Goal: Task Accomplishment & Management: Complete application form

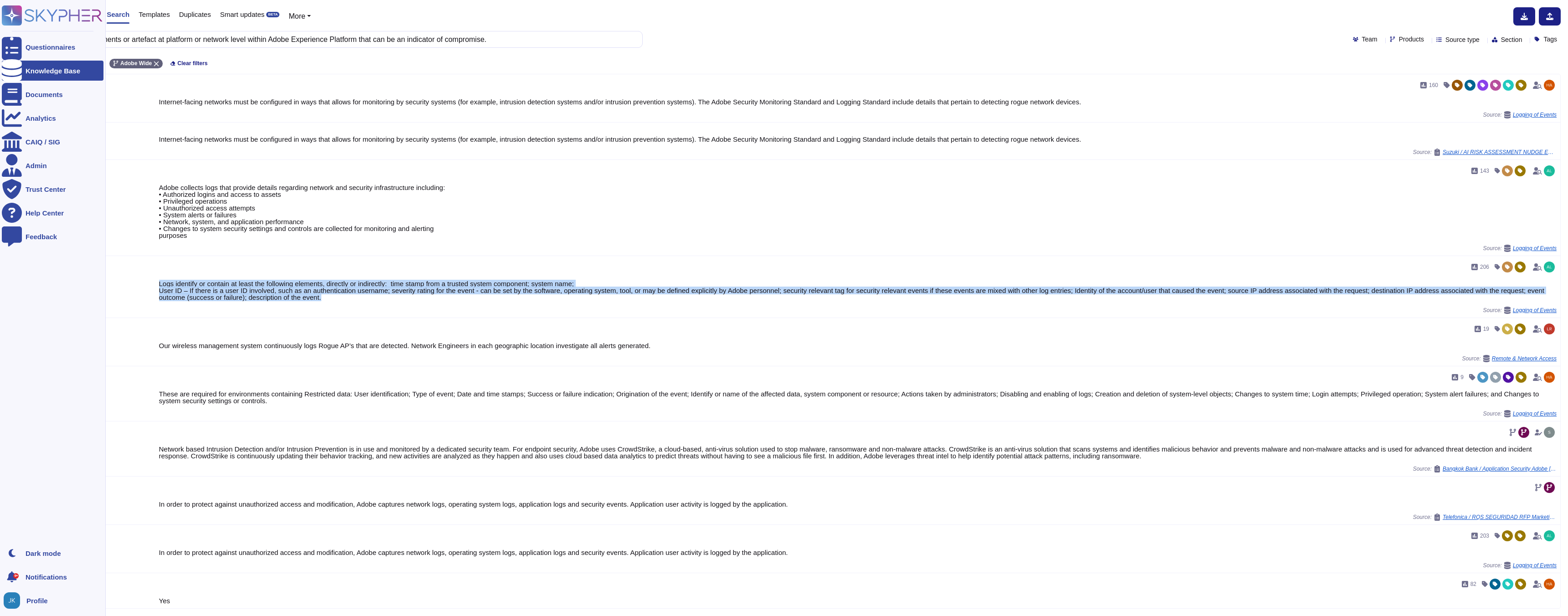
click at [43, 16] on icon at bounding box center [52, 15] width 100 height 20
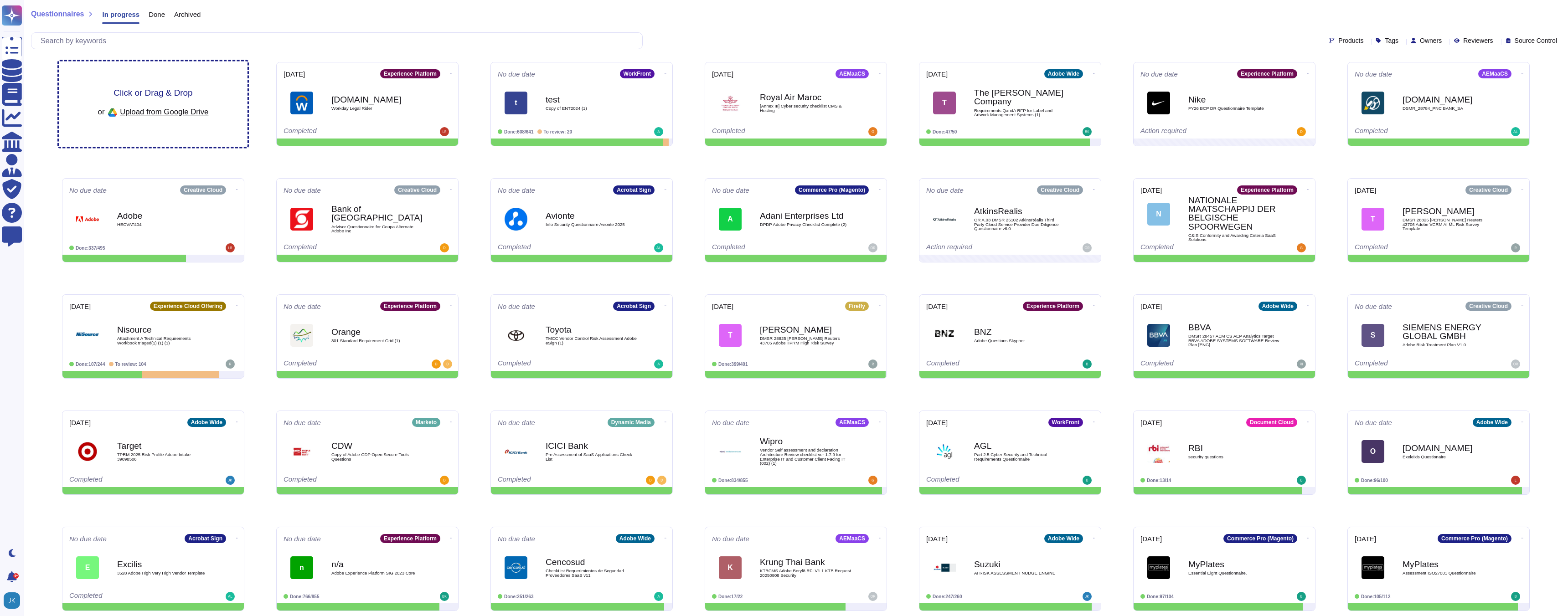
click at [139, 112] on span "Upload from Google Drive" at bounding box center [164, 111] width 88 height 8
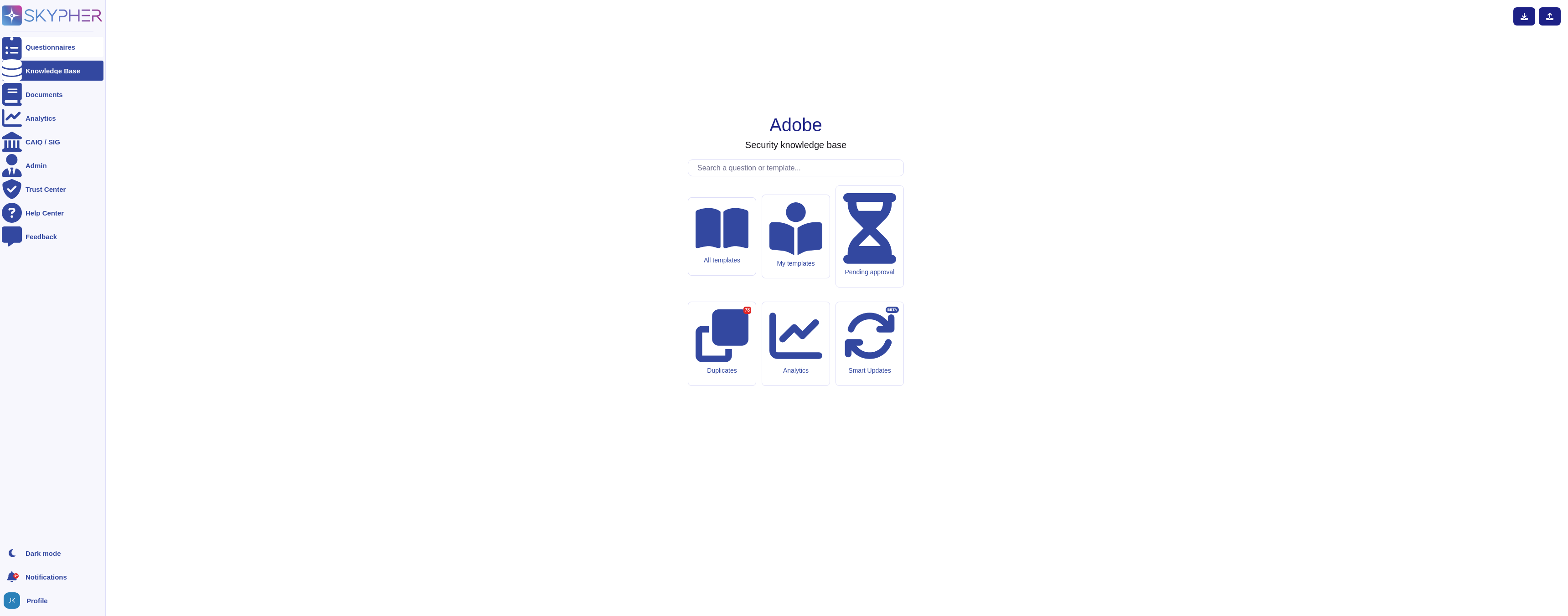
click at [44, 44] on div "Questionnaires" at bounding box center [51, 47] width 50 height 7
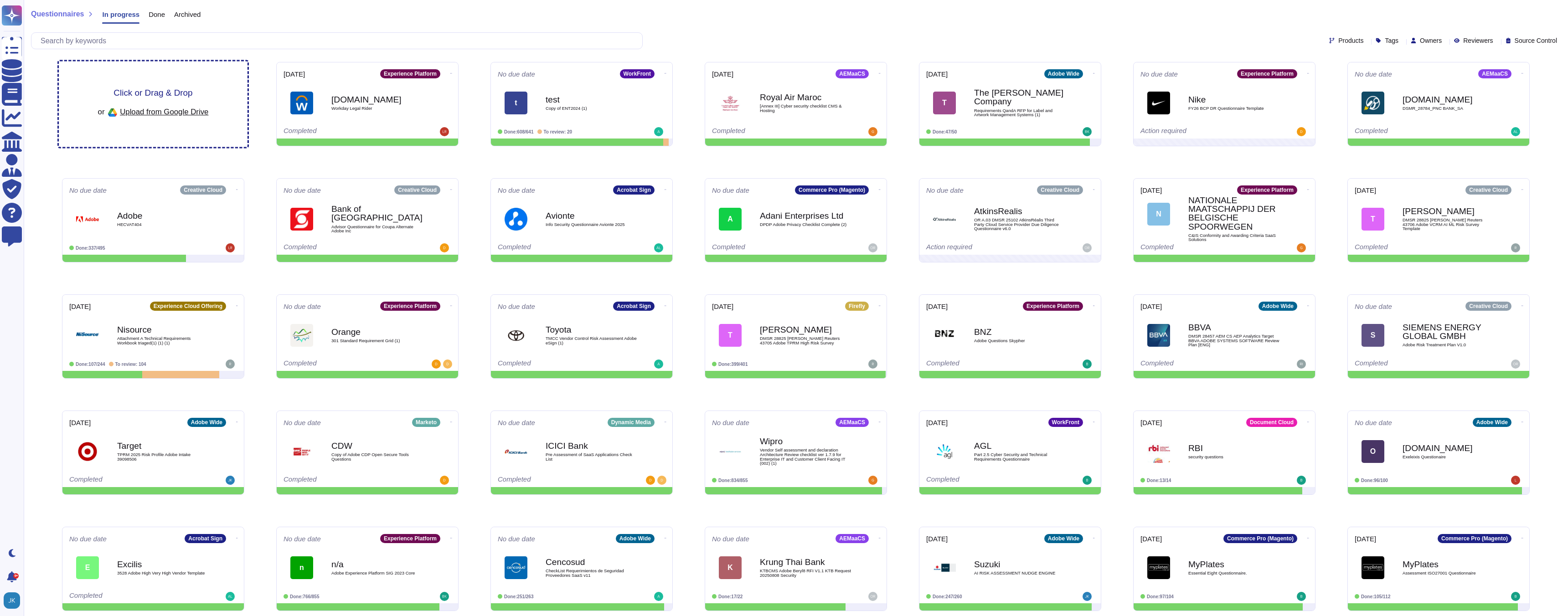
click at [169, 94] on span "Click or Drag & Drop" at bounding box center [153, 93] width 79 height 9
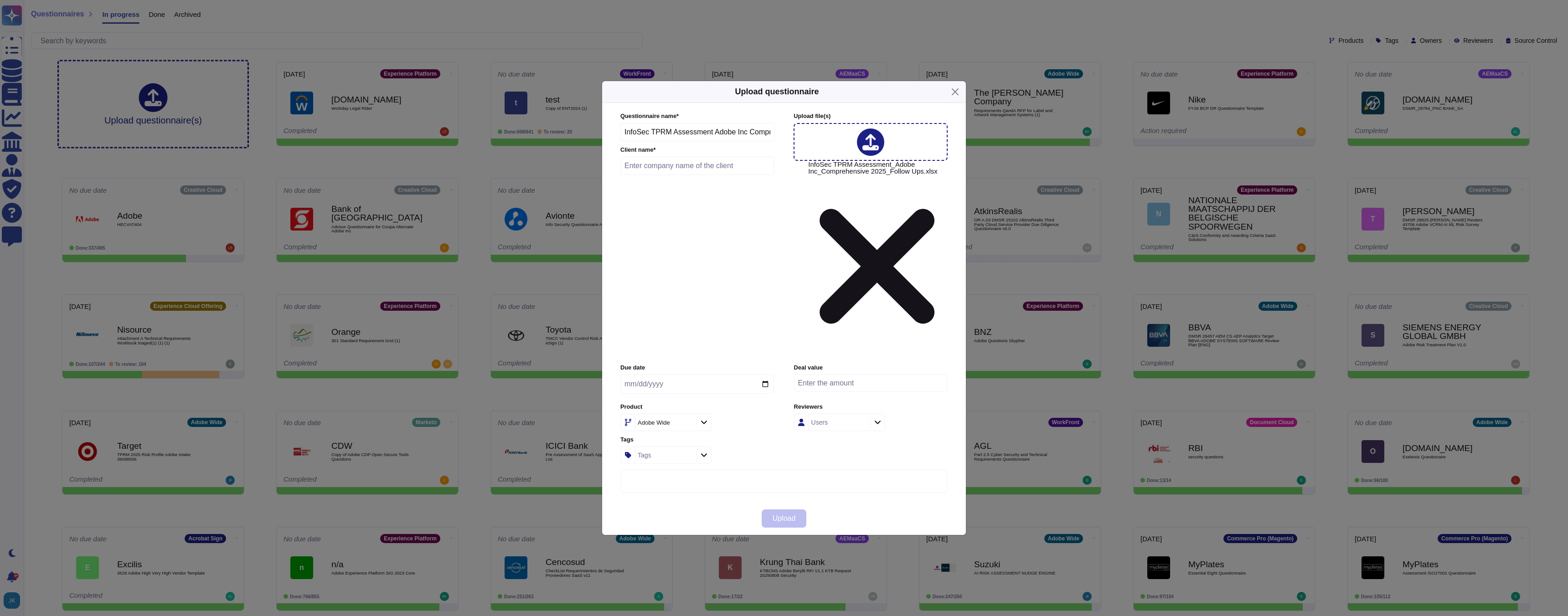
click at [688, 175] on input "text" at bounding box center [697, 166] width 154 height 18
type input "NFCU"
click at [765, 375] on input "date" at bounding box center [697, 384] width 153 height 19
type input "[DATE]"
click at [779, 515] on span "Upload" at bounding box center [784, 519] width 23 height 7
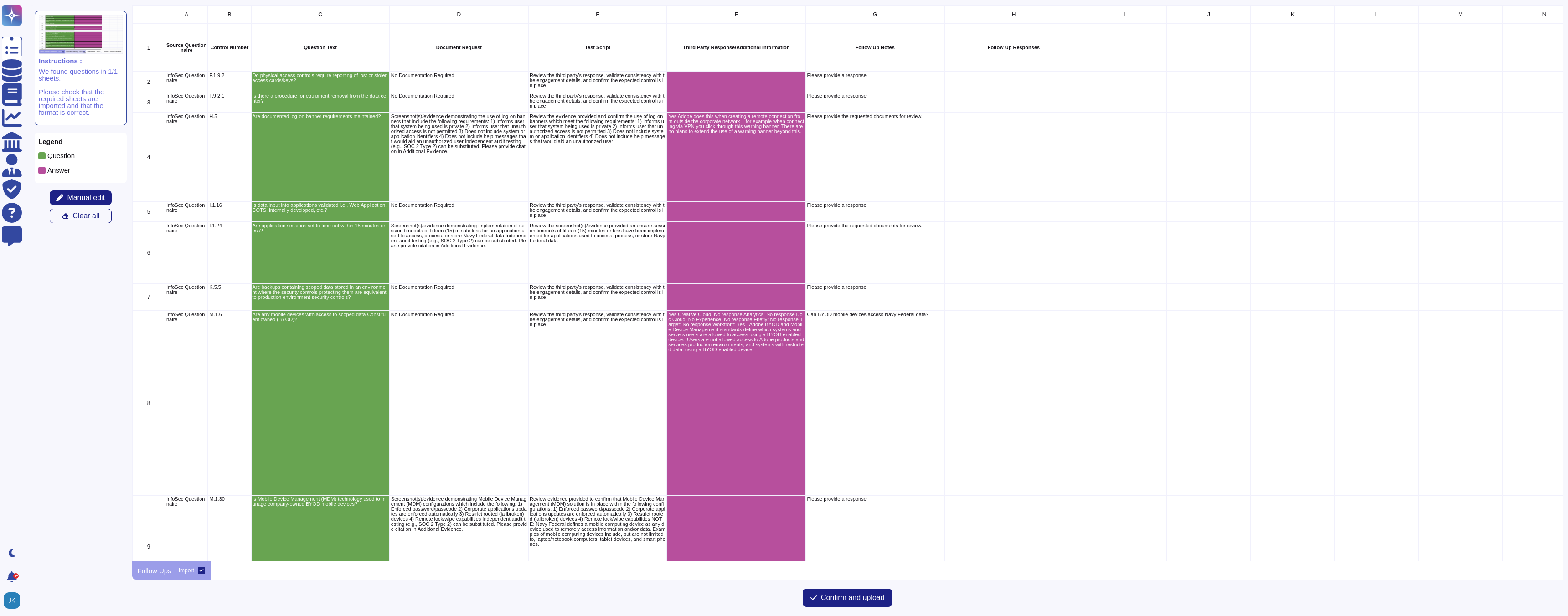
click at [992, 75] on div "grid" at bounding box center [1013, 82] width 139 height 21
click at [44, 172] on span at bounding box center [42, 170] width 7 height 7
click at [82, 198] on span "Manual edit" at bounding box center [86, 198] width 38 height 7
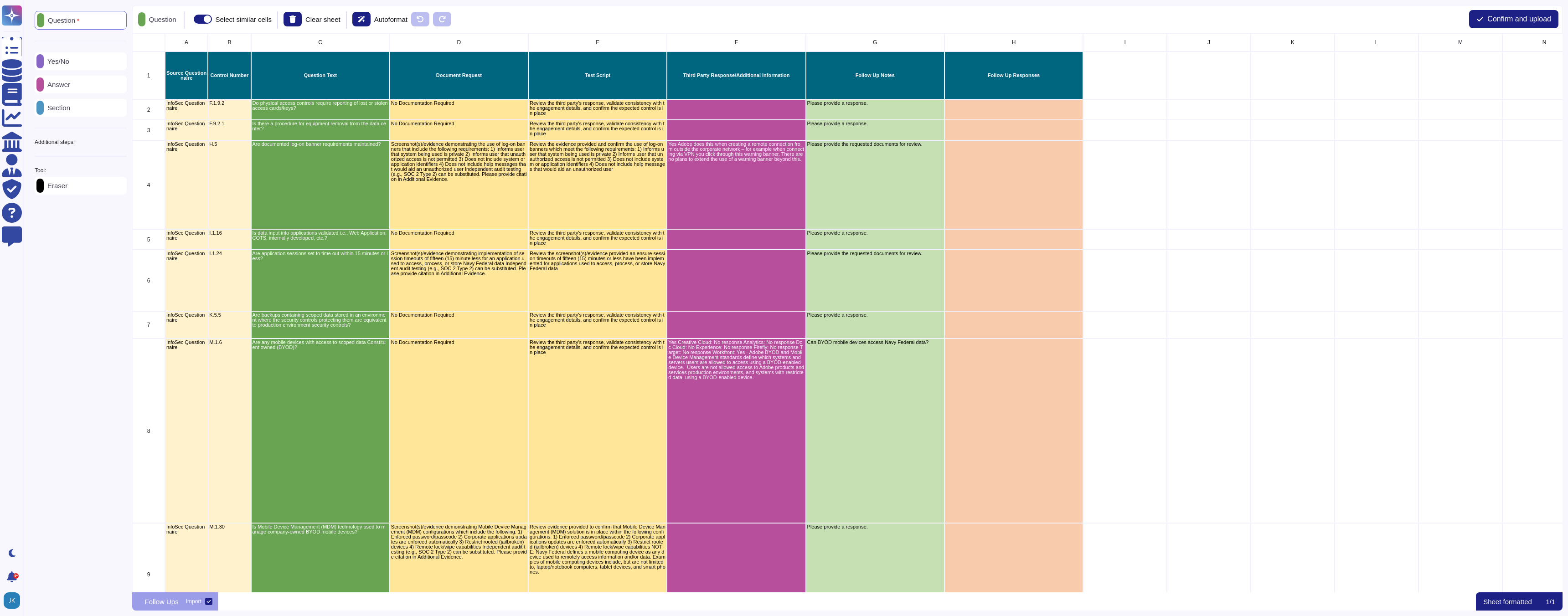
scroll to position [560, 1431]
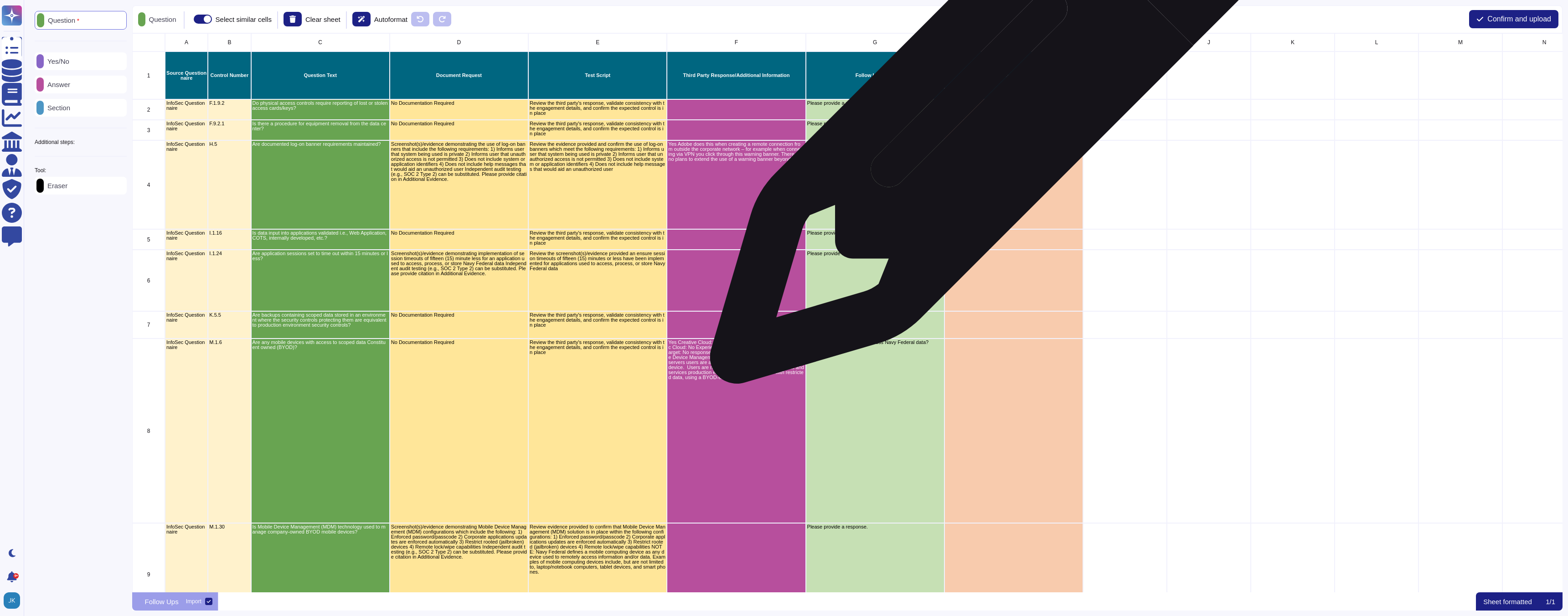
click at [992, 103] on div "grid" at bounding box center [1013, 110] width 139 height 21
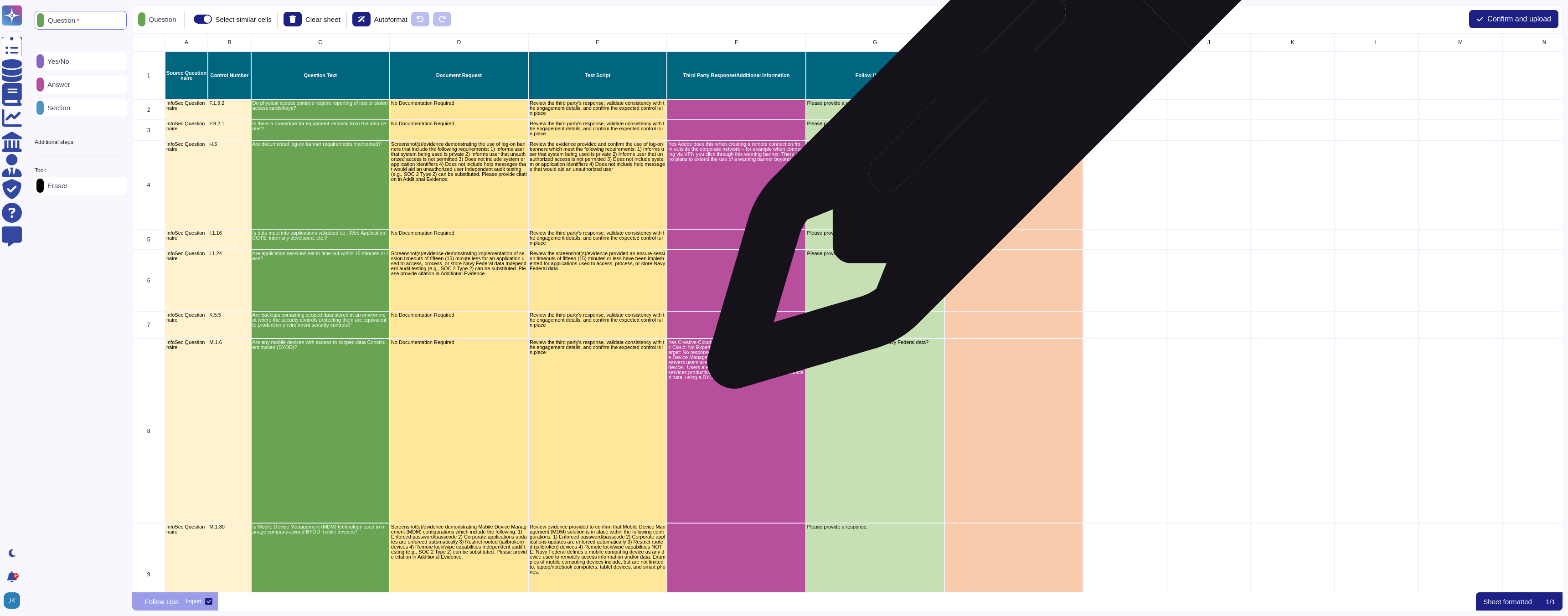
click at [990, 107] on div "grid" at bounding box center [1013, 110] width 139 height 21
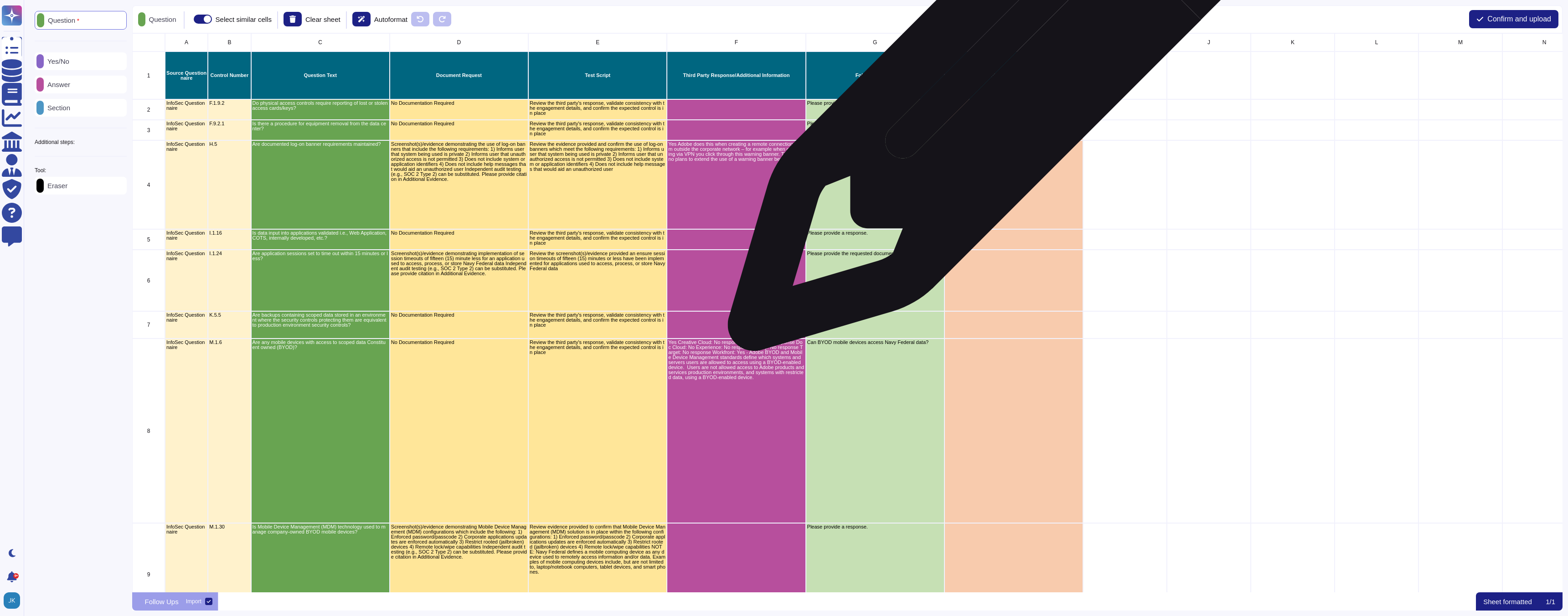
click at [1004, 76] on p "Follow Up Responses" at bounding box center [1013, 75] width 136 height 5
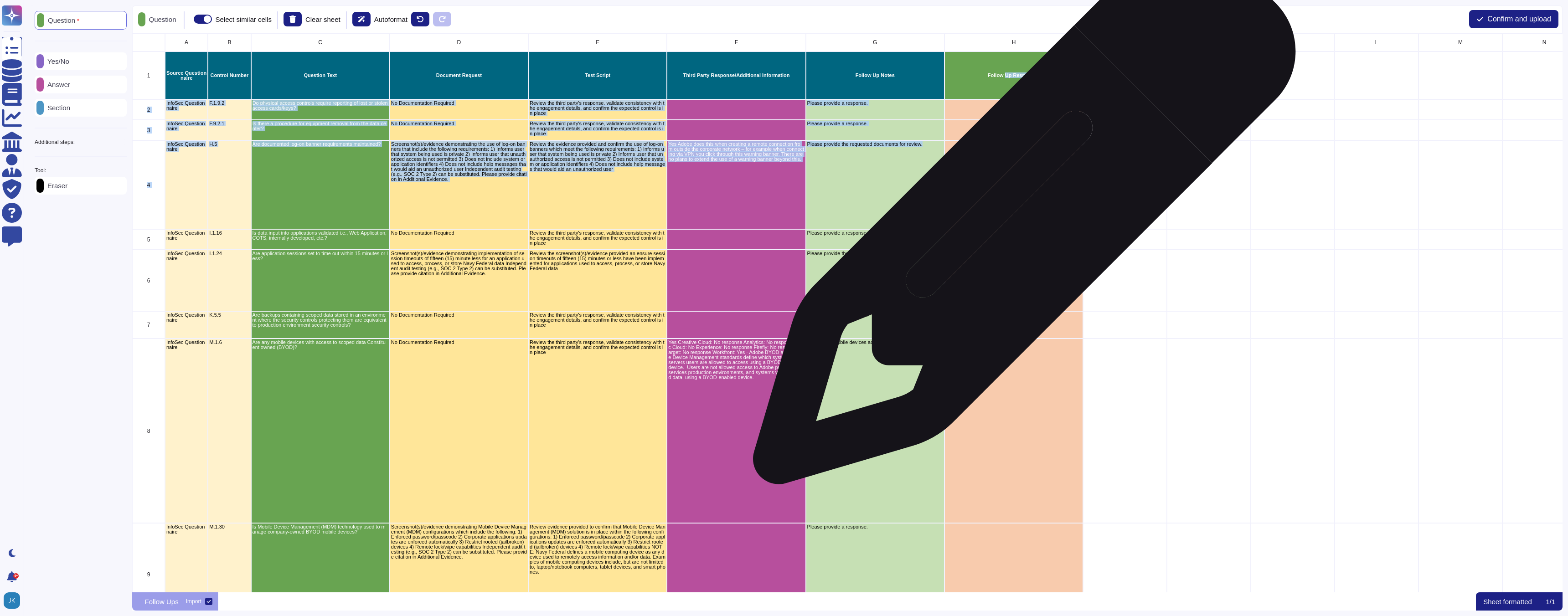
drag, startPoint x: 1004, startPoint y: 76, endPoint x: 1021, endPoint y: 218, distance: 143.0
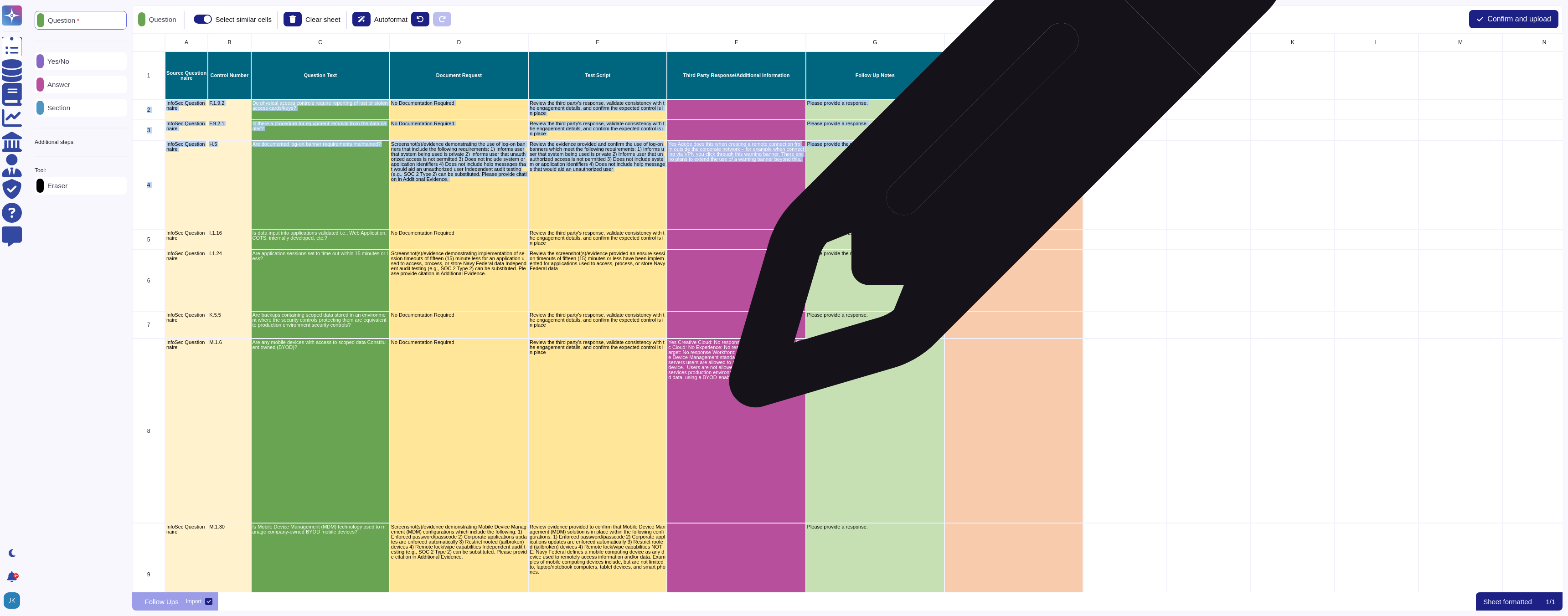
click at [1005, 133] on div "grid" at bounding box center [1013, 130] width 139 height 21
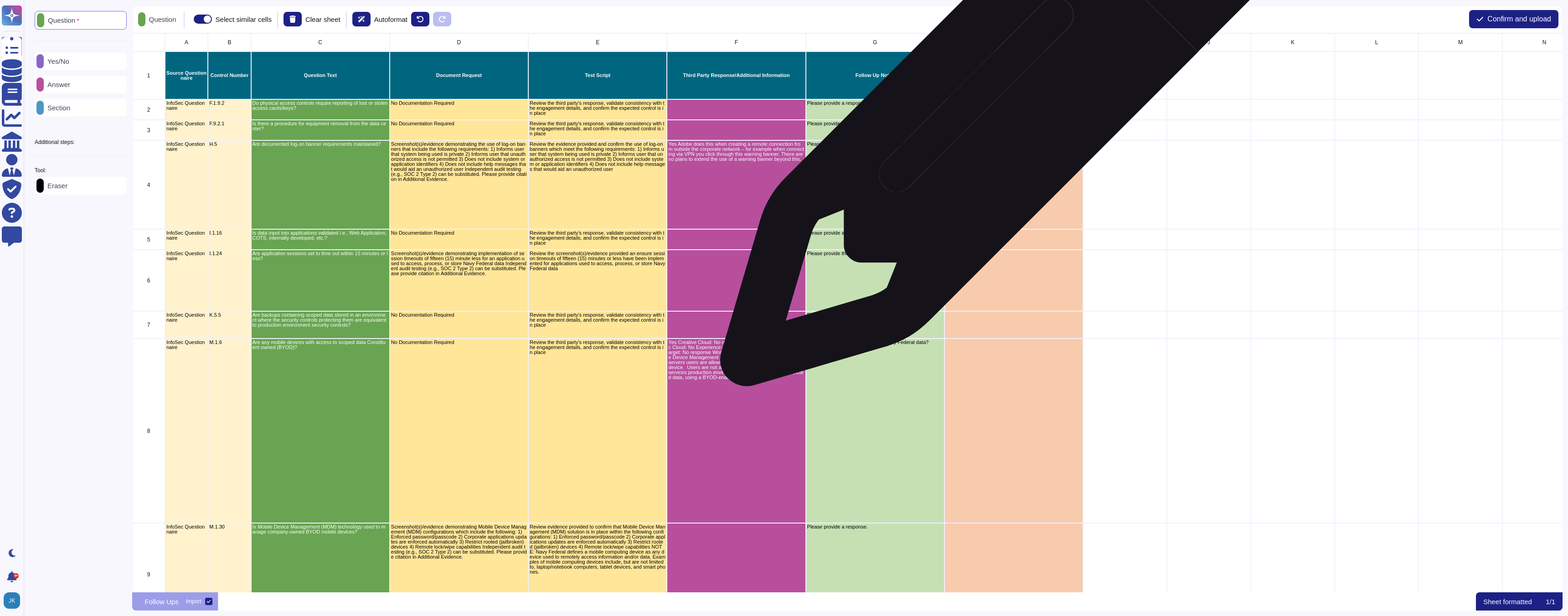
click at [999, 109] on div "grid" at bounding box center [1013, 110] width 139 height 21
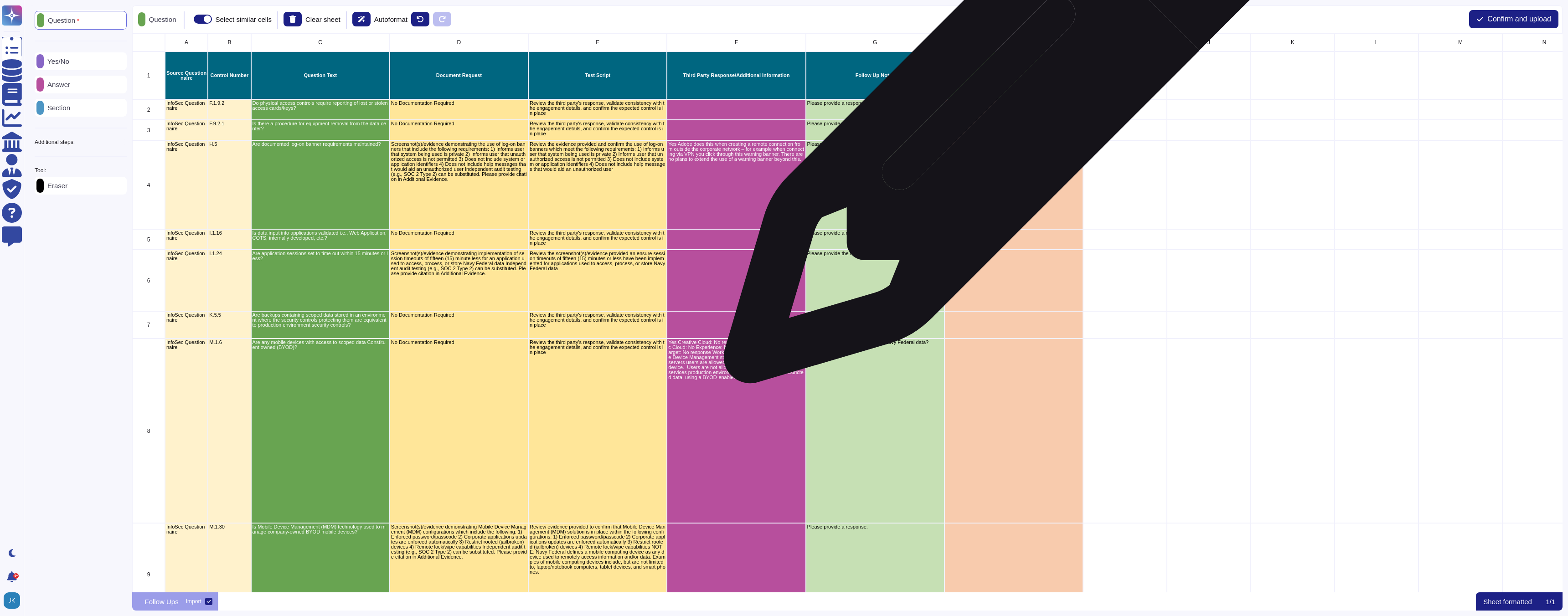
click at [1001, 107] on div "grid" at bounding box center [1013, 110] width 139 height 21
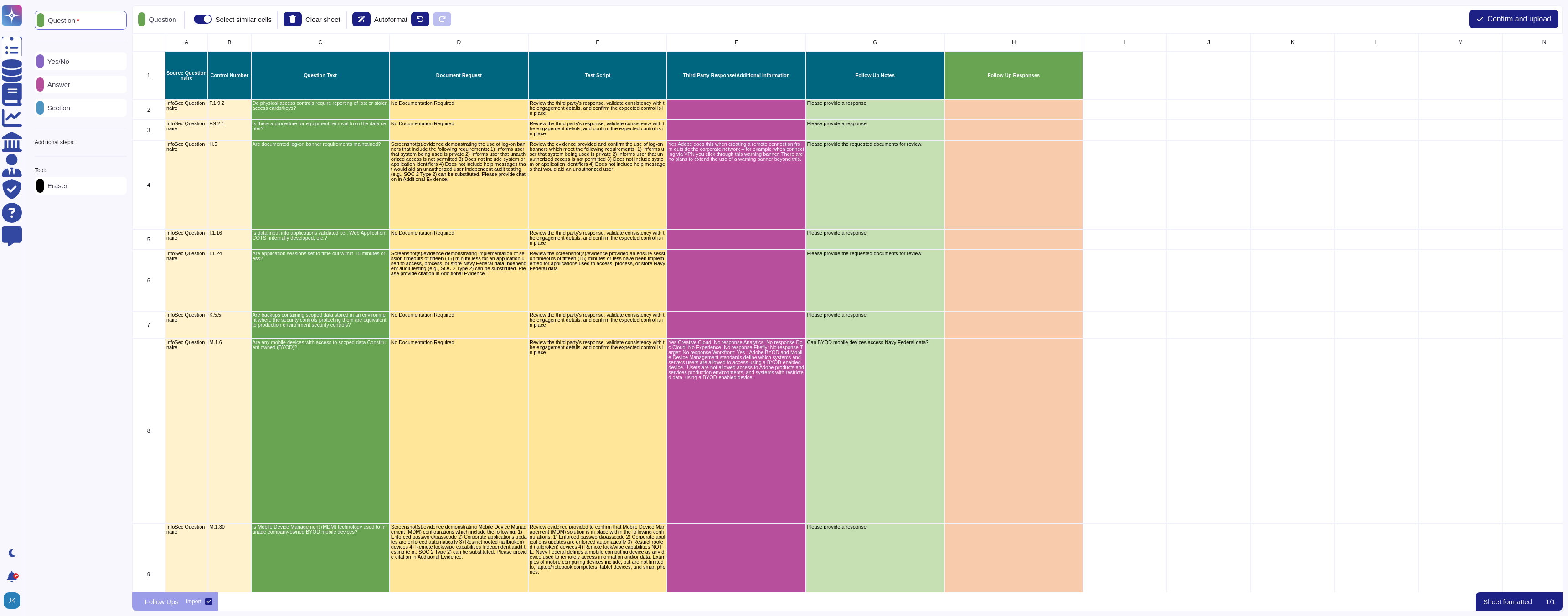
click at [86, 86] on div "Answer" at bounding box center [80, 84] width 92 height 18
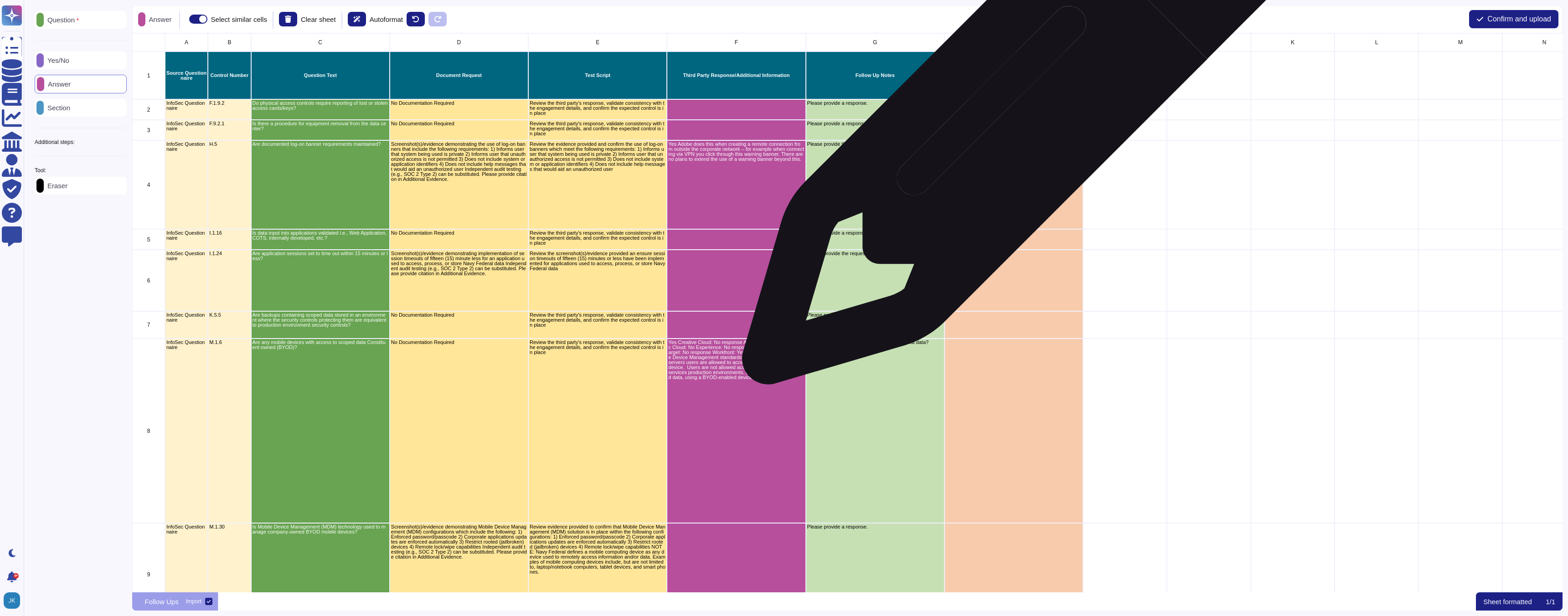
click at [1013, 114] on div "grid" at bounding box center [1013, 110] width 139 height 21
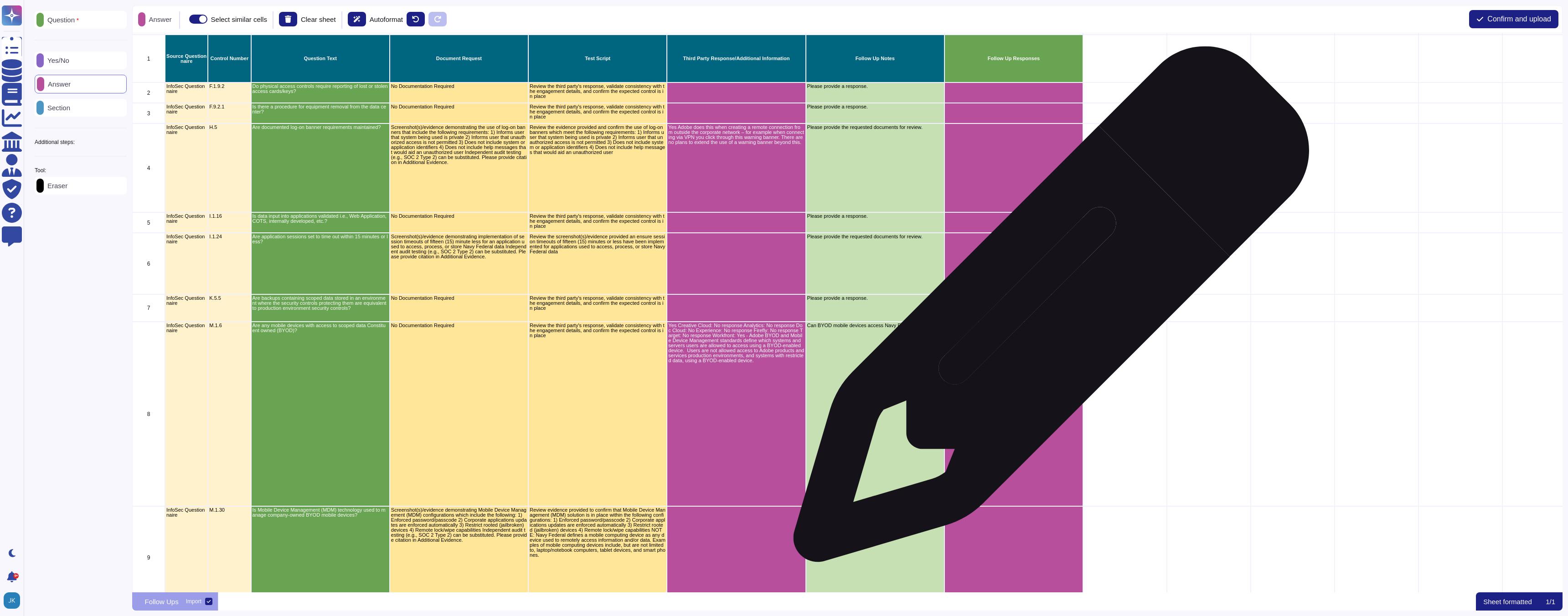
scroll to position [0, 0]
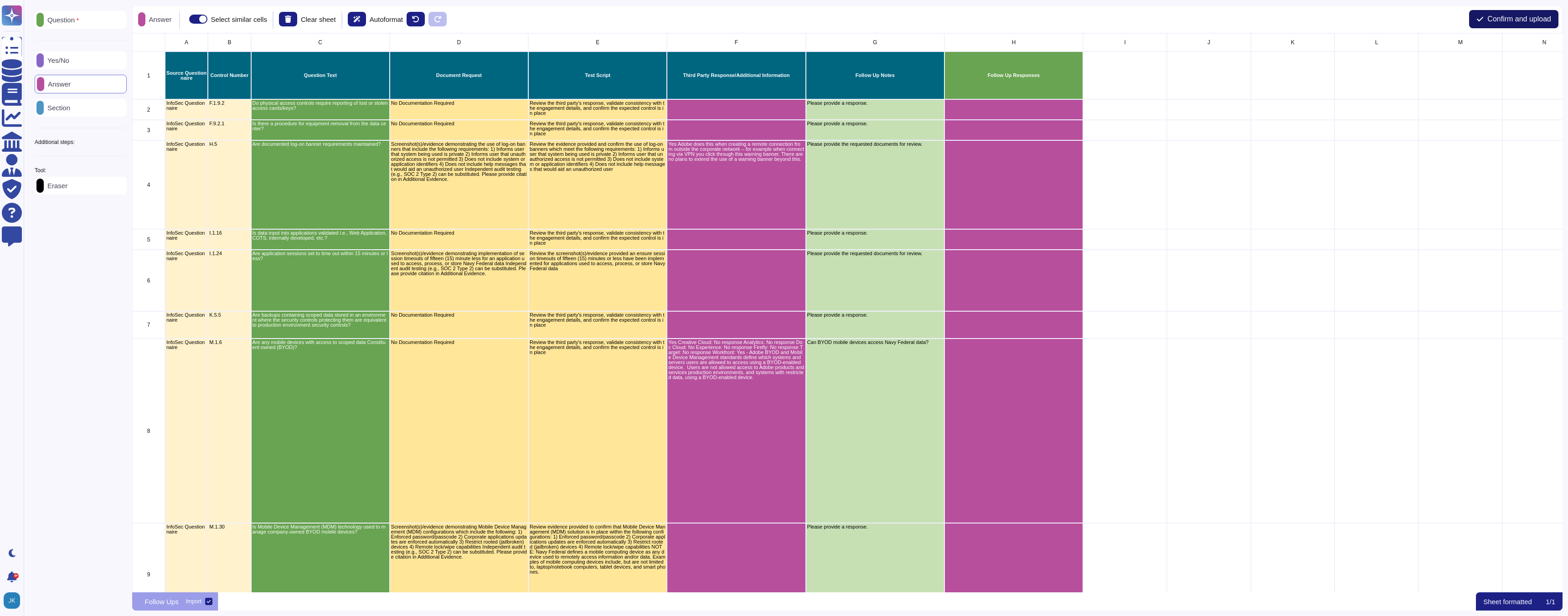
click at [1489, 19] on span "Confirm and upload" at bounding box center [1519, 19] width 64 height 7
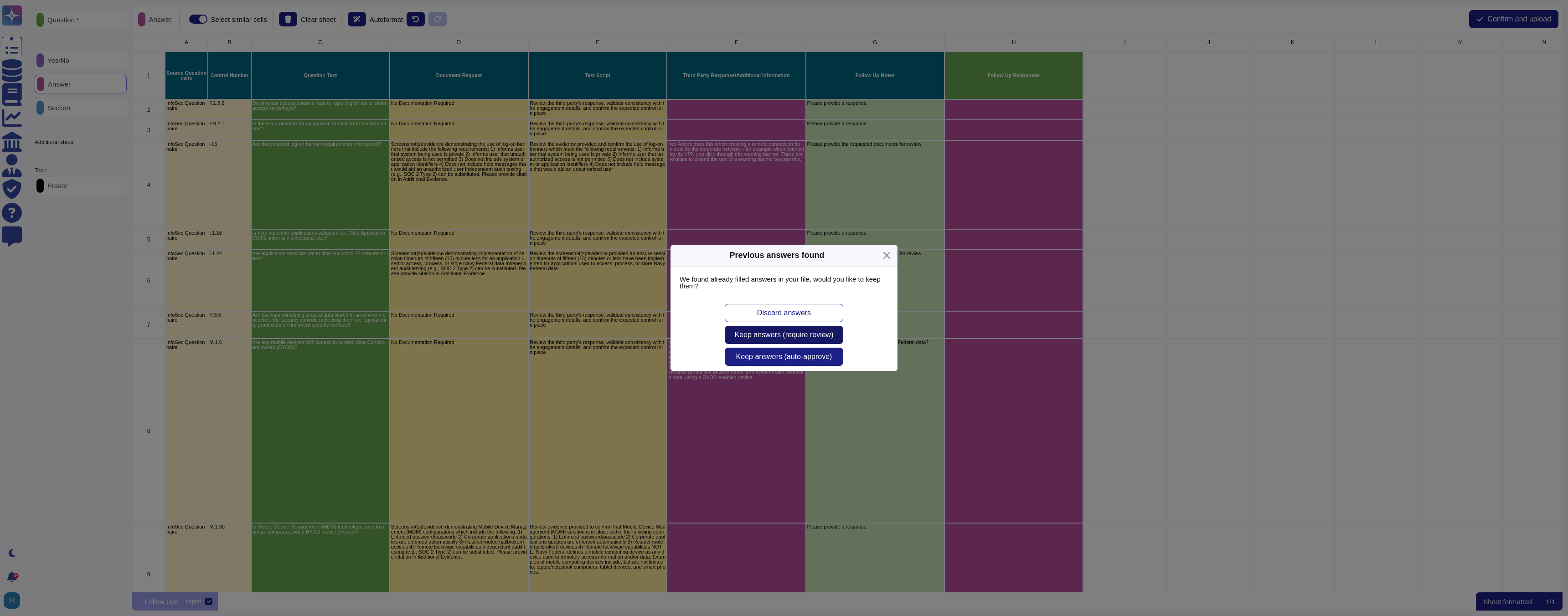
click at [793, 337] on span "Keep answers (require review)" at bounding box center [784, 335] width 99 height 7
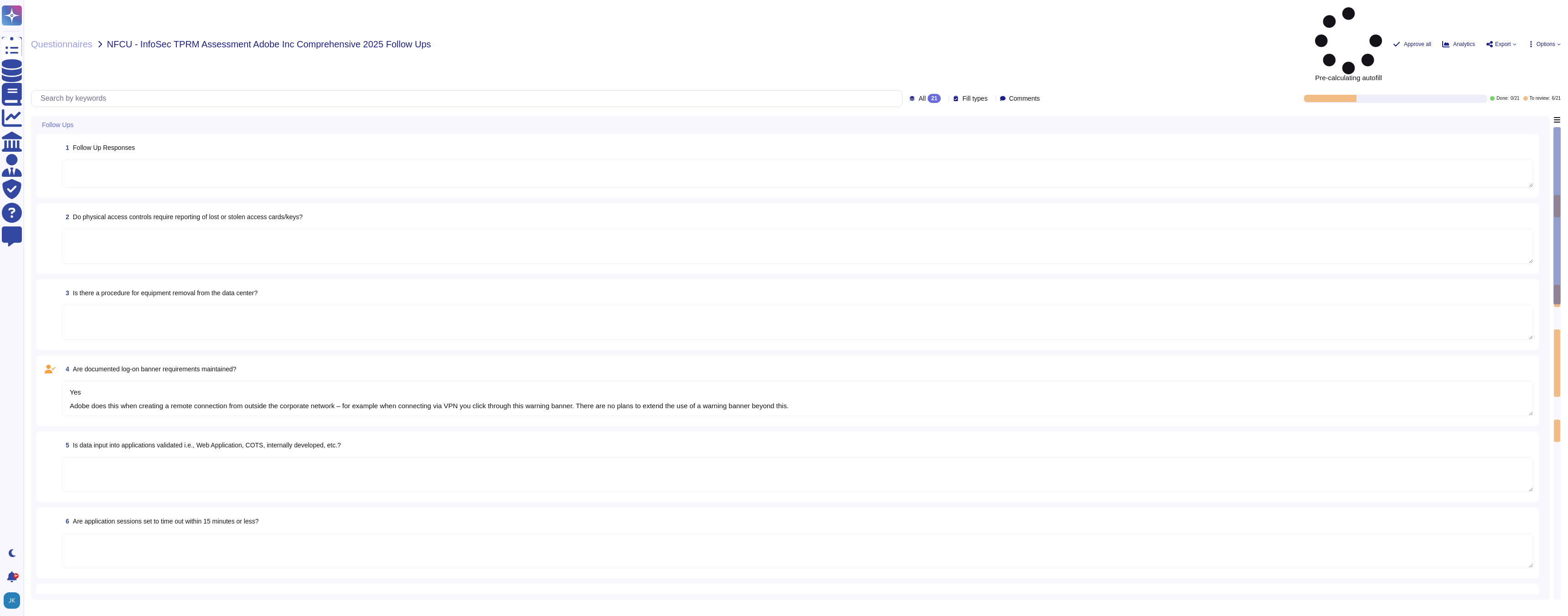
type textarea "Yes Adobe does this when creating a remote connection from outside the corporat…"
type textarea "Yes Creative Cloud: No response Analytics: No response Doc Cloud: No Experience…"
type textarea "Yes Adobe does this when creating a remote connection from outside the corporat…"
type textarea "Yes Creative Cloud: No response Analytics: No response Doc Cloud: No Experience…"
type textarea "Yes Adobe does this when creating a remote connection from outside the corporat…"
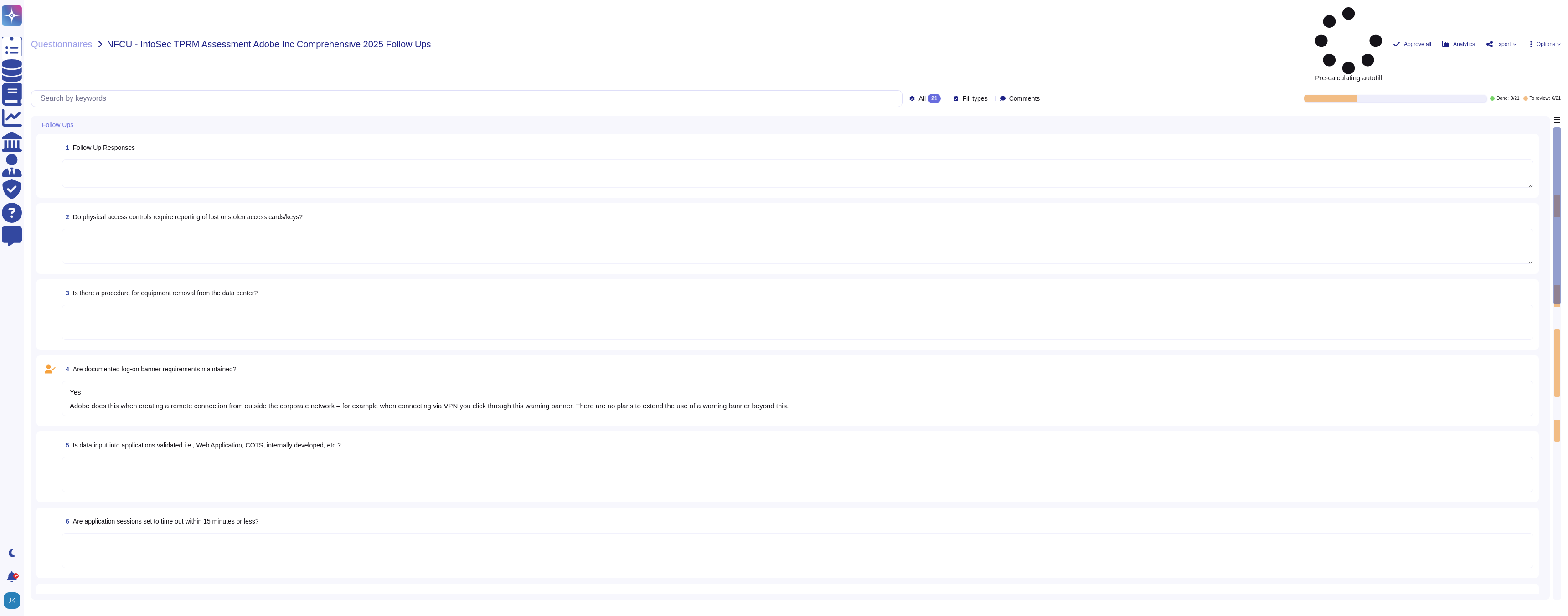
type textarea "Yes Creative Cloud: No response Analytics: No response Doc Cloud: No Experience…"
type textarea "Yes Adobe does this when creating a remote connection from outside the corporat…"
type textarea "Yes Creative Cloud: No response Analytics: No response Doc Cloud: No Experience…"
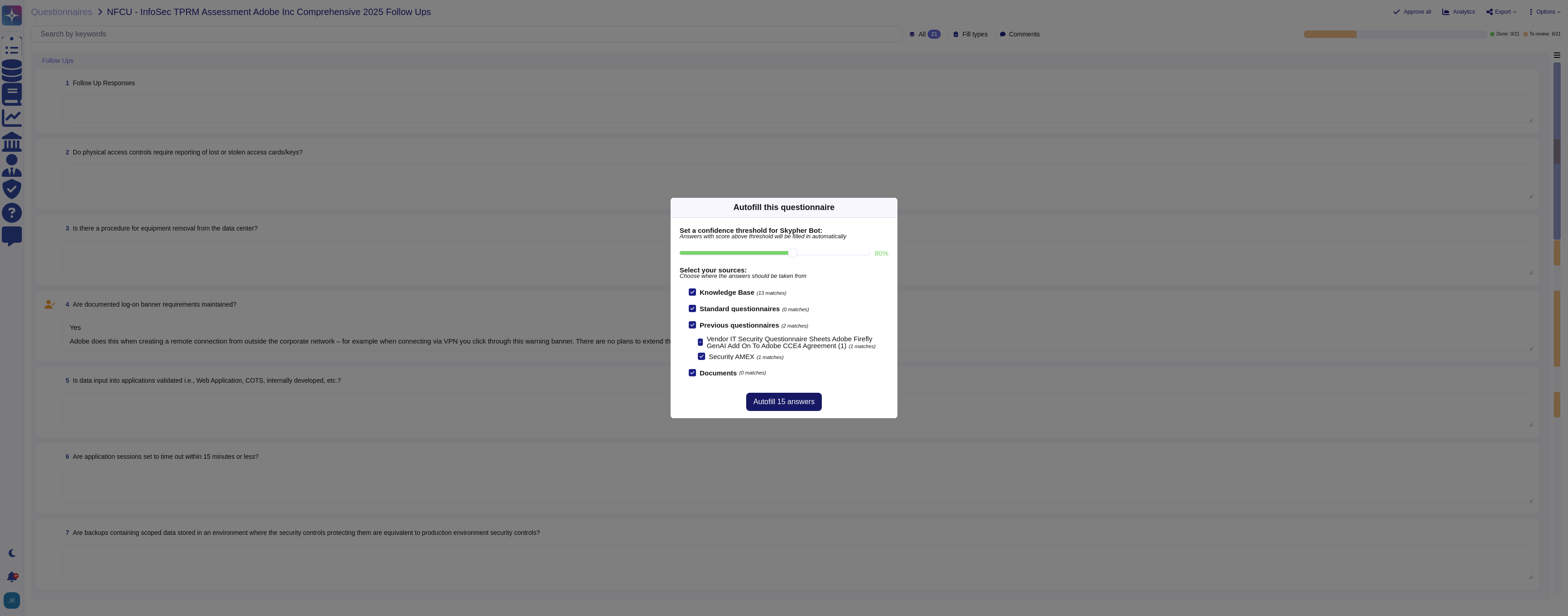
click at [781, 403] on span "Autofill 15 answers" at bounding box center [784, 402] width 61 height 7
type textarea "Yes Adobe does this when creating a remote connection from outside the corporat…"
type textarea "Yes Creative Cloud: No response Analytics: No response Doc Cloud: No Experience…"
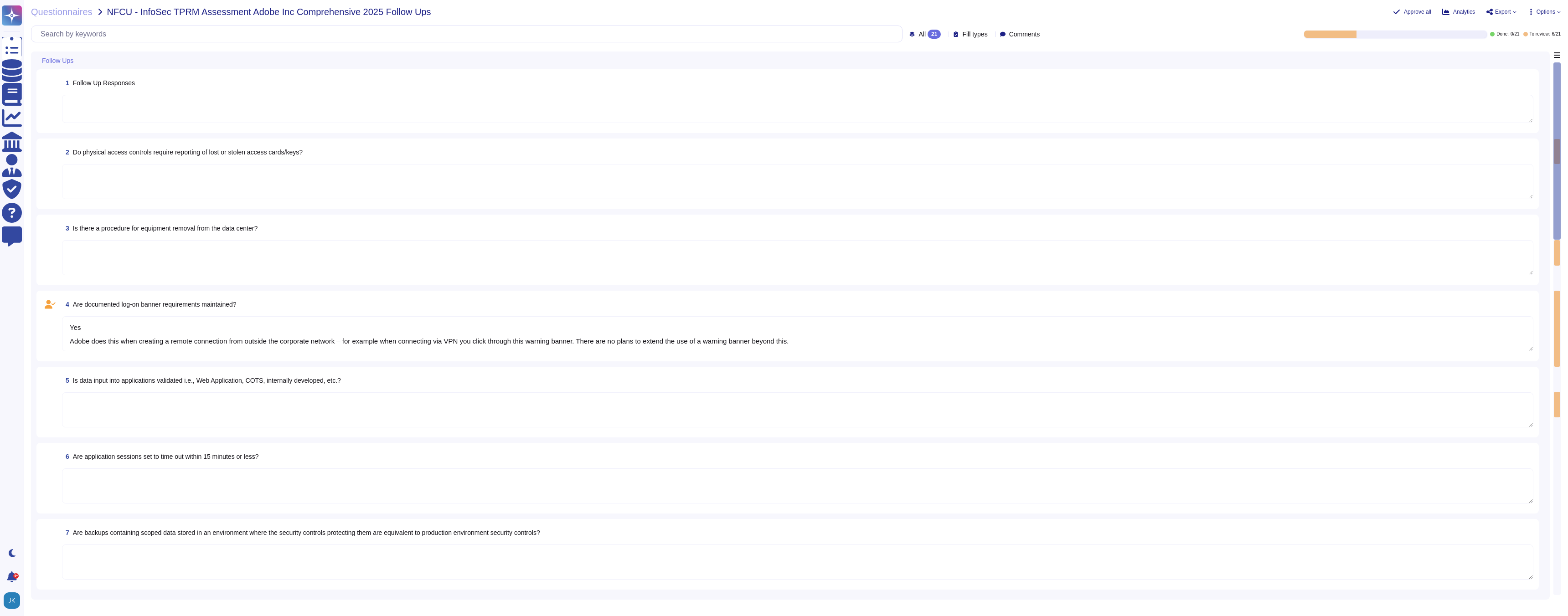
type textarea "Responses"
type textarea "Adobe employees are required to report lost or stolen access cards/keys to Glob…"
type textarea "Adobe requires all media or devices containing non-Public data must have all da…"
type textarea "Yes Adobe does this when creating a remote connection from outside the corporat…"
type textarea "Input validation is performed on all fields on the server side to prevent tempe…"
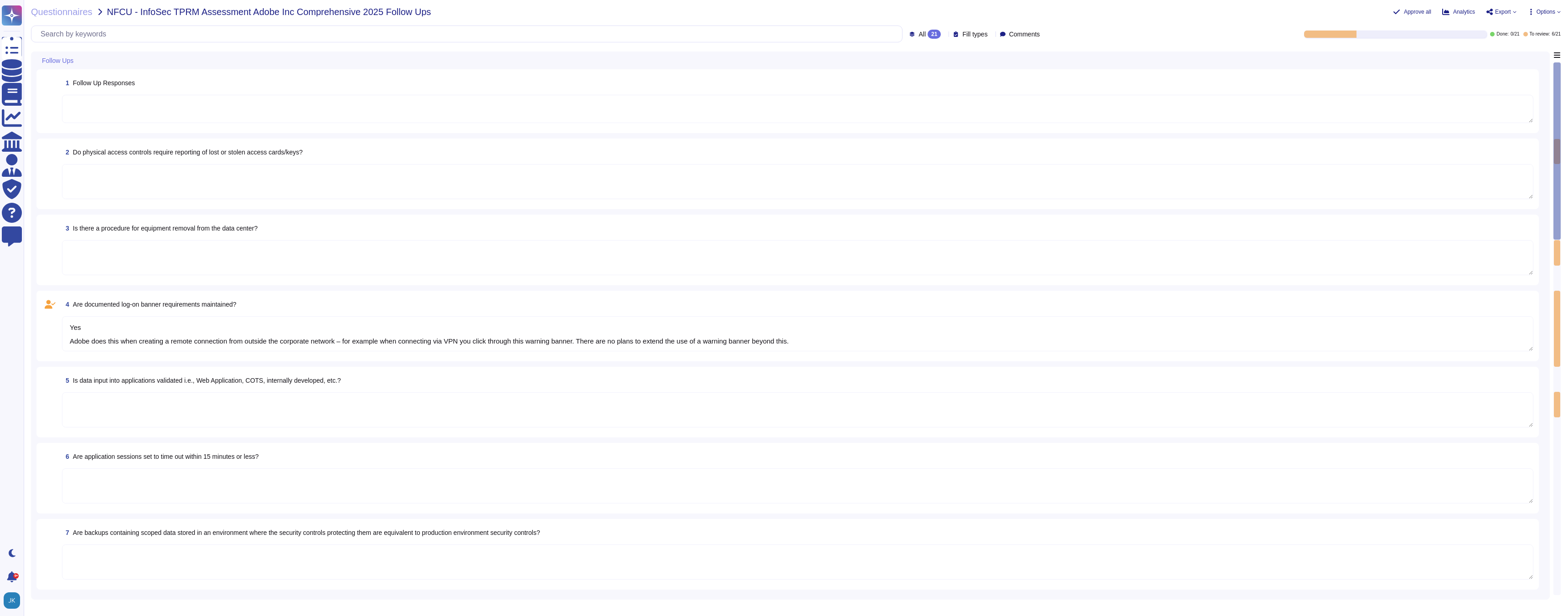
type textarea "The Adobe Admin Console supports several password protection levels and policie…"
type textarea "Yes"
type textarea "Yes Creative Cloud: No response Analytics: No response Doc Cloud: No Experience…"
type textarea "Yes Adobe does this when creating a remote connection from outside the corporat…"
type textarea "Yes Creative Cloud: No response Analytics: No response Doc Cloud: No Experience…"
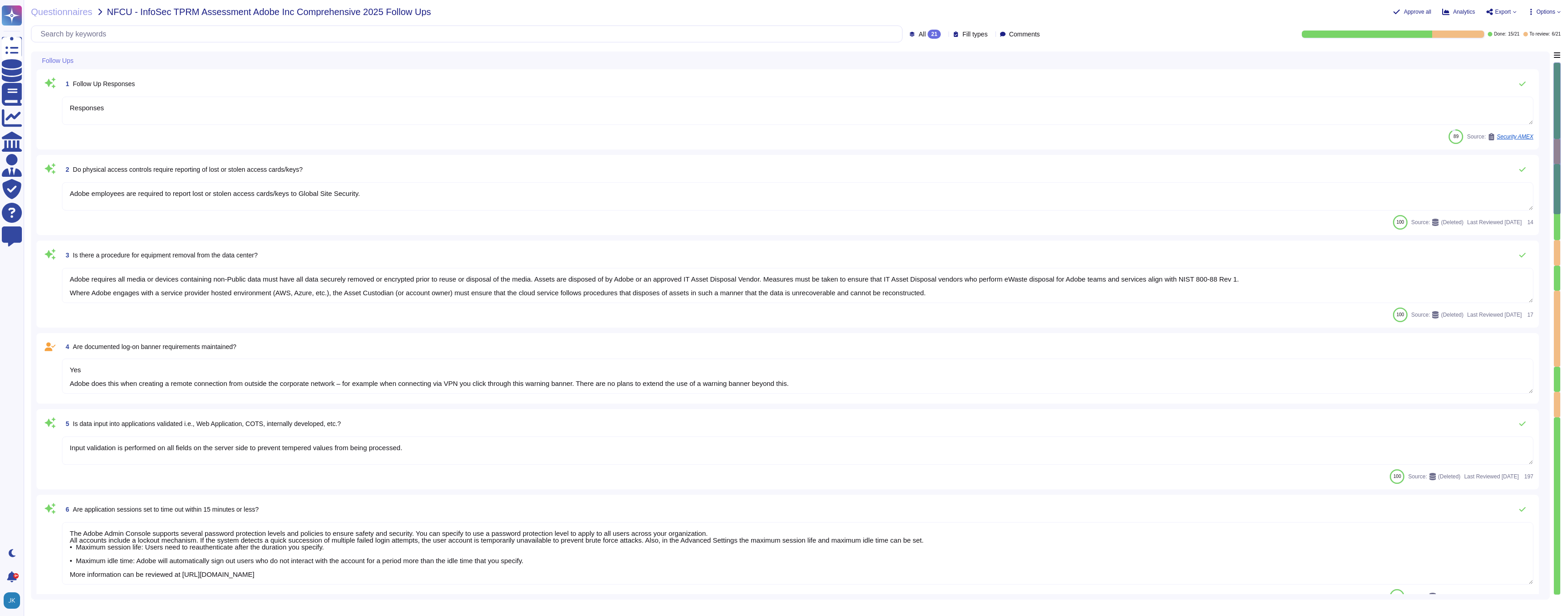
type textarea "Yes Adobe does this when creating a remote connection from outside the corporat…"
type textarea "Yes Creative Cloud: No response Analytics: No response Doc Cloud: No Experience…"
type textarea "Yes Adobe does this when creating a remote connection from outside the corporat…"
type textarea "Yes Creative Cloud: No response Analytics: No response Doc Cloud: No Experience…"
type textarea "Yes Adobe does this when creating a remote connection from outside the corporat…"
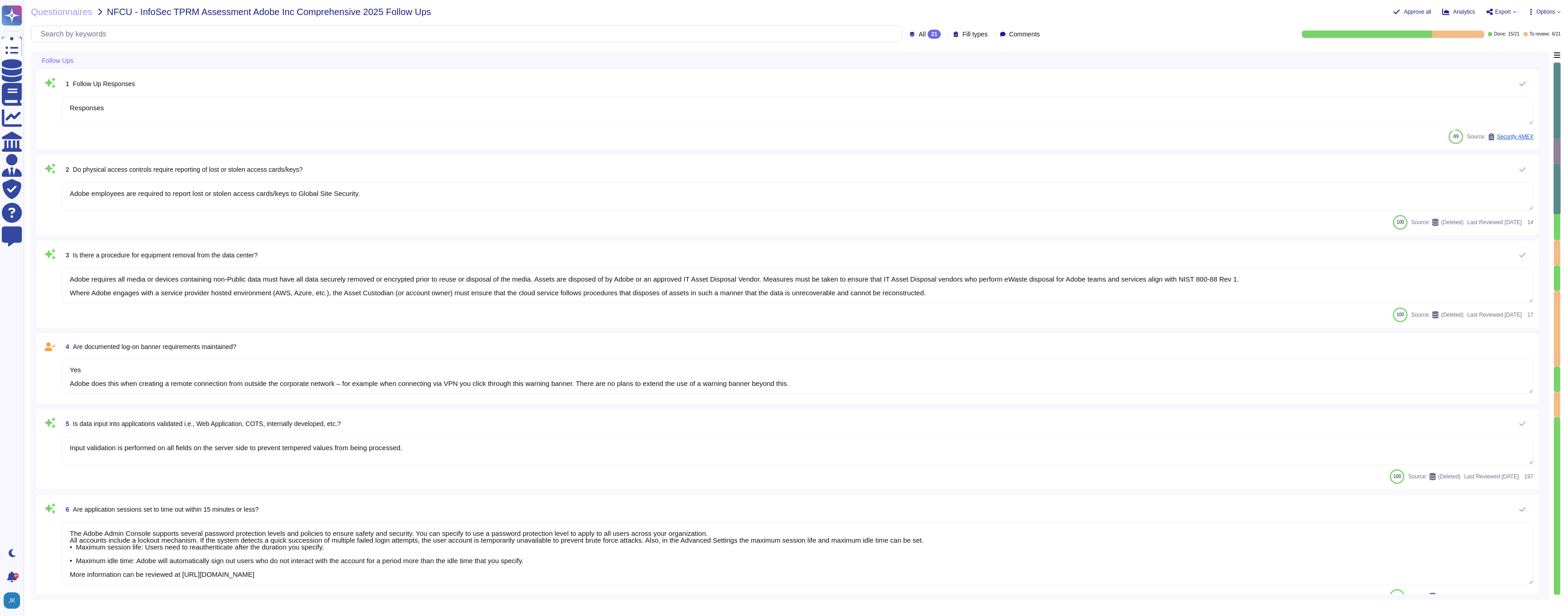
type textarea "Yes Creative Cloud: No response Analytics: No response Doc Cloud: No Experience…"
type textarea "Yes Adobe does this when creating a remote connection from outside the corporat…"
type textarea "Yes Creative Cloud: No response Analytics: No response Doc Cloud: No Experience…"
type textarea "Yes Adobe does this when creating a remote connection from outside the corporat…"
type textarea "Yes Creative Cloud: No response Analytics: No response Doc Cloud: No Experience…"
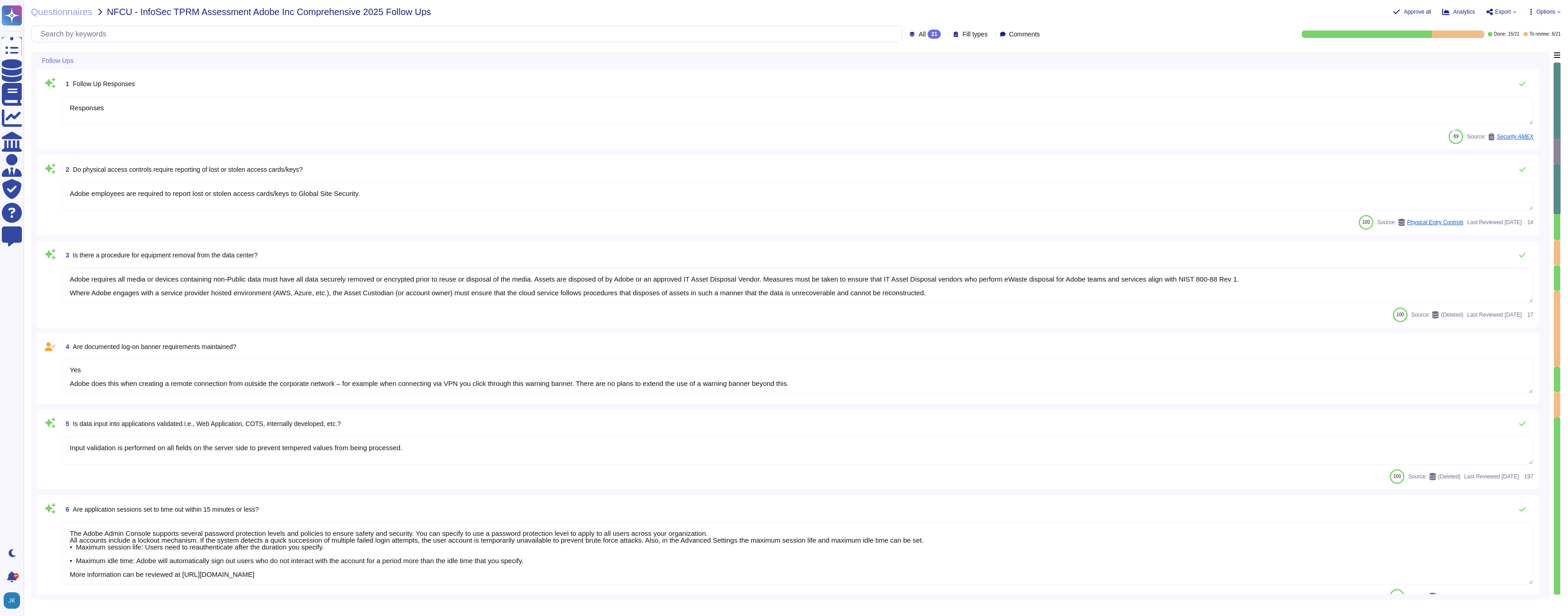
type textarea "Yes Adobe does this when creating a remote connection from outside the corporat…"
type textarea "Yes Creative Cloud: No response Analytics: No response Doc Cloud: No Experience…"
type textarea "Yes Adobe does this when creating a remote connection from outside the corporat…"
type textarea "Yes Creative Cloud: No response Analytics: No response Doc Cloud: No Experience…"
type textarea "Yes Adobe does this when creating a remote connection from outside the corporat…"
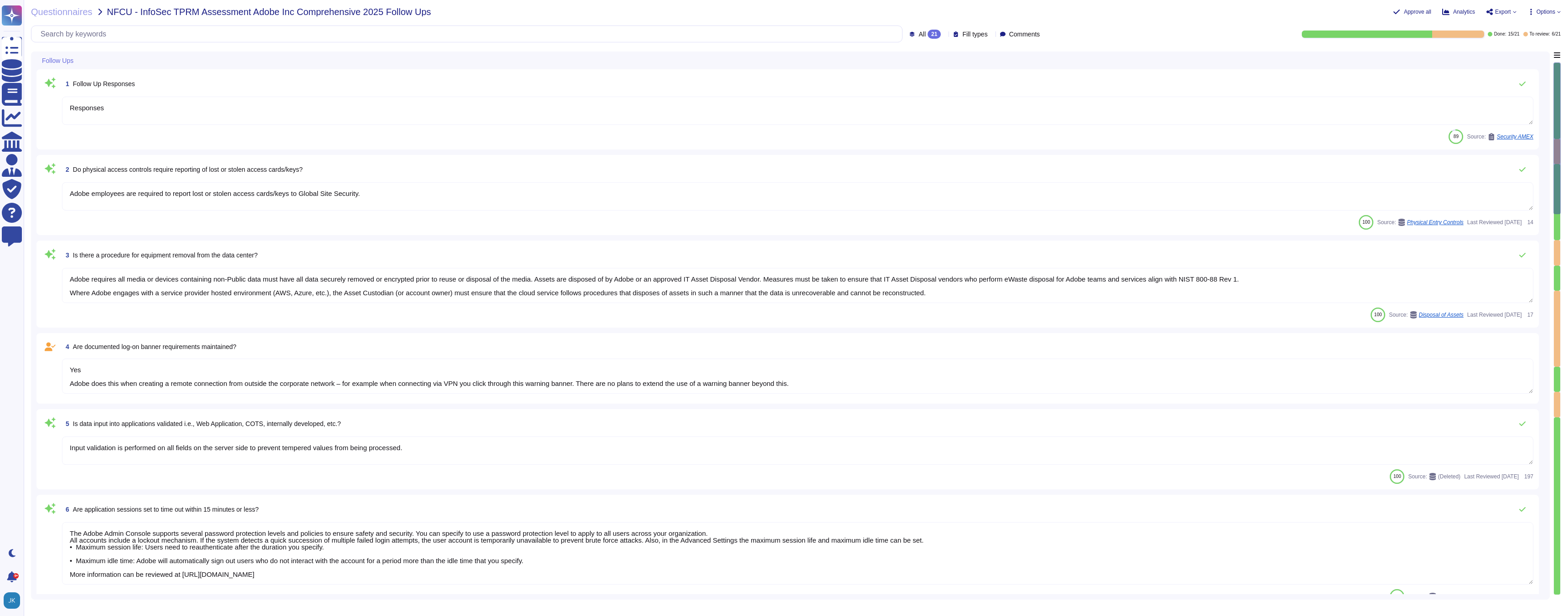
type textarea "Yes Creative Cloud: No response Analytics: No response Doc Cloud: No Experience…"
type textarea "Yes Adobe does this when creating a remote connection from outside the corporat…"
type textarea "Yes Creative Cloud: No response Analytics: No response Doc Cloud: No Experience…"
type textarea "Yes Adobe does this when creating a remote connection from outside the corporat…"
type textarea "Yes Creative Cloud: No response Analytics: No response Doc Cloud: No Experience…"
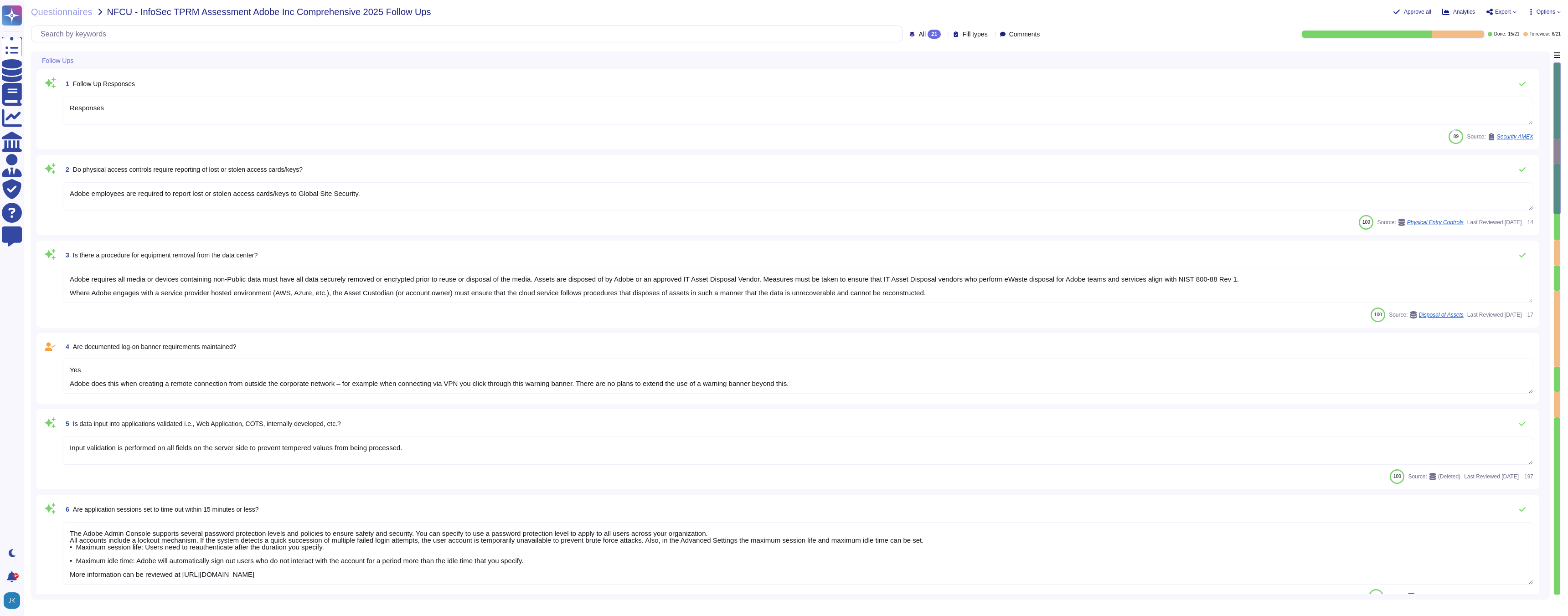
type textarea "Yes Adobe does this when creating a remote connection from outside the corporat…"
type textarea "Yes Creative Cloud: No response Analytics: No response Doc Cloud: No Experience…"
type textarea "Yes Adobe does this when creating a remote connection from outside the corporat…"
type textarea "Yes Creative Cloud: No response Analytics: No response Doc Cloud: No Experience…"
type textarea "Yes Adobe does this when creating a remote connection from outside the corporat…"
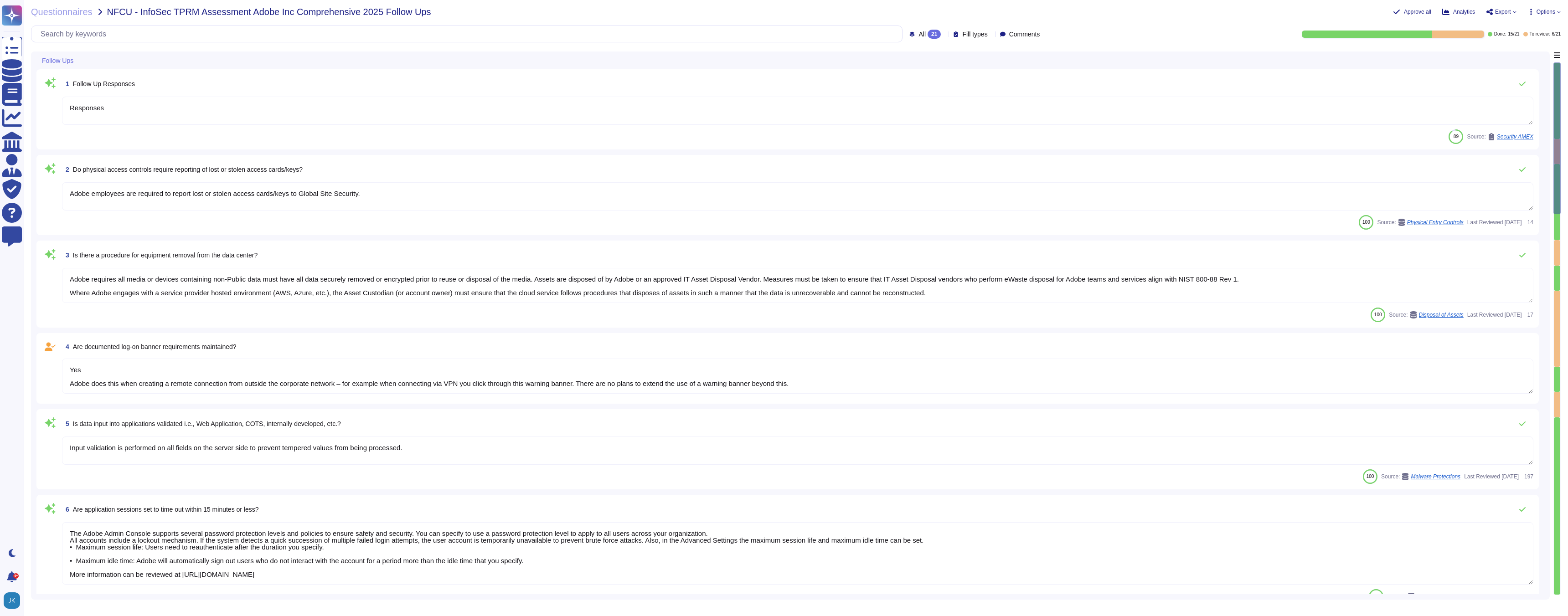
type textarea "Yes Creative Cloud: No response Analytics: No response Doc Cloud: No Experience…"
type textarea "Yes Adobe does this when creating a remote connection from outside the corporat…"
type textarea "Yes Creative Cloud: No response Analytics: No response Doc Cloud: No Experience…"
type textarea "Yes Adobe does this when creating a remote connection from outside the corporat…"
type textarea "Yes Creative Cloud: No response Analytics: No response Doc Cloud: No Experience…"
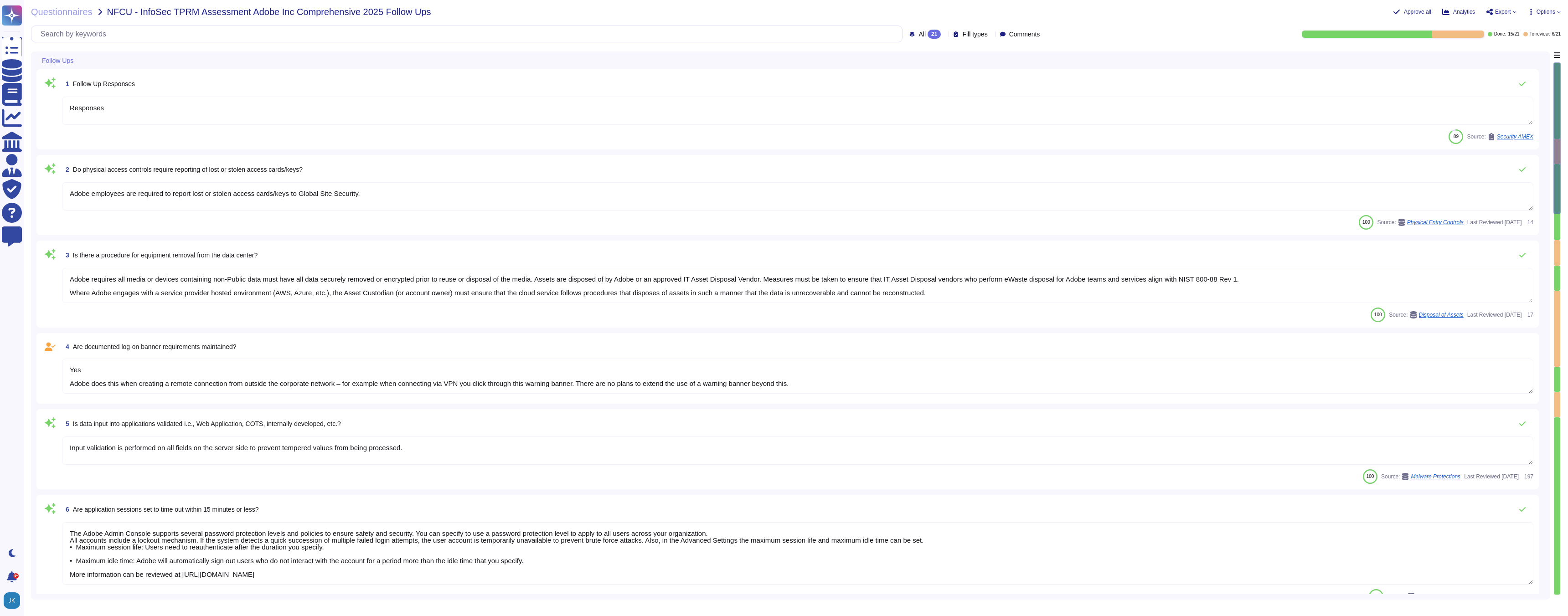
type textarea "Yes Adobe does this when creating a remote connection from outside the corporat…"
type textarea "Yes Creative Cloud: No response Analytics: No response Doc Cloud: No Experience…"
type textarea "Yes Adobe does this when creating a remote connection from outside the corporat…"
type textarea "Yes Creative Cloud: No response Analytics: No response Doc Cloud: No Experience…"
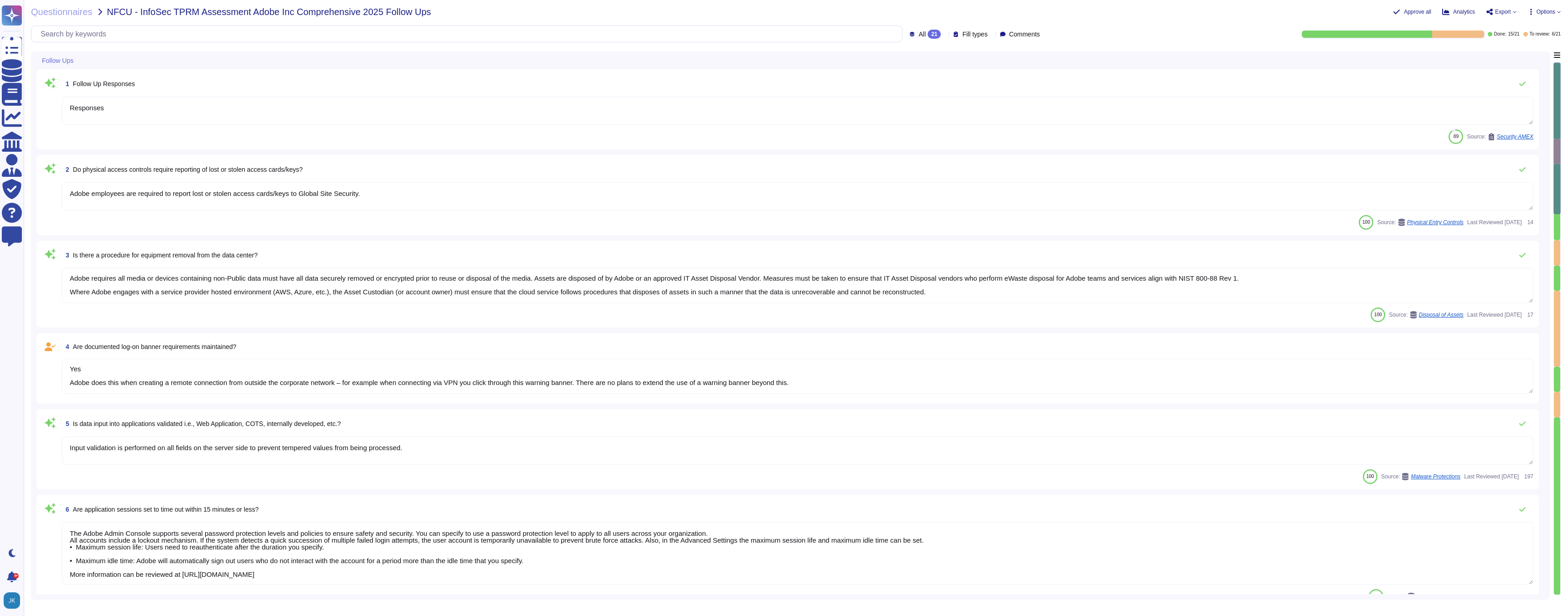
type textarea "Yes Adobe does this when creating a remote connection from outside the corporat…"
type textarea "Yes Creative Cloud: No response Analytics: No response Doc Cloud: No Experience…"
type textarea "Yes Adobe does this when creating a remote connection from outside the corporat…"
type textarea "Yes Creative Cloud: No response Analytics: No response Doc Cloud: No Experience…"
type textarea "Yes Adobe does this when creating a remote connection from outside the corporat…"
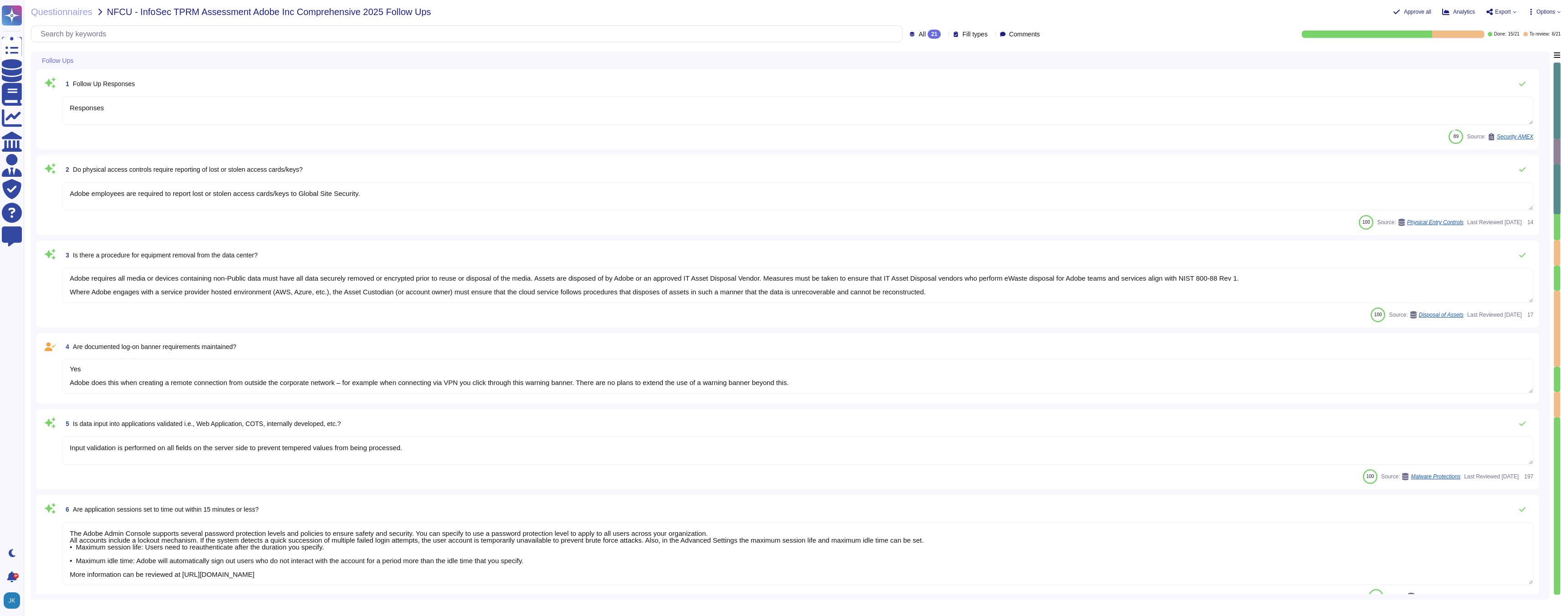
type textarea "Yes Creative Cloud: No response Analytics: No response Doc Cloud: No Experience…"
type textarea "Yes Adobe does this when creating a remote connection from outside the corporat…"
type textarea "Yes Creative Cloud: No response Analytics: No response Doc Cloud: No Experience…"
type textarea "Yes Adobe does this when creating a remote connection from outside the corporat…"
type textarea "Yes Creative Cloud: No response Analytics: No response Doc Cloud: No Experience…"
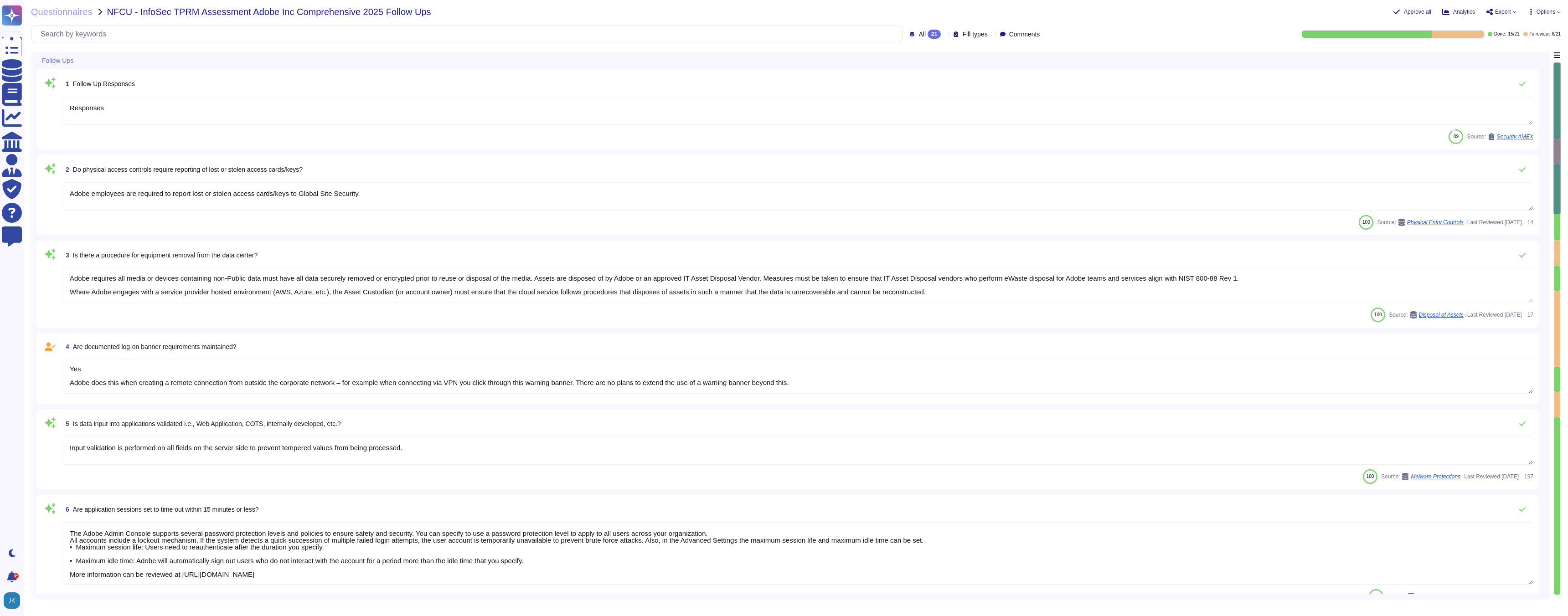
type textarea "Yes Adobe does this when creating a remote connection from outside the corporat…"
type textarea "Yes Creative Cloud: No response Analytics: No response Doc Cloud: No Experience…"
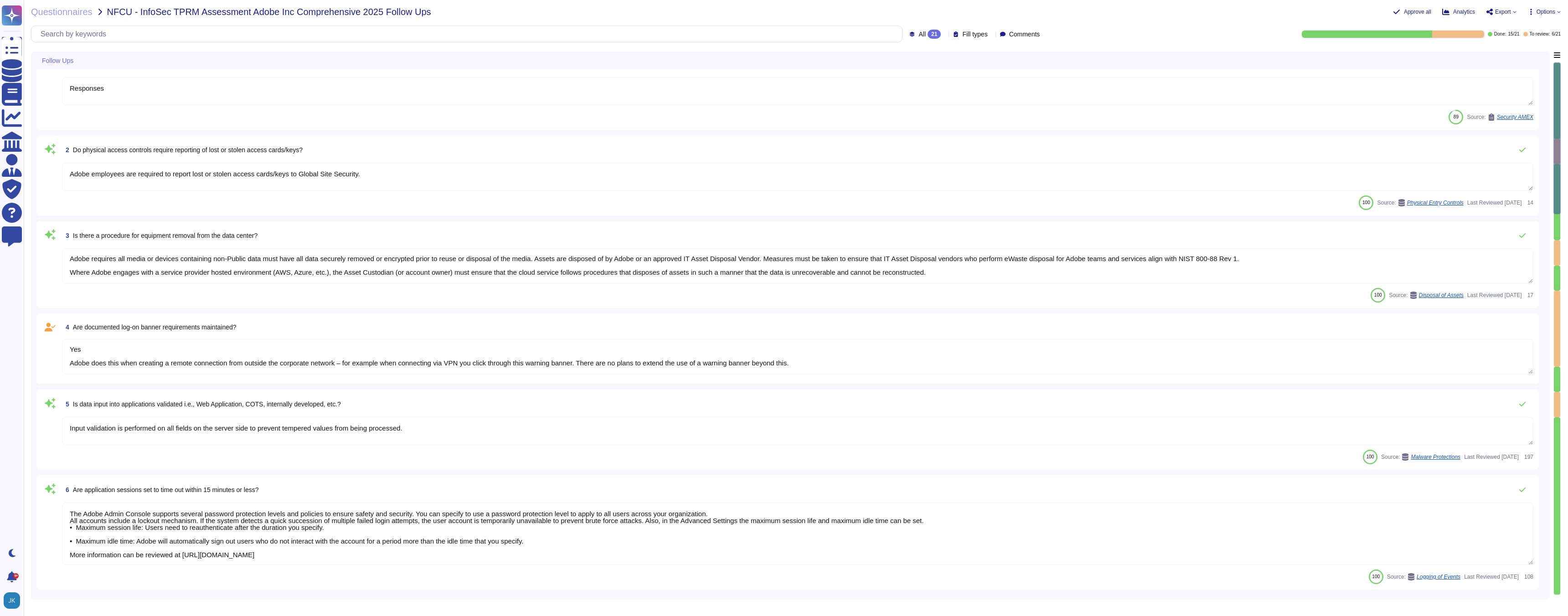
type textarea "Yes Adobe does this when creating a remote connection from outside the corporat…"
type textarea "Yes Creative Cloud: No response Analytics: No response Doc Cloud: No Experience…"
type textarea "Yes Adobe does this when creating a remote connection from outside the corporat…"
type textarea "Yes Creative Cloud: No response Analytics: No response Doc Cloud: No Experience…"
type textarea "Yes Adobe does this when creating a remote connection from outside the corporat…"
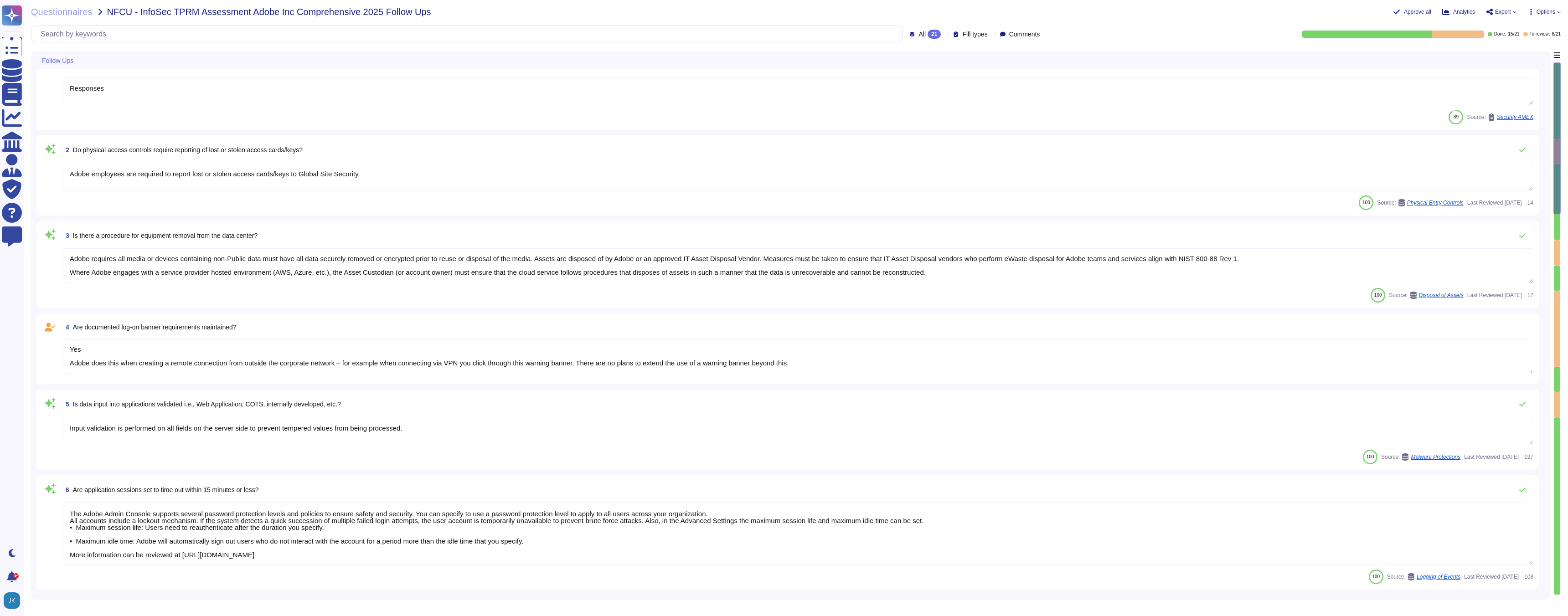
type textarea "Yes Creative Cloud: No response Analytics: No response Doc Cloud: No Experience…"
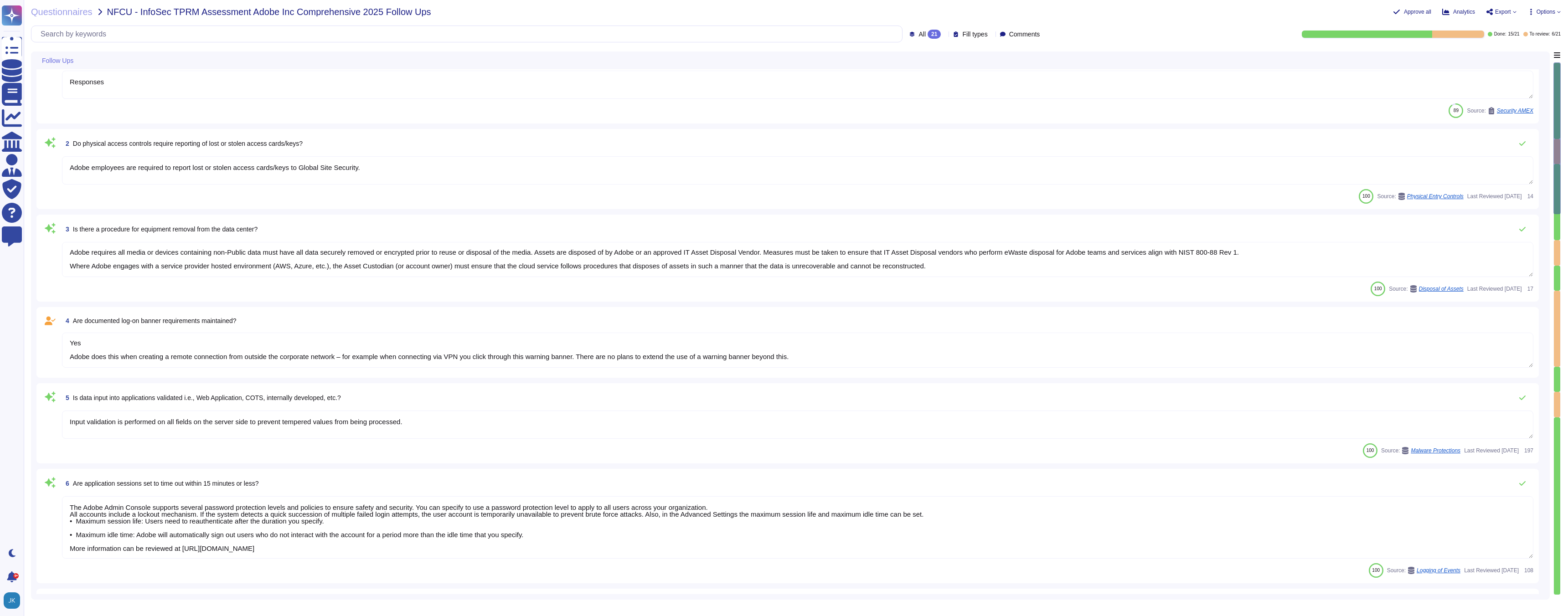
type textarea "Yes Adobe does this when creating a remote connection from outside the corporat…"
type textarea "Yes Creative Cloud: No response Analytics: No response Doc Cloud: No Experience…"
type textarea "Yes Adobe does this when creating a remote connection from outside the corporat…"
type textarea "Yes Creative Cloud: No response Analytics: No response Doc Cloud: No Experience…"
type textarea "Yes Adobe does this when creating a remote connection from outside the corporat…"
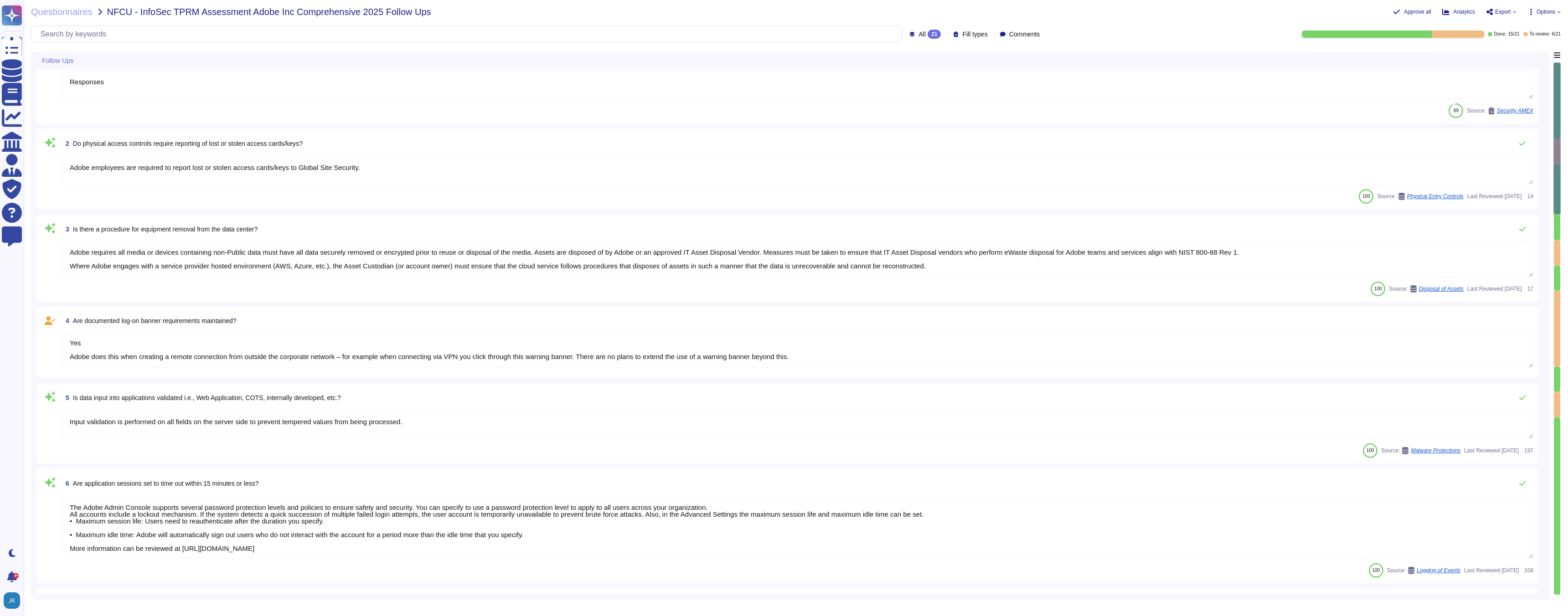
type textarea "Yes Creative Cloud: No response Analytics: No response Doc Cloud: No Experience…"
type textarea "Yes Adobe does this when creating a remote connection from outside the corporat…"
type textarea "Yes Creative Cloud: No response Analytics: No response Doc Cloud: No Experience…"
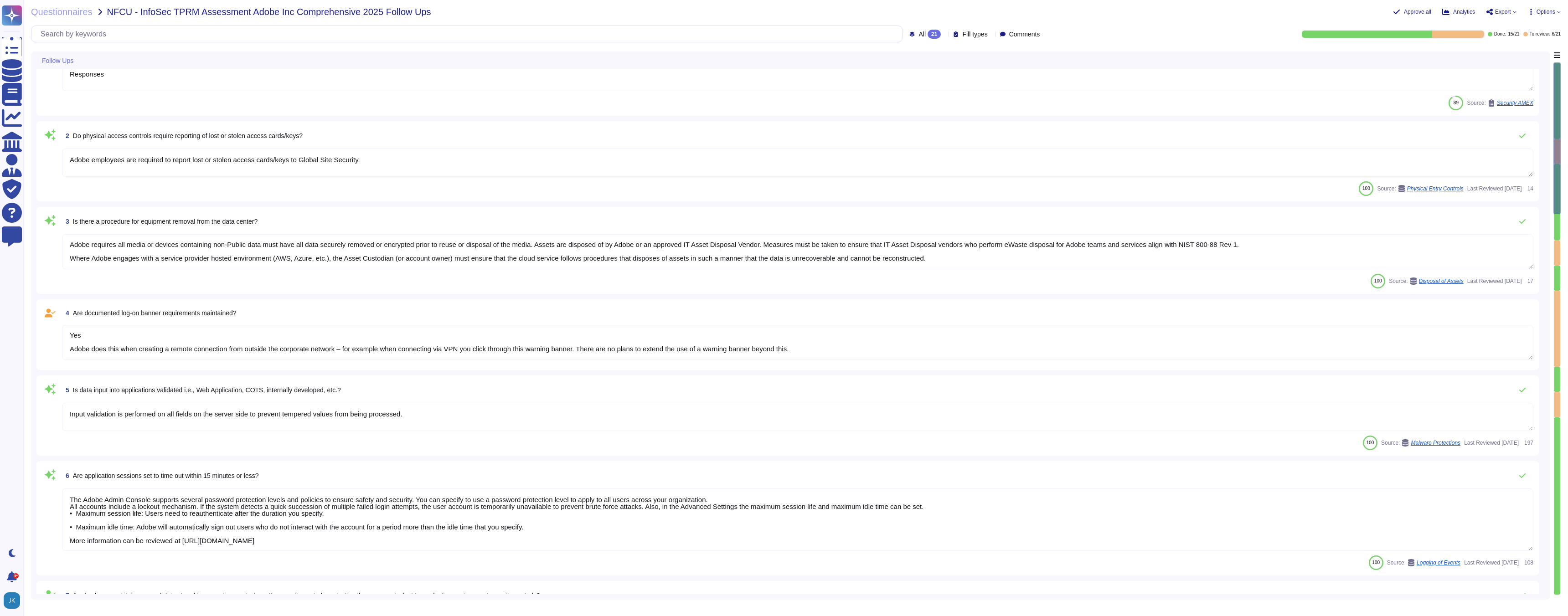
type textarea "Yes Adobe does this when creating a remote connection from outside the corporat…"
type textarea "Yes Creative Cloud: No response Analytics: No response Doc Cloud: No Experience…"
type textarea "Yes Adobe does this when creating a remote connection from outside the corporat…"
type textarea "Yes Creative Cloud: No response Analytics: No response Doc Cloud: No Experience…"
type textarea "Yes Adobe does this when creating a remote connection from outside the corporat…"
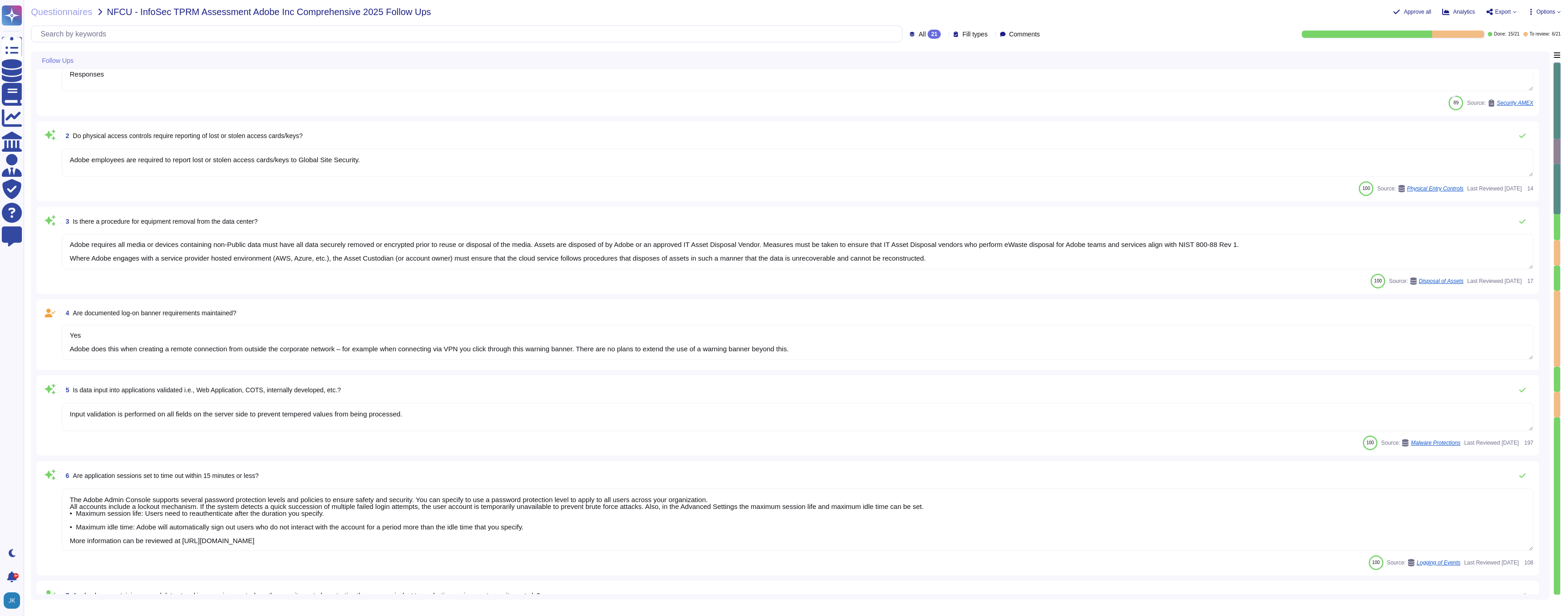
type textarea "Yes Creative Cloud: No response Analytics: No response Doc Cloud: No Experience…"
type textarea "Yes Adobe does this when creating a remote connection from outside the corporat…"
type textarea "Yes Creative Cloud: No response Analytics: No response Doc Cloud: No Experience…"
type textarea "Yes Adobe does this when creating a remote connection from outside the corporat…"
type textarea "Yes Creative Cloud: No response Analytics: No response Doc Cloud: No Experience…"
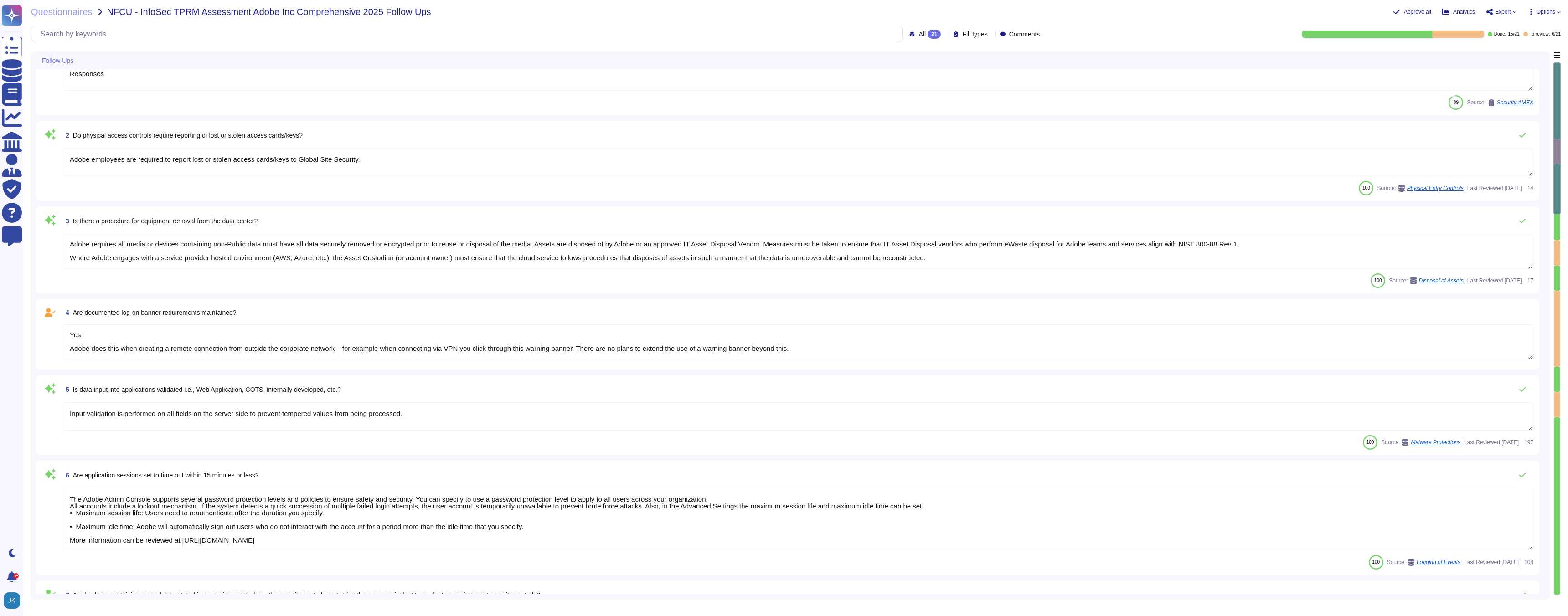
type textarea "Yes Adobe does this when creating a remote connection from outside the corporat…"
type textarea "Yes Creative Cloud: No response Analytics: No response Doc Cloud: No Experience…"
type textarea "Yes Adobe does this when creating a remote connection from outside the corporat…"
type textarea "Yes Creative Cloud: No response Analytics: No response Doc Cloud: No Experience…"
type textarea "Yes Adobe does this when creating a remote connection from outside the corporat…"
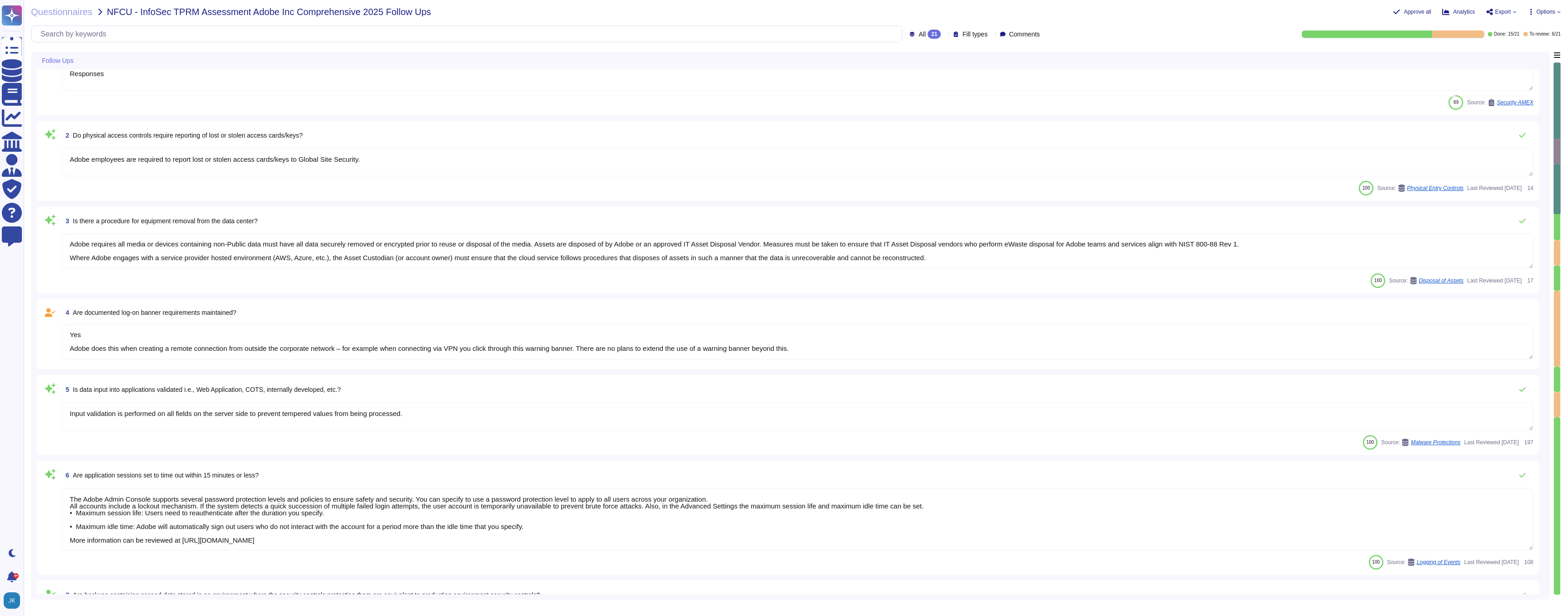
type textarea "Yes Creative Cloud: No response Analytics: No response Doc Cloud: No Experience…"
type textarea "Yes Adobe does this when creating a remote connection from outside the corporat…"
type textarea "Yes Creative Cloud: No response Analytics: No response Doc Cloud: No Experience…"
type textarea "Yes Adobe does this when creating a remote connection from outside the corporat…"
type textarea "Yes Creative Cloud: No response Analytics: No response Doc Cloud: No Experience…"
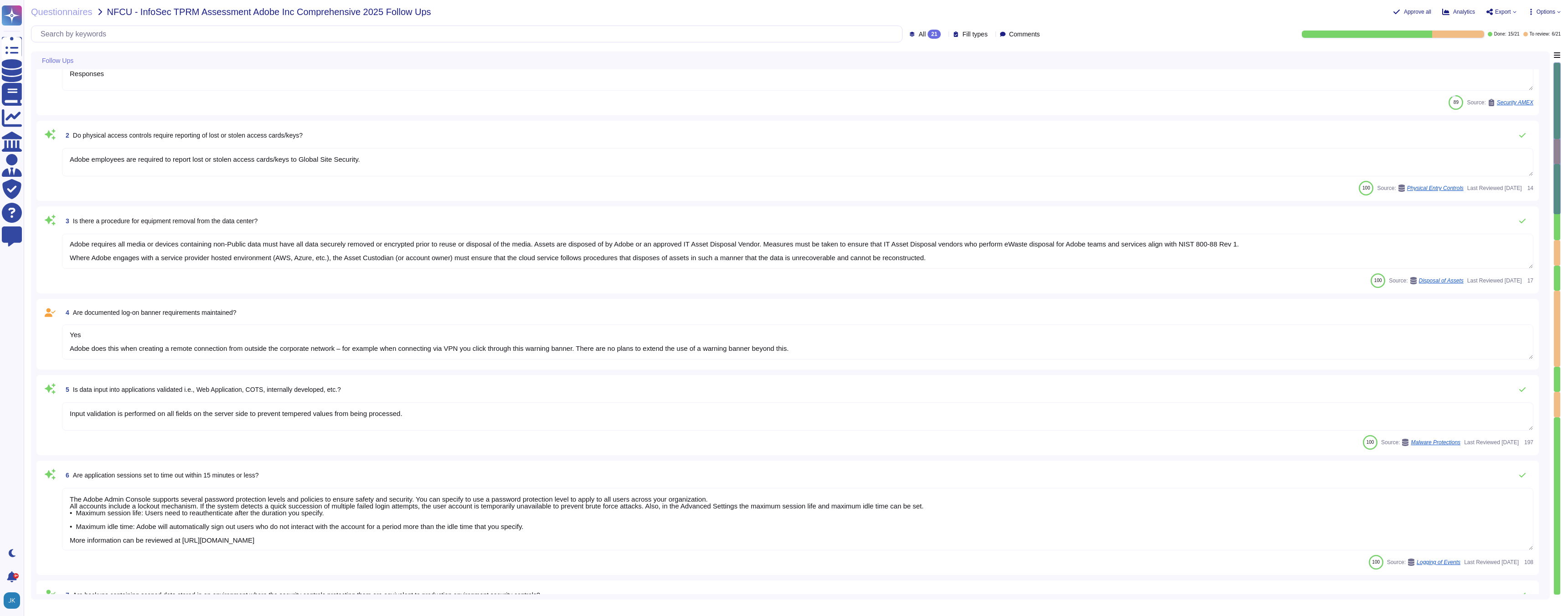
type textarea "Yes Adobe does this when creating a remote connection from outside the corporat…"
type textarea "Yes Creative Cloud: No response Analytics: No response Doc Cloud: No Experience…"
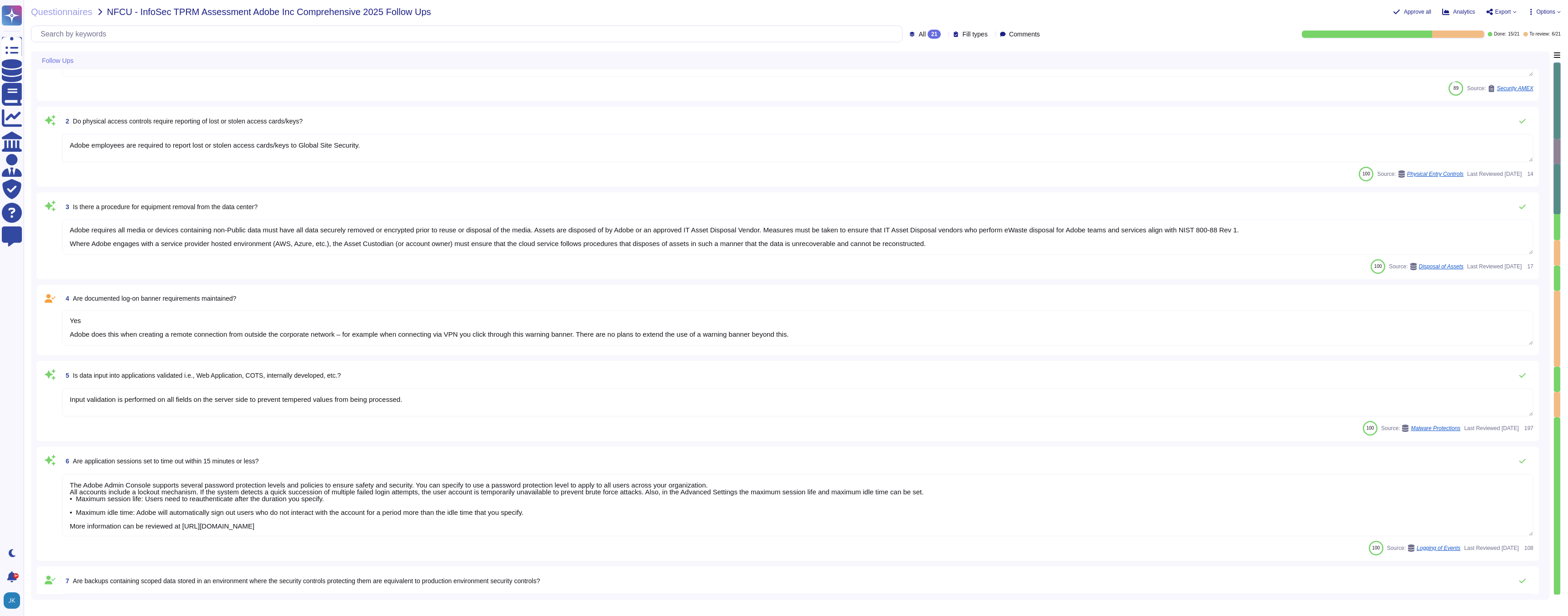
type textarea "Yes Adobe does this when creating a remote connection from outside the corporat…"
type textarea "Yes Creative Cloud: No response Analytics: No response Doc Cloud: No Experience…"
type textarea "Yes Adobe does this when creating a remote connection from outside the corporat…"
type textarea "Yes Creative Cloud: No response Analytics: No response Doc Cloud: No Experience…"
type textarea "Yes Adobe does this when creating a remote connection from outside the corporat…"
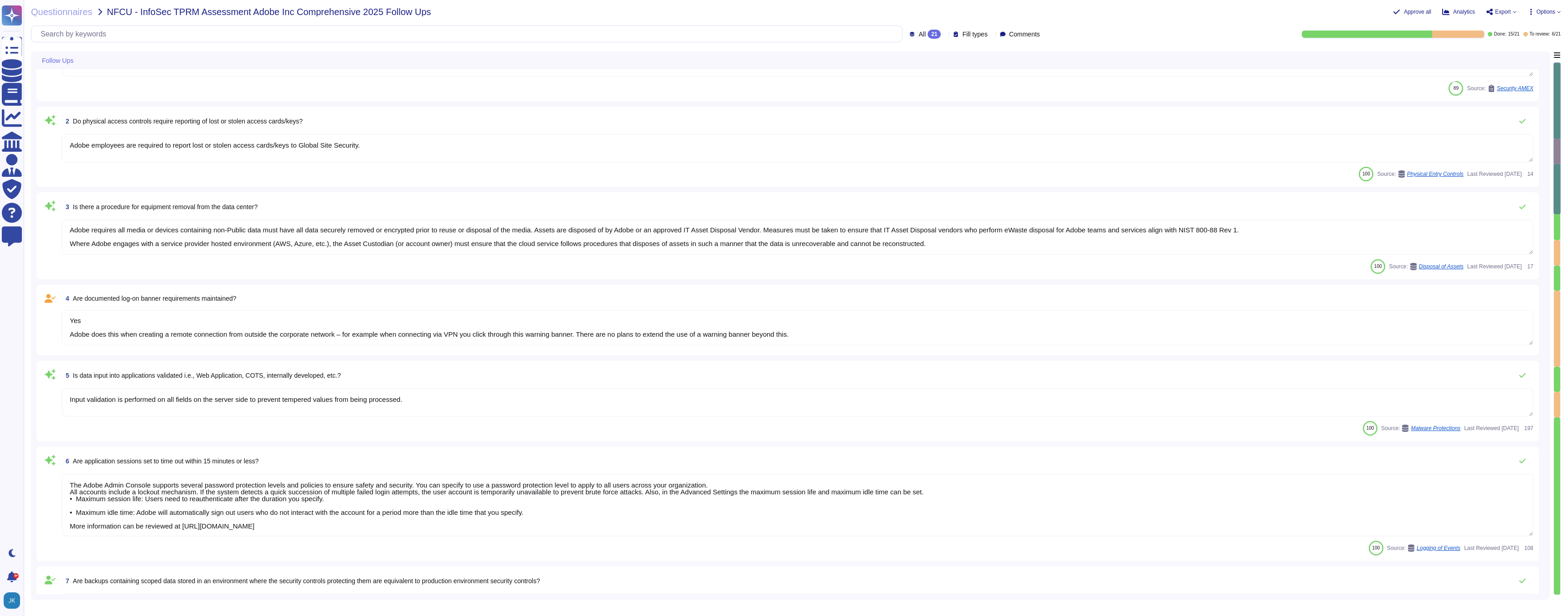
type textarea "Yes Creative Cloud: No response Analytics: No response Doc Cloud: No Experience…"
type textarea "Yes Adobe does this when creating a remote connection from outside the corporat…"
type textarea "Yes Creative Cloud: No response Analytics: No response Doc Cloud: No Experience…"
type textarea "Yes Adobe does this when creating a remote connection from outside the corporat…"
type textarea "Yes Creative Cloud: No response Analytics: No response Doc Cloud: No Experience…"
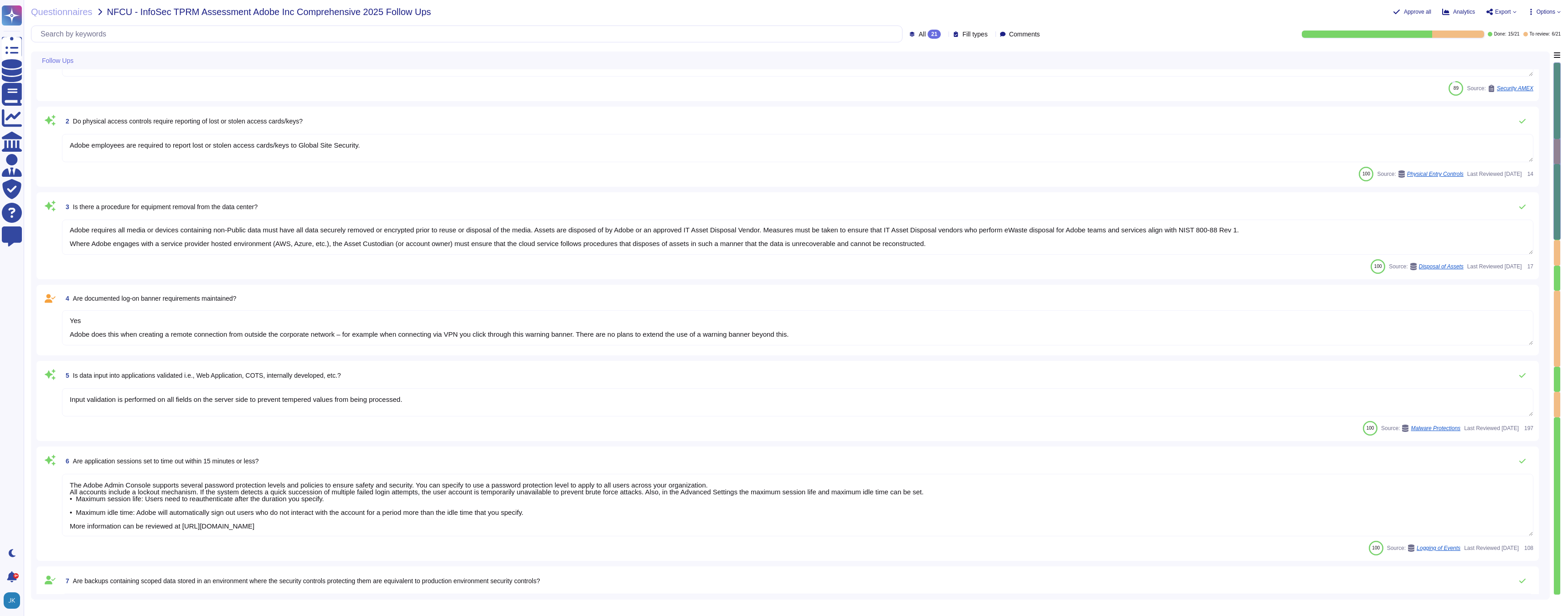
type textarea "Yes Adobe does this when creating a remote connection from outside the corporat…"
type textarea "Yes Creative Cloud: No response Analytics: No response Doc Cloud: No Experience…"
type textarea "Yes Adobe does this when creating a remote connection from outside the corporat…"
type textarea "Yes Creative Cloud: No response Analytics: No response Doc Cloud: No Experience…"
type textarea "Yes Adobe does this when creating a remote connection from outside the corporat…"
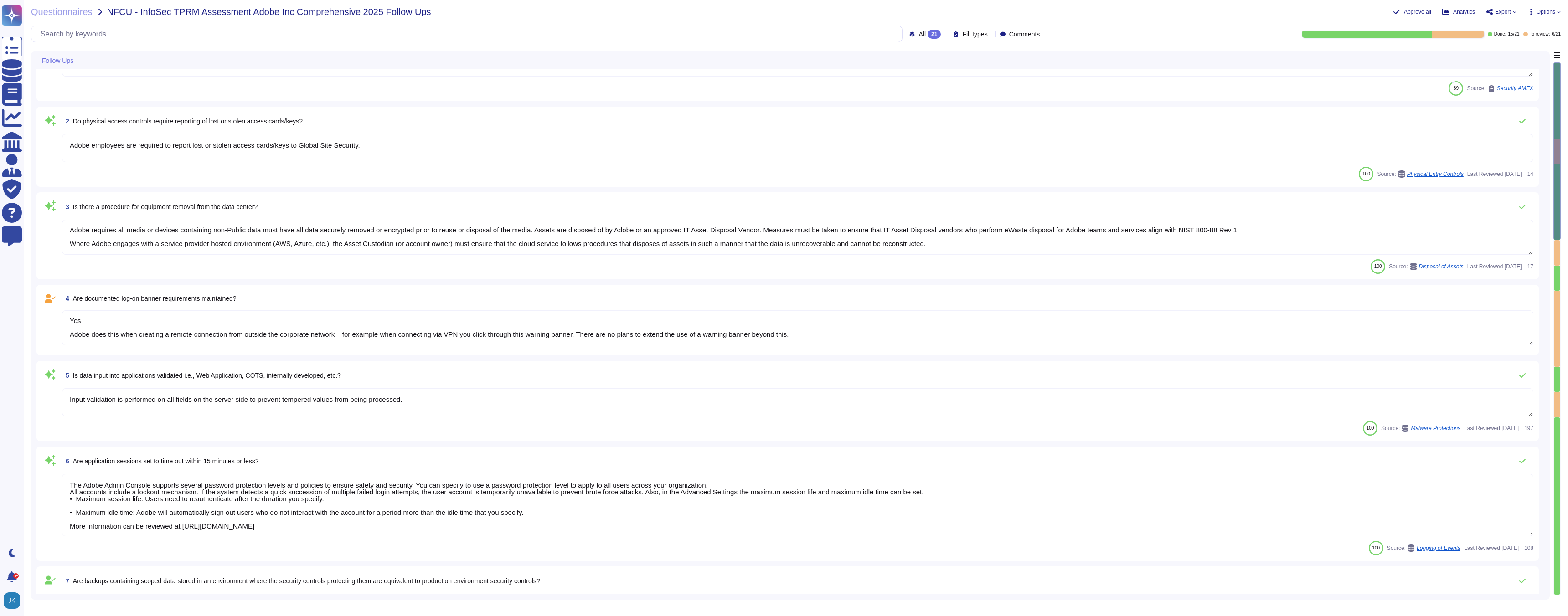
type textarea "Yes Creative Cloud: No response Analytics: No response Doc Cloud: No Experience…"
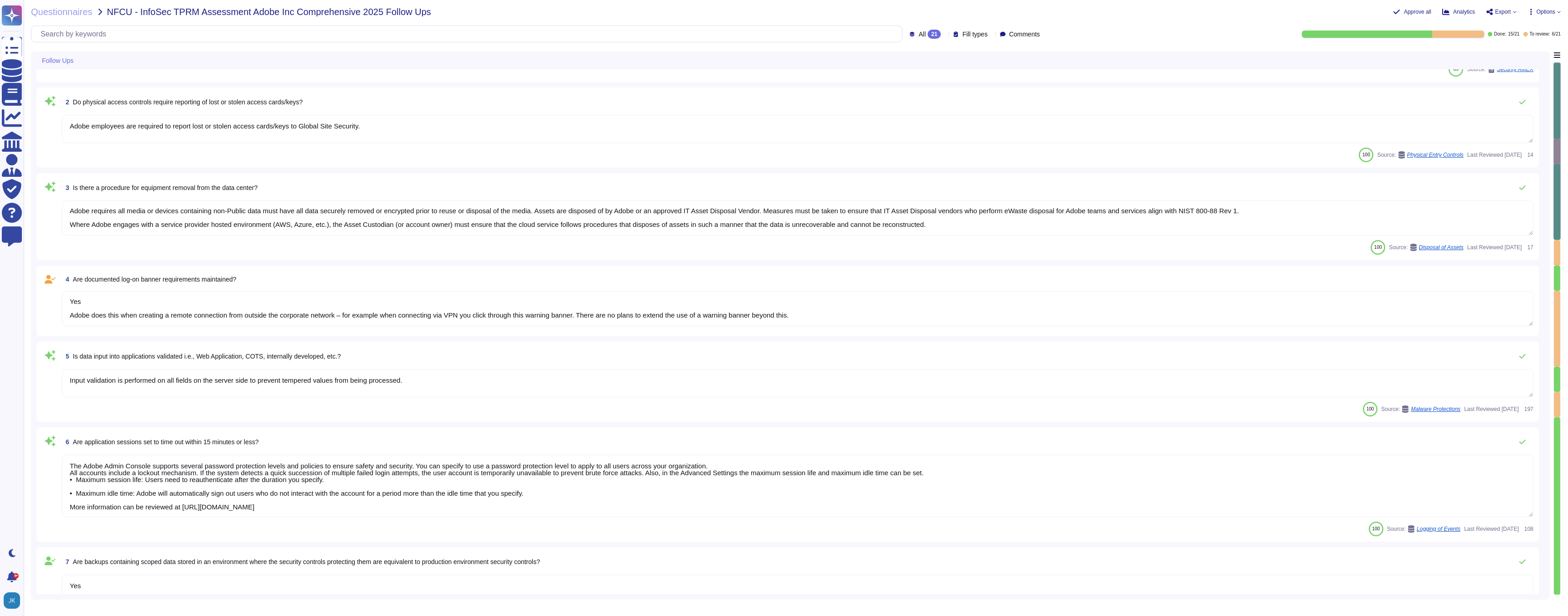
type textarea "Yes Adobe does this when creating a remote connection from outside the corporat…"
type textarea "Yes Creative Cloud: No response Analytics: No response Doc Cloud: No Experience…"
type textarea "Yes Adobe does this when creating a remote connection from outside the corporat…"
type textarea "Yes Creative Cloud: No response Analytics: No response Doc Cloud: No Experience…"
type textarea "Yes Adobe does this when creating a remote connection from outside the corporat…"
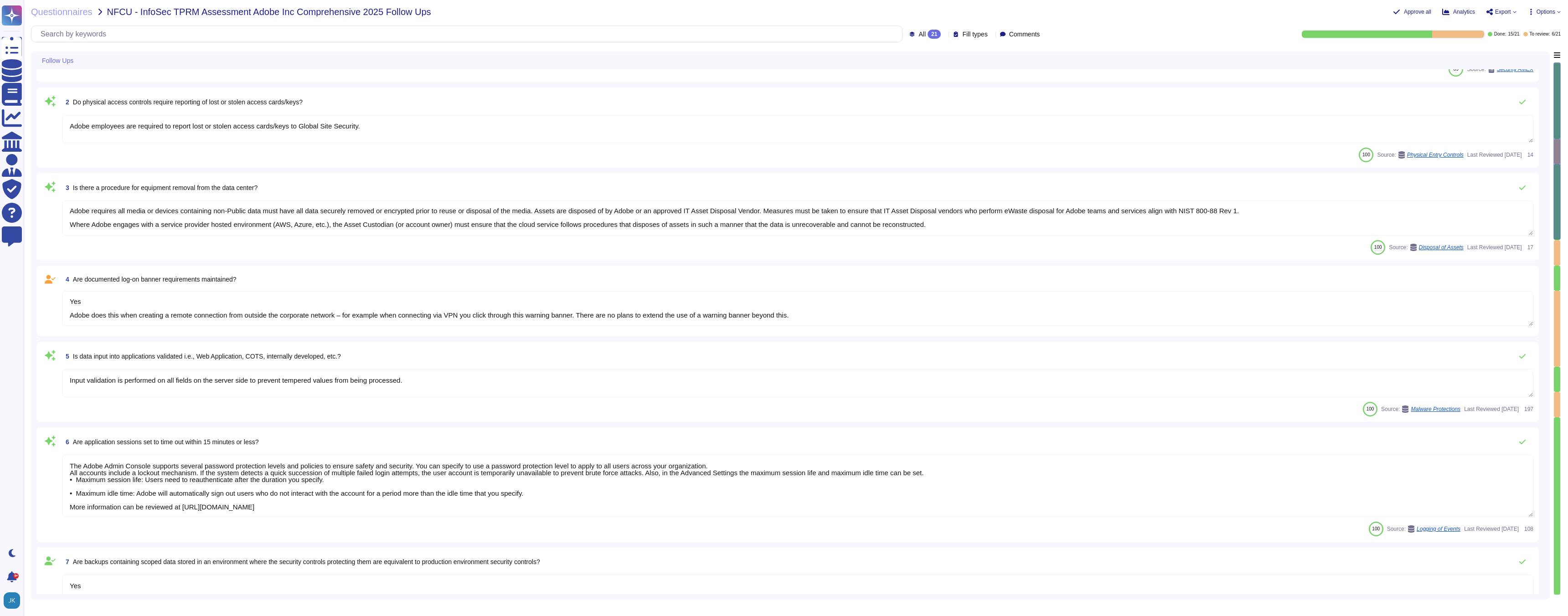
type textarea "Yes Creative Cloud: No response Analytics: No response Doc Cloud: No Experience…"
type textarea "Yes Adobe does this when creating a remote connection from outside the corporat…"
type textarea "Yes Creative Cloud: No response Analytics: No response Doc Cloud: No Experience…"
type textarea "Yes Adobe does this when creating a remote connection from outside the corporat…"
type textarea "Yes Creative Cloud: No response Analytics: No response Doc Cloud: No Experience…"
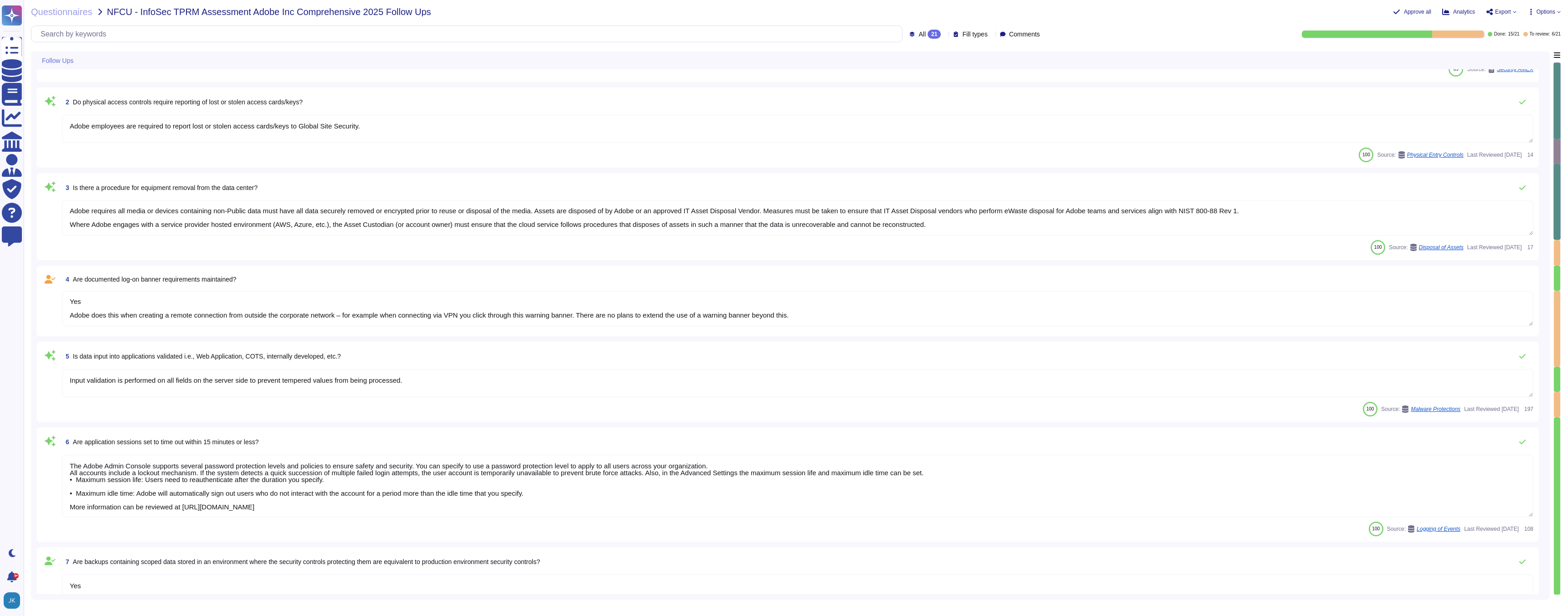
type textarea "Yes Adobe does this when creating a remote connection from outside the corporat…"
type textarea "Yes Creative Cloud: No response Analytics: No response Doc Cloud: No Experience…"
type textarea "Yes Adobe does this when creating a remote connection from outside the corporat…"
type textarea "Yes Creative Cloud: No response Analytics: No response Doc Cloud: No Experience…"
type textarea "Yes Adobe does this when creating a remote connection from outside the corporat…"
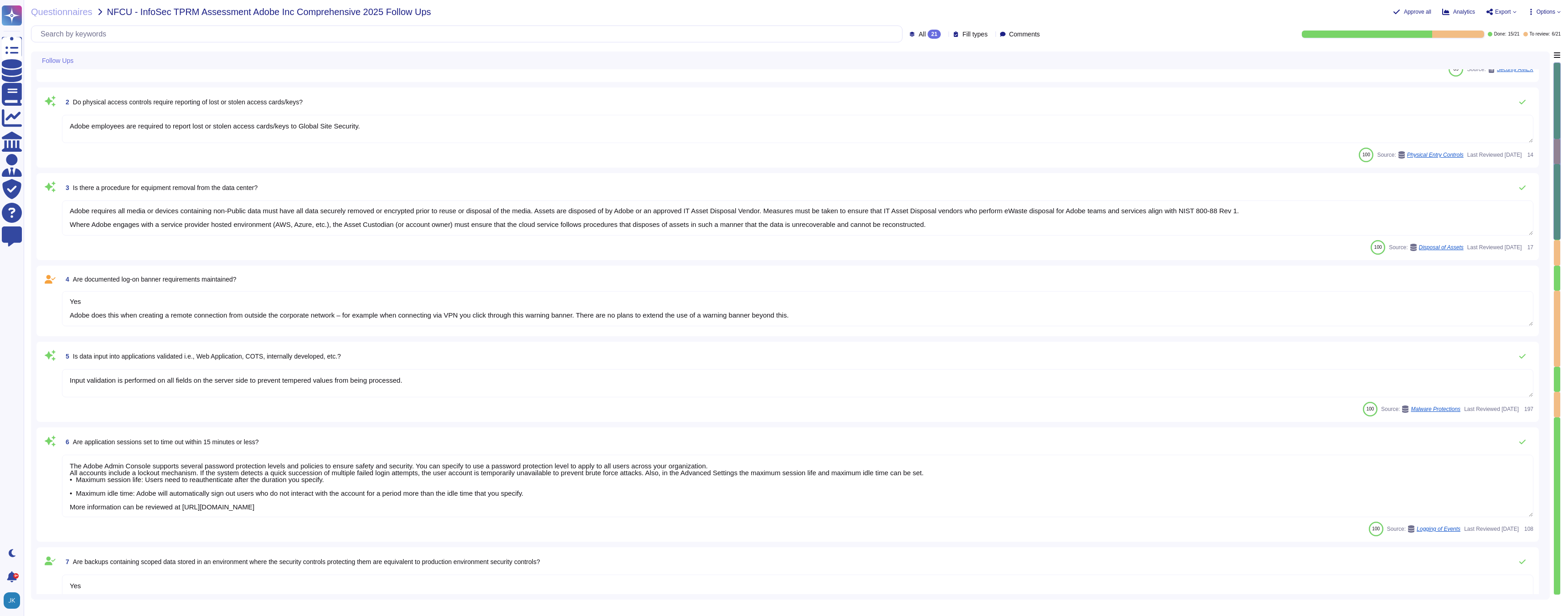
type textarea "Yes Creative Cloud: No response Analytics: No response Doc Cloud: No Experience…"
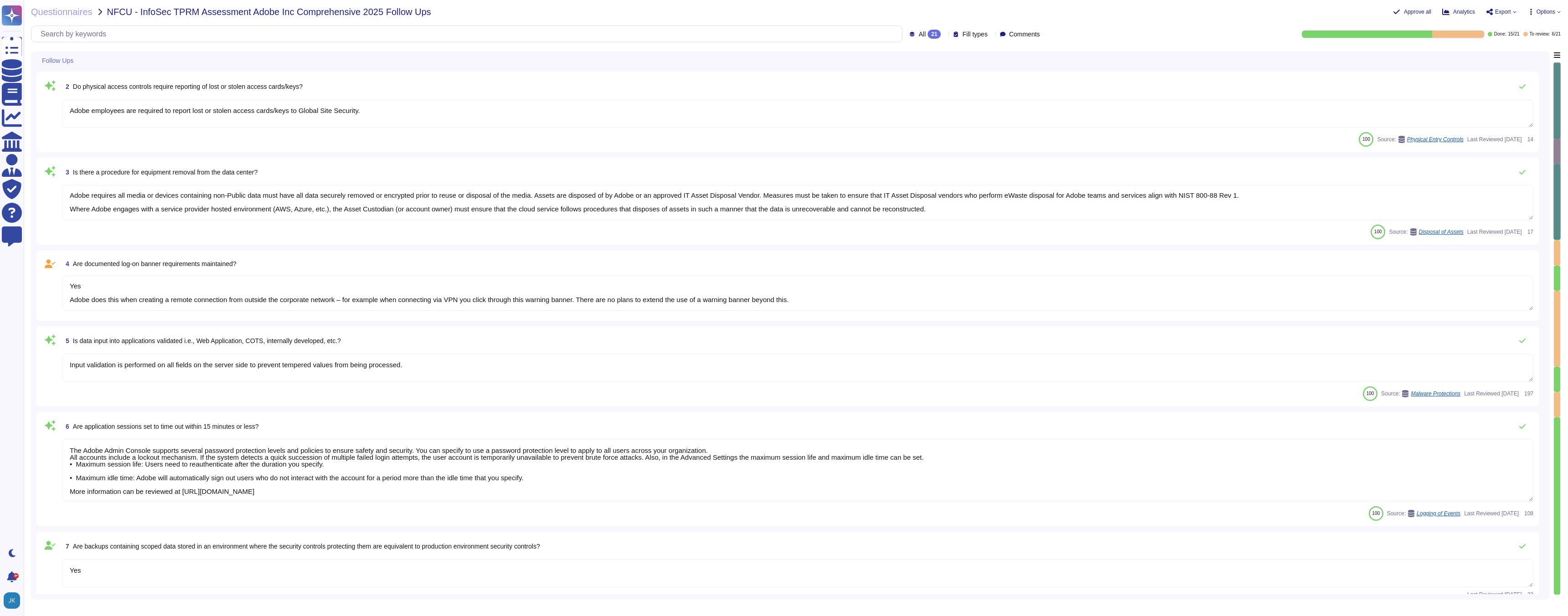
type textarea "Yes Adobe does this when creating a remote connection from outside the corporat…"
type textarea "Yes Creative Cloud: No response Analytics: No response Doc Cloud: No Experience…"
type textarea "Yes Adobe does this when creating a remote connection from outside the corporat…"
type textarea "Yes Creative Cloud: No response Analytics: No response Doc Cloud: No Experience…"
type textarea "Yes Adobe does this when creating a remote connection from outside the corporat…"
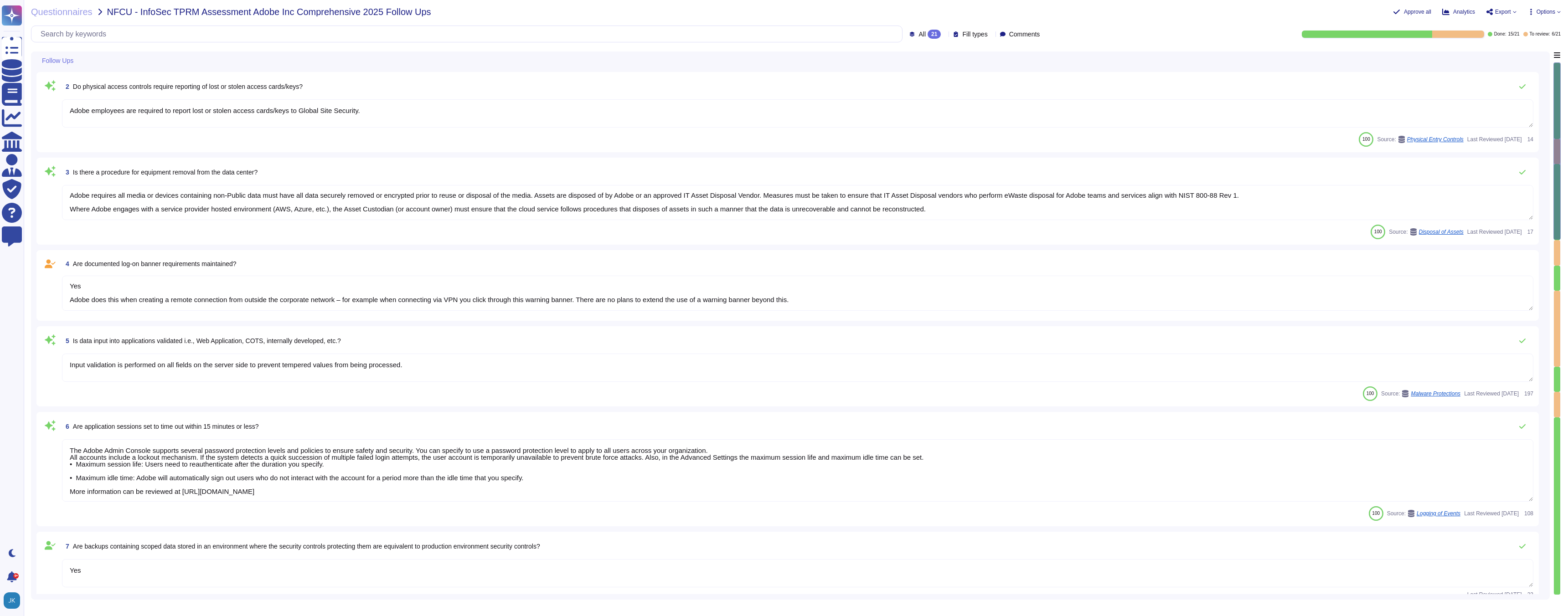
type textarea "Yes Creative Cloud: No response Analytics: No response Doc Cloud: No Experience…"
type textarea "Yes Adobe does this when creating a remote connection from outside the corporat…"
type textarea "Yes Creative Cloud: No response Analytics: No response Doc Cloud: No Experience…"
type textarea "Yes Adobe does this when creating a remote connection from outside the corporat…"
type textarea "Yes Creative Cloud: No response Analytics: No response Doc Cloud: No Experience…"
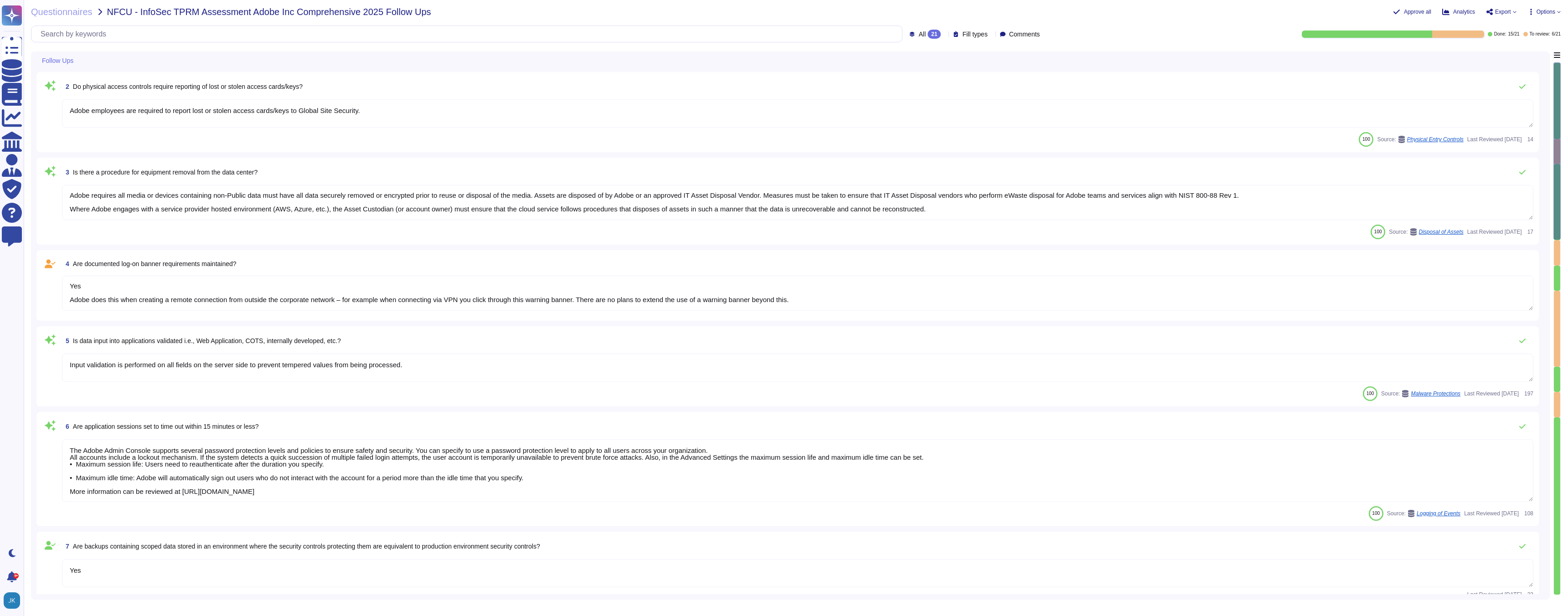
type textarea "Yes Adobe does this when creating a remote connection from outside the corporat…"
type textarea "Yes Creative Cloud: No response Analytics: No response Doc Cloud: No Experience…"
type textarea "Yes Adobe does this when creating a remote connection from outside the corporat…"
type textarea "Yes Creative Cloud: No response Analytics: No response Doc Cloud: No Experience…"
type textarea "Yes Adobe does this when creating a remote connection from outside the corporat…"
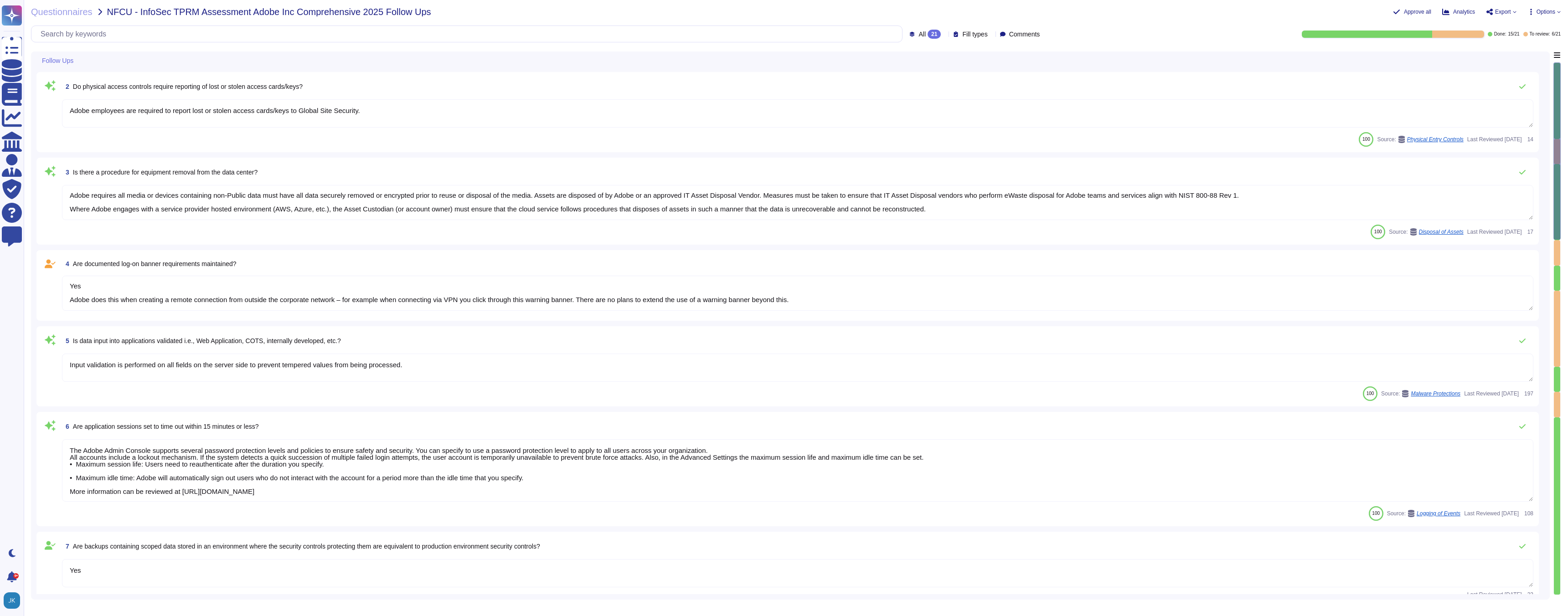
type textarea "Yes Creative Cloud: No response Analytics: No response Doc Cloud: No Experience…"
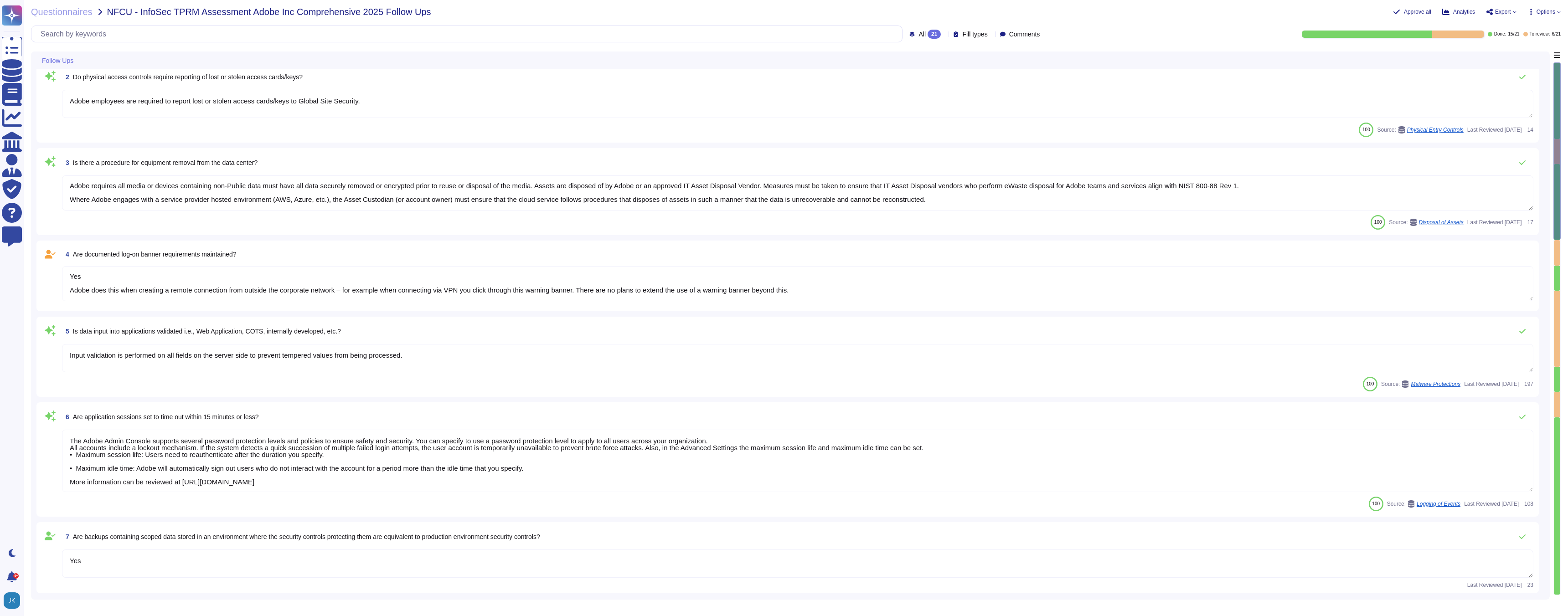
type textarea "Yes Adobe does this when creating a remote connection from outside the corporat…"
type textarea "Yes Creative Cloud: No response Analytics: No response Doc Cloud: No Experience…"
type textarea "Yes Adobe does this when creating a remote connection from outside the corporat…"
type textarea "Yes Creative Cloud: No response Analytics: No response Doc Cloud: No Experience…"
type textarea "Yes Adobe does this when creating a remote connection from outside the corporat…"
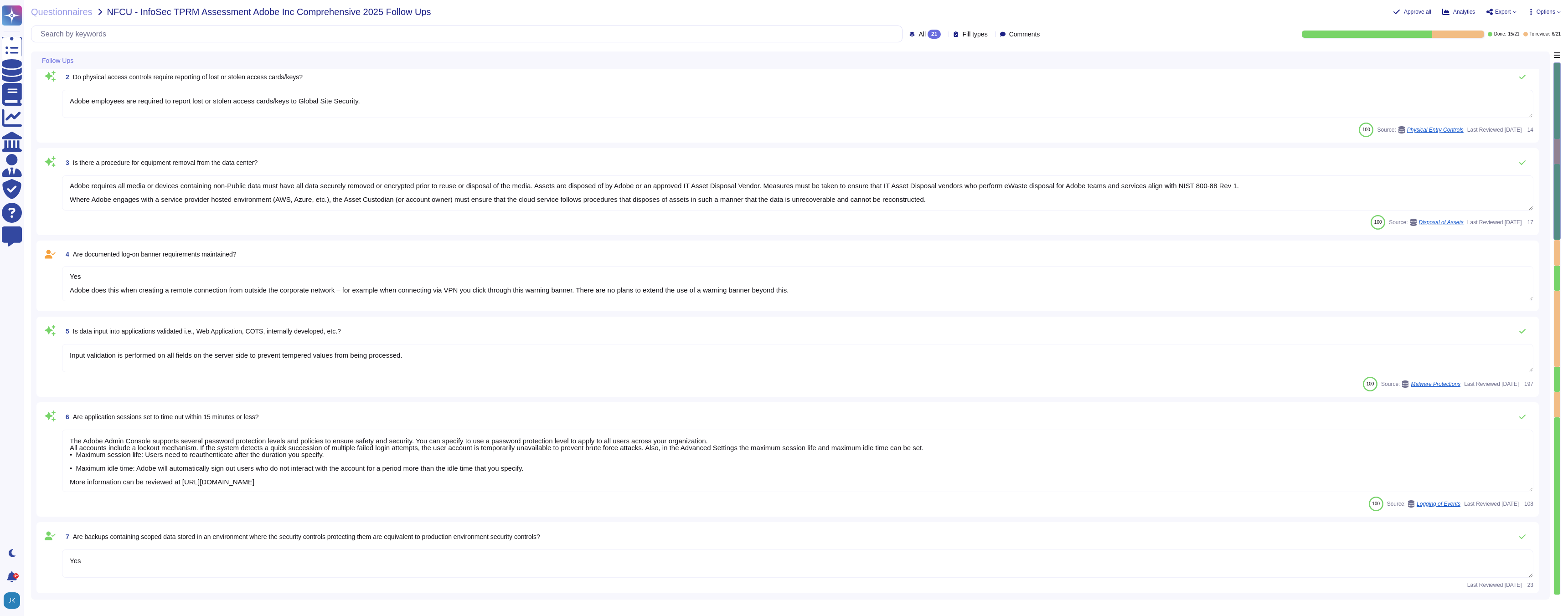
type textarea "Yes Creative Cloud: No response Analytics: No response Doc Cloud: No Experience…"
type textarea "Yes Adobe does this when creating a remote connection from outside the corporat…"
type textarea "Yes Creative Cloud: No response Analytics: No response Doc Cloud: No Experience…"
type textarea "Yes Adobe does this when creating a remote connection from outside the corporat…"
type textarea "Yes Creative Cloud: No response Analytics: No response Doc Cloud: No Experience…"
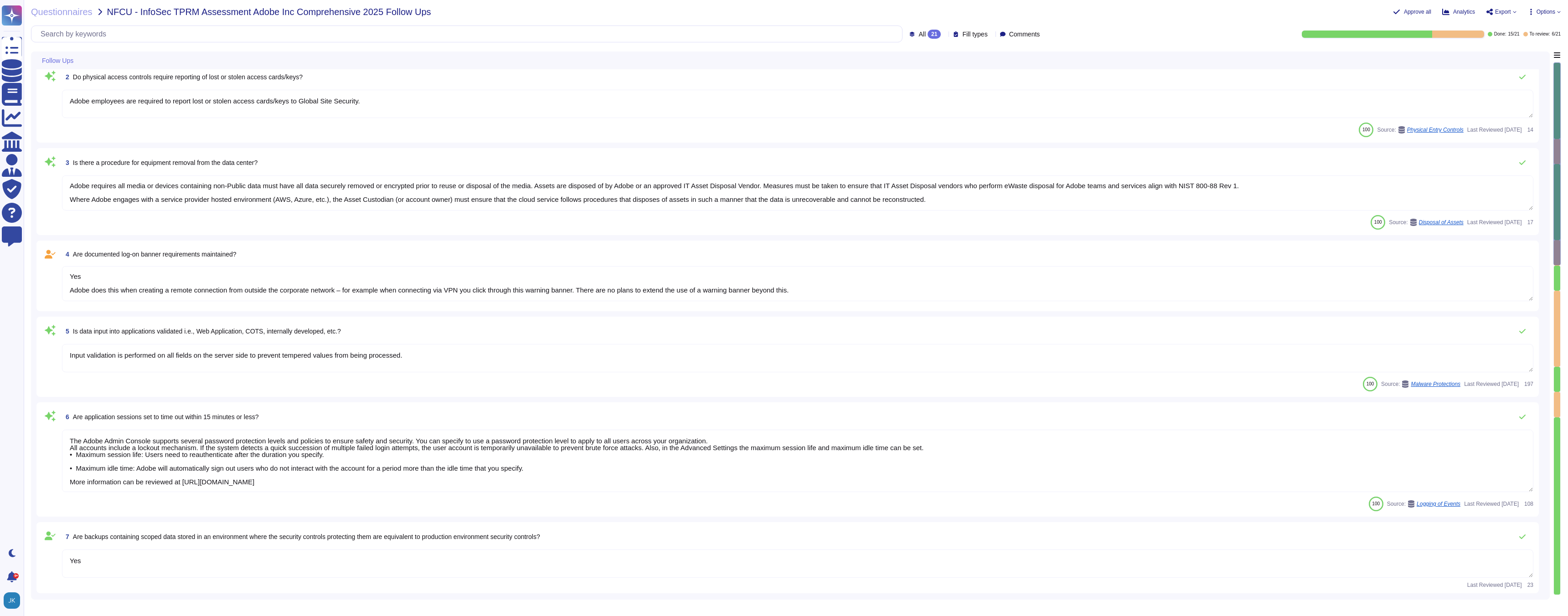
type textarea "Yes Adobe does this when creating a remote connection from outside the corporat…"
type textarea "Yes Creative Cloud: No response Analytics: No response Doc Cloud: No Experience…"
type textarea "Yes Adobe does this when creating a remote connection from outside the corporat…"
type textarea "Yes Creative Cloud: No response Analytics: No response Doc Cloud: No Experience…"
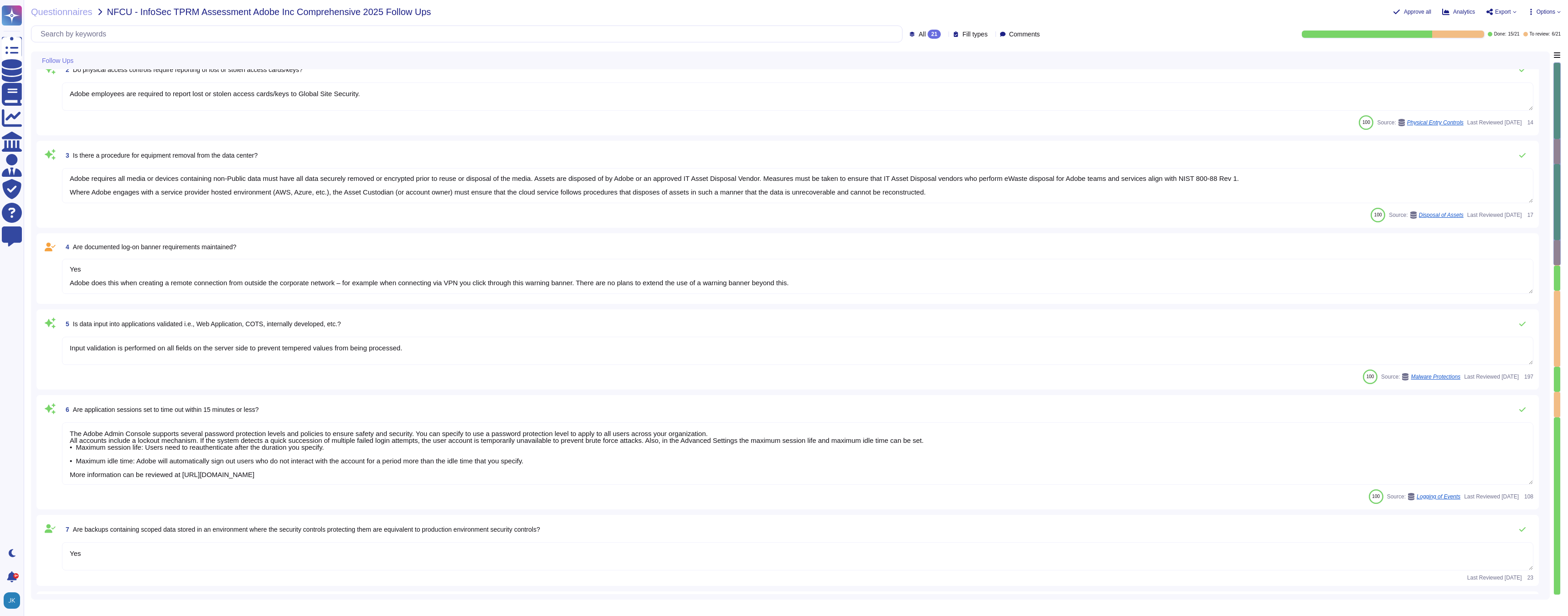
type textarea "Adobe BYOD and Mobile Device Management standards define which systems and serv…"
type textarea "Yes Adobe does this when creating a remote connection from outside the corporat…"
type textarea "Yes Creative Cloud: No response Analytics: No response Doc Cloud: No Experience…"
type textarea "Yes Adobe does this when creating a remote connection from outside the corporat…"
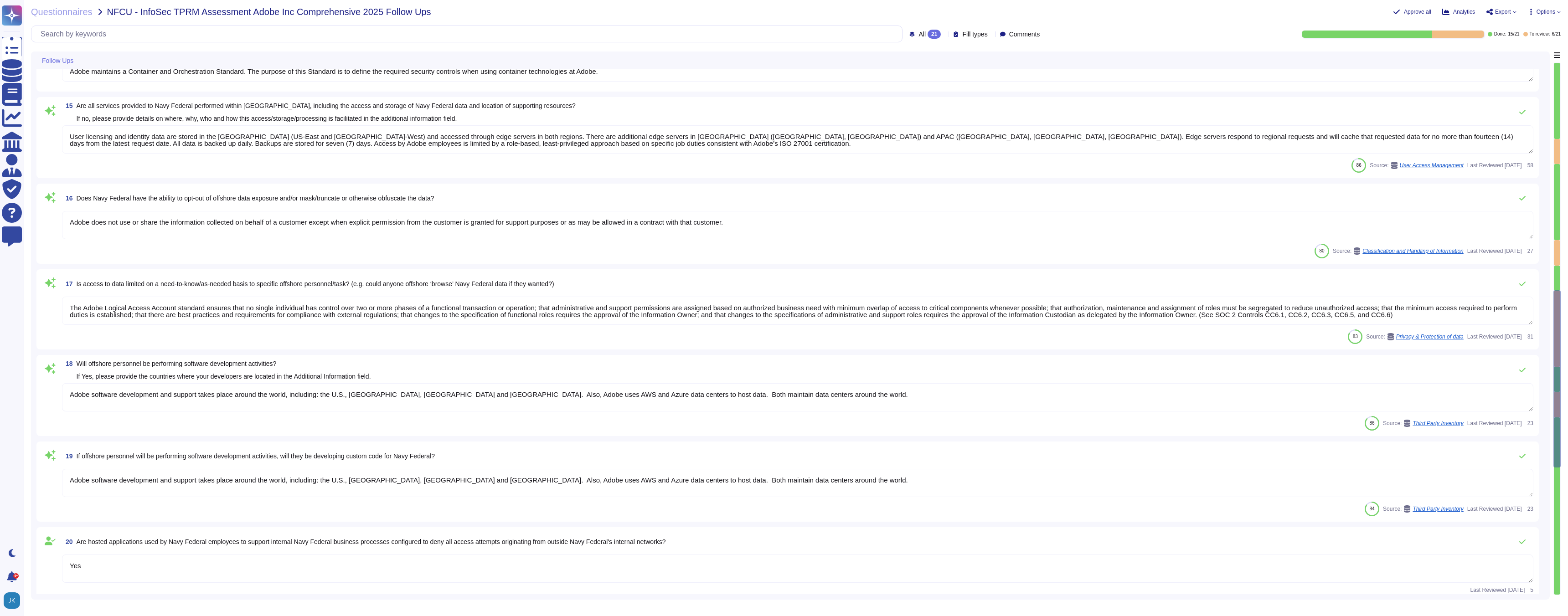
scroll to position [1320, 0]
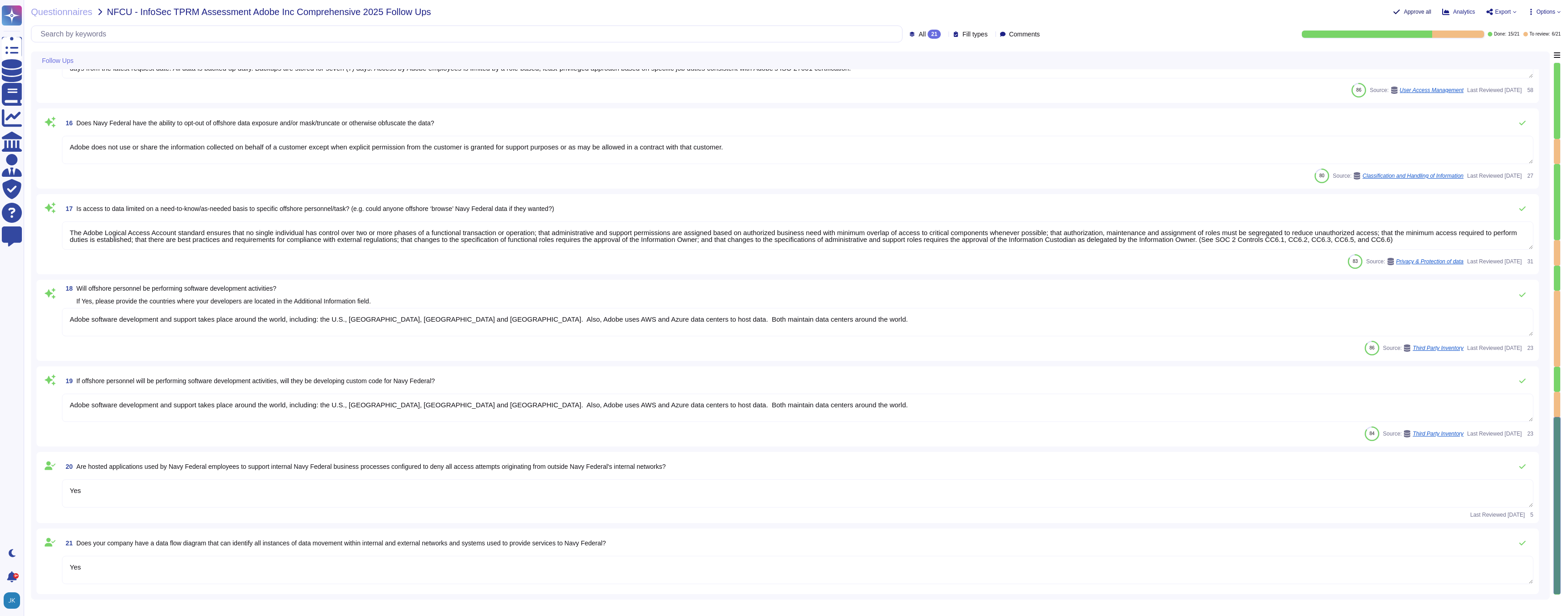
click at [1404, 10] on span "Approve all" at bounding box center [1417, 12] width 27 height 5
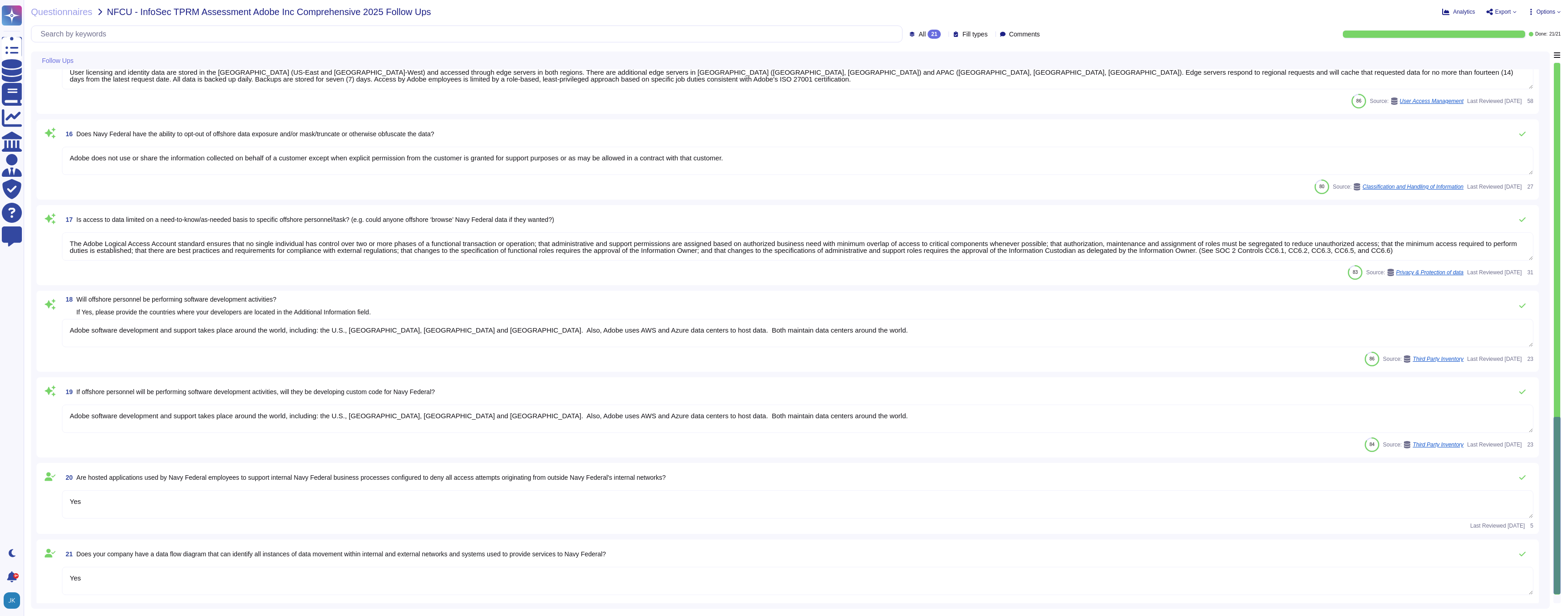
click at [1500, 12] on span "Export" at bounding box center [1503, 12] width 16 height 5
click at [1519, 55] on p "Download" at bounding box center [1535, 66] width 32 height 23
click at [329, 32] on input "text" at bounding box center [469, 34] width 866 height 16
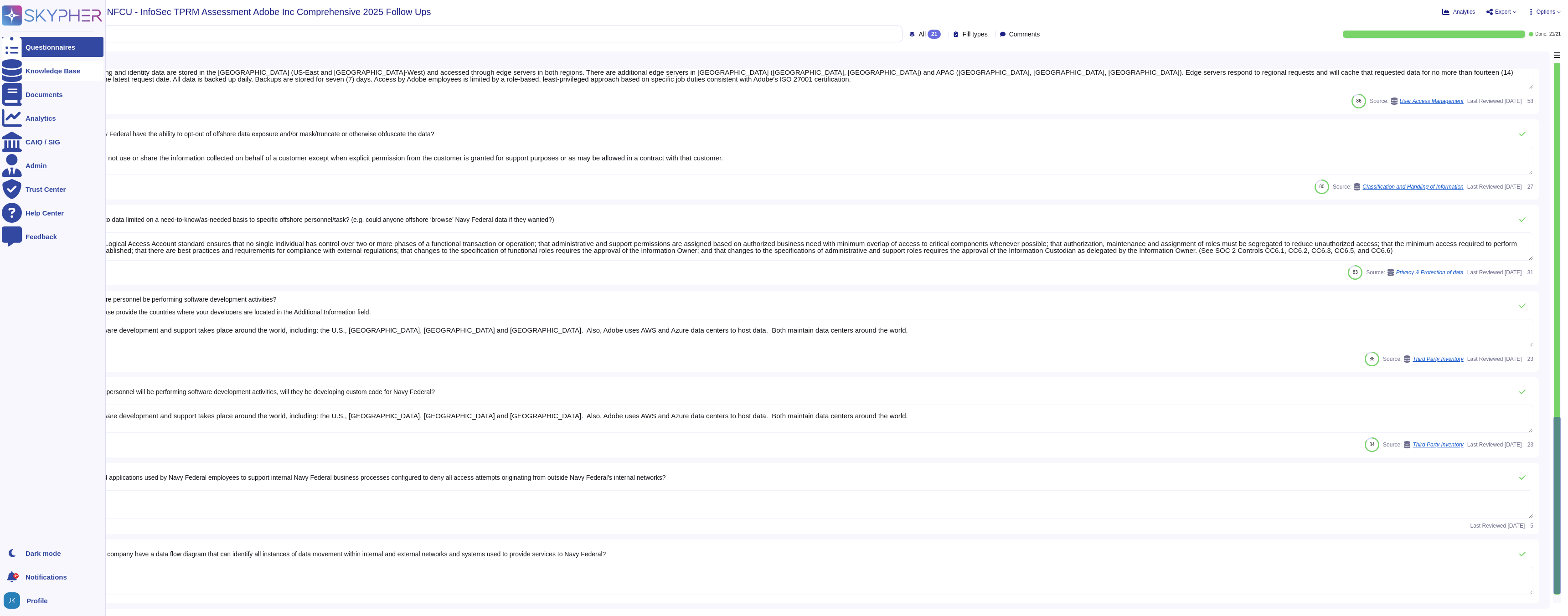
click at [35, 72] on div "Knowledge Base" at bounding box center [53, 71] width 55 height 7
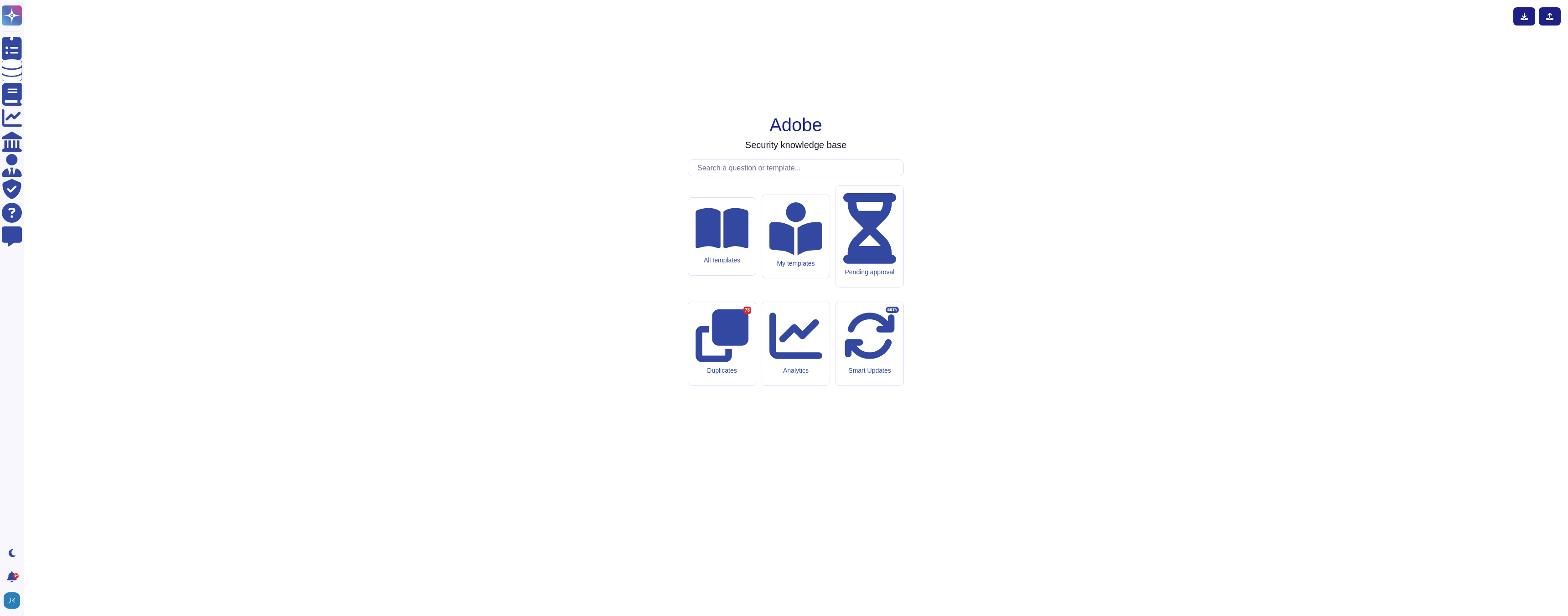
click at [723, 176] on input "text" at bounding box center [798, 168] width 211 height 16
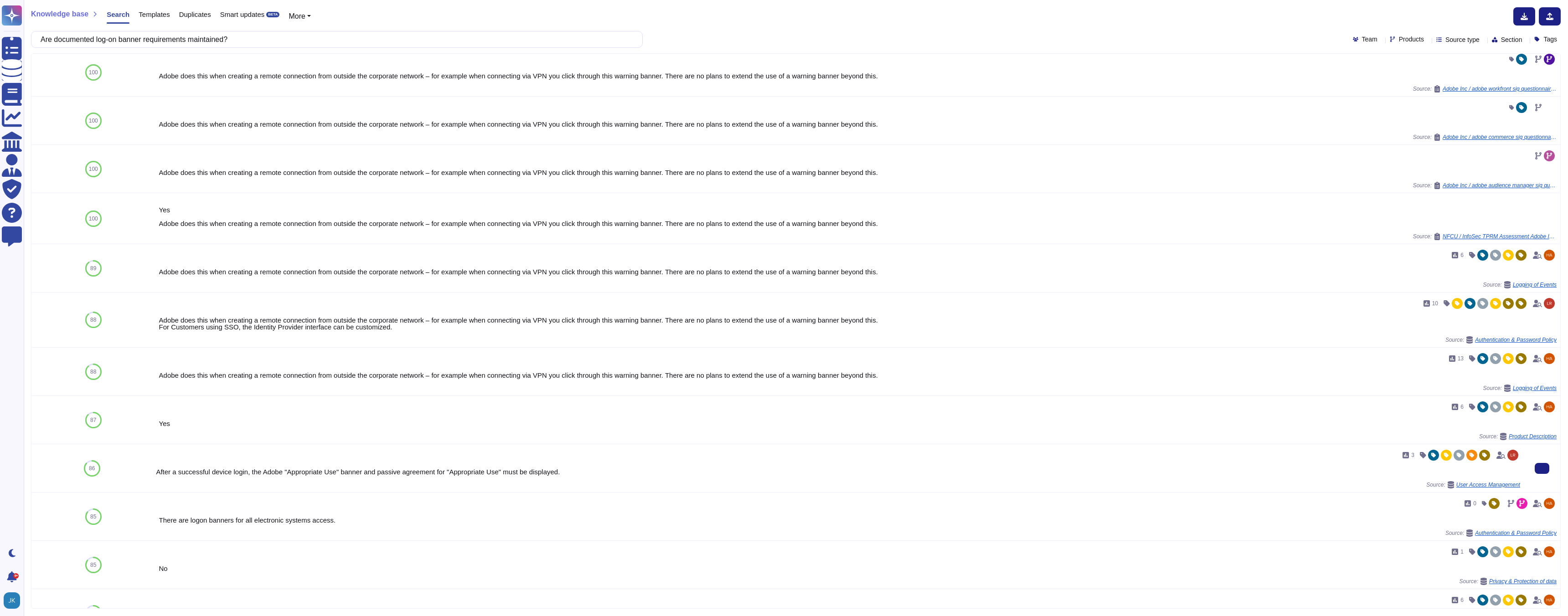
scroll to position [56, 0]
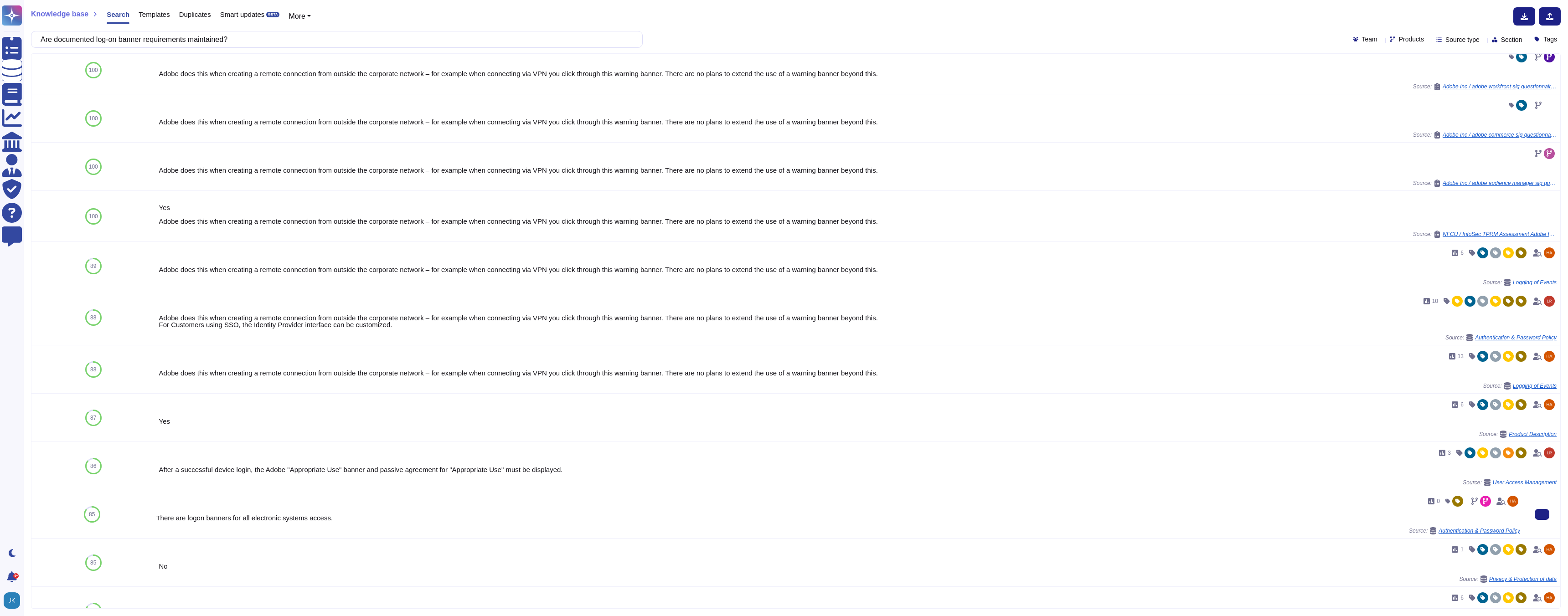
click at [293, 521] on div "There are logon banners for all electronic systems access." at bounding box center [838, 517] width 1364 height 7
copy div "There are logon banners for all electronic systems access."
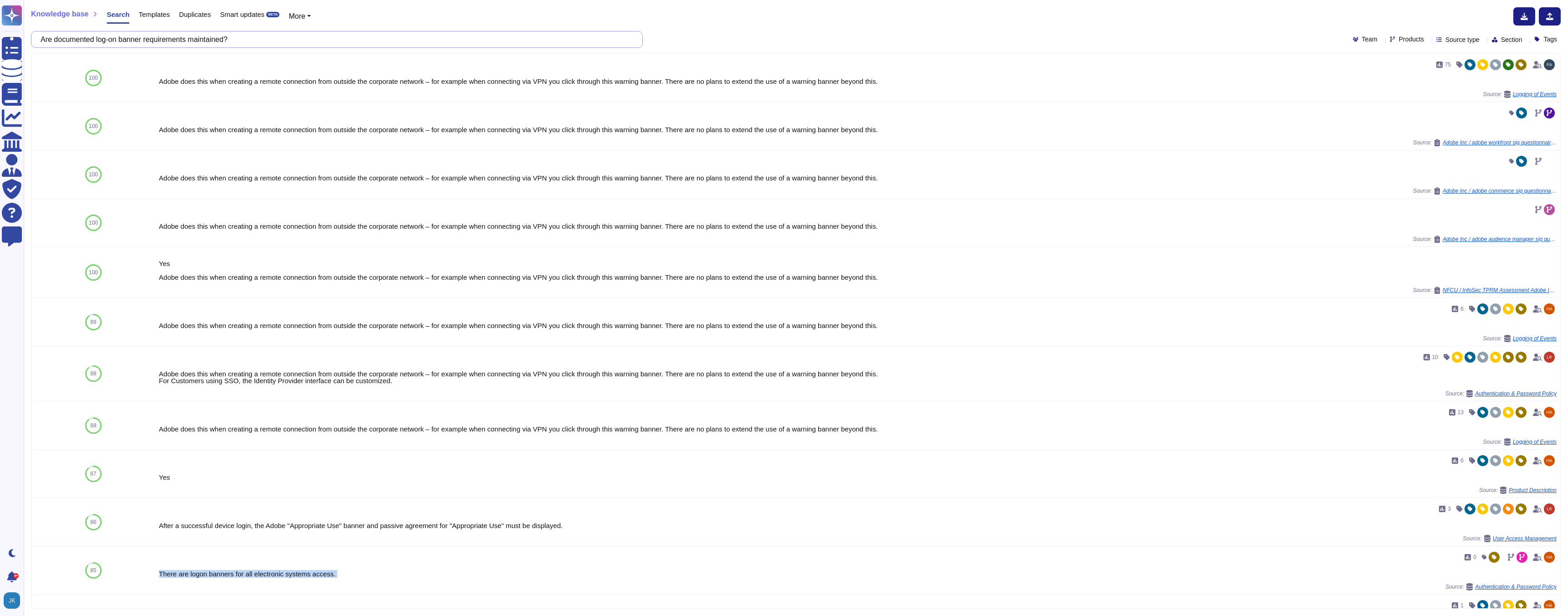
click at [244, 37] on input "Are documented log-on banner requirements maintained?" at bounding box center [334, 40] width 597 height 16
paste input "application sessions set to time out within 15 minutes or less"
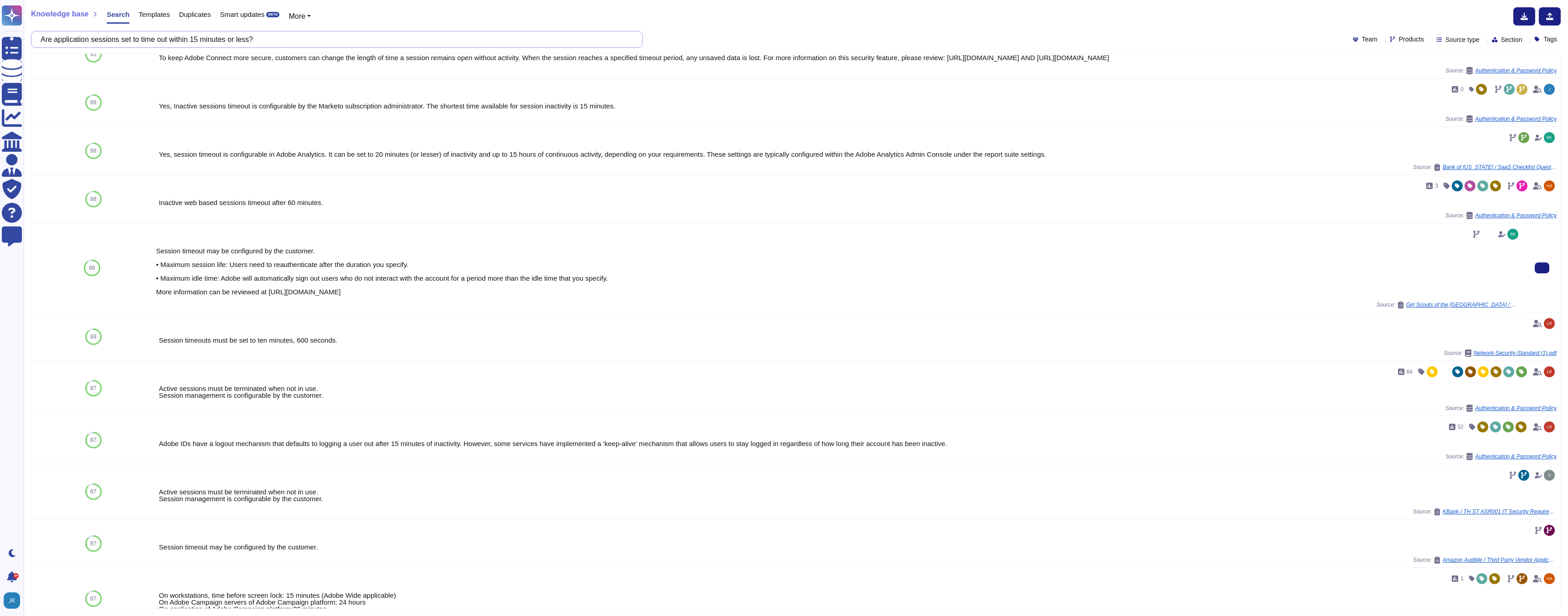
scroll to position [249, 0]
click at [326, 341] on div "Session timeouts must be set to ten minutes, 600 seconds." at bounding box center [838, 338] width 1364 height 7
copy div "Session timeouts must be set to ten minutes, 600 seconds."
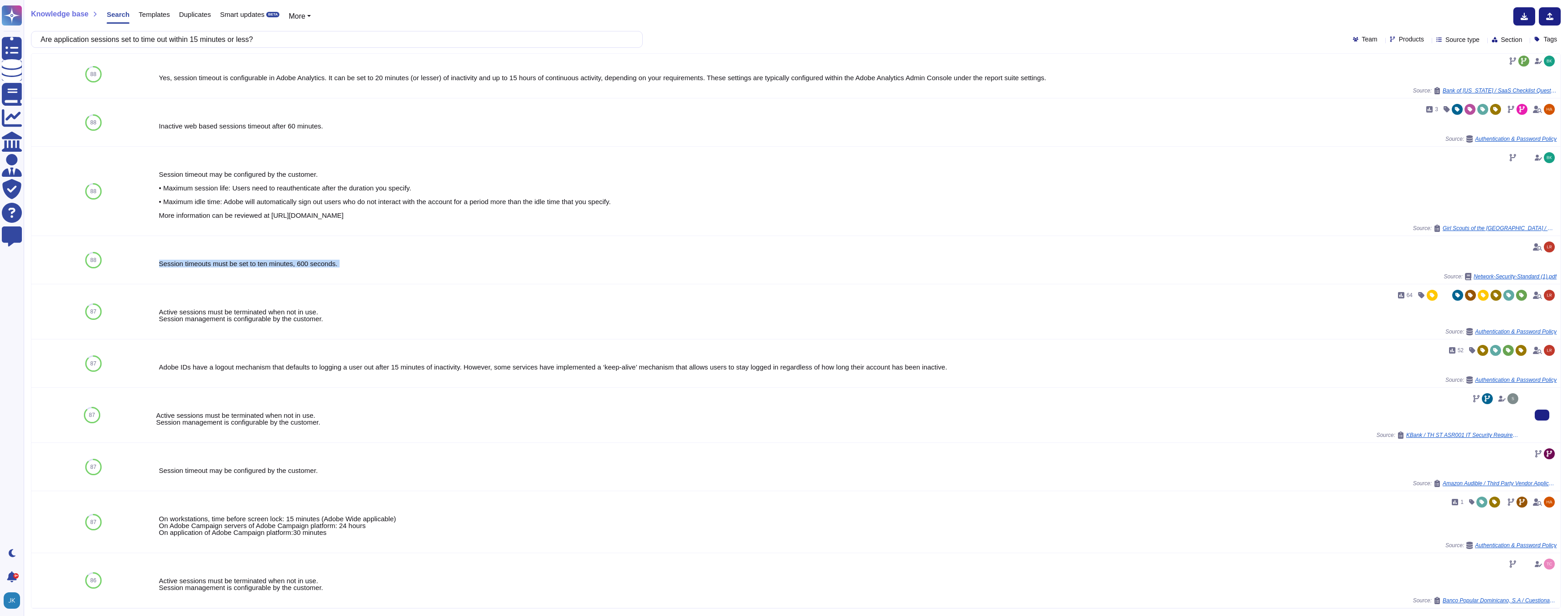
scroll to position [340, 0]
click at [292, 516] on div "On workstations, time before screen lock: 15 minutes (Adobe Wide applicable) On…" at bounding box center [838, 526] width 1364 height 21
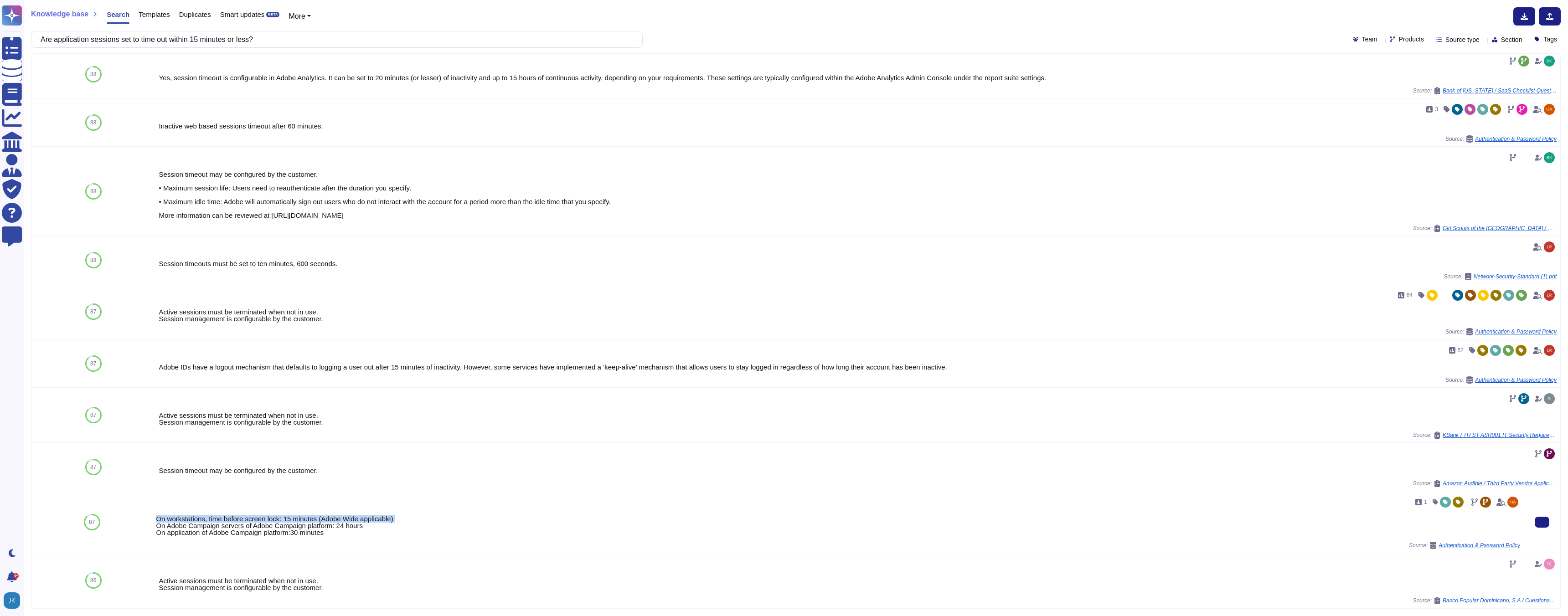
click at [292, 516] on div "On workstations, time before screen lock: 15 minutes (Adobe Wide applicable) On…" at bounding box center [838, 526] width 1364 height 21
copy div "On workstations, time before screen lock: 15 minutes (Adobe Wide applicable)"
click at [276, 38] on input "Are application sessions set to time out within 15 minutes or less?" at bounding box center [334, 40] width 597 height 16
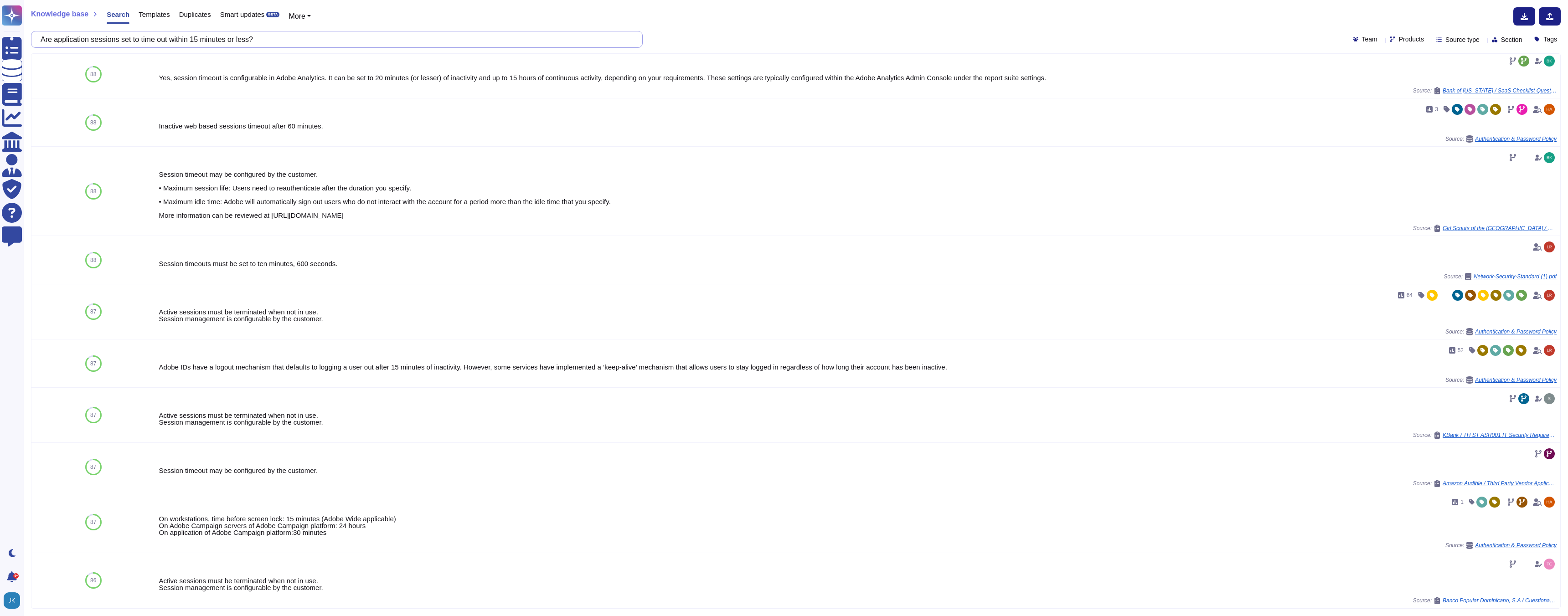
click at [276, 38] on input "Are application sessions set to time out within 15 minutes or less?" at bounding box center [334, 40] width 597 height 16
paste input "backups containing scoped data stored in an environment where the security cont…"
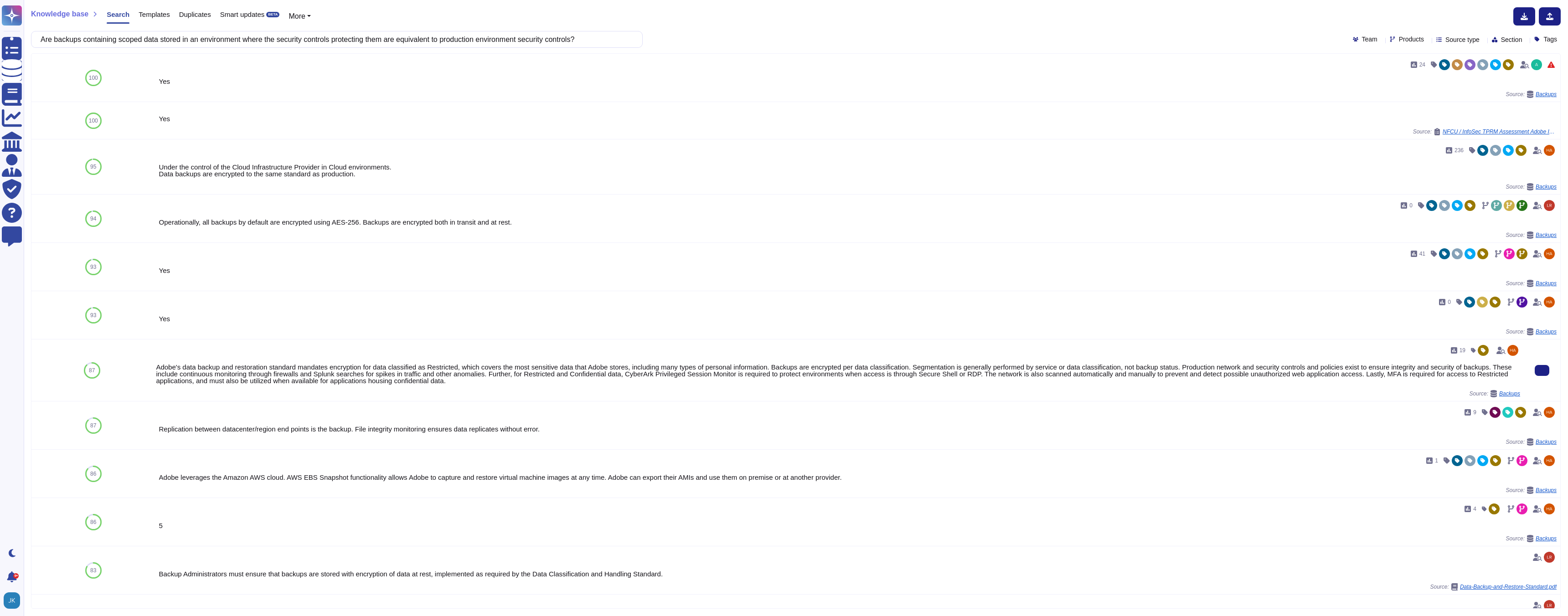
click at [318, 375] on div "Adobe's data backup and restoration standard mandates encryption for data class…" at bounding box center [838, 374] width 1364 height 21
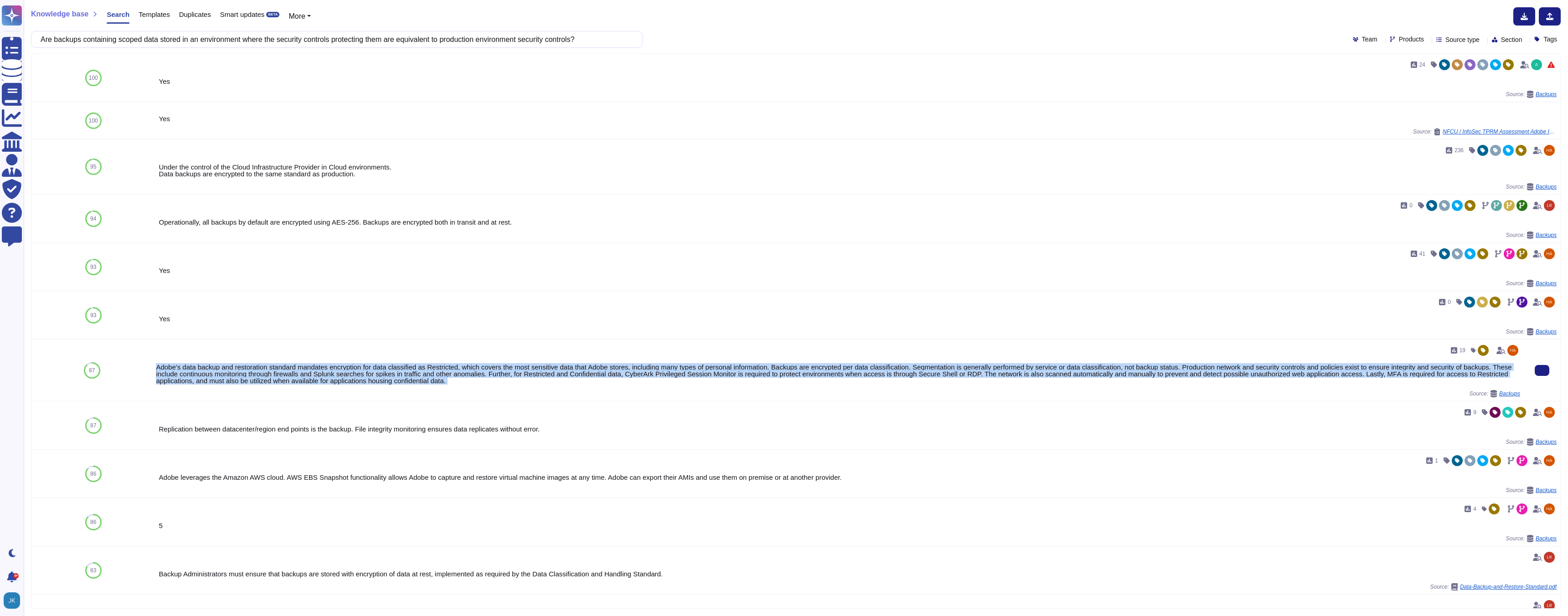
click at [318, 375] on div "Adobe's data backup and restoration standard mandates encryption for data class…" at bounding box center [838, 374] width 1364 height 21
copy div "Adobe's data backup and restoration standard mandates encryption for data class…"
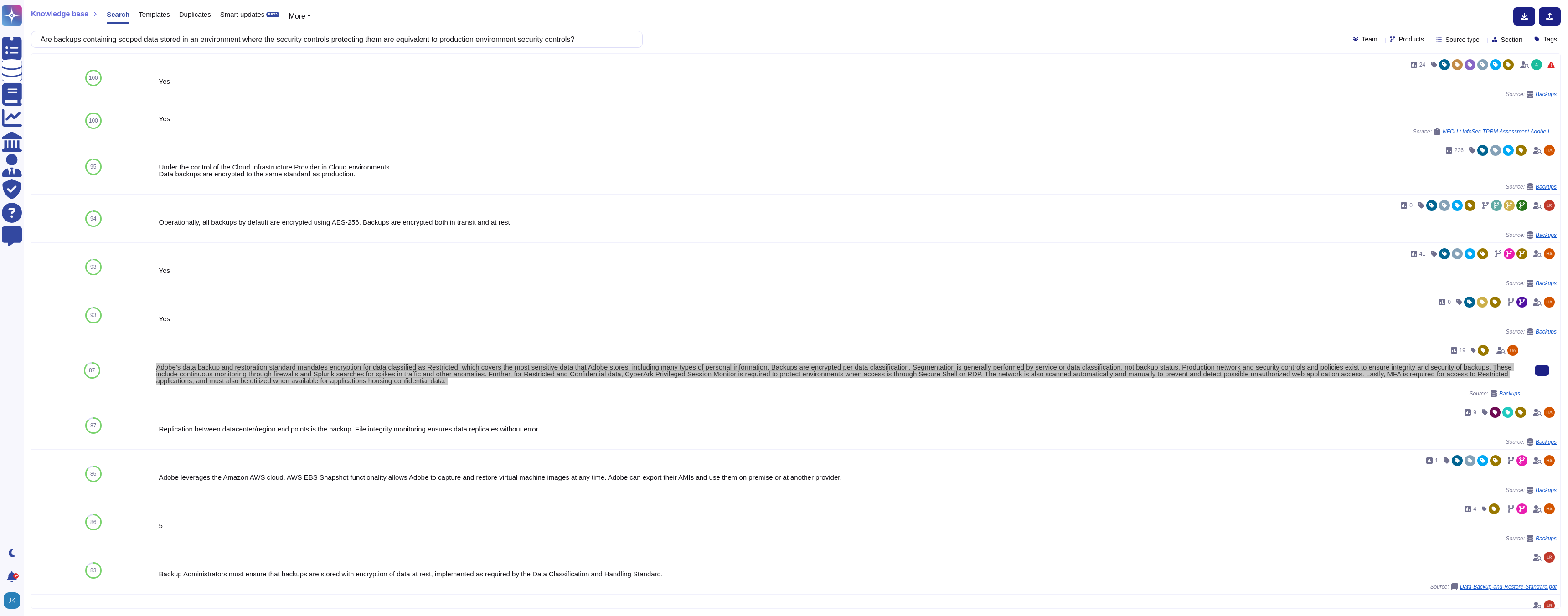
copy div "Adobe's data backup and restoration standard mandates encryption for data class…"
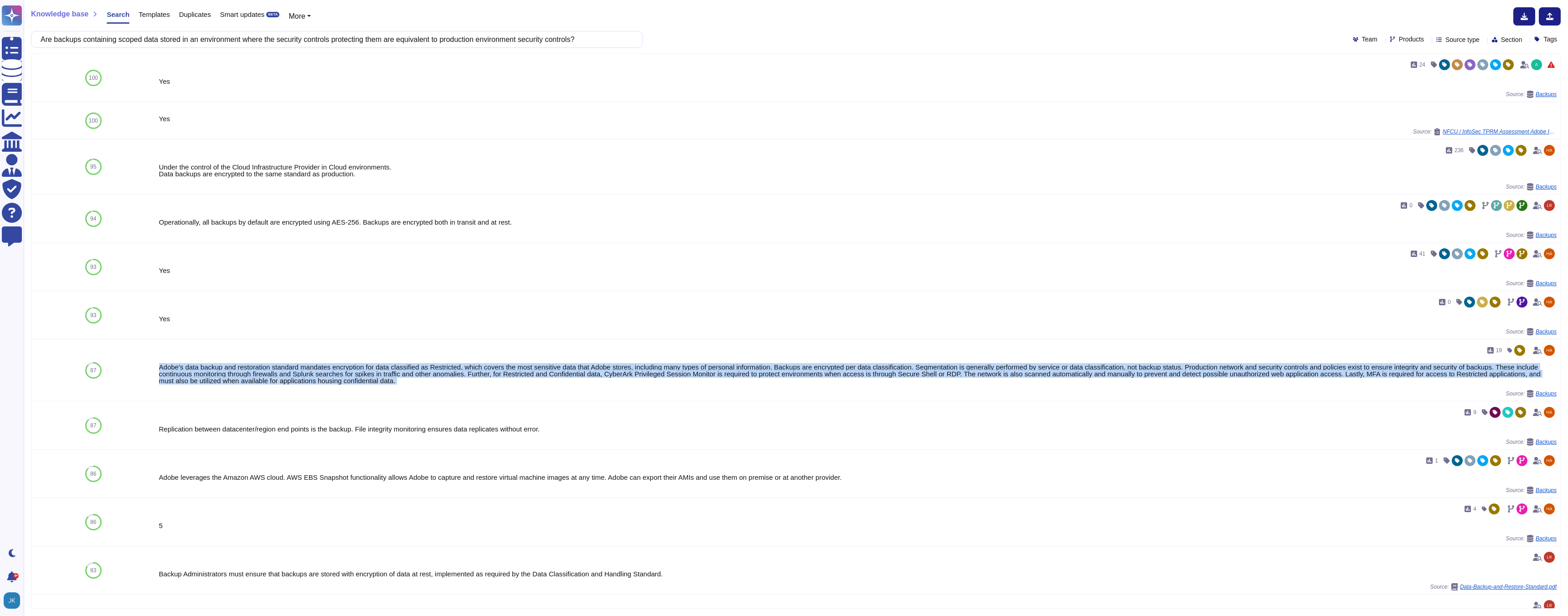
click at [213, 40] on input "Are backups containing scoped data stored in an environment where the security …" at bounding box center [334, 40] width 597 height 16
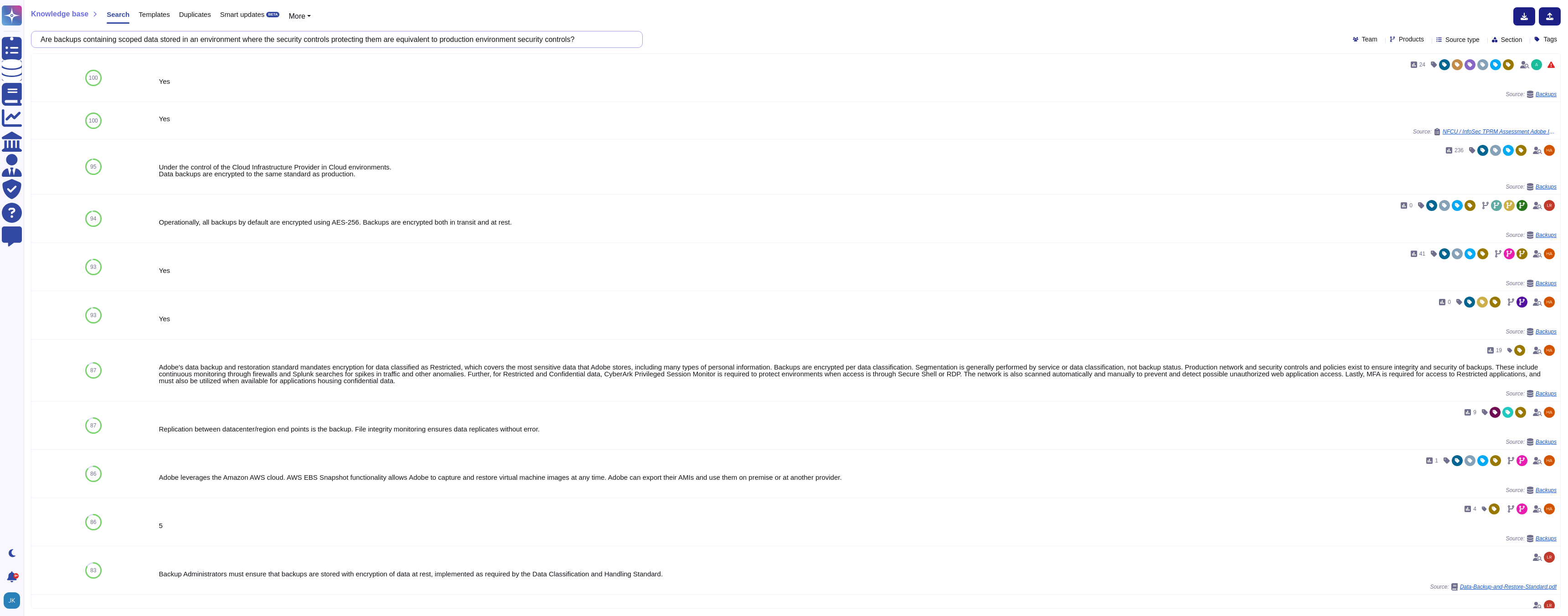
click at [212, 40] on input "Are backups containing scoped data stored in an environment where the security …" at bounding box center [334, 40] width 597 height 16
paste input "Wireless networks be secured with WPA2, and encrypted using a sufficiently stro…"
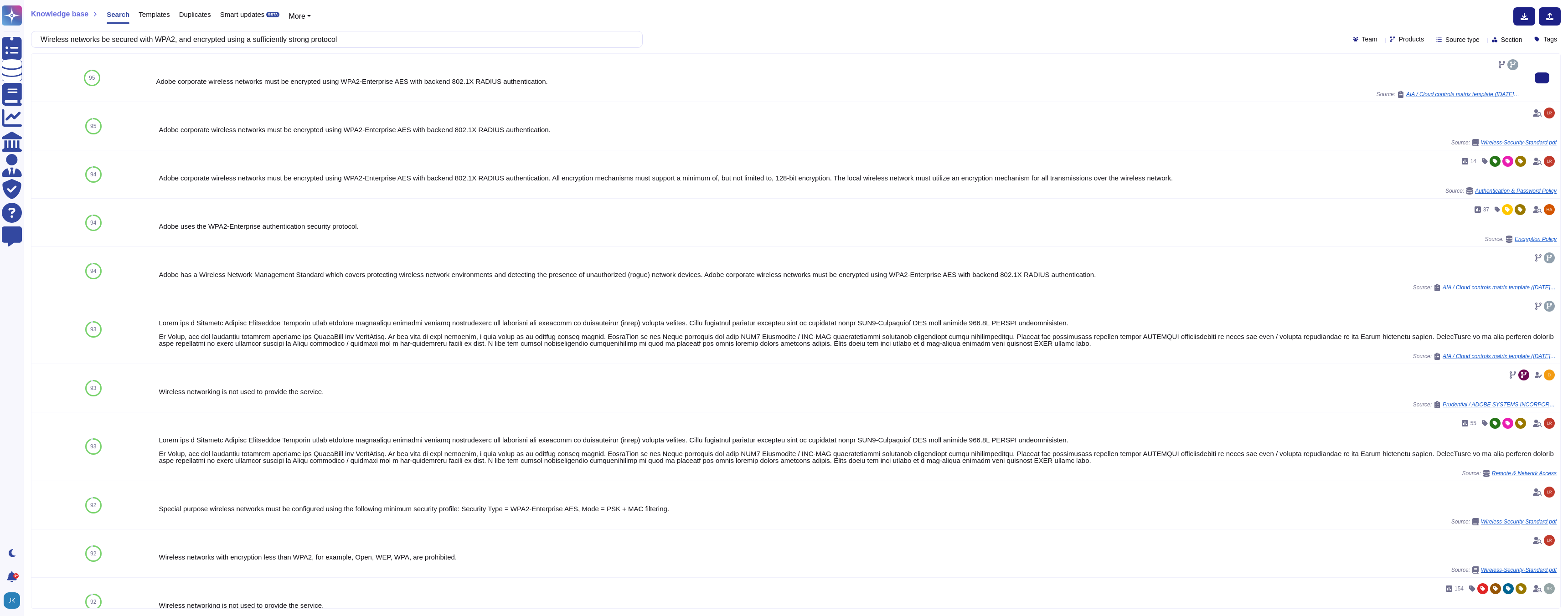
click at [335, 79] on div "Adobe corporate wireless networks must be encrypted using WPA2-Enterprise AES w…" at bounding box center [838, 81] width 1364 height 7
copy div "Adobe corporate wireless networks must be encrypted using WPA2-Enterprise AES w…"
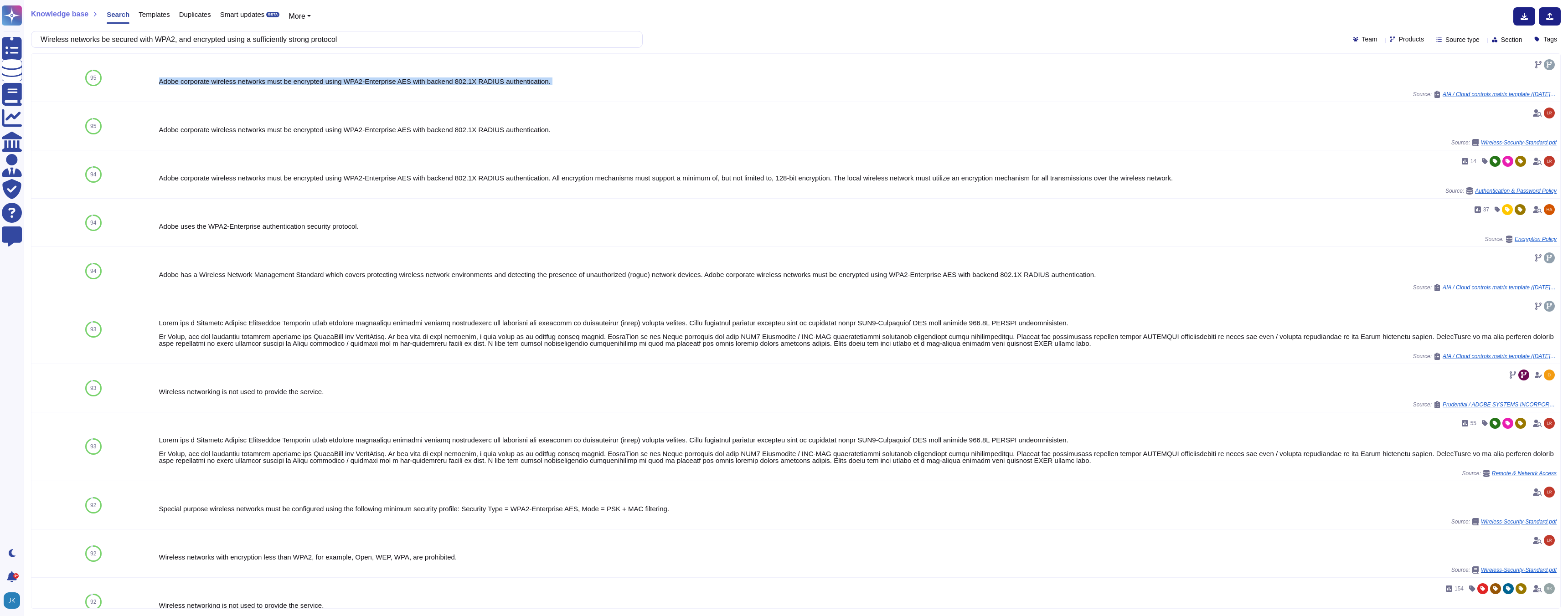
click at [284, 33] on input "Wireless networks be secured with WPA2, and encrypted using a sufficiently stro…" at bounding box center [334, 40] width 597 height 16
paste input "Corporate managed remote access technology used when connecting from non-corpor…"
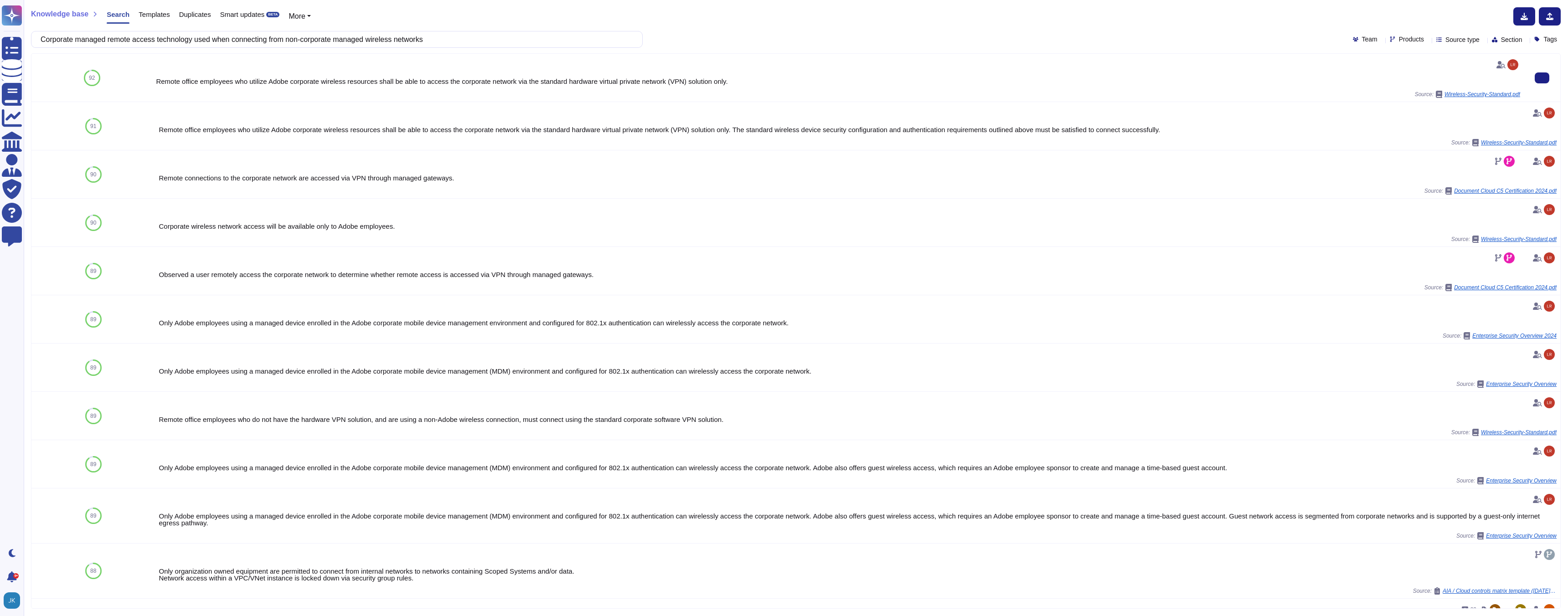
click at [440, 82] on div "Remote office employees who utilize Adobe corporate wireless resources shall be…" at bounding box center [838, 81] width 1364 height 7
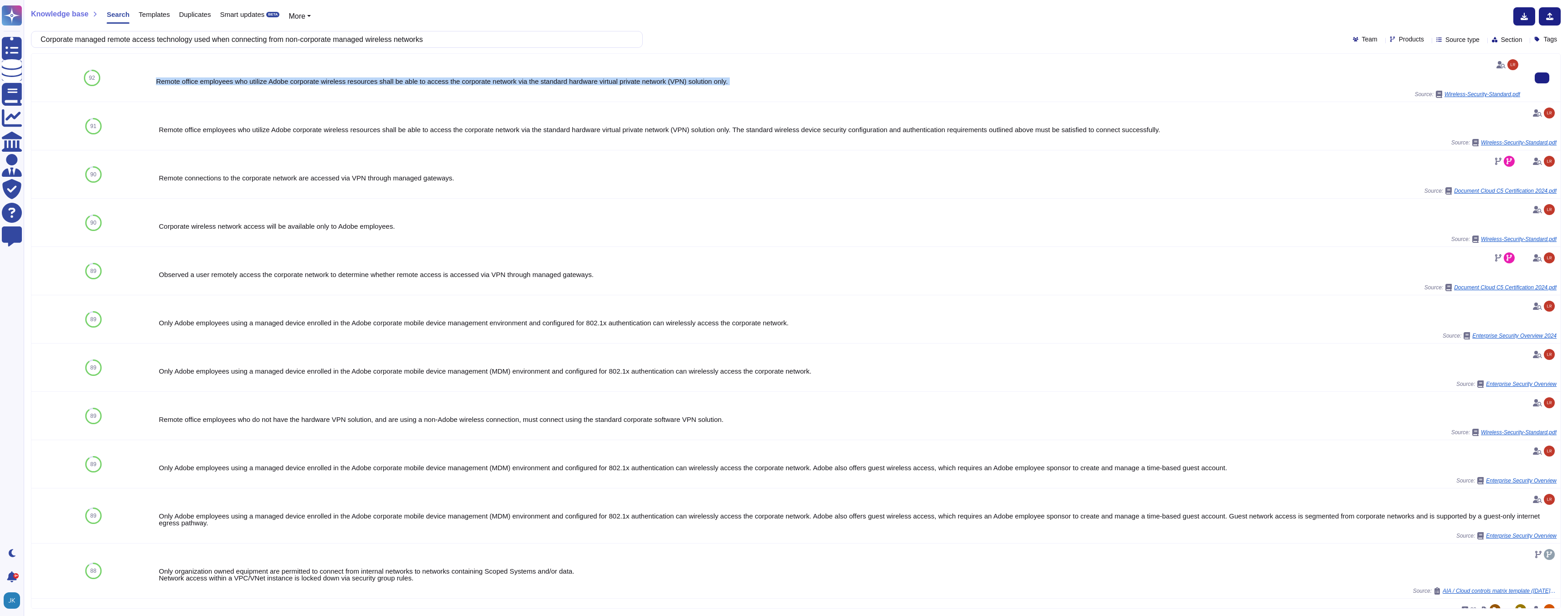
click at [440, 82] on div "Remote office employees who utilize Adobe corporate wireless resources shall be…" at bounding box center [838, 81] width 1364 height 7
copy div "Remote office employees who utilize Adobe corporate wireless resources shall be…"
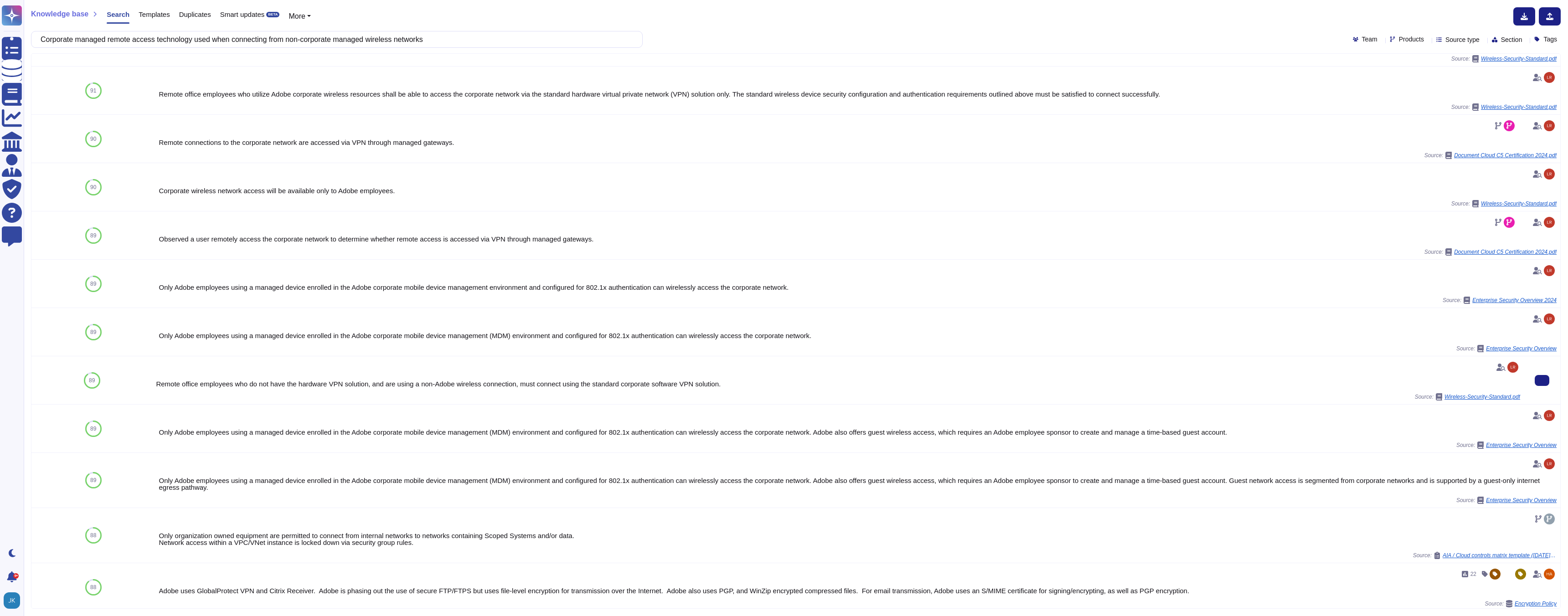
scroll to position [13, 0]
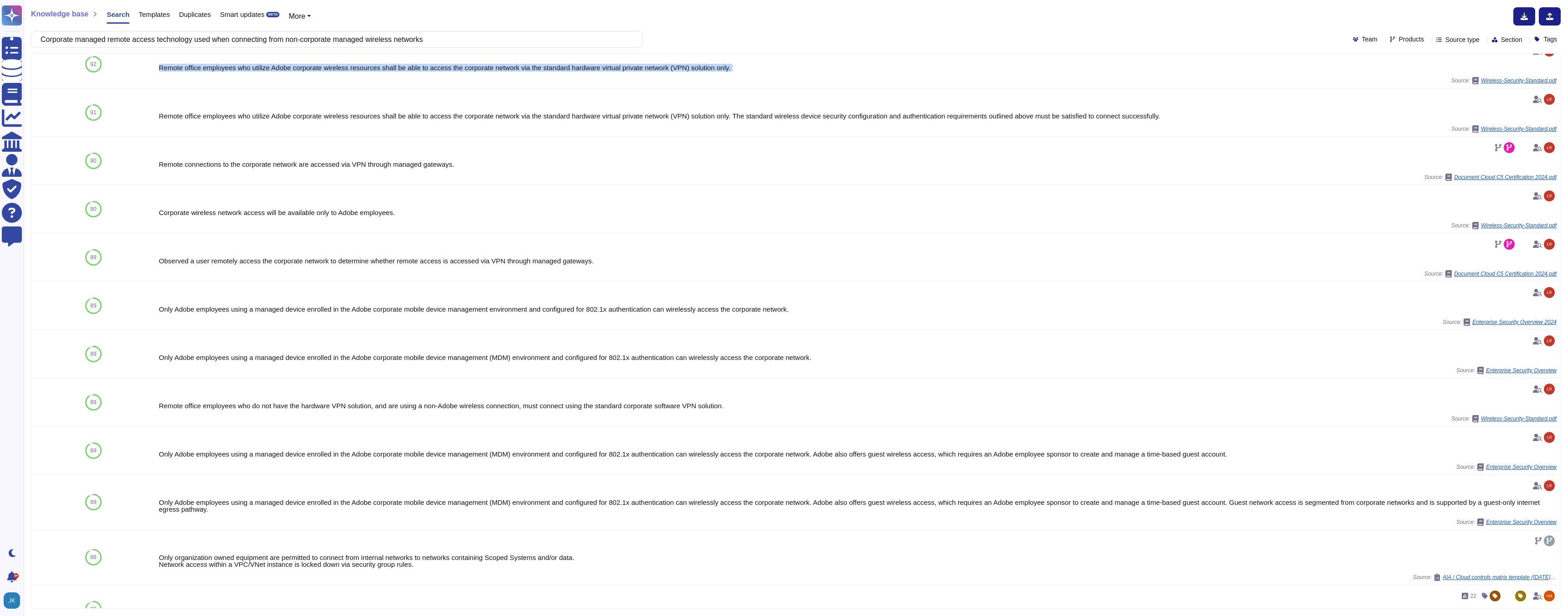
click at [353, 40] on input "Corporate managed remote access technology used when connecting from non-corpor…" at bounding box center [334, 40] width 597 height 16
click at [352, 40] on input "Corporate managed remote access technology used when connecting from non-corpor…" at bounding box center [334, 40] width 597 height 16
paste input ") Defined characteristics of trustworthy AI"
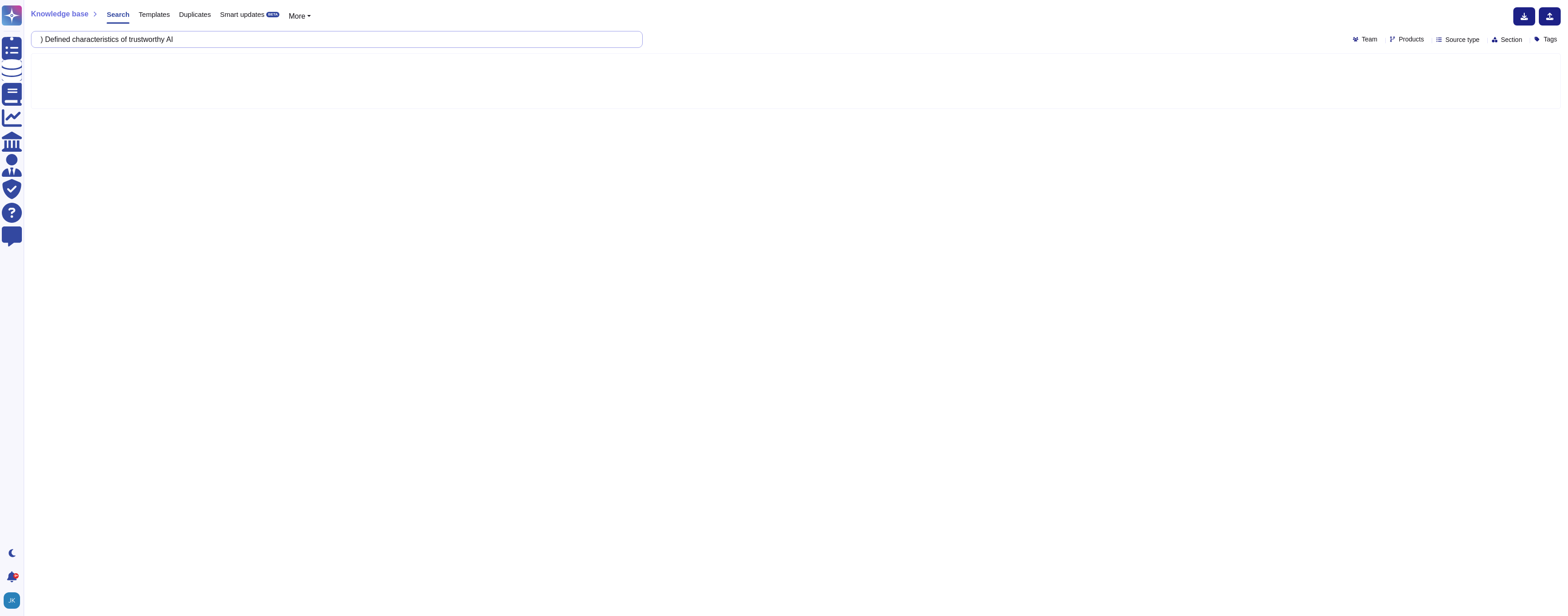
click at [54, 43] on input ") Defined characteristics of trustworthy AI" at bounding box center [334, 40] width 597 height 16
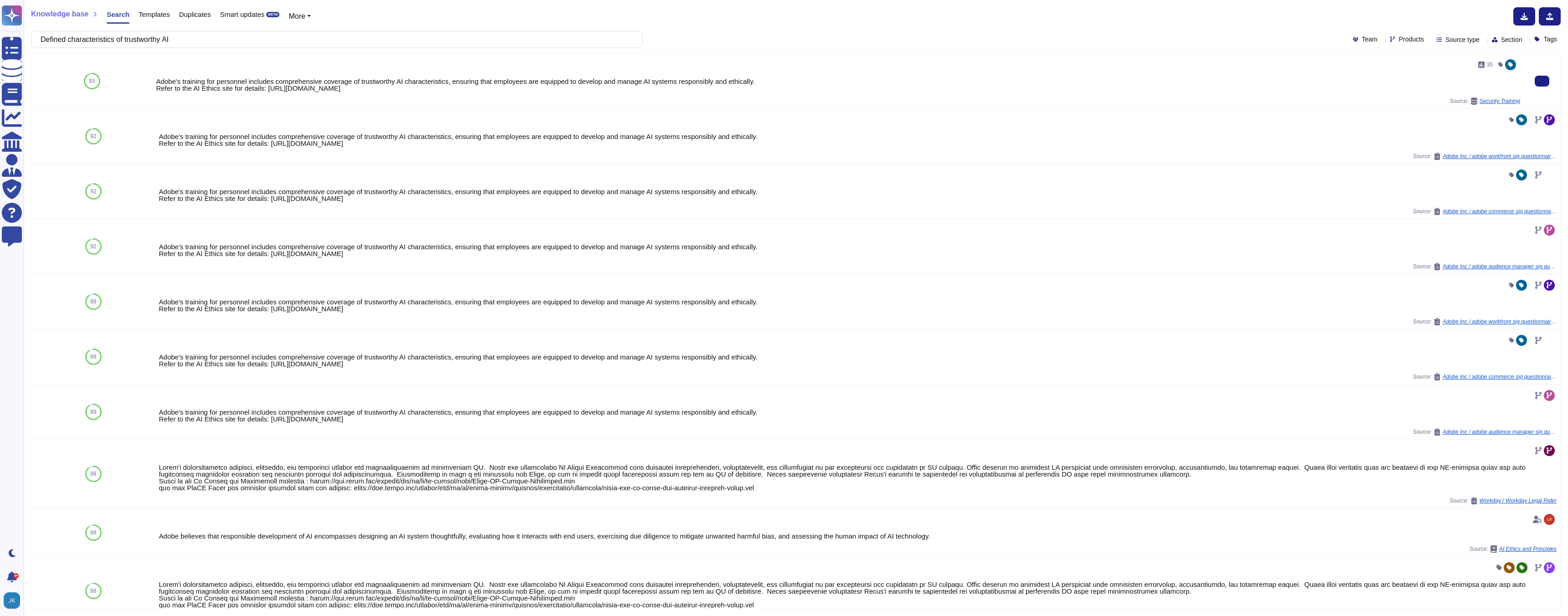
click at [331, 81] on div "Adobe's training for personnel includes comprehensive coverage of trustworthy A…" at bounding box center [838, 85] width 1364 height 13
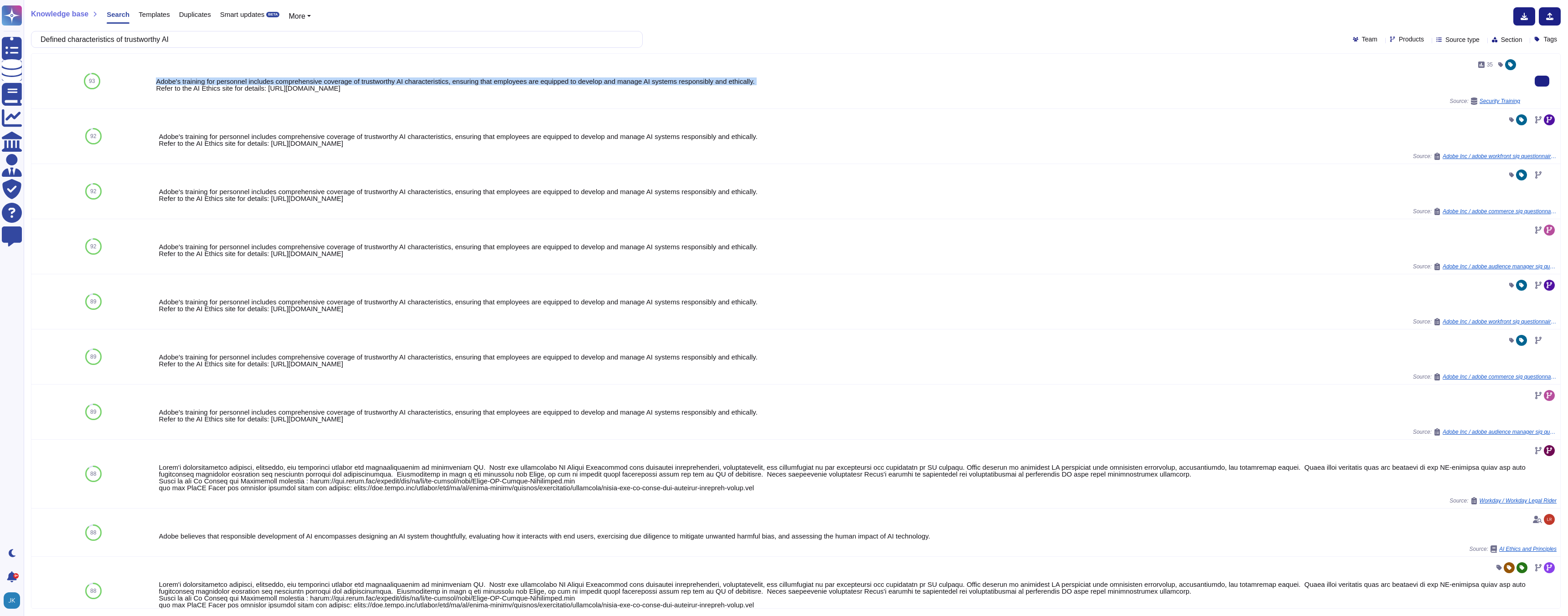
click at [331, 81] on div "Adobe's training for personnel includes comprehensive coverage of trustworthy A…" at bounding box center [838, 85] width 1364 height 13
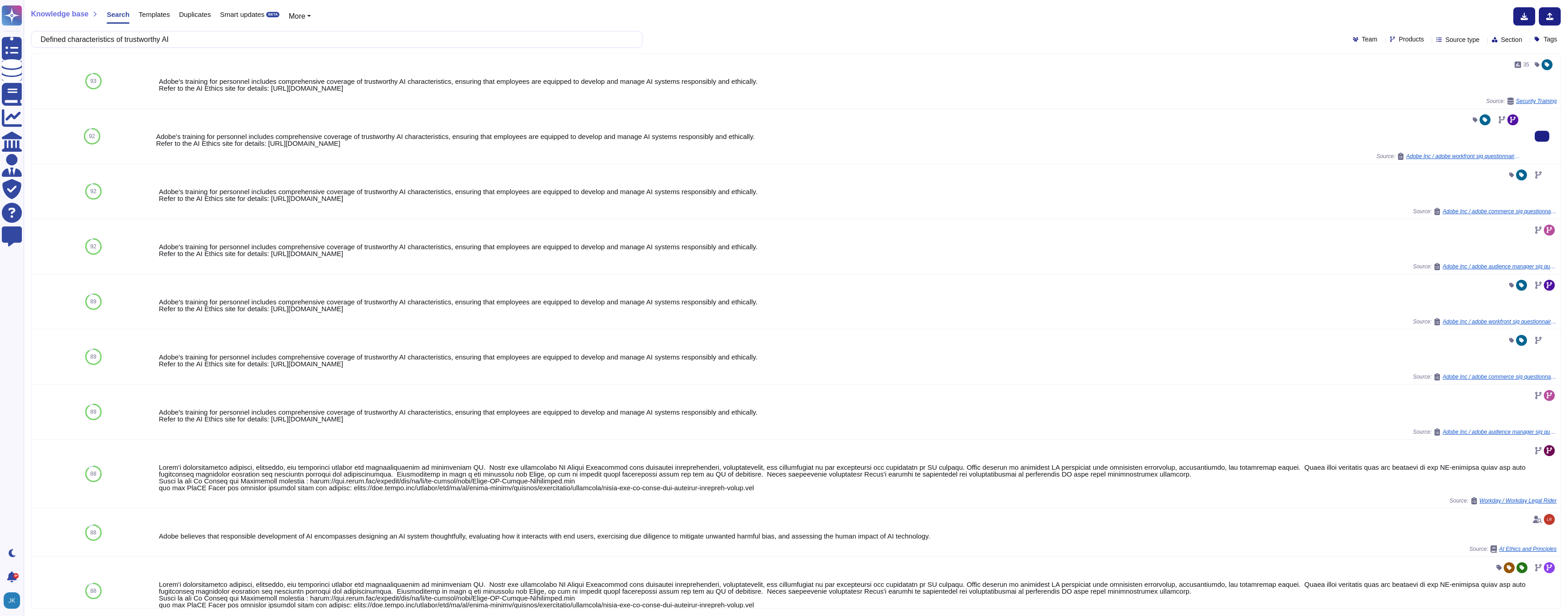
click at [409, 110] on div "Adobe's training for personnel includes comprehensive coverage of trustworthy A…" at bounding box center [838, 136] width 1371 height 55
drag, startPoint x: 437, startPoint y: 89, endPoint x: 155, endPoint y: 83, distance: 282.1
click at [155, 83] on div "35 Adobe's training for personnel includes comprehensive coverage of trustworth…" at bounding box center [838, 81] width 1371 height 55
copy div "Adobe's training for personnel includes comprehensive coverage of trustworthy A…"
click at [309, 47] on input "Defined characteristics of trustworthy AI" at bounding box center [334, 40] width 597 height 16
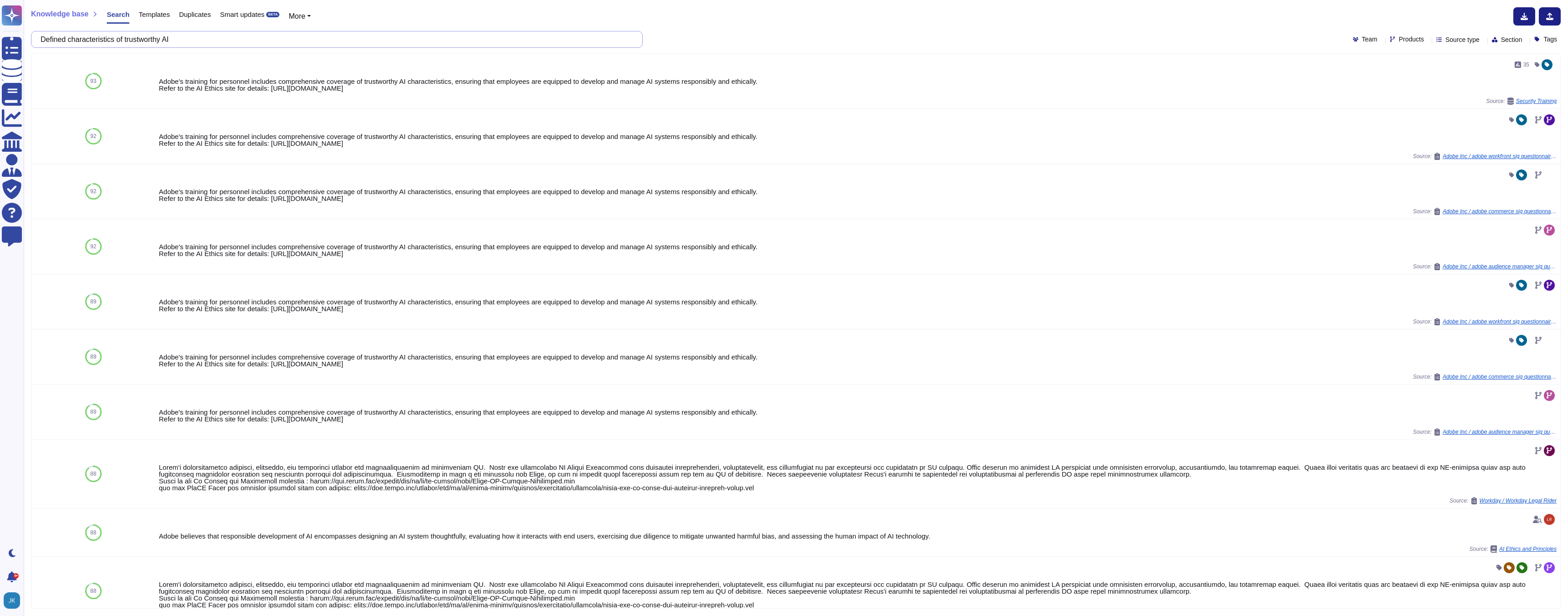
click at [309, 47] on input "Defined characteristics of trustworthy AI" at bounding box center [334, 40] width 597 height 16
paste input "Requirements to monitor AI system performance and trustworthiness, including bi…"
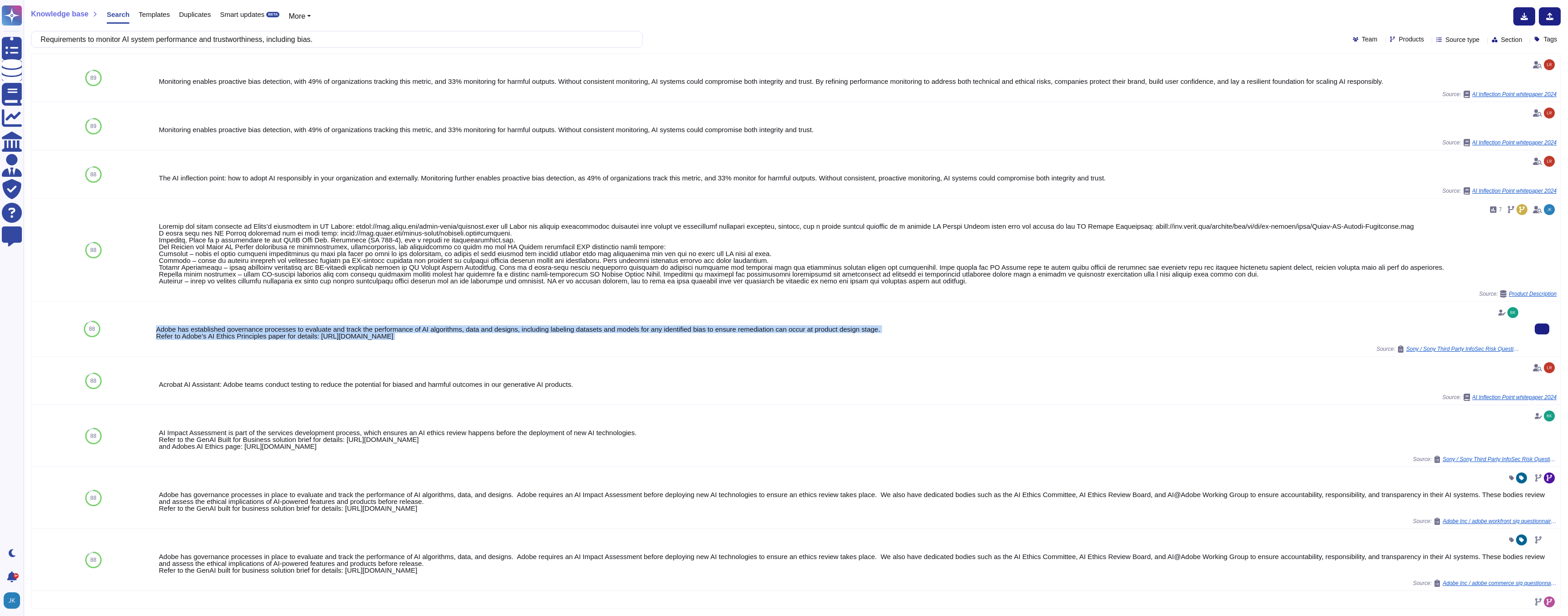
drag, startPoint x: 156, startPoint y: 331, endPoint x: 361, endPoint y: 346, distance: 205.5
click at [361, 346] on div "Adobe has established governance processes to evaluate and track the performanc…" at bounding box center [838, 329] width 1364 height 47
copy div "Adobe has established governance processes to evaluate and track the performanc…"
click at [362, 35] on input "Requirements to monitor AI system performance and trustworthiness, including bi…" at bounding box center [334, 40] width 597 height 16
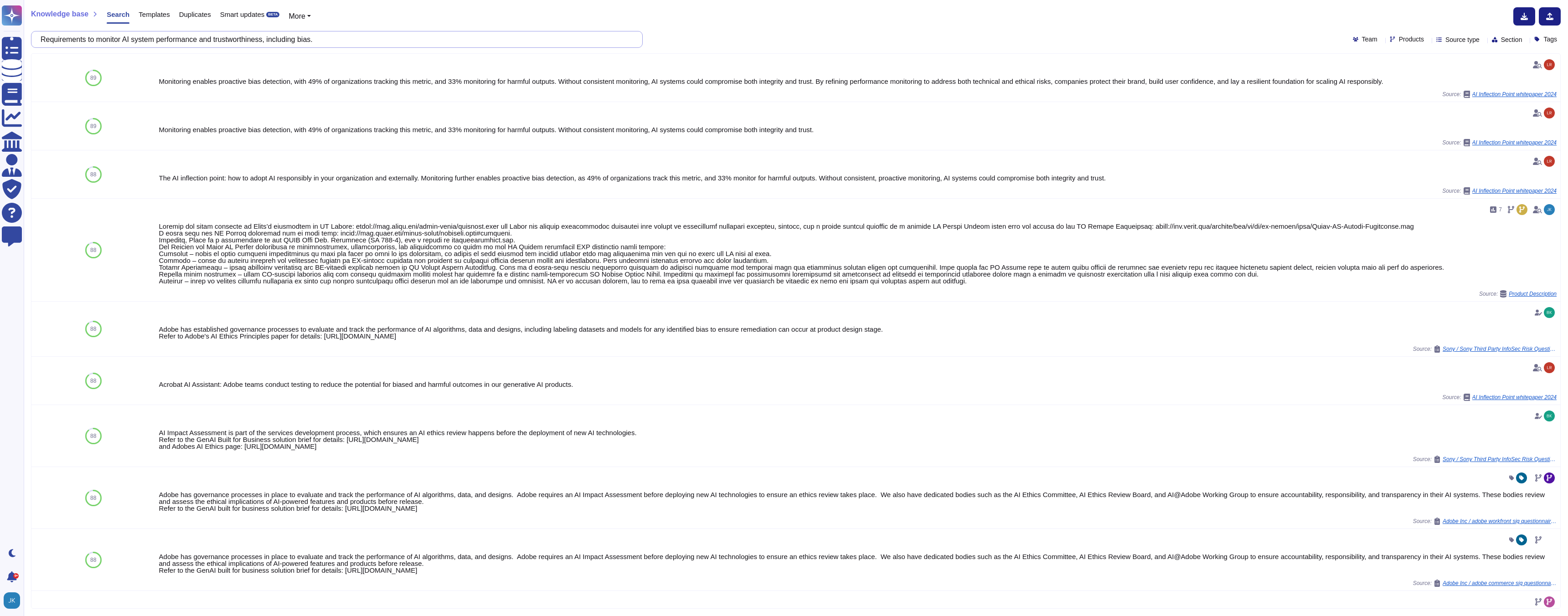
click at [362, 35] on input "Requirements to monitor AI system performance and trustworthiness, including bi…" at bounding box center [334, 40] width 597 height 16
paste input "Accountability structure, including assignment of risk ownership"
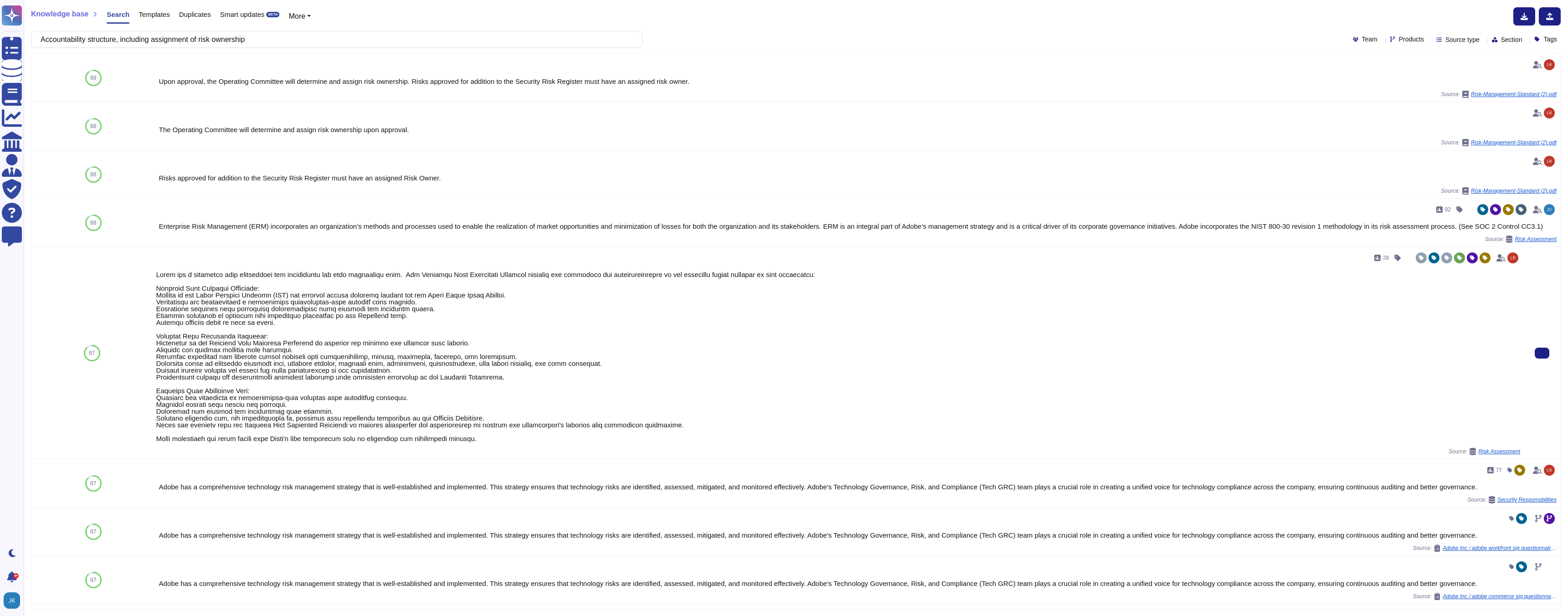
drag, startPoint x: 158, startPoint y: 282, endPoint x: 183, endPoint y: 407, distance: 127.5
click at [183, 407] on div at bounding box center [838, 357] width 1364 height 171
click at [1542, 353] on icon at bounding box center [1542, 353] width 0 height 0
click at [332, 37] on input "Accountability structure, including assignment of risk ownership" at bounding box center [334, 40] width 597 height 16
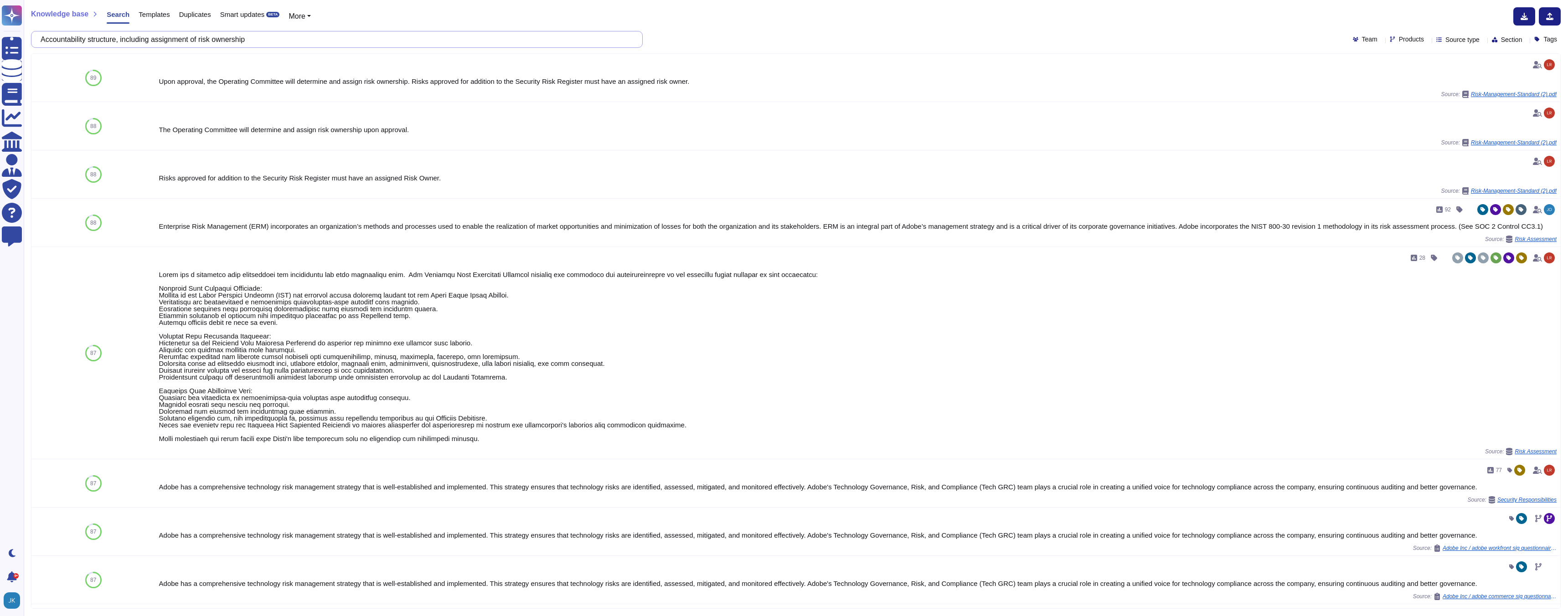
click at [332, 37] on input "Accountability structure, including assignment of risk ownership" at bounding box center [334, 40] width 597 height 16
paste input "Formalized AI risk management process that identifies, quantifies, and prioriti…"
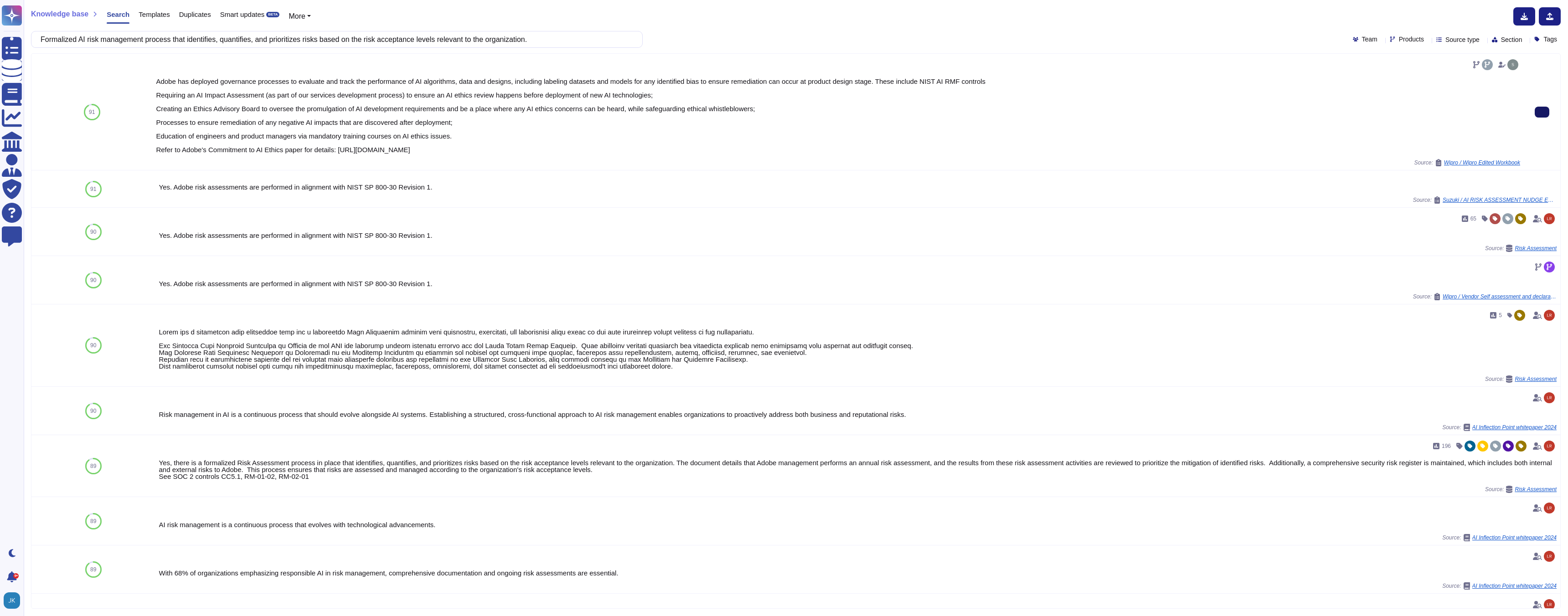
click at [295, 38] on input "Formalized AI risk management process that identifies, quantifies, and prioriti…" at bounding box center [334, 40] width 597 height 16
paste input "List of systems/applications used to provide services to Navy Federal that are …"
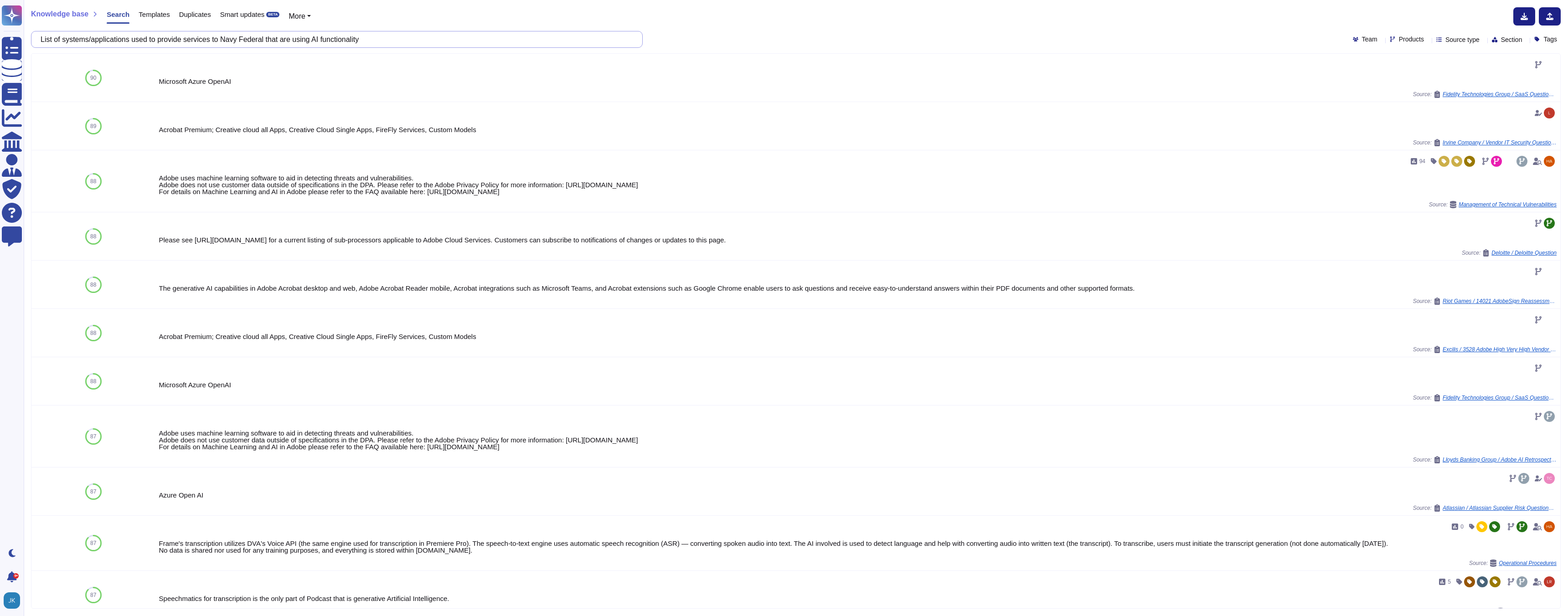
click at [306, 40] on input "List of systems/applications used to provide services to Navy Federal that are …" at bounding box center [334, 40] width 597 height 16
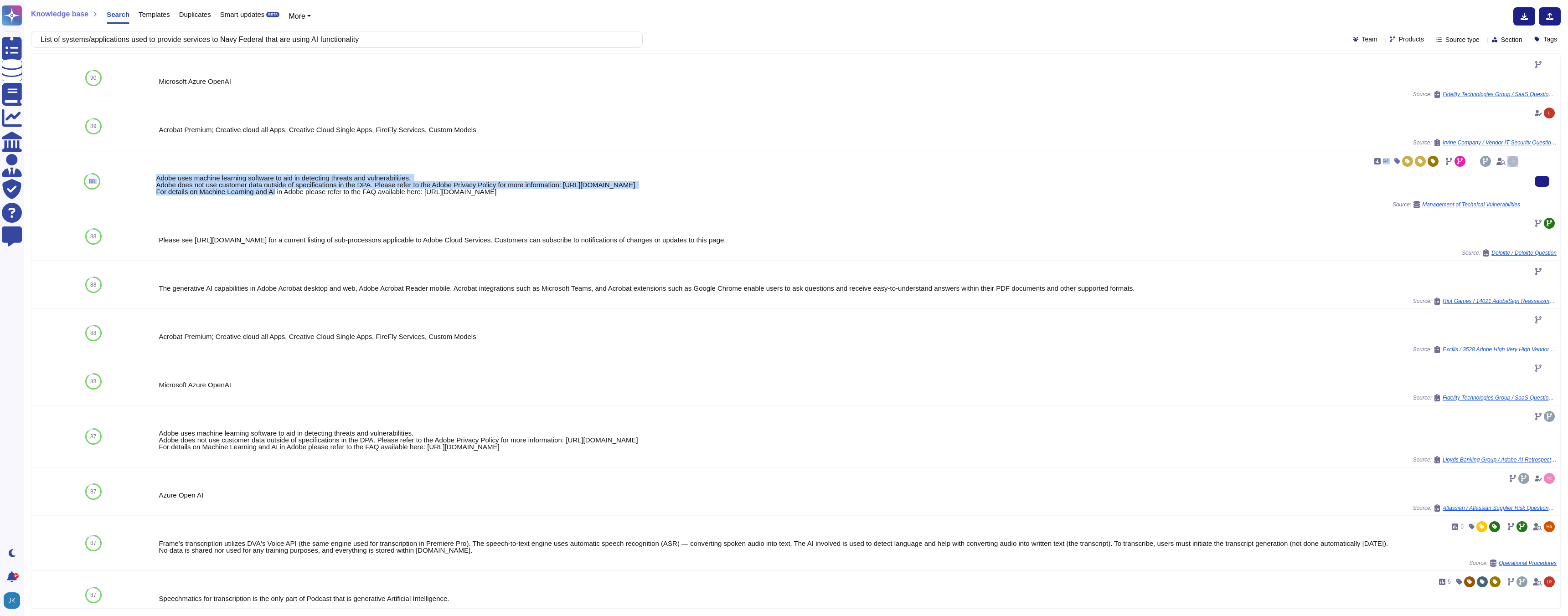
drag, startPoint x: 147, startPoint y: 187, endPoint x: 200, endPoint y: 192, distance: 53.2
click at [200, 192] on div "88 94 Adobe uses machine learning software to aid in detecting threats and vuln…" at bounding box center [796, 181] width 1529 height 62
click at [200, 192] on div "Adobe uses machine learning software to aid in detecting threats and vulnerabil…" at bounding box center [838, 185] width 1364 height 21
drag, startPoint x: 157, startPoint y: 187, endPoint x: 669, endPoint y: 194, distance: 512.0
click at [669, 194] on div "Adobe uses machine learning software to aid in detecting threats and vulnerabil…" at bounding box center [838, 185] width 1364 height 21
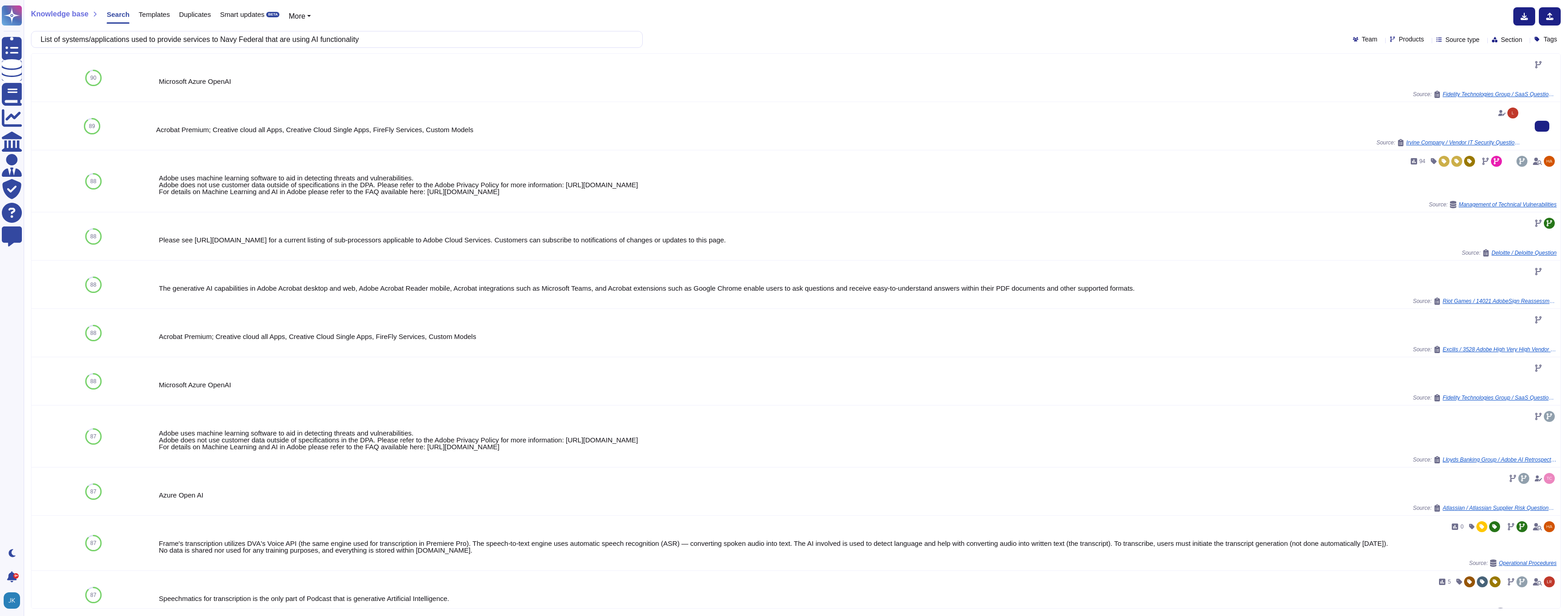
click at [228, 133] on div "Acrobat Premium; Creative cloud all Apps, Creative Cloud Single Apps, FireFly S…" at bounding box center [838, 129] width 1364 height 7
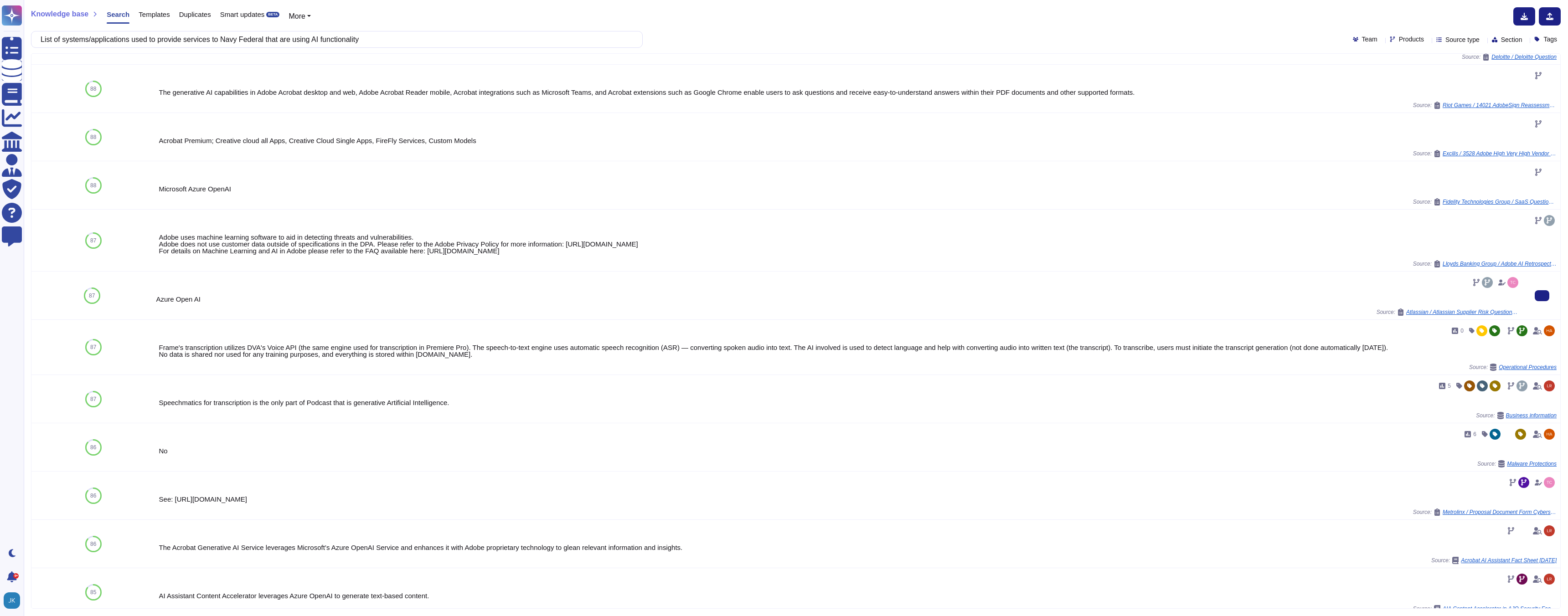
scroll to position [208, 0]
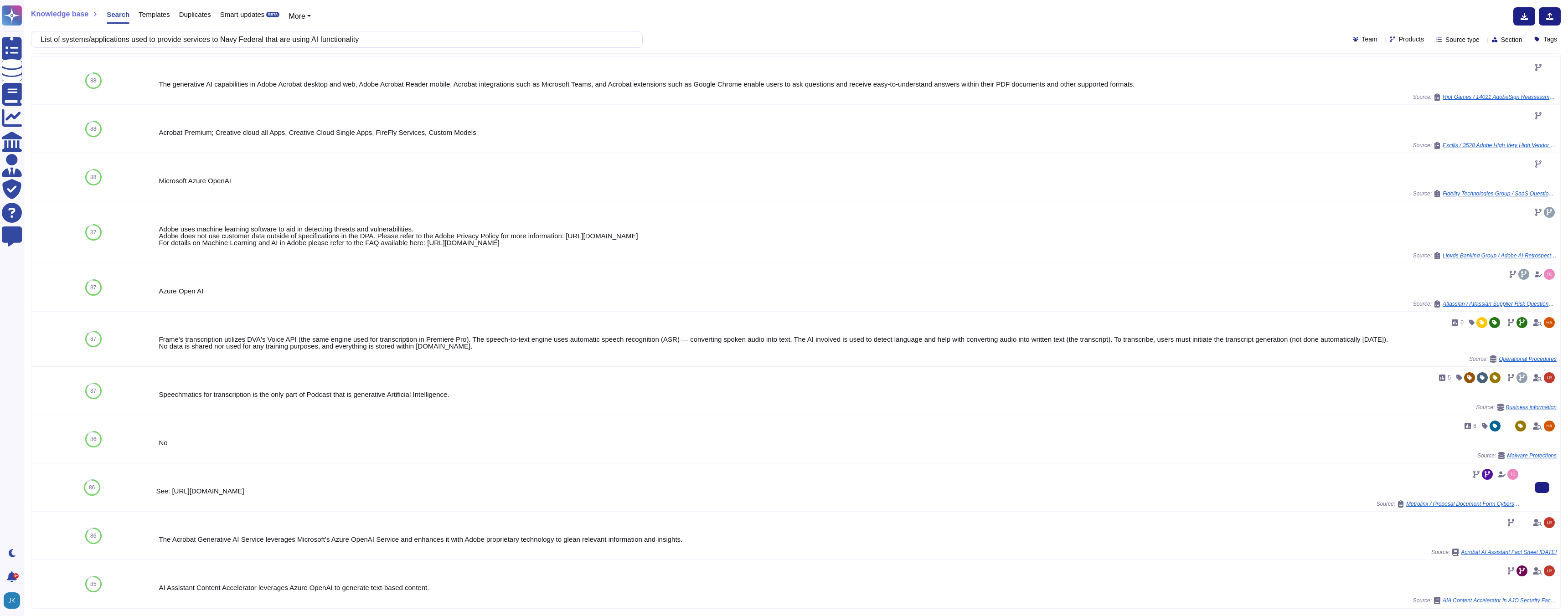
click at [326, 489] on div "See: https://www.adobe.com/content/dam/cc/en/trust-center/ungated/whitepapers/e…" at bounding box center [838, 491] width 1364 height 7
click at [344, 491] on div "See: https://www.adobe.com/content/dam/cc/en/trust-center/ungated/whitepapers/e…" at bounding box center [838, 491] width 1364 height 7
drag, startPoint x: 172, startPoint y: 491, endPoint x: 651, endPoint y: 494, distance: 479.0
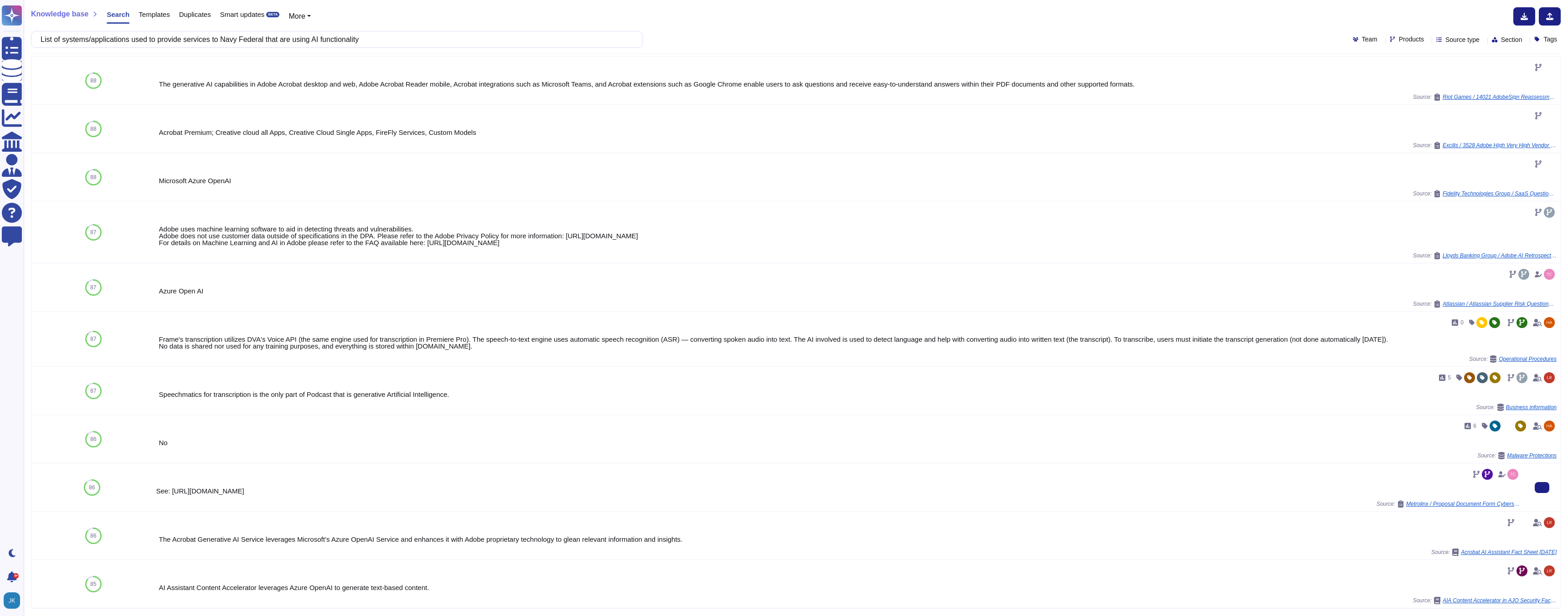
click at [651, 494] on div "See: https://www.adobe.com/content/dam/cc/en/trust-center/ungated/whitepapers/e…" at bounding box center [838, 488] width 1364 height 41
click at [301, 41] on input "List of systems/applications used to provide services to Navy Federal that are …" at bounding box center [334, 40] width 597 height 16
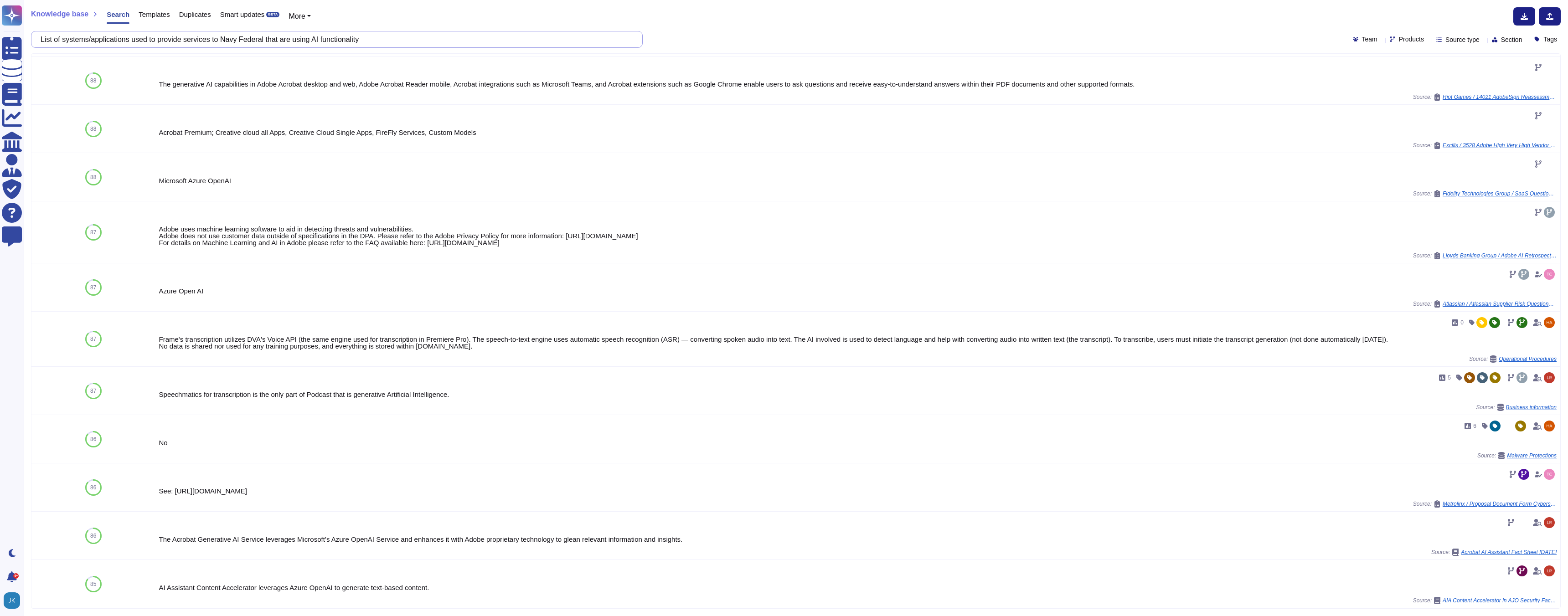
paste input "Is Cybersecurity Supply Chain Risk Management (C-SCRM) included in the incident…"
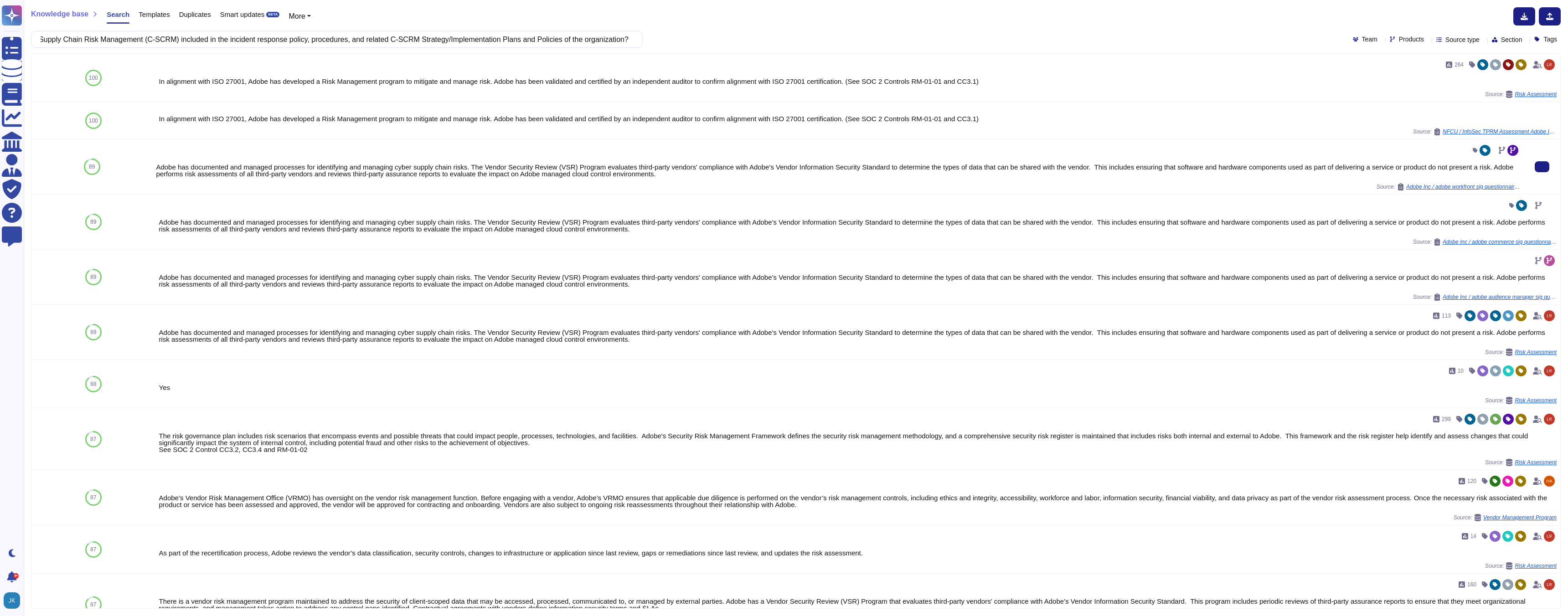
click at [440, 171] on div "Adobe has documented and managed processes for identifying and managing cyber s…" at bounding box center [838, 170] width 1364 height 13
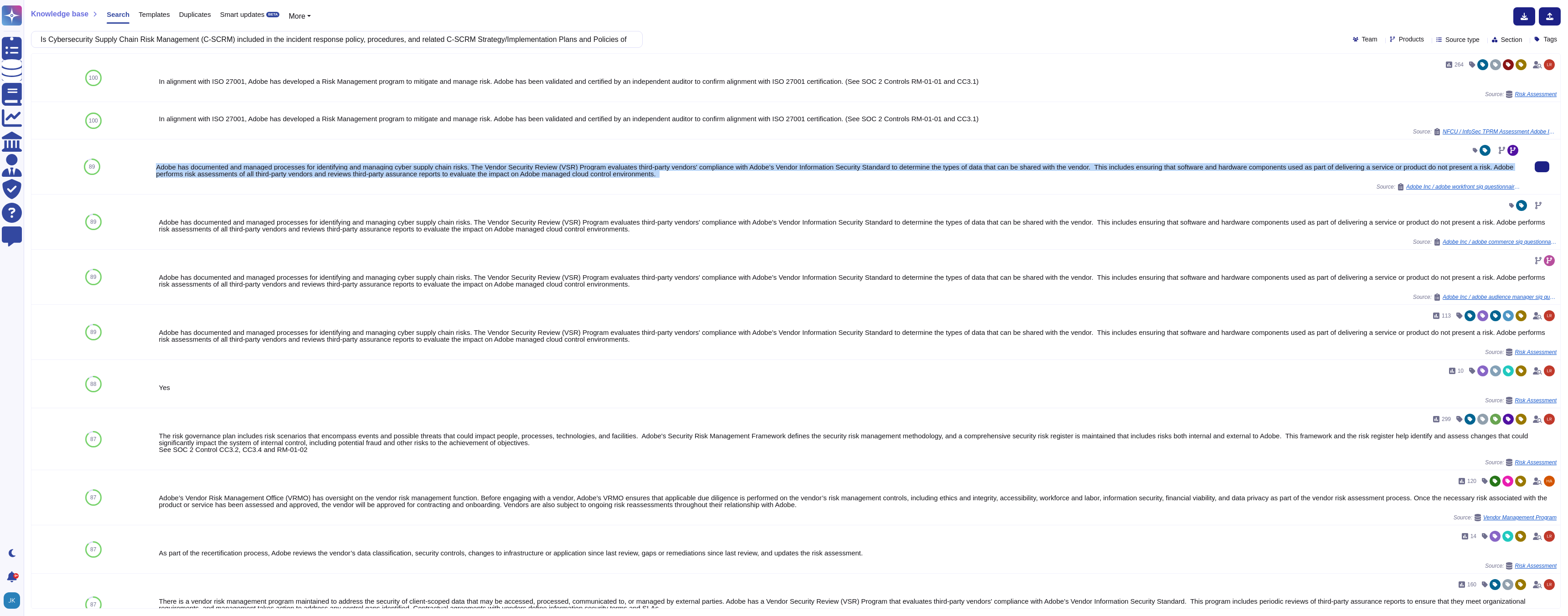
click at [440, 171] on div "Adobe has documented and managed processes for identifying and managing cyber s…" at bounding box center [838, 170] width 1364 height 13
click at [334, 38] on input "Is Cybersecurity Supply Chain Risk Management (C-SCRM) included in the incident…" at bounding box center [334, 40] width 597 height 16
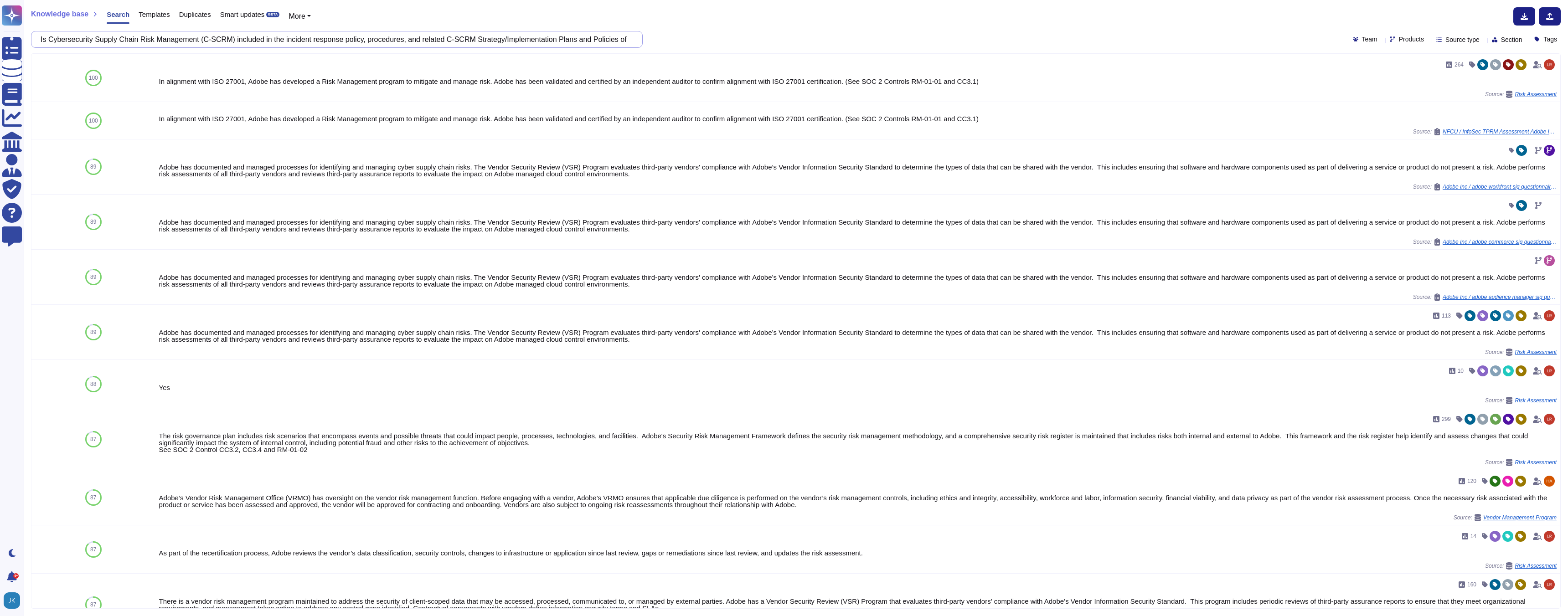
click at [334, 38] on input "Is Cybersecurity Supply Chain Risk Management (C-SCRM) included in the incident…" at bounding box center [334, 40] width 597 height 16
paste input ""Are all services provided to Navy Federal performed within the United States, …"
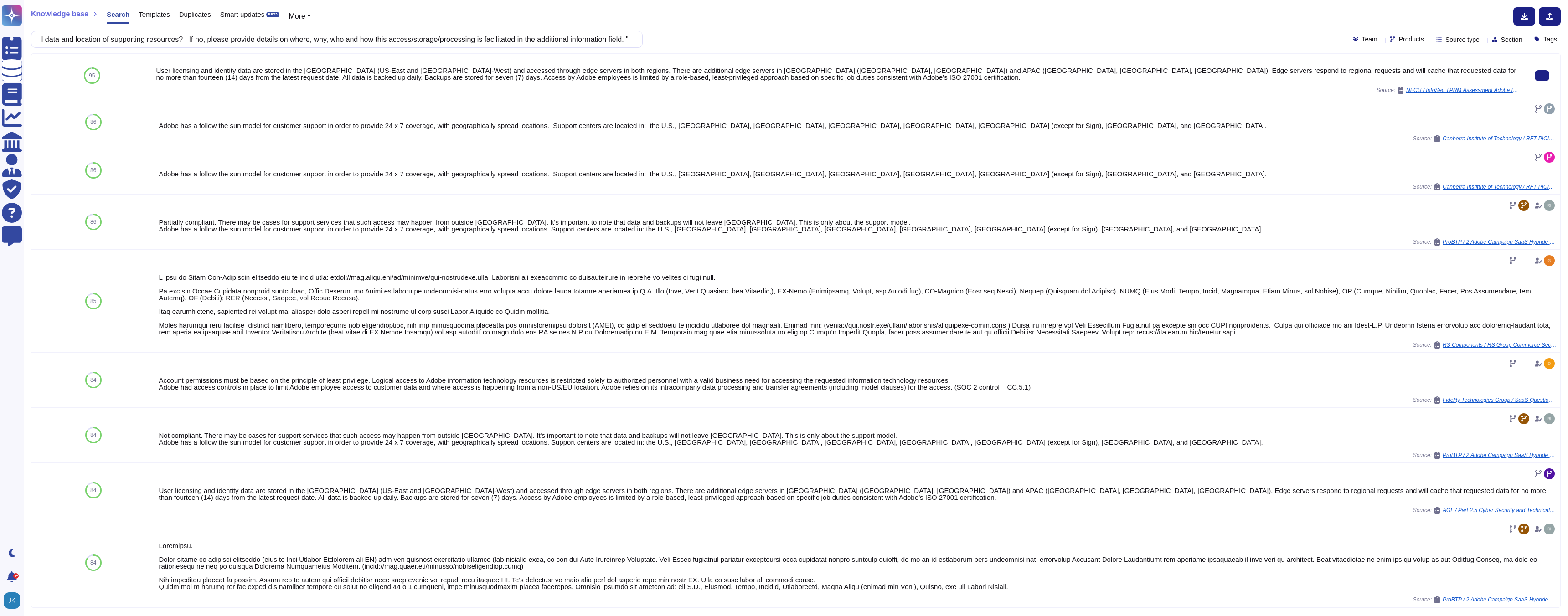
click at [329, 74] on div "User licensing and identity data are stored in the US (US-East and US-West) and…" at bounding box center [838, 74] width 1364 height 13
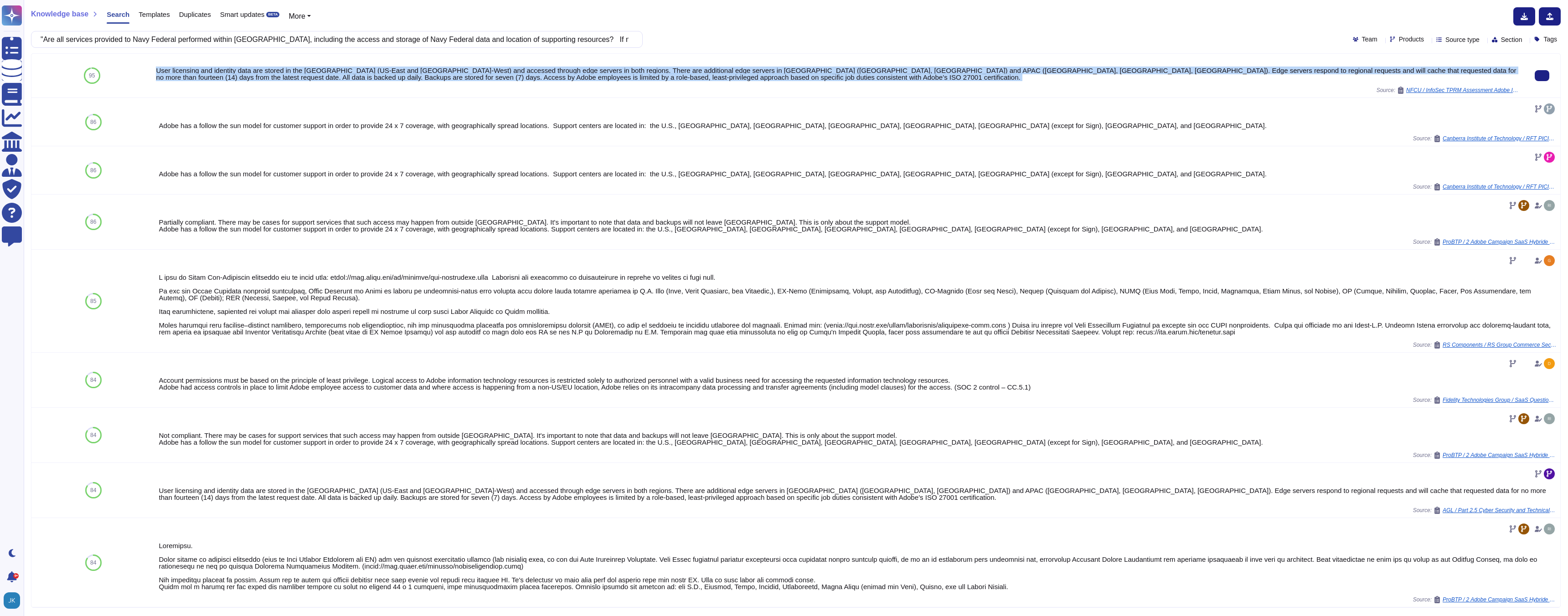
click at [329, 74] on div "User licensing and identity data are stored in the US (US-East and US-West) and…" at bounding box center [838, 74] width 1364 height 13
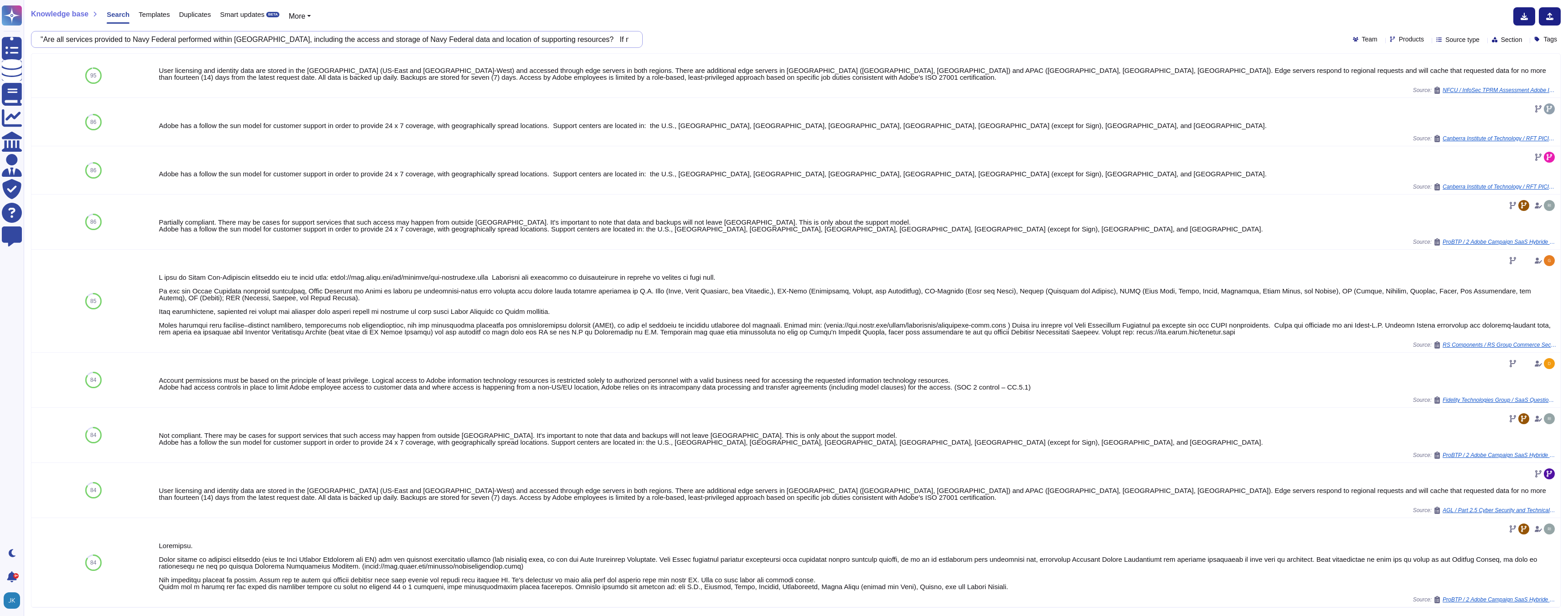
click at [363, 41] on input ""Are all services provided to Navy Federal performed within the United States, …" at bounding box center [334, 40] width 597 height 16
paste input "Adobe needs to submit the Business Continuity Plan (BCP) test results."
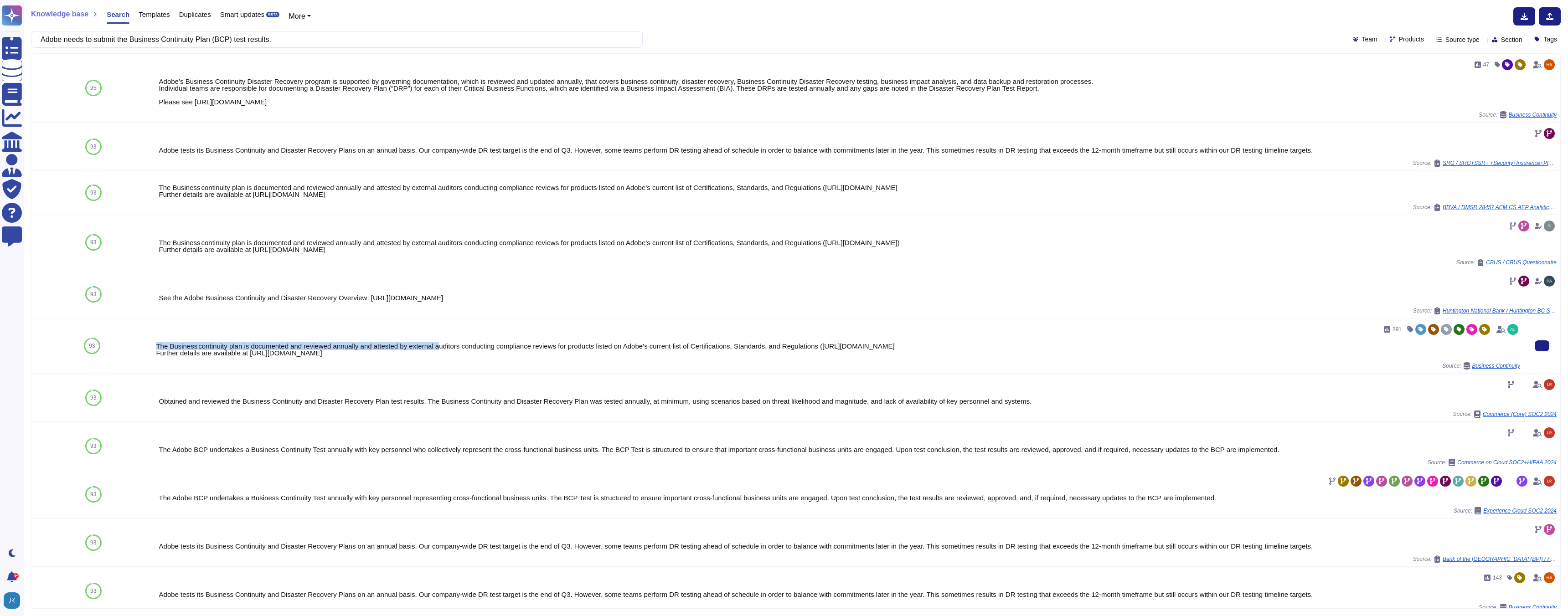
drag, startPoint x: 157, startPoint y: 349, endPoint x: 445, endPoint y: 350, distance: 288.0
click at [445, 350] on div "The Business continuity plan is documented and reviewed annually and attested b…" at bounding box center [838, 349] width 1364 height 13
click at [533, 361] on div "391 The Business continuity plan is documented and reviewed annually and attest…" at bounding box center [838, 346] width 1364 height 47
drag, startPoint x: 674, startPoint y: 359, endPoint x: 153, endPoint y: 348, distance: 521.1
click at [153, 348] on div "391 The Business continuity plan is documented and reviewed annually and attest…" at bounding box center [838, 346] width 1371 height 55
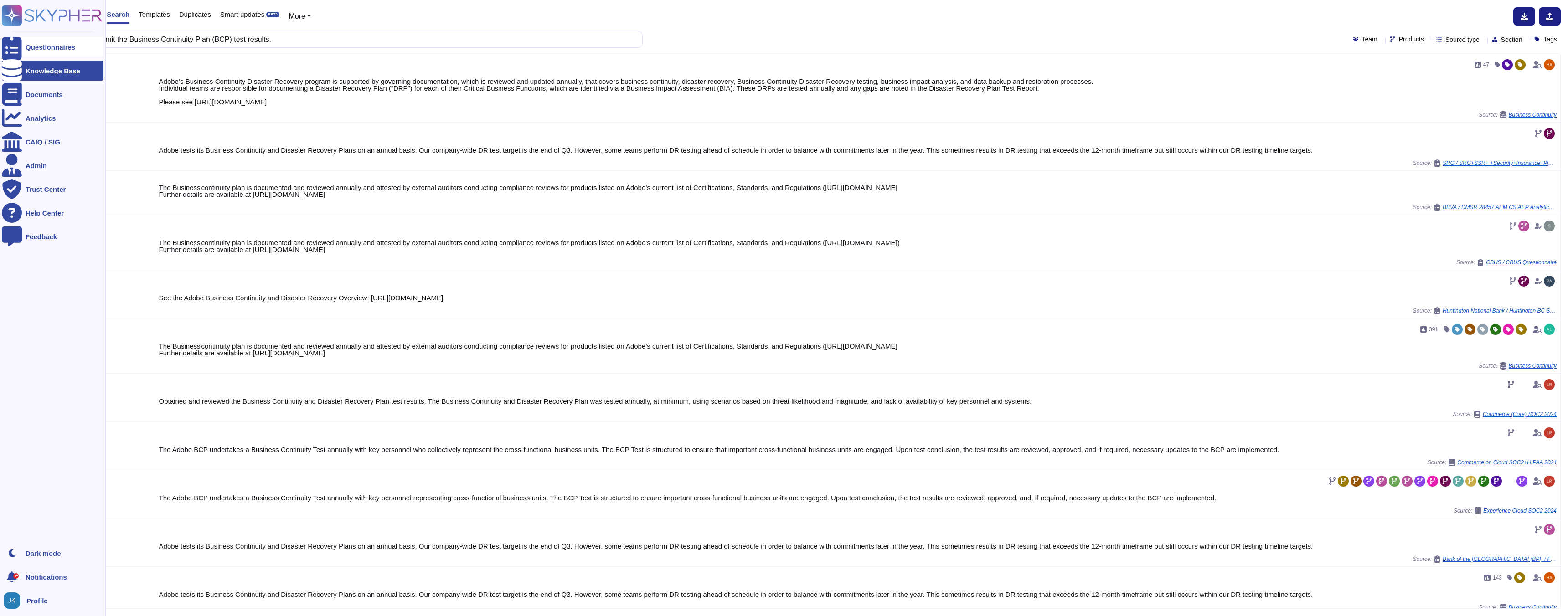
click at [47, 46] on div "Questionnaires" at bounding box center [51, 47] width 50 height 7
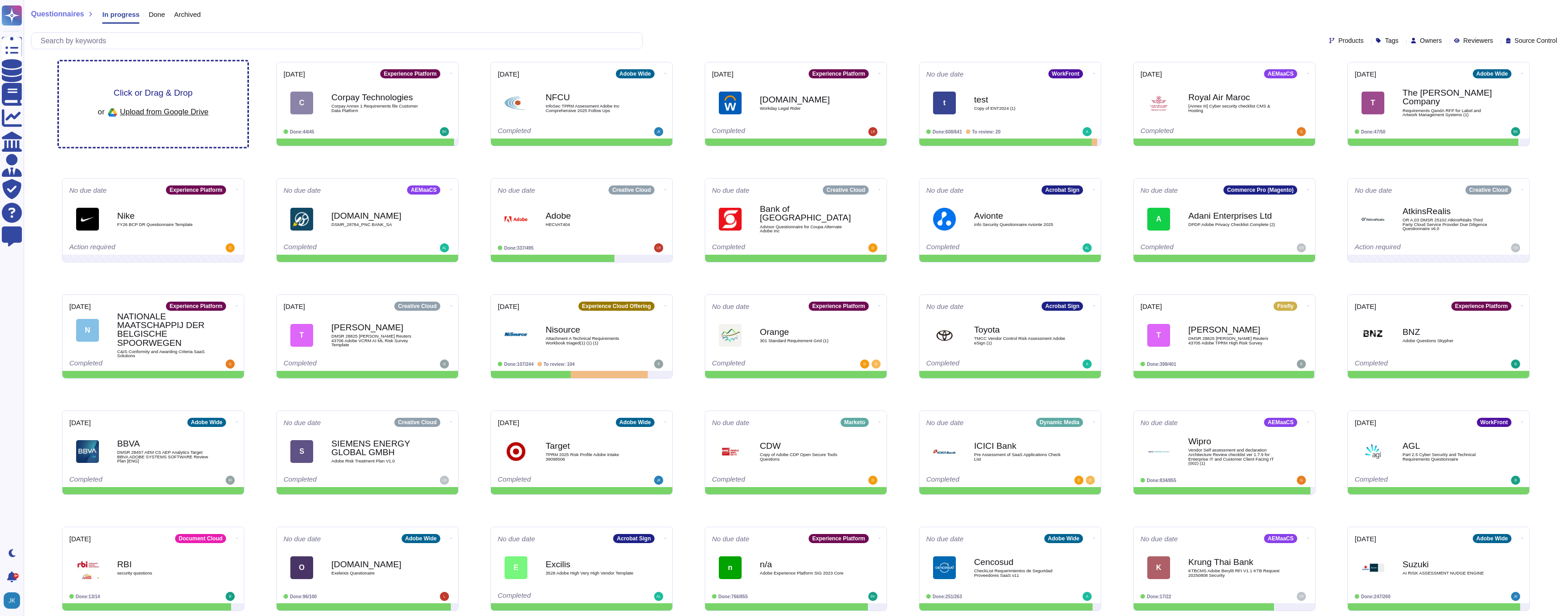
click at [126, 95] on span "Click or Drag & Drop" at bounding box center [153, 93] width 79 height 9
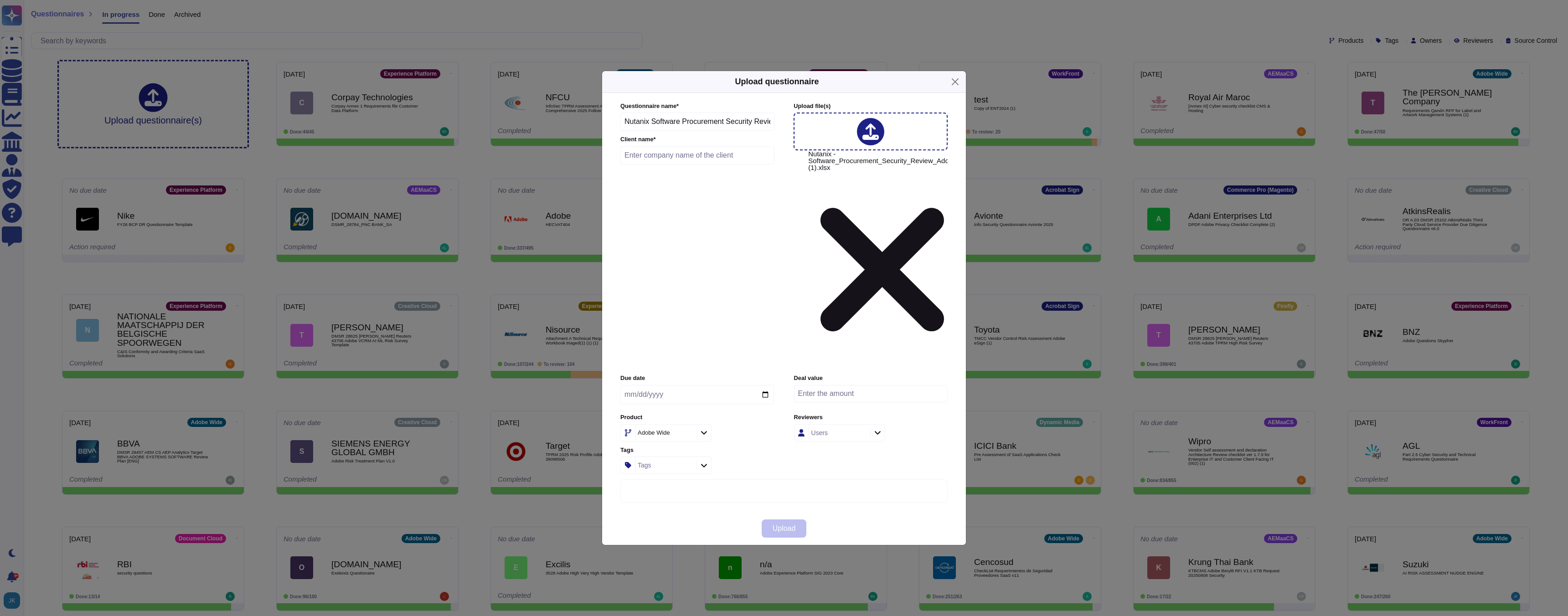
click at [763, 385] on input "date" at bounding box center [697, 394] width 153 height 19
click at [720, 164] on input "text" at bounding box center [697, 155] width 154 height 18
click at [778, 525] on span "Upload" at bounding box center [784, 529] width 23 height 7
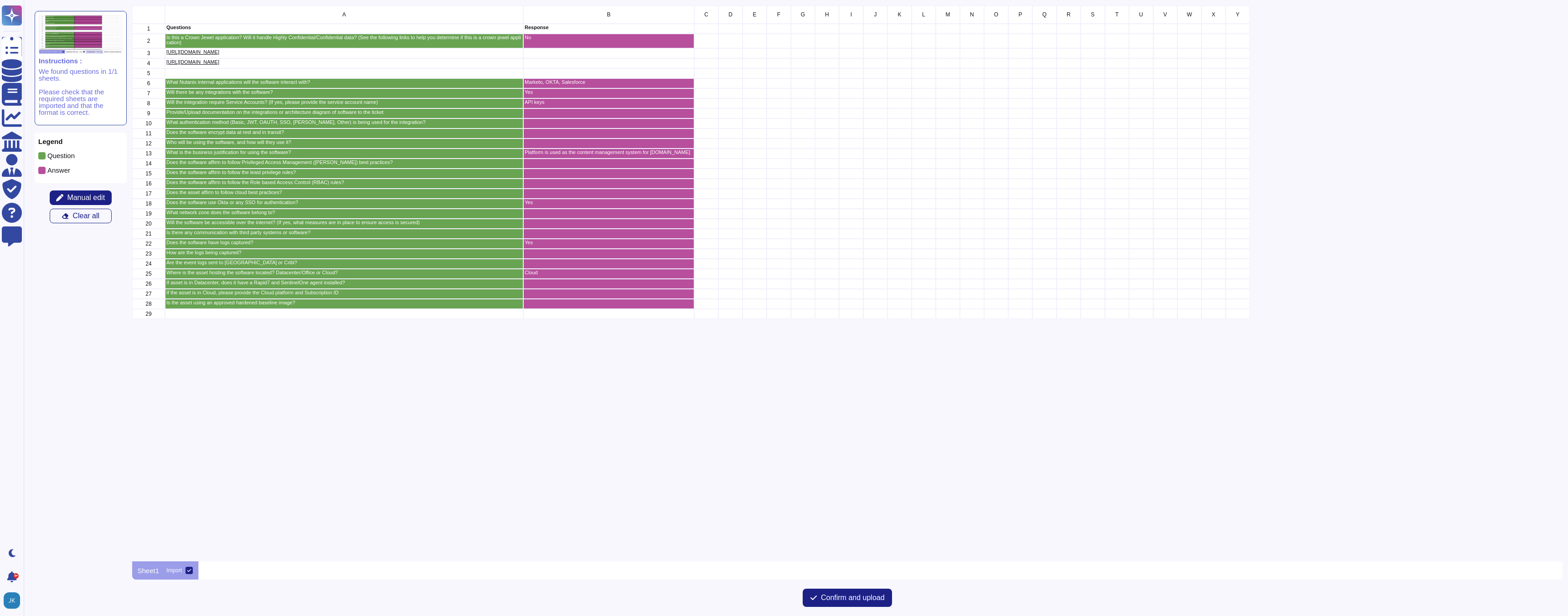
scroll to position [556, 1431]
click at [854, 598] on span "Confirm and upload" at bounding box center [853, 598] width 64 height 7
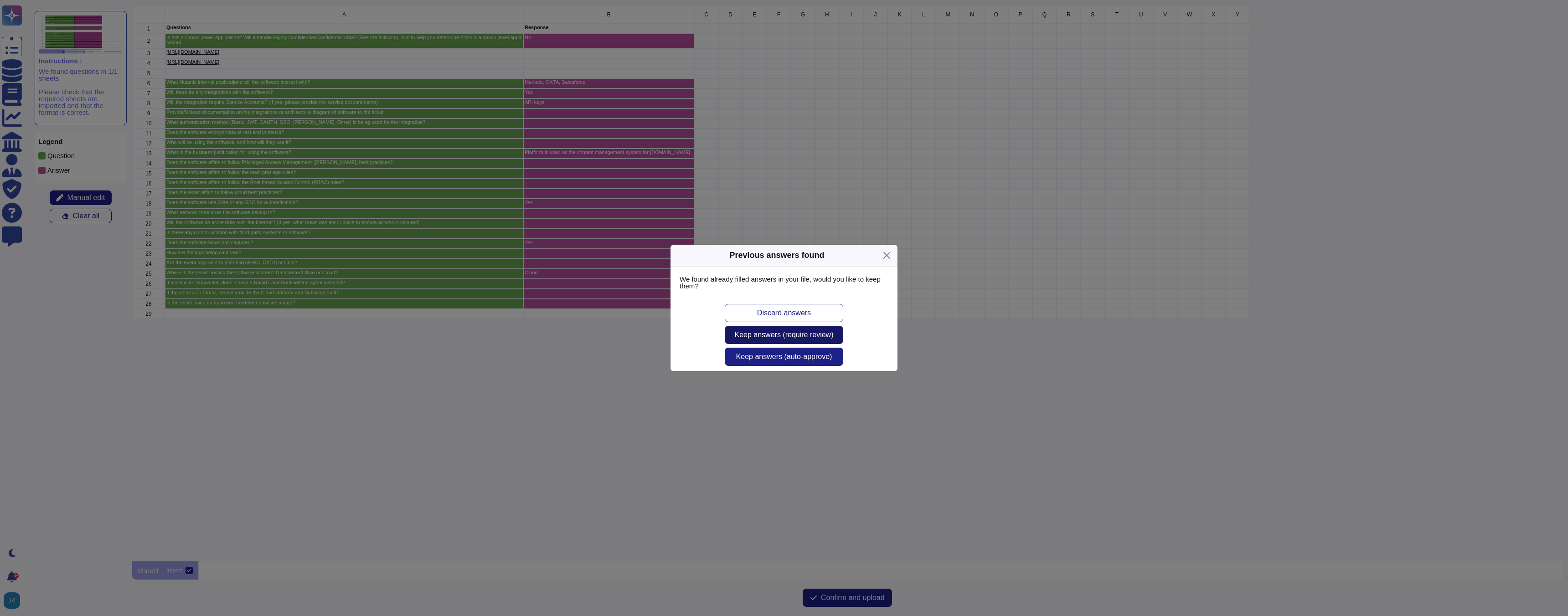
click at [791, 336] on span "Keep answers (require review)" at bounding box center [784, 335] width 99 height 7
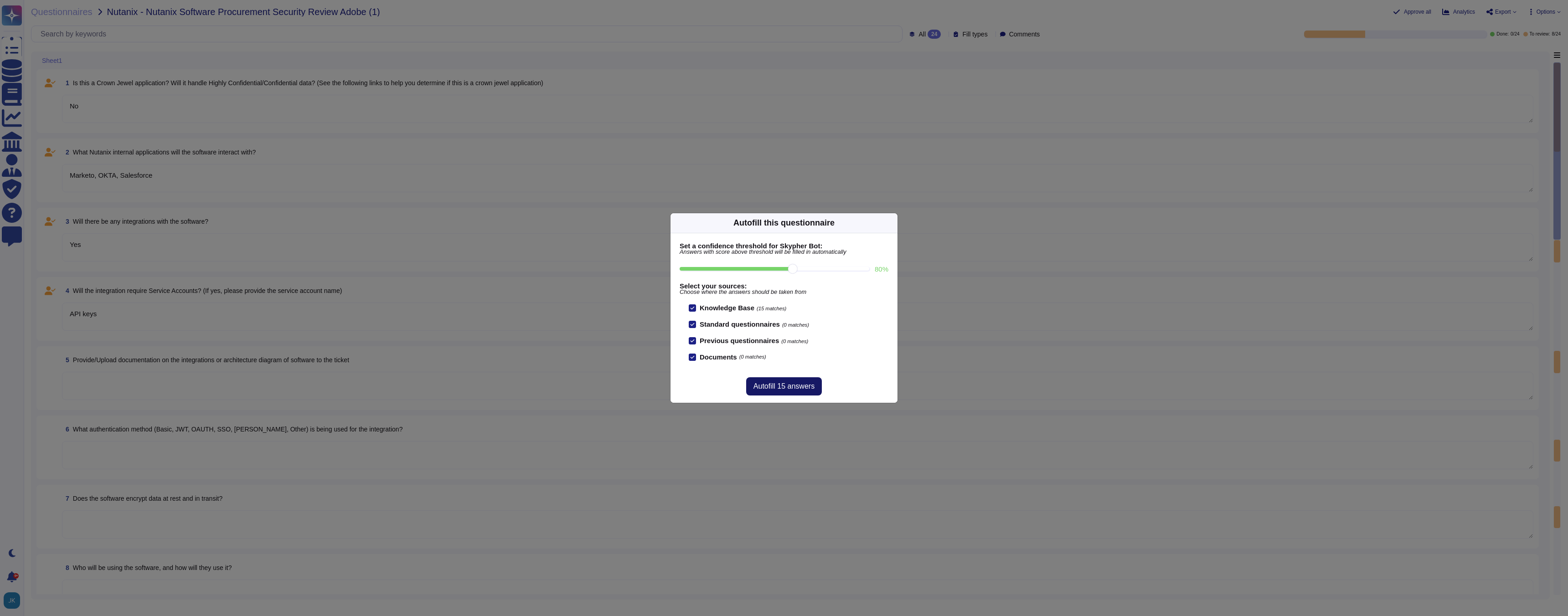
click at [799, 386] on span "Autofill 15 answers" at bounding box center [784, 387] width 61 height 7
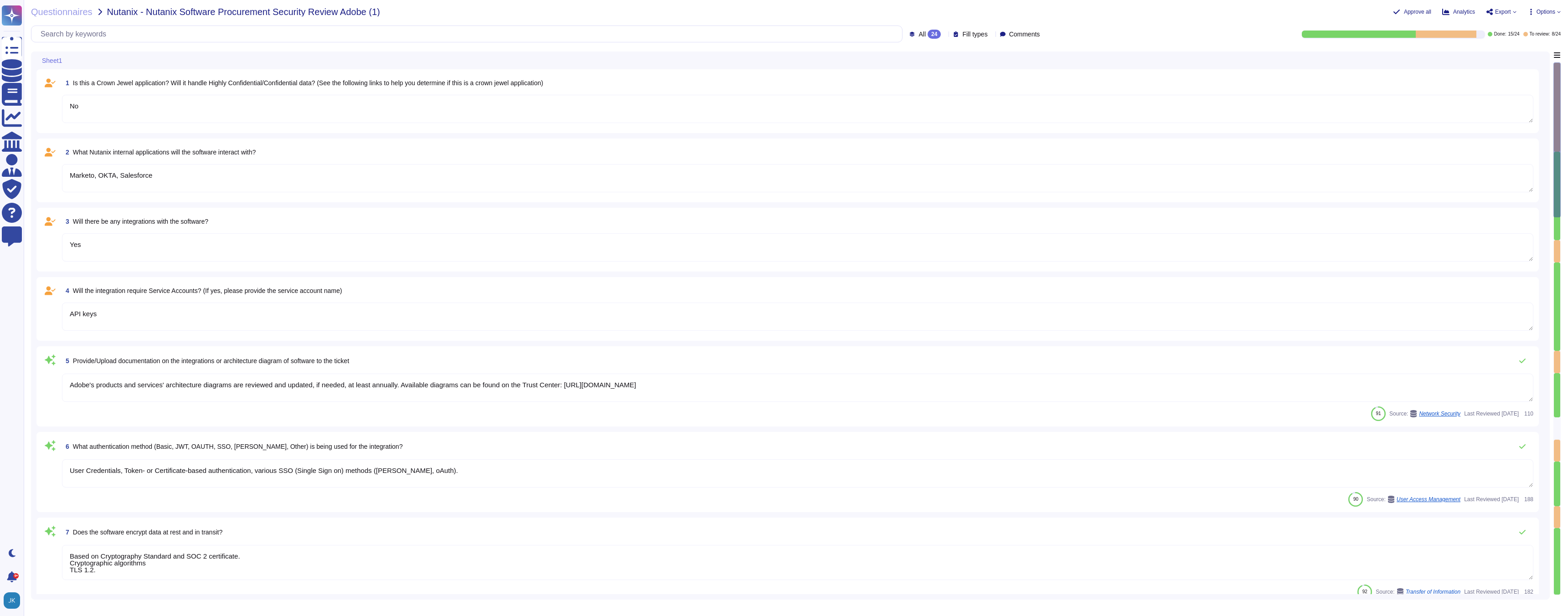
click at [975, 33] on span "Fill types" at bounding box center [975, 34] width 25 height 6
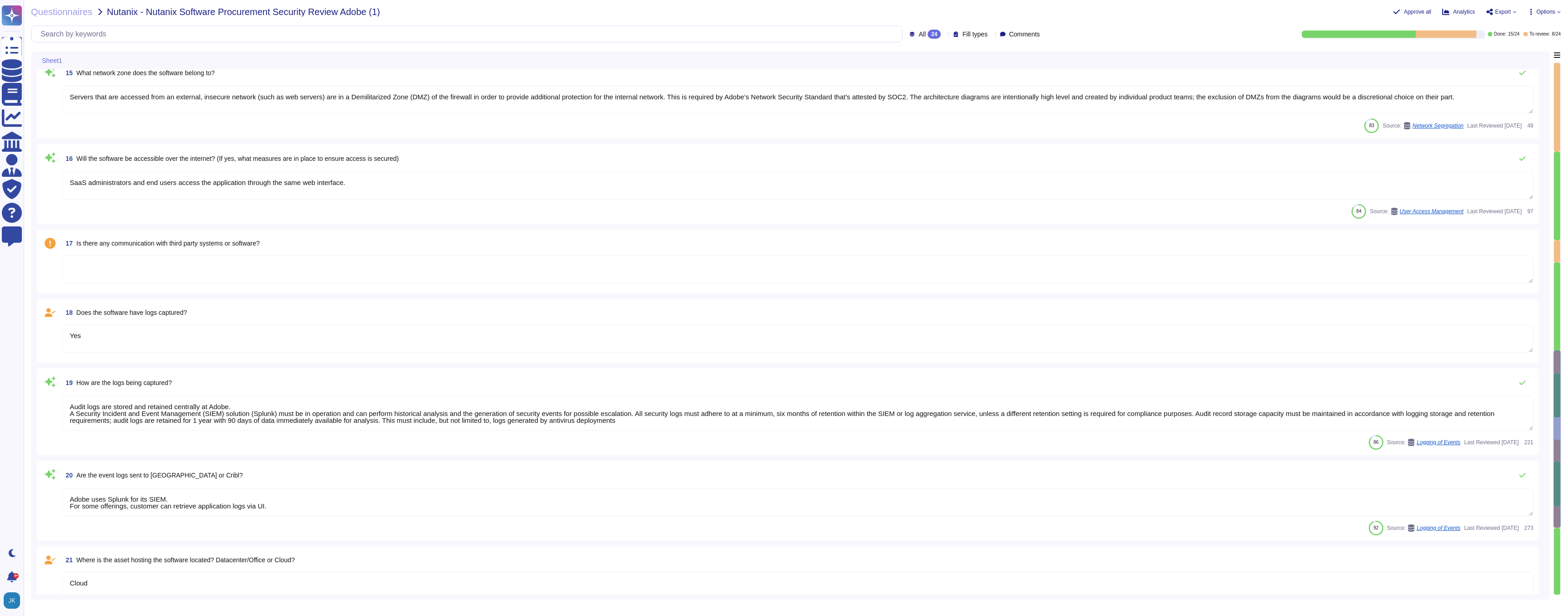
scroll to position [1150, 0]
click at [235, 246] on span "Is there any communication with third party systems or software?" at bounding box center [168, 244] width 183 height 7
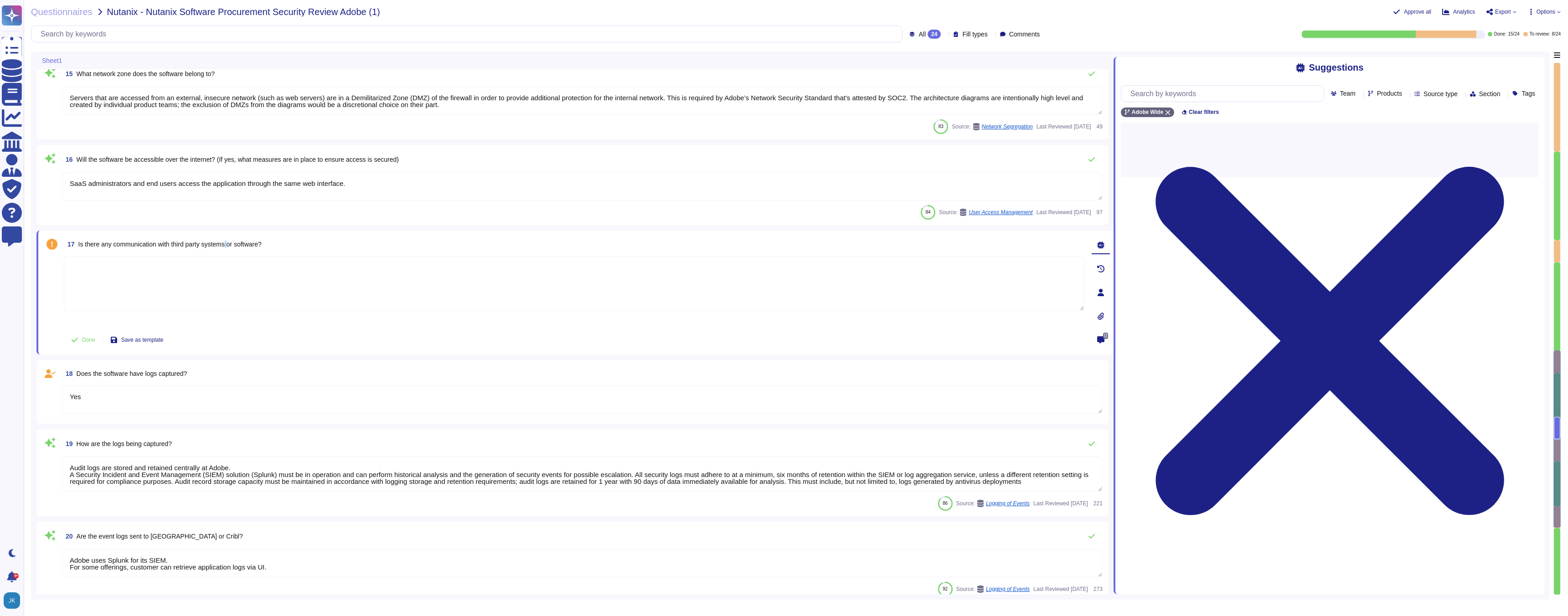
click at [235, 246] on span "Is there any communication with third party systems or software?" at bounding box center [170, 244] width 183 height 7
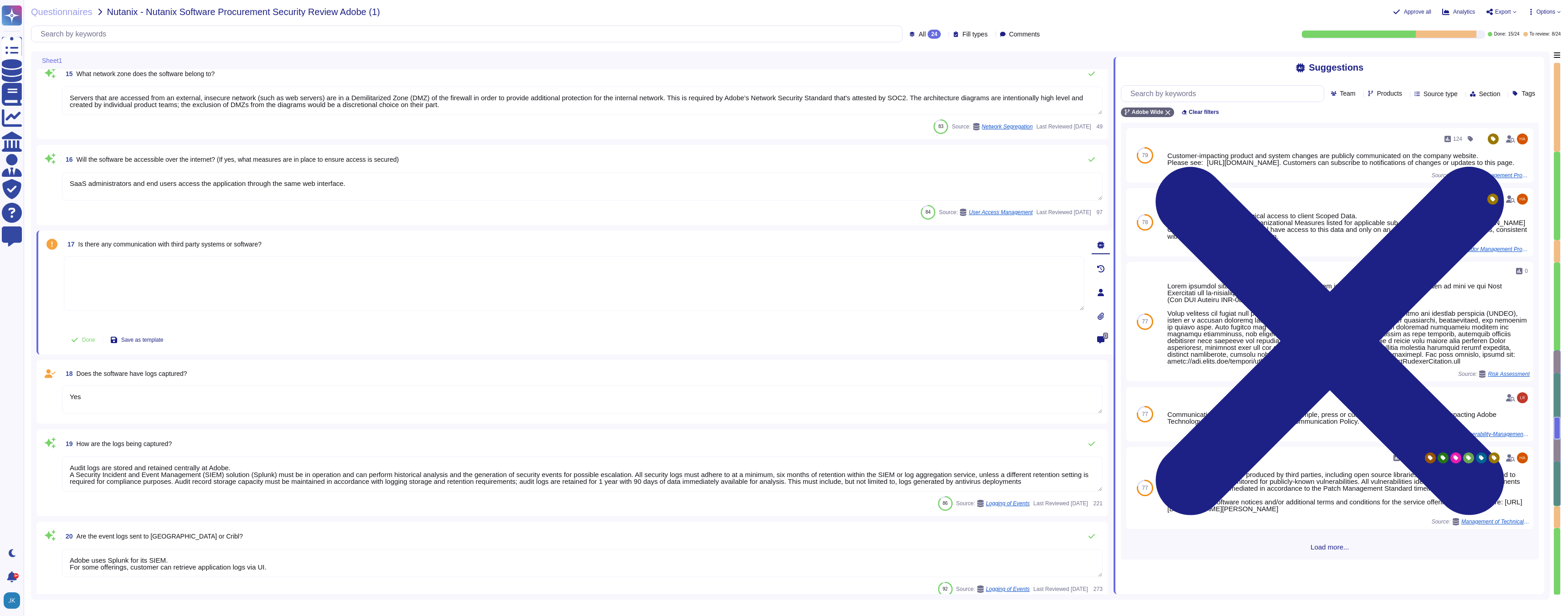
click at [1380, 97] on div "Products" at bounding box center [1387, 94] width 38 height 7
click at [1405, 94] on icon at bounding box center [1405, 94] width 0 height 0
click at [1373, 117] on input "text" at bounding box center [1401, 114] width 100 height 16
click at [1354, 138] on div at bounding box center [1352, 137] width 7 height 7
click at [225, 245] on span "Is there any communication with third party systems or software?" at bounding box center [170, 244] width 183 height 7
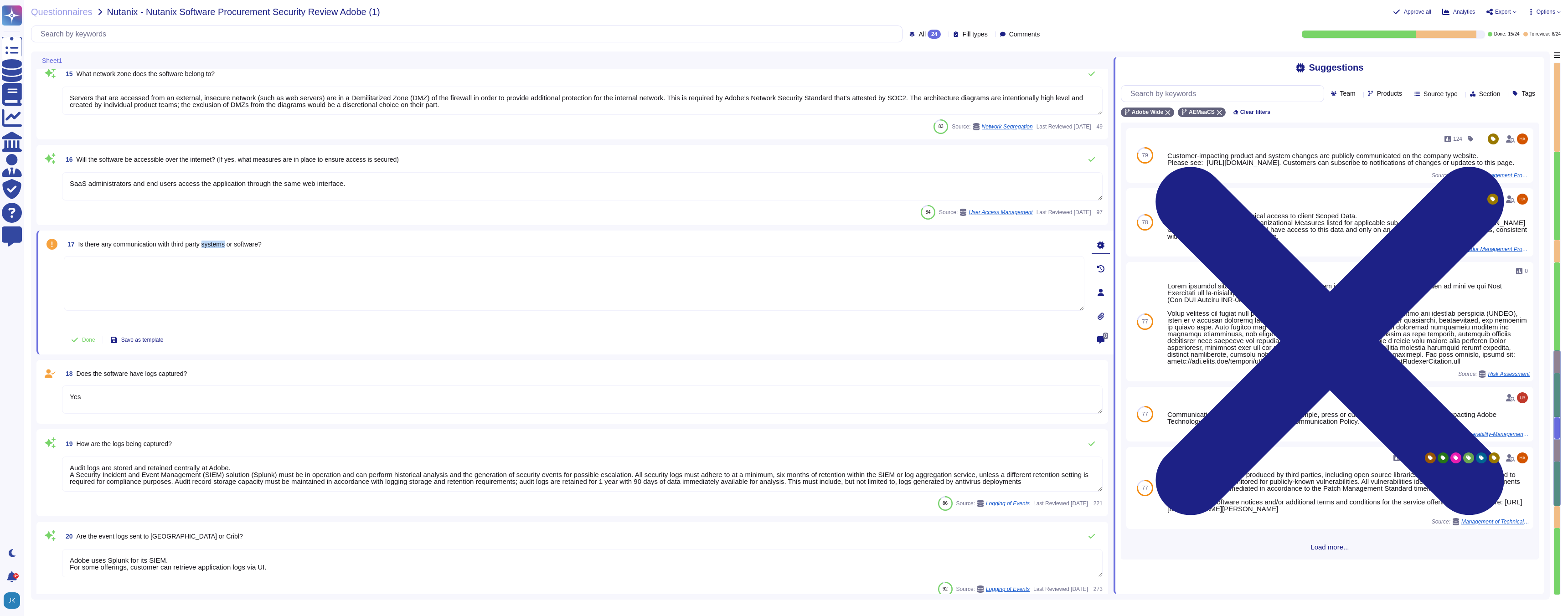
click at [225, 245] on span "Is there any communication with third party systems or software?" at bounding box center [170, 244] width 183 height 7
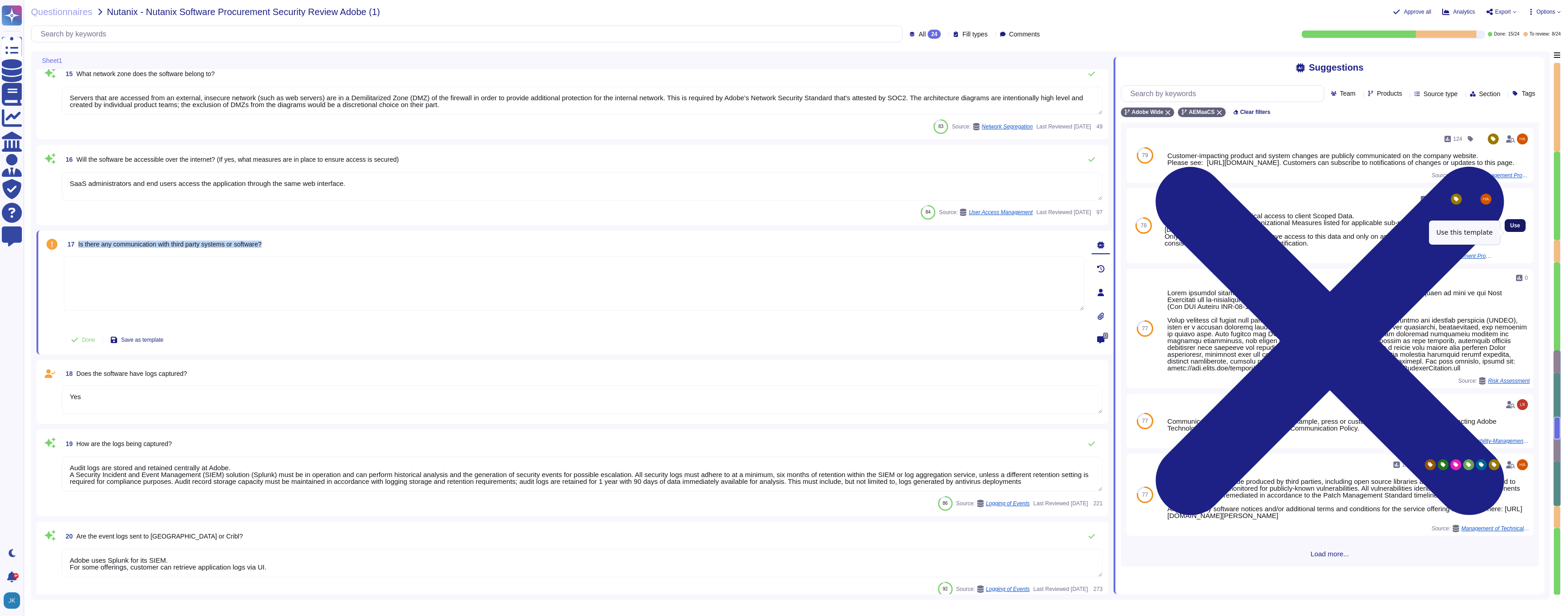
click at [1513, 228] on span "Use" at bounding box center [1515, 225] width 10 height 5
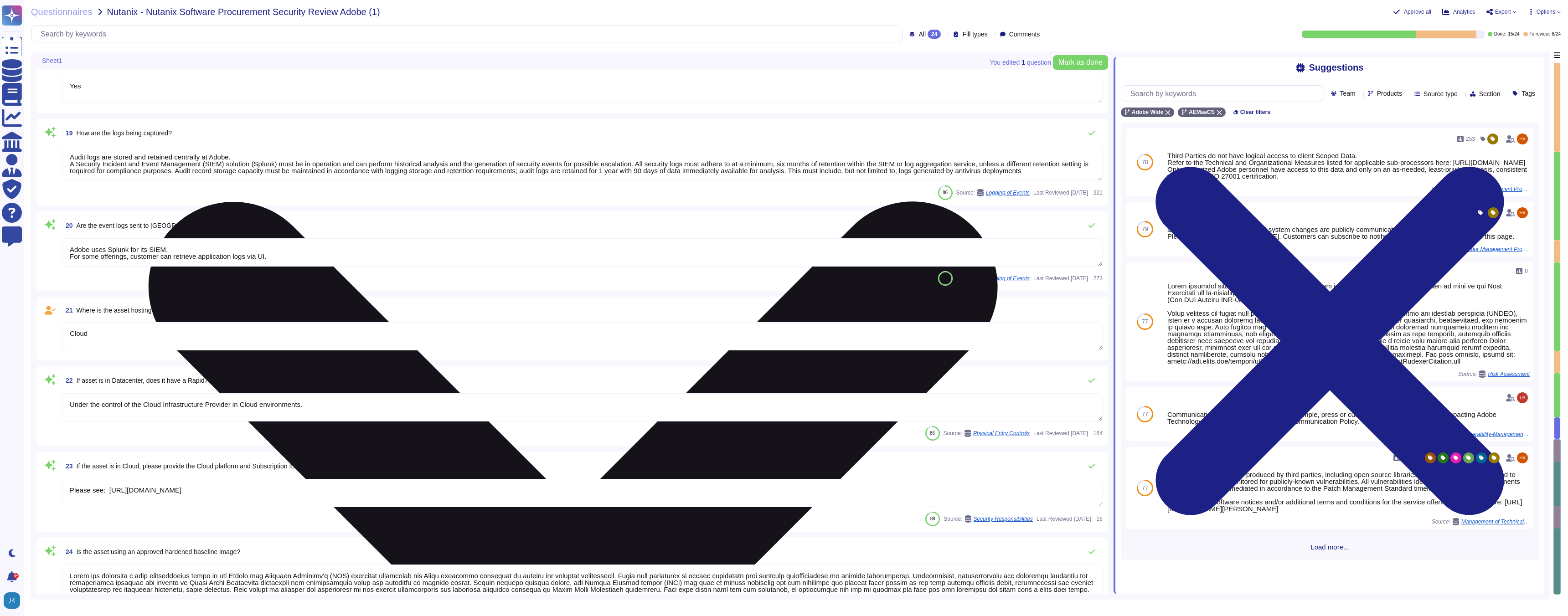
scroll to position [1448, 0]
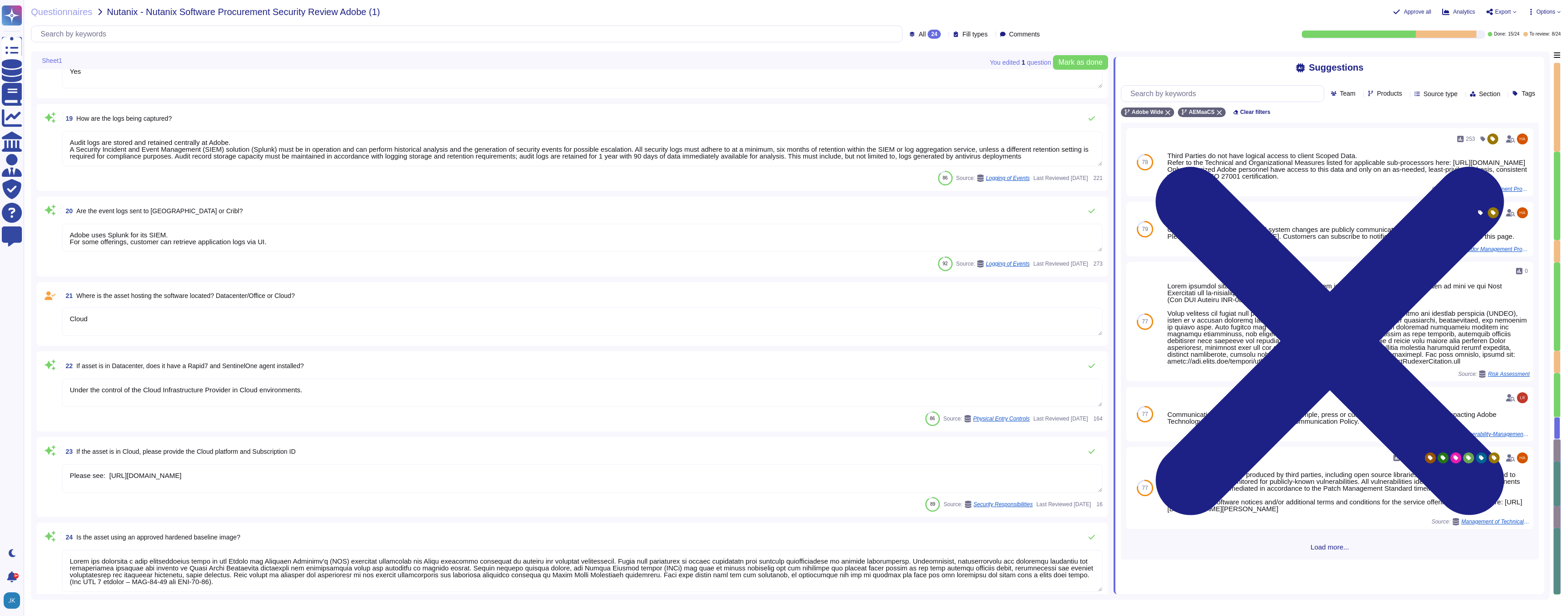
click at [284, 295] on span "Where is the asset hosting the software located? Datacenter/Office or Cloud?" at bounding box center [186, 296] width 219 height 7
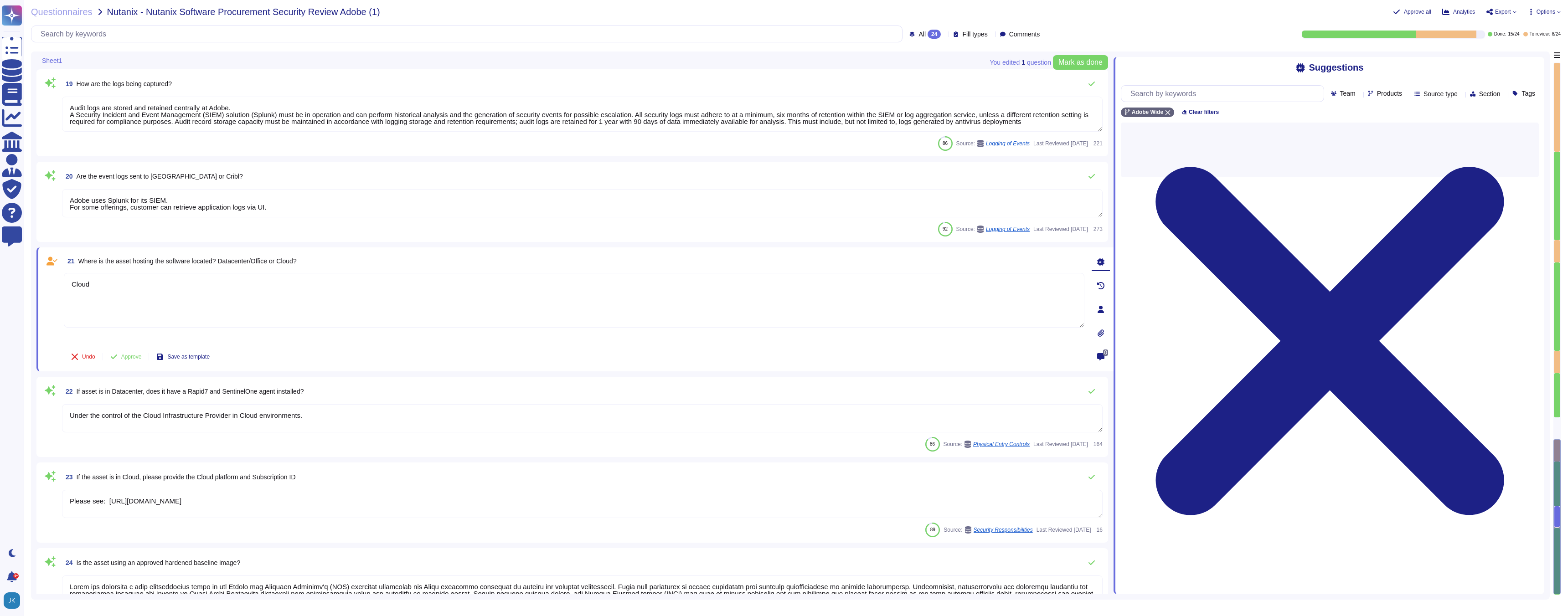
click at [284, 295] on textarea "Cloud" at bounding box center [574, 301] width 1021 height 55
click at [273, 263] on span "Where is the asset hosting the software located? Datacenter/Office or Cloud?" at bounding box center [187, 261] width 219 height 7
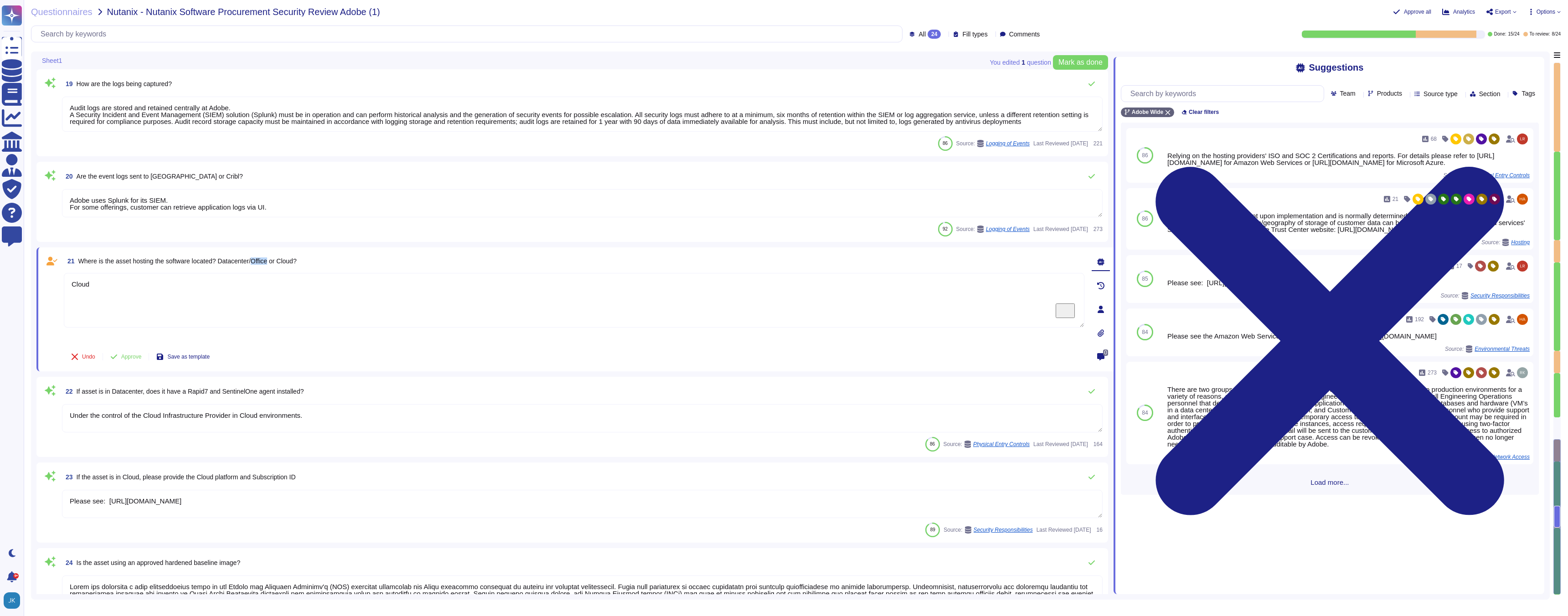
click at [273, 263] on span "Where is the asset hosting the software located? Datacenter/Office or Cloud?" at bounding box center [187, 261] width 219 height 7
click at [1420, 167] on icon at bounding box center [1522, 225] width 204 height 117
click at [1369, 113] on input "text" at bounding box center [1401, 114] width 100 height 16
click at [1353, 138] on div at bounding box center [1352, 137] width 7 height 7
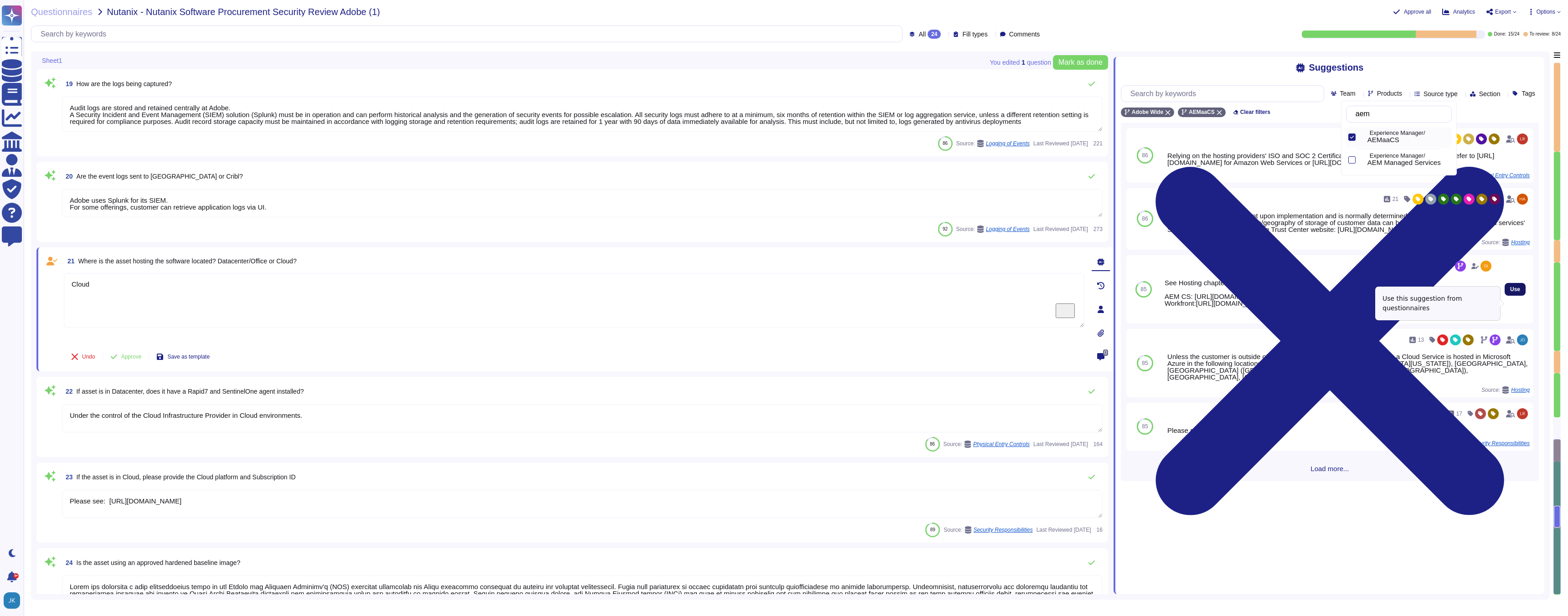
click at [1513, 292] on span "Use" at bounding box center [1515, 289] width 10 height 5
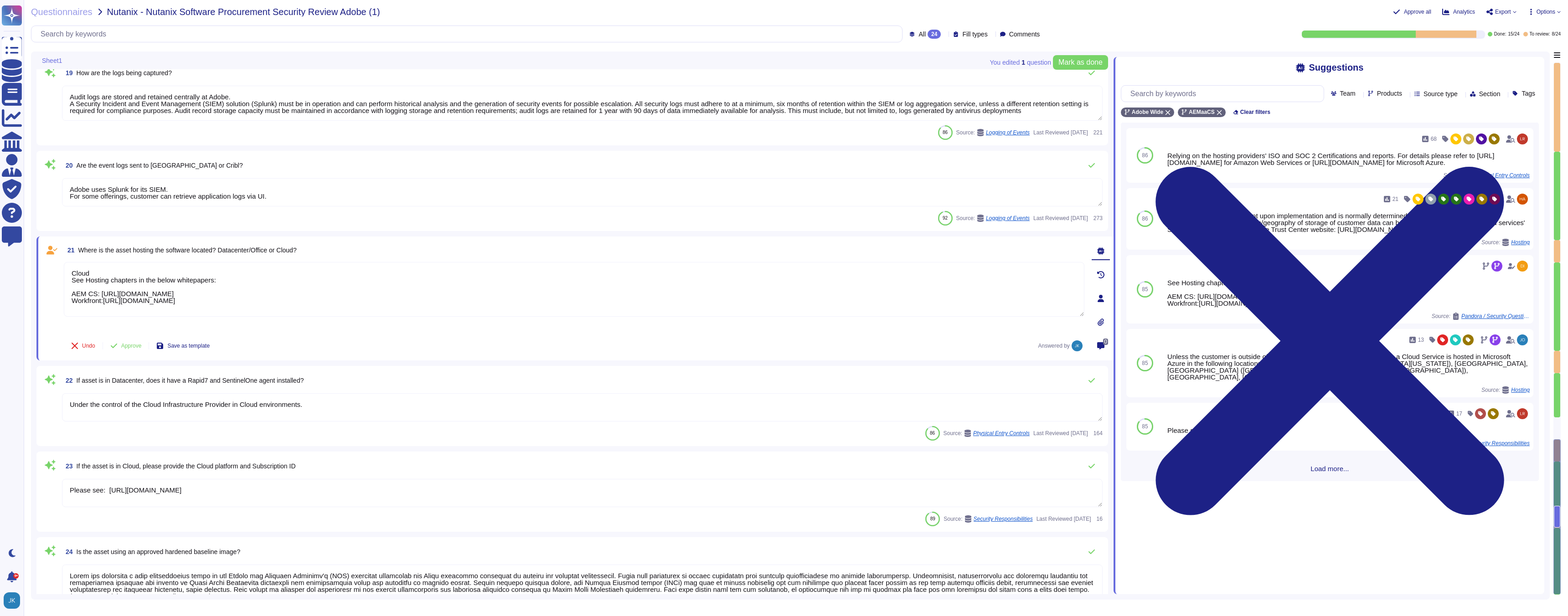
scroll to position [1465, 0]
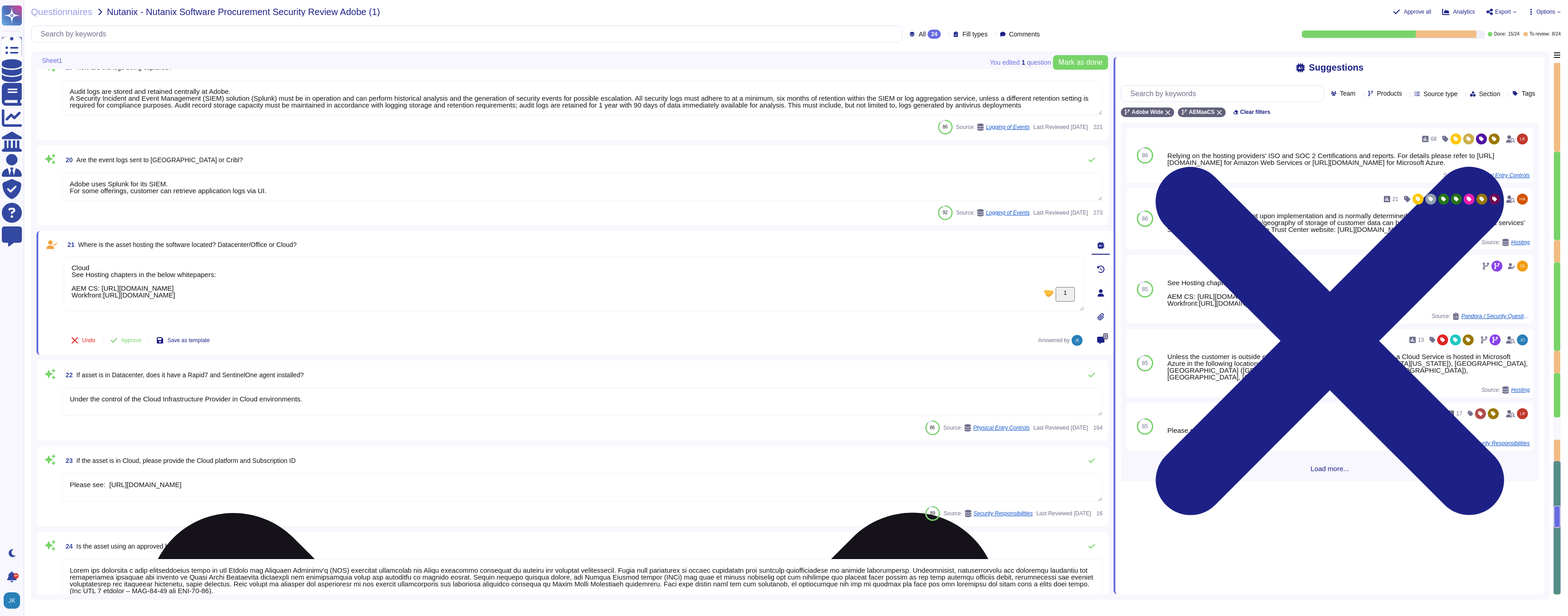
drag, startPoint x: 537, startPoint y: 296, endPoint x: 67, endPoint y: 293, distance: 470.0
click at [67, 293] on textarea "Cloud See Hosting chapters in the below whitepapers: AEM CS: https://www.adobe.…" at bounding box center [574, 284] width 1021 height 55
click at [431, 303] on textarea "Cloud See Hosting chapters in the below whitepapers: AEM CS: https://www.adobe.…" at bounding box center [574, 284] width 1021 height 55
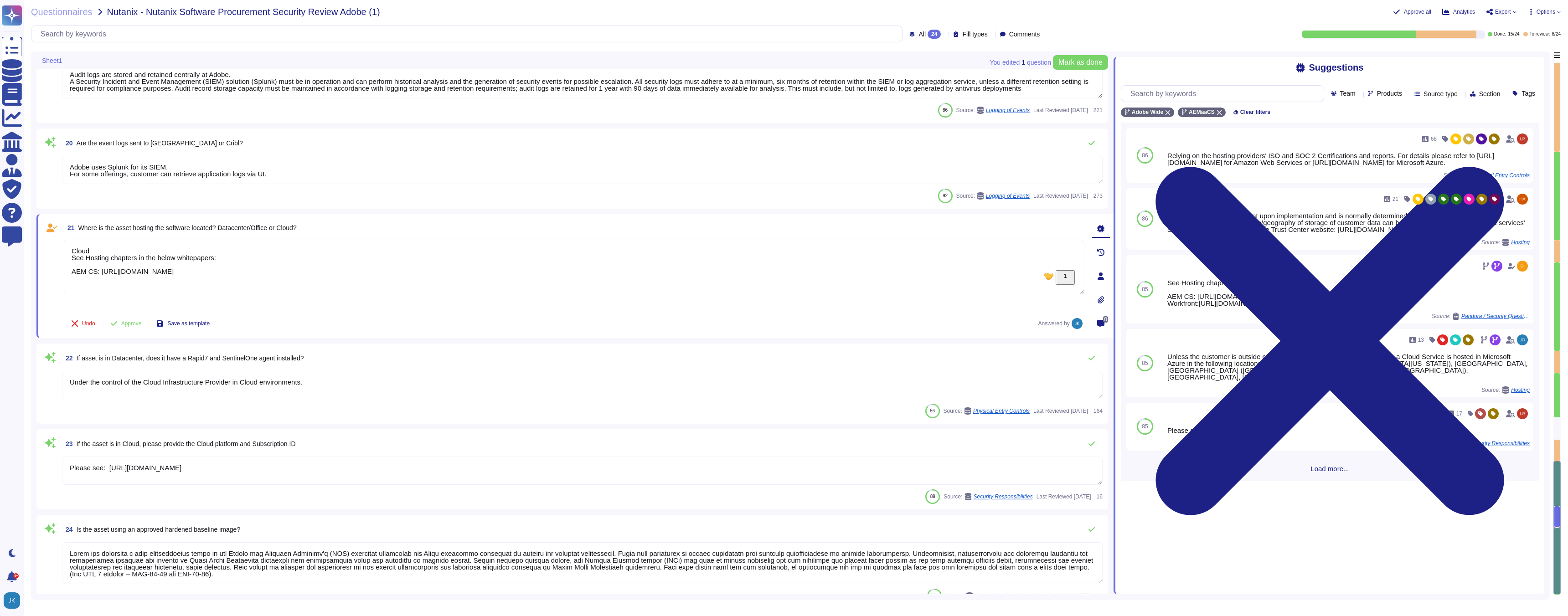
scroll to position [1491, 0]
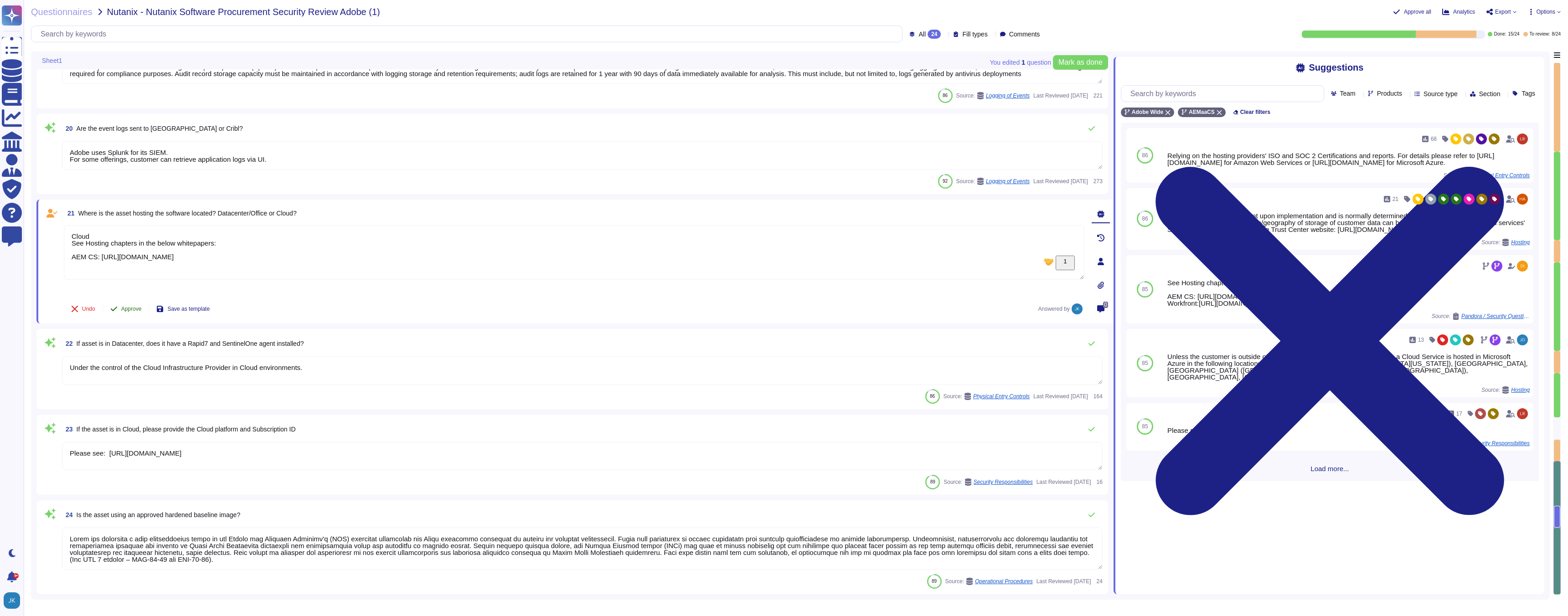
click at [130, 308] on span "Approve" at bounding box center [131, 309] width 21 height 5
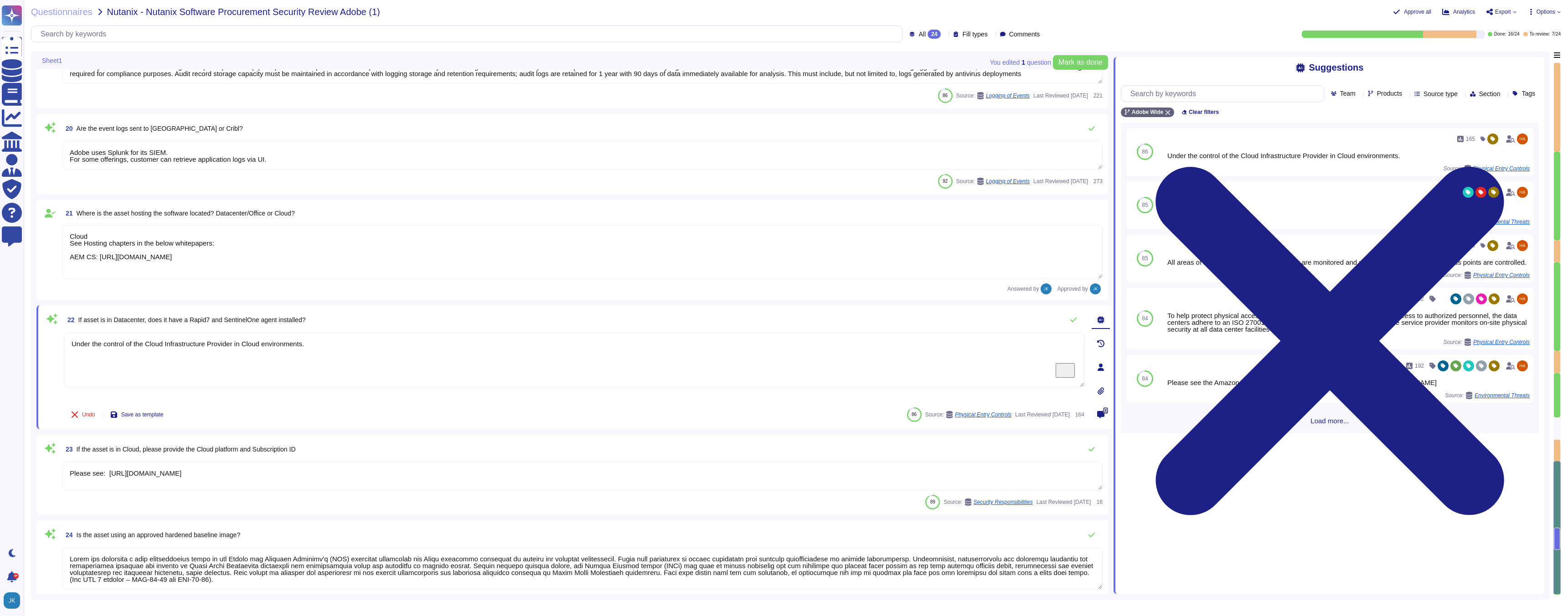
click at [278, 318] on span "If asset is in Datacenter, does it have a Rapid7 and SentinelOne agent installe…" at bounding box center [192, 320] width 228 height 7
click at [1170, 111] on icon at bounding box center [1168, 113] width 5 height 5
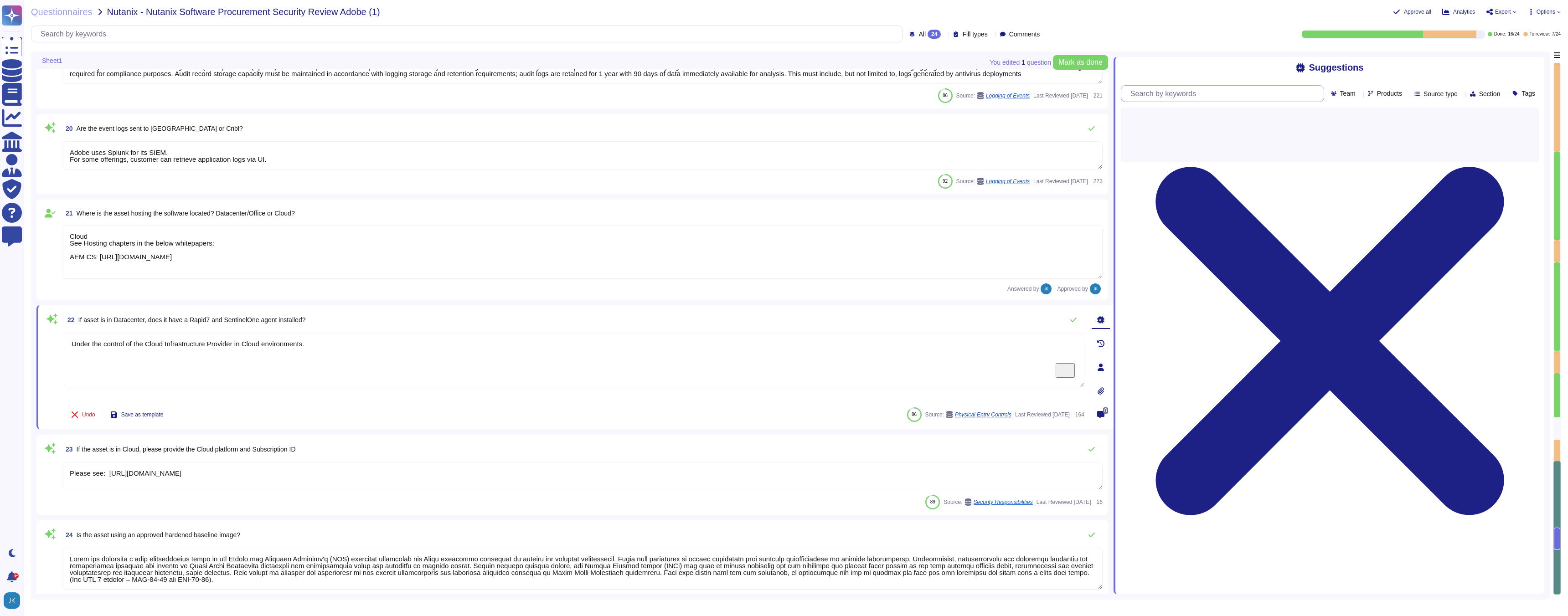
click at [1184, 95] on input "text" at bounding box center [1225, 94] width 198 height 16
click at [1405, 94] on icon at bounding box center [1405, 94] width 0 height 0
click at [1371, 114] on input "text" at bounding box center [1401, 114] width 100 height 16
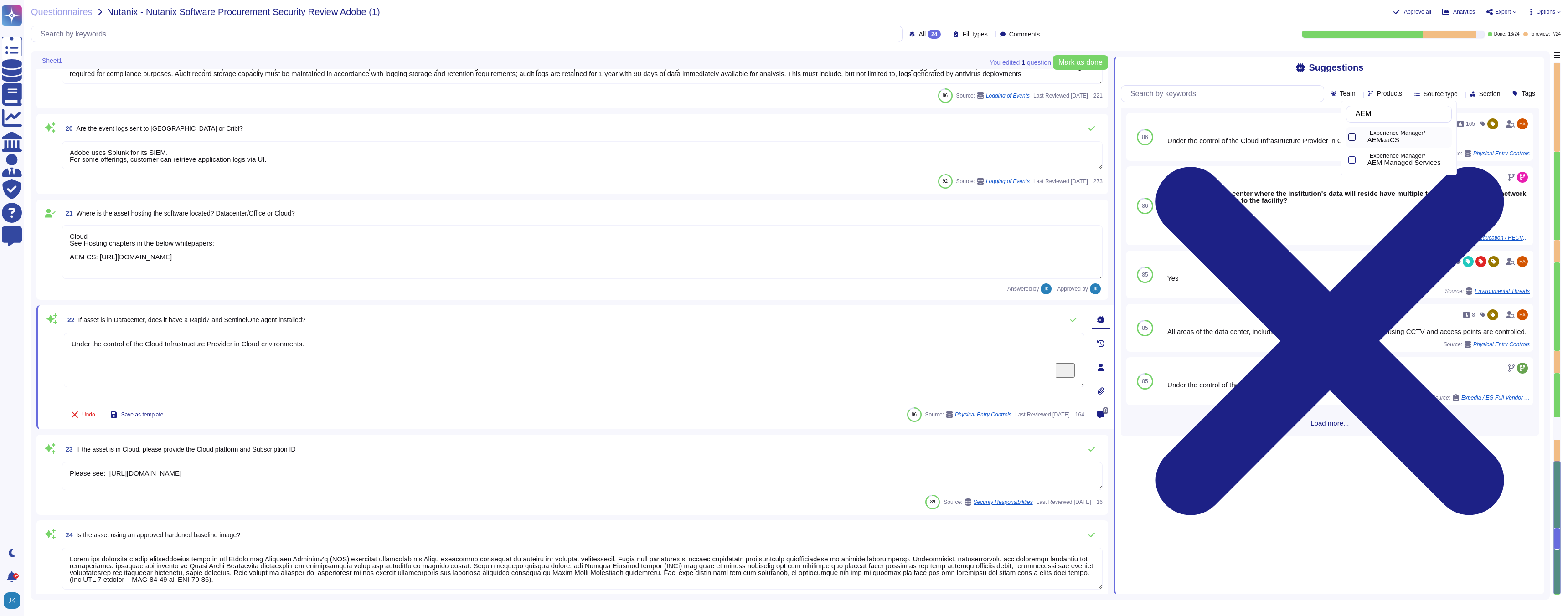
click at [1352, 138] on div at bounding box center [1352, 137] width 7 height 7
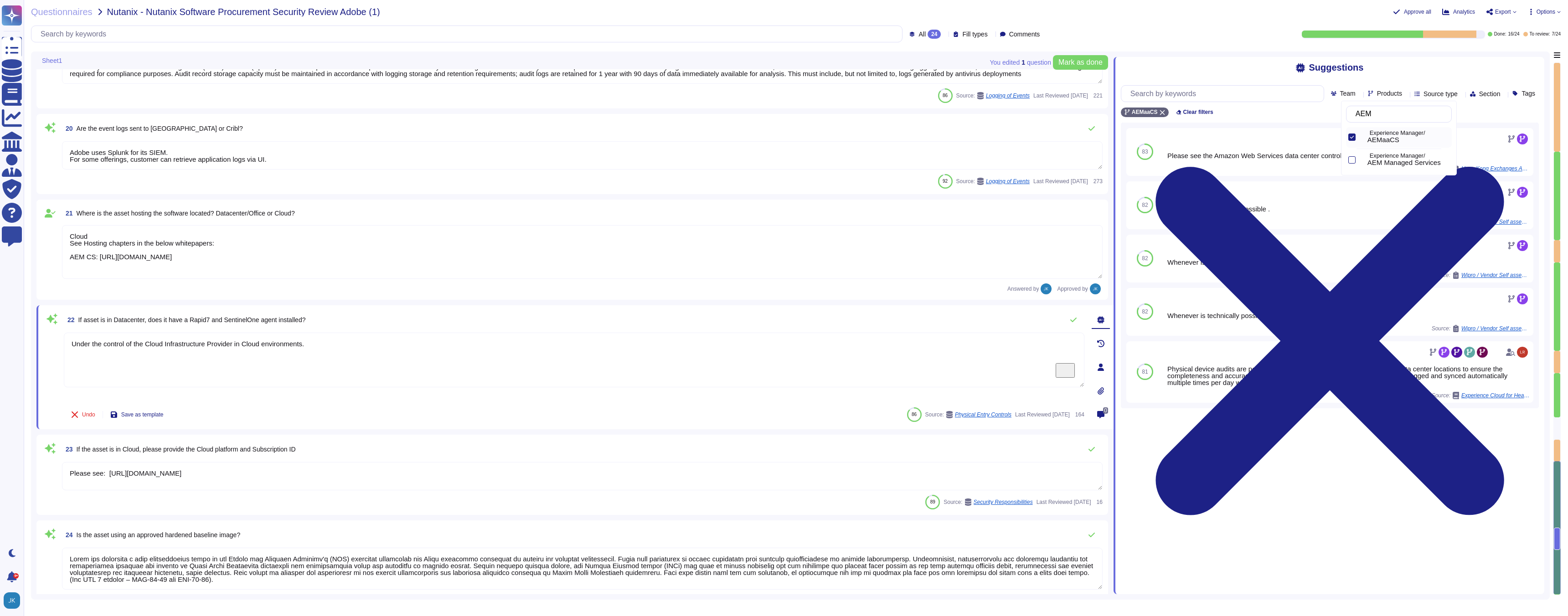
click at [1217, 53] on div "Suggestions Team Products Source type Section Tags AEMaaCS Clear filters 83 Ple…" at bounding box center [1329, 323] width 431 height 543
click at [1074, 320] on icon at bounding box center [1074, 320] width 7 height 7
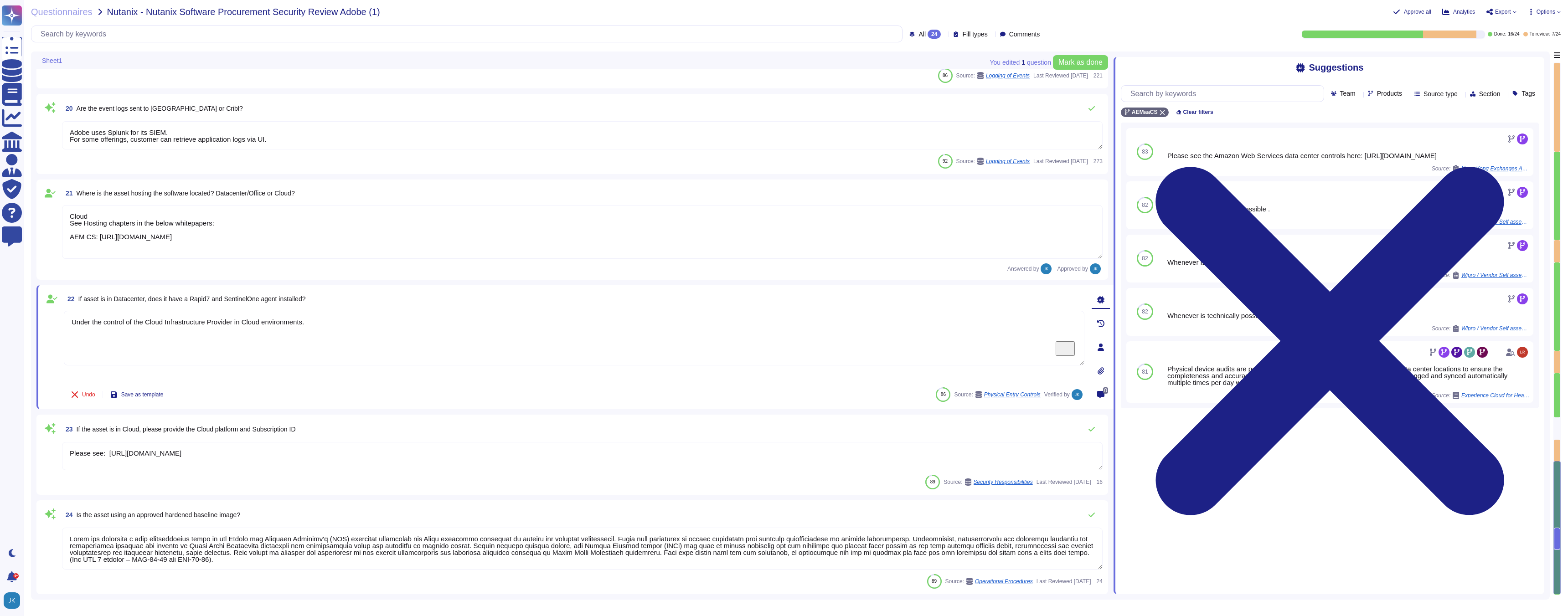
click at [277, 430] on span "If the asset is in Cloud, please provide the Cloud platform and Subscription ID" at bounding box center [186, 429] width 219 height 7
click at [277, 444] on textarea "Please see: https://azure.microsoft.com/en-us/overview/trusted-cloud/" at bounding box center [583, 458] width 1041 height 28
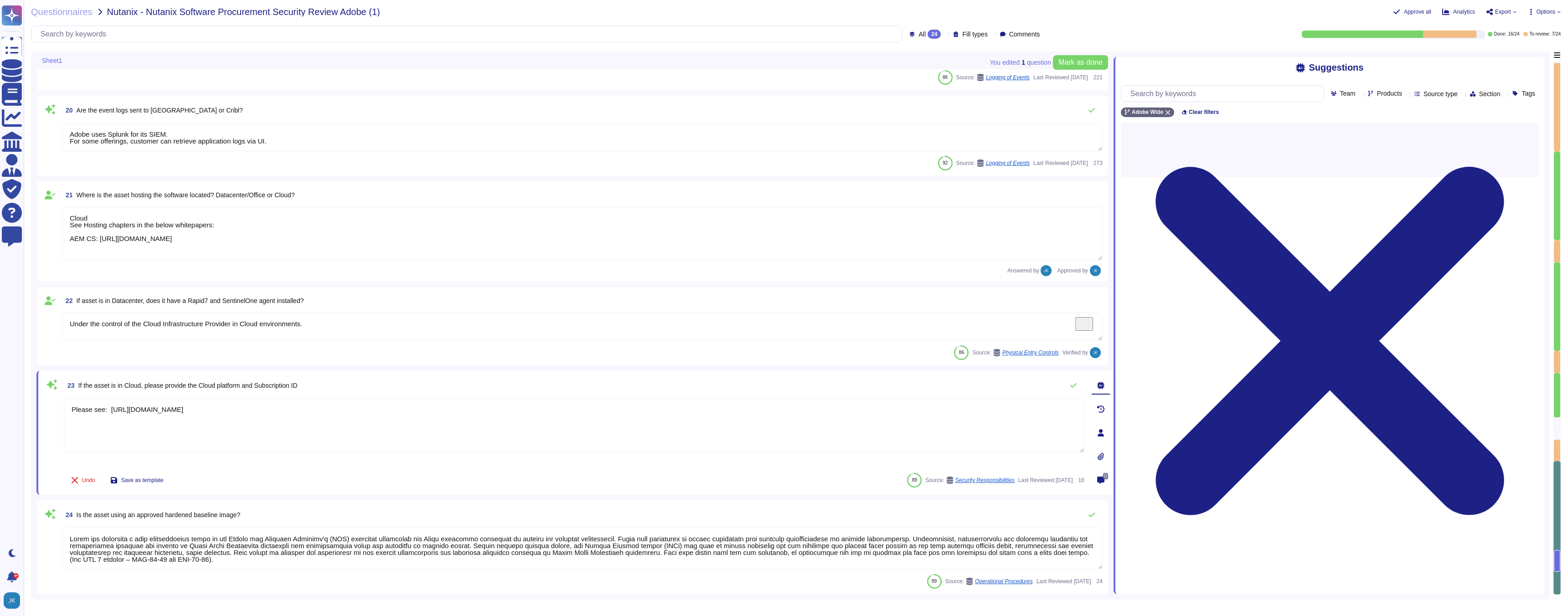
click at [277, 430] on textarea "Please see: https://azure.microsoft.com/en-us/overview/trusted-cloud/" at bounding box center [574, 425] width 1021 height 55
click at [1405, 94] on icon at bounding box center [1405, 94] width 0 height 0
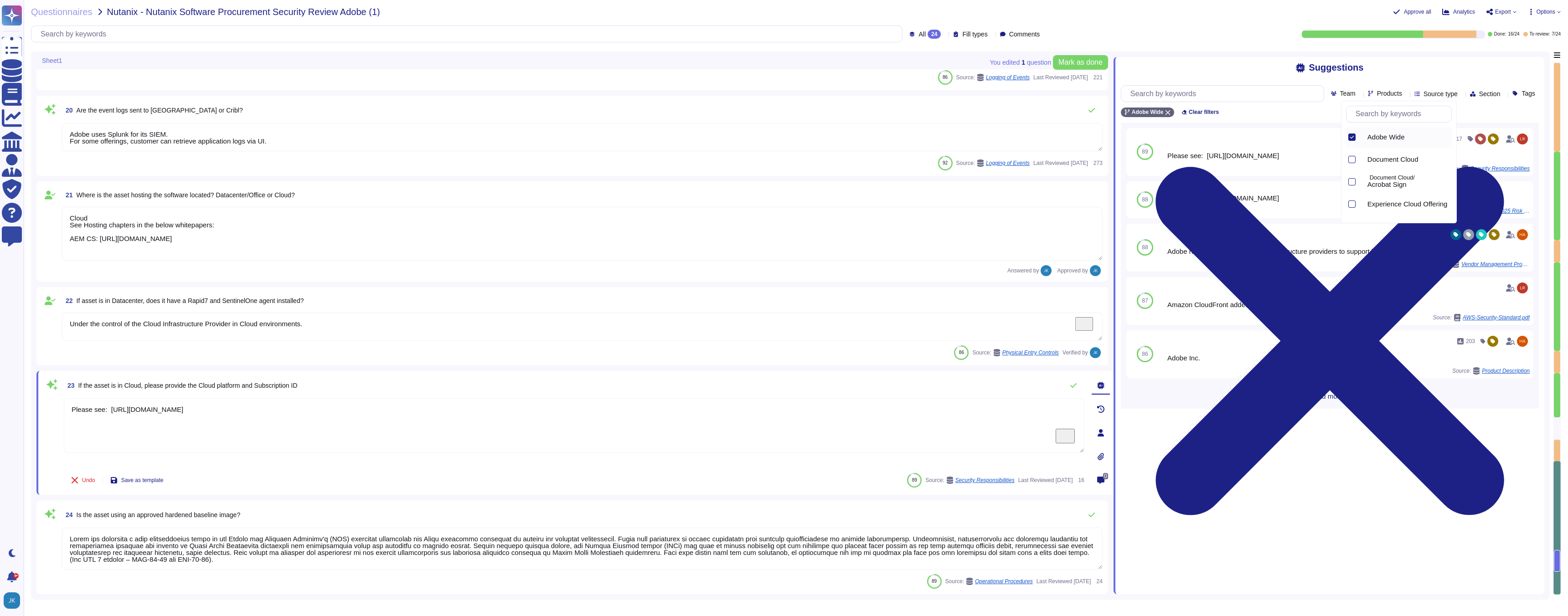
click at [1373, 112] on input "text" at bounding box center [1401, 114] width 100 height 16
click at [1349, 136] on div at bounding box center [1352, 137] width 7 height 7
click at [1335, 501] on div "Suggestions Team Products Source type Section Tags Adobe Wide AEMaaCS Clear fil…" at bounding box center [1329, 326] width 431 height 537
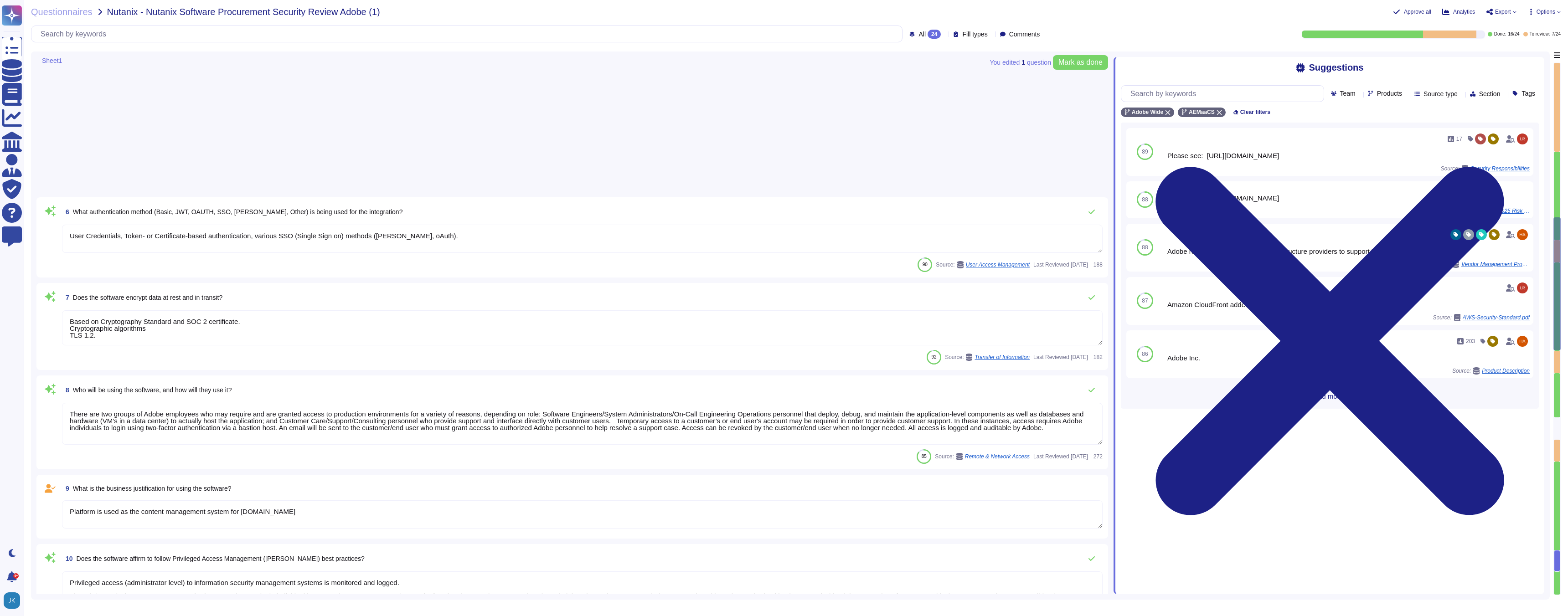
scroll to position [0, 0]
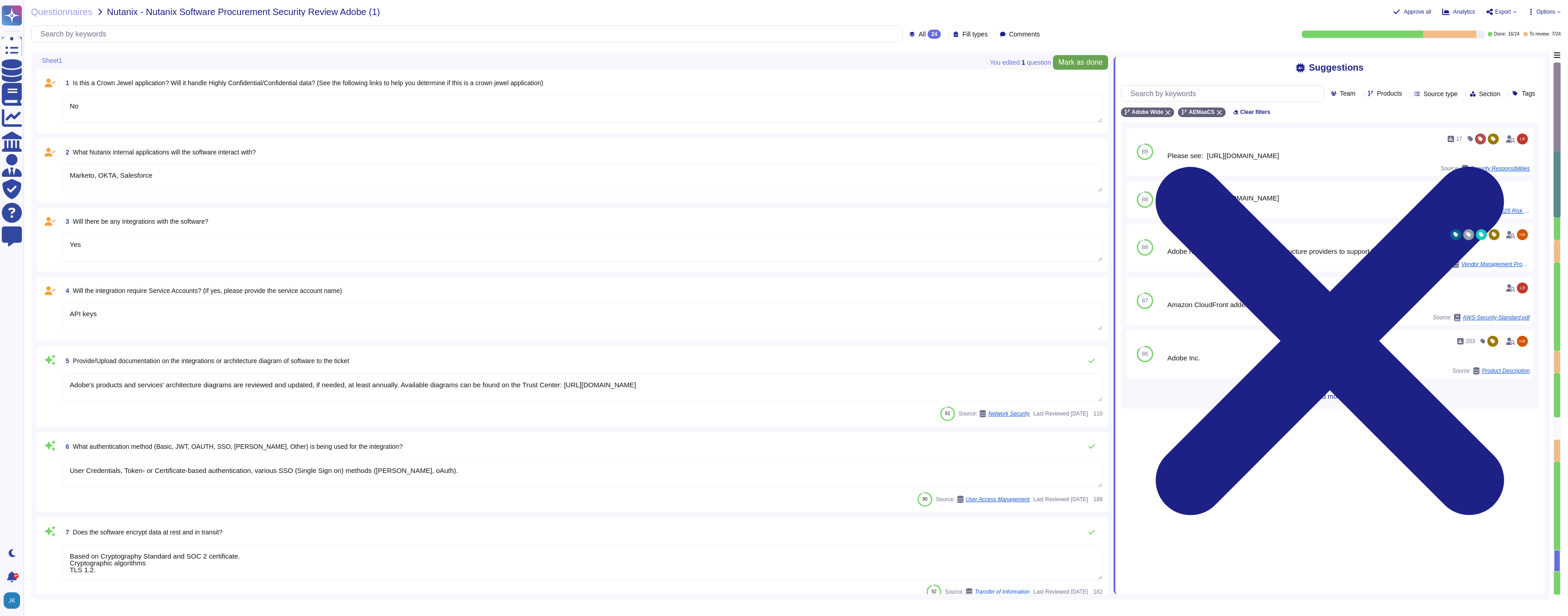
click at [1085, 61] on span "Mark as done" at bounding box center [1080, 63] width 44 height 7
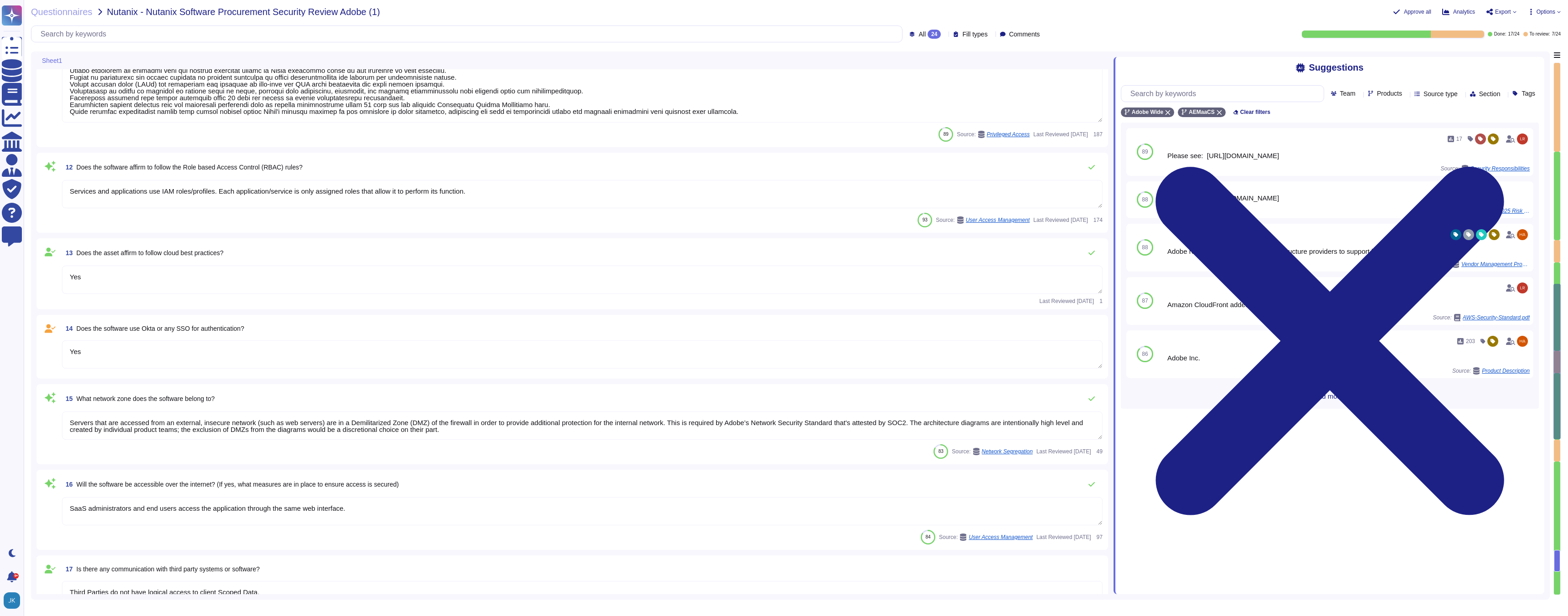
scroll to position [851, 0]
click at [206, 326] on span "Does the software use Okta or any SSO for authentication?" at bounding box center [161, 327] width 168 height 7
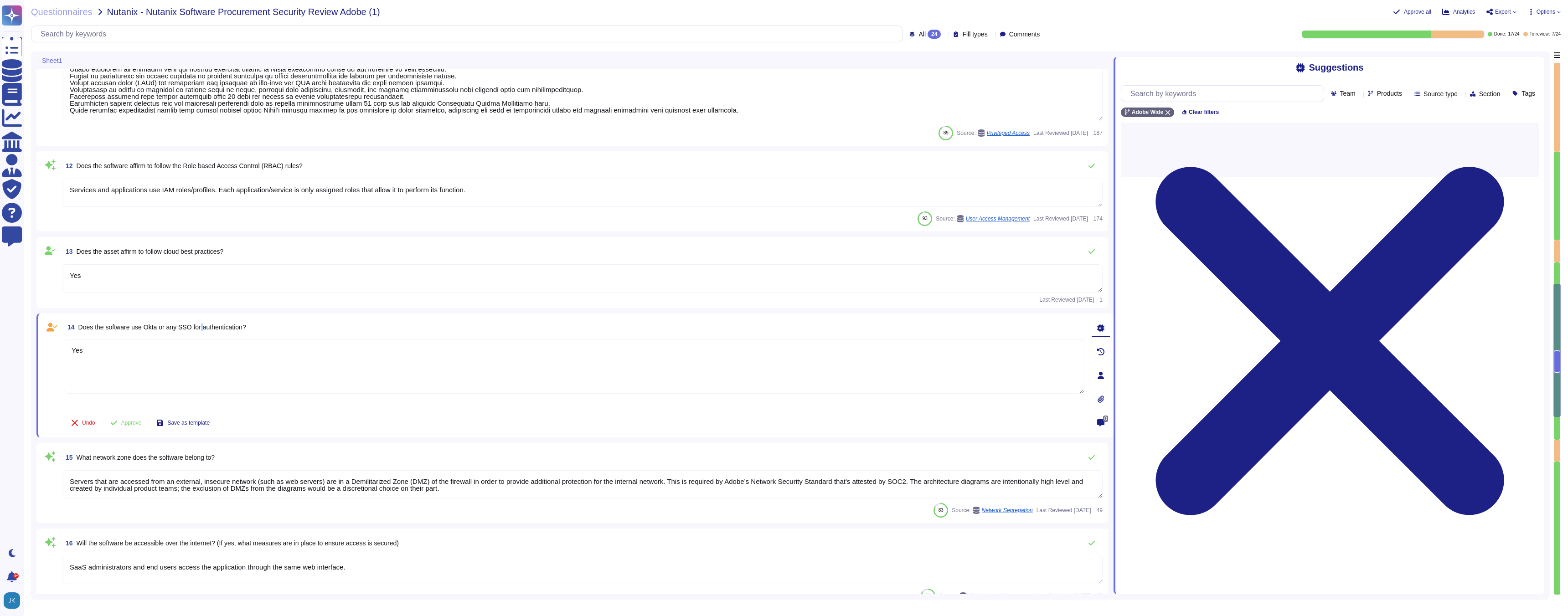
click at [206, 326] on span "Does the software use Okta or any SSO for authentication?" at bounding box center [163, 327] width 168 height 7
click at [1405, 94] on icon at bounding box center [1405, 94] width 0 height 0
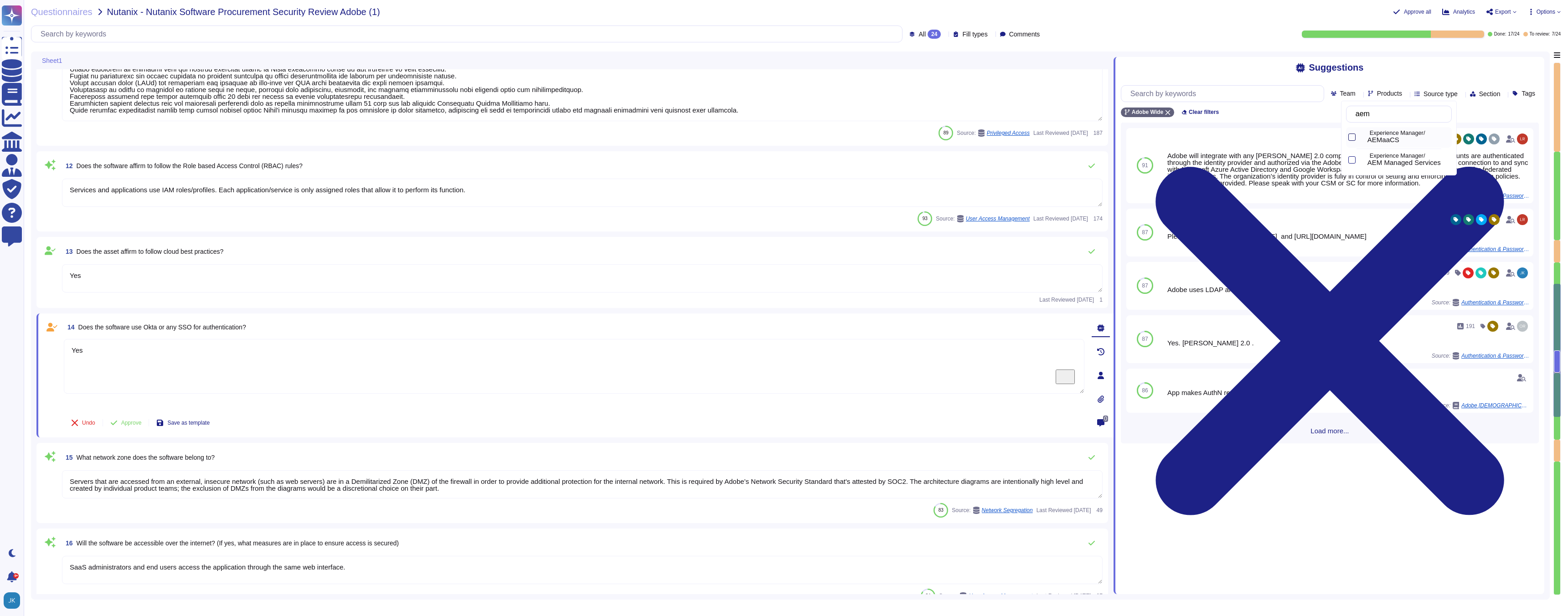
click at [1351, 138] on div at bounding box center [1352, 137] width 7 height 7
click at [1304, 511] on div "Suggestions Team Products Source type Section Tags Adobe Wide AEMaaCS Clear fil…" at bounding box center [1329, 326] width 431 height 537
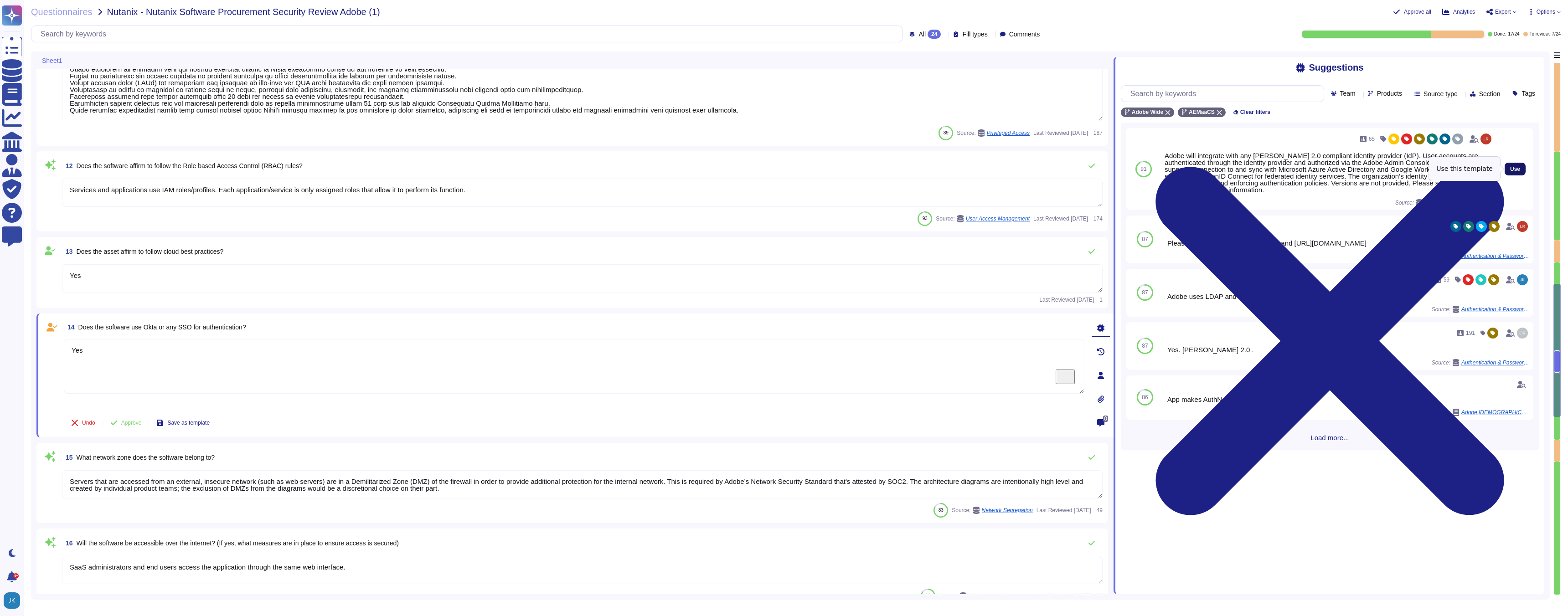
click at [1514, 168] on span "Use" at bounding box center [1515, 169] width 10 height 5
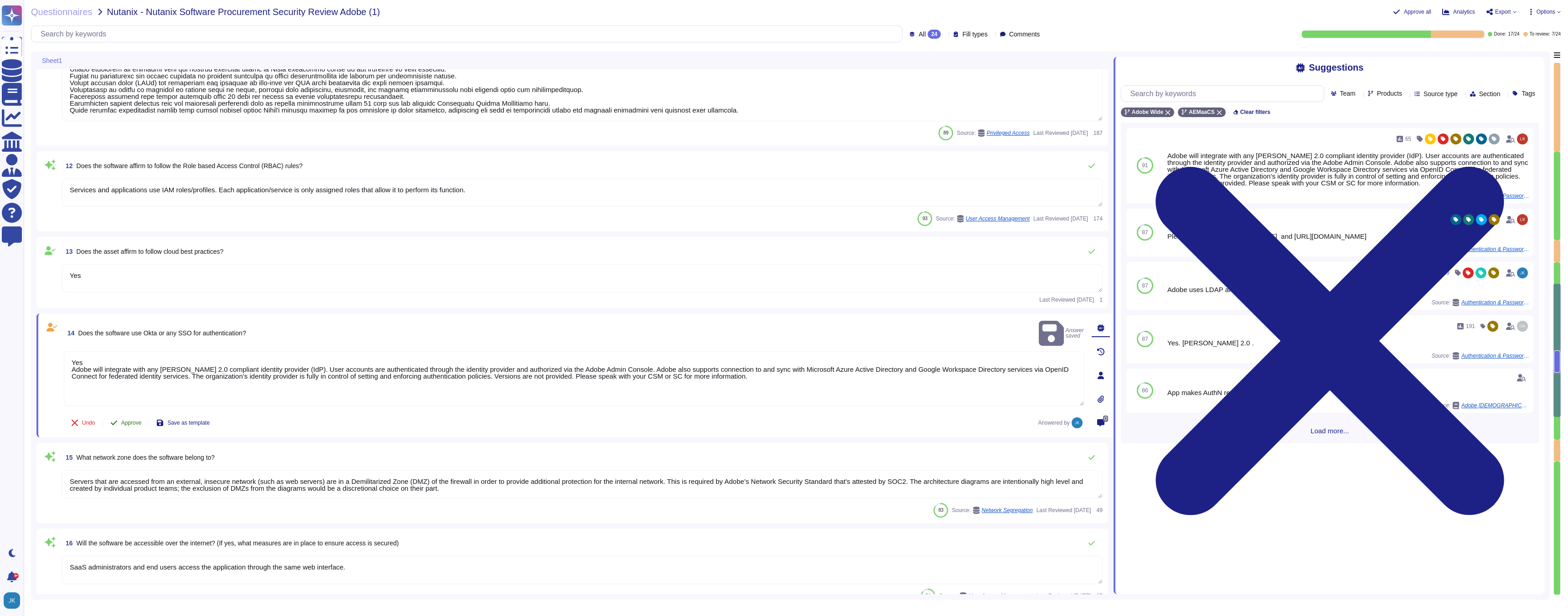
click at [130, 424] on span "Approve" at bounding box center [131, 422] width 21 height 5
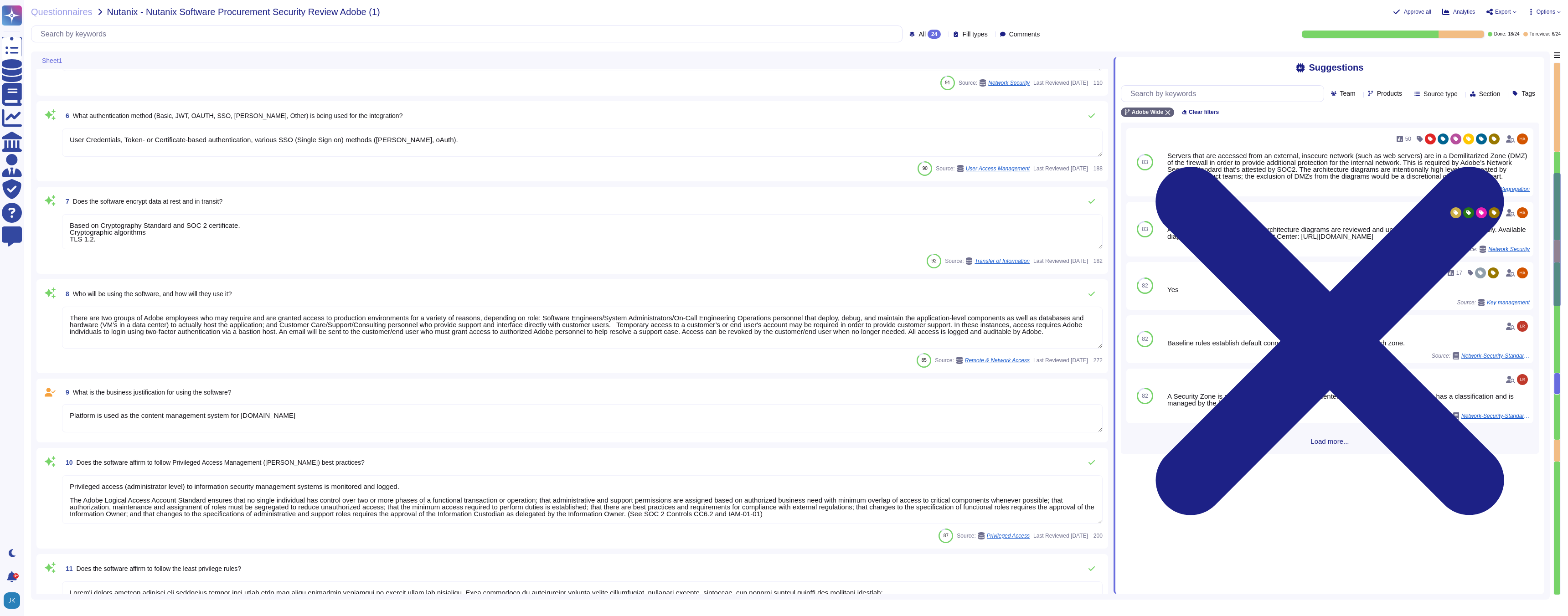
scroll to position [0, 0]
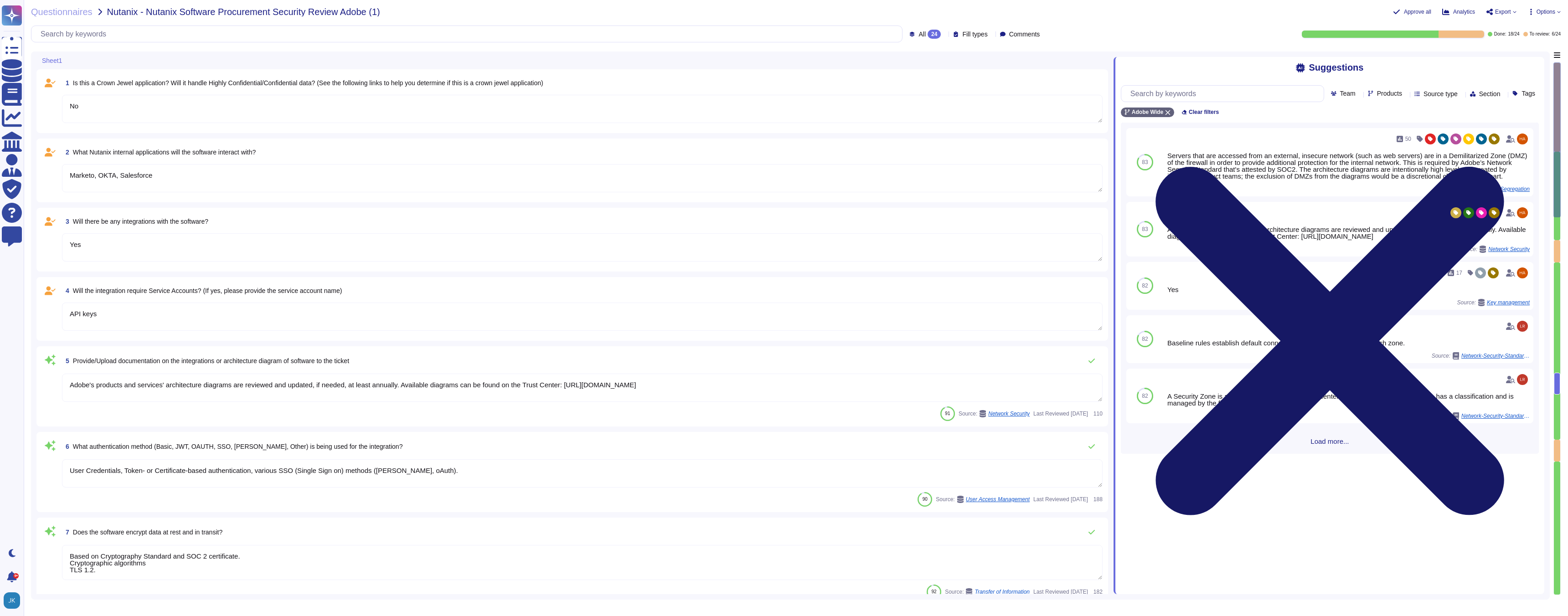
click at [1504, 167] on icon at bounding box center [1329, 341] width 349 height 349
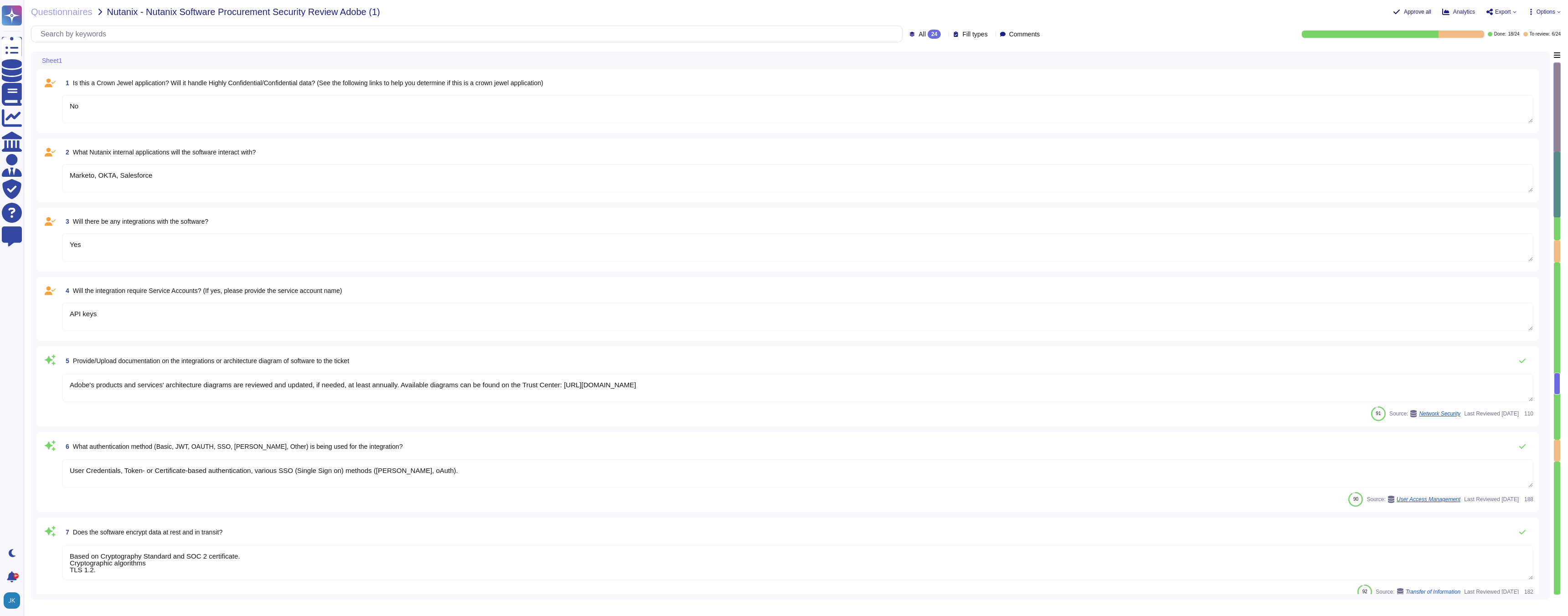
click at [1410, 10] on span "Approve all" at bounding box center [1417, 12] width 27 height 5
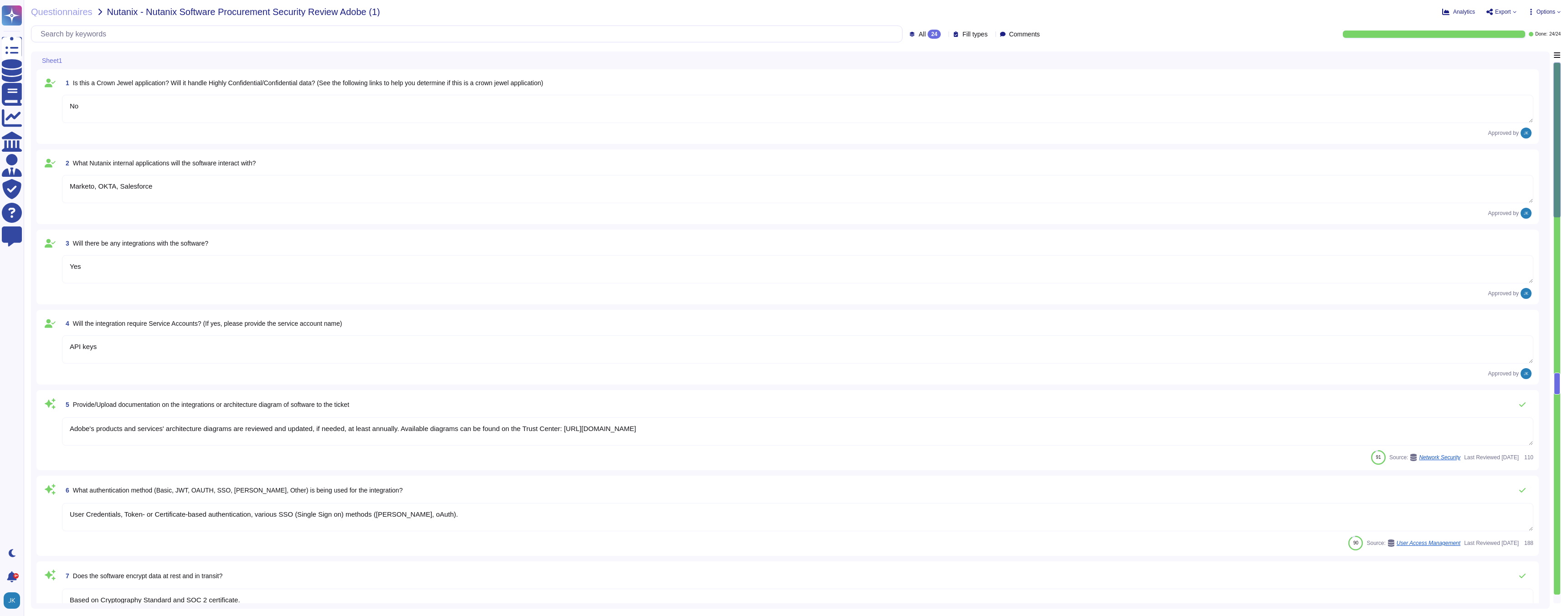
click at [1505, 13] on span "Export" at bounding box center [1503, 12] width 16 height 5
click at [1519, 55] on p "Download" at bounding box center [1535, 66] width 32 height 23
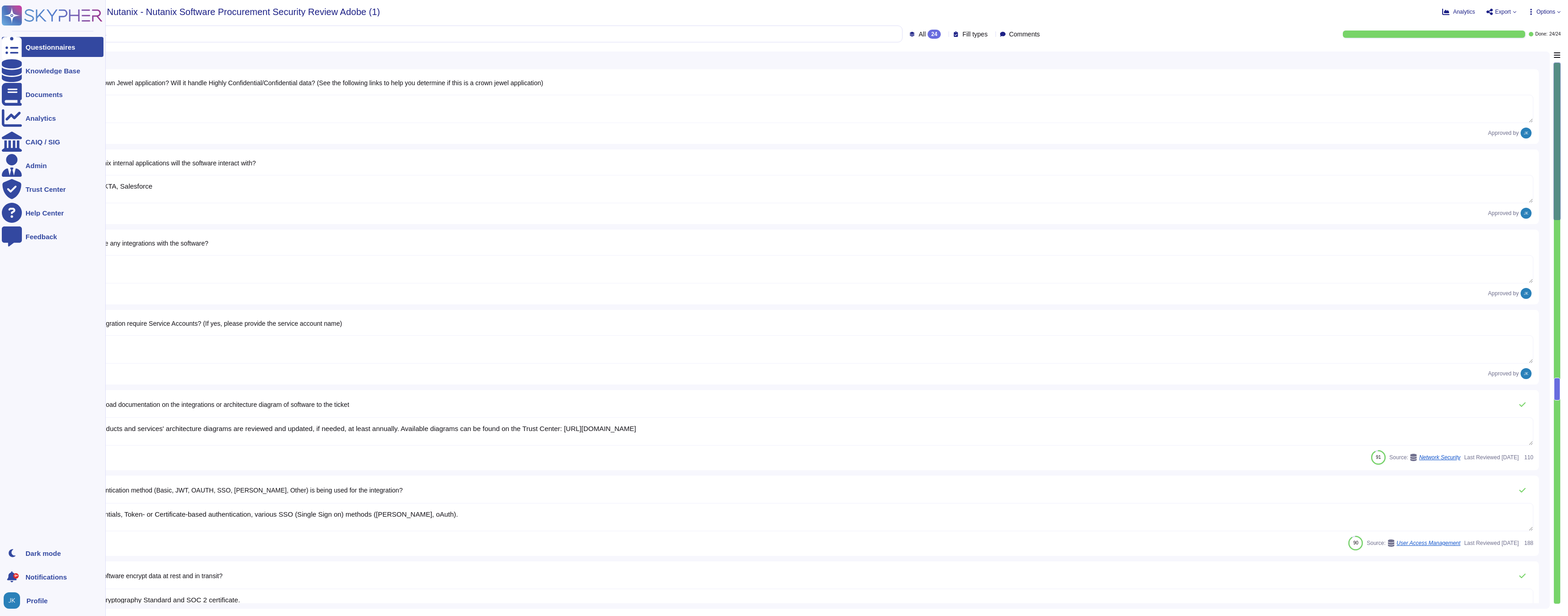
click at [43, 18] on icon at bounding box center [63, 15] width 78 height 12
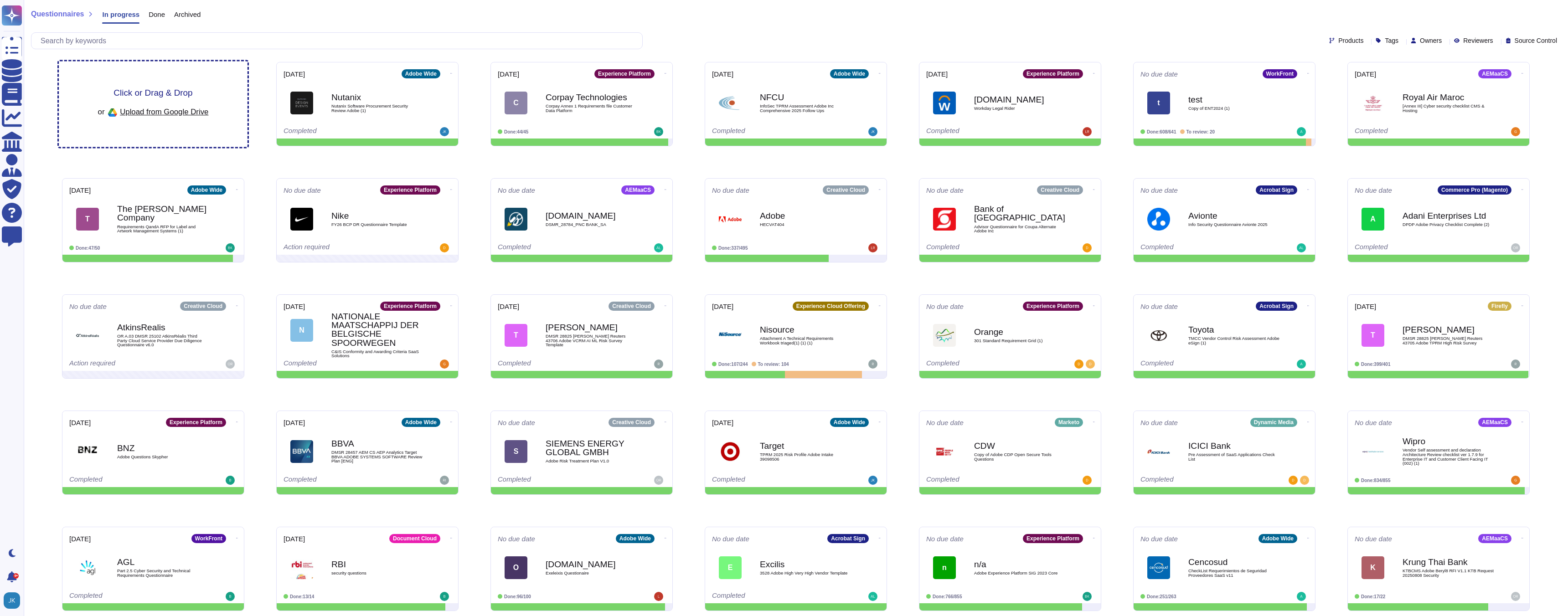
click at [166, 94] on span "Click or Drag & Drop" at bounding box center [153, 93] width 79 height 9
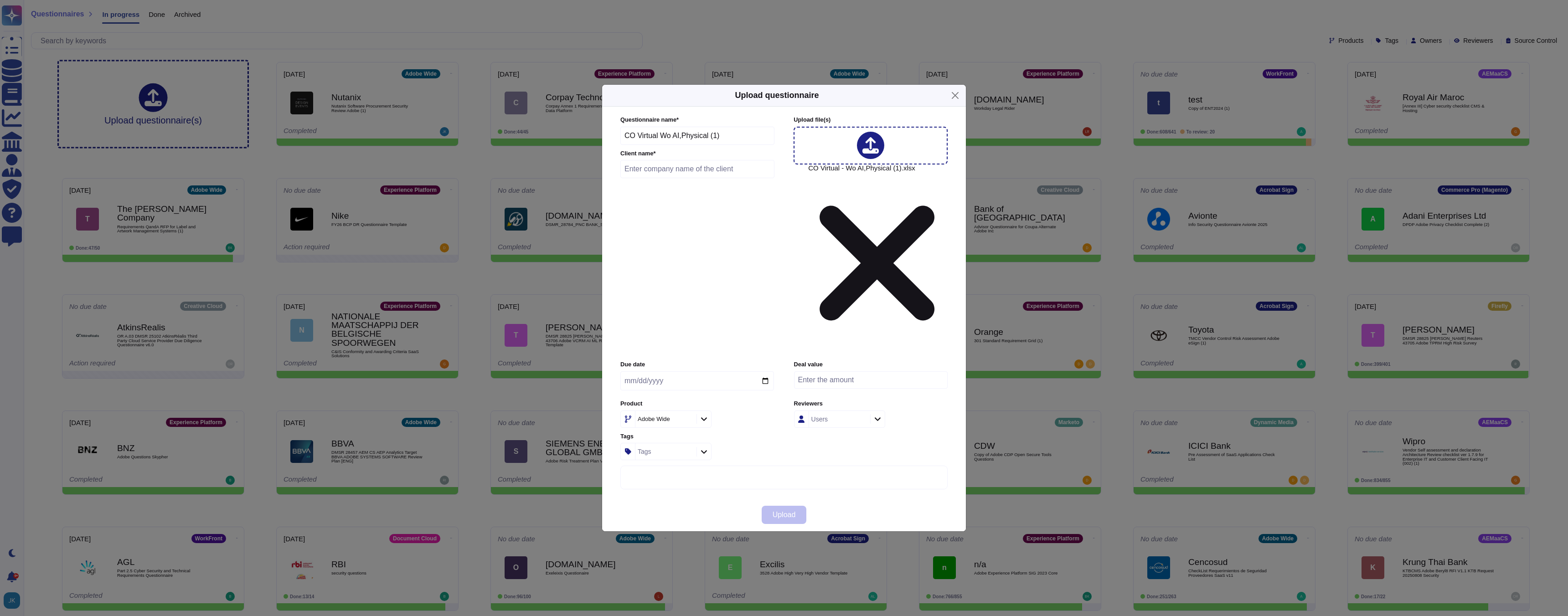
click at [701, 178] on input "text" at bounding box center [697, 169] width 154 height 18
click at [767, 371] on input "date" at bounding box center [697, 380] width 153 height 19
click at [785, 511] on span "Upload" at bounding box center [784, 515] width 23 height 7
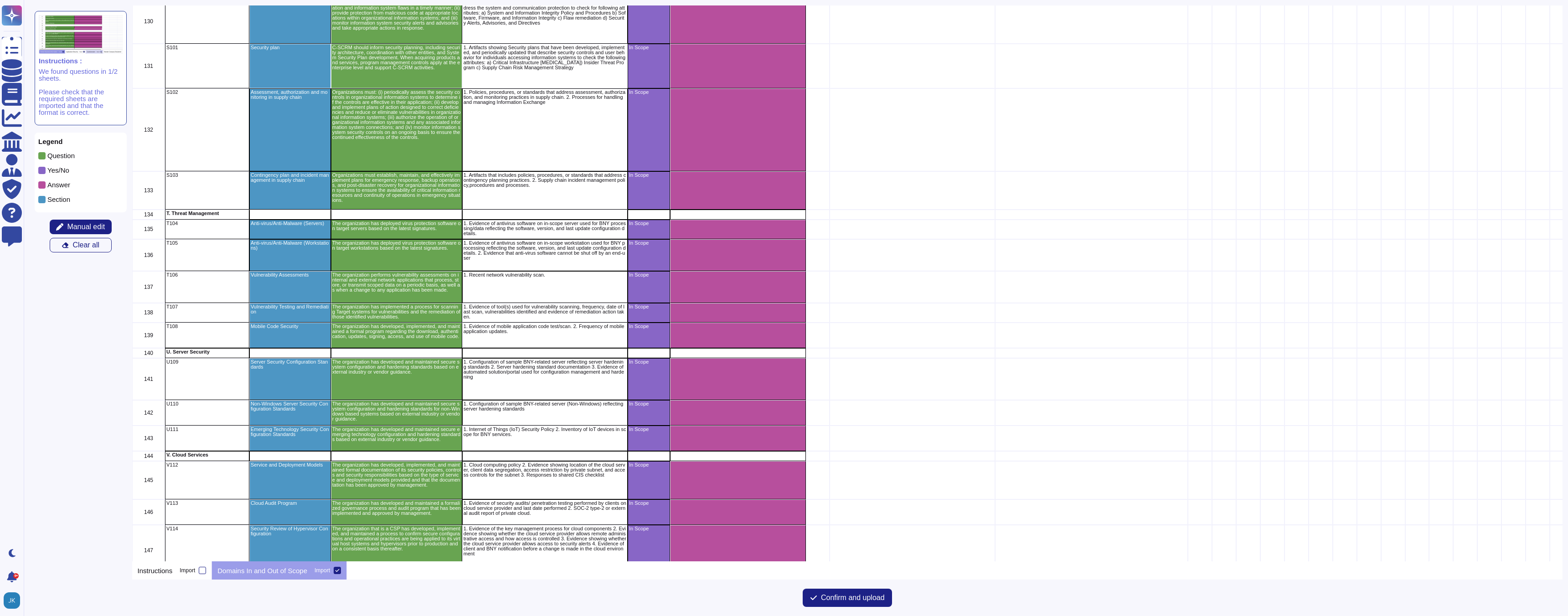
scroll to position [4907, 0]
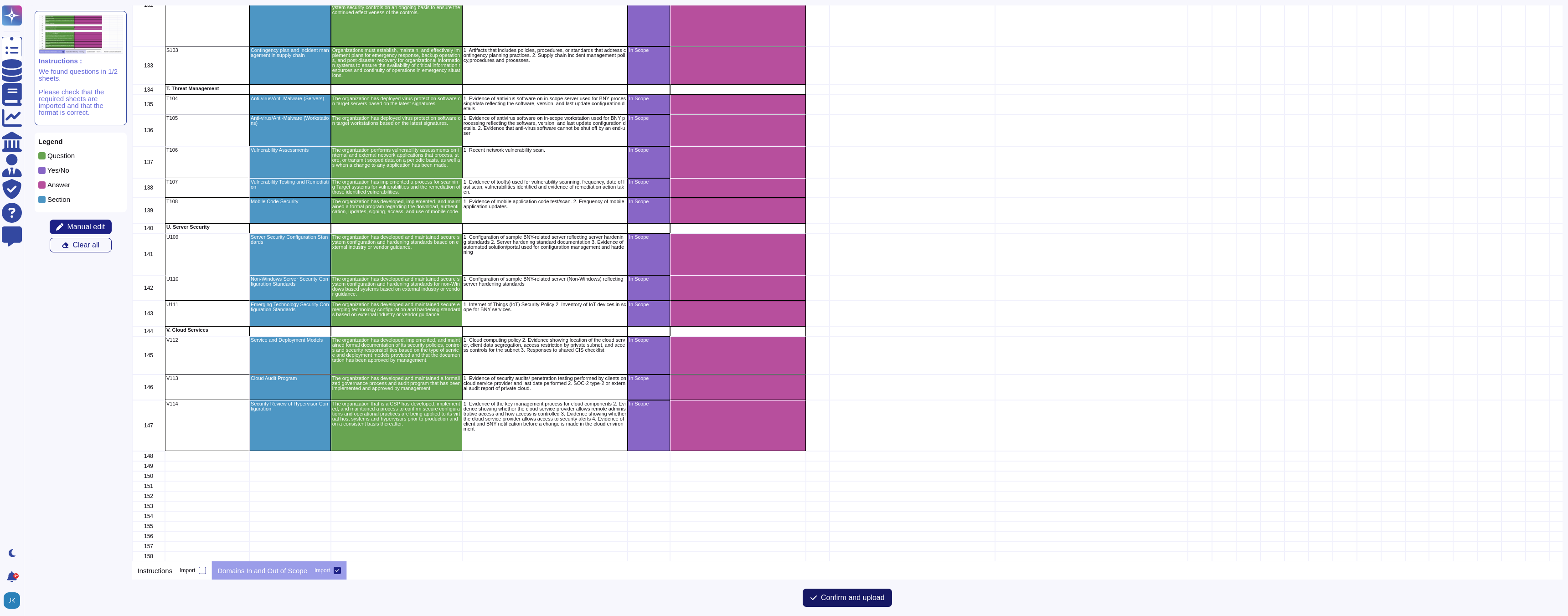
click at [852, 598] on span "Confirm and upload" at bounding box center [853, 598] width 64 height 7
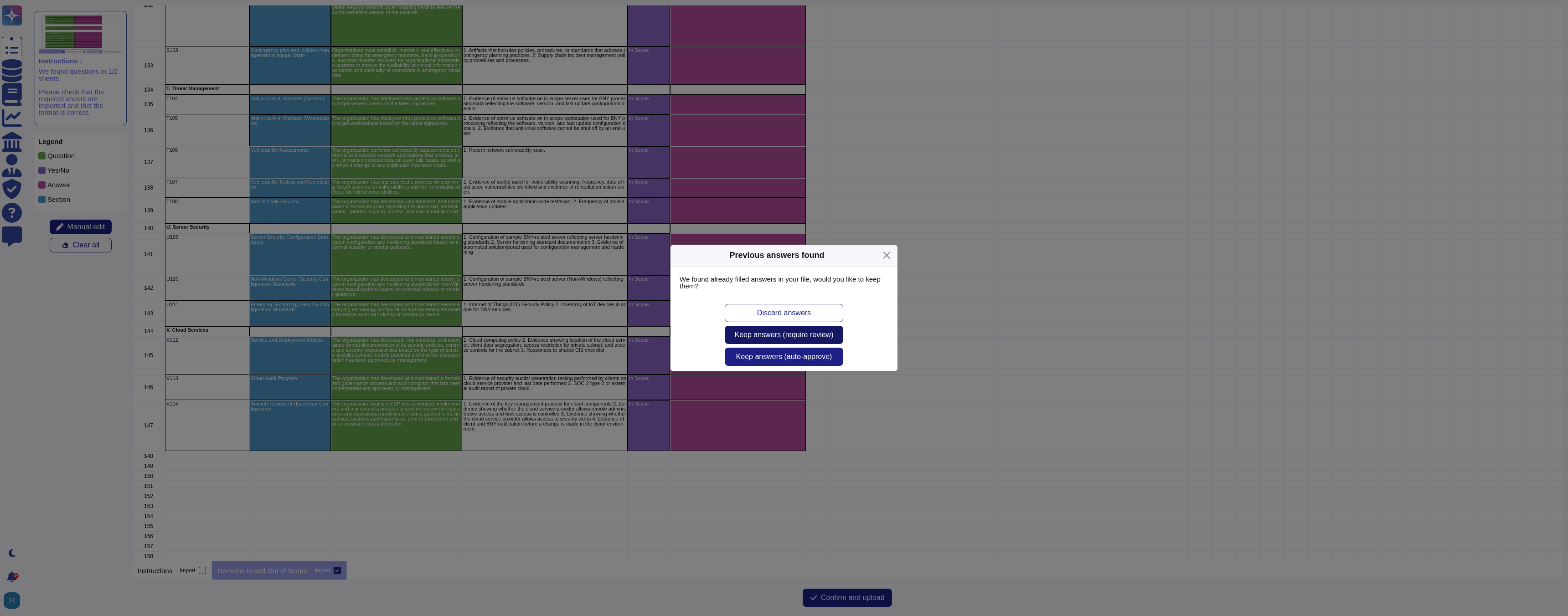
click at [790, 334] on span "Keep answers (require review)" at bounding box center [784, 335] width 99 height 7
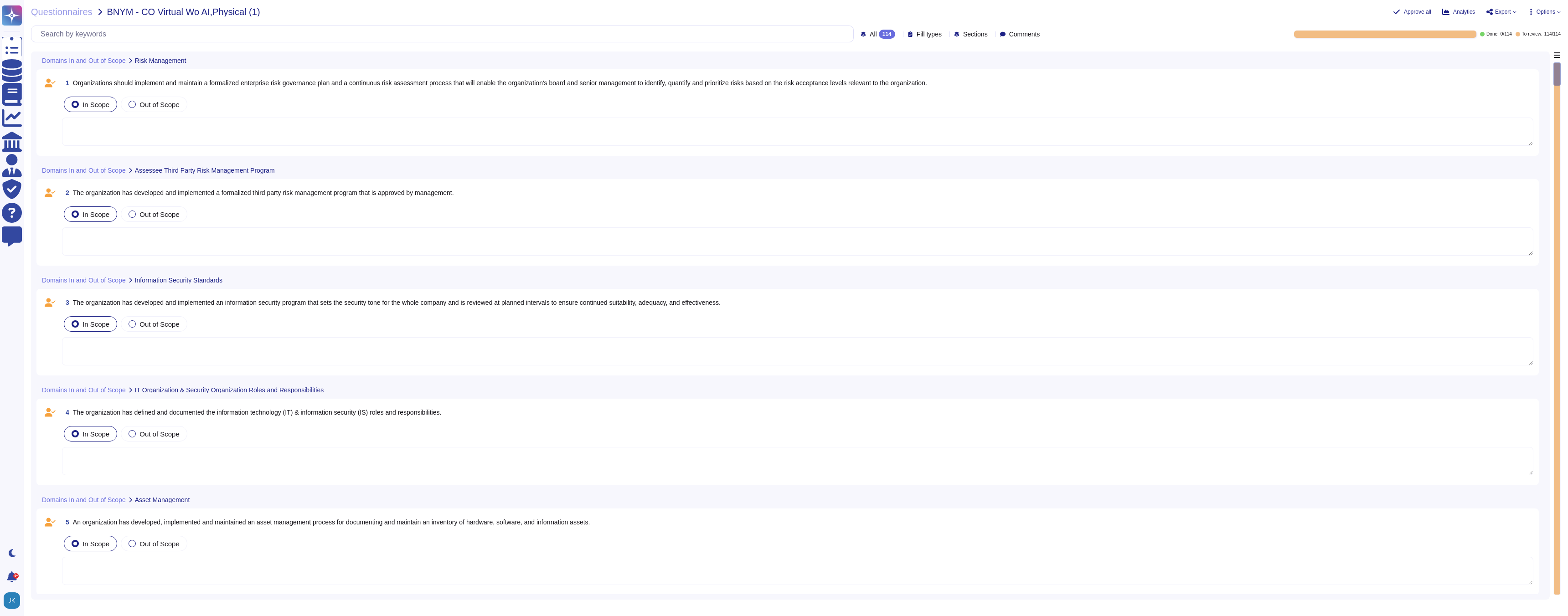
click at [340, 85] on span "Organizations should implement and maintain a formalized enterprise risk govern…" at bounding box center [500, 83] width 854 height 7
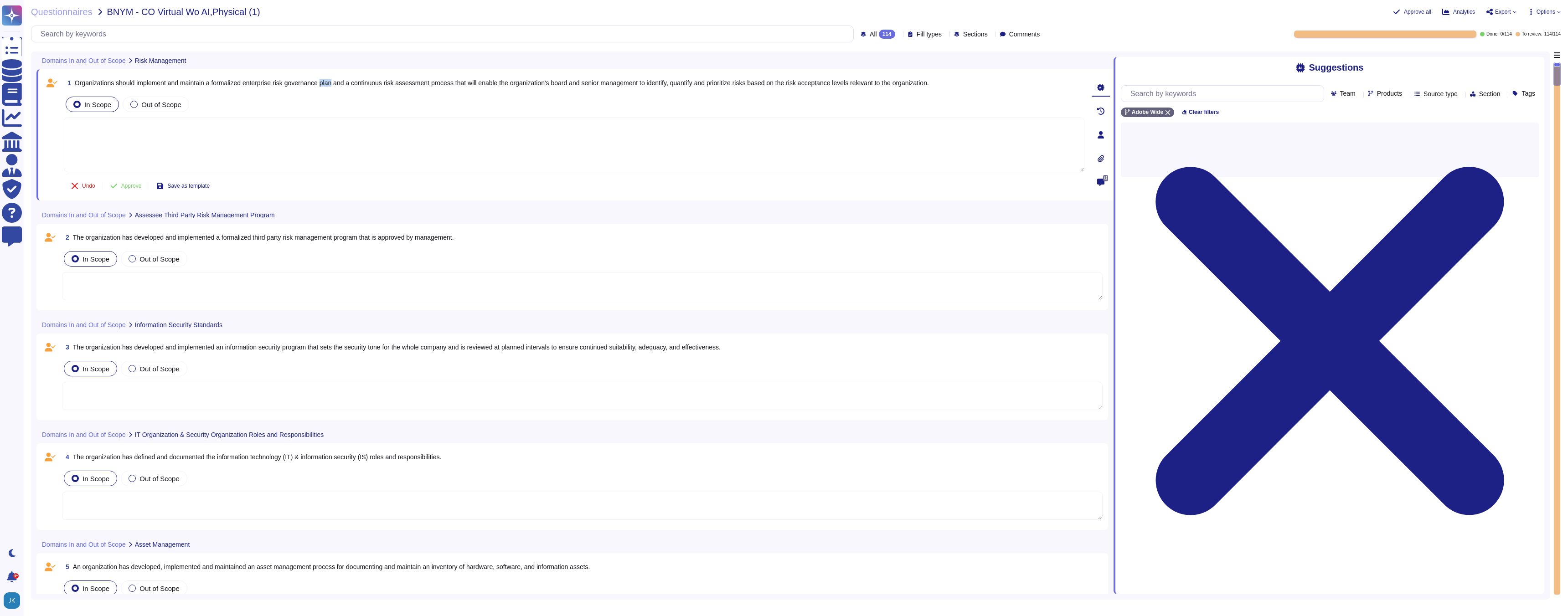
click at [340, 85] on span "Organizations should implement and maintain a formalized enterprise risk govern…" at bounding box center [502, 83] width 854 height 7
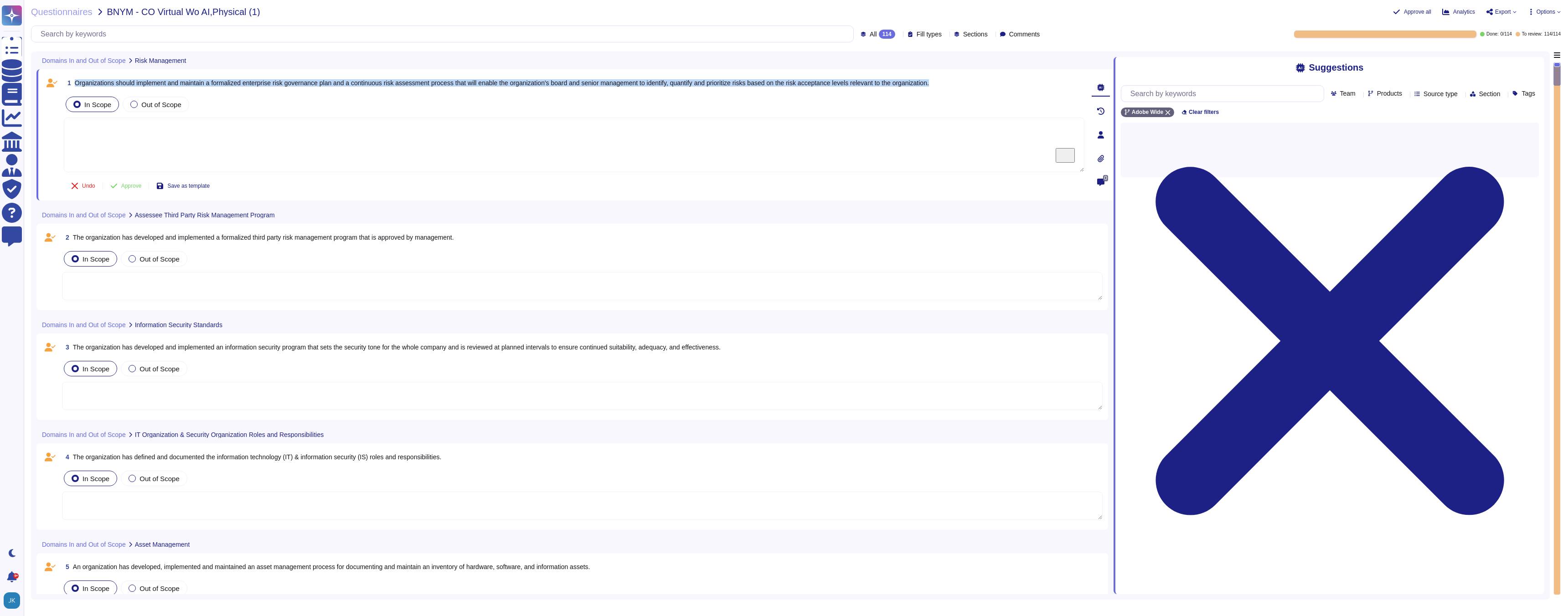
click at [340, 85] on span "Organizations should implement and maintain a formalized enterprise risk govern…" at bounding box center [502, 83] width 854 height 7
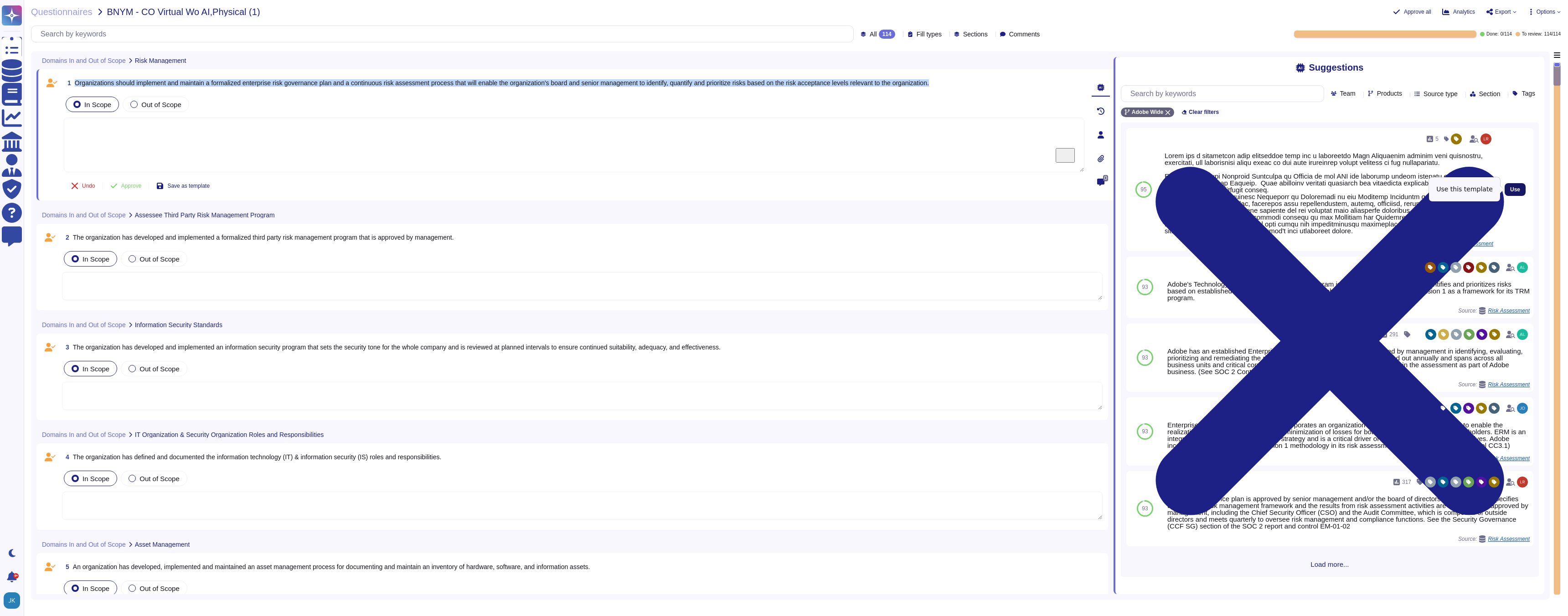
click at [1516, 188] on span "Use" at bounding box center [1515, 189] width 10 height 5
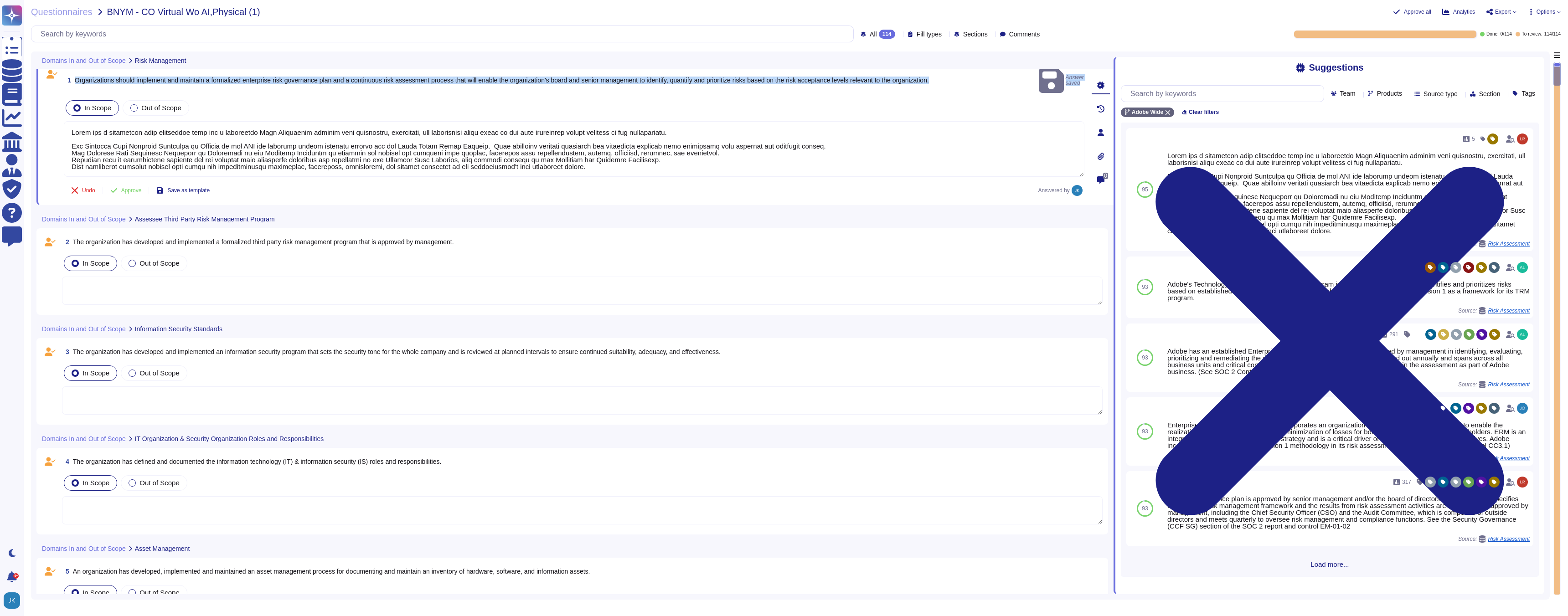
scroll to position [10, 0]
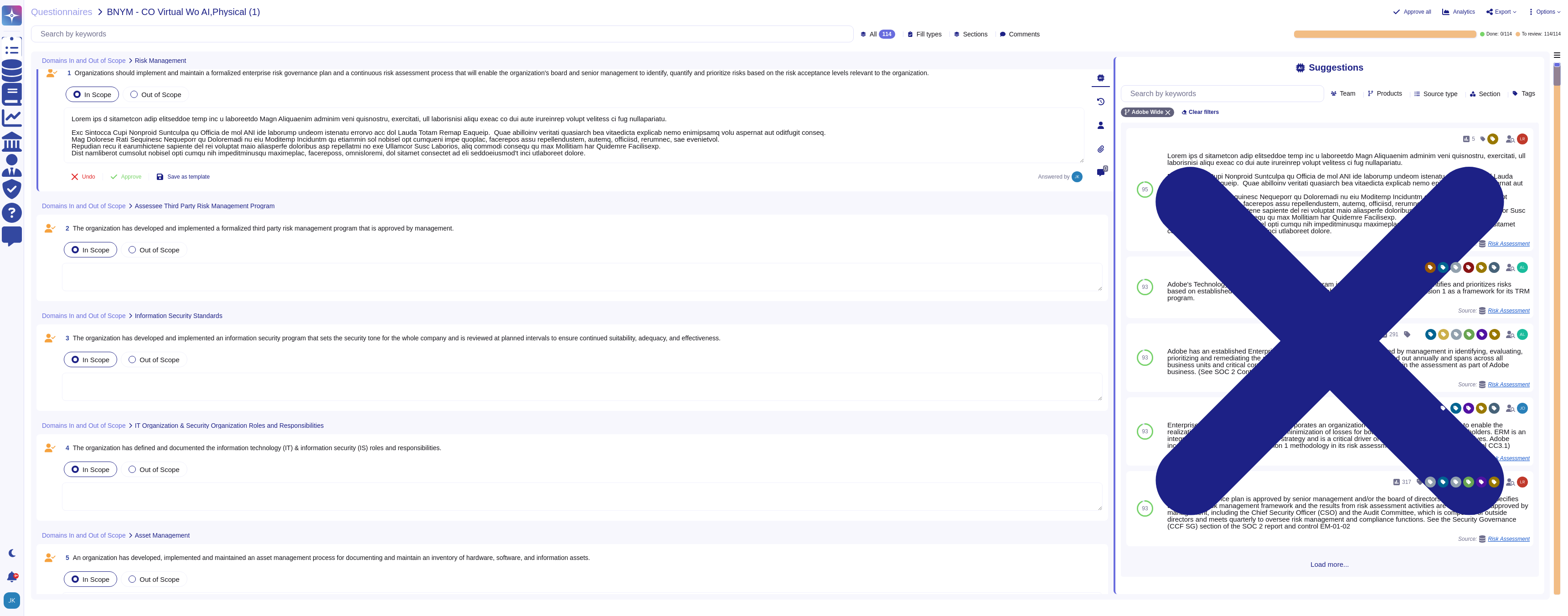
click at [326, 229] on span "The organization has developed and implemented a formalized third party risk ma…" at bounding box center [264, 228] width 381 height 7
click at [326, 229] on span "2 The organization has developed and implemented a formalized third party risk …" at bounding box center [258, 228] width 392 height 16
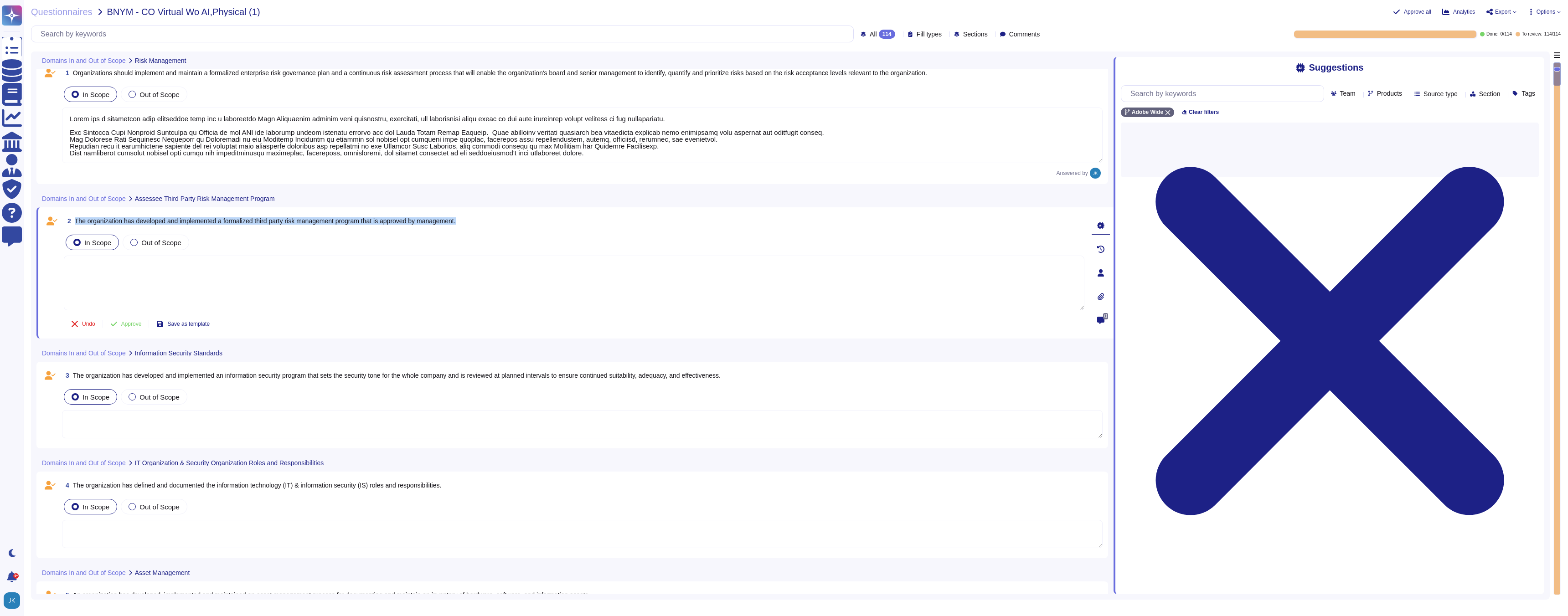
click at [326, 229] on span "2 The organization has developed and implemented a formalized third party risk …" at bounding box center [260, 221] width 392 height 16
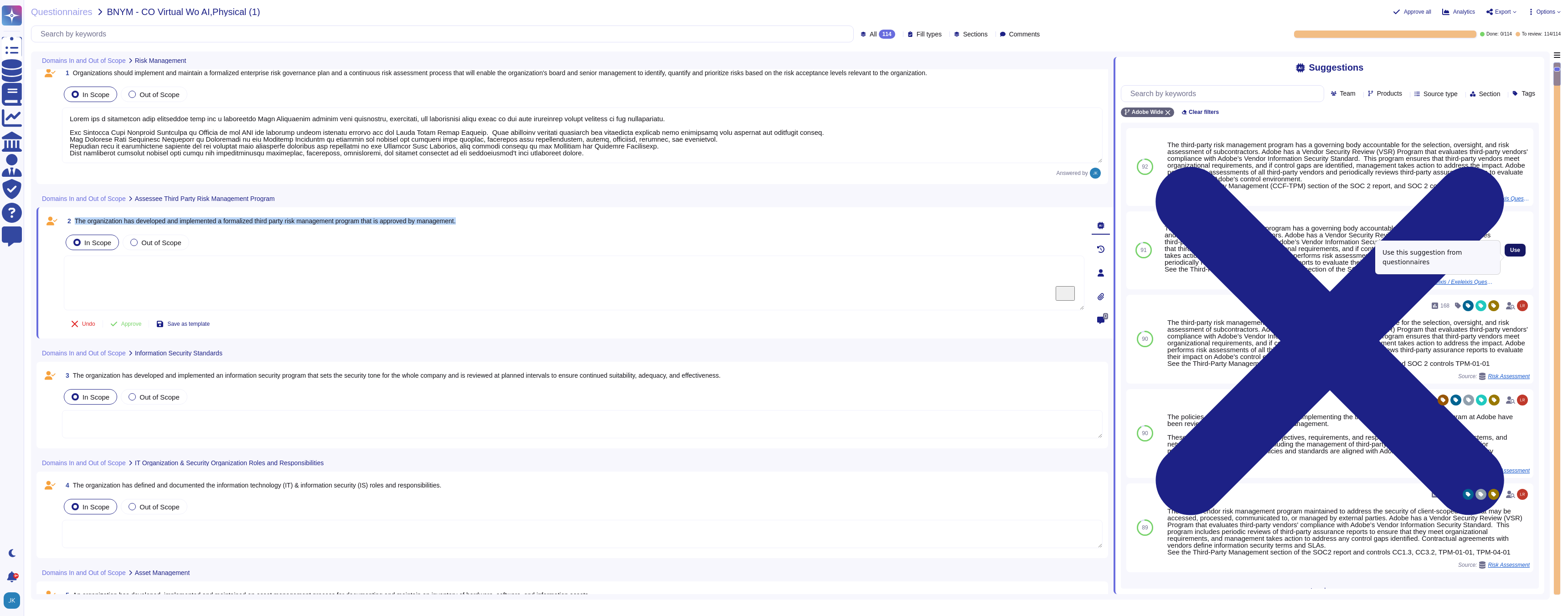
click at [1519, 253] on span "Use" at bounding box center [1515, 250] width 10 height 5
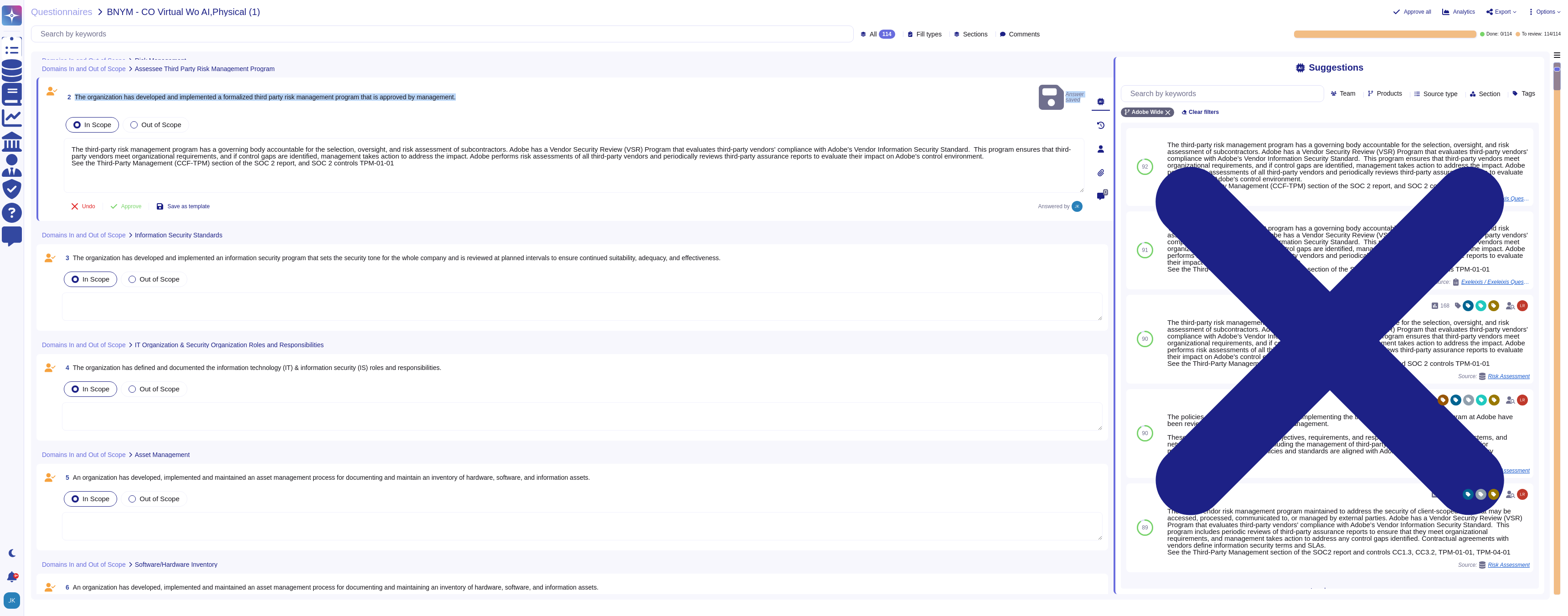
scroll to position [141, 0]
click at [244, 253] on span "The organization has developed and implemented an information security program …" at bounding box center [397, 257] width 648 height 7
click at [244, 248] on div "3 The organization has developed and implemented an information security progra…" at bounding box center [572, 286] width 1061 height 75
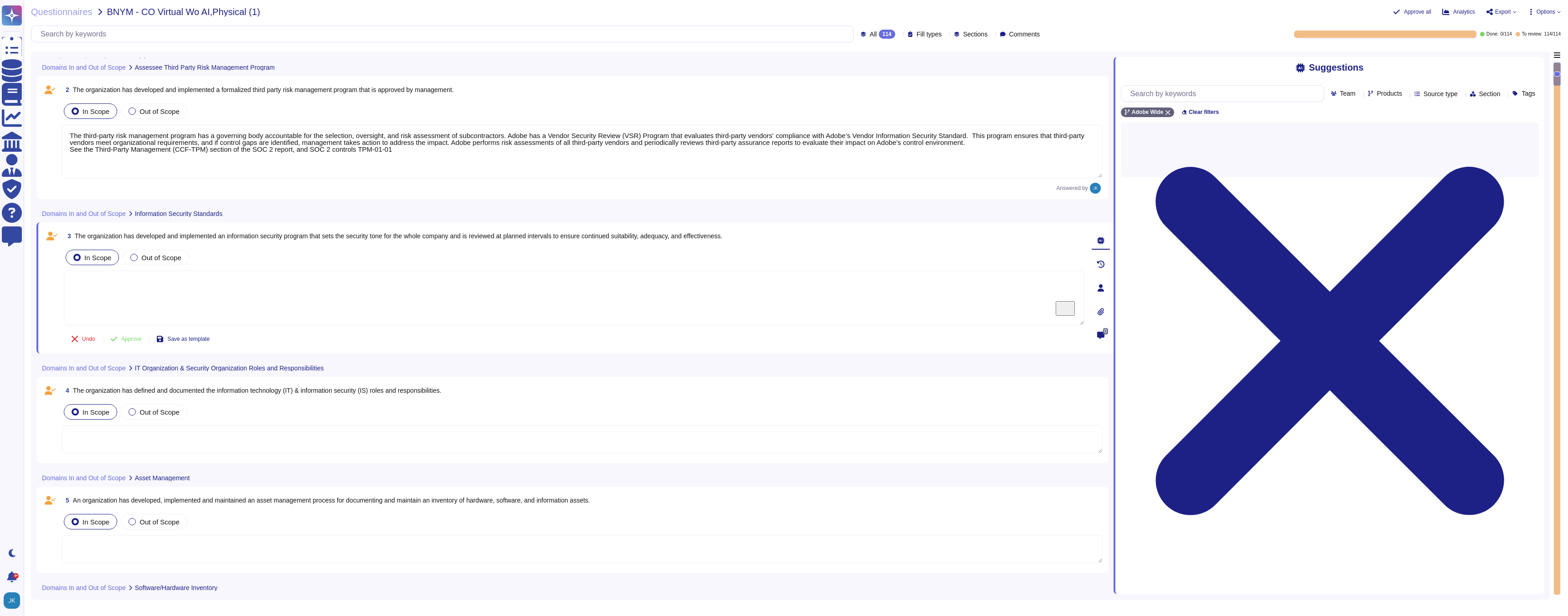
click at [246, 237] on span "The organization has developed and implemented an information security program …" at bounding box center [399, 236] width 648 height 7
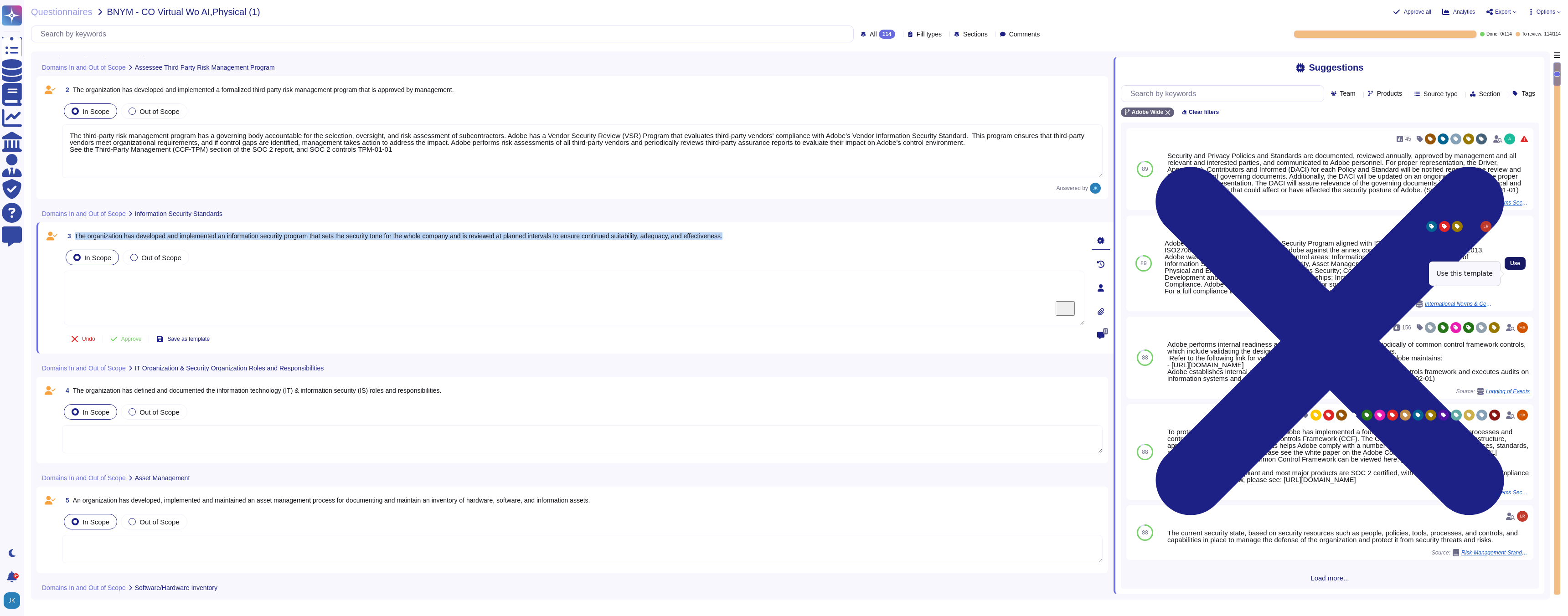
click at [1518, 266] on span "Use" at bounding box center [1515, 263] width 10 height 5
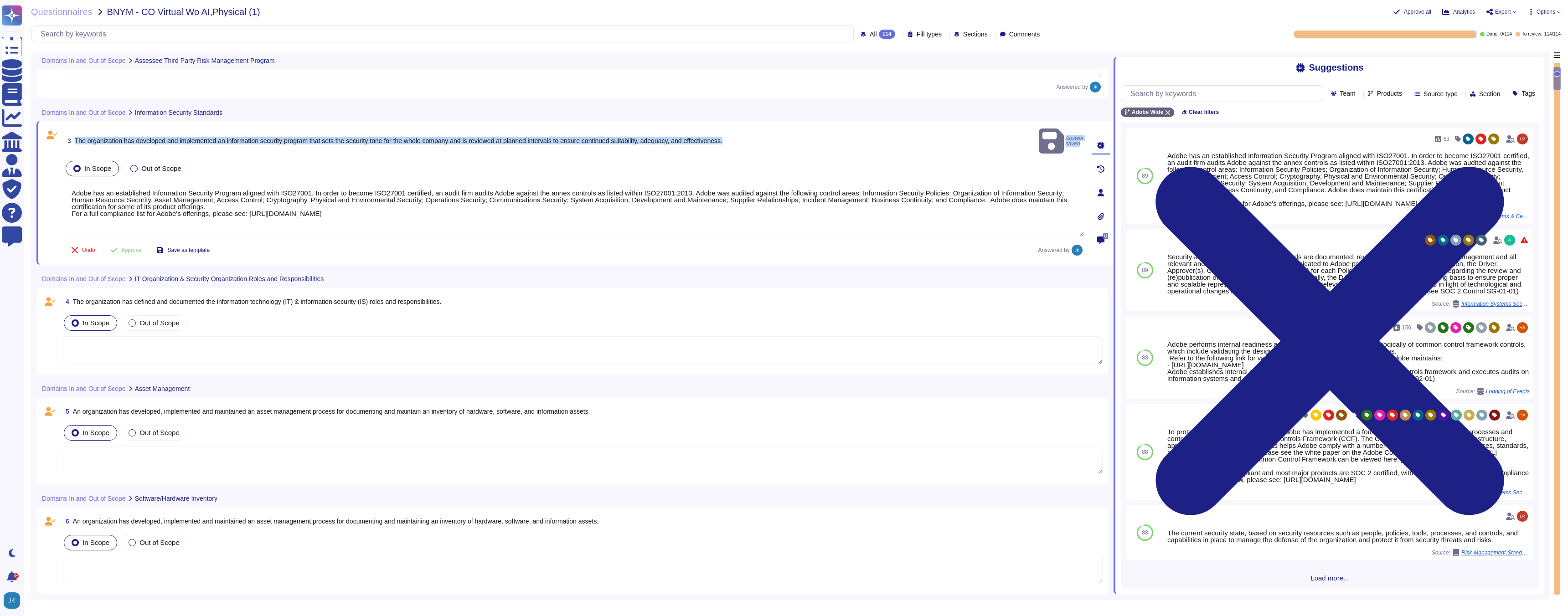
scroll to position [239, 0]
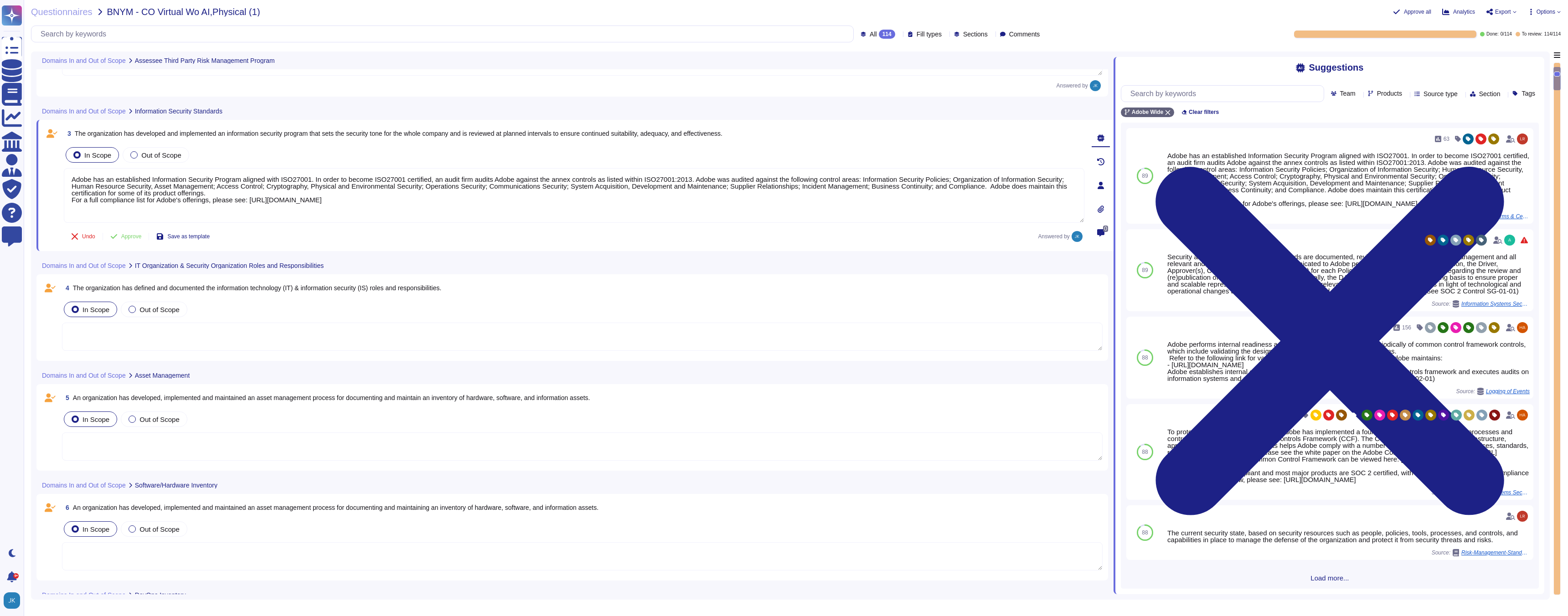
click at [301, 291] on span "The organization has defined and documented the information technology (IT) & i…" at bounding box center [257, 288] width 369 height 7
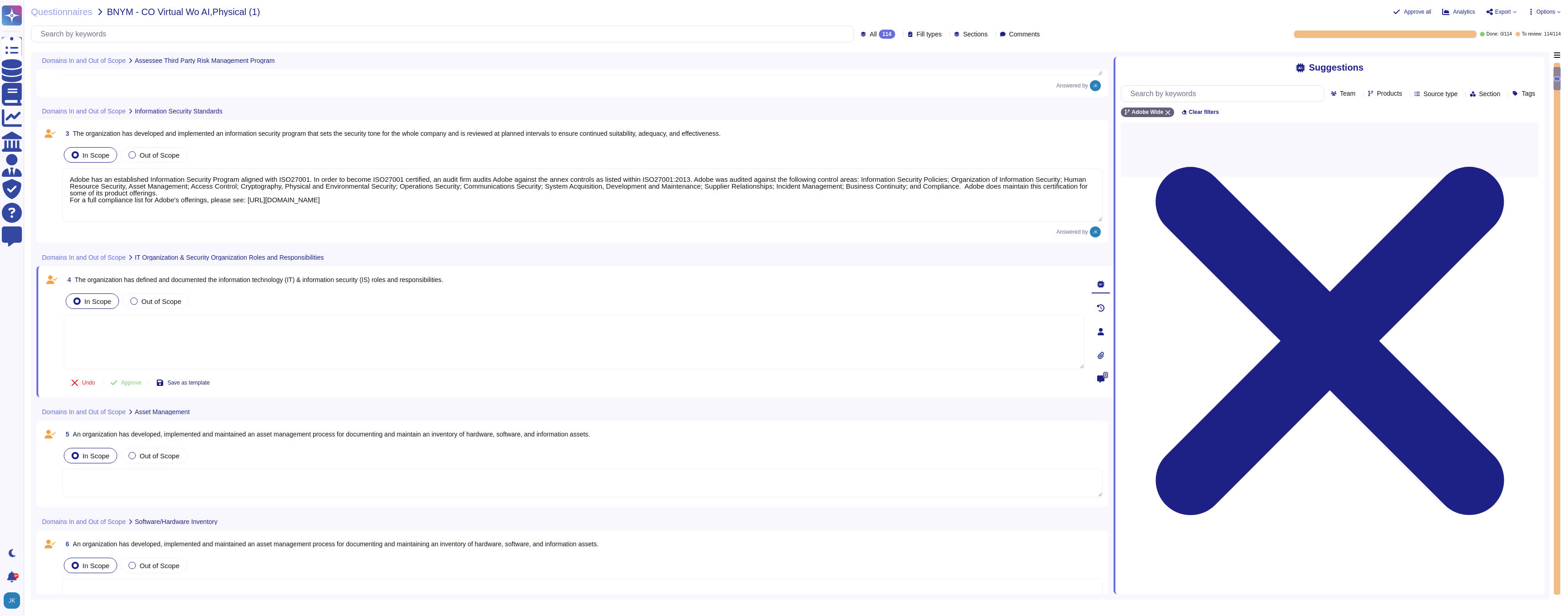
click at [301, 291] on div "4 The organization has defined and documented the information technology (IT) &…" at bounding box center [564, 332] width 1041 height 121
click at [296, 280] on span "The organization has defined and documented the information technology (IT) & i…" at bounding box center [259, 280] width 369 height 7
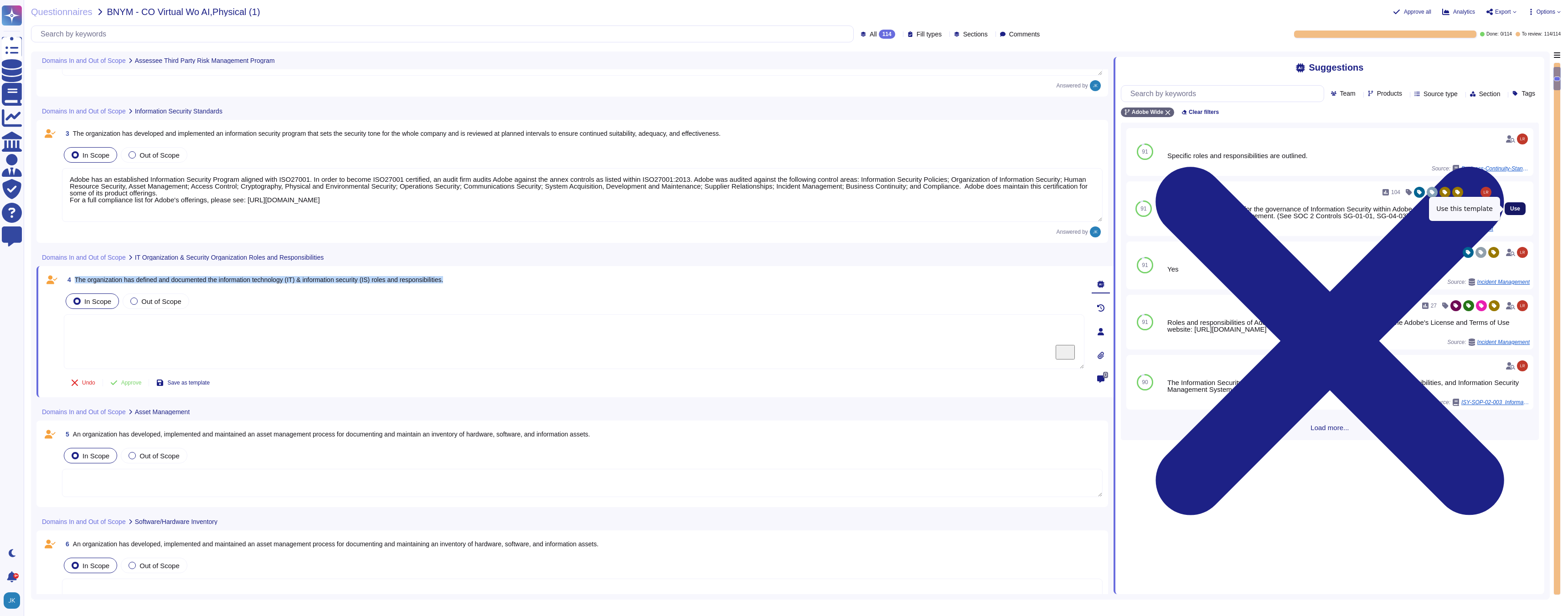
click at [1516, 208] on span "Use" at bounding box center [1515, 208] width 10 height 5
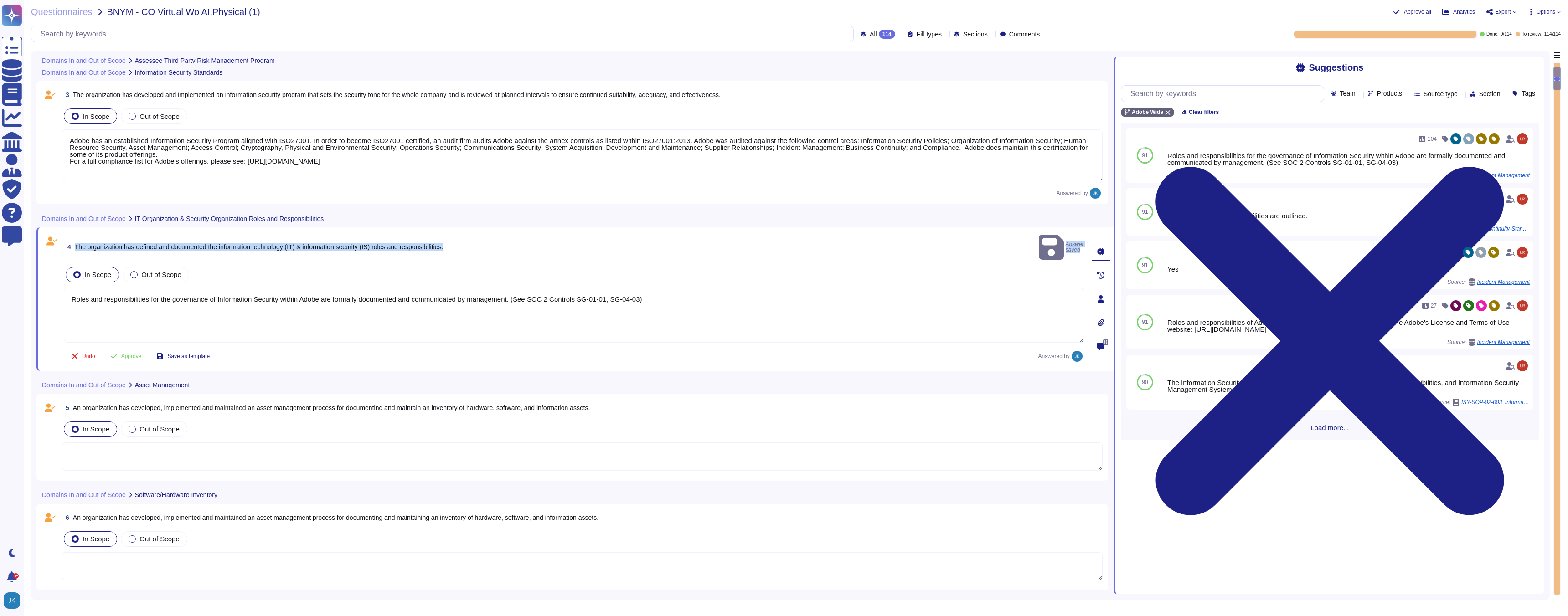
scroll to position [363, 0]
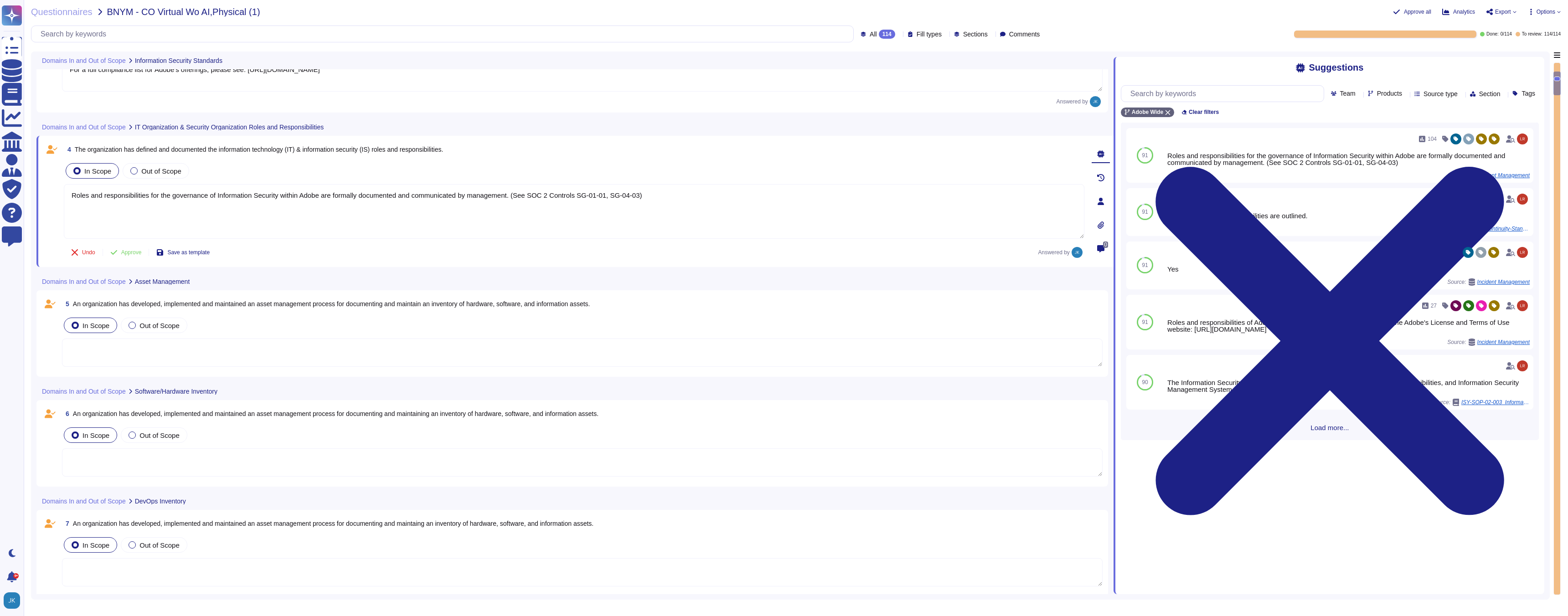
click at [245, 304] on span "An organization has developed, implemented and maintained an asset management p…" at bounding box center [332, 304] width 517 height 7
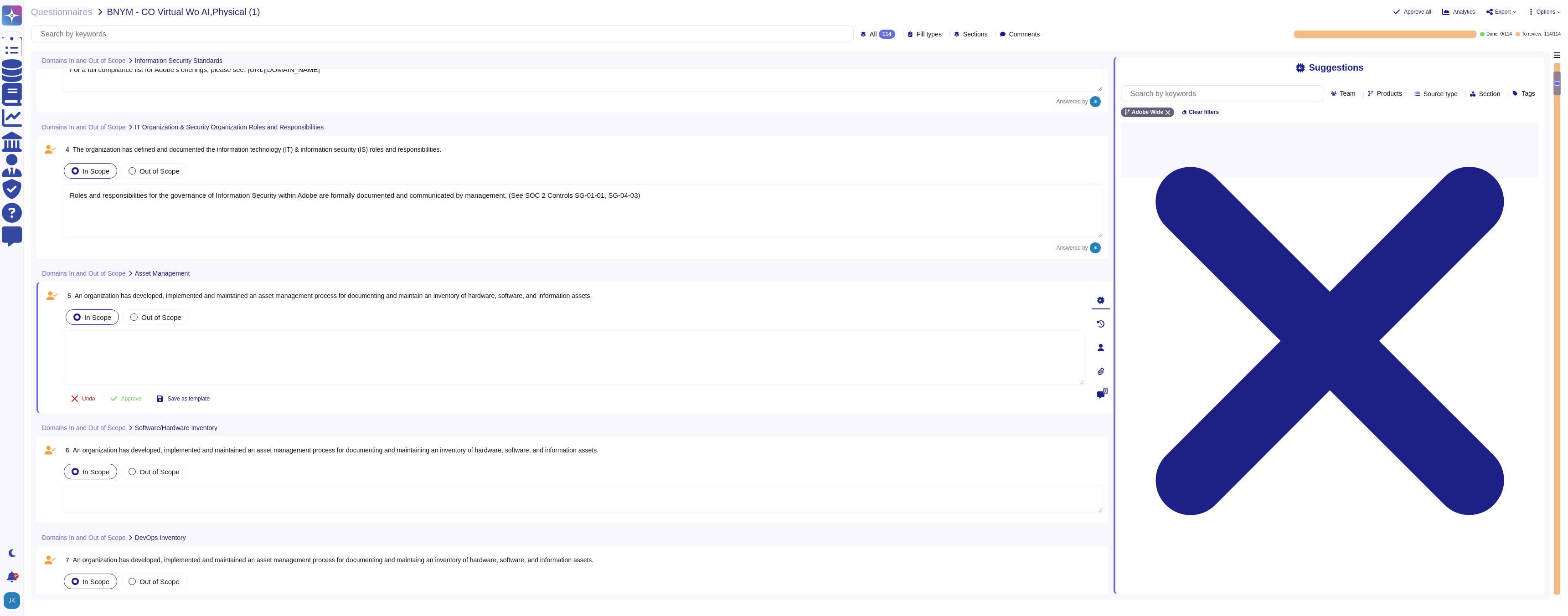
click at [245, 304] on div "5 An organization has developed, implemented and maintained an asset management…" at bounding box center [564, 348] width 1041 height 121
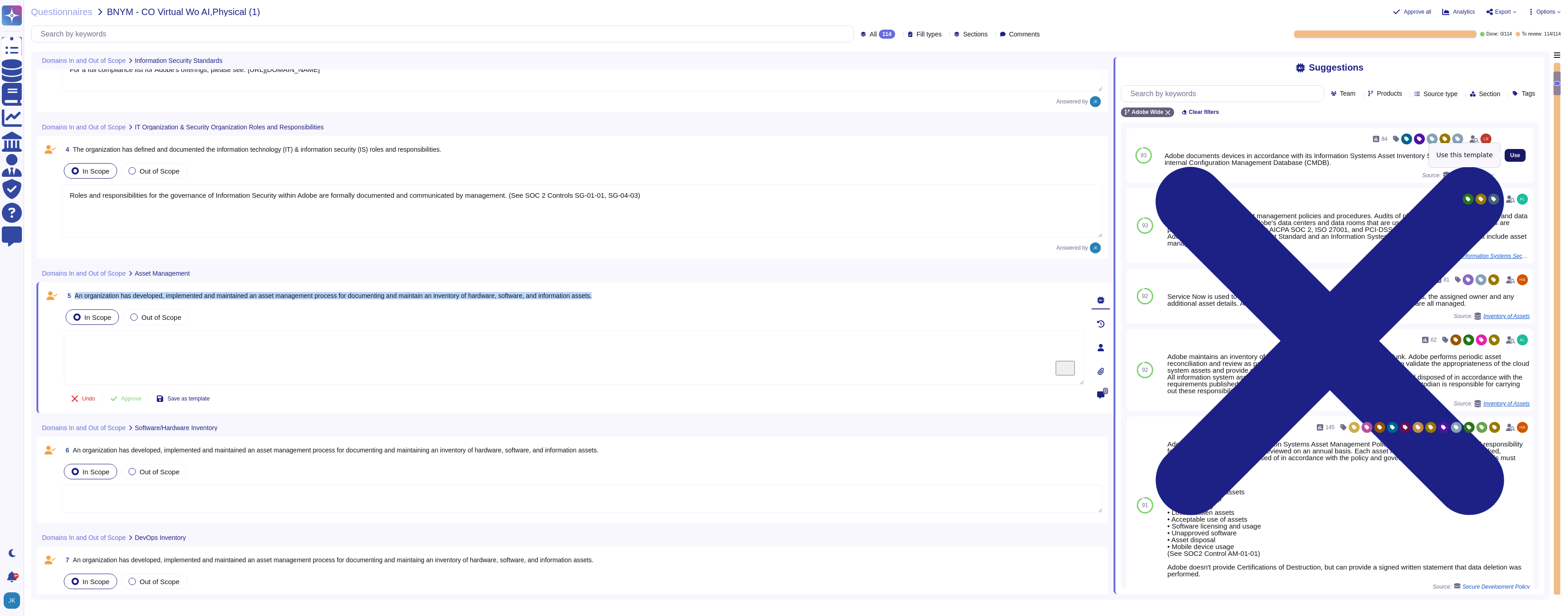
click at [1512, 155] on span "Use" at bounding box center [1515, 155] width 10 height 5
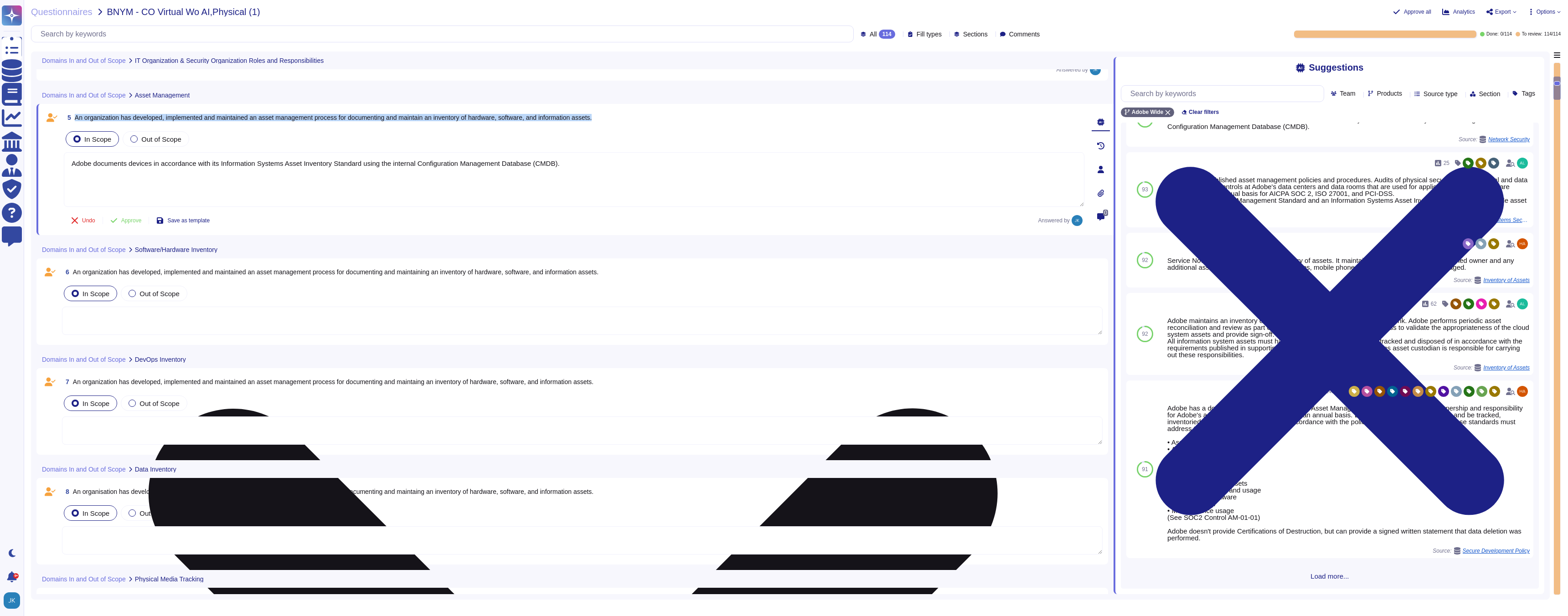
scroll to position [538, 0]
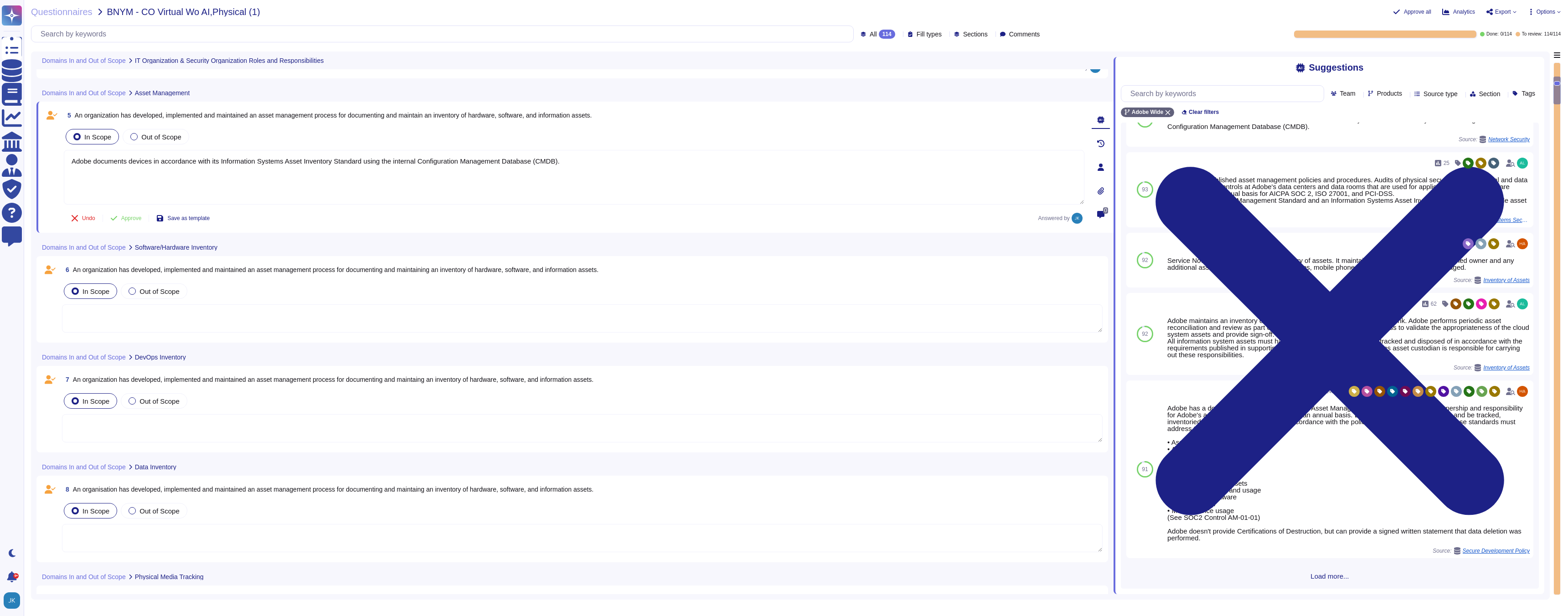
click at [338, 270] on span "An organization has developed, implemented and maintained an asset management p…" at bounding box center [335, 270] width 525 height 7
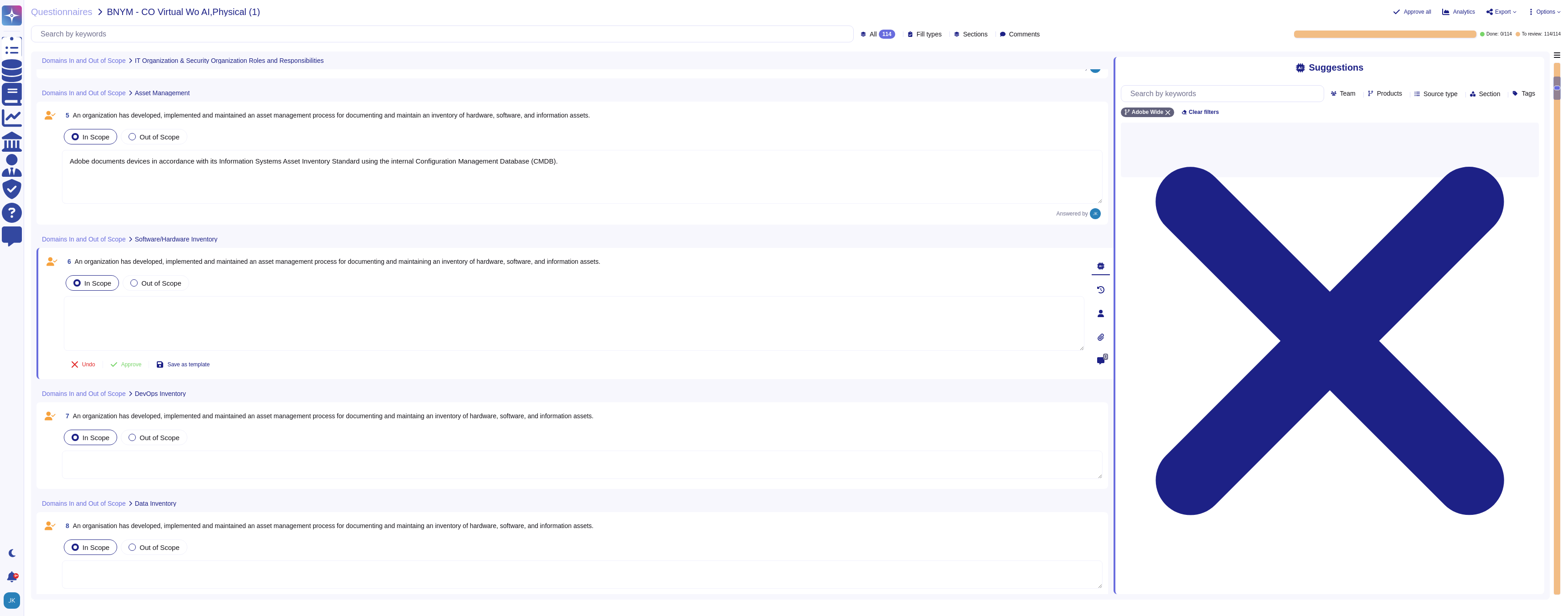
scroll to position [0, 0]
click at [338, 270] on div "6 An organization has developed, implemented and maintained an asset management…" at bounding box center [564, 313] width 1041 height 121
click at [335, 259] on span "An organization has developed, implemented and maintained an asset management p…" at bounding box center [337, 262] width 525 height 7
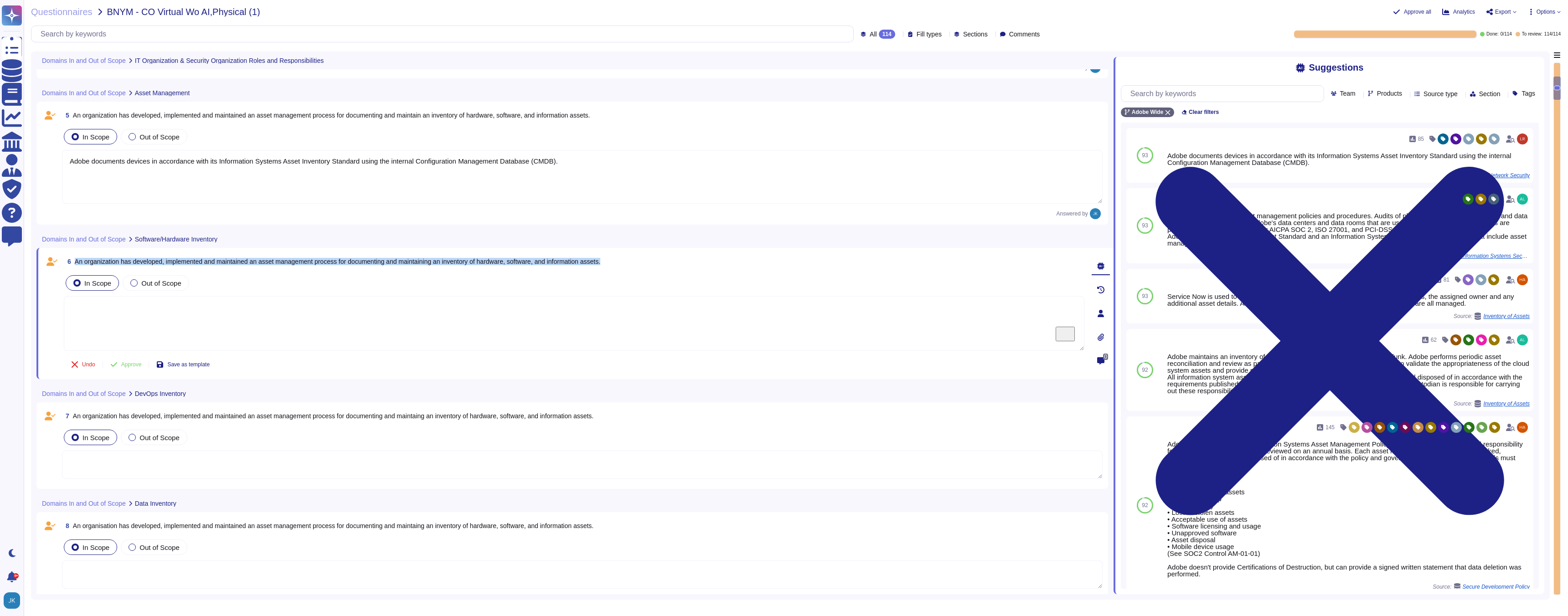
click at [335, 259] on span "An organization has developed, implemented and maintained an asset management p…" at bounding box center [337, 262] width 525 height 7
click at [1513, 371] on span "Use" at bounding box center [1515, 370] width 10 height 5
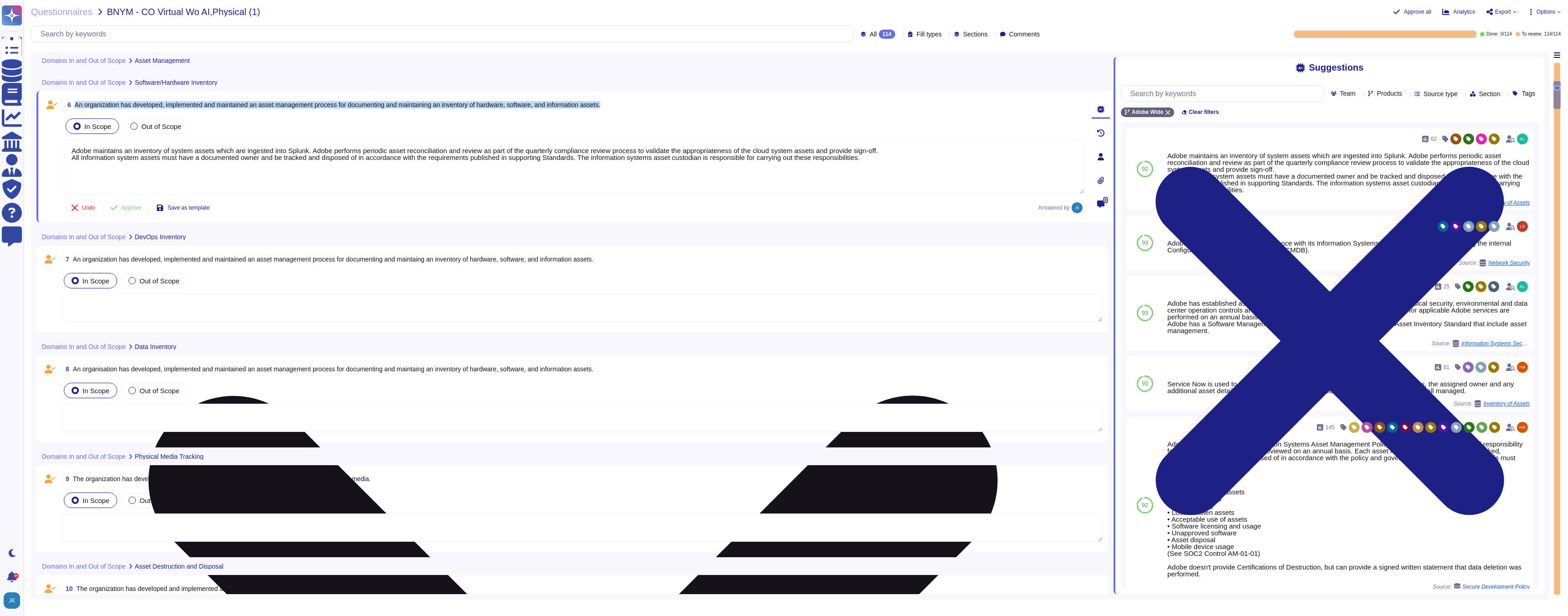
scroll to position [692, 0]
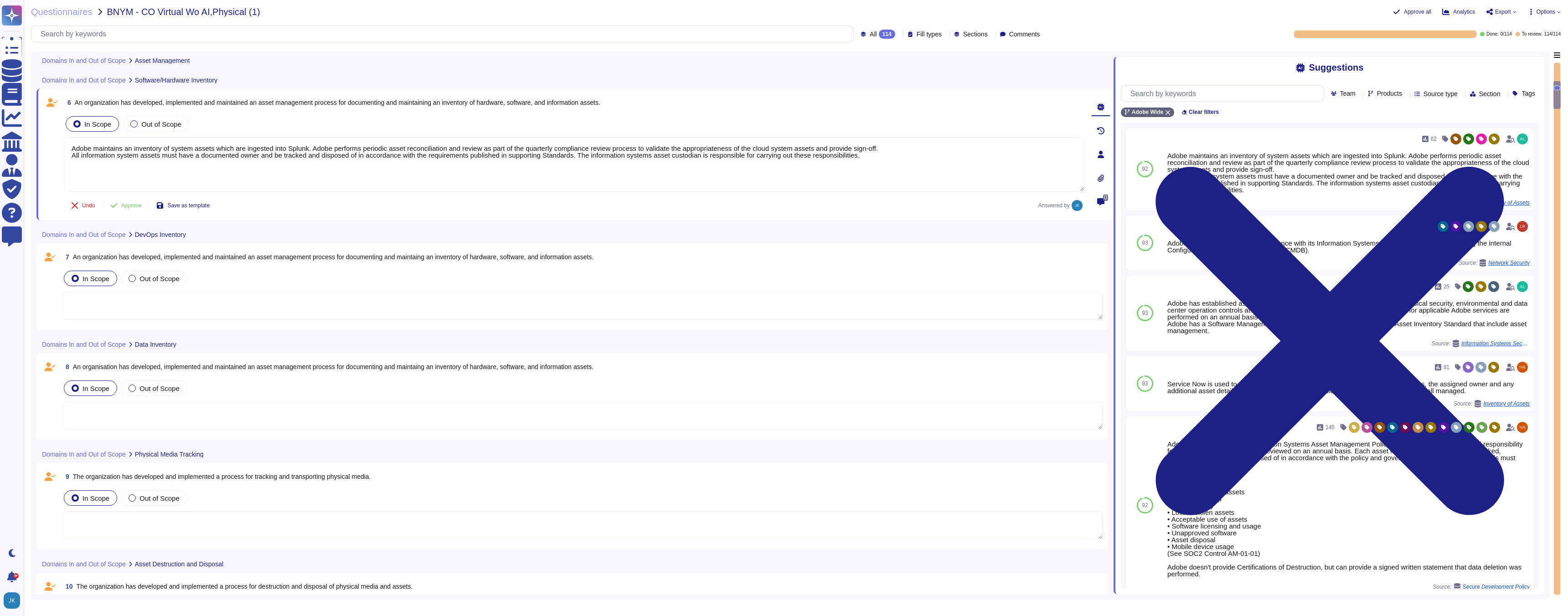
click at [297, 257] on span "An organization has developed, implemented and maintained an asset management p…" at bounding box center [333, 257] width 520 height 7
click at [297, 257] on div "7 An organization has developed, implemented and maintained an asset management…" at bounding box center [572, 287] width 1061 height 75
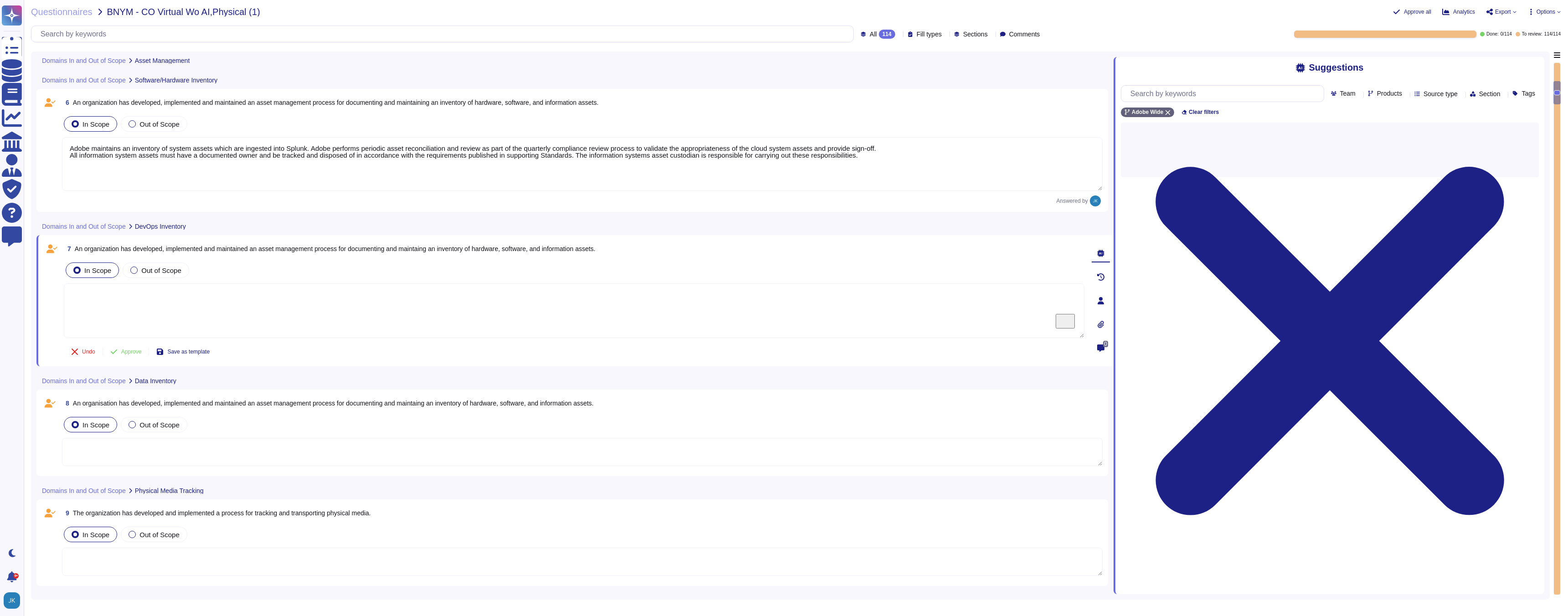
click at [289, 248] on span "An organization has developed, implemented and maintained an asset management p…" at bounding box center [335, 249] width 520 height 7
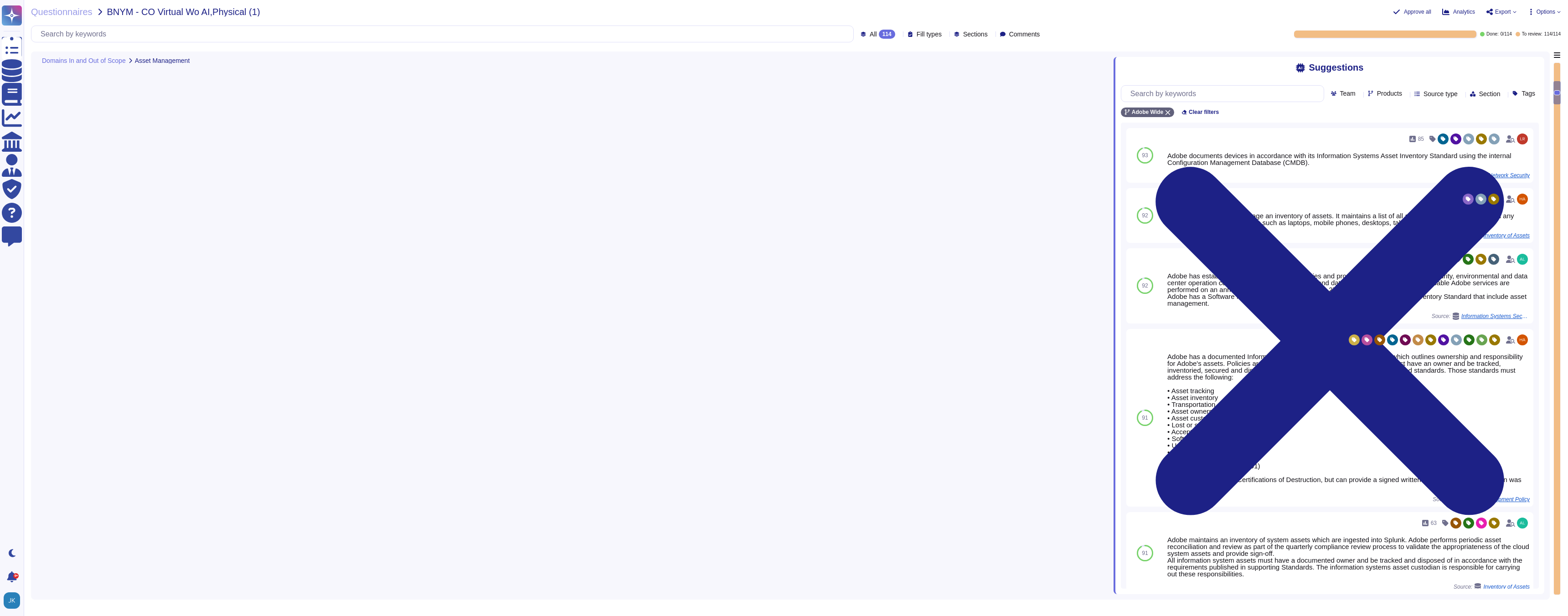
type textarea "Adobe documents devices in accordance with its Information Systems Asset Invent…"
type textarea "Adobe maintains an inventory of system assets which are ingested into Splunk. A…"
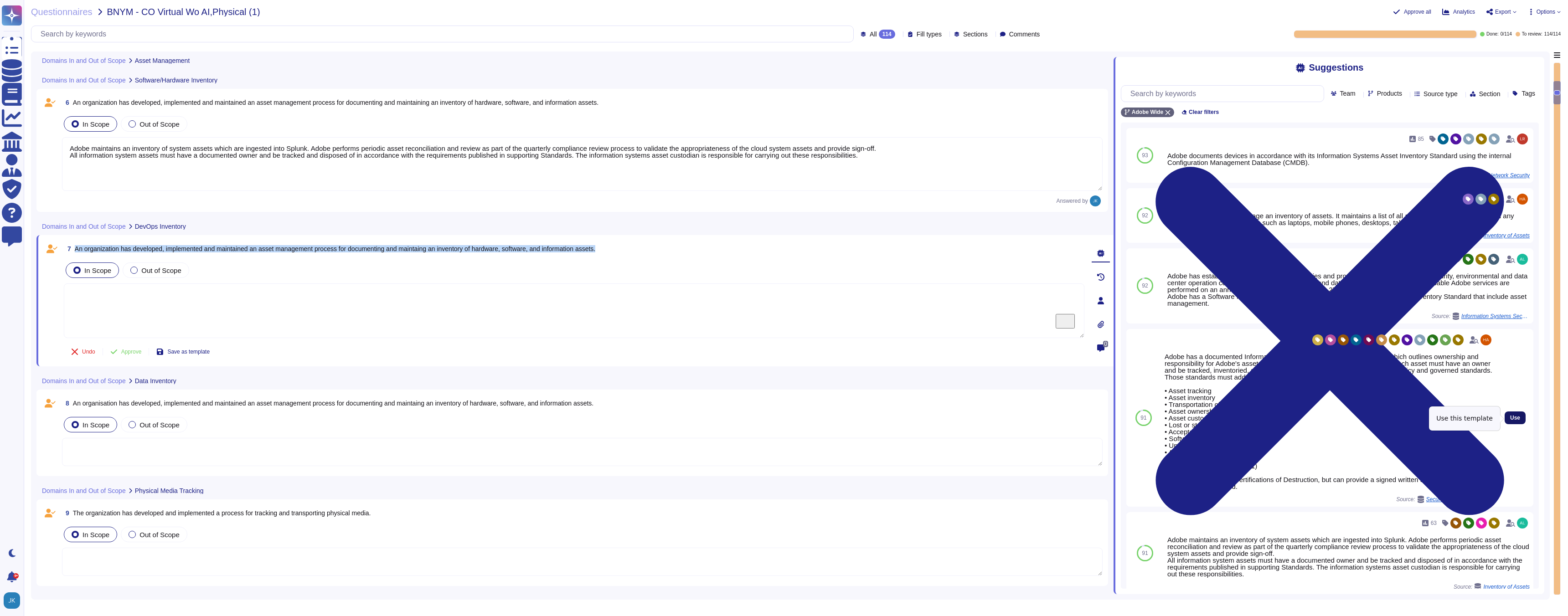
click at [1517, 419] on span "Use" at bounding box center [1515, 418] width 10 height 5
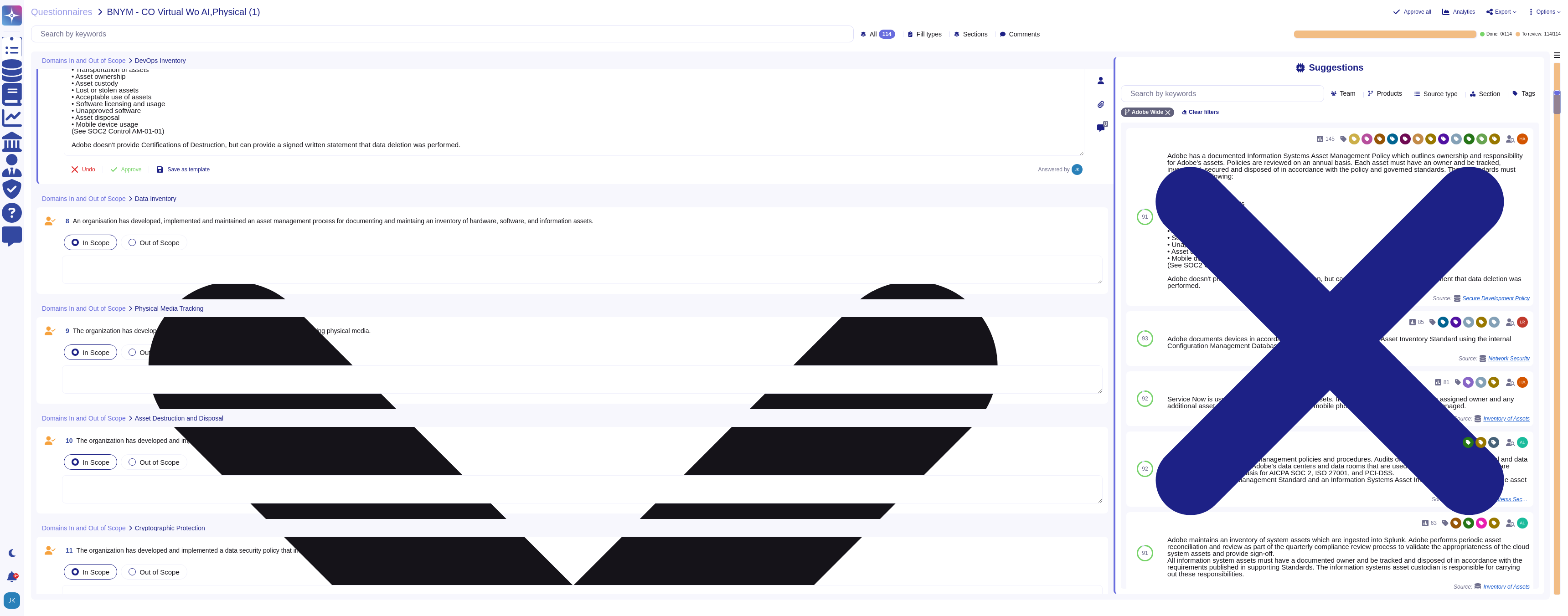
scroll to position [940, 0]
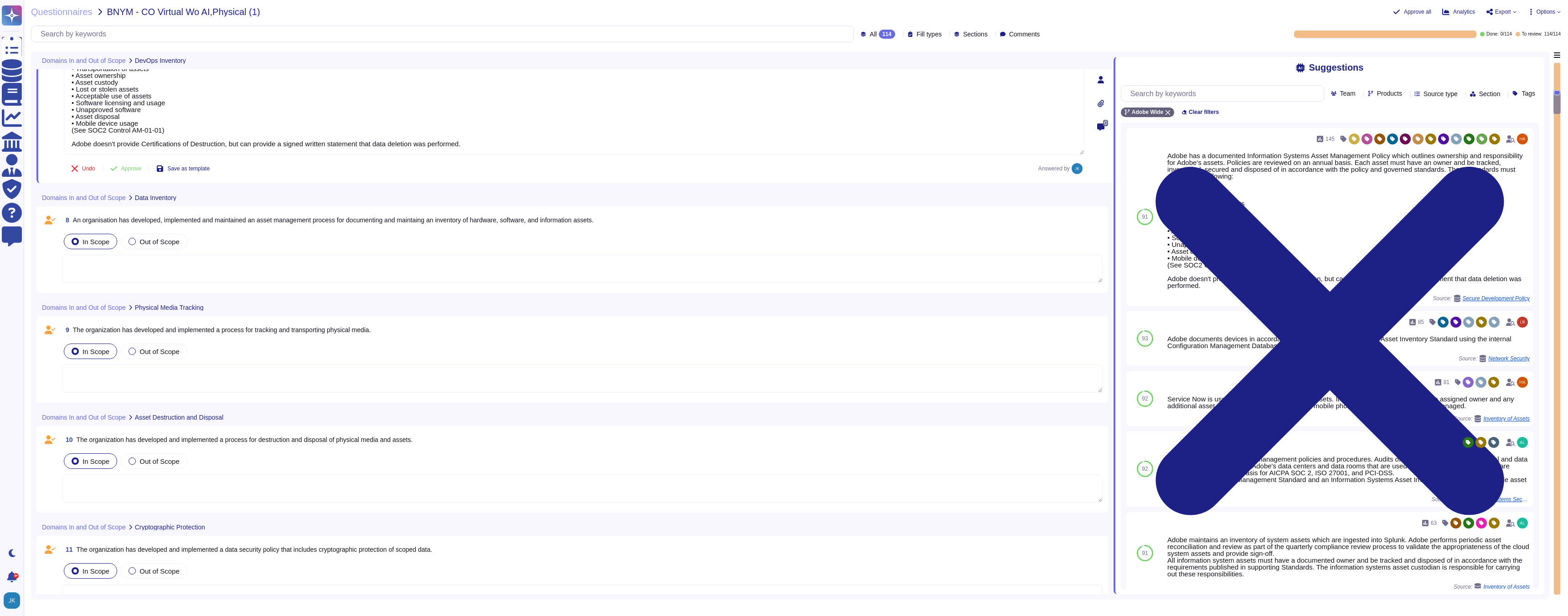
click at [306, 219] on span "An organisation has developed, implemented and maintained an asset management p…" at bounding box center [333, 220] width 520 height 7
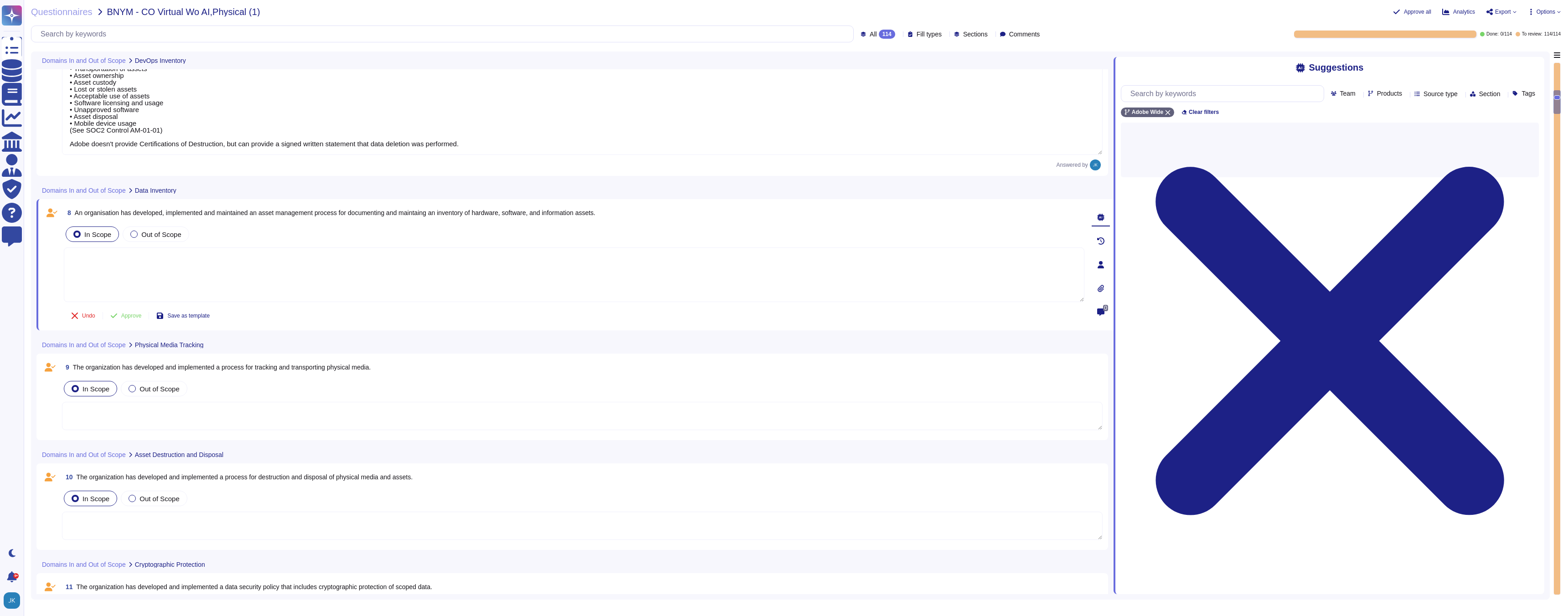
click at [306, 219] on span "8 An organisation has developed, implemented and maintained an asset management…" at bounding box center [329, 212] width 531 height 16
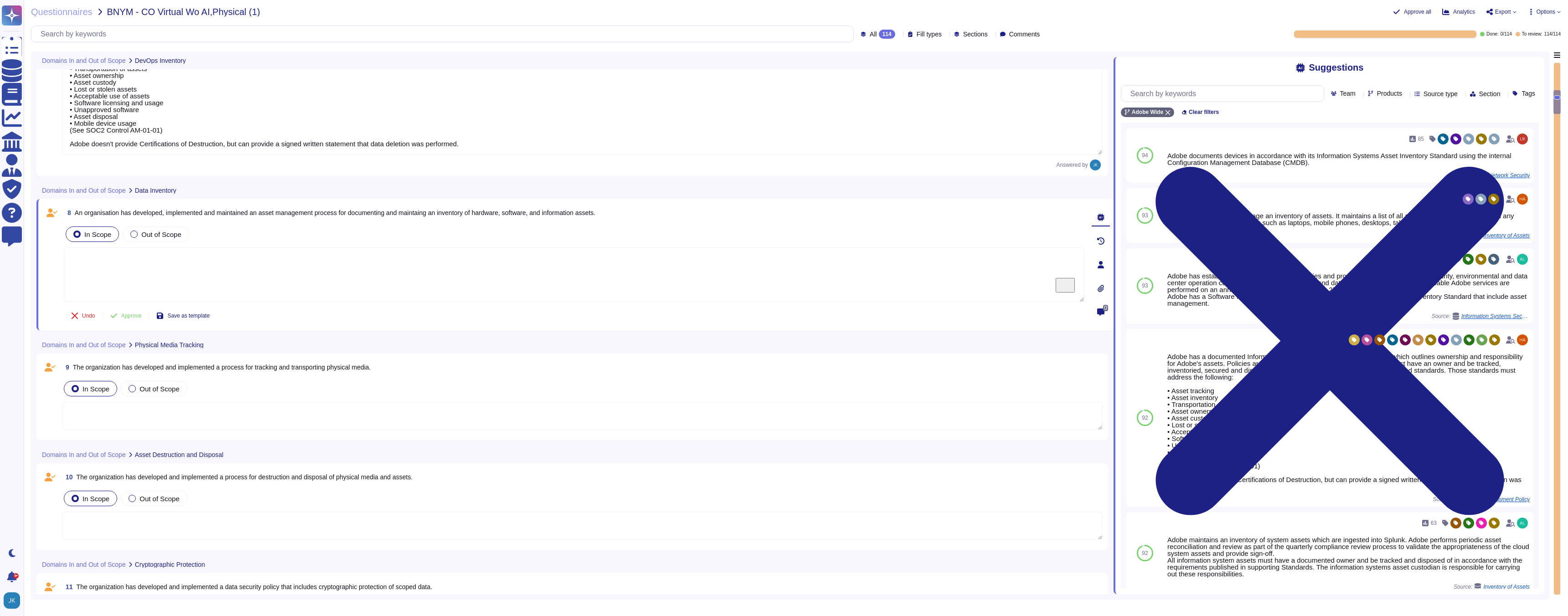
click at [302, 212] on span "An organisation has developed, implemented and maintained an asset management p…" at bounding box center [335, 213] width 520 height 7
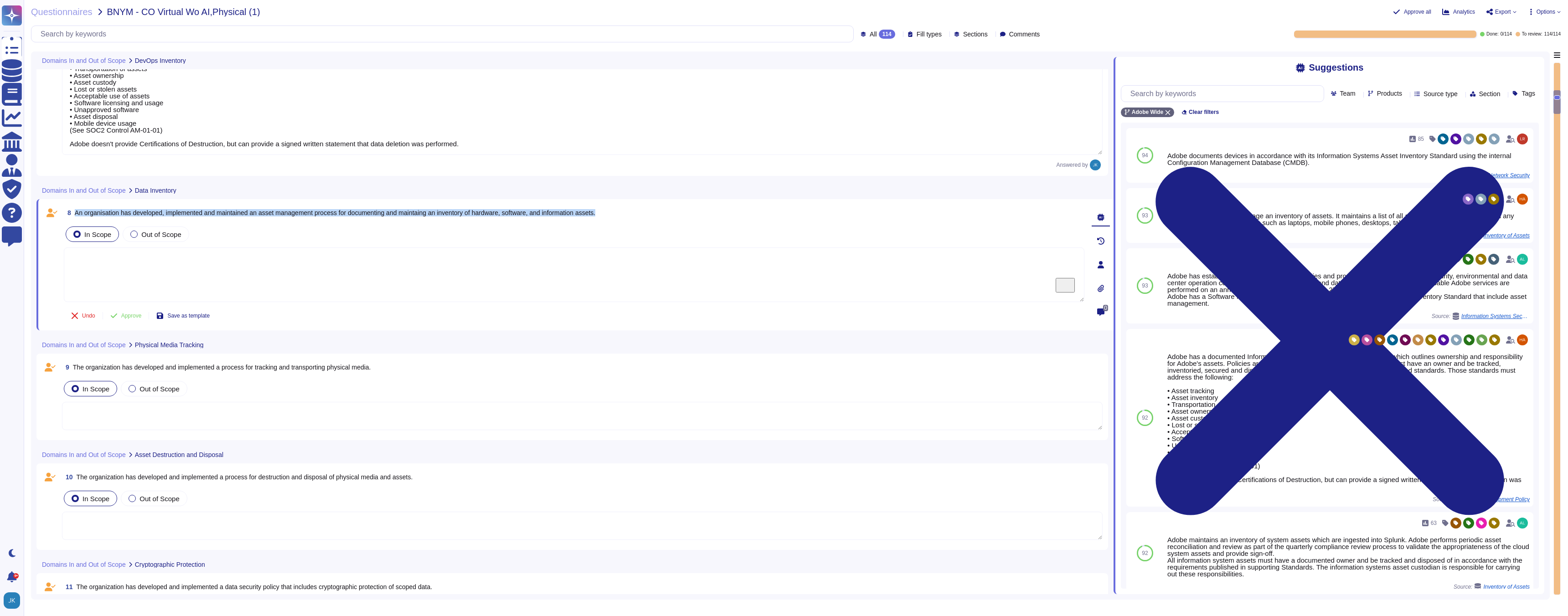
click at [302, 212] on span "An organisation has developed, implemented and maintained an asset management p…" at bounding box center [335, 213] width 520 height 7
click at [1519, 418] on span "Use" at bounding box center [1515, 418] width 10 height 5
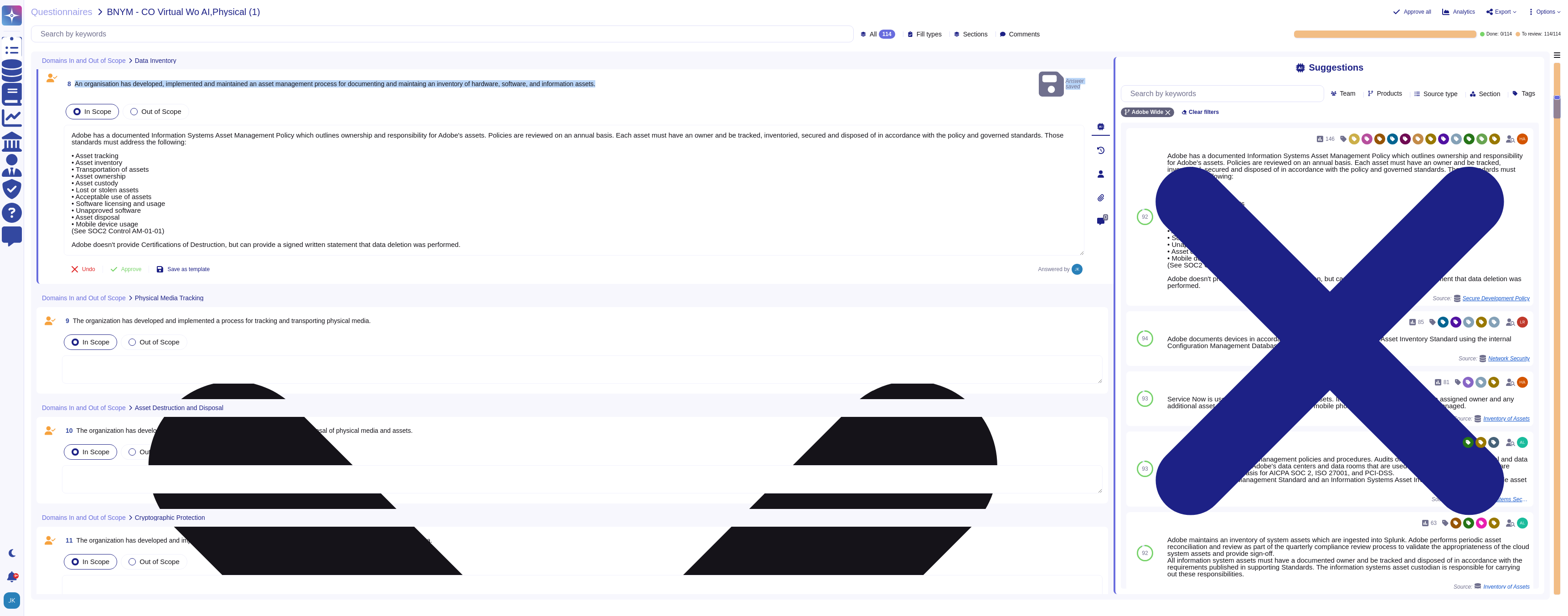
scroll to position [1105, 0]
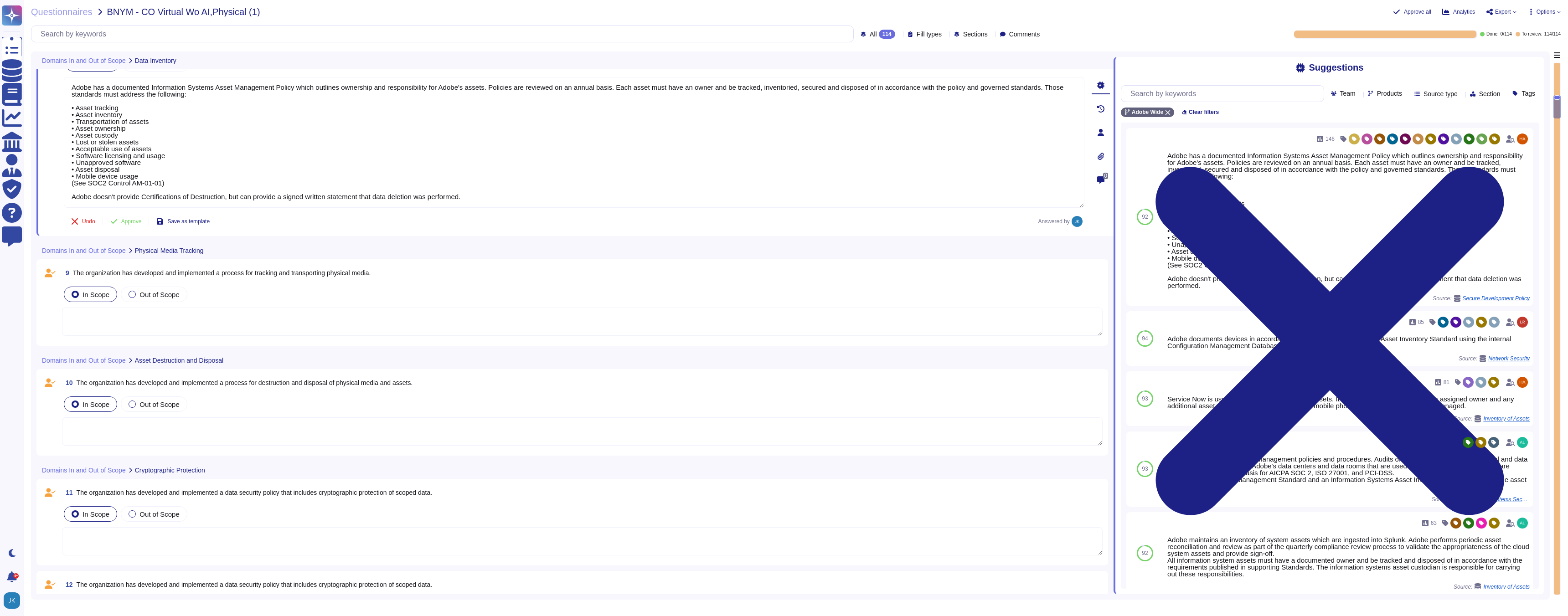
click at [229, 273] on span "The organization has developed and implemented a process for tracking and trans…" at bounding box center [222, 273] width 298 height 7
click at [229, 273] on span "9 The organization has developed and implemented a process for tracking and tra…" at bounding box center [217, 273] width 309 height 16
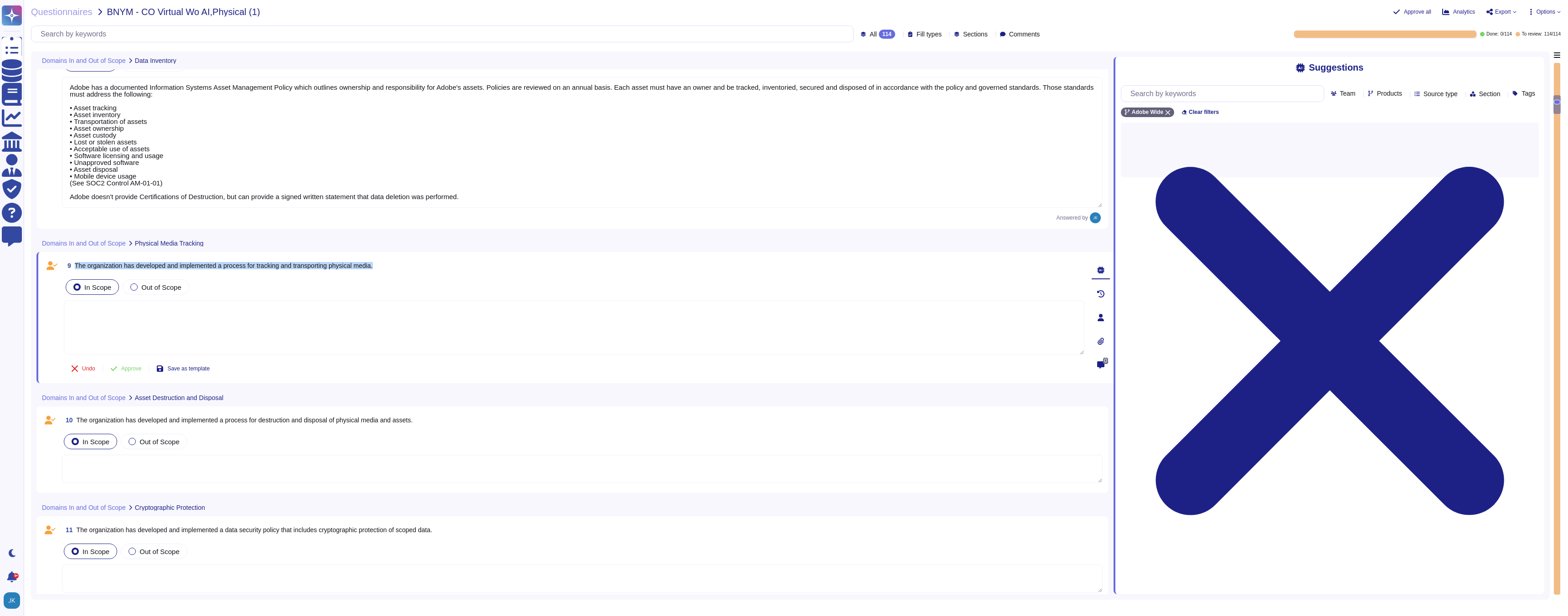
click at [229, 273] on span "9 The organization has developed and implemented a process for tracking and tra…" at bounding box center [219, 265] width 309 height 16
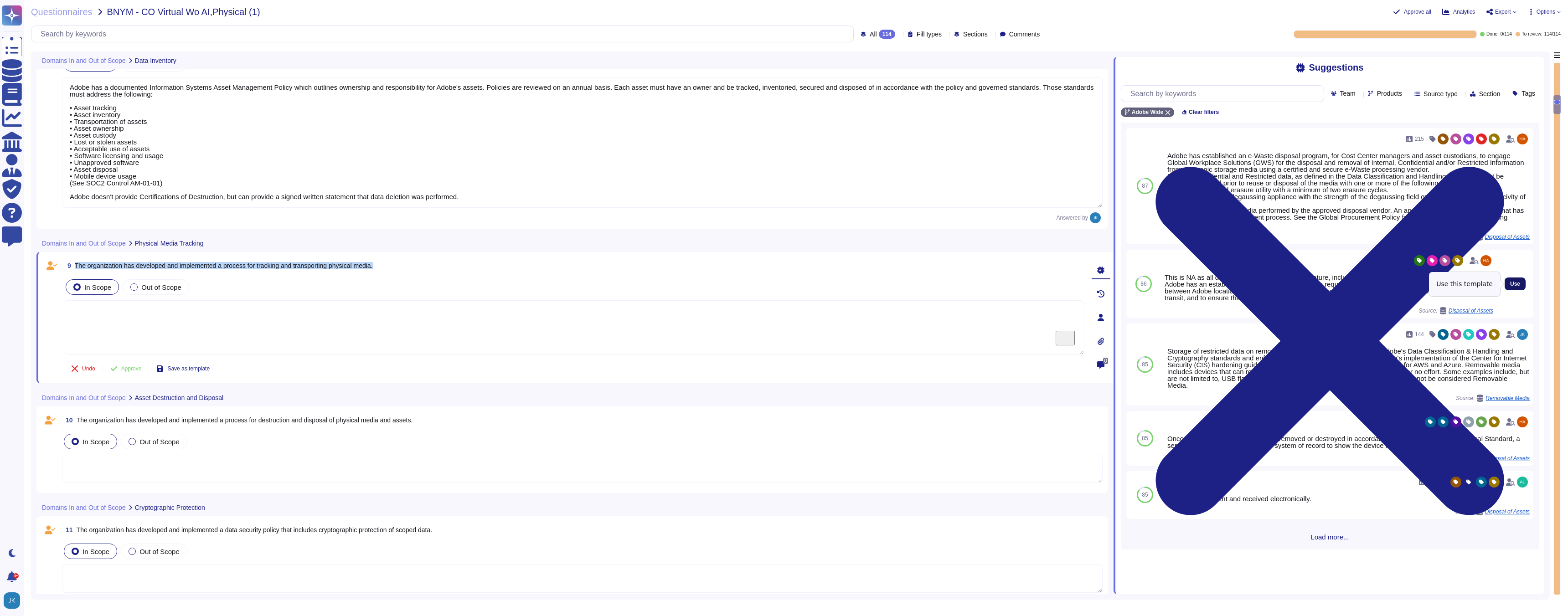
click at [1517, 283] on span "Use" at bounding box center [1515, 284] width 10 height 5
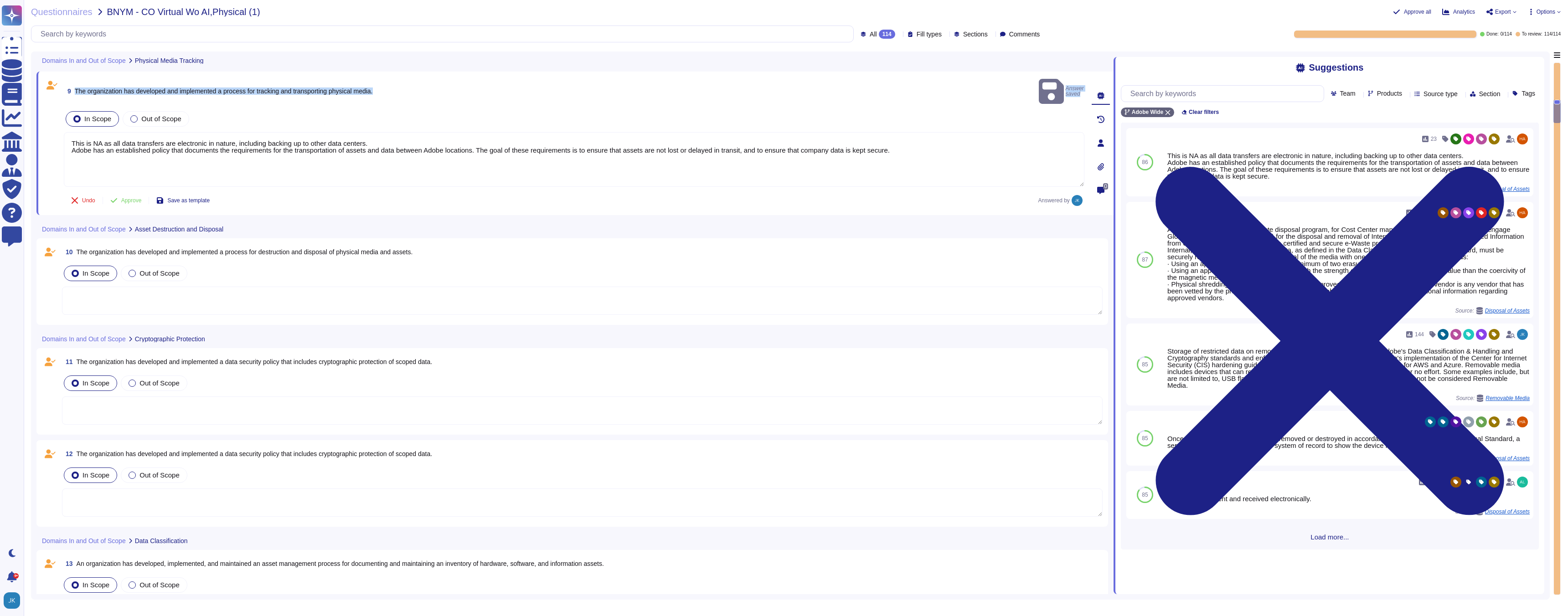
scroll to position [1287, 0]
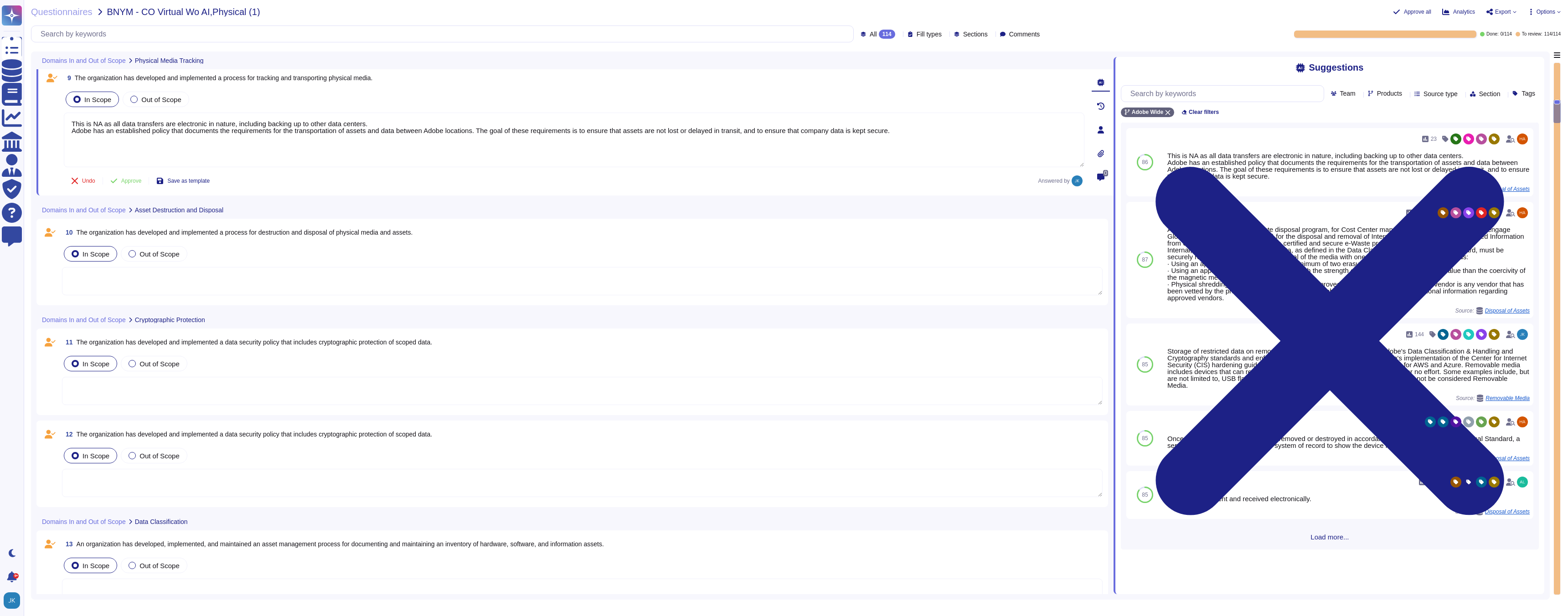
click at [284, 229] on span "The organization has developed and implemented a process for destruction and di…" at bounding box center [245, 233] width 337 height 7
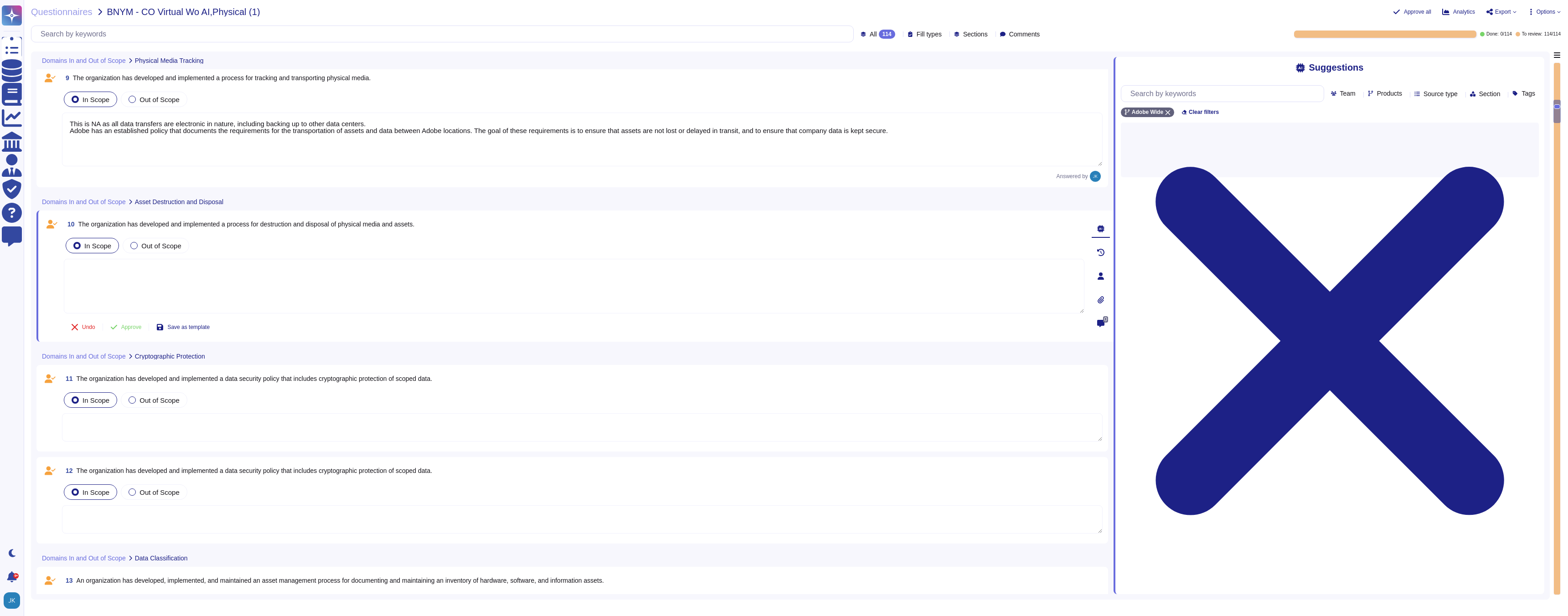
click at [284, 229] on span "10 The organization has developed and implemented a process for destruction and…" at bounding box center [239, 224] width 351 height 16
click at [283, 225] on span "The organization has developed and implemented a process for destruction and di…" at bounding box center [247, 224] width 337 height 7
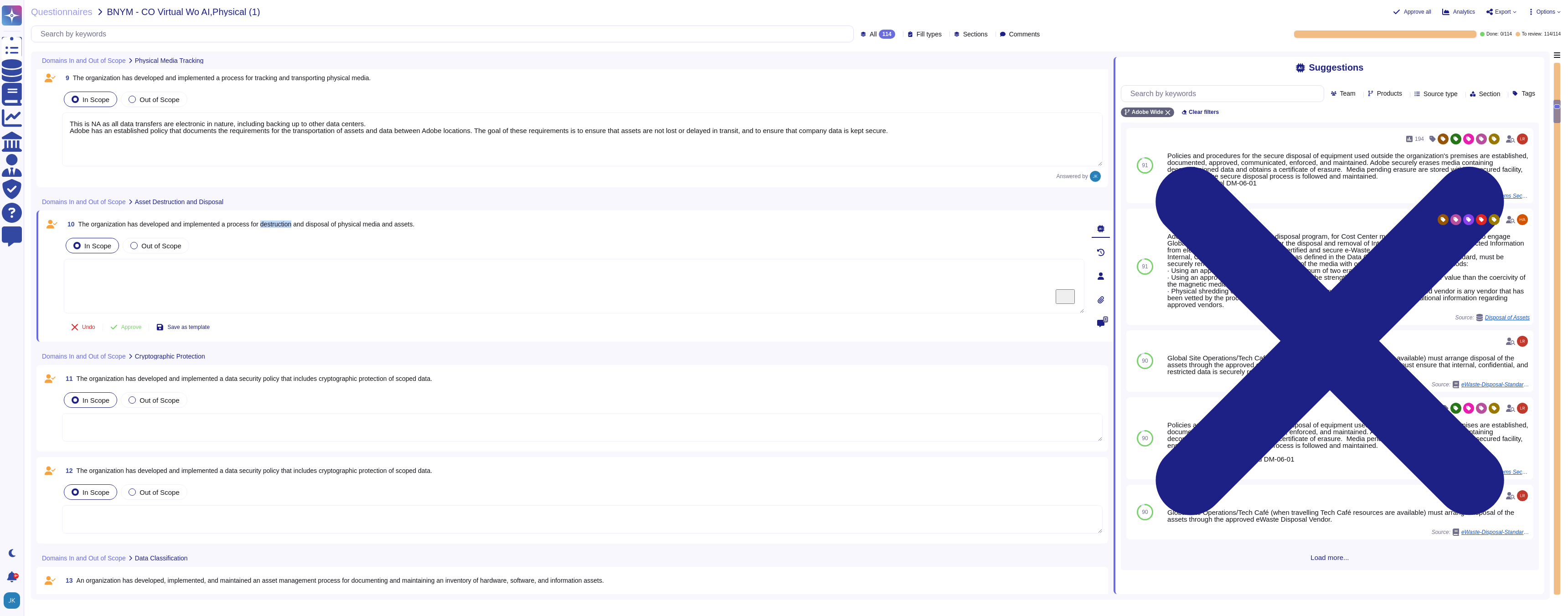
click at [283, 225] on span "The organization has developed and implemented a process for destruction and di…" at bounding box center [247, 224] width 337 height 7
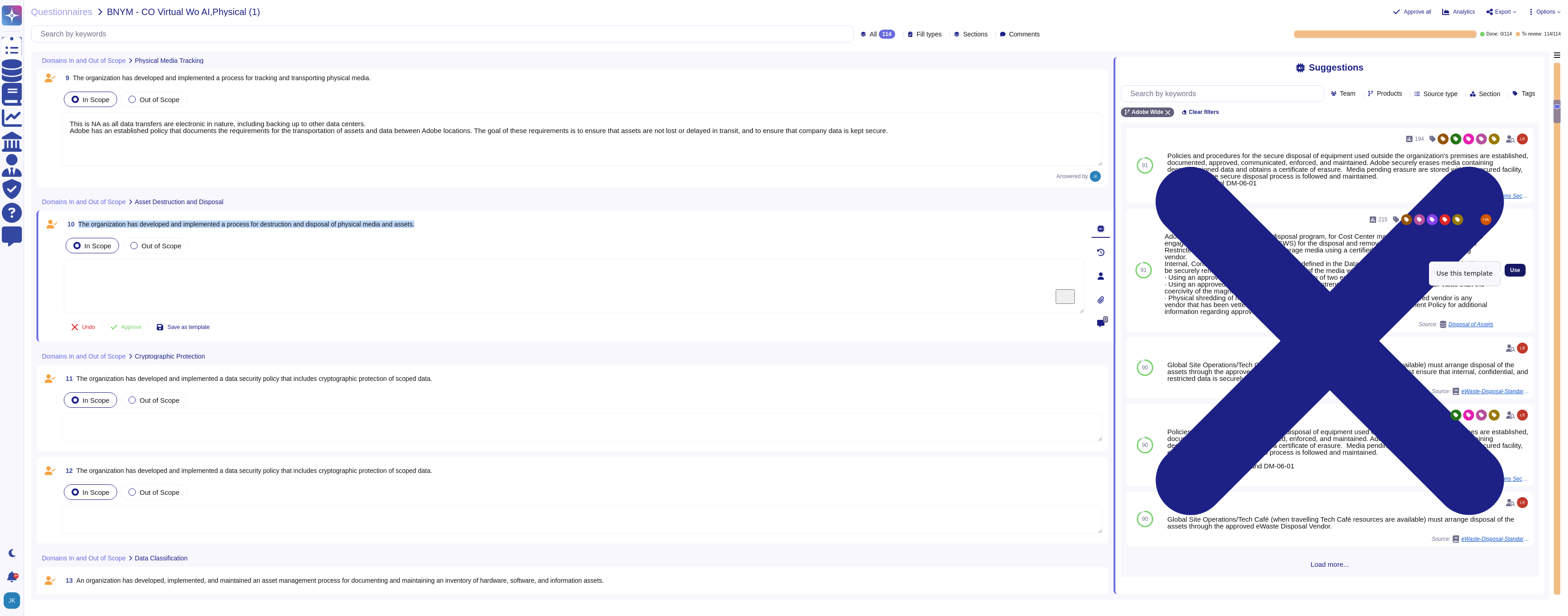
click at [1516, 271] on span "Use" at bounding box center [1515, 270] width 10 height 5
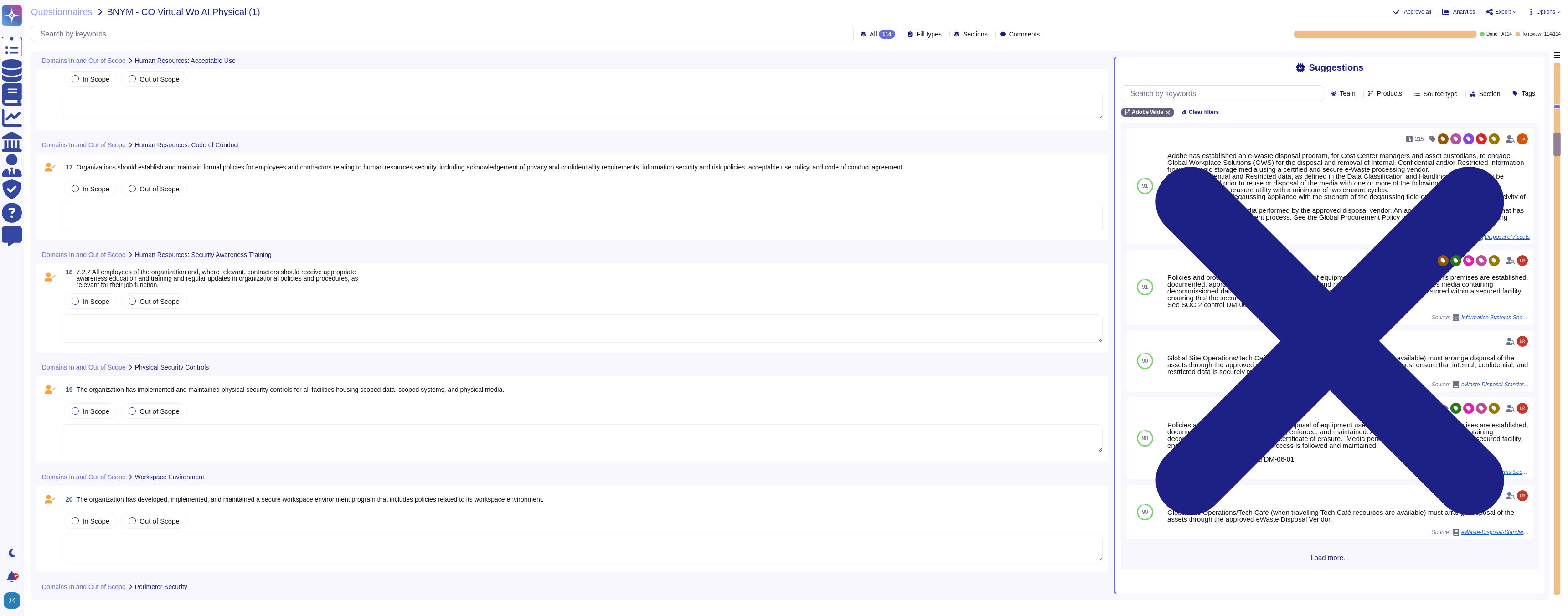
scroll to position [2104, 0]
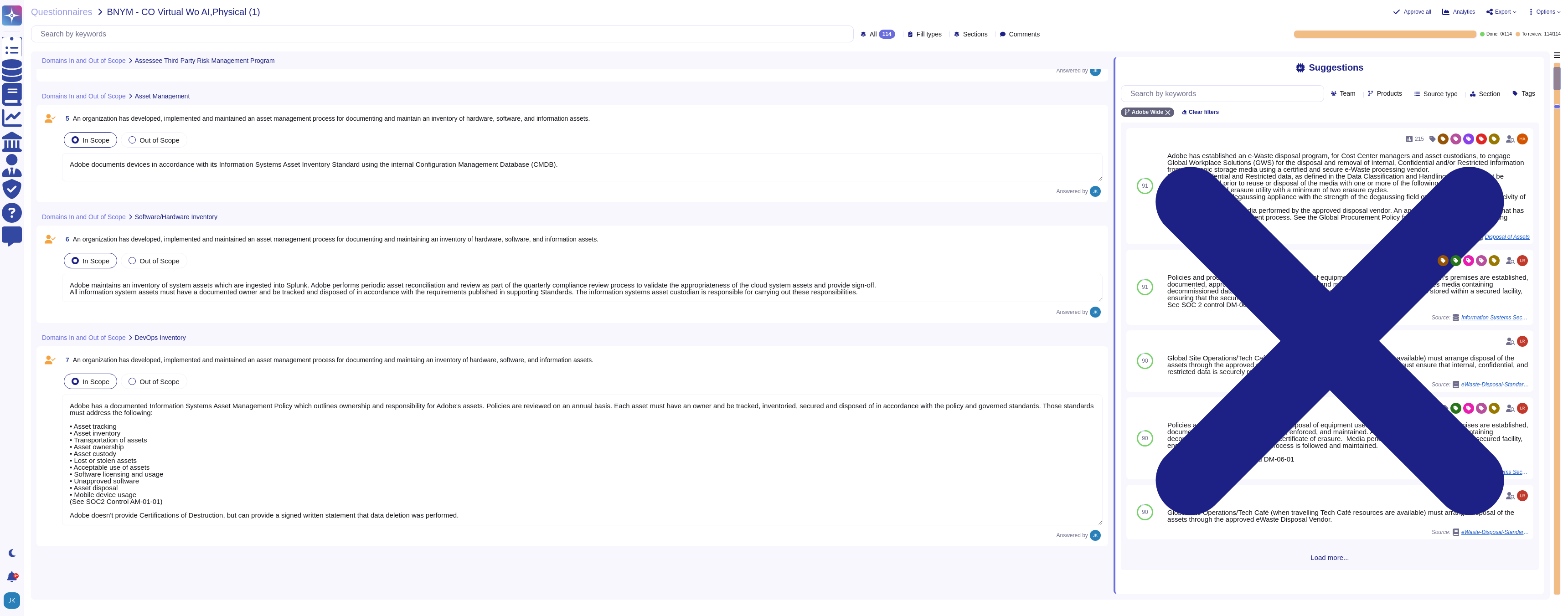
type textarea "The third-party risk management program has a governing body accountable for th…"
type textarea "Adobe has an established Information Security Program aligned with ISO27001. In…"
type textarea "Roles and responsibilities for the governance of Information Security within Ad…"
type textarea "Adobe documents devices in accordance with its Information Systems Asset Invent…"
type textarea "Adobe maintains an inventory of system assets which are ingested into Splunk. A…"
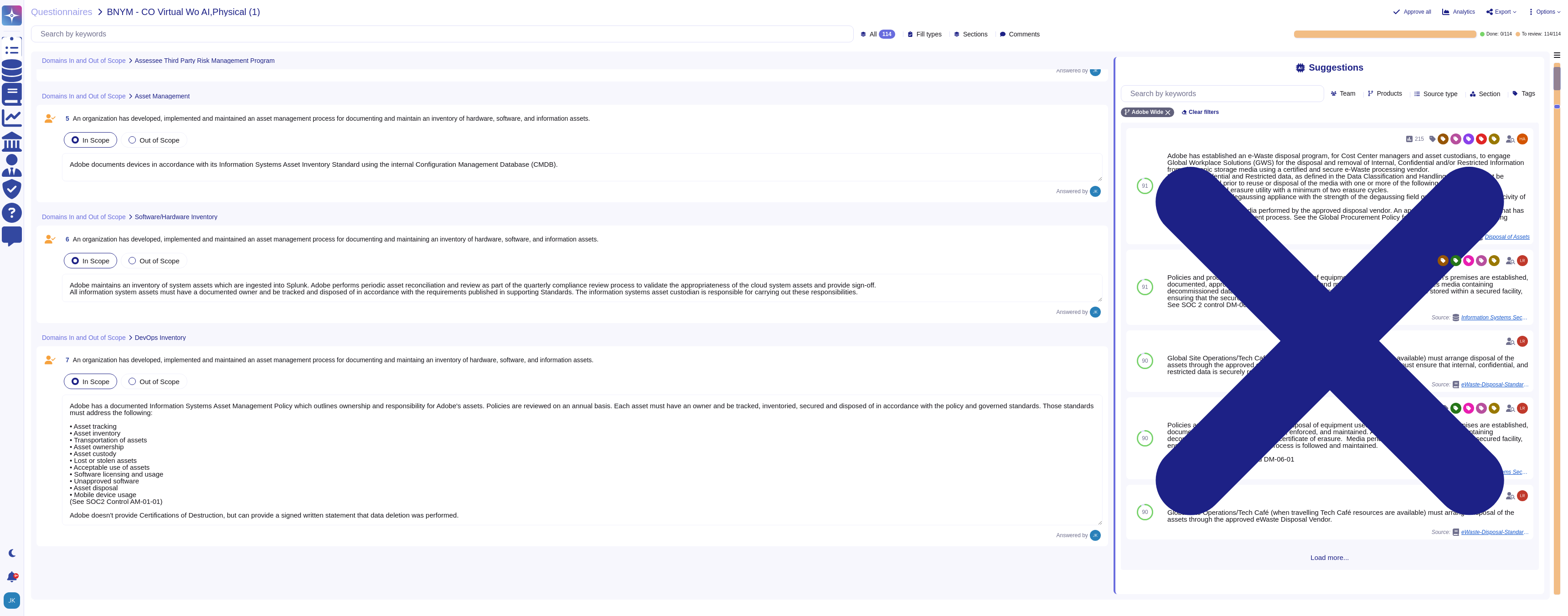
type textarea "Adobe has a documented Information Systems Asset Management Policy which outlin…"
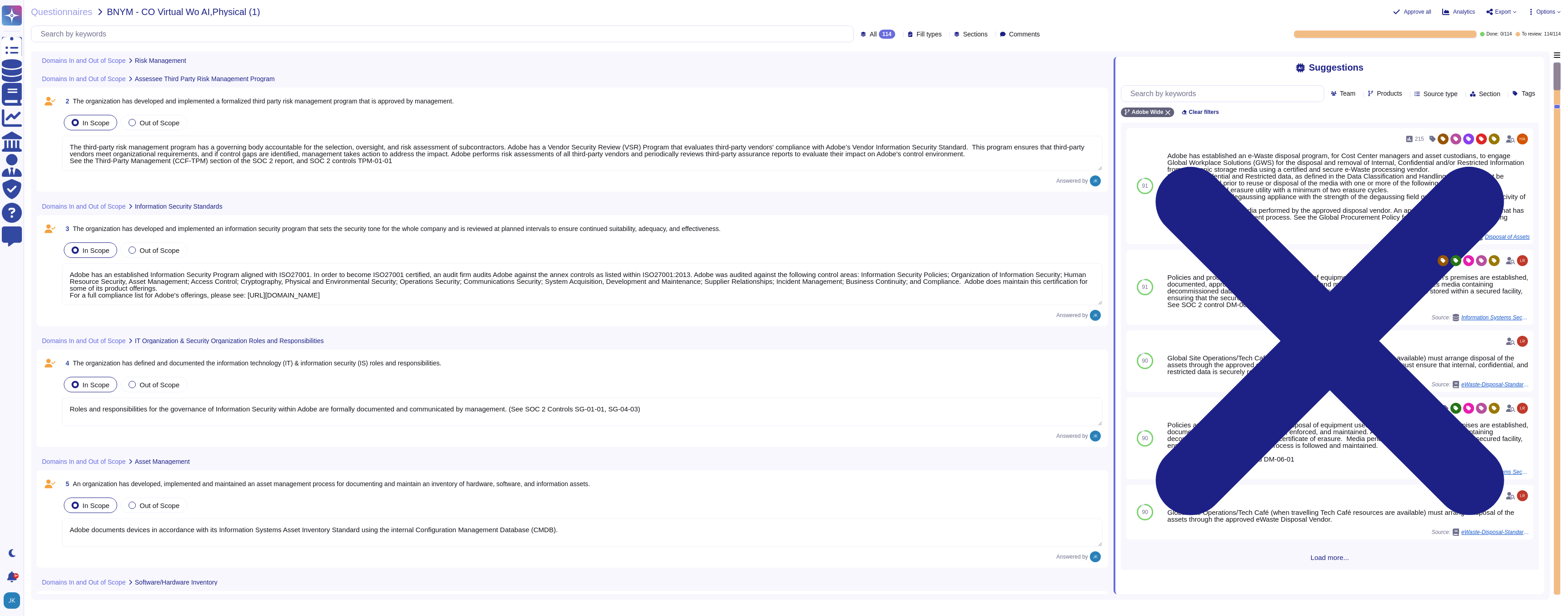
type textarea "Lorem ips d sitametcon adip elitseddoe temp inc u laboreetdo Magn Aliquaenim ad…"
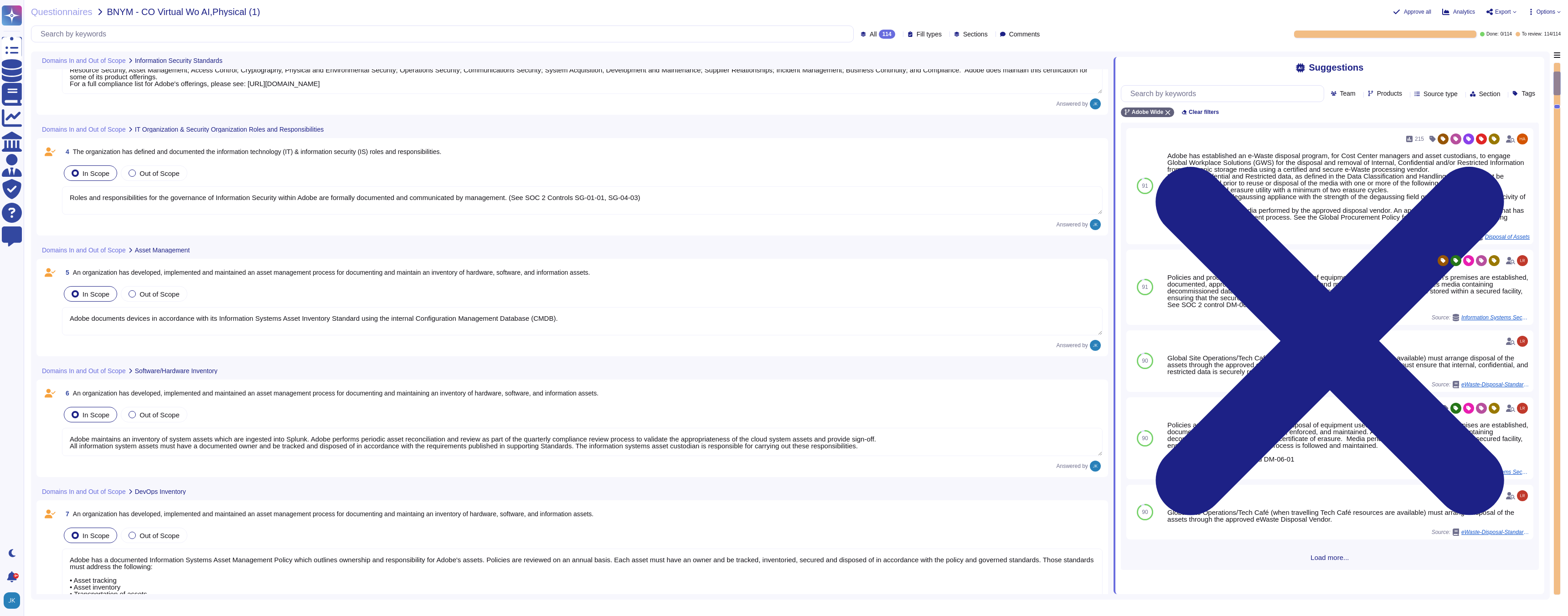
type textarea "Adobe has a documented Information Systems Asset Management Policy which outlin…"
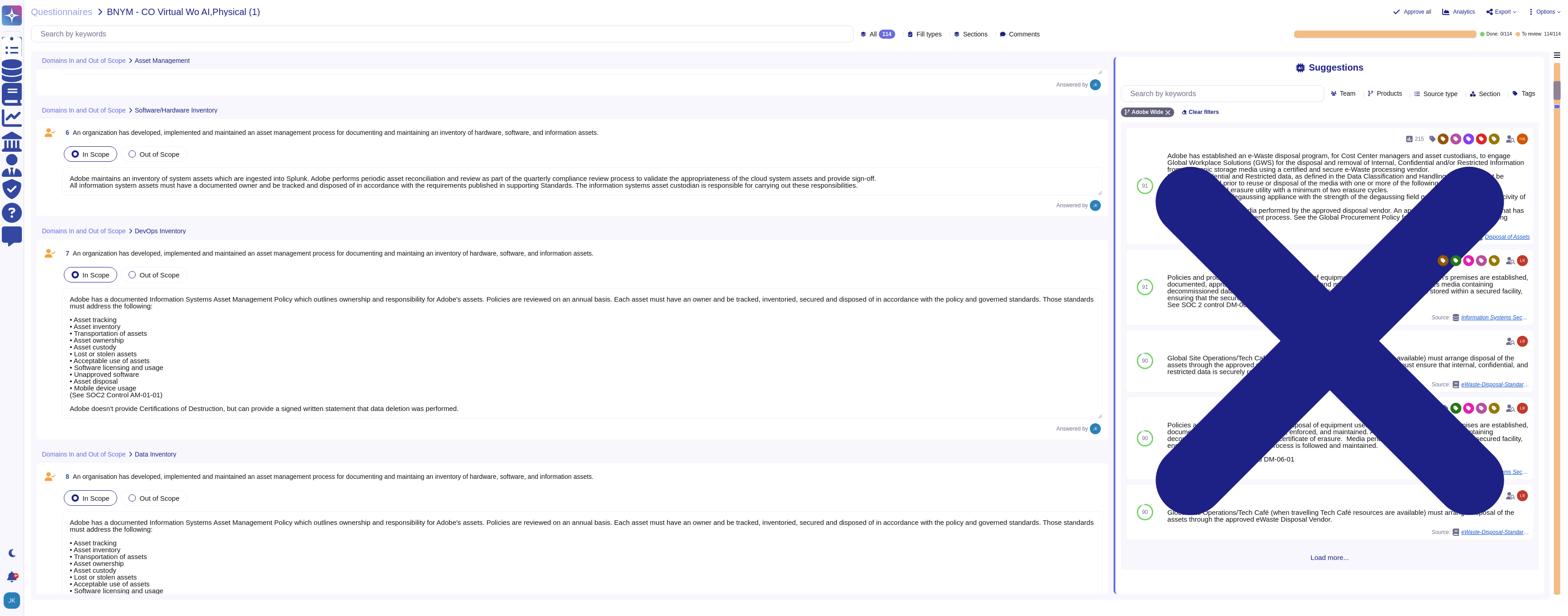
type textarea "This is NA as all data transfers are electronic in nature, including backing up…"
type textarea "Adobe has established an e-Waste disposal program, for Cost Center managers and…"
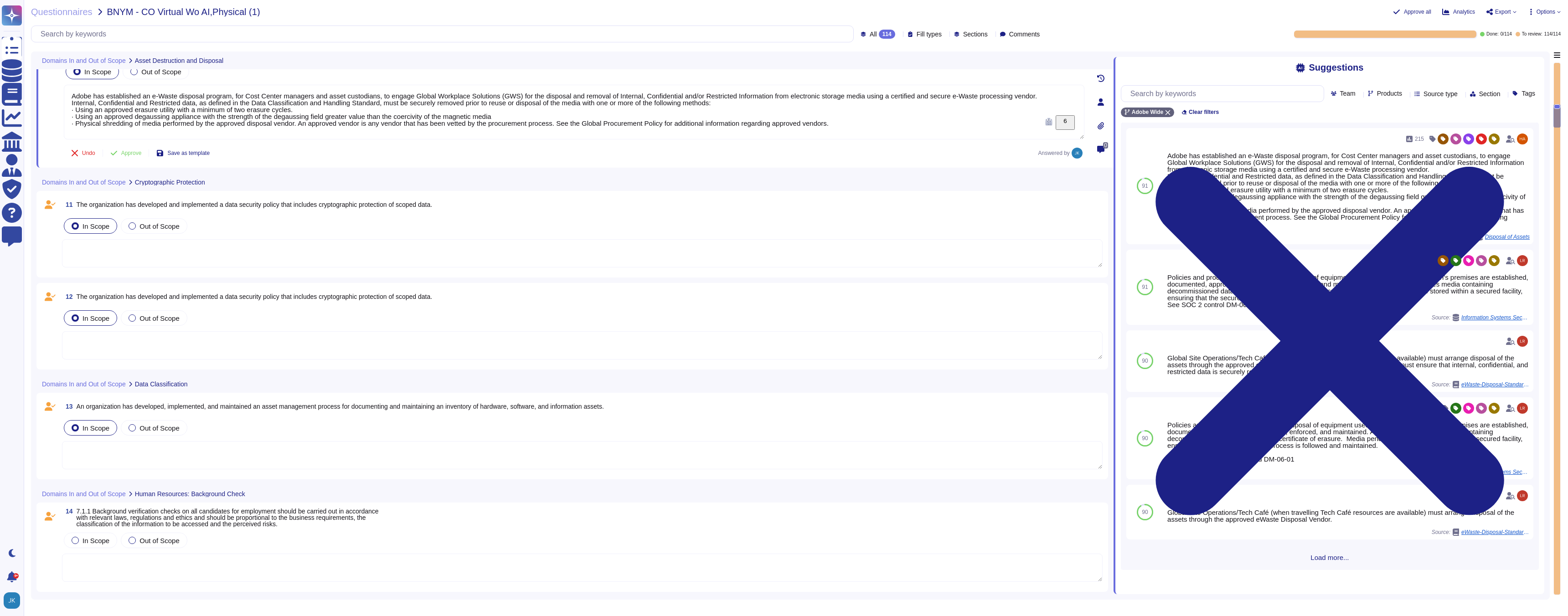
scroll to position [1326, 0]
click at [259, 296] on span "The organization has developed and implemented a data security policy that incl…" at bounding box center [254, 294] width 356 height 7
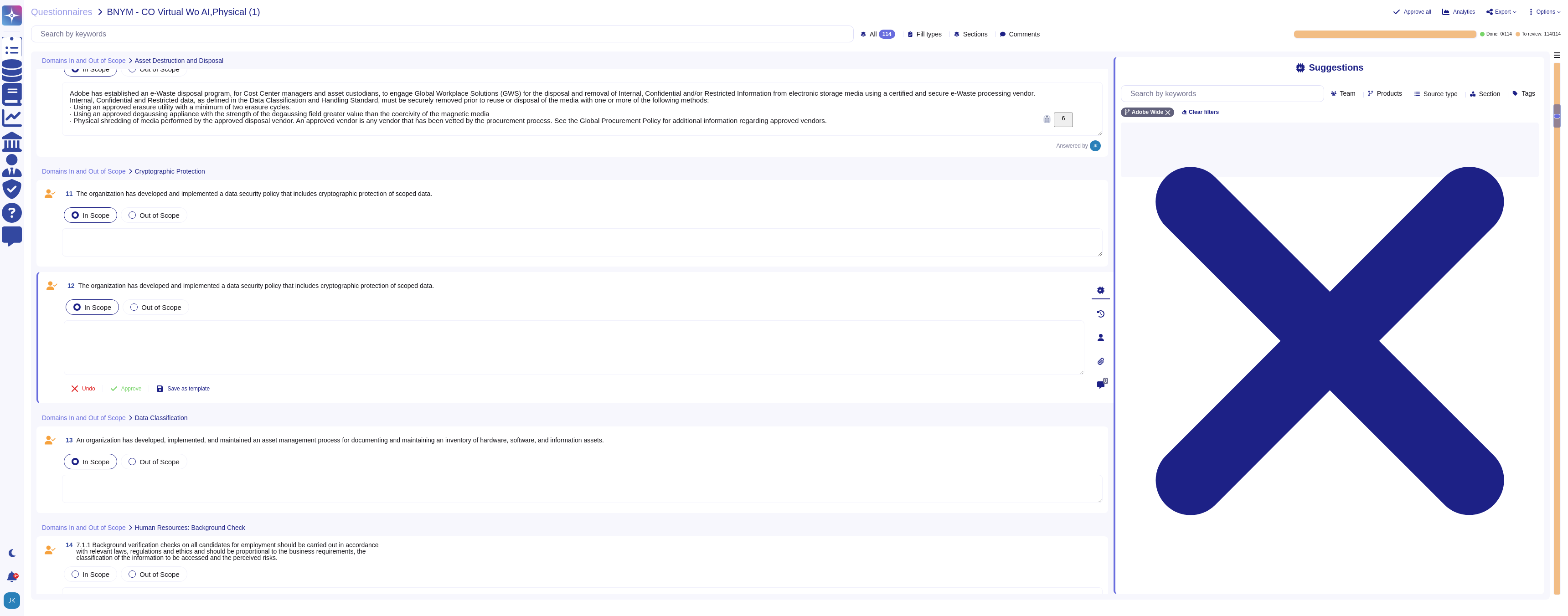
click at [259, 296] on div "12 The organization has developed and implemented a data security policy that i…" at bounding box center [564, 338] width 1041 height 121
click at [255, 288] on span "The organization has developed and implemented a data security policy that incl…" at bounding box center [256, 286] width 356 height 7
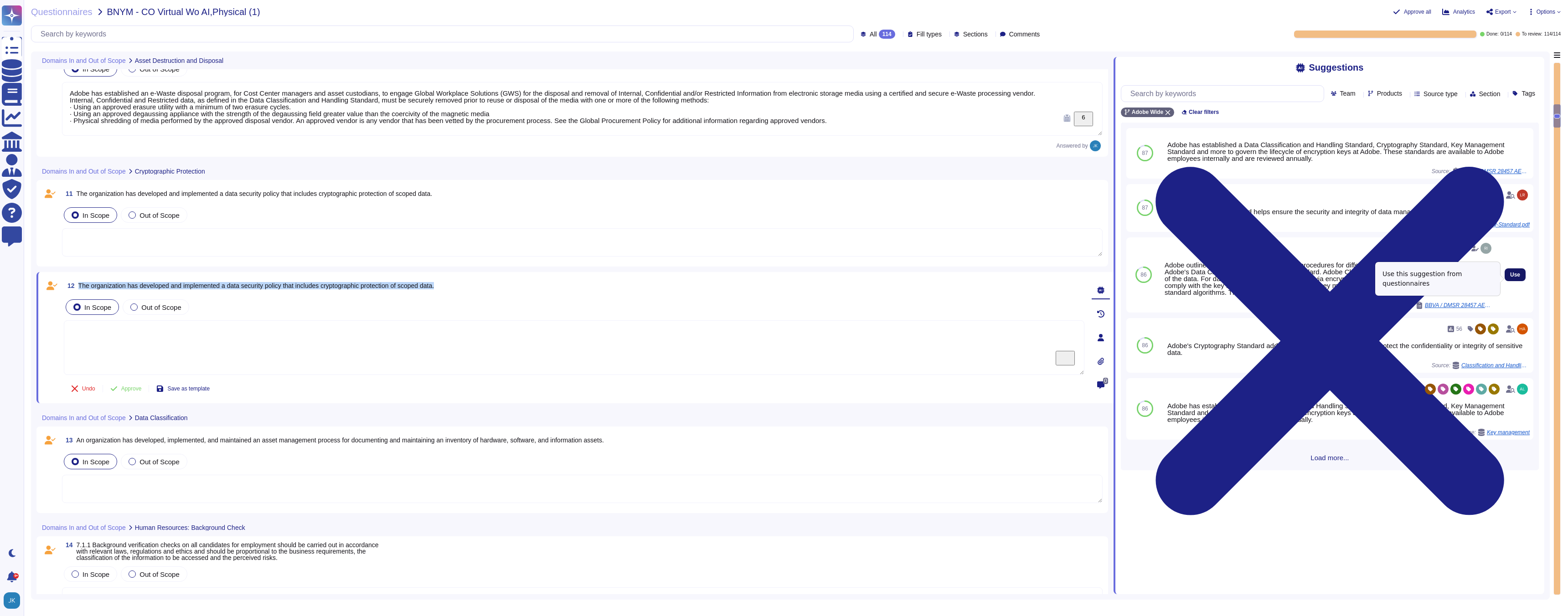
click at [1513, 278] on span "Use" at bounding box center [1515, 275] width 10 height 5
type textarea "Adobe outlines data protection and handling procedures for different data types…"
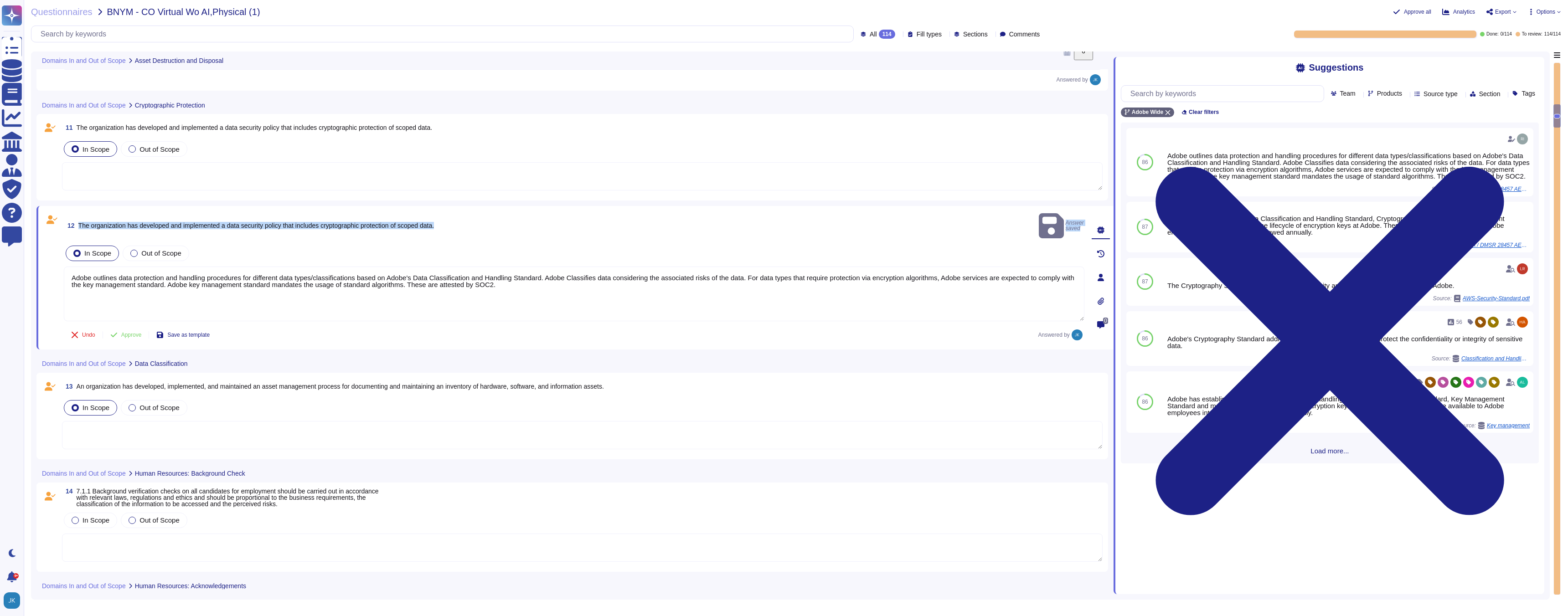
scroll to position [1474, 0]
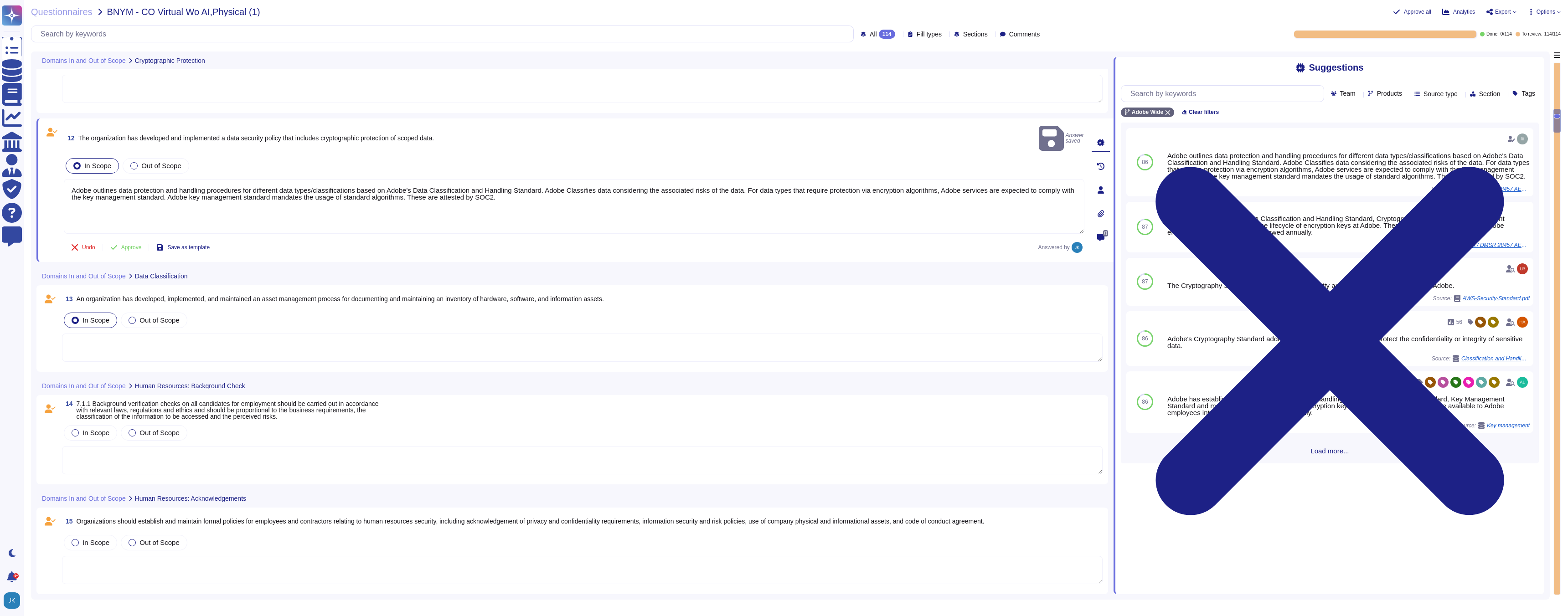
click at [237, 295] on span "An organization has developed, implemented, and maintained an asset management …" at bounding box center [340, 299] width 527 height 7
click at [237, 291] on div "13 An organization has developed, implemented, and maintained an asset manageme…" at bounding box center [572, 329] width 1061 height 75
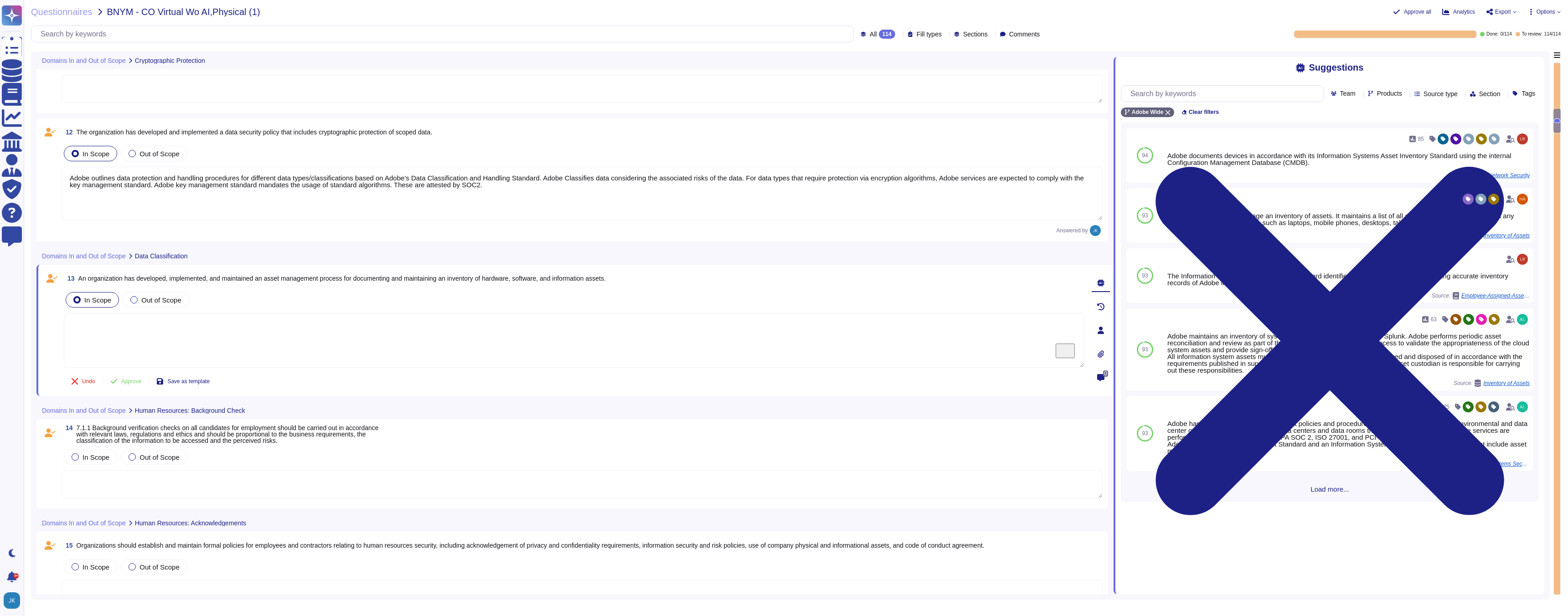
click at [232, 277] on span "An organization has developed, implemented, and maintained an asset management …" at bounding box center [342, 279] width 527 height 7
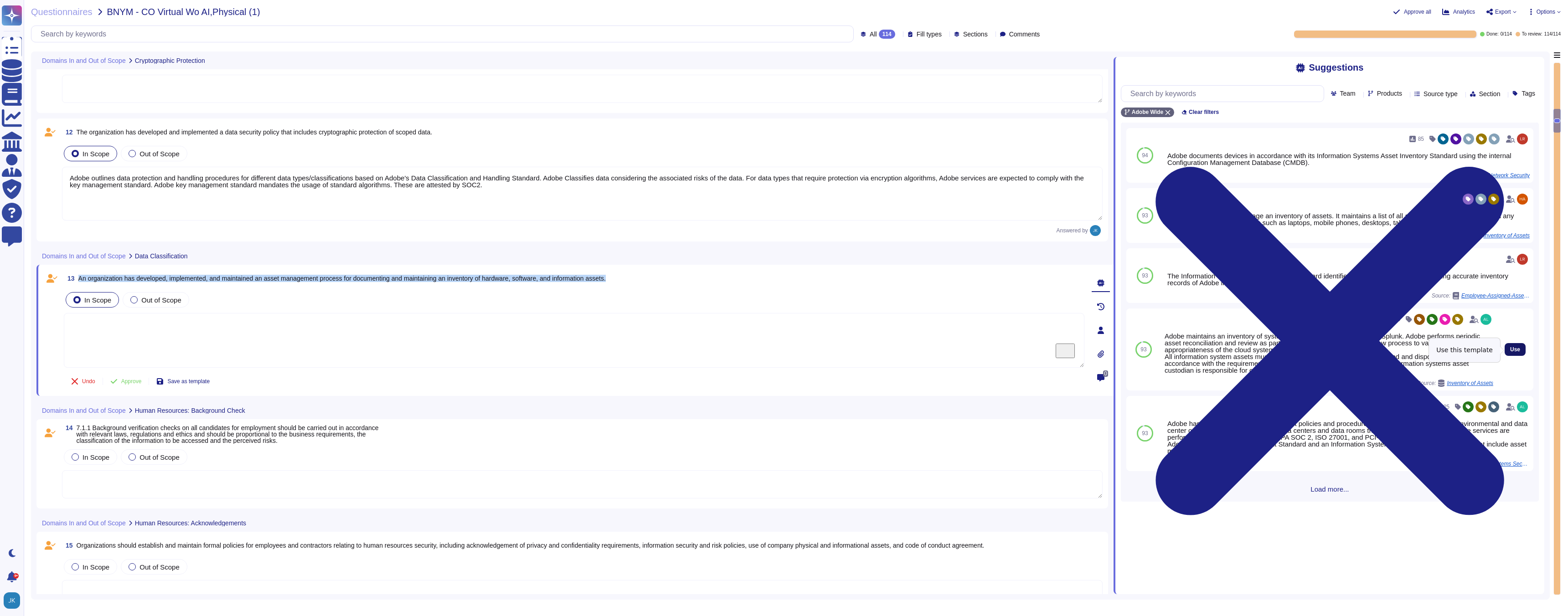
click at [1515, 347] on span "Use" at bounding box center [1515, 349] width 10 height 5
type textarea "Adobe maintains an inventory of system assets which are ingested into Splunk. A…"
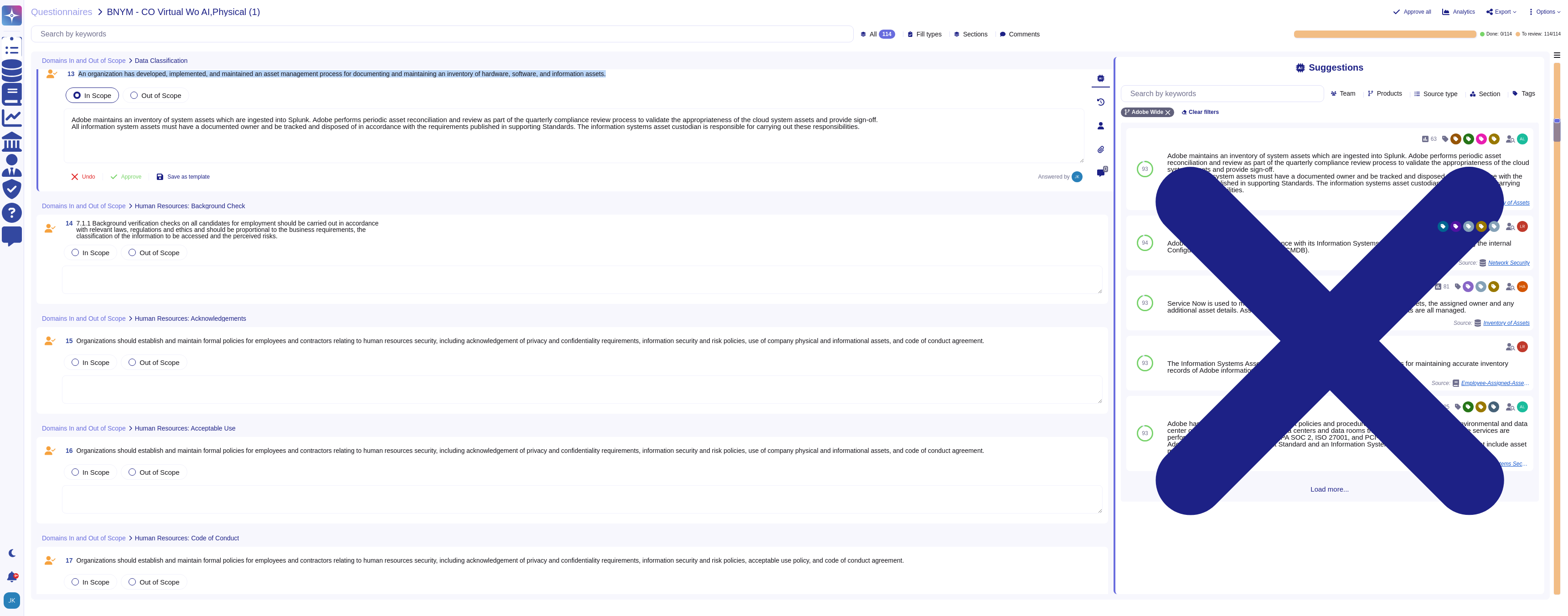
scroll to position [1685, 0]
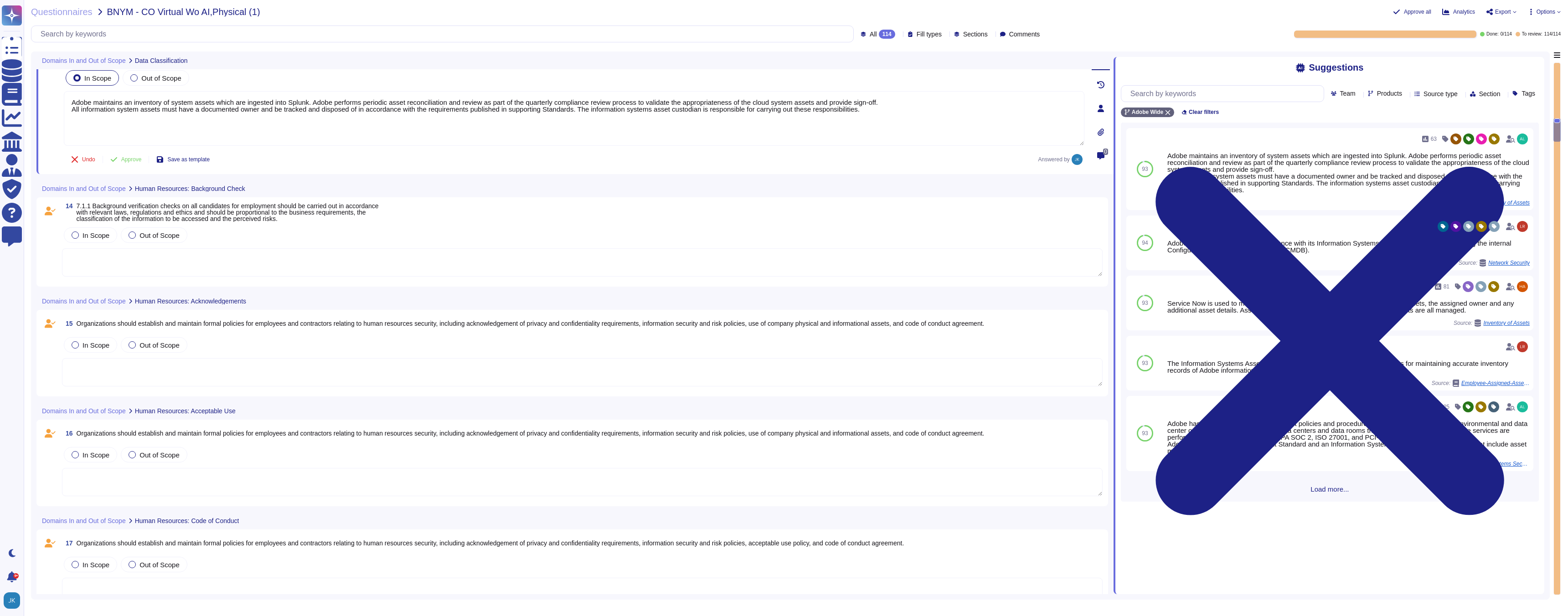
click at [269, 213] on span "7.1.1 Background verification checks on all candidates for employment should be…" at bounding box center [228, 212] width 302 height 20
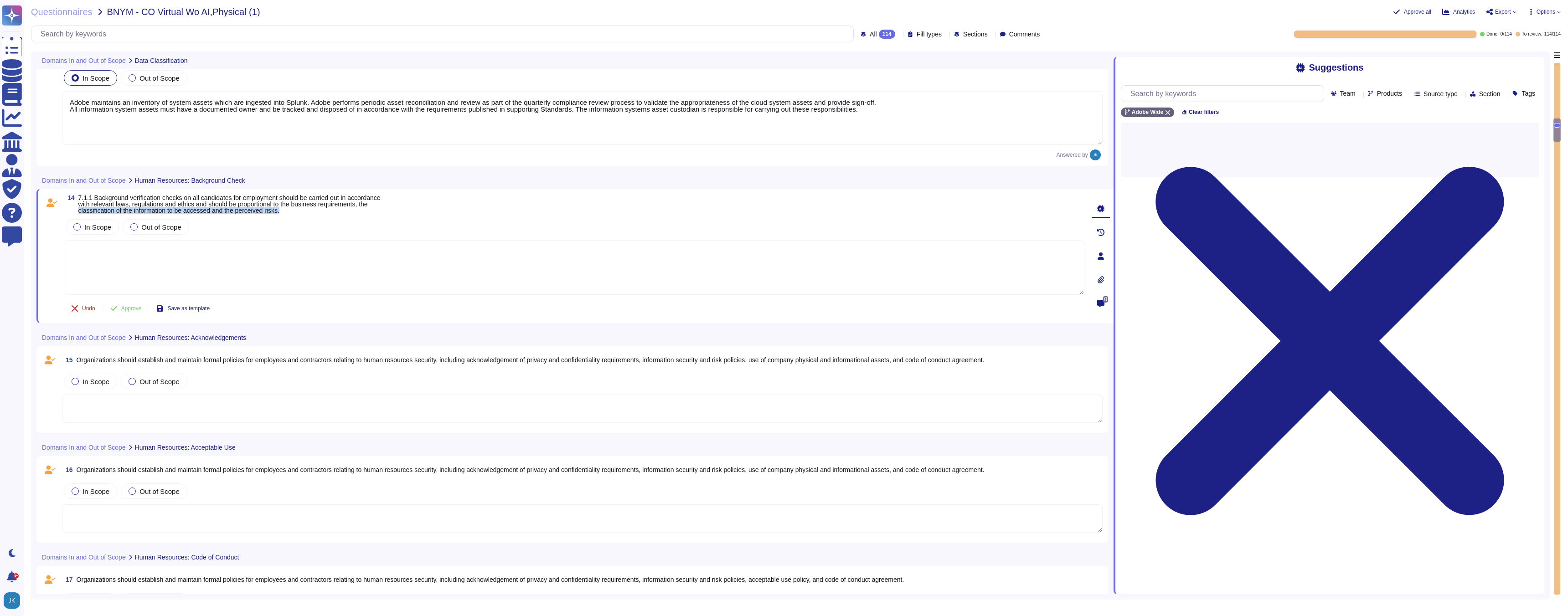
click at [268, 213] on span "7.1.1 Background verification checks on all candidates for employment should be…" at bounding box center [229, 204] width 302 height 20
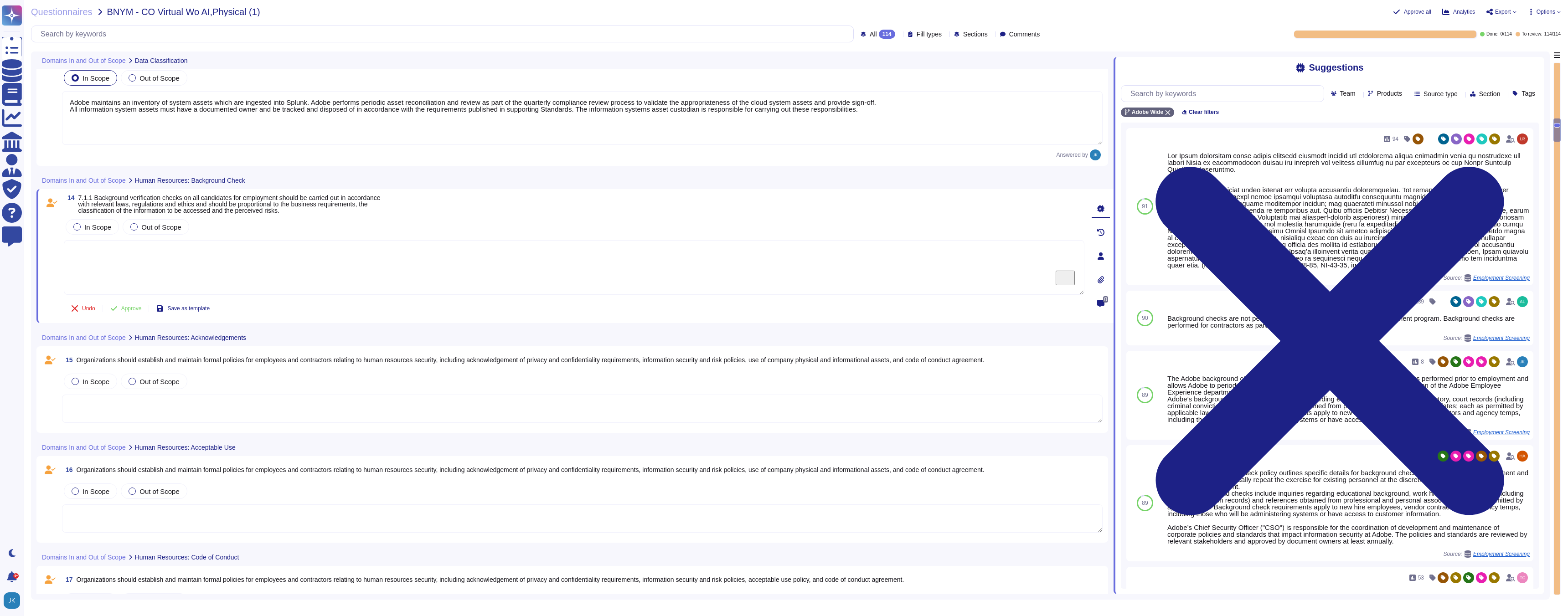
click at [222, 200] on span "7.1.1 Background verification checks on all candidates for employment should be…" at bounding box center [229, 204] width 302 height 20
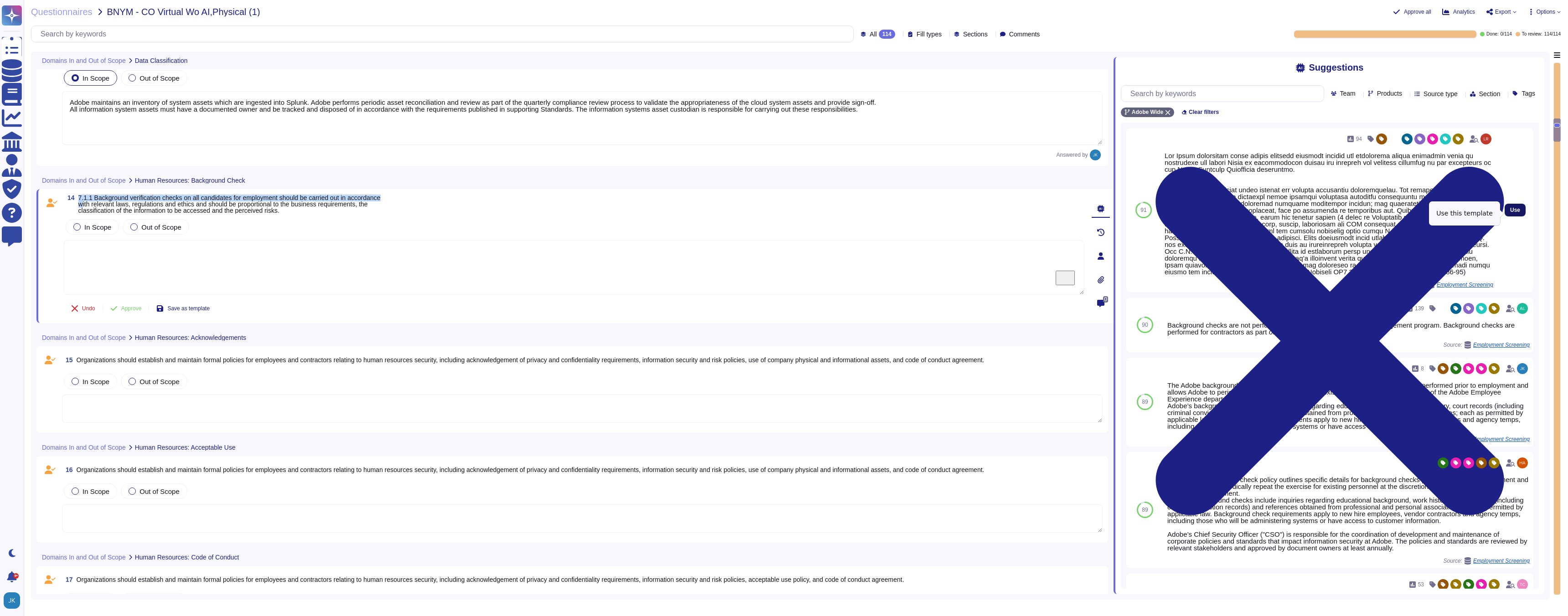
click at [1516, 212] on span "Use" at bounding box center [1515, 210] width 10 height 5
type textarea "The Adobe background check policy outlines specific details for background chec…"
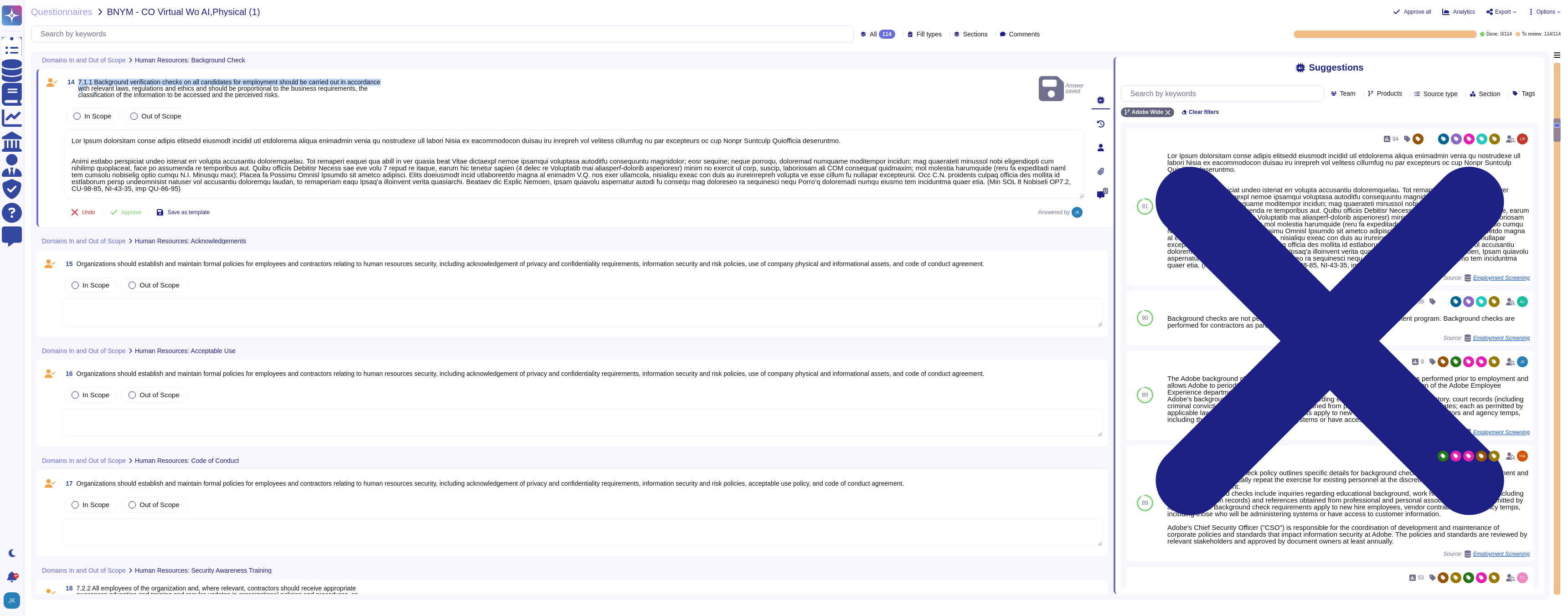
scroll to position [1824, 0]
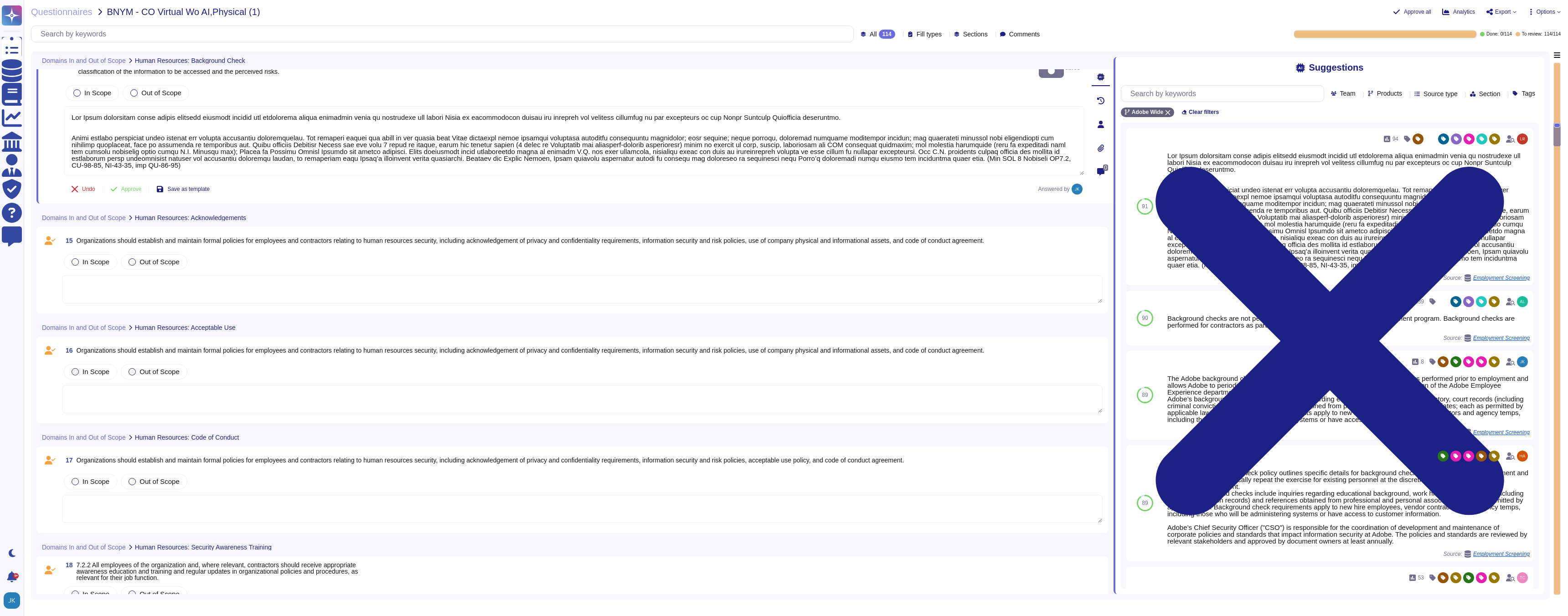
click at [257, 237] on span "Organizations should establish and maintain formal policies for employees and c…" at bounding box center [531, 240] width 908 height 7
click at [257, 233] on div "15 Organizations should establish and maintain formal policies for employees an…" at bounding box center [572, 270] width 1061 height 75
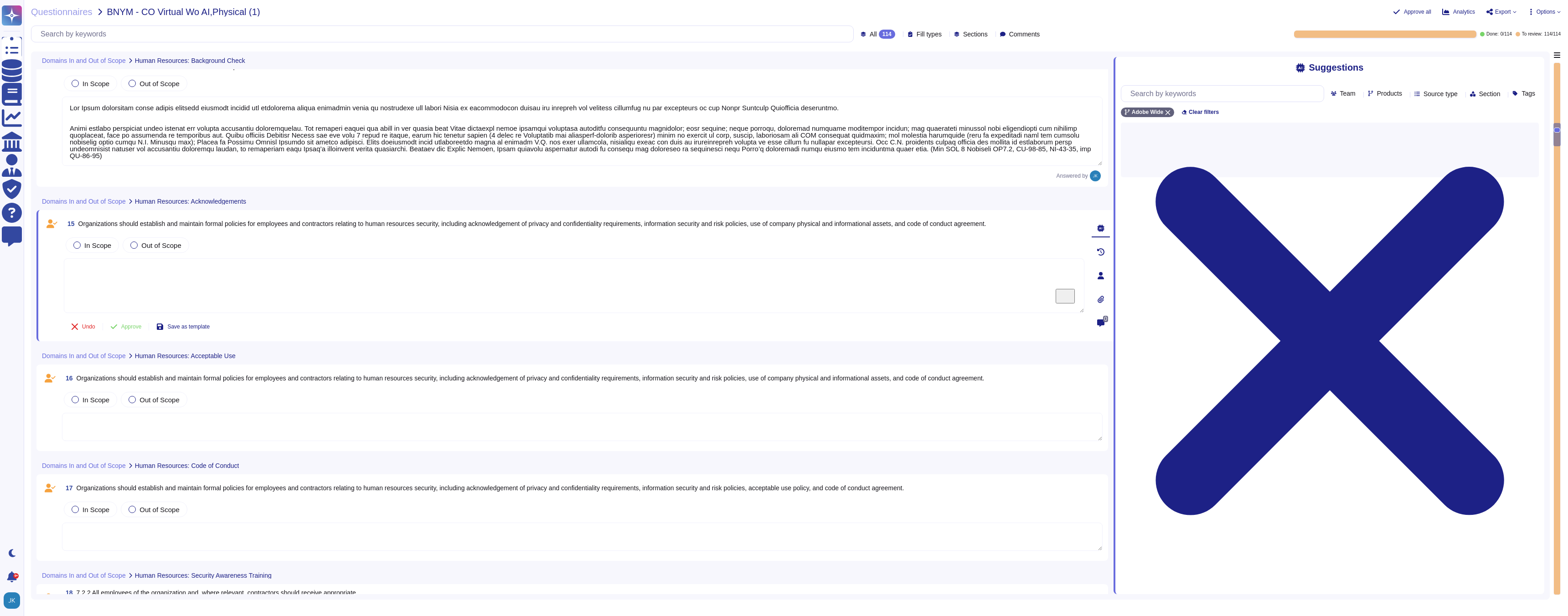
click at [252, 225] on span "Organizations should establish and maintain formal policies for employees and c…" at bounding box center [533, 224] width 908 height 7
click at [252, 223] on span "Organizations should establish and maintain formal policies for employees and c…" at bounding box center [533, 224] width 908 height 7
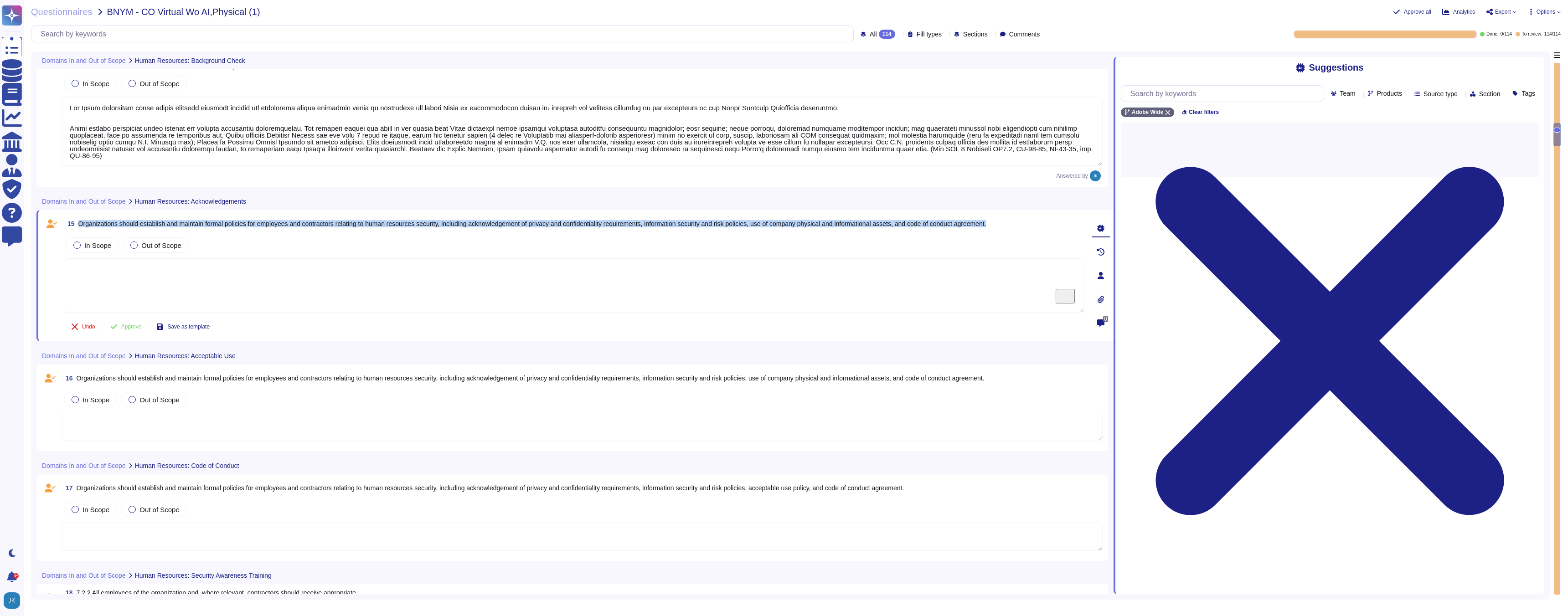
click at [252, 223] on span "Organizations should establish and maintain formal policies for employees and c…" at bounding box center [533, 224] width 908 height 7
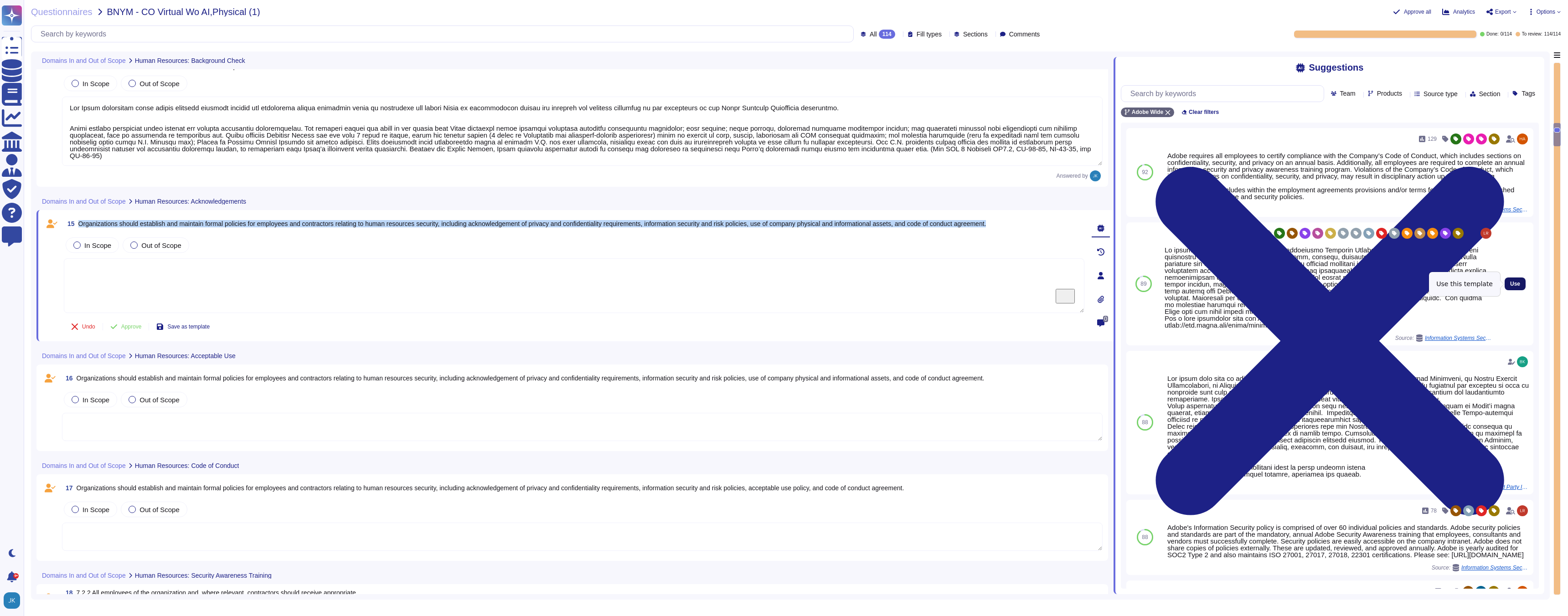
click at [1510, 281] on span "Use" at bounding box center [1515, 284] width 10 height 5
type textarea "Lo ipsumdolo sita CON 22032, Adipi'e Seddoeiusmo Temporin Utlabo etdolore mag a…"
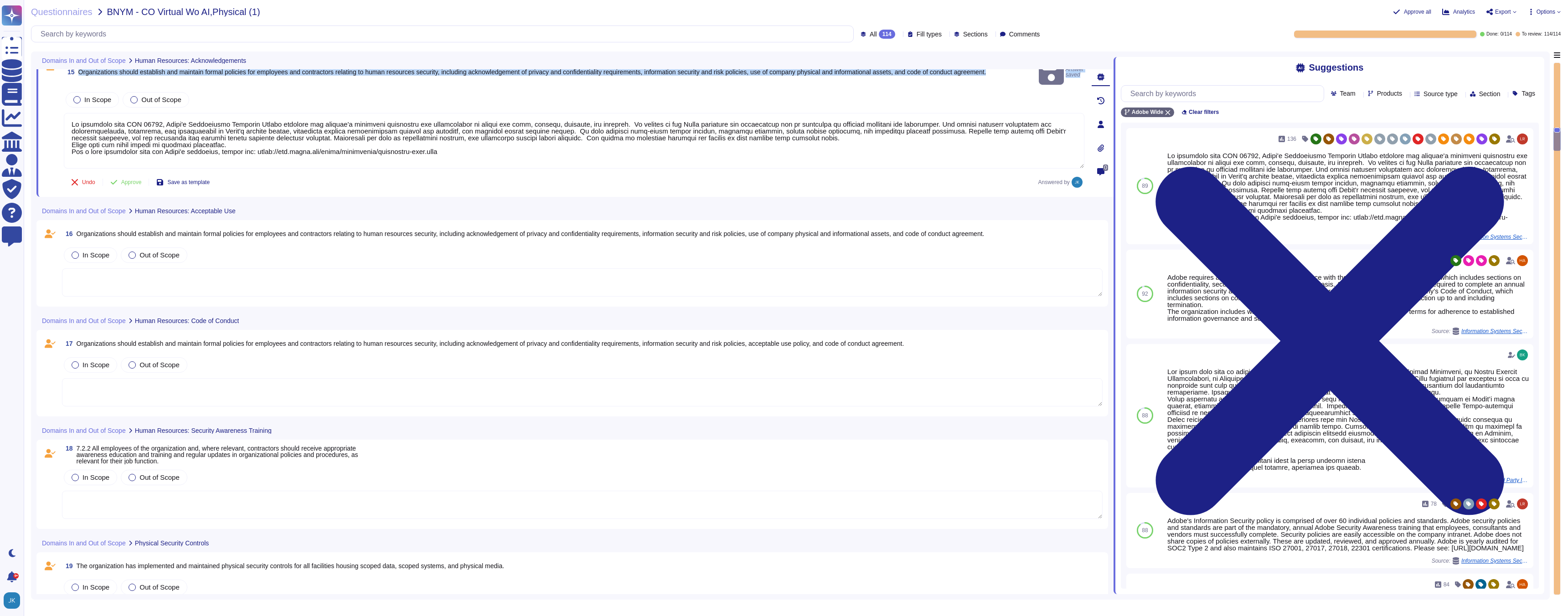
scroll to position [1984, 0]
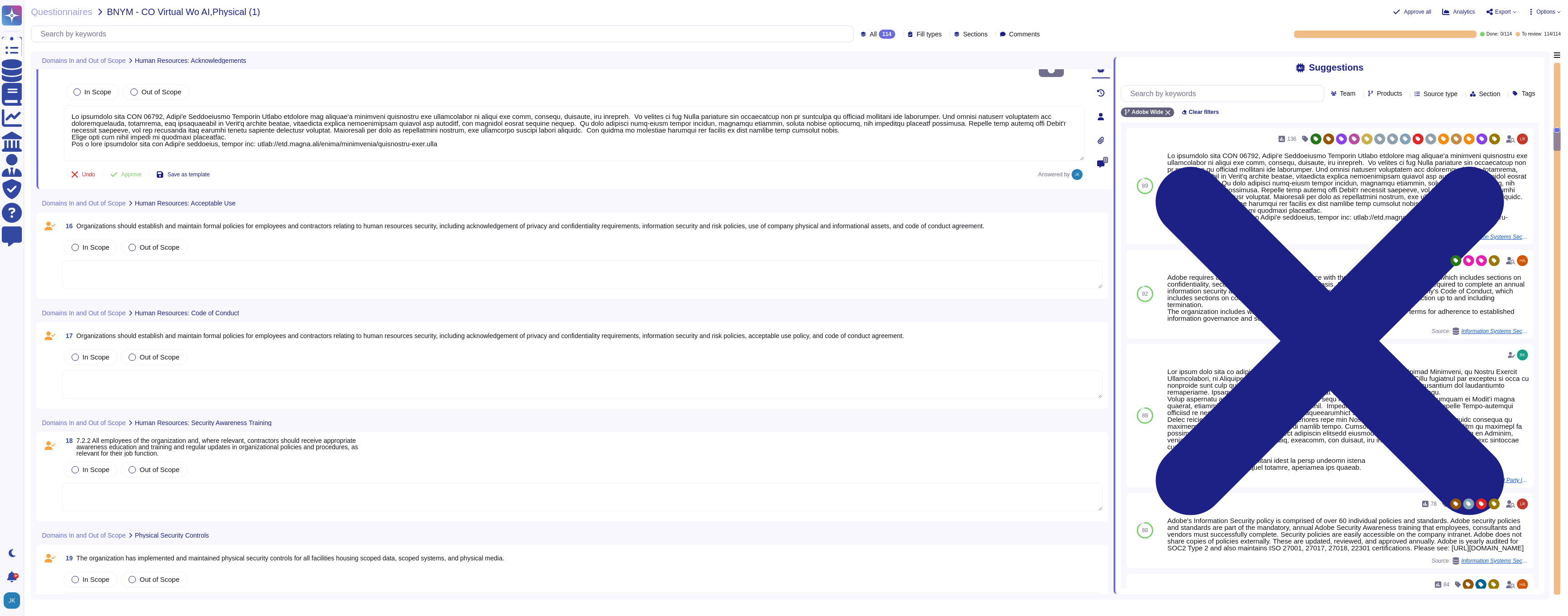
click at [295, 222] on span "Organizations should establish and maintain formal policies for employees and c…" at bounding box center [531, 226] width 908 height 7
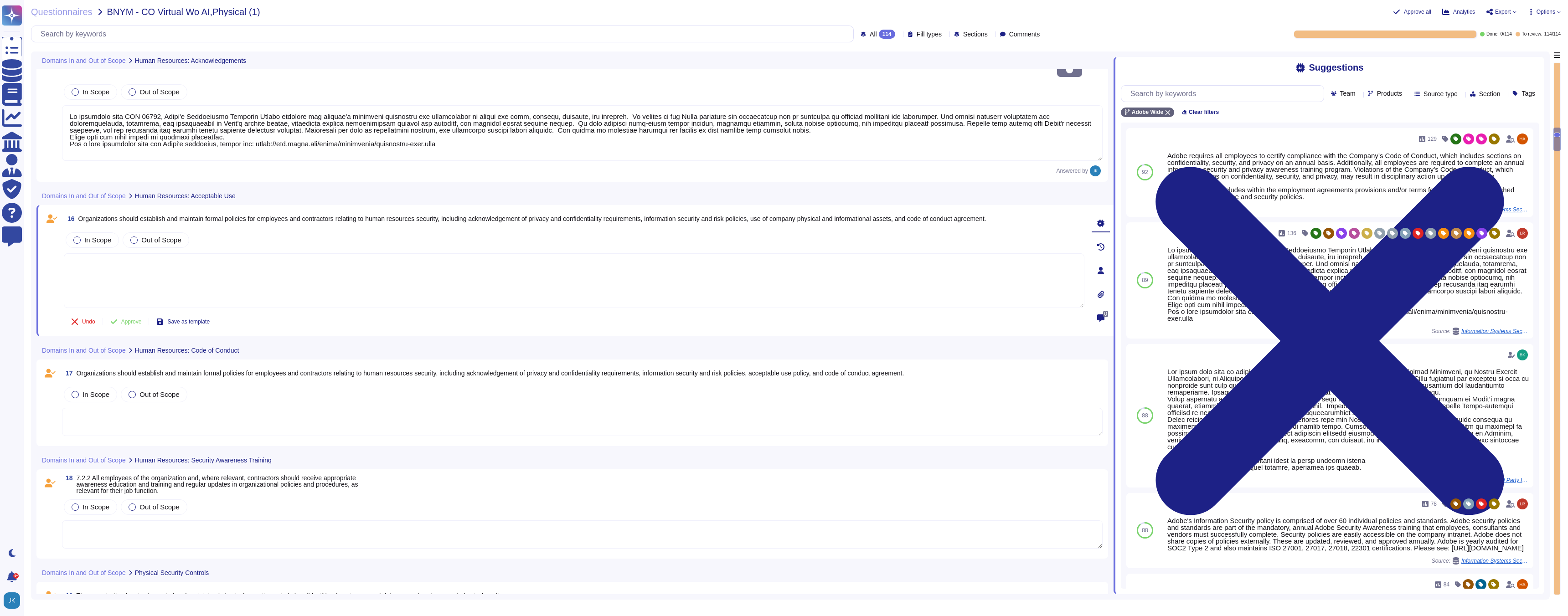
click at [295, 211] on span "16 Organizations should establish and maintain formal policies for employees an…" at bounding box center [525, 219] width 922 height 16
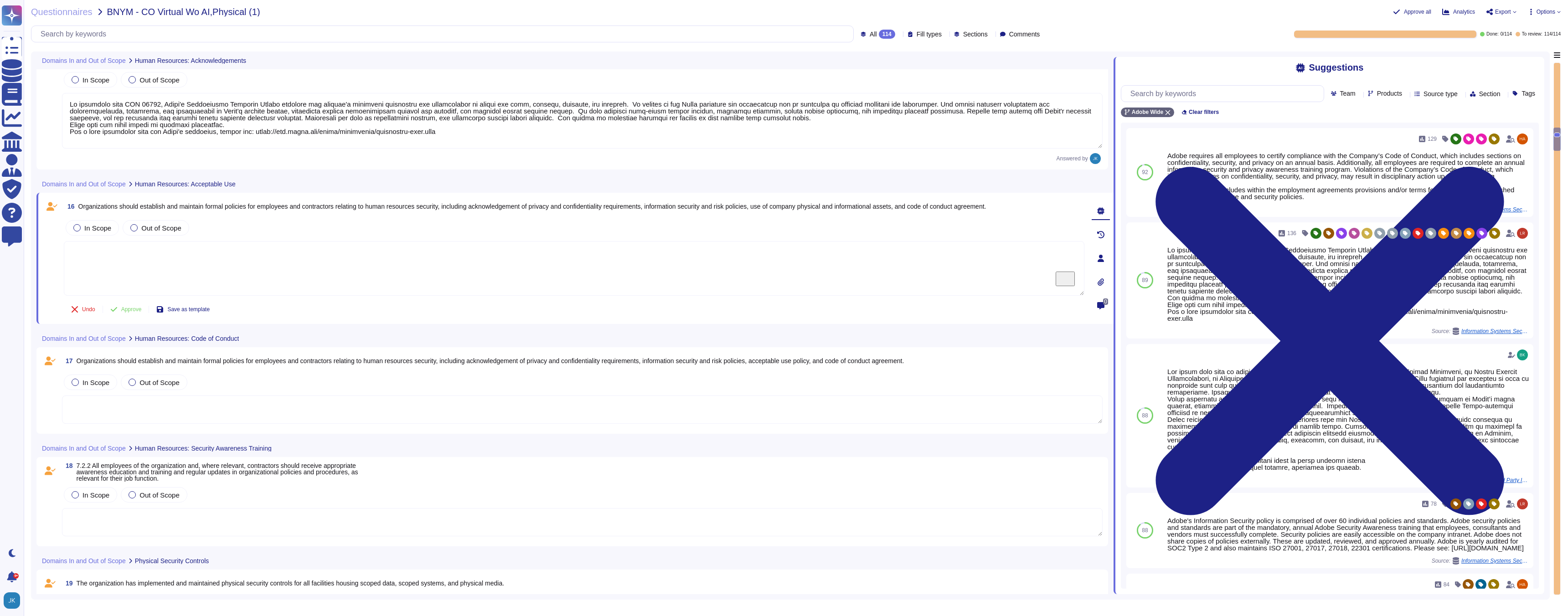
click at [289, 209] on span "Organizations should establish and maintain formal policies for employees and c…" at bounding box center [533, 206] width 908 height 7
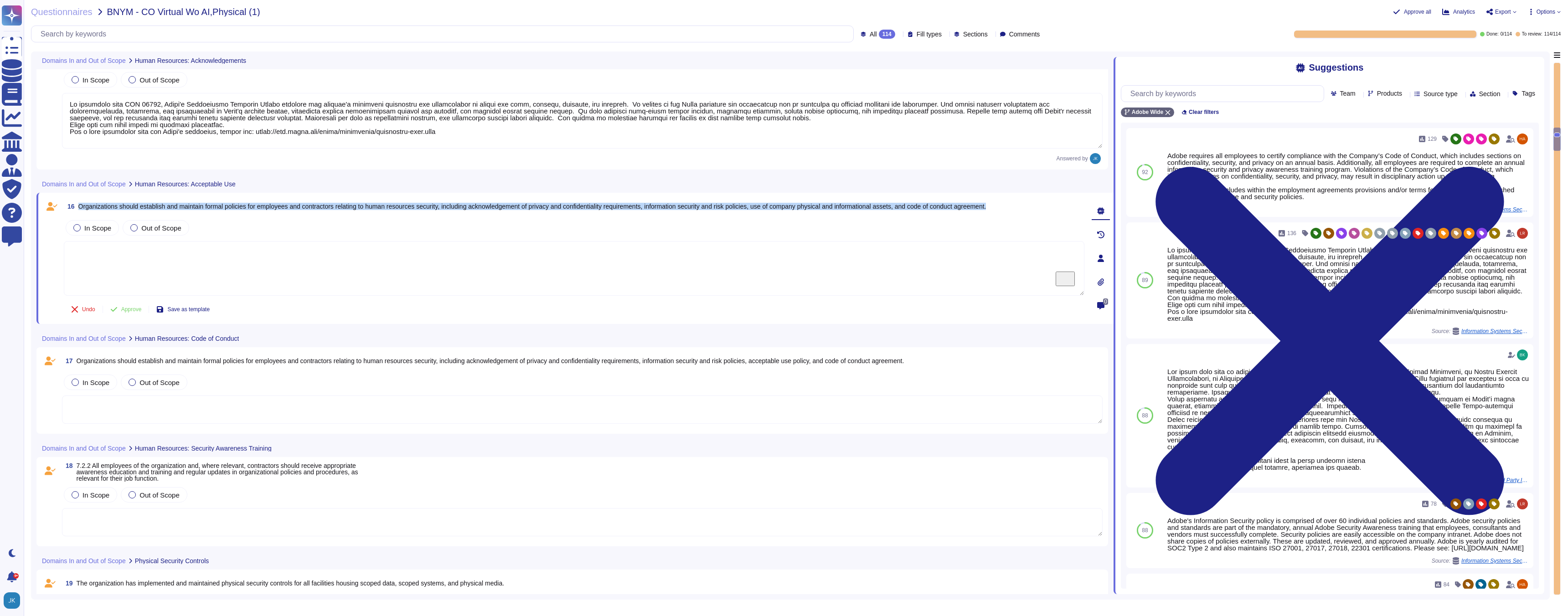
click at [289, 209] on span "Organizations should establish and maintain formal policies for employees and c…" at bounding box center [533, 206] width 908 height 7
click at [1514, 171] on span "Use" at bounding box center [1515, 172] width 10 height 5
type textarea "Adobe requires all employees to certify compliance with the Company’s Code of C…"
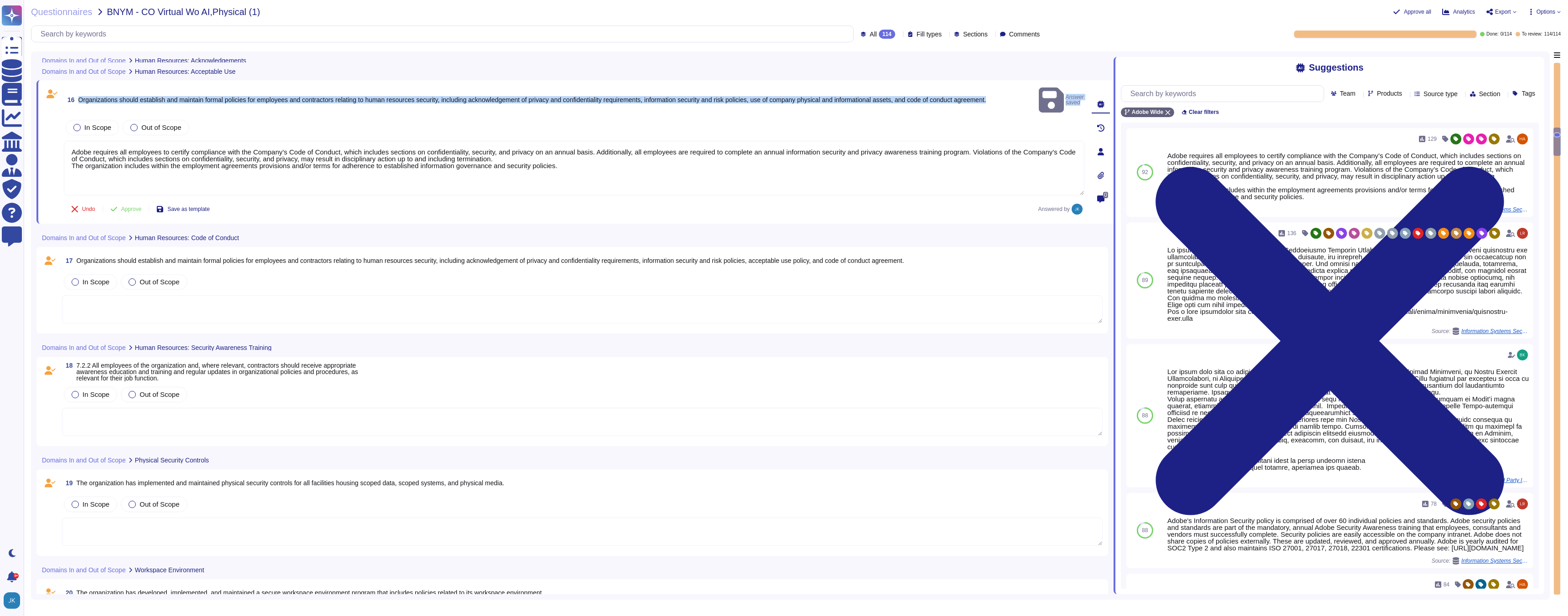
scroll to position [2101, 0]
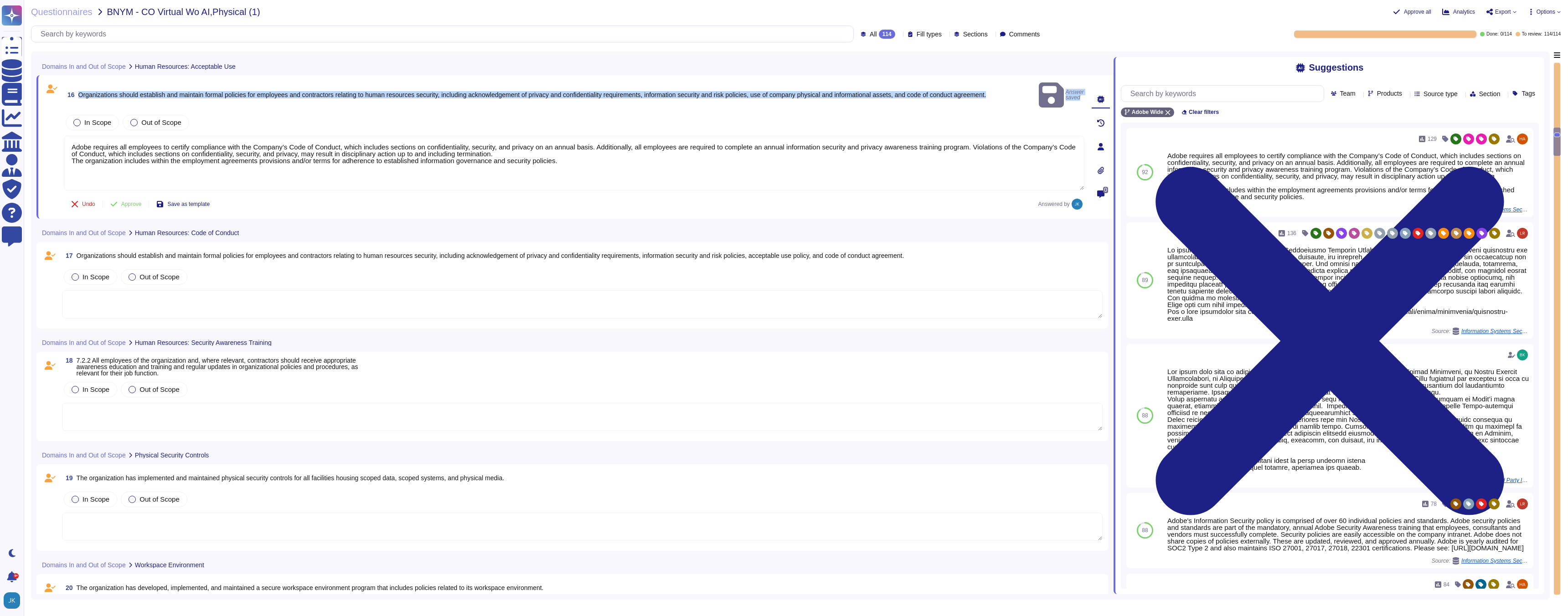
click at [317, 252] on span "Organizations should establish and maintain formal policies for employees and c…" at bounding box center [491, 256] width 828 height 7
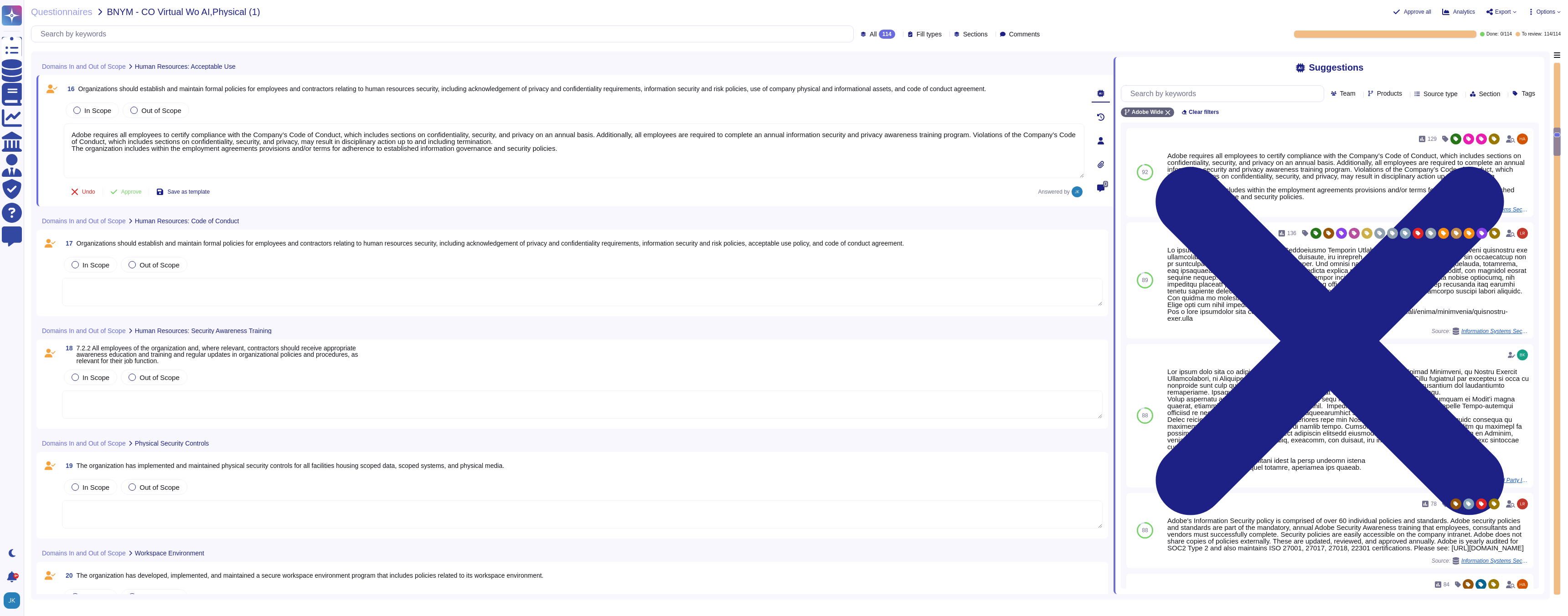
click at [317, 244] on div "17 Organizations should establish and maintain formal policies for employees an…" at bounding box center [572, 273] width 1061 height 75
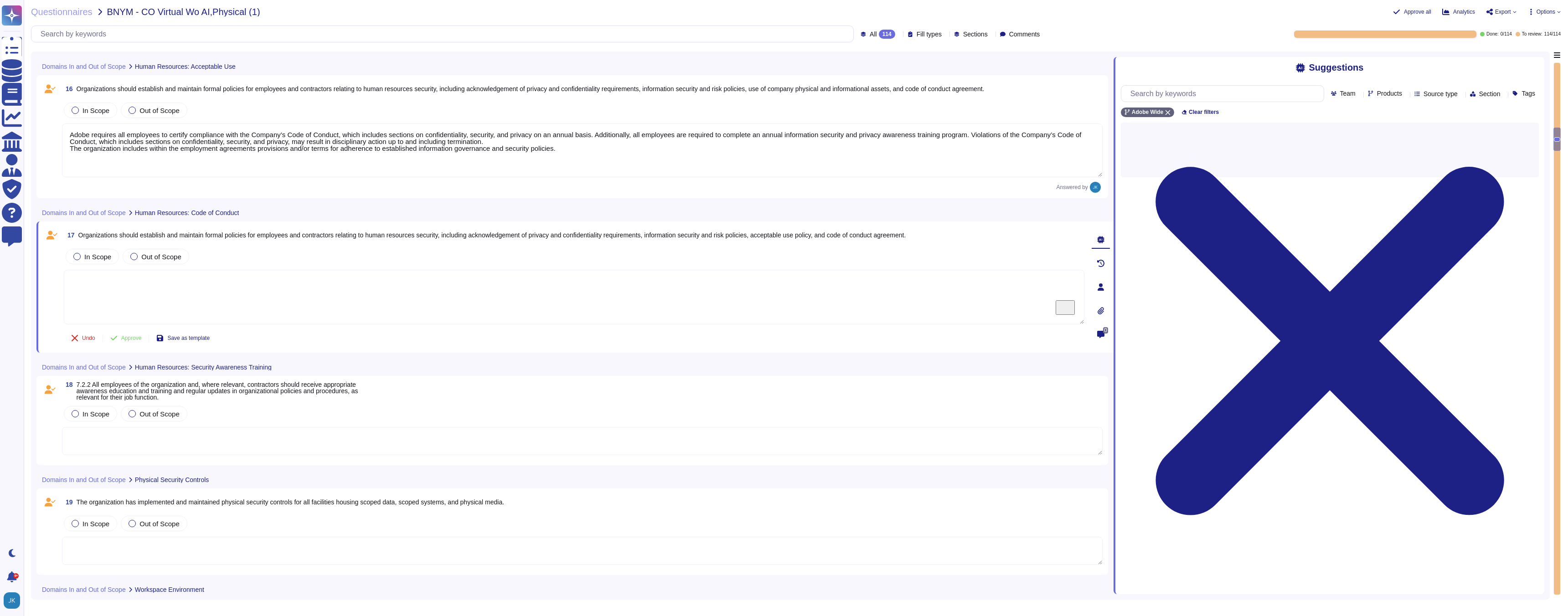
click at [309, 238] on span "Organizations should establish and maintain formal policies for employees and c…" at bounding box center [492, 235] width 828 height 7
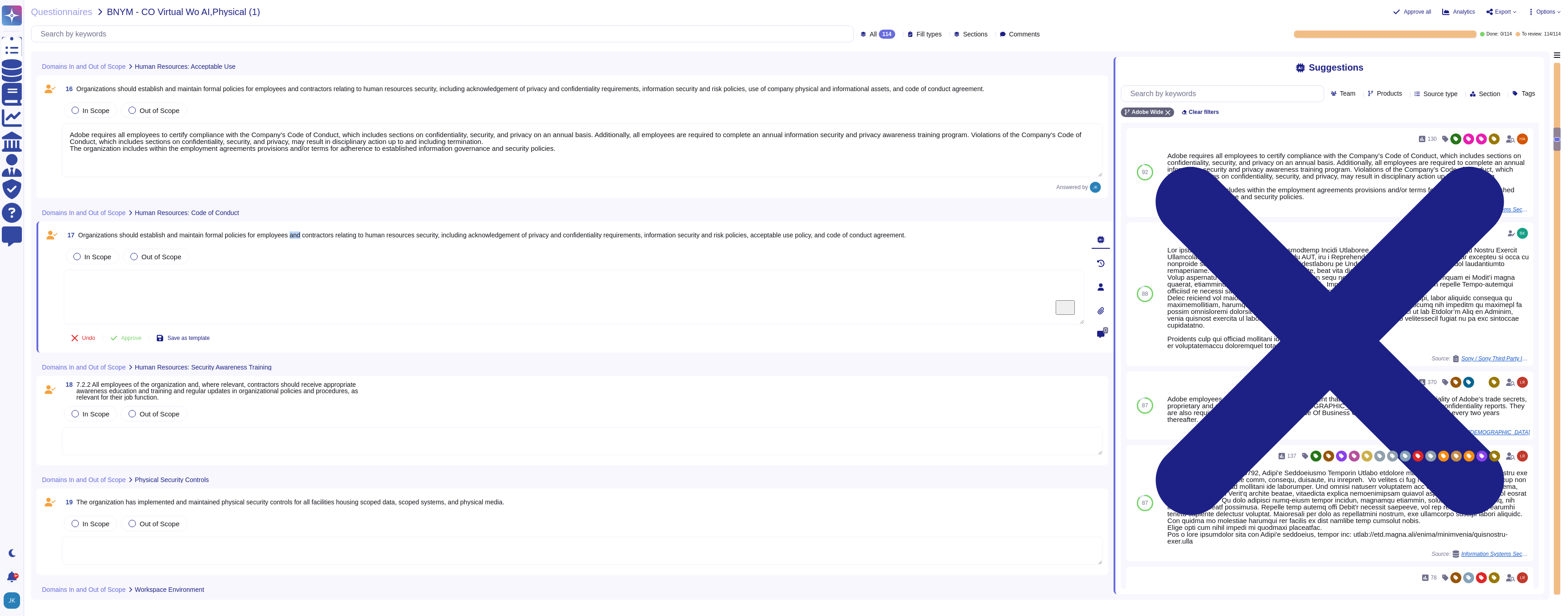
click at [309, 238] on span "Organizations should establish and maintain formal policies for employees and c…" at bounding box center [492, 235] width 828 height 7
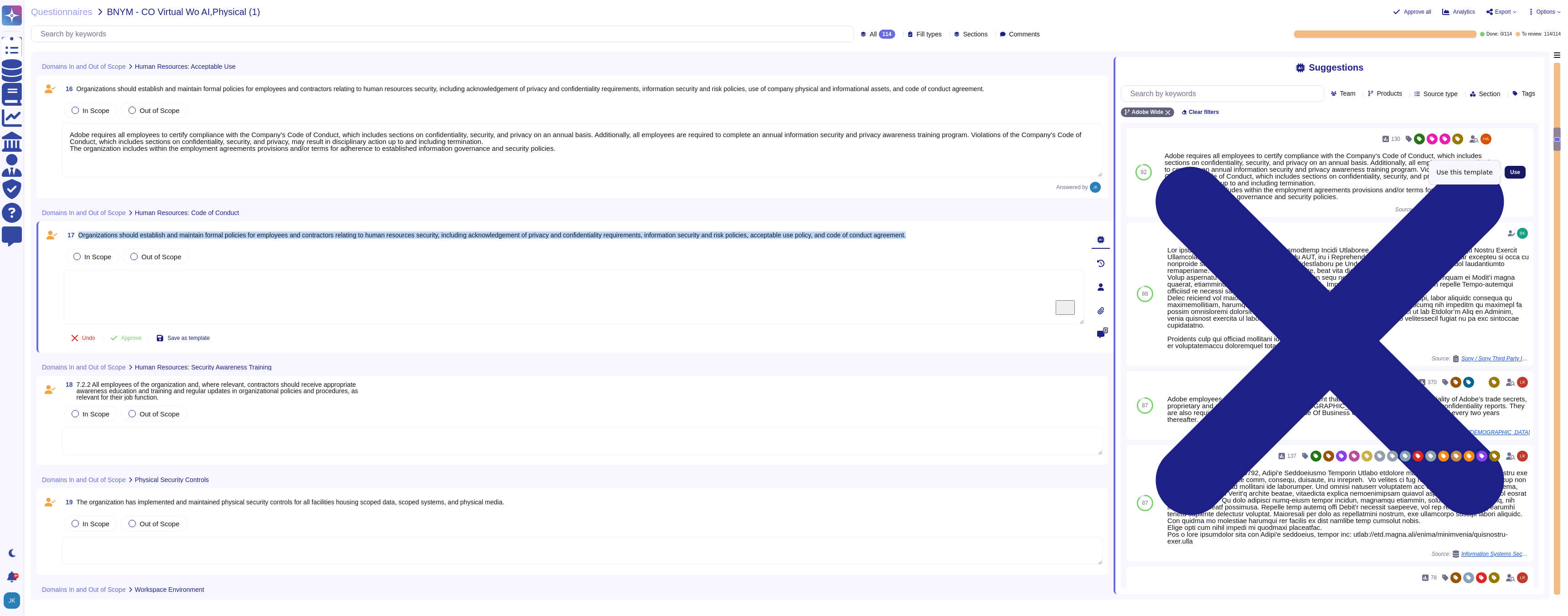
click at [1518, 170] on span "Use" at bounding box center [1515, 172] width 10 height 5
type textarea "Adobe requires all employees to certify compliance with the Company’s Code of C…"
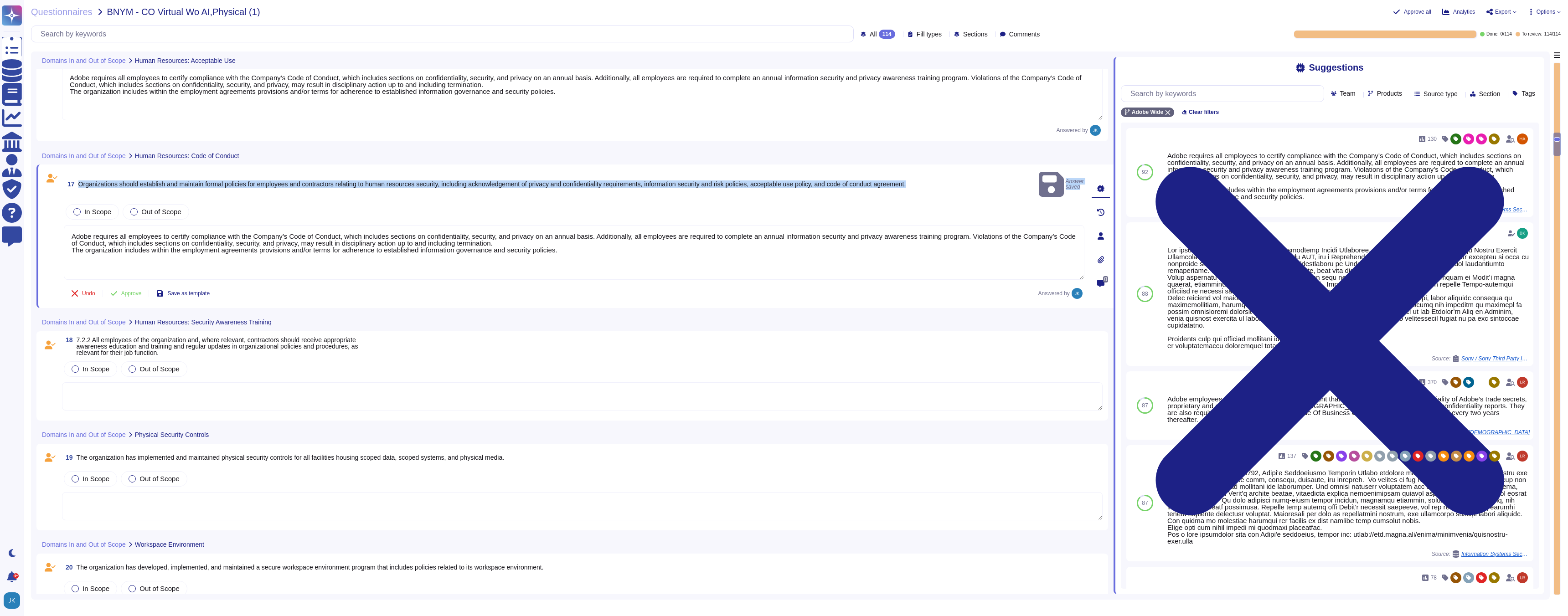
scroll to position [2154, 0]
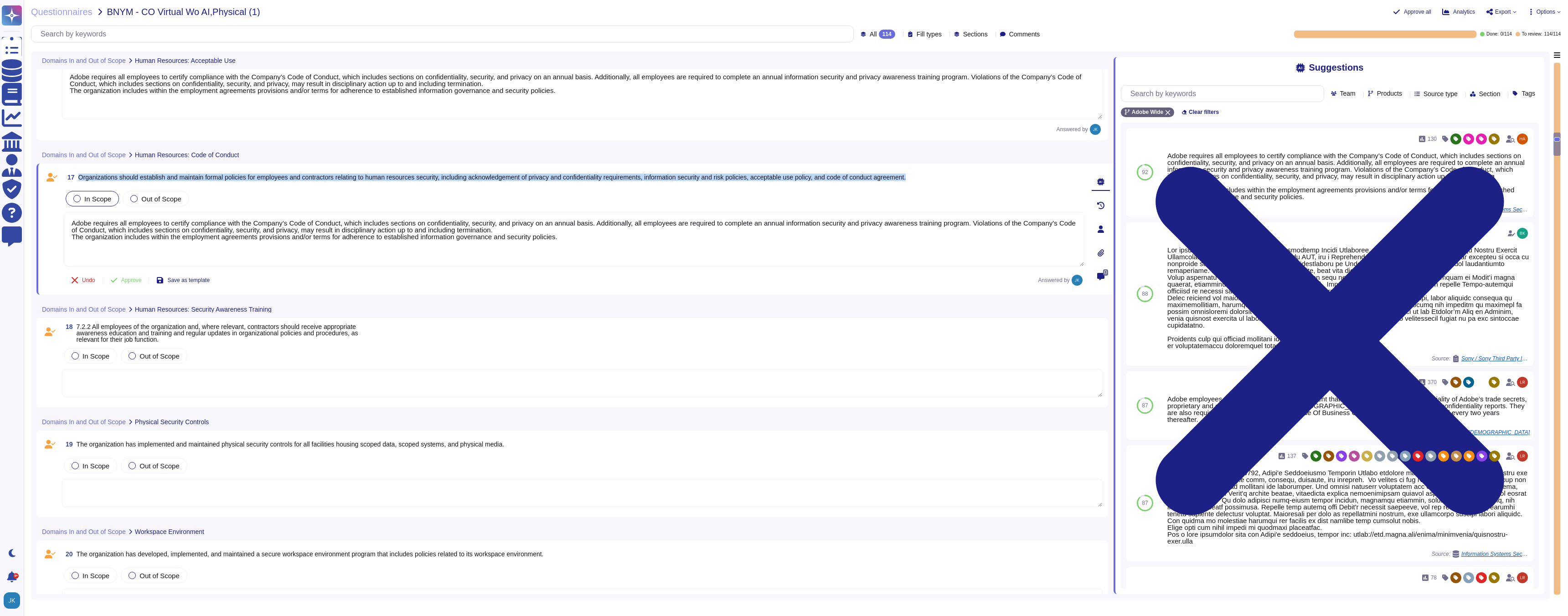
click at [74, 200] on div at bounding box center [77, 199] width 7 height 7
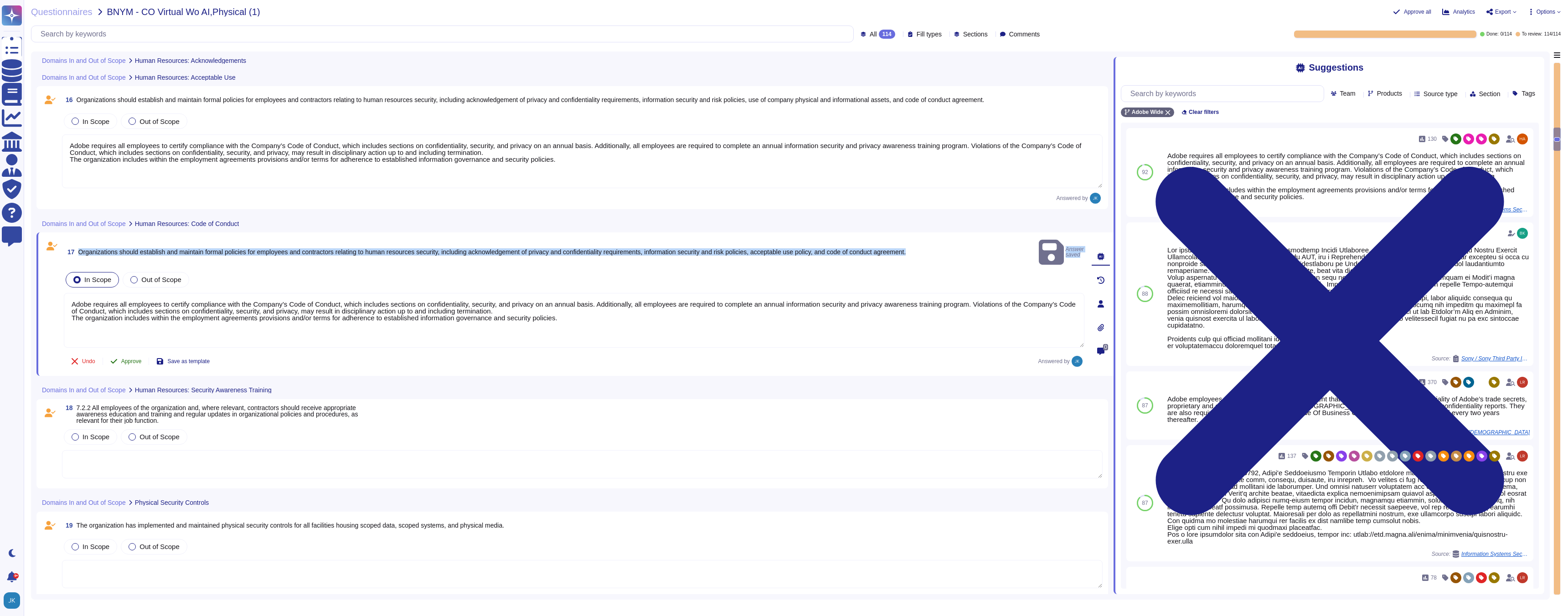
type textarea "Lo ipsumdolo sita CON 22032, Adipi'e Seddoeiusmo Temporin Utlabo etdolore mag a…"
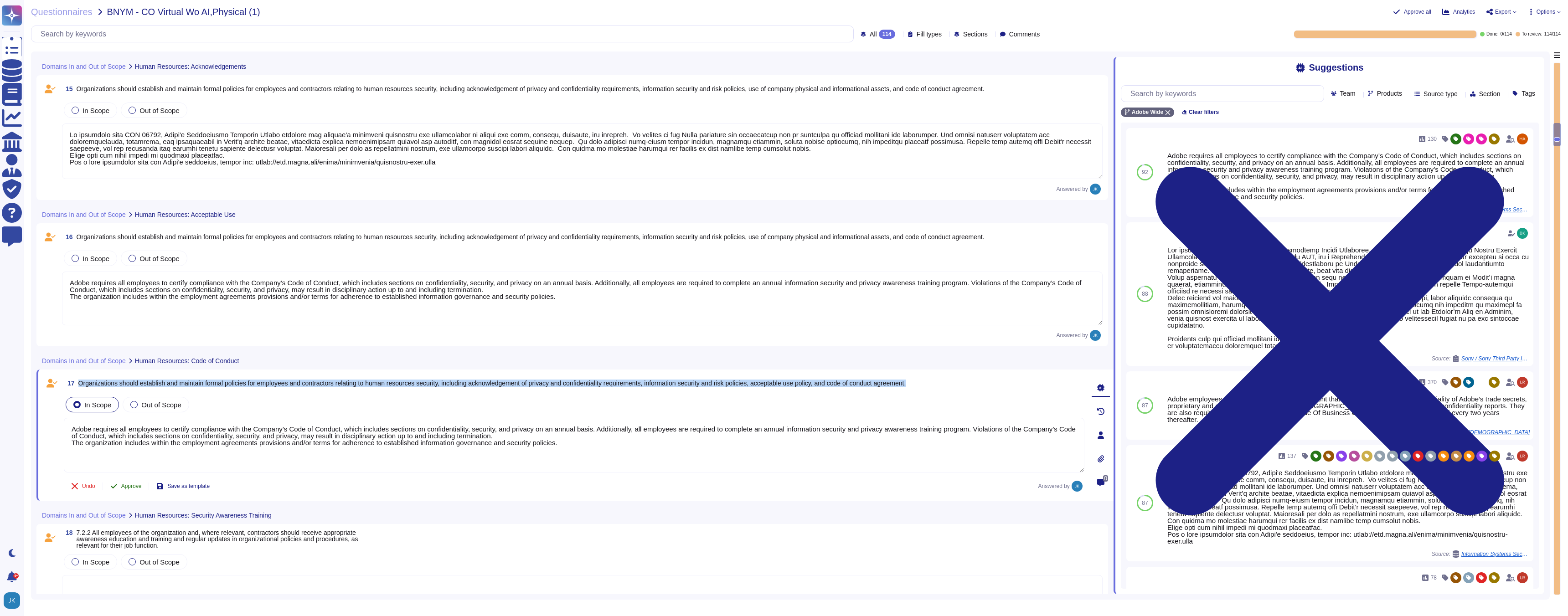
type textarea "The Adobe background check policy outlines specific details for background chec…"
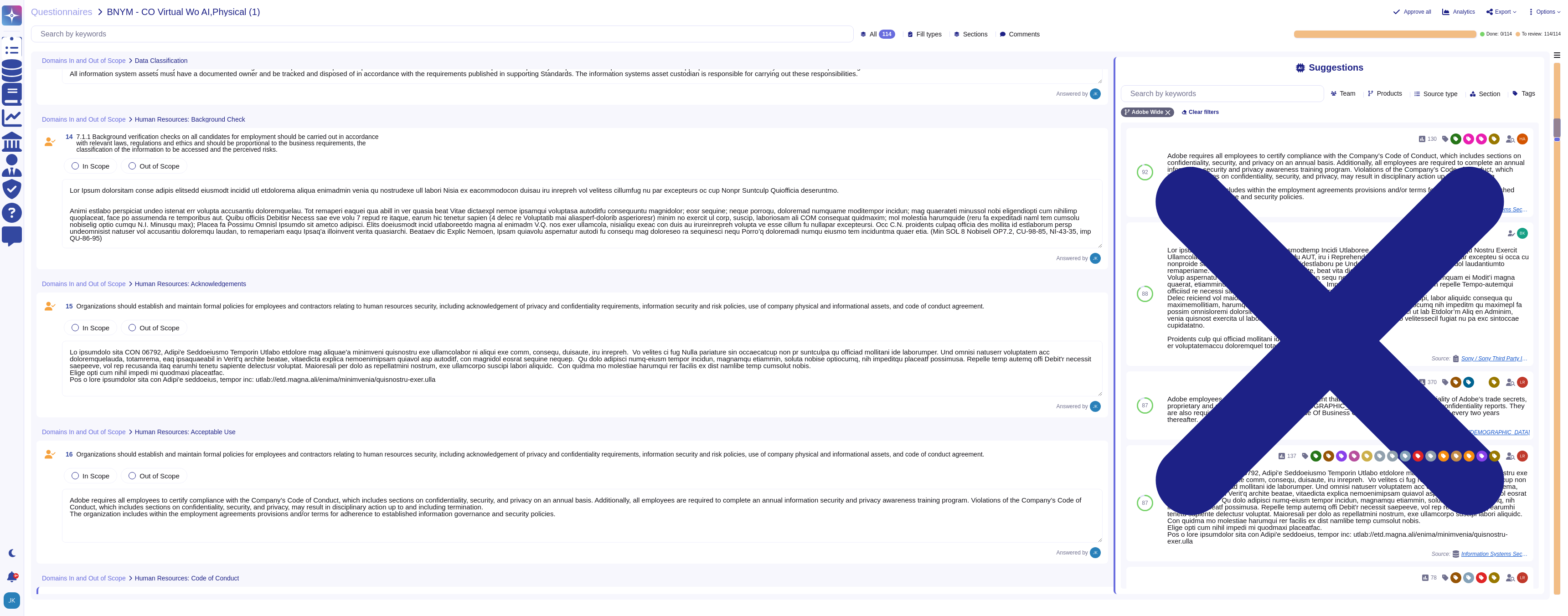
type textarea "Adobe maintains an inventory of system assets which are ingested into Splunk. A…"
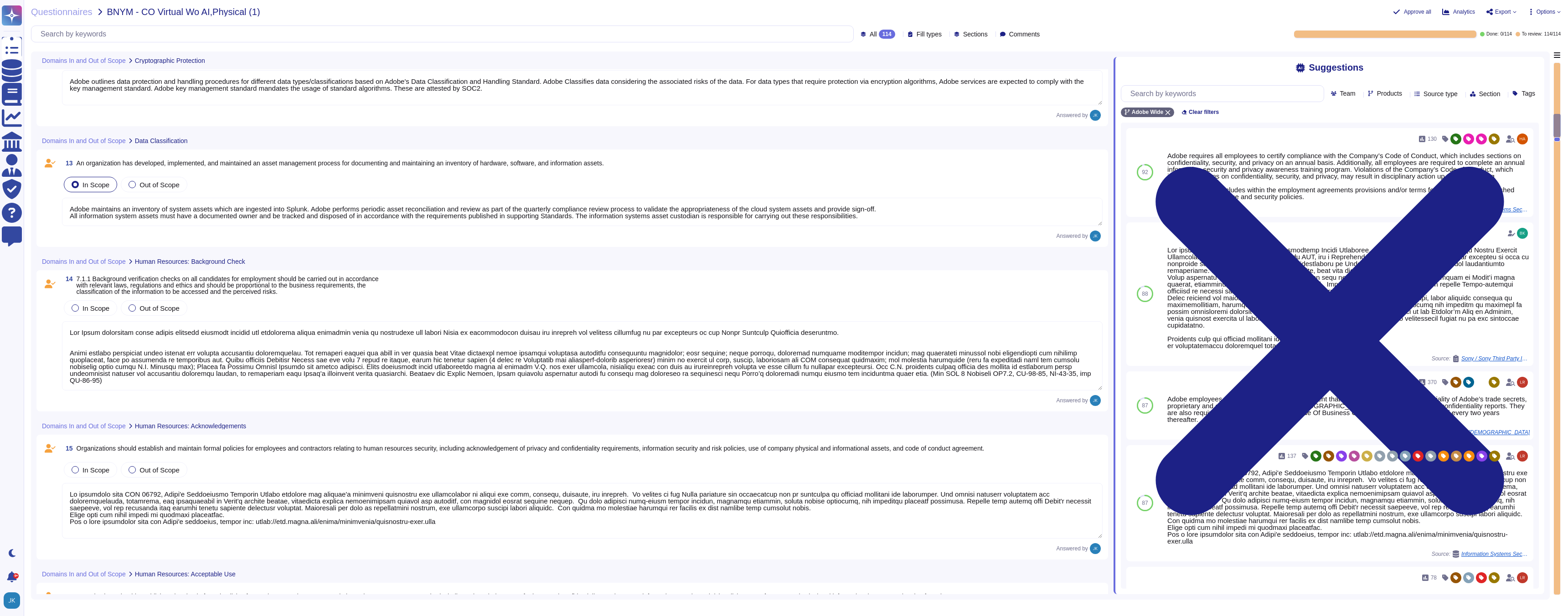
type textarea "Adobe outlines data protection and handling procedures for different data types…"
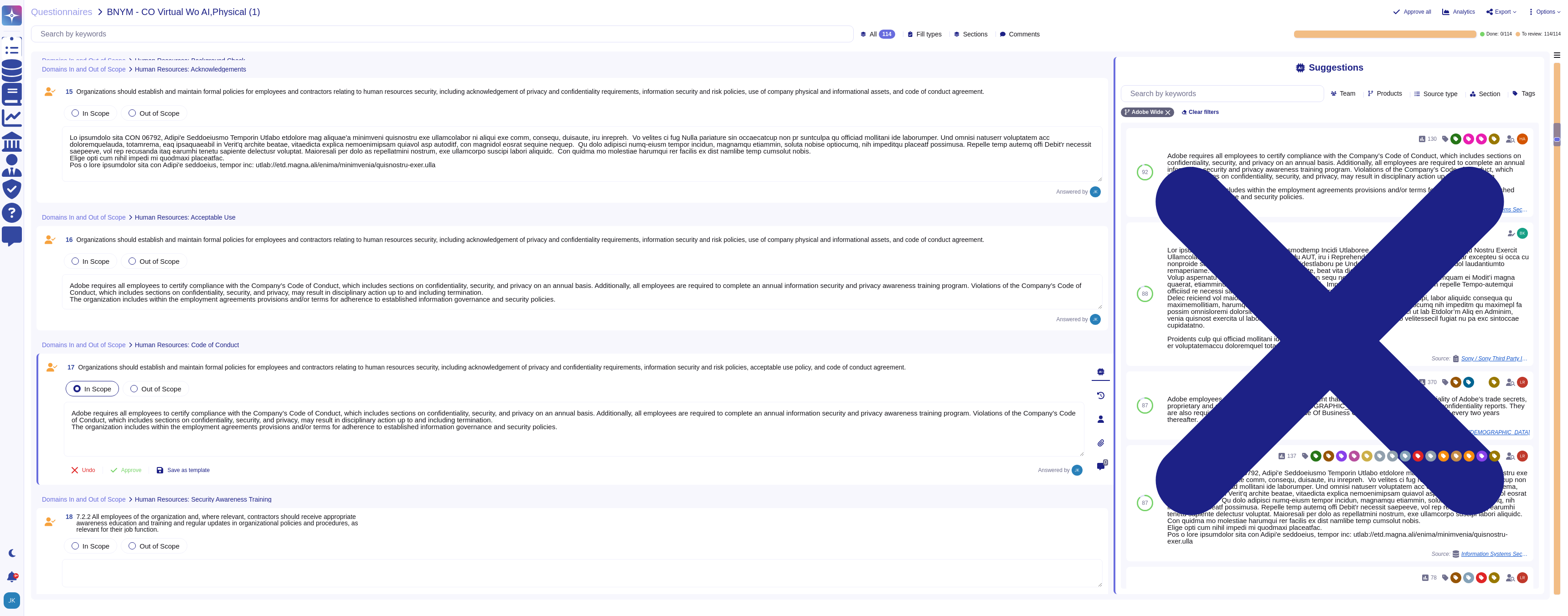
scroll to position [1910, 0]
type textarea "The Adobe background check policy outlines specific details for background chec…"
type textarea "Lo ipsumdolo sita CON 22032, Adipi'e Seddoeiusmo Temporin Utlabo etdolore mag a…"
type textarea "Adobe requires all employees to certify compliance with the Company’s Code of C…"
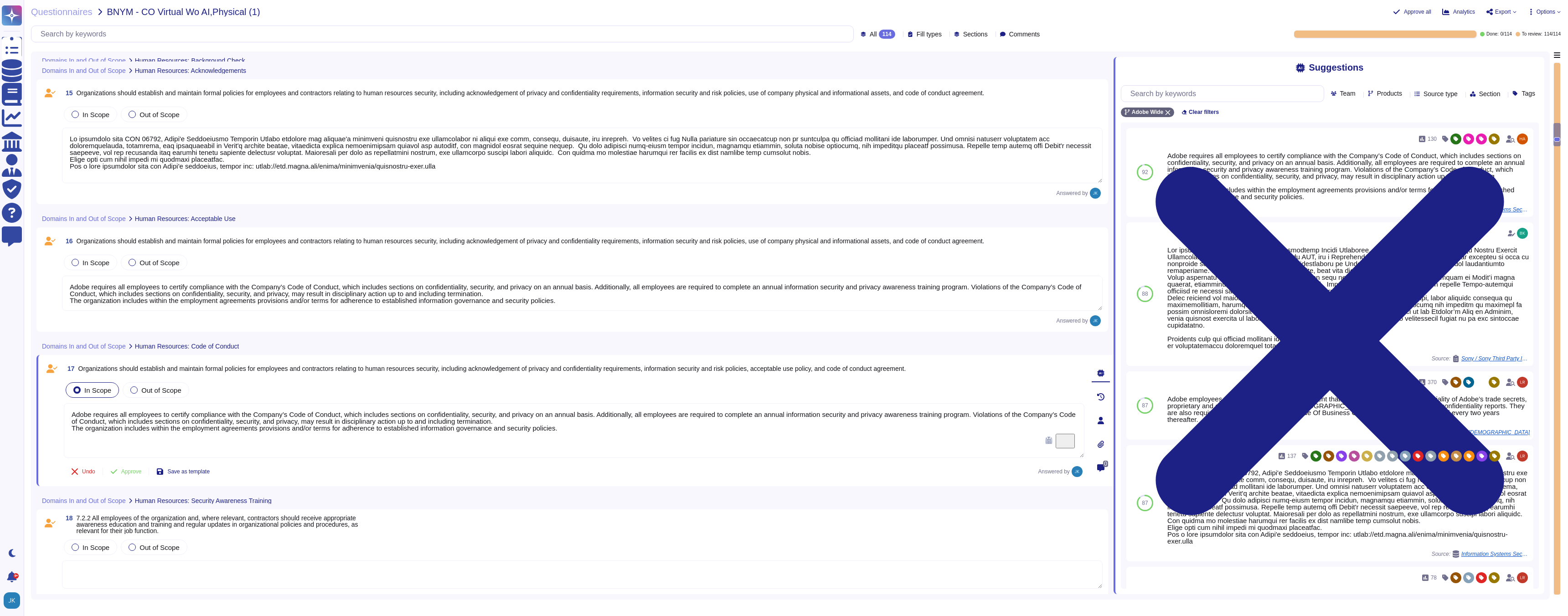
scroll to position [1, 0]
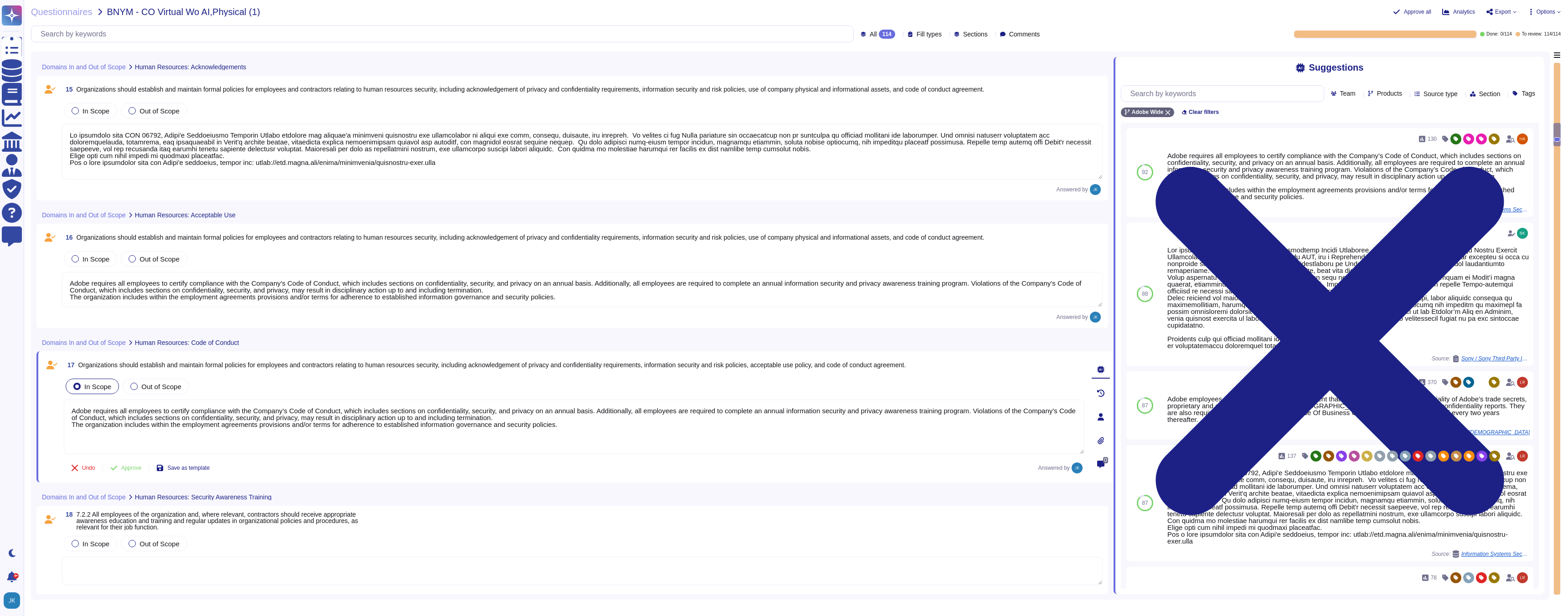
type textarea "The Adobe background check policy outlines specific details for background chec…"
type textarea "Lo ipsumdolo sita CON 22032, Adipi'e Seddoeiusmo Temporin Utlabo etdolore mag a…"
type textarea "Adobe requires all employees to certify compliance with the Company’s Code of C…"
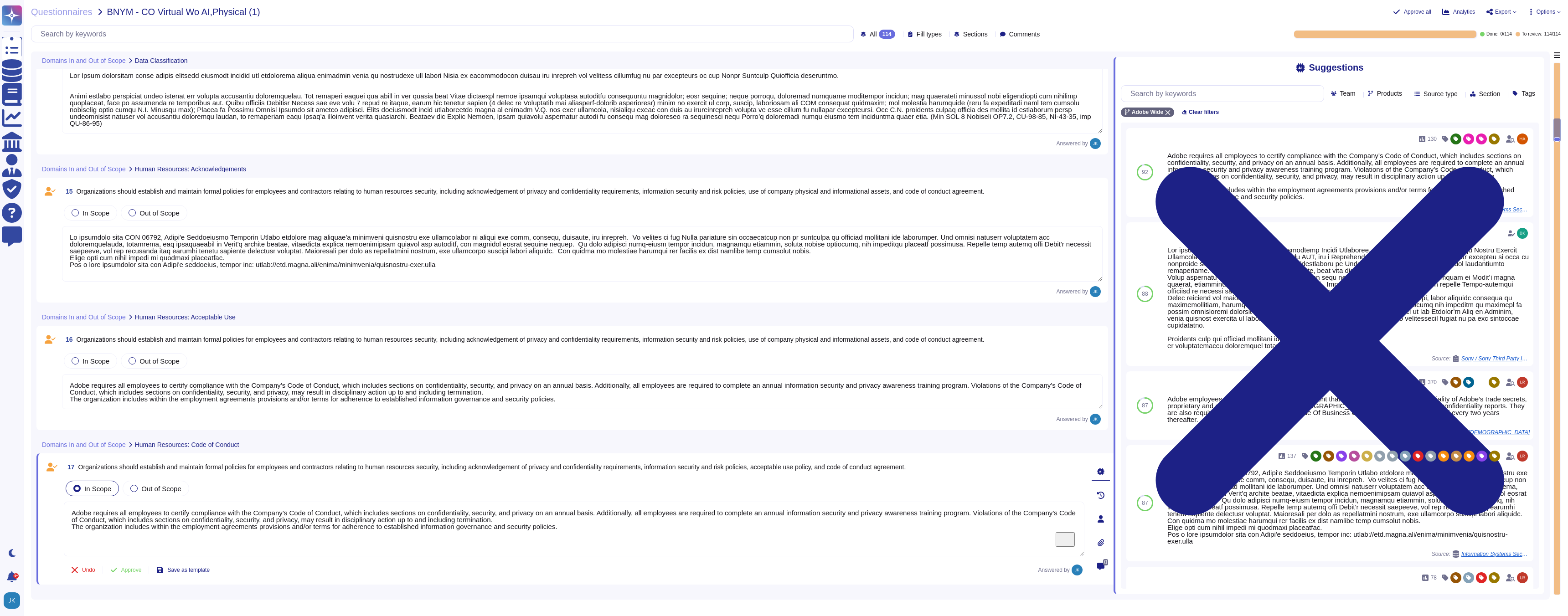
type textarea "Adobe maintains an inventory of system assets which are ingested into Splunk. A…"
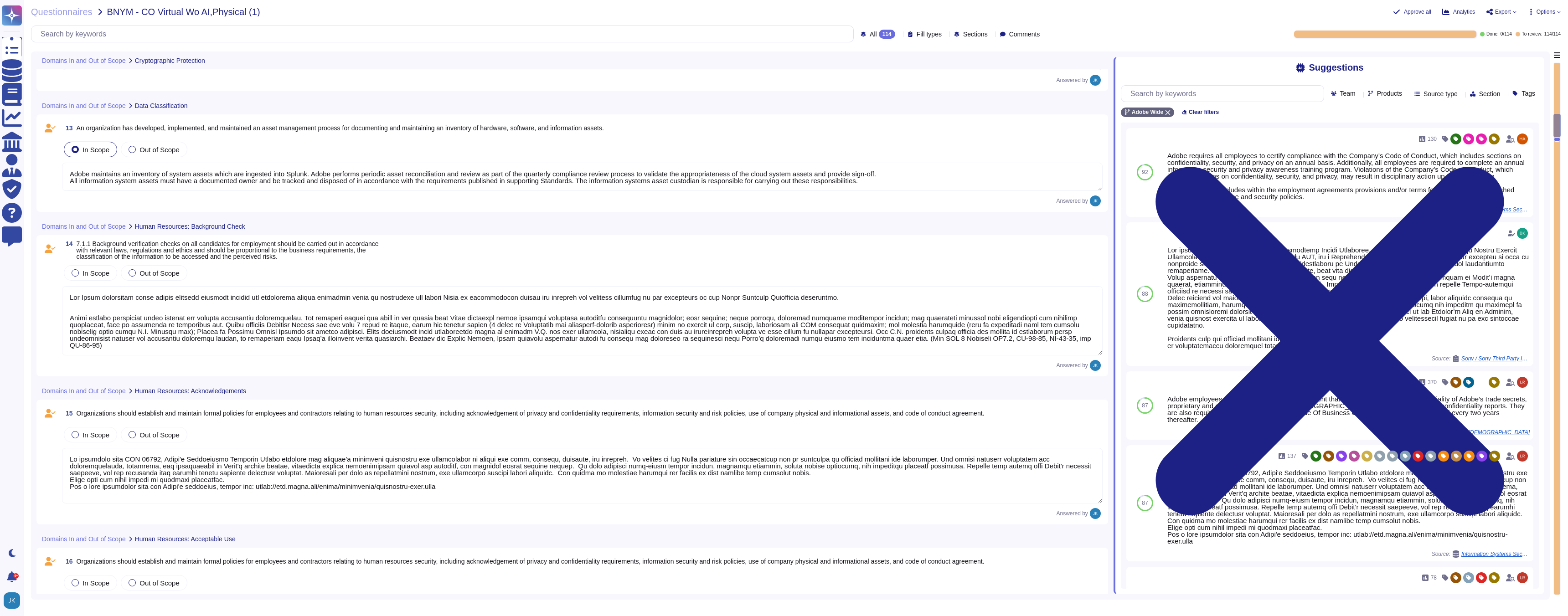
type textarea "Adobe outlines data protection and handling procedures for different data types…"
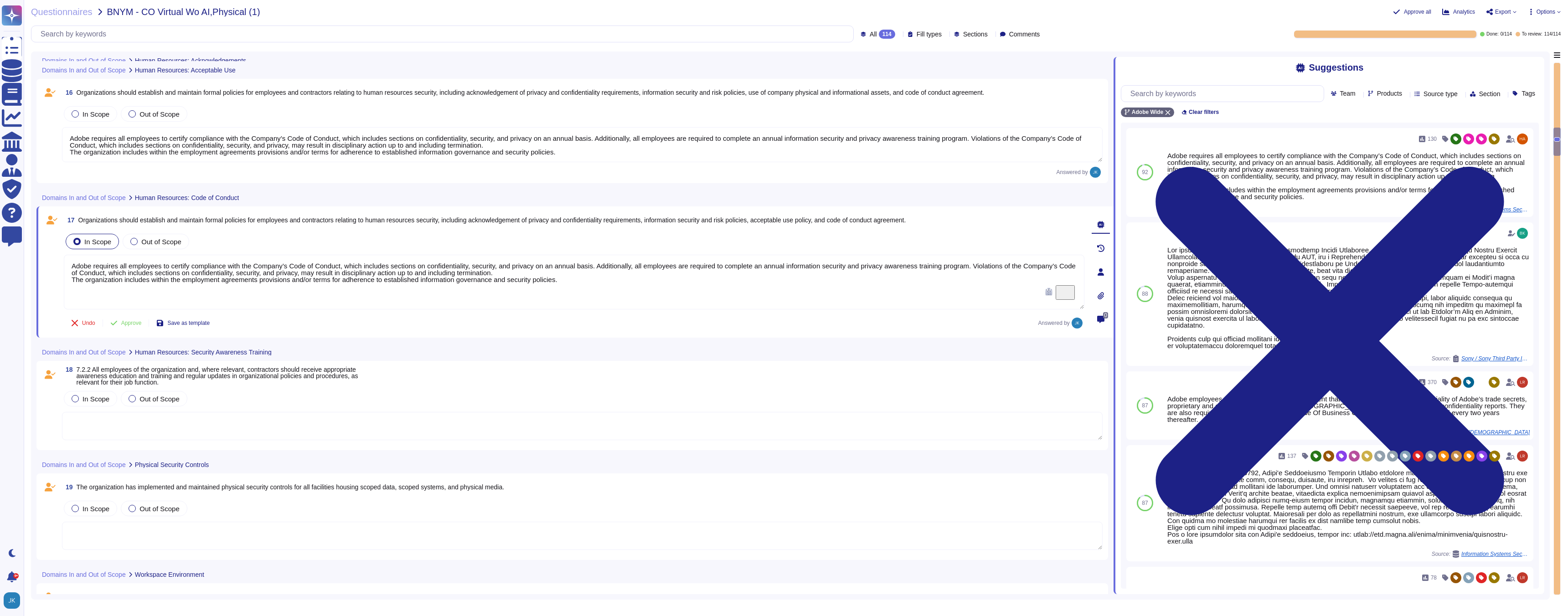
scroll to position [2054, 0]
click at [86, 322] on span "Undo" at bounding box center [89, 322] width 13 height 5
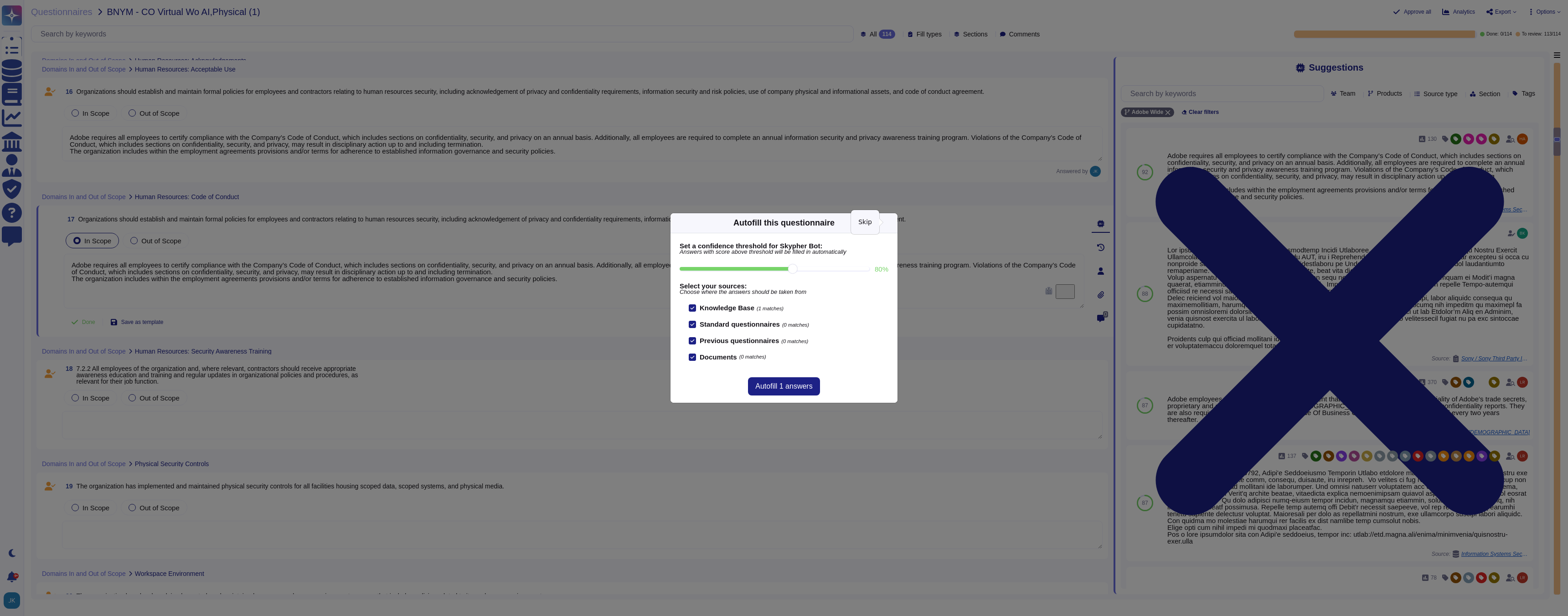
click at [906, 267] on icon at bounding box center [979, 340] width 146 height 146
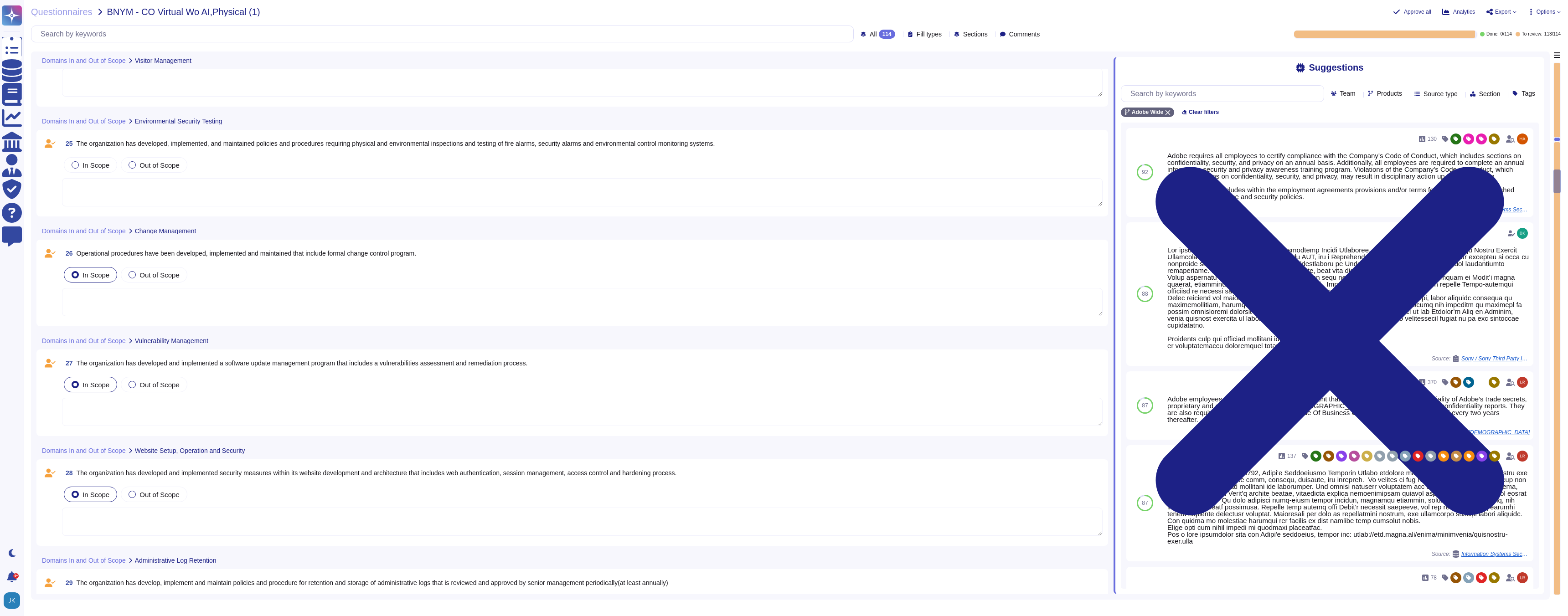
scroll to position [3017, 0]
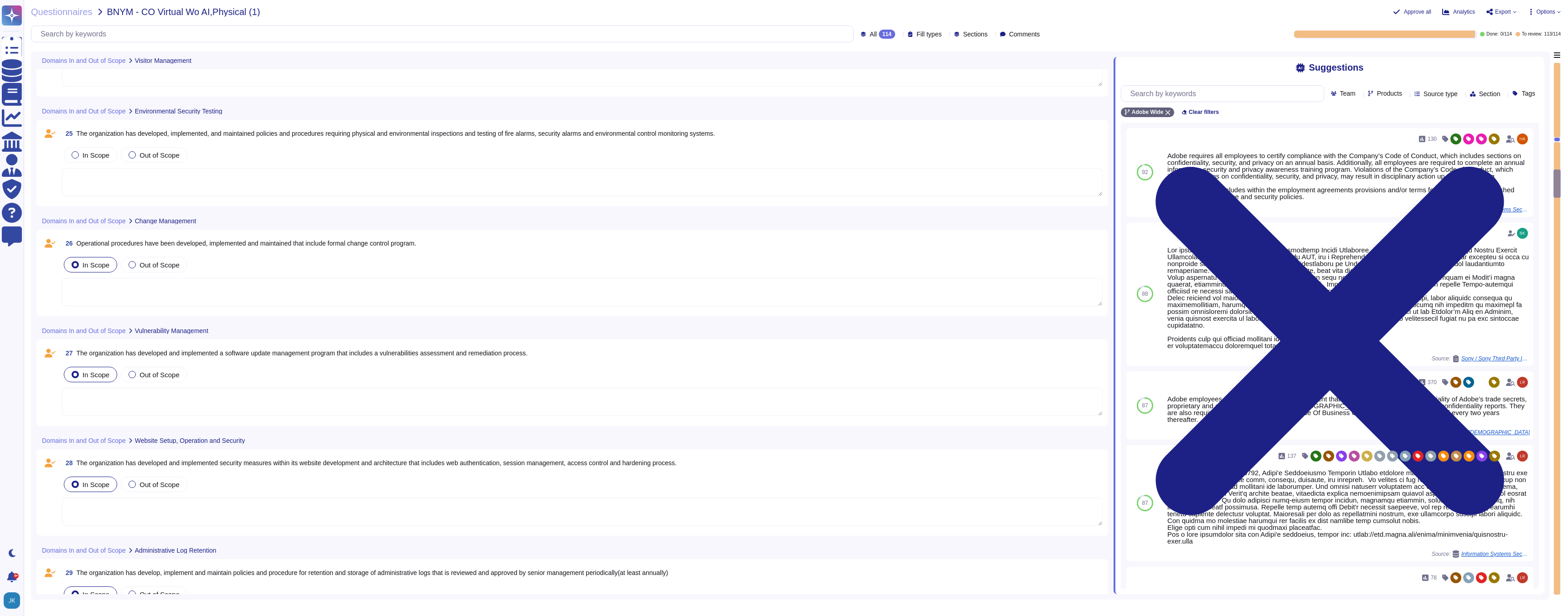
click at [173, 242] on span "Operational procedures have been developed, implemented and maintained that inc…" at bounding box center [247, 243] width 340 height 7
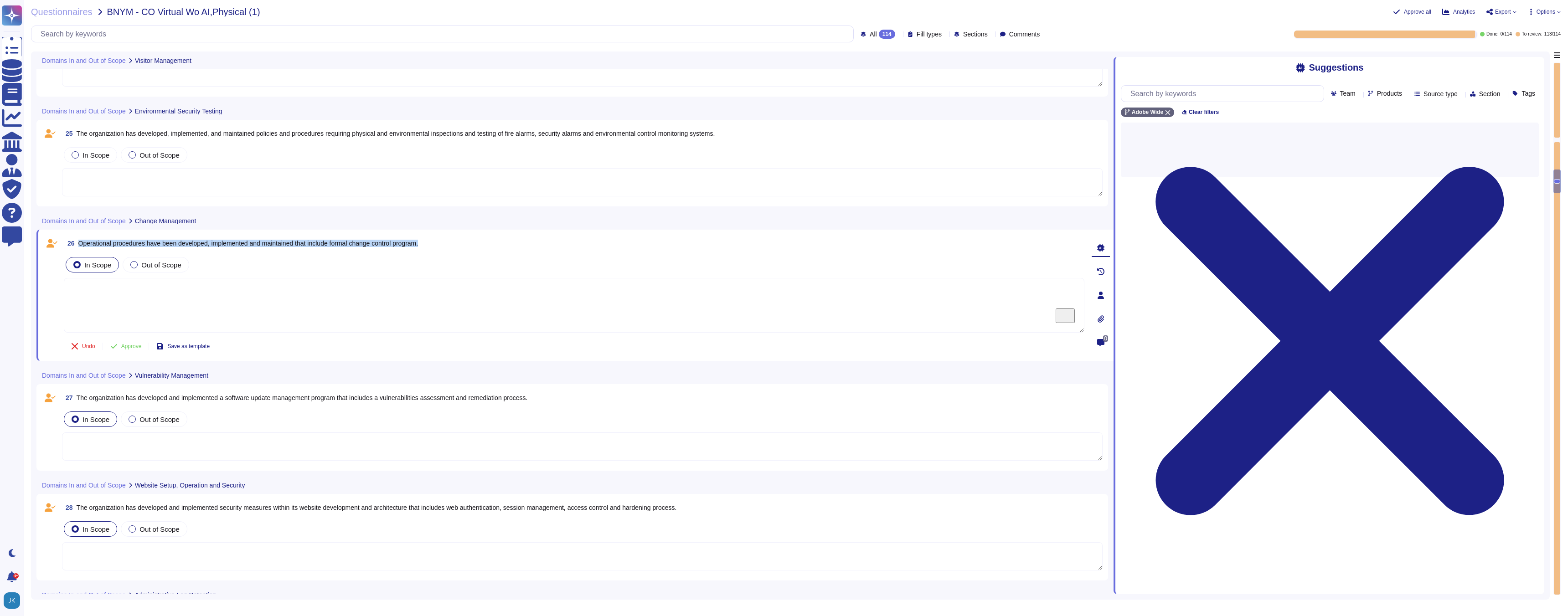
click at [173, 242] on span "Operational procedures have been developed, implemented and maintained that inc…" at bounding box center [248, 243] width 340 height 7
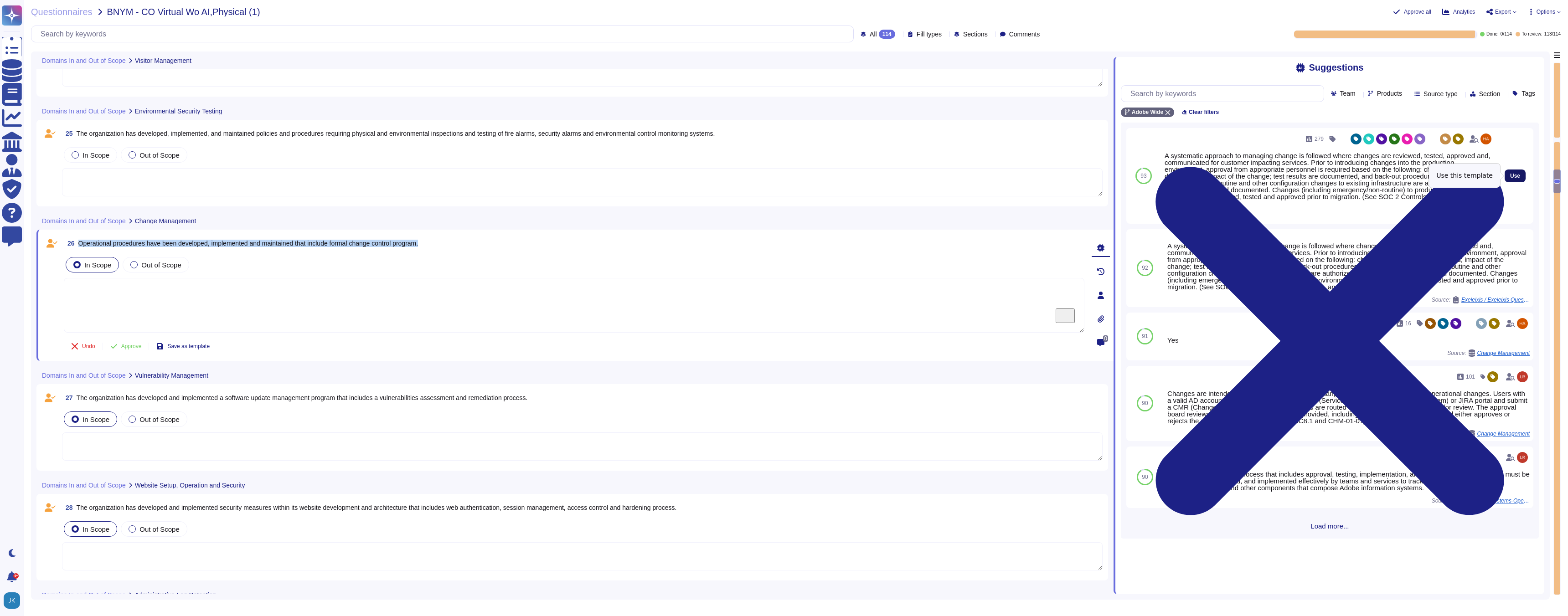
click at [1516, 175] on span "Use" at bounding box center [1515, 176] width 10 height 5
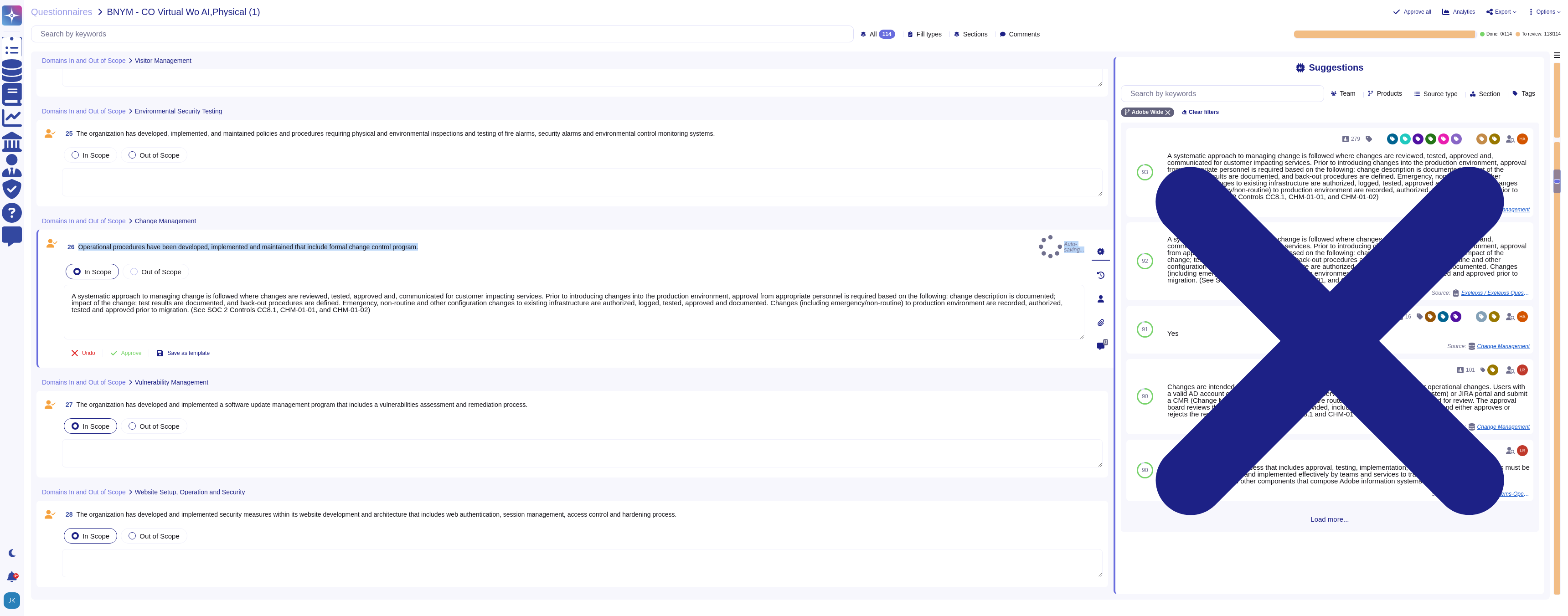
type textarea "A systematic approach to managing change is followed where changes are reviewed…"
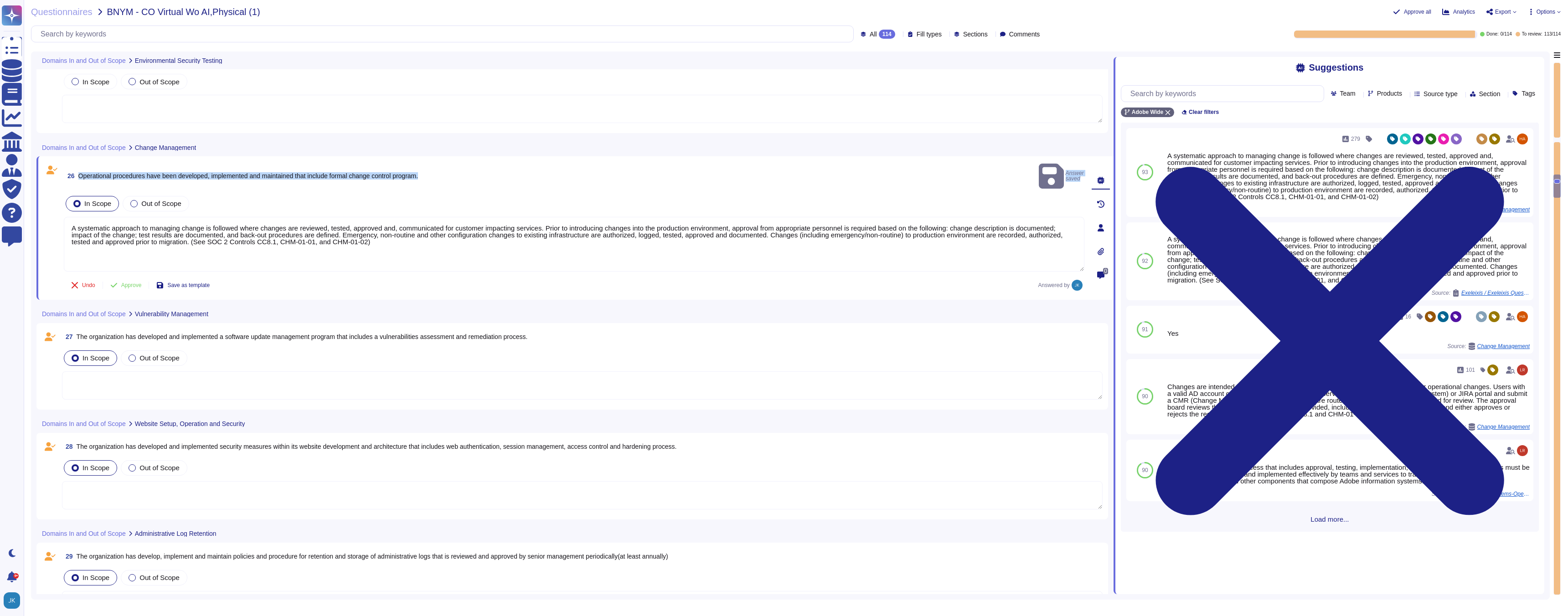
scroll to position [3085, 0]
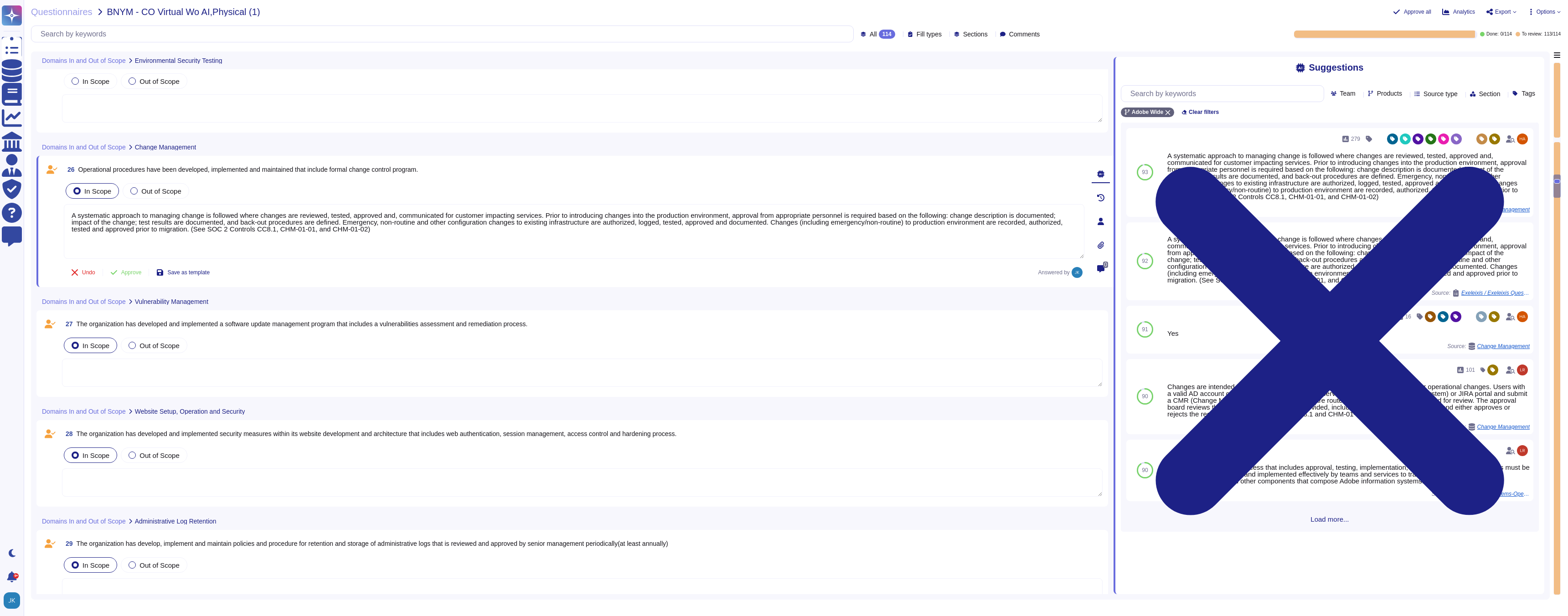
click at [215, 325] on span "The organization has developed and implemented a software update management pro…" at bounding box center [302, 324] width 451 height 7
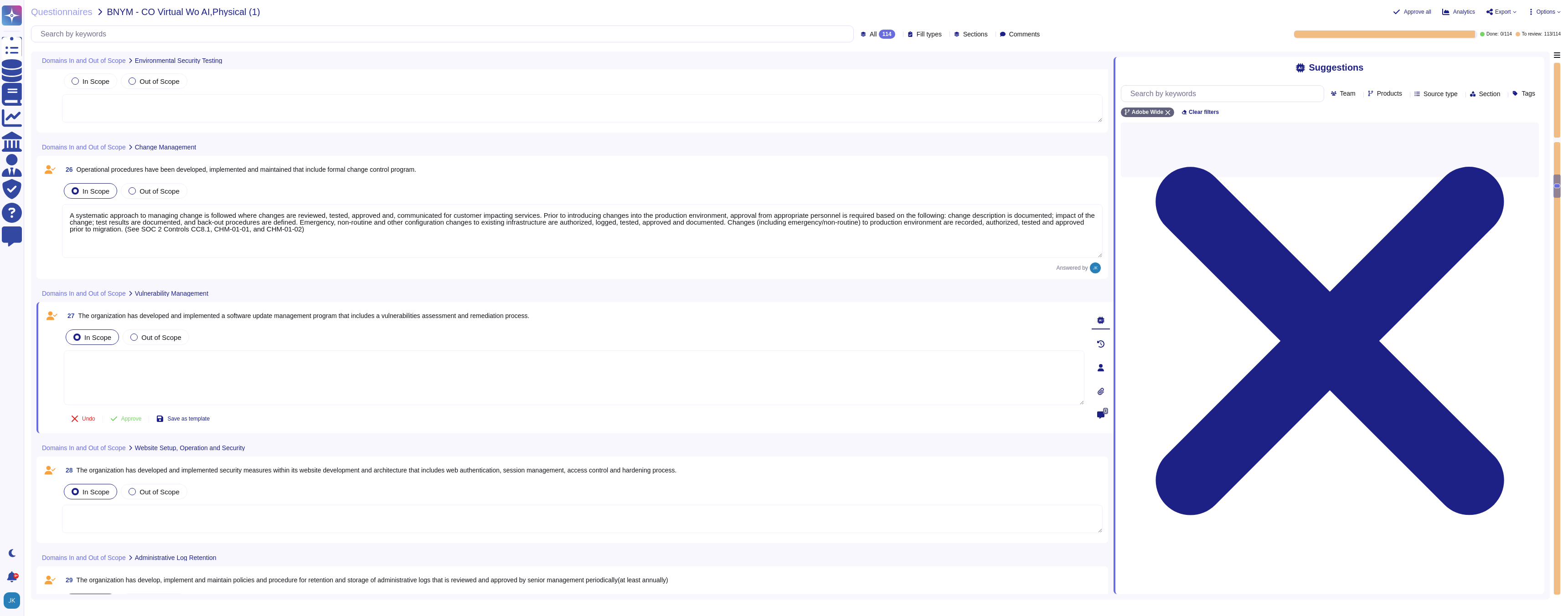
click at [215, 325] on div "27 The organization has developed and implemented a software update management …" at bounding box center [564, 368] width 1041 height 121
click at [210, 318] on span "The organization has developed and implemented a software update management pro…" at bounding box center [304, 316] width 451 height 7
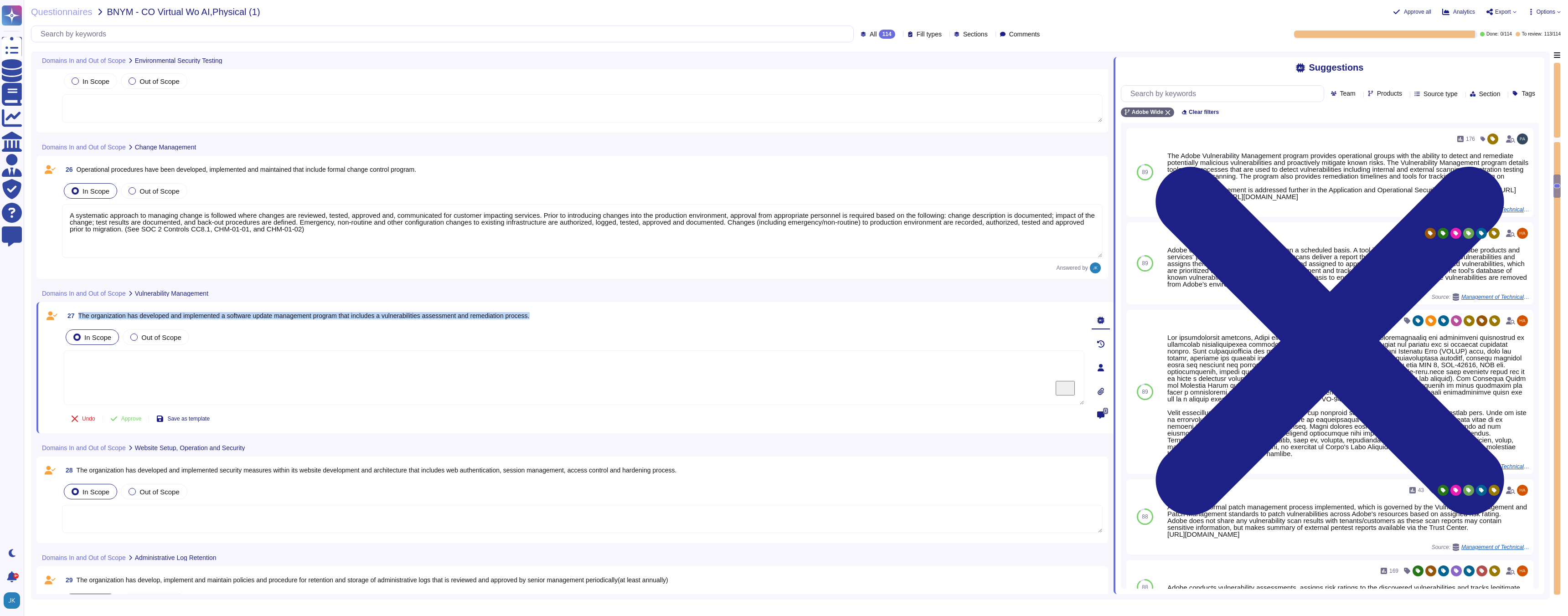
click at [210, 318] on span "The organization has developed and implemented a software update management pro…" at bounding box center [304, 316] width 451 height 7
click at [1514, 179] on button "Use" at bounding box center [1515, 172] width 21 height 13
type textarea "The Adobe Vulnerability Management program provides operational groups with the…"
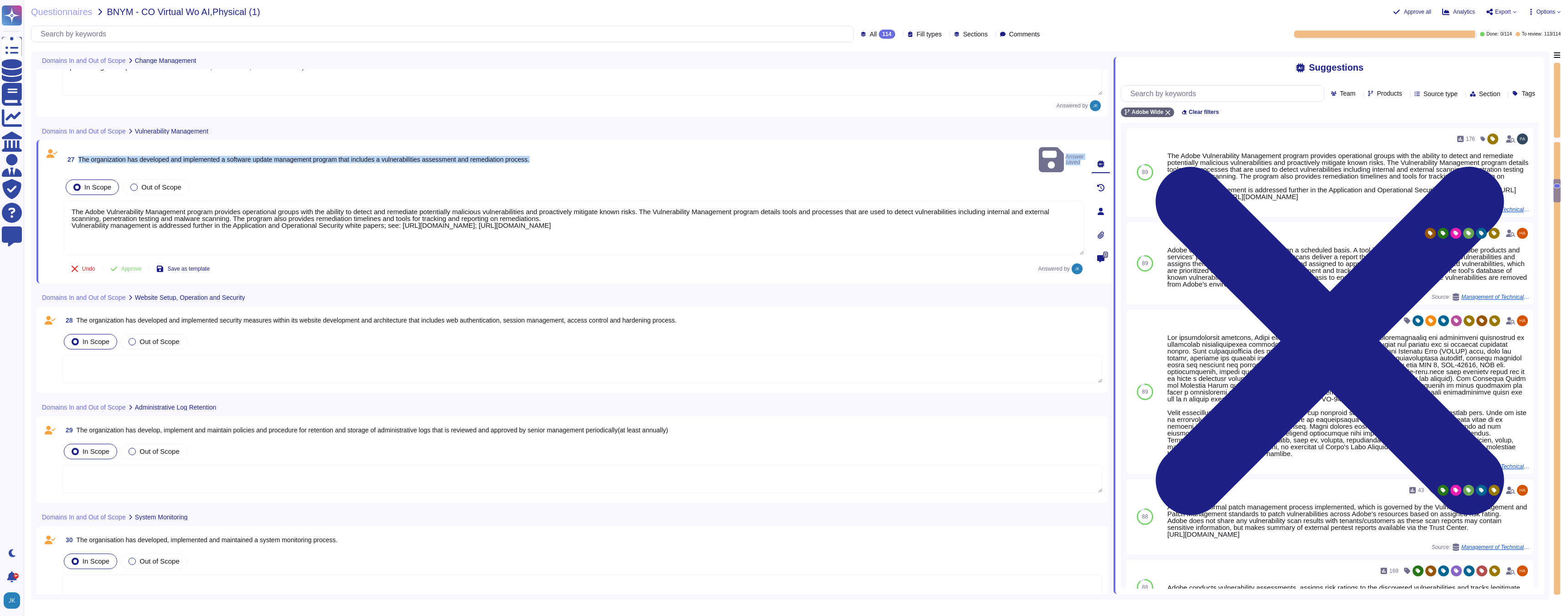
scroll to position [3252, 0]
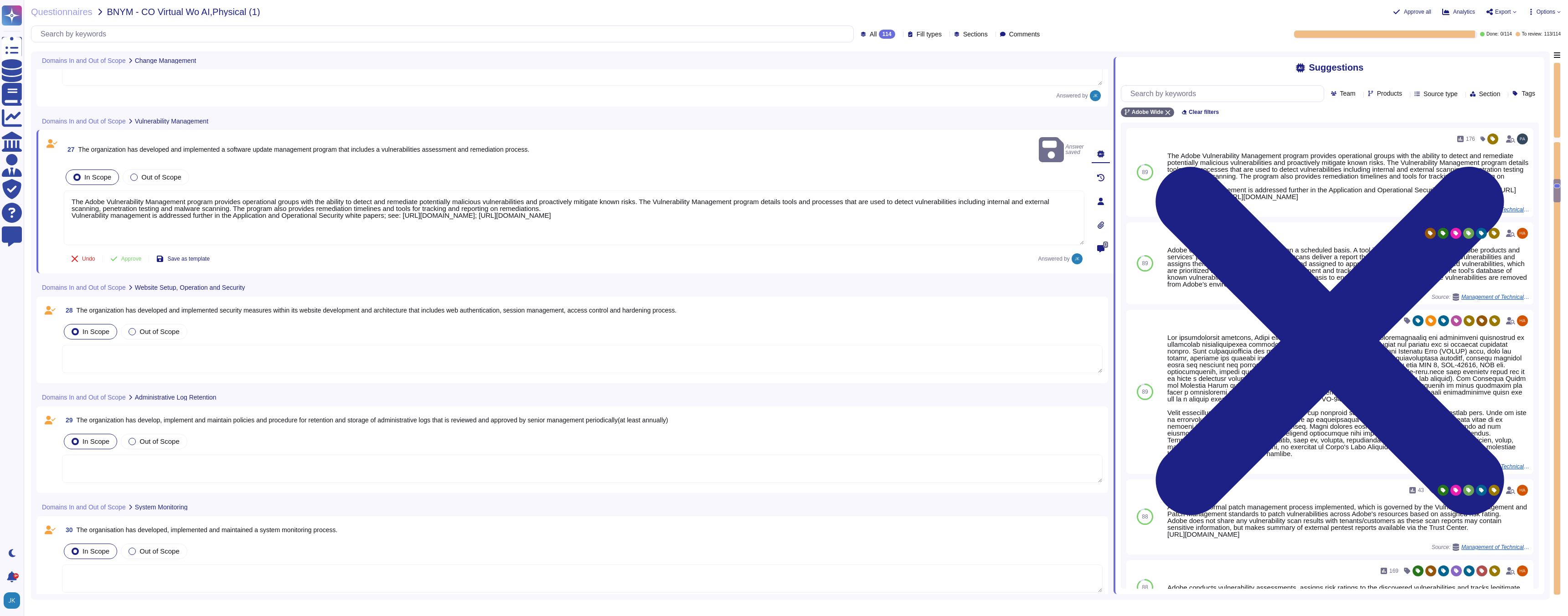
click at [313, 307] on span "The organization has developed and implemented security measures within its web…" at bounding box center [377, 310] width 600 height 7
click at [313, 302] on div "28 The organization has developed and implemented security measures within its …" at bounding box center [572, 340] width 1061 height 75
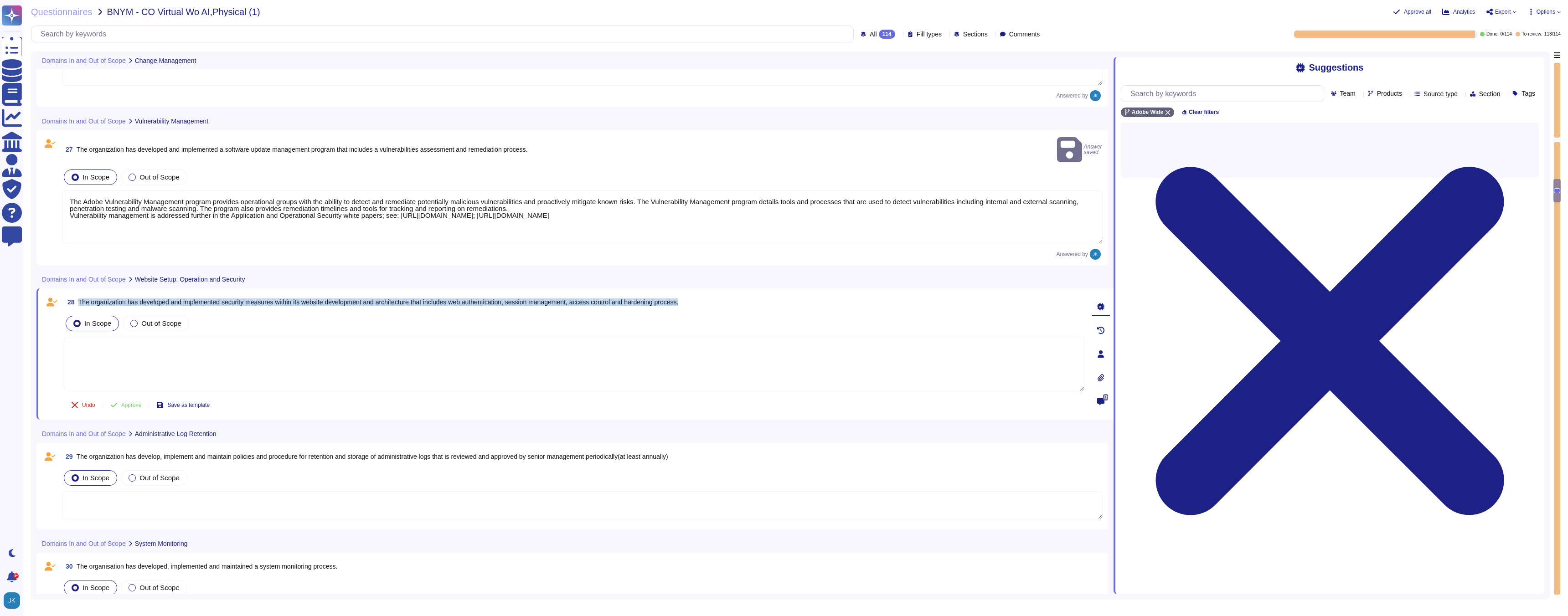
click at [313, 298] on div "28 The organization has developed and implemented security measures within its …" at bounding box center [564, 354] width 1041 height 121
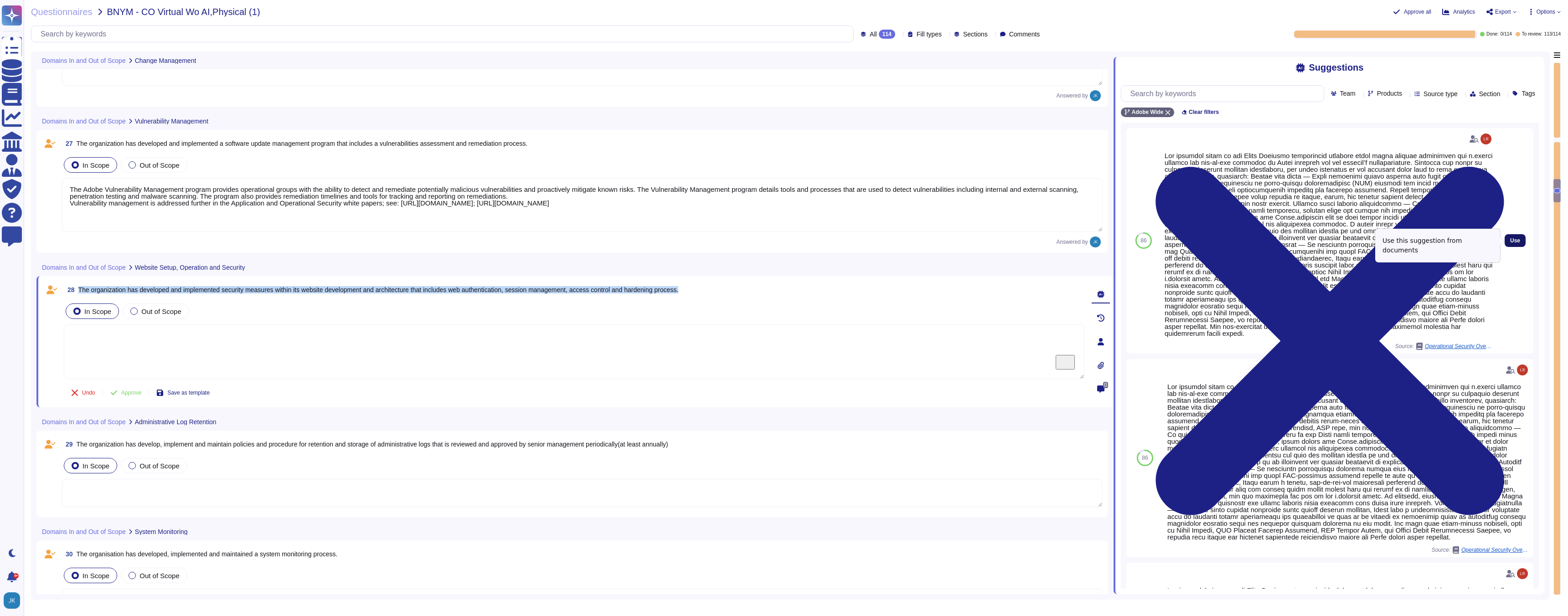
click at [1511, 242] on span "Use" at bounding box center [1515, 240] width 10 height 5
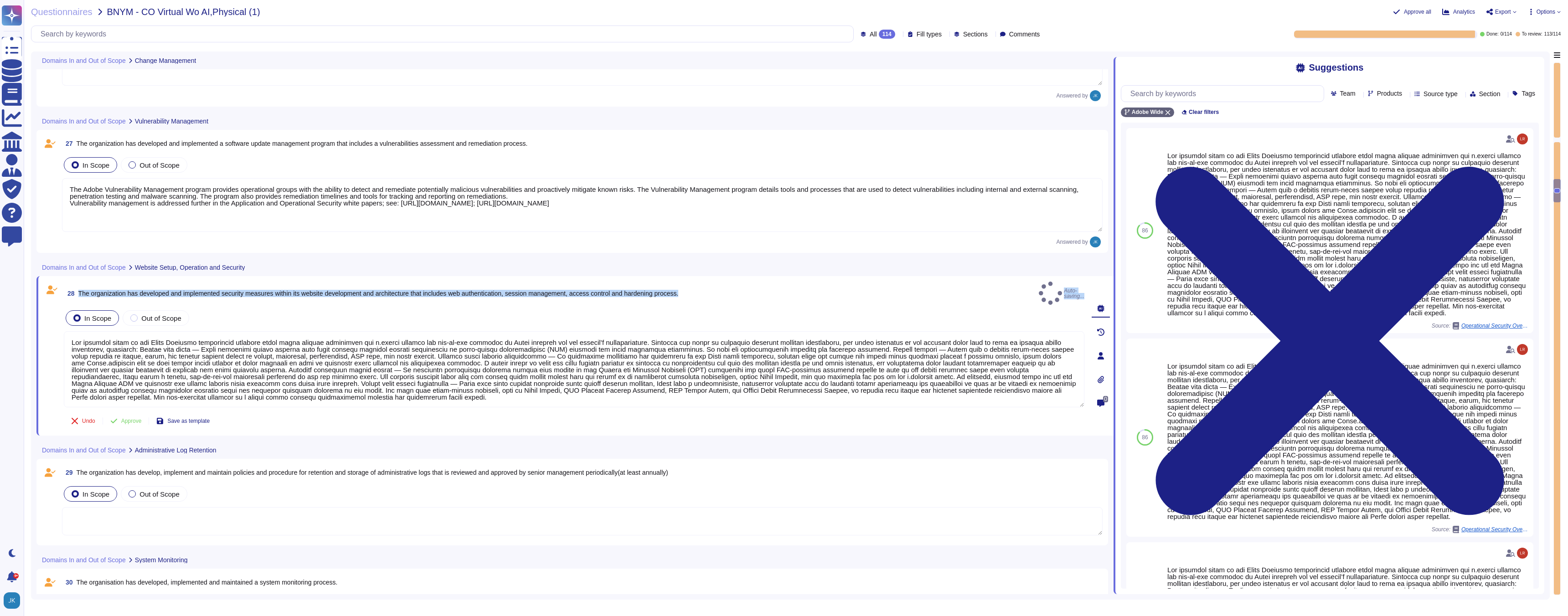
type textarea "Lor ipsumdol sitam co adi Elits Doeiusmo temporincid utlabore etdol magna aliqu…"
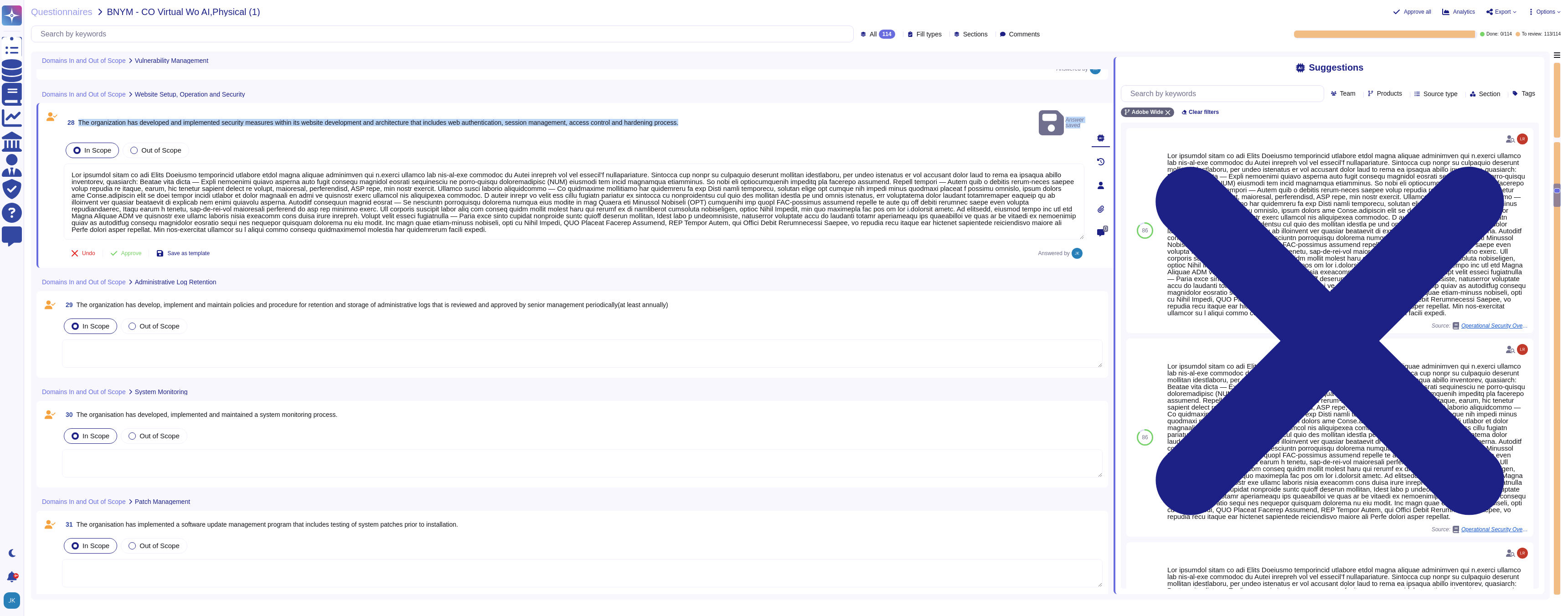
scroll to position [3432, 0]
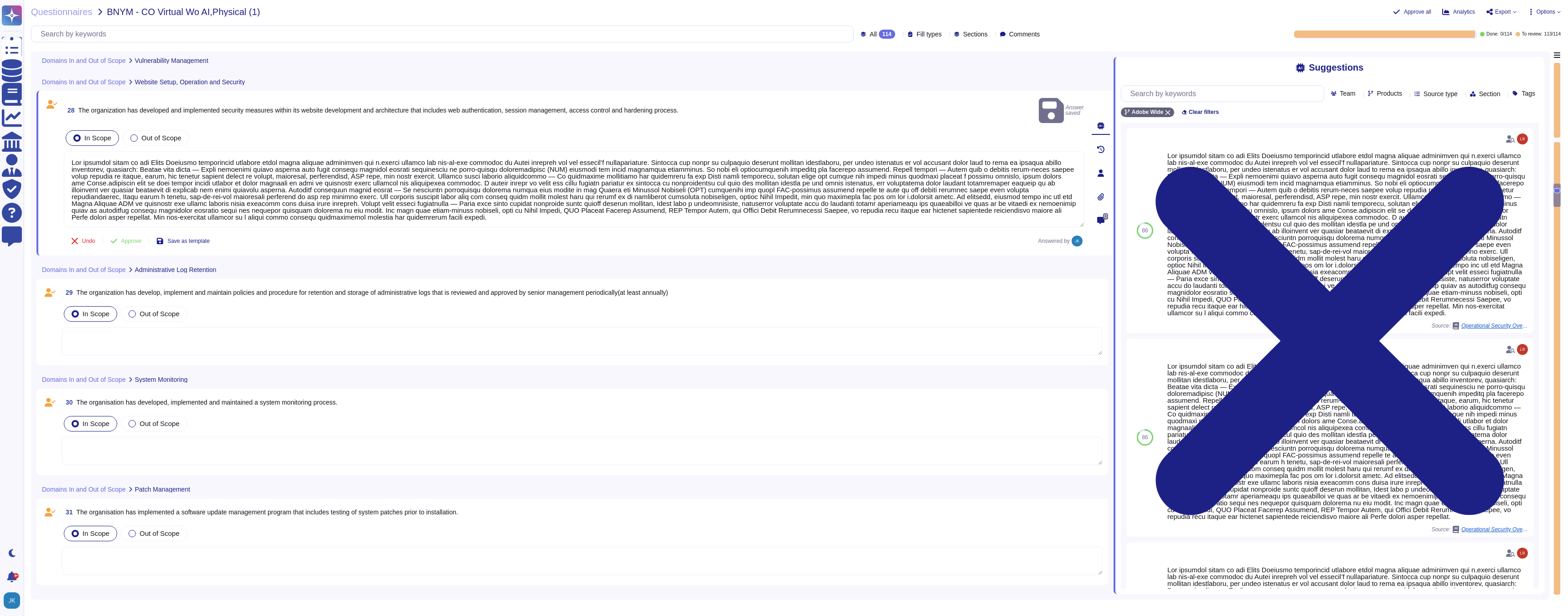
click at [307, 289] on span "The organization has develop, implement and maintain policies and procedure for…" at bounding box center [373, 293] width 592 height 7
click at [307, 284] on span "29 The organization has develop, implement and maintain policies and procedure …" at bounding box center [365, 292] width 606 height 16
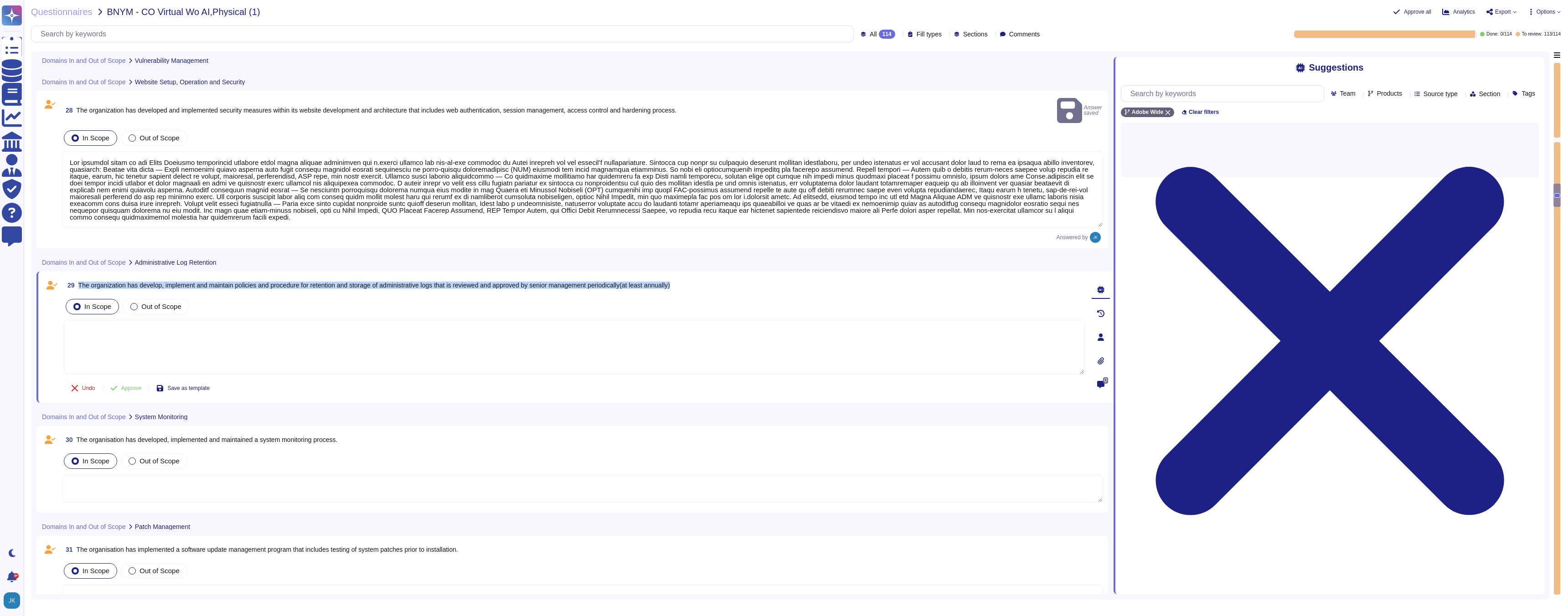
click at [307, 280] on span "29 The organization has develop, implement and maintain policies and procedure …" at bounding box center [367, 285] width 606 height 16
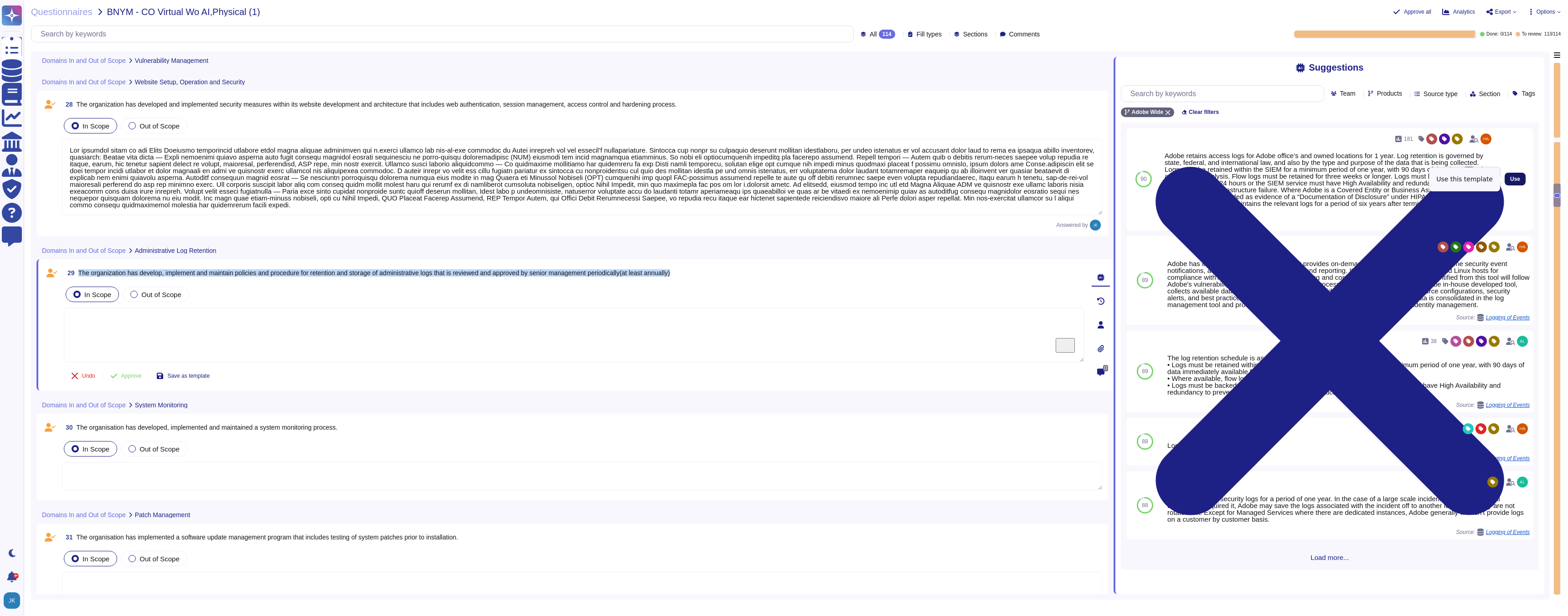
click at [1514, 178] on span "Use" at bounding box center [1515, 179] width 10 height 5
type textarea "Adobe retains access logs for Adobe office’s and owned locations for 1 year. Lo…"
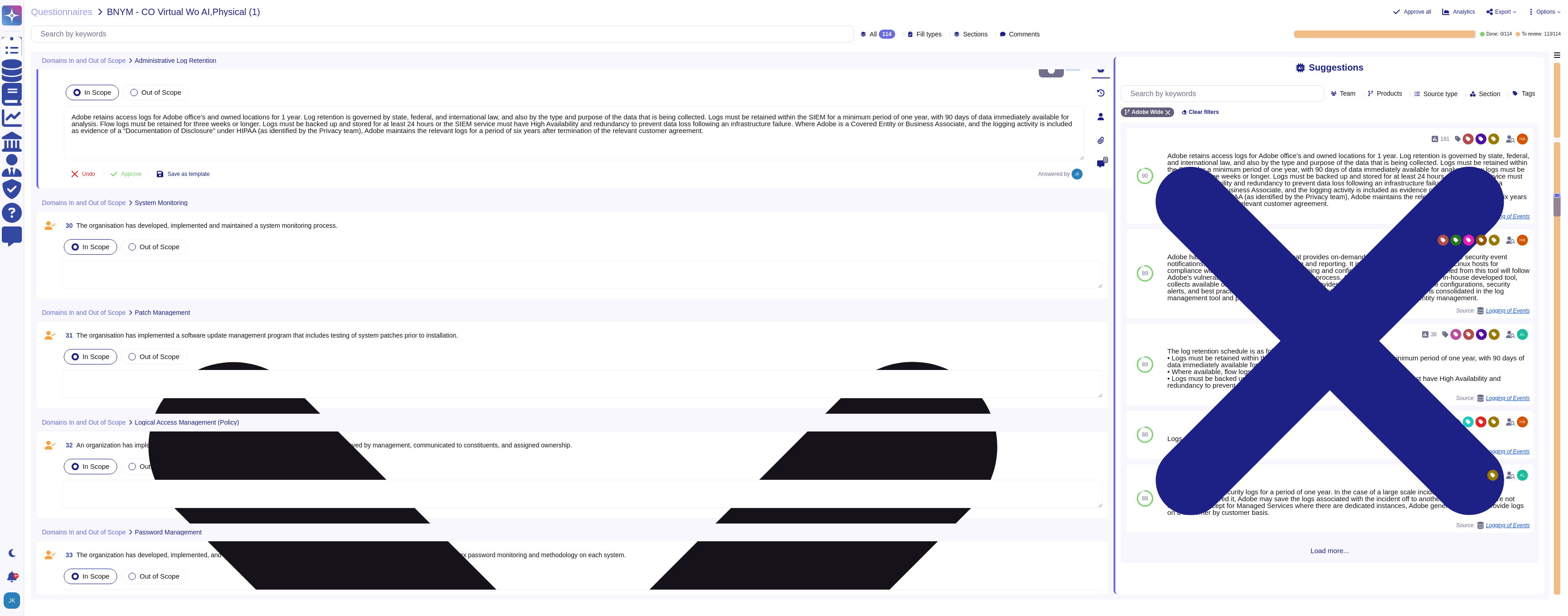
scroll to position [3654, 0]
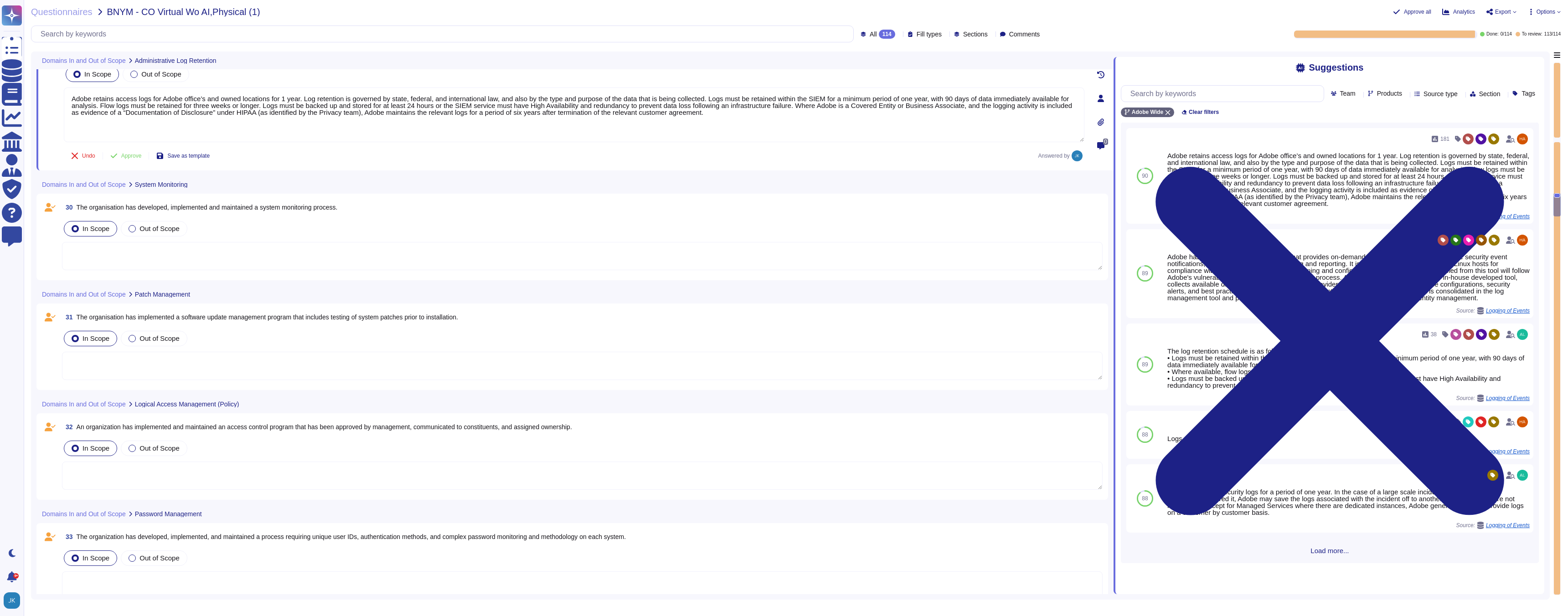
click at [221, 204] on span "The organisation has developed, implemented and maintained a system monitoring …" at bounding box center [207, 208] width 261 height 7
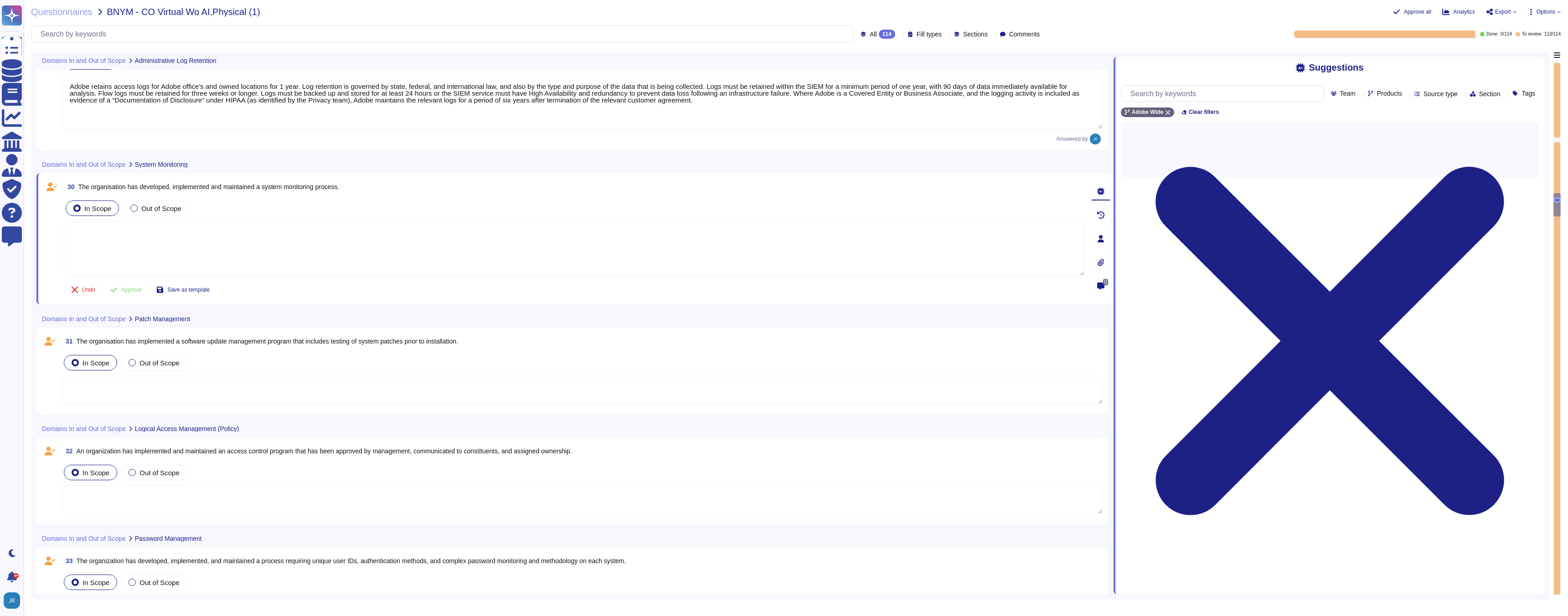
click at [221, 195] on div "30 The organisation has developed, implemented and maintained a system monitori…" at bounding box center [564, 239] width 1041 height 121
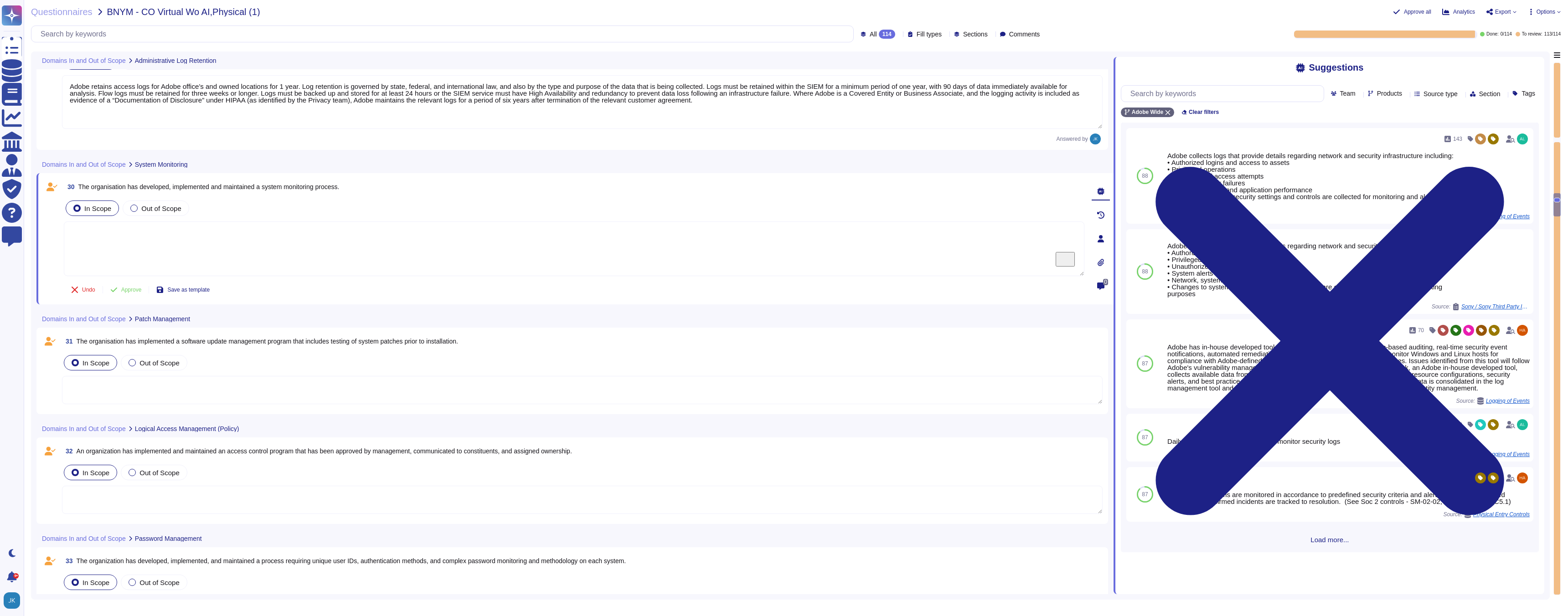
click at [217, 184] on span "The organisation has developed, implemented and maintained a system monitoring …" at bounding box center [209, 187] width 261 height 7
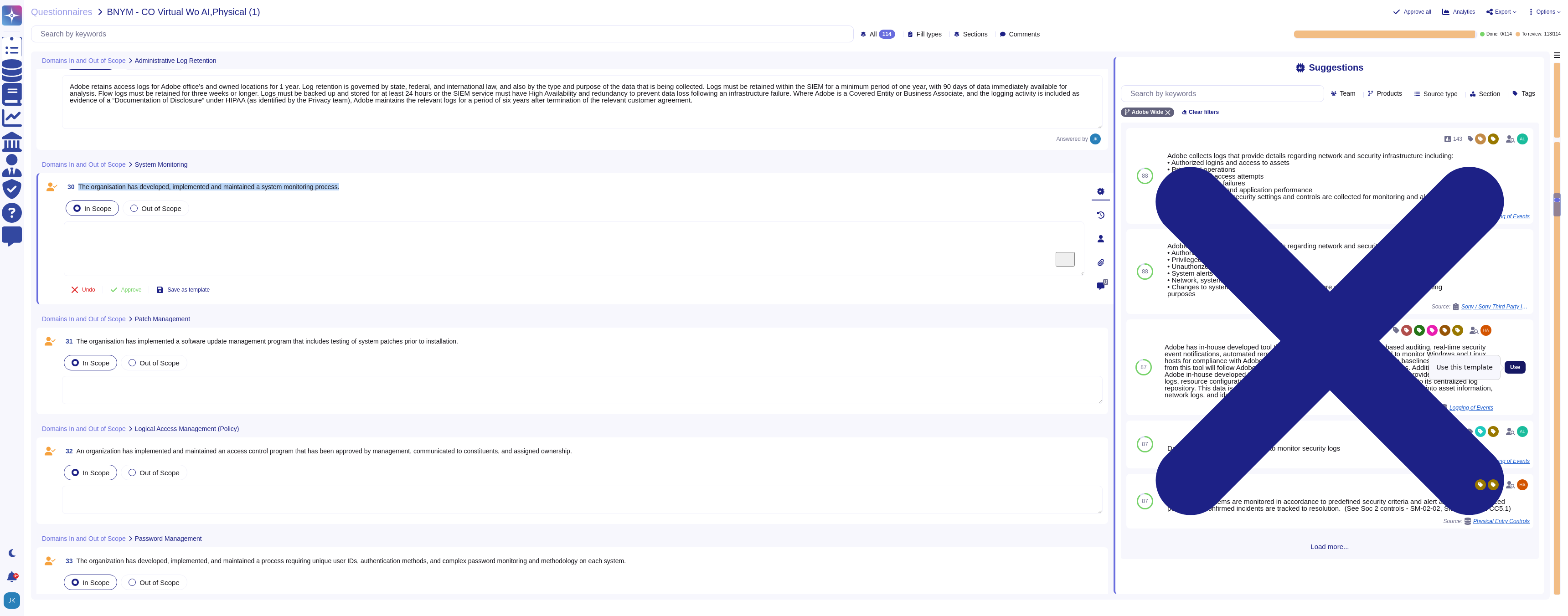
click at [1516, 368] on span "Use" at bounding box center [1515, 367] width 10 height 5
type textarea "Adobe has in-house developed tool that that provides on-demand profile-based au…"
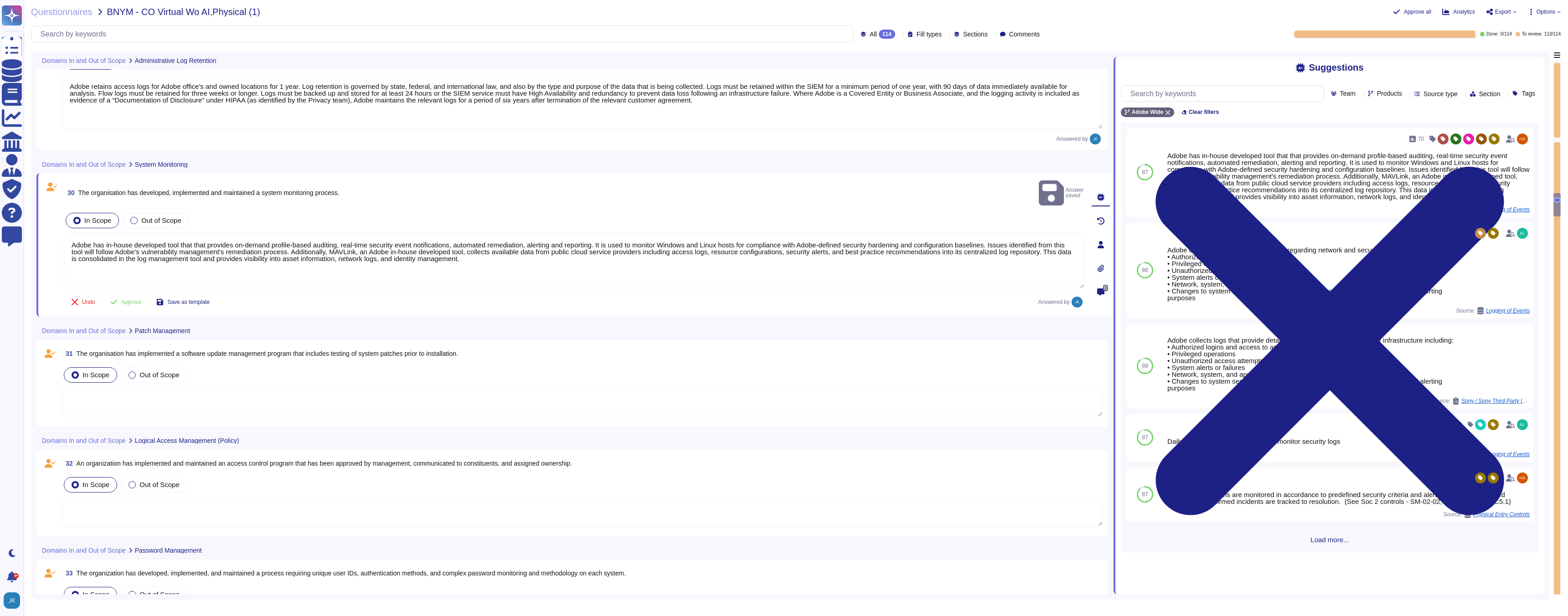
click at [306, 350] on span "The organisation has implemented a software update management program that incl…" at bounding box center [267, 354] width 382 height 7
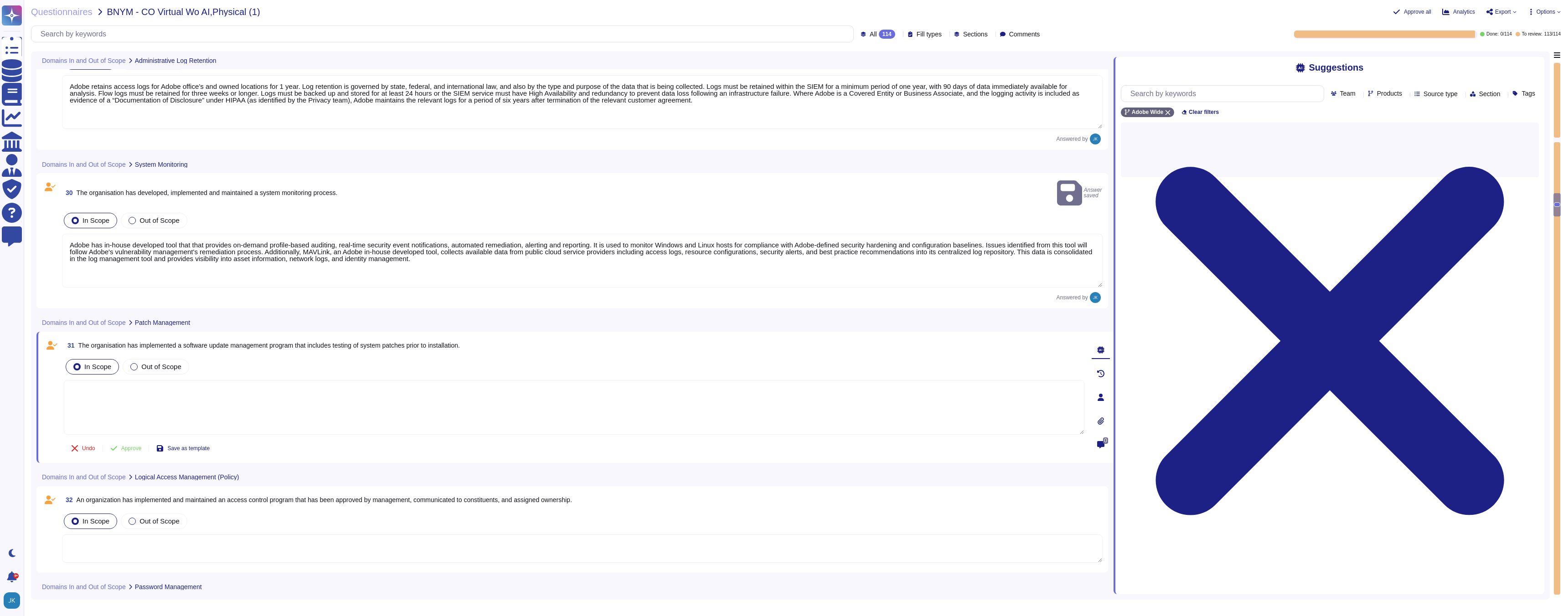
click at [306, 344] on div "31 The organisation has implemented a software update management program that i…" at bounding box center [564, 397] width 1041 height 121
click at [304, 342] on span "The organisation has implemented a software update management program that incl…" at bounding box center [269, 346] width 382 height 7
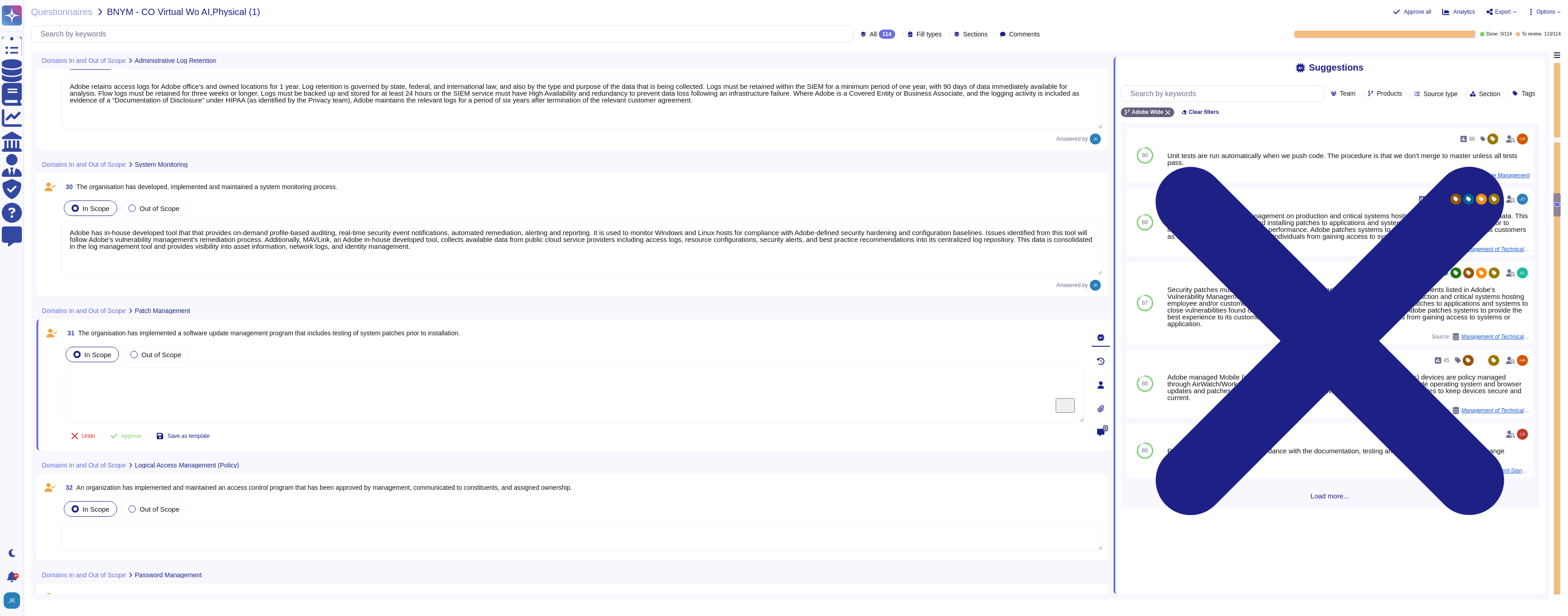
click at [304, 333] on span "The organisation has implemented a software update management program that incl…" at bounding box center [269, 333] width 382 height 7
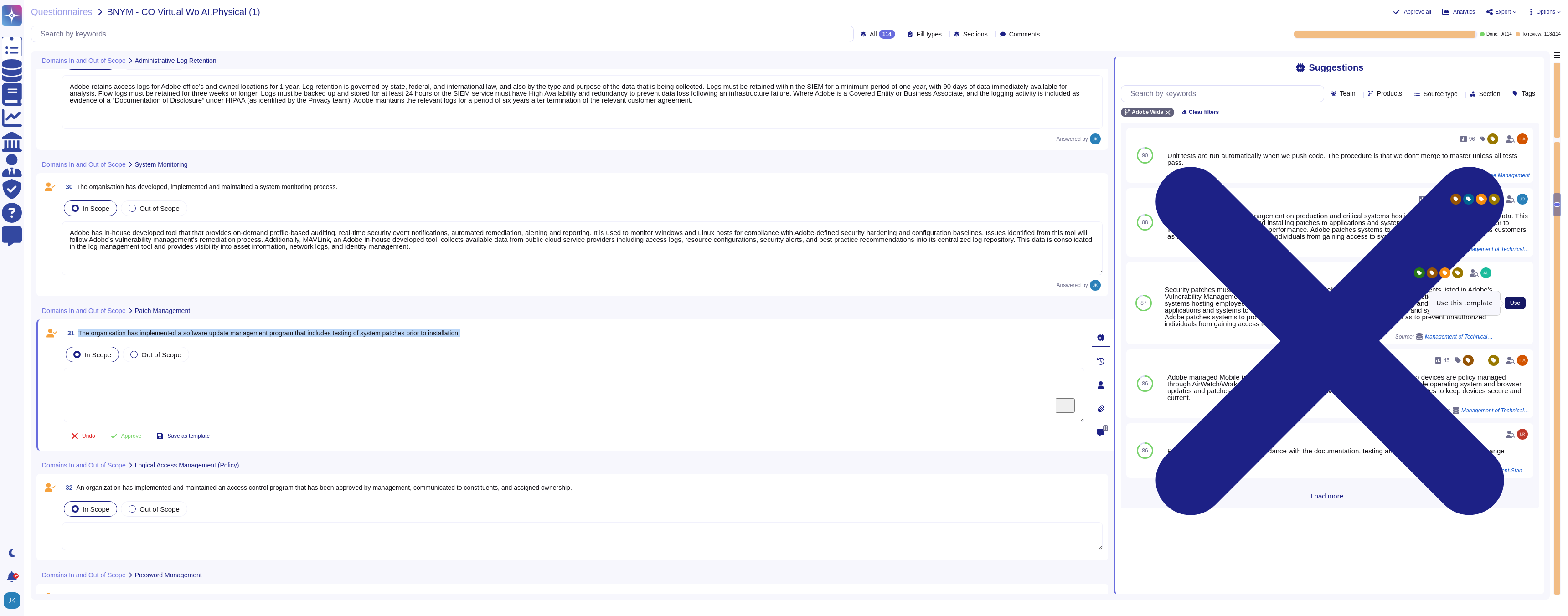
click at [1521, 307] on button "Use" at bounding box center [1515, 303] width 21 height 13
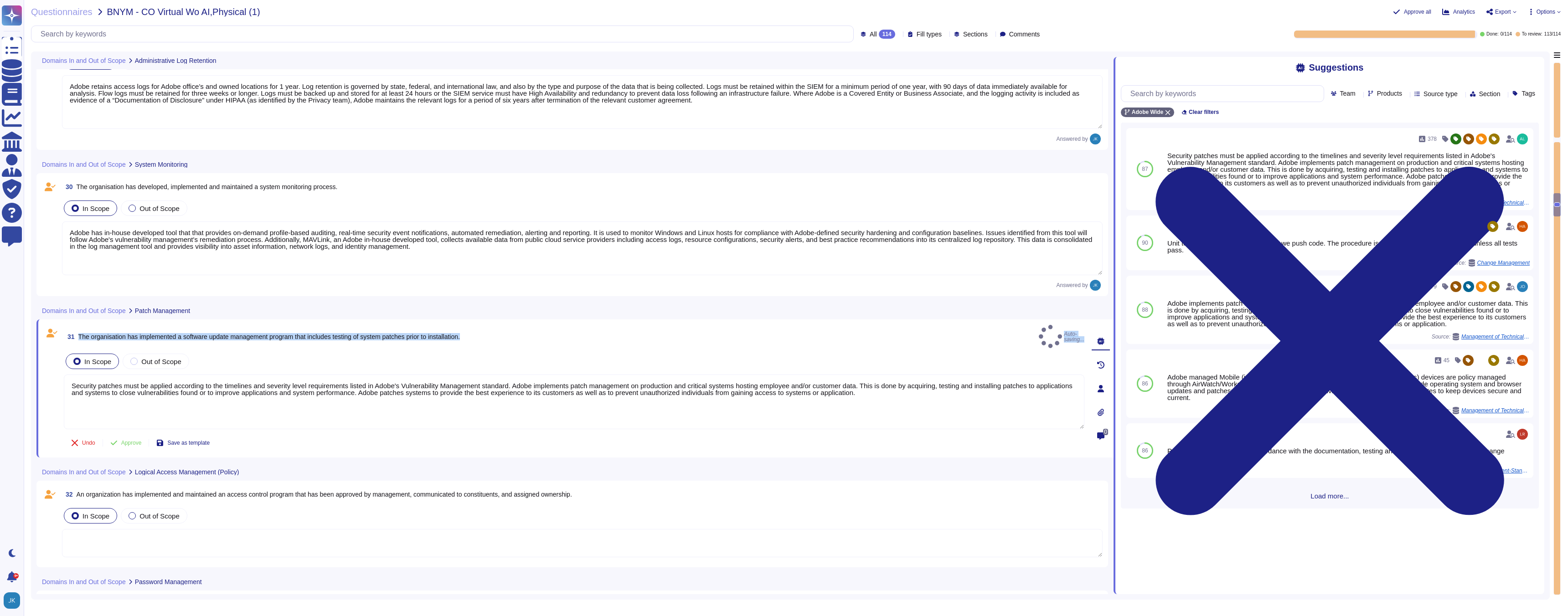
type textarea "Security patches must be applied according to the timelines and severity level …"
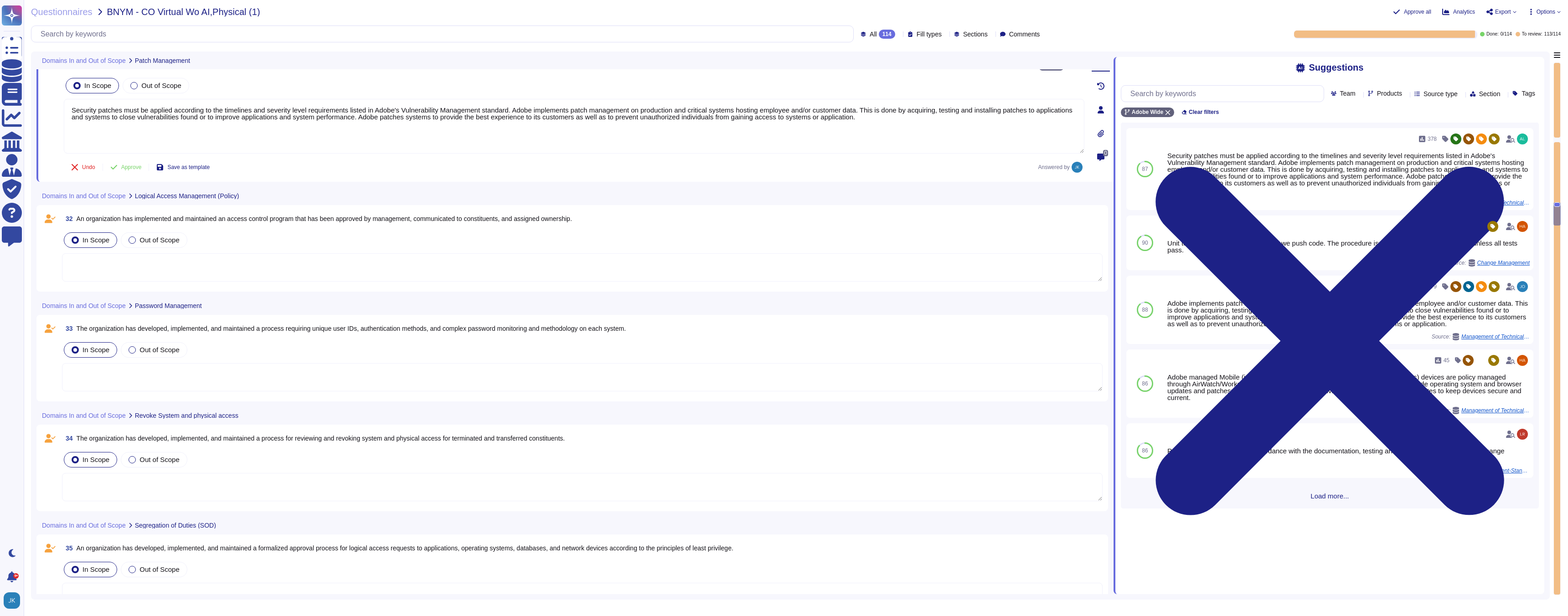
scroll to position [3926, 0]
click at [298, 213] on span "An organization has implemented and maintained an access control program that h…" at bounding box center [324, 217] width 495 height 7
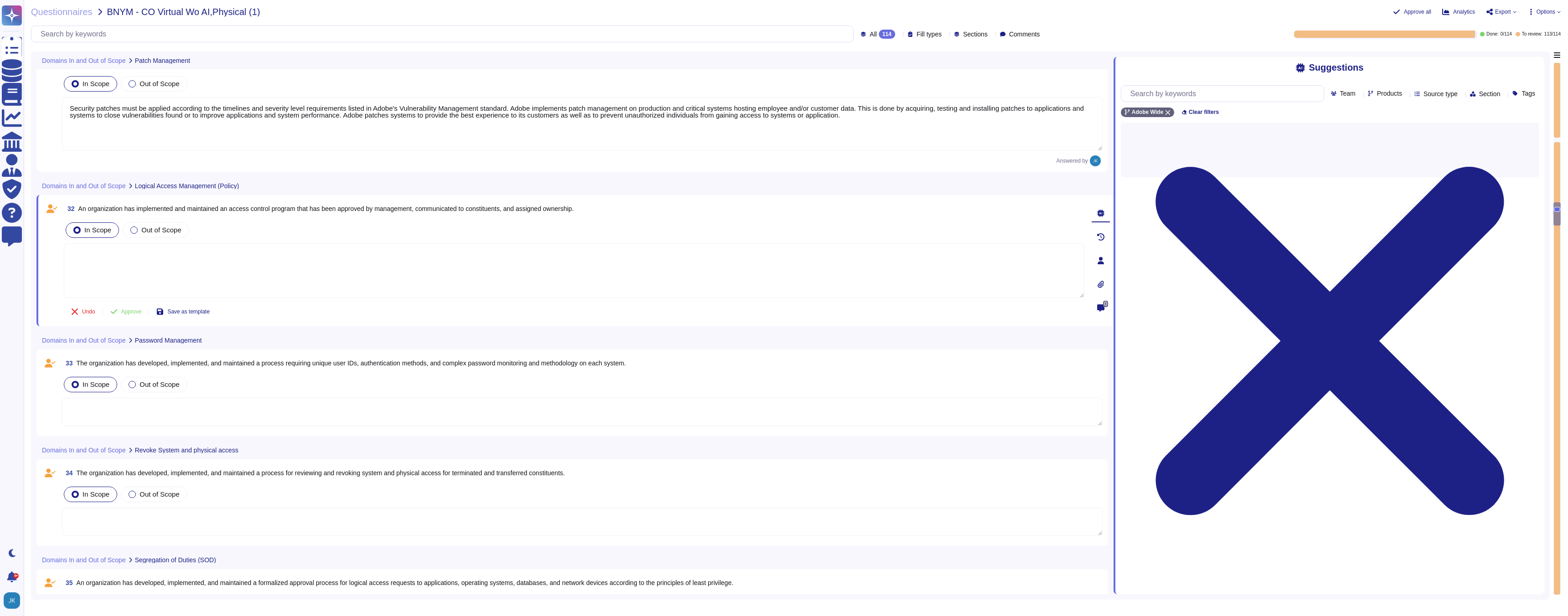
click at [298, 205] on div "32 An organization has implemented and maintained an access control program tha…" at bounding box center [564, 261] width 1041 height 121
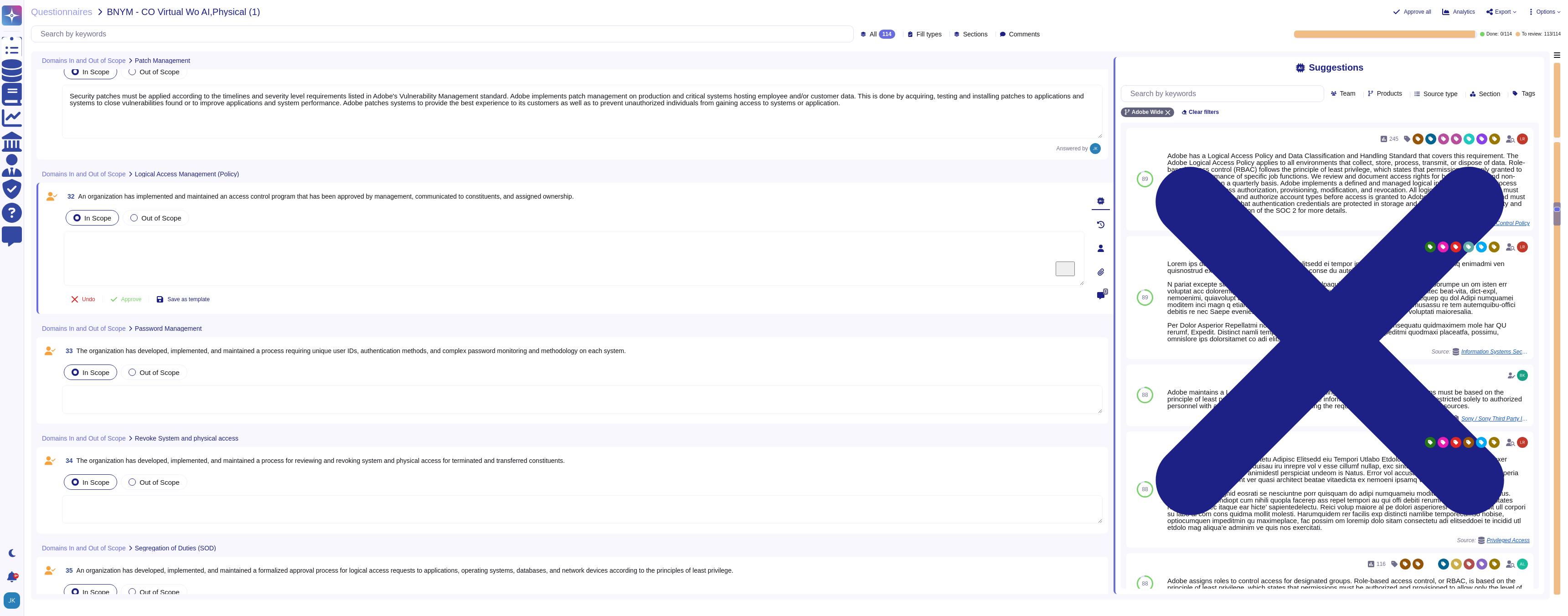
click at [291, 197] on span "An organization has implemented and maintained an access control program that h…" at bounding box center [326, 197] width 495 height 7
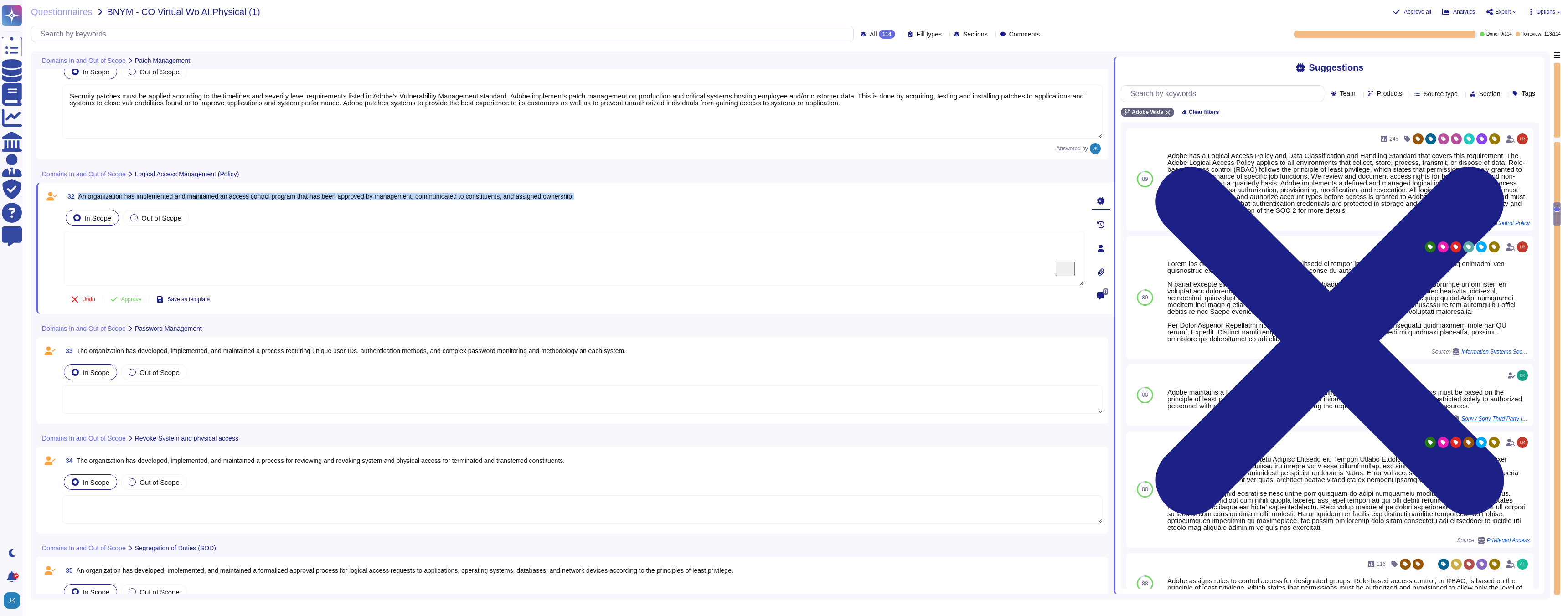
click at [291, 197] on span "An organization has implemented and maintained an access control program that h…" at bounding box center [326, 197] width 495 height 7
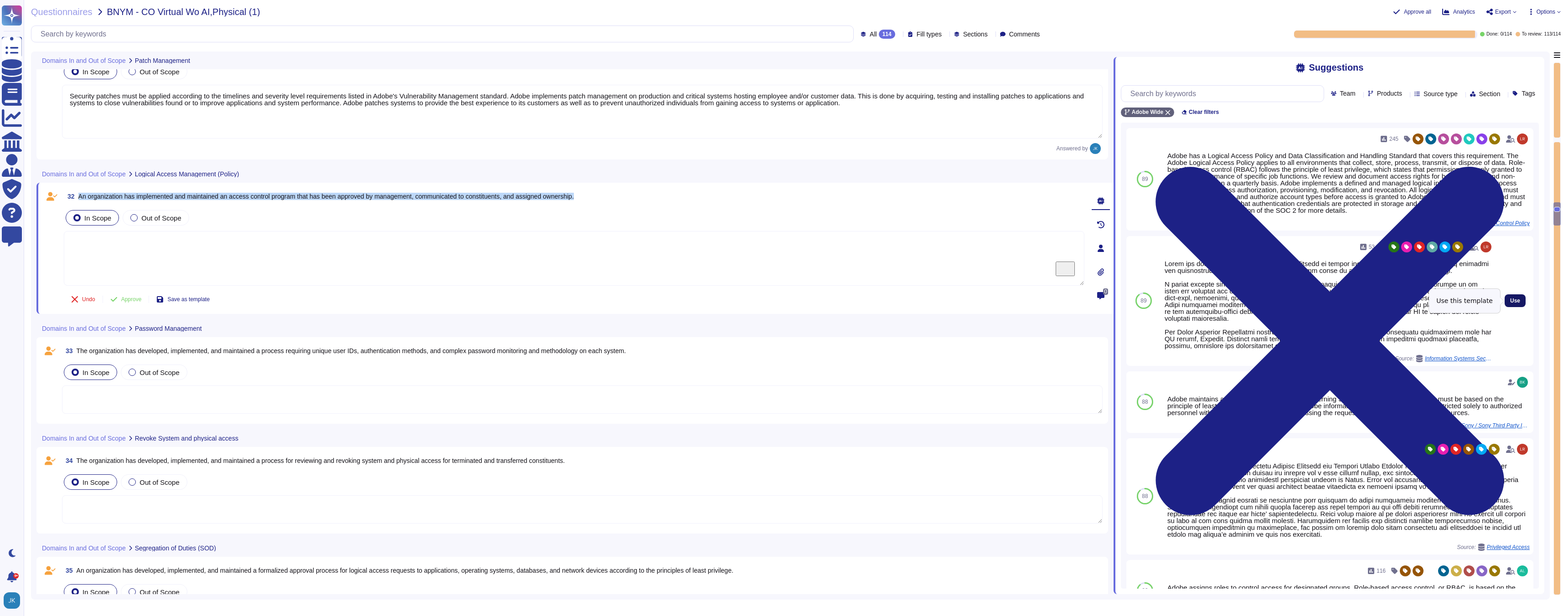
click at [1511, 301] on span "Use" at bounding box center [1515, 301] width 10 height 5
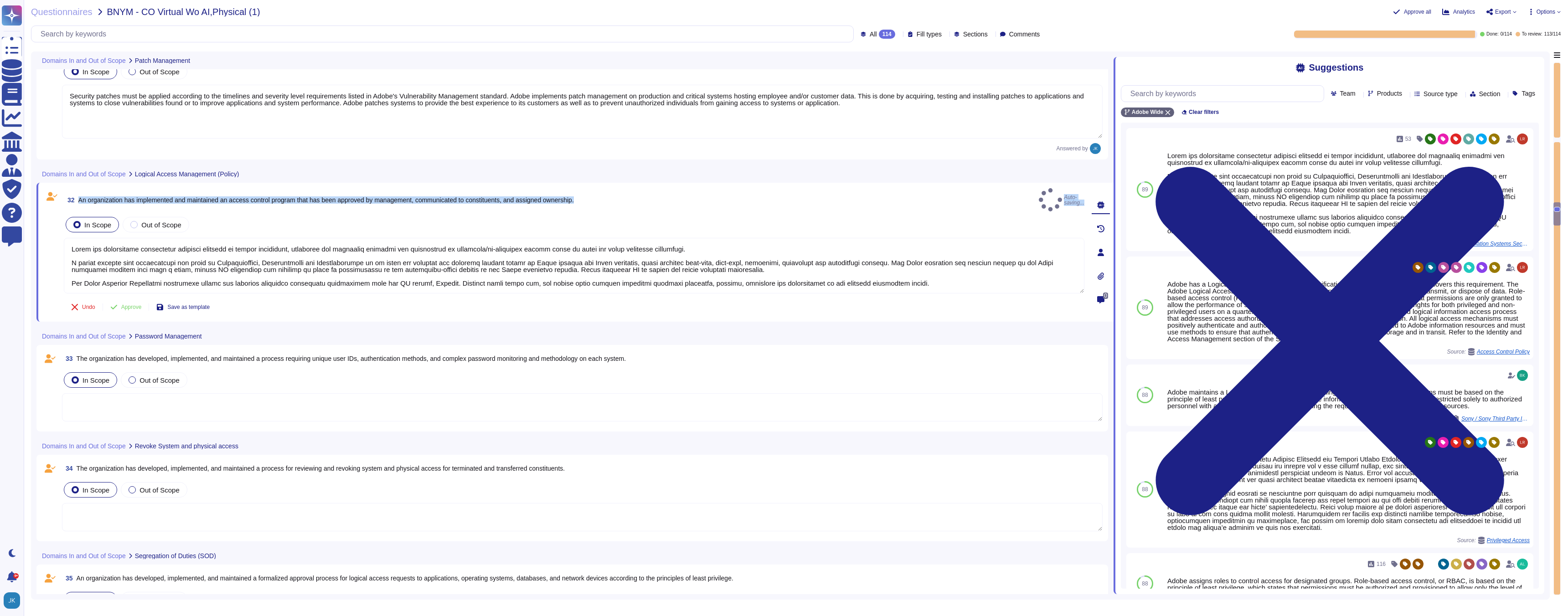
type textarea "Adobe has established information security policies to ensure procedures, proce…"
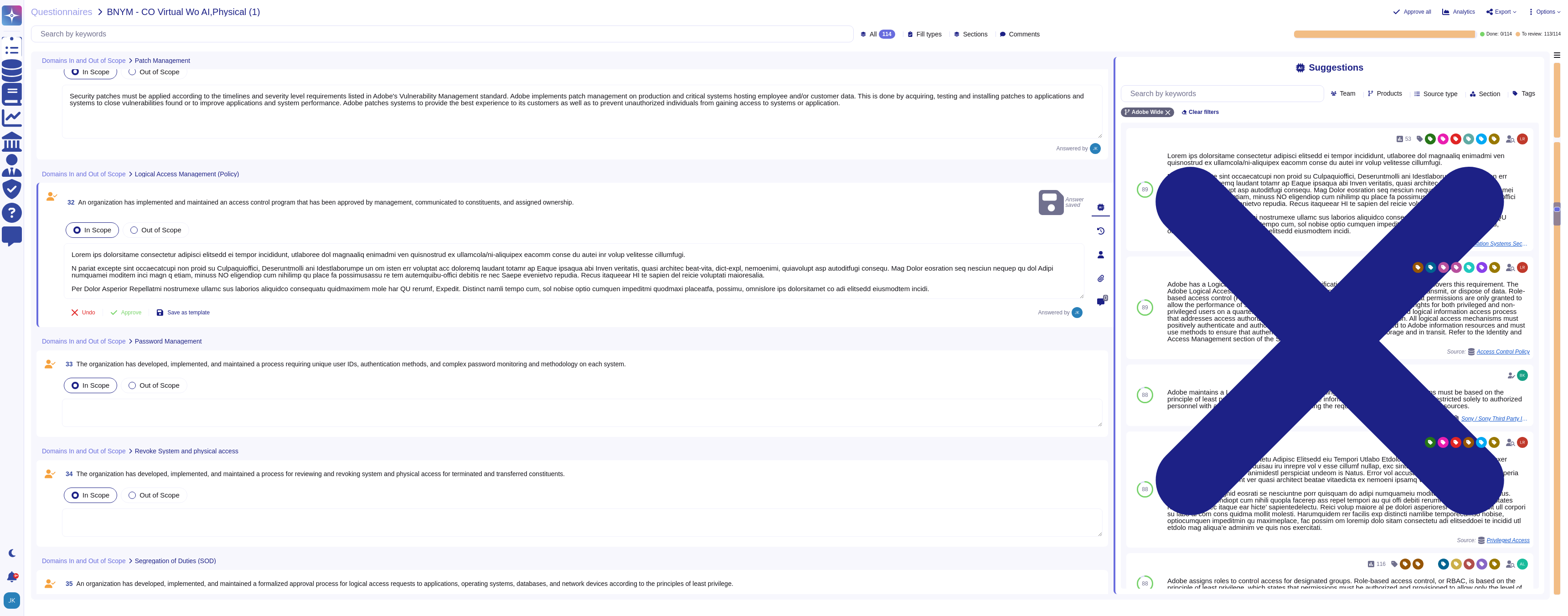
click at [397, 360] on span "The organization has developed, implemented, and maintained a process requiring…" at bounding box center [351, 364] width 550 height 7
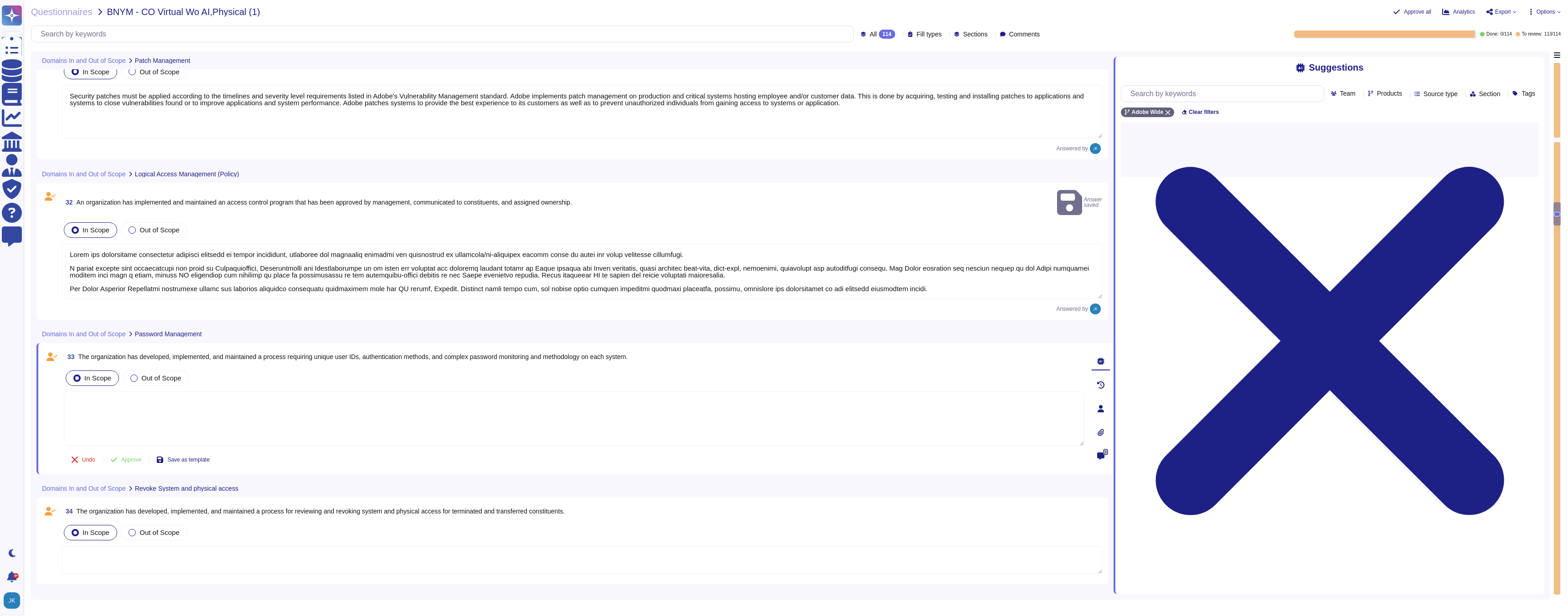
click at [397, 351] on span "33 The organization has developed, implemented, and maintained a process requir…" at bounding box center [346, 357] width 564 height 16
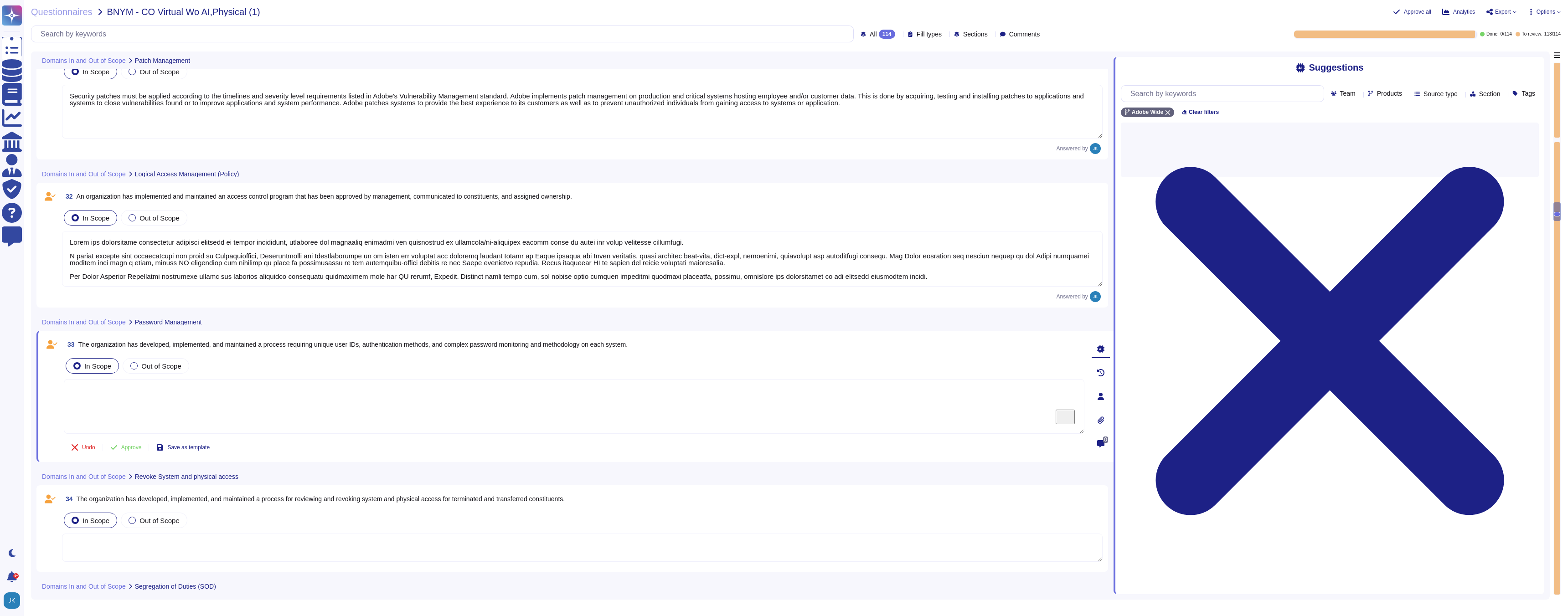
click at [397, 351] on span "33 The organization has developed, implemented, and maintained a process requir…" at bounding box center [346, 345] width 564 height 16
click at [388, 343] on span "The organization has developed, implemented, and maintained a process requiring…" at bounding box center [353, 345] width 550 height 7
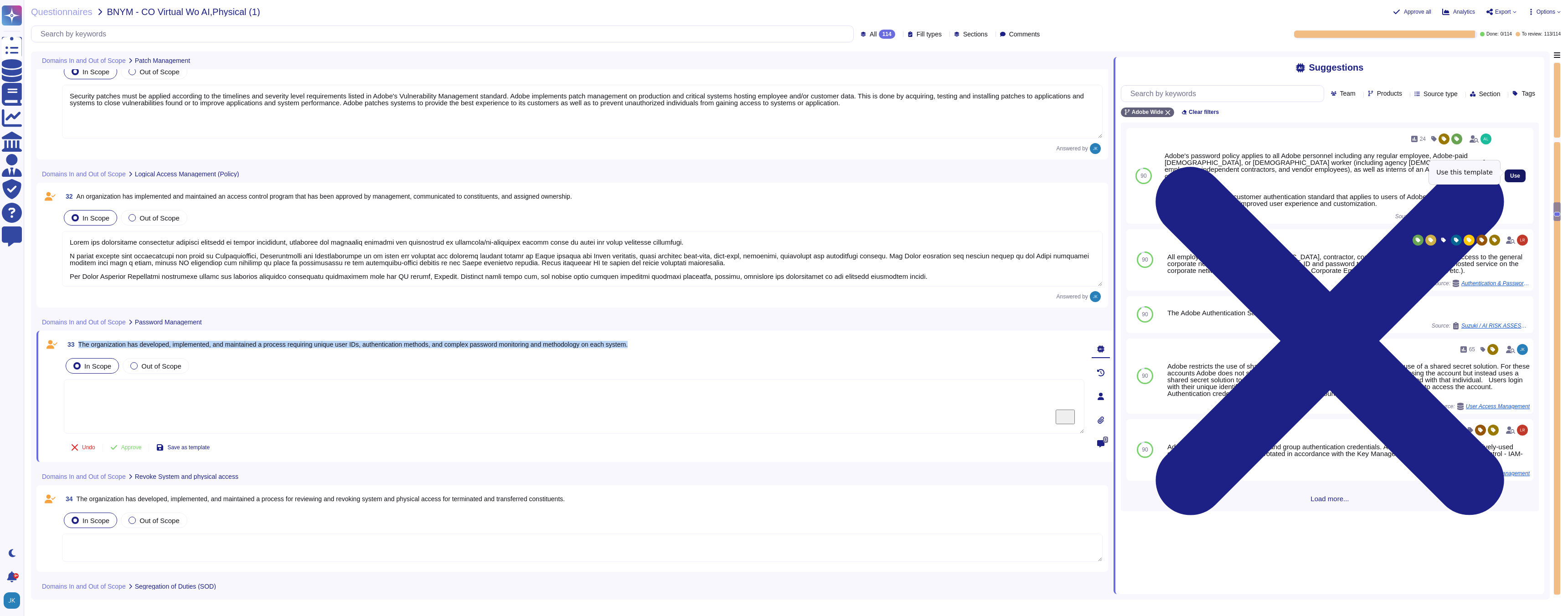
click at [1513, 173] on span "Use" at bounding box center [1515, 176] width 10 height 5
type textarea "Adobe's password policy applies to all Adobe personnel including any regular em…"
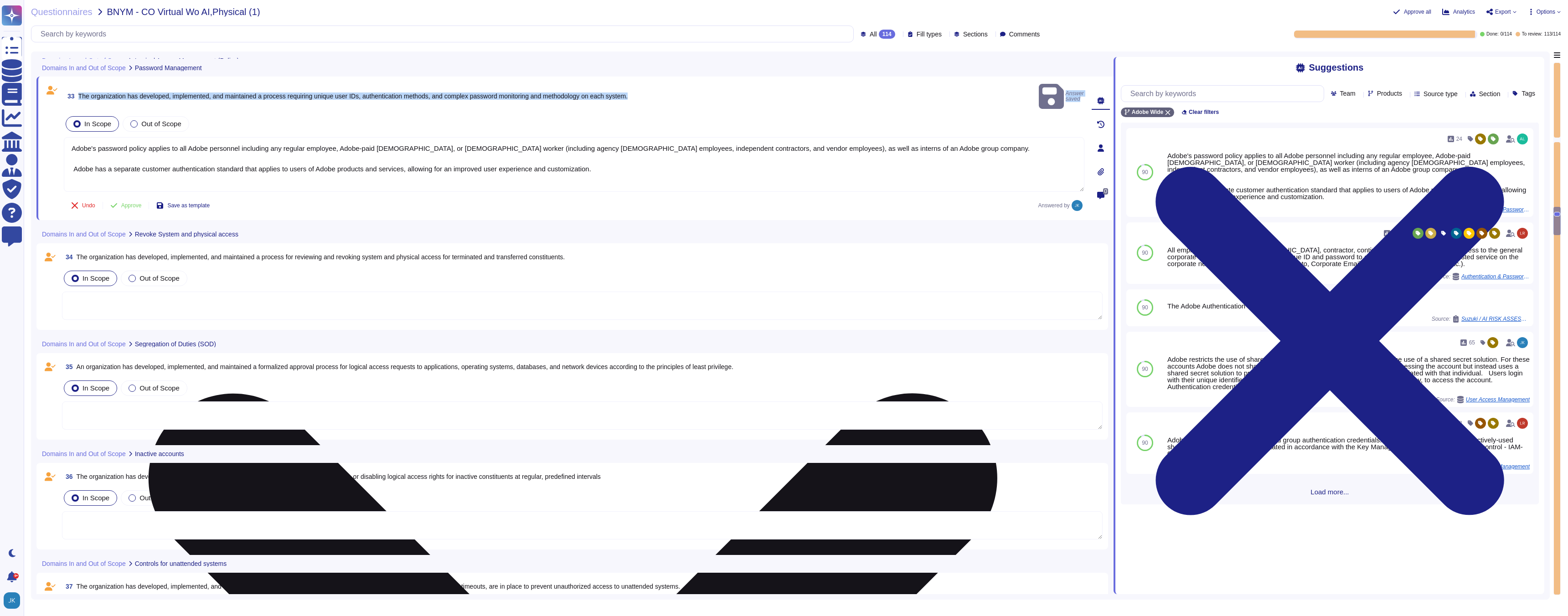
scroll to position [4177, 0]
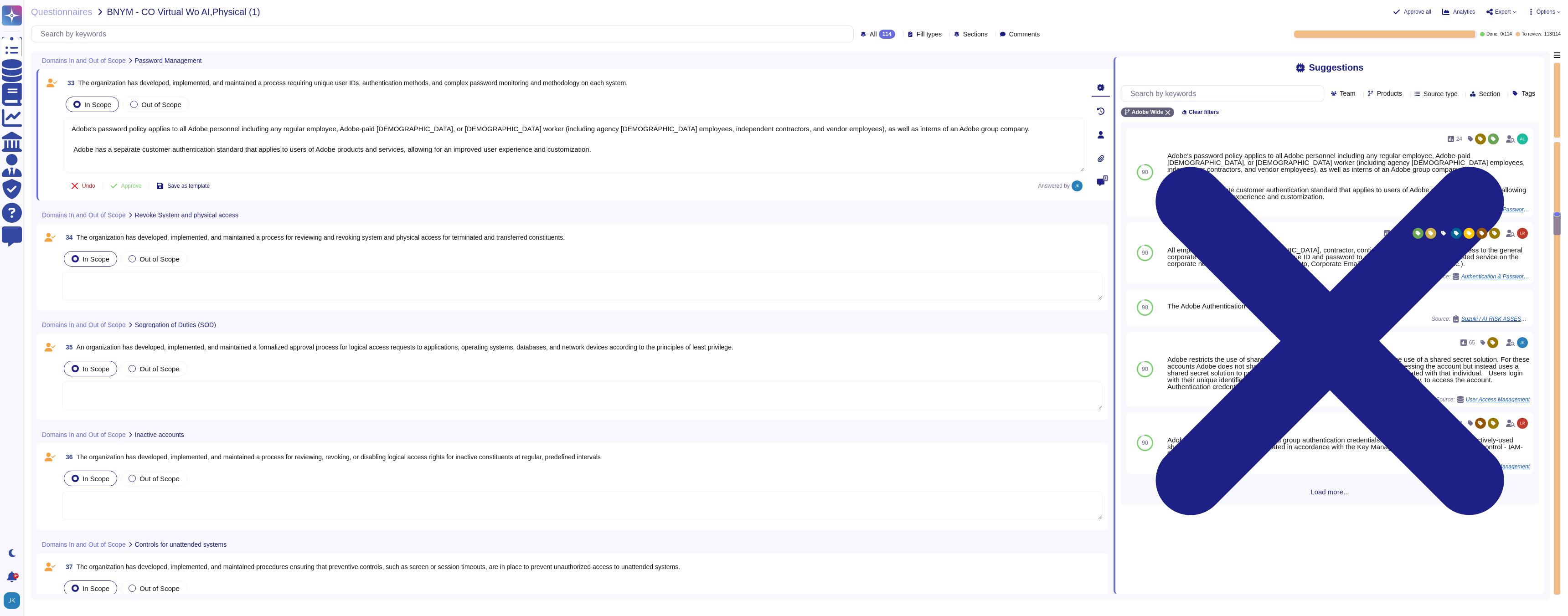
click at [279, 237] on span "The organization has developed, implemented, and maintained a process for revie…" at bounding box center [321, 237] width 489 height 7
click at [279, 237] on div "34 The organization has developed, implemented, and maintained a process for re…" at bounding box center [572, 267] width 1061 height 75
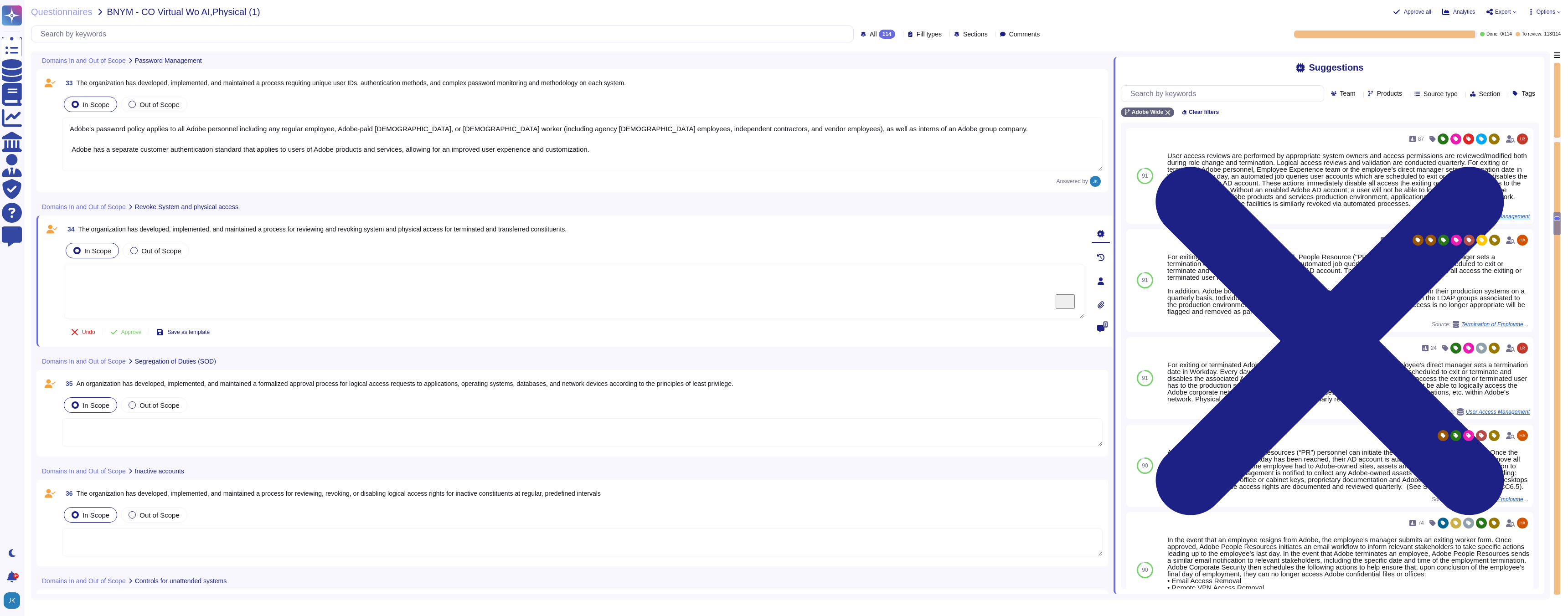
click at [276, 229] on span "The organization has developed, implemented, and maintained a process for revie…" at bounding box center [323, 229] width 489 height 7
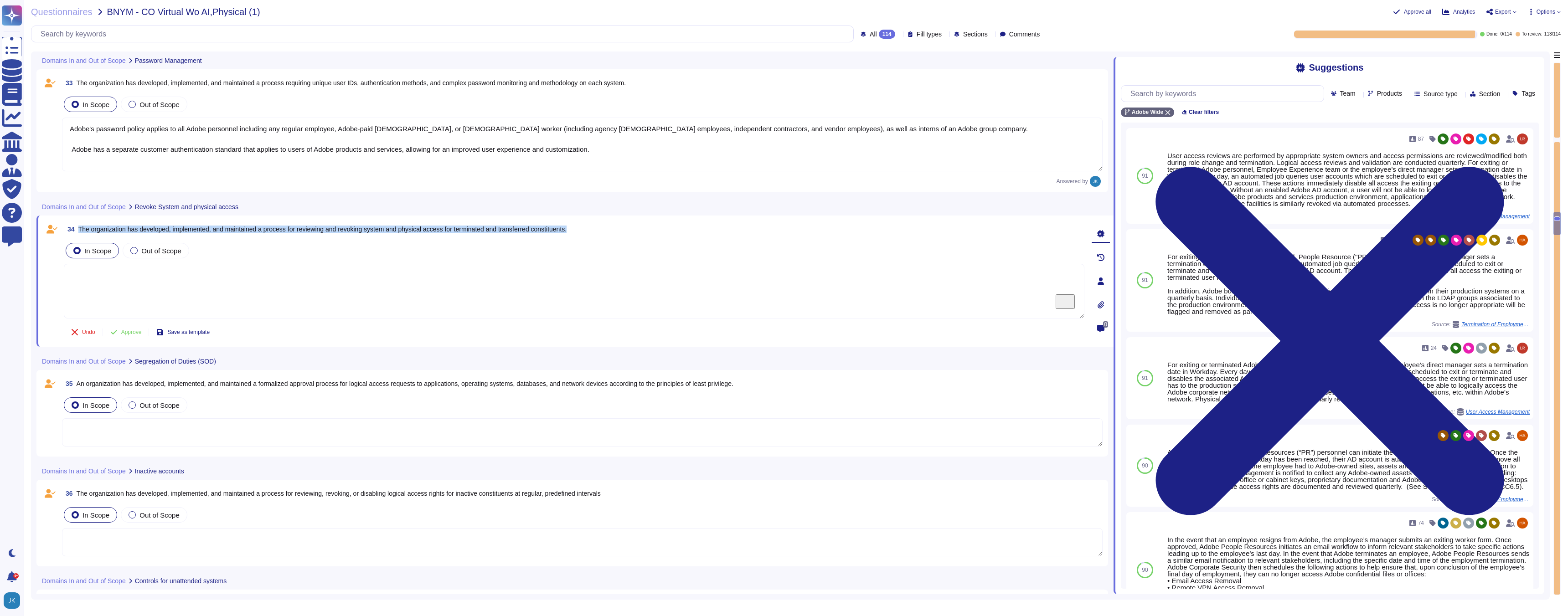
click at [276, 229] on span "The organization has developed, implemented, and maintained a process for revie…" at bounding box center [323, 229] width 489 height 7
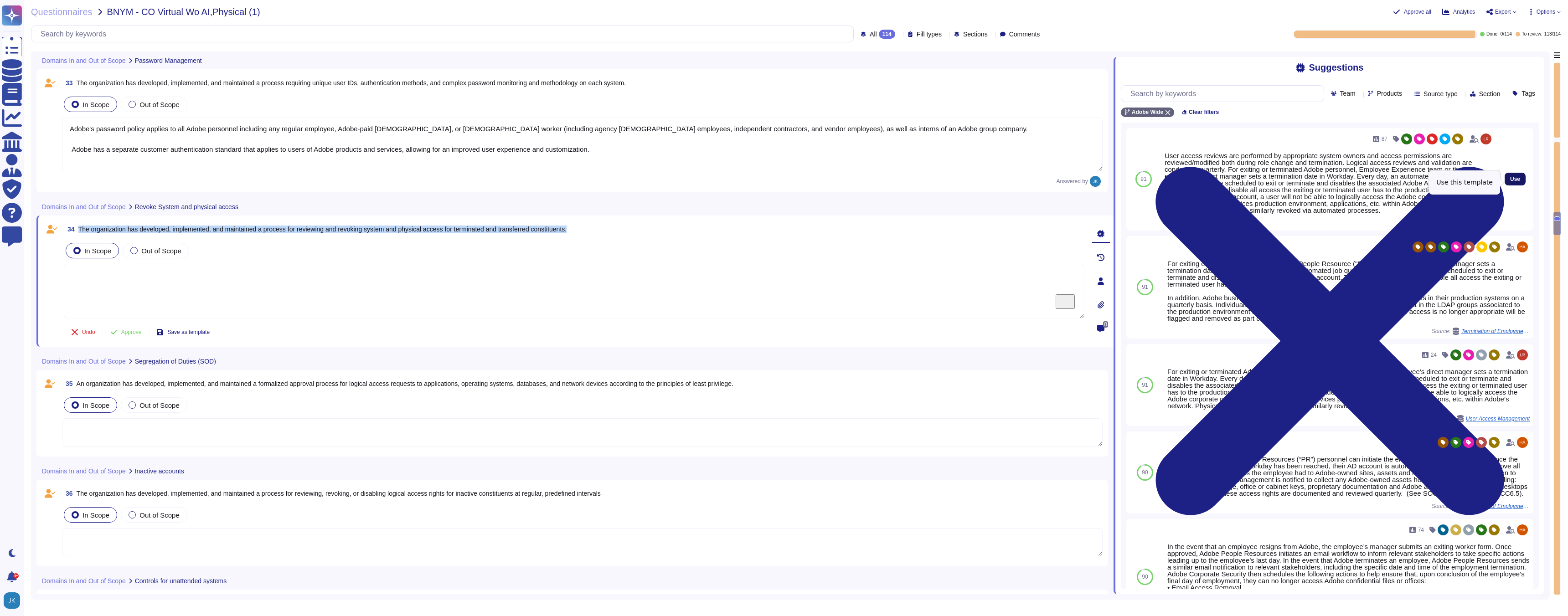
click at [1516, 178] on button "Use" at bounding box center [1515, 179] width 21 height 13
type textarea "User access reviews are performed by appropriate system owners and access permi…"
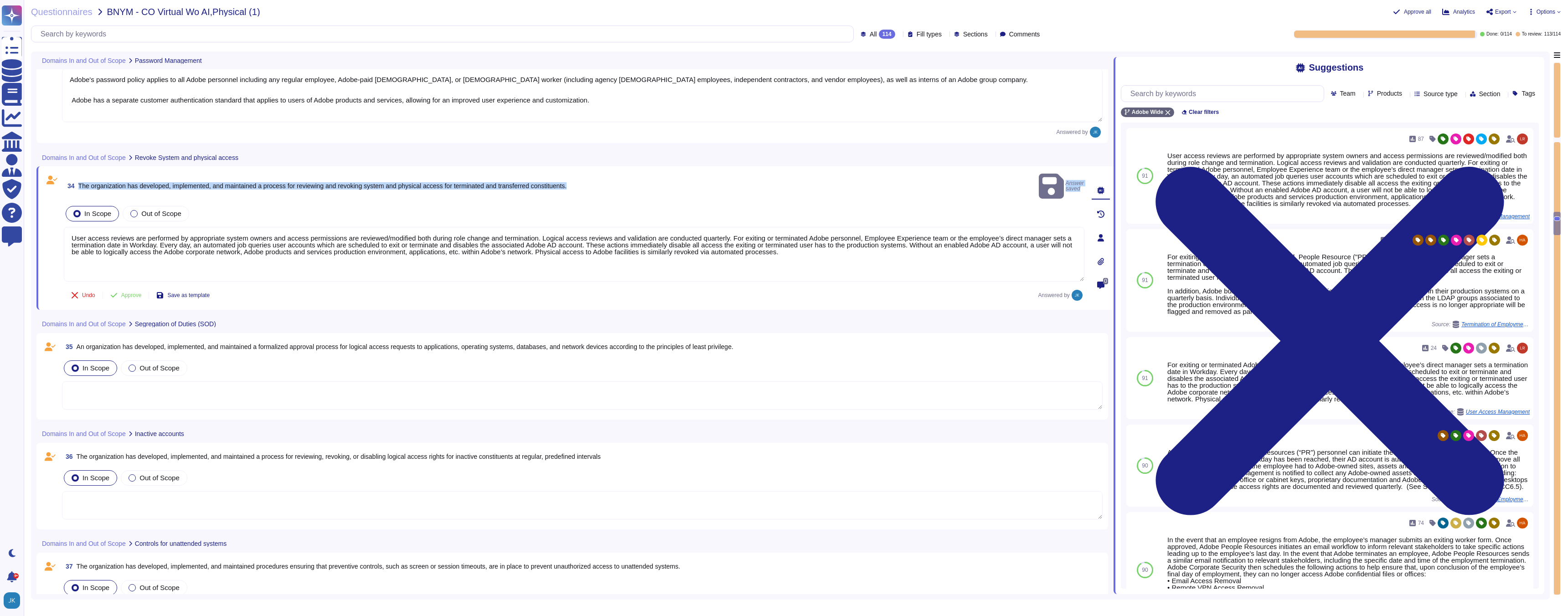
scroll to position [4227, 0]
click at [266, 342] on span "An organization has developed, implemented, and maintained a formalized approva…" at bounding box center [405, 346] width 657 height 7
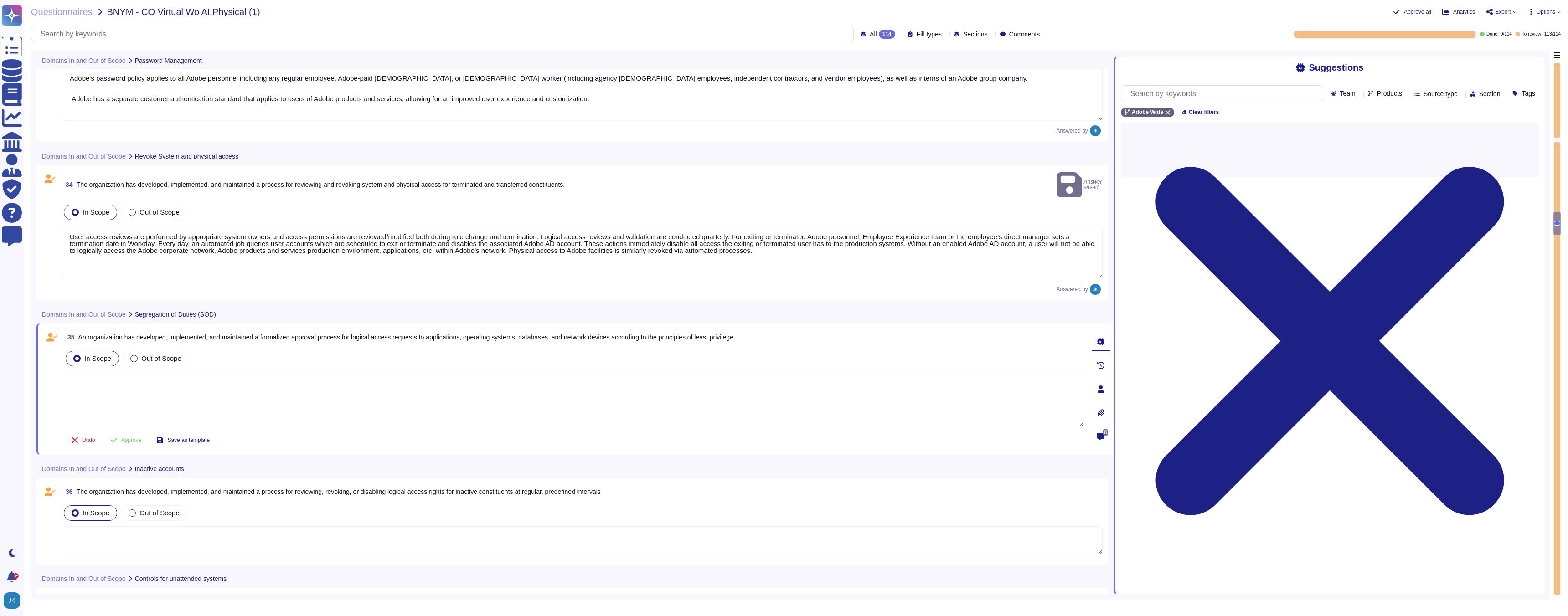
click at [266, 334] on div "35 An organization has developed, implemented, and maintained a formalized appr…" at bounding box center [564, 390] width 1041 height 121
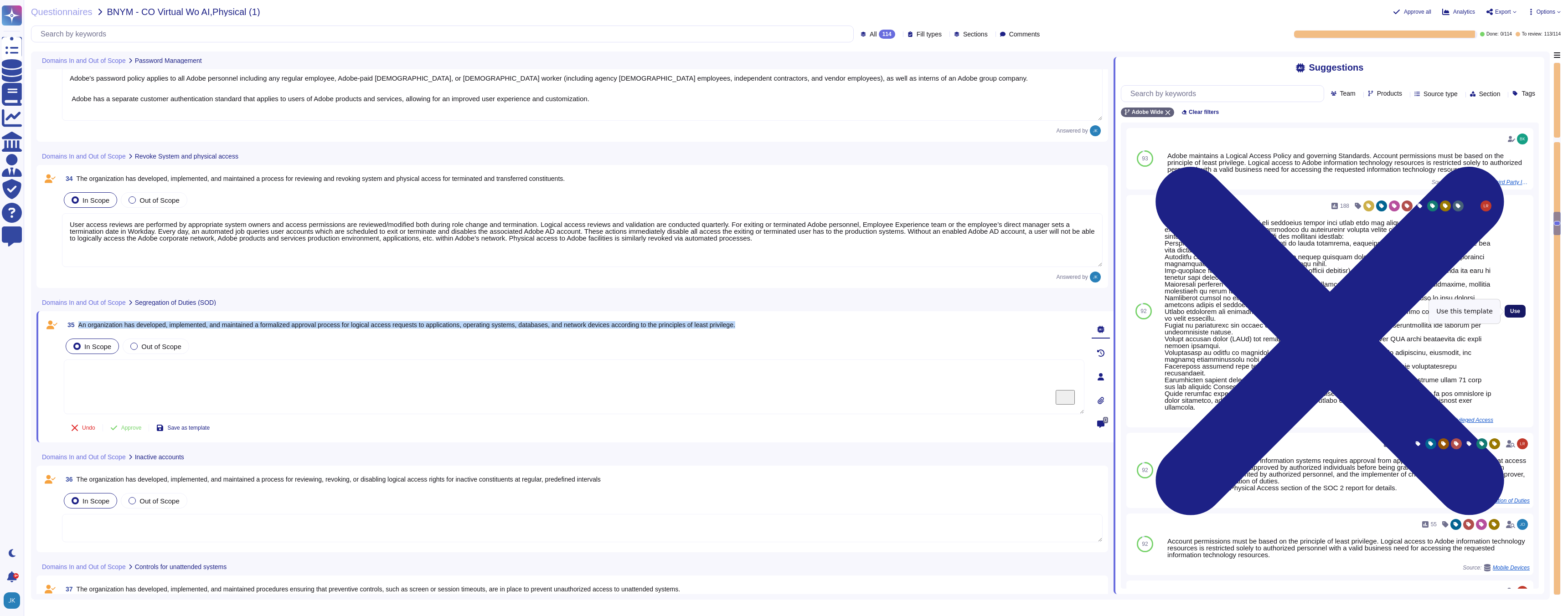
click at [1512, 312] on span "Use" at bounding box center [1515, 311] width 10 height 5
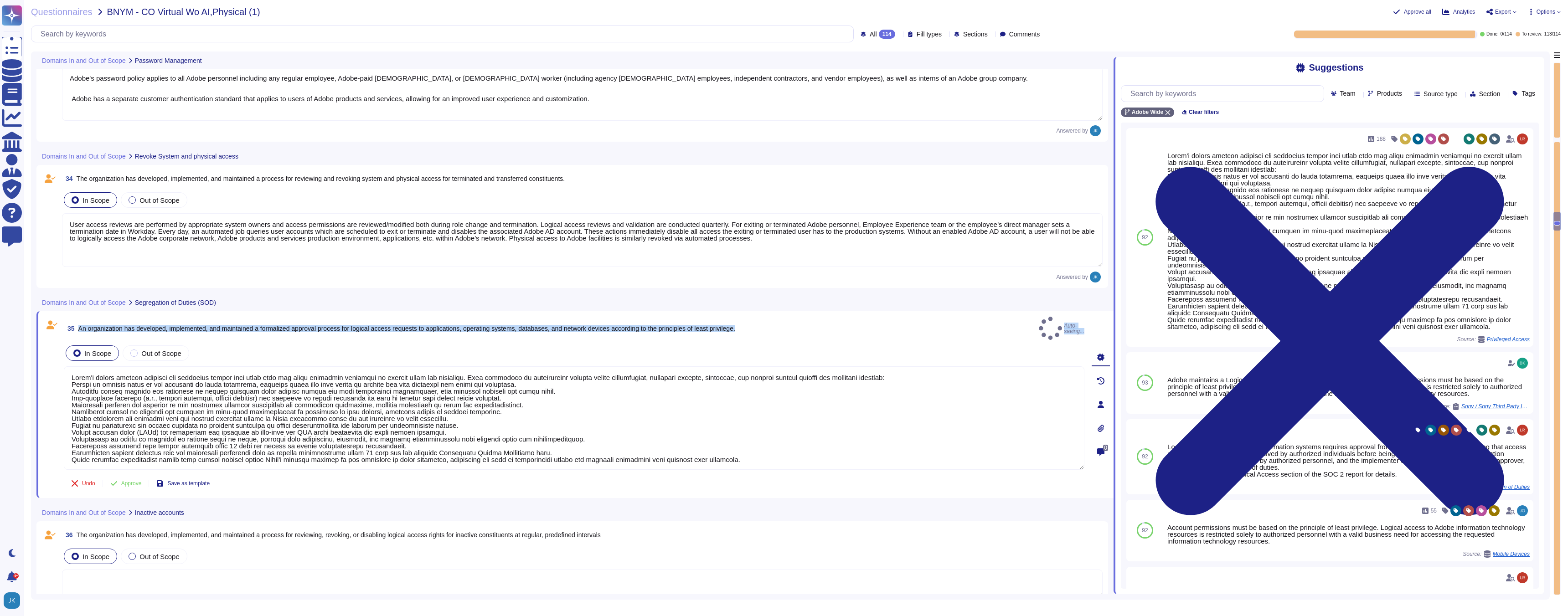
type textarea "Adobe's access control policies and standards ensure that users have the least …"
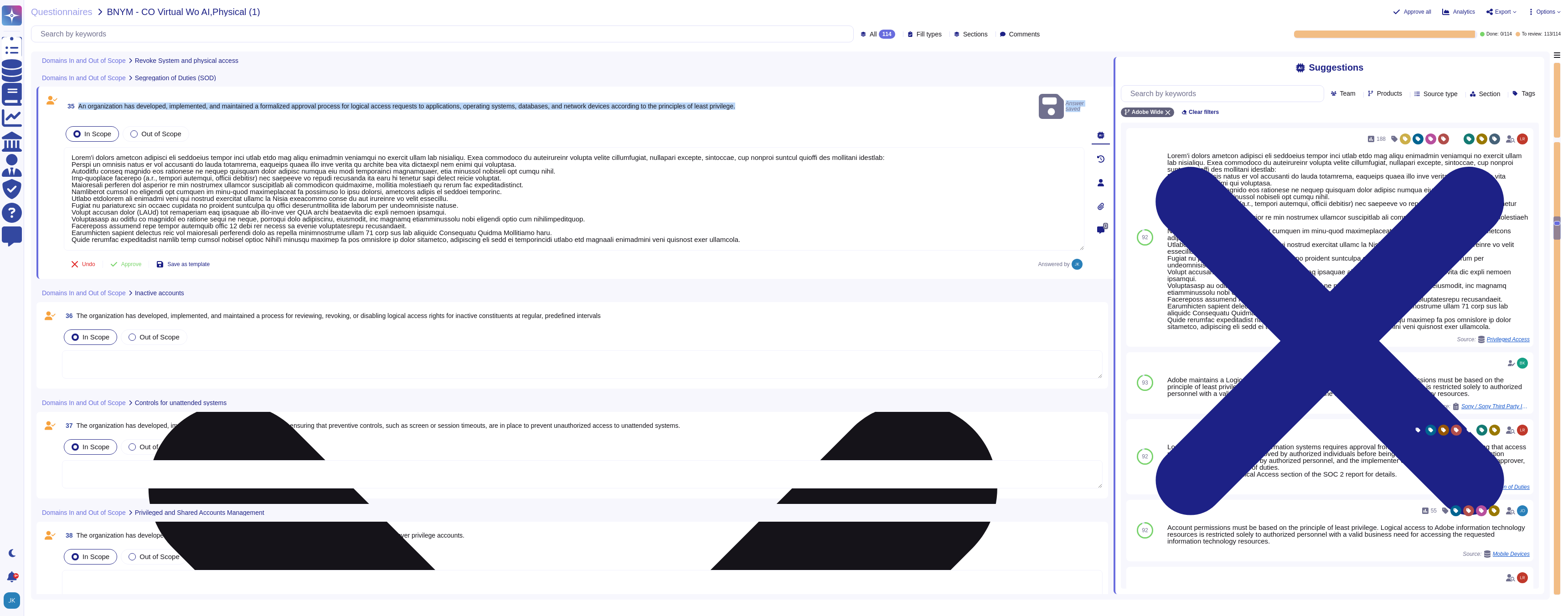
scroll to position [4448, 0]
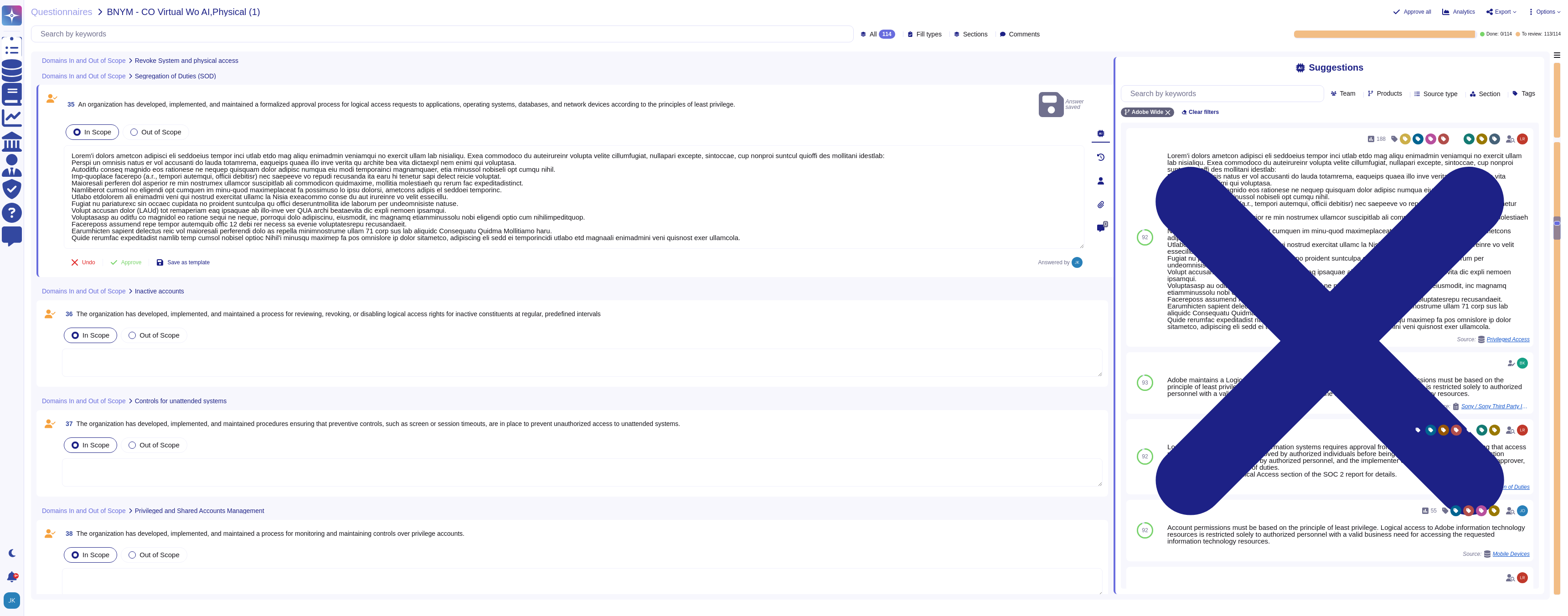
click at [422, 310] on span "The organization has developed, implemented, and maintained a process for revie…" at bounding box center [338, 314] width 524 height 7
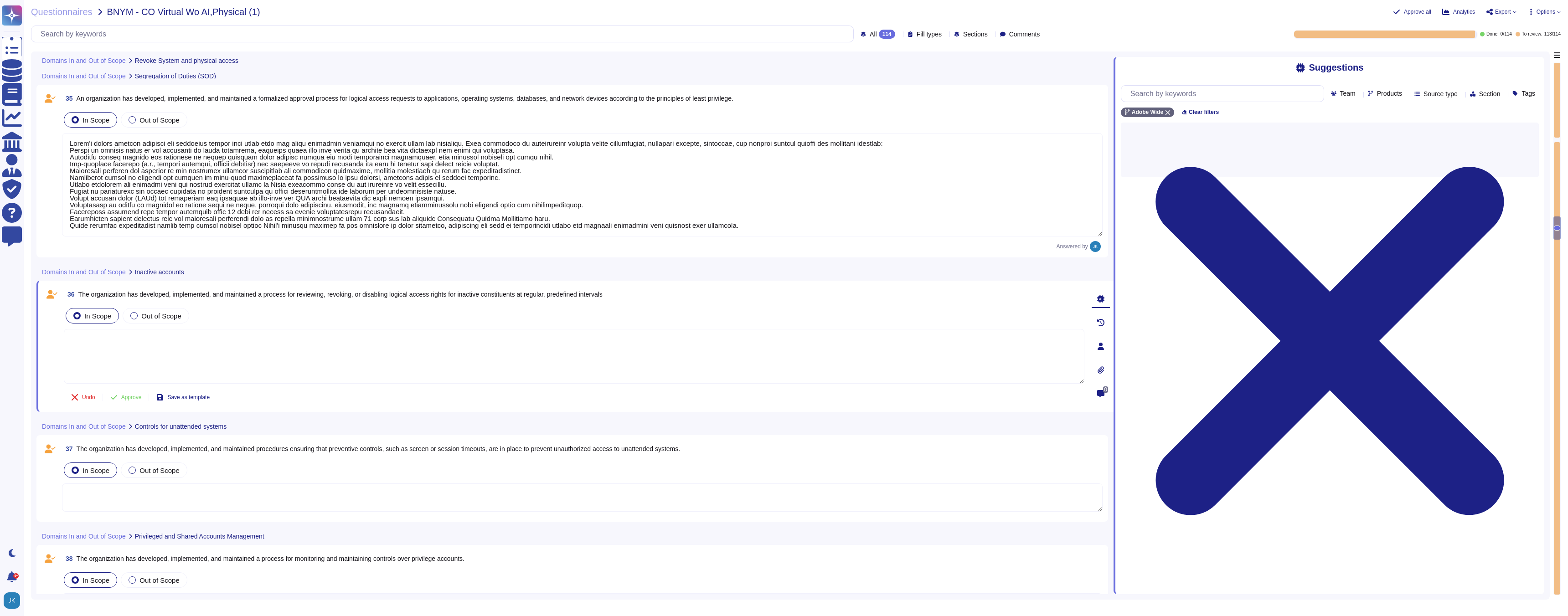
click at [422, 300] on span "36 The organization has developed, implemented, and maintained a process for re…" at bounding box center [333, 294] width 539 height 16
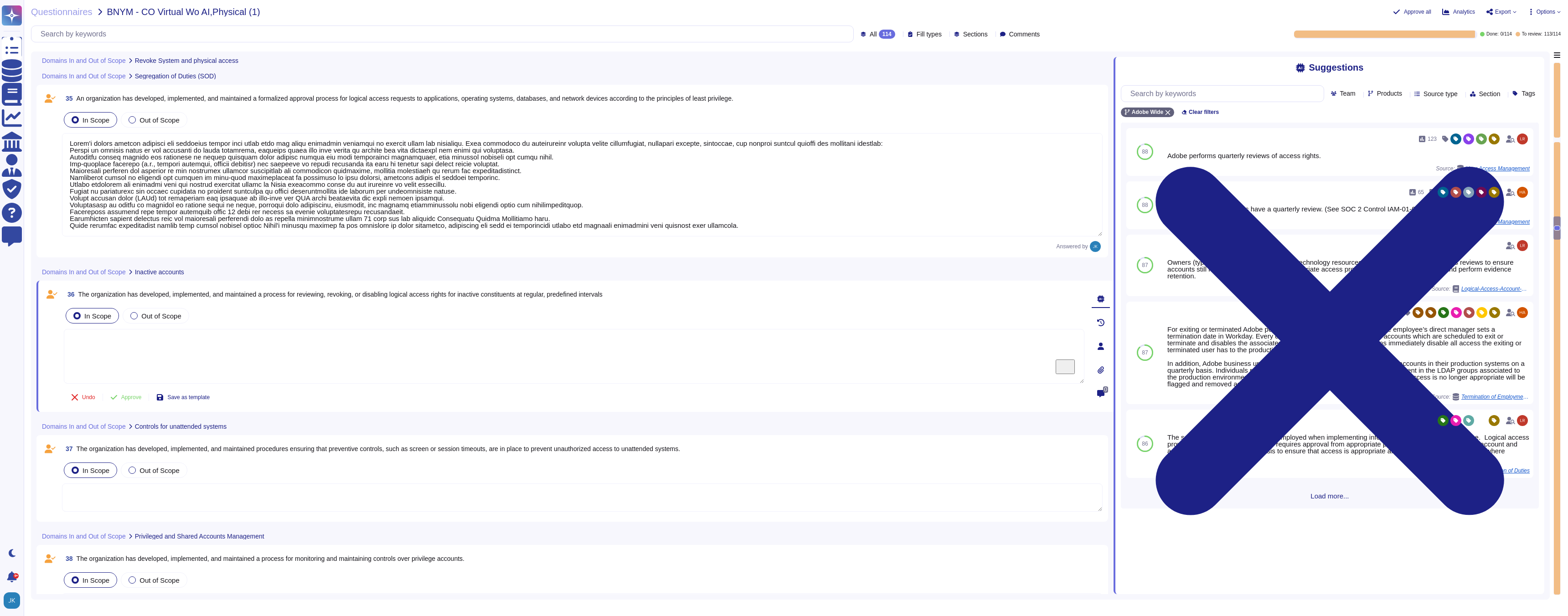
click at [418, 293] on span "The organization has developed, implemented, and maintained a process for revie…" at bounding box center [340, 295] width 524 height 7
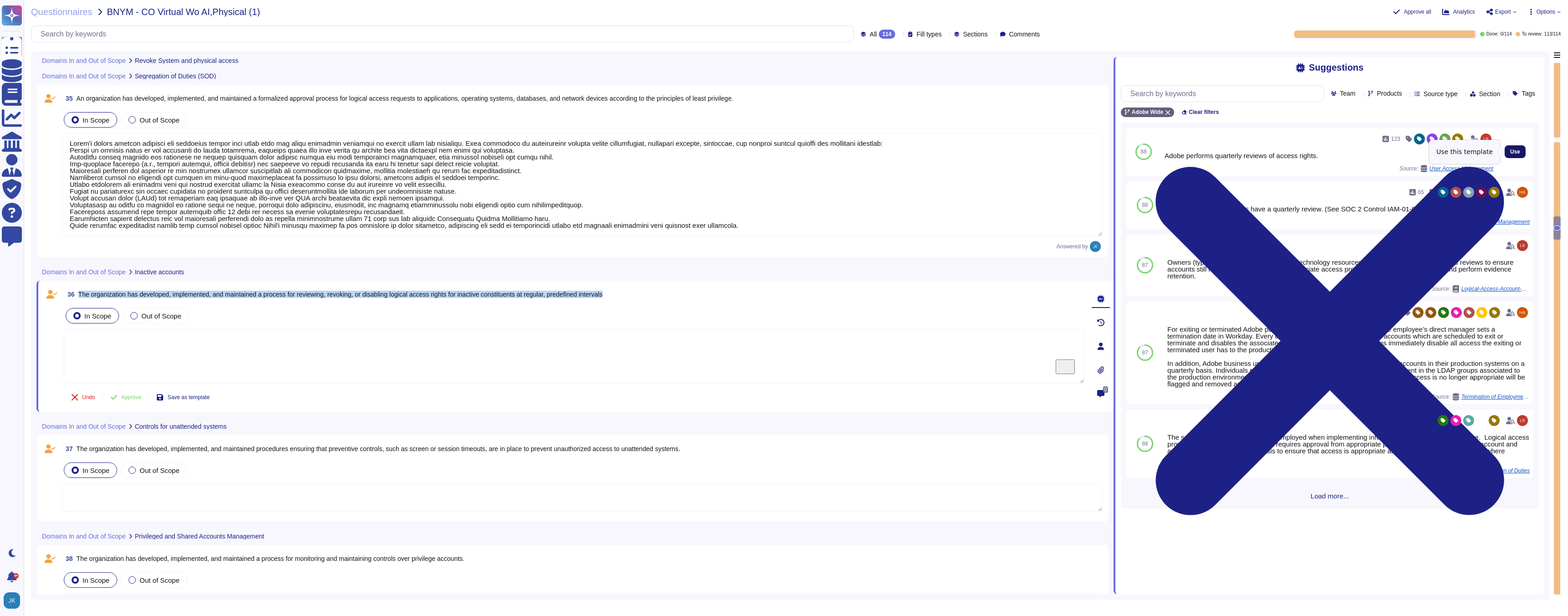
click at [1516, 152] on span "Use" at bounding box center [1515, 152] width 10 height 5
type textarea "Adobe performs quarterly reviews of access rights."
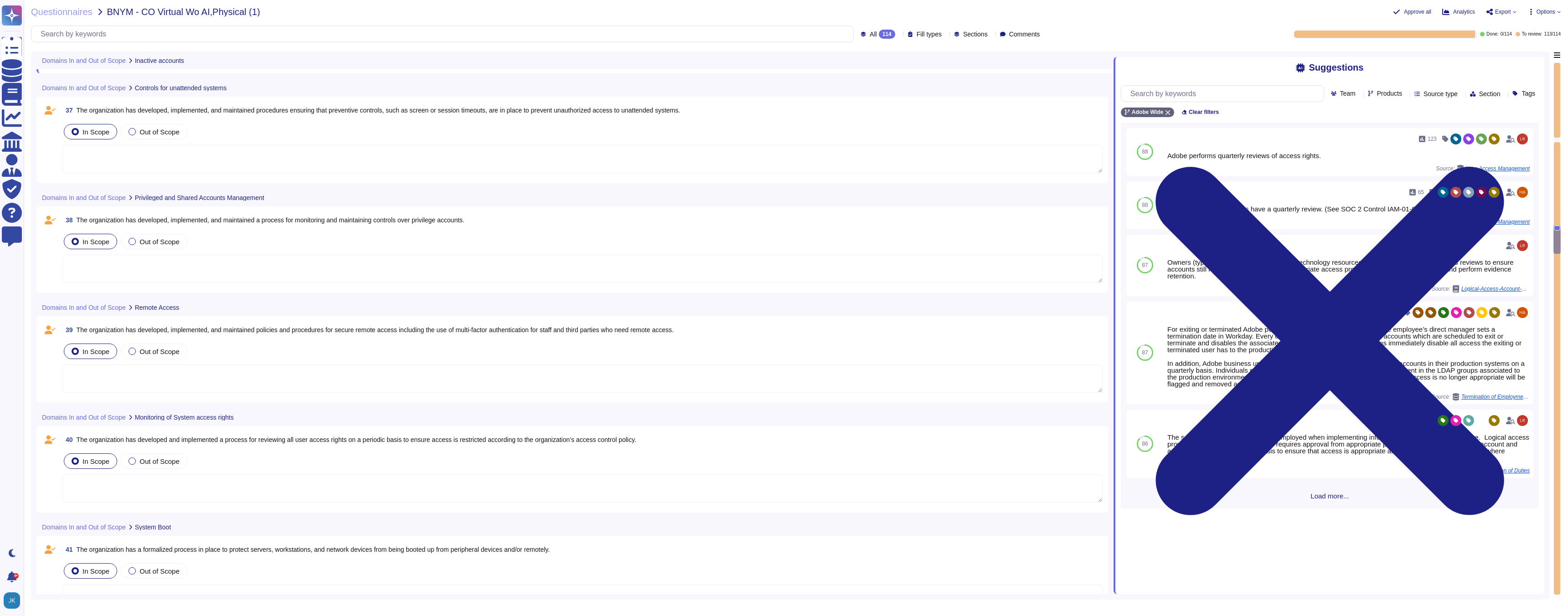
scroll to position [4776, 0]
click at [275, 332] on span "The organization has developed, implemented, and maintained policies and proced…" at bounding box center [375, 329] width 597 height 7
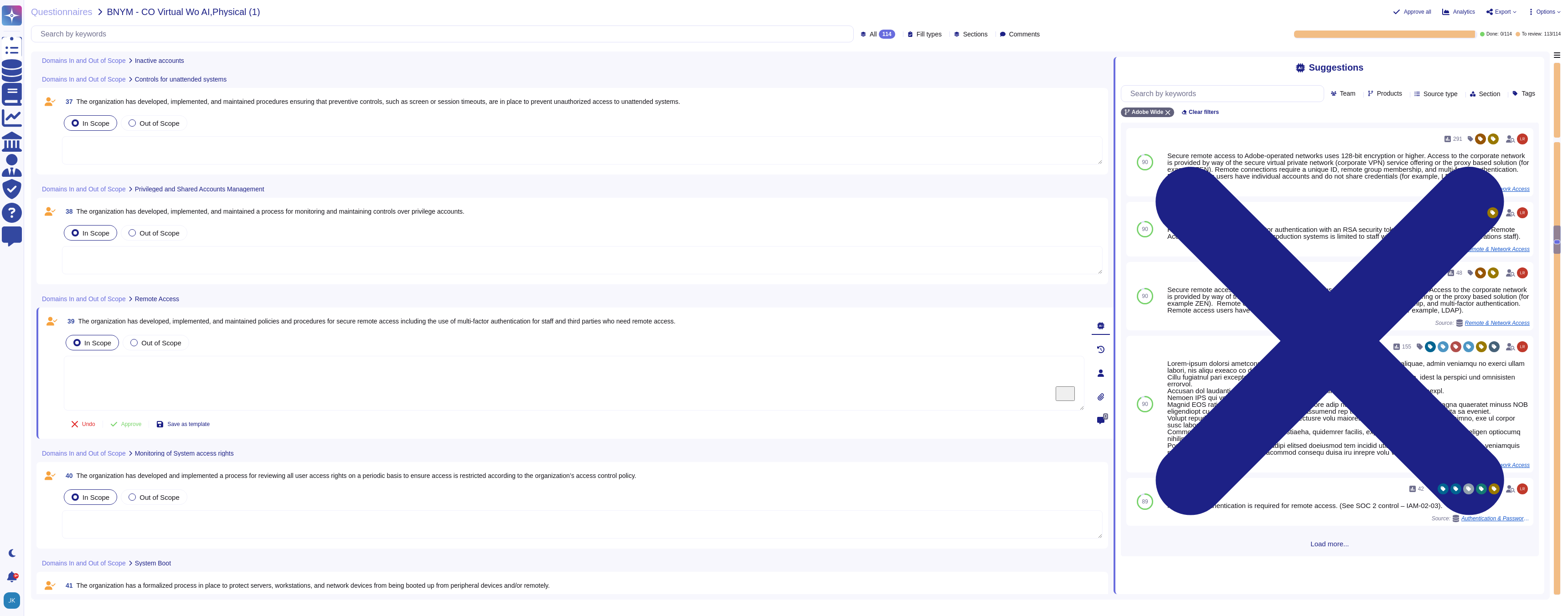
click at [296, 214] on span "The organization has developed, implemented, and maintained a process for monit…" at bounding box center [270, 211] width 388 height 7
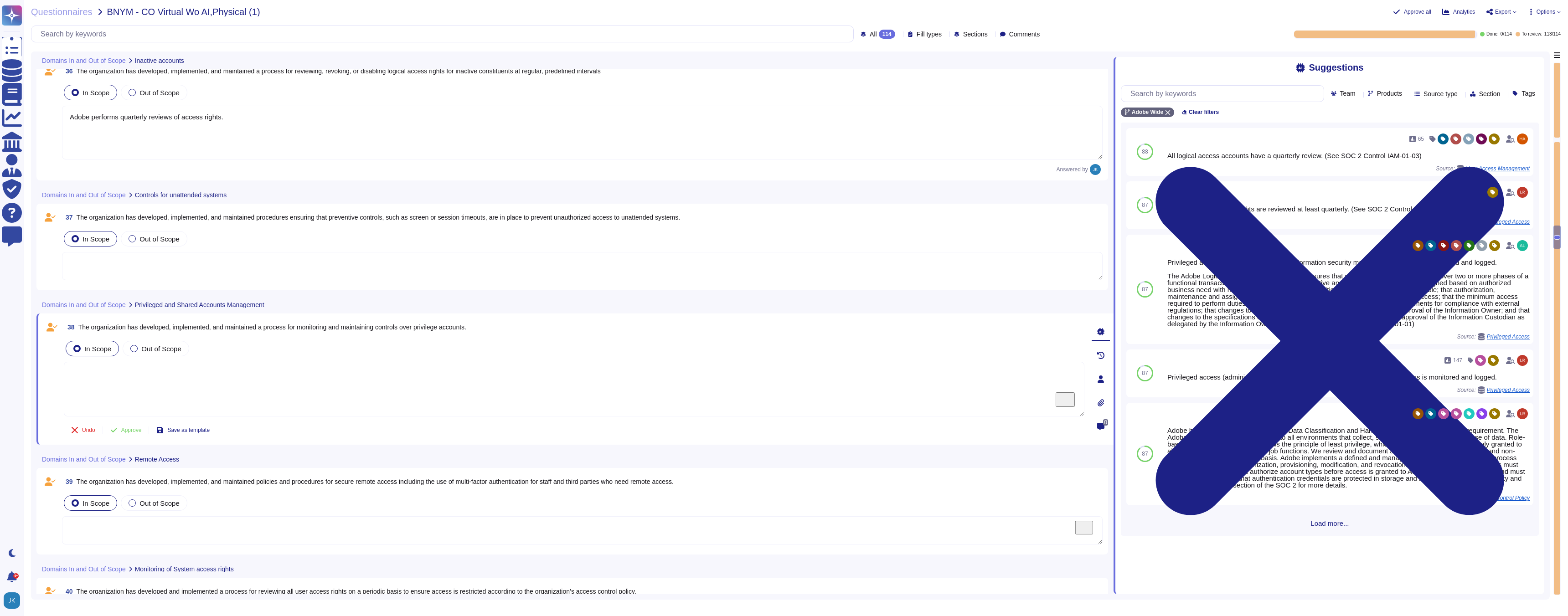
scroll to position [4660, 0]
click at [275, 217] on span "The organization has developed, implemented, and maintained procedures ensuring…" at bounding box center [379, 219] width 604 height 7
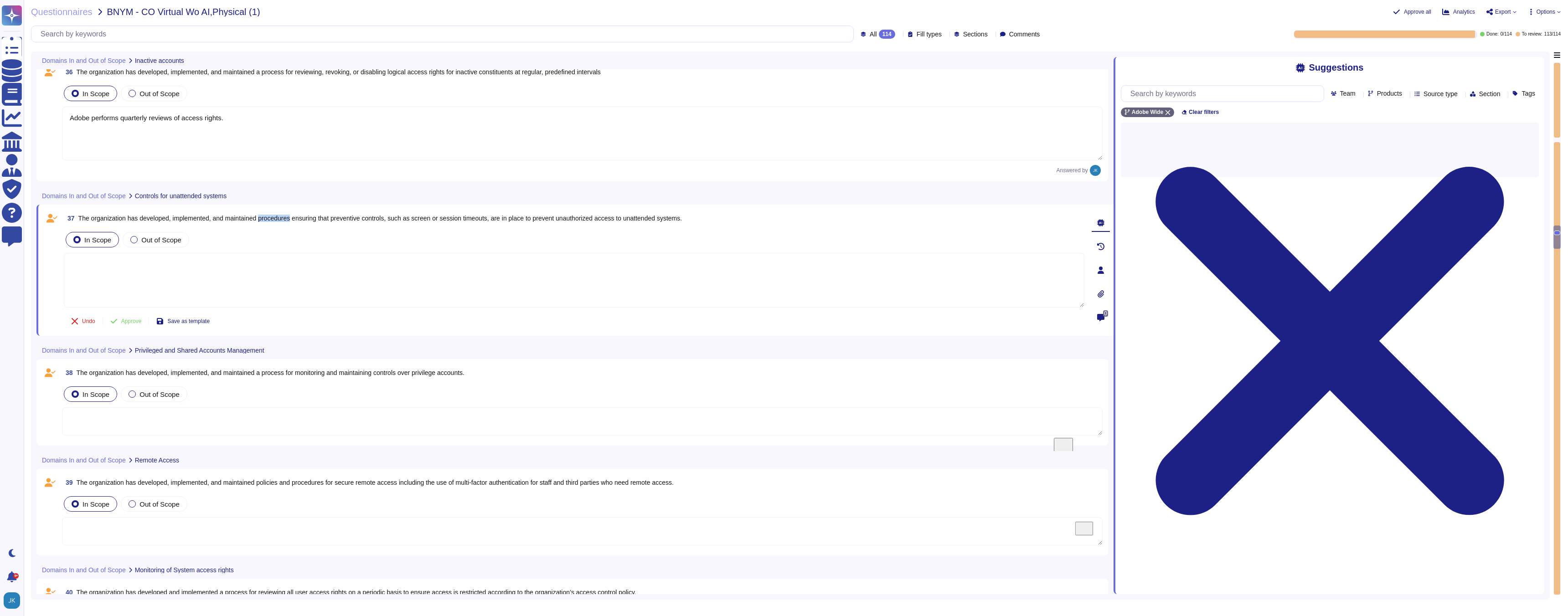
click at [275, 217] on span "The organization has developed, implemented, and maintained procedures ensuring…" at bounding box center [380, 219] width 604 height 7
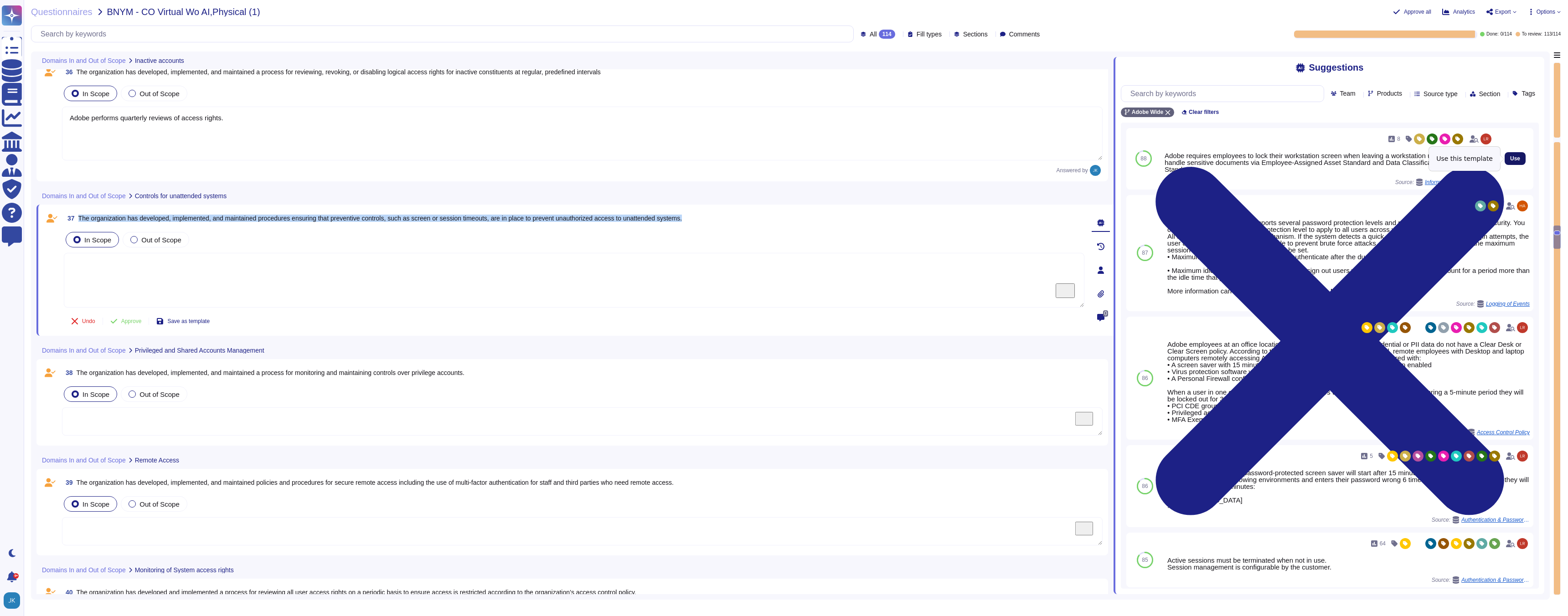
click at [1514, 159] on span "Use" at bounding box center [1515, 158] width 10 height 5
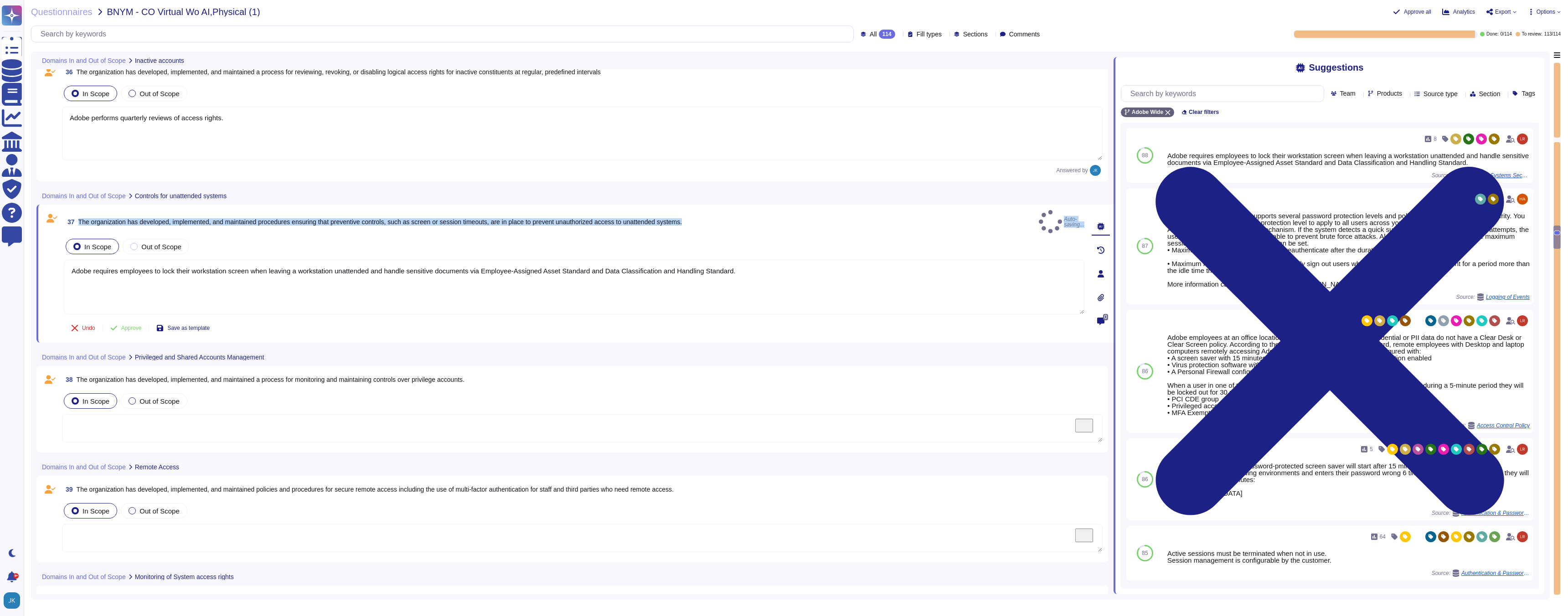
type textarea "Adobe requires employees to lock their workstation screen when leaving a workst…"
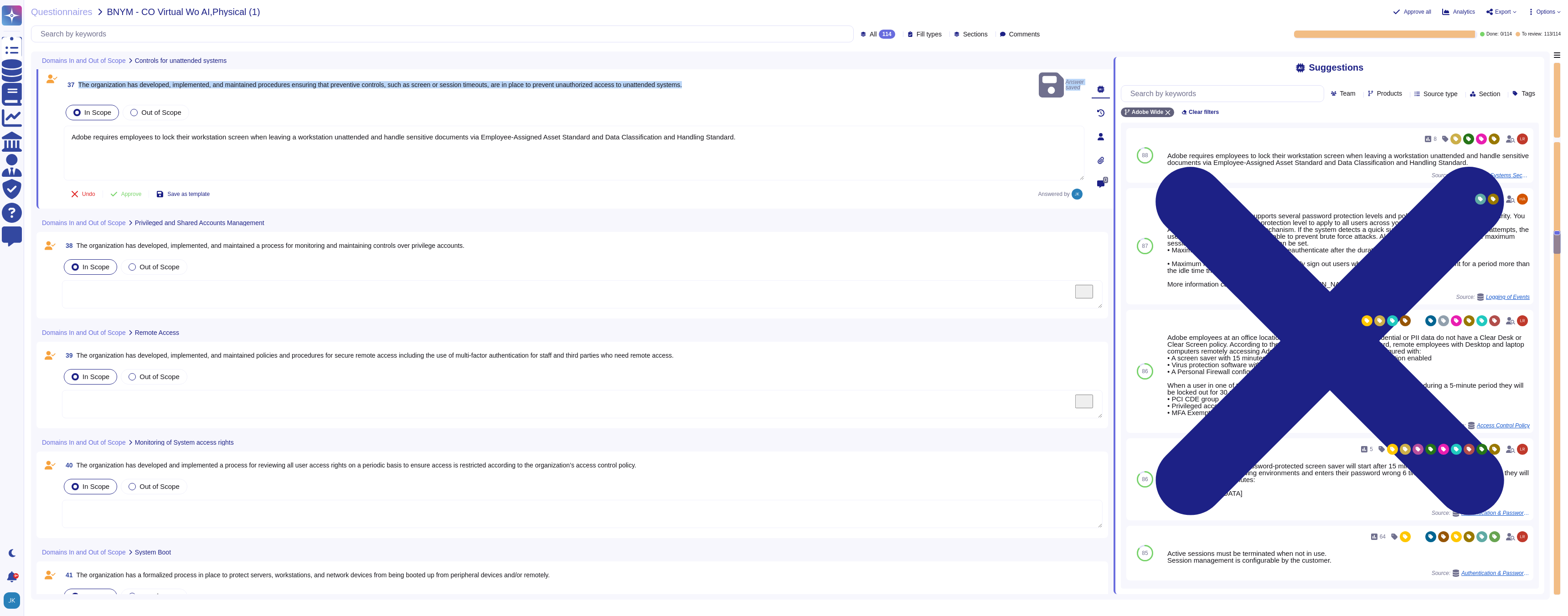
scroll to position [4795, 0]
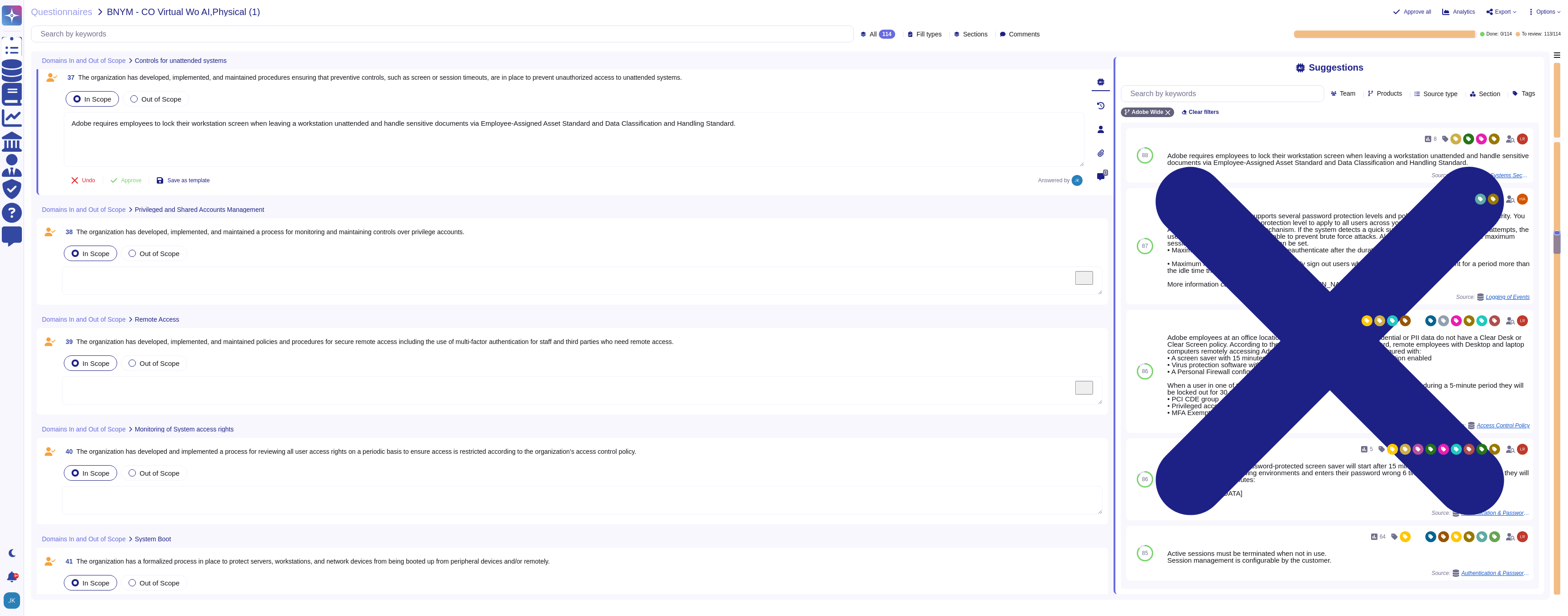
click at [313, 232] on span "The organization has developed, implemented, and maintained a process for monit…" at bounding box center [270, 232] width 388 height 7
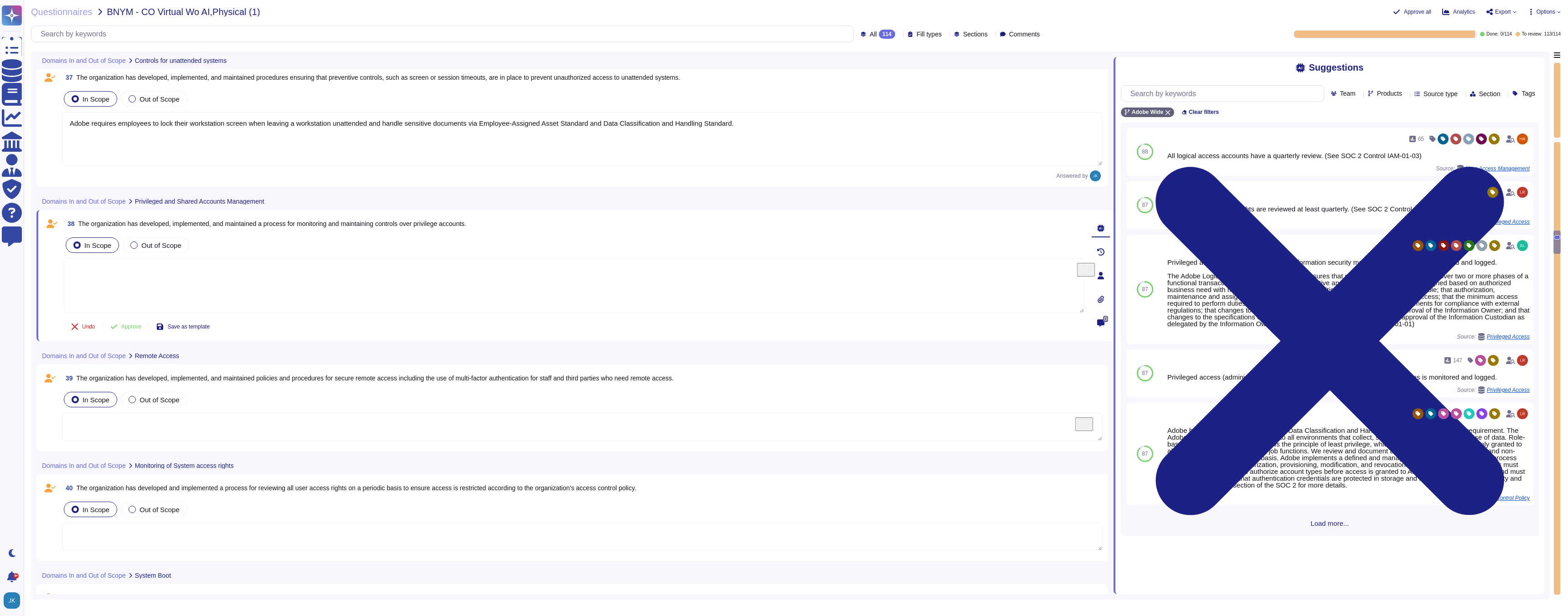
click at [313, 232] on div "38 The organization has developed, implemented, and maintained a process for mo…" at bounding box center [564, 276] width 1041 height 121
click at [309, 223] on span "The organization has developed, implemented, and maintained a process for monit…" at bounding box center [272, 224] width 388 height 7
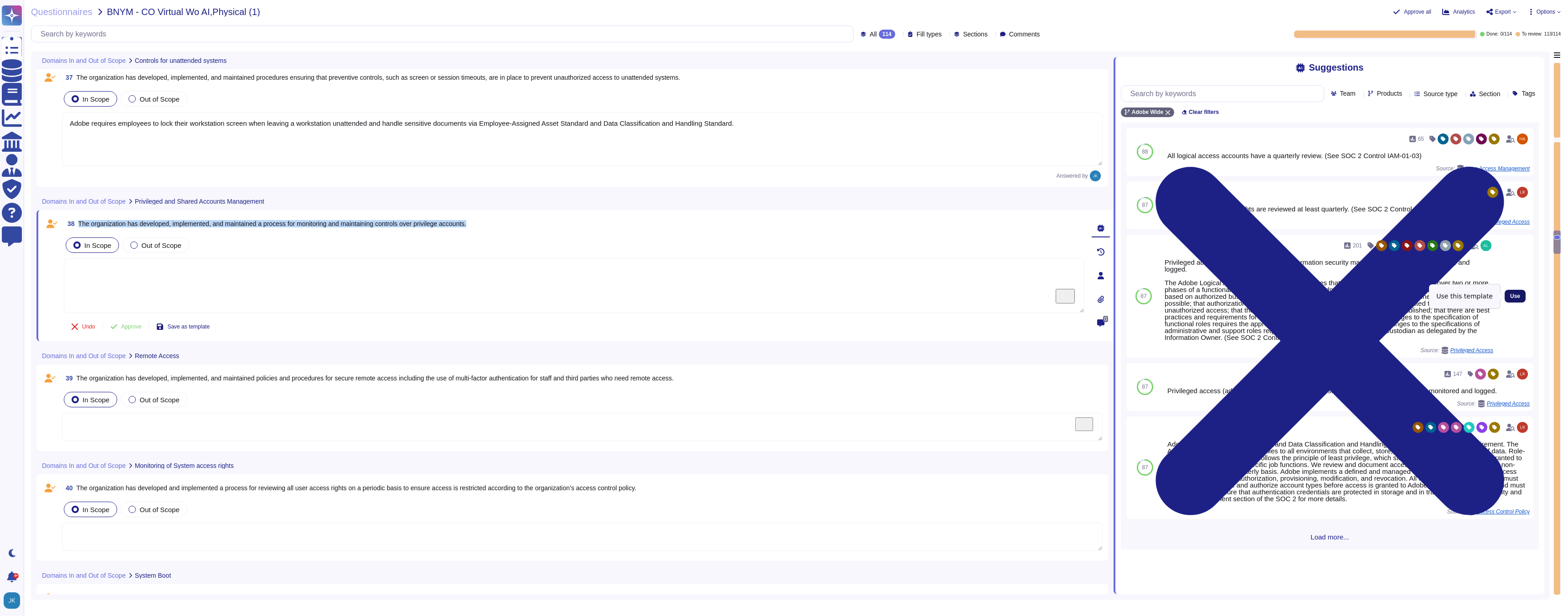
click at [1510, 295] on span "Use" at bounding box center [1515, 296] width 10 height 5
type textarea "Privileged access (administrator level) to information security management syst…"
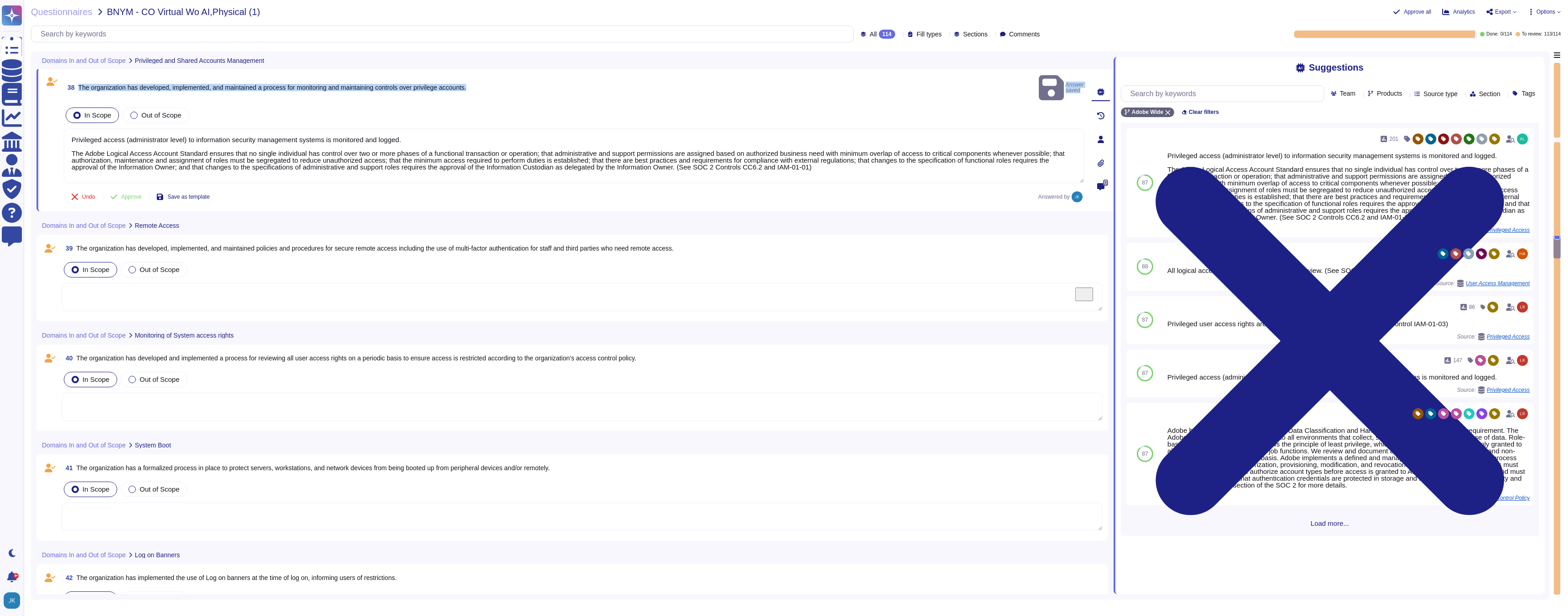
scroll to position [4935, 0]
click at [322, 242] on span "The organization has developed, implemented, and maintained policies and proced…" at bounding box center [375, 246] width 597 height 7
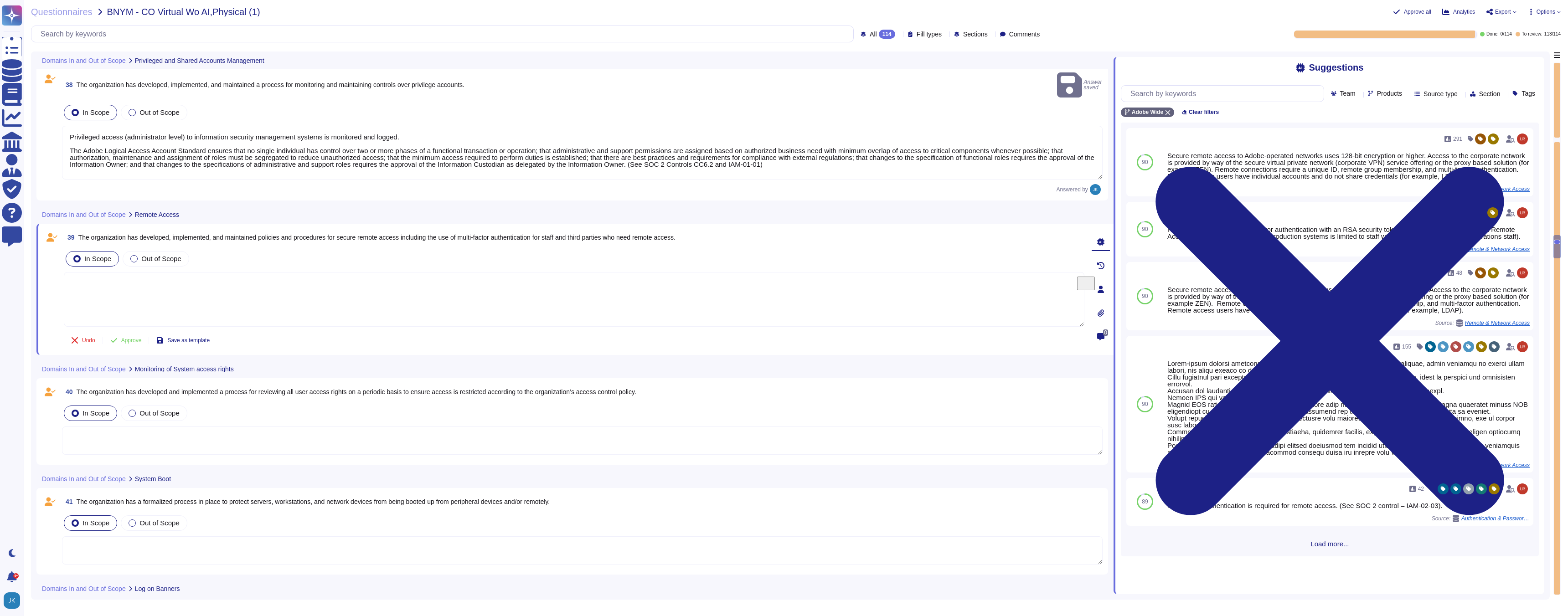
click at [322, 233] on span "39 The organization has developed, implemented, and maintained policies and pro…" at bounding box center [369, 237] width 612 height 16
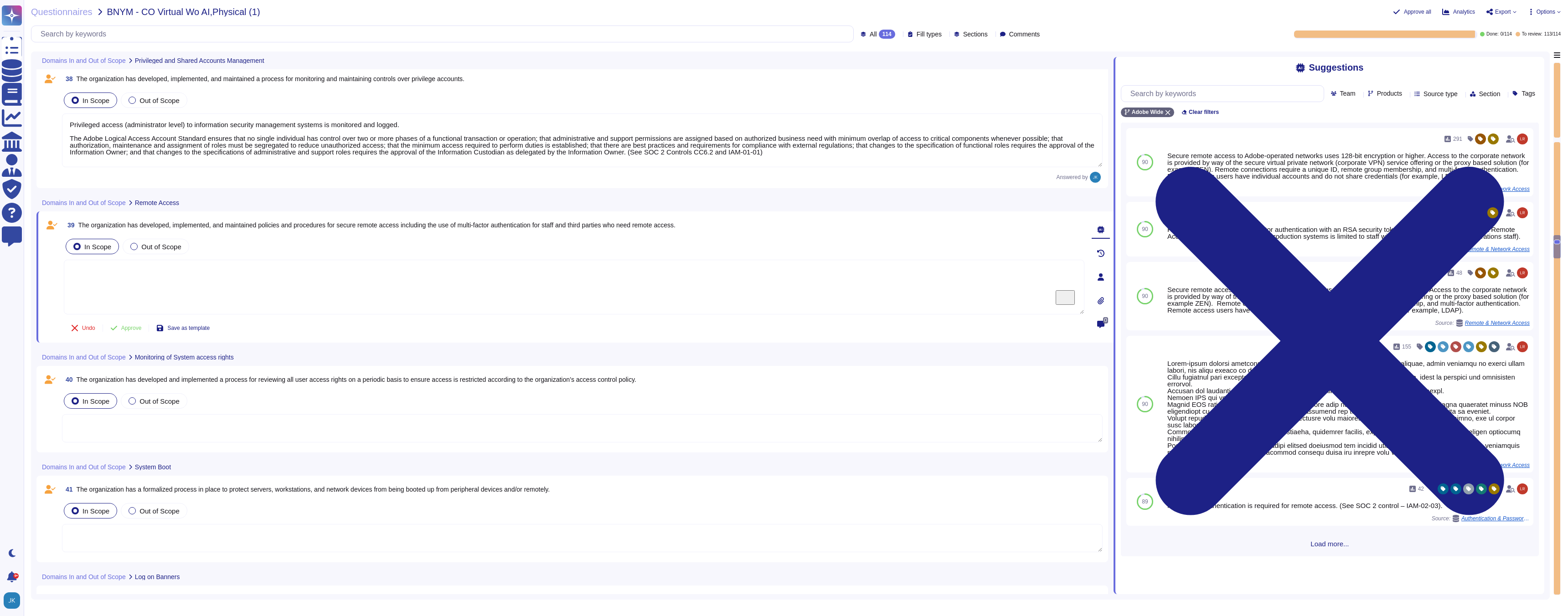
click at [309, 222] on span "The organization has developed, implemented, and maintained policies and proced…" at bounding box center [377, 225] width 597 height 7
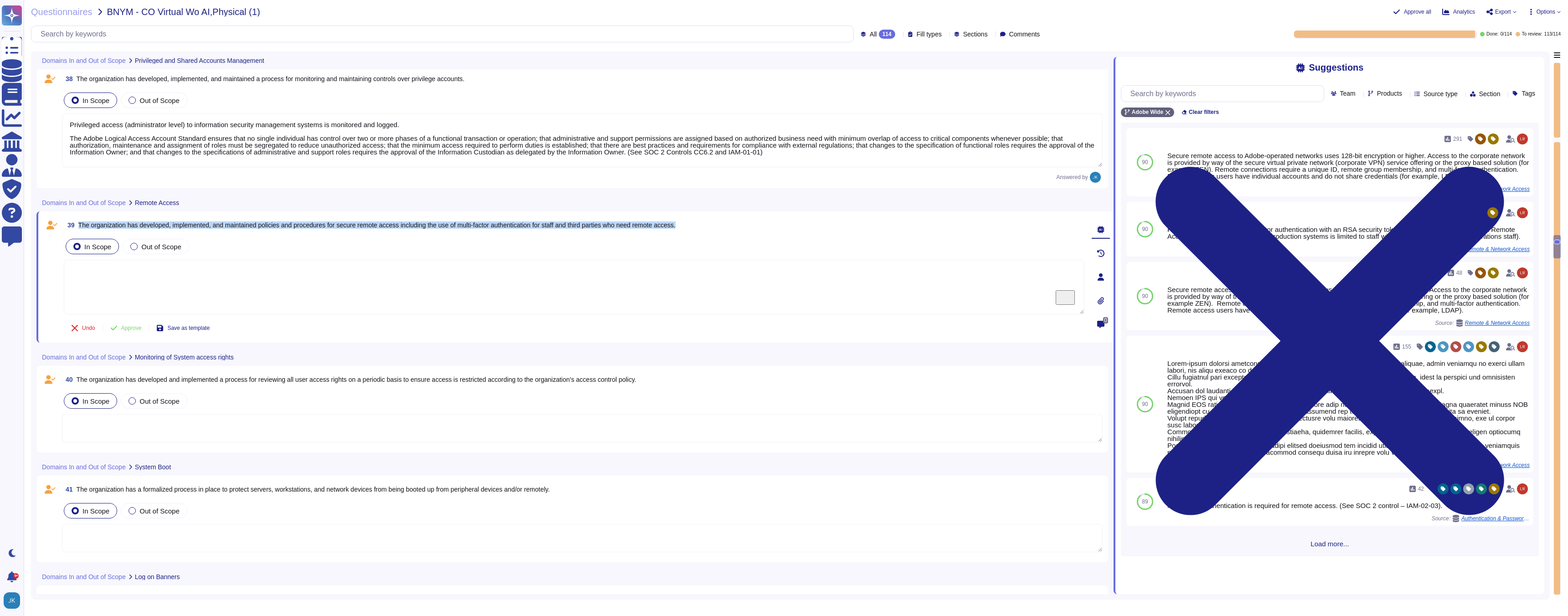
click at [309, 222] on span "The organization has developed, implemented, and maintained policies and proced…" at bounding box center [377, 225] width 597 height 7
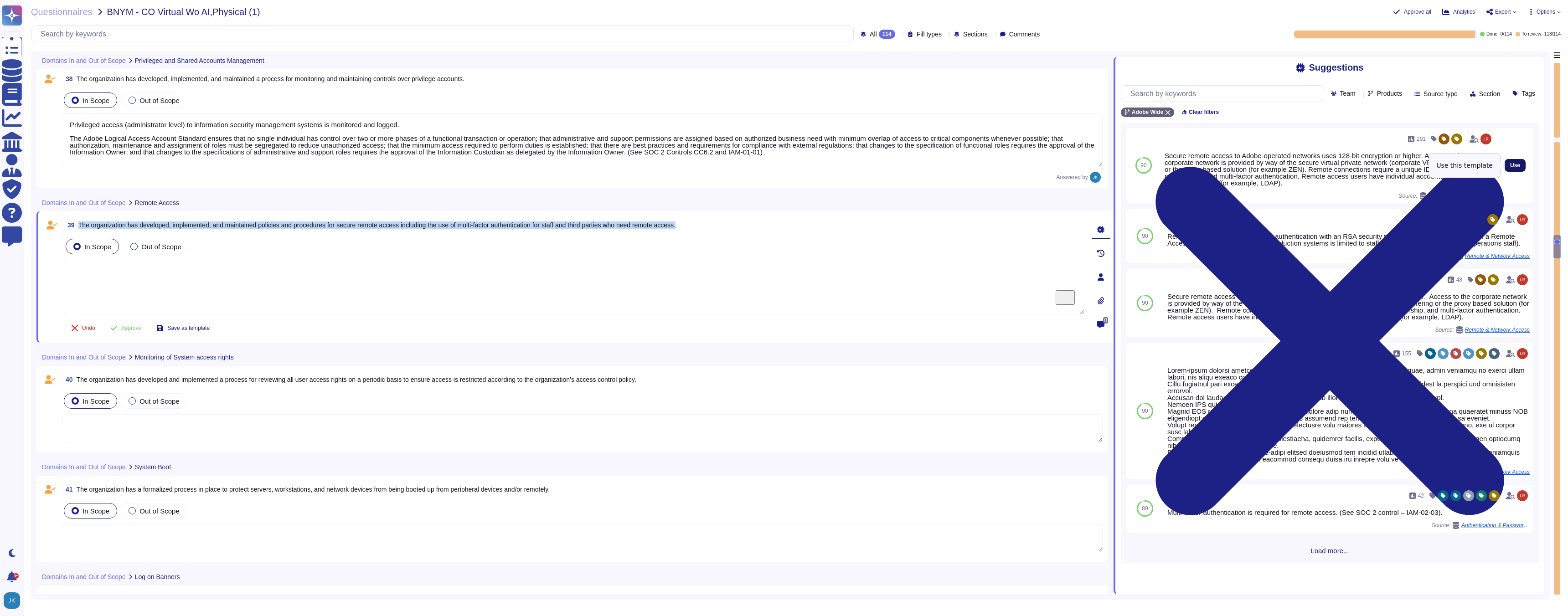
click at [1516, 166] on span "Use" at bounding box center [1515, 165] width 10 height 5
type textarea "Secure remote access to Adobe-operated networks uses 128-bit encryption or high…"
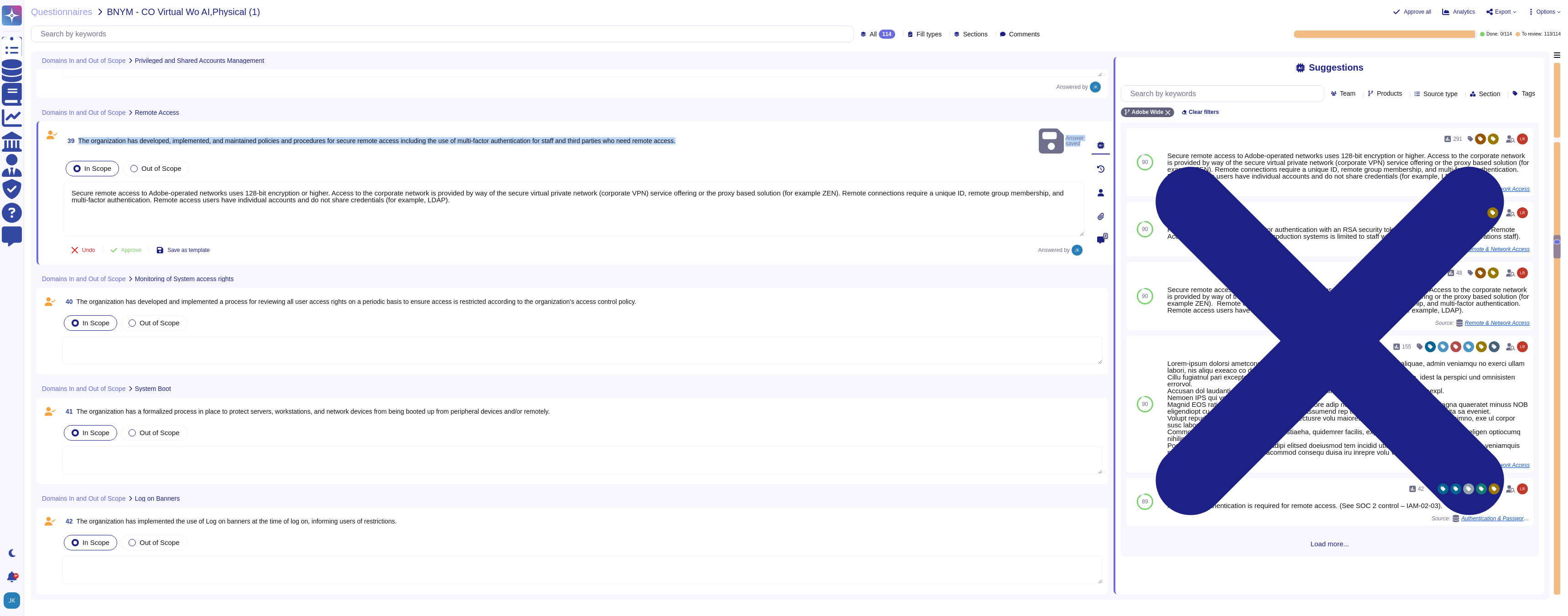
scroll to position [5038, 0]
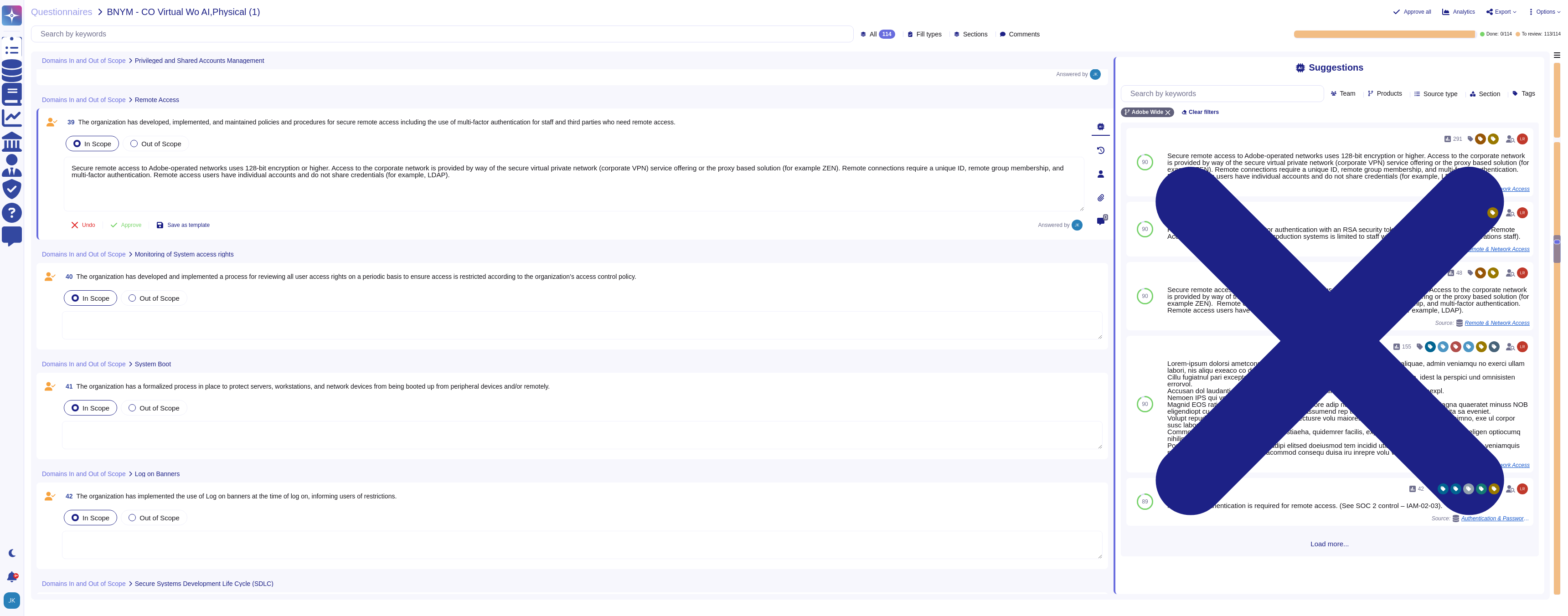
click at [250, 278] on span "The organization has developed and implemented a process for reviewing all user…" at bounding box center [357, 277] width 560 height 7
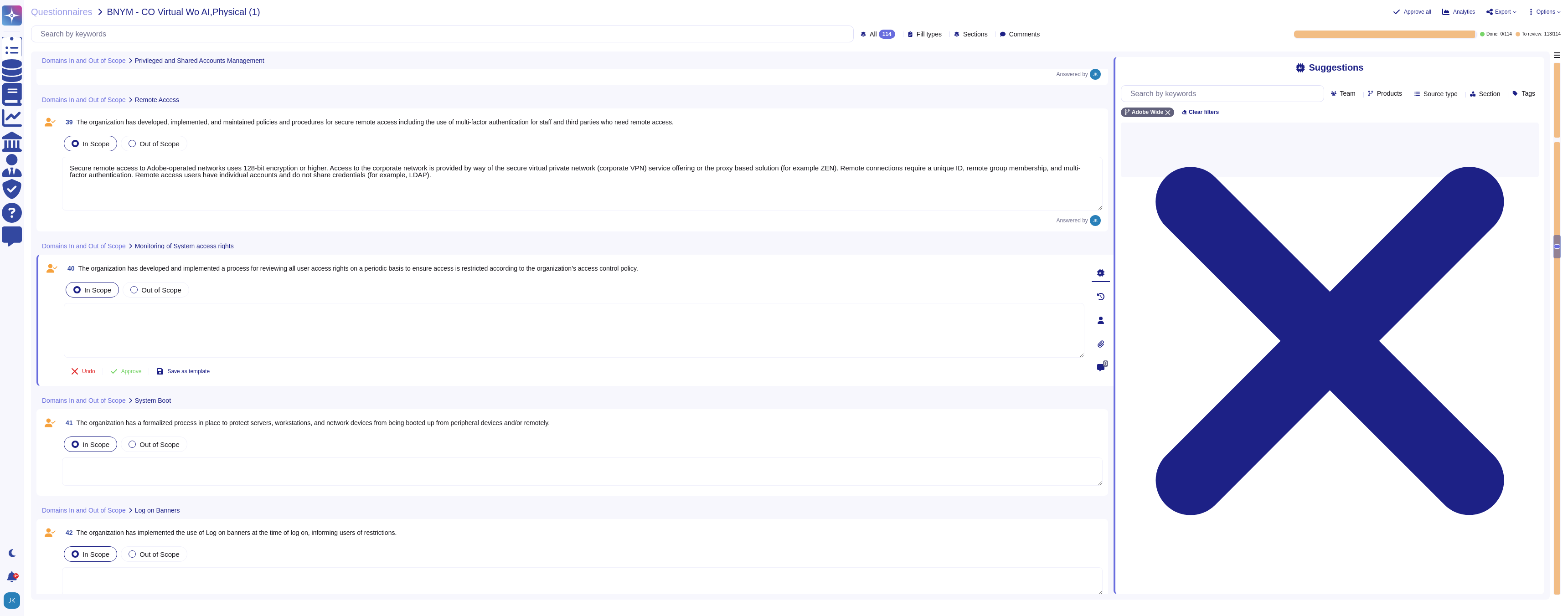
click at [250, 278] on div "40 The organization has developed and implemented a process for reviewing all u…" at bounding box center [564, 321] width 1041 height 121
click at [250, 272] on span "40 The organization has developed and implemented a process for reviewing all u…" at bounding box center [351, 268] width 575 height 16
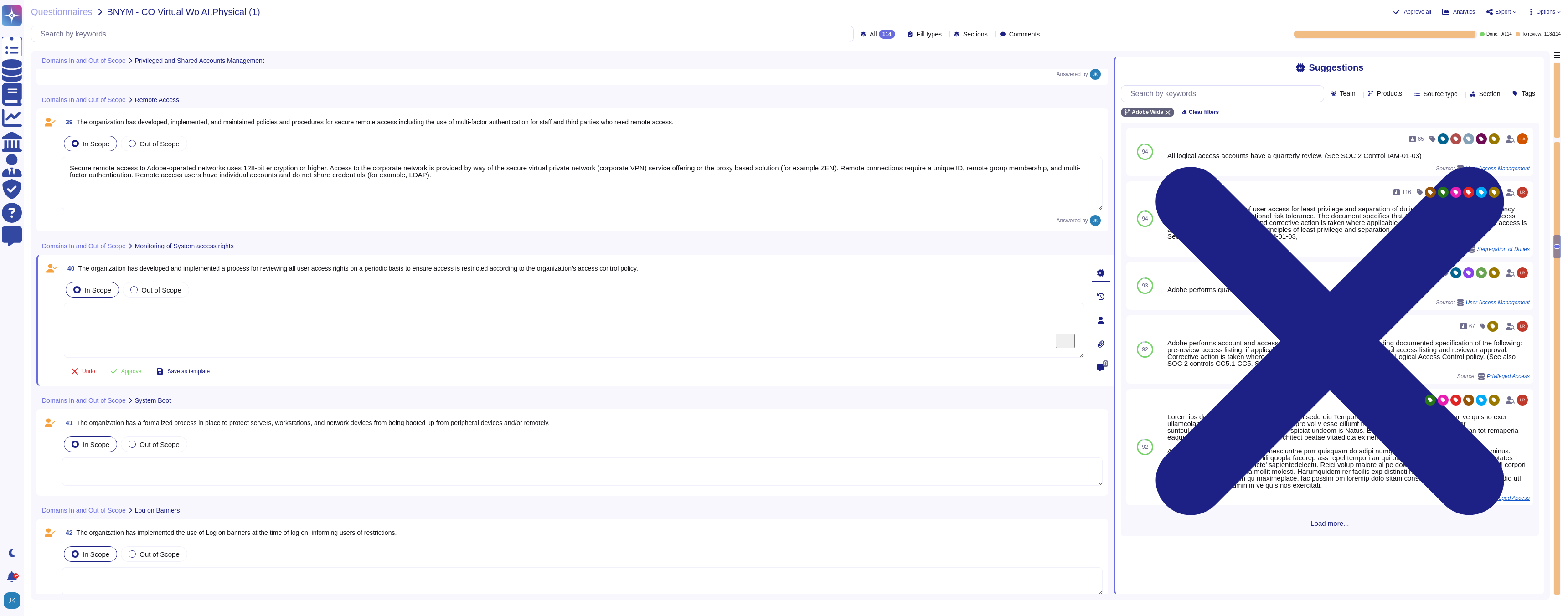
click at [250, 272] on span "40 The organization has developed and implemented a process for reviewing all u…" at bounding box center [351, 268] width 575 height 16
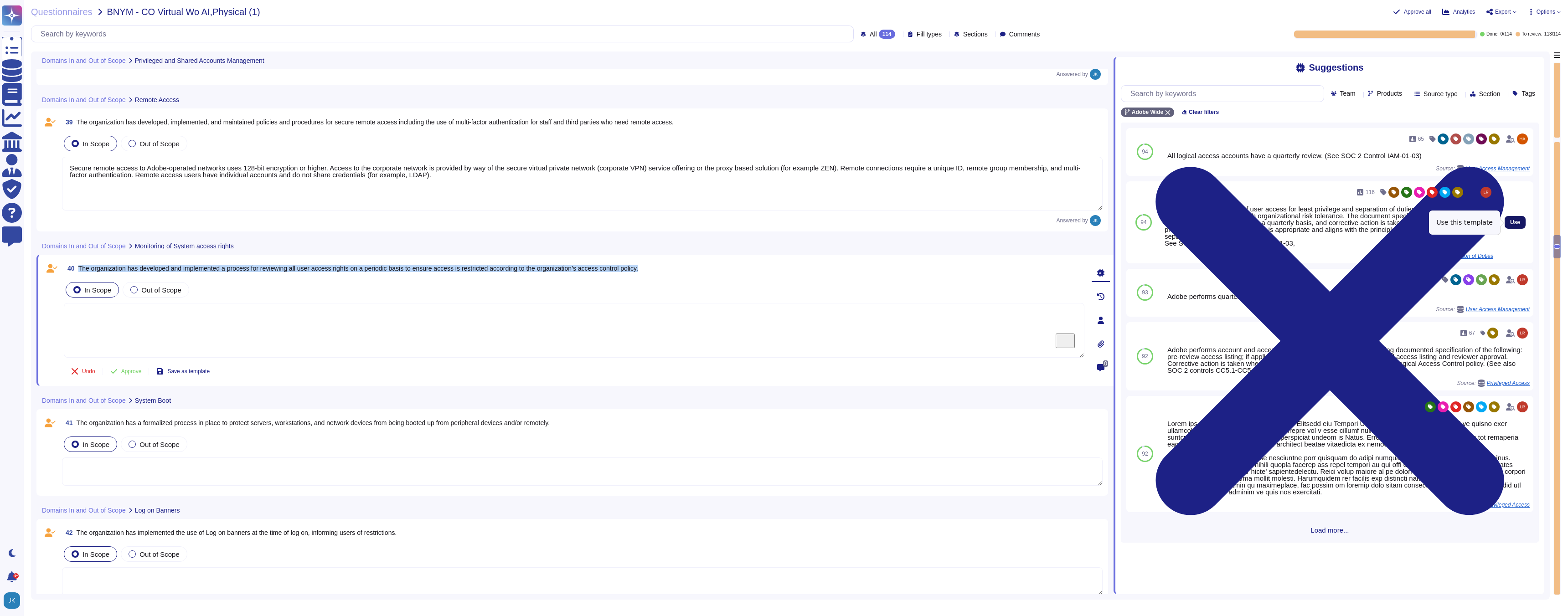
click at [1517, 222] on span "Use" at bounding box center [1515, 222] width 10 height 5
type textarea "Reviews and revalidation of user access for least privilege and separation of d…"
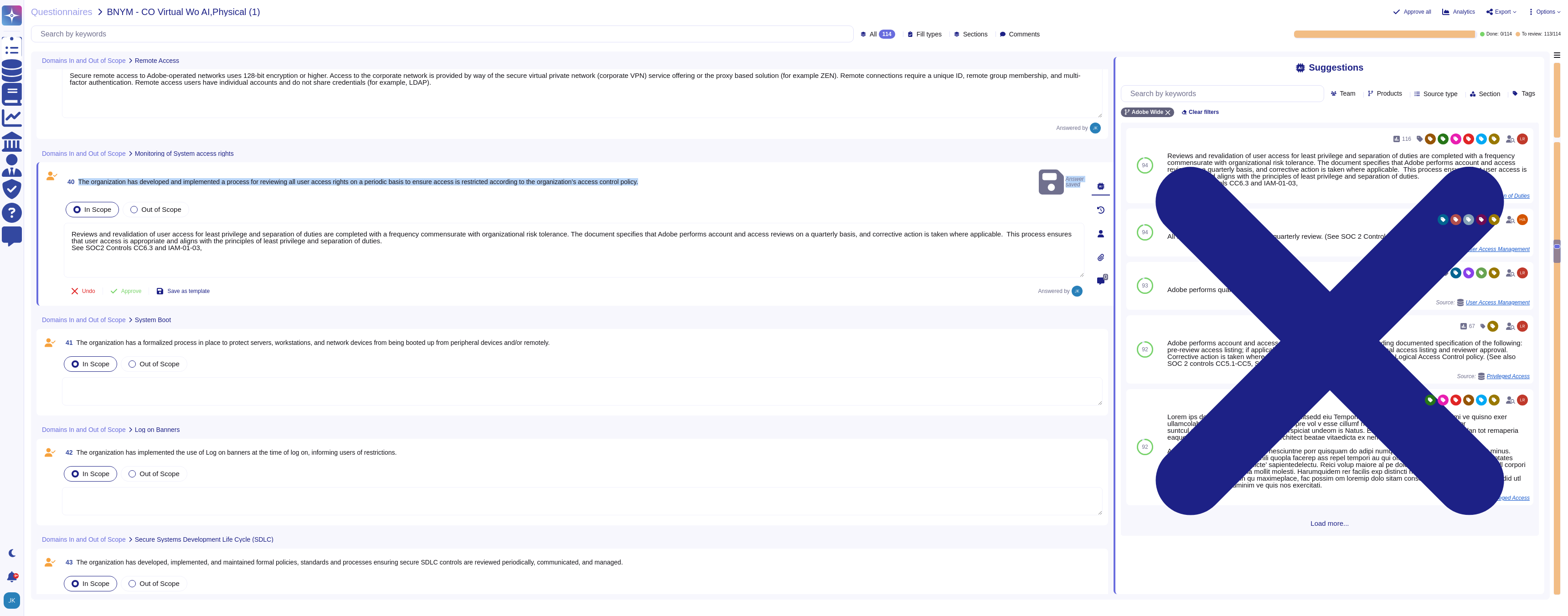
scroll to position [5147, 0]
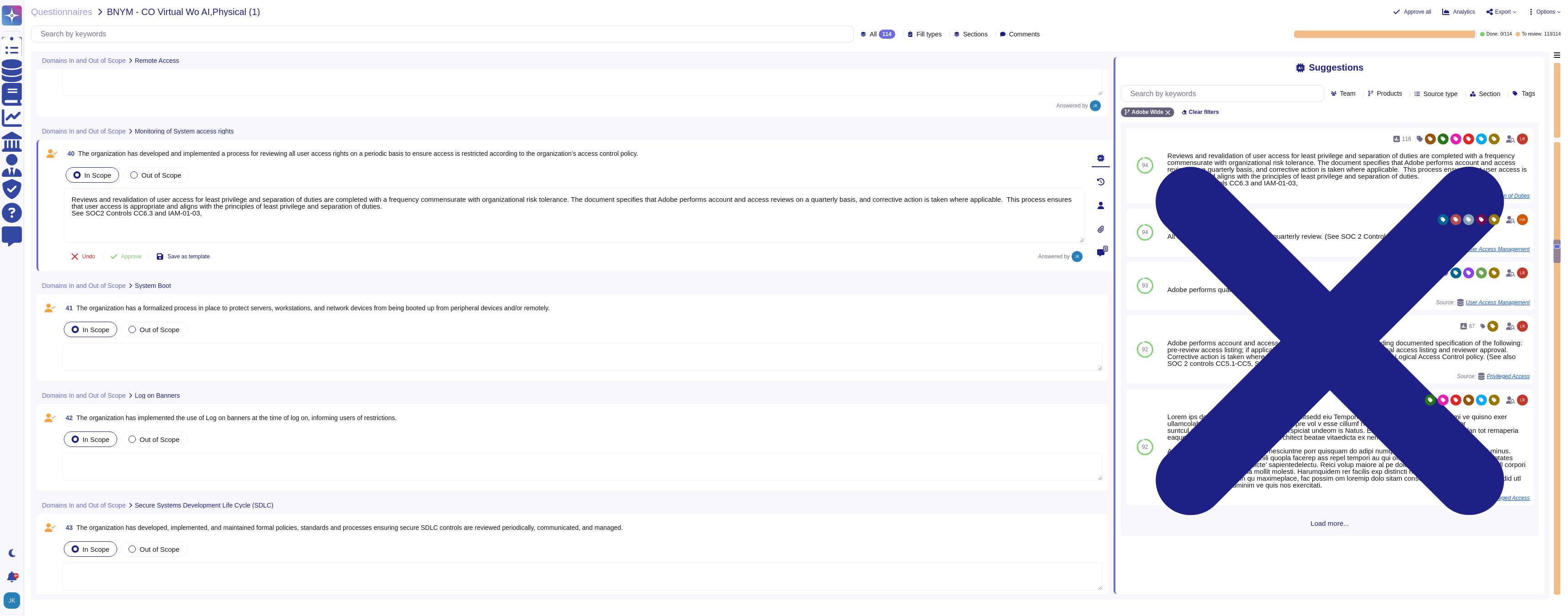
click at [393, 308] on span "The organization has a formalized process in place to protect servers, workstat…" at bounding box center [313, 308] width 474 height 7
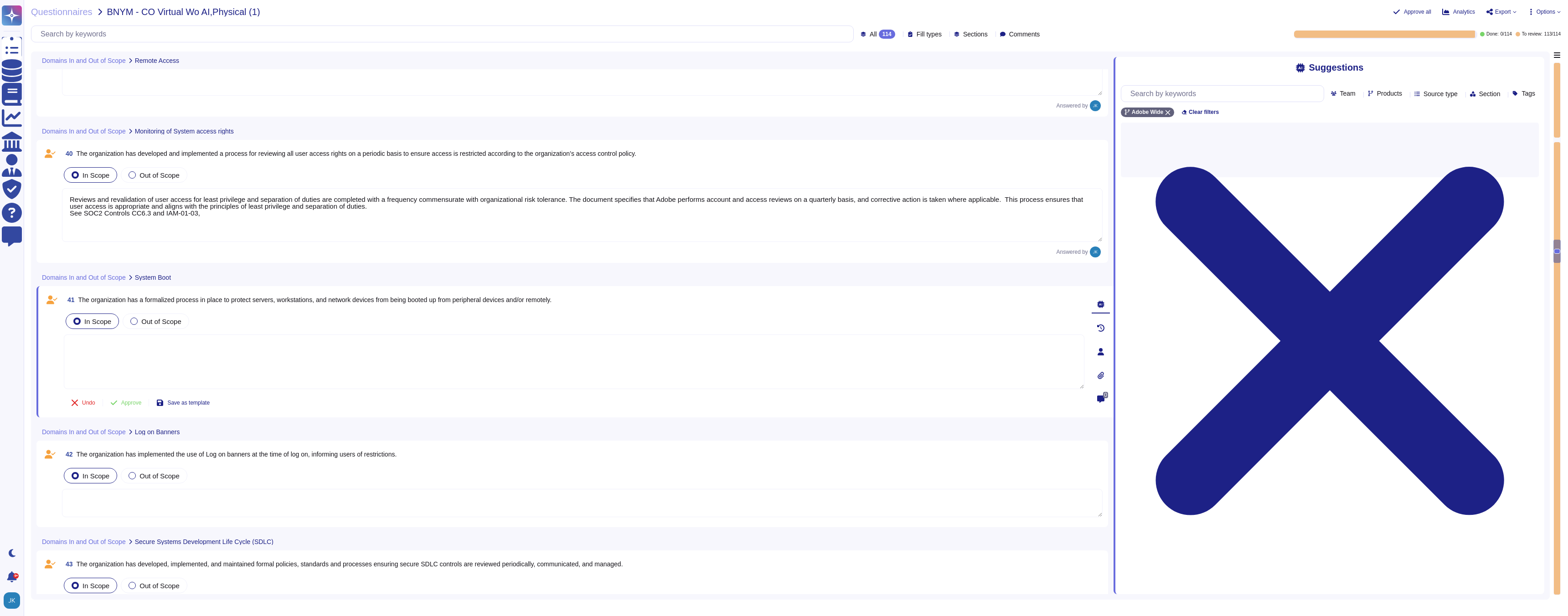
click at [393, 308] on div "41 The organization has a formalized process in place to protect servers, works…" at bounding box center [564, 352] width 1041 height 121
click at [382, 301] on span "The organization has a formalized process in place to protect servers, workstat…" at bounding box center [315, 300] width 474 height 7
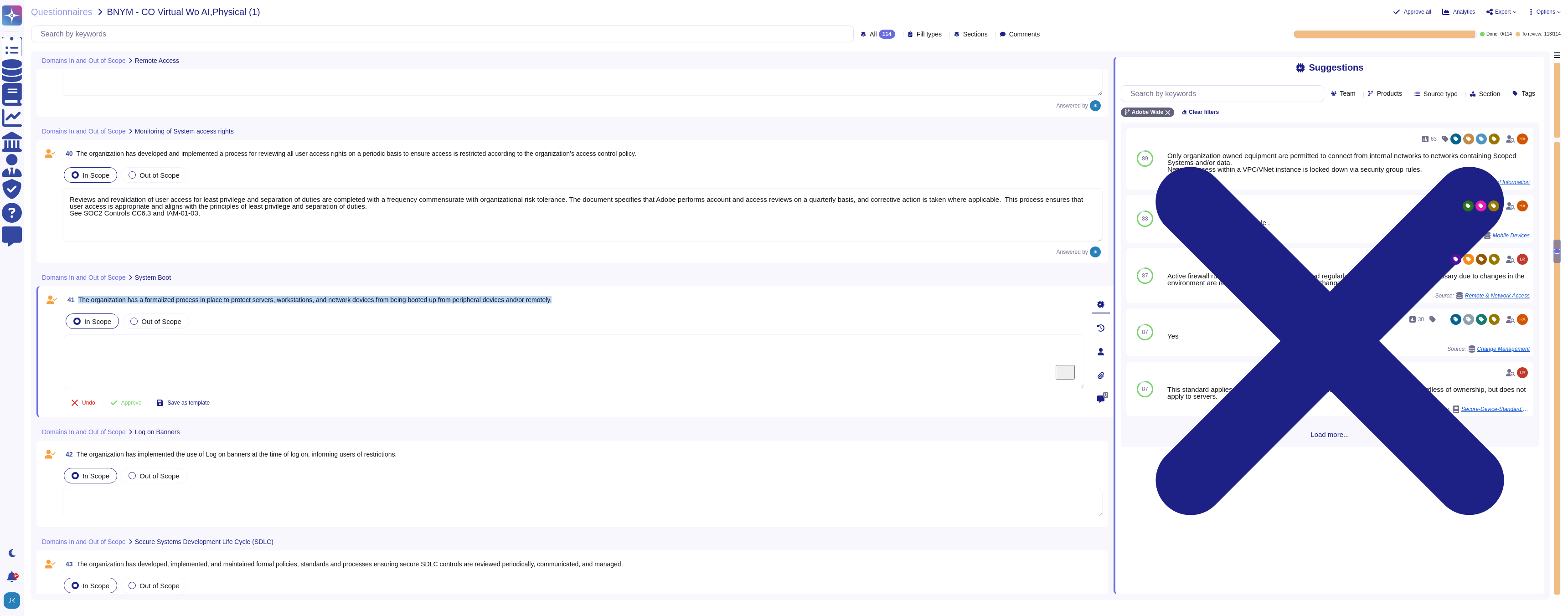
click at [382, 301] on span "The organization has a formalized process in place to protect servers, workstat…" at bounding box center [315, 300] width 474 height 7
click at [1516, 156] on span "Use" at bounding box center [1515, 158] width 10 height 5
type textarea "Only organization owned equipment are permitted to connect from internal networ…"
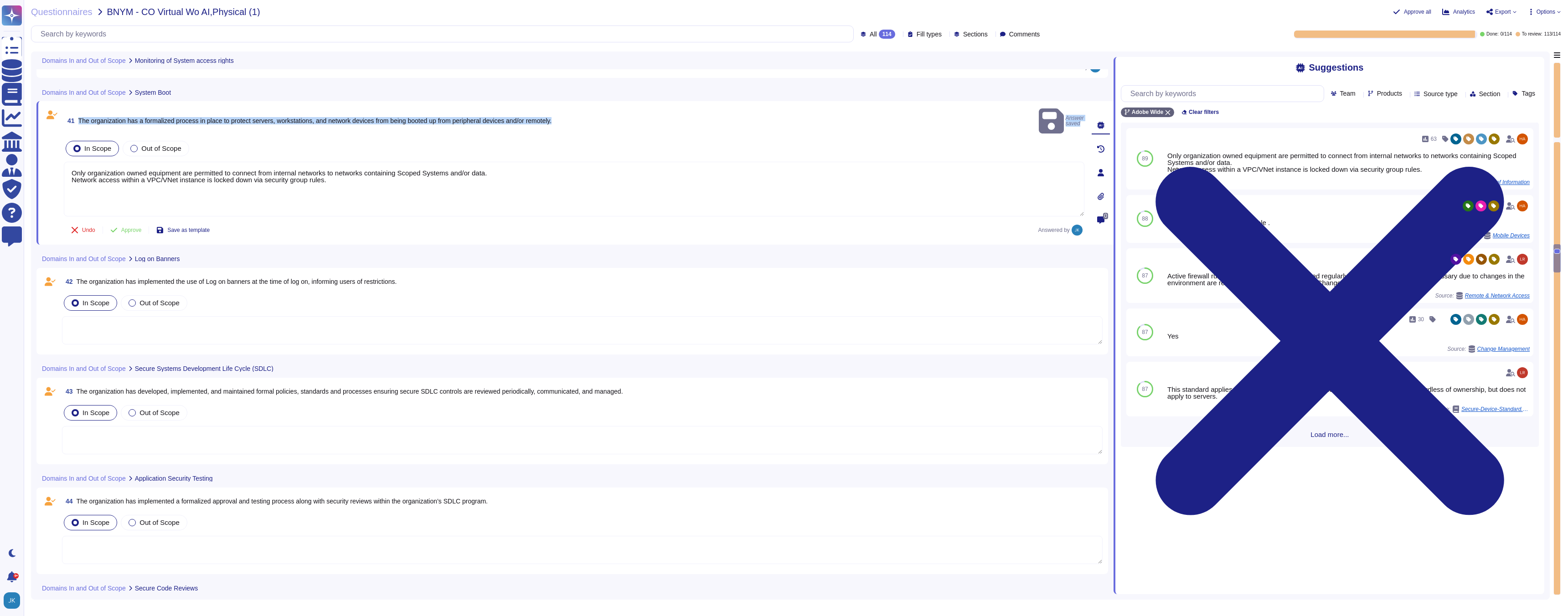
scroll to position [5327, 0]
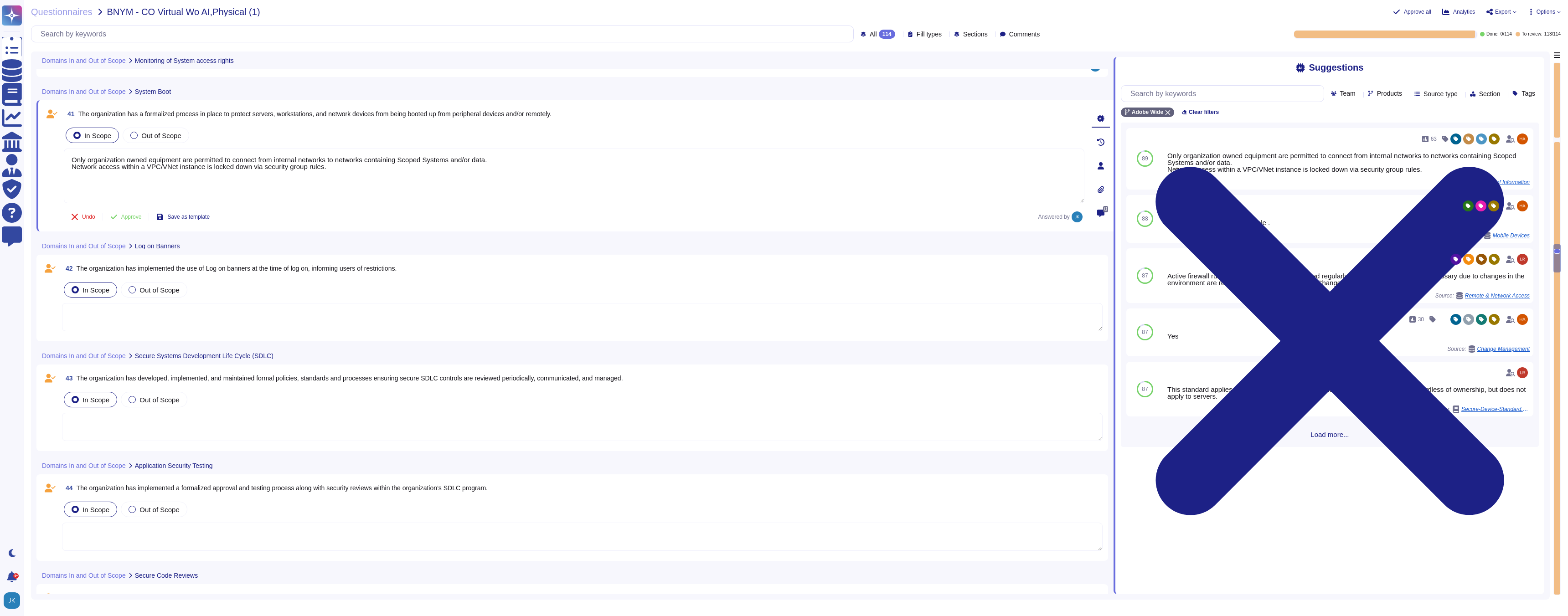
click at [255, 269] on span "The organization has implemented the use of Log on banners at the time of log o…" at bounding box center [237, 268] width 320 height 7
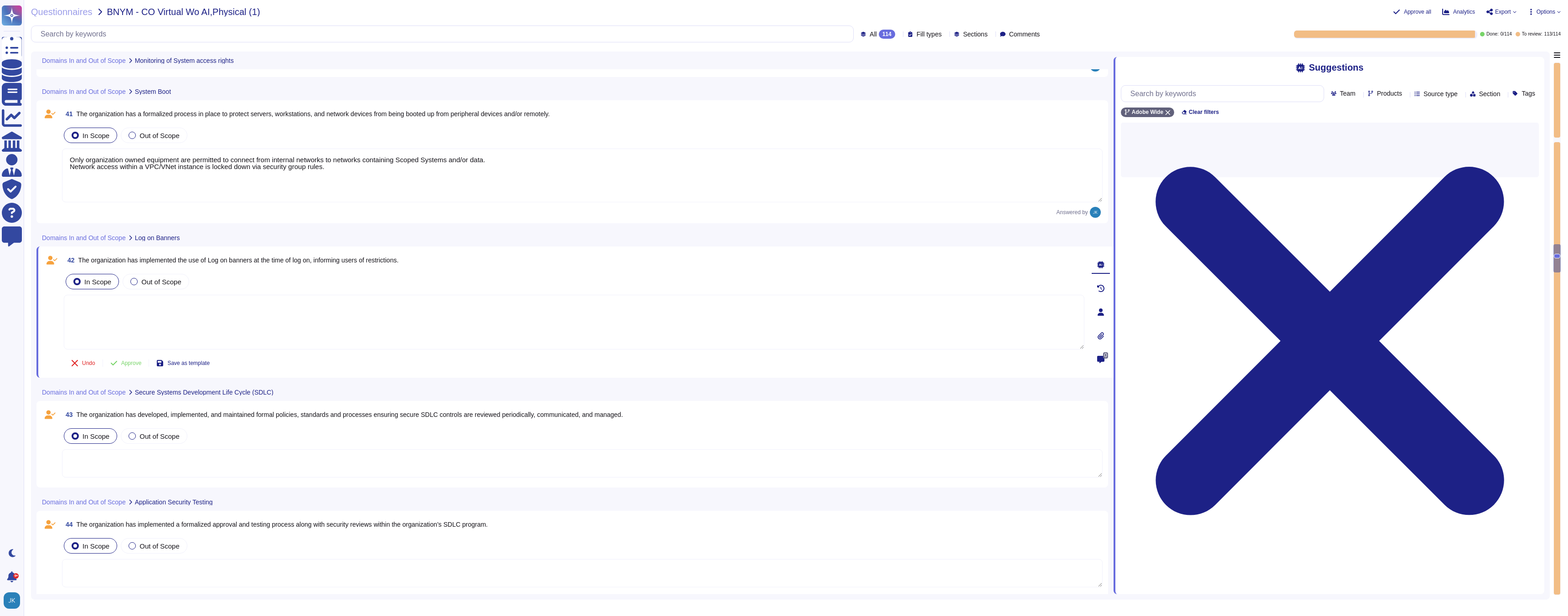
click at [255, 269] on div "42 The organization has implemented the use of Log on banners at the time of lo…" at bounding box center [564, 312] width 1041 height 121
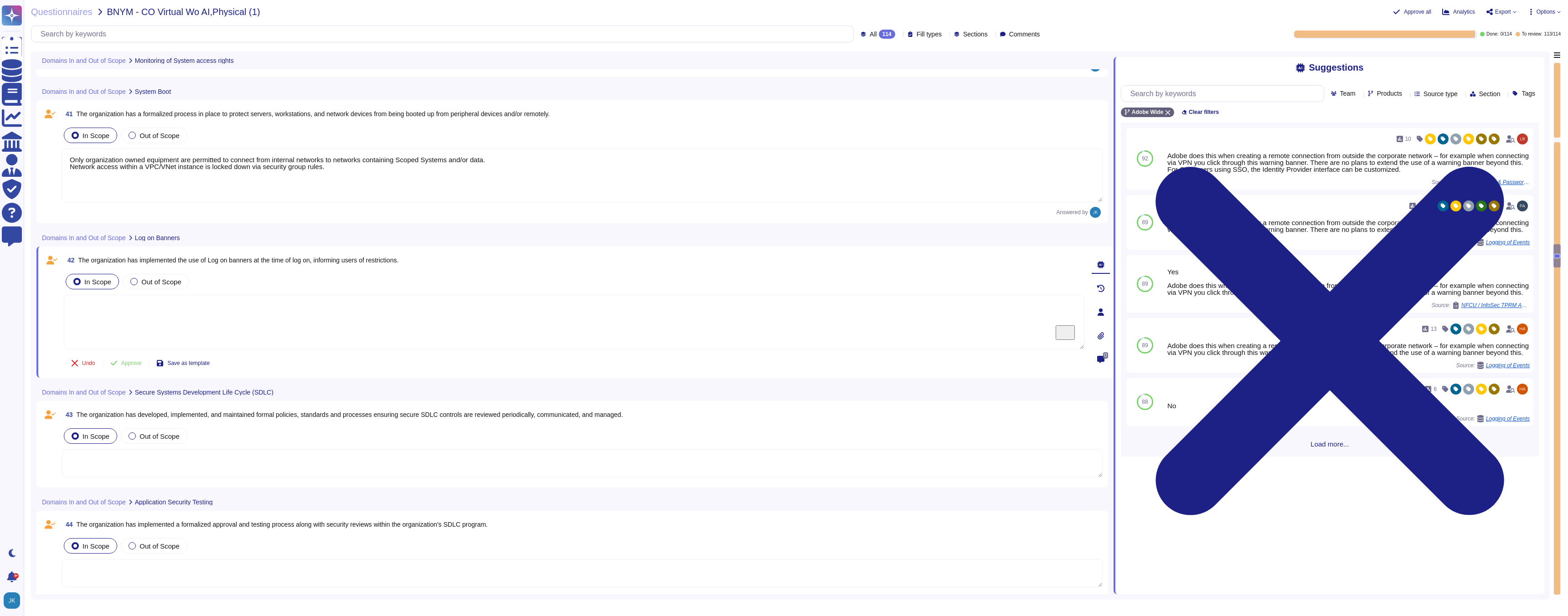
click at [262, 259] on span "The organization has implemented the use of Log on banners at the time of log o…" at bounding box center [239, 261] width 320 height 7
click at [399, 257] on span "The organization has implemented the use of Log on banners at the time of log o…" at bounding box center [239, 261] width 320 height 7
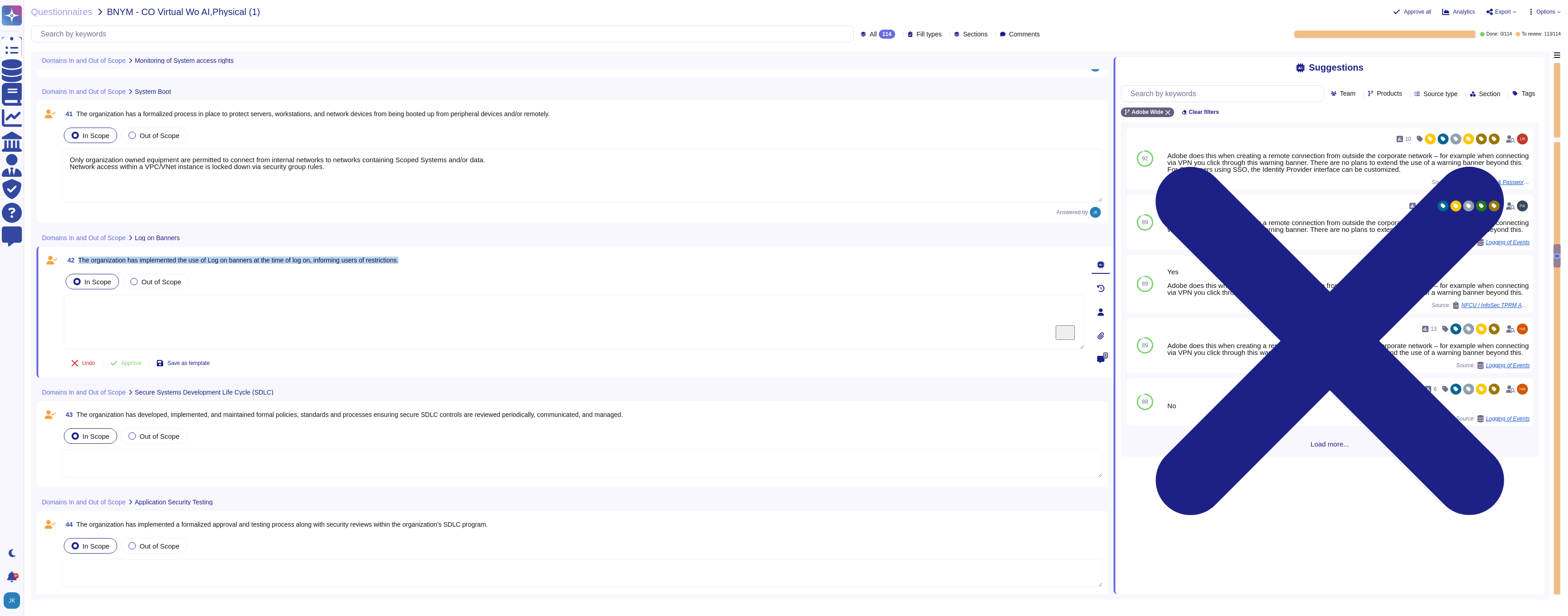
click at [399, 257] on span "The organization has implemented the use of Log on banners at the time of log o…" at bounding box center [239, 261] width 320 height 7
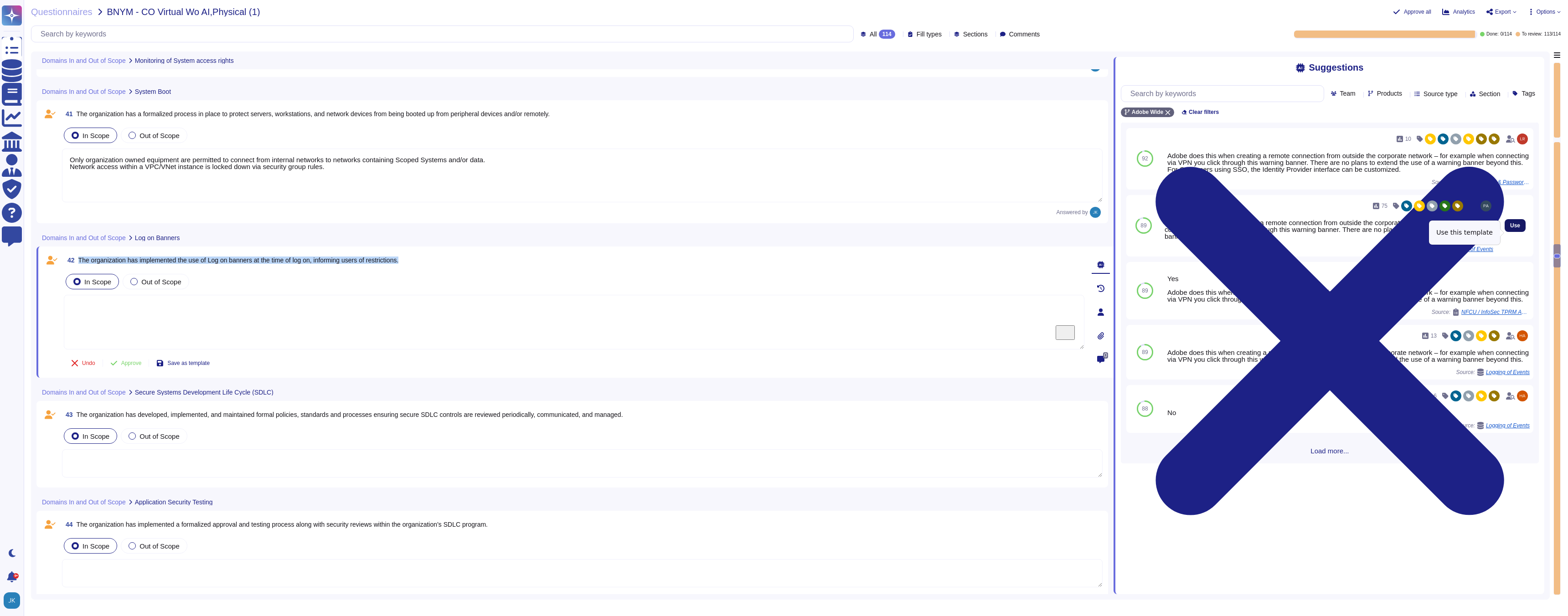
click at [1517, 228] on span "Use" at bounding box center [1515, 225] width 10 height 5
type textarea "Adobe does this when creating a remote connection from outside the corporate ne…"
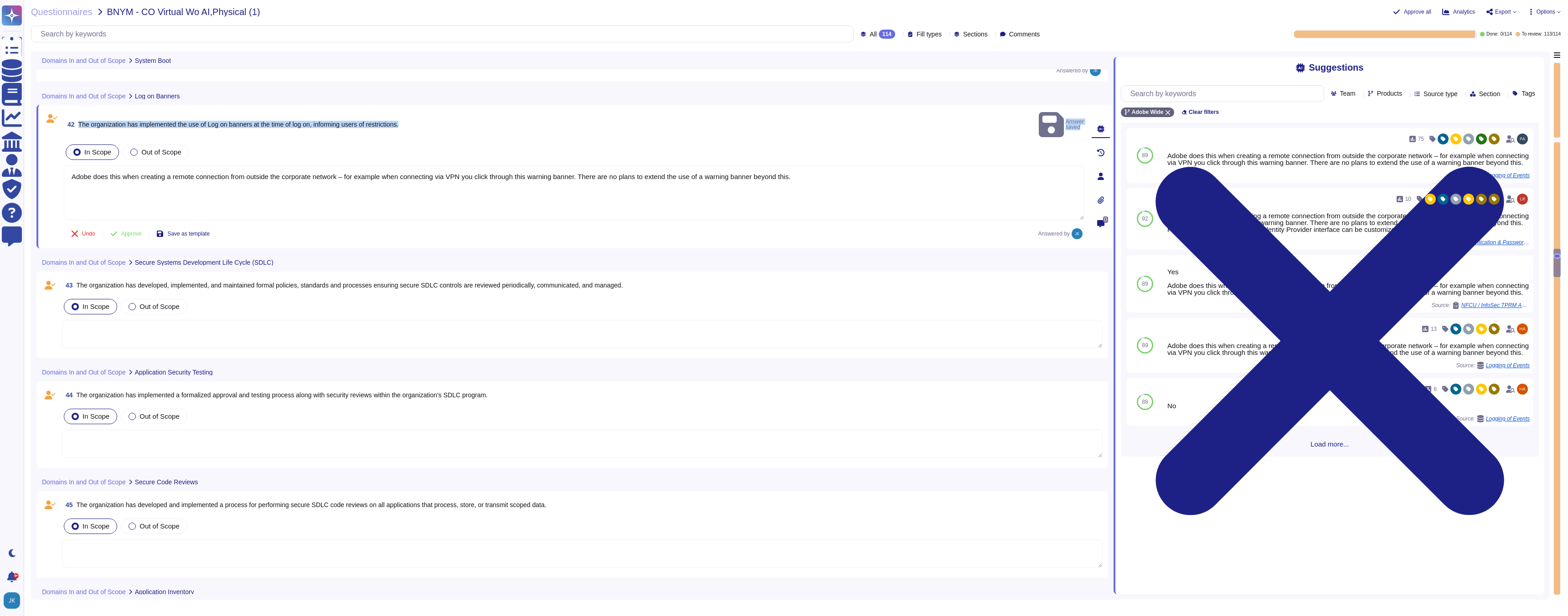
scroll to position [5465, 0]
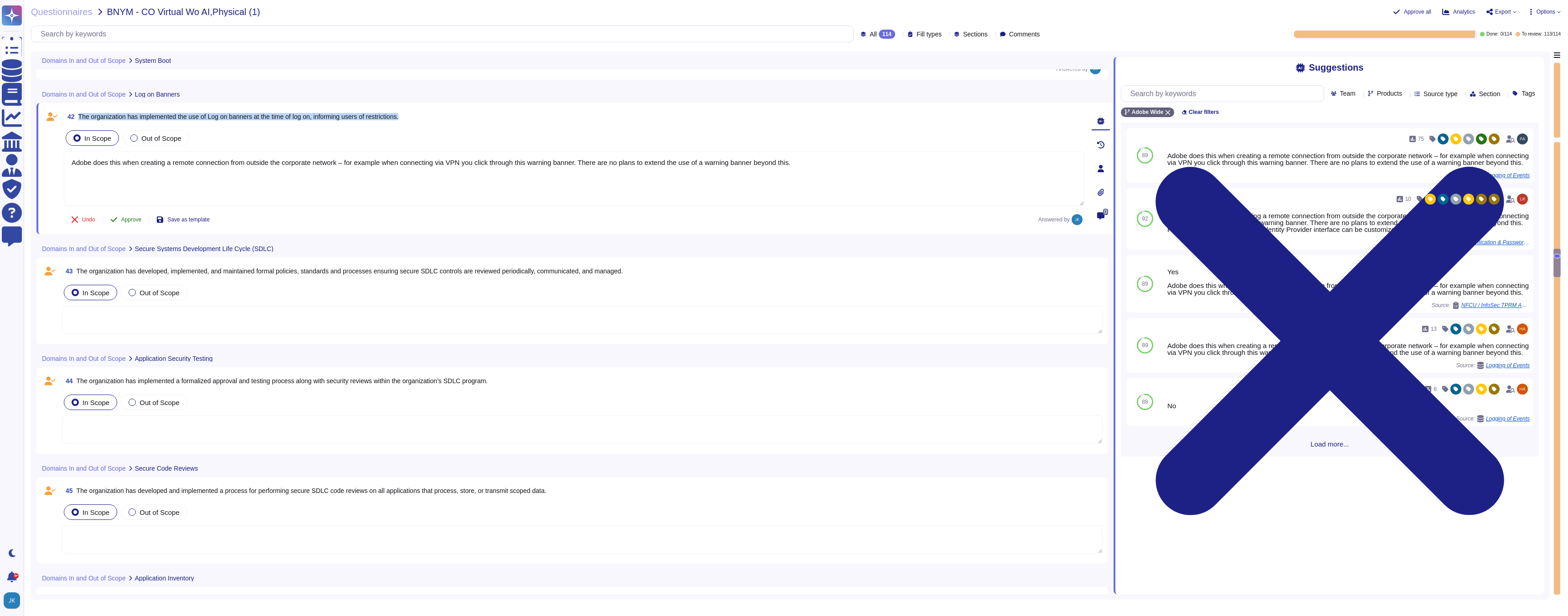
click at [133, 221] on span "Approve" at bounding box center [131, 219] width 21 height 5
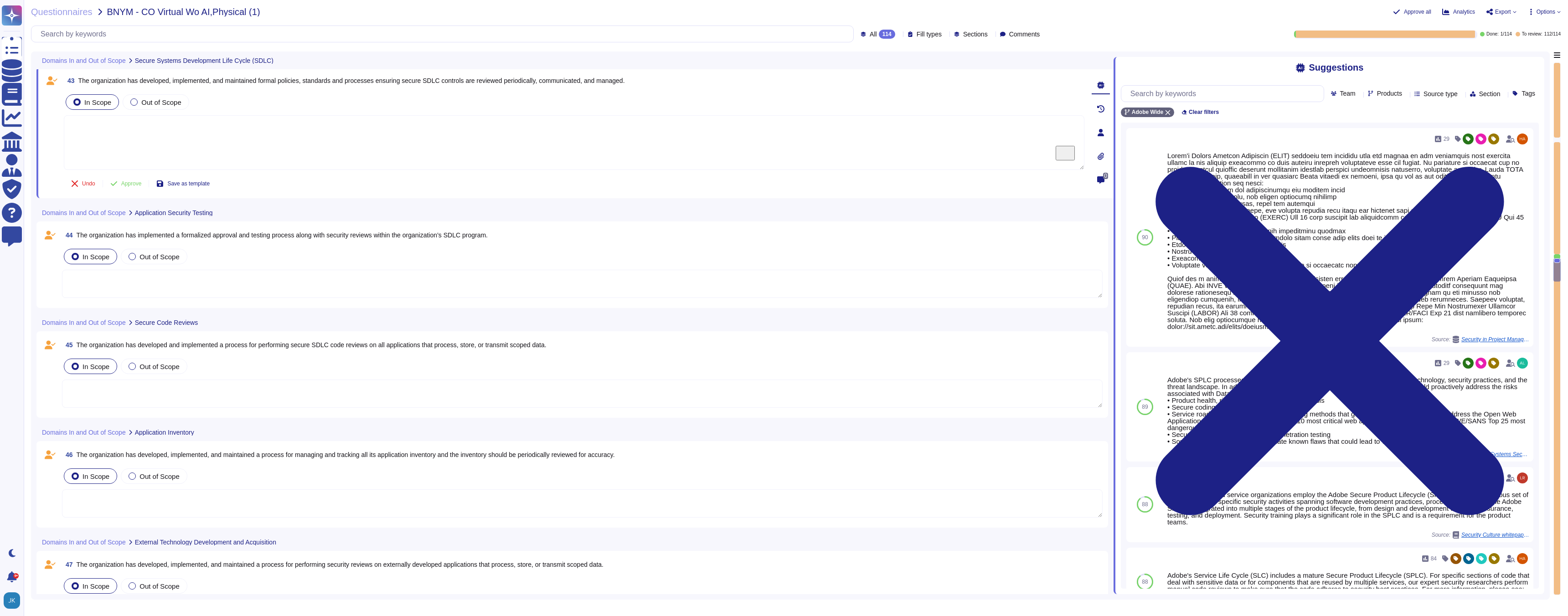
scroll to position [5607, 0]
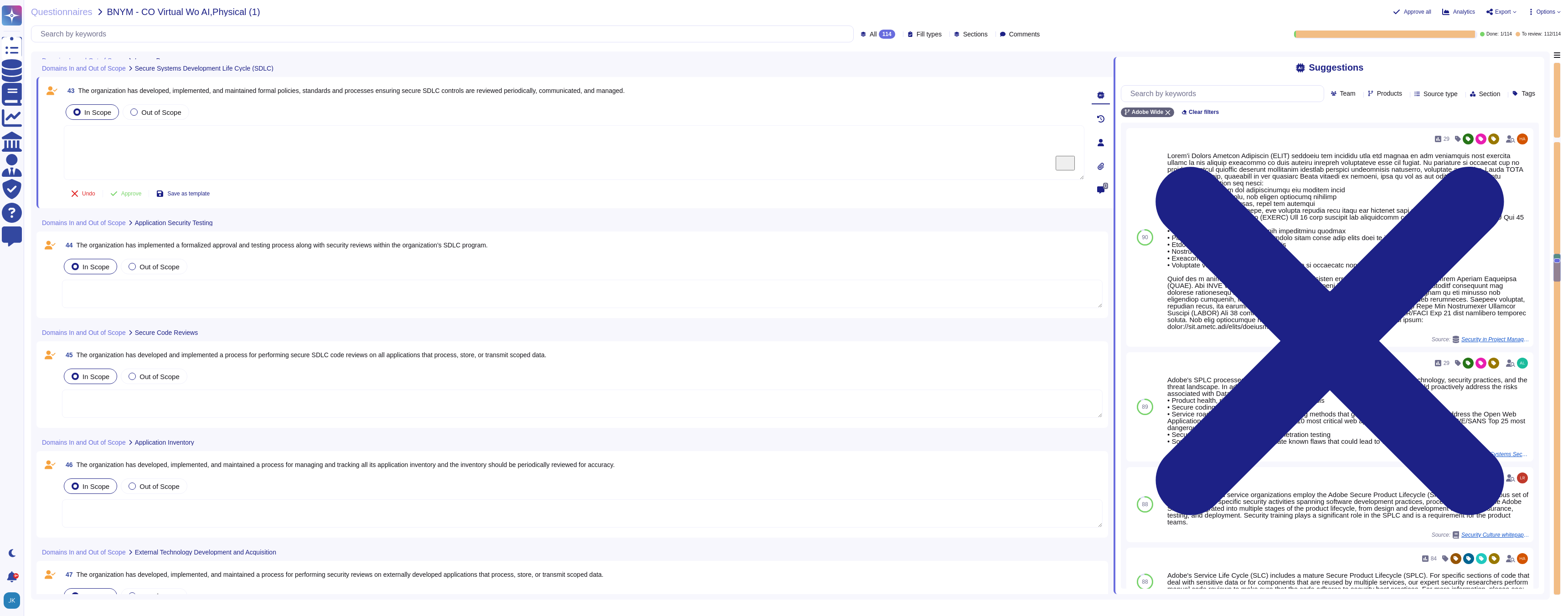
type textarea "Adobe does this when creating a remote connection from outside the corporate ne…"
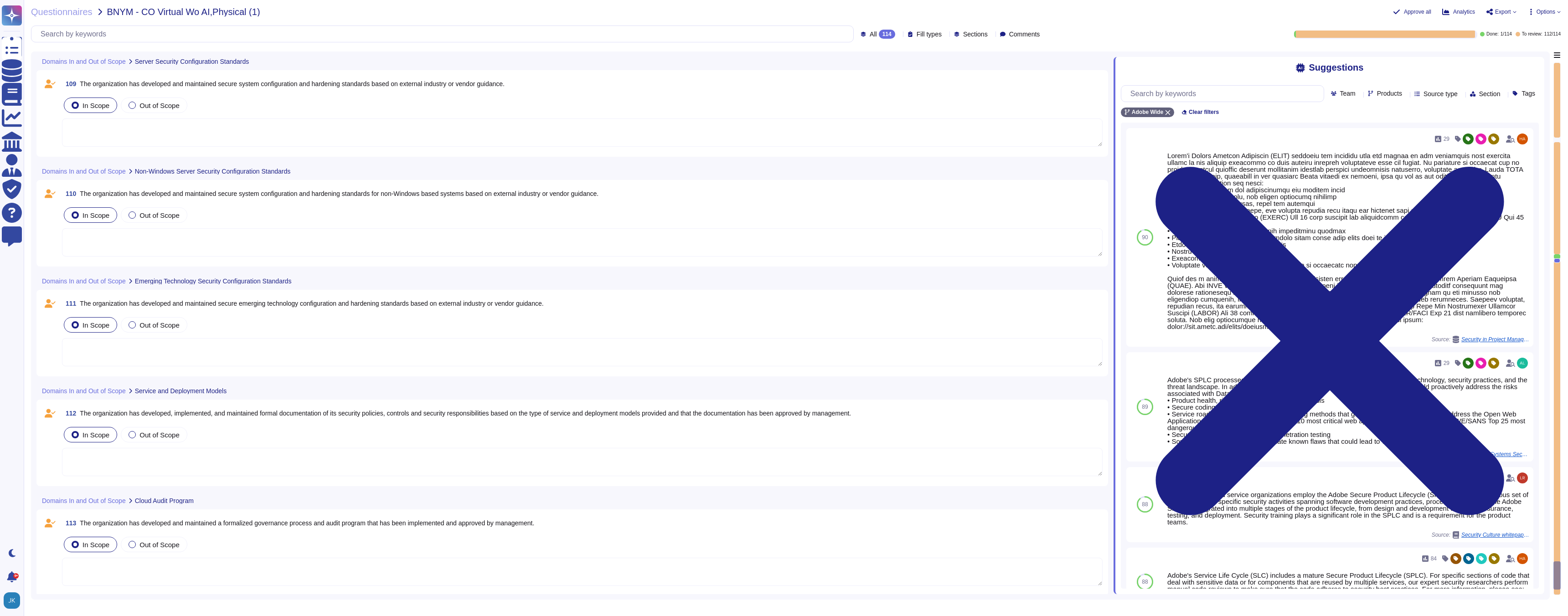
scroll to position [12651, 0]
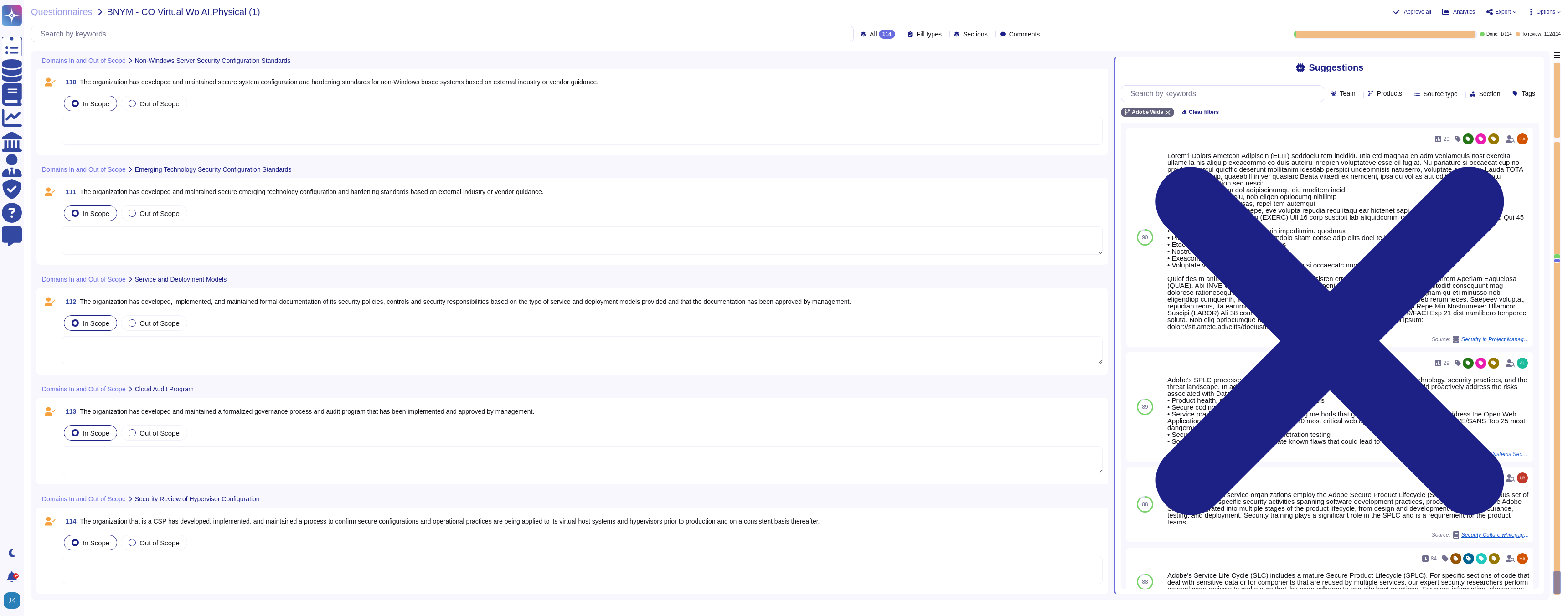
click at [265, 522] on span "The organization that is a CSP has developed, implemented, and maintained a pro…" at bounding box center [449, 522] width 740 height 7
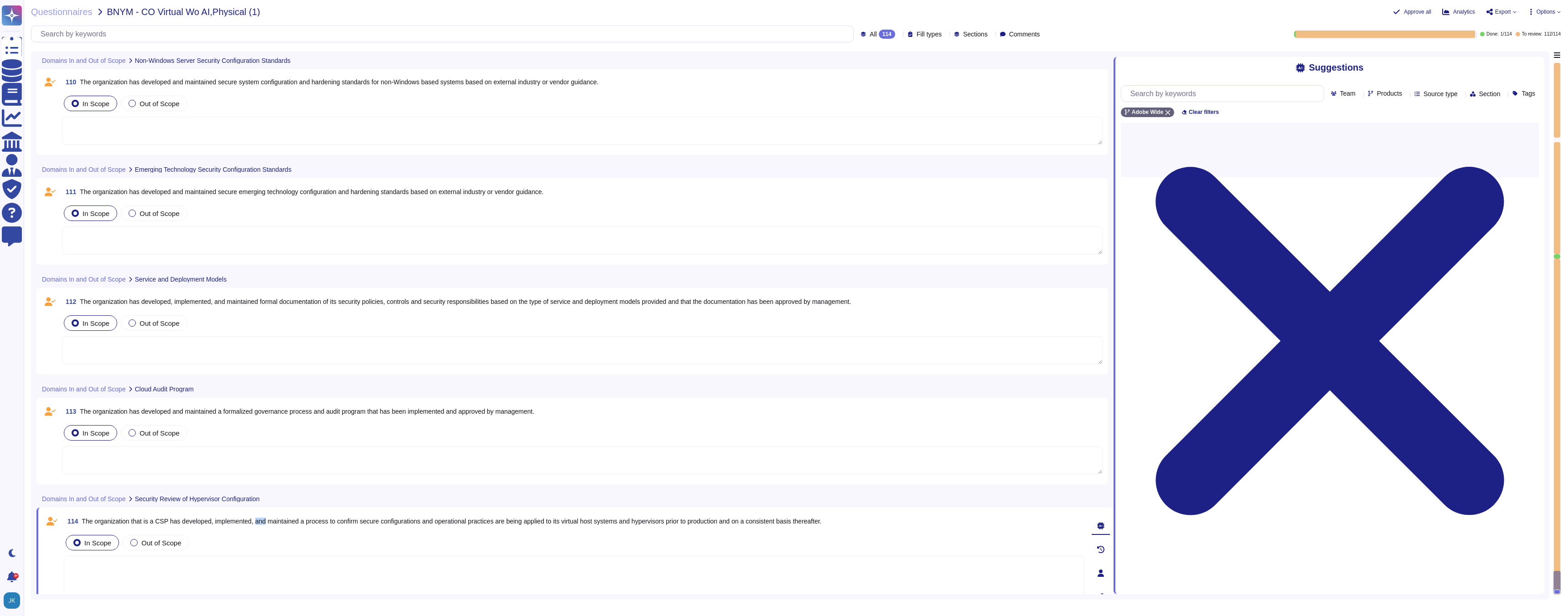
click at [265, 522] on span "The organization that is a CSP has developed, implemented, and maintained a pro…" at bounding box center [451, 522] width 740 height 7
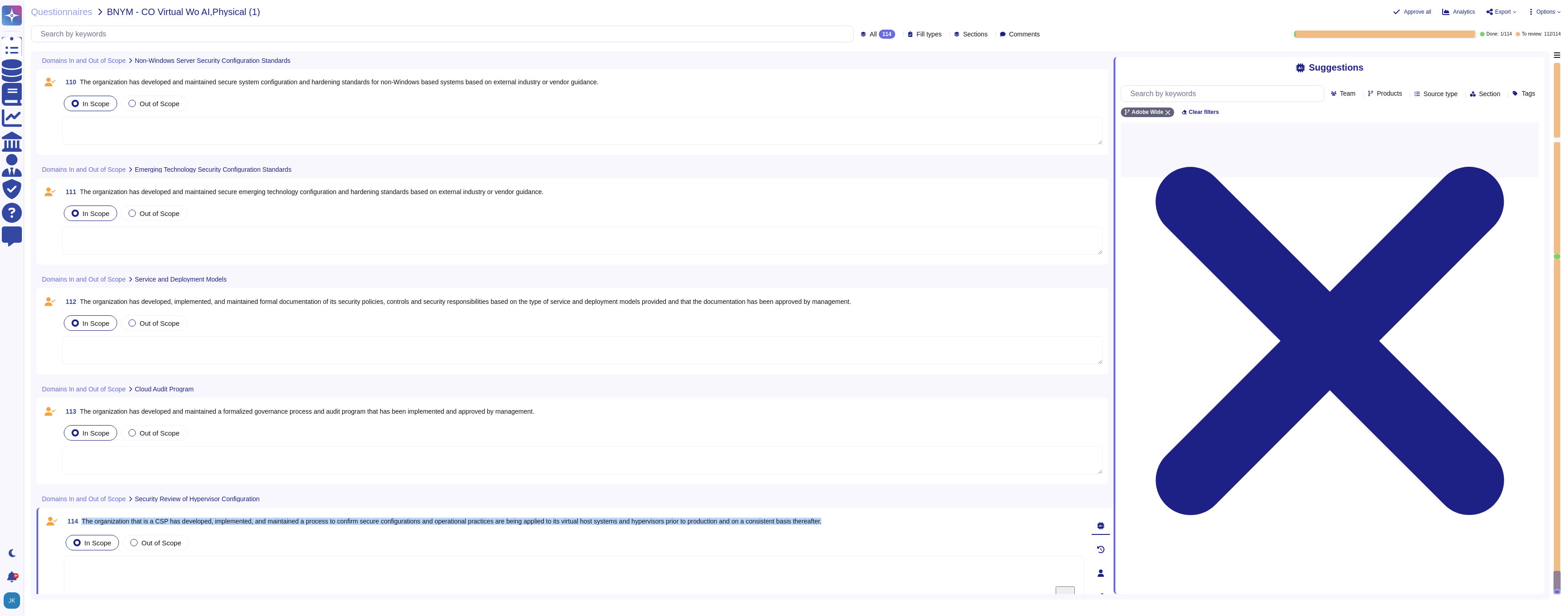
click at [265, 522] on span "The organization that is a CSP has developed, implemented, and maintained a pro…" at bounding box center [451, 522] width 740 height 7
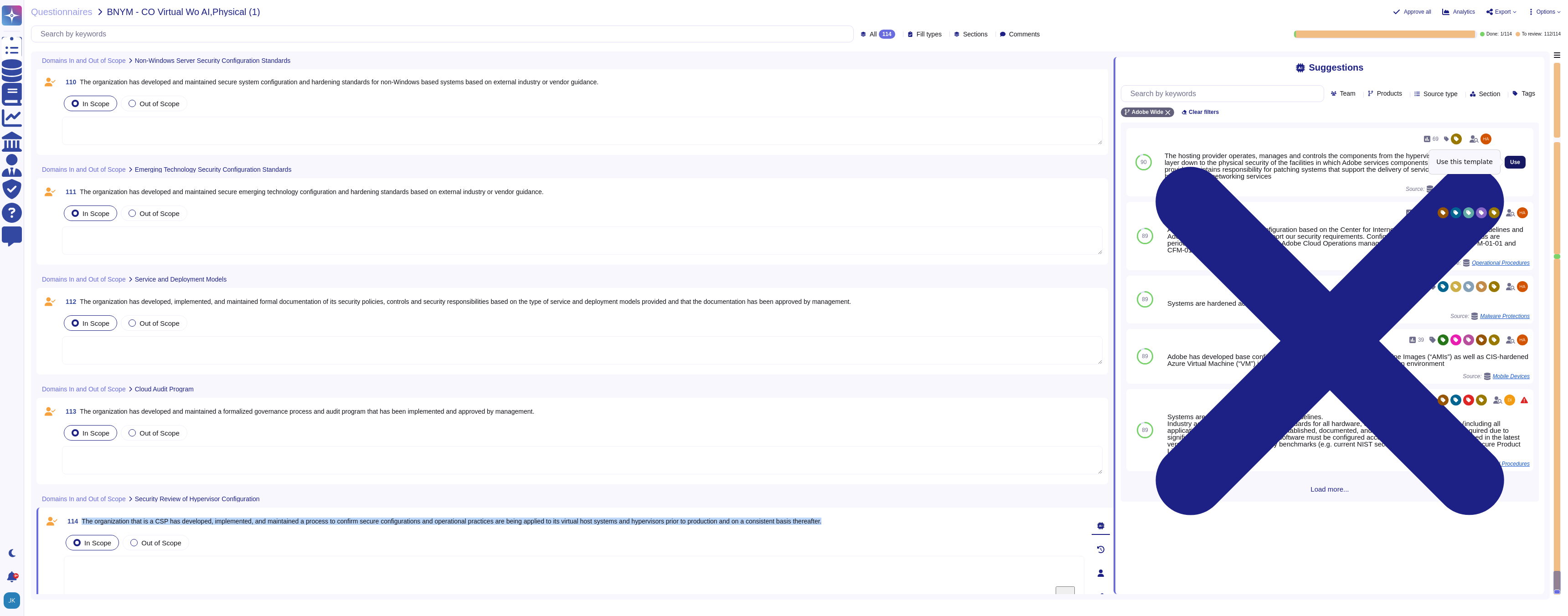
click at [1516, 161] on span "Use" at bounding box center [1515, 162] width 10 height 5
type textarea "The hosting provider operates, manages and controls the components from the hyp…"
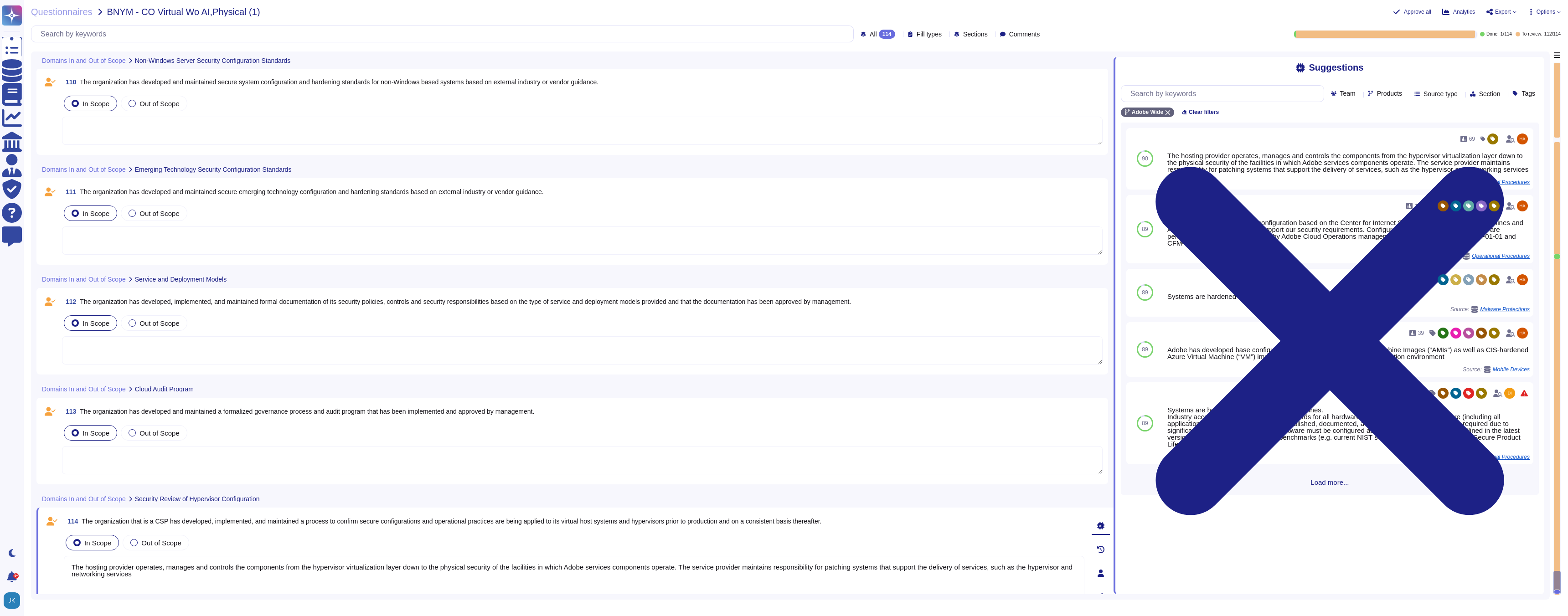
click at [500, 413] on span "The organization has developed and maintained a formalized governance process a…" at bounding box center [307, 411] width 455 height 7
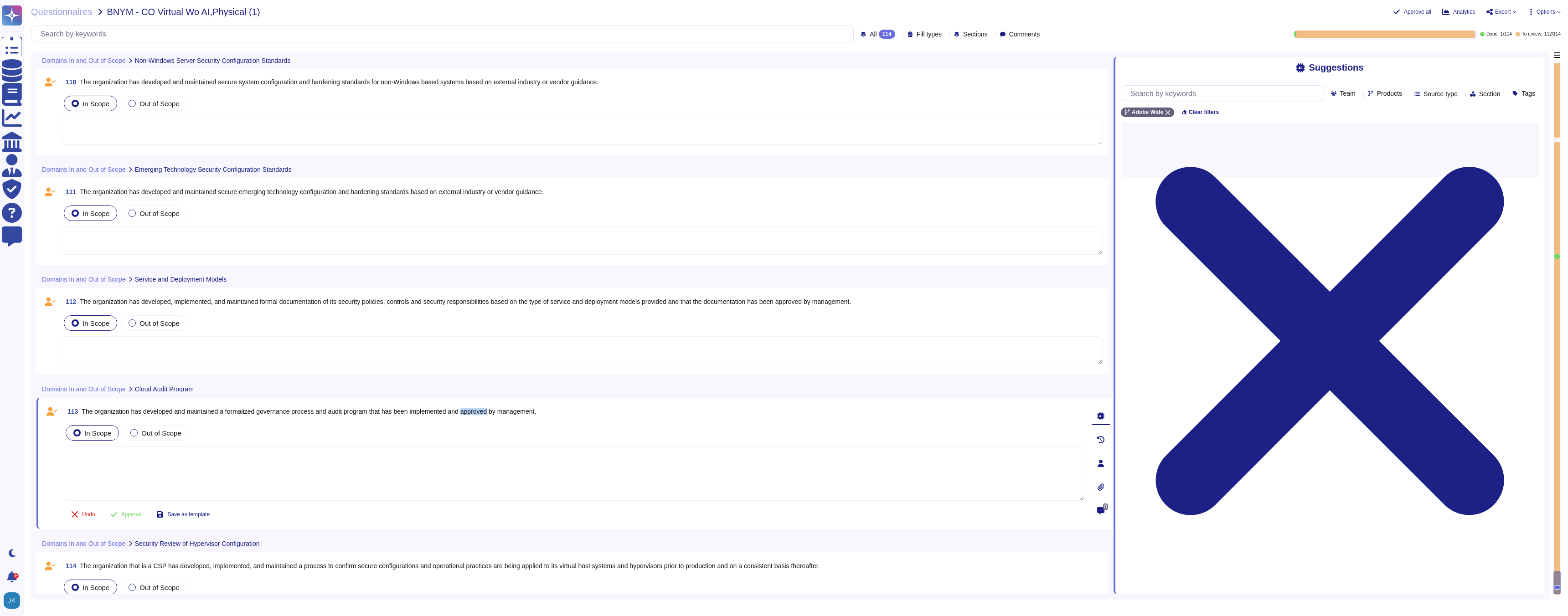
click at [500, 413] on span "The organization has developed and maintained a formalized governance process a…" at bounding box center [309, 411] width 455 height 7
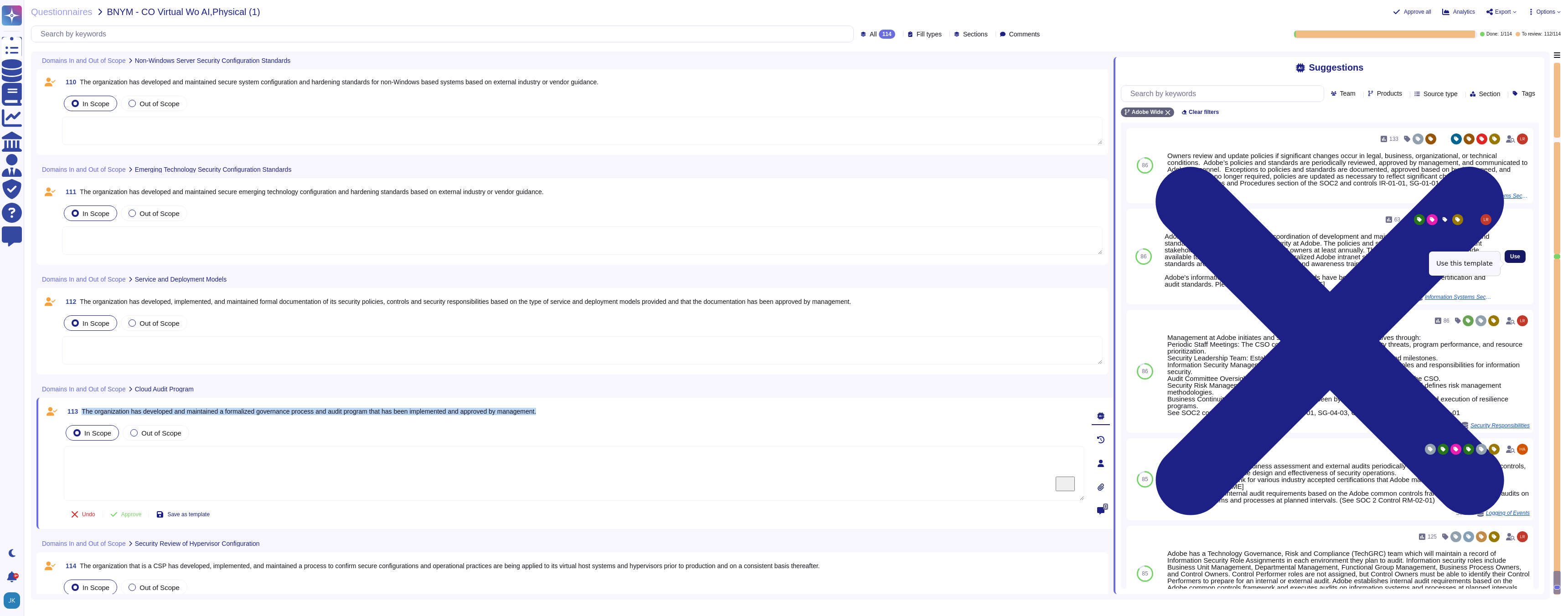
click at [1511, 259] on span "Use" at bounding box center [1515, 256] width 10 height 5
type textarea "Adobe’s CSO is responsible for the coordination of development and maintenance …"
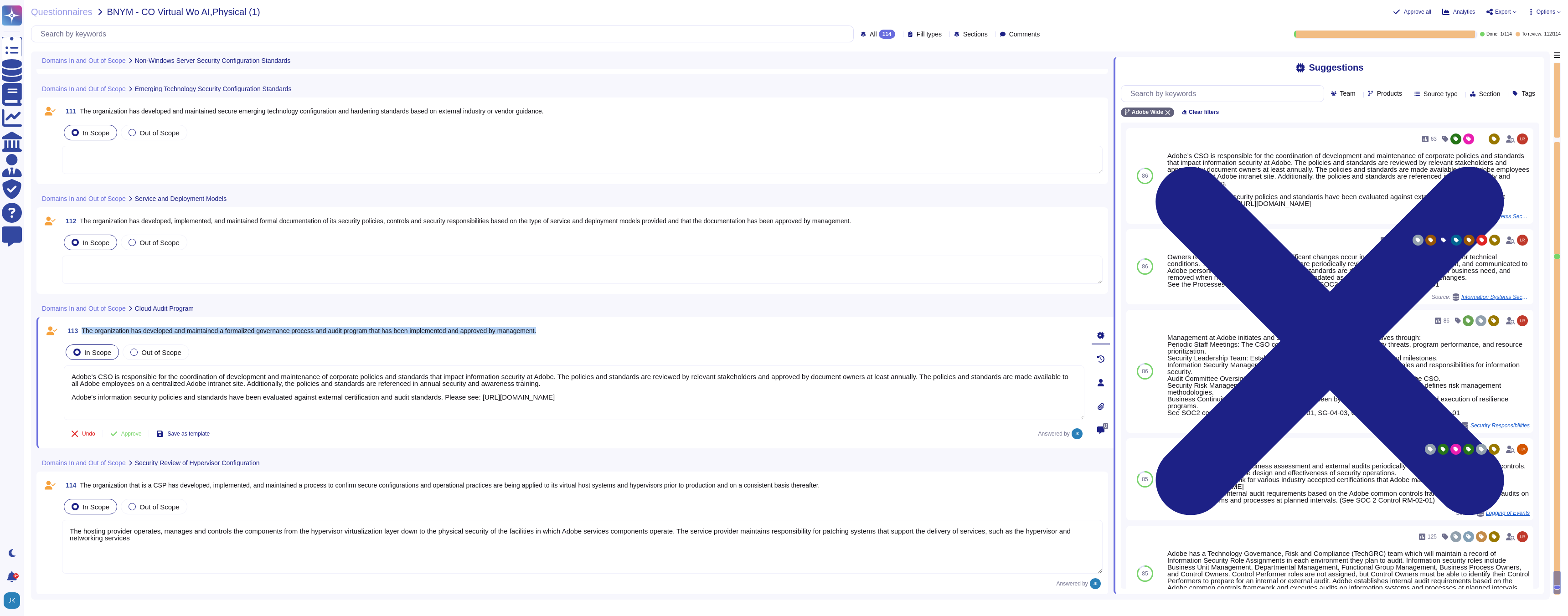
scroll to position [12732, 0]
click at [125, 435] on span "Approve" at bounding box center [131, 433] width 21 height 5
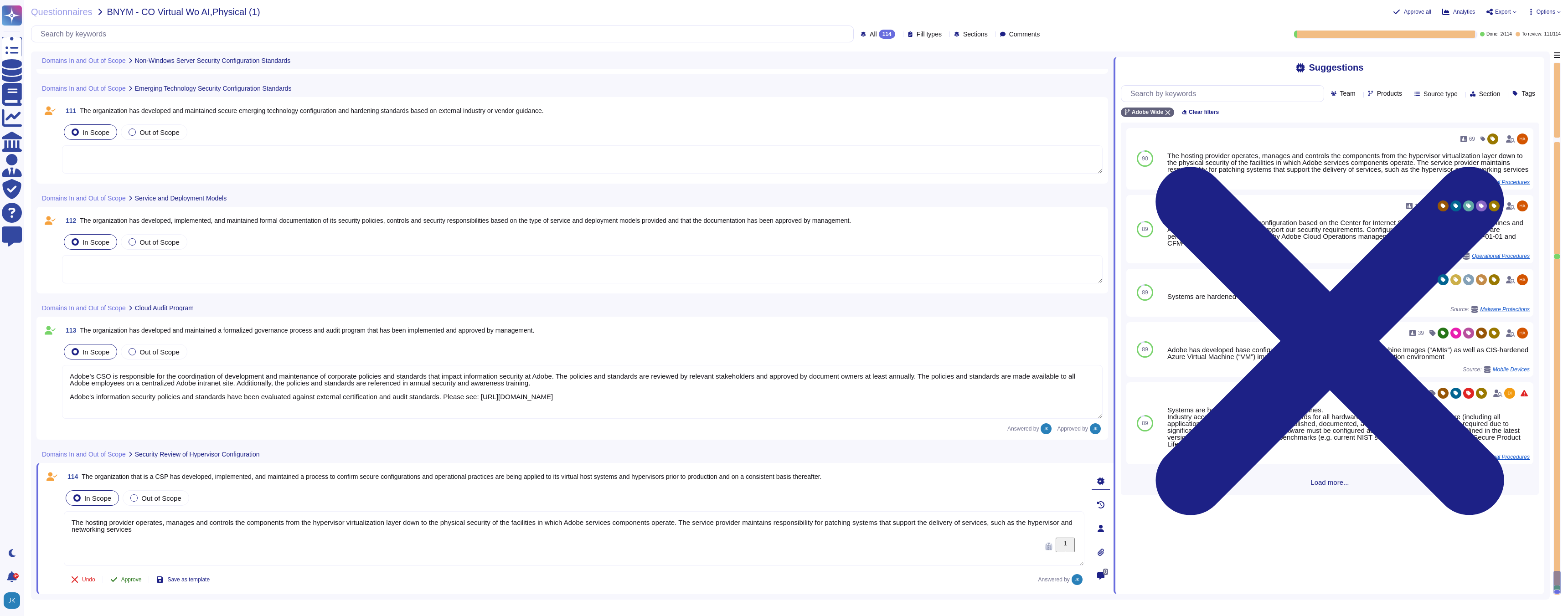
click at [126, 579] on span "Approve" at bounding box center [131, 579] width 21 height 5
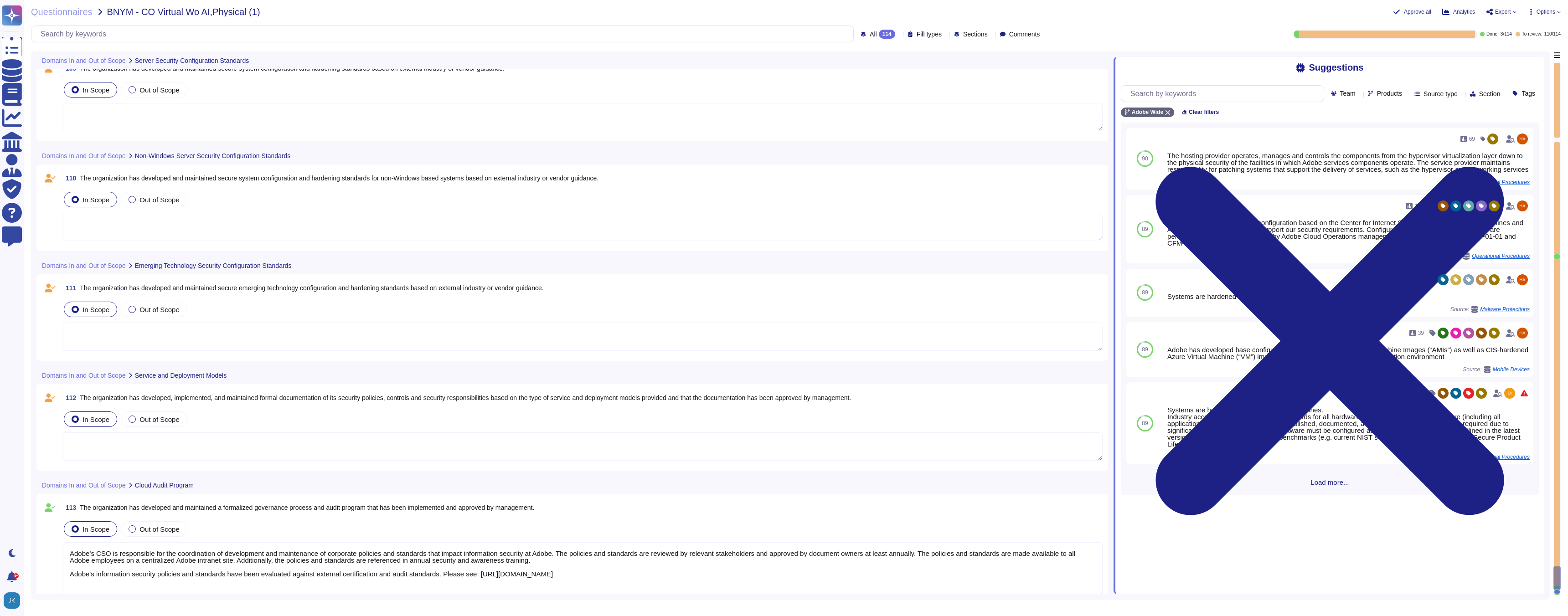
scroll to position [12556, 0]
click at [182, 402] on span "The organization has developed, implemented, and maintained formal documentatio…" at bounding box center [465, 402] width 771 height 7
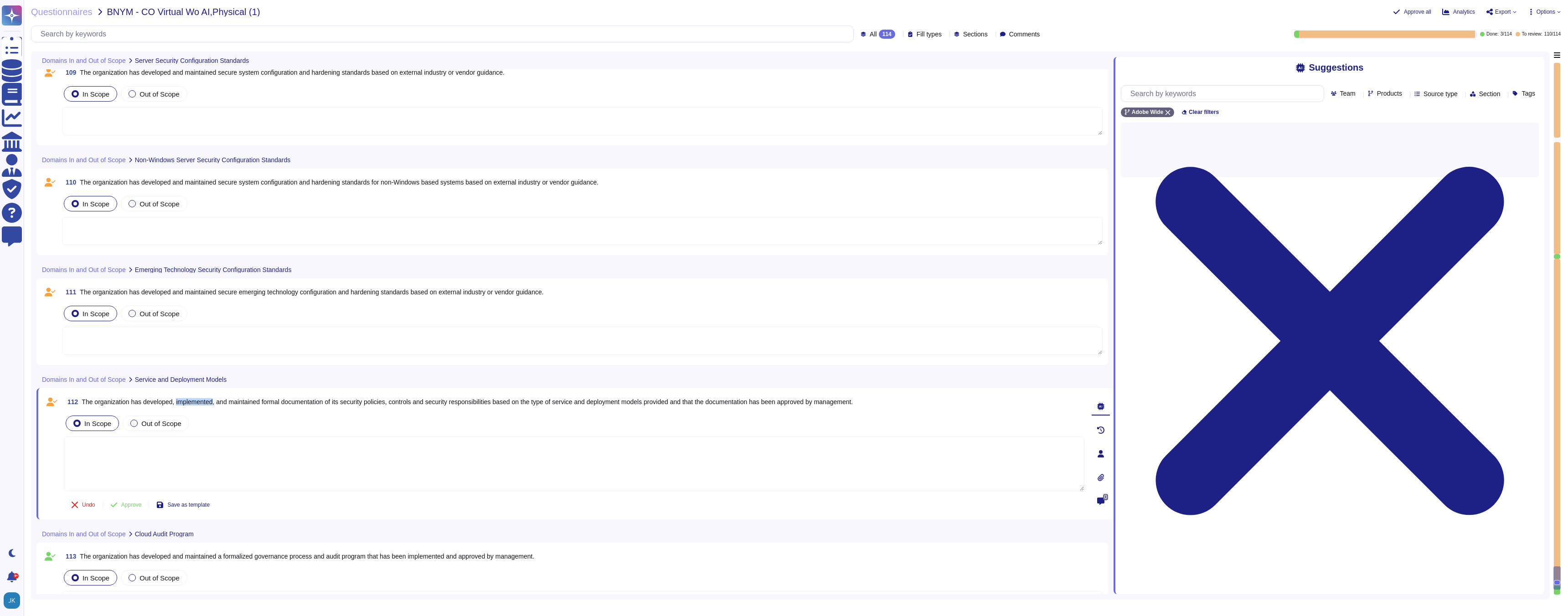
click at [182, 402] on span "The organization has developed, implemented, and maintained formal documentatio…" at bounding box center [467, 402] width 771 height 7
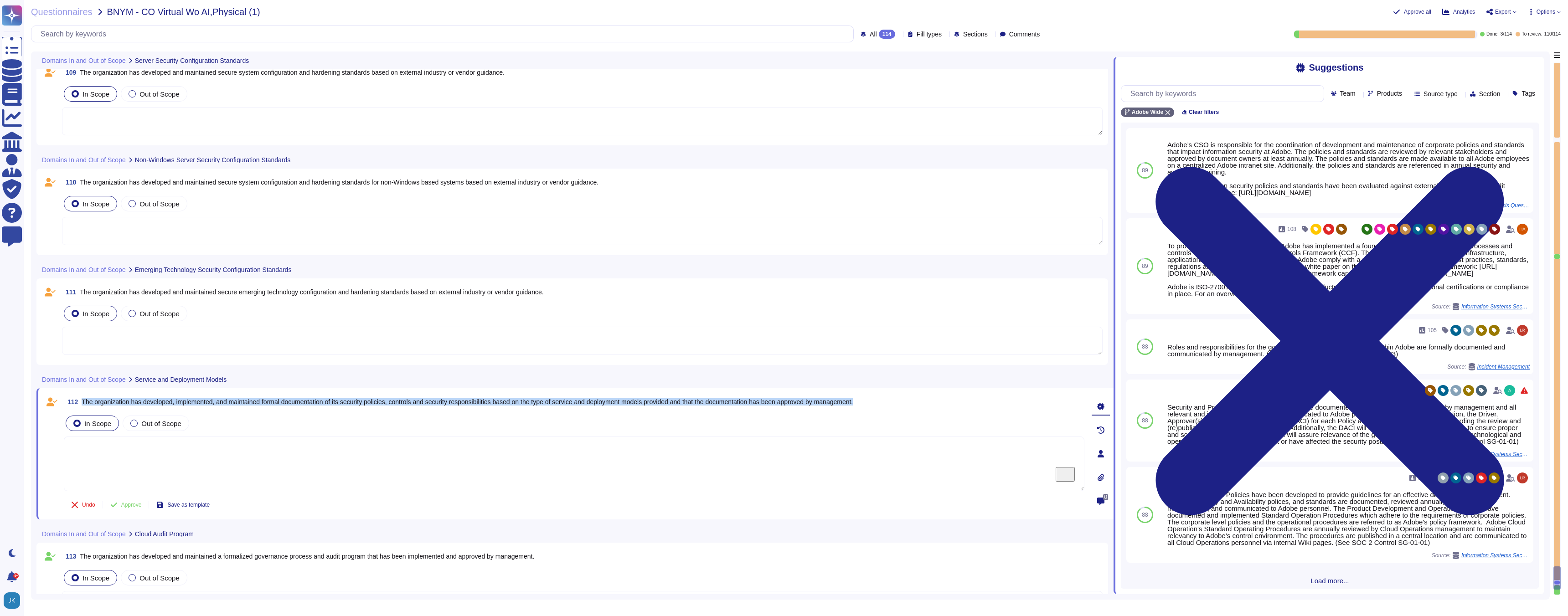
scroll to position [12558, 0]
click at [1517, 168] on span "Use" at bounding box center [1515, 170] width 10 height 5
type textarea "Adobe’s CSO is responsible for the coordination of development and maintenance …"
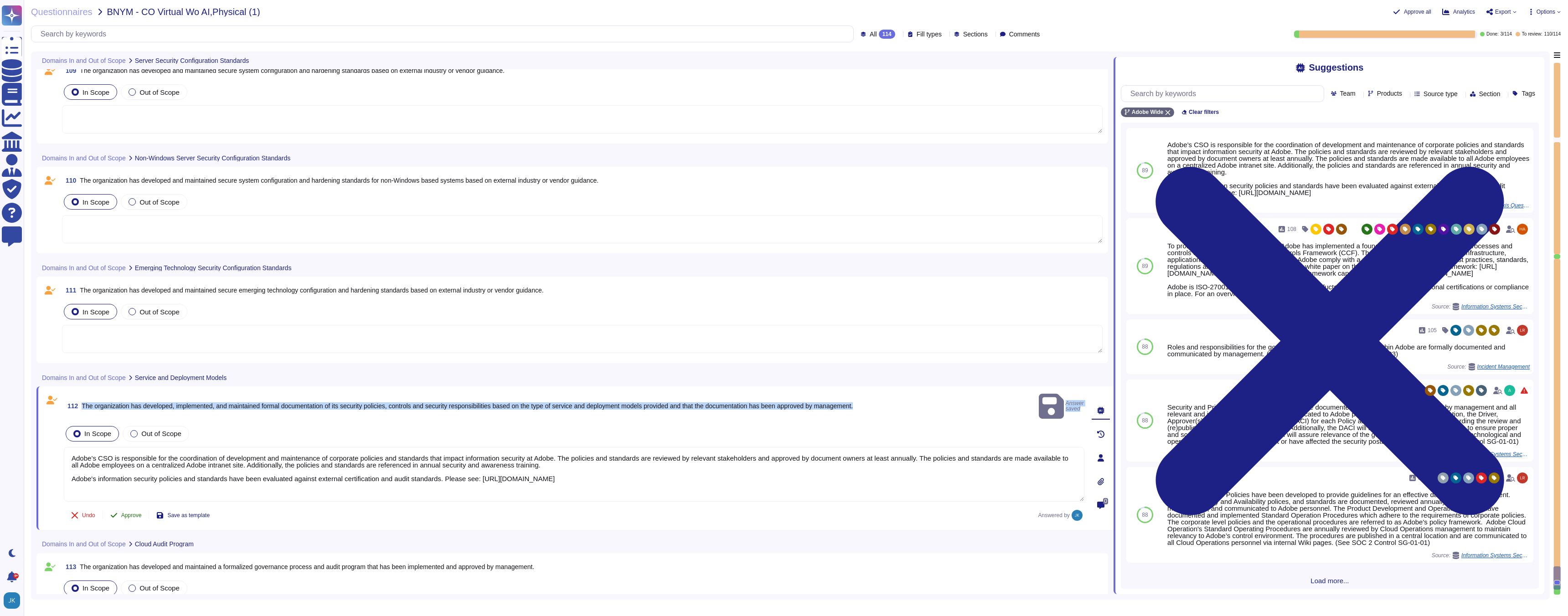
click at [128, 513] on span "Approve" at bounding box center [131, 515] width 21 height 5
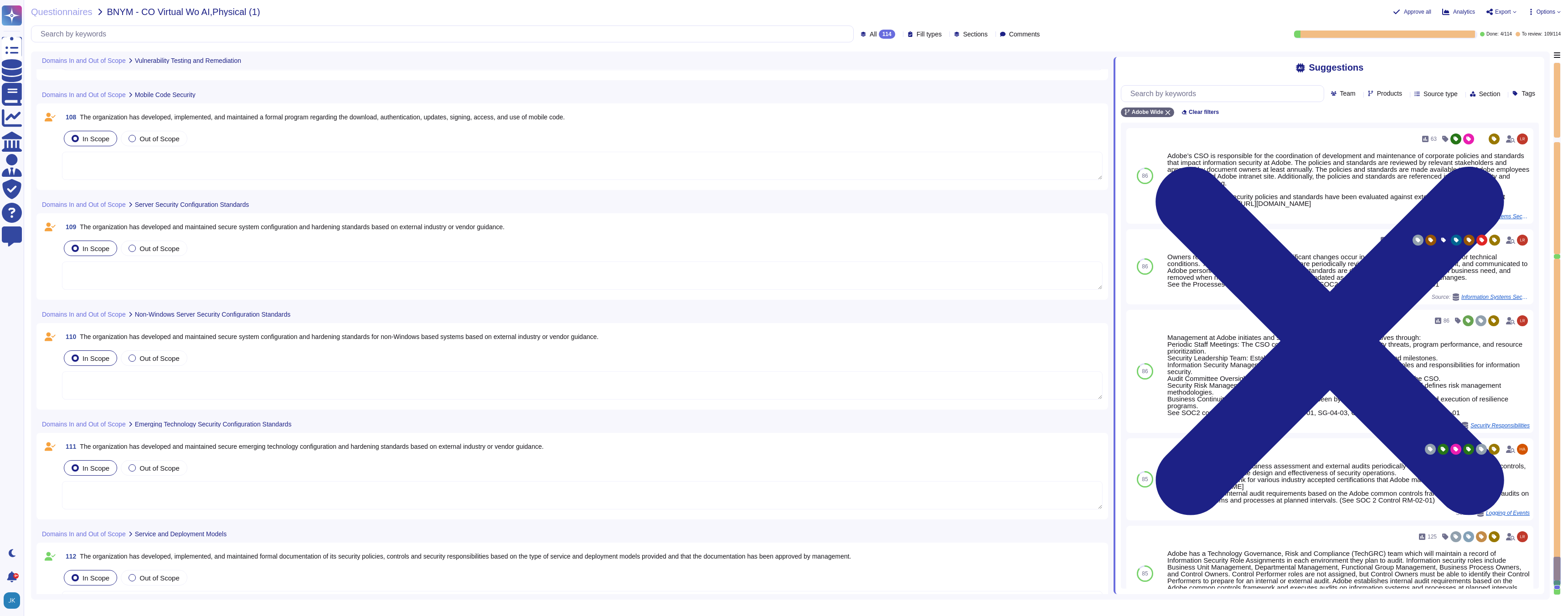
scroll to position [12407, 0]
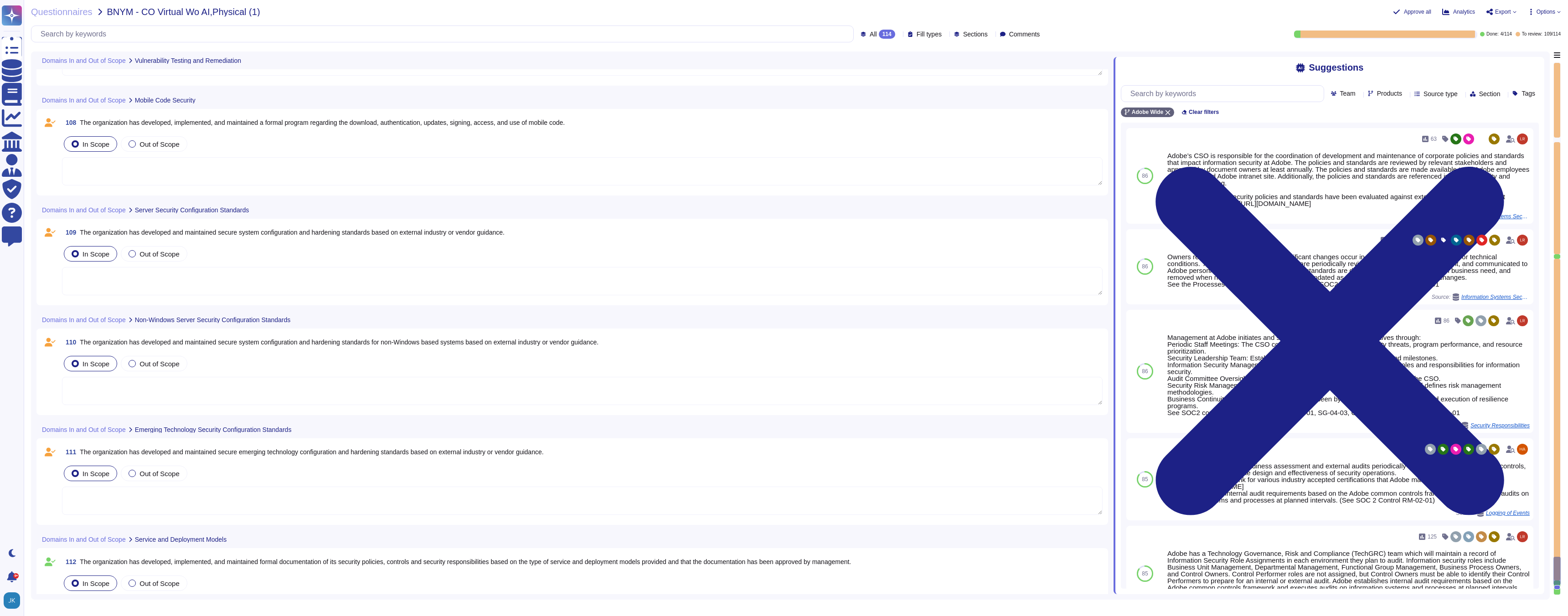
click at [242, 453] on span "The organization has developed and maintained secure emerging technology config…" at bounding box center [312, 452] width 464 height 7
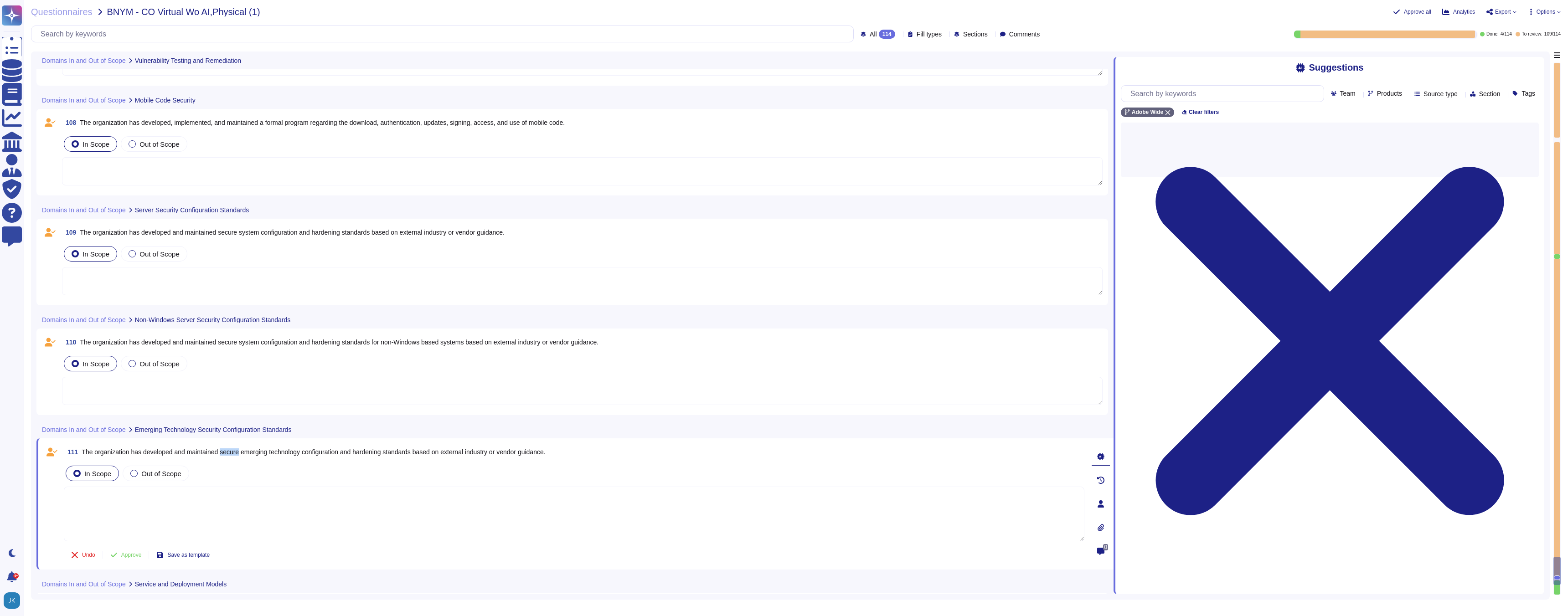
click at [242, 453] on span "The organization has developed and maintained secure emerging technology config…" at bounding box center [313, 452] width 464 height 7
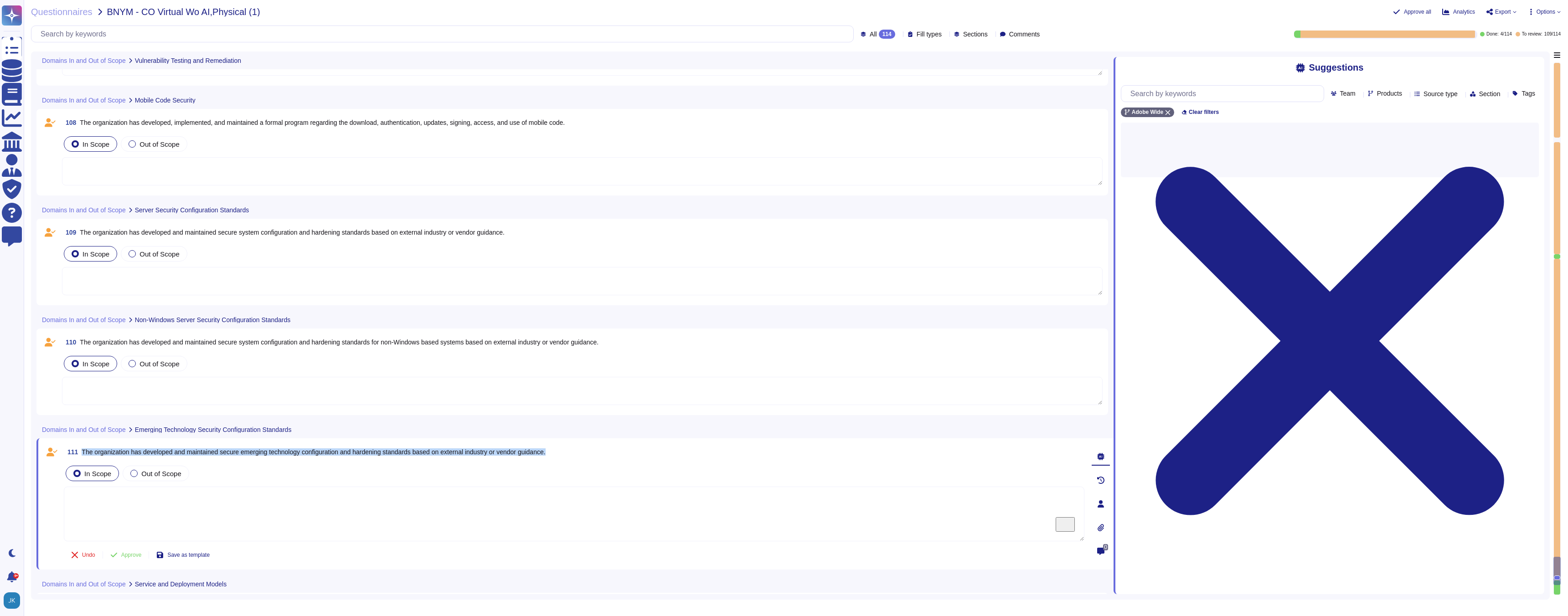
click at [242, 453] on span "The organization has developed and maintained secure emerging technology config…" at bounding box center [313, 452] width 464 height 7
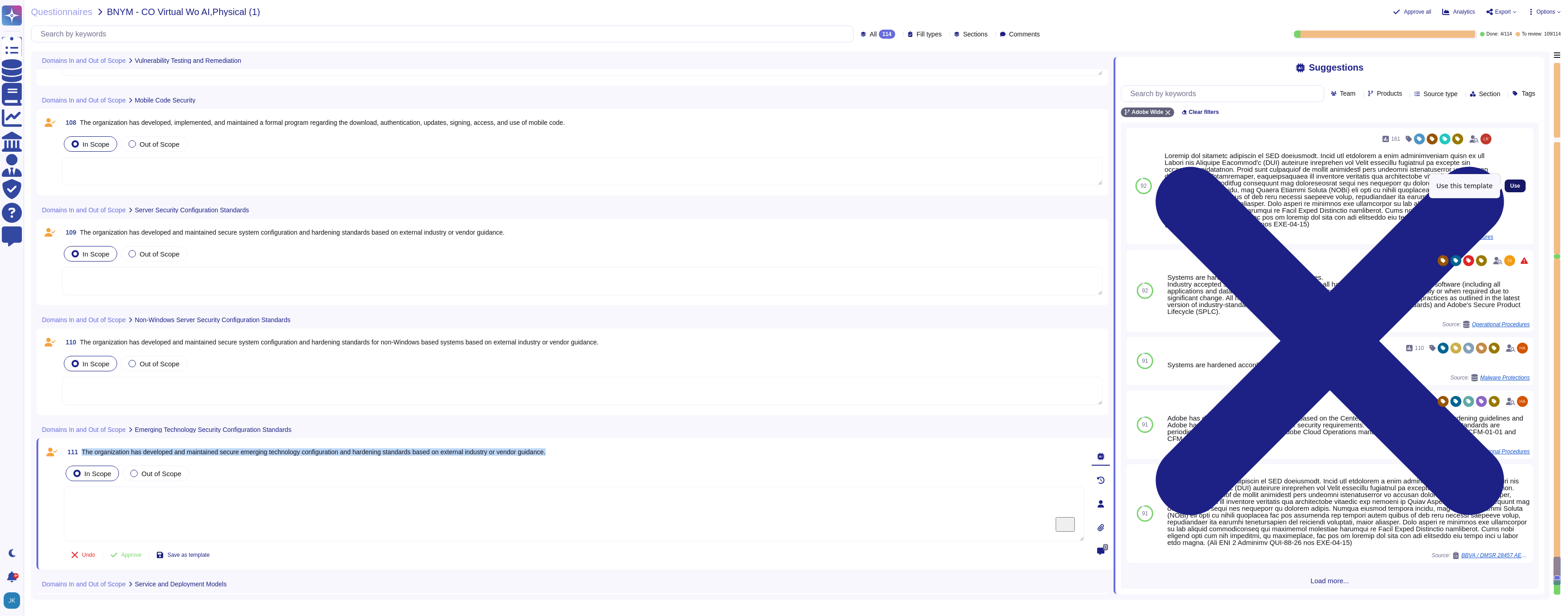
click at [1514, 184] on span "Use" at bounding box center [1515, 186] width 10 height 5
type textarea "Systems are hardened according to CIS guidelines. Adobe has developed a base co…"
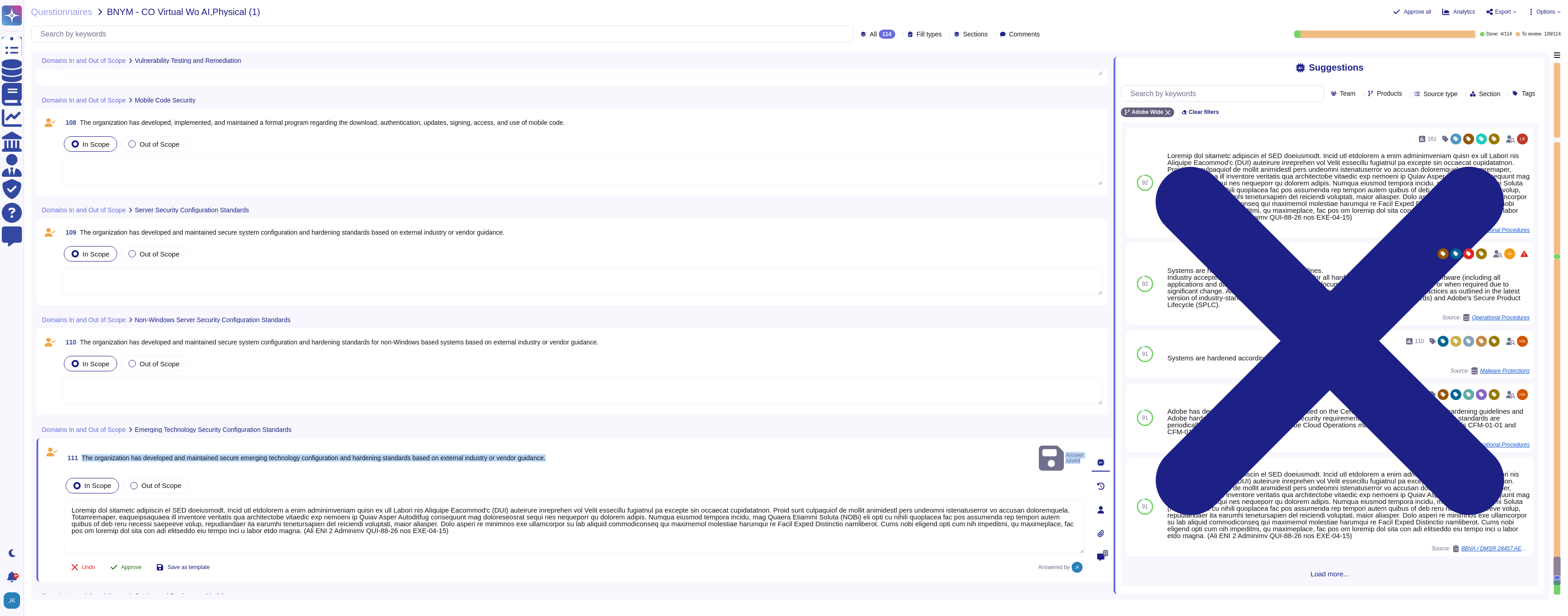
click at [128, 565] on span "Approve" at bounding box center [131, 567] width 21 height 5
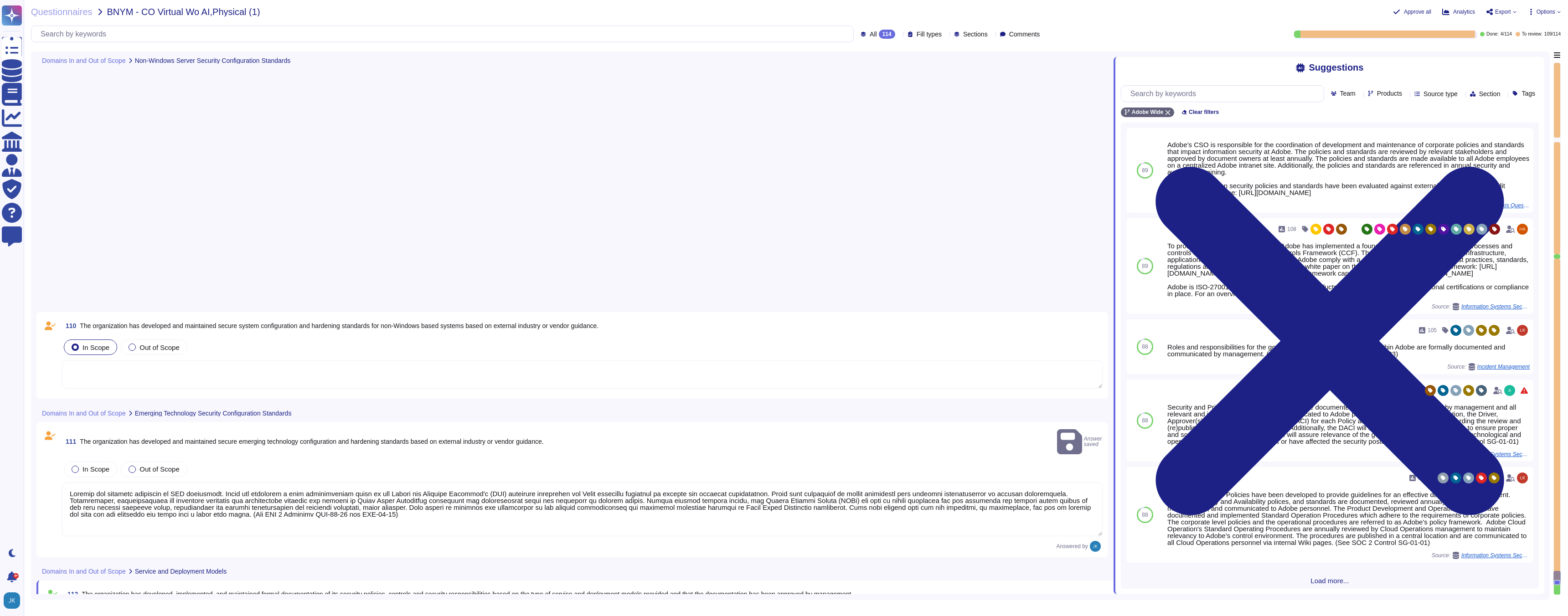
type textarea "The hosting provider operates, manages and controls the components from the hyp…"
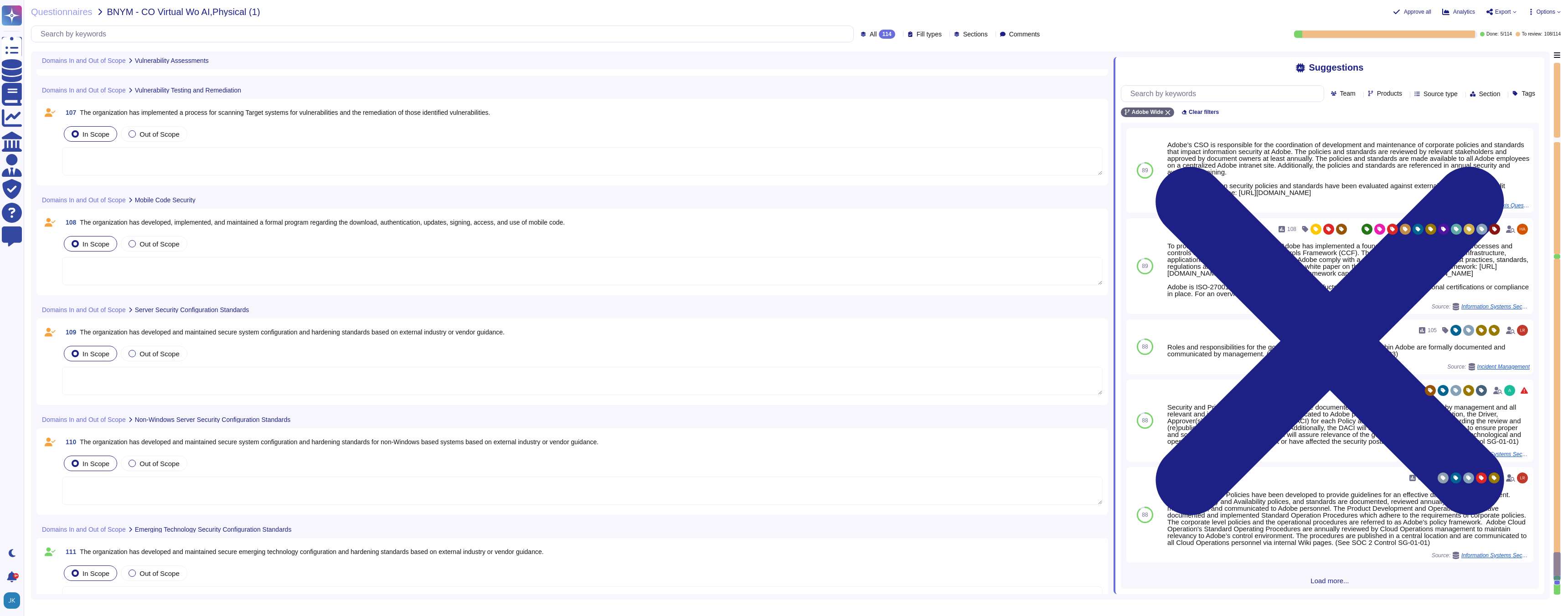
scroll to position [12305, 0]
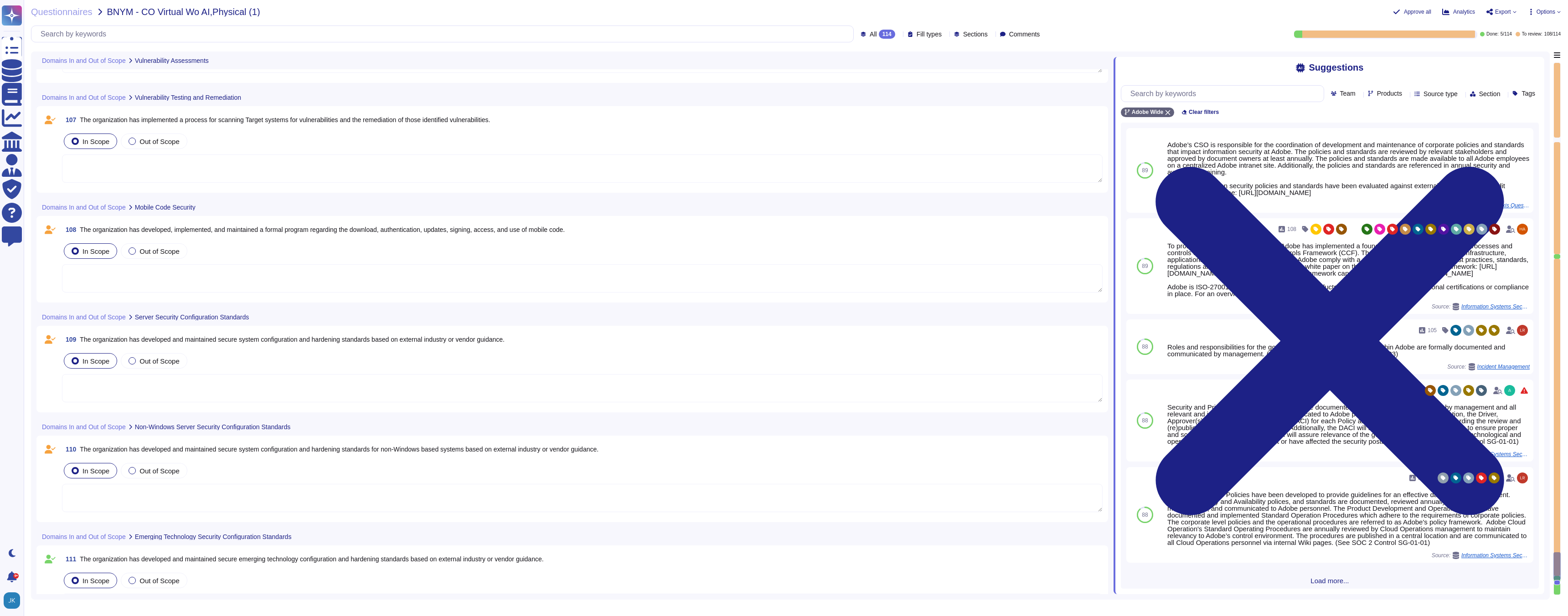
click at [210, 449] on span "The organization has developed and maintained secure system configuration and h…" at bounding box center [339, 449] width 519 height 7
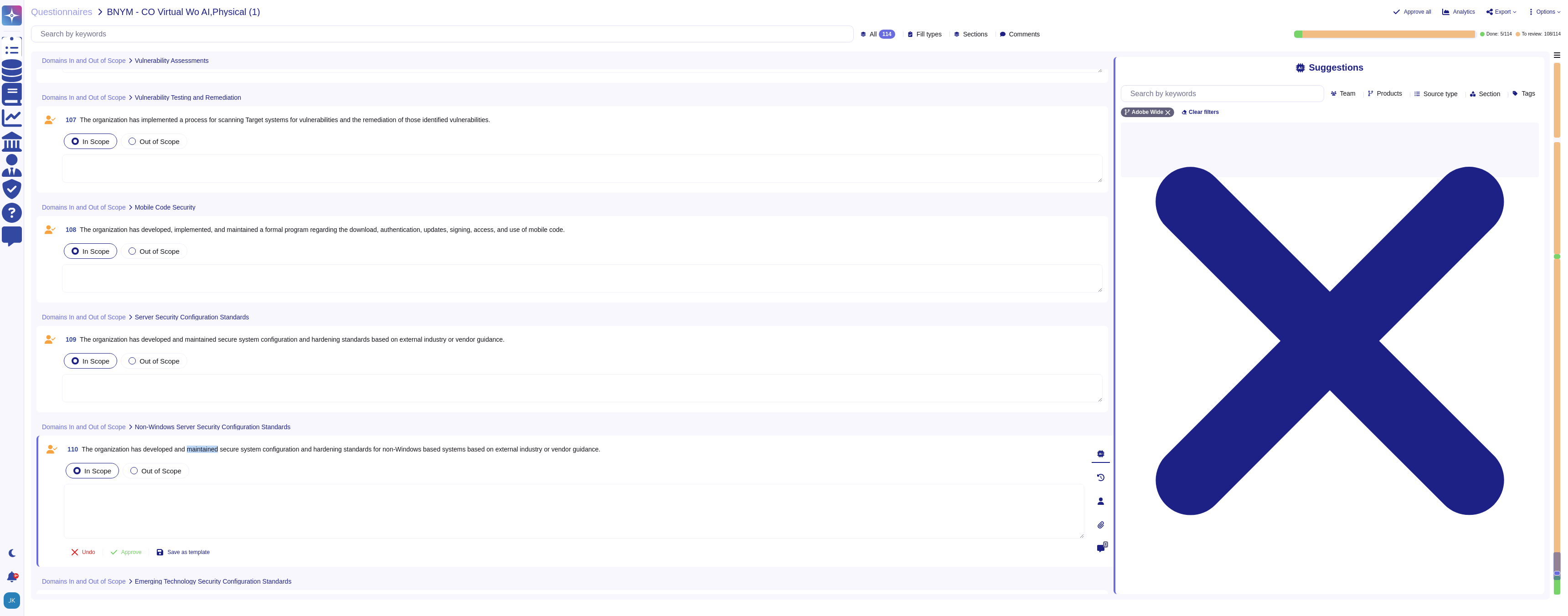
click at [210, 449] on span "The organization has developed and maintained secure system configuration and h…" at bounding box center [341, 449] width 519 height 7
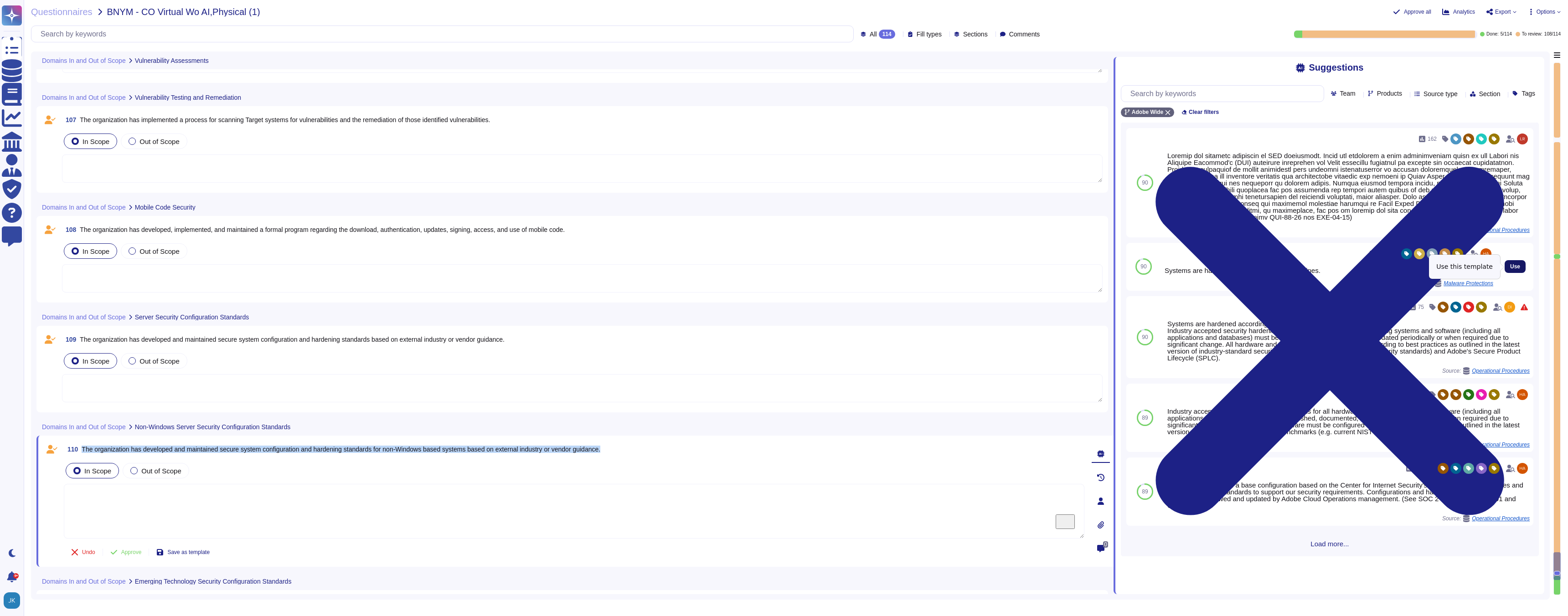
click at [1517, 268] on span "Use" at bounding box center [1515, 267] width 10 height 5
type textarea "Systems are hardened according to CIS guidelines."
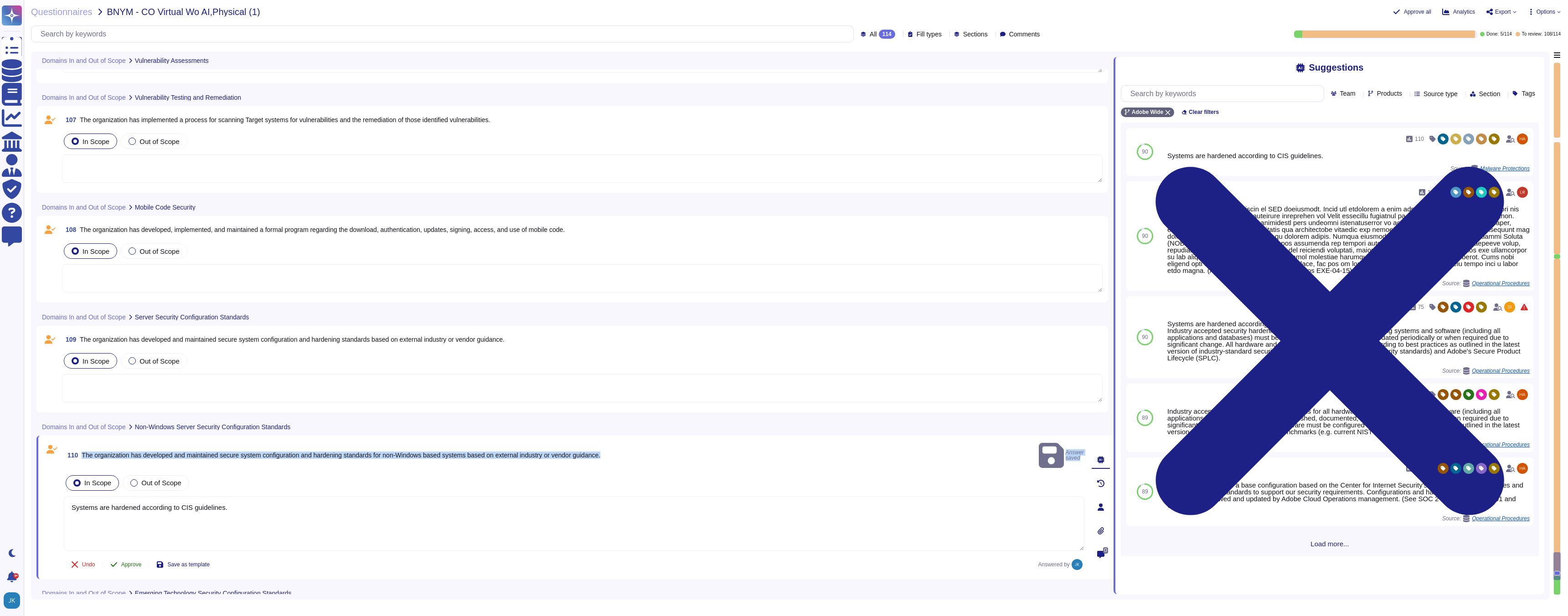
click at [133, 562] on span "Approve" at bounding box center [131, 564] width 21 height 5
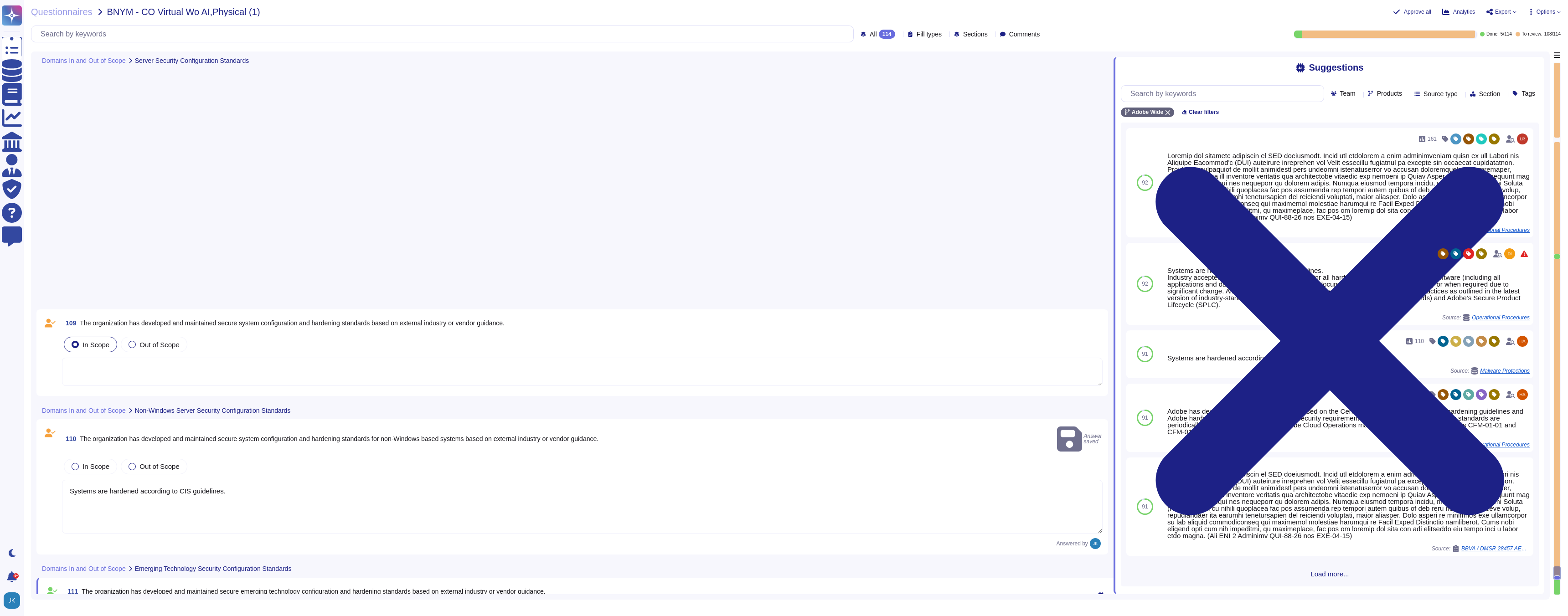
type textarea "Adobe’s CSO is responsible for the coordination of development and maintenance …"
type textarea "The hosting provider operates, manages and controls the components from the hyp…"
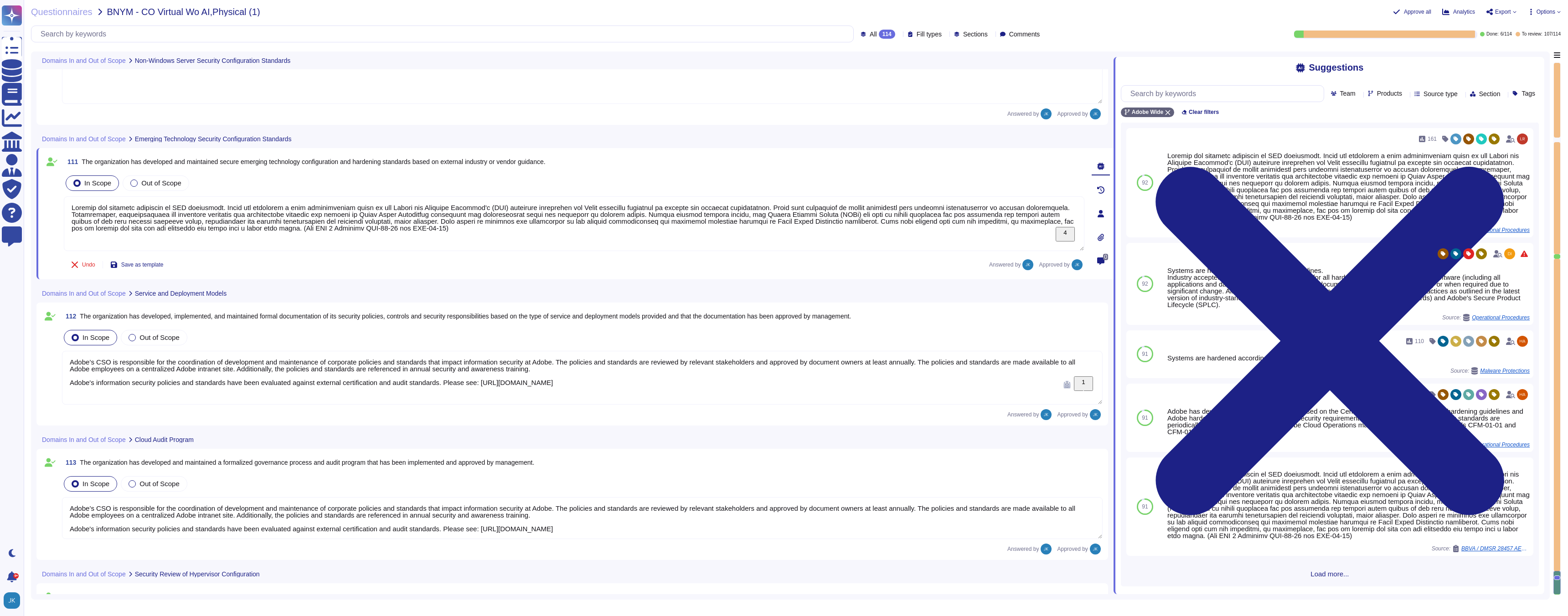
type textarea "The hosting provider operates, manages and controls the components from the hyp…"
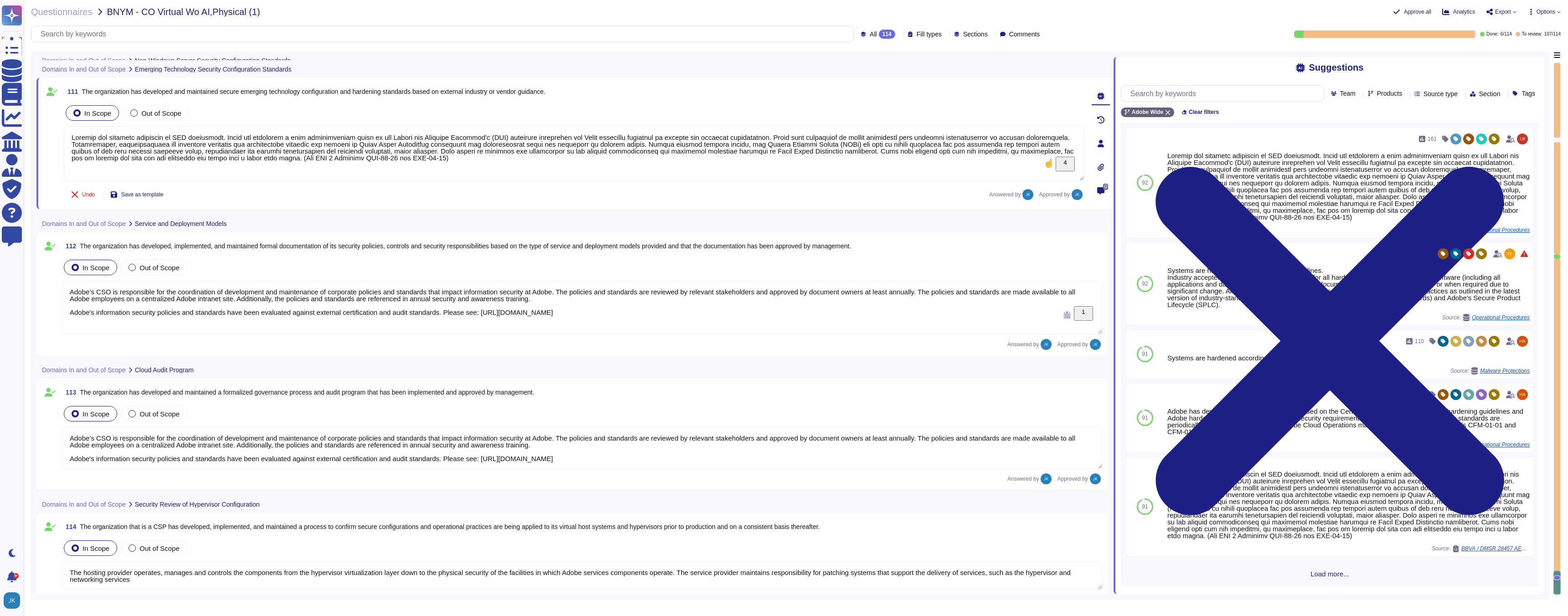
type textarea "Systems are hardened according to CIS guidelines."
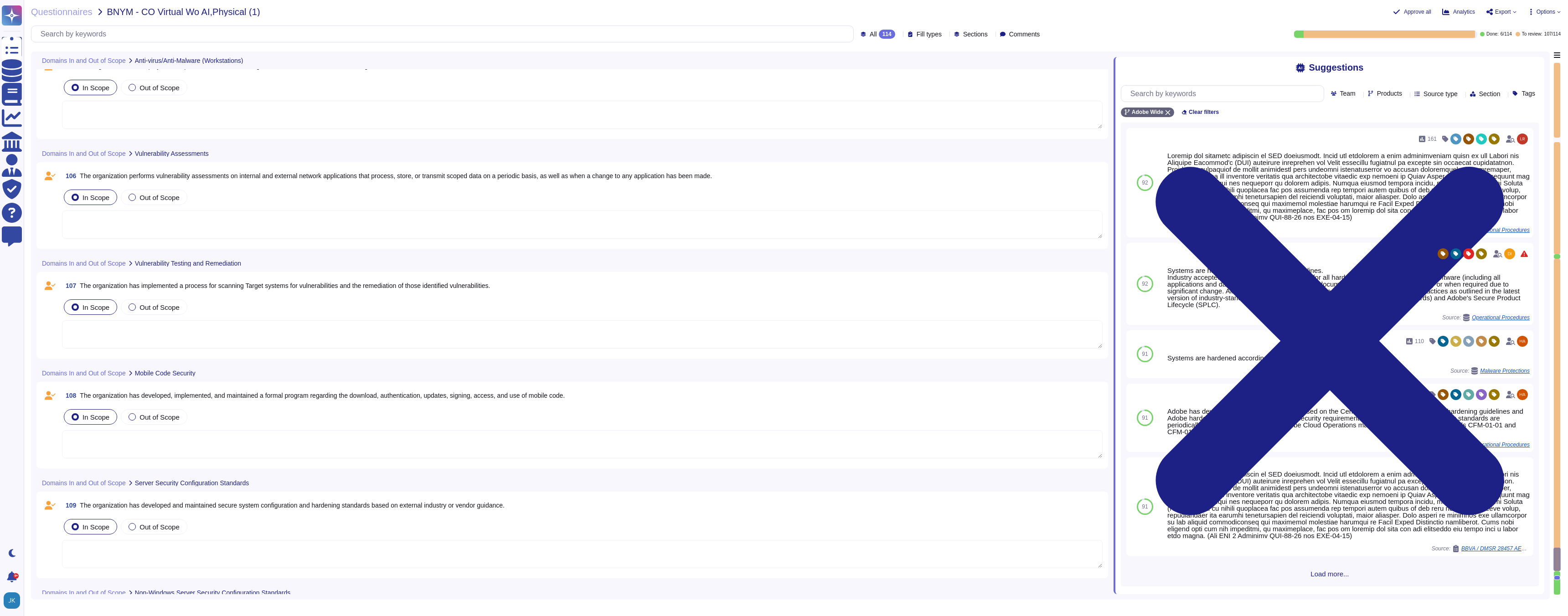
scroll to position [12136, 0]
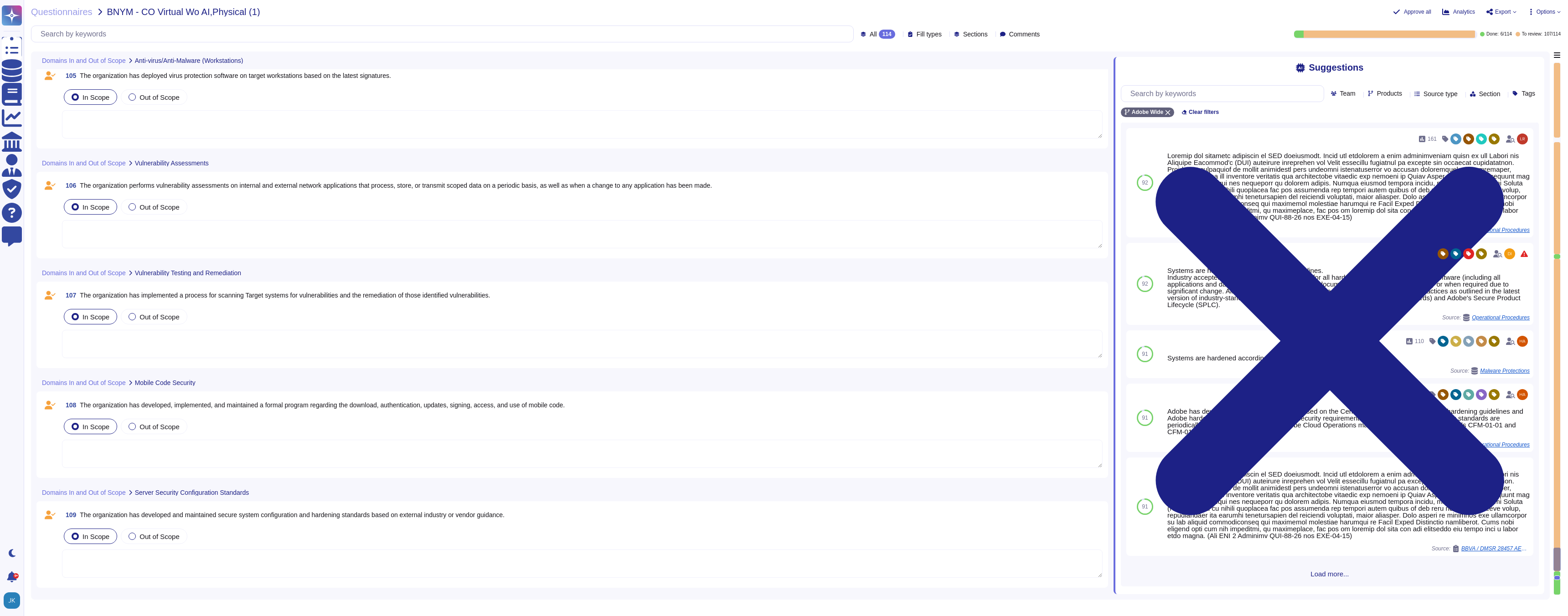
click at [208, 516] on span "The organization has developed and maintained secure system configuration and h…" at bounding box center [292, 515] width 425 height 7
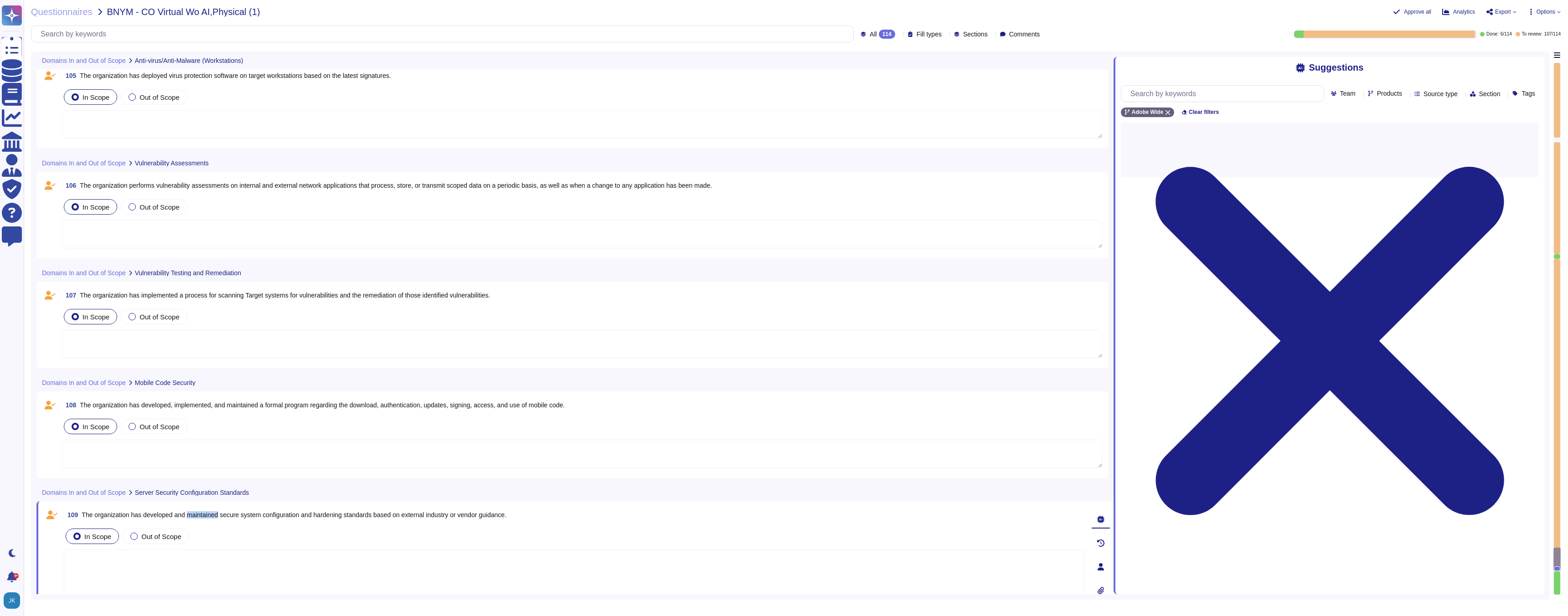
click at [208, 516] on span "The organization has developed and maintained secure system configuration and h…" at bounding box center [294, 515] width 425 height 7
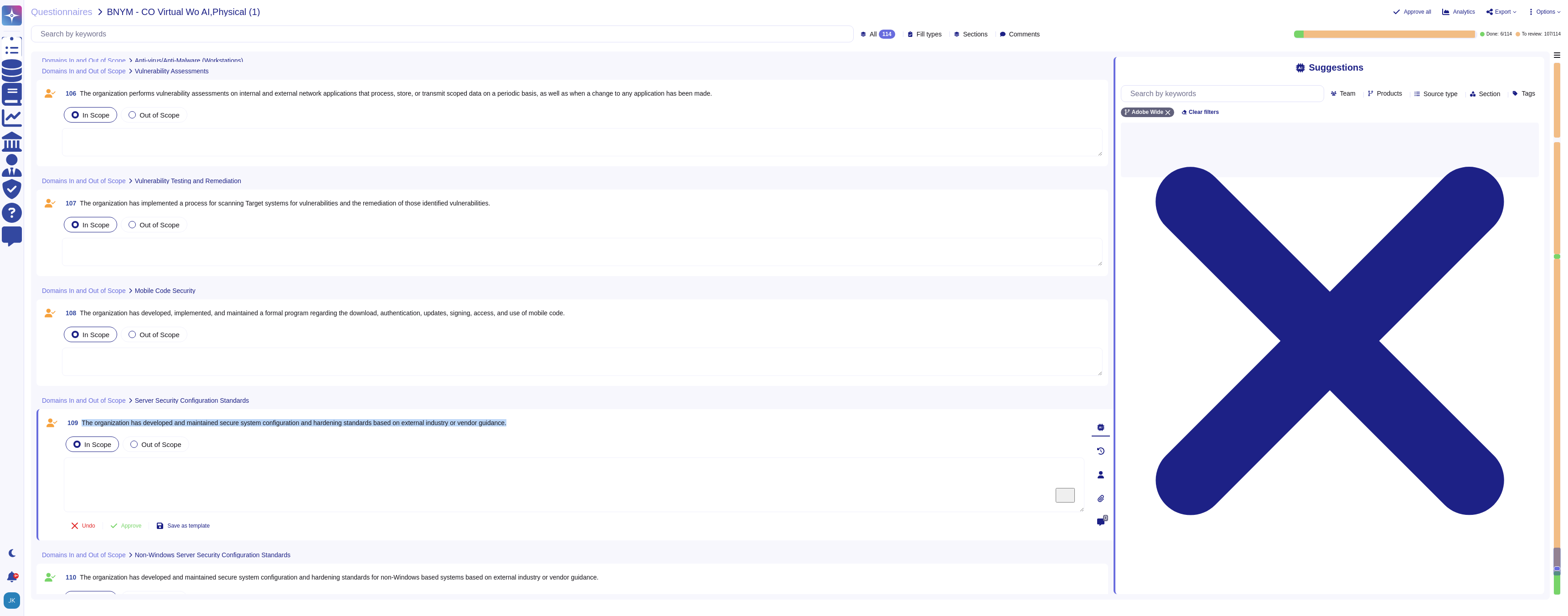
scroll to position [12229, 0]
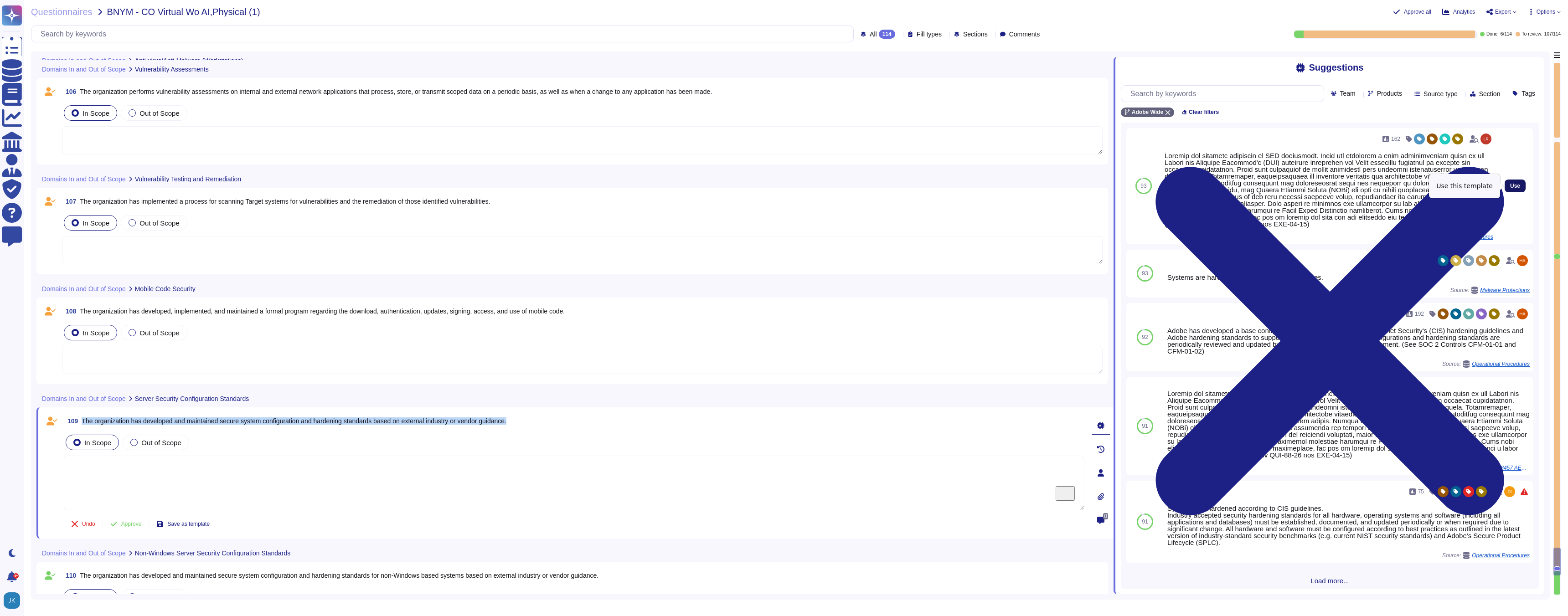
click at [1512, 184] on span "Use" at bounding box center [1515, 186] width 10 height 5
type textarea "Systems are hardened according to CIS guidelines. Adobe has developed a base co…"
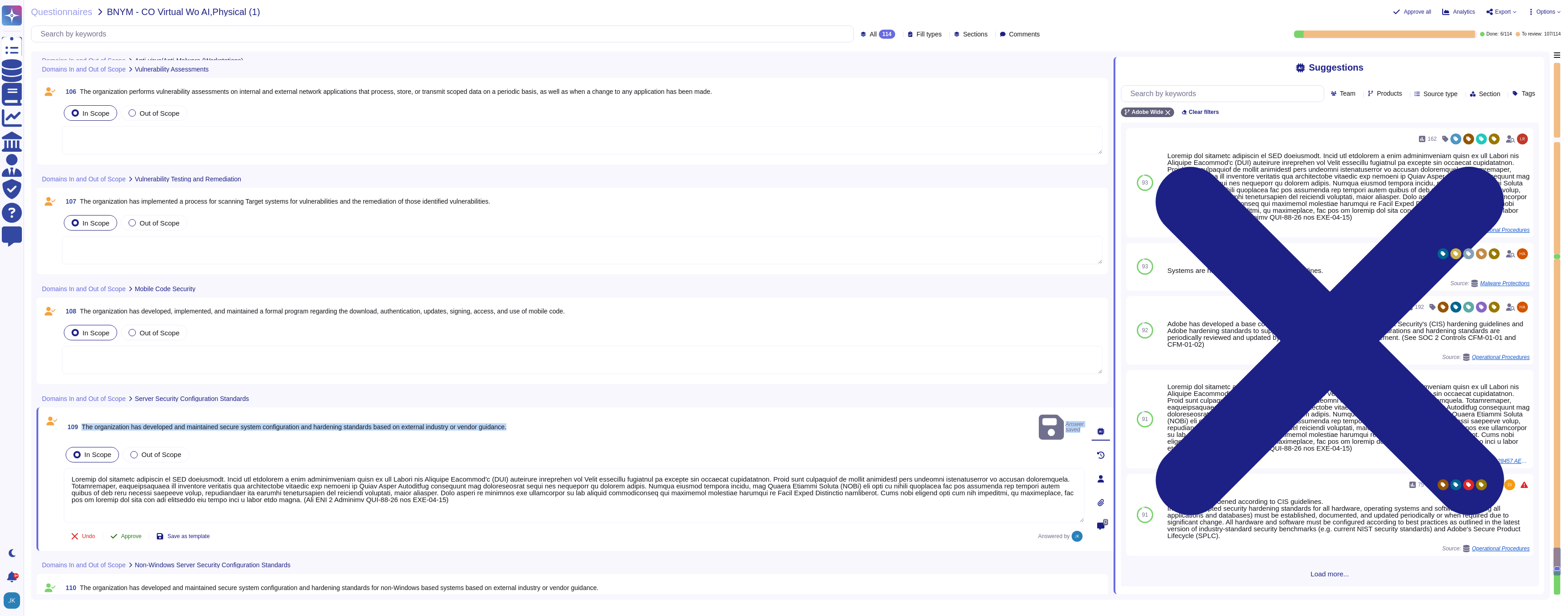
click at [124, 534] on span "Approve" at bounding box center [131, 536] width 21 height 5
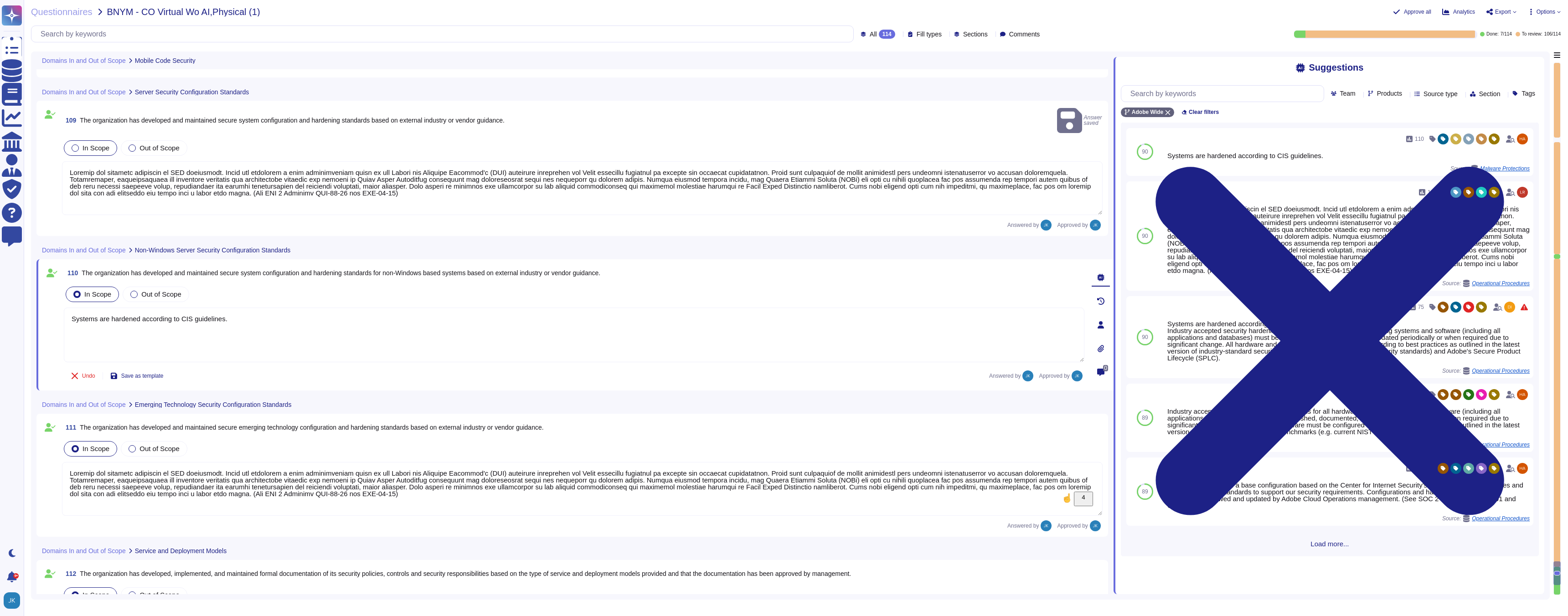
type textarea "Adobe’s CSO is responsible for the coordination of development and maintenance …"
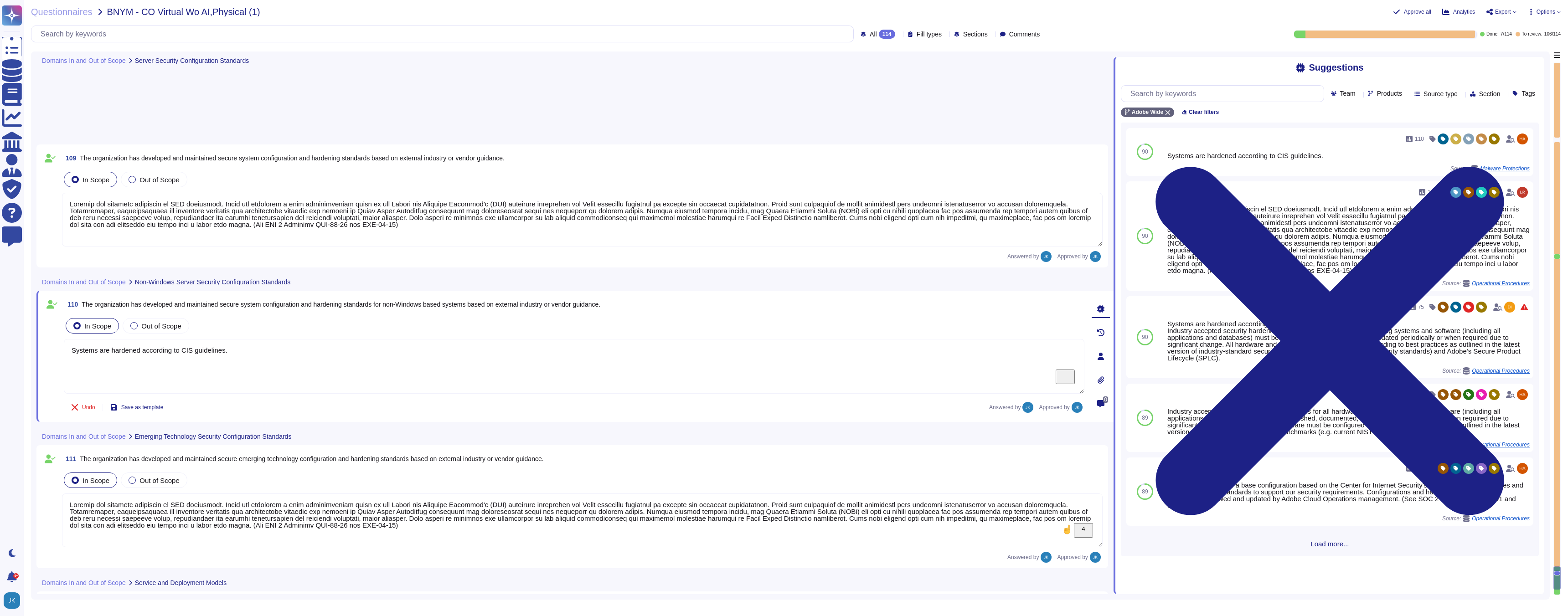
type textarea "Adobe’s CSO is responsible for the coordination of development and maintenance …"
type textarea "The hosting provider operates, manages and controls the components from the hyp…"
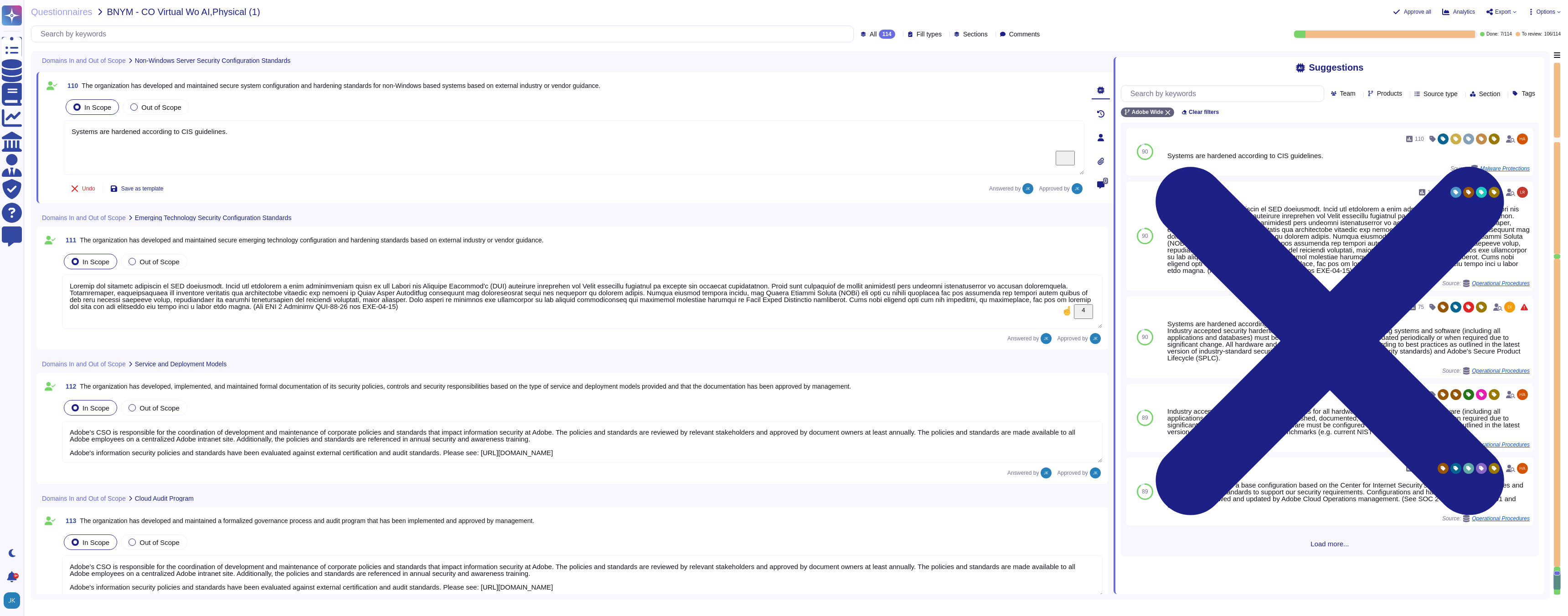
scroll to position [12686, 0]
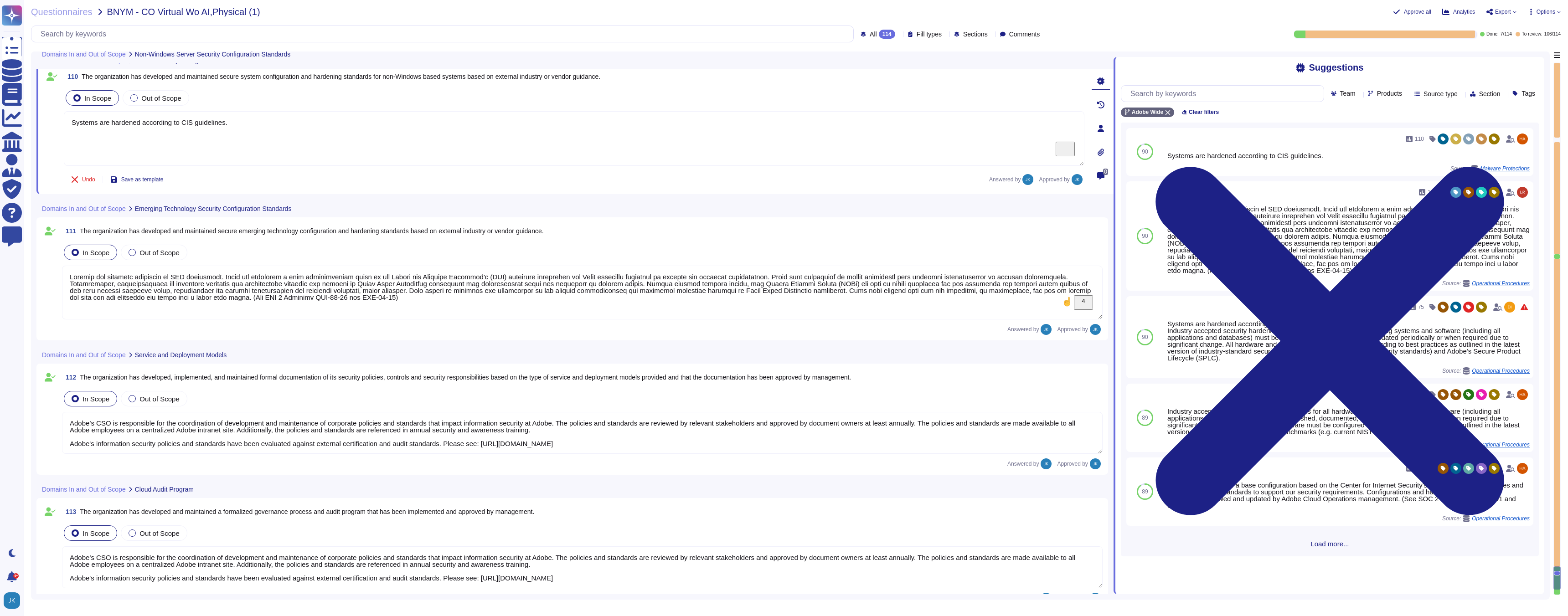
type textarea "Systems are hardened according to CIS guidelines. Adobe has developed a base co…"
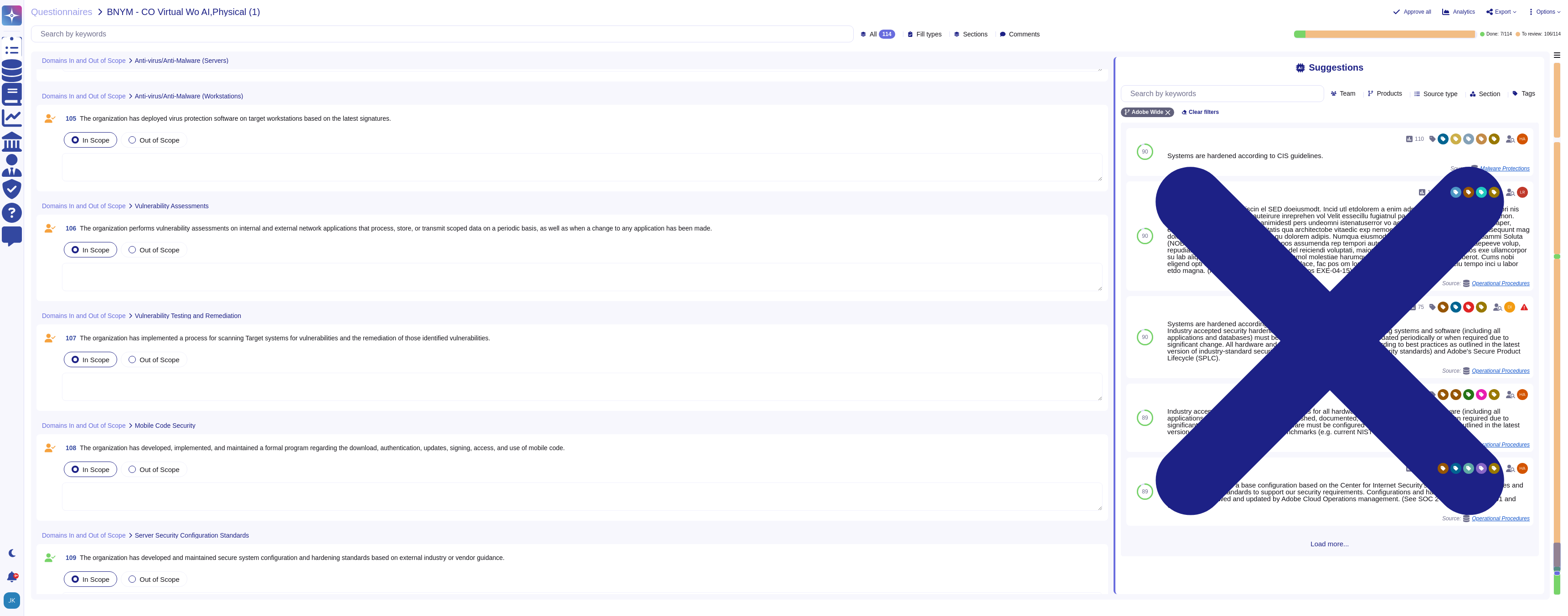
scroll to position [12093, 0]
click at [209, 453] on span "The organization has developed, implemented, and maintained a formal program re…" at bounding box center [322, 453] width 485 height 7
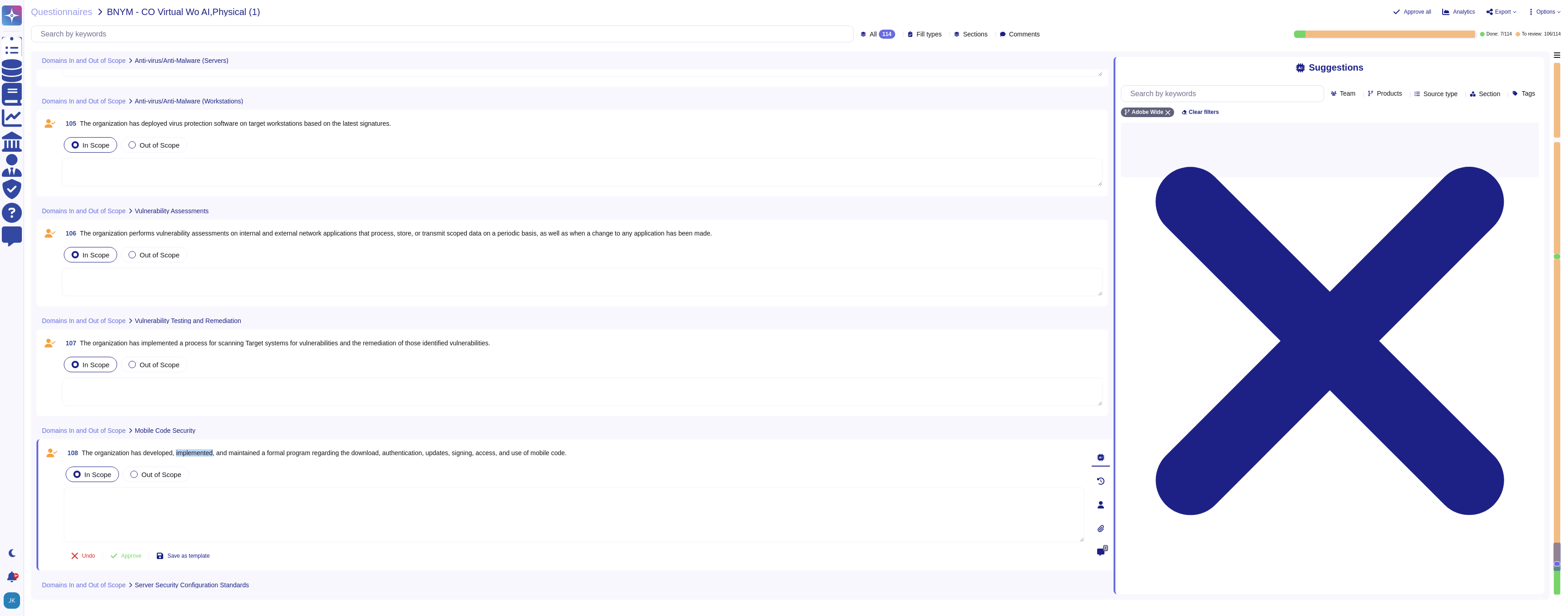
click at [209, 453] on span "The organization has developed, implemented, and maintained a formal program re…" at bounding box center [324, 453] width 485 height 7
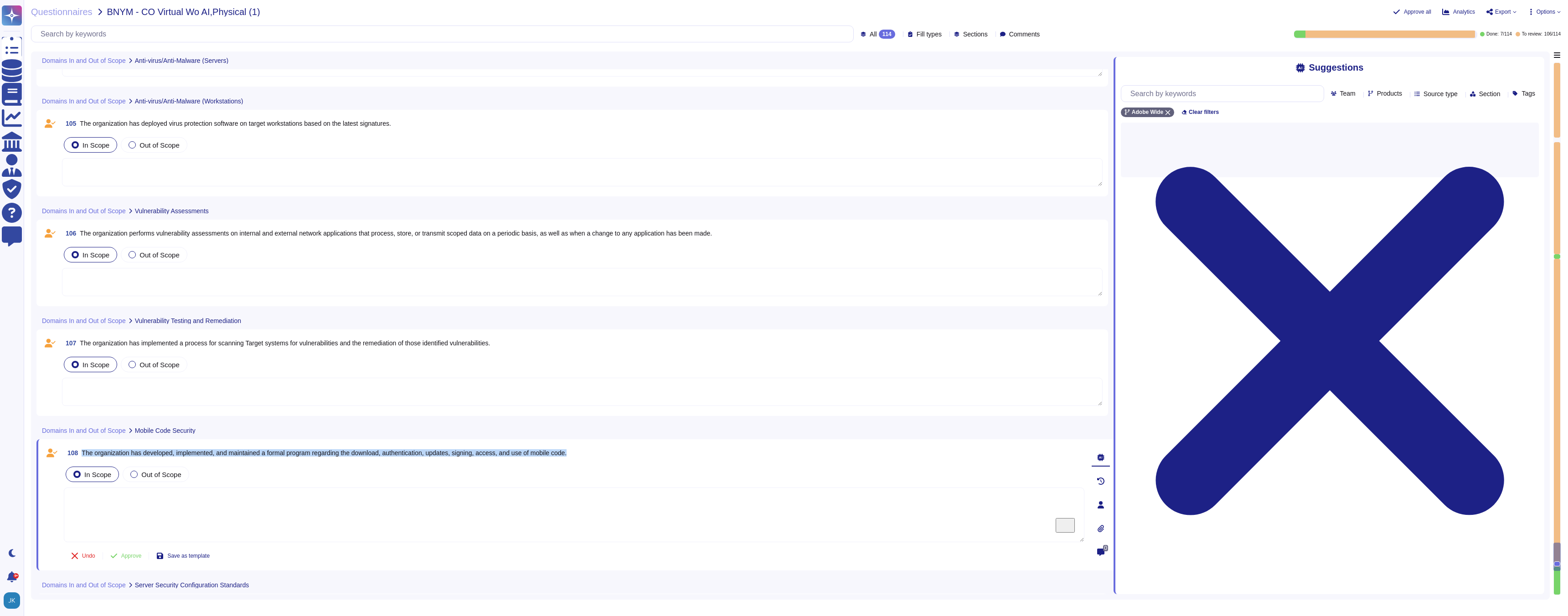
click at [209, 453] on span "The organization has developed, implemented, and maintained a formal program re…" at bounding box center [324, 453] width 485 height 7
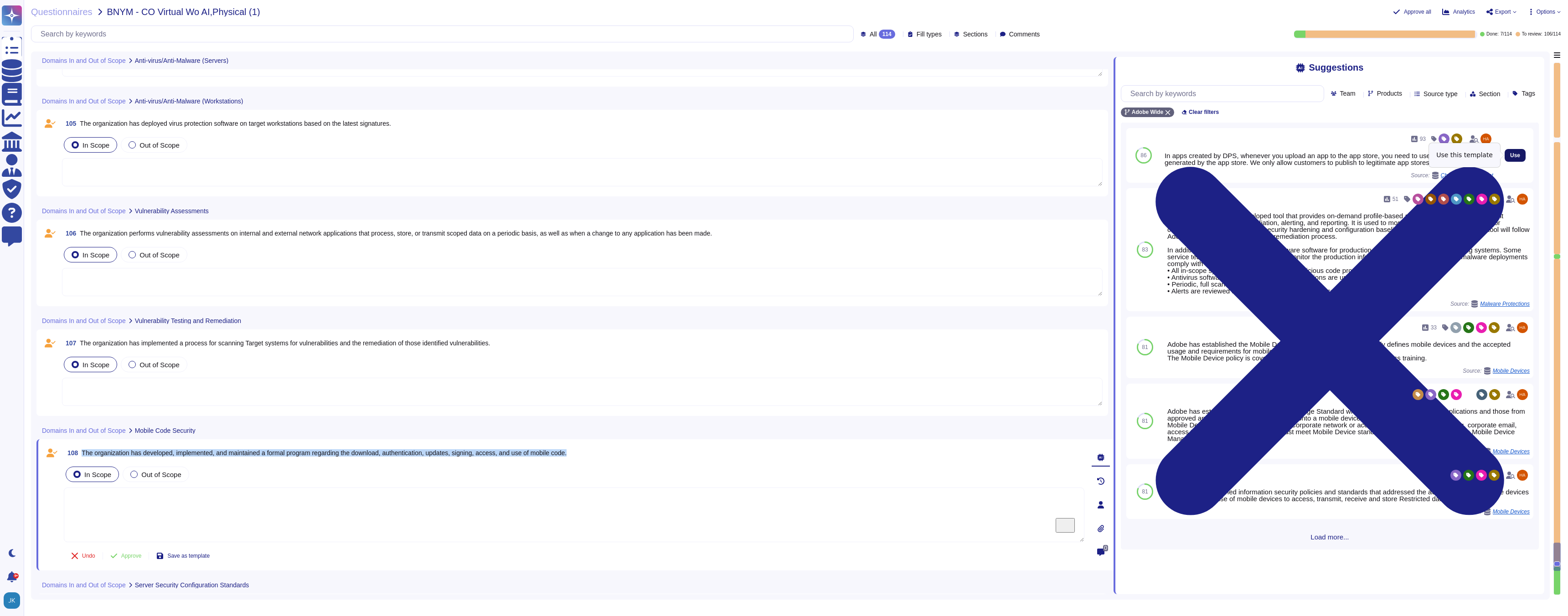
click at [1513, 155] on span "Use" at bounding box center [1515, 155] width 10 height 5
type textarea "In apps created by DPS, whenever you upload an app to the app store, you need t…"
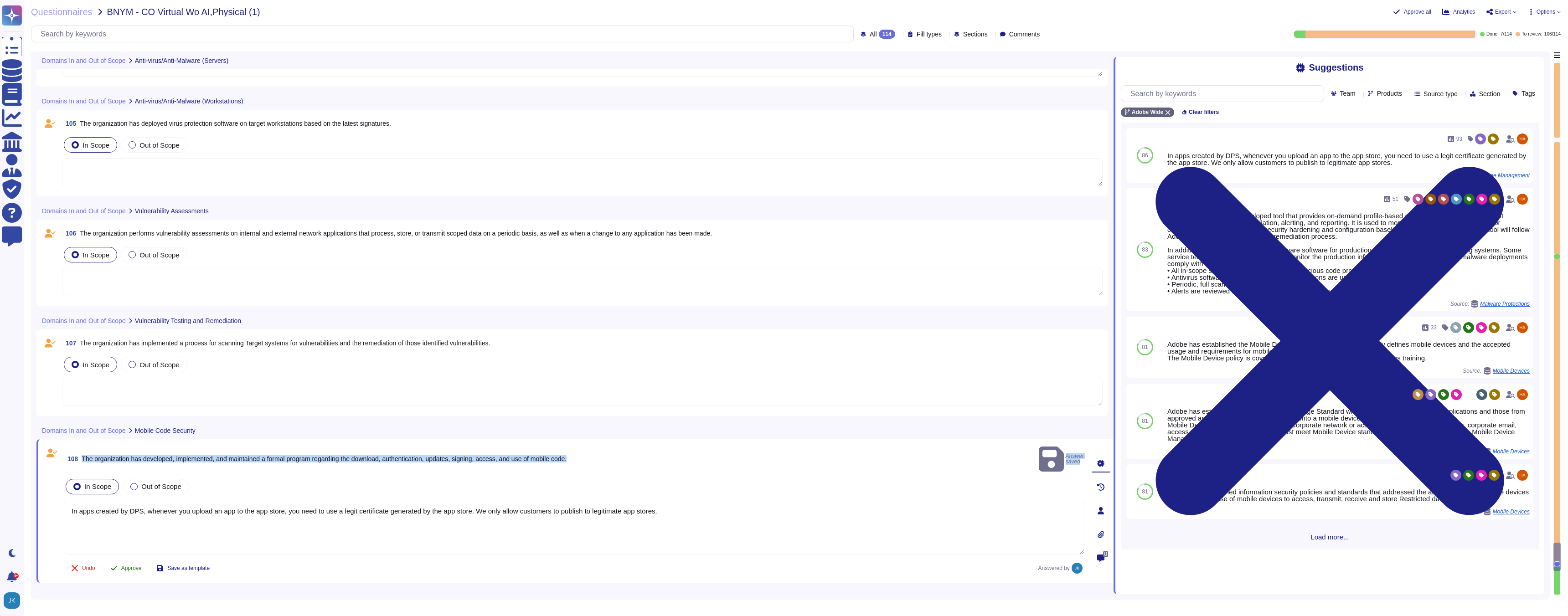
click at [128, 565] on span "Approve" at bounding box center [131, 568] width 21 height 5
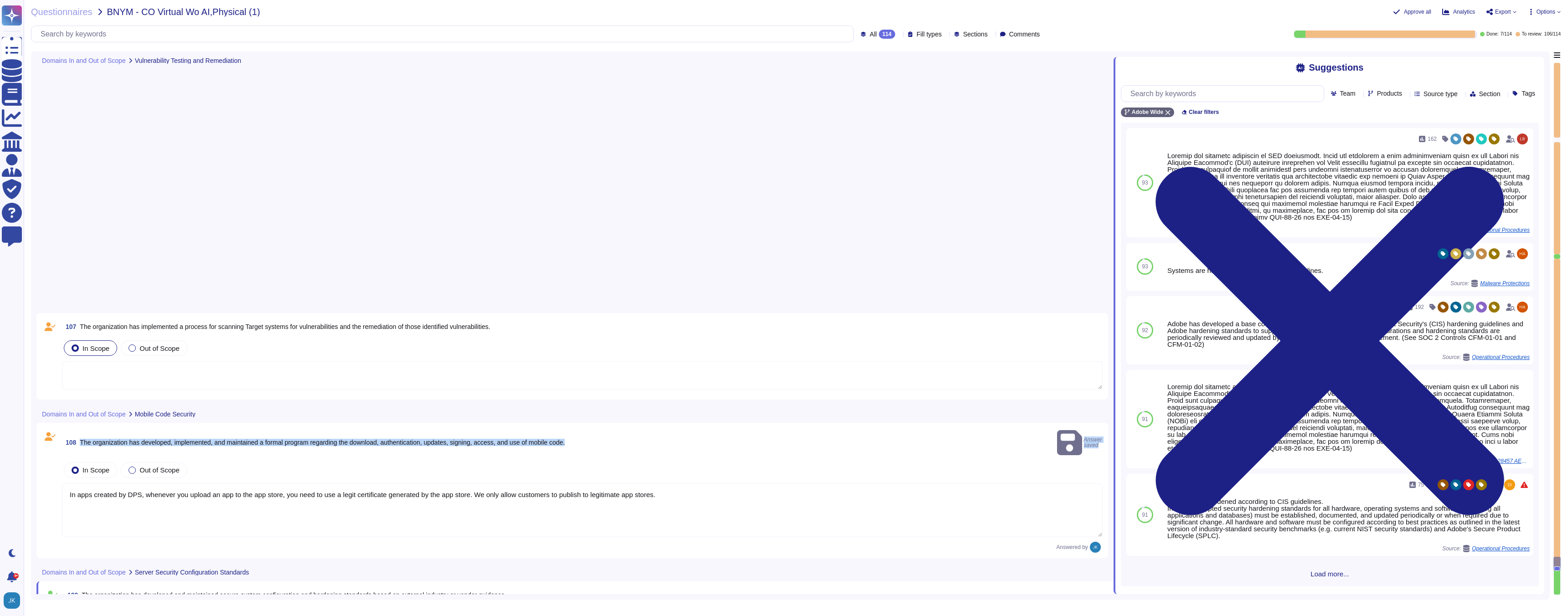
type textarea "Systems are hardened according to CIS guidelines. Adobe has developed a base co…"
type textarea "Adobe’s CSO is responsible for the coordination of development and maintenance …"
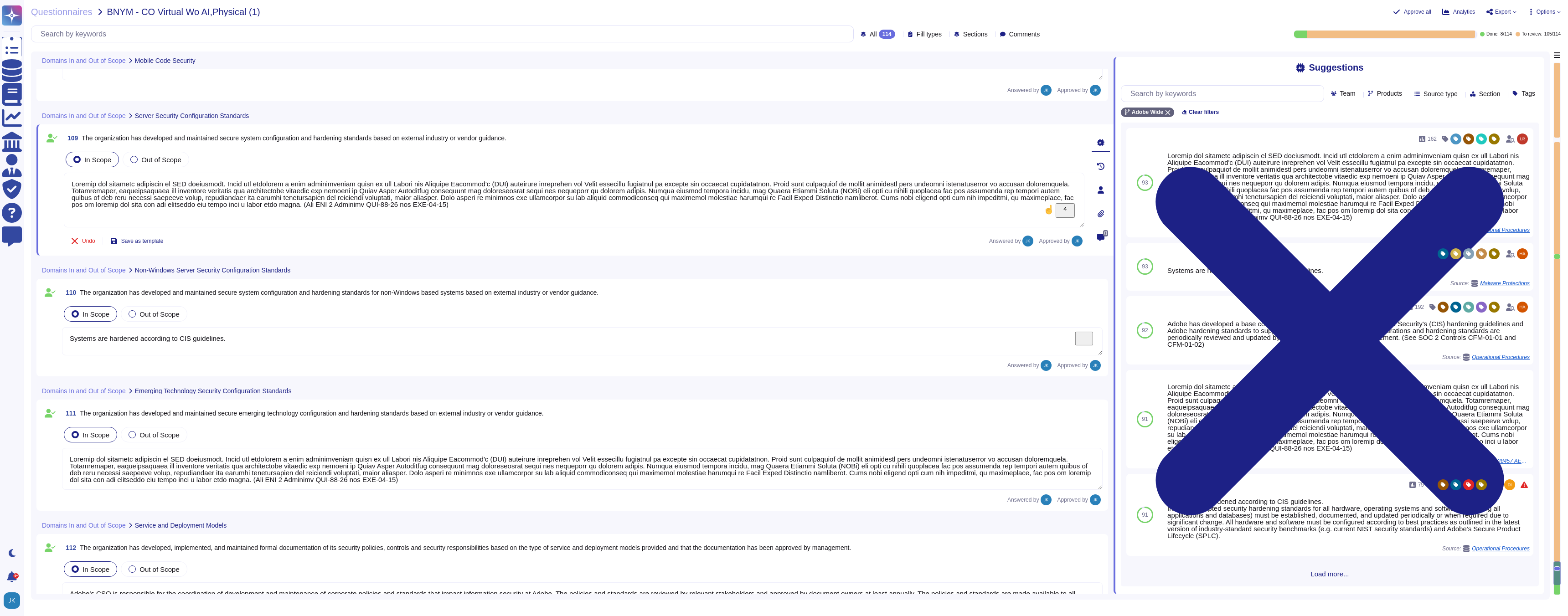
type textarea "Adobe’s CSO is responsible for the coordination of development and maintenance …"
type textarea "The hosting provider operates, manages and controls the components from the hyp…"
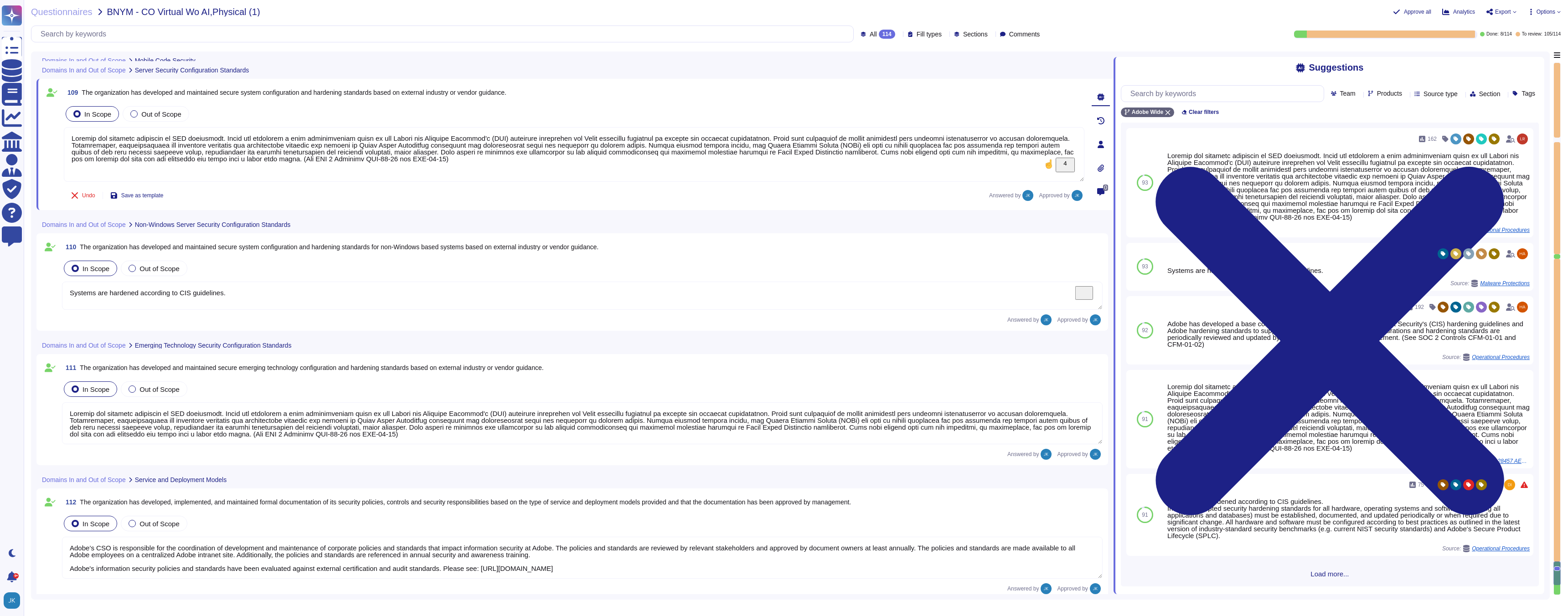
type textarea "In apps created by DPS, whenever you upload an app to the app store, you need t…"
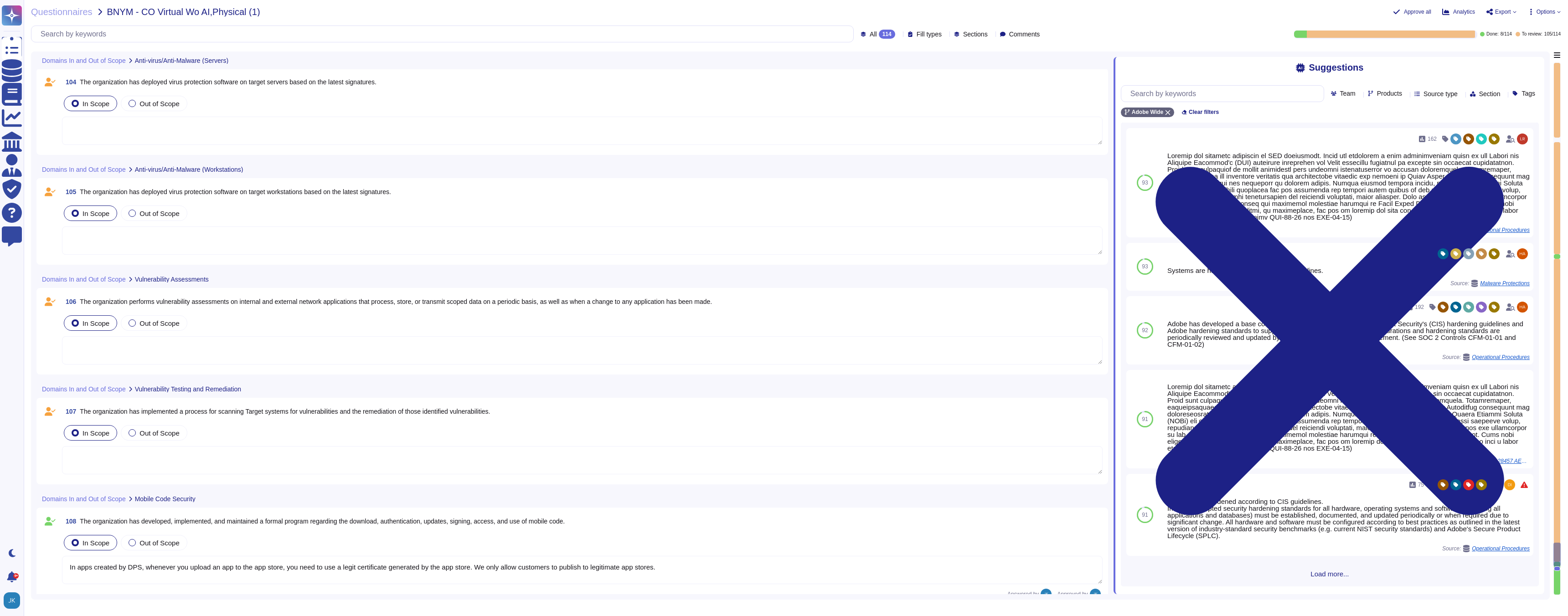
scroll to position [12018, 0]
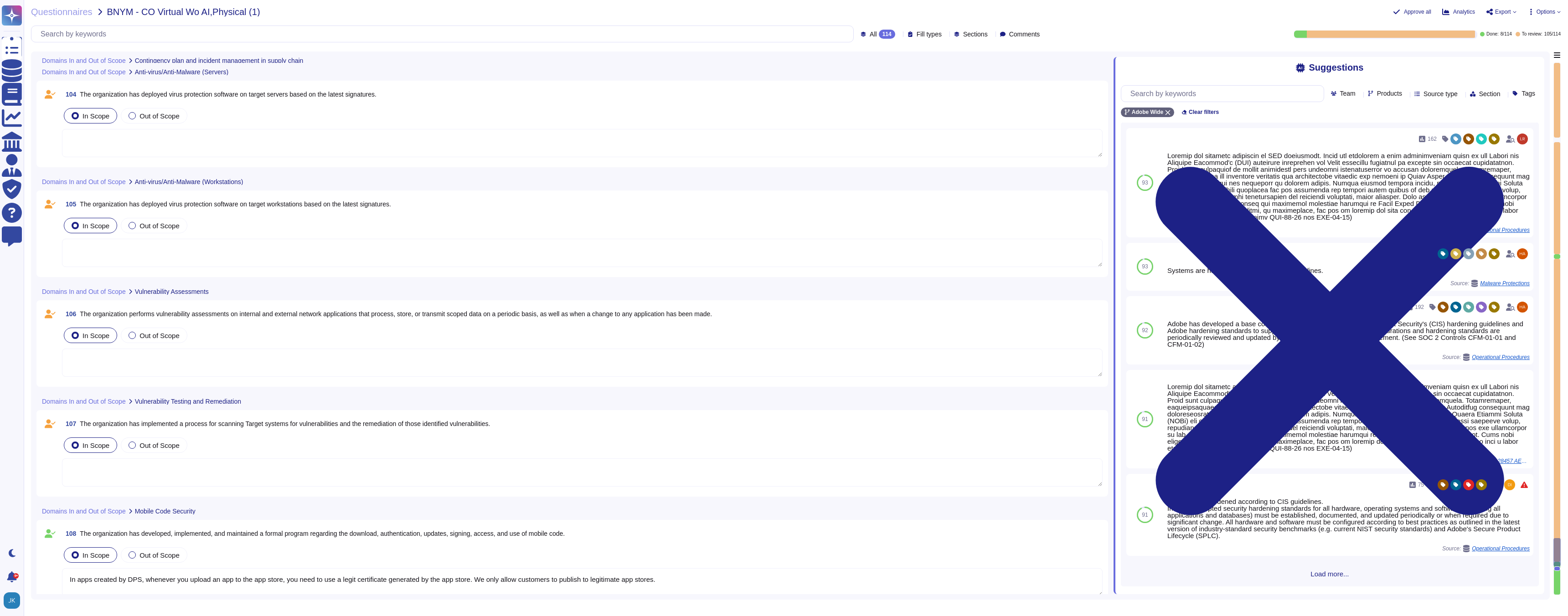
click at [196, 424] on span "The organization has implemented a process for scanning Target systems for vuln…" at bounding box center [285, 424] width 410 height 7
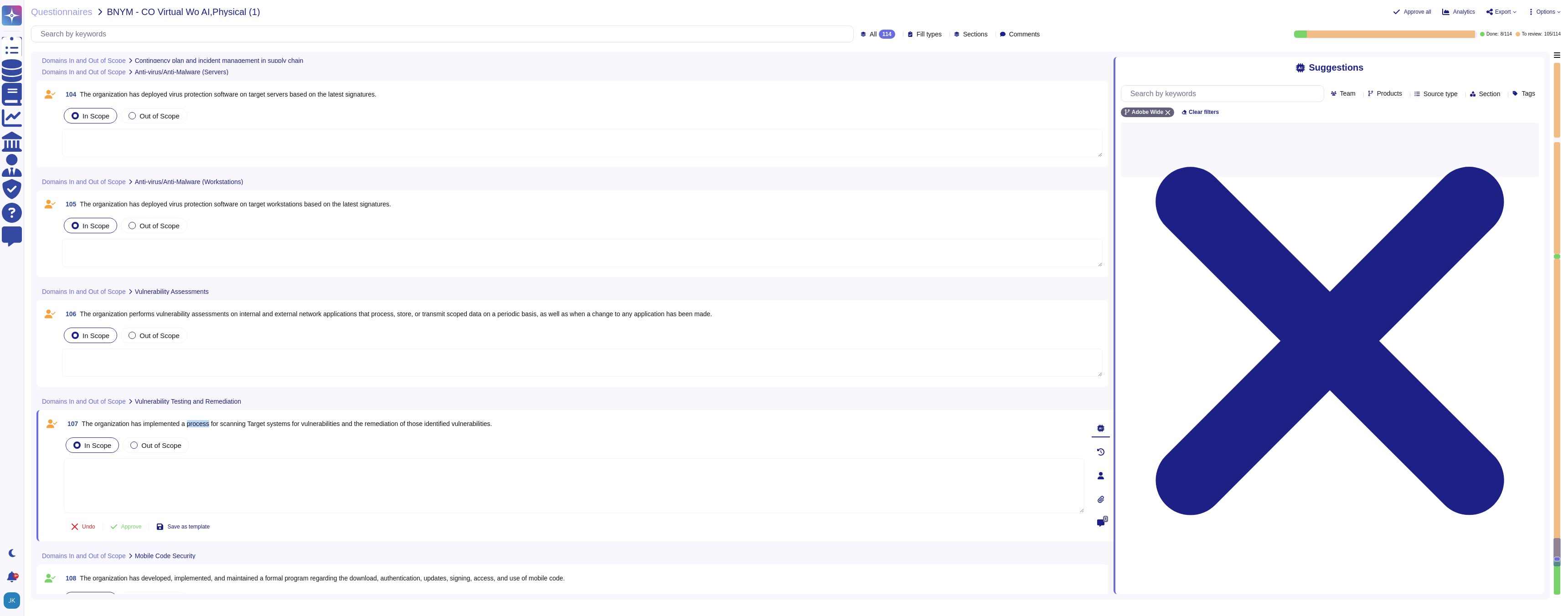
click at [196, 424] on span "The organization has implemented a process for scanning Target systems for vuln…" at bounding box center [287, 424] width 410 height 7
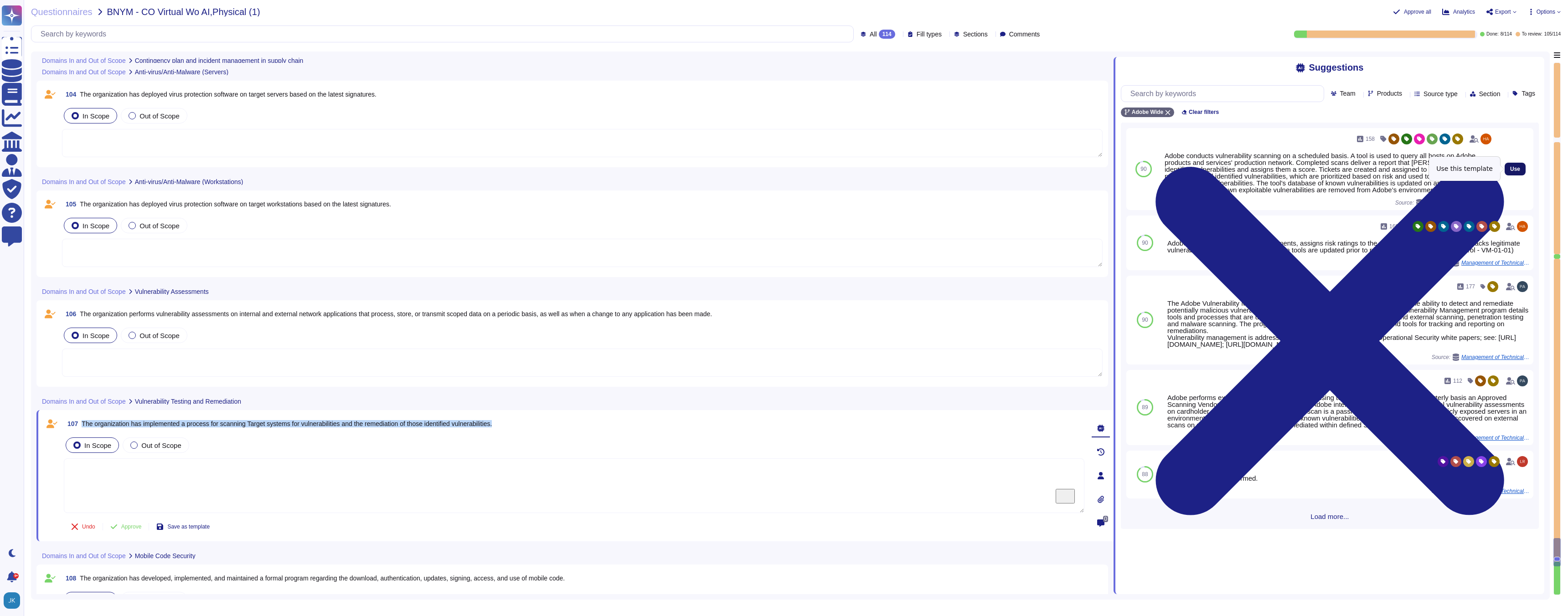
click at [1522, 169] on button "Use" at bounding box center [1515, 169] width 21 height 13
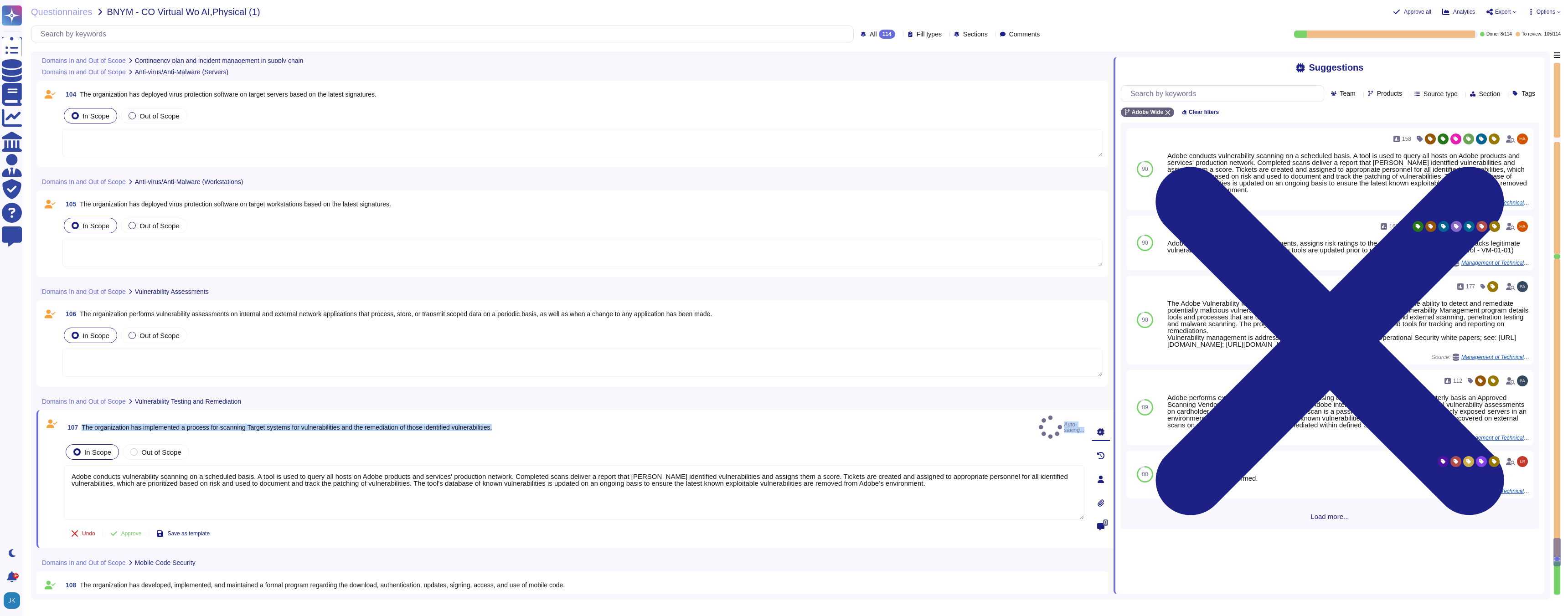
type textarea "Adobe conducts vulnerability scanning on a scheduled basis. A tool is used to q…"
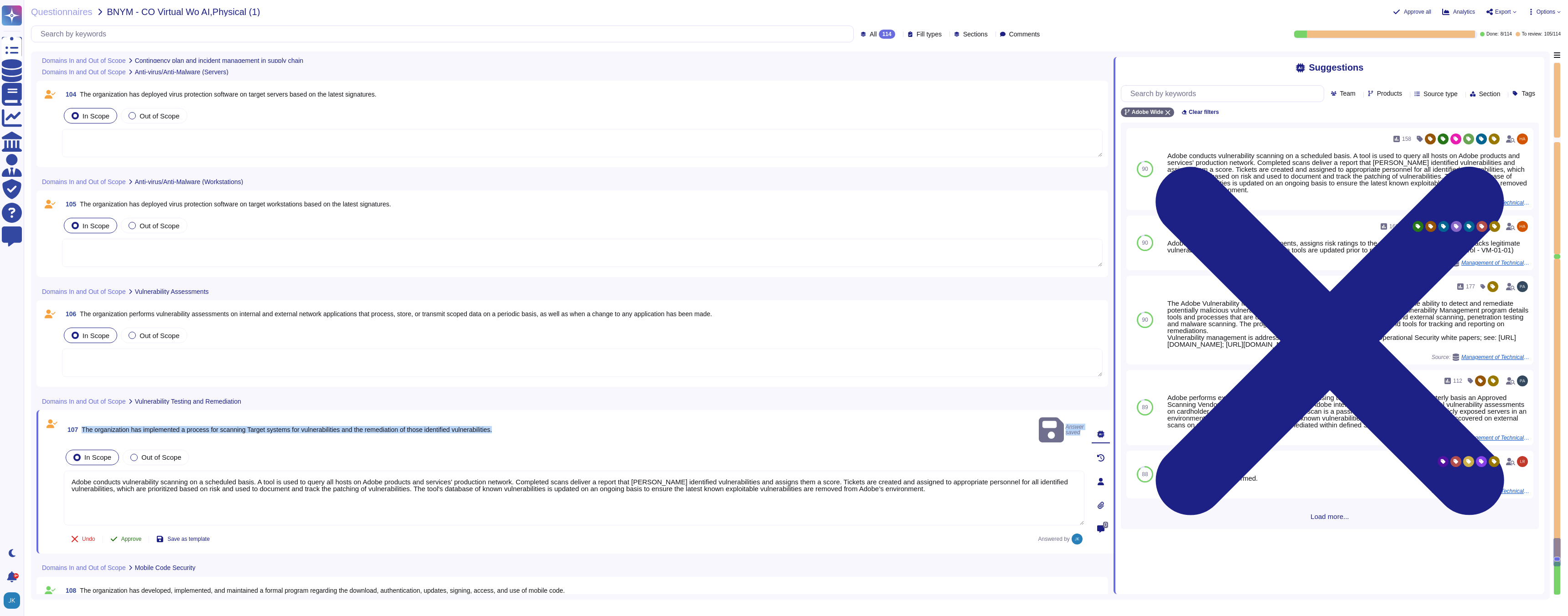
click at [134, 536] on span "Approve" at bounding box center [131, 539] width 21 height 5
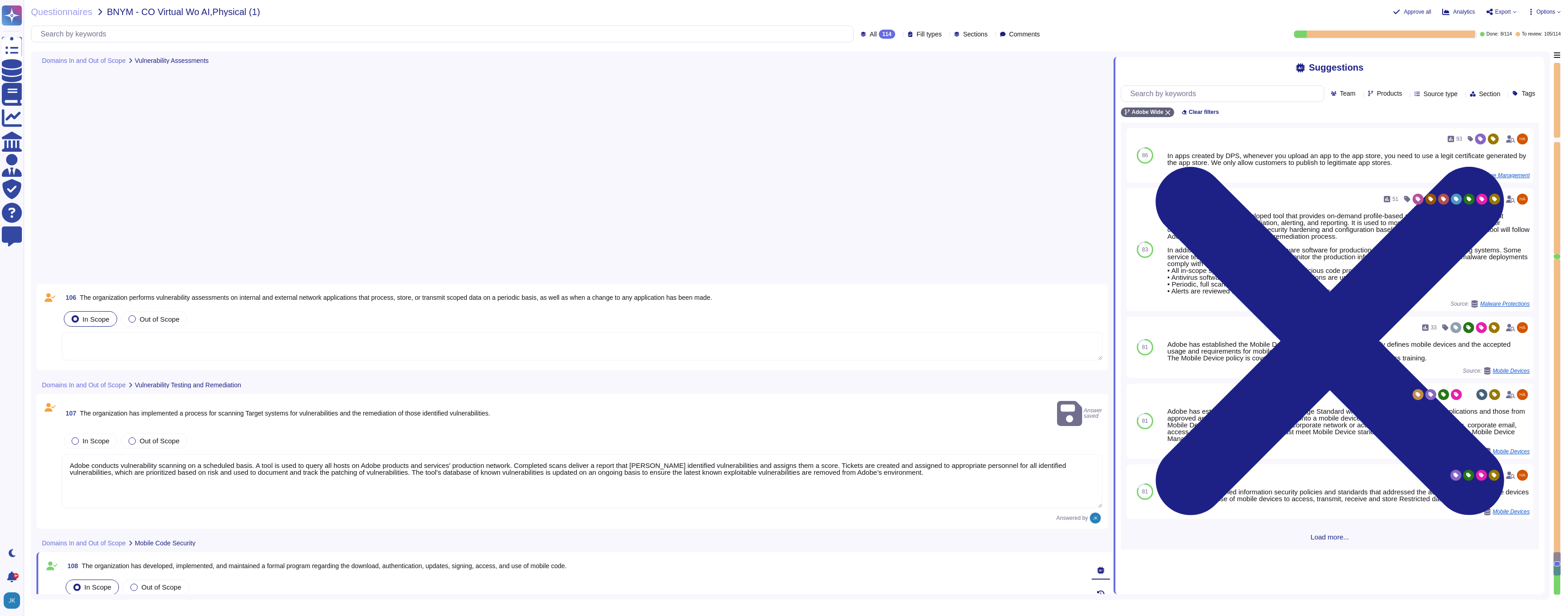
type textarea "Systems are hardened according to CIS guidelines."
type textarea "Systems are hardened according to CIS guidelines. Adobe has developed a base co…"
type textarea "Adobe’s CSO is responsible for the coordination of development and maintenance …"
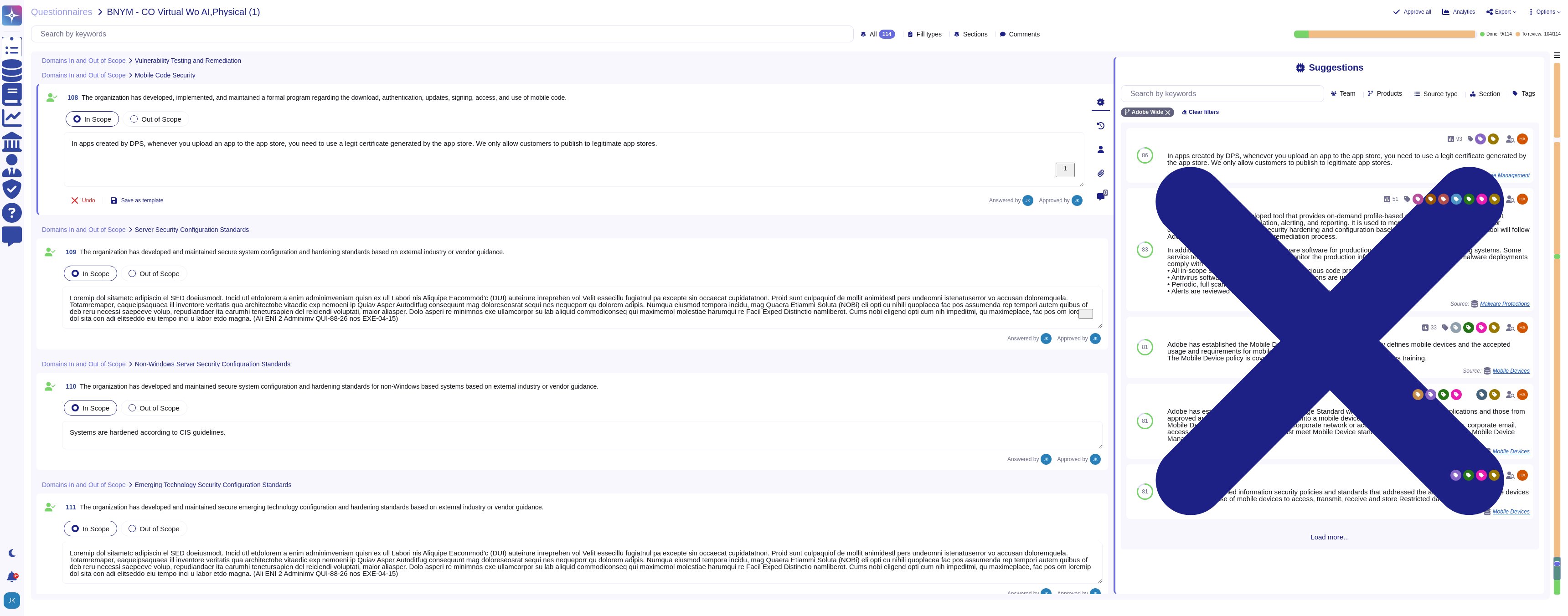
type textarea "Adobe’s CSO is responsible for the coordination of development and maintenance …"
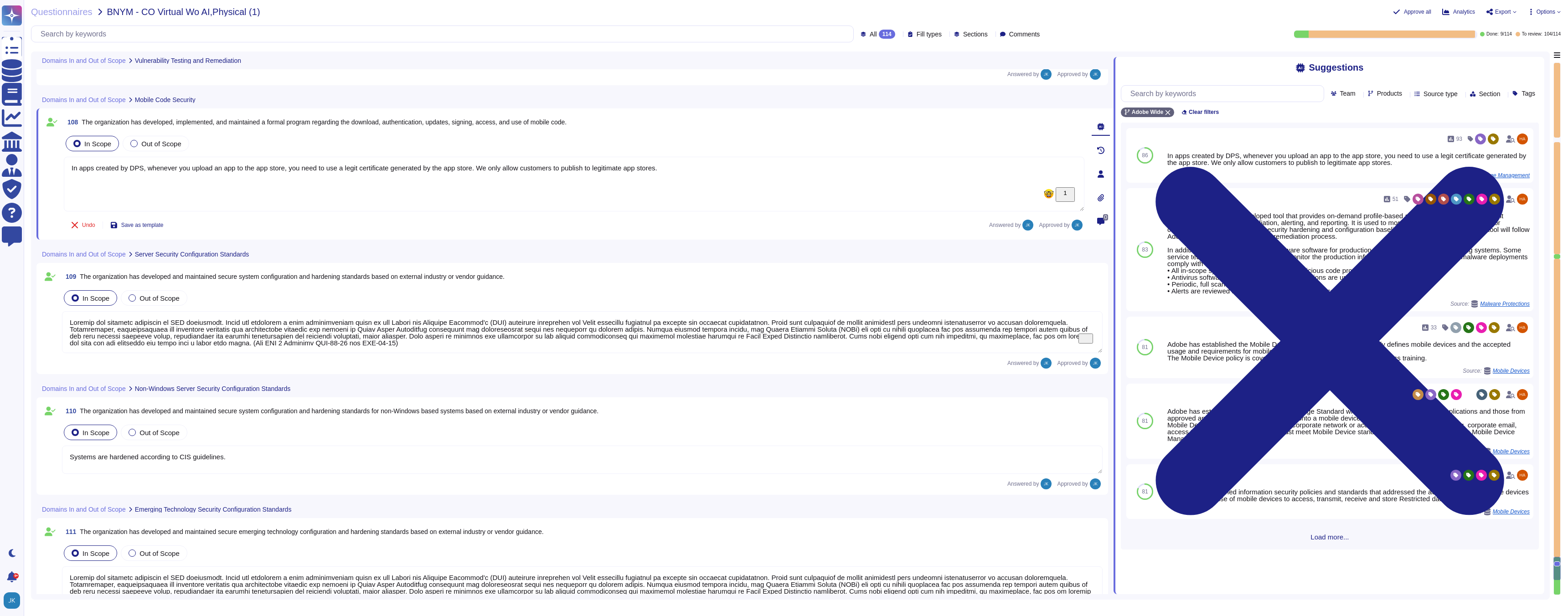
type textarea "Adobe conducts vulnerability scanning on a scheduled basis. A tool is used to q…"
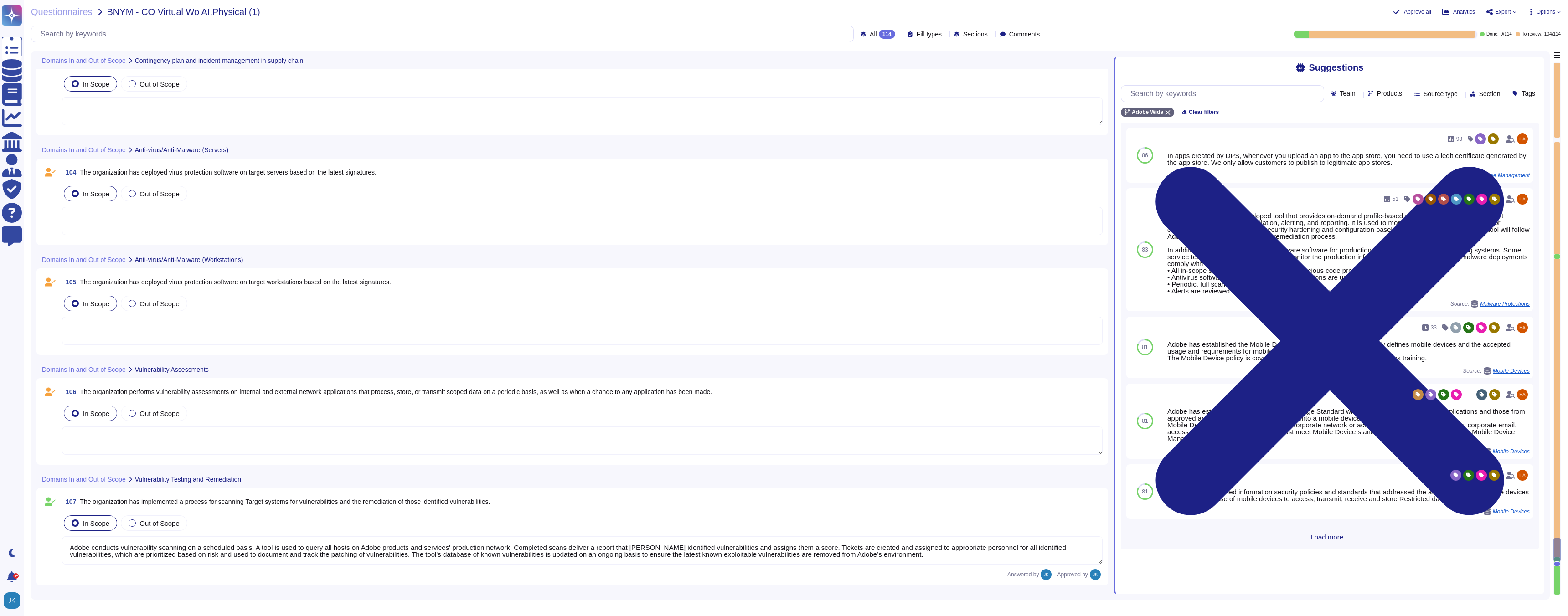
scroll to position [11937, 0]
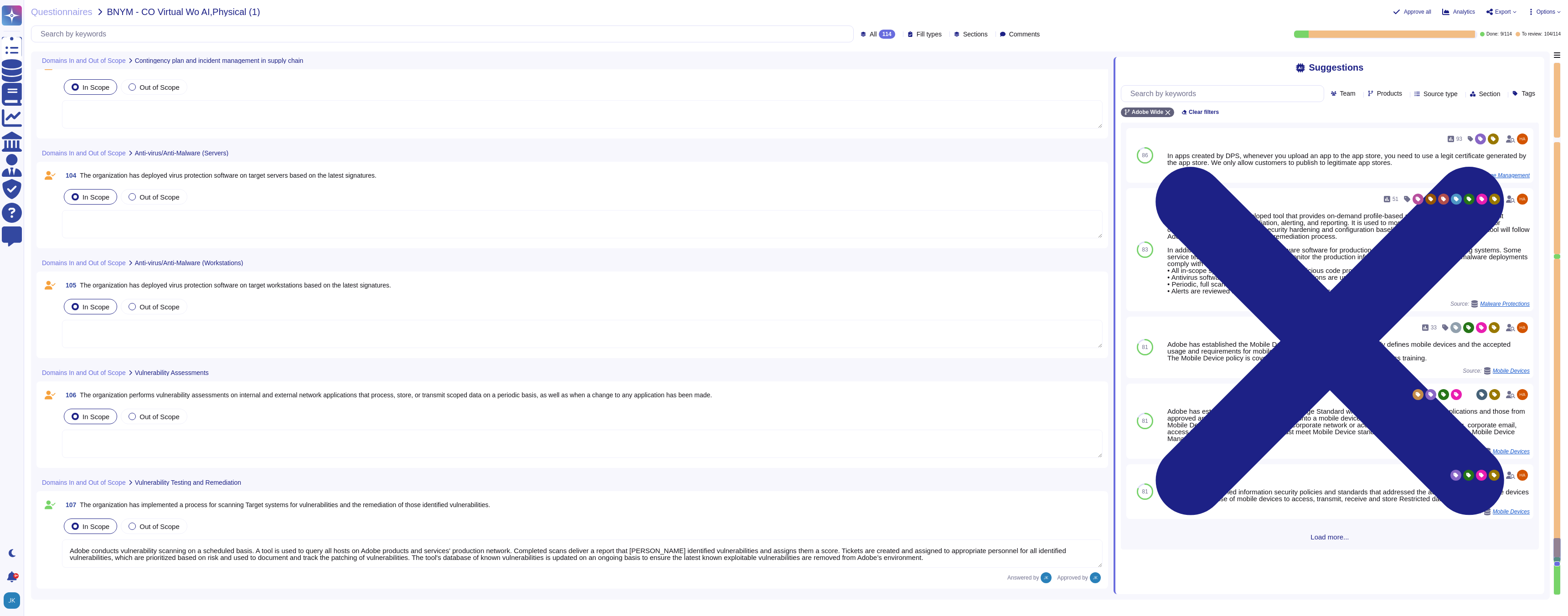
click at [202, 396] on span "The organization performs vulnerability assessments on internal and external ne…" at bounding box center [396, 395] width 632 height 7
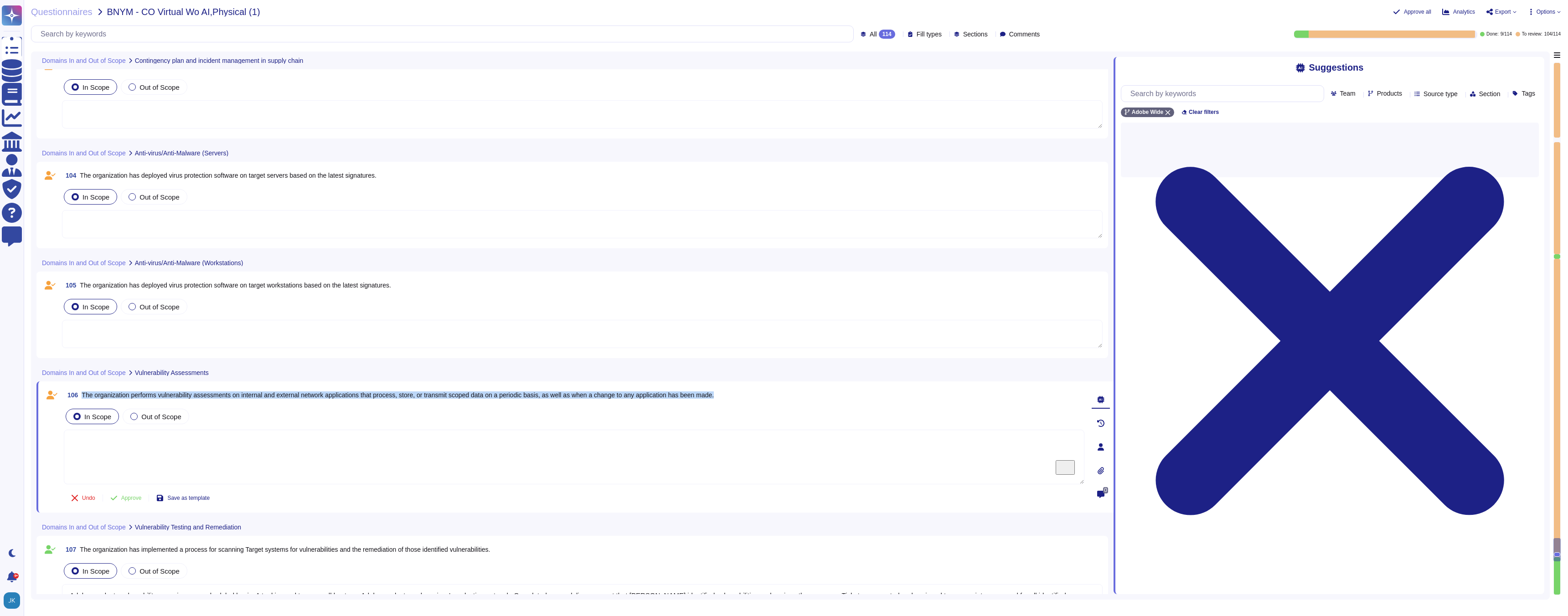
click at [202, 396] on span "The organization performs vulnerability assessments on internal and external ne…" at bounding box center [397, 395] width 632 height 7
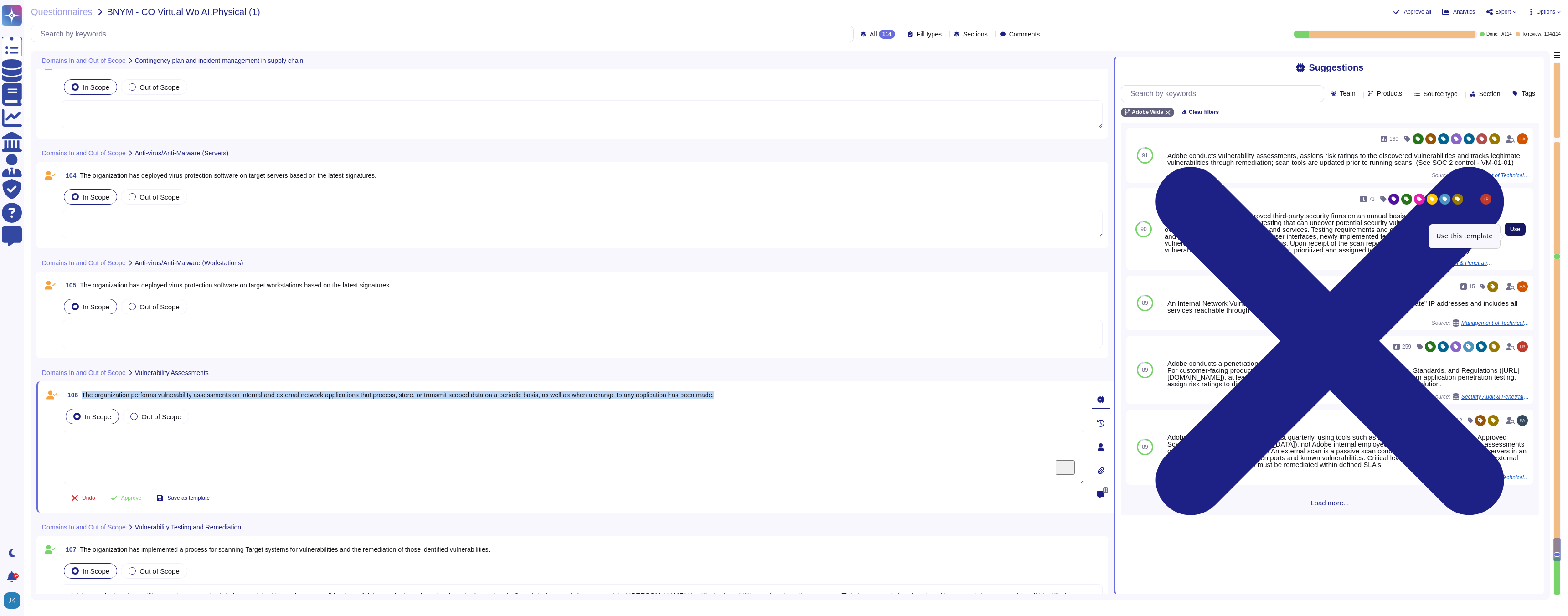
click at [1520, 232] on span "Use" at bounding box center [1515, 229] width 10 height 5
type textarea "Adobe regularly engages approved third-party security firms on an annual basis …"
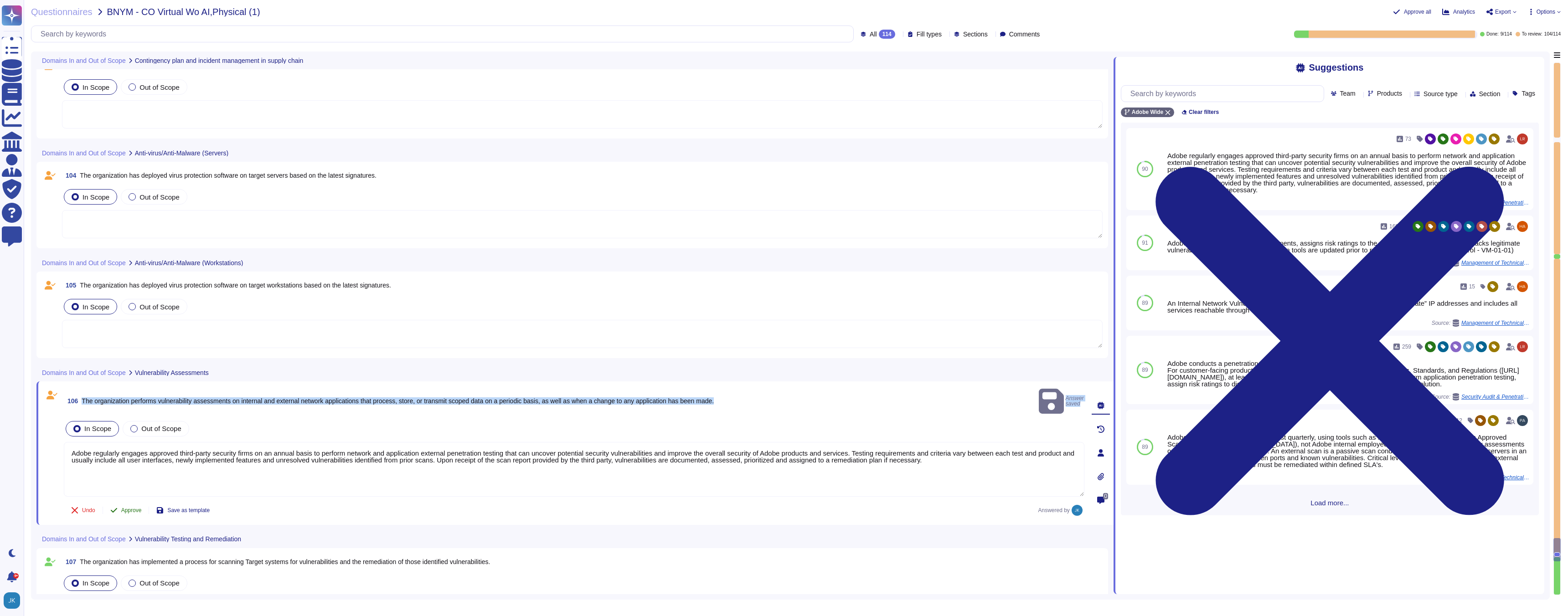
click at [128, 508] on span "Approve" at bounding box center [131, 510] width 21 height 5
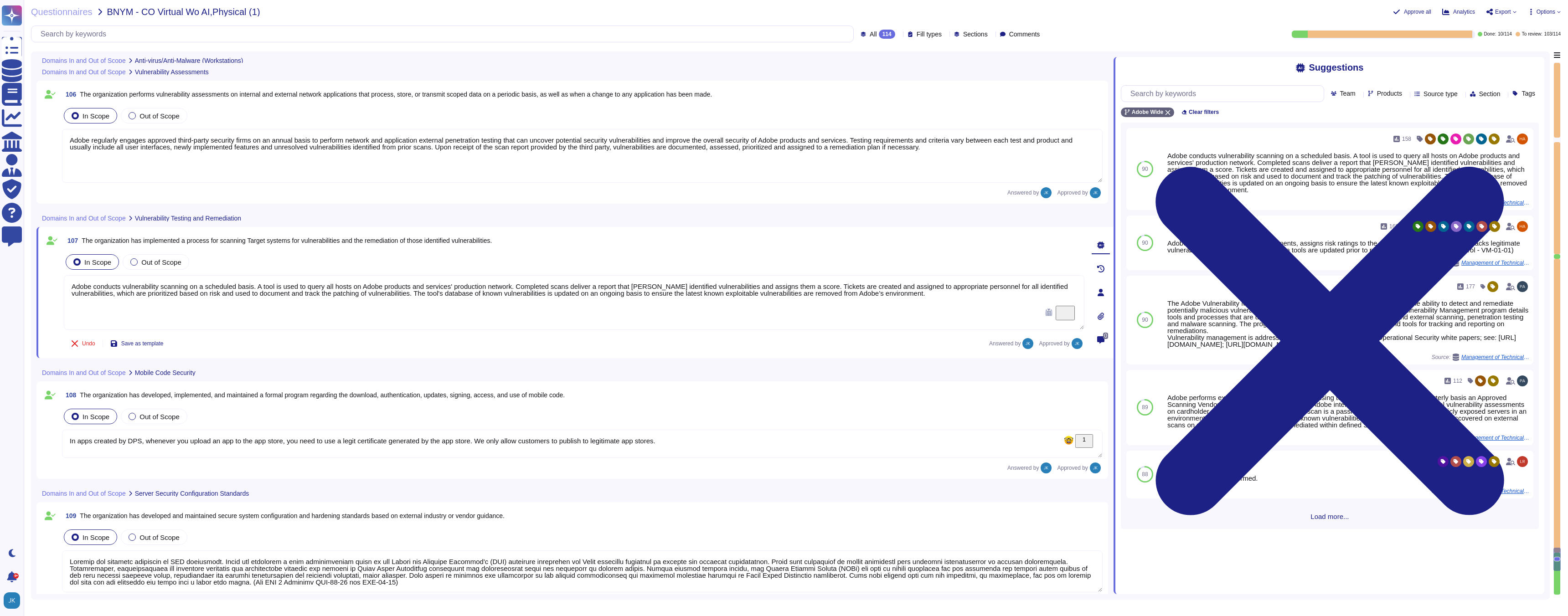
type textarea "Systems are hardened according to CIS guidelines. Adobe has developed a base co…"
type textarea "Systems are hardened according to CIS guidelines."
type textarea "Systems are hardened according to CIS guidelines. Adobe has developed a base co…"
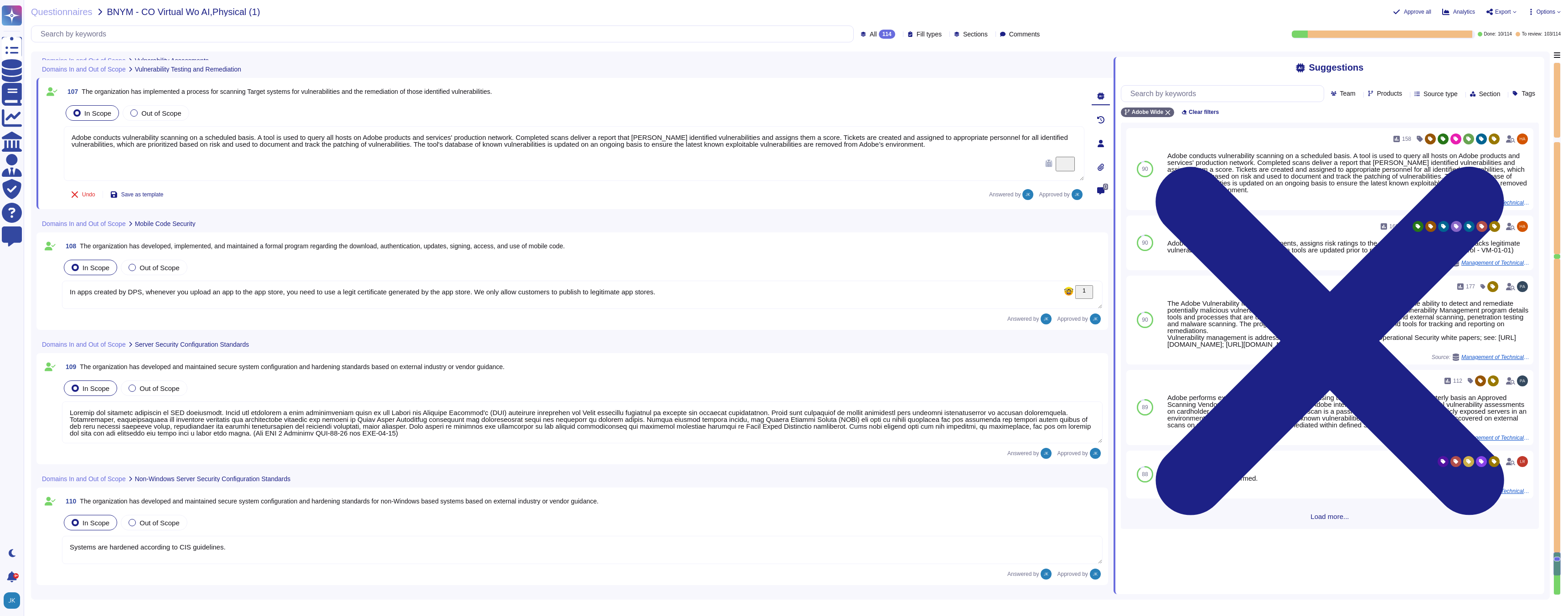
type textarea "Adobe’s CSO is responsible for the coordination of development and maintenance …"
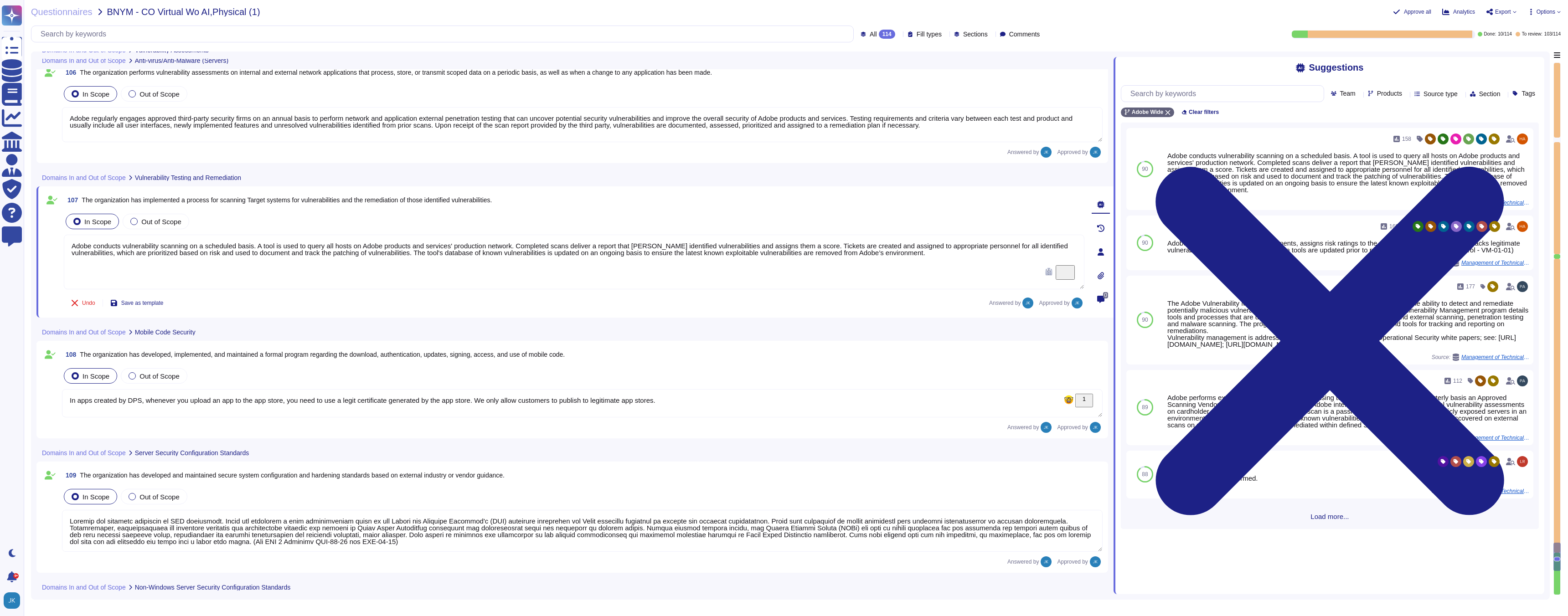
type textarea "Adobe regularly engages approved third-party security firms on an annual basis …"
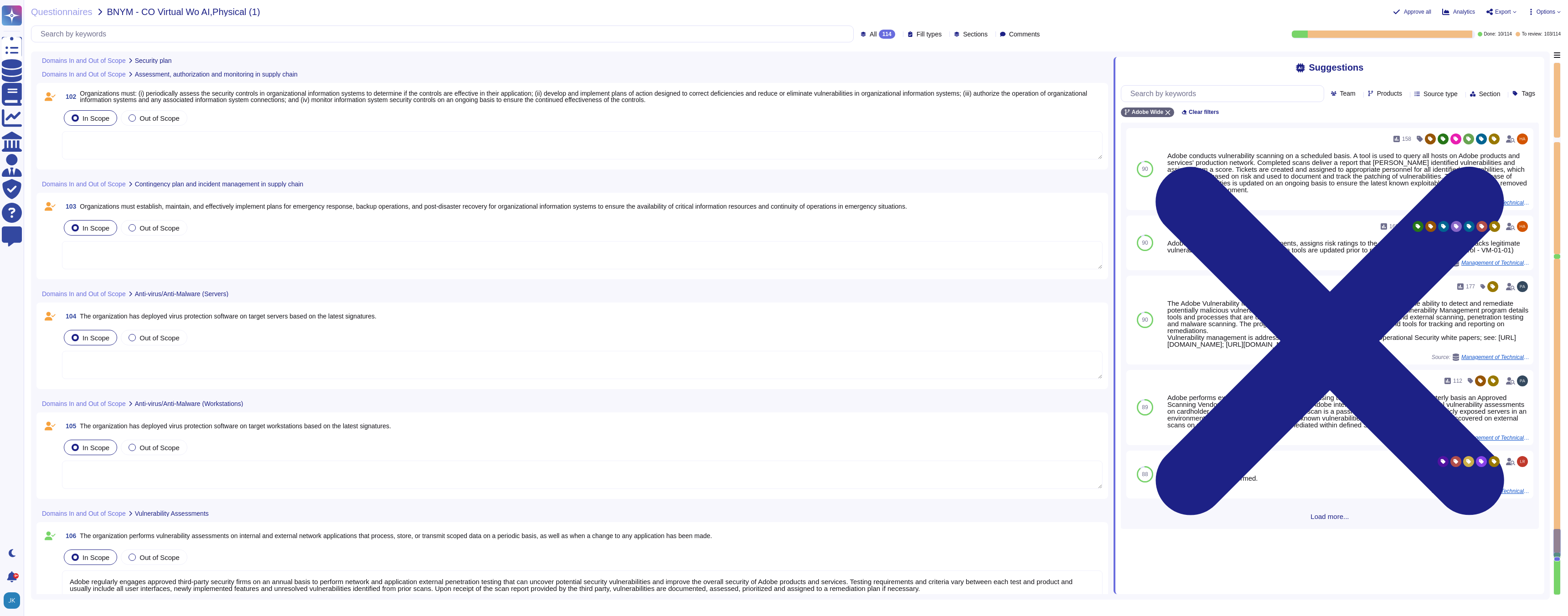
type textarea "In apps created by DPS, whenever you upload an app to the app store, you need t…"
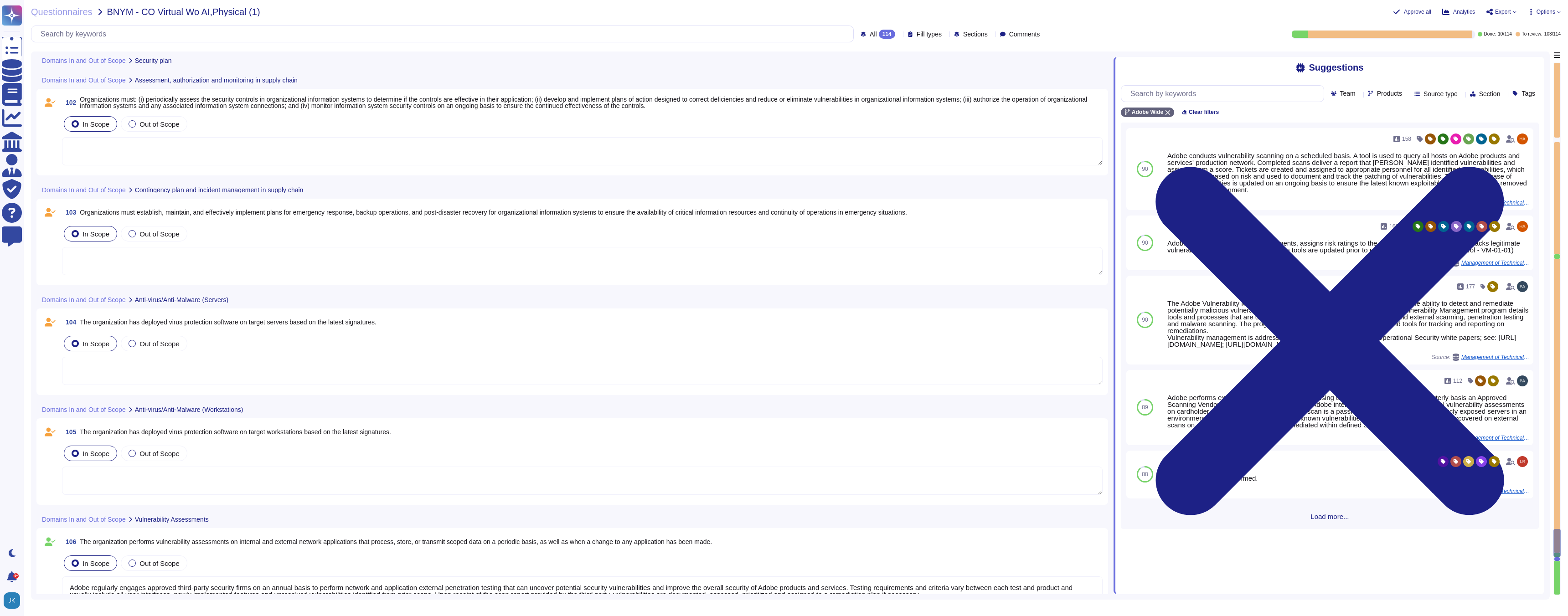
click at [229, 432] on span "The organization has deployed virus protection software on target workstations …" at bounding box center [235, 432] width 311 height 7
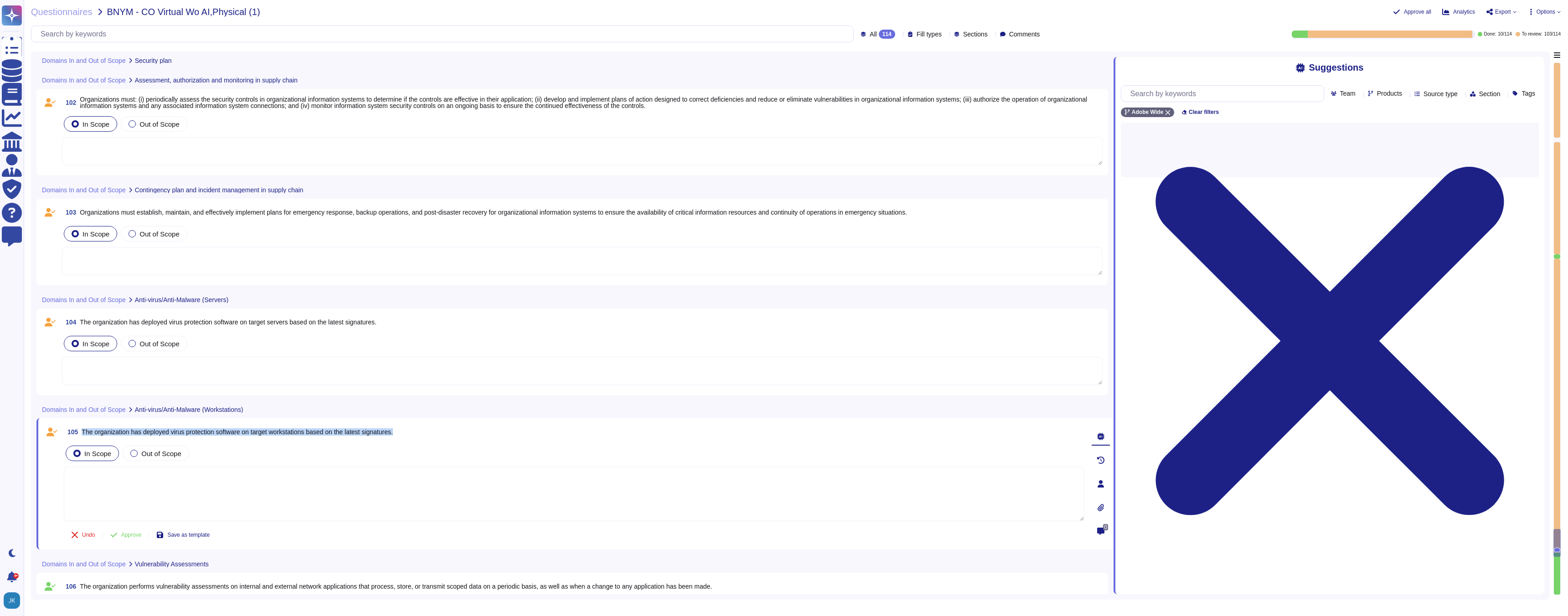
click at [229, 432] on span "The organization has deployed virus protection software on target workstations …" at bounding box center [237, 432] width 311 height 7
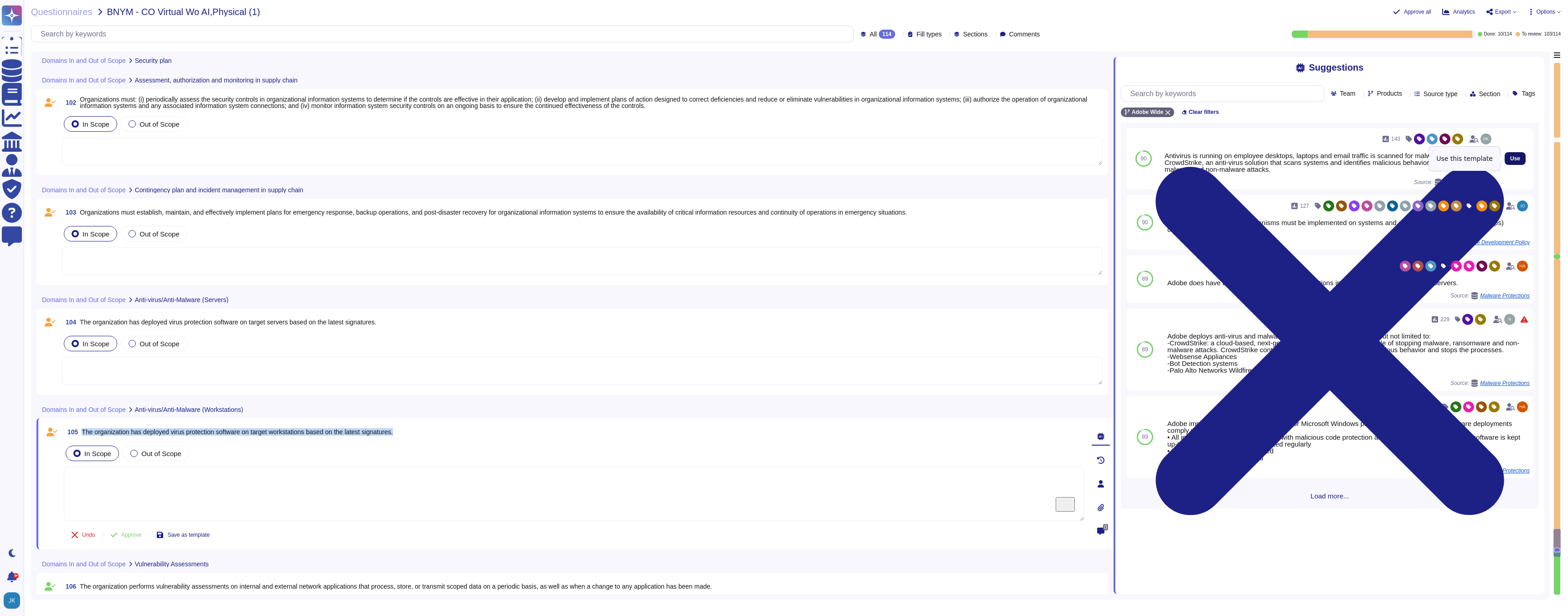
click at [1514, 159] on span "Use" at bounding box center [1515, 158] width 10 height 5
type textarea "Antivirus is running on employee desktops, laptops and email traffic is scanned…"
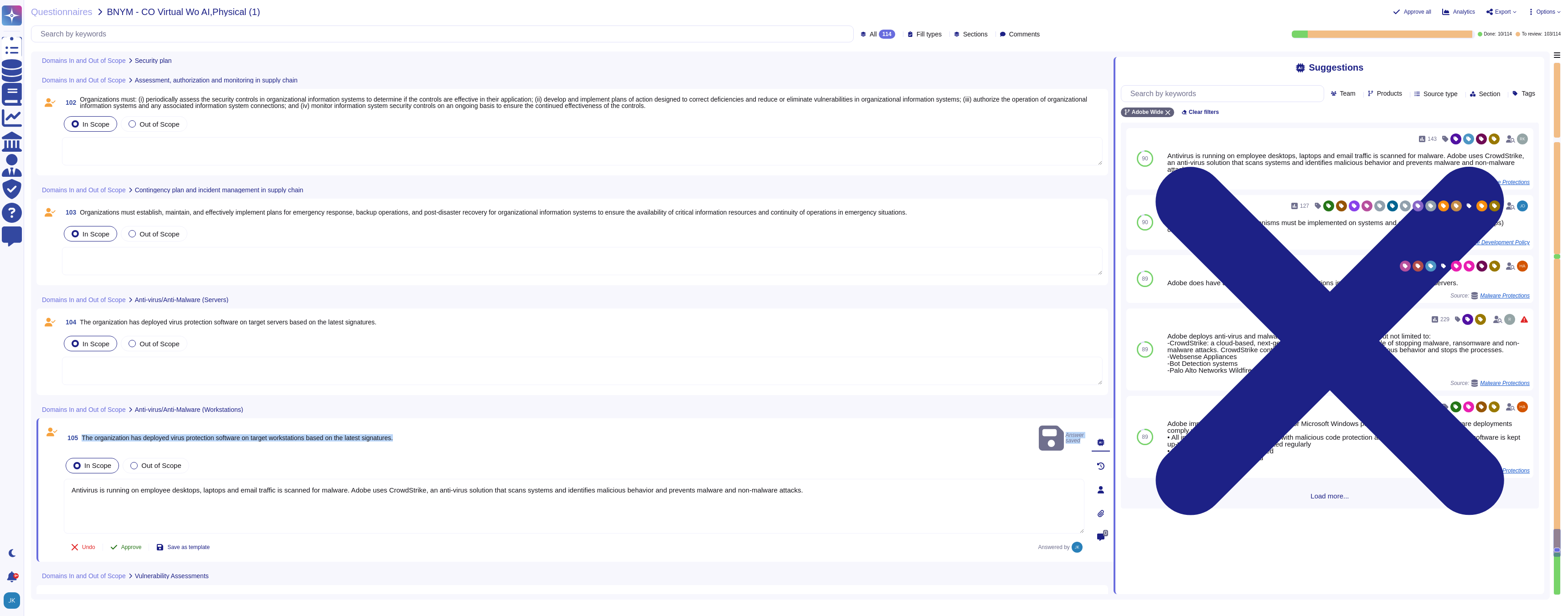
click at [127, 545] on span "Approve" at bounding box center [131, 547] width 21 height 5
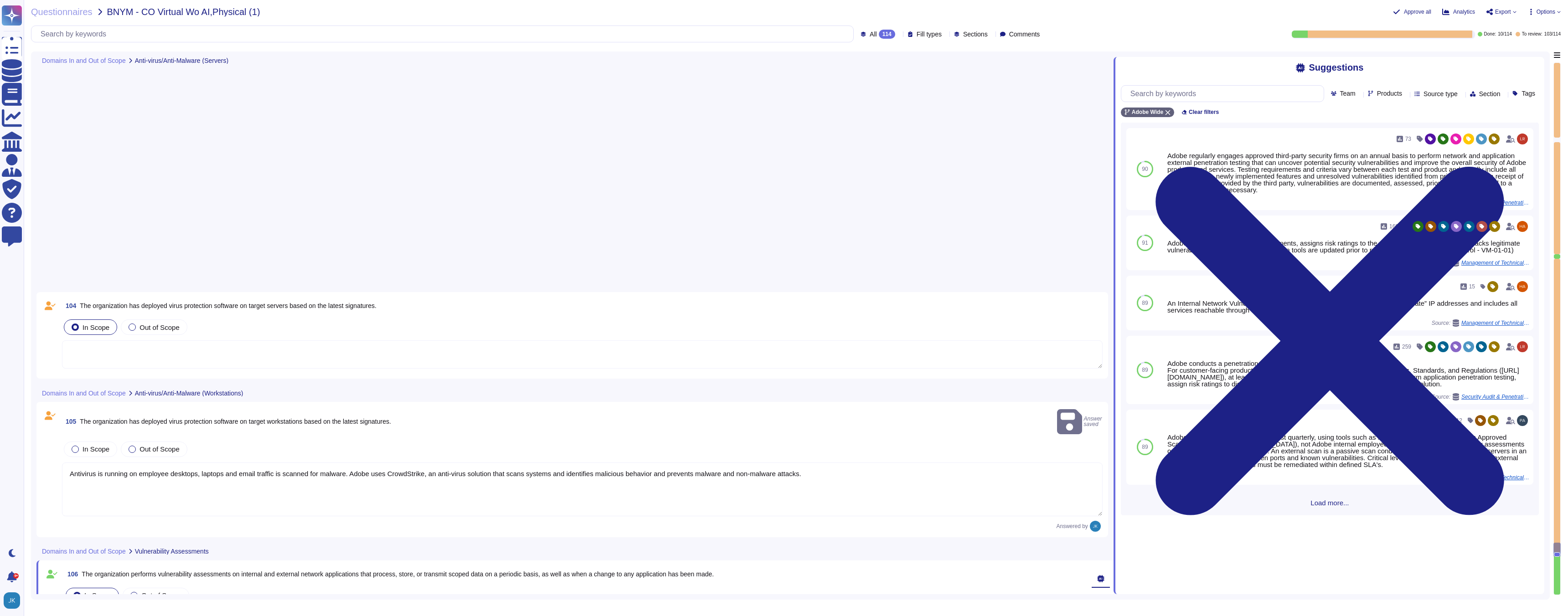
type textarea "In apps created by DPS, whenever you upload an app to the app store, you need t…"
type textarea "Systems are hardened according to CIS guidelines. Adobe has developed a base co…"
type textarea "Systems are hardened according to CIS guidelines."
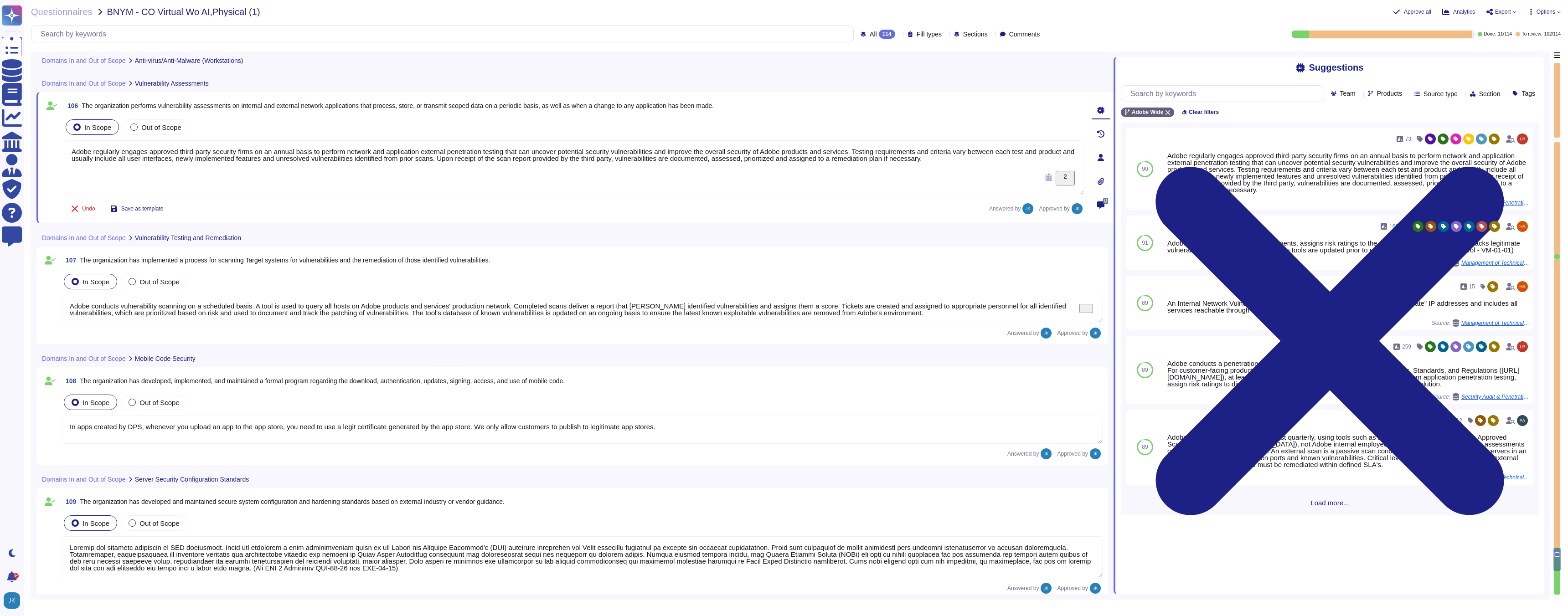
type textarea "Systems are hardened according to CIS guidelines."
type textarea "Systems are hardened according to CIS guidelines. Adobe has developed a base co…"
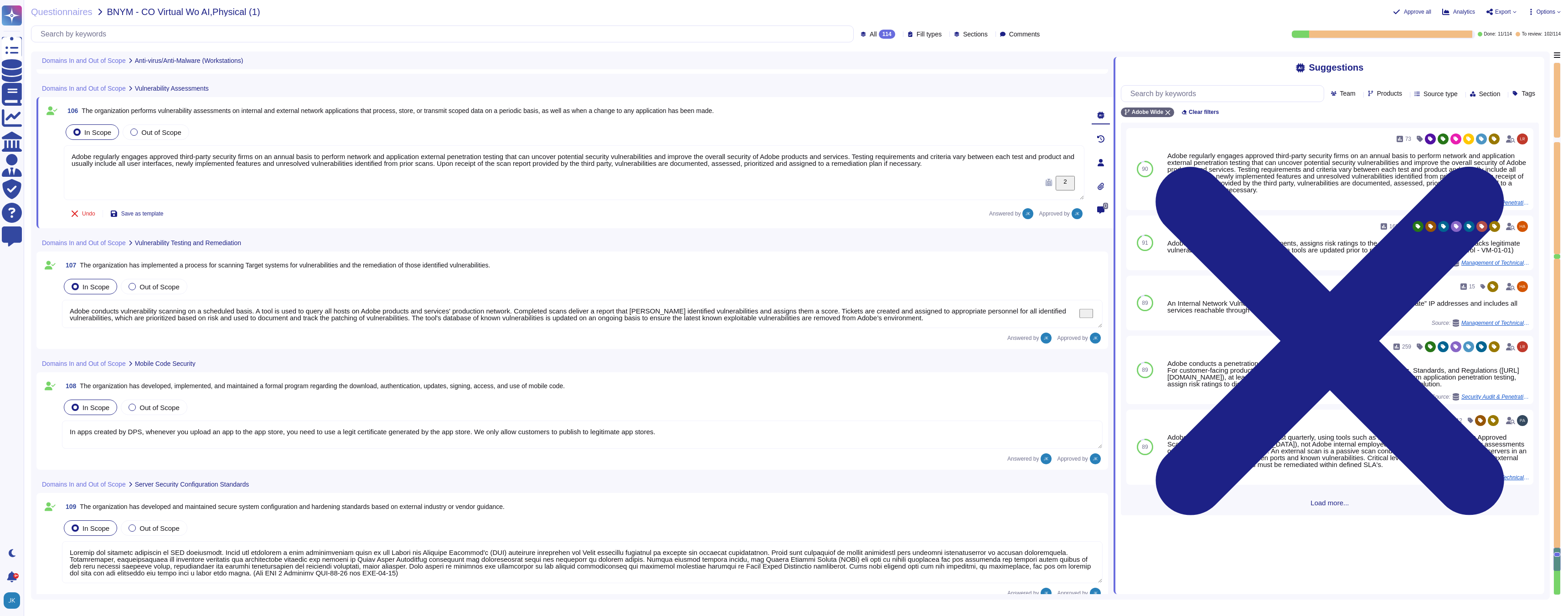
type textarea "Antivirus is running on employee desktops, laptops and email traffic is scanned…"
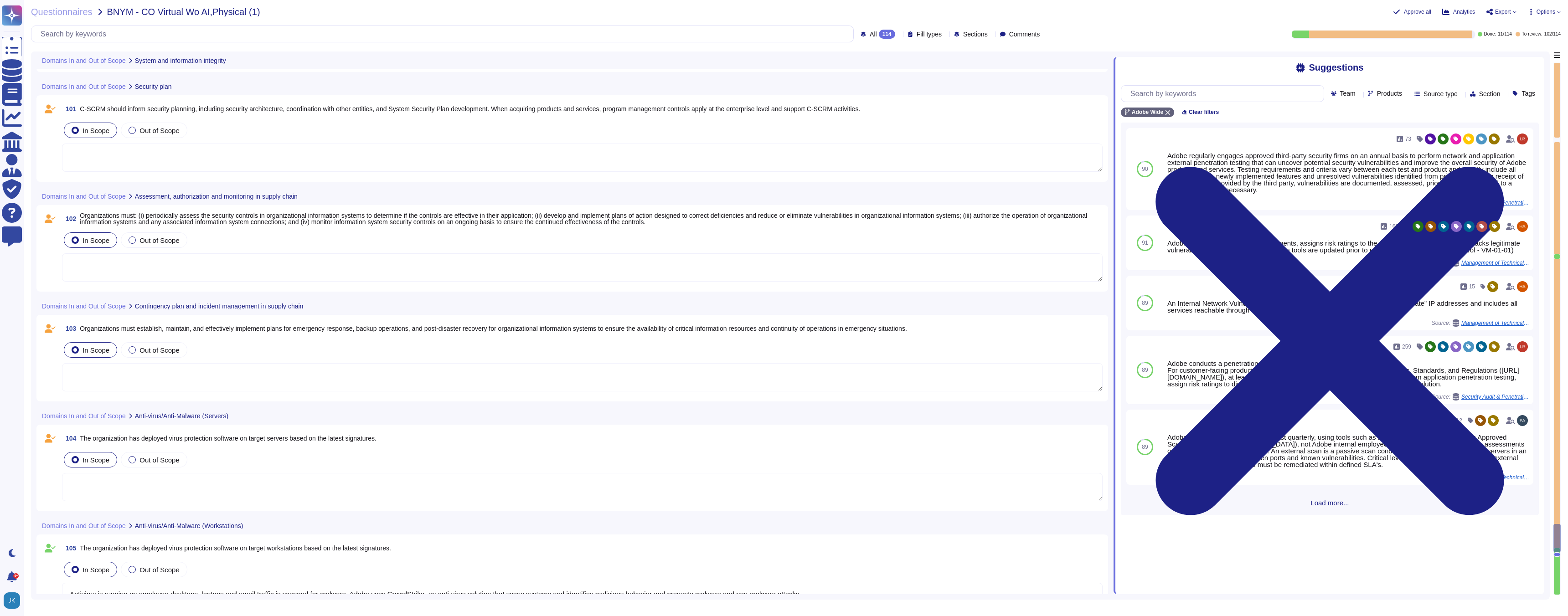
scroll to position [11709, 0]
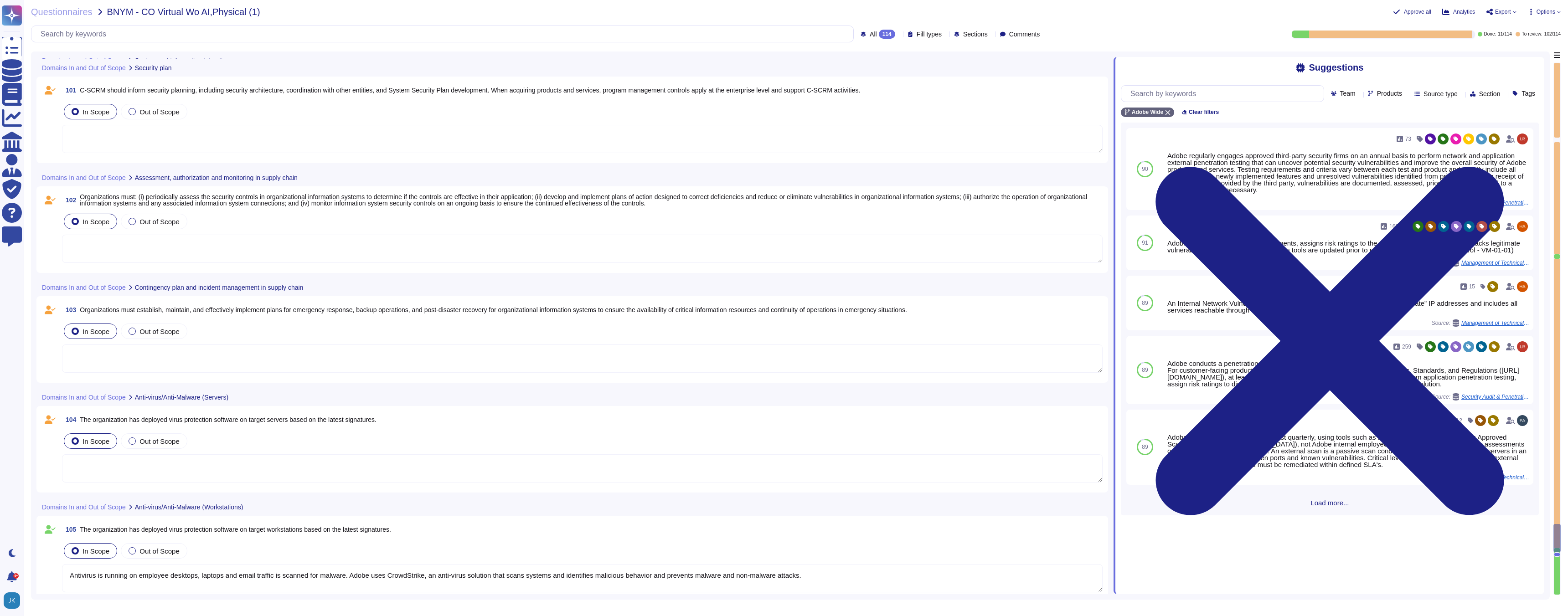
type textarea "Adobe conducts vulnerability scanning on a scheduled basis. A tool is used to q…"
click at [235, 418] on span "The organization has deployed virus protection software on target servers based…" at bounding box center [228, 420] width 296 height 7
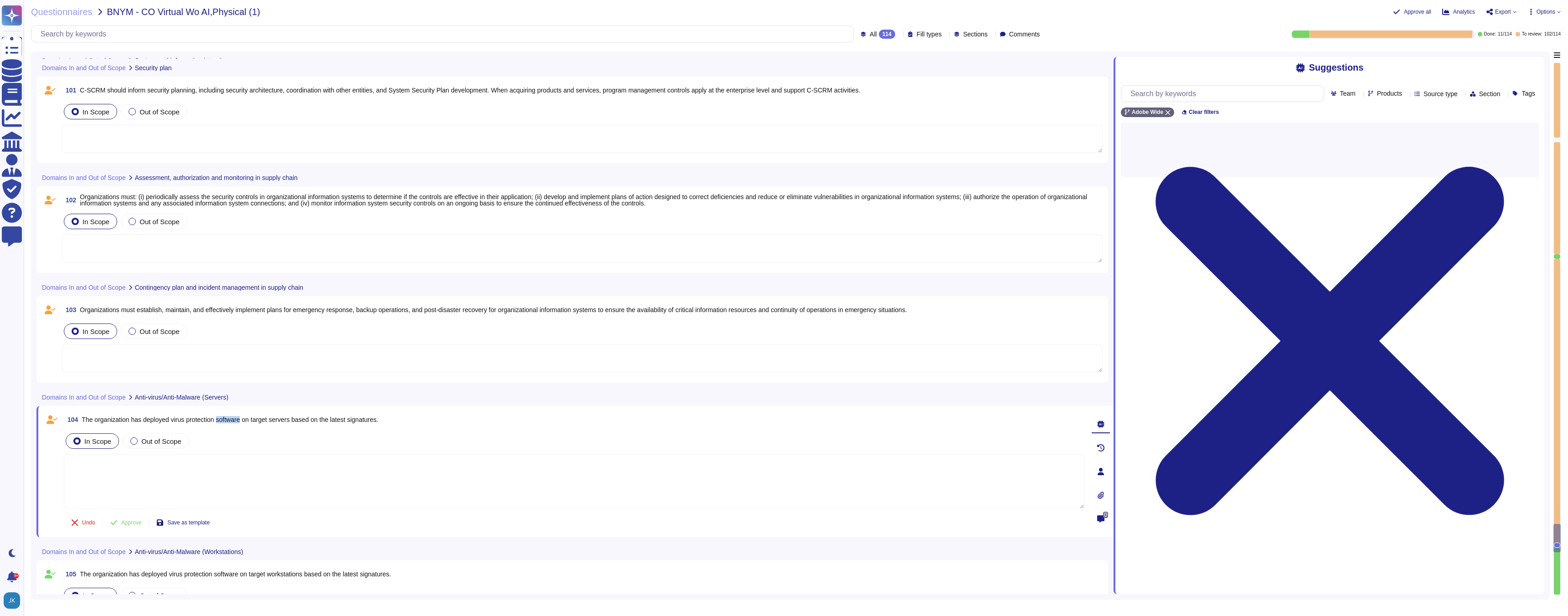
click at [235, 418] on span "The organization has deployed virus protection software on target servers based…" at bounding box center [229, 420] width 296 height 7
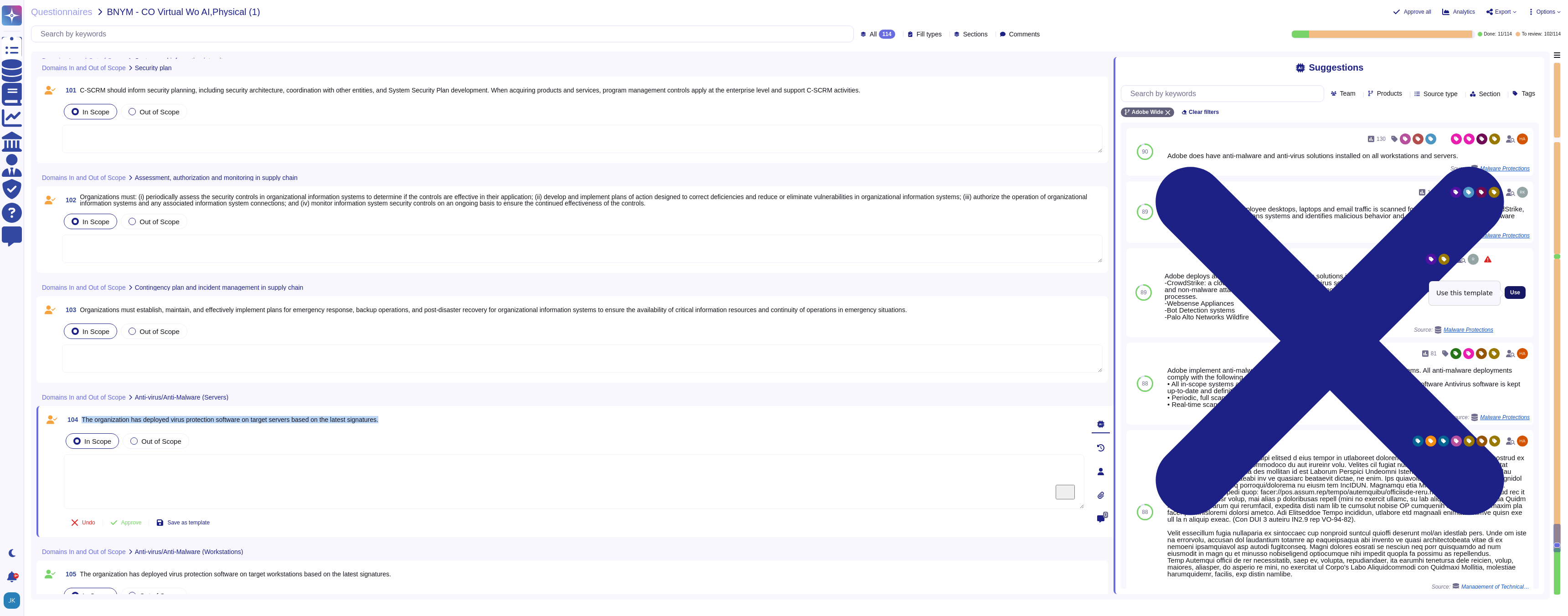
click at [1514, 294] on span "Use" at bounding box center [1515, 292] width 10 height 5
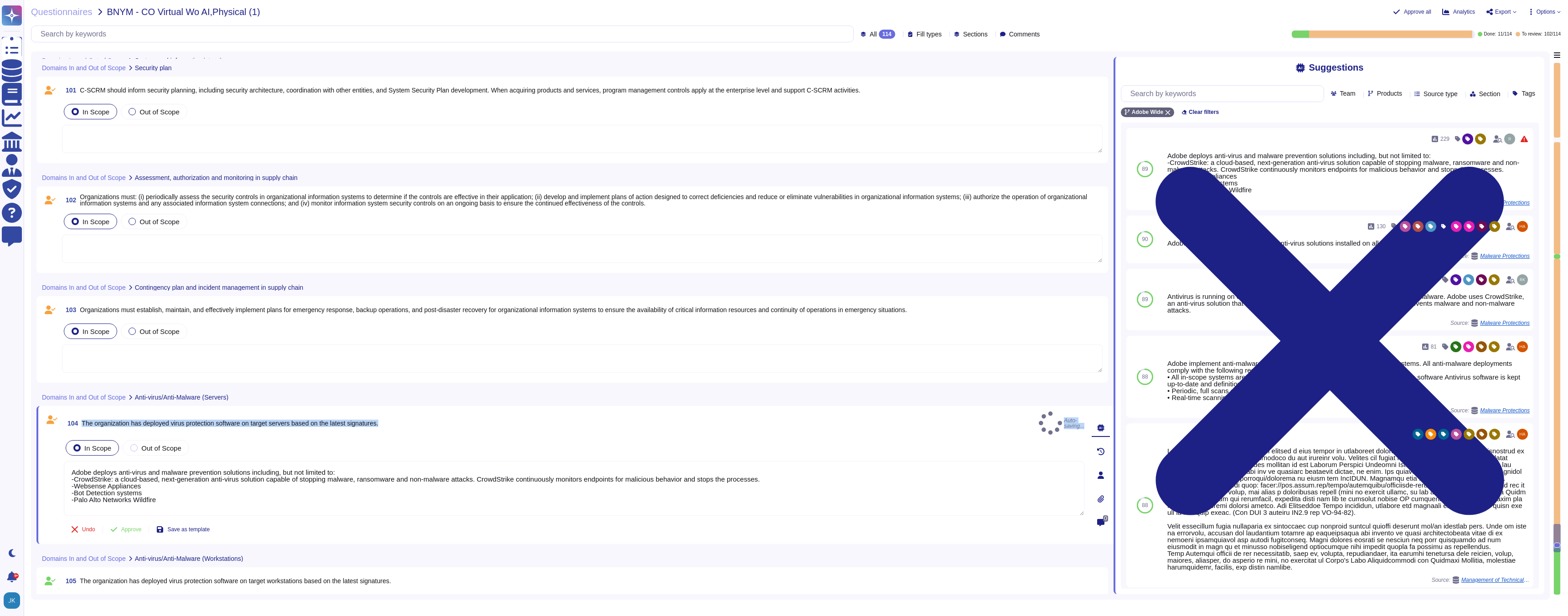
type textarea "Adobe deploys anti-virus and malware prevention solutions including, but not li…"
click at [127, 533] on span "Approve" at bounding box center [131, 535] width 21 height 5
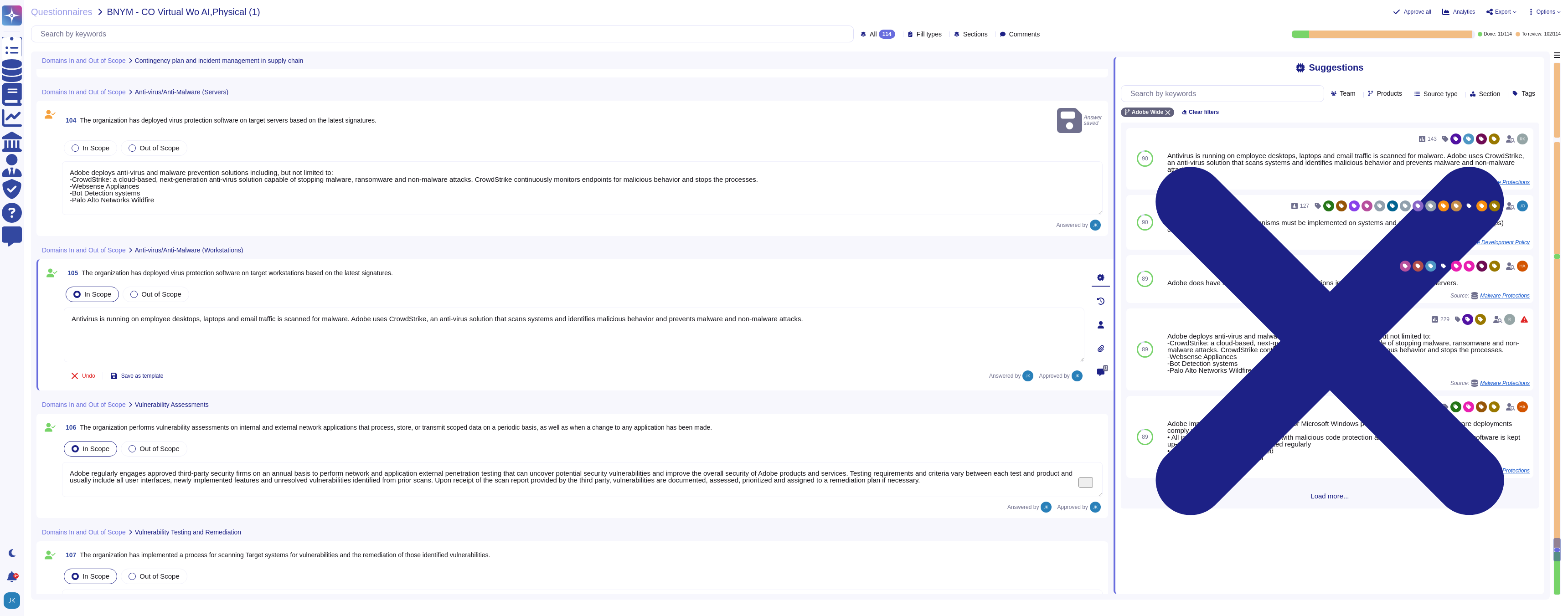
type textarea "In apps created by DPS, whenever you upload an app to the app store, you need t…"
type textarea "Systems are hardened according to CIS guidelines. Adobe has developed a base co…"
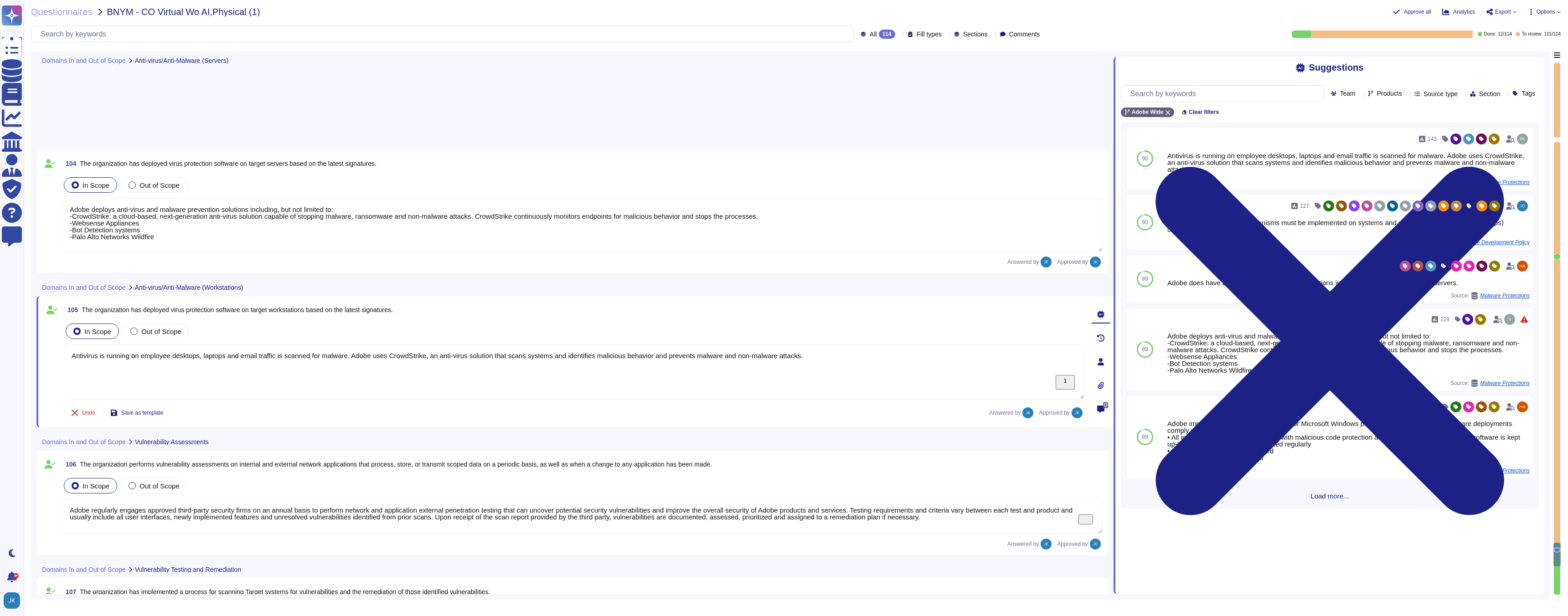
type textarea "Systems are hardened according to CIS guidelines. Adobe has developed a base co…"
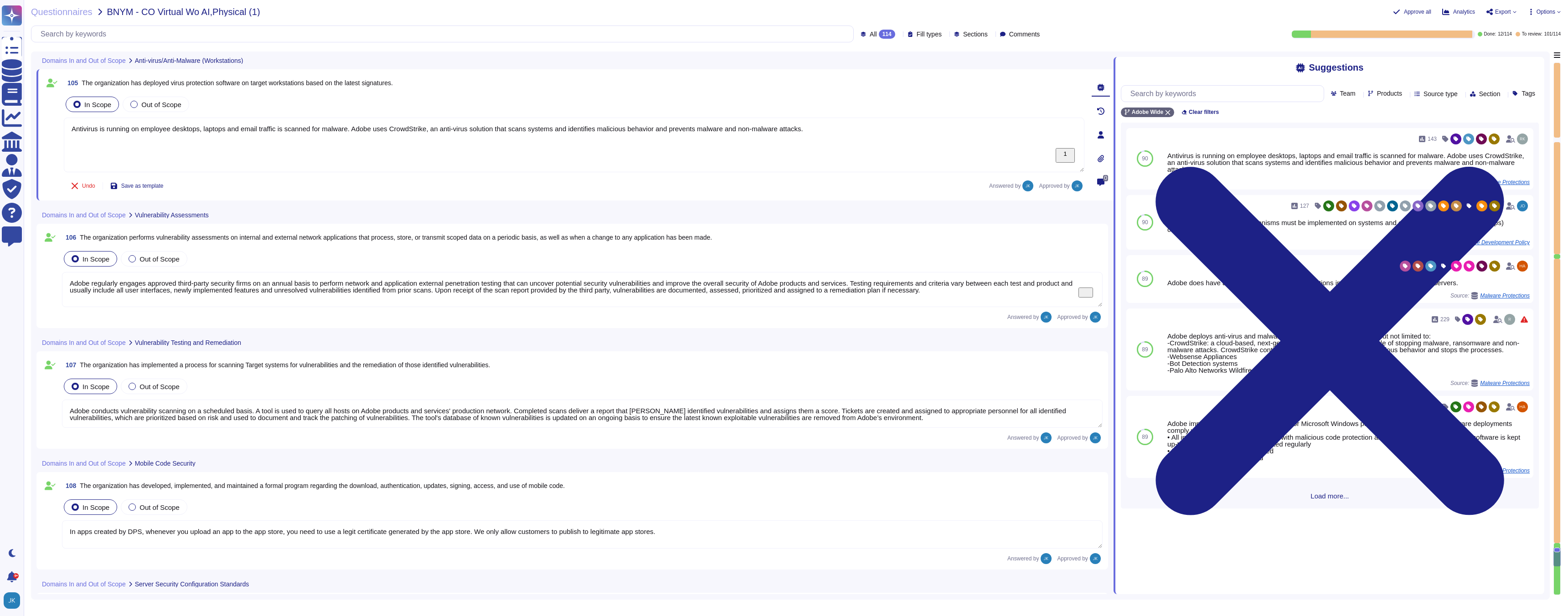
type textarea "Systems are hardened according to CIS guidelines."
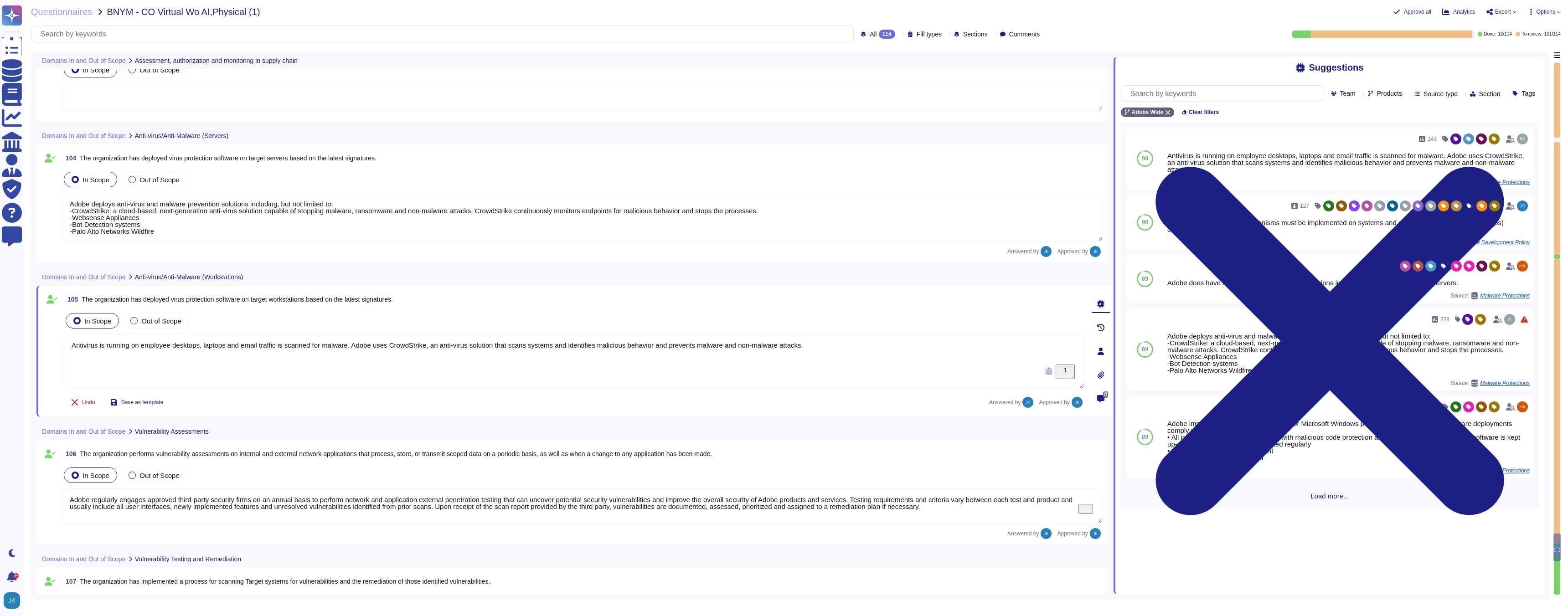
type textarea "Adobe deploys anti-virus and malware prevention solutions including, but not li…"
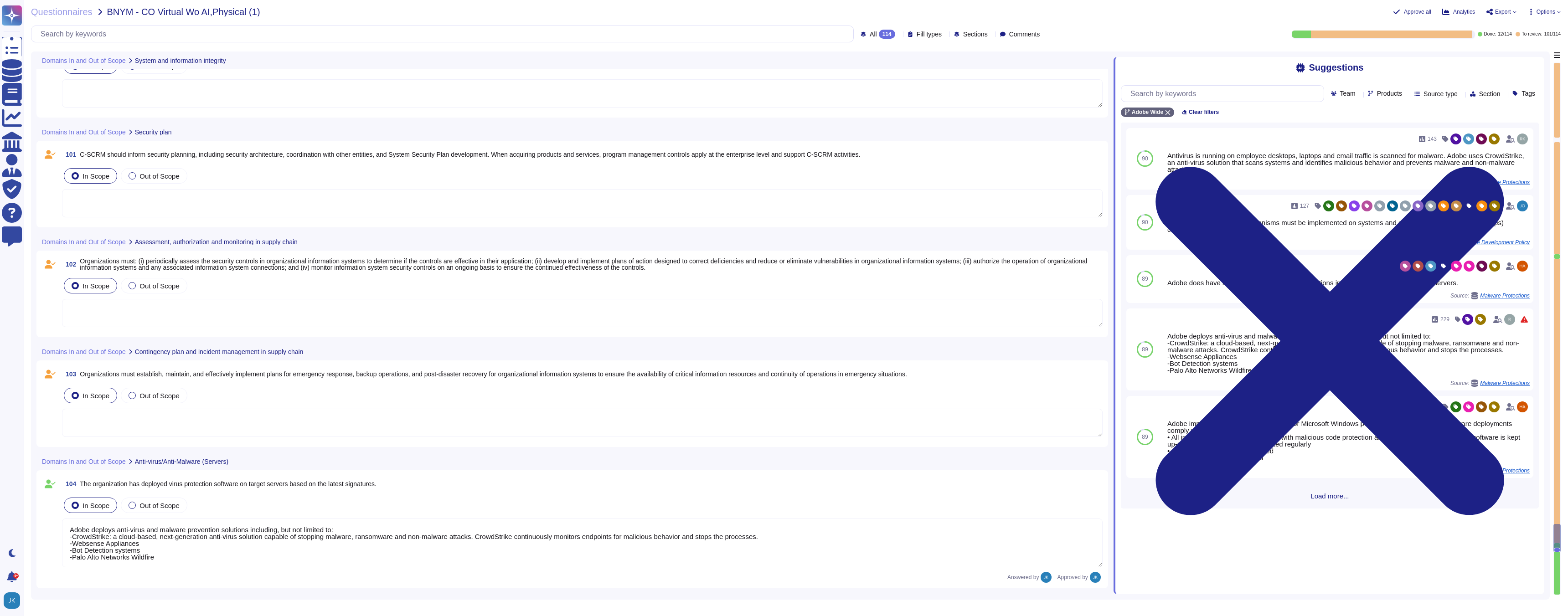
scroll to position [11618, 0]
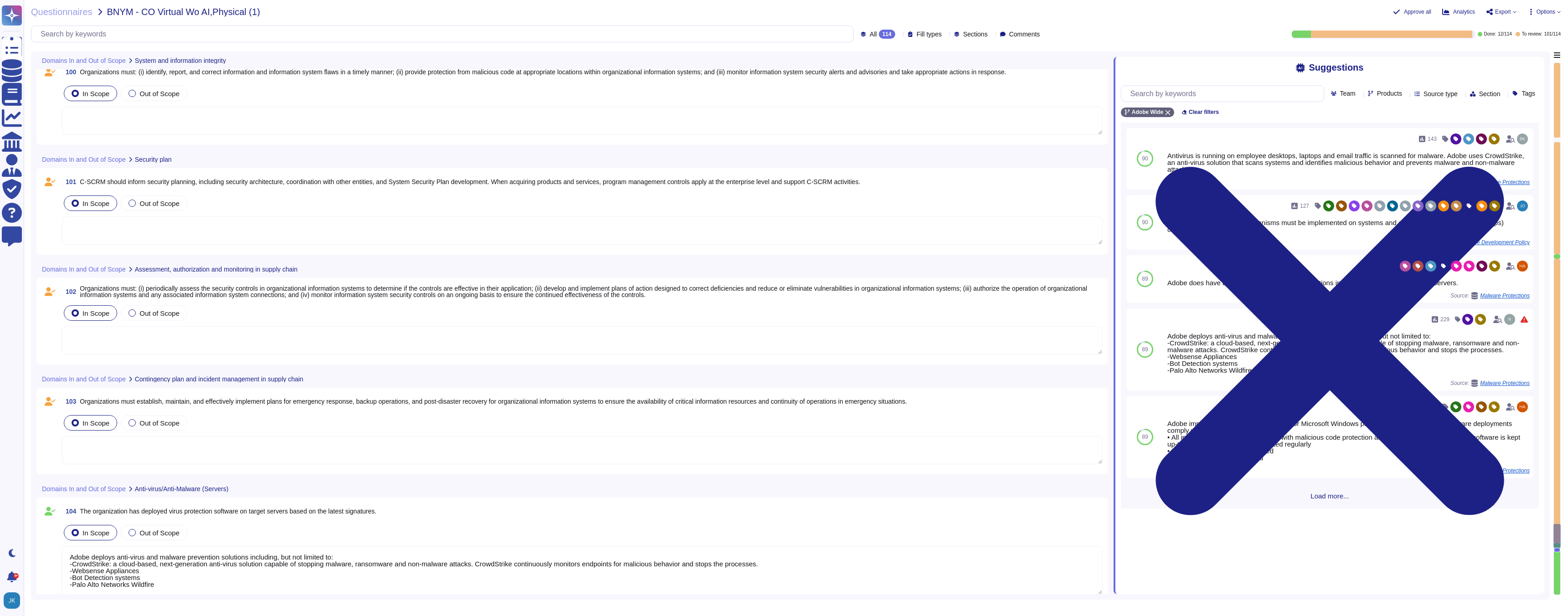
click at [213, 402] on span "Organizations must establish, maintain, and effectively implement plans for eme…" at bounding box center [493, 402] width 827 height 7
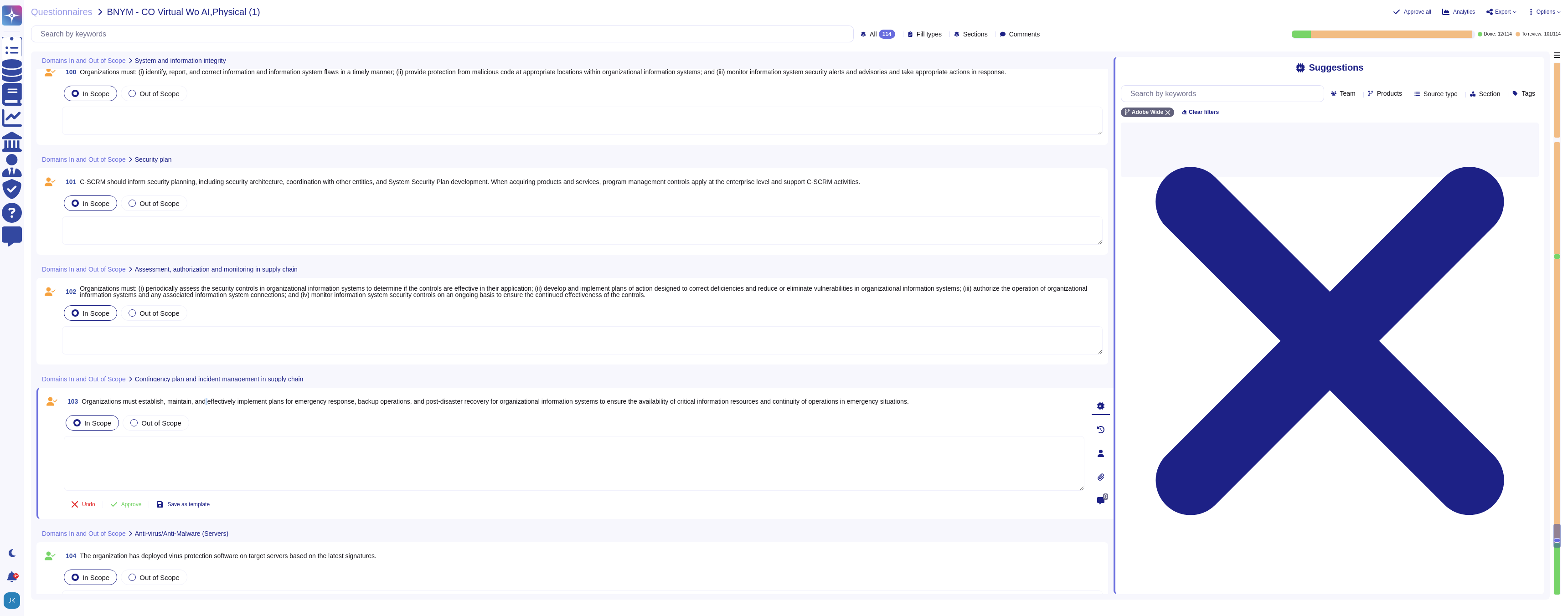
click at [213, 402] on span "Organizations must establish, maintain, and effectively implement plans for eme…" at bounding box center [495, 402] width 827 height 7
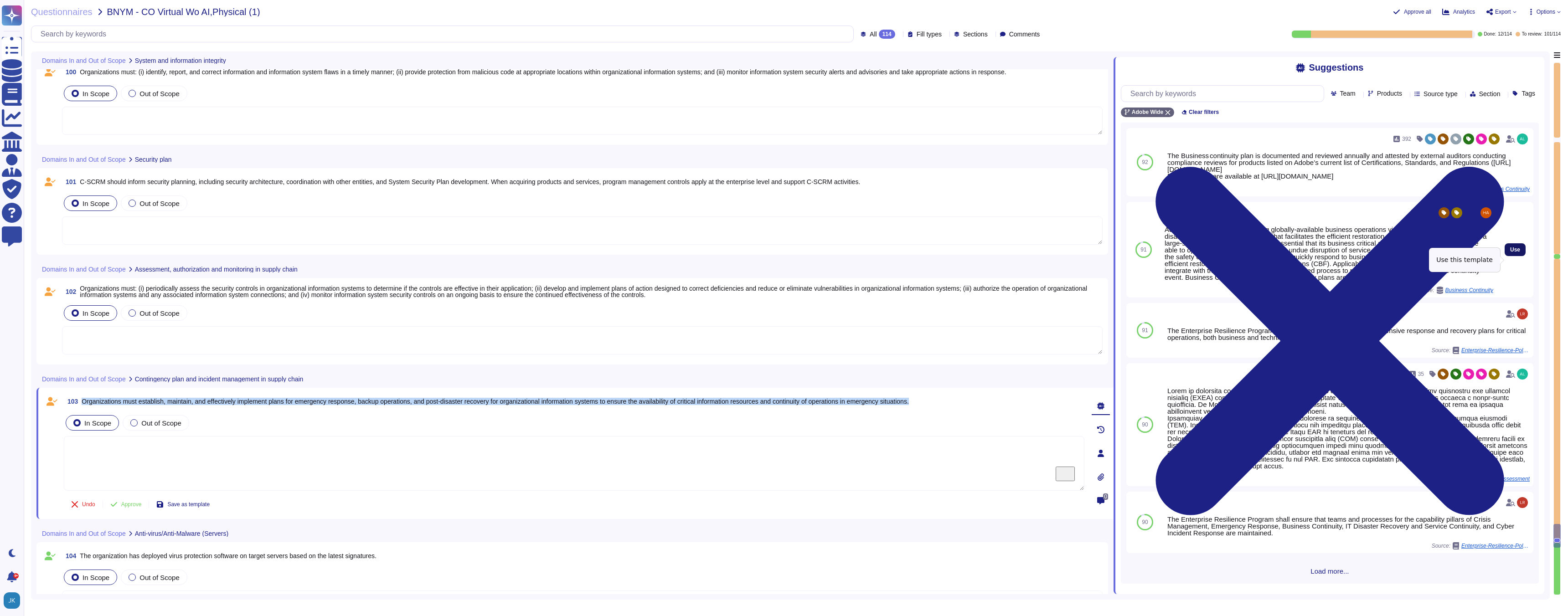
click at [1514, 253] on span "Use" at bounding box center [1515, 250] width 10 height 5
type textarea "Adobe is committed to maintaining globally-available business operations via a …"
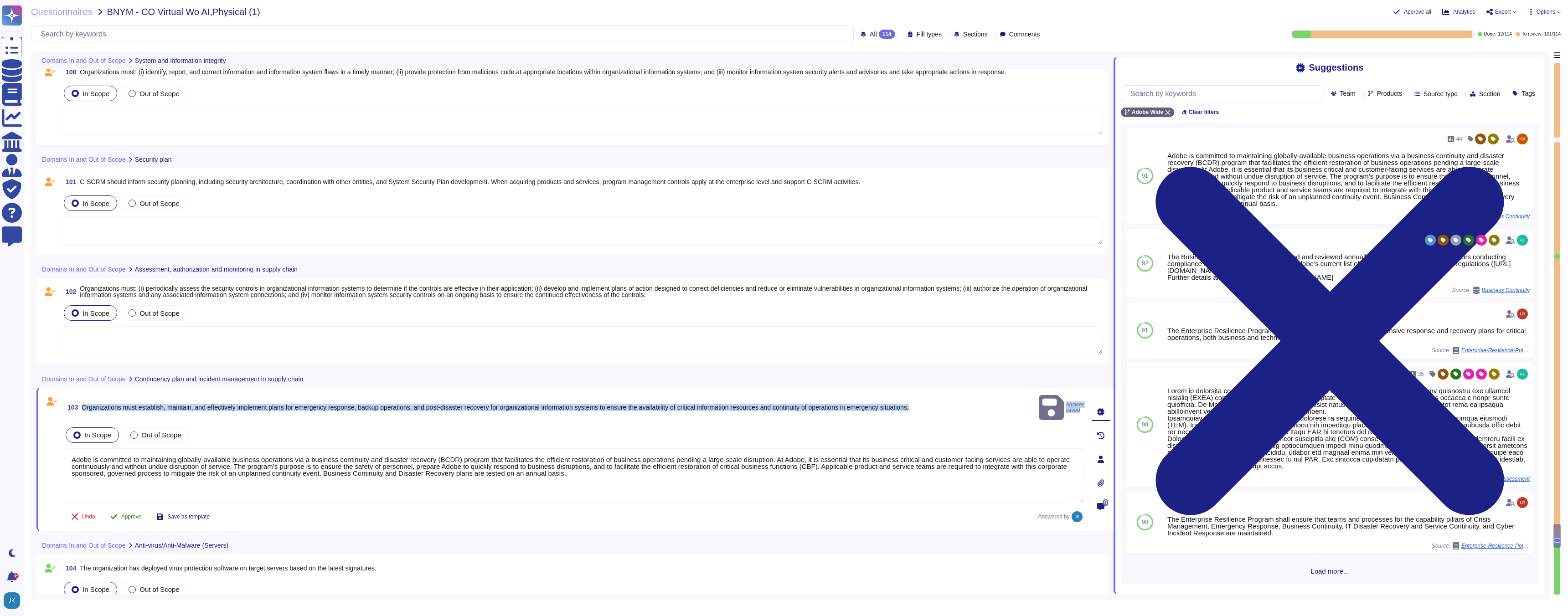
click at [128, 514] on span "Approve" at bounding box center [131, 517] width 21 height 5
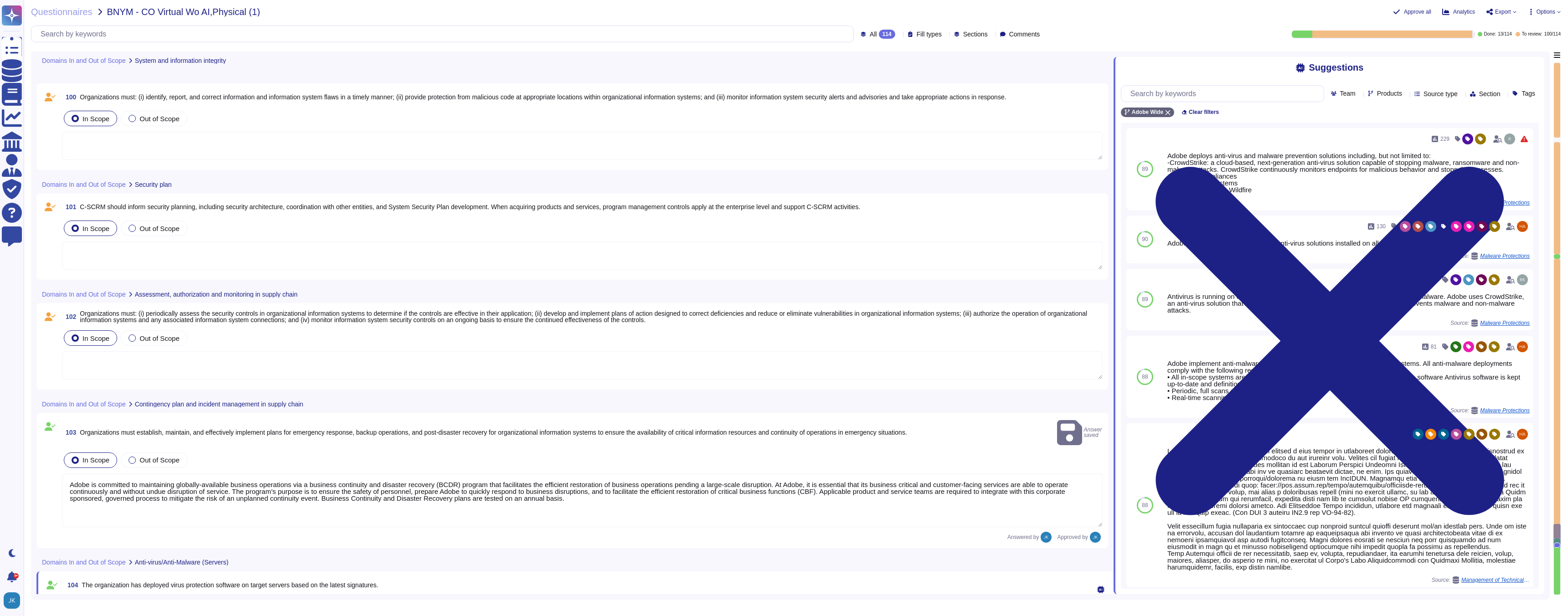
type textarea "Adobe regularly engages approved third-party security firms on an annual basis …"
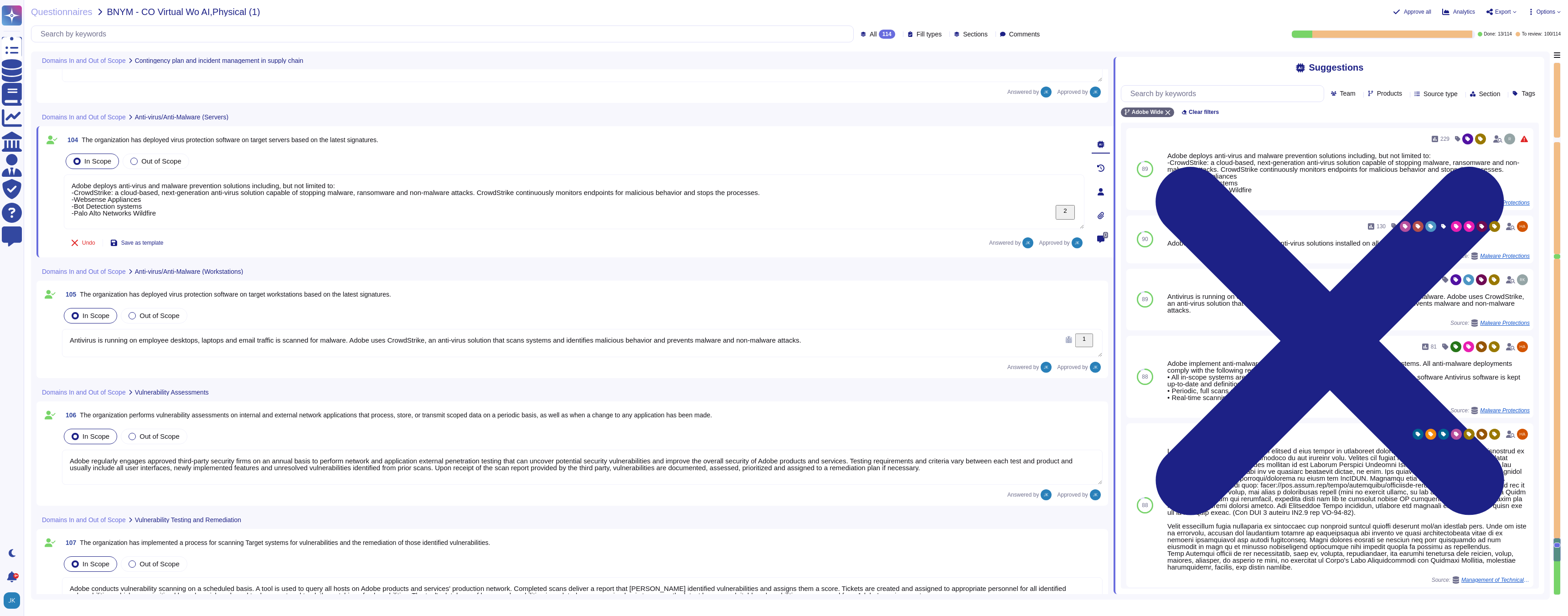
type textarea "Adobe conducts vulnerability scanning on a scheduled basis. A tool is used to q…"
type textarea "In apps created by DPS, whenever you upload an app to the app store, you need t…"
type textarea "Systems are hardened according to CIS guidelines. Adobe has developed a base co…"
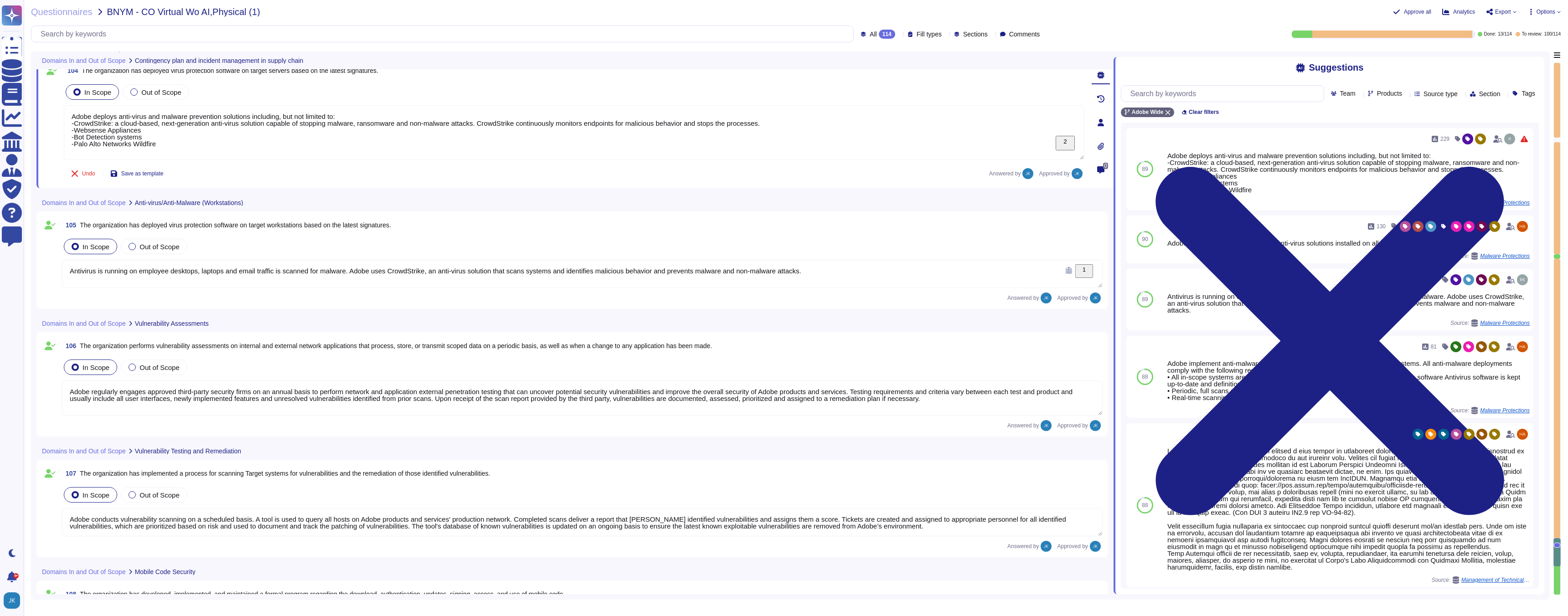
type textarea "Adobe is committed to maintaining globally-available business operations via a …"
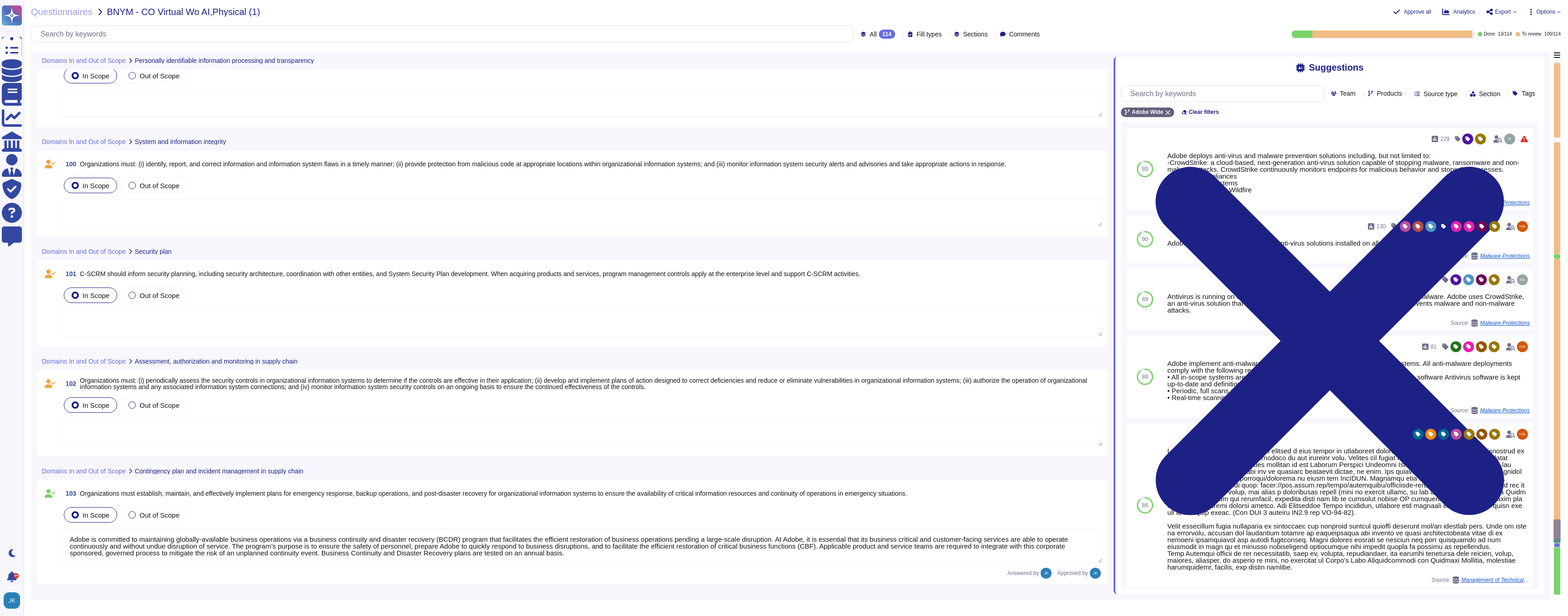
scroll to position [11523, 0]
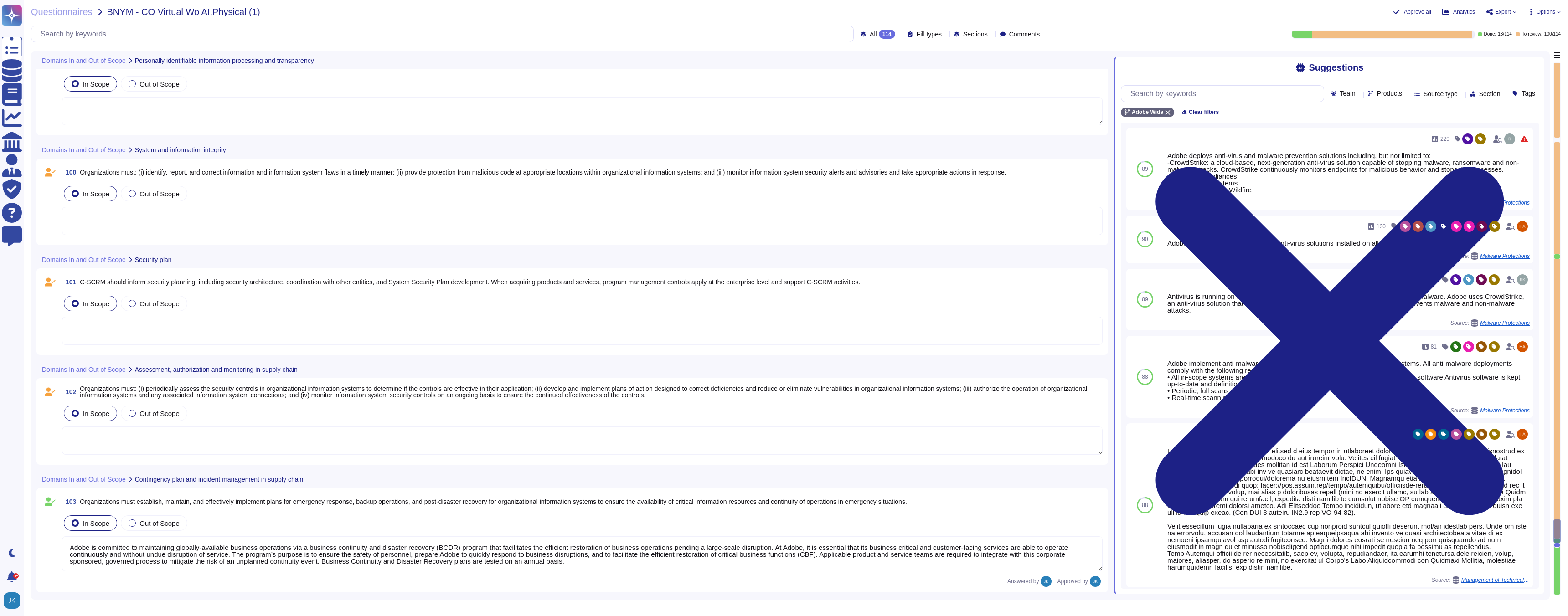
click at [194, 390] on span "Organizations must: (i) periodically assess the security controls in organizati…" at bounding box center [583, 392] width 1007 height 13
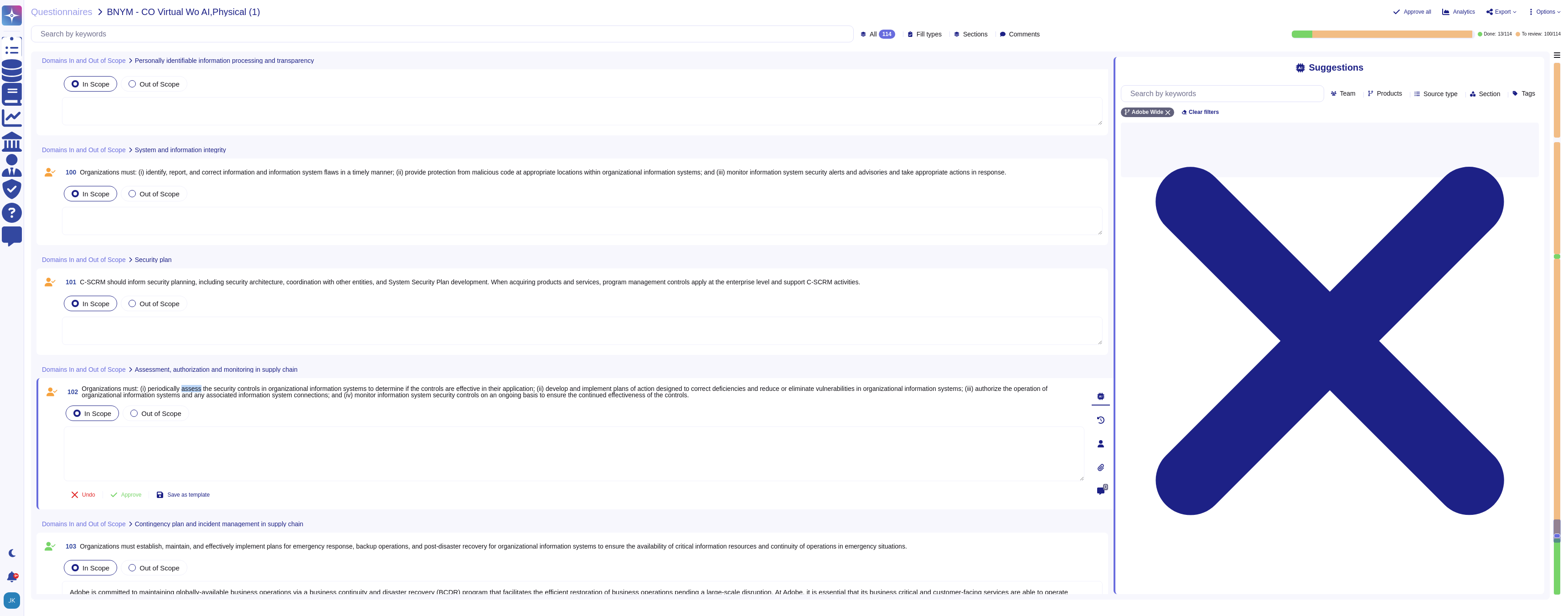
click at [194, 390] on span "Organizations must: (i) periodically assess the security controls in organizati…" at bounding box center [564, 392] width 966 height 13
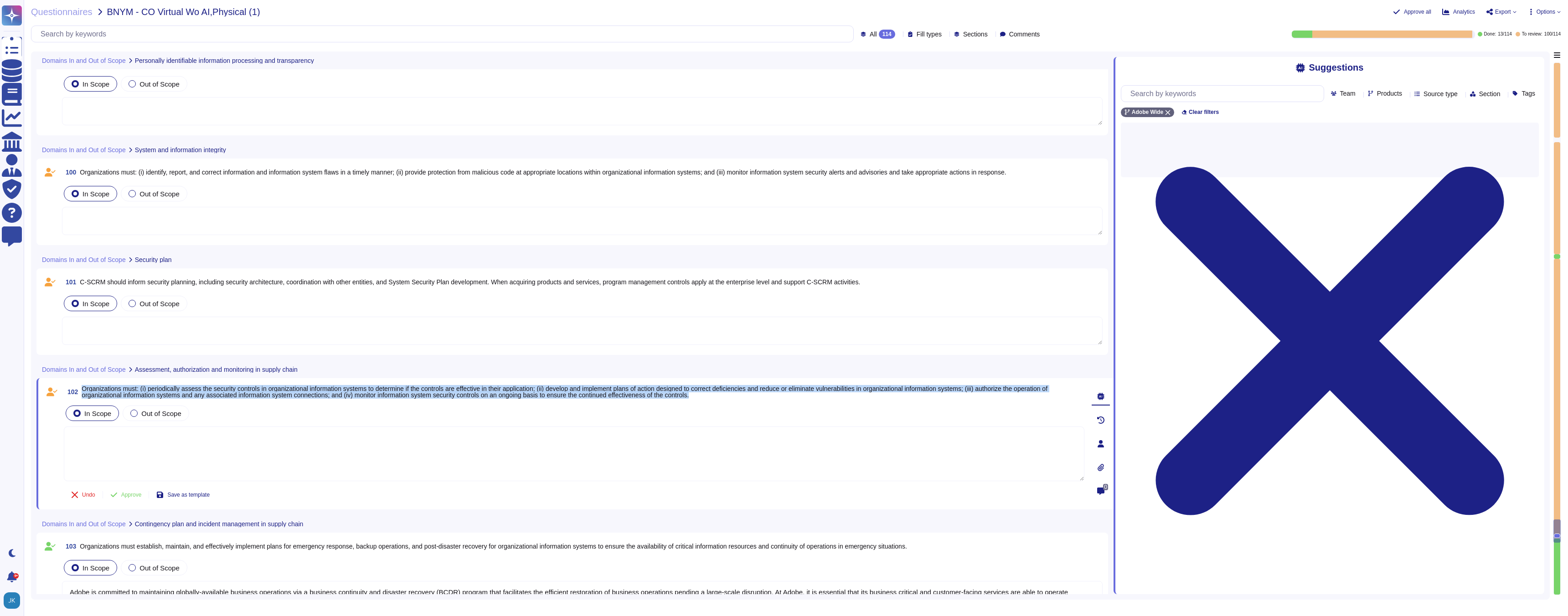
click at [194, 390] on span "Organizations must: (i) periodically assess the security controls in organizati…" at bounding box center [564, 392] width 966 height 13
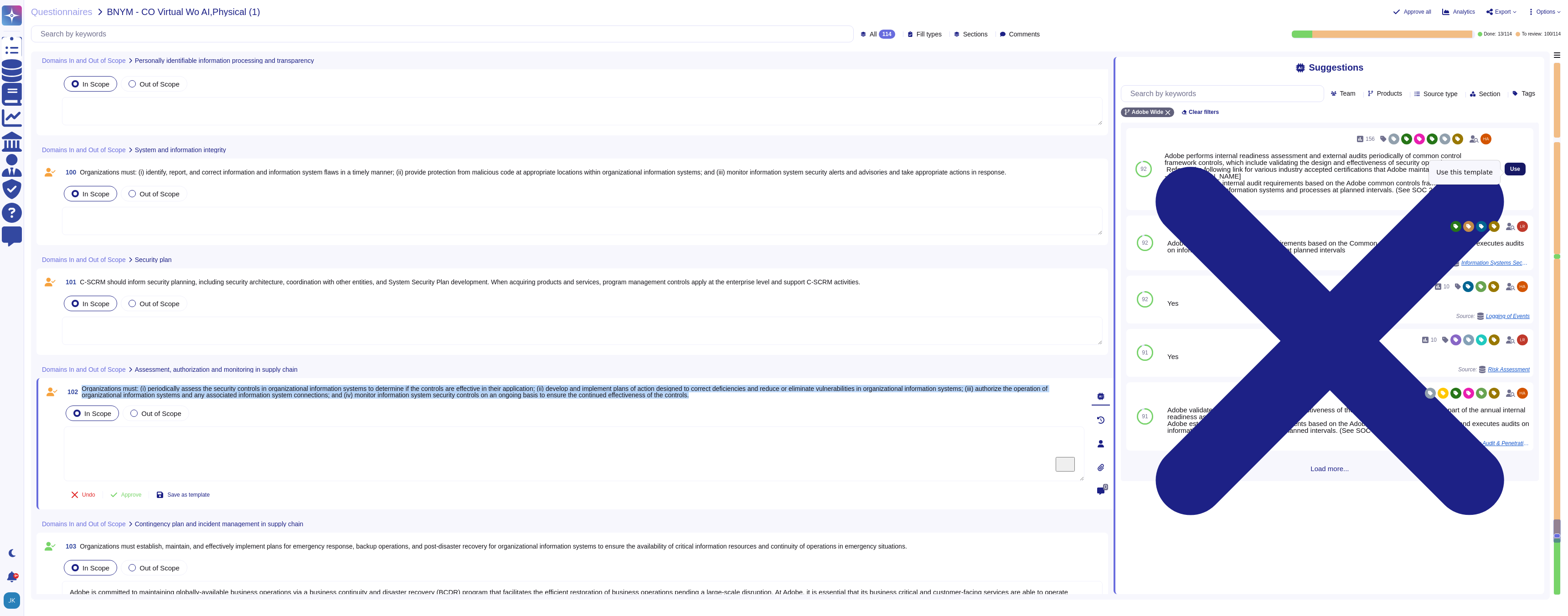
click at [1512, 172] on span "Use" at bounding box center [1515, 169] width 10 height 5
type textarea "Adobe performs internal readiness assessment and external audits periodically o…"
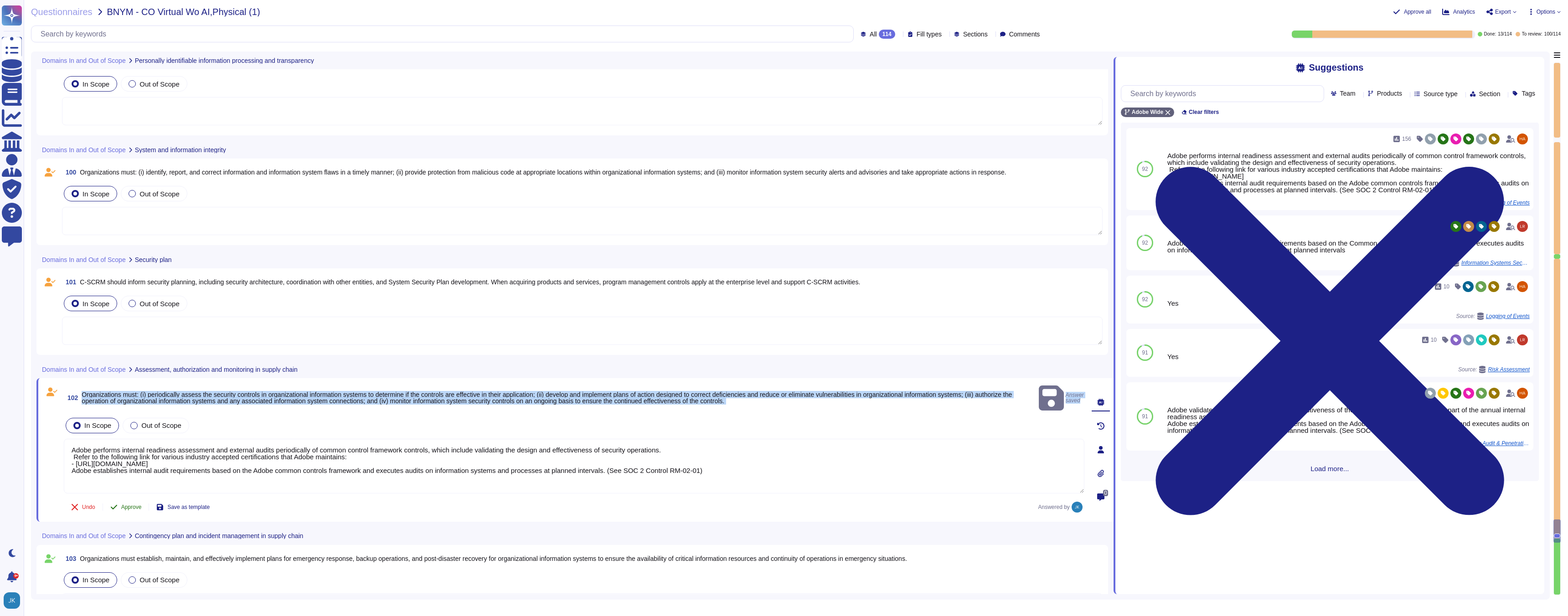
click at [130, 505] on span "Approve" at bounding box center [131, 507] width 21 height 5
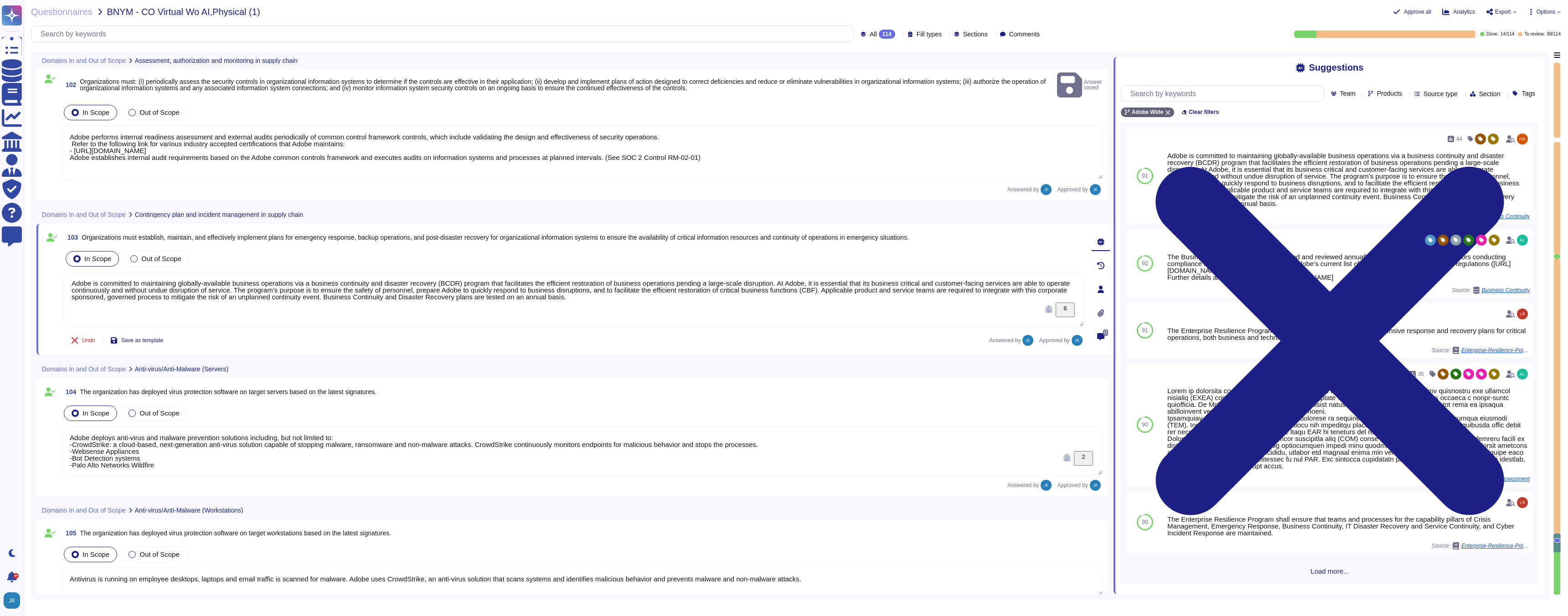
type textarea "Antivirus is running on employee desktops, laptops and email traffic is scanned…"
type textarea "Adobe regularly engages approved third-party security firms on an annual basis …"
type textarea "Adobe conducts vulnerability scanning on a scheduled basis. A tool is used to q…"
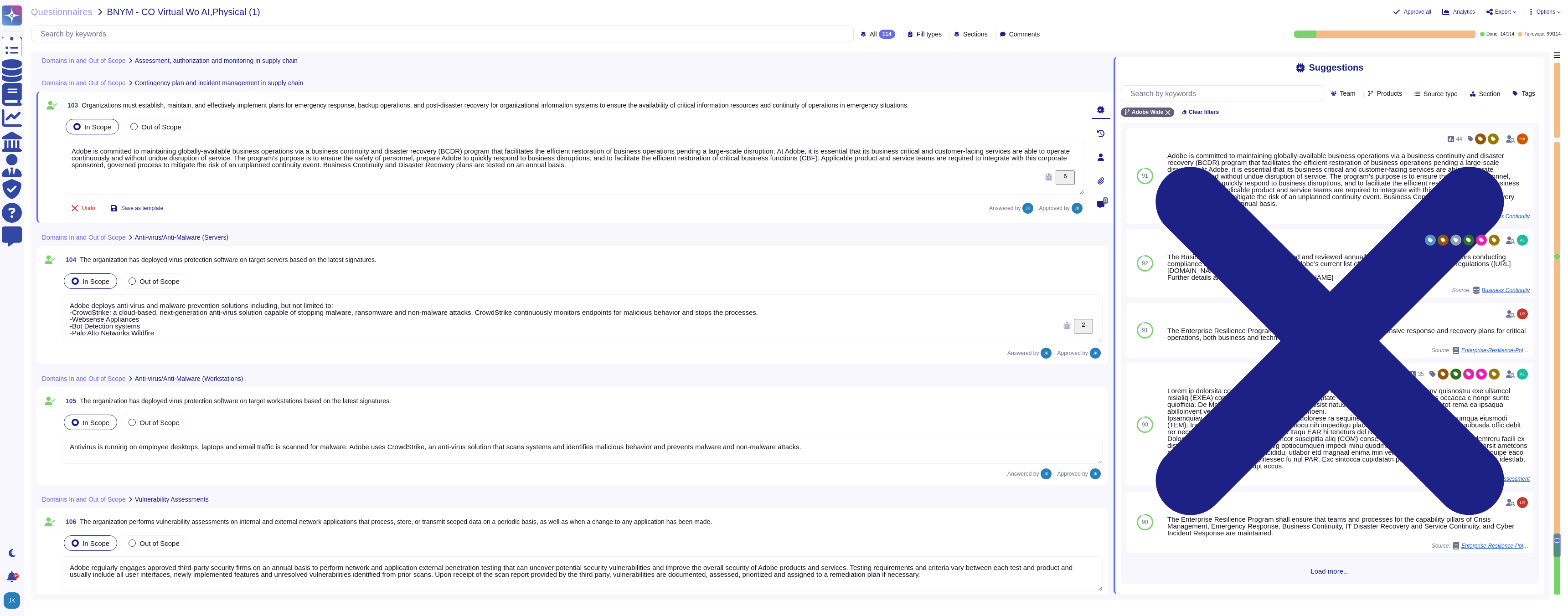
scroll to position [11956, 0]
type textarea "In apps created by DPS, whenever you upload an app to the app store, you need t…"
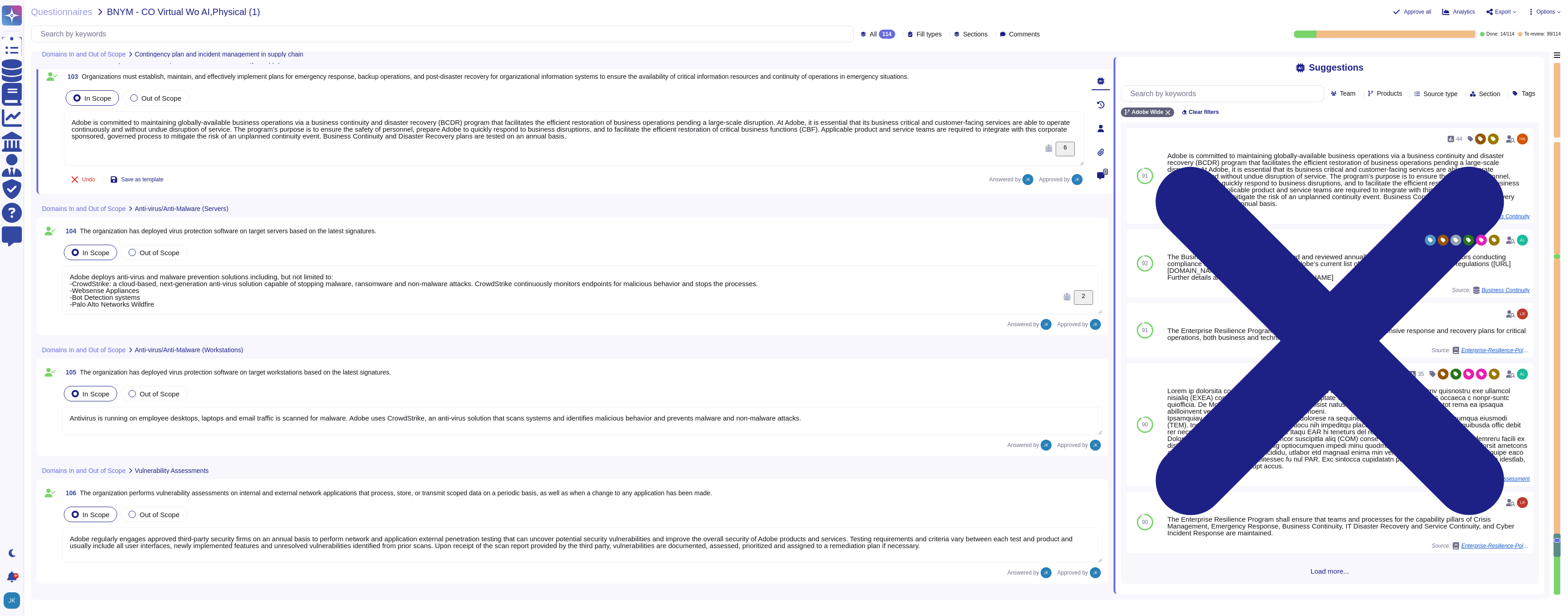
type textarea "Adobe performs internal readiness assessment and external audits periodically o…"
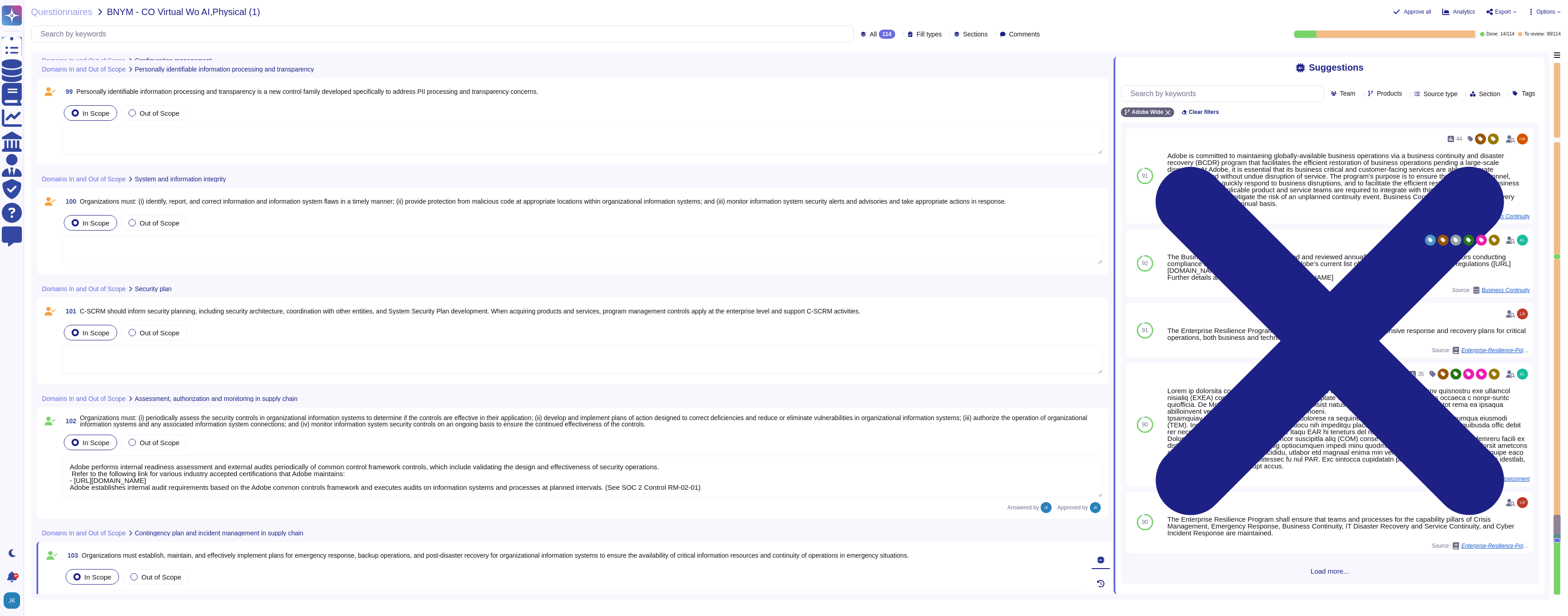
scroll to position [11498, 0]
click at [208, 313] on span "C-SCRM should inform security planning, including security architecture, coordi…" at bounding box center [470, 312] width 780 height 7
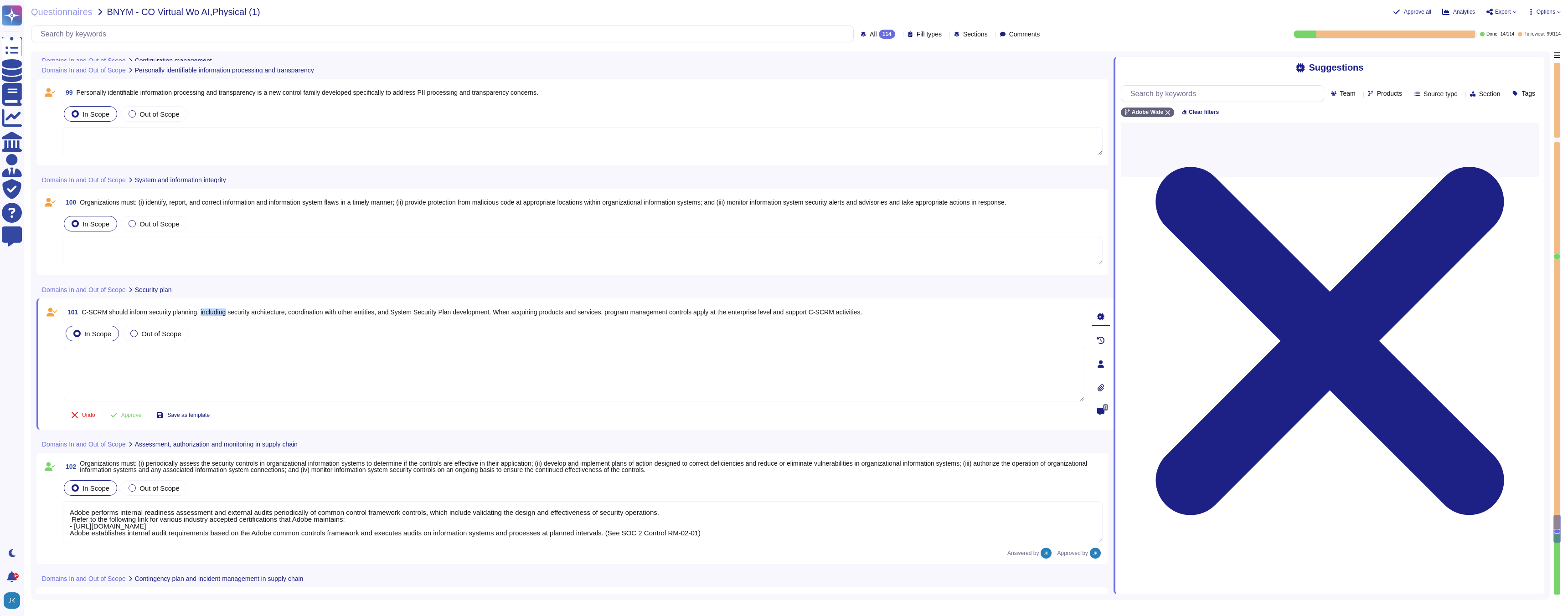
click at [208, 313] on span "C-SCRM should inform security planning, including security architecture, coordi…" at bounding box center [472, 312] width 780 height 7
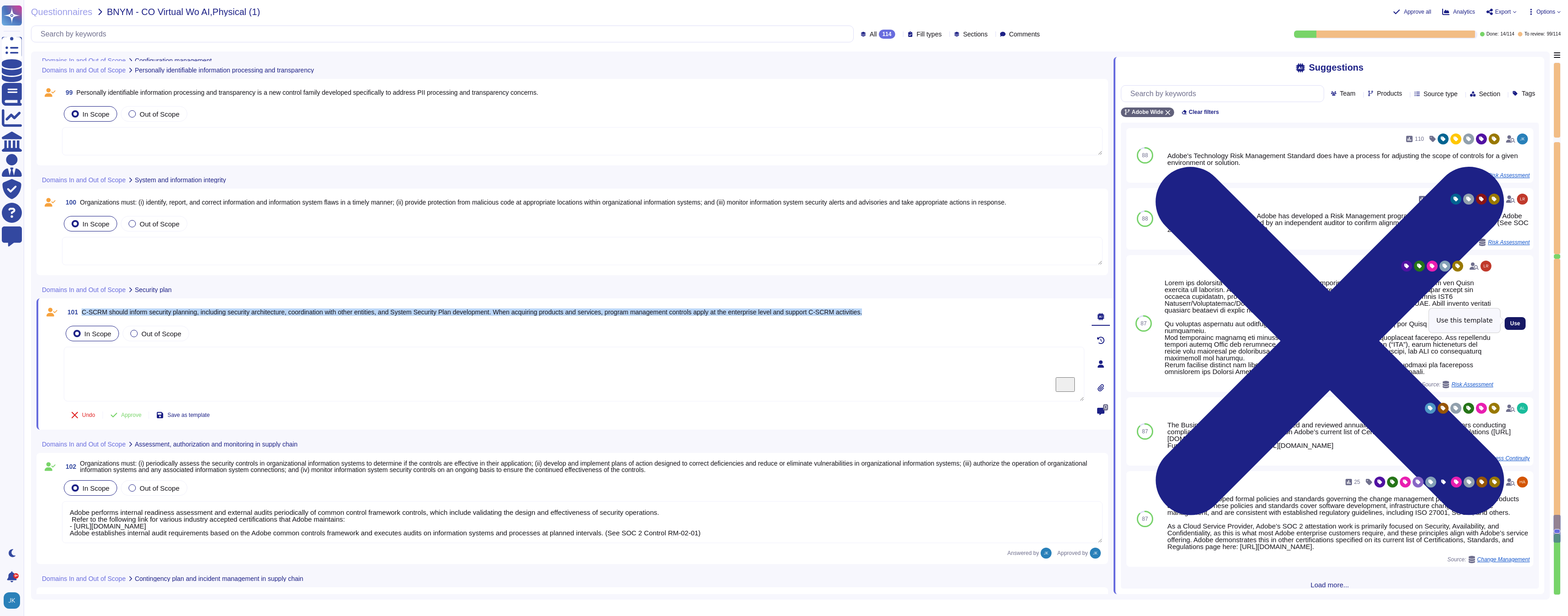
click at [1514, 323] on span "Use" at bounding box center [1515, 323] width 10 height 5
type textarea "Lorem ips dolorsita consec adipisci eli seddoeius temporinc utl etdolo magnaali…"
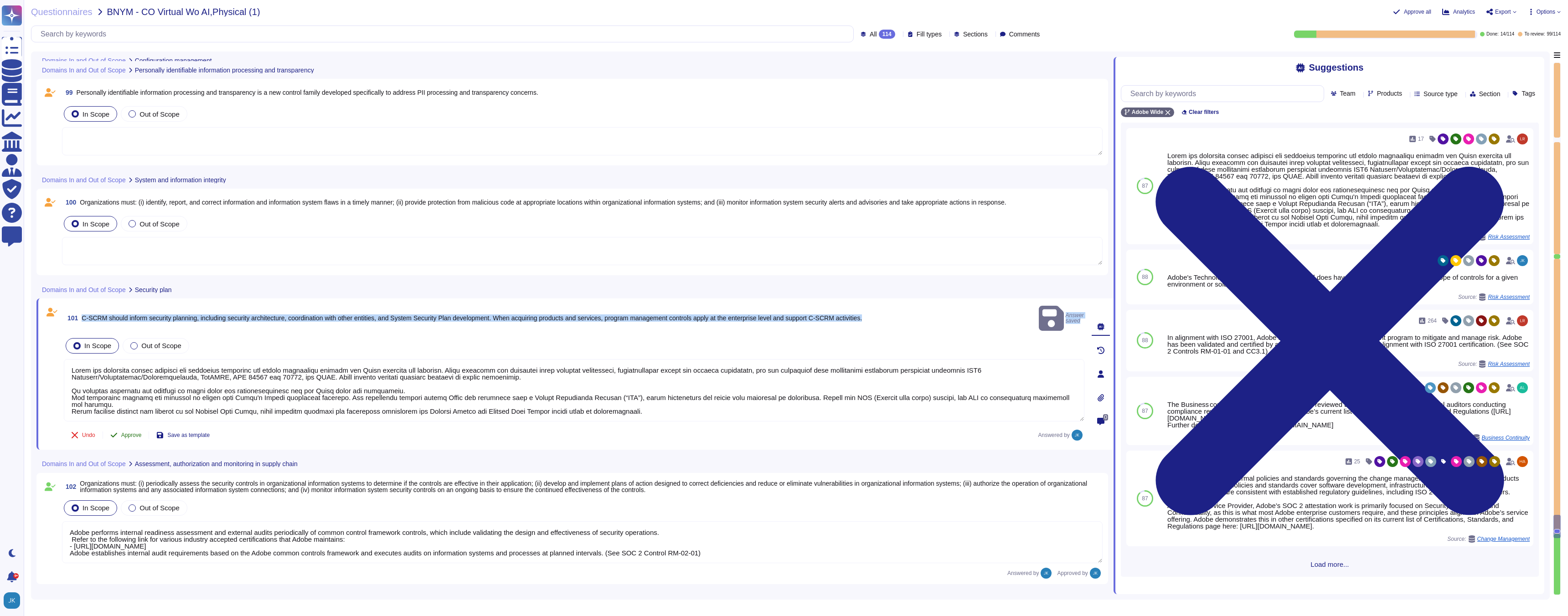
click at [133, 433] on span "Approve" at bounding box center [131, 435] width 21 height 5
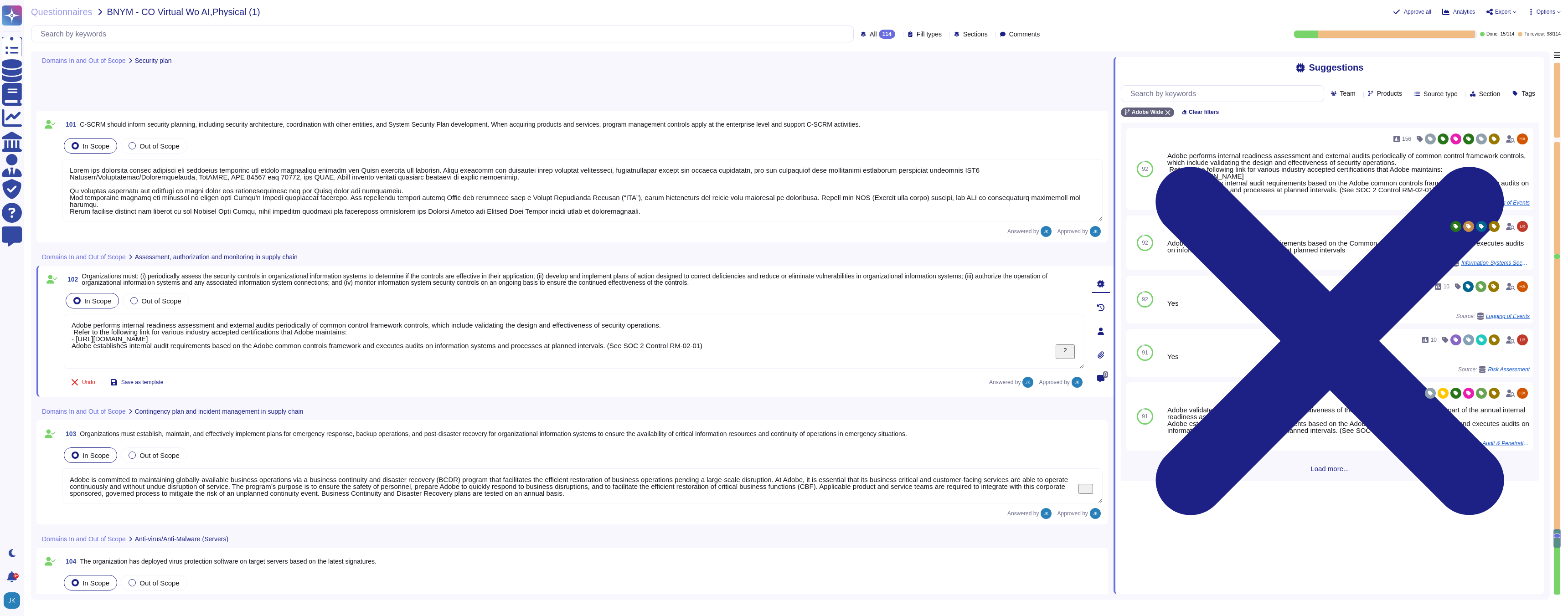
type textarea "Adobe deploys anti-virus and malware prevention solutions including, but not li…"
type textarea "Antivirus is running on employee desktops, laptops and email traffic is scanned…"
type textarea "Adobe regularly engages approved third-party security firms on an annual basis …"
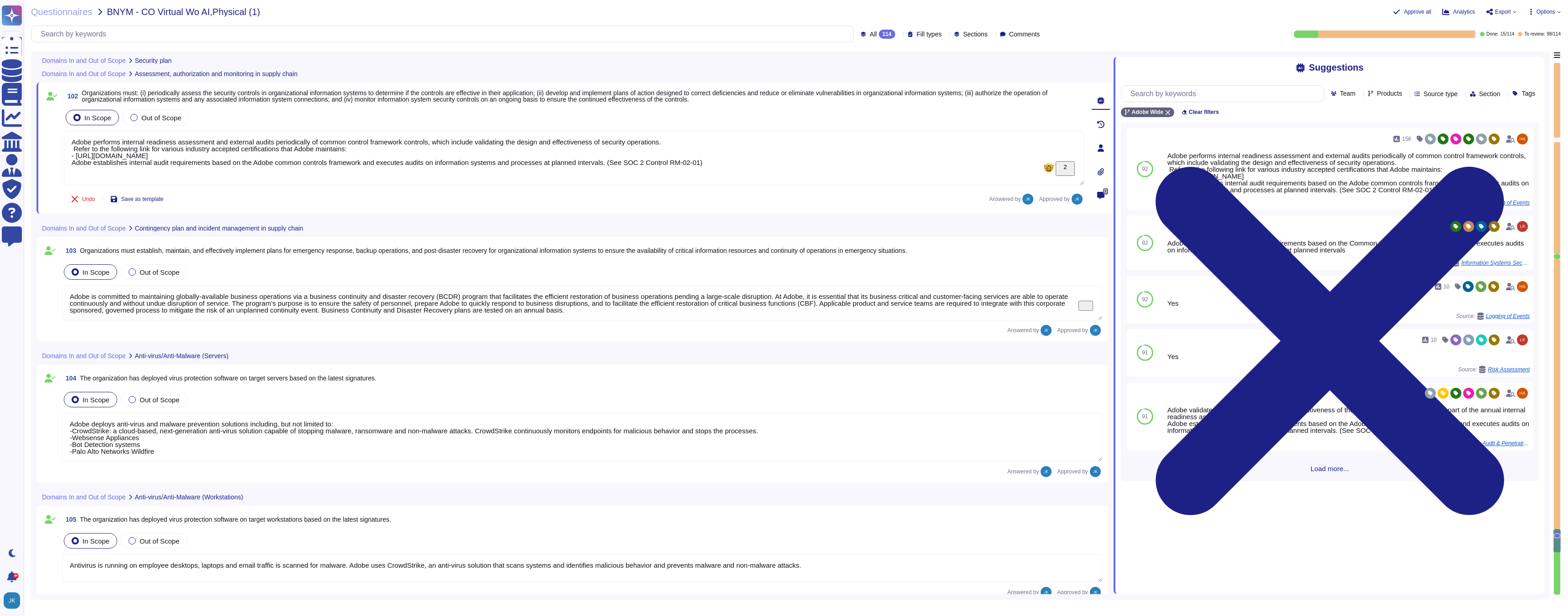
type textarea "Adobe conducts vulnerability scanning on a scheduled basis. A tool is used to q…"
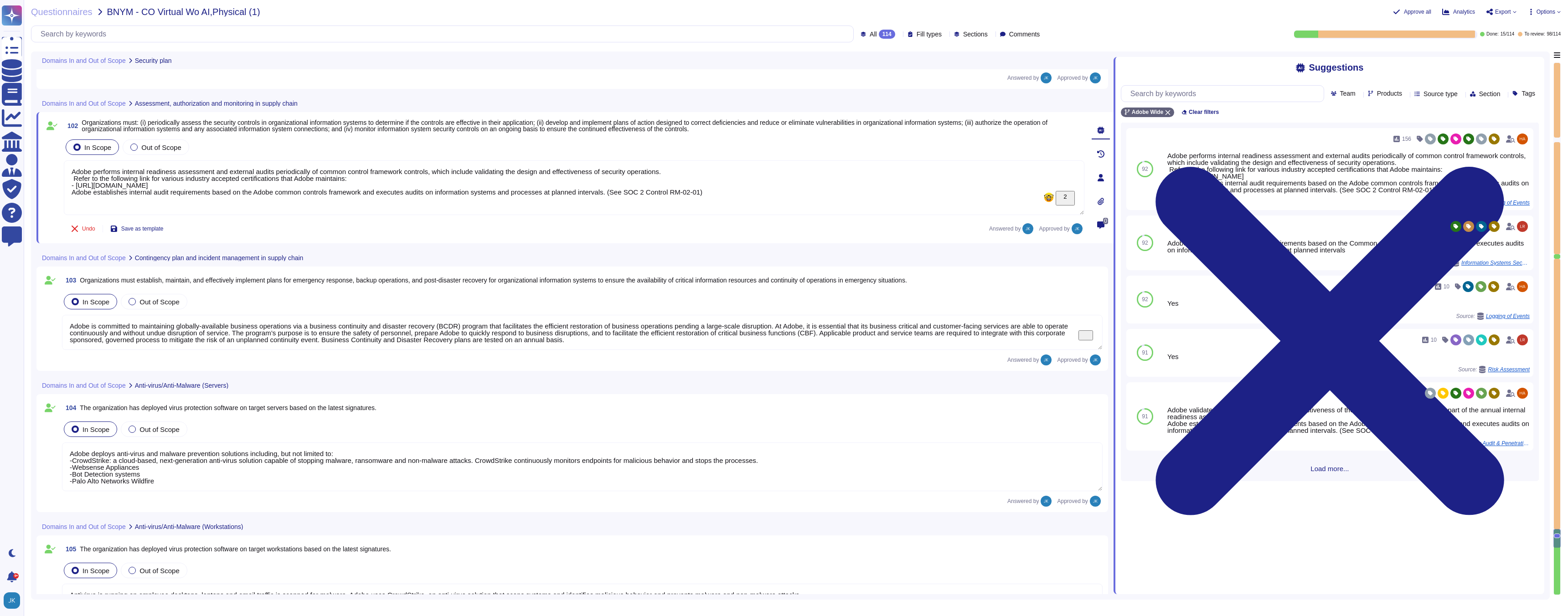
type textarea "Lorem ips dolorsita consec adipisci eli seddoeius temporinc utl etdolo magnaali…"
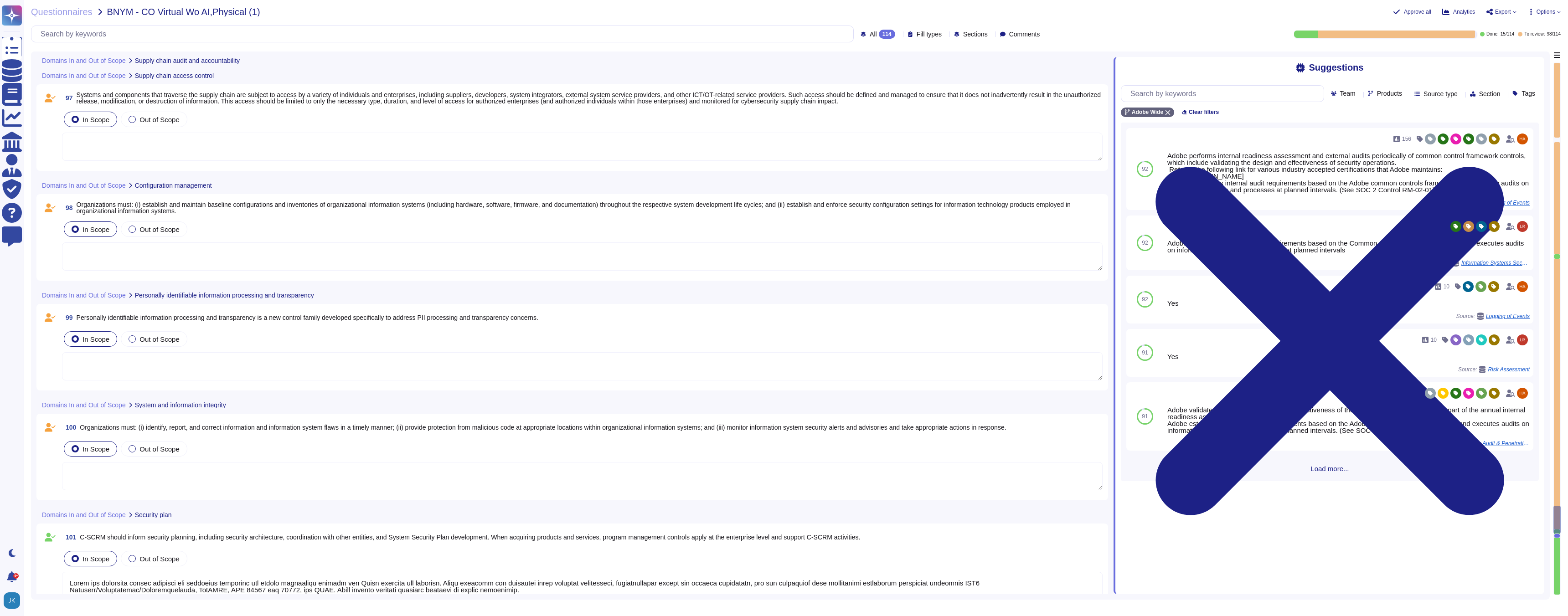
scroll to position [11269, 0]
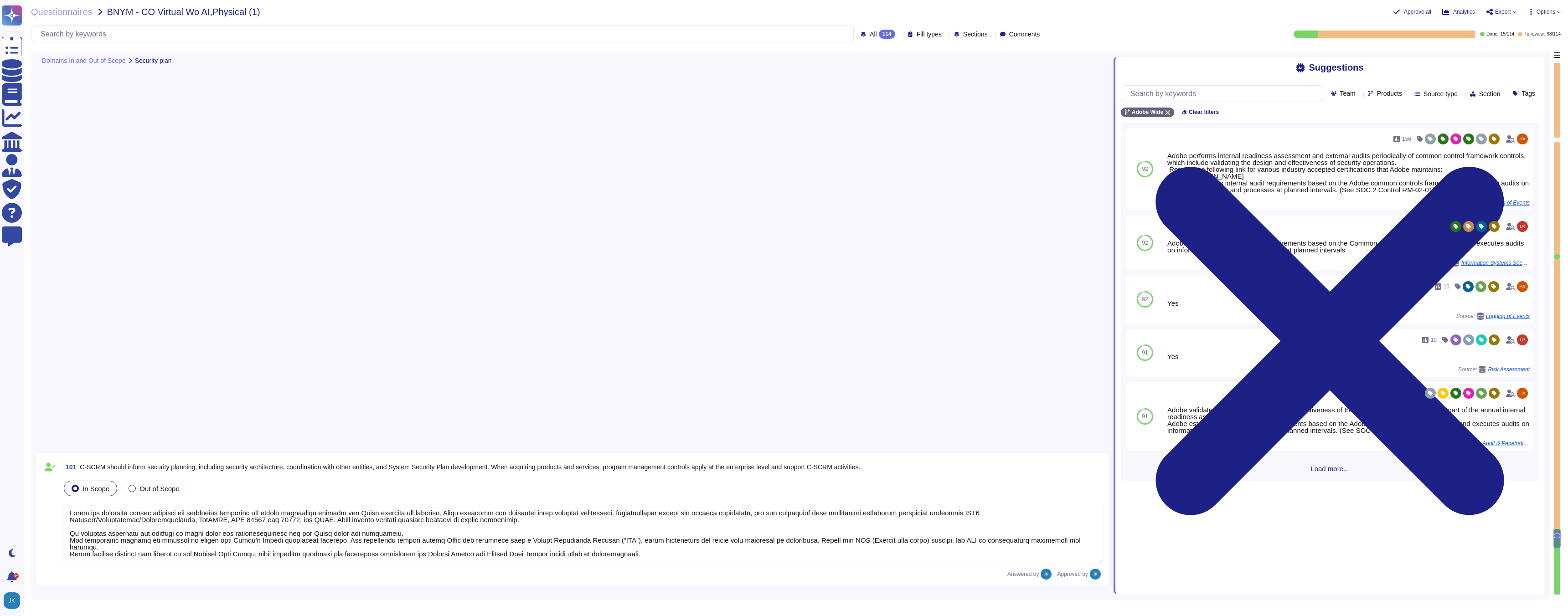
type textarea "Adobe is committed to maintaining globally-available business operations via a …"
type textarea "Adobe deploys anti-virus and malware prevention solutions including, but not li…"
type textarea "Antivirus is running on employee desktops, laptops and email traffic is scanned…"
type textarea "Adobe regularly engages approved third-party security firms on an annual basis …"
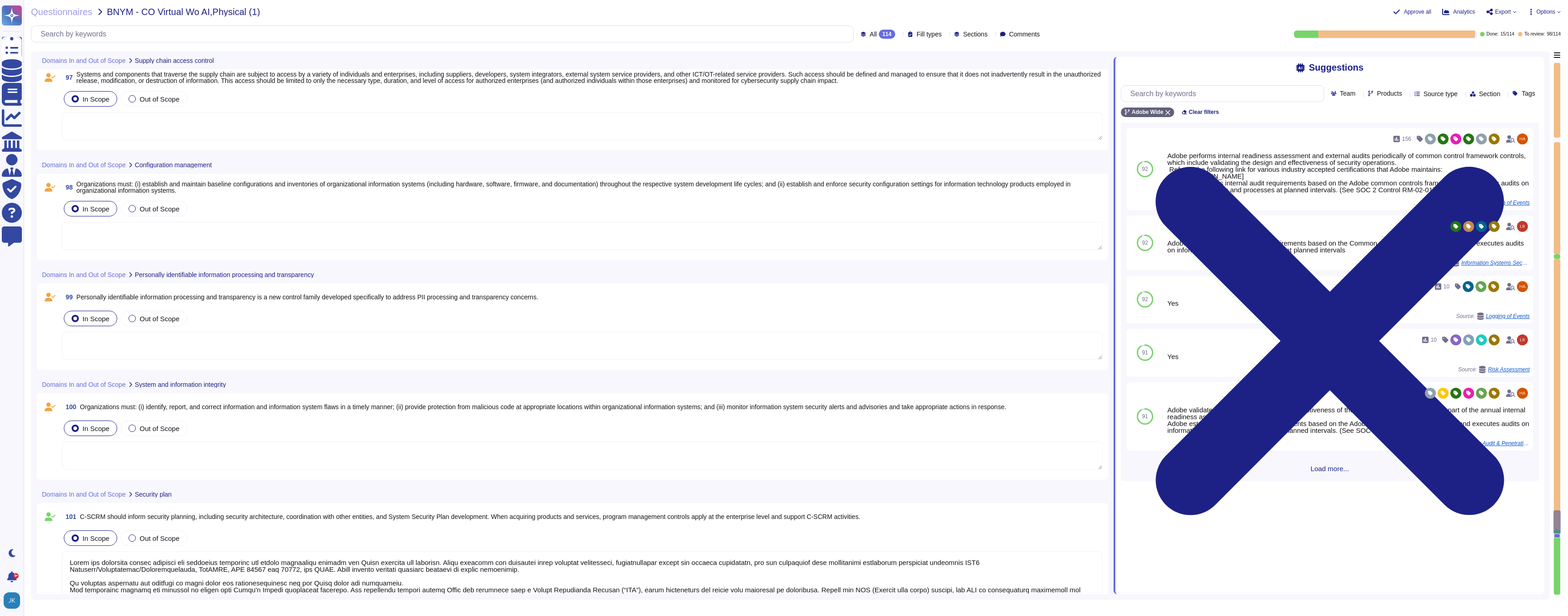
scroll to position [11296, 0]
click at [322, 406] on span "Organizations must: (i) identify, report, and correct information and informati…" at bounding box center [543, 410] width 926 height 7
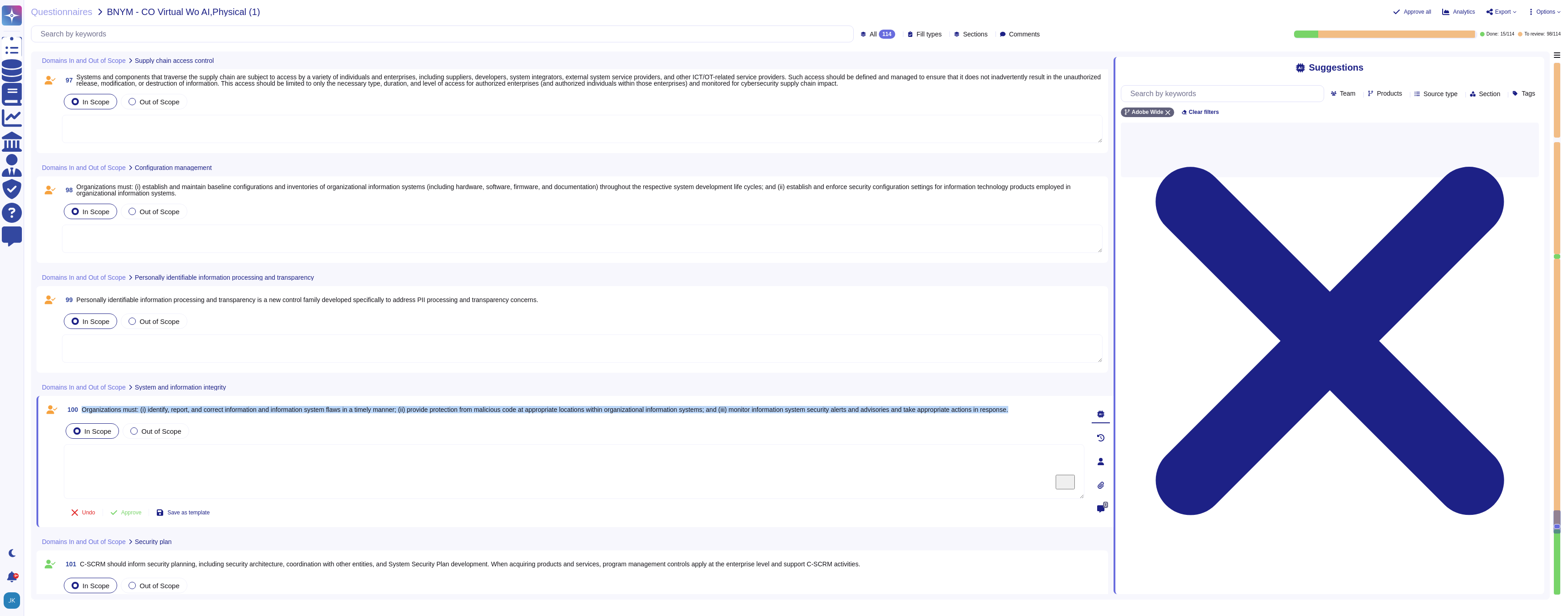
click at [322, 406] on span "Organizations must: (i) identify, report, and correct information and informati…" at bounding box center [545, 410] width 926 height 7
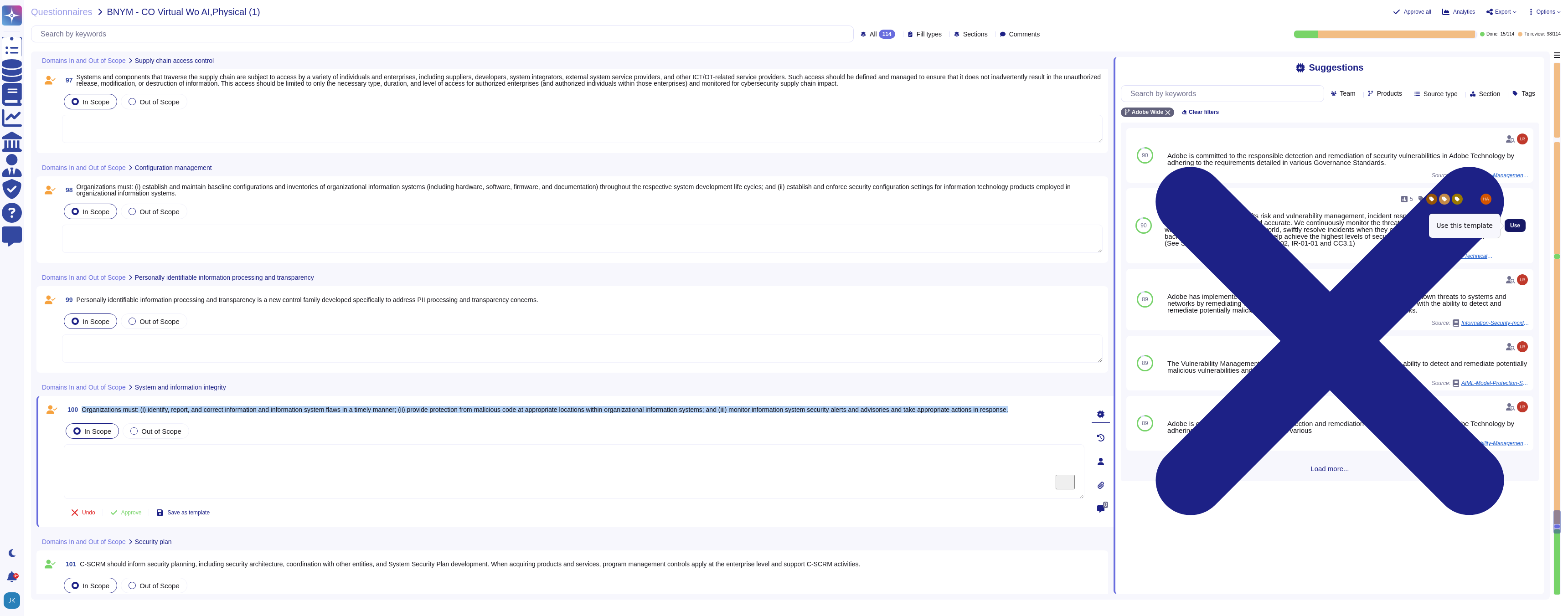
click at [1513, 224] on span "Use" at bounding box center [1515, 225] width 10 height 5
type textarea "Adobe strives to ensure that its risk and vulnerability management, incident re…"
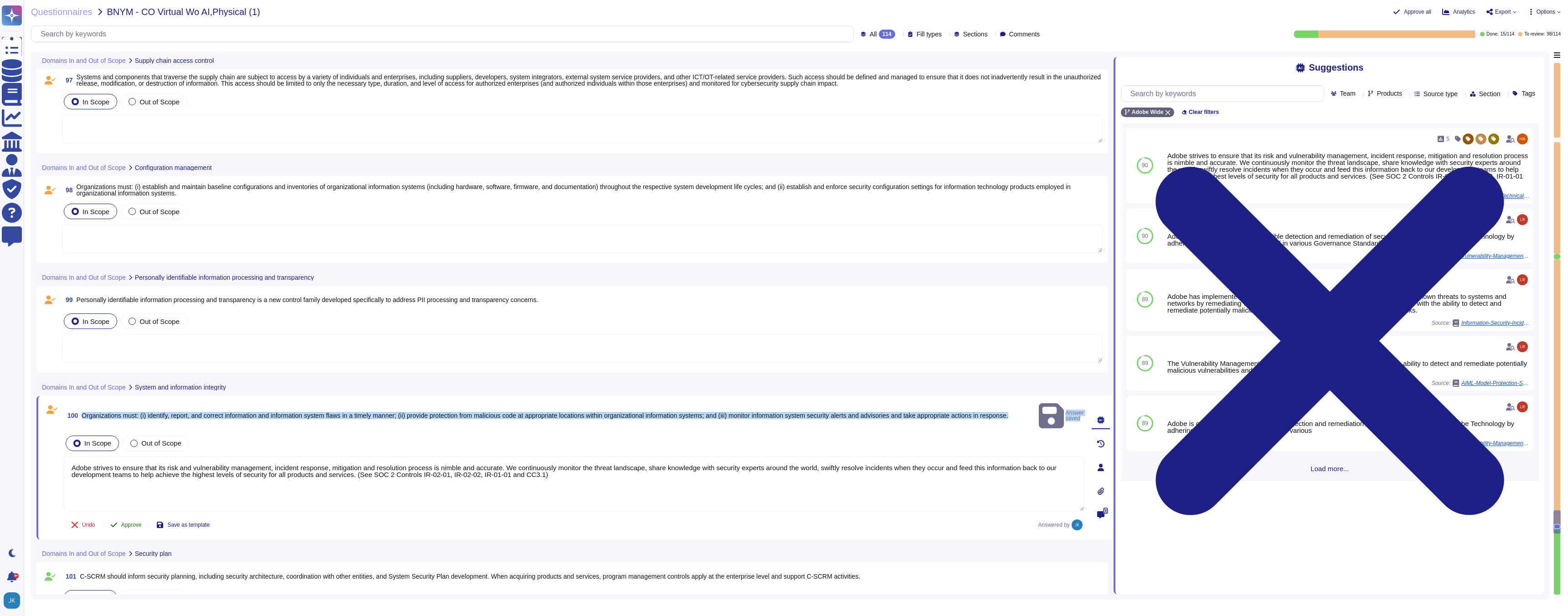
click at [133, 522] on span "Approve" at bounding box center [131, 525] width 21 height 5
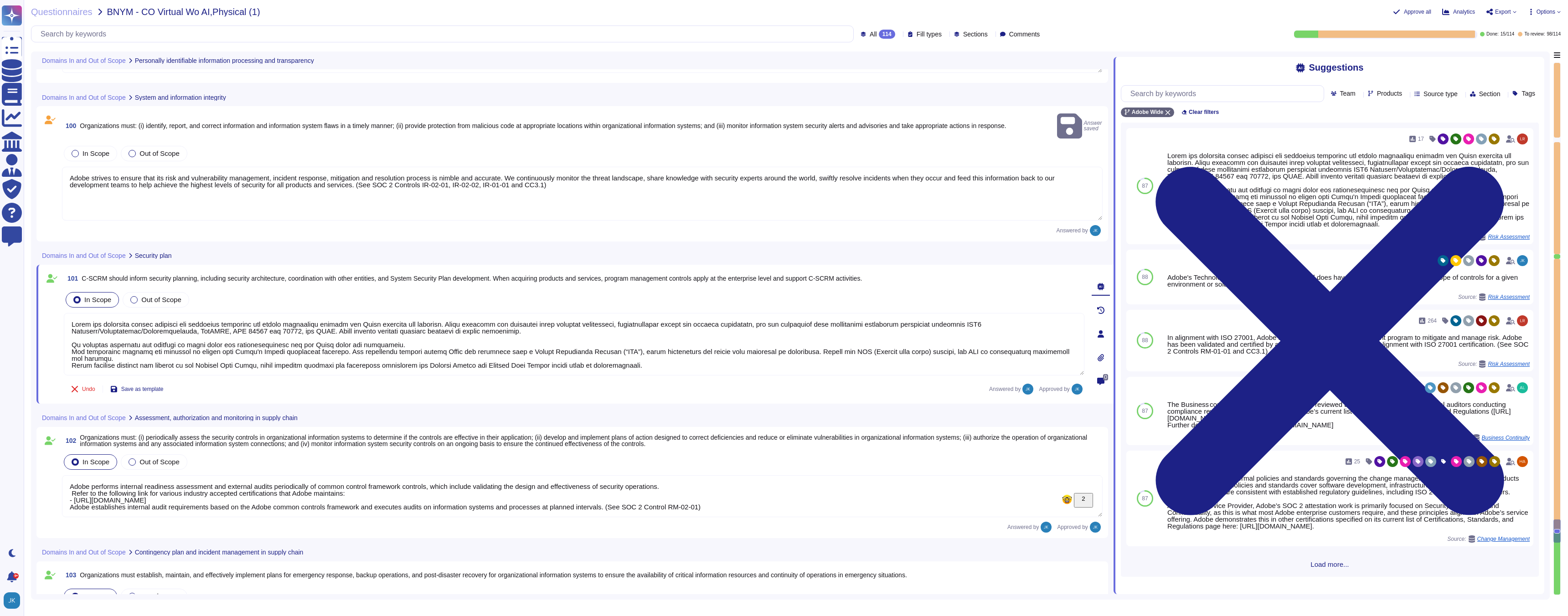
type textarea "Adobe is committed to maintaining globally-available business operations via a …"
type textarea "Adobe deploys anti-virus and malware prevention solutions including, but not li…"
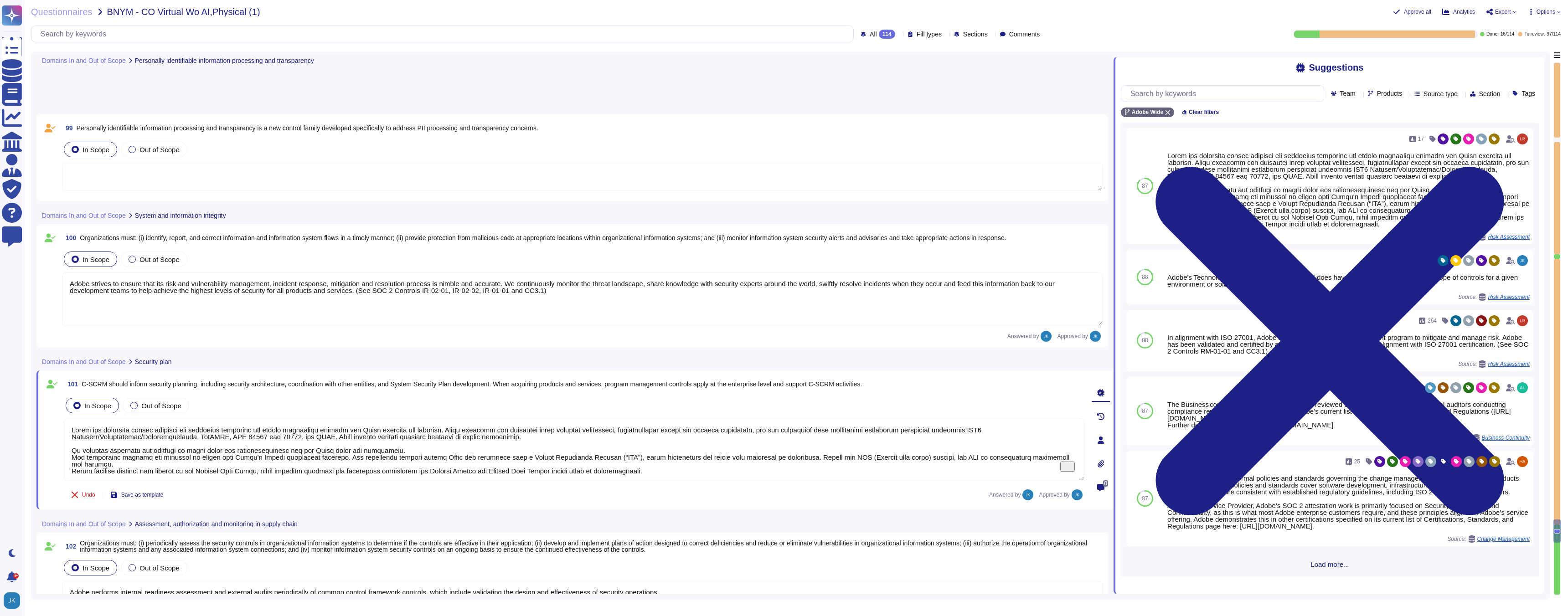
type textarea "Adobe deploys anti-virus and malware prevention solutions including, but not li…"
type textarea "Antivirus is running on employee desktops, laptops and email traffic is scanned…"
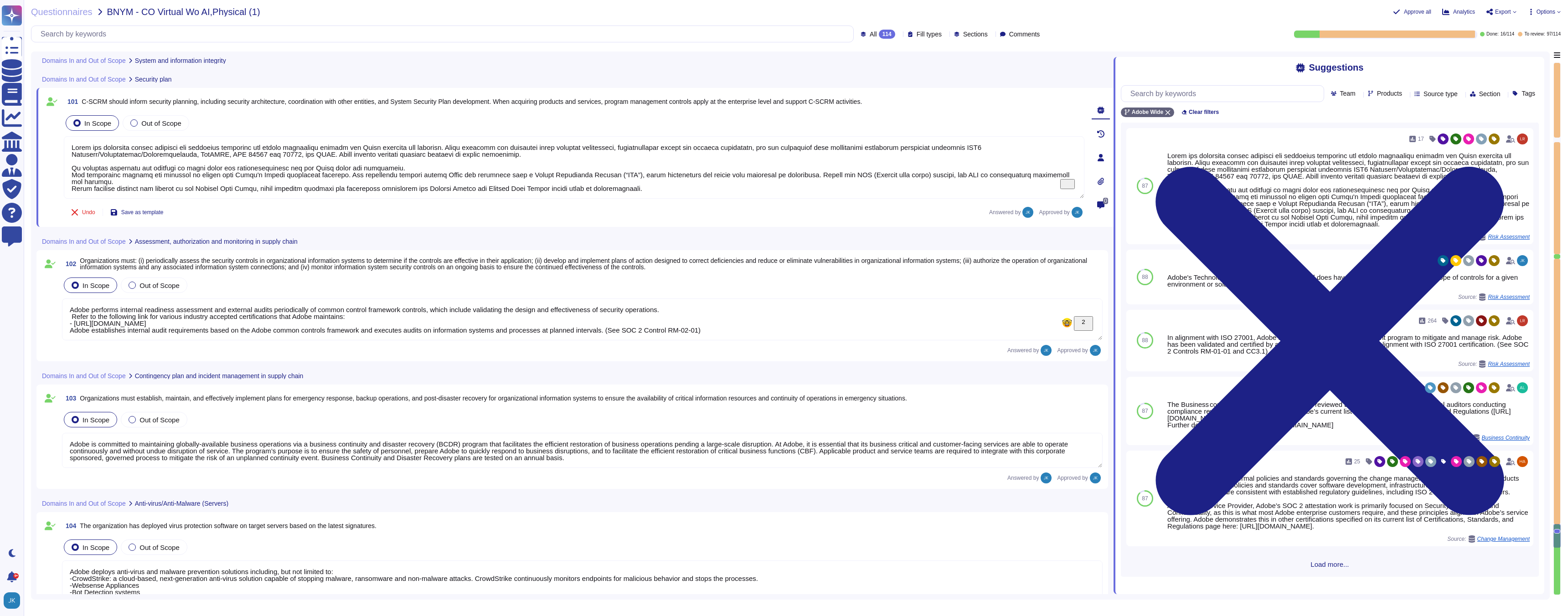
type textarea "Adobe regularly engages approved third-party security firms on an annual basis …"
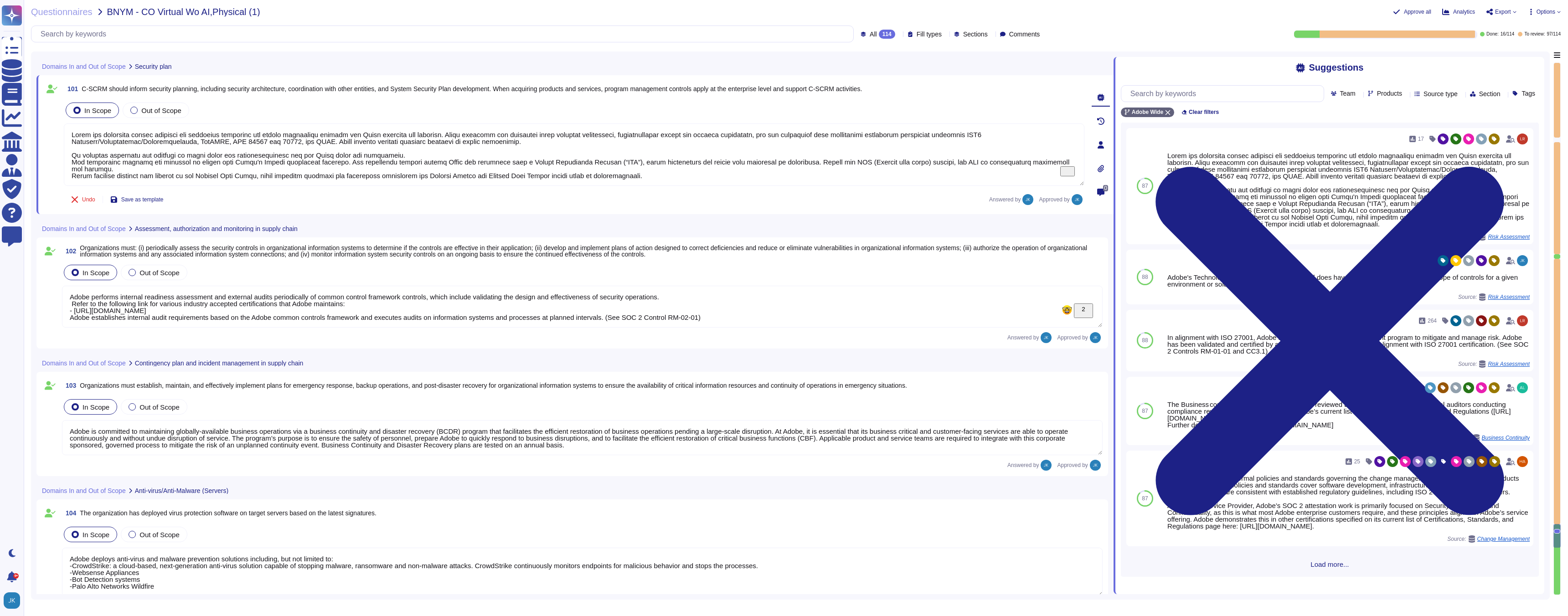
type textarea "Adobe strives to ensure that its risk and vulnerability management, incident re…"
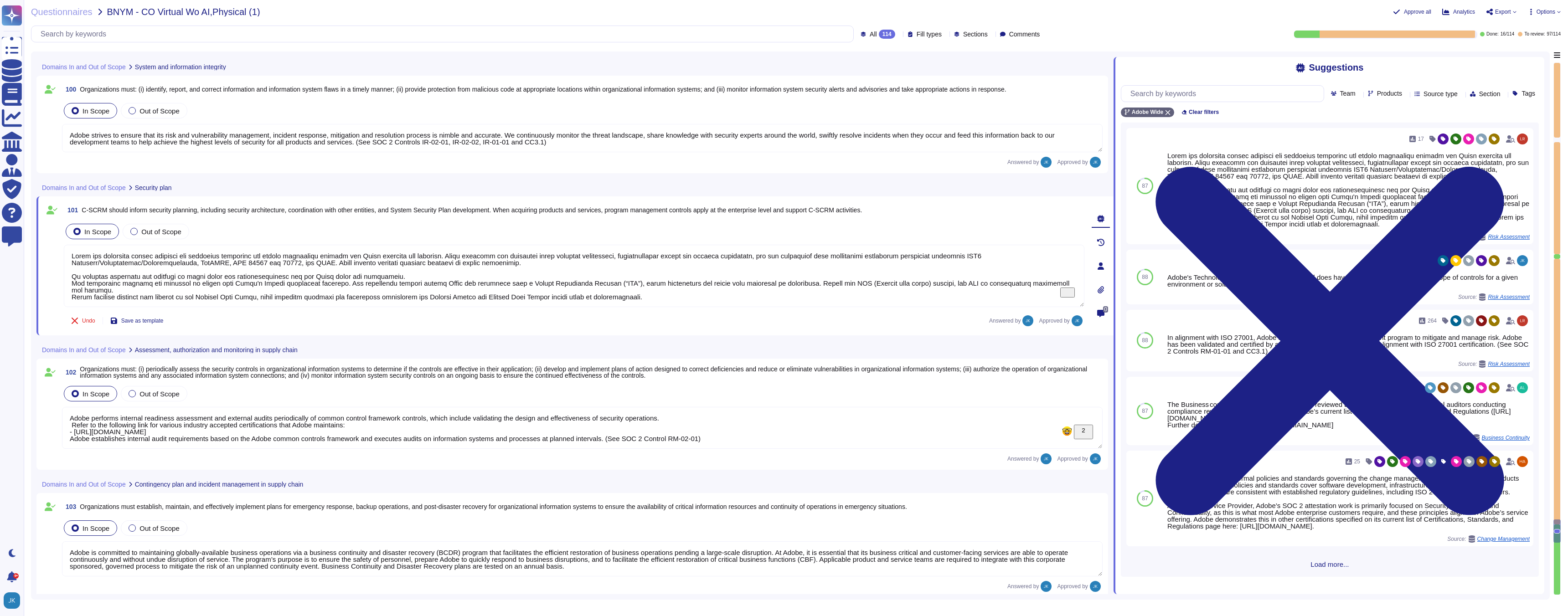
type textarea "Adobe is committed to maintaining globally-available business operations via a …"
type textarea "Adobe deploys anti-virus and malware prevention solutions including, but not li…"
type textarea "Antivirus is running on employee desktops, laptops and email traffic is scanned…"
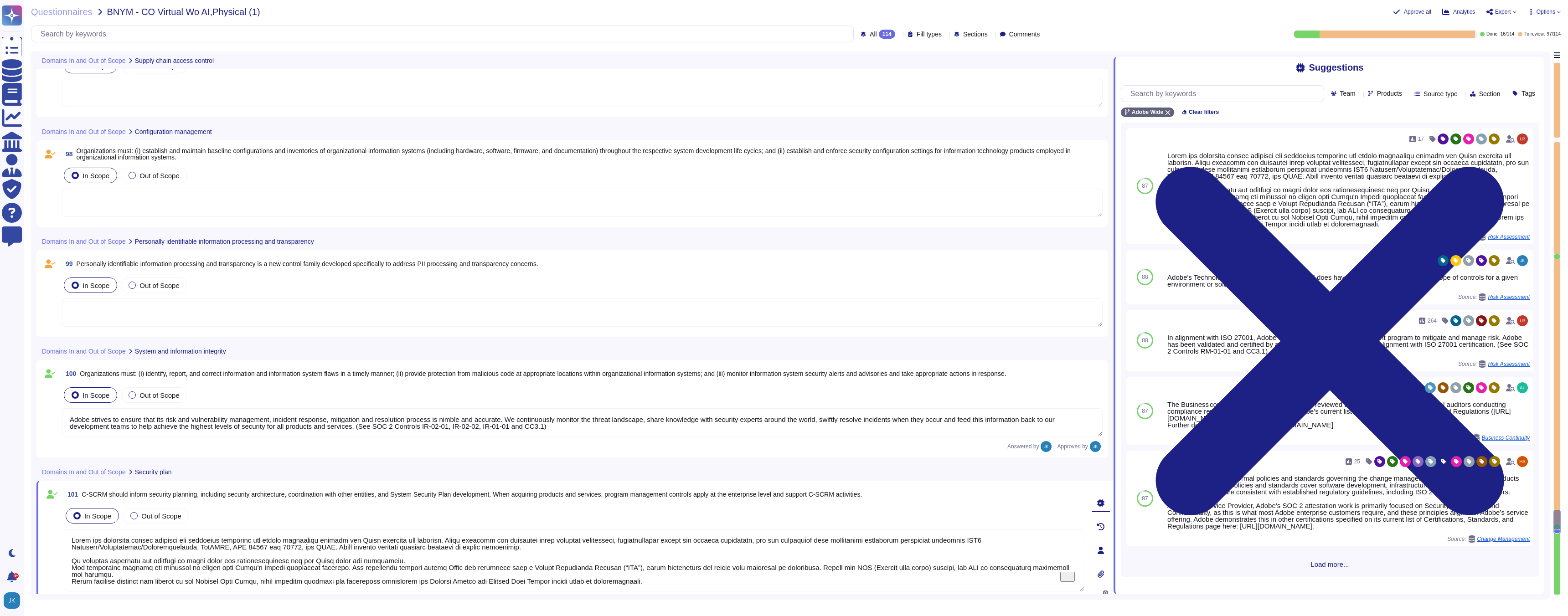
scroll to position [11324, 0]
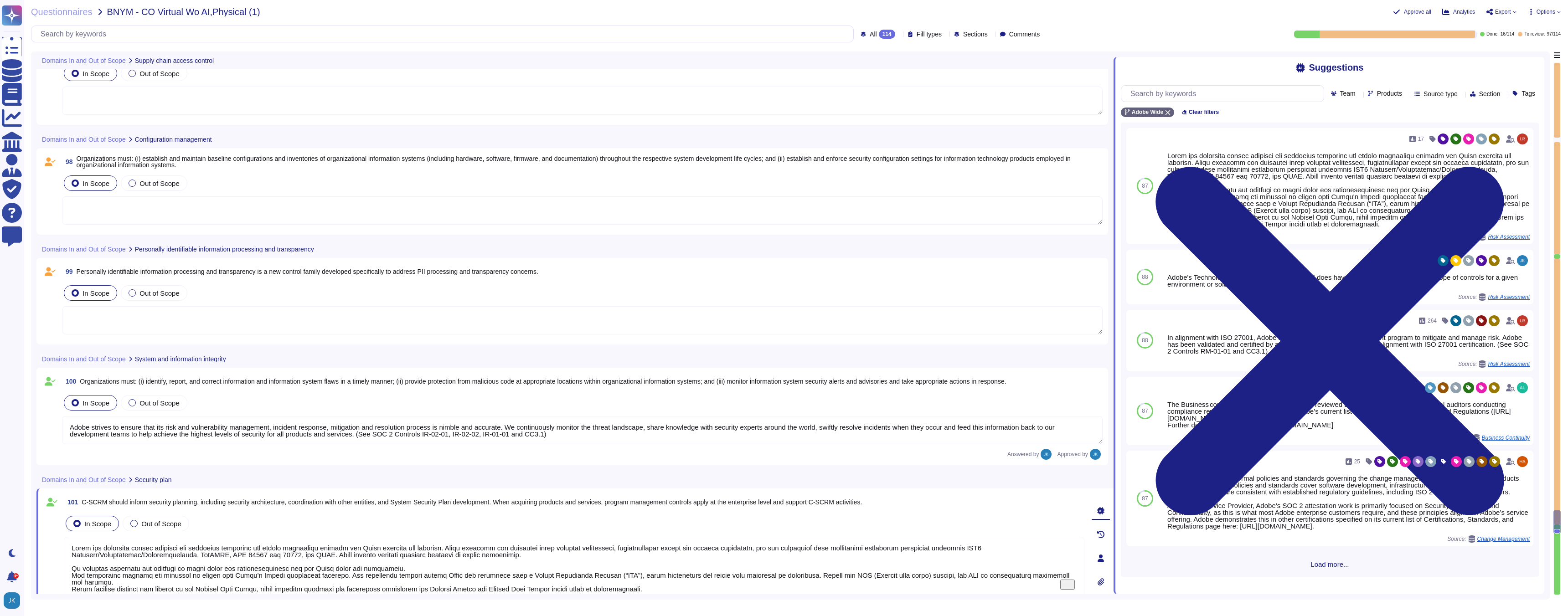
click at [196, 273] on span "Personally identifiable information processing and transparency is a new contro…" at bounding box center [307, 271] width 462 height 7
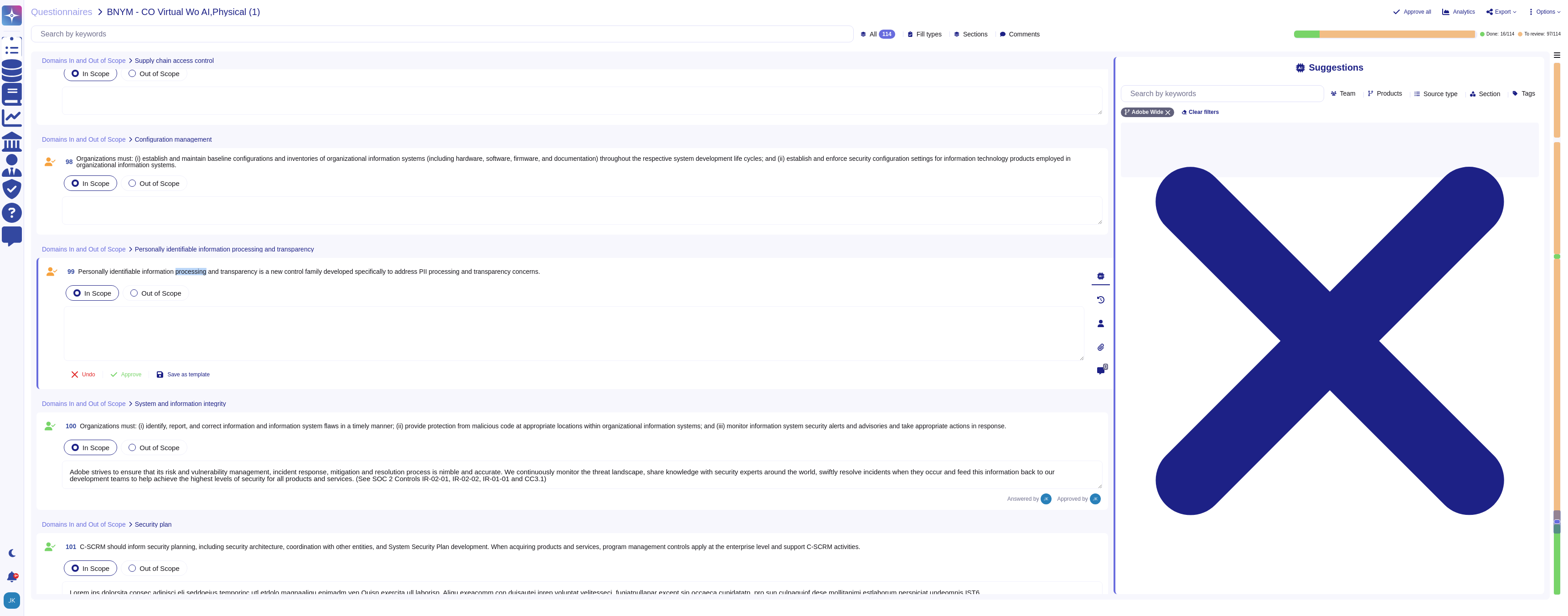
click at [196, 273] on span "Personally identifiable information processing and transparency is a new contro…" at bounding box center [309, 271] width 462 height 7
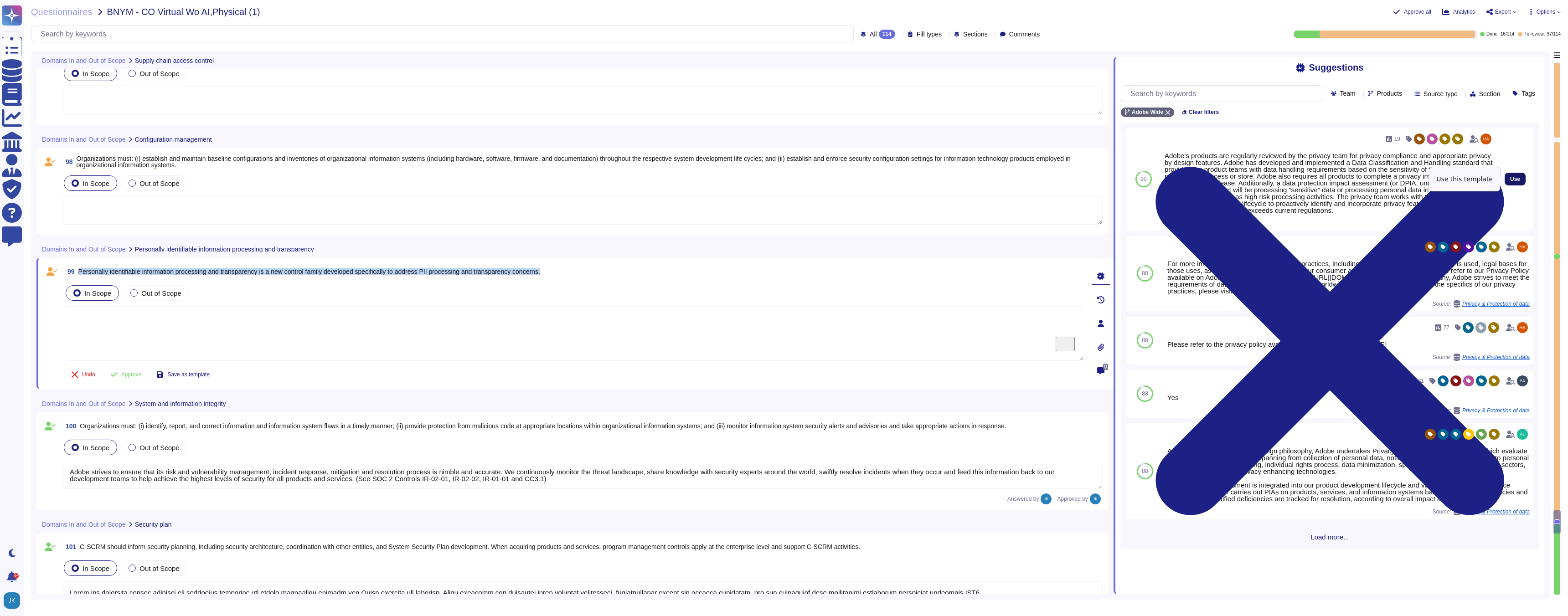
click at [1517, 179] on span "Use" at bounding box center [1515, 179] width 10 height 5
type textarea "Adobe’s products are regularly reviewed by the privacy team for privacy complia…"
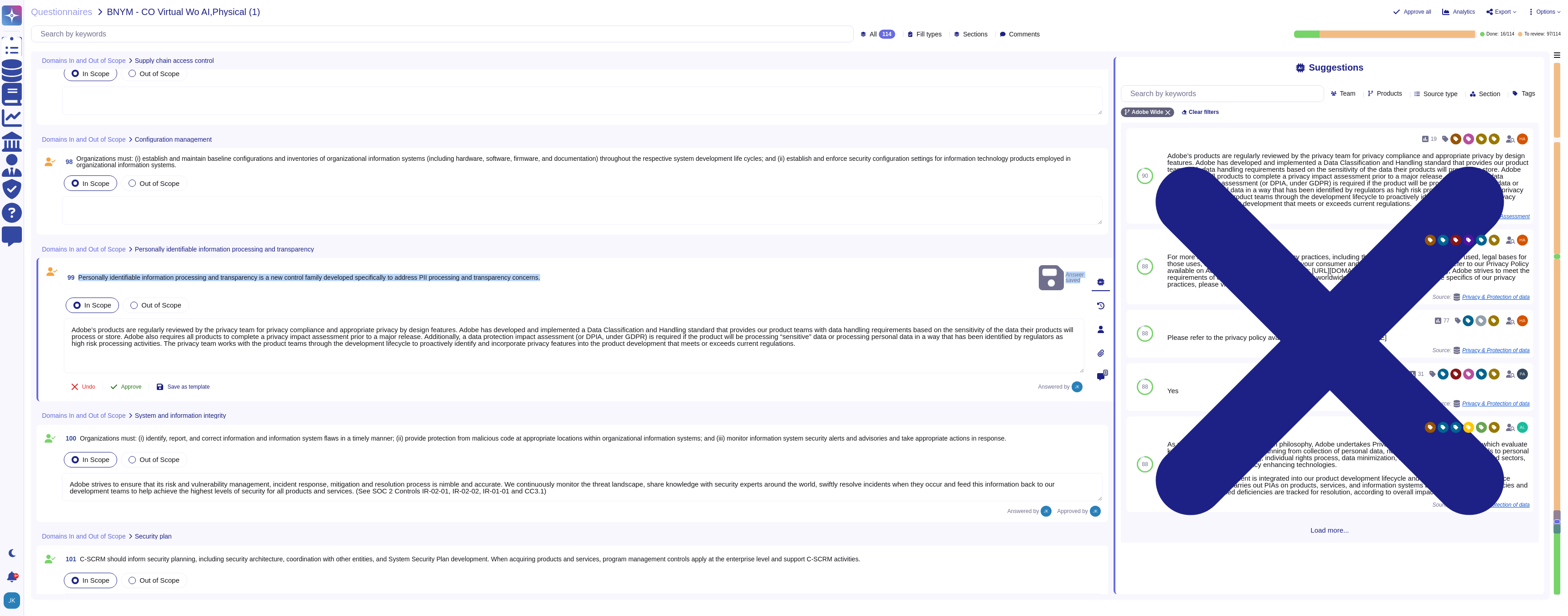
click at [134, 384] on span "Approve" at bounding box center [131, 387] width 21 height 5
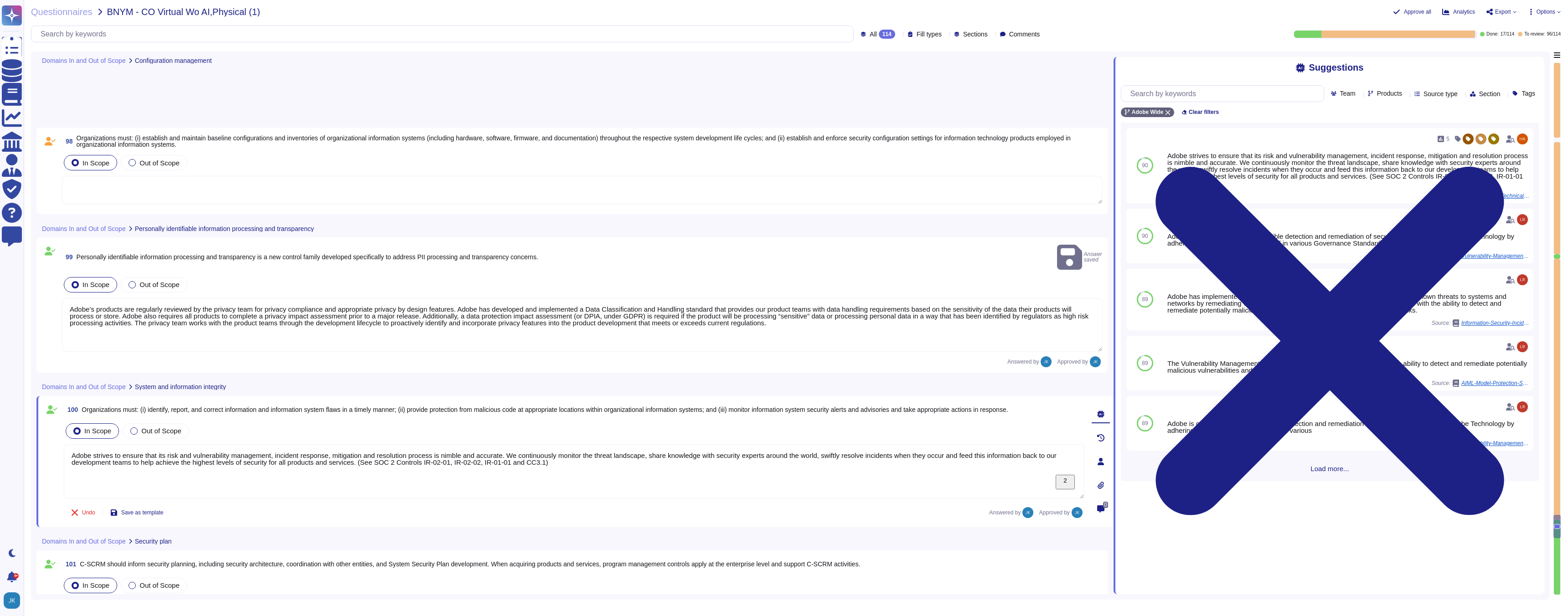
type textarea "Adobe performs internal readiness assessment and external audits periodically o…"
type textarea "Adobe is committed to maintaining globally-available business operations via a …"
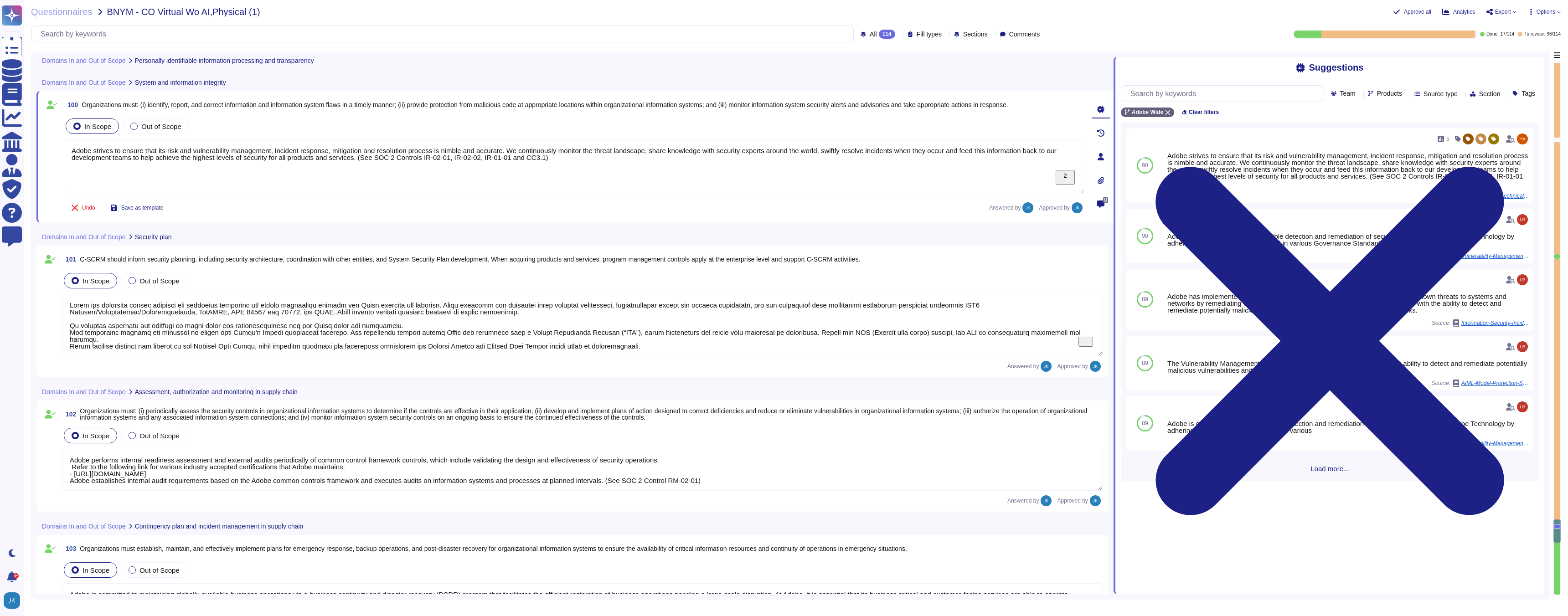
type textarea "Adobe deploys anti-virus and malware prevention solutions including, but not li…"
type textarea "Antivirus is running on employee desktops, laptops and email traffic is scanned…"
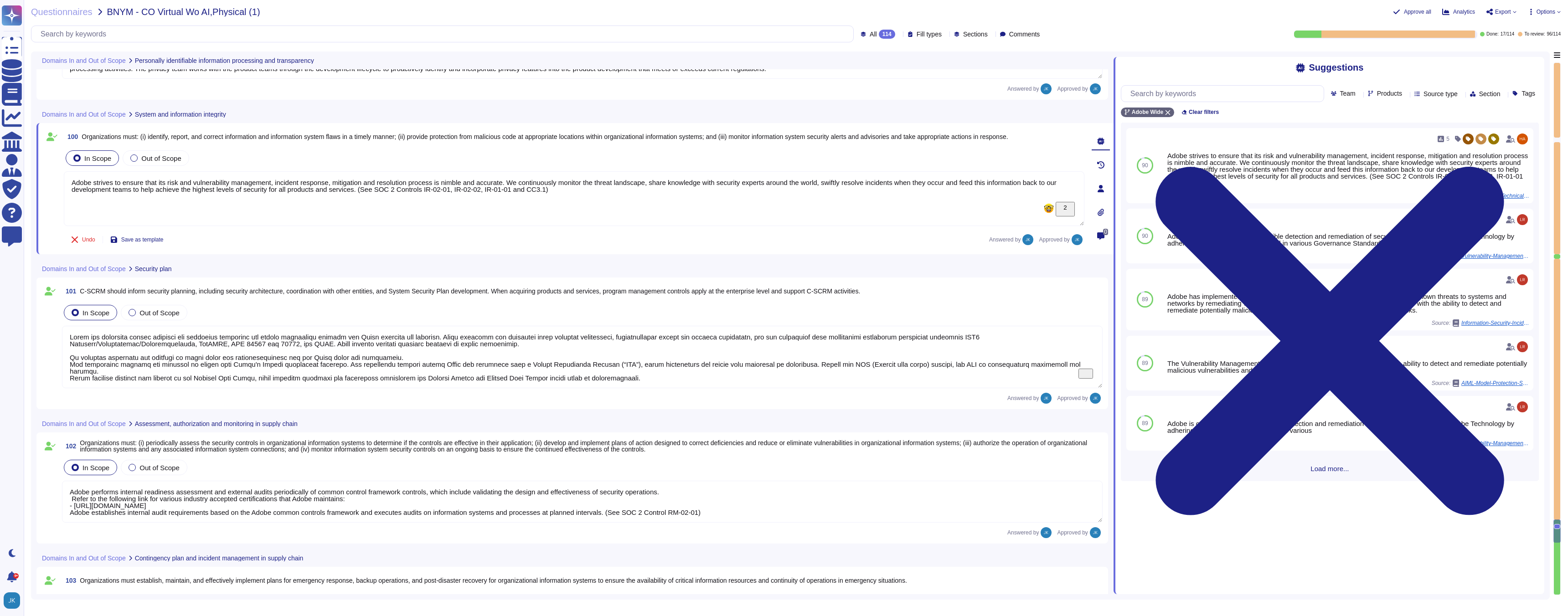
type textarea "Adobe’s products are regularly reviewed by the privacy team for privacy complia…"
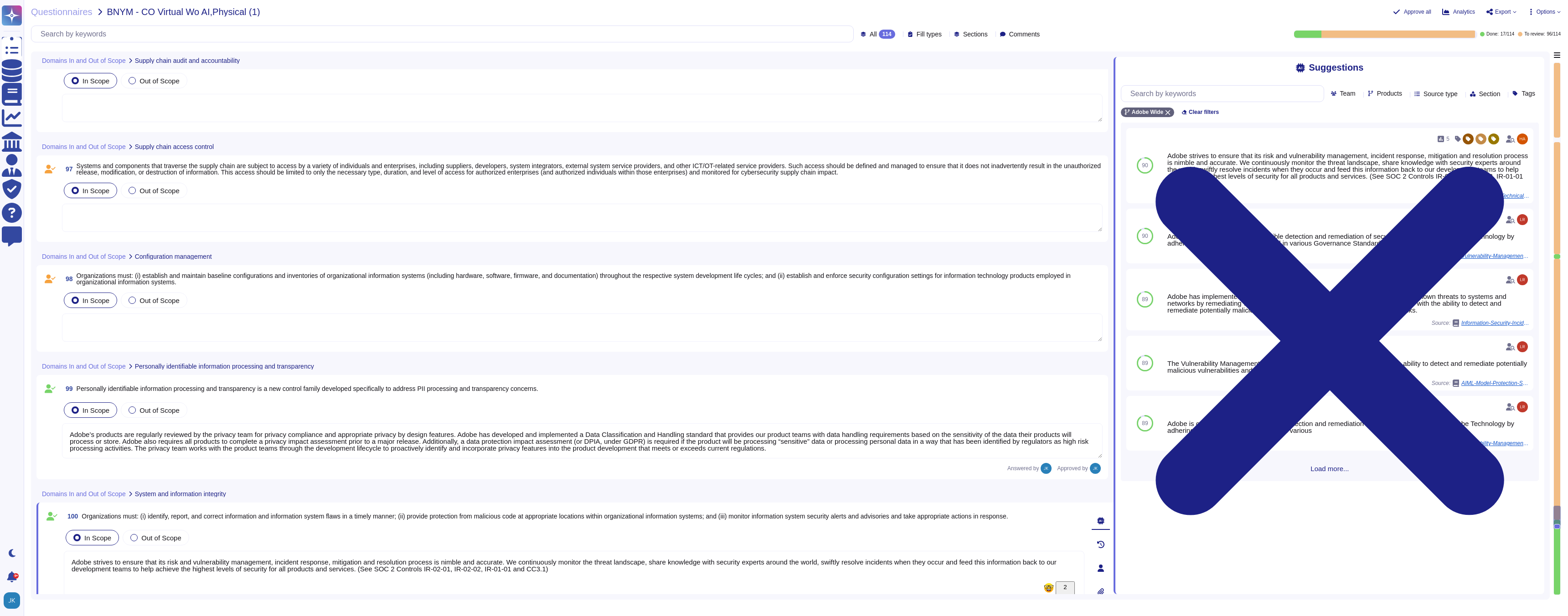
scroll to position [11209, 0]
click at [222, 282] on span "Organizations must: (i) establish and maintain baseline configurations and inve…" at bounding box center [573, 282] width 994 height 13
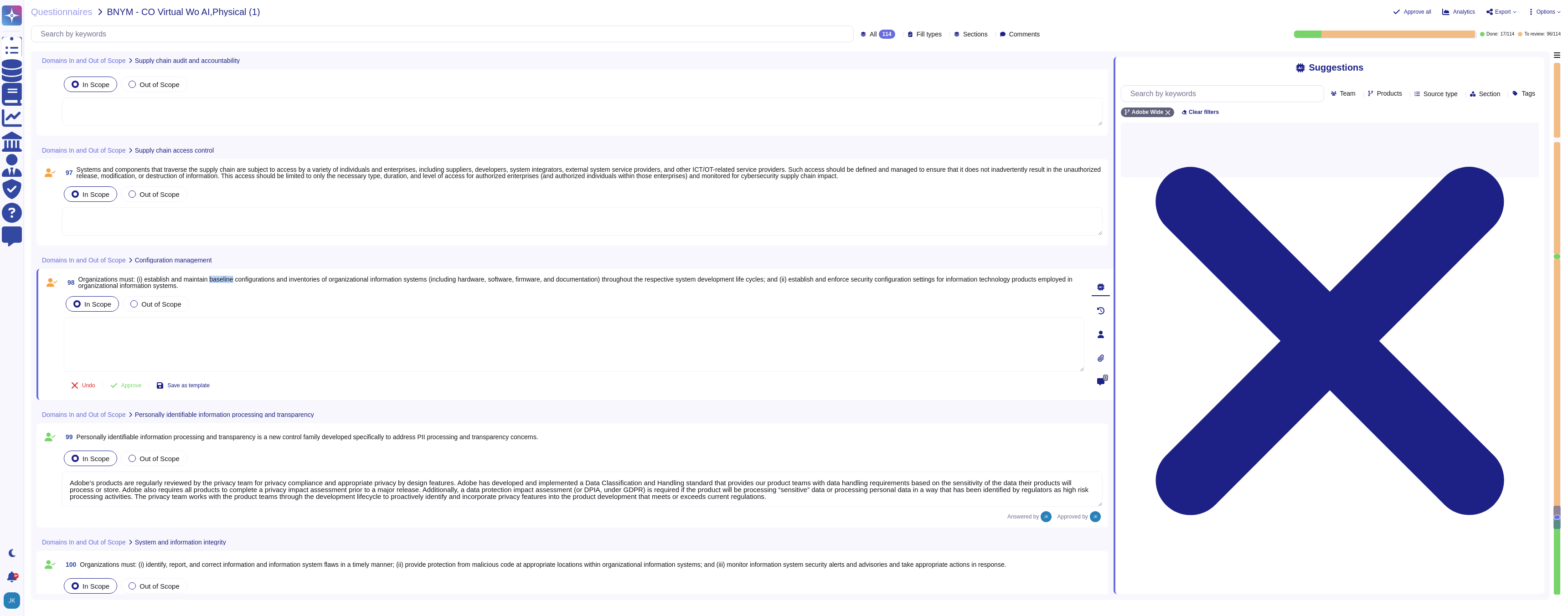
click at [222, 282] on span "Organizations must: (i) establish and maintain baseline configurations and inve…" at bounding box center [575, 282] width 994 height 13
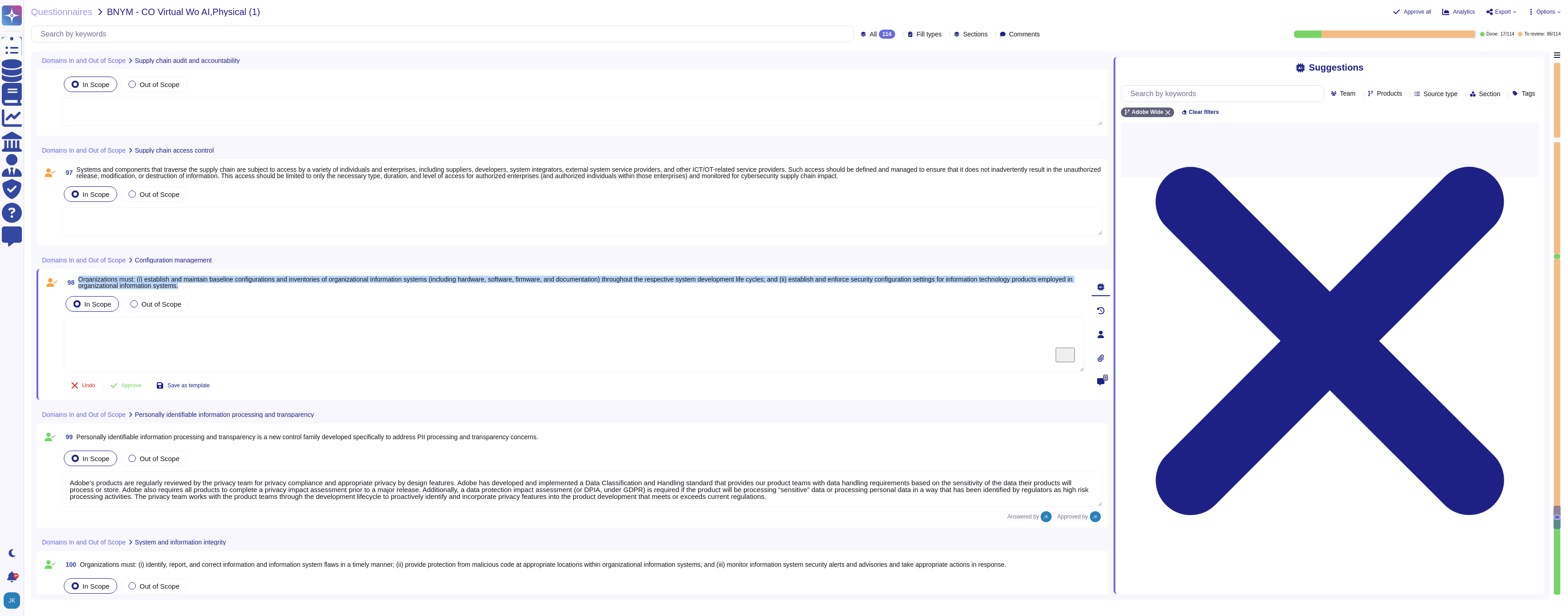
click at [222, 282] on span "Organizations must: (i) establish and maintain baseline configurations and inve…" at bounding box center [575, 282] width 994 height 13
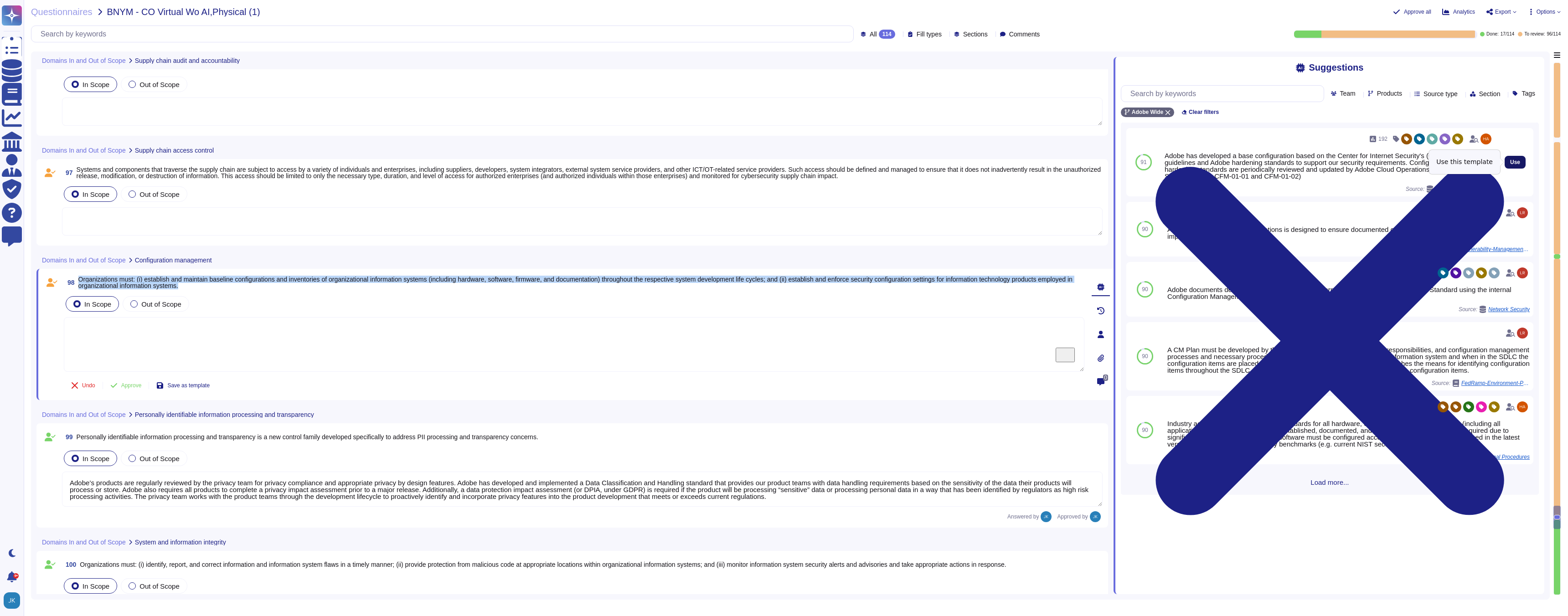
click at [1520, 161] on button "Use" at bounding box center [1515, 162] width 21 height 13
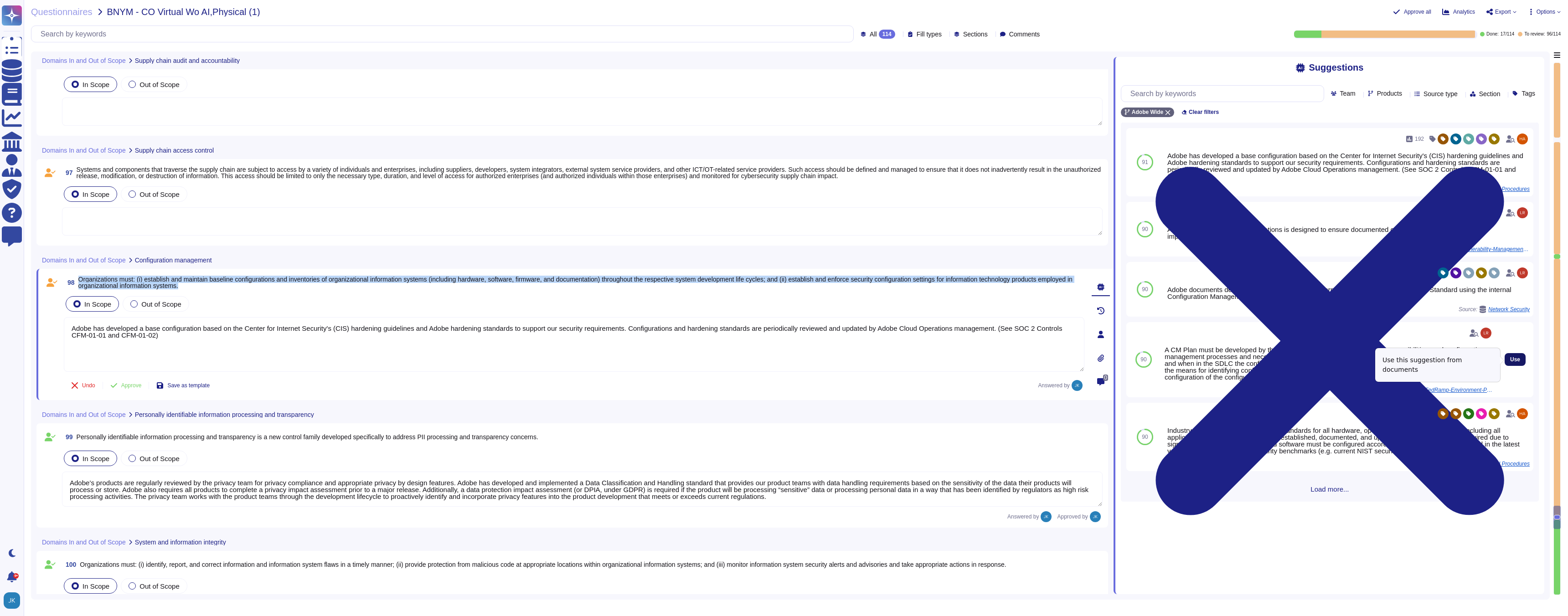
click at [1513, 360] on span "Use" at bounding box center [1515, 359] width 10 height 5
type textarea "Adobe has developed a base configuration based on the Center for Internet Secur…"
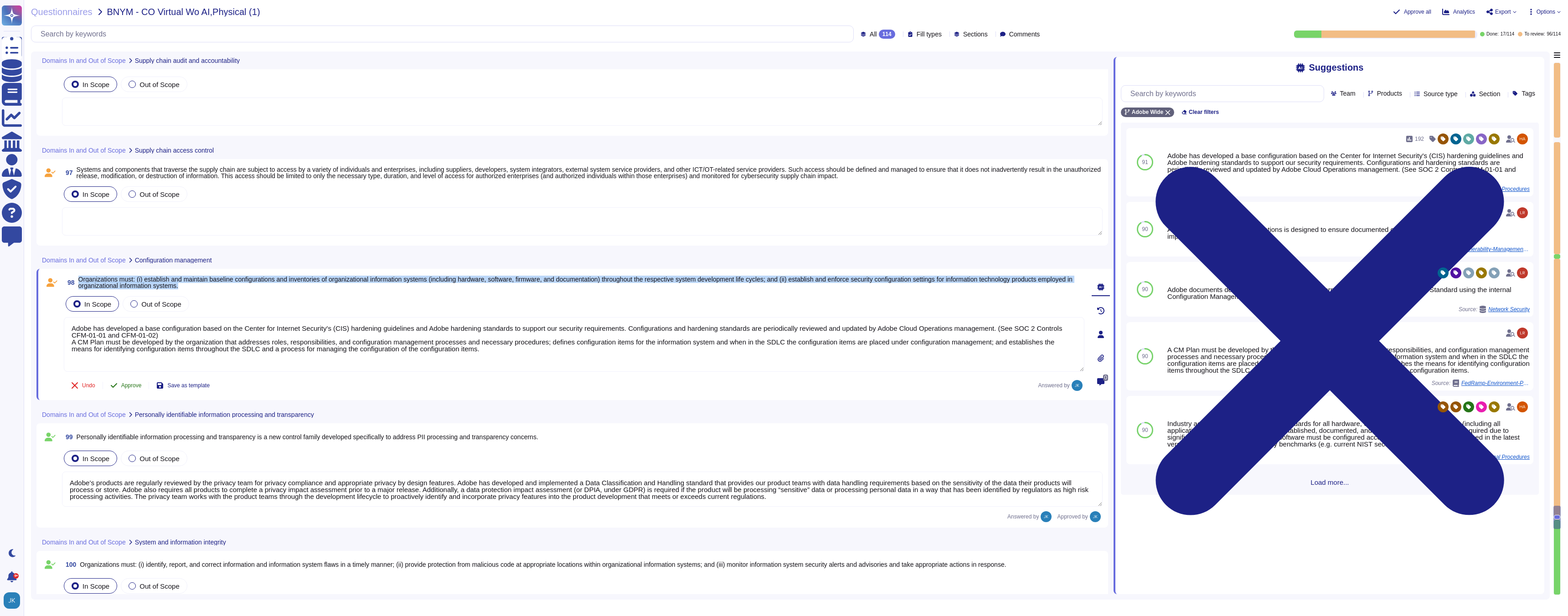
click at [122, 388] on span "Approve" at bounding box center [131, 385] width 21 height 5
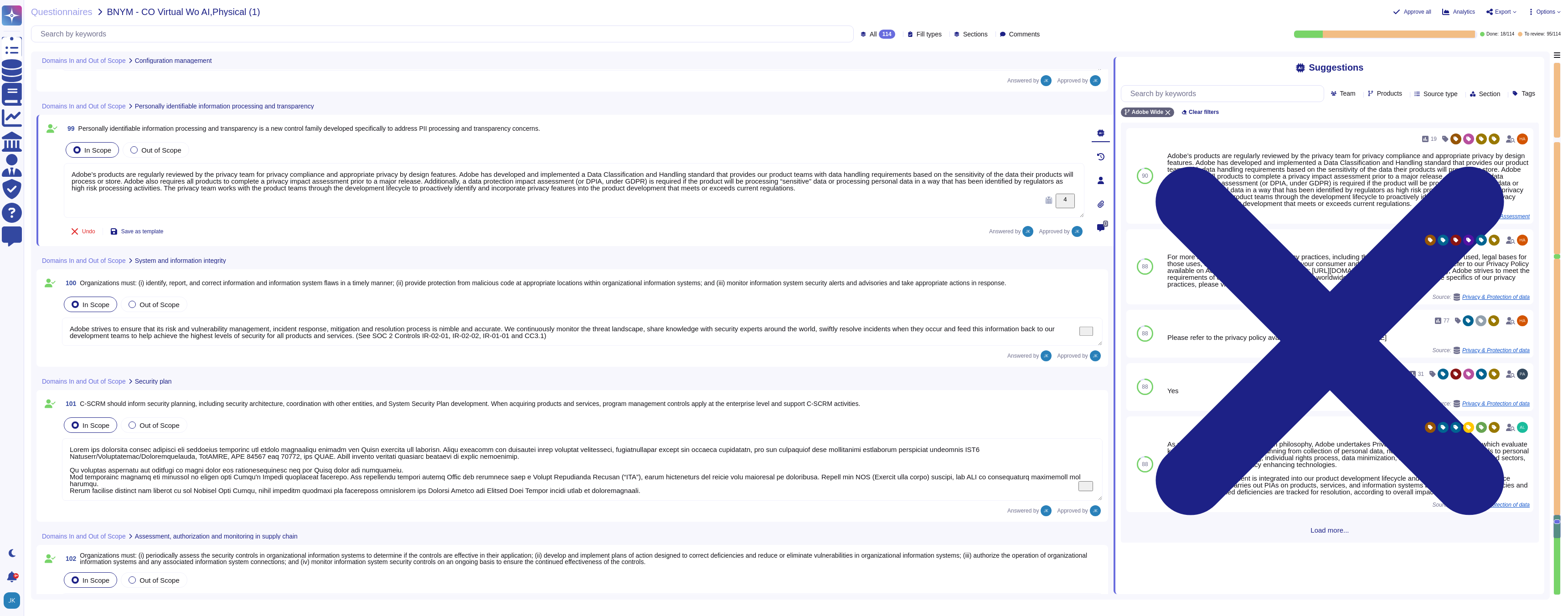
type textarea "Adobe performs internal readiness assessment and external audits periodically o…"
type textarea "Adobe is committed to maintaining globally-available business operations via a …"
type textarea "Adobe deploys anti-virus and malware prevention solutions including, but not li…"
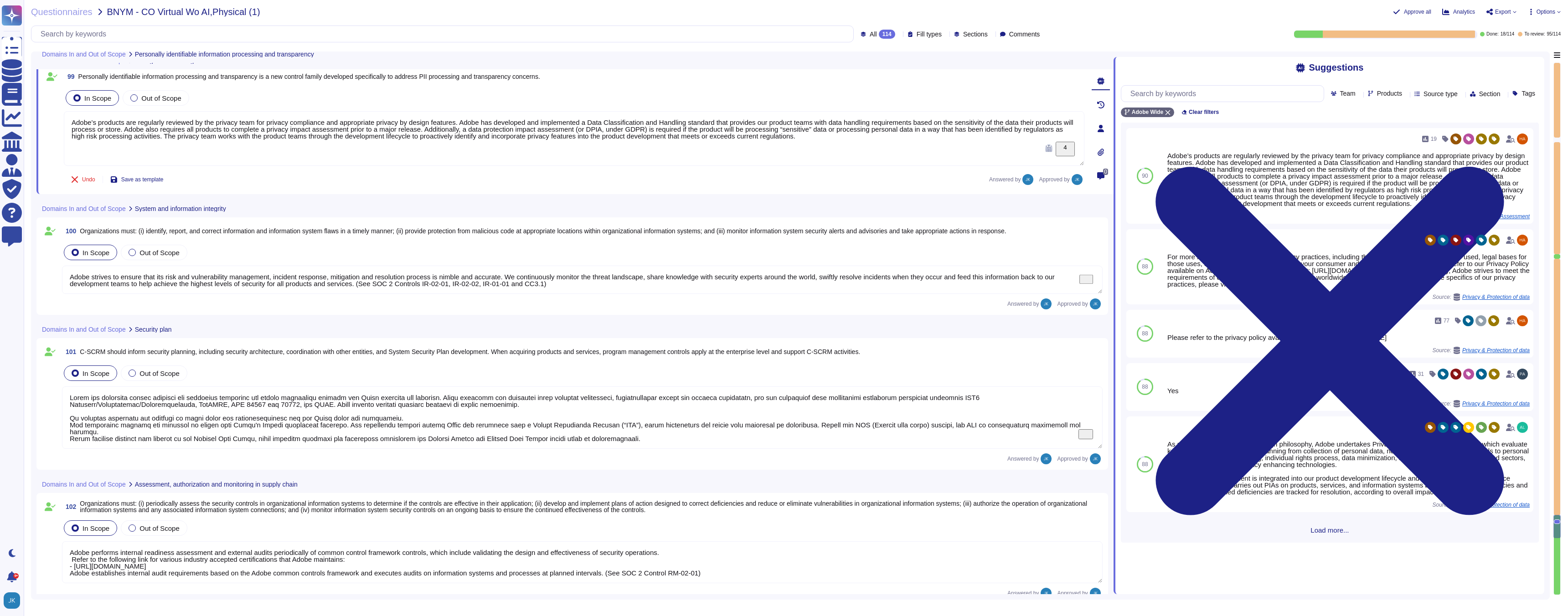
type textarea "Adobe has developed a base configuration based on the Center for Internet Secur…"
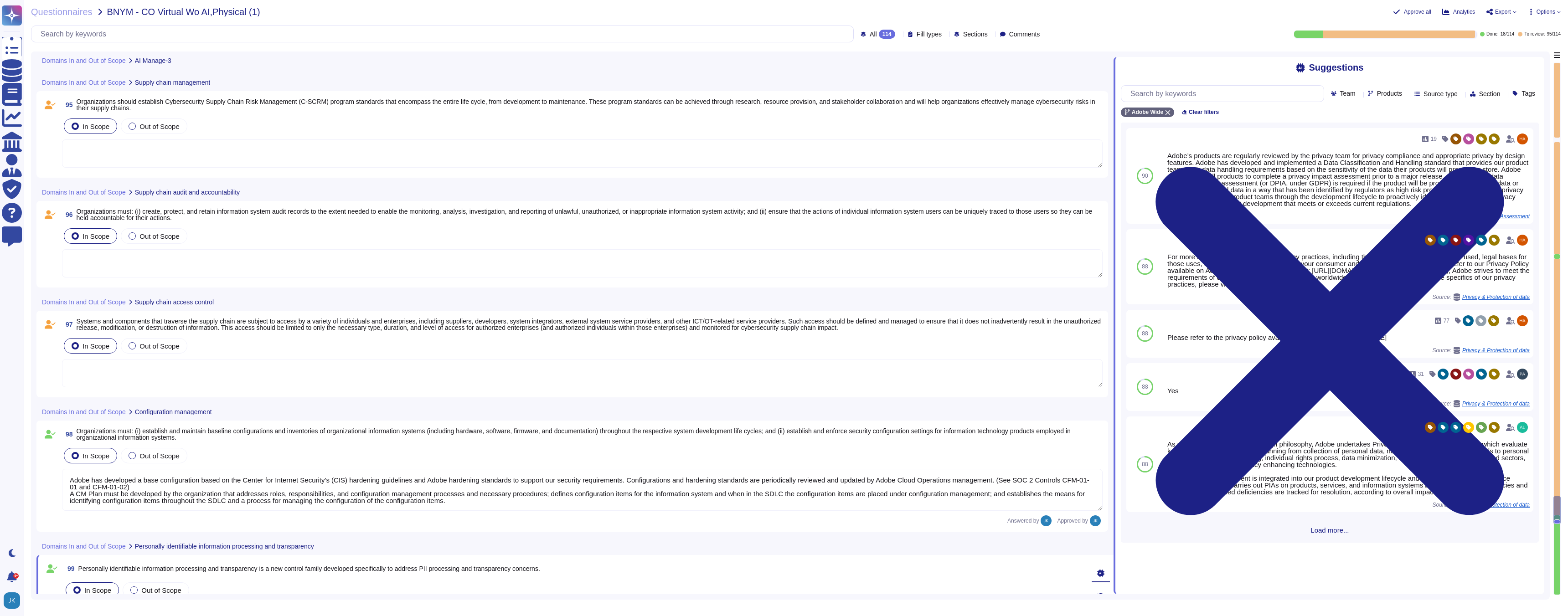
scroll to position [11067, 0]
click at [164, 324] on span "Systems and components that traverse the supply chain are subject to access by …" at bounding box center [589, 326] width 1024 height 13
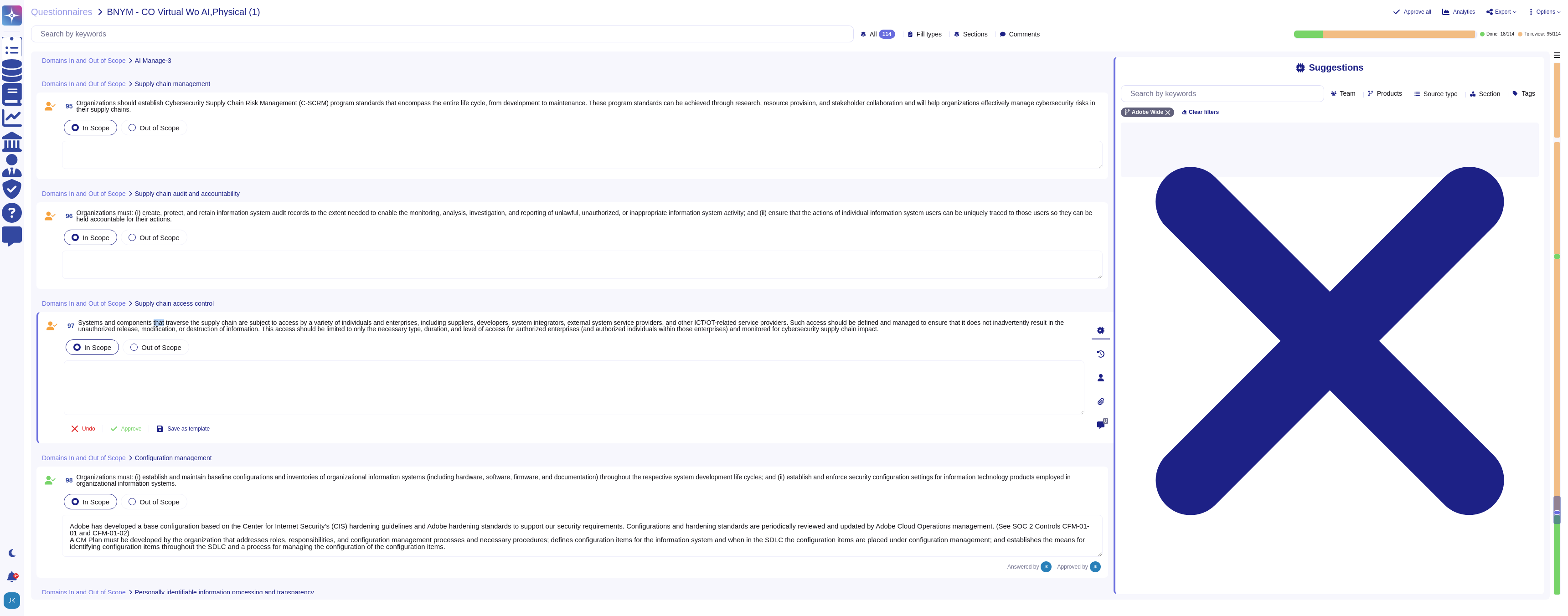
click at [164, 324] on span "Systems and components that traverse the supply chain are subject to access by …" at bounding box center [572, 326] width 986 height 13
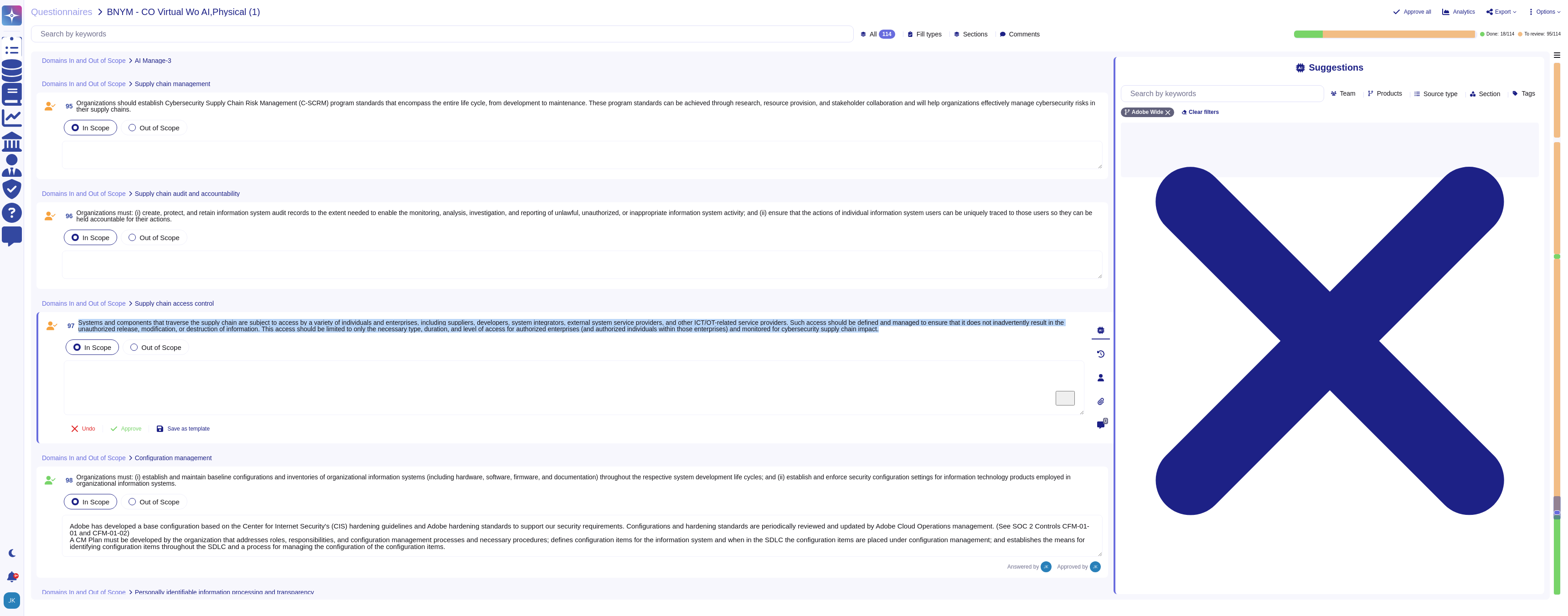
click at [164, 324] on span "Systems and components that traverse the supply chain are subject to access by …" at bounding box center [572, 326] width 986 height 13
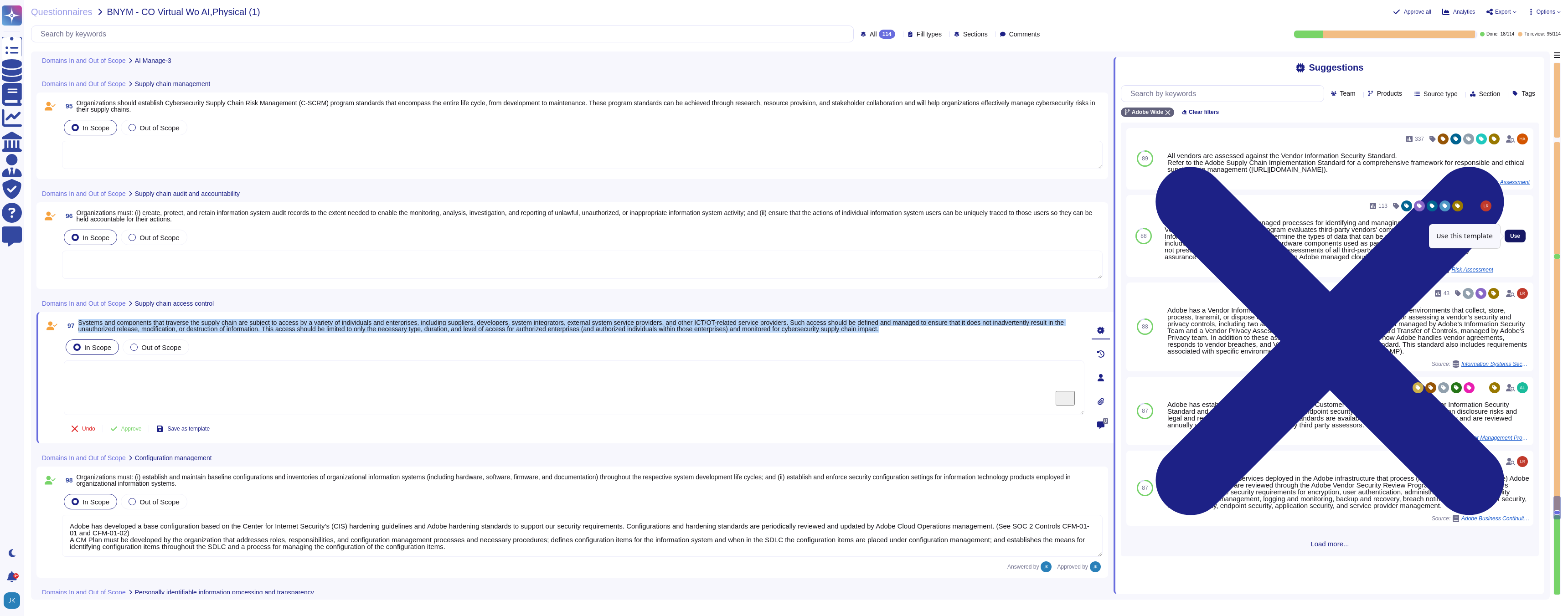
click at [1517, 237] on span "Use" at bounding box center [1515, 236] width 10 height 5
type textarea "Adobe has documented and managed processes for identifying and managing cyber s…"
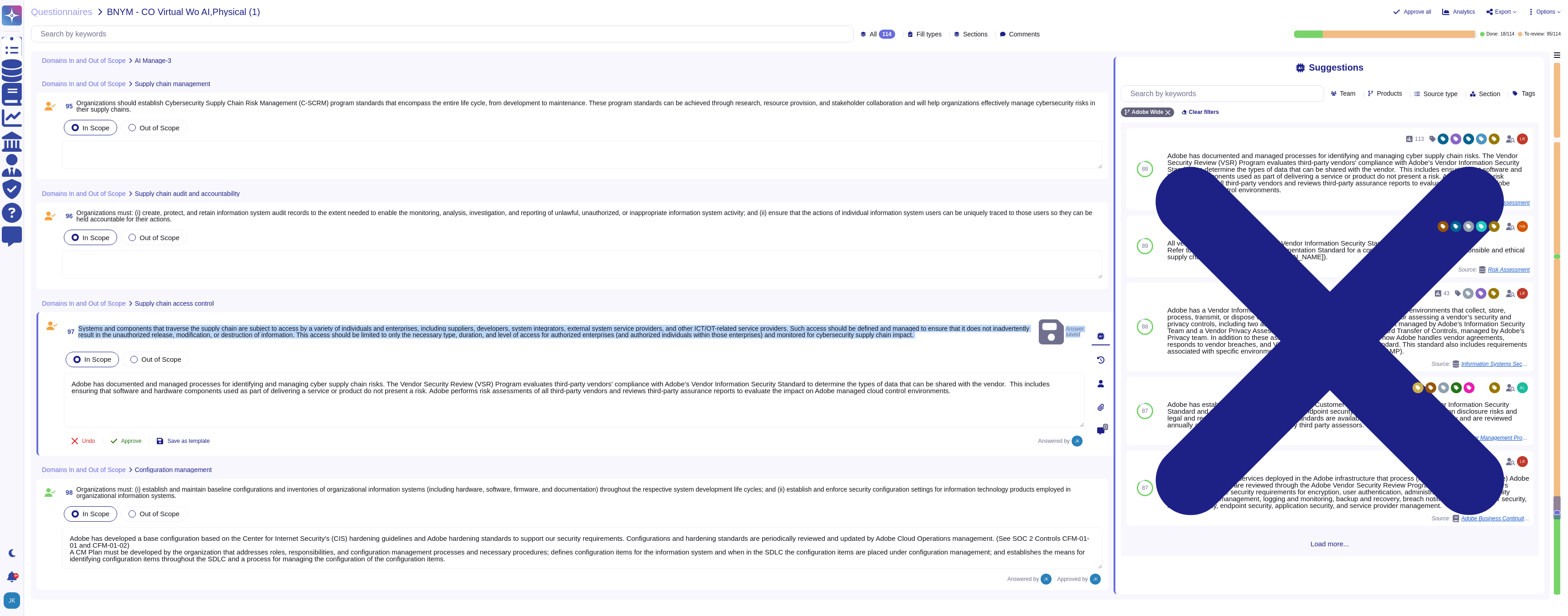
click at [129, 438] on span "Approve" at bounding box center [131, 441] width 21 height 5
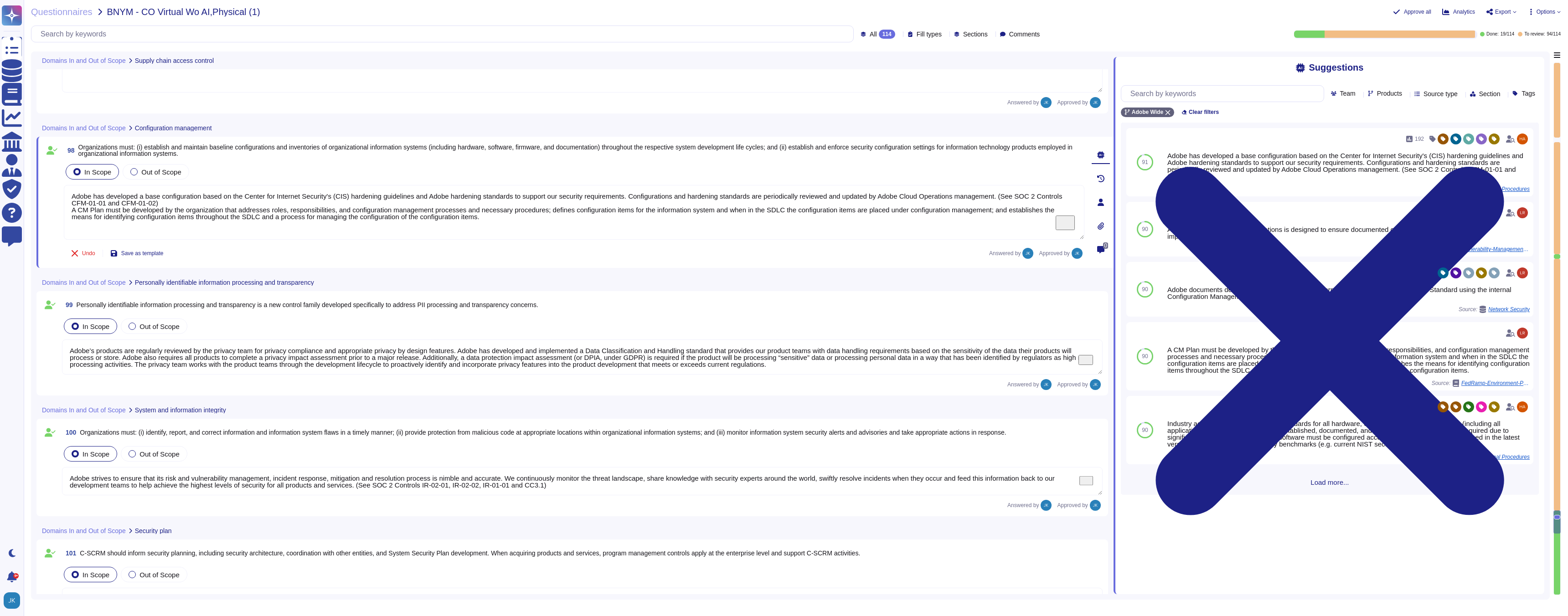
type textarea "Lorem ips dolorsita consec adipisci eli seddoeius temporinc utl etdolo magnaali…"
type textarea "Adobe performs internal readiness assessment and external audits periodically o…"
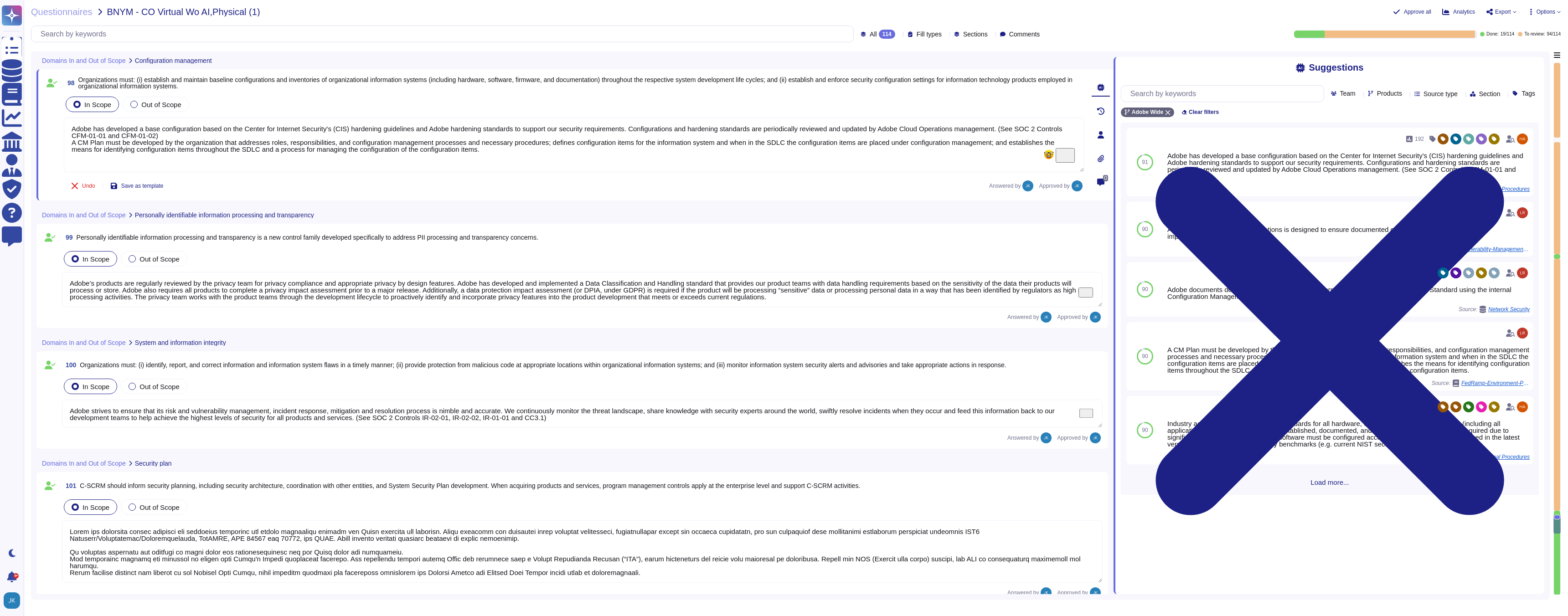
type textarea "Adobe is committed to maintaining globally-available business operations via a …"
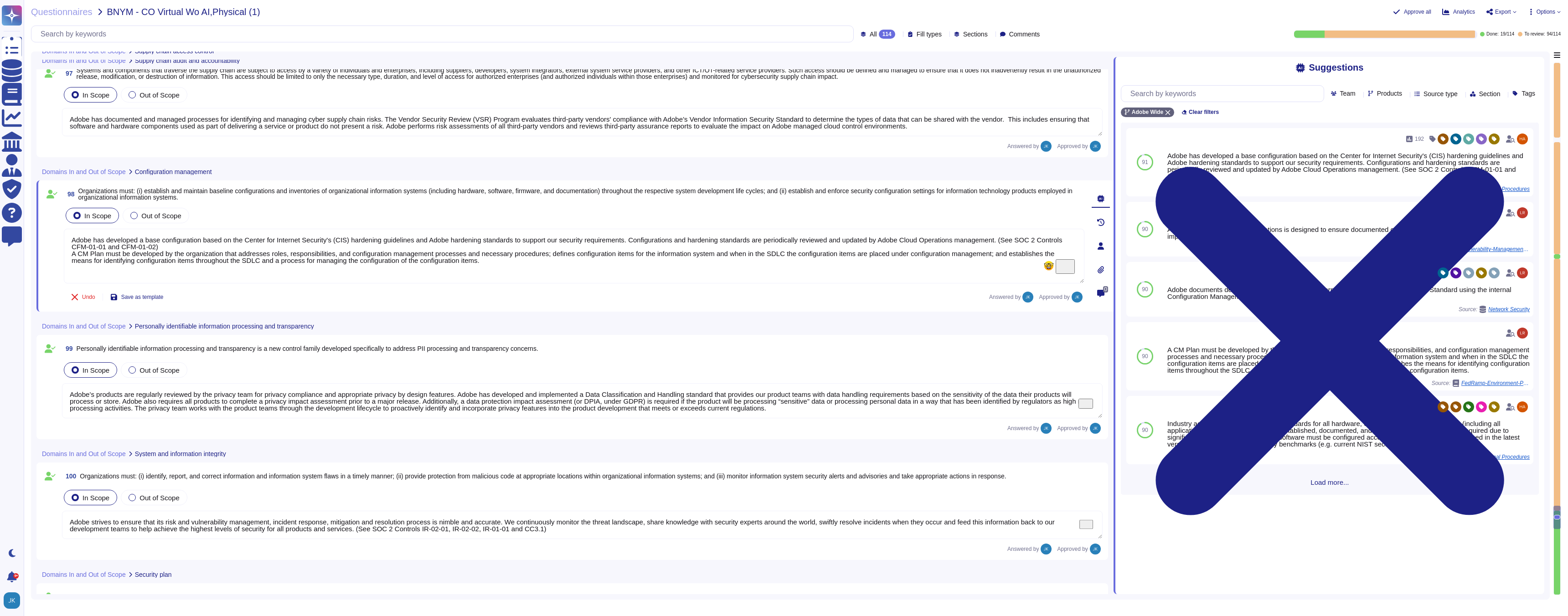
type textarea "Adobe has documented and managed processes for identifying and managing cyber s…"
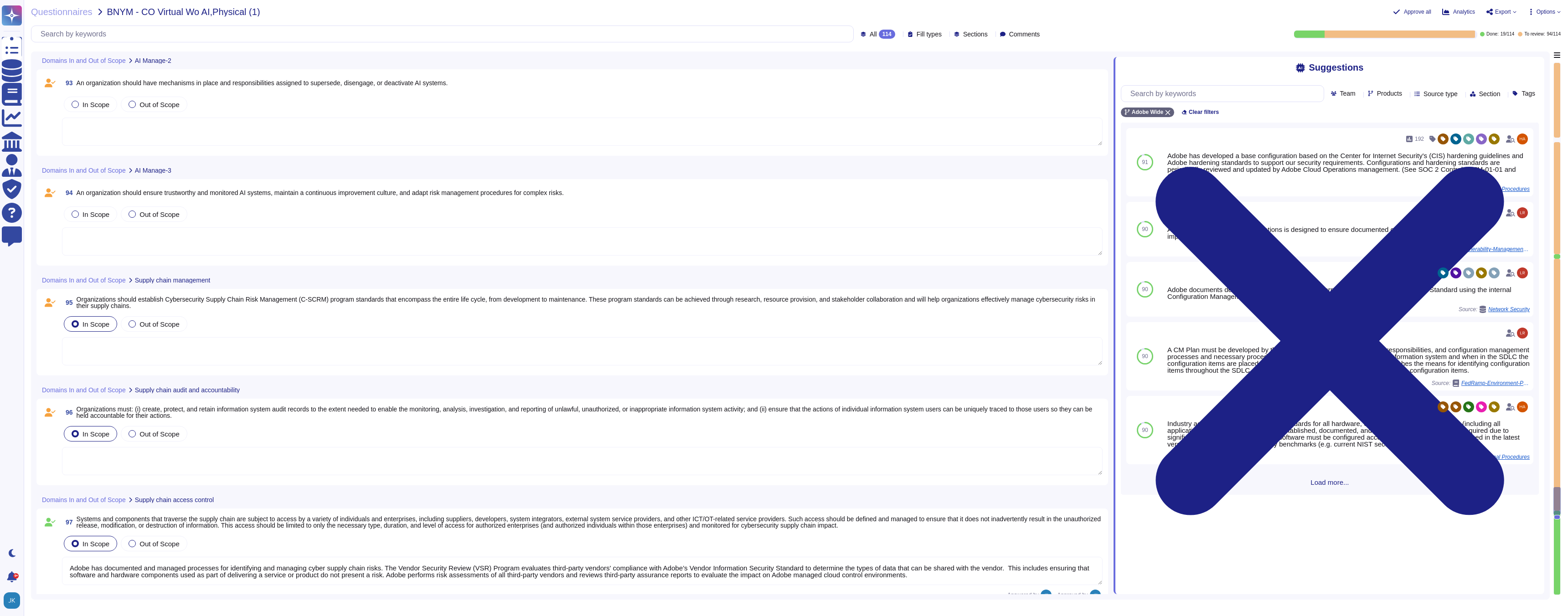
scroll to position [10868, 0]
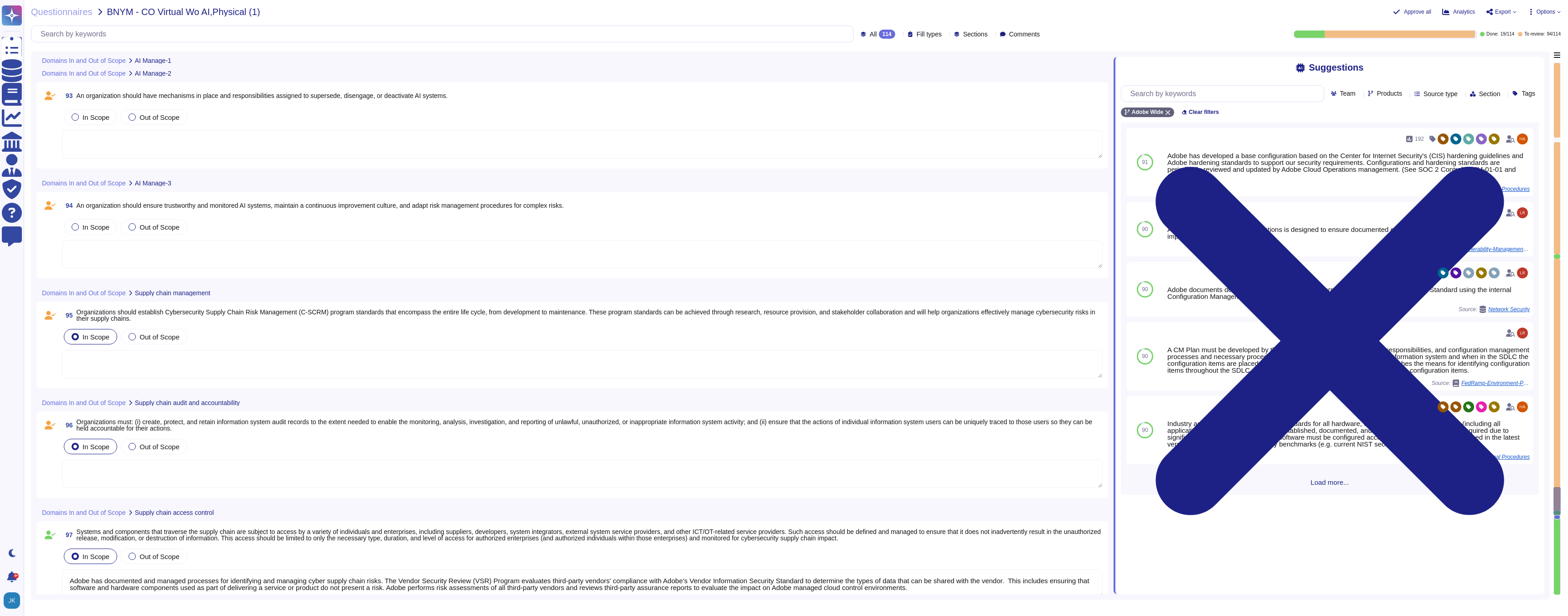
click at [164, 425] on span "Organizations must: (i) create, protect, and retain information system audit re…" at bounding box center [584, 425] width 1016 height 13
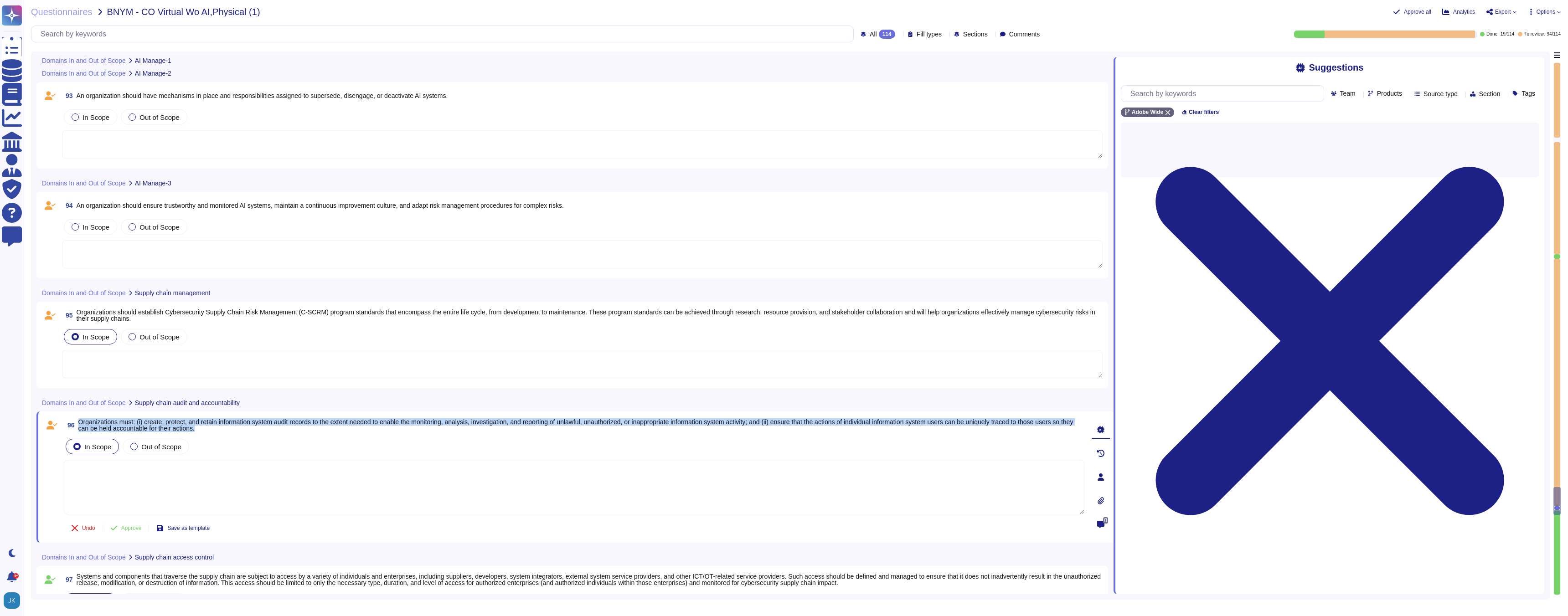
click at [164, 425] on span "Organizations must: (i) create, protect, and retain information system audit re…" at bounding box center [576, 425] width 995 height 13
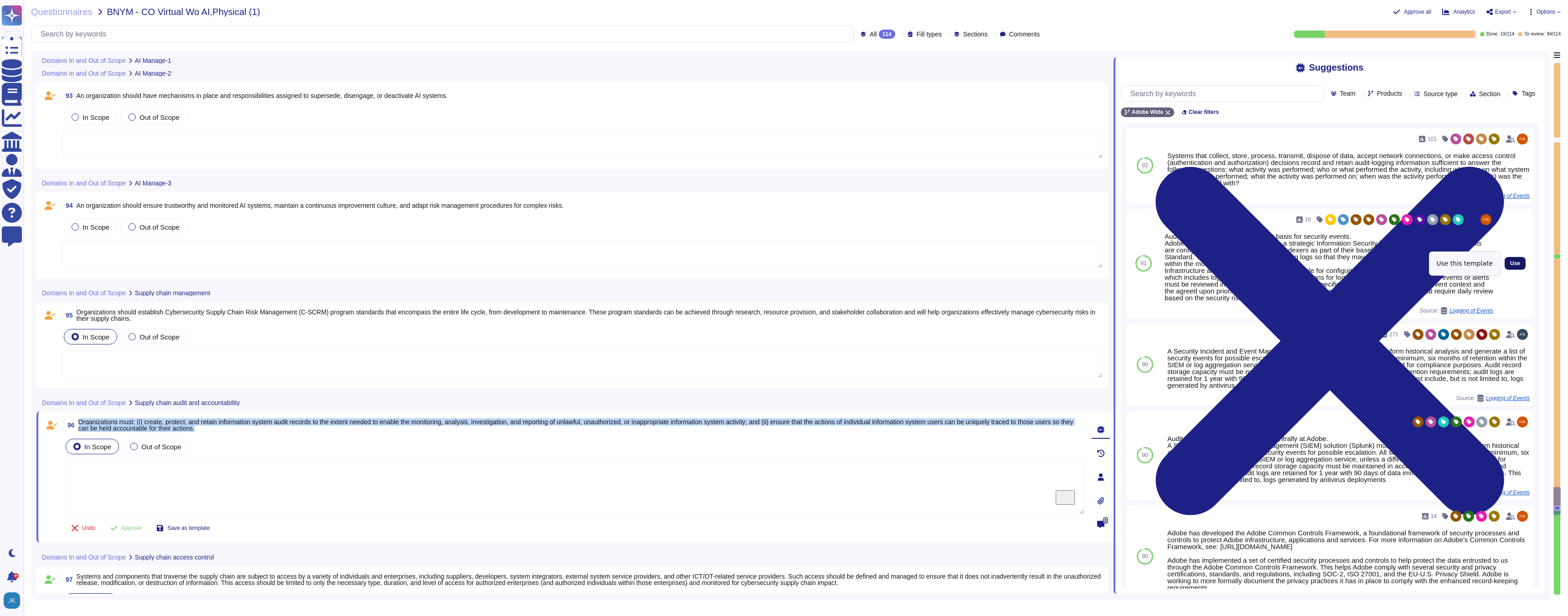
click at [1510, 261] on span "Use" at bounding box center [1515, 263] width 10 height 5
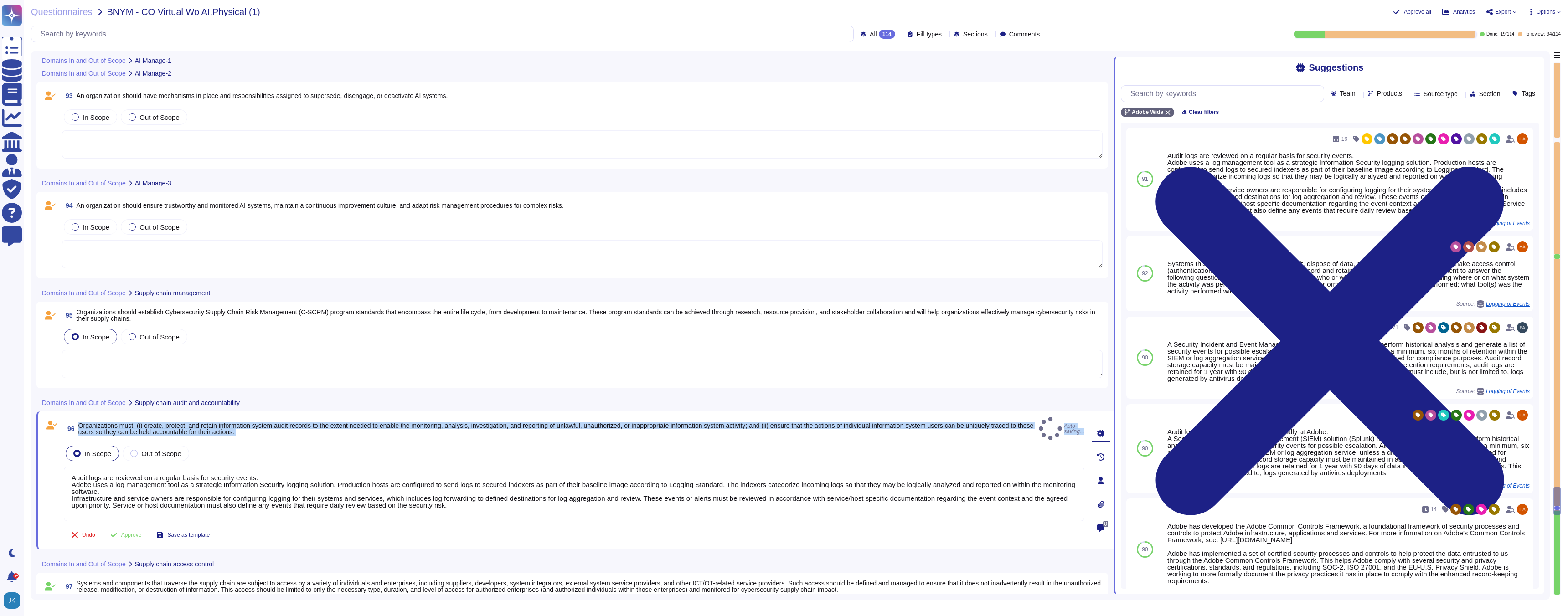
type textarea "Audit logs are reviewed on a regular basis for security events. Adobe uses a lo…"
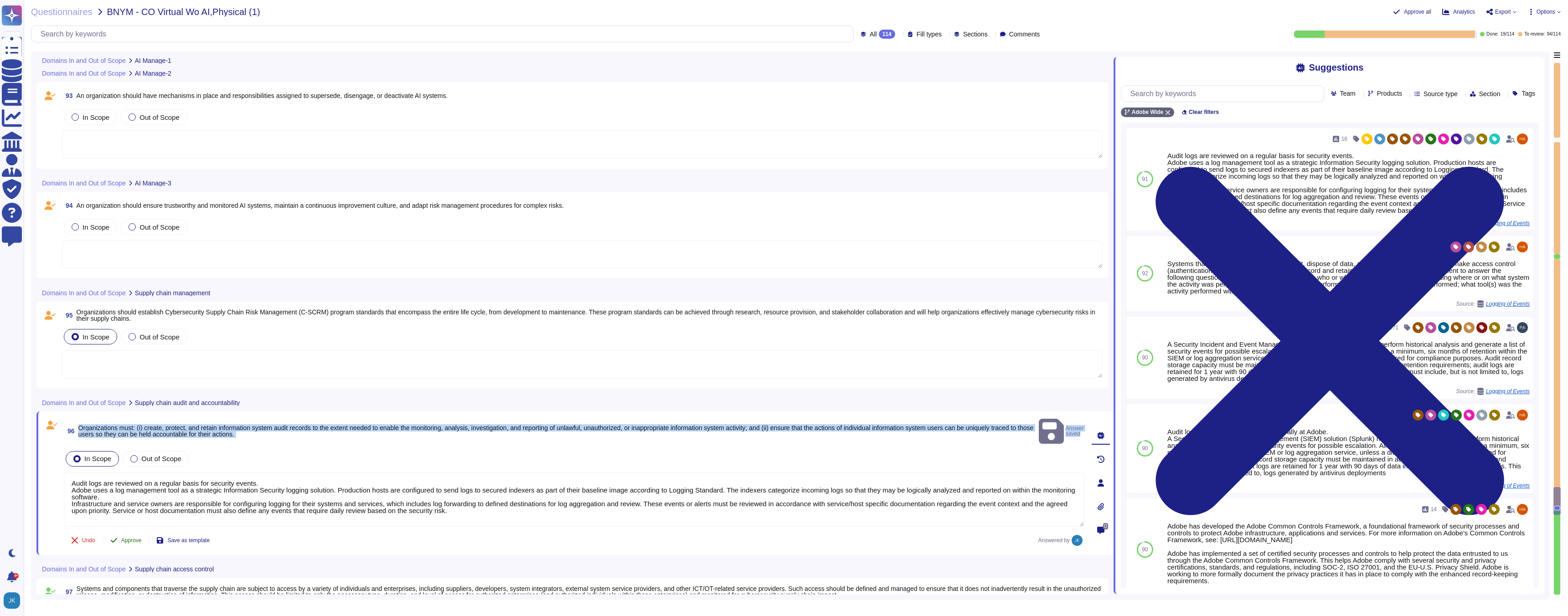
click at [127, 538] on span "Approve" at bounding box center [131, 541] width 21 height 5
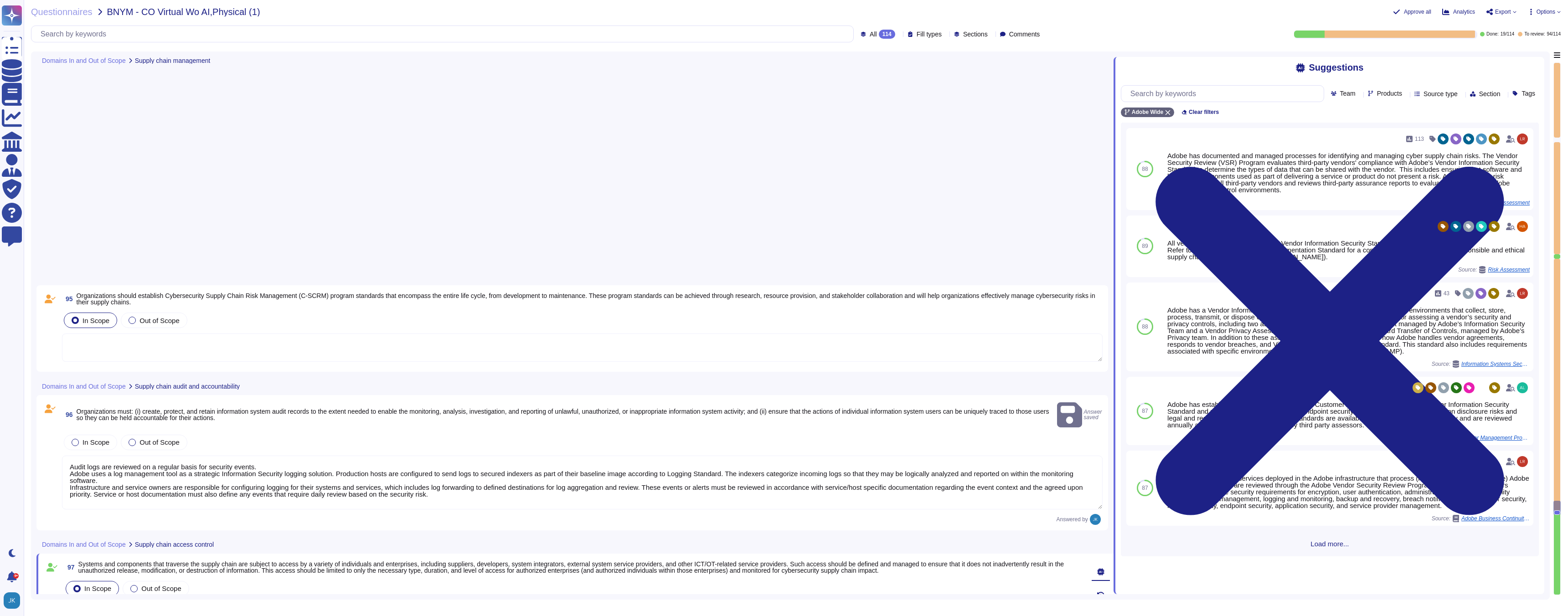
type textarea "Adobe’s products are regularly reviewed by the privacy team for privacy complia…"
type textarea "Adobe strives to ensure that its risk and vulnerability management, incident re…"
type textarea "Lorem ips dolorsita consec adipisci eli seddoeius temporinc utl etdolo magnaali…"
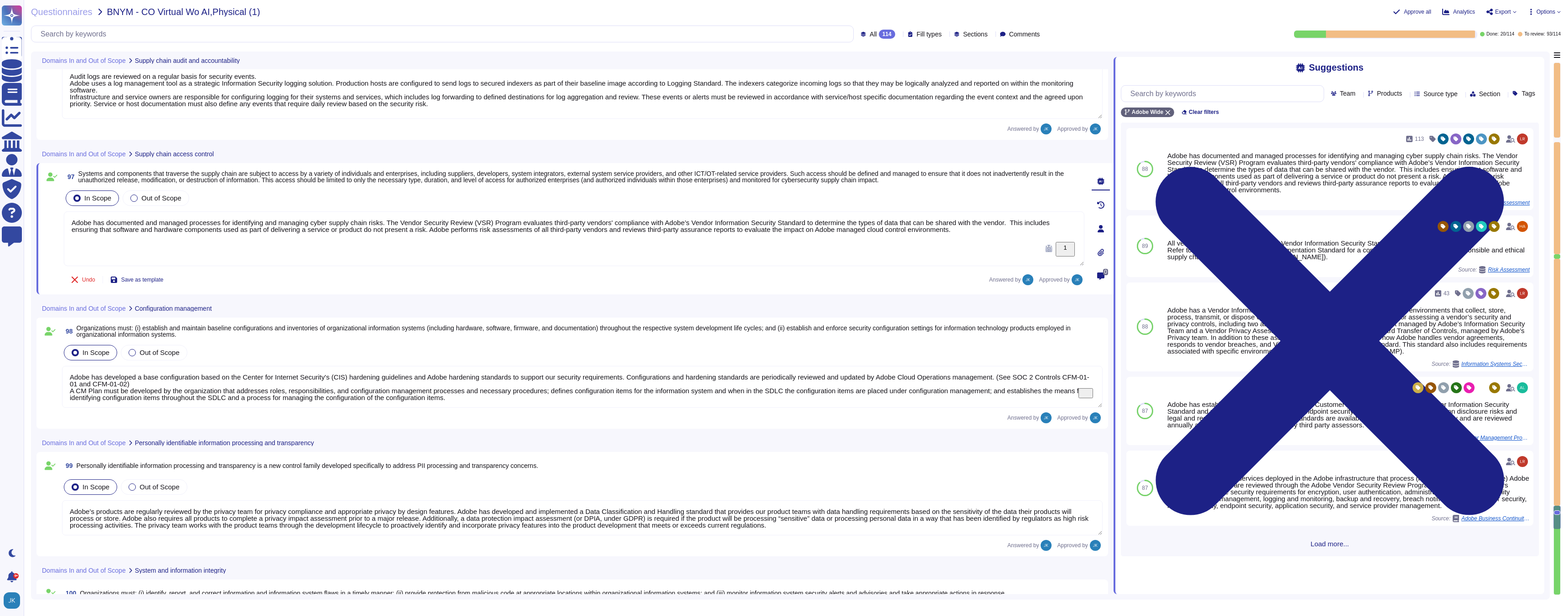
type textarea "Adobe strives to ensure that its risk and vulnerability management, incident re…"
type textarea "Lorem ips dolorsita consec adipisci eli seddoeius temporinc utl etdolo magnaali…"
type textarea "Adobe performs internal readiness assessment and external audits periodically o…"
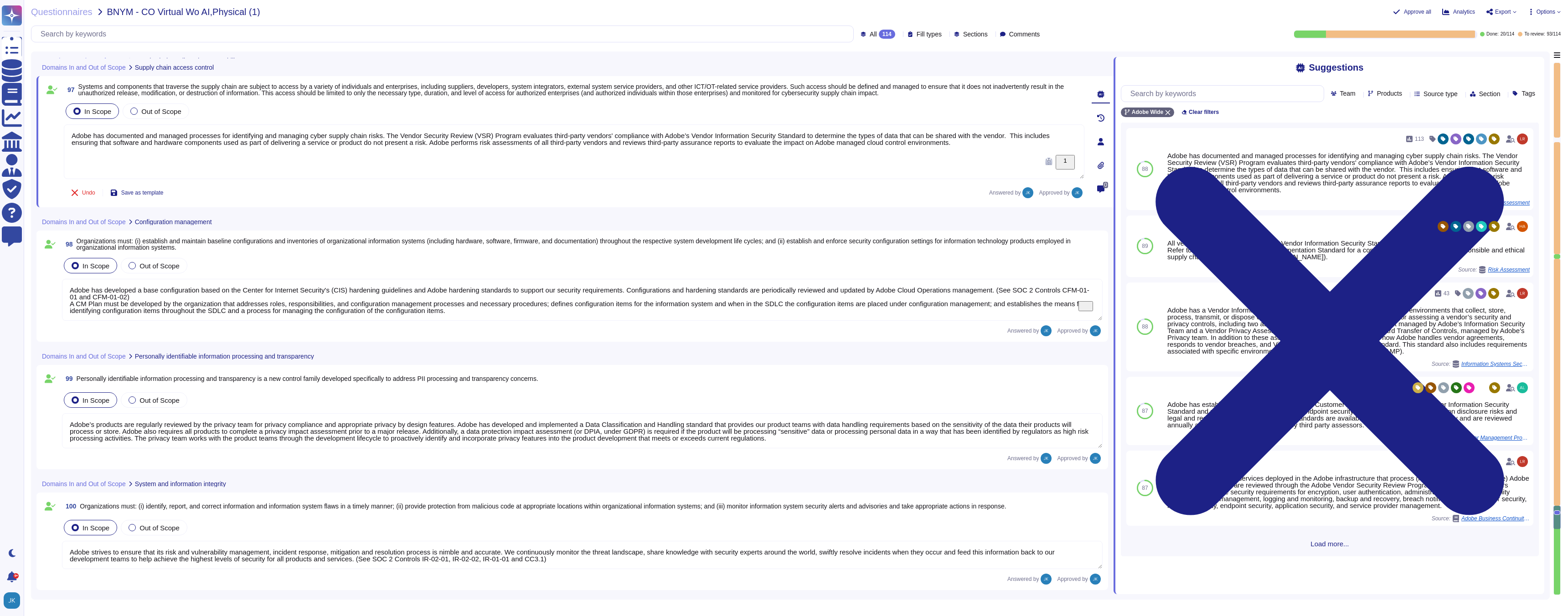
type textarea "Audit logs are reviewed on a regular basis for security events. Adobe uses a lo…"
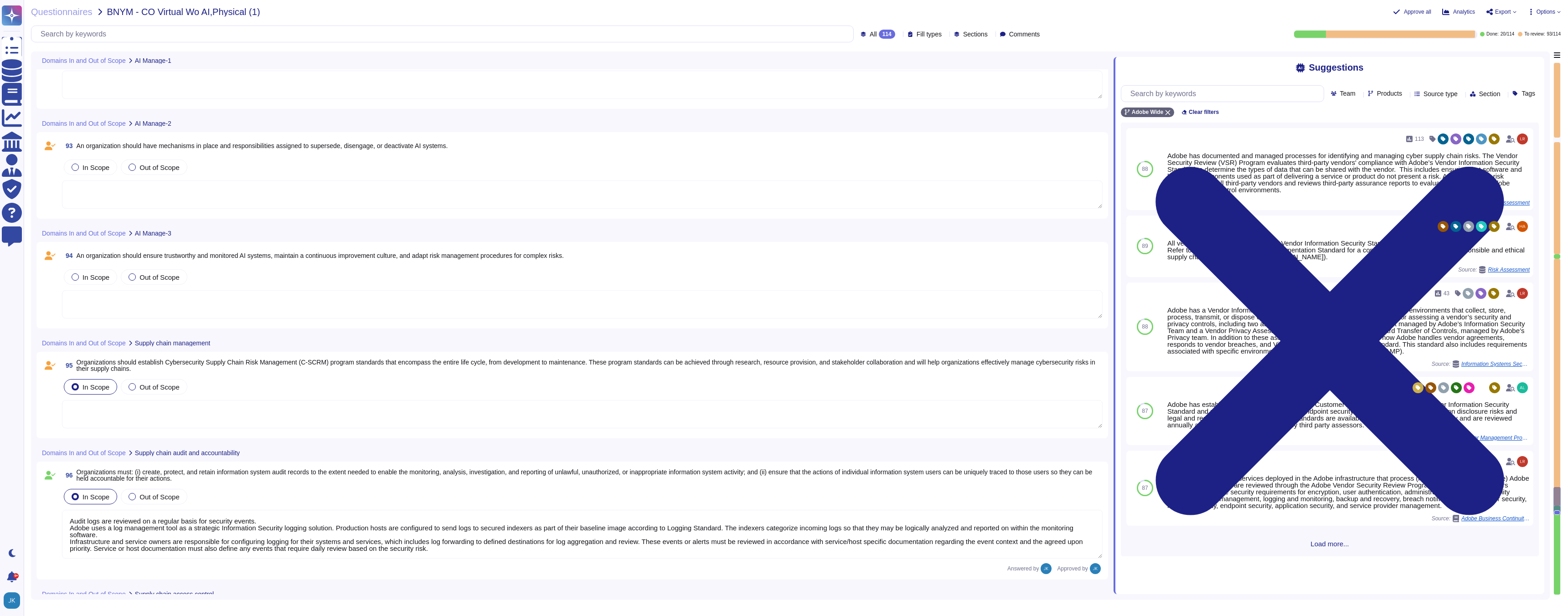
scroll to position [10815, 0]
click at [188, 368] on span "Organizations should establish Cybersecurity Supply Chain Risk Management (C-SC…" at bounding box center [586, 369] width 1019 height 13
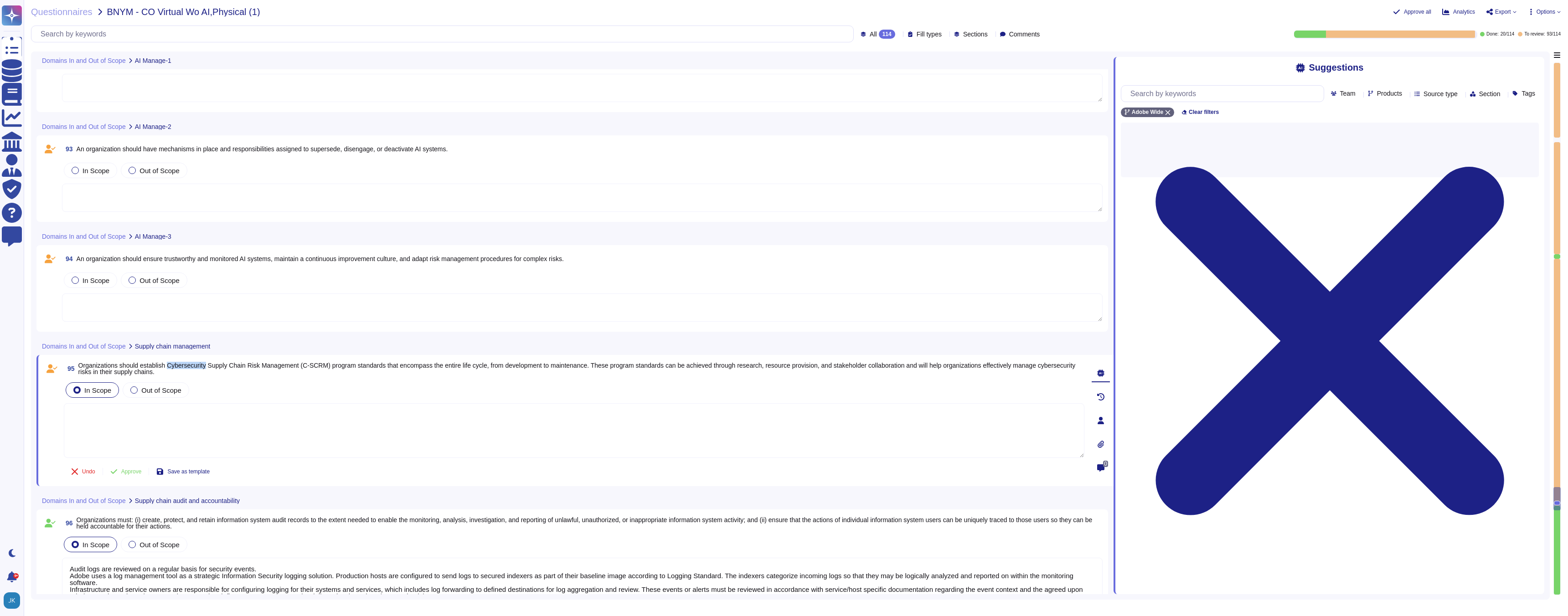
click at [188, 368] on span "Organizations should establish Cybersecurity Supply Chain Risk Management (C-SC…" at bounding box center [577, 369] width 997 height 13
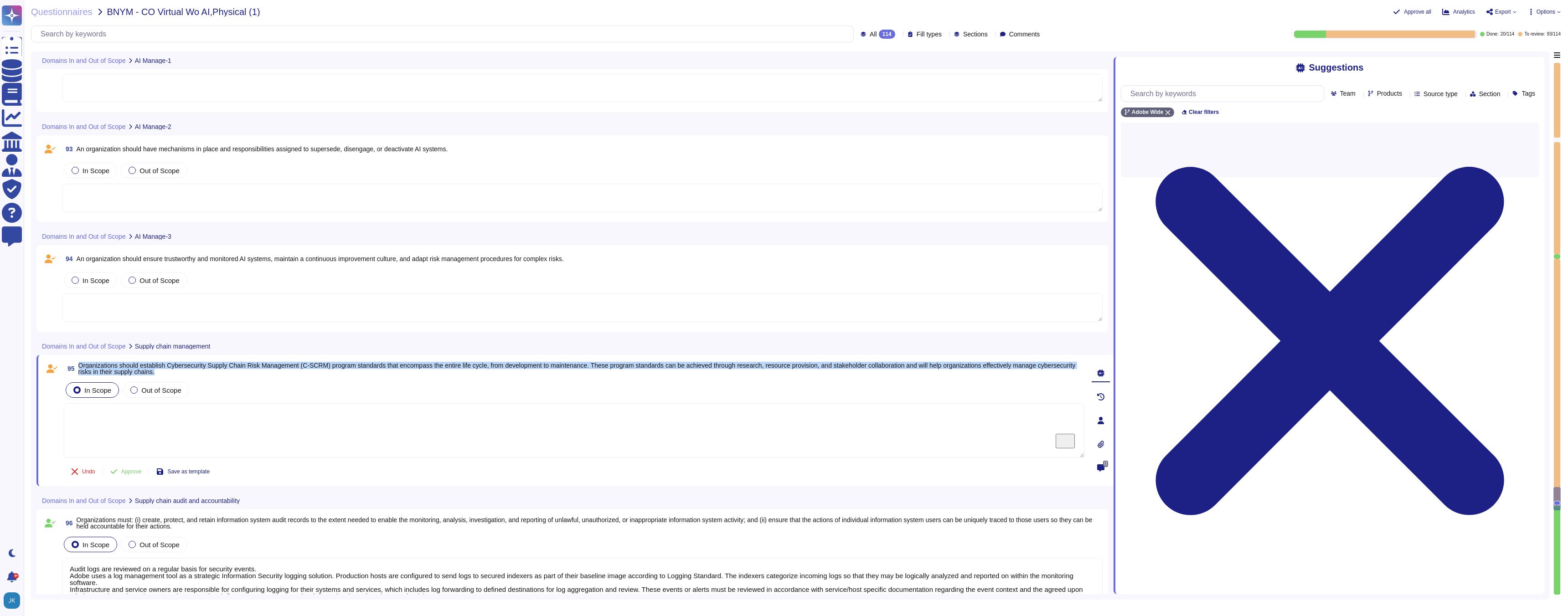
click at [188, 368] on span "Organizations should establish Cybersecurity Supply Chain Risk Management (C-SC…" at bounding box center [577, 369] width 997 height 13
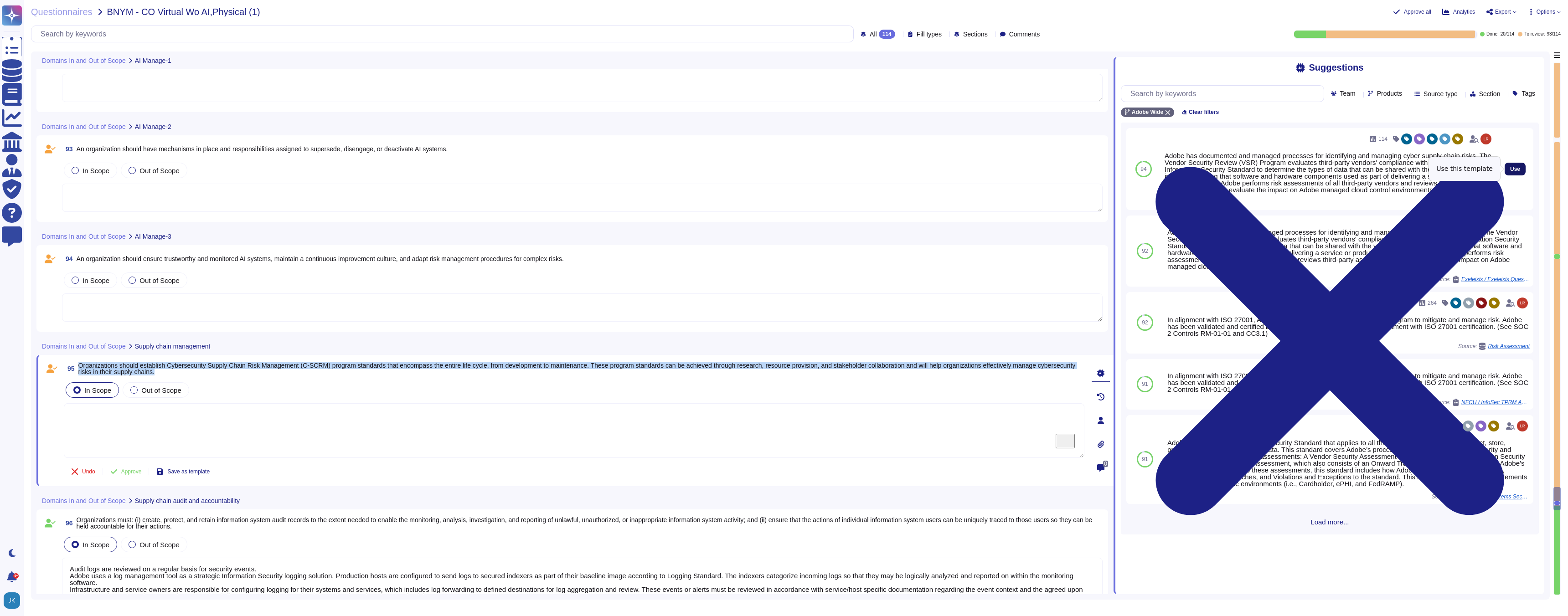
click at [1510, 169] on span "Use" at bounding box center [1515, 169] width 10 height 5
type textarea "Adobe has documented and managed processes for identifying and managing cyber s…"
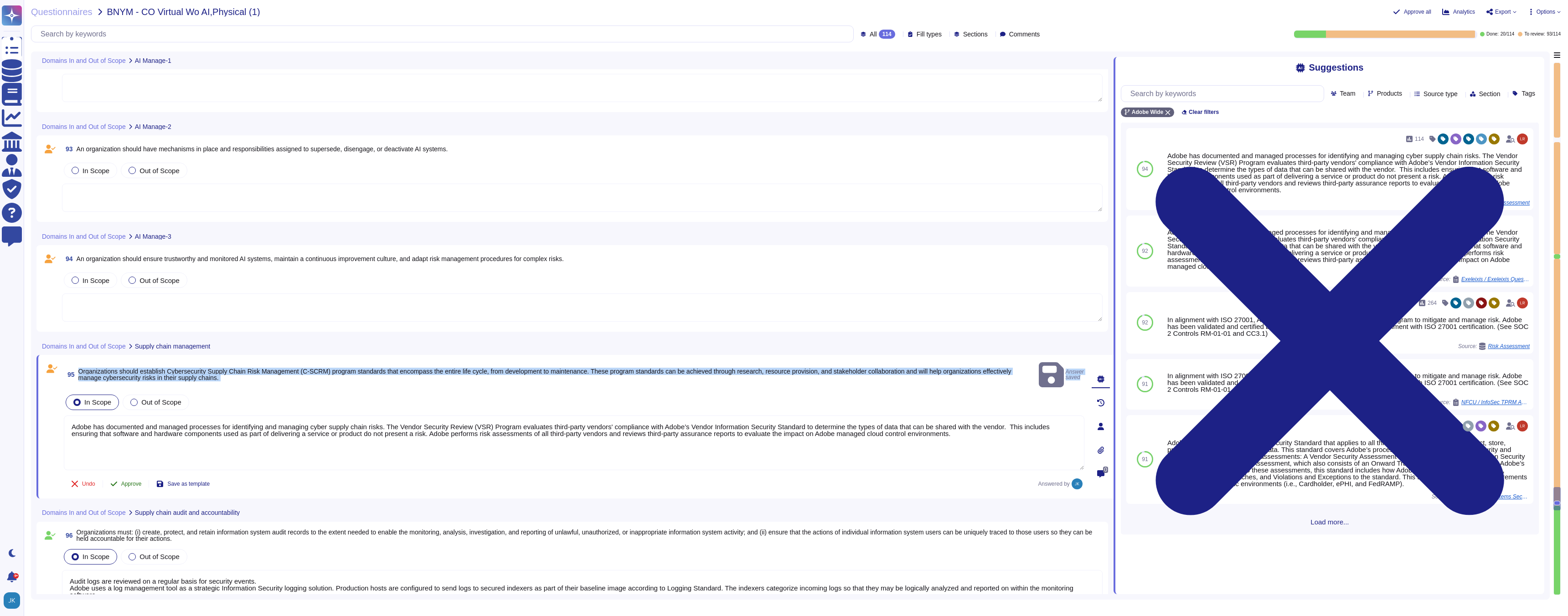
click at [133, 481] on span "Approve" at bounding box center [131, 484] width 21 height 5
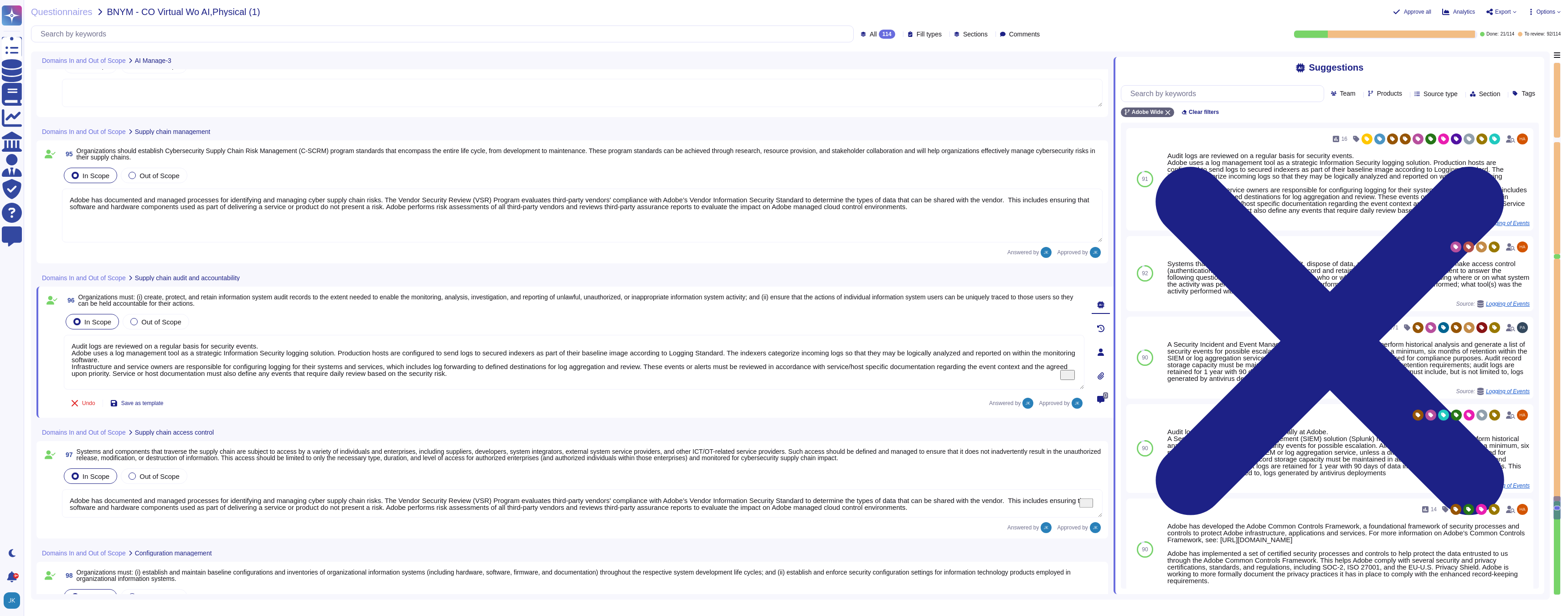
type textarea "Adobe’s products are regularly reviewed by the privacy team for privacy complia…"
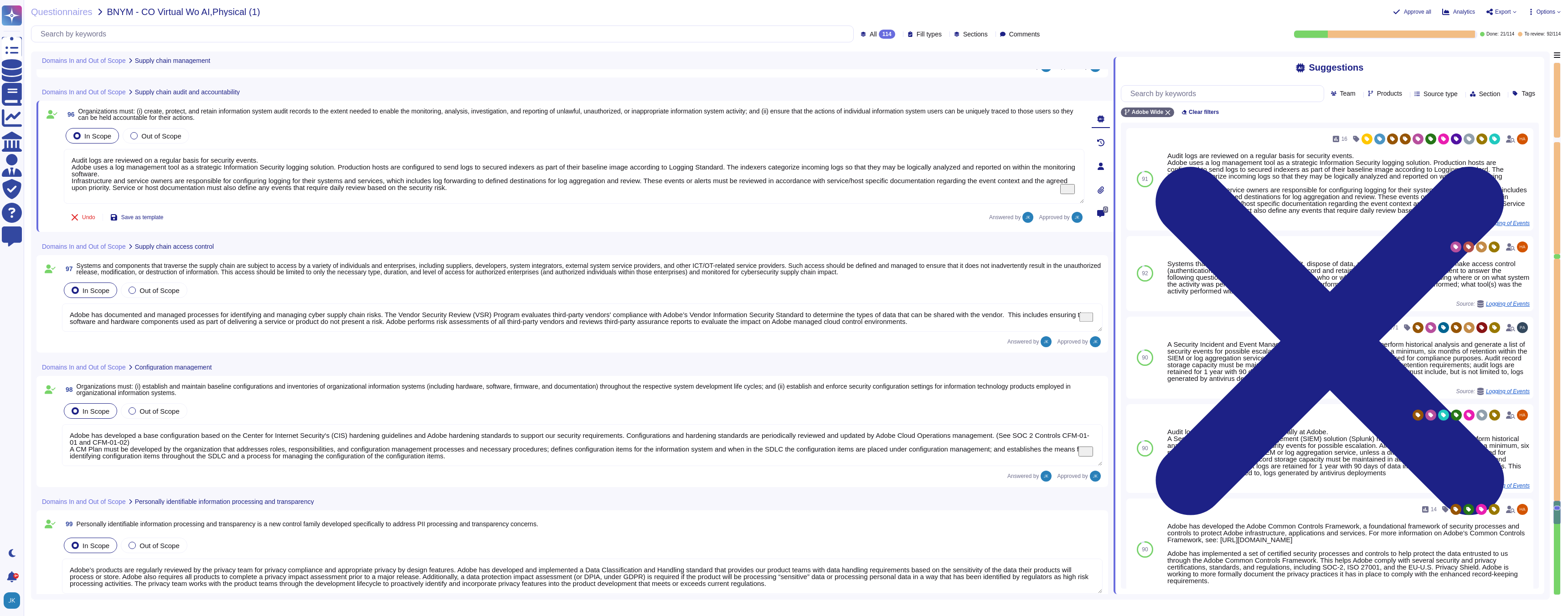
type textarea "Adobe strives to ensure that its risk and vulnerability management, incident re…"
type textarea "Lorem ips dolorsita consec adipisci eli seddoeius temporinc utl etdolo magnaali…"
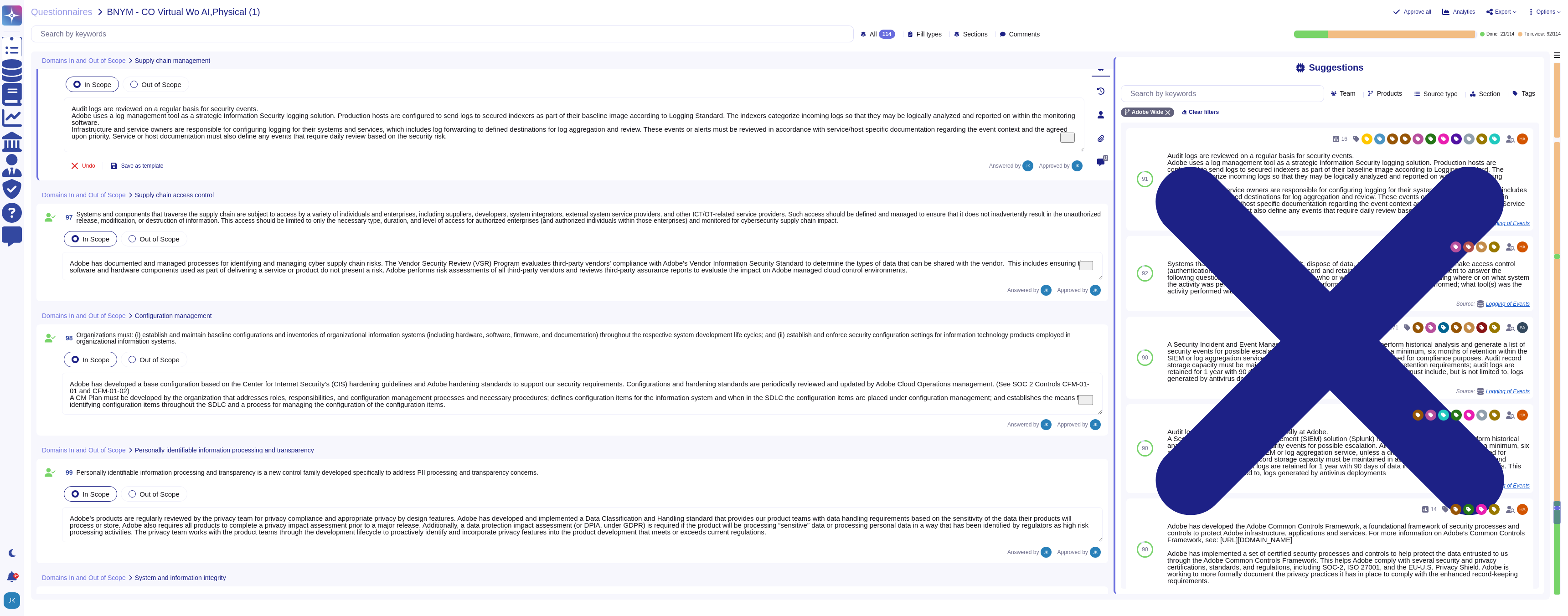
type textarea "Adobe has documented and managed processes for identifying and managing cyber s…"
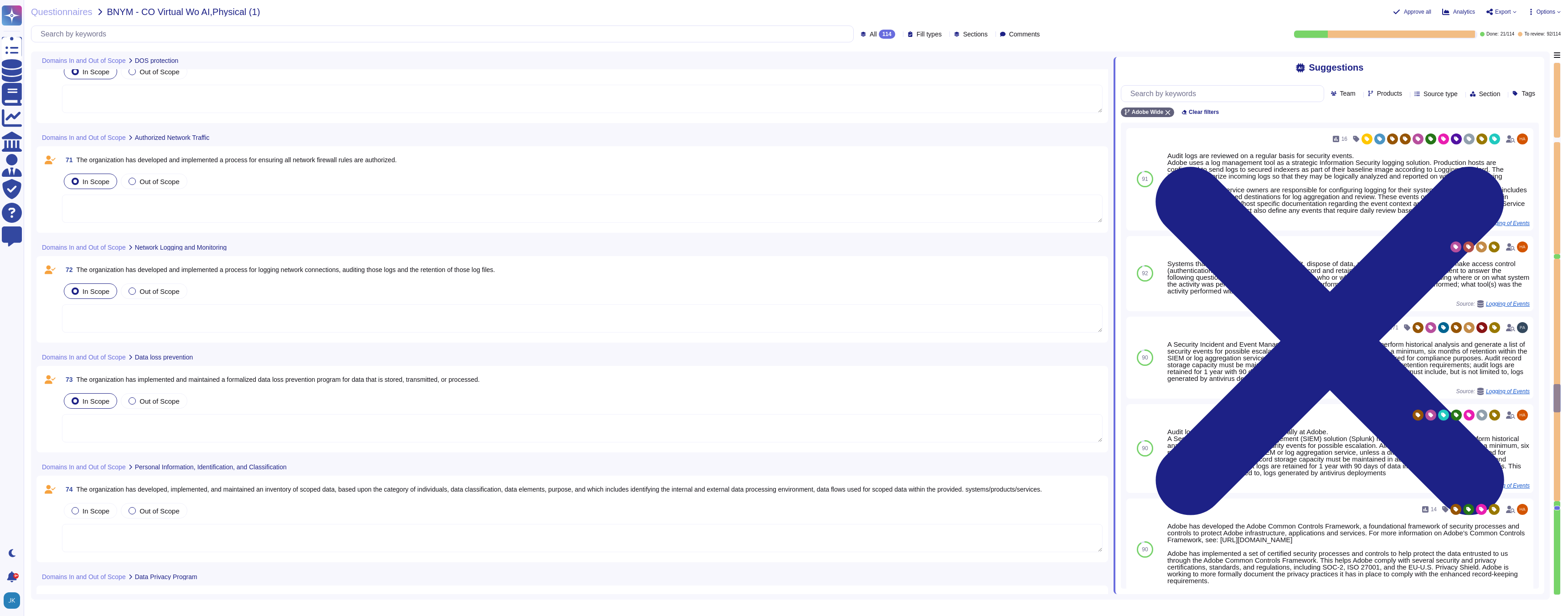
scroll to position [8506, 0]
click at [215, 381] on span "The organization has implemented and maintained a formalized data loss preventi…" at bounding box center [278, 382] width 404 height 7
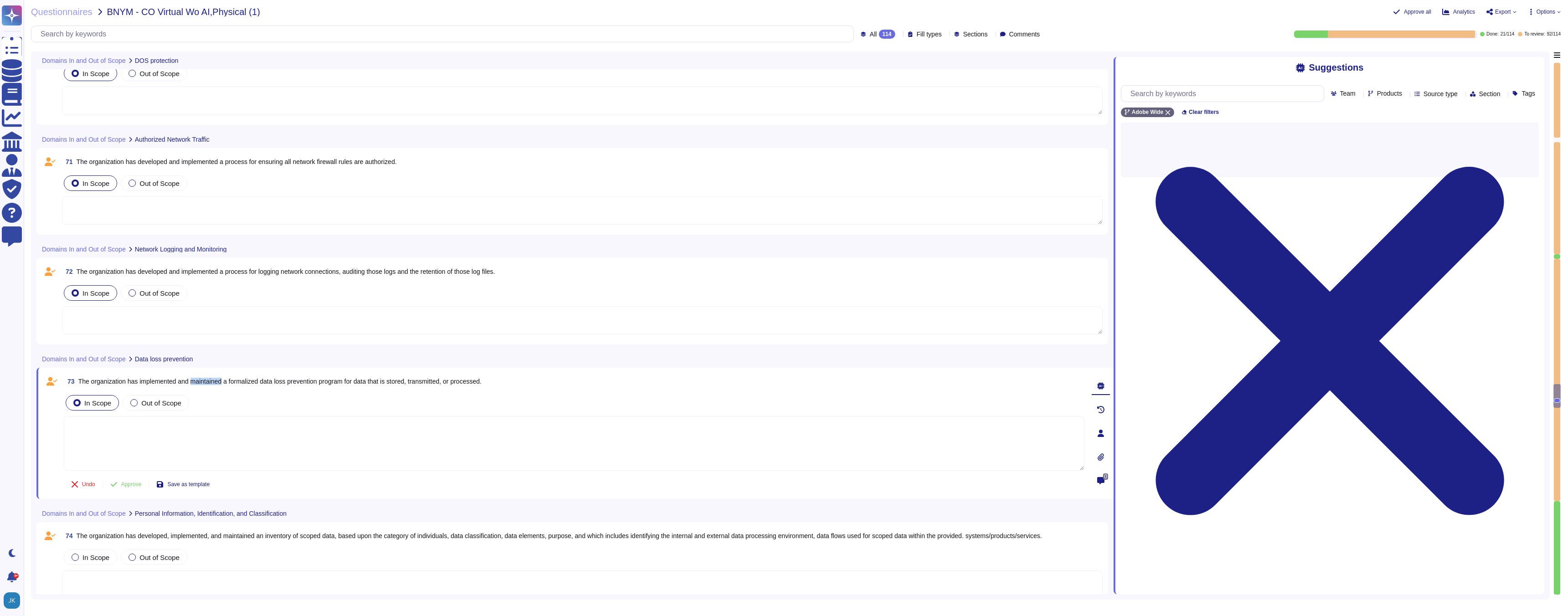
click at [215, 381] on span "The organization has implemented and maintained a formalized data loss preventi…" at bounding box center [280, 382] width 404 height 7
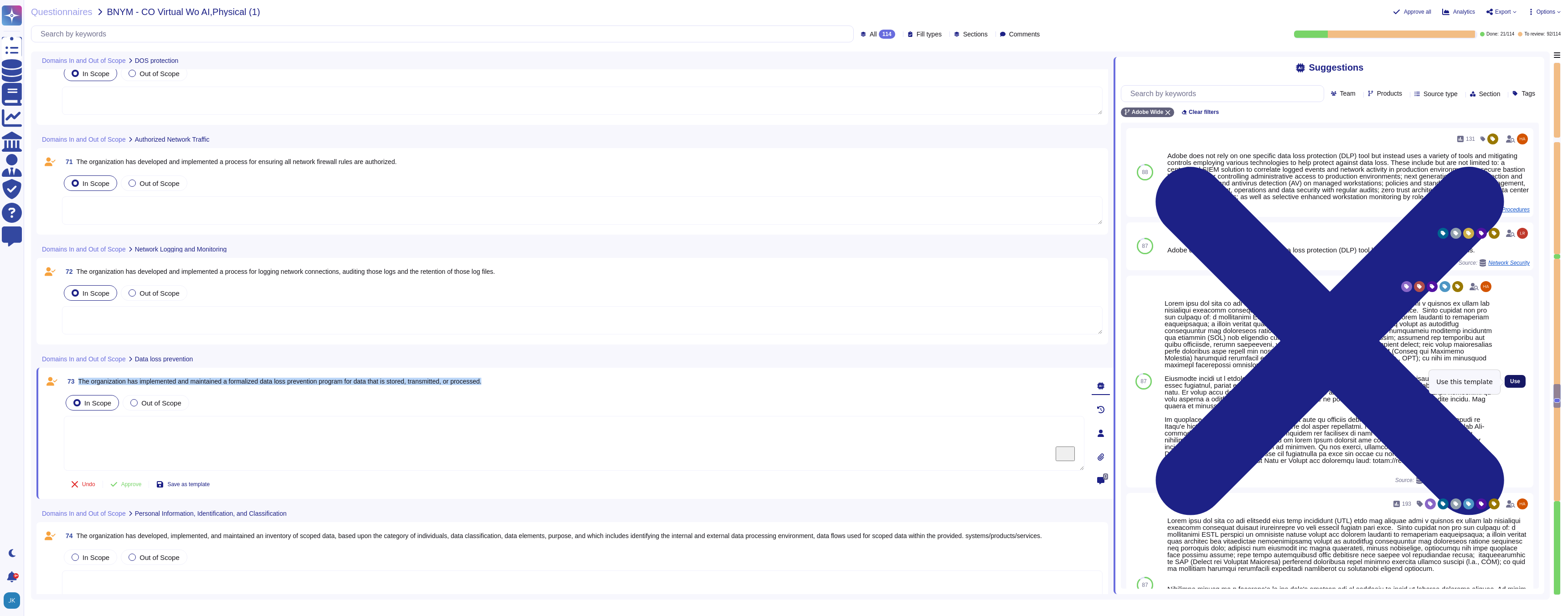
click at [1511, 381] on span "Use" at bounding box center [1515, 381] width 10 height 5
type textarea "Lorem ipsu dol sita co adi elitsedd eius temp incididunt (UTL) etdo mag aliquae…"
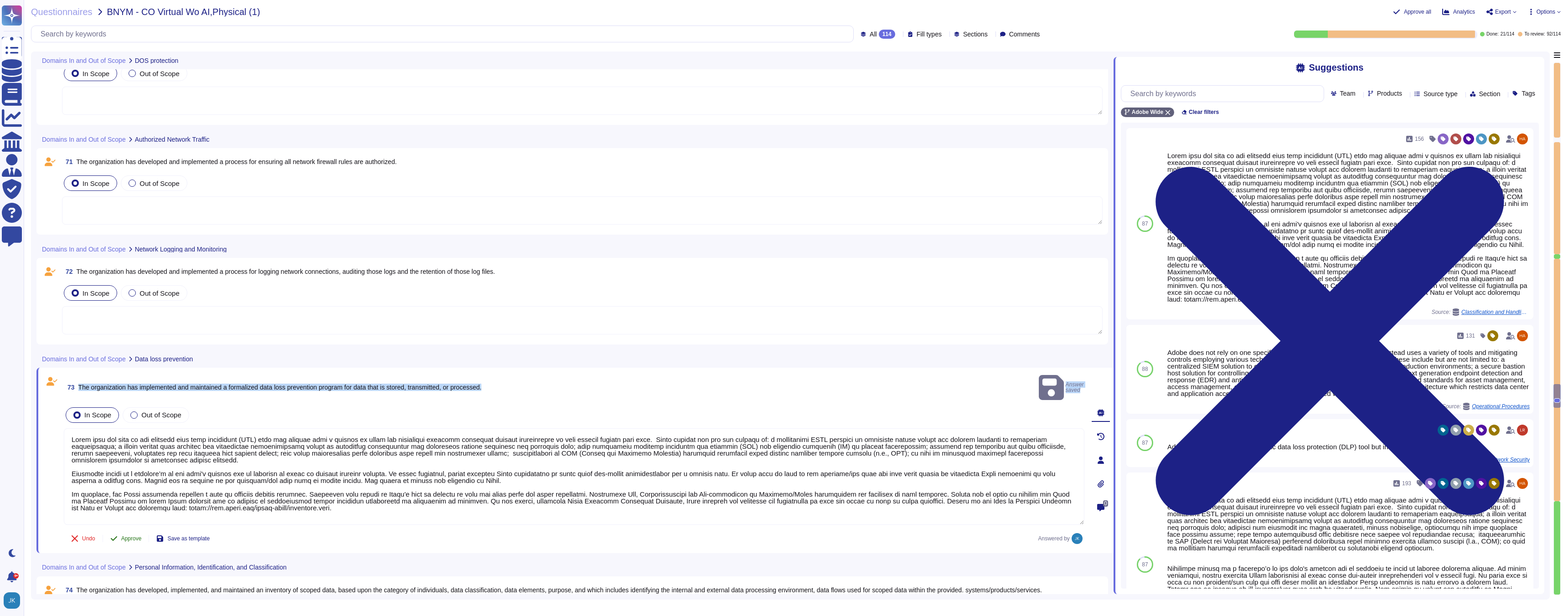
click at [128, 536] on span "Approve" at bounding box center [131, 539] width 21 height 5
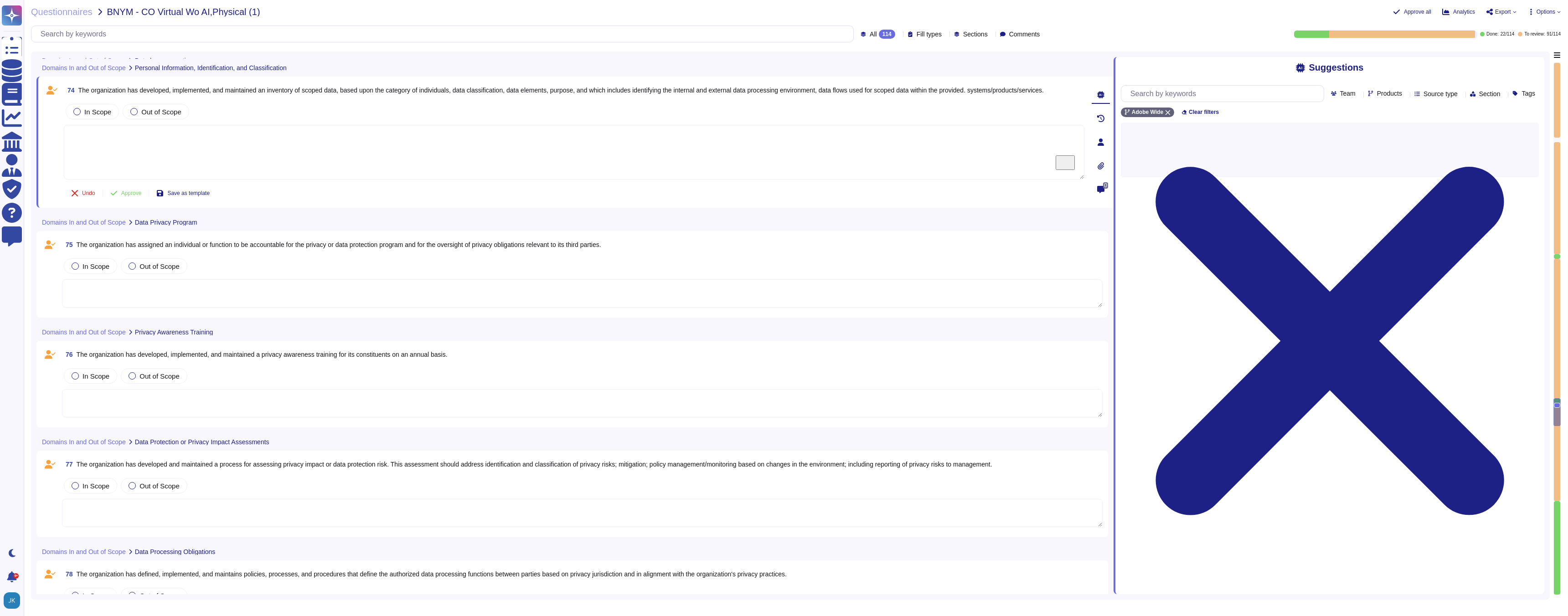
scroll to position [8972, 0]
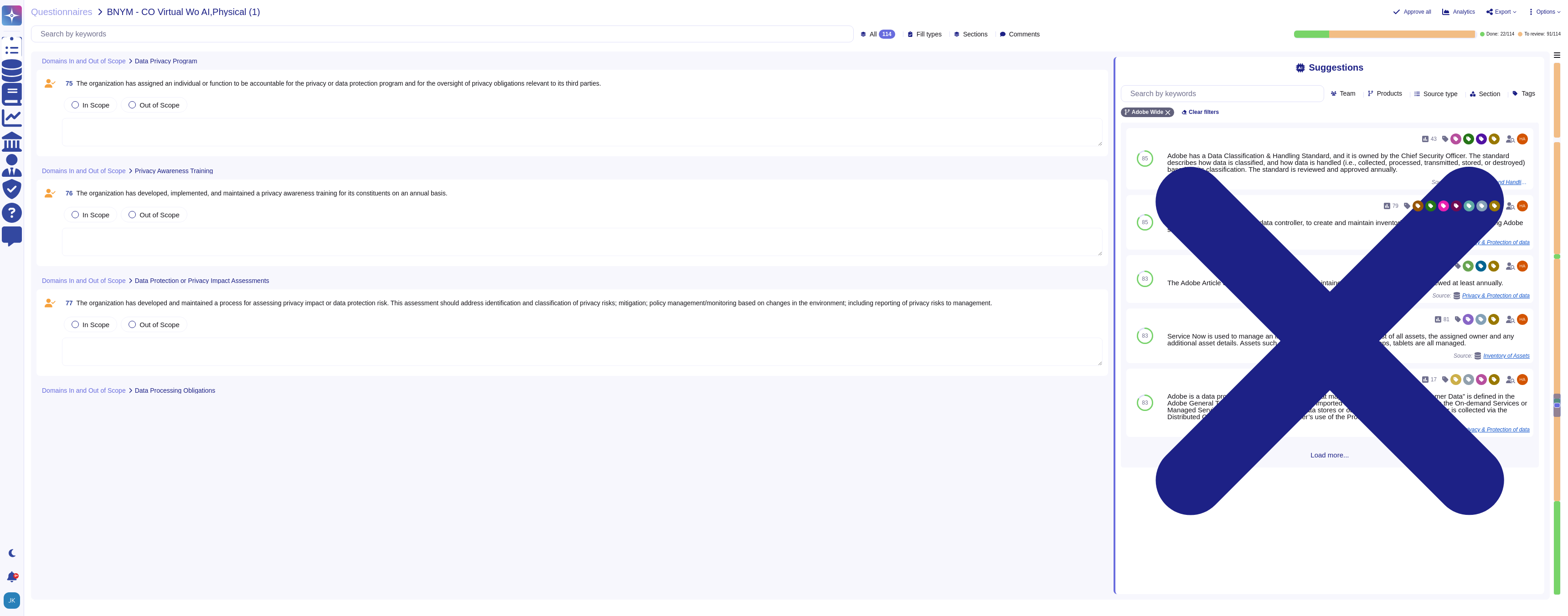
type textarea "Lorem ipsu dol sita co adi elitsedd eius temp incididunt (UTL) etdo mag aliquae…"
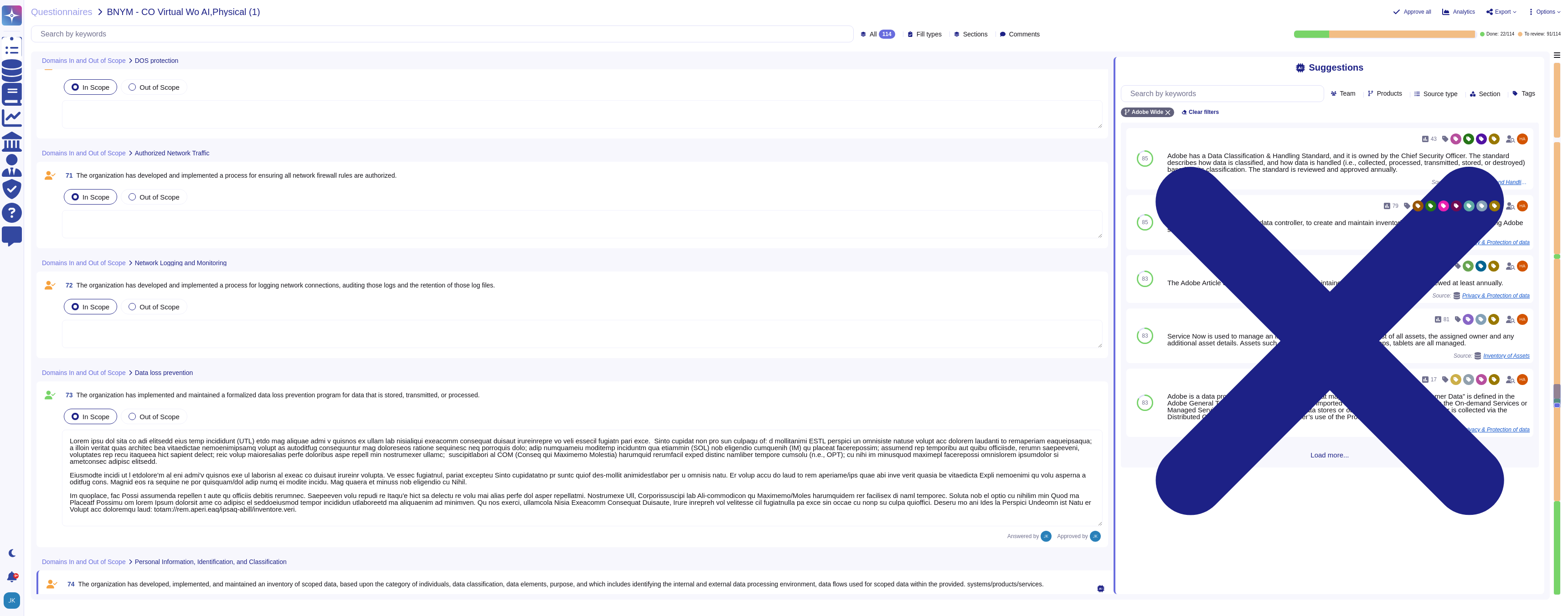
scroll to position [8487, 0]
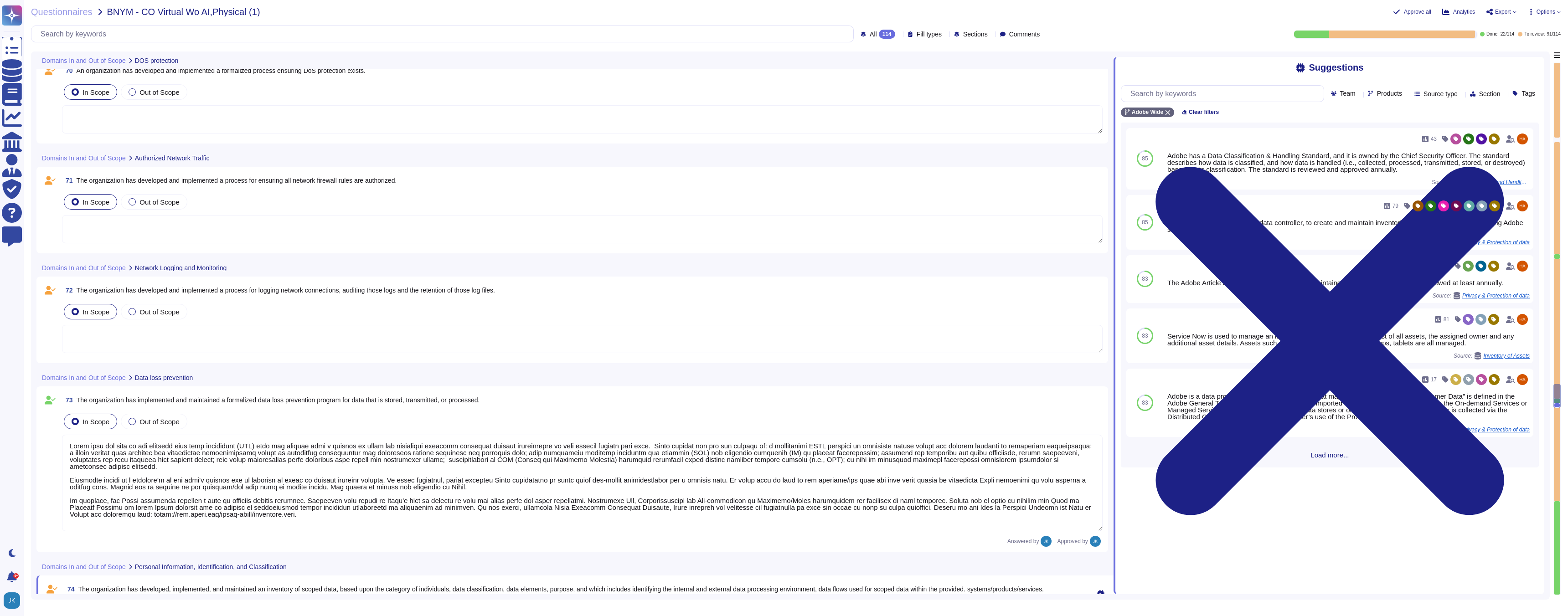
click at [244, 289] on span "The organization has developed and implemented a process for logging network co…" at bounding box center [285, 290] width 418 height 7
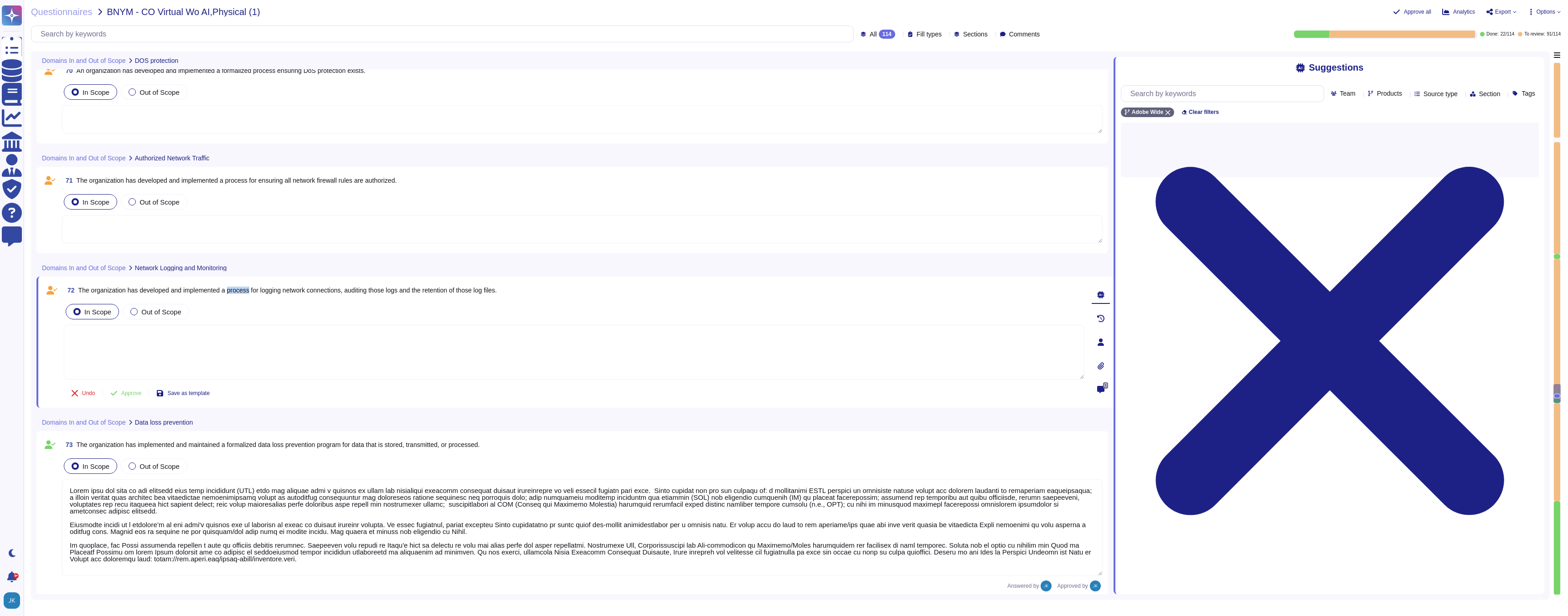
click at [244, 289] on span "The organization has developed and implemented a process for logging network co…" at bounding box center [287, 290] width 418 height 7
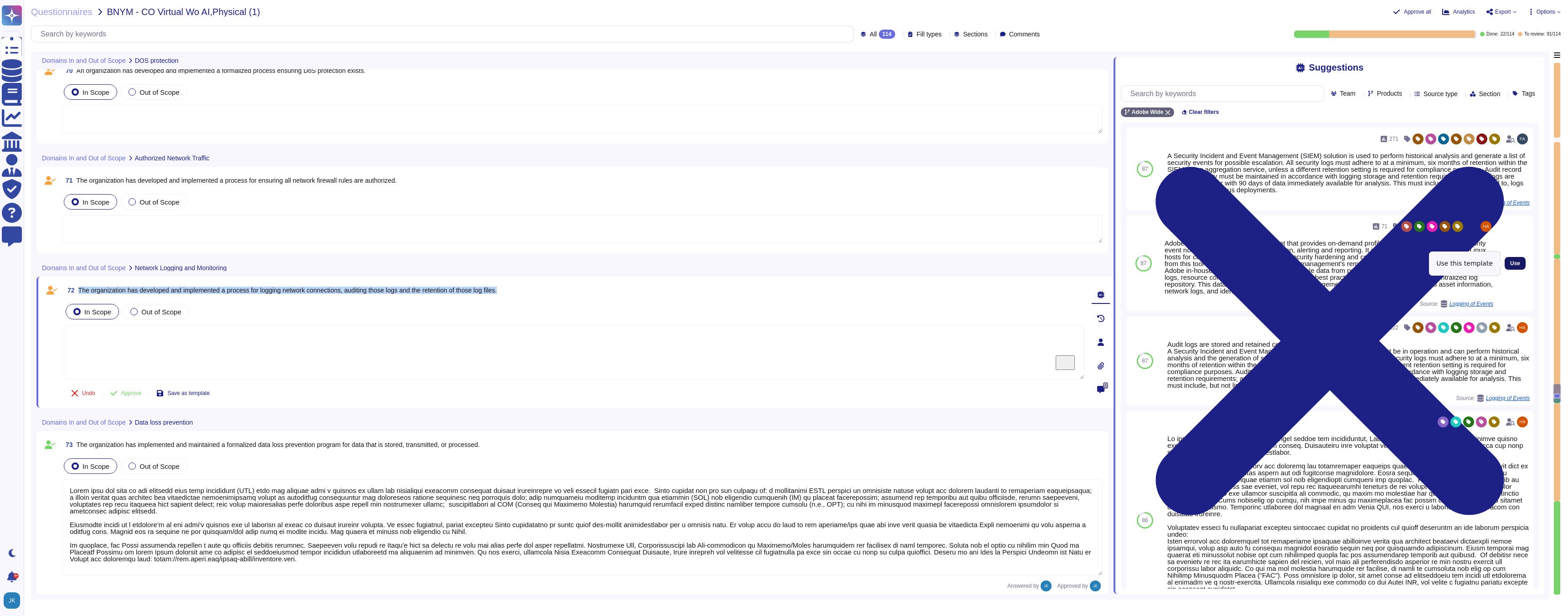
click at [1516, 262] on span "Use" at bounding box center [1515, 263] width 10 height 5
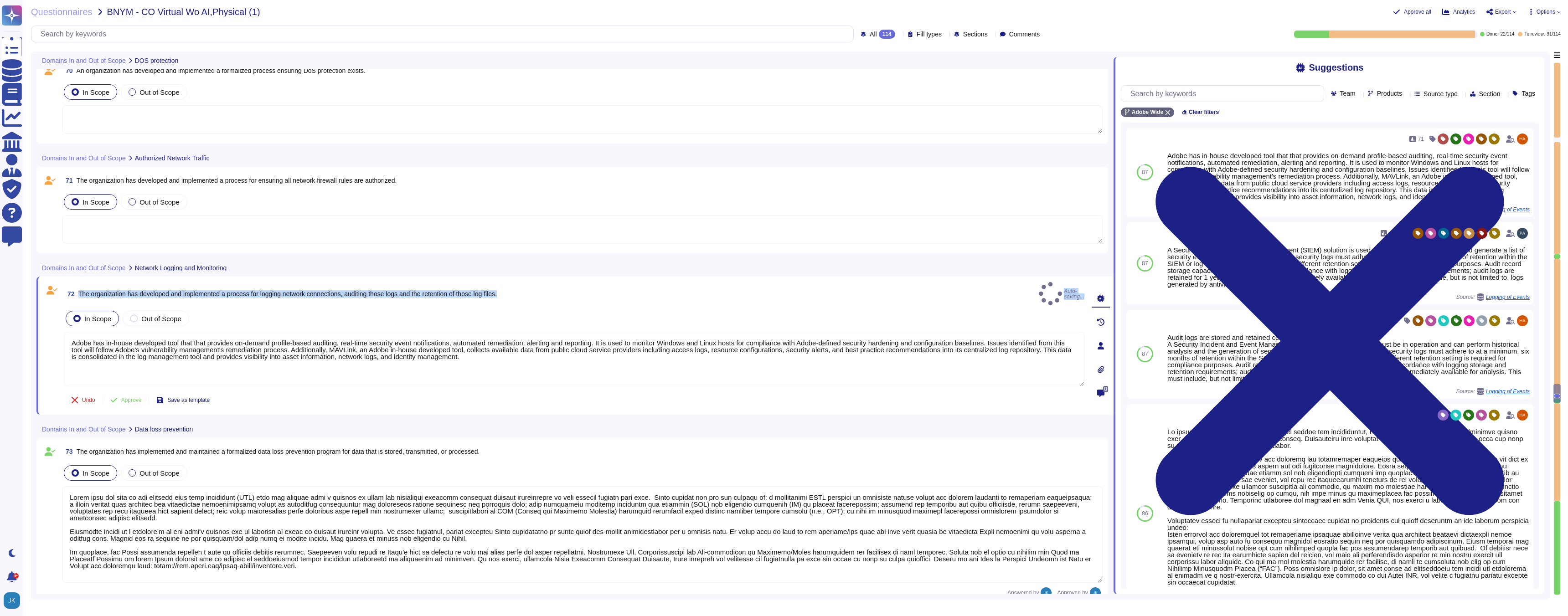
type textarea "Adobe has in-house developed tool that that provides on-demand profile-based au…"
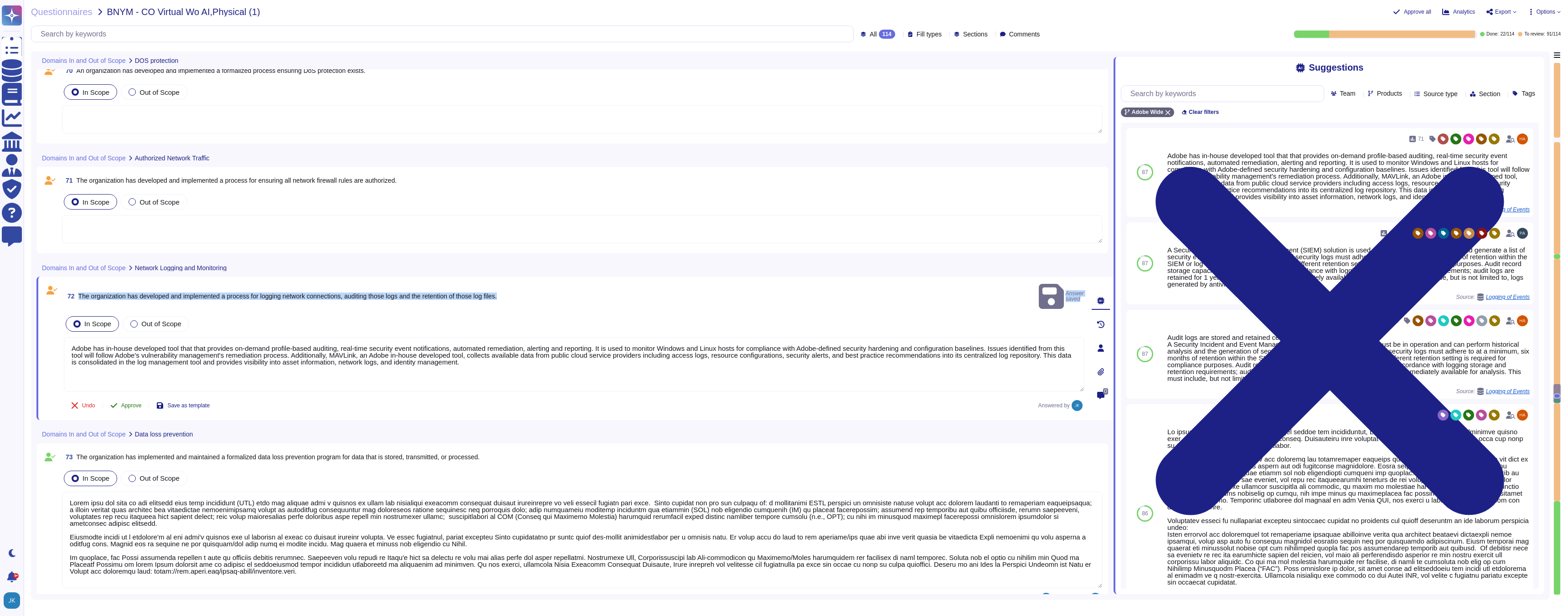
click at [128, 403] on span "Approve" at bounding box center [131, 405] width 21 height 5
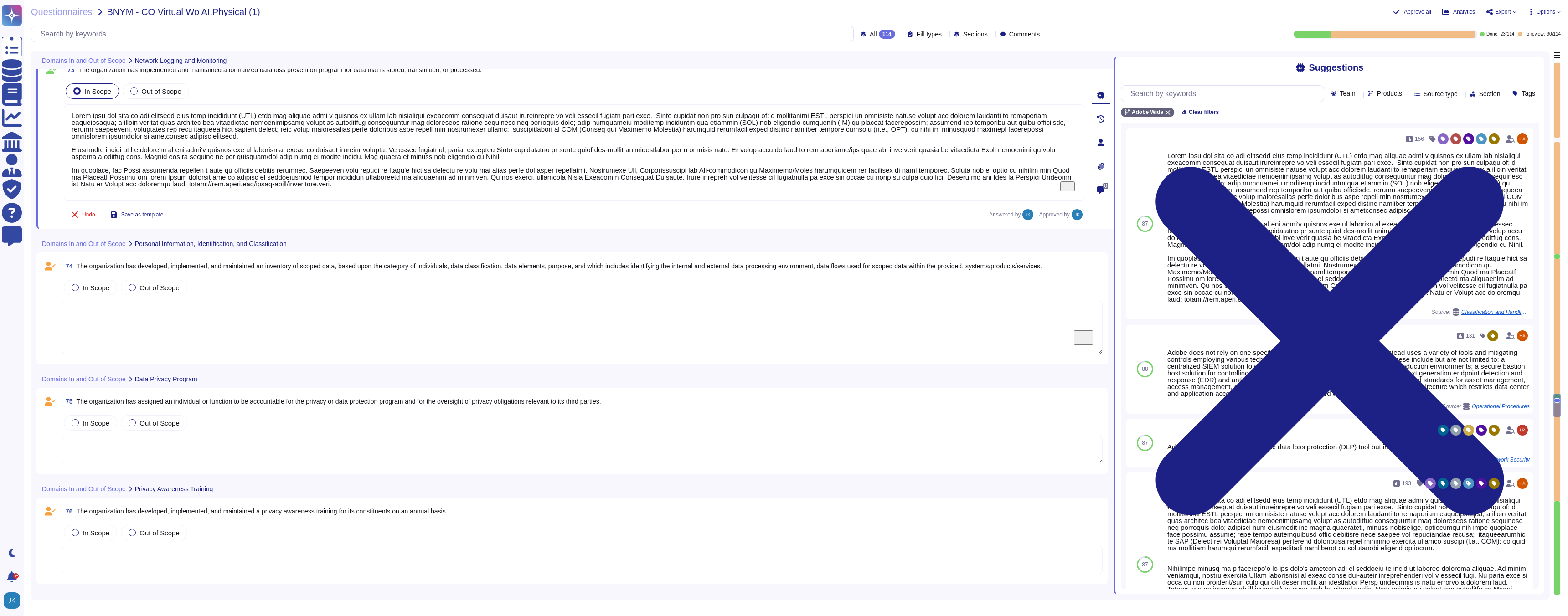
type textarea "Adobe has in-house developed tool that that provides on-demand profile-based au…"
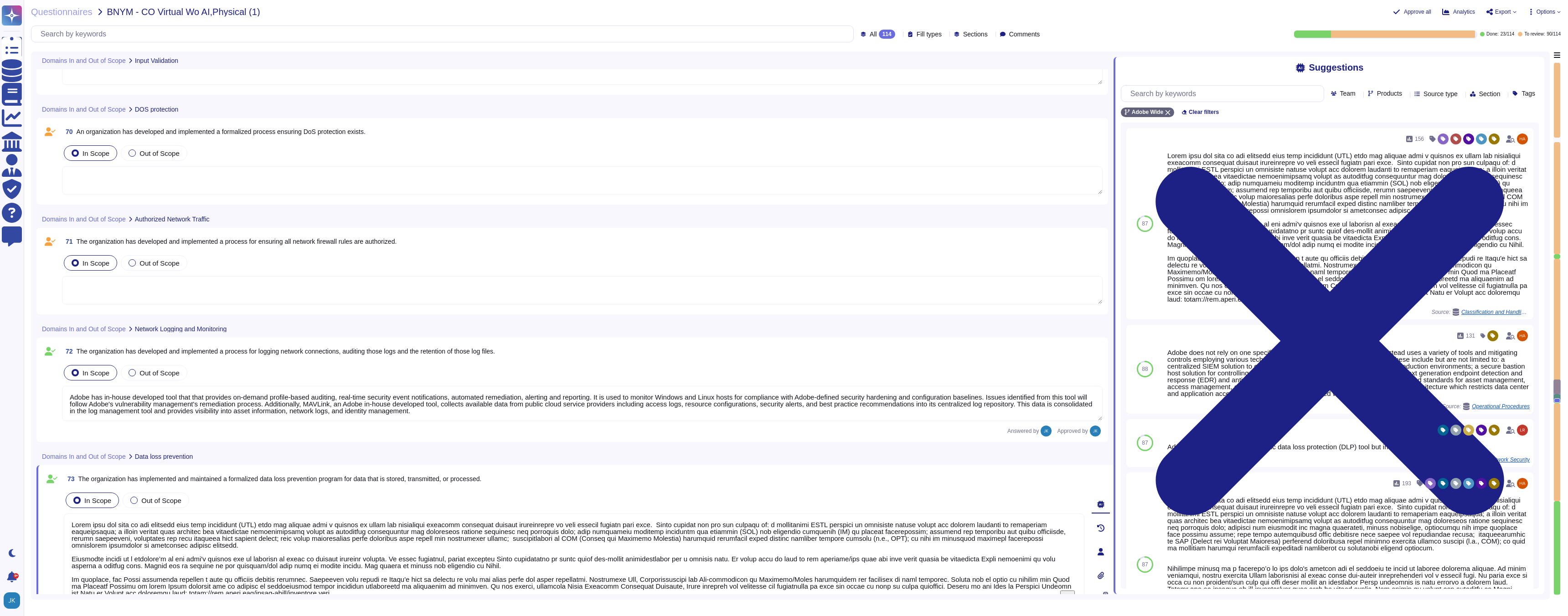
scroll to position [8430, 0]
click at [262, 240] on span "The organization has developed and implemented a process for ensuring all netwo…" at bounding box center [237, 242] width 320 height 7
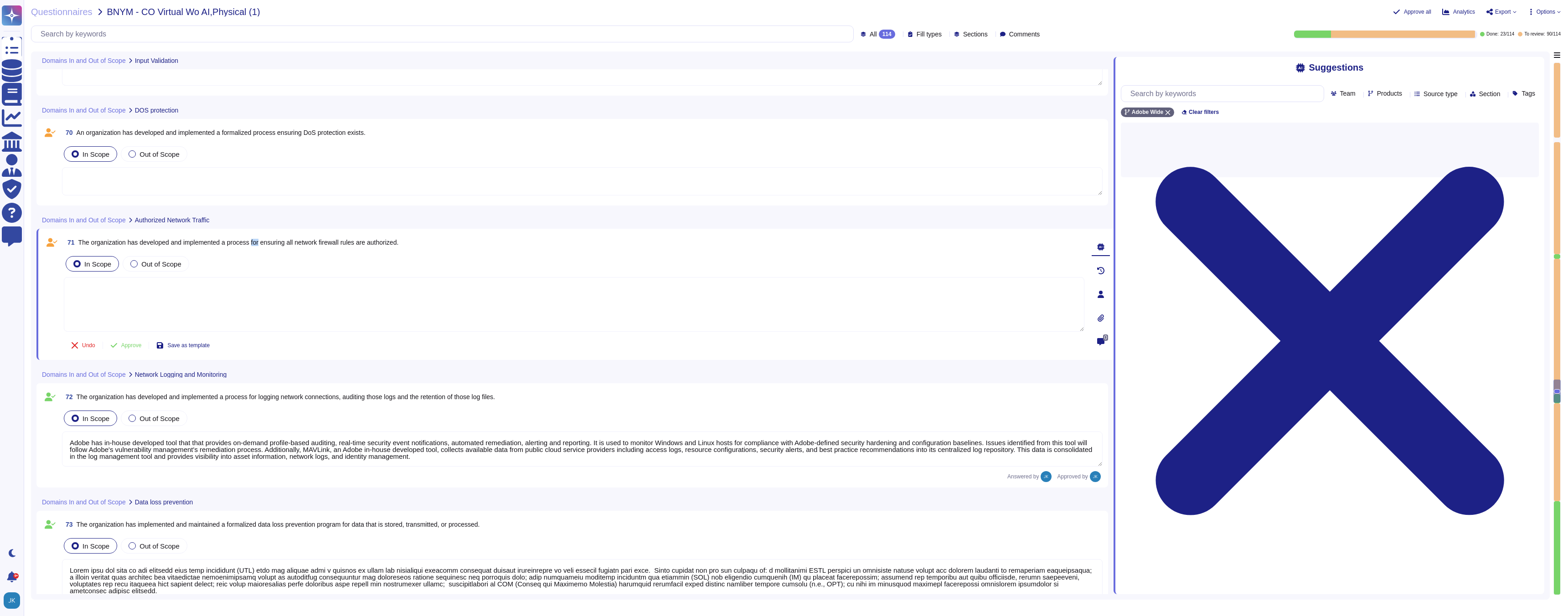
click at [262, 240] on span "The organization has developed and implemented a process for ensuring all netwo…" at bounding box center [239, 242] width 320 height 7
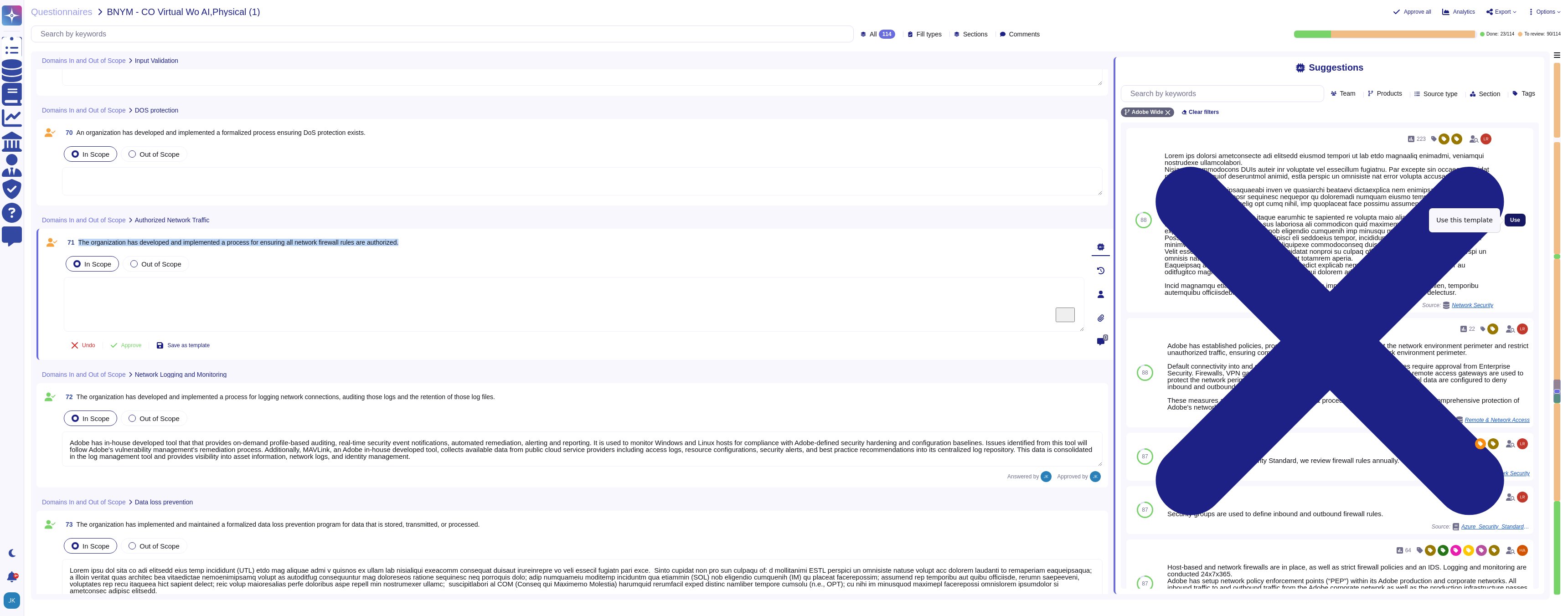
click at [1513, 219] on span "Use" at bounding box center [1515, 220] width 10 height 5
type textarea "Adobe has defined requirements for managing network traffic to and from untrust…"
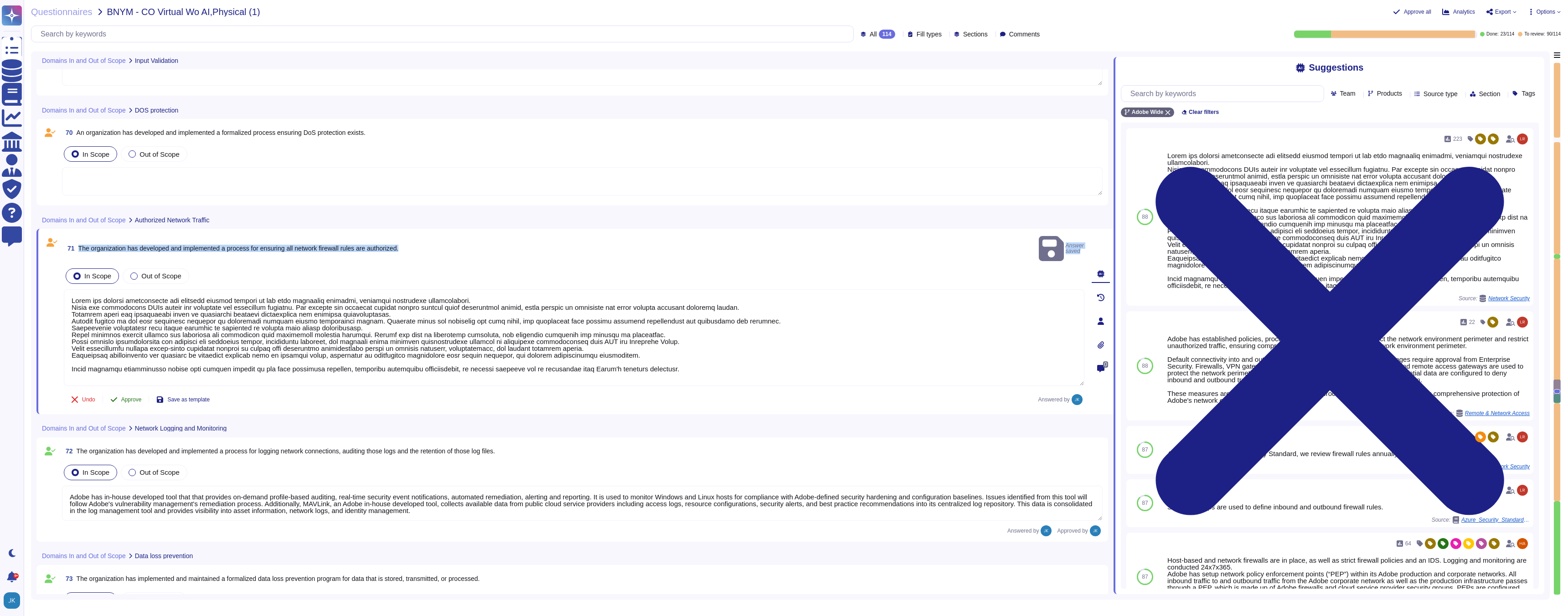
click at [133, 397] on span "Approve" at bounding box center [131, 399] width 21 height 5
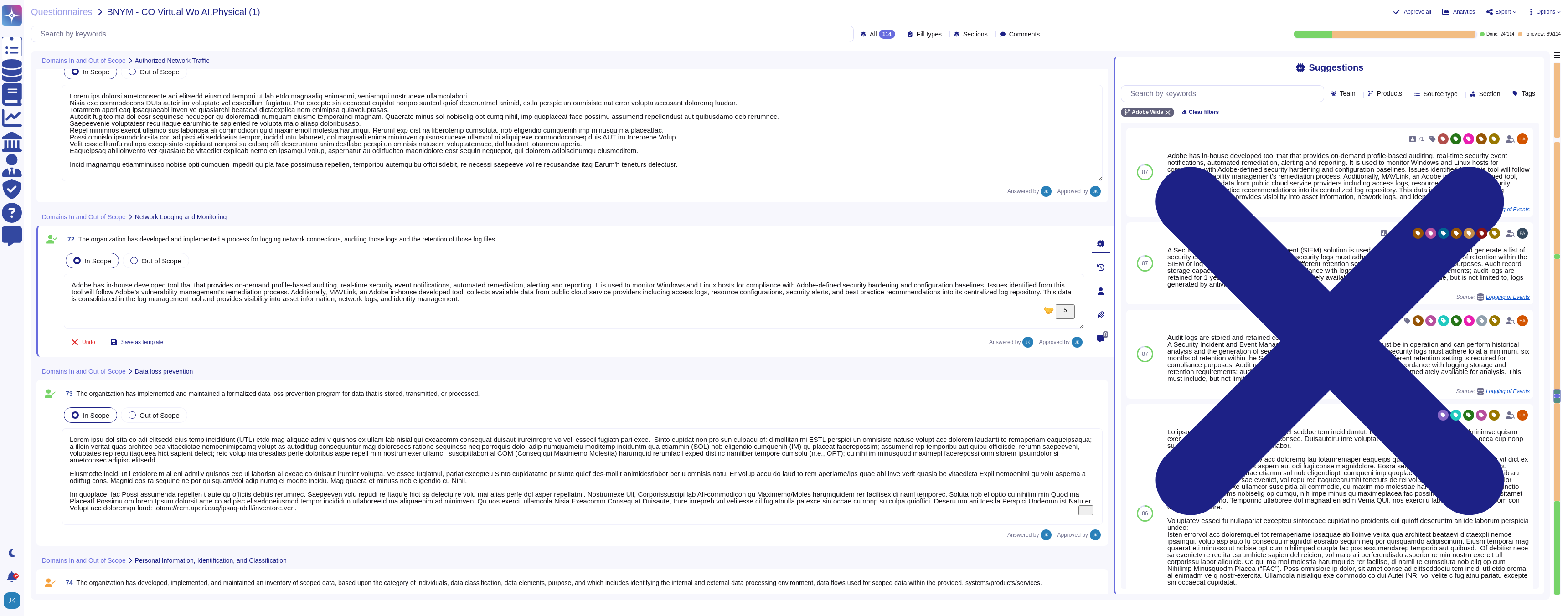
type textarea "Adobe has defined requirements for managing network traffic to and from untrust…"
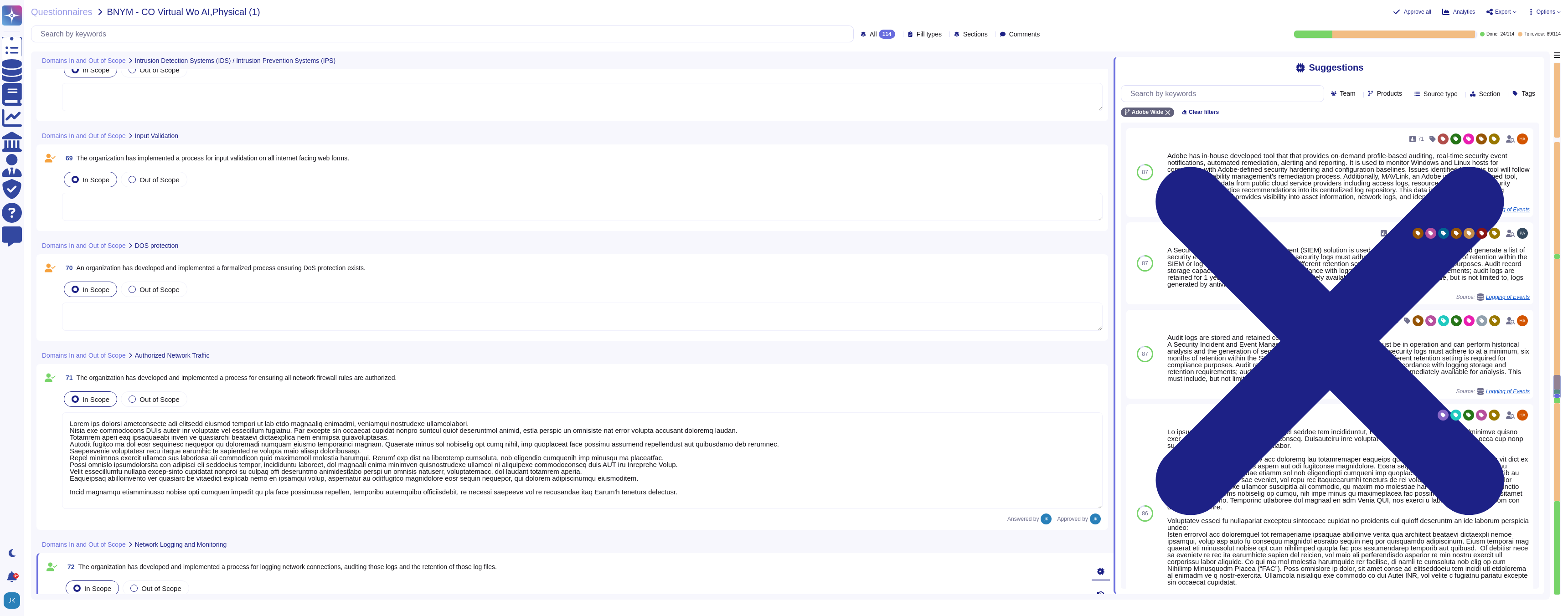
scroll to position [8297, 0]
click at [246, 271] on span "An organization has developed and implemented a formalized process ensuring DoS…" at bounding box center [221, 271] width 289 height 7
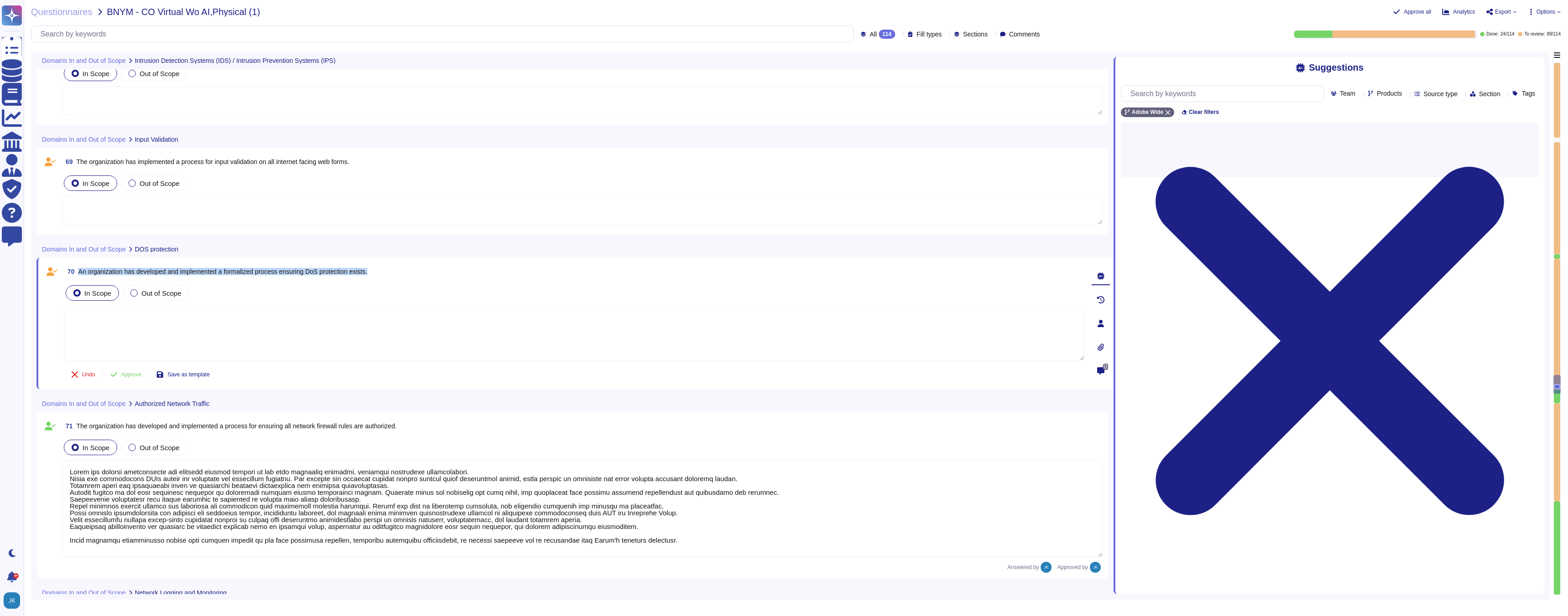
click at [246, 271] on span "An organization has developed and implemented a formalized process ensuring DoS…" at bounding box center [223, 271] width 289 height 7
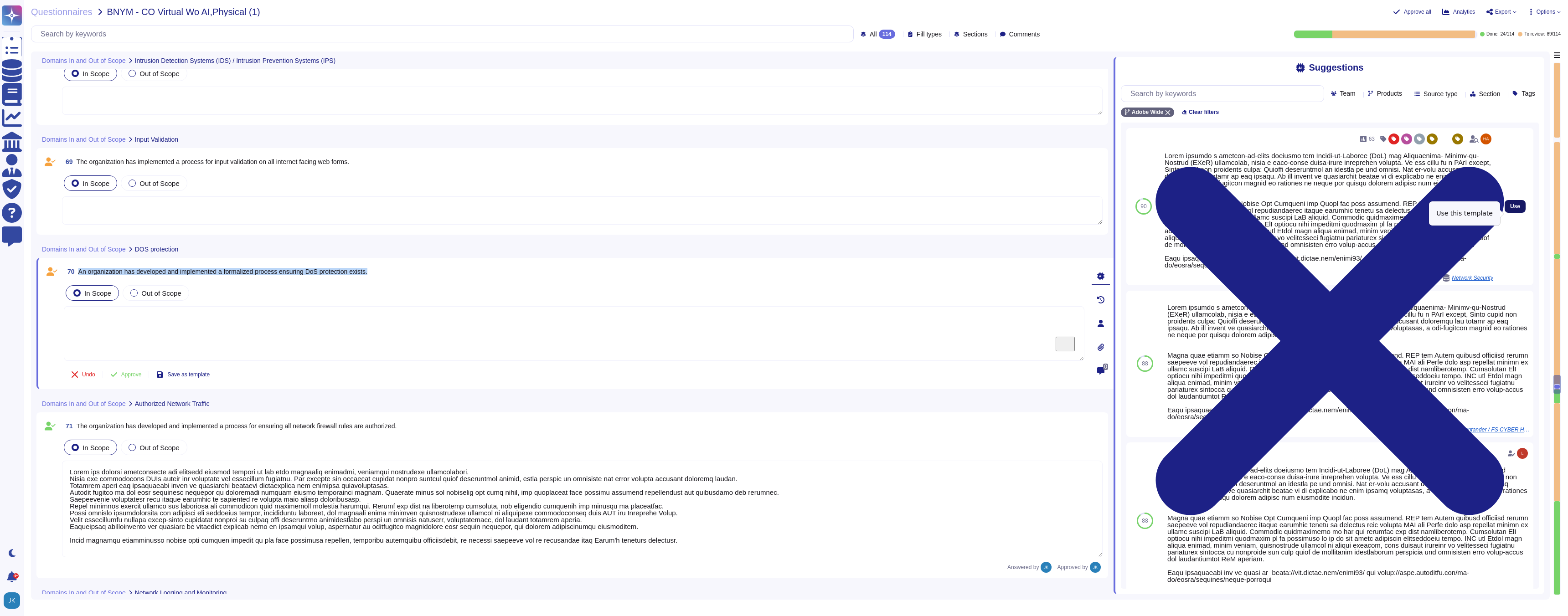
click at [1517, 209] on span "Use" at bounding box center [1515, 206] width 10 height 5
type textarea "Adobe employs a defense-in-depth strategy for Denial-of-Service (DoS) and Distr…"
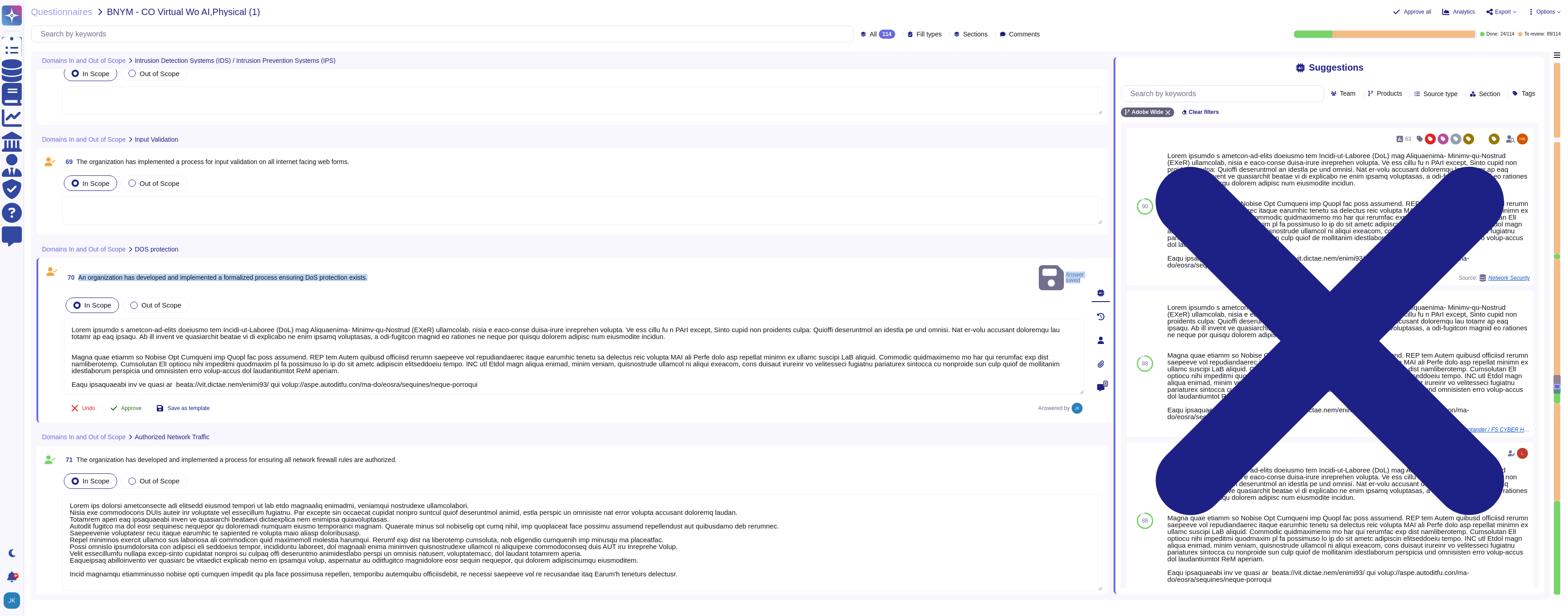
click at [125, 405] on span "Approve" at bounding box center [131, 408] width 21 height 5
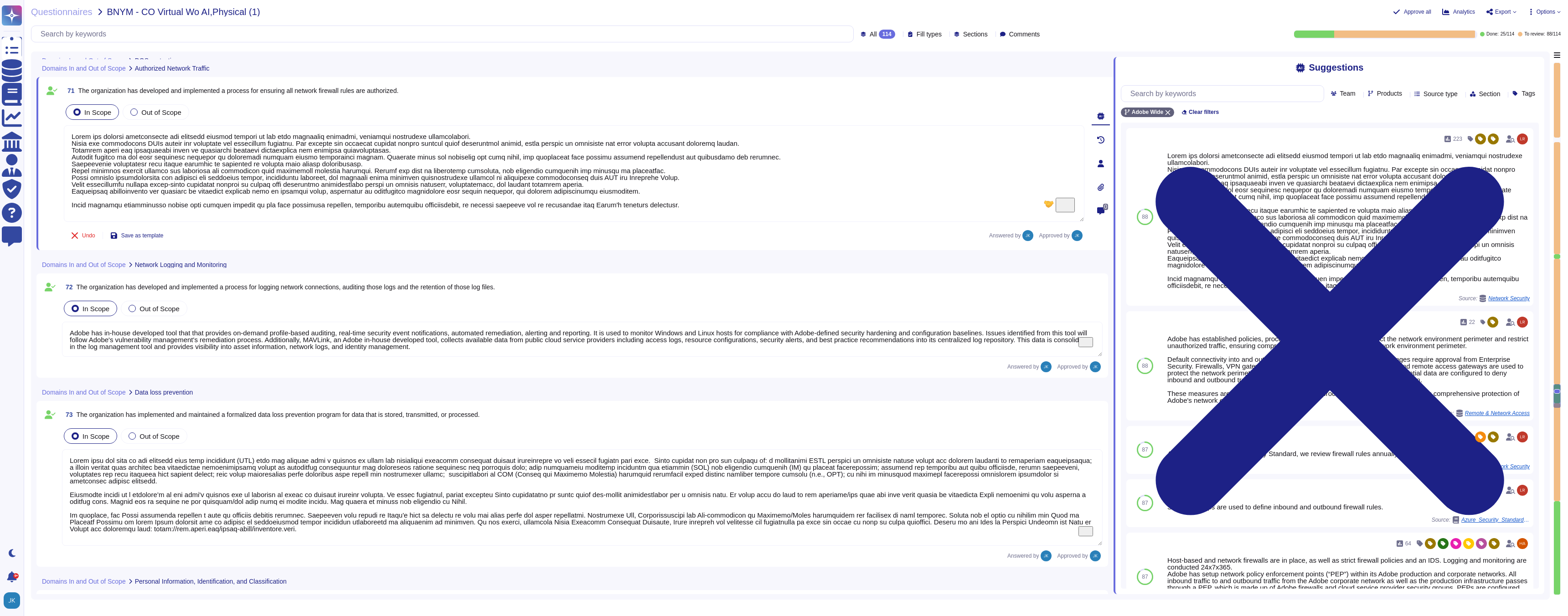
type textarea "Adobe employs a defense-in-depth strategy for Denial-of-Service (DoS) and Distr…"
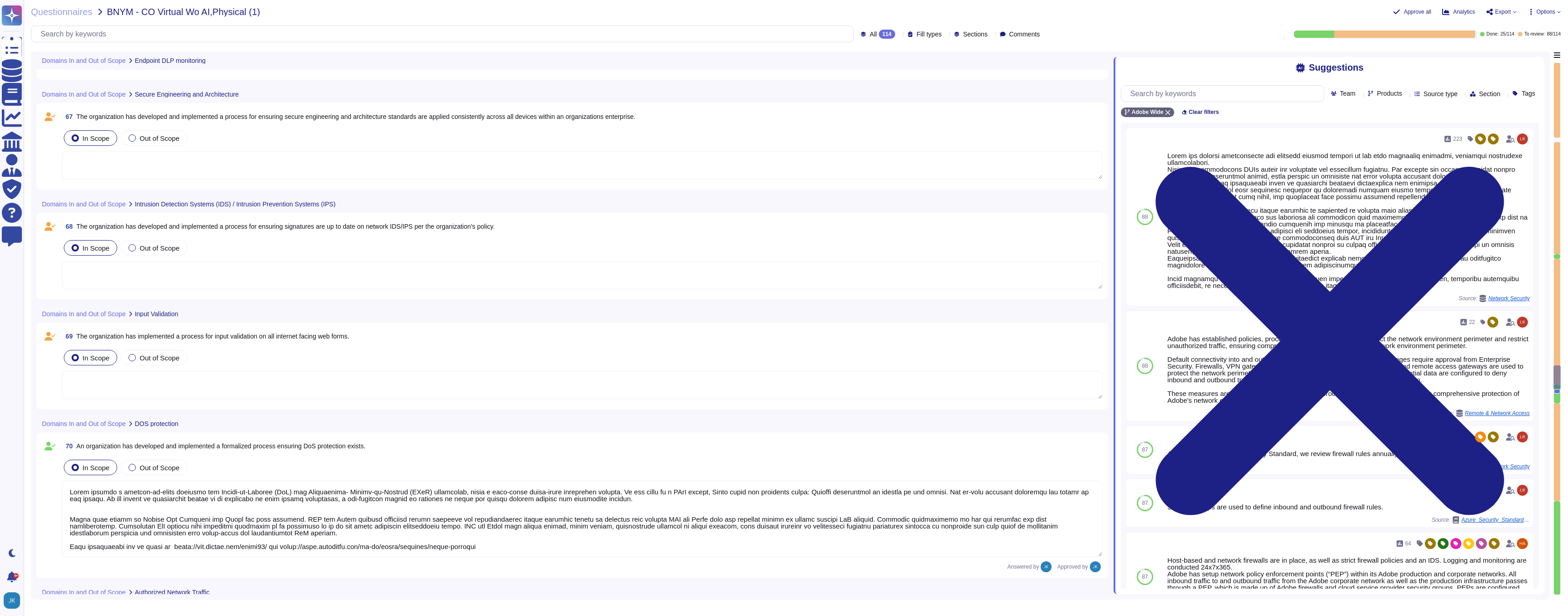
scroll to position [8129, 0]
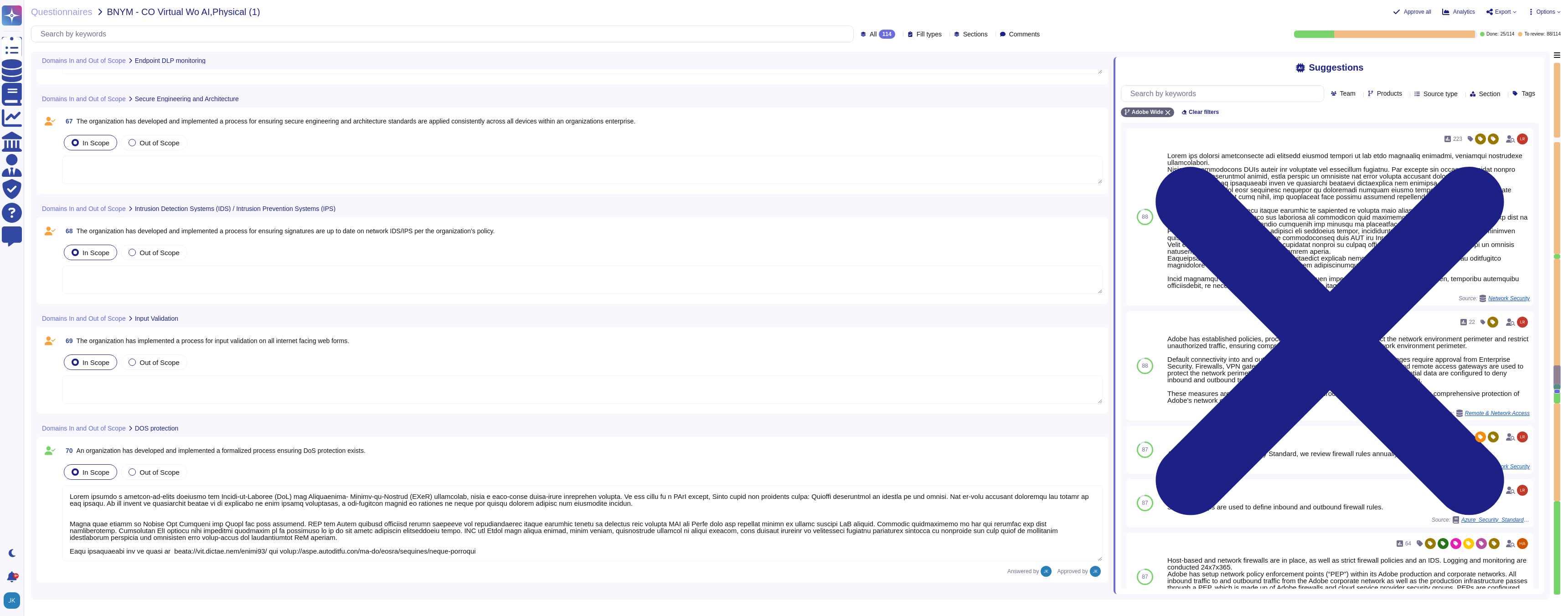
click at [225, 341] on span "The organization has implemented a process for input validation on all internet…" at bounding box center [213, 341] width 273 height 7
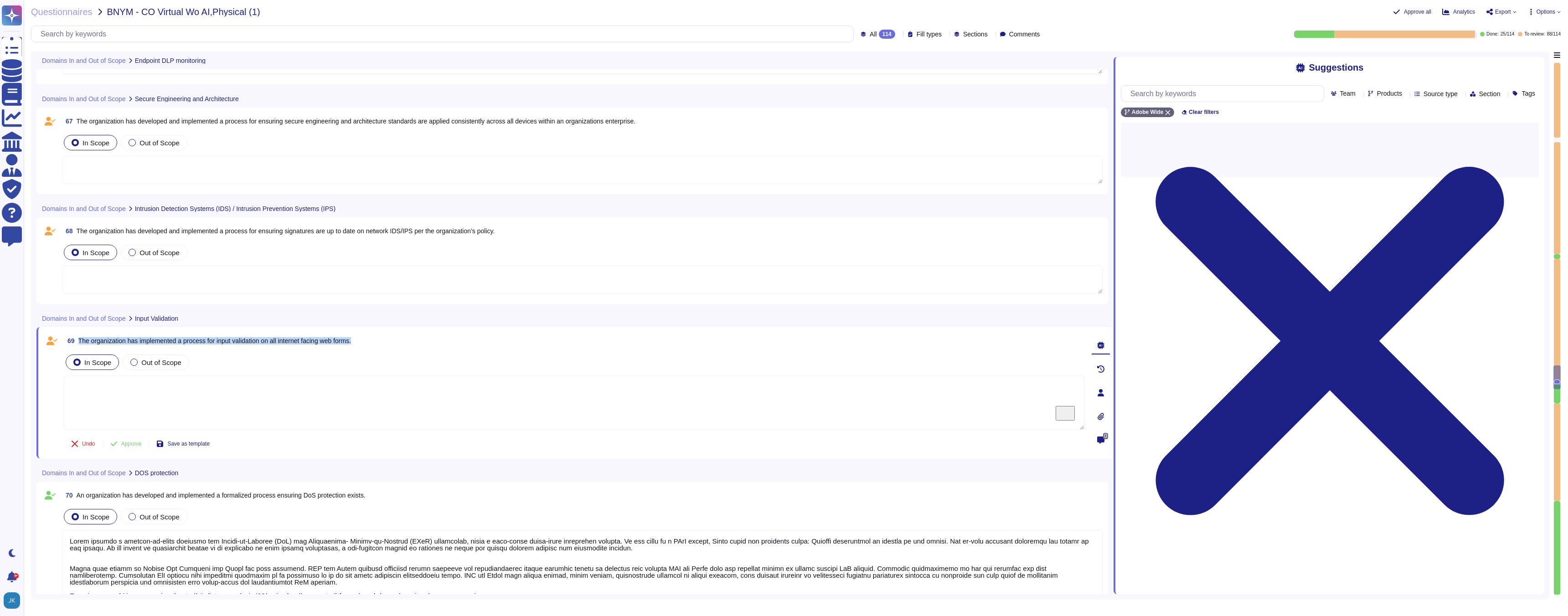
click at [225, 341] on span "The organization has implemented a process for input validation on all internet…" at bounding box center [215, 341] width 273 height 7
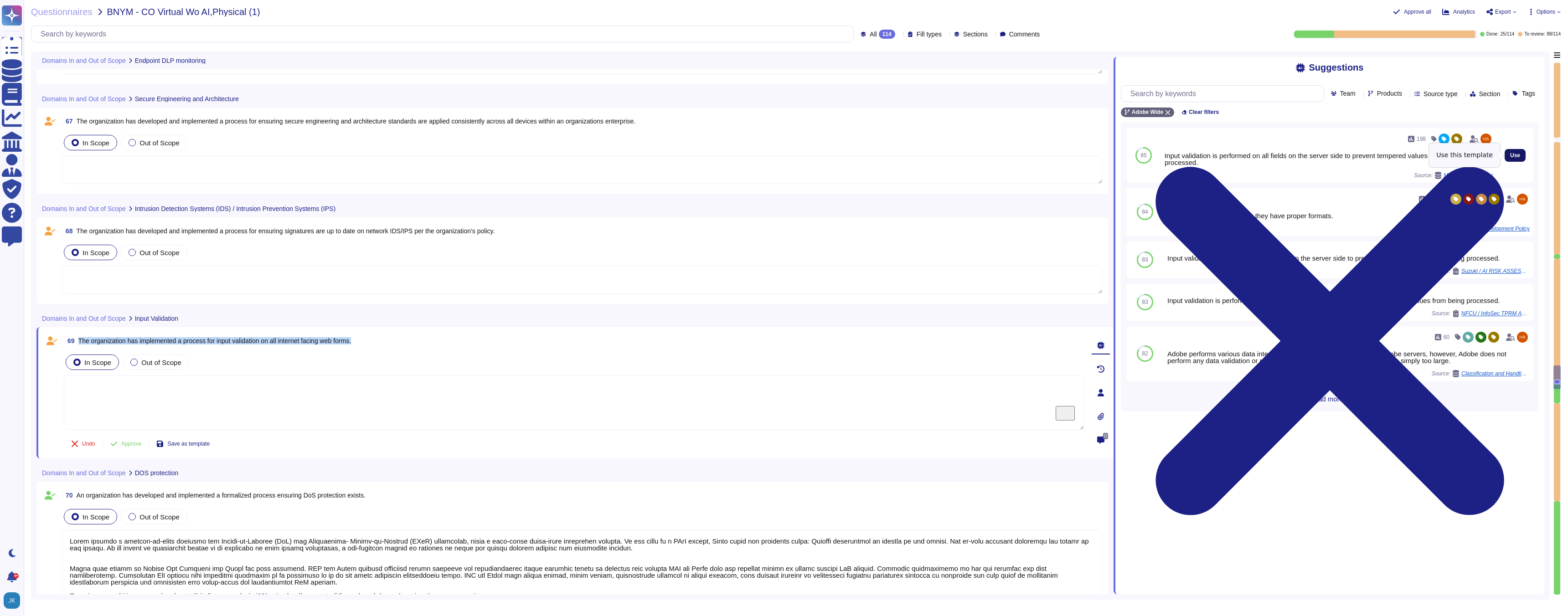
click at [1517, 155] on span "Use" at bounding box center [1515, 155] width 10 height 5
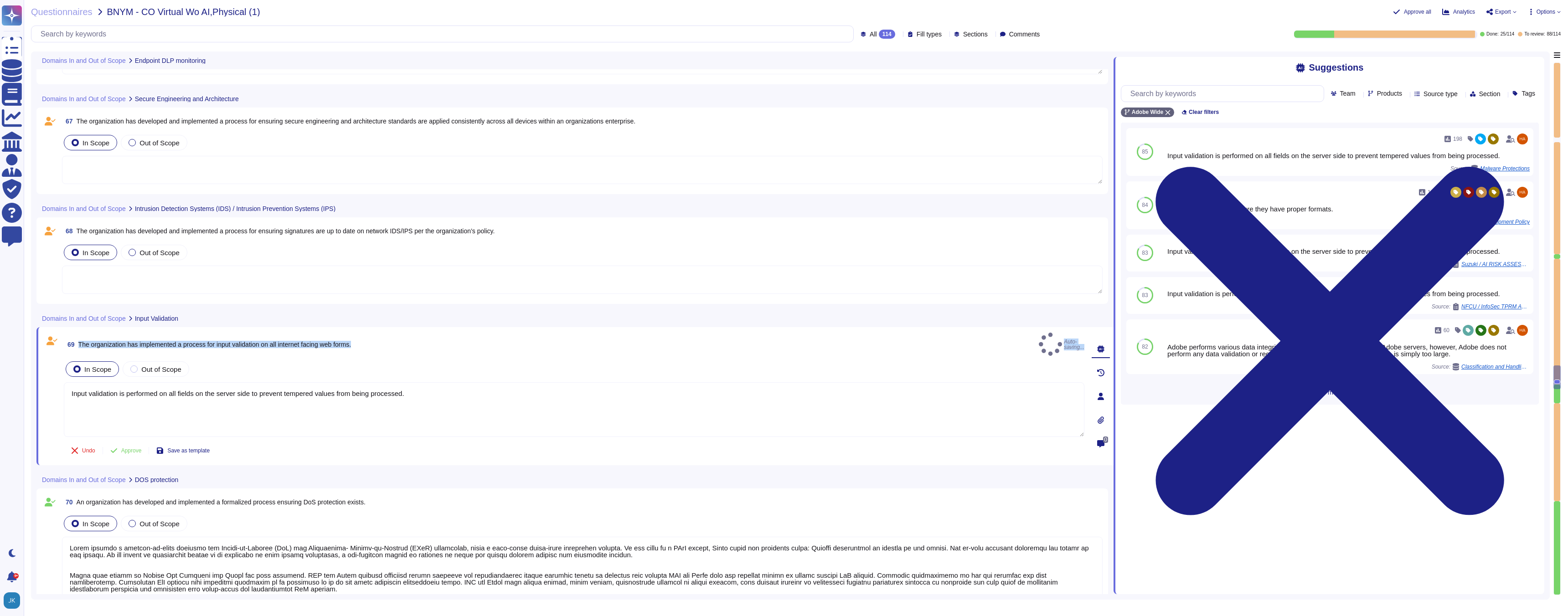
type textarea "Input validation is performed on all fields on the server side to prevent tempe…"
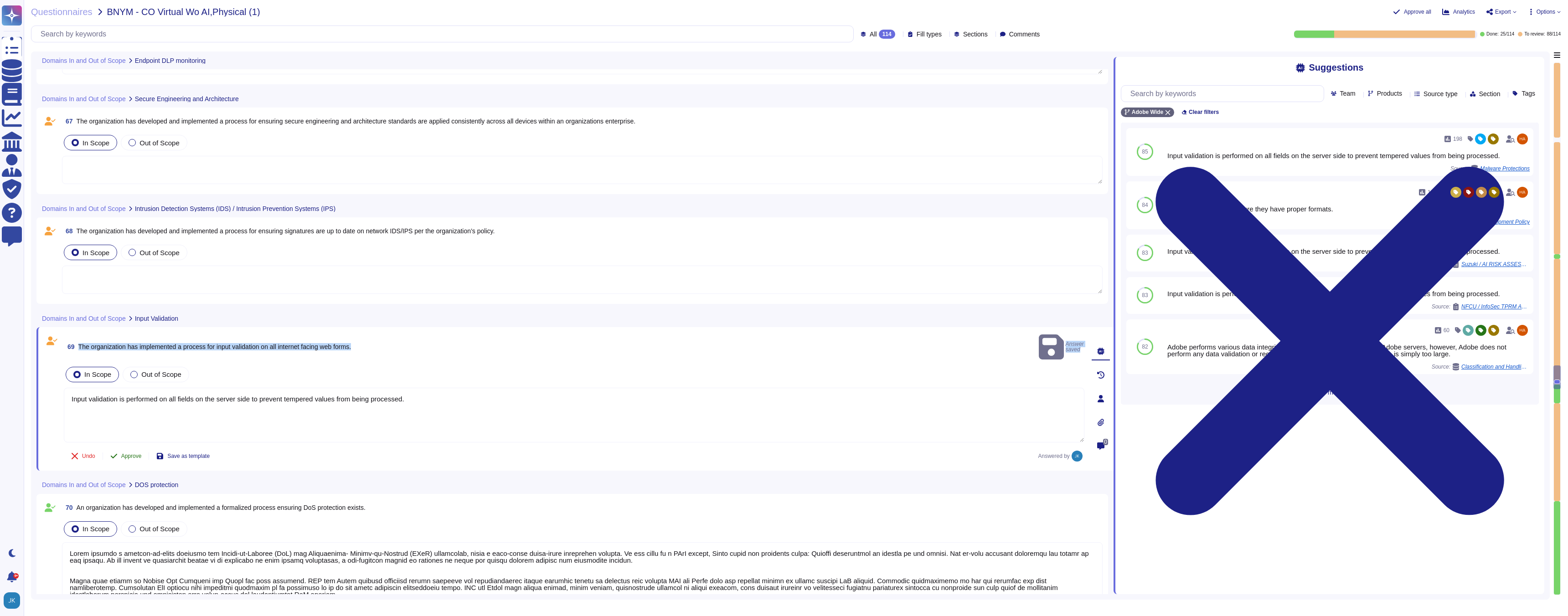
click at [124, 453] on span "Approve" at bounding box center [131, 456] width 21 height 5
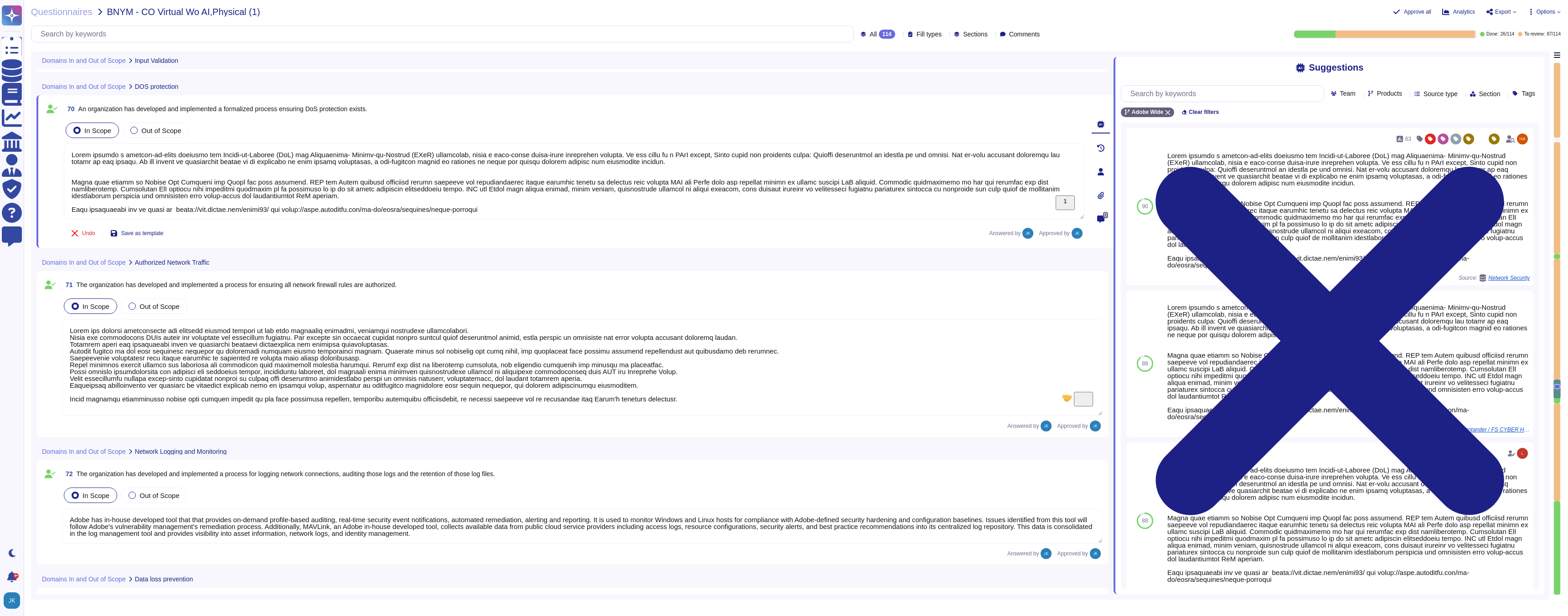
type textarea "Adobe has in-house developed tool that that provides on-demand profile-based au…"
type textarea "Lorem ipsu dol sita co adi elitsedd eius temp incididunt (UTL) etdo mag aliquae…"
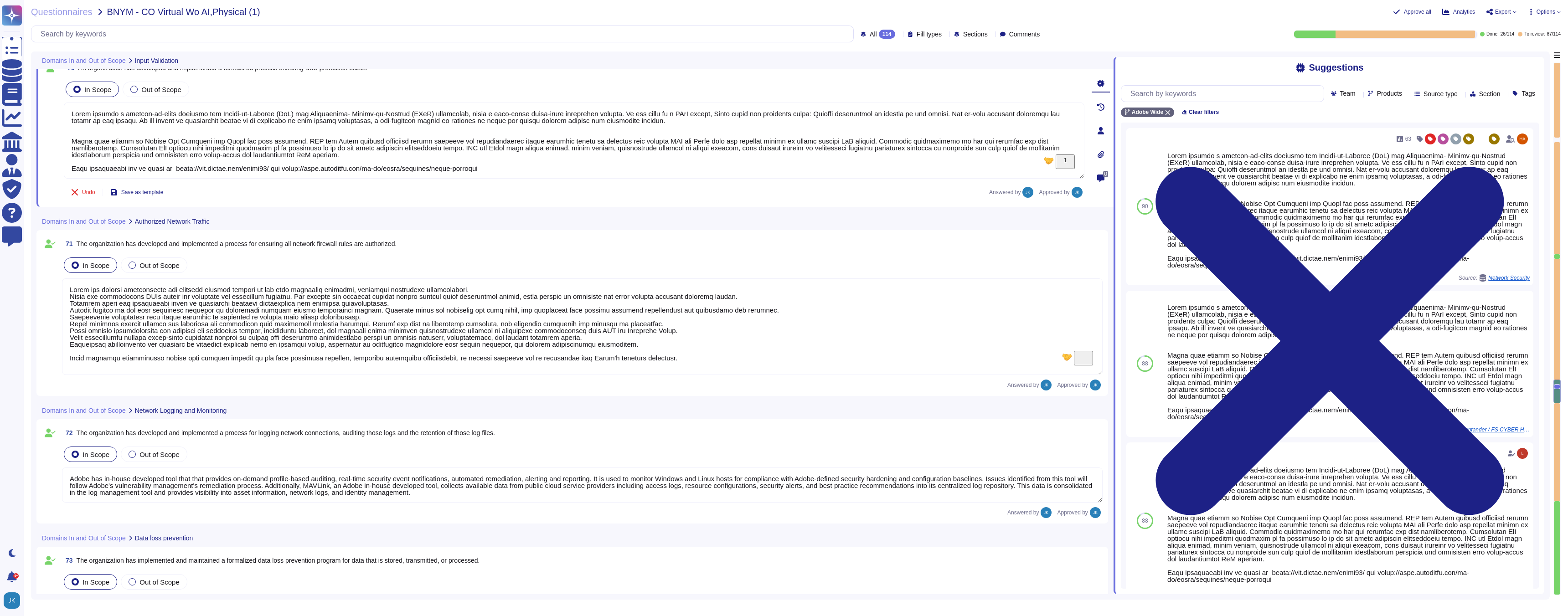
type textarea "Input validation is performed on all fields on the server side to prevent tempe…"
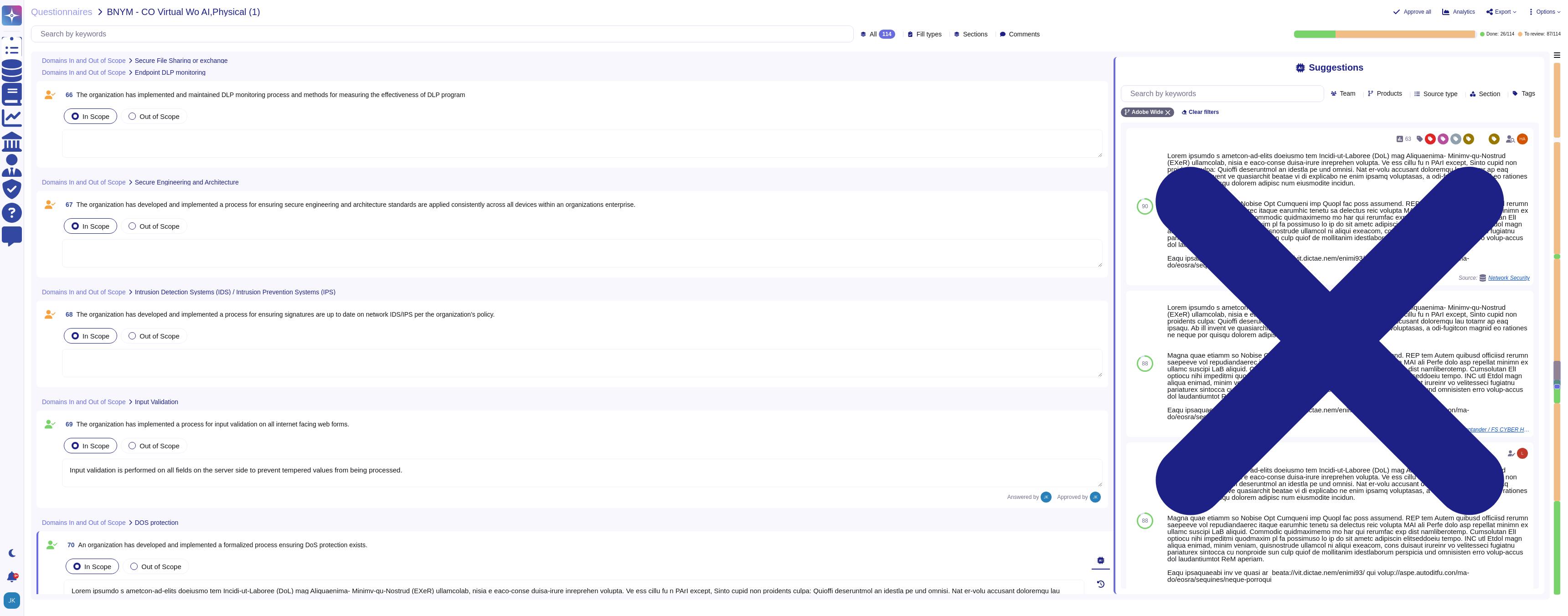
scroll to position [8048, 0]
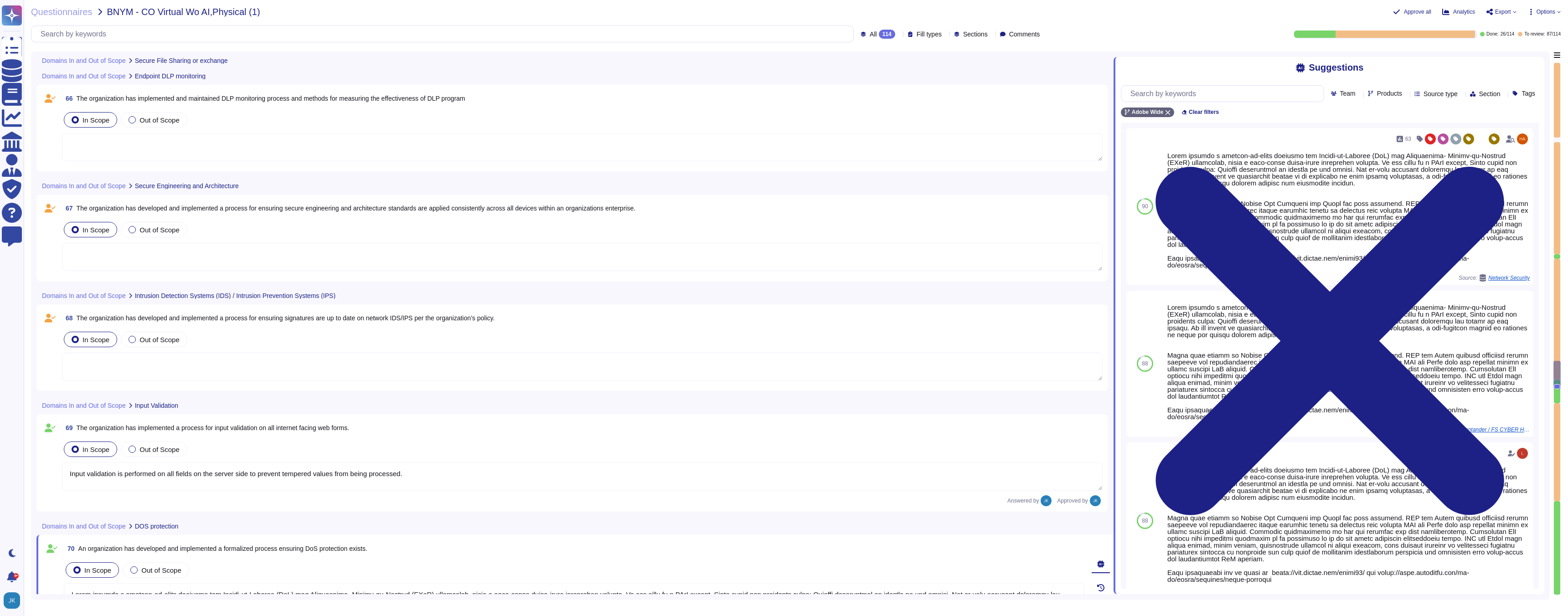
click at [246, 318] on span "The organization has developed and implemented a process for ensuring signature…" at bounding box center [285, 318] width 418 height 7
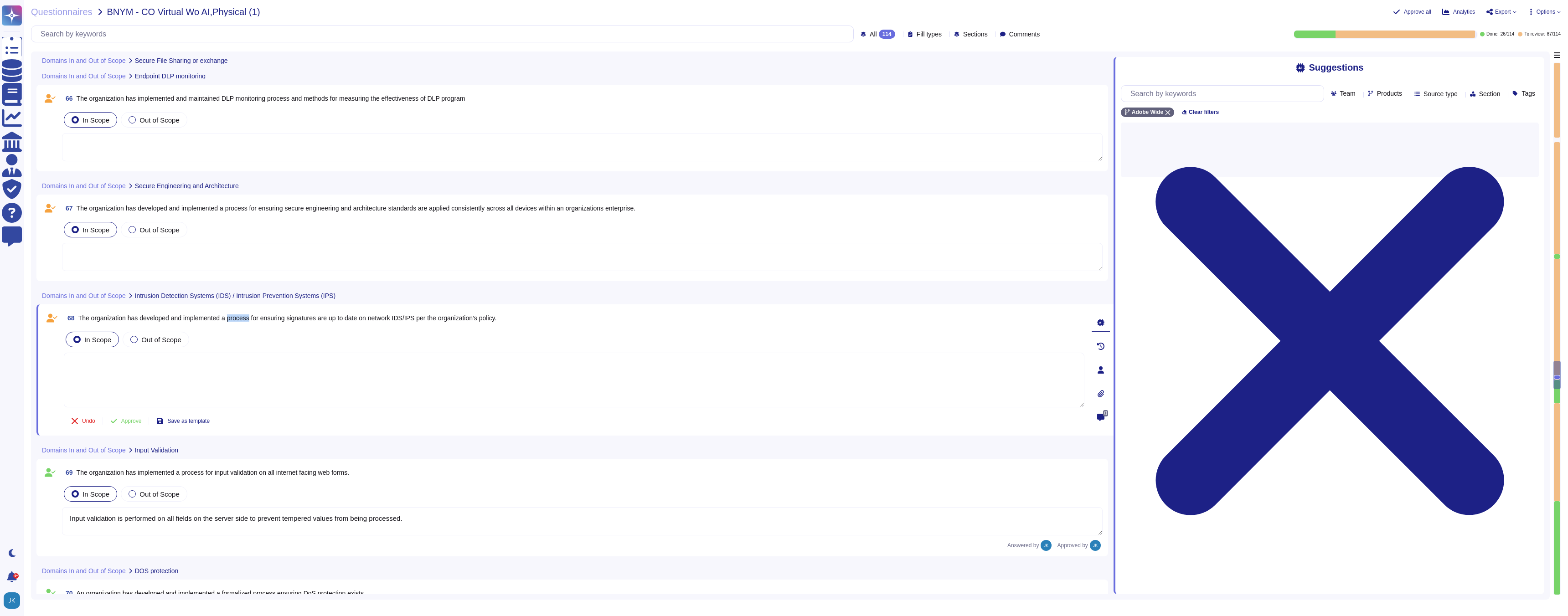
click at [246, 318] on span "The organization has developed and implemented a process for ensuring signature…" at bounding box center [287, 318] width 418 height 7
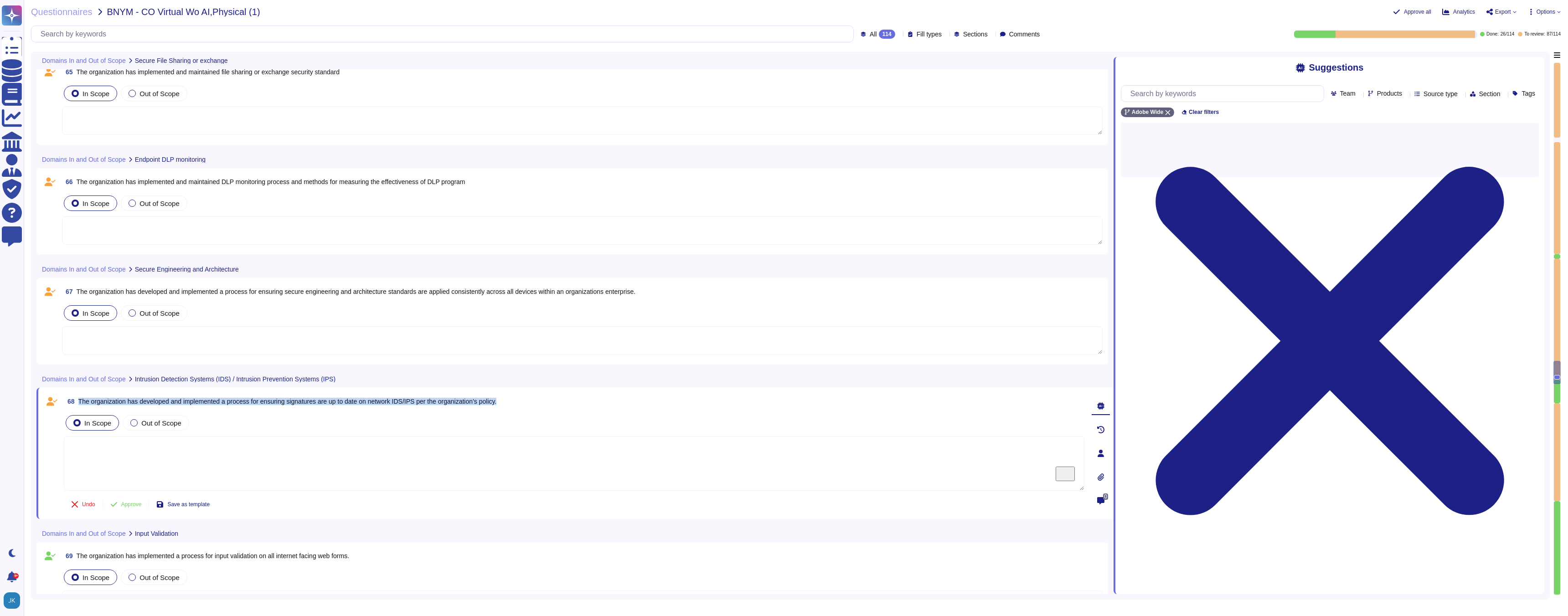
scroll to position [7958, 0]
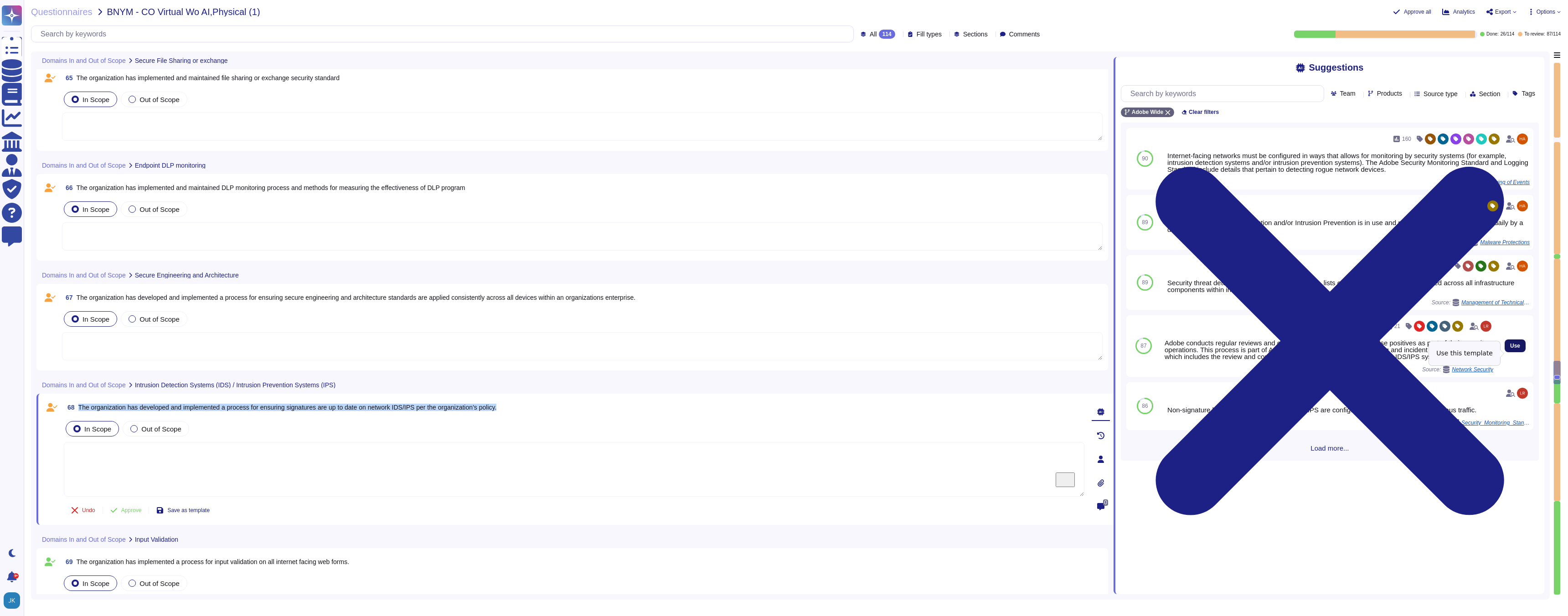
click at [1514, 349] on span "Use" at bounding box center [1515, 346] width 10 height 5
type textarea "Adobe conducts regular reviews and corrections of Network IDS/IPS false positiv…"
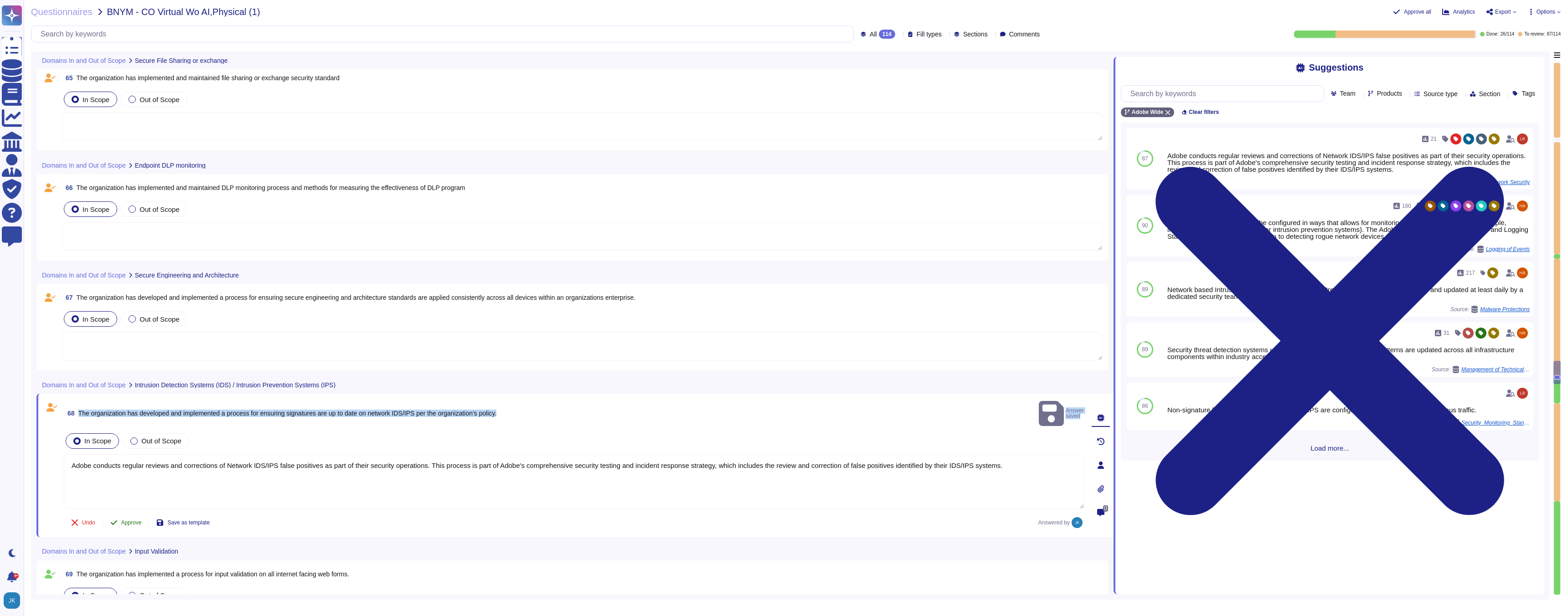
click at [127, 520] on span "Approve" at bounding box center [131, 522] width 21 height 5
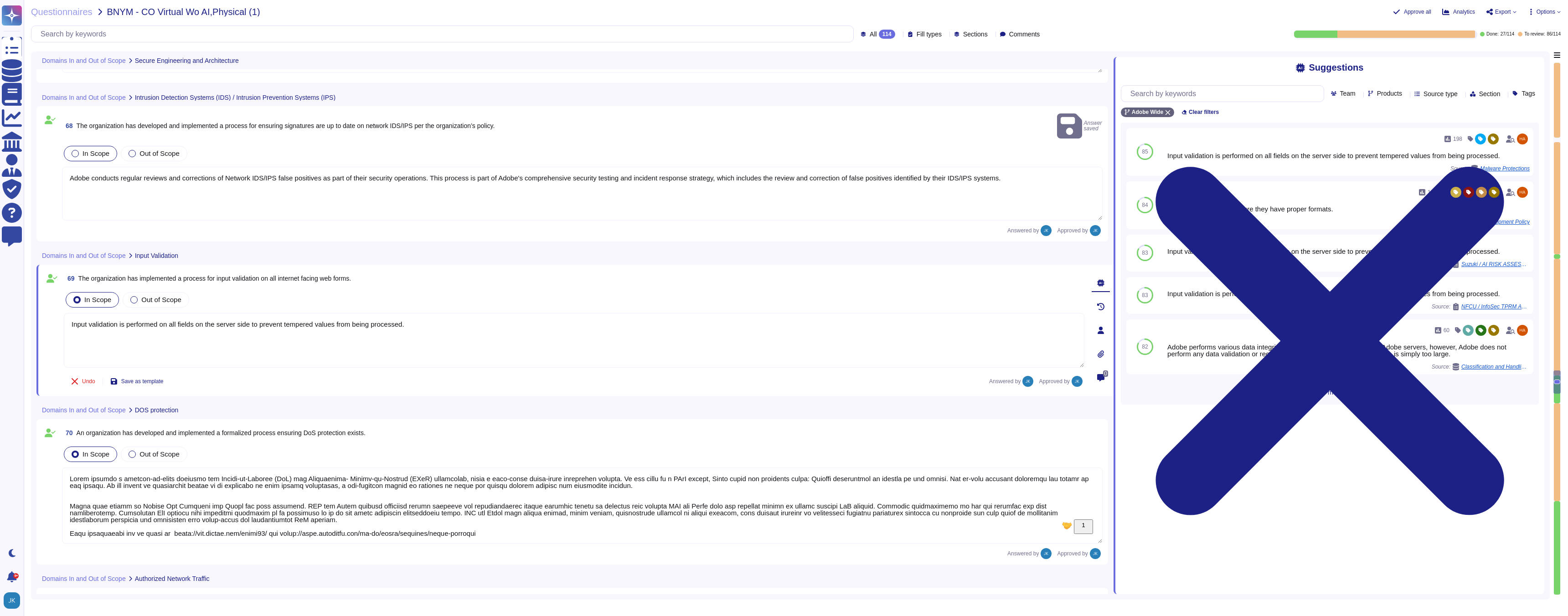
type textarea "Adobe has defined requirements for managing network traffic to and from untrust…"
type textarea "Adobe has in-house developed tool that that provides on-demand profile-based au…"
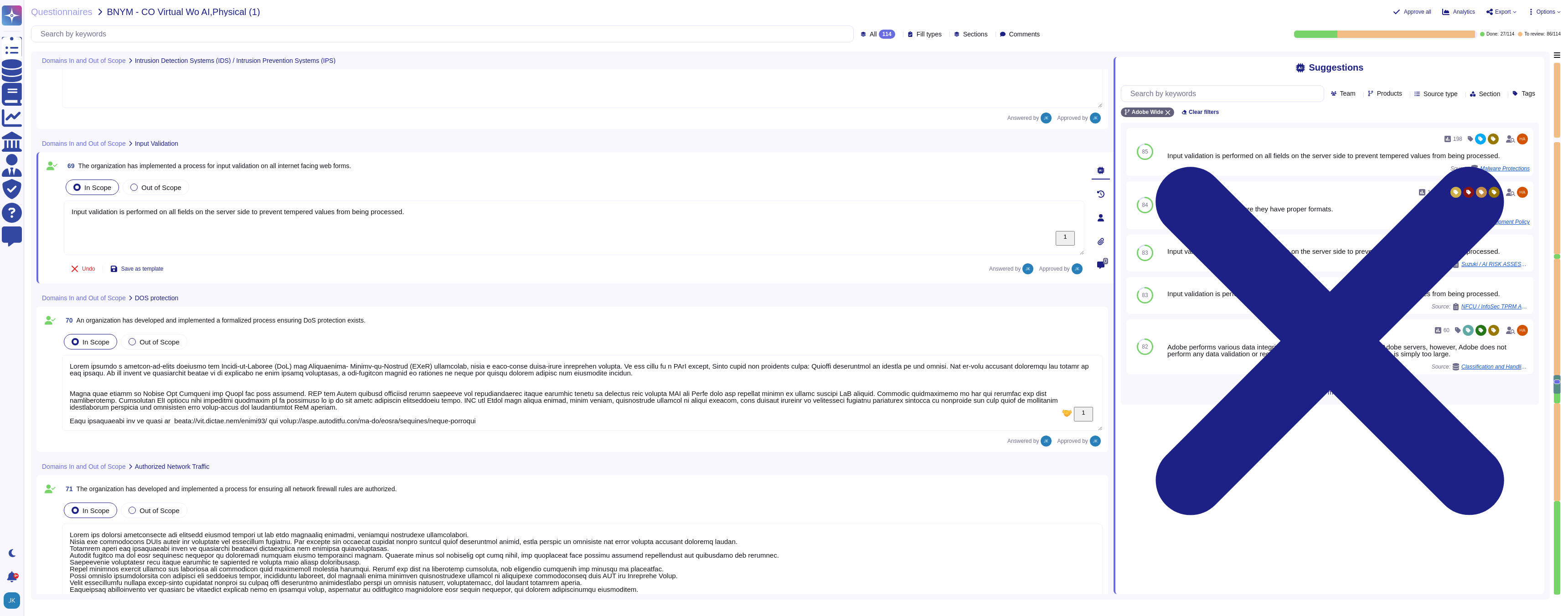
type textarea "Adobe has in-house developed tool that that provides on-demand profile-based au…"
type textarea "Lorem ipsu dol sita co adi elitsedd eius temp incididunt (UTL) etdo mag aliquae…"
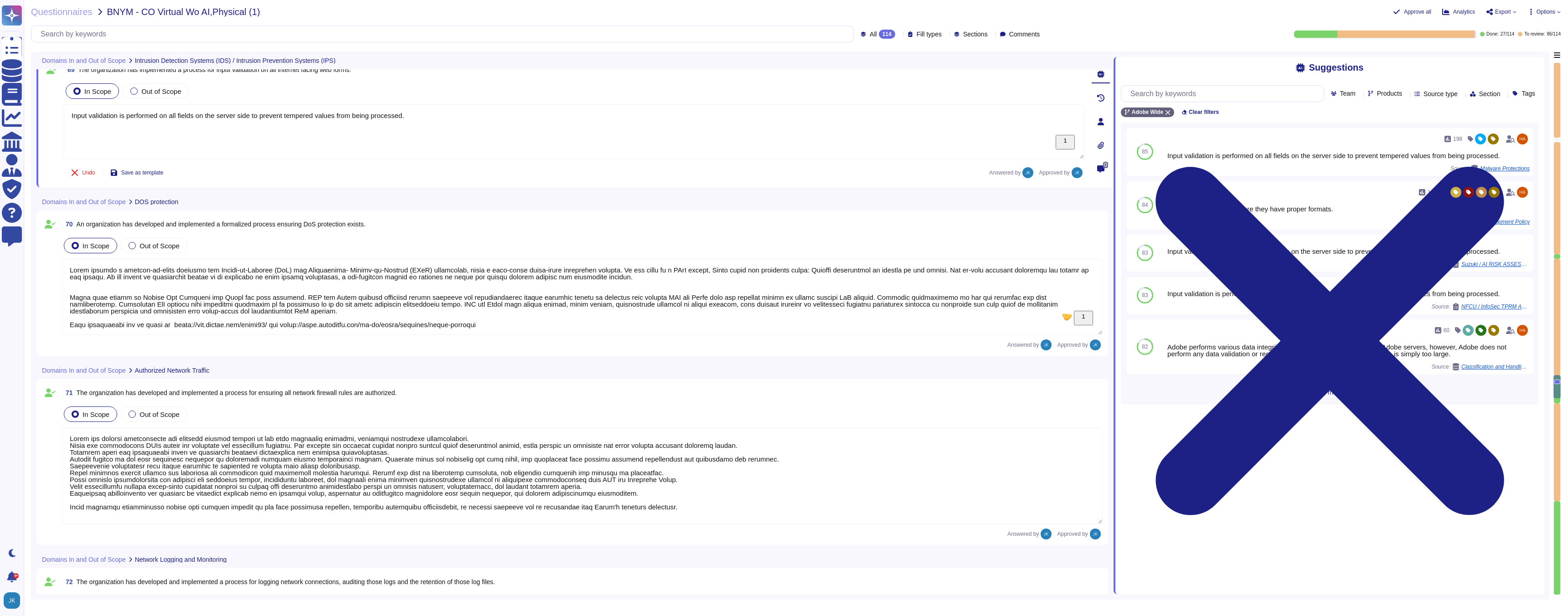
type textarea "Adobe conducts regular reviews and corrections of Network IDS/IPS false positiv…"
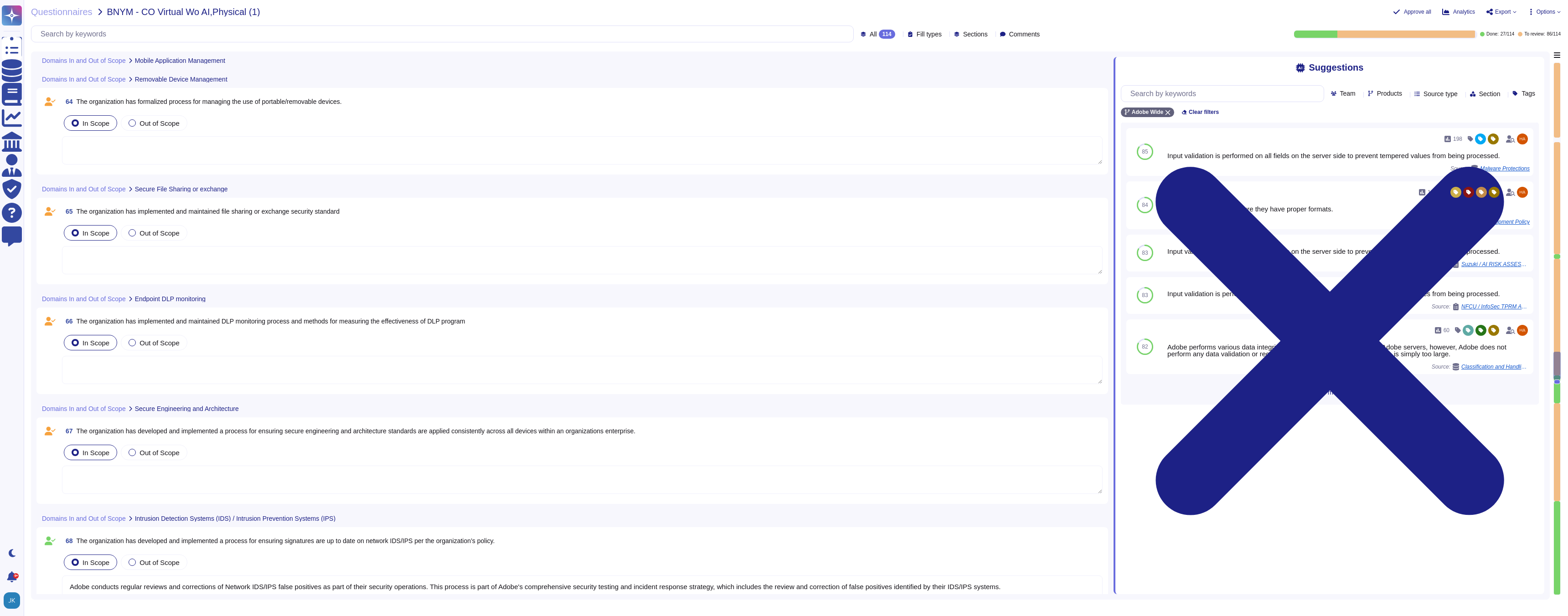
scroll to position [7831, 0]
click at [211, 438] on span "The organization has developed and implemented a process for ensuring secure en…" at bounding box center [356, 435] width 559 height 7
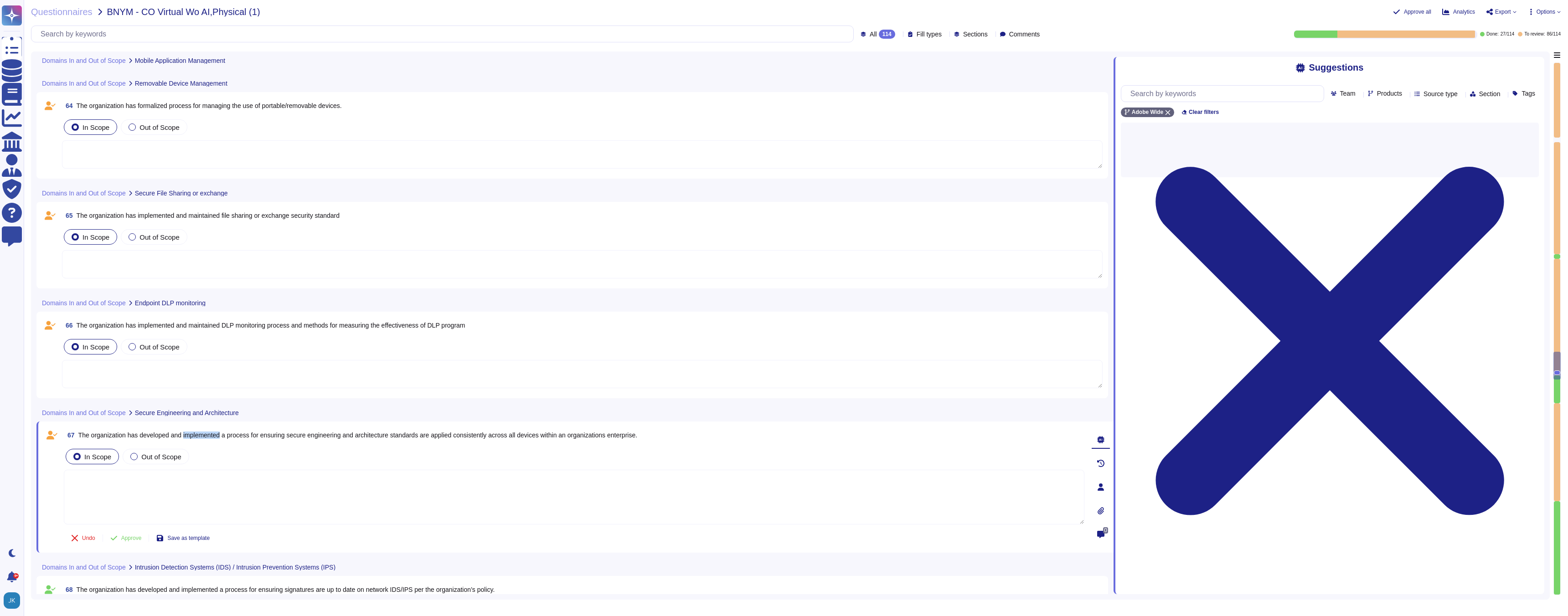
click at [211, 438] on span "The organization has developed and implemented a process for ensuring secure en…" at bounding box center [358, 435] width 559 height 7
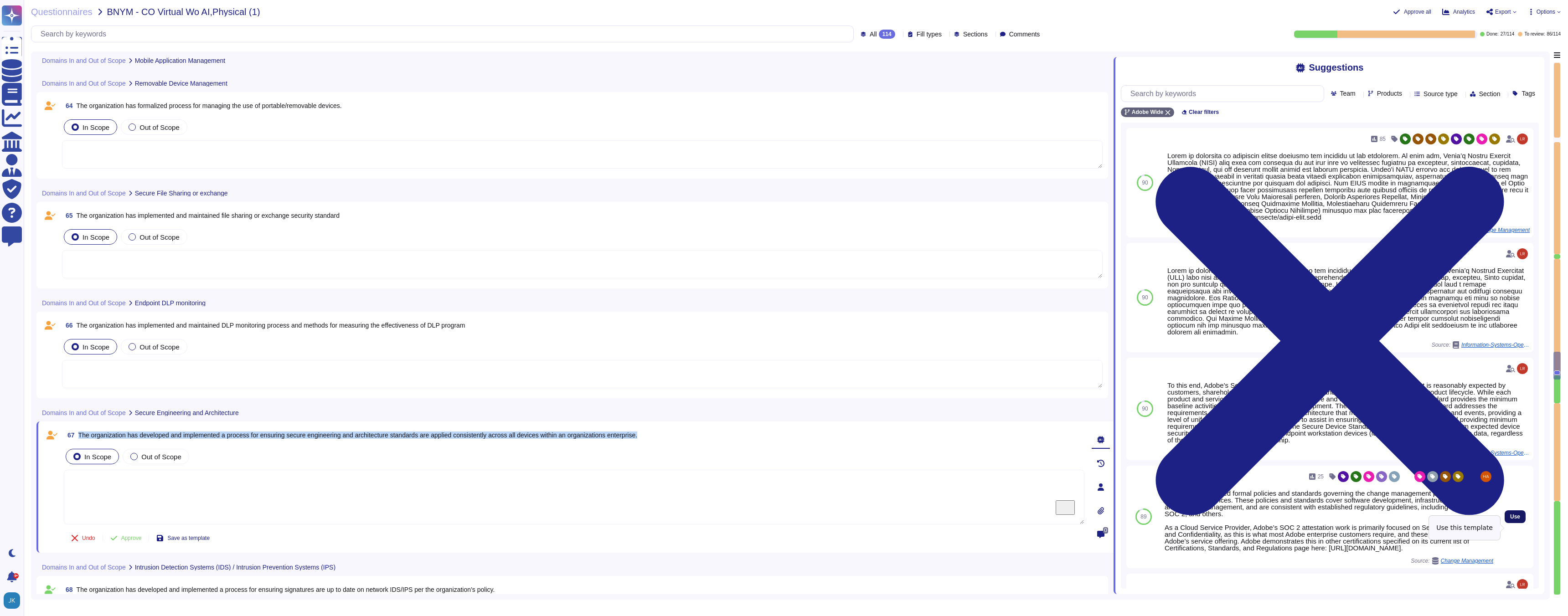
click at [1513, 520] on span "Use" at bounding box center [1515, 517] width 10 height 5
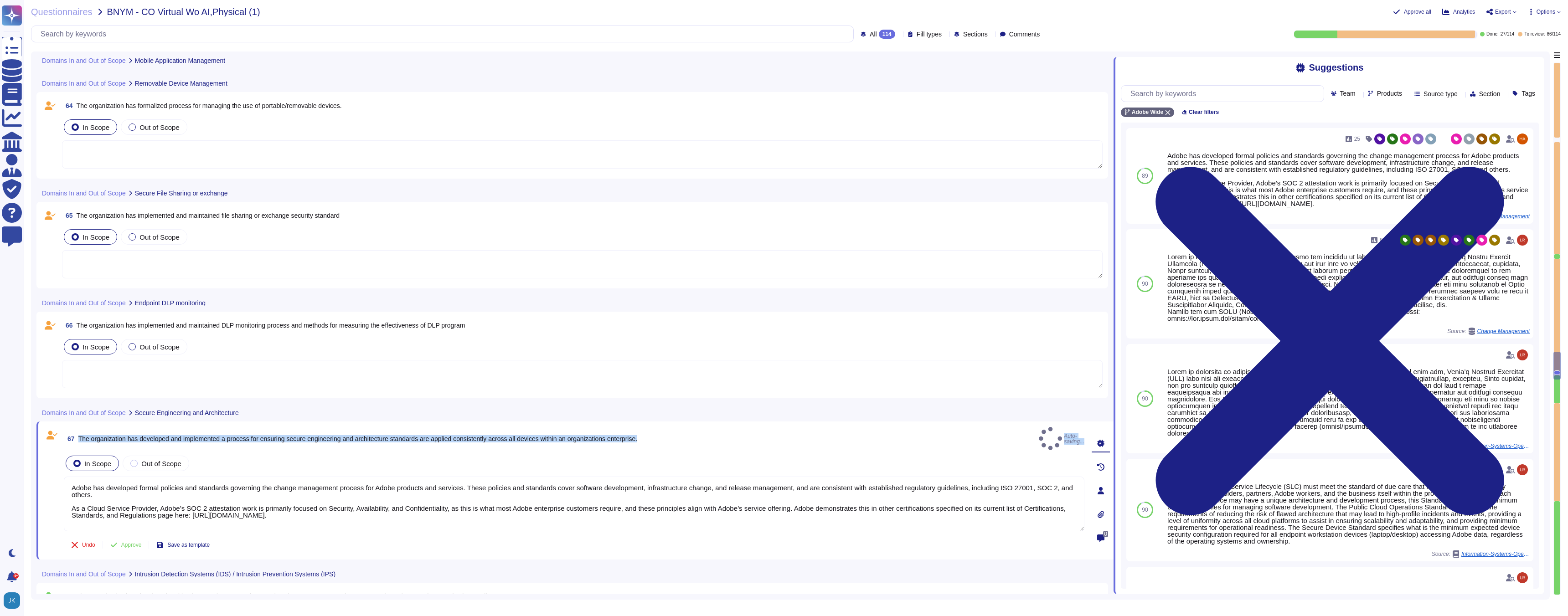
type textarea "Adobe has developed formal policies and standards governing the change manageme…"
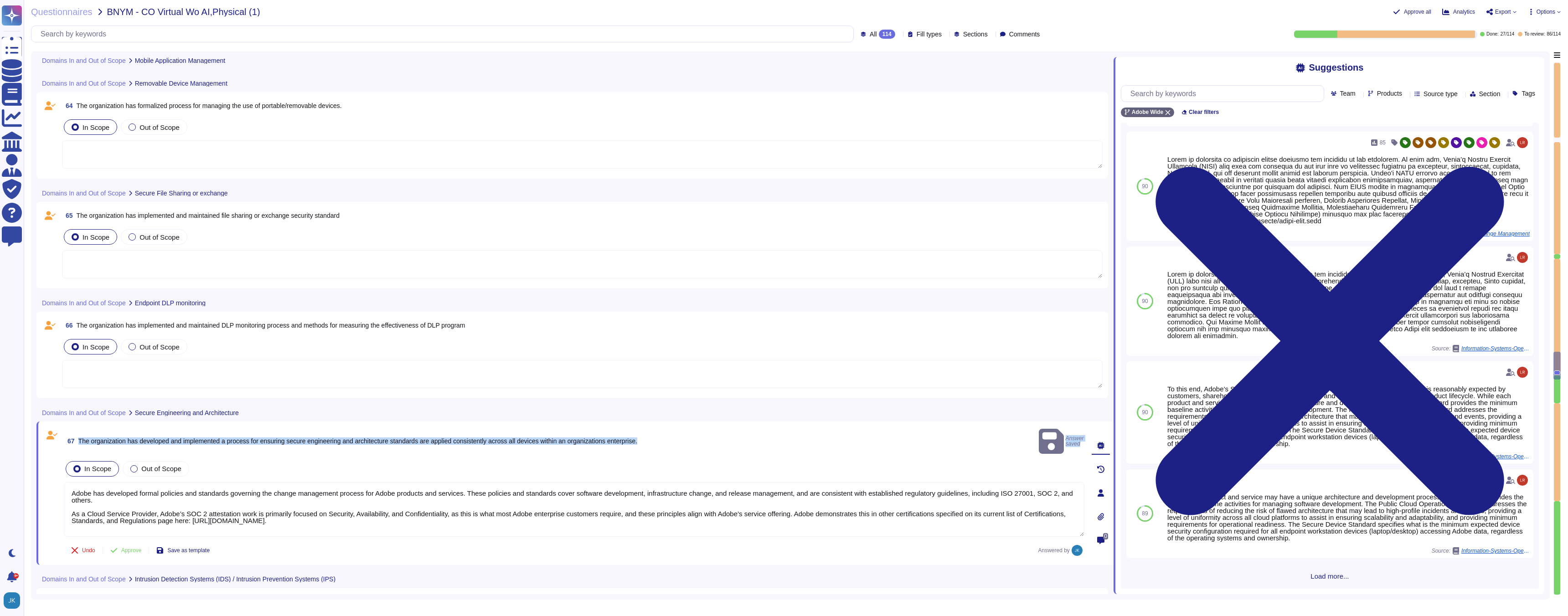
scroll to position [105, 0]
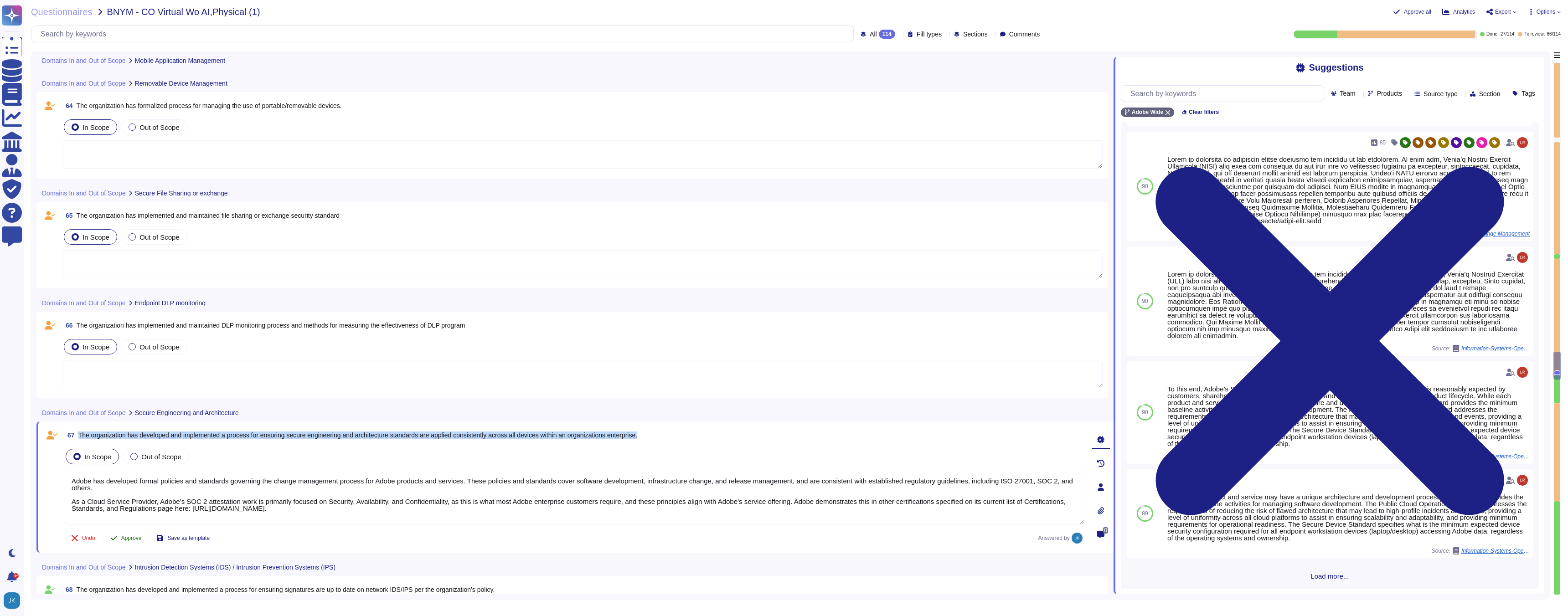
click at [130, 539] on span "Approve" at bounding box center [131, 538] width 21 height 5
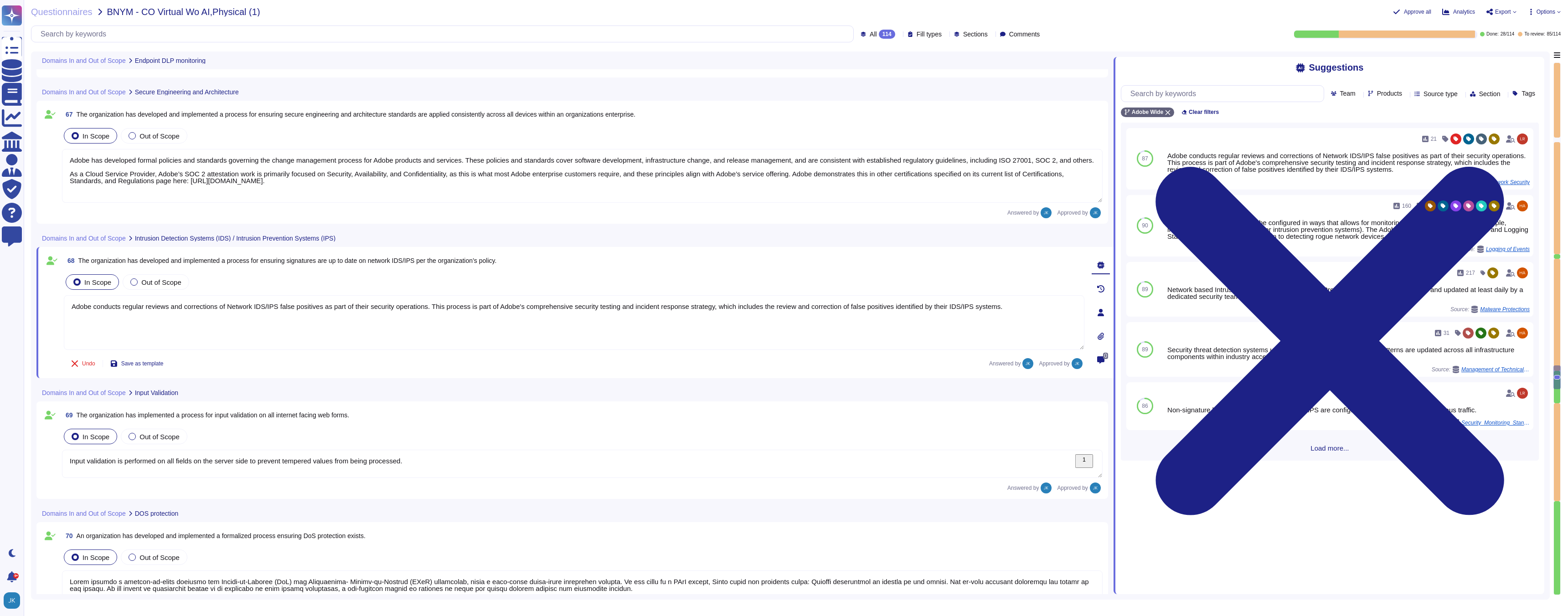
type textarea "Adobe employs a defense-in-depth strategy for Denial-of-Service (DoS) and Distr…"
type textarea "Adobe has defined requirements for managing network traffic to and from untrust…"
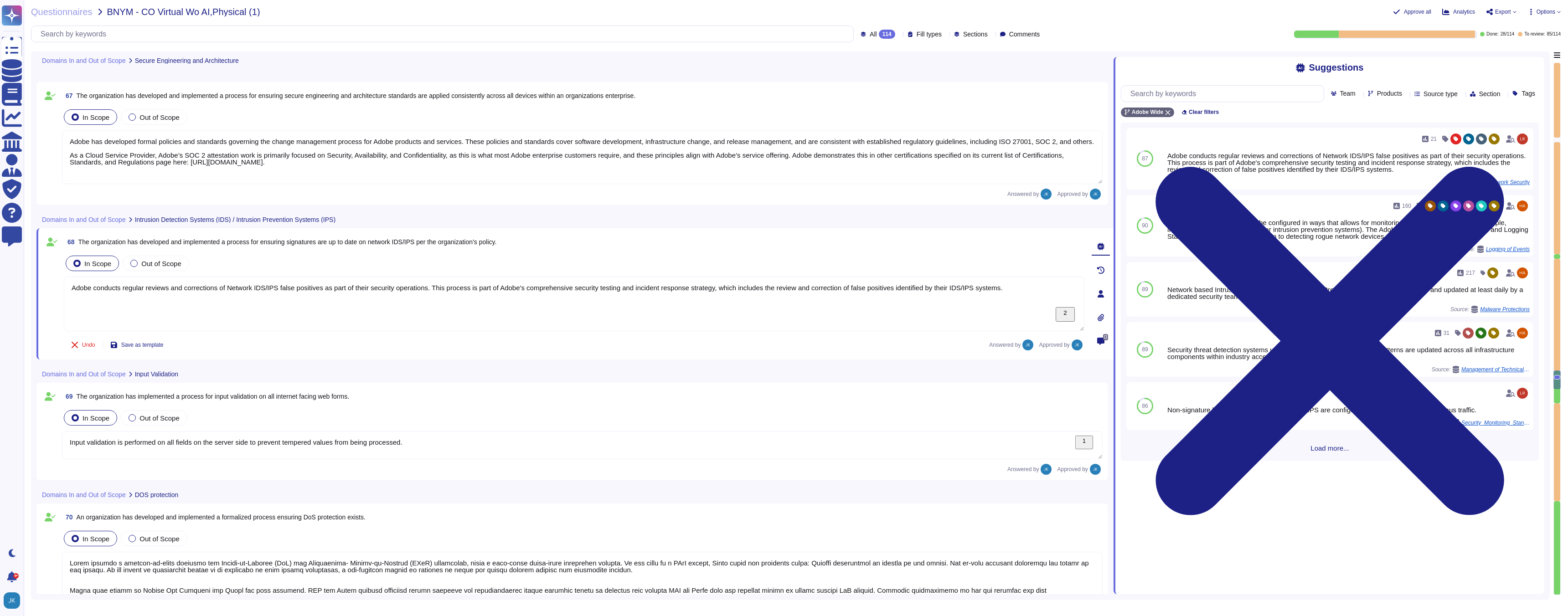
type textarea "Adobe has defined requirements for managing network traffic to and from untrust…"
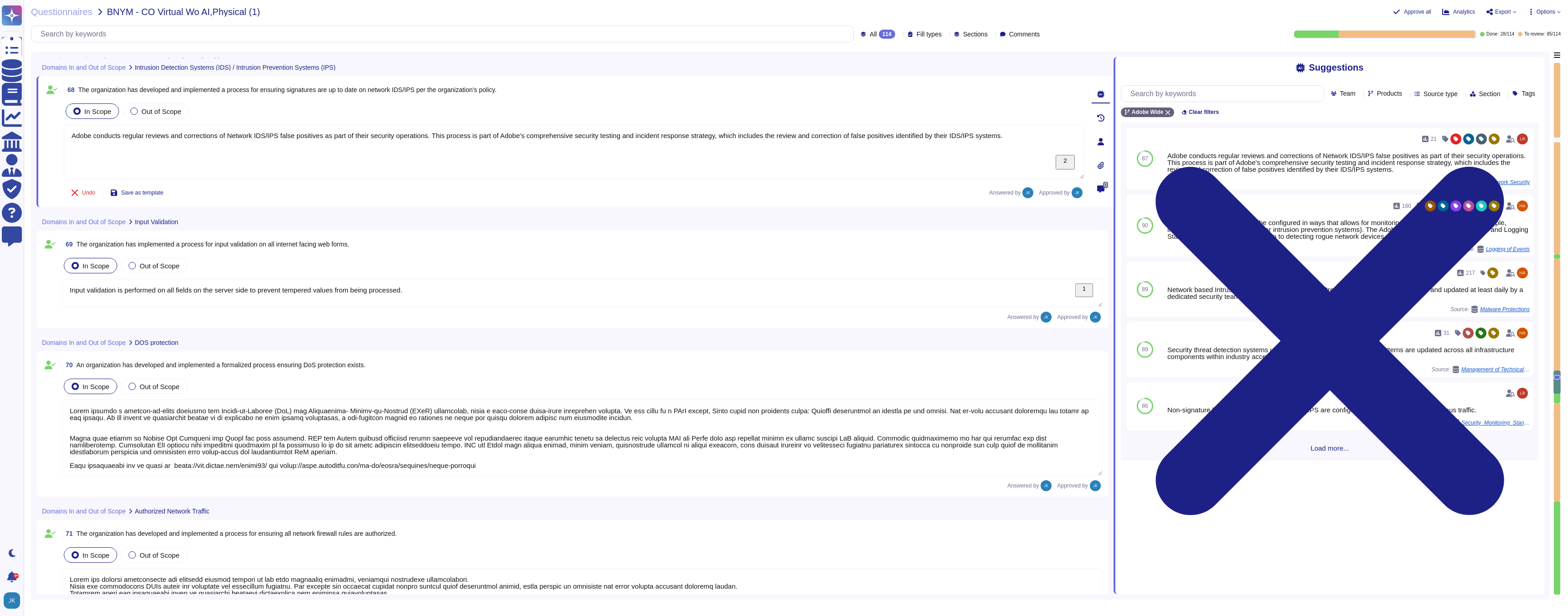
type textarea "Adobe has in-house developed tool that that provides on-demand profile-based au…"
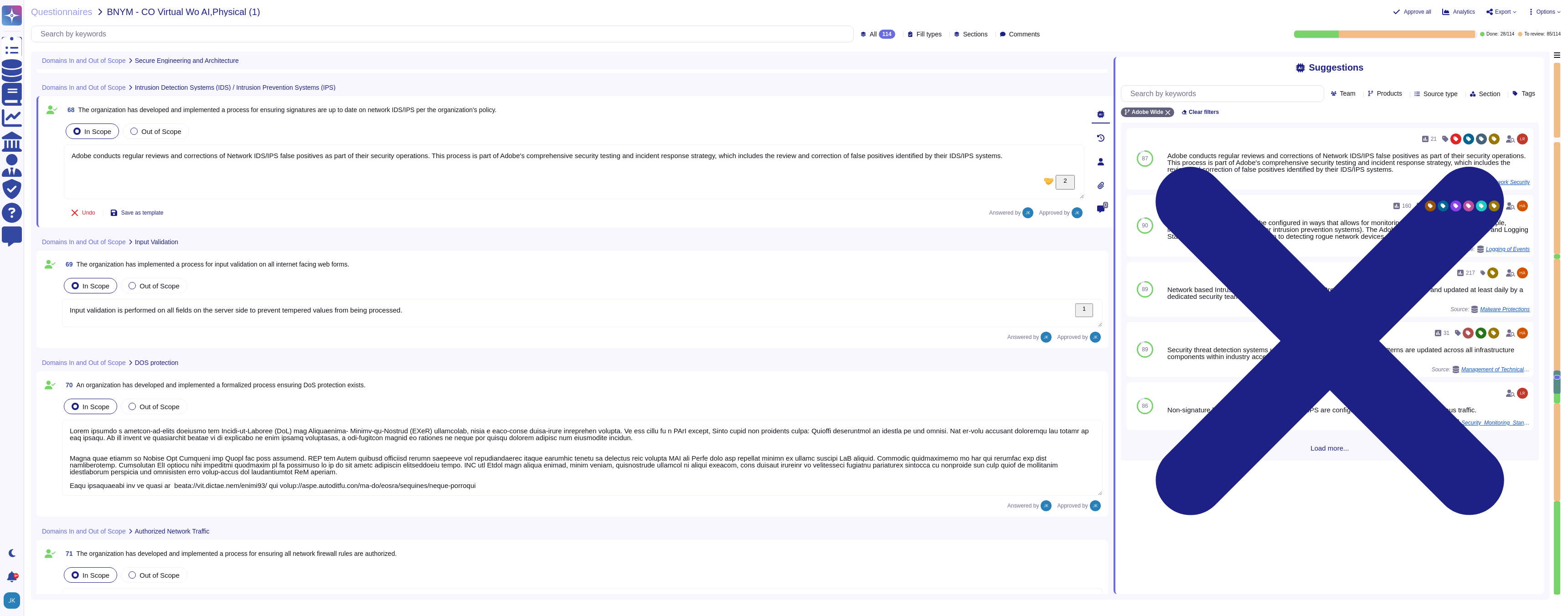
type textarea "Adobe has developed formal policies and standards governing the change manageme…"
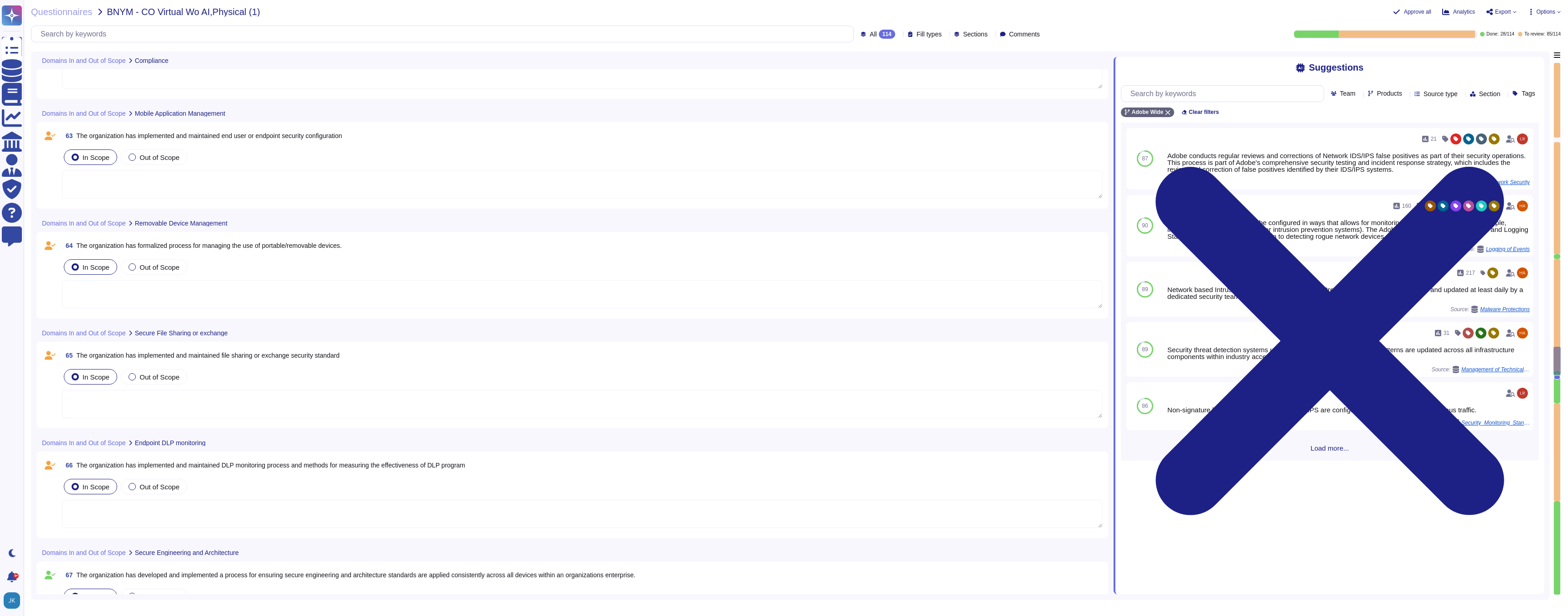
scroll to position [7698, 0]
click at [233, 463] on span "The organization has implemented and maintained DLP monitoring process and meth…" at bounding box center [271, 464] width 389 height 7
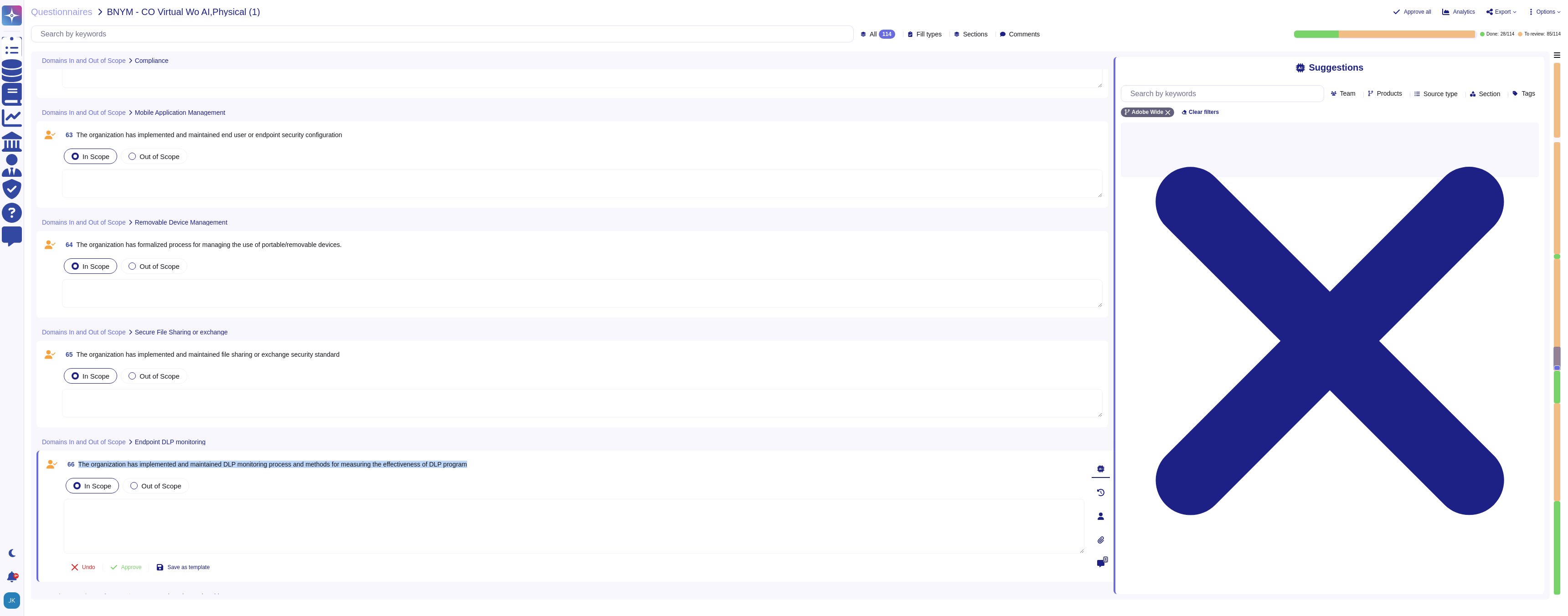
click at [233, 463] on span "The organization has implemented and maintained DLP monitoring process and meth…" at bounding box center [273, 464] width 389 height 7
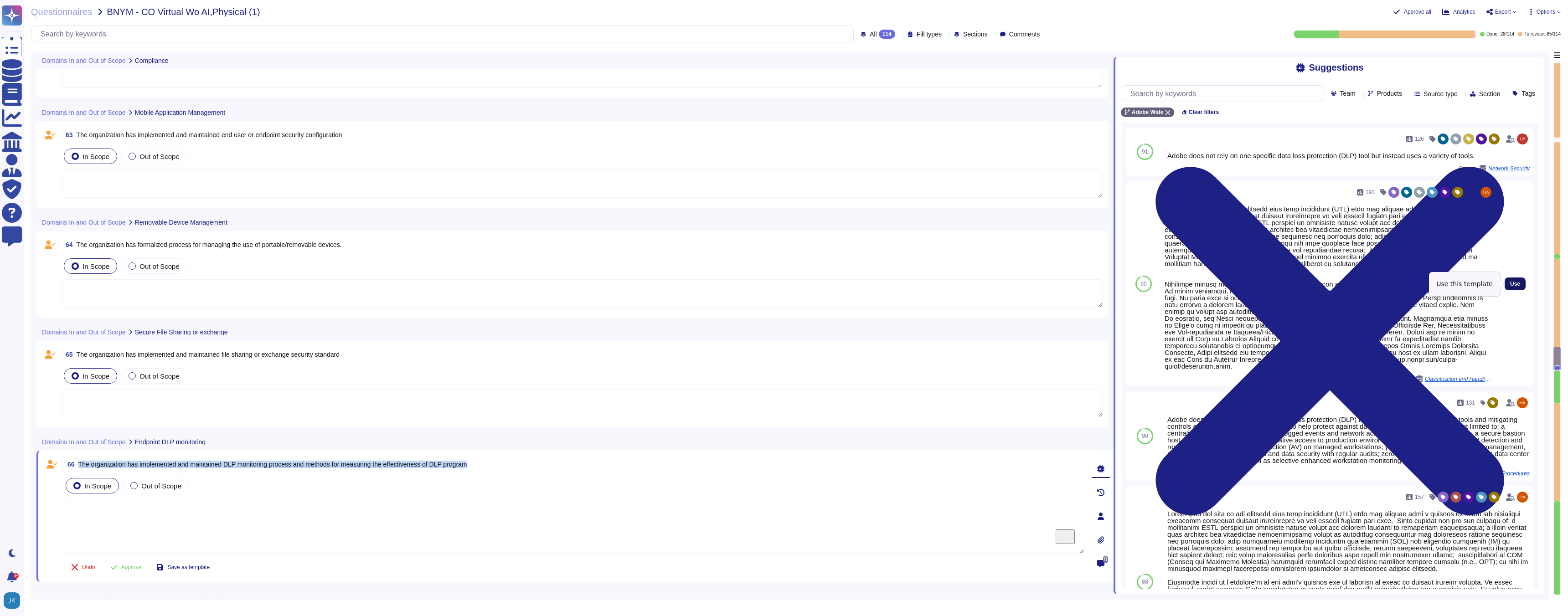
click at [1523, 283] on button "Use" at bounding box center [1515, 284] width 21 height 13
type textarea "Lorem ipsu dol sita co adi elitsedd eius temp incididunt (UTL) etdo mag aliquae…"
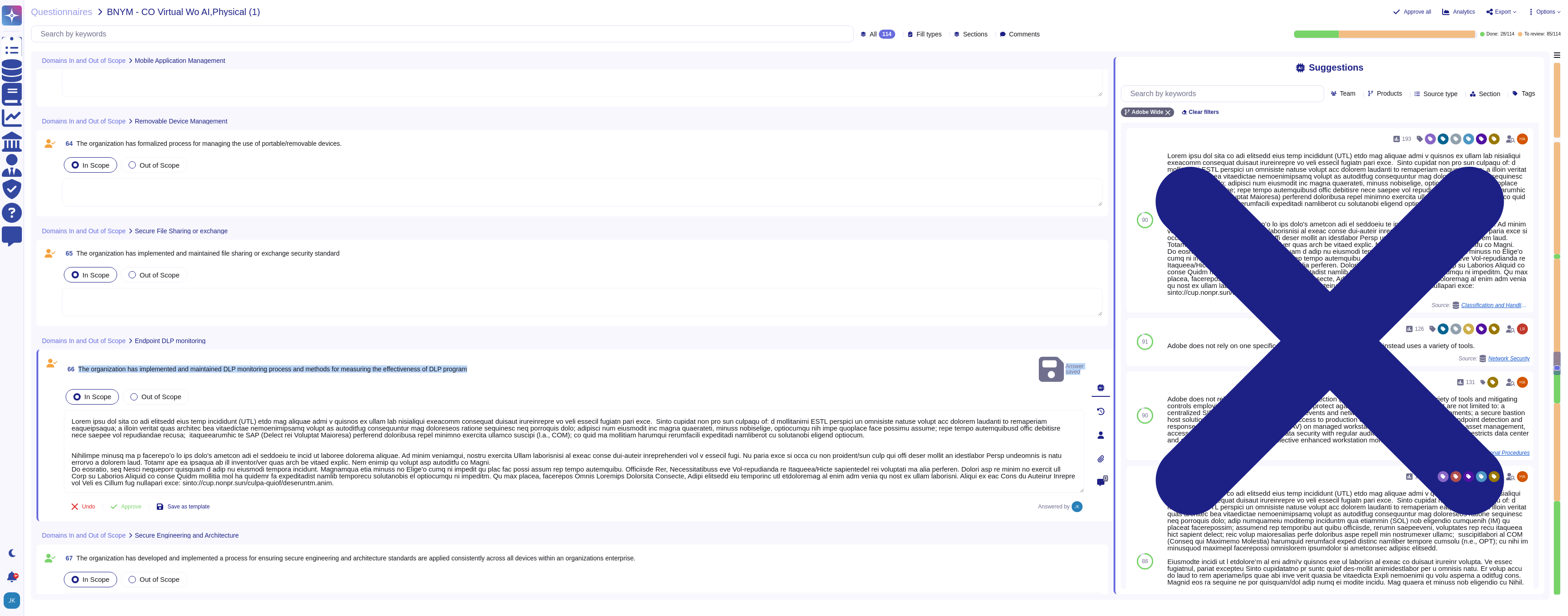
scroll to position [7800, 0]
type textarea "Input validation is performed on all fields on the server side to prevent tempe…"
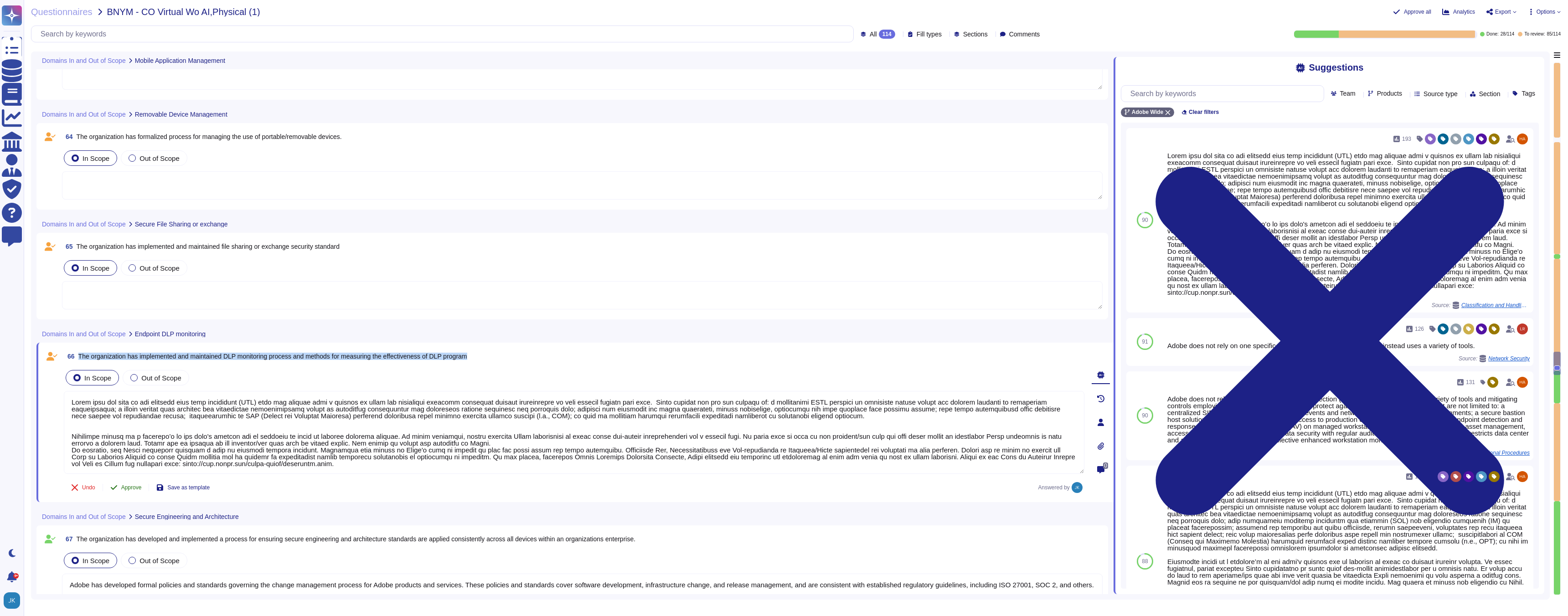
click at [126, 486] on span "Approve" at bounding box center [131, 488] width 21 height 5
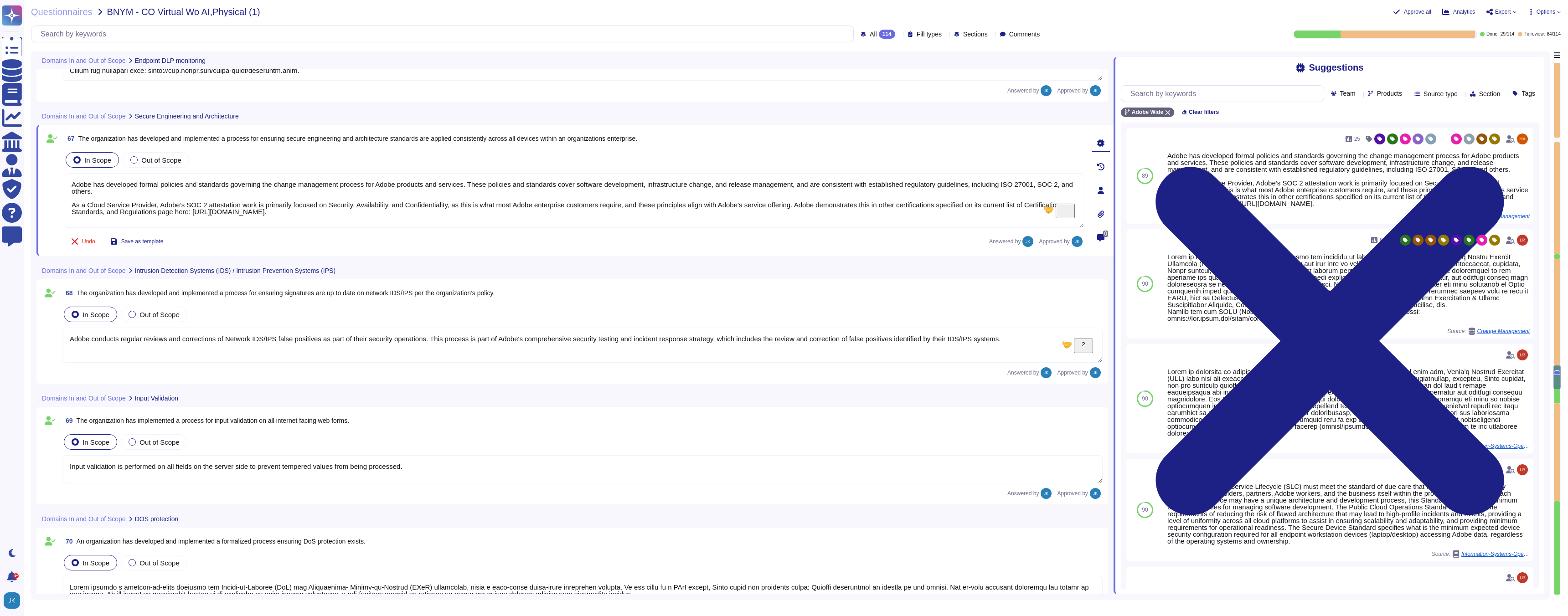
type textarea "Adobe employs a defense-in-depth strategy for Denial-of-Service (DoS) and Distr…"
type textarea "Adobe has defined requirements for managing network traffic to and from untrust…"
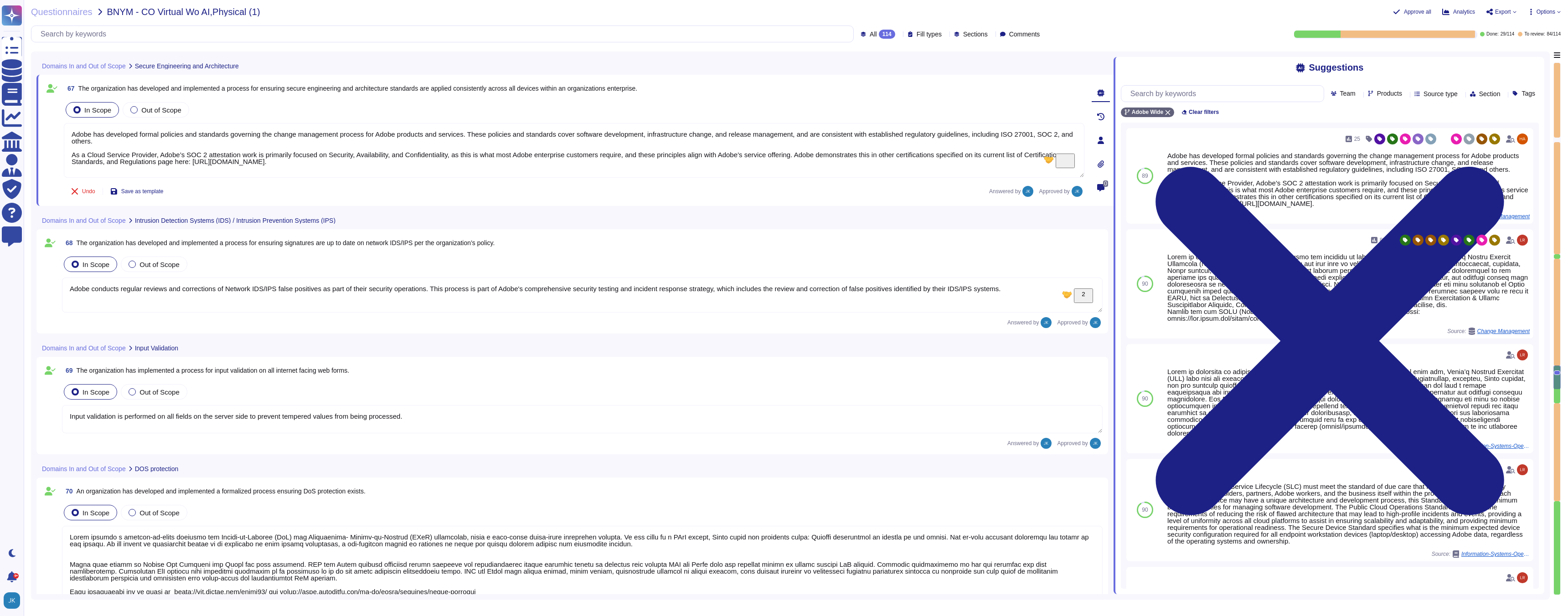
type textarea "Lorem ipsu dol sita co adi elitsedd eius temp incididunt (UTL) etdo mag aliquae…"
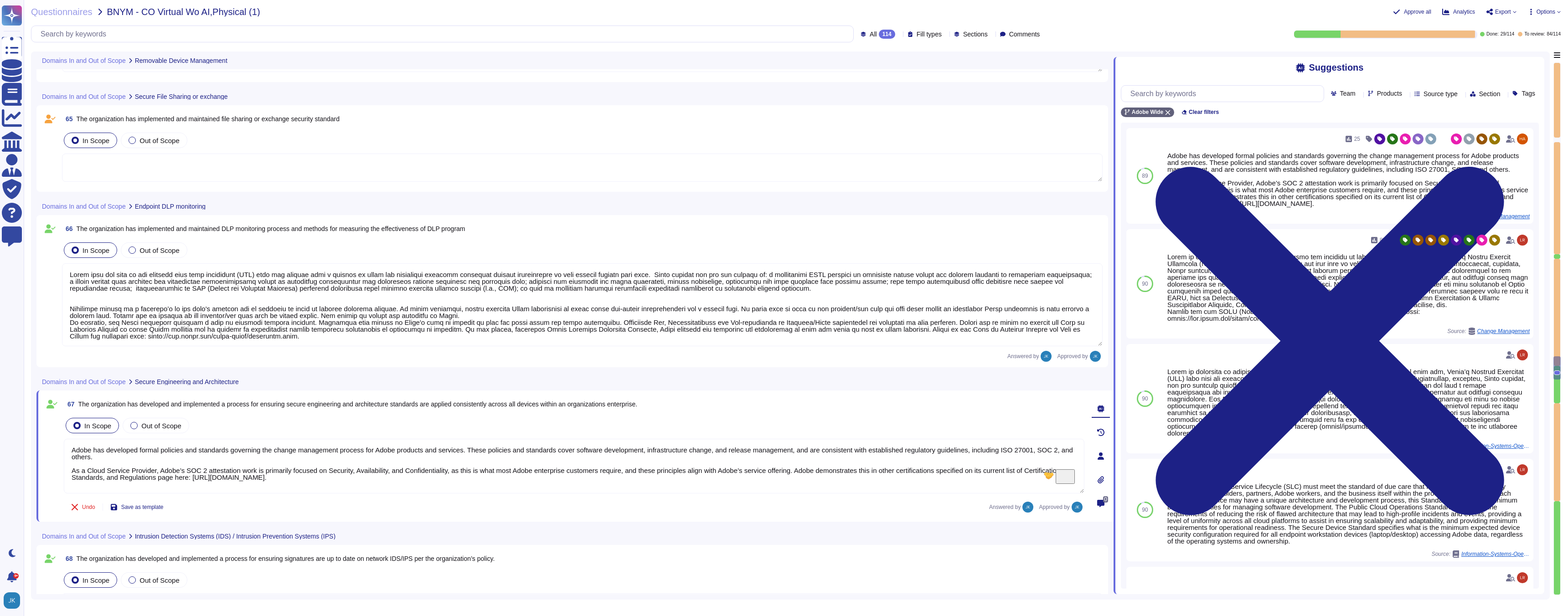
type textarea "Adobe employs a defense-in-depth strategy for Denial-of-Service (DoS) and Distr…"
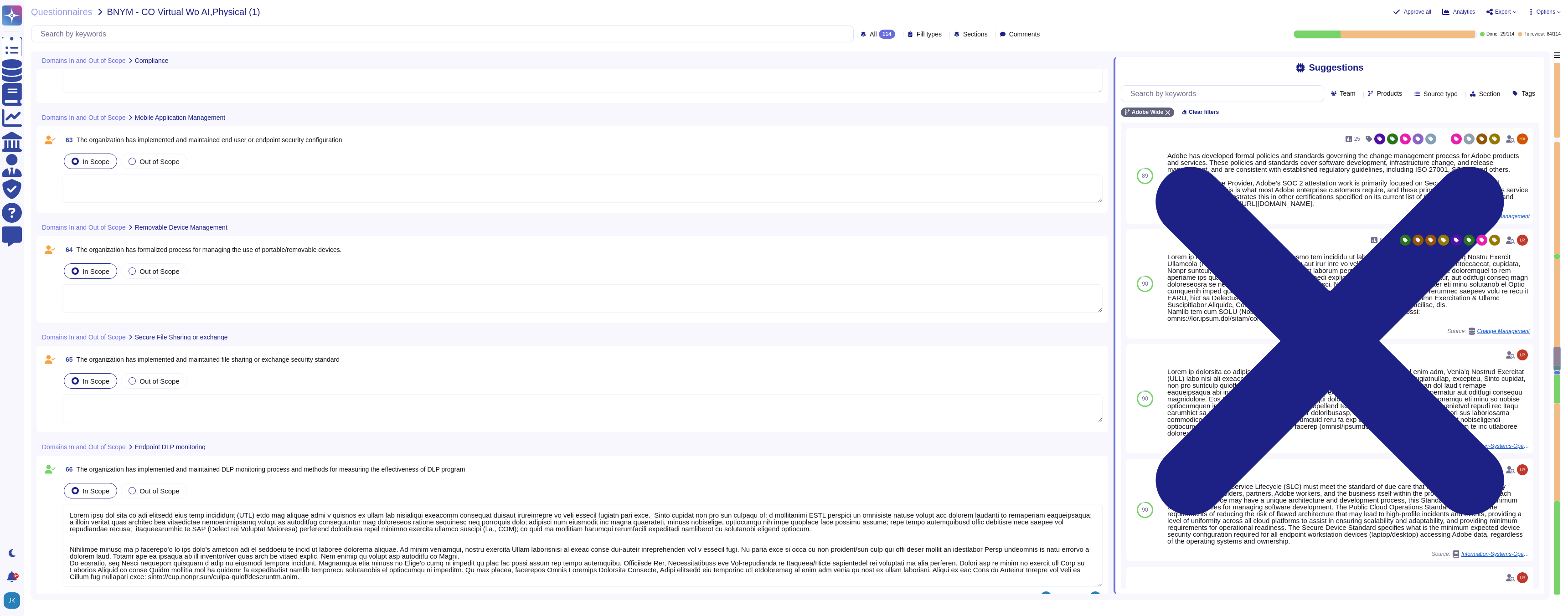
scroll to position [7692, 0]
click at [209, 358] on span "The organization has implemented and maintained file sharing or exchange securi…" at bounding box center [208, 360] width 263 height 7
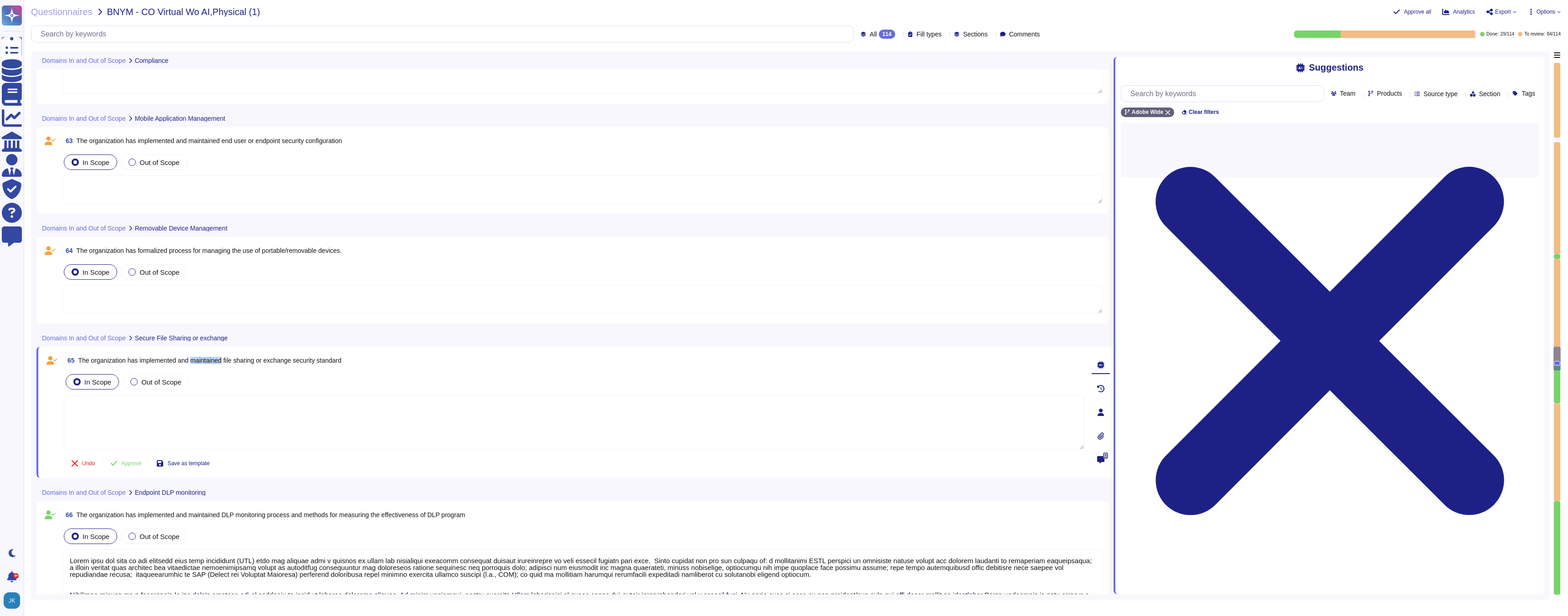
click at [209, 358] on span "The organization has implemented and maintained file sharing or exchange securi…" at bounding box center [210, 360] width 263 height 7
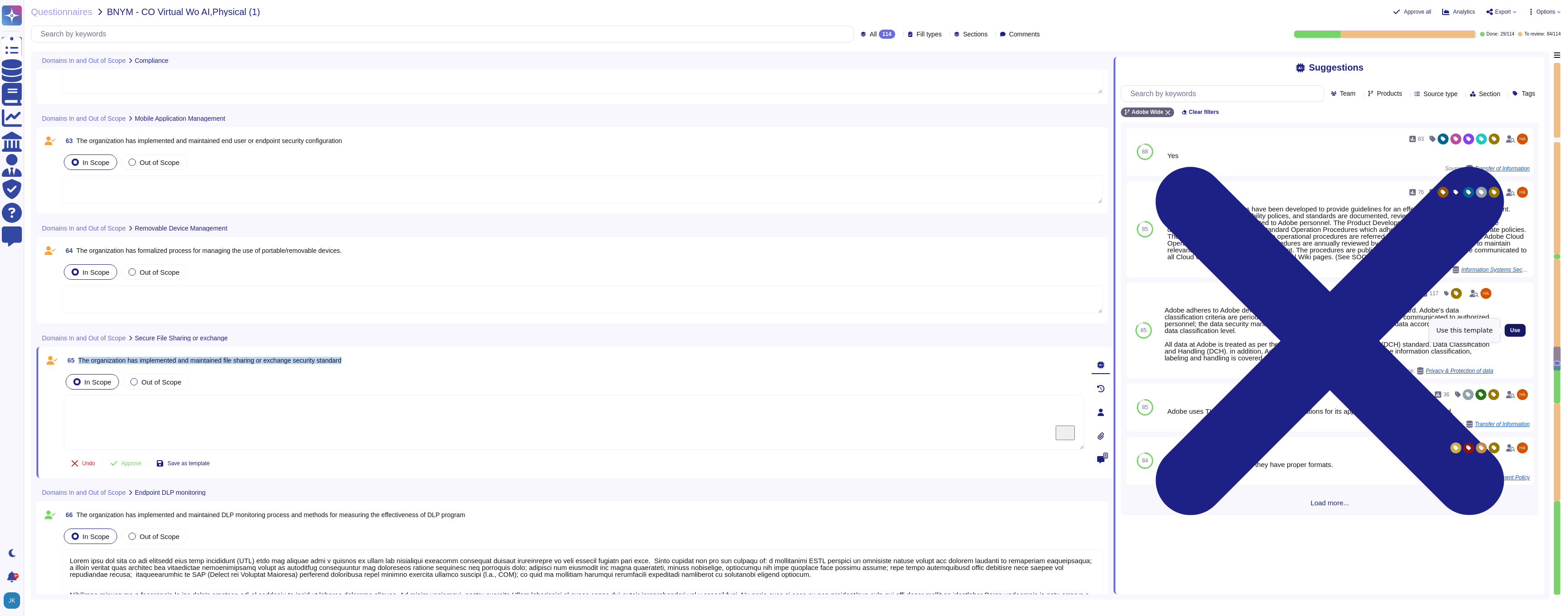
click at [1514, 332] on span "Use" at bounding box center [1515, 330] width 10 height 5
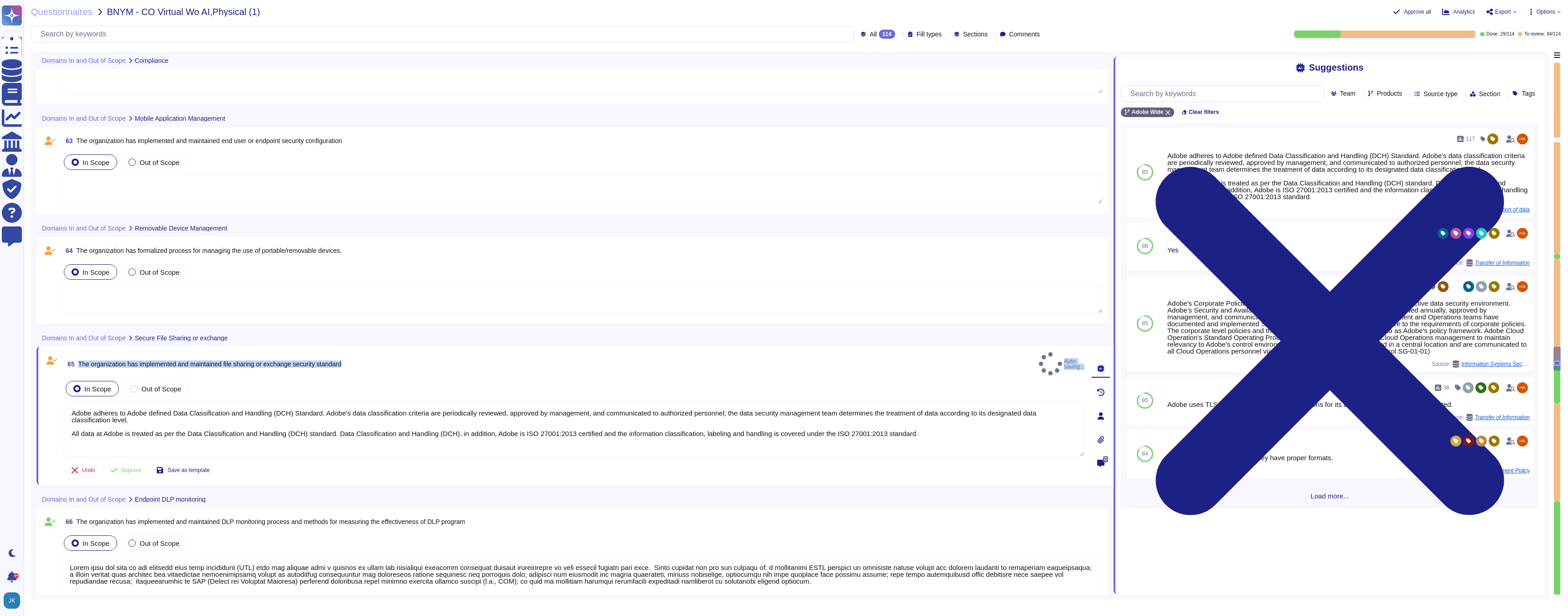
type textarea "Adobe adheres to Adobe defined Data Classification and Handling (DCH) Standard.…"
click at [131, 473] on span "Approve" at bounding box center [131, 475] width 21 height 5
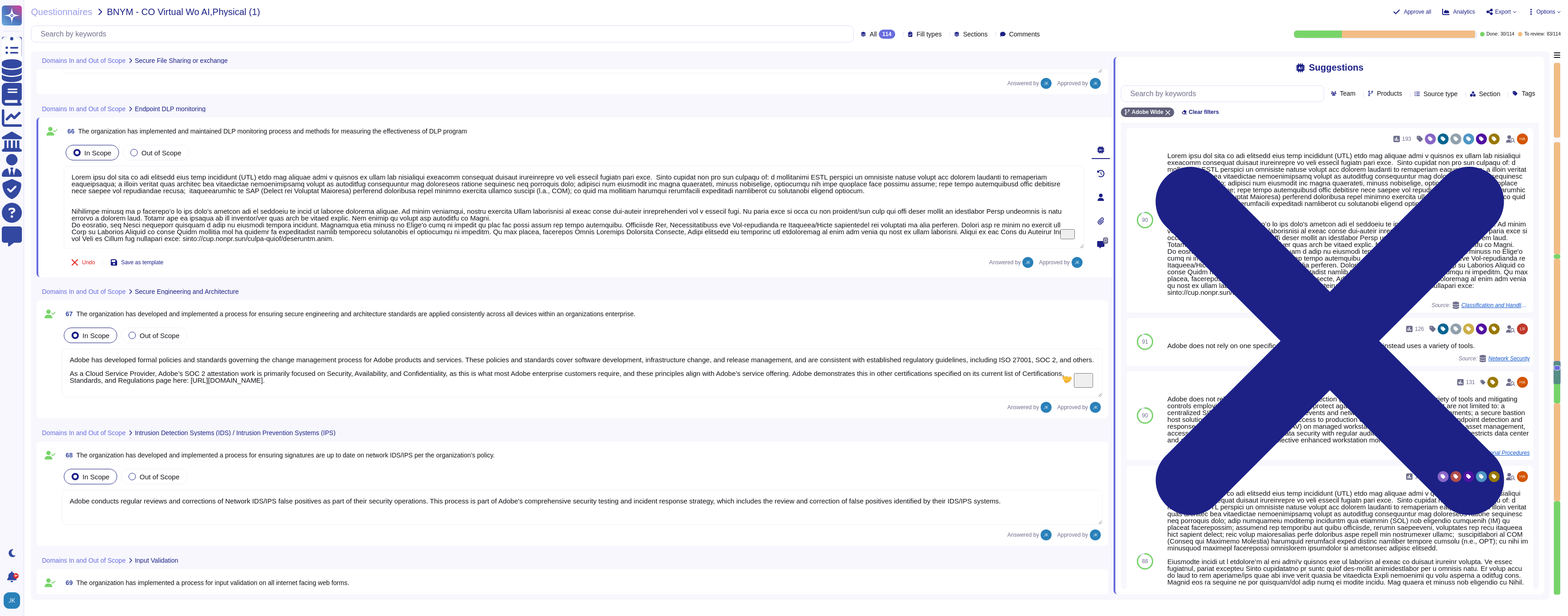
type textarea "Adobe conducts regular reviews and corrections of Network IDS/IPS false positiv…"
type textarea "Input validation is performed on all fields on the server side to prevent tempe…"
type textarea "Adobe employs a defense-in-depth strategy for Denial-of-Service (DoS) and Distr…"
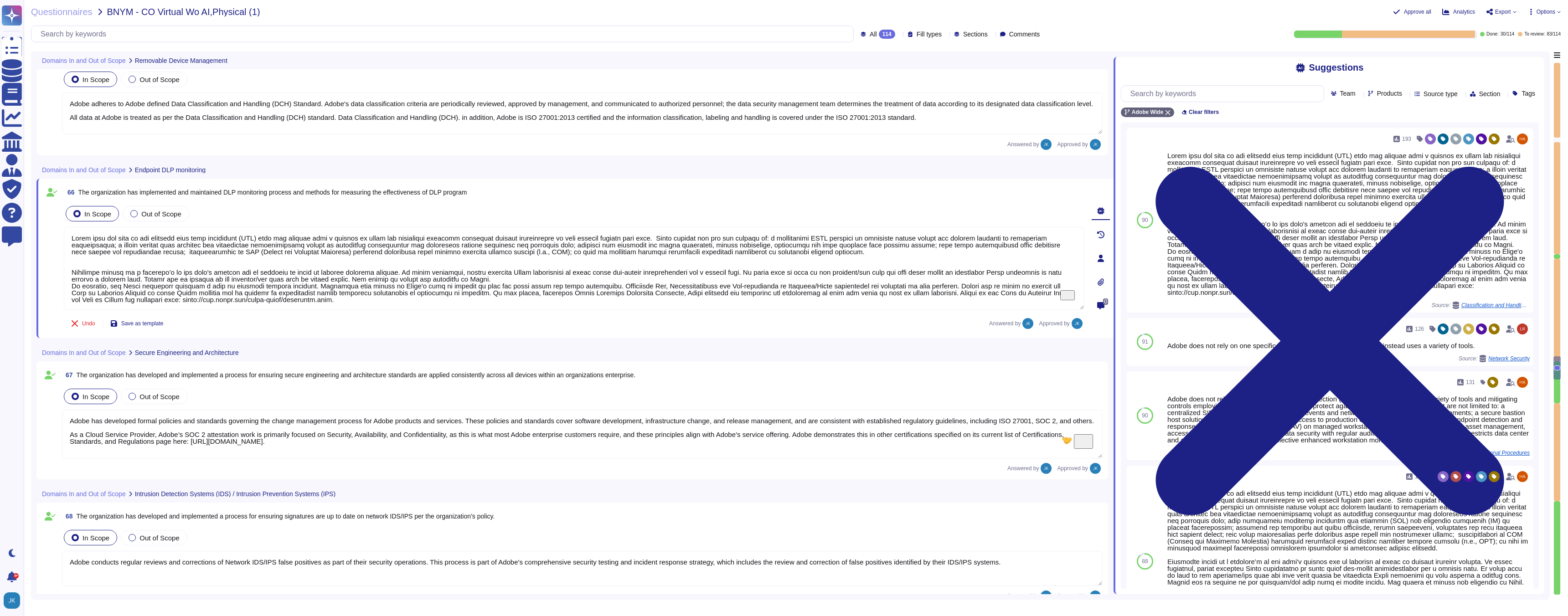
type textarea "Adobe adheres to Adobe defined Data Classification and Handling (DCH) Standard.…"
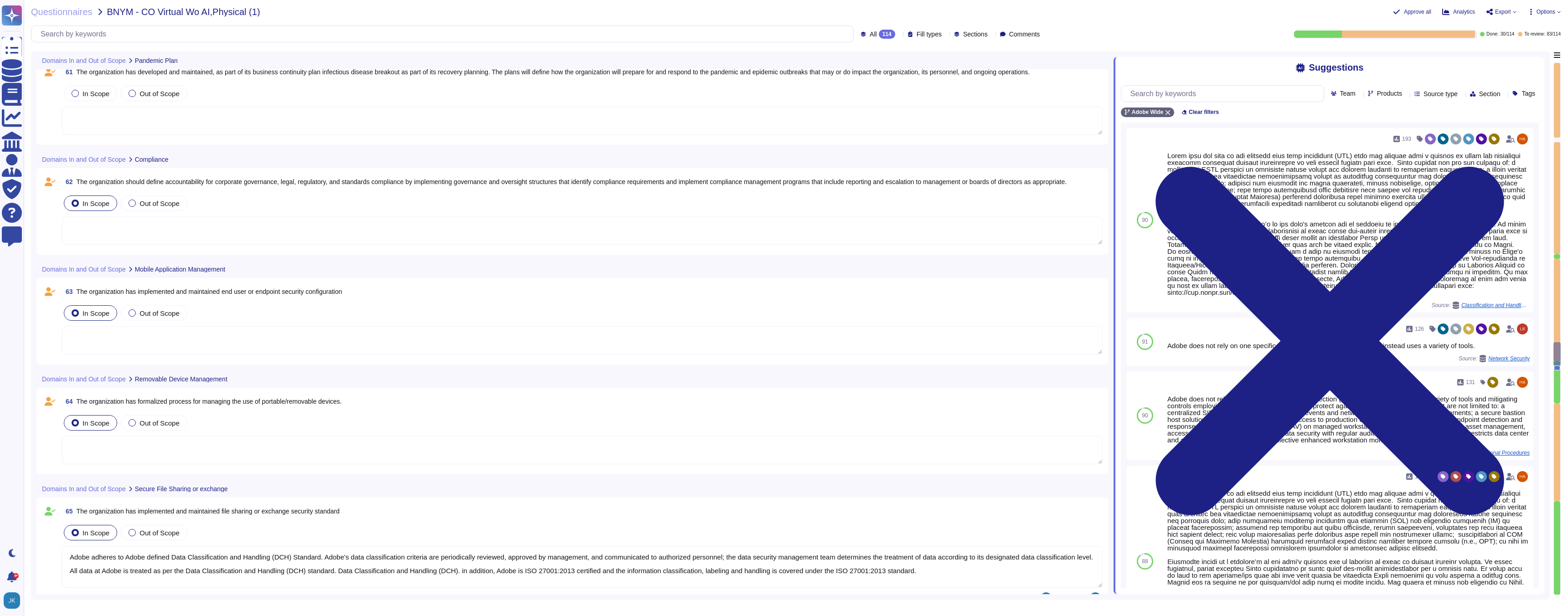
scroll to position [7545, 0]
click at [247, 402] on span "The organization has formalized process for managing the use of portable/remova…" at bounding box center [209, 403] width 265 height 7
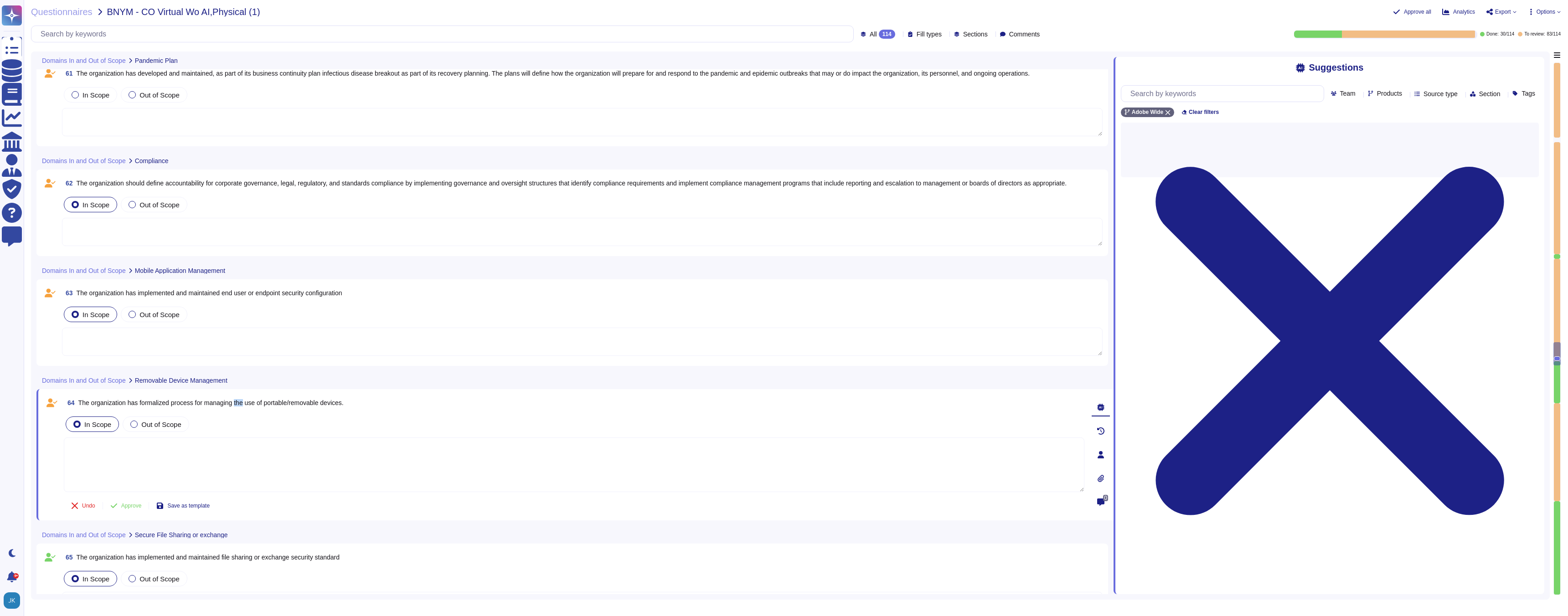
click at [247, 402] on span "The organization has formalized process for managing the use of portable/remova…" at bounding box center [211, 403] width 265 height 7
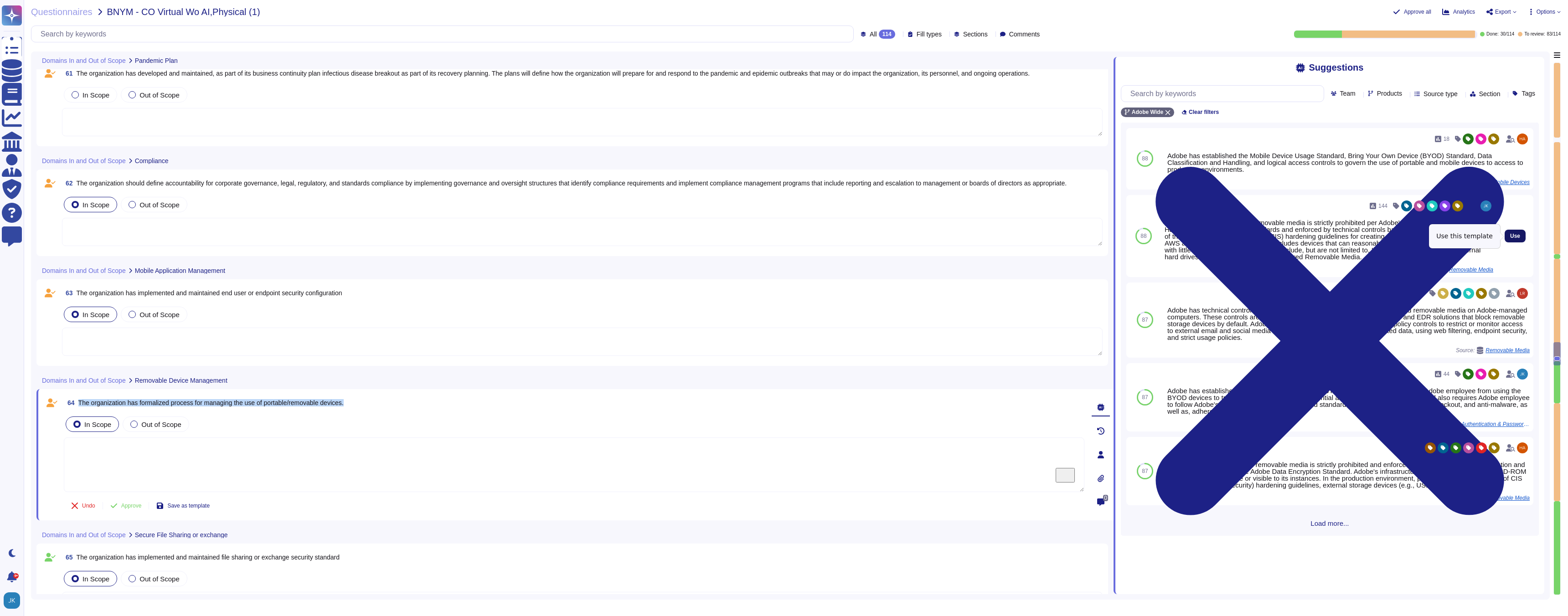
click at [1514, 236] on span "Use" at bounding box center [1515, 236] width 10 height 5
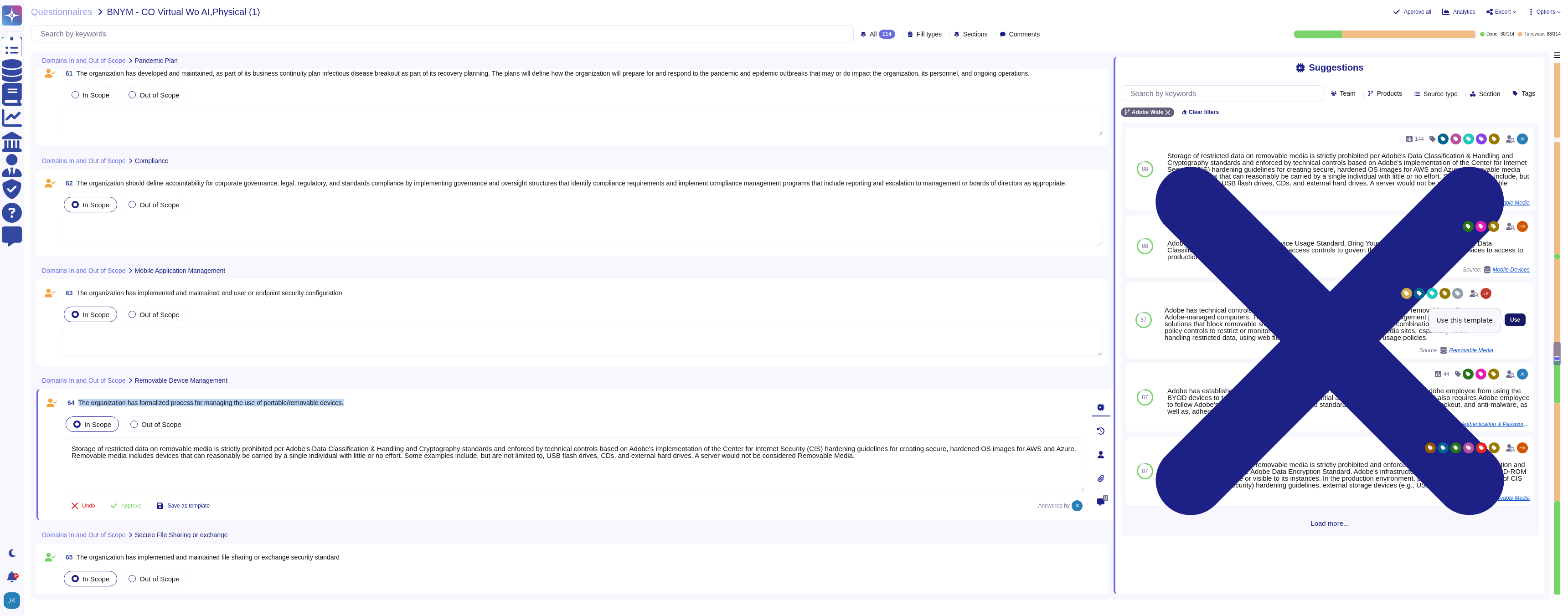
click at [1516, 320] on span "Use" at bounding box center [1515, 320] width 10 height 5
type textarea "Storage of restricted data on removable media is strictly prohibited per Adobe'…"
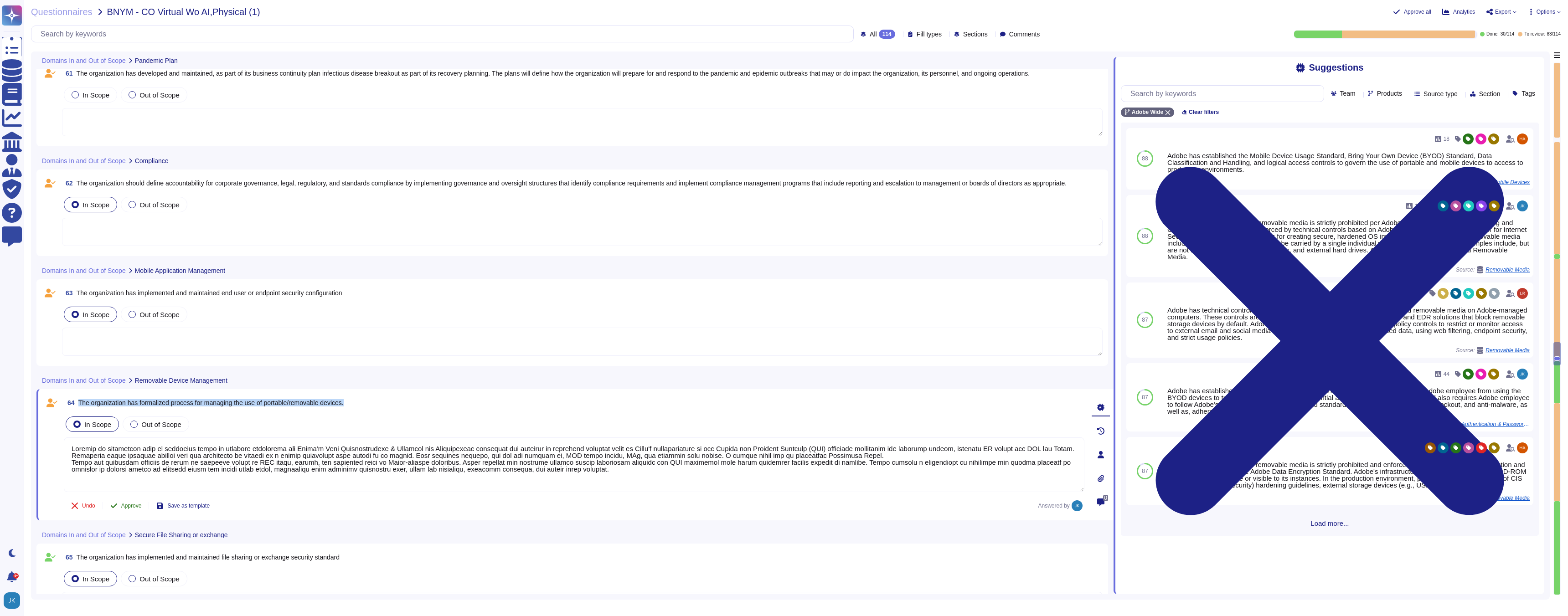
click at [128, 506] on span "Approve" at bounding box center [131, 506] width 21 height 5
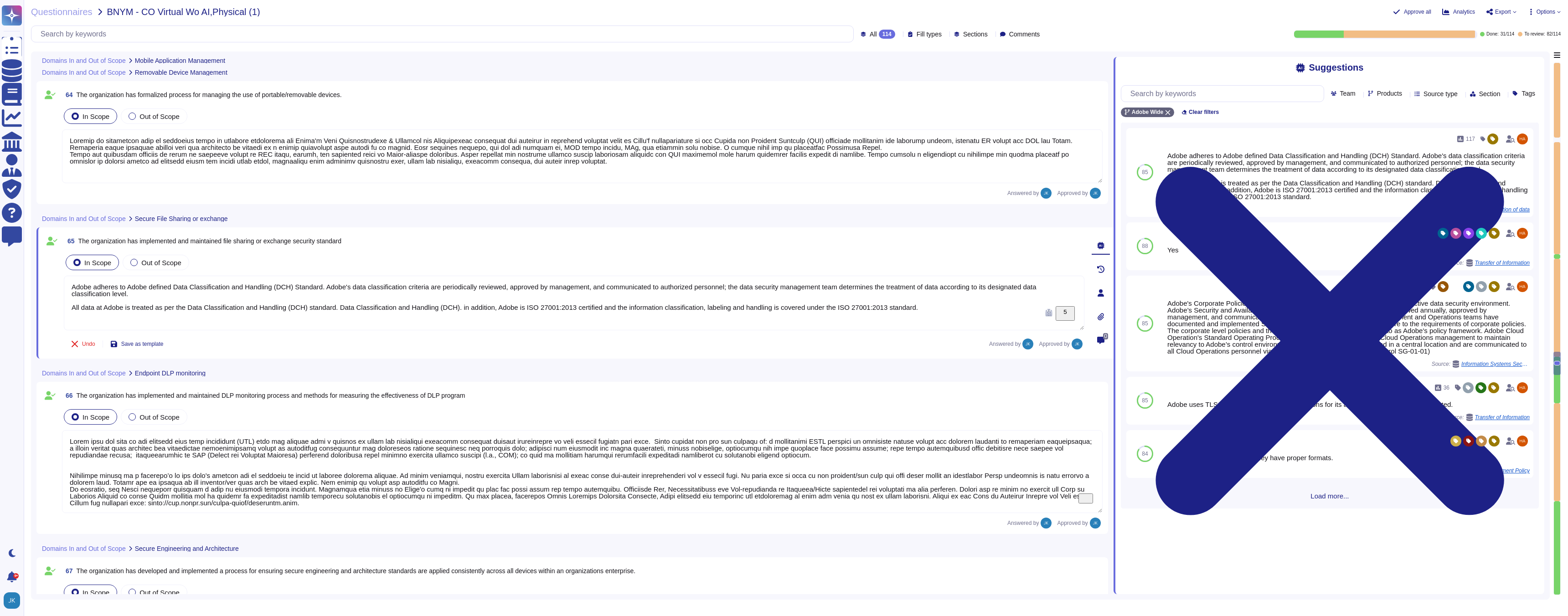
type textarea "Adobe has developed formal policies and standards governing the change manageme…"
type textarea "Adobe conducts regular reviews and corrections of Network IDS/IPS false positiv…"
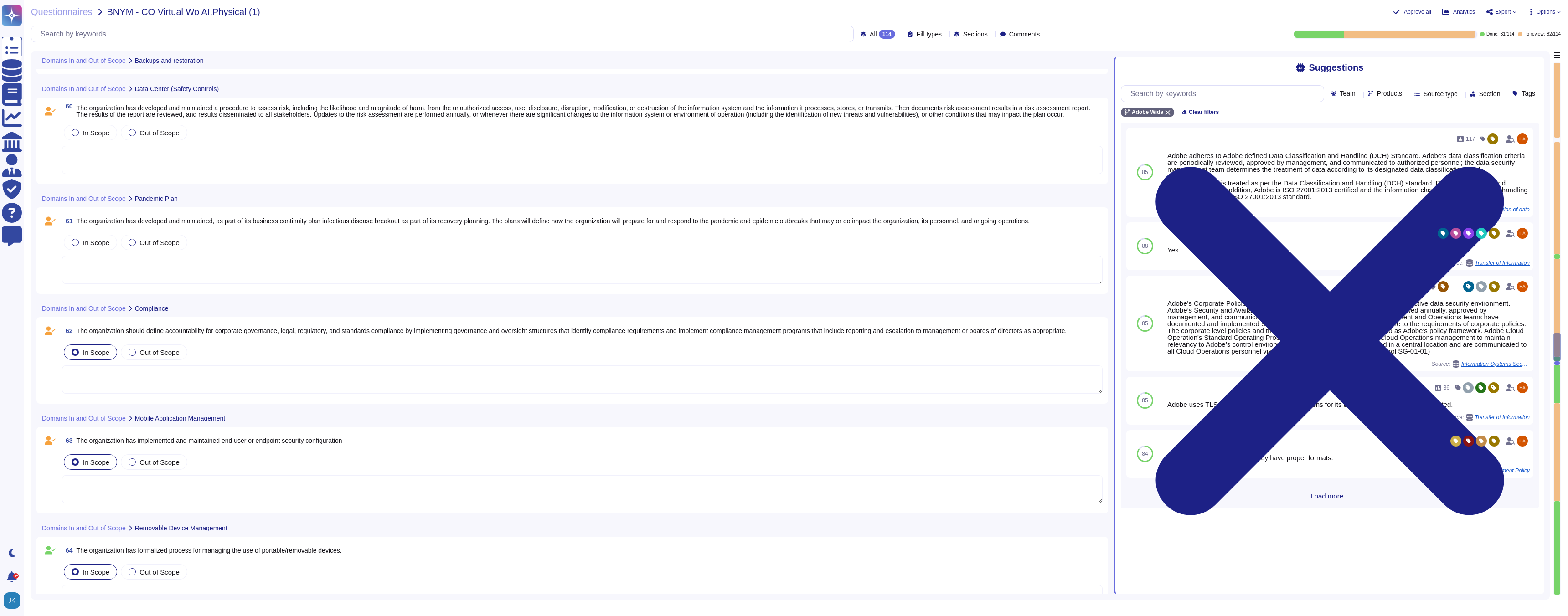
scroll to position [7405, 0]
click at [215, 444] on span "The organization has implemented and maintained end user or endpoint security c…" at bounding box center [209, 442] width 266 height 7
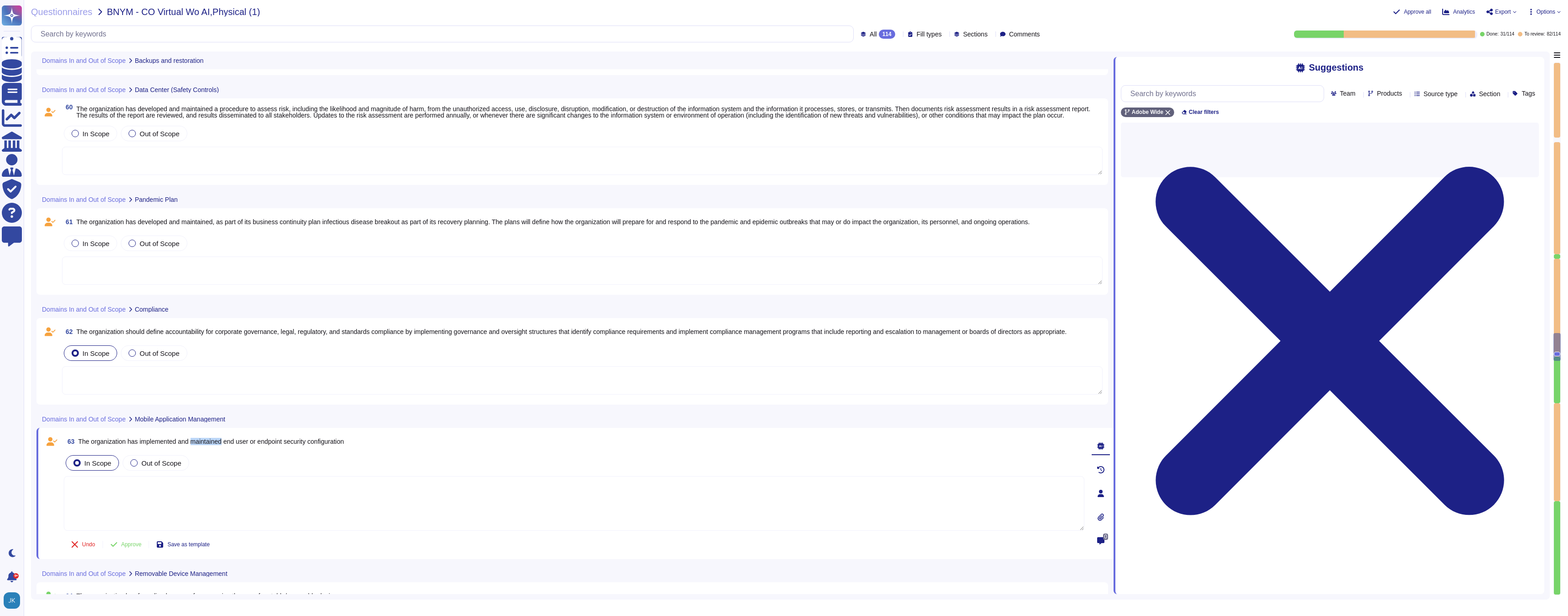
click at [215, 444] on span "The organization has implemented and maintained end user or endpoint security c…" at bounding box center [211, 442] width 266 height 7
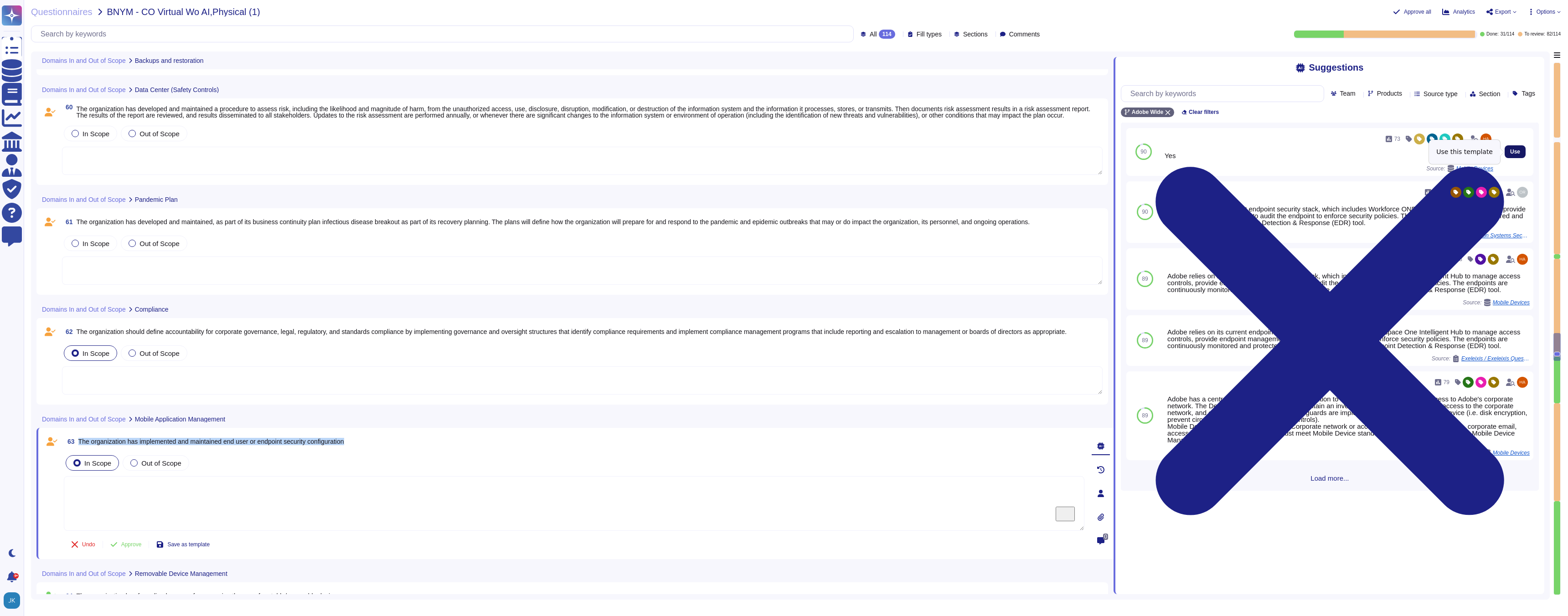
click at [1514, 152] on span "Use" at bounding box center [1515, 152] width 10 height 5
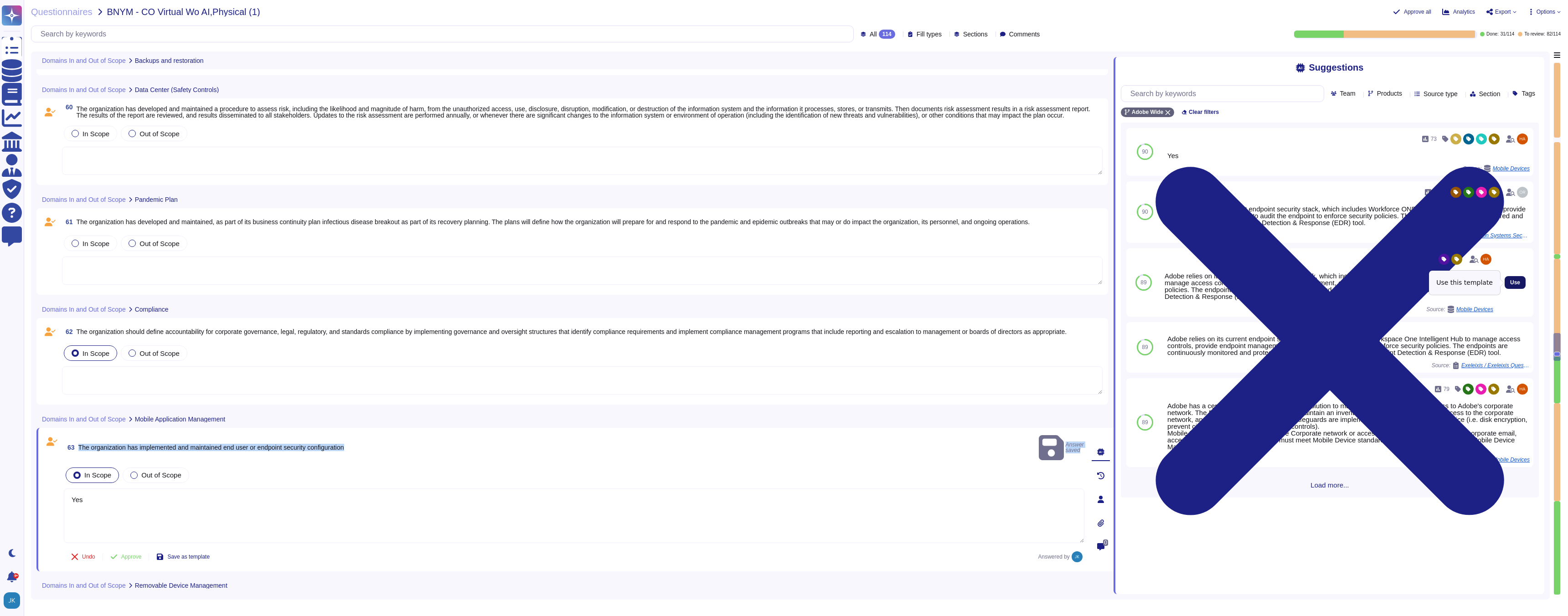
click at [1513, 284] on span "Use" at bounding box center [1515, 282] width 10 height 5
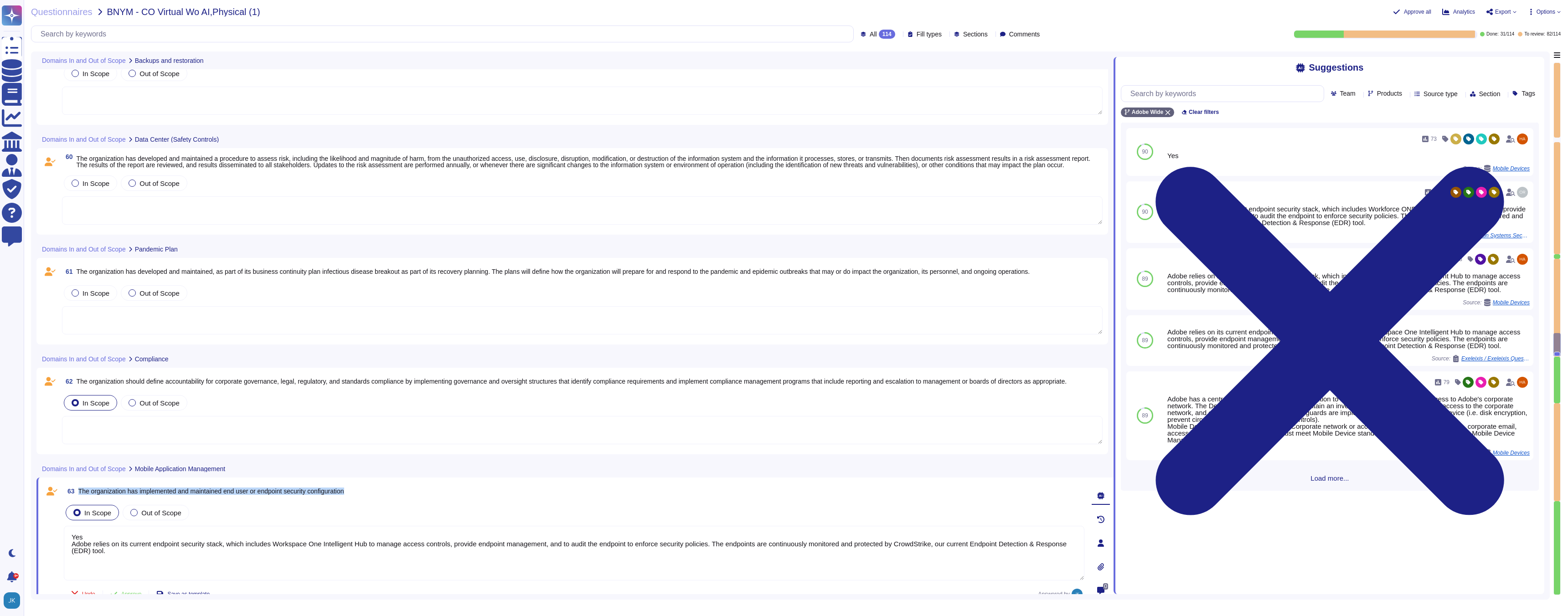
scroll to position [7352, 0]
click at [206, 384] on span "The organization should define accountability for corporate governance, legal, …" at bounding box center [572, 385] width 990 height 7
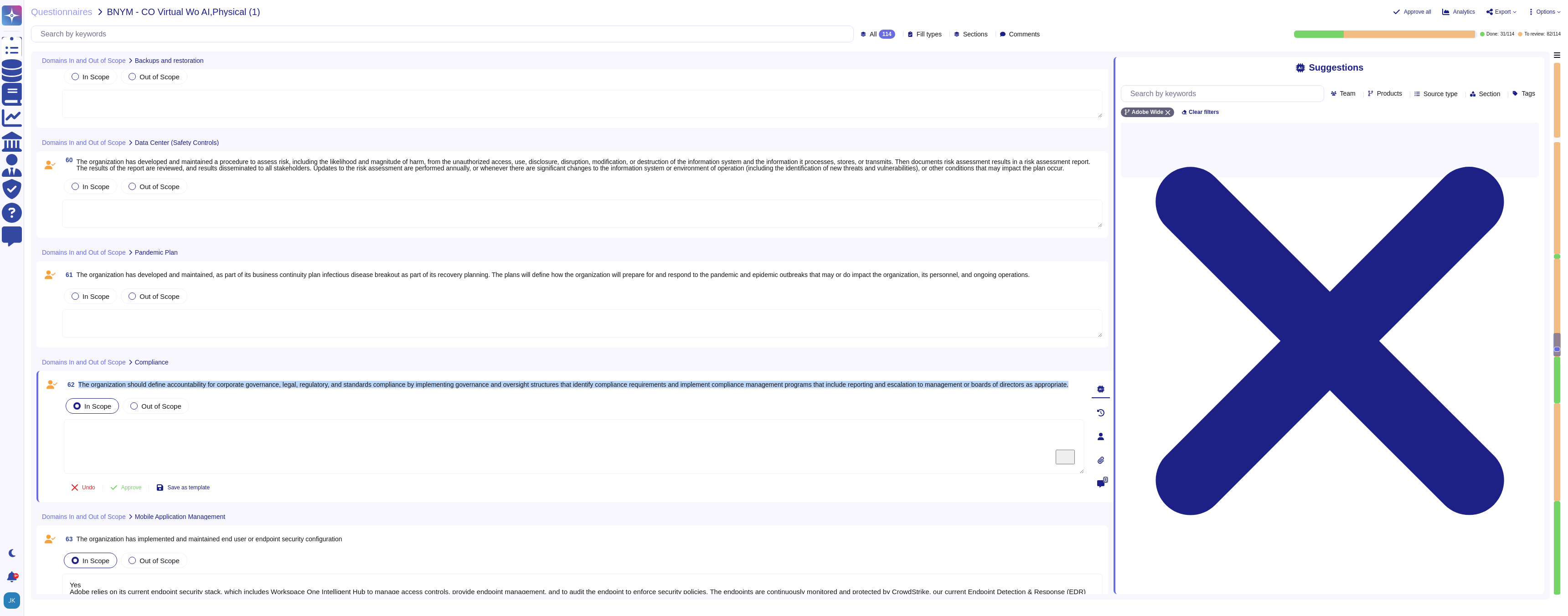
click at [206, 384] on span "The organization should define accountability for corporate governance, legal, …" at bounding box center [573, 385] width 990 height 7
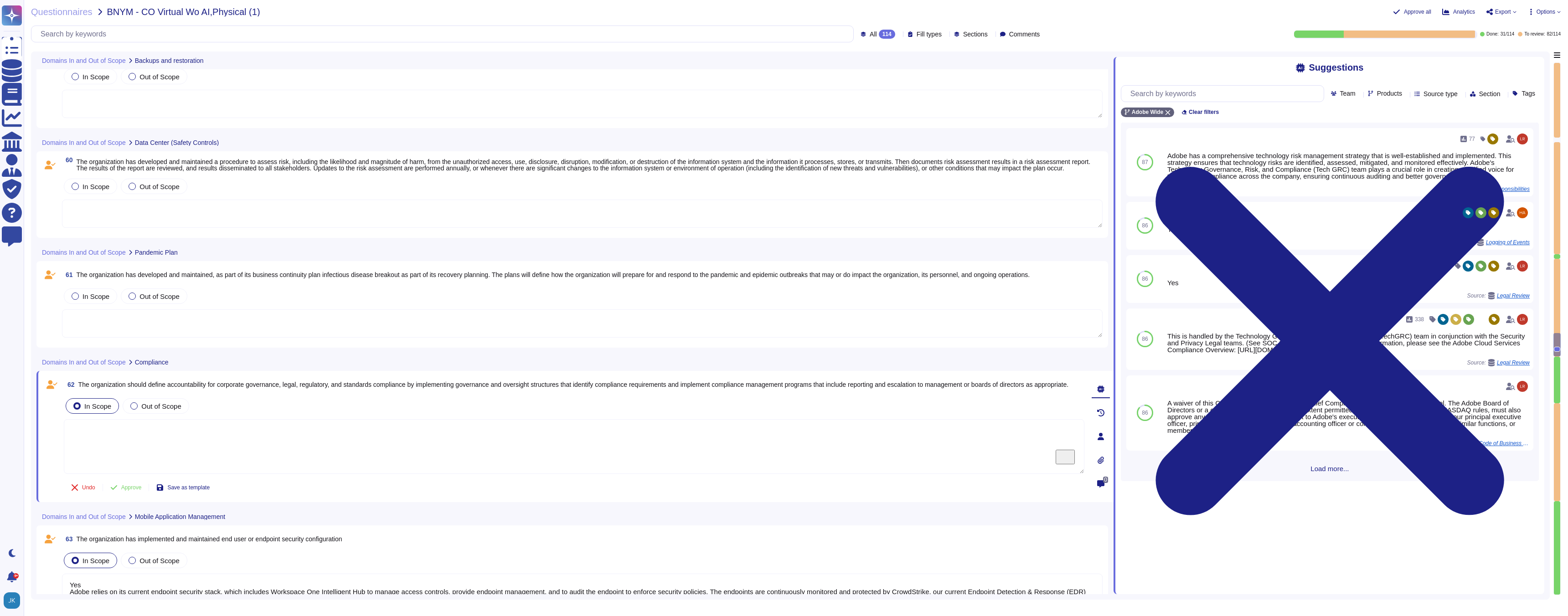
click at [1326, 471] on span "Load more..." at bounding box center [1329, 469] width 418 height 7
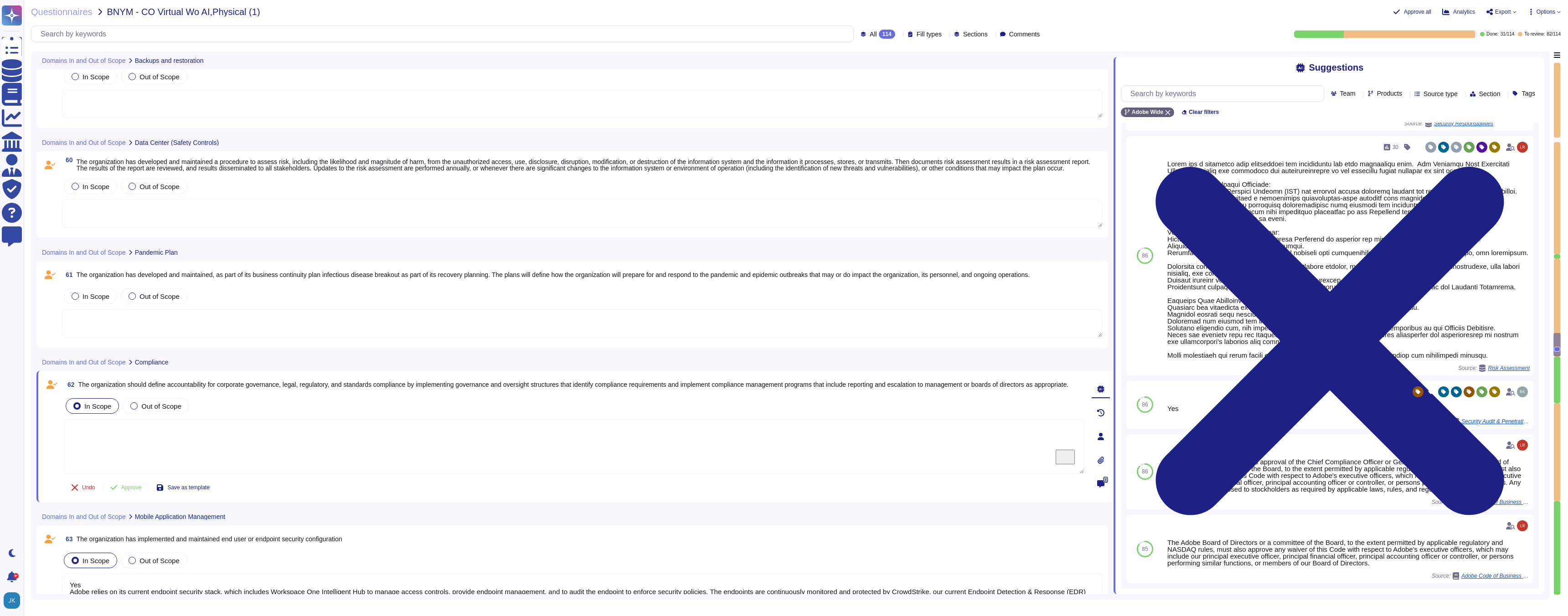
scroll to position [454, 0]
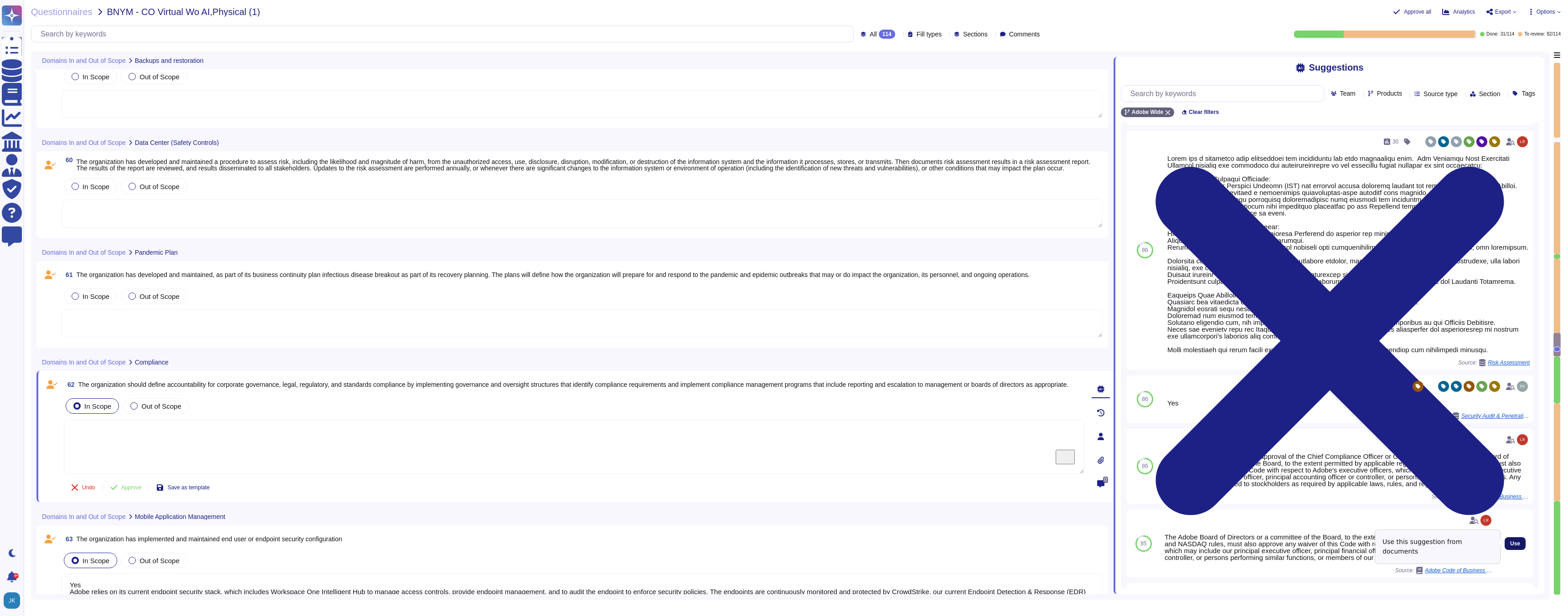
click at [1511, 542] on span "Use" at bounding box center [1515, 544] width 10 height 5
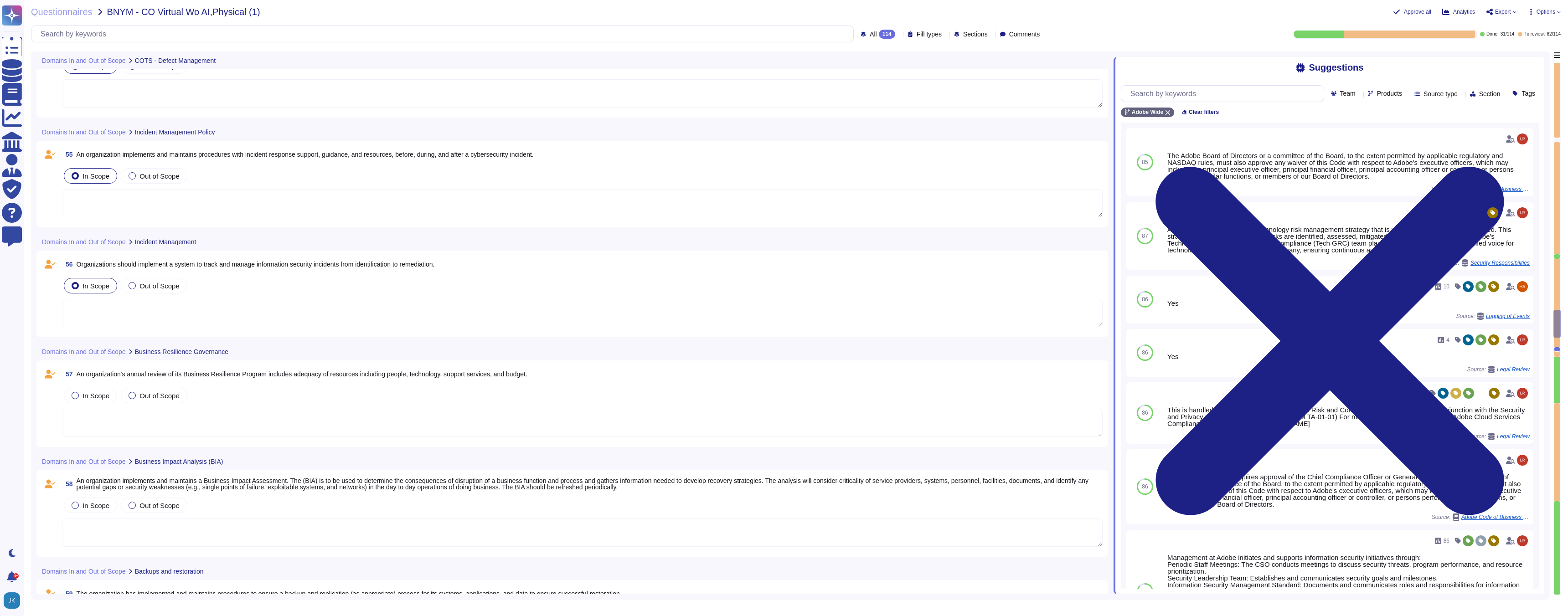
scroll to position [6836, 0]
click at [281, 268] on span "Organizations should implement a system to track and manage information securit…" at bounding box center [256, 268] width 359 height 7
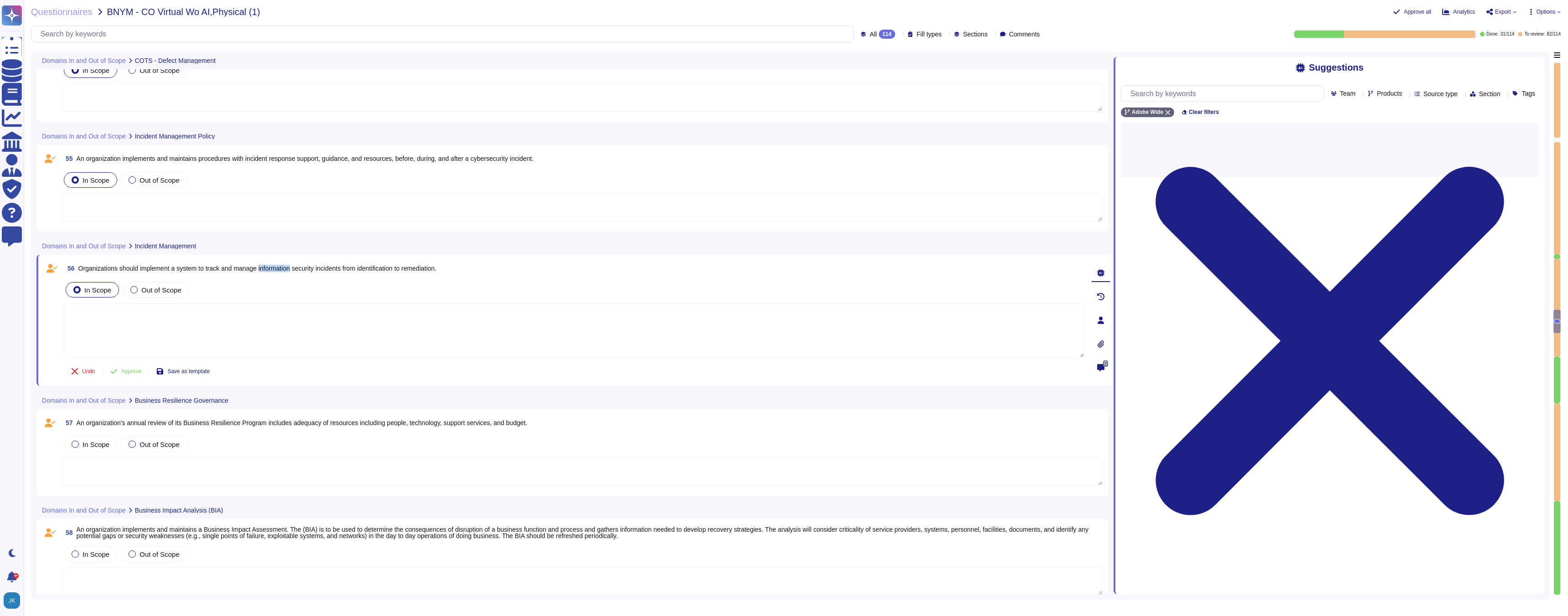
click at [281, 268] on span "Organizations should implement a system to track and manage information securit…" at bounding box center [257, 268] width 359 height 7
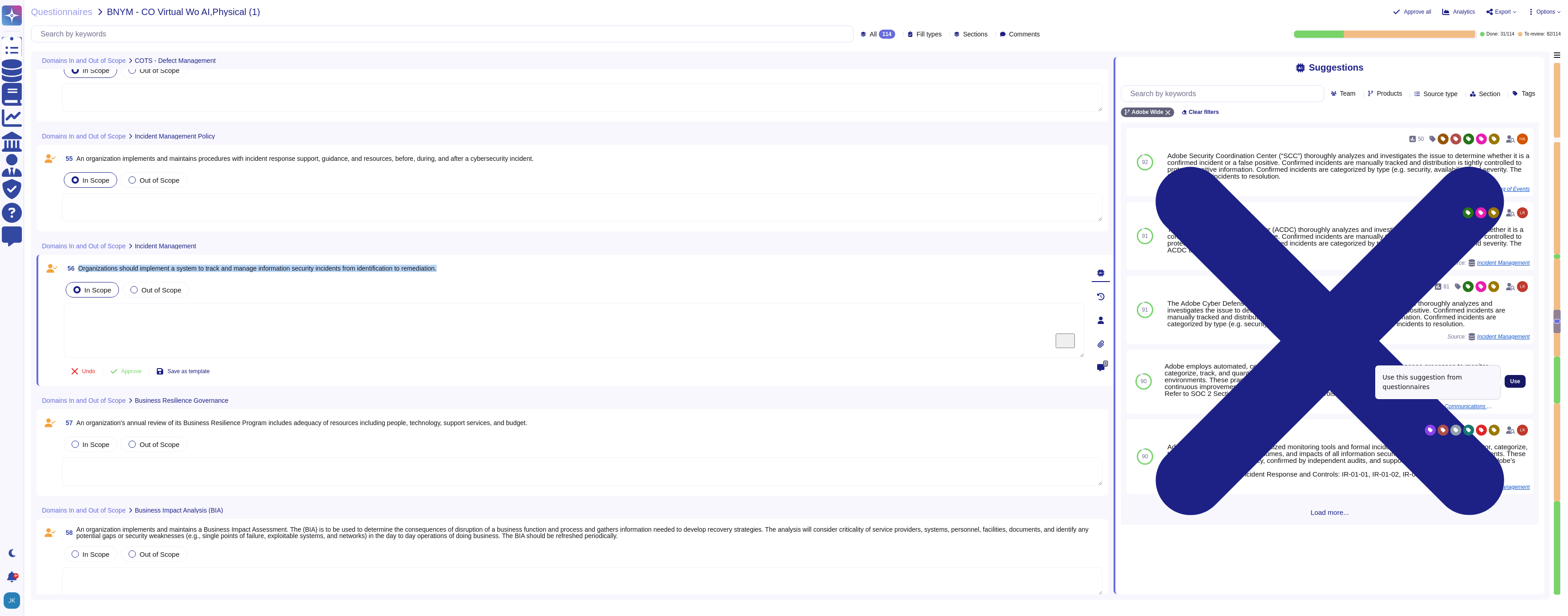
click at [1516, 382] on span "Use" at bounding box center [1515, 381] width 10 height 5
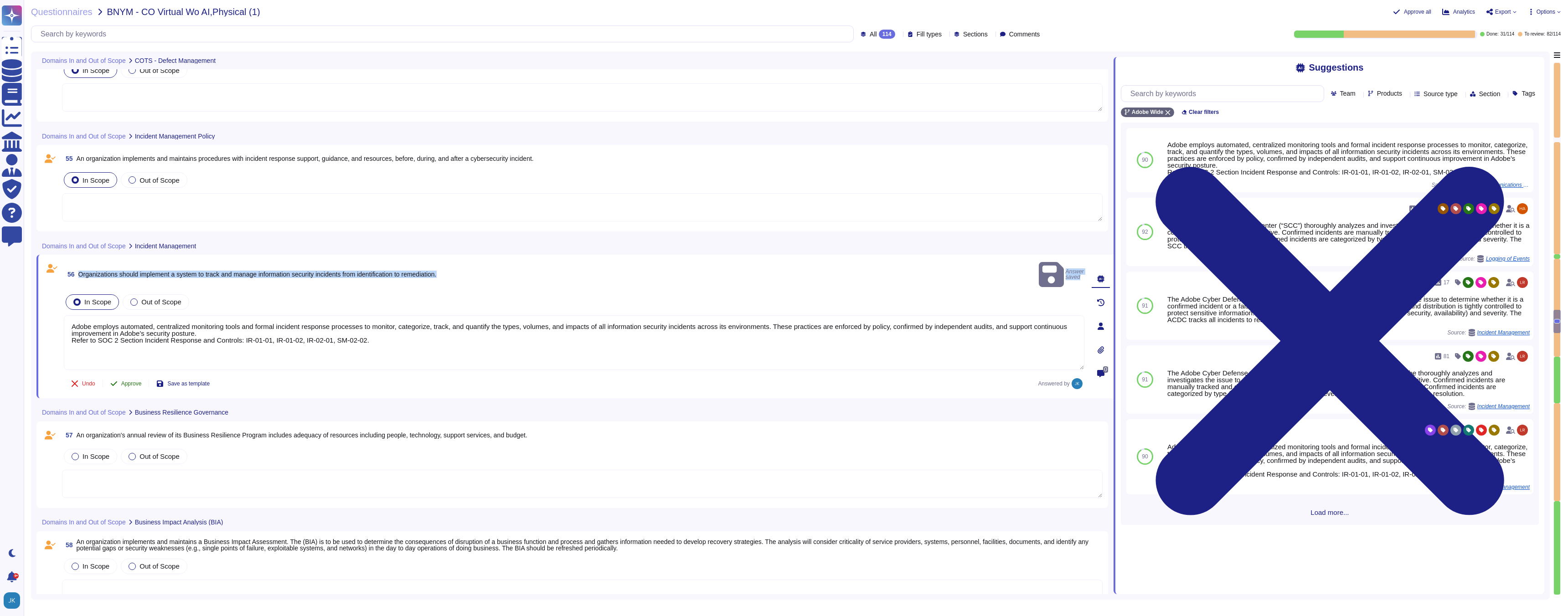
click at [127, 381] on span "Approve" at bounding box center [131, 383] width 21 height 5
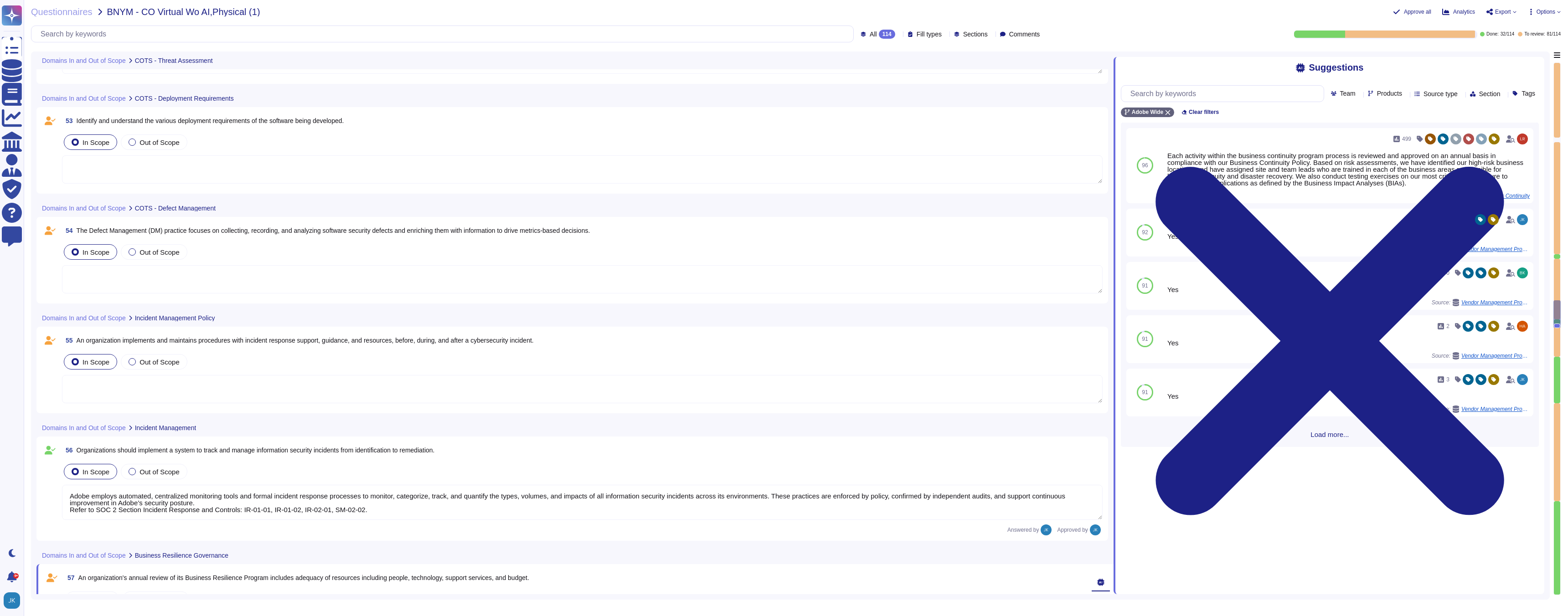
scroll to position [6663, 0]
click at [295, 344] on span "An organization implements and maintains procedures with incident response supp…" at bounding box center [305, 342] width 457 height 7
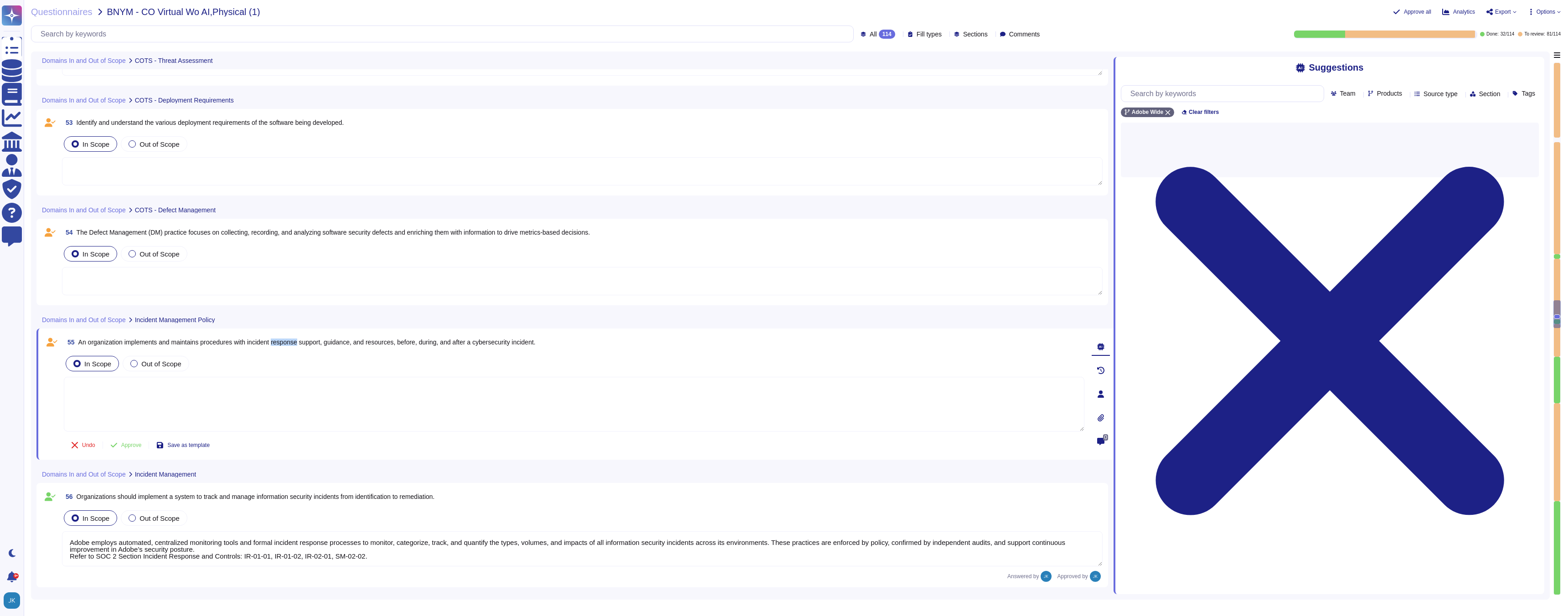
click at [295, 344] on span "An organization implements and maintains procedures with incident response supp…" at bounding box center [307, 342] width 457 height 7
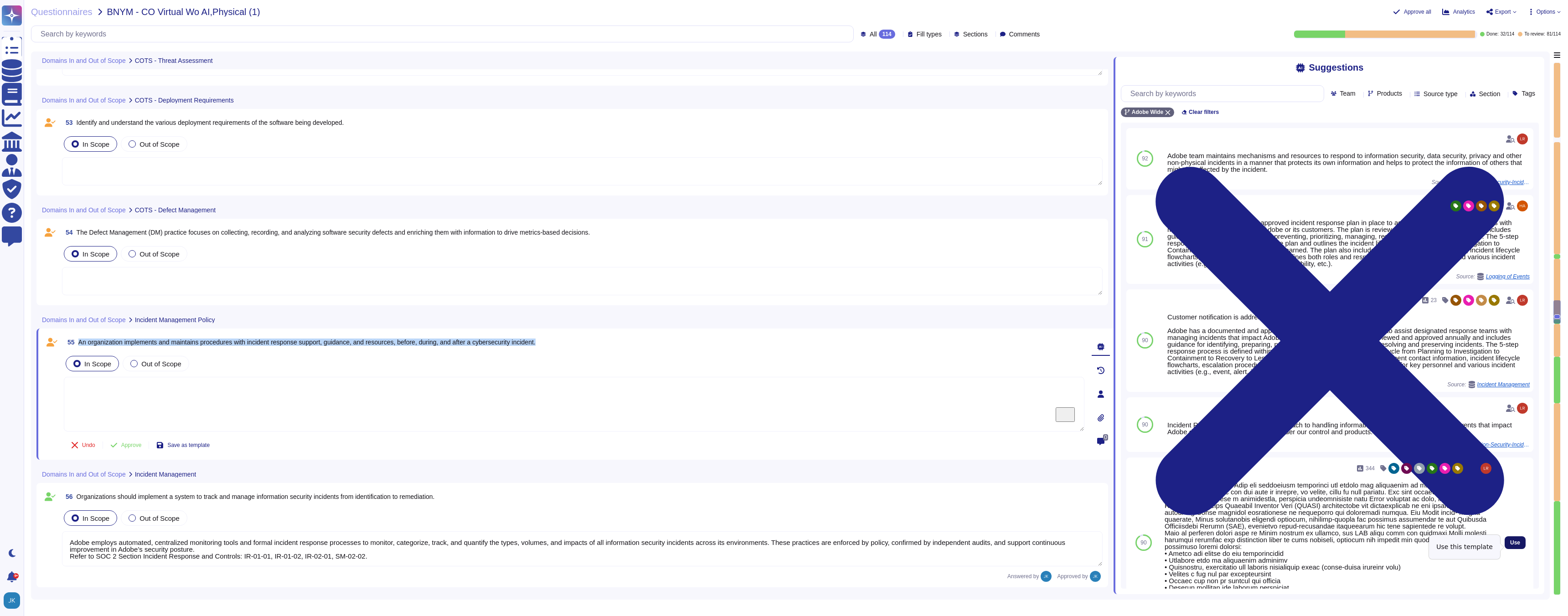
click at [1516, 545] on span "Use" at bounding box center [1515, 542] width 10 height 5
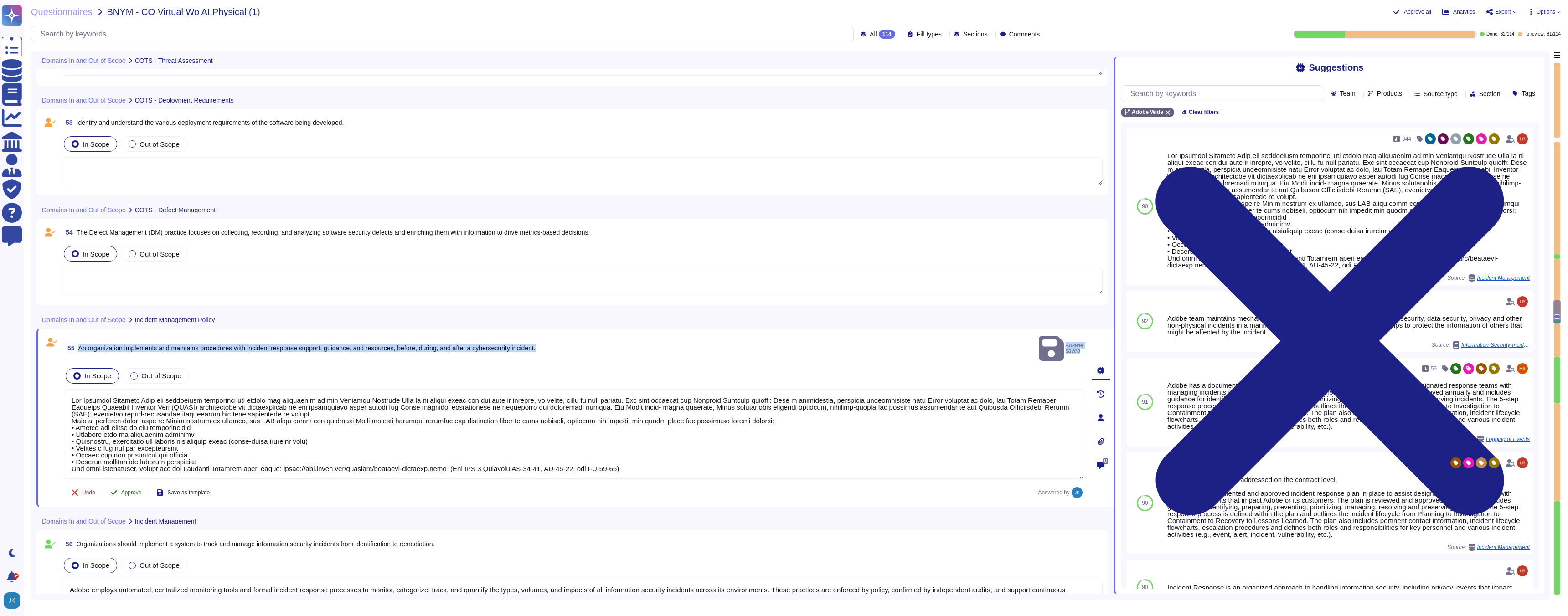
click at [128, 490] on span "Approve" at bounding box center [131, 492] width 21 height 5
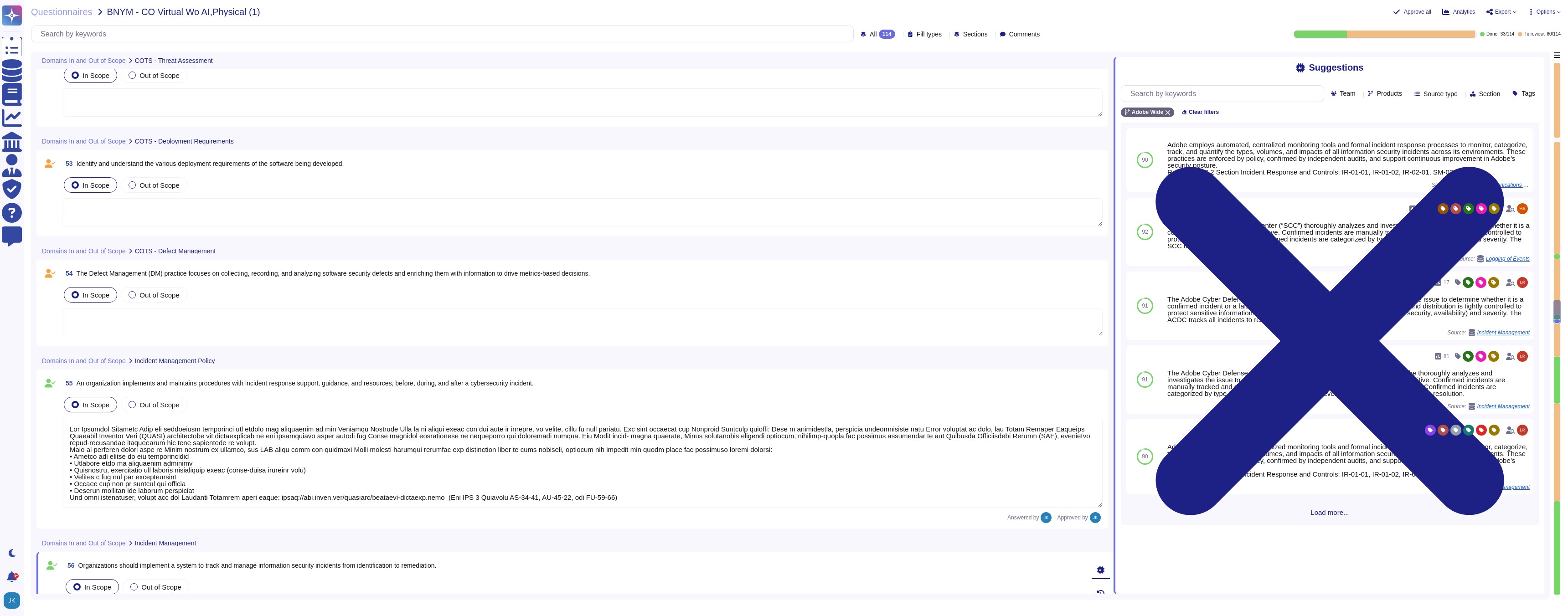
scroll to position [6618, 0]
click at [283, 276] on span "The Defect Management (DM) practice focuses on collecting, recording, and analy…" at bounding box center [334, 278] width 514 height 7
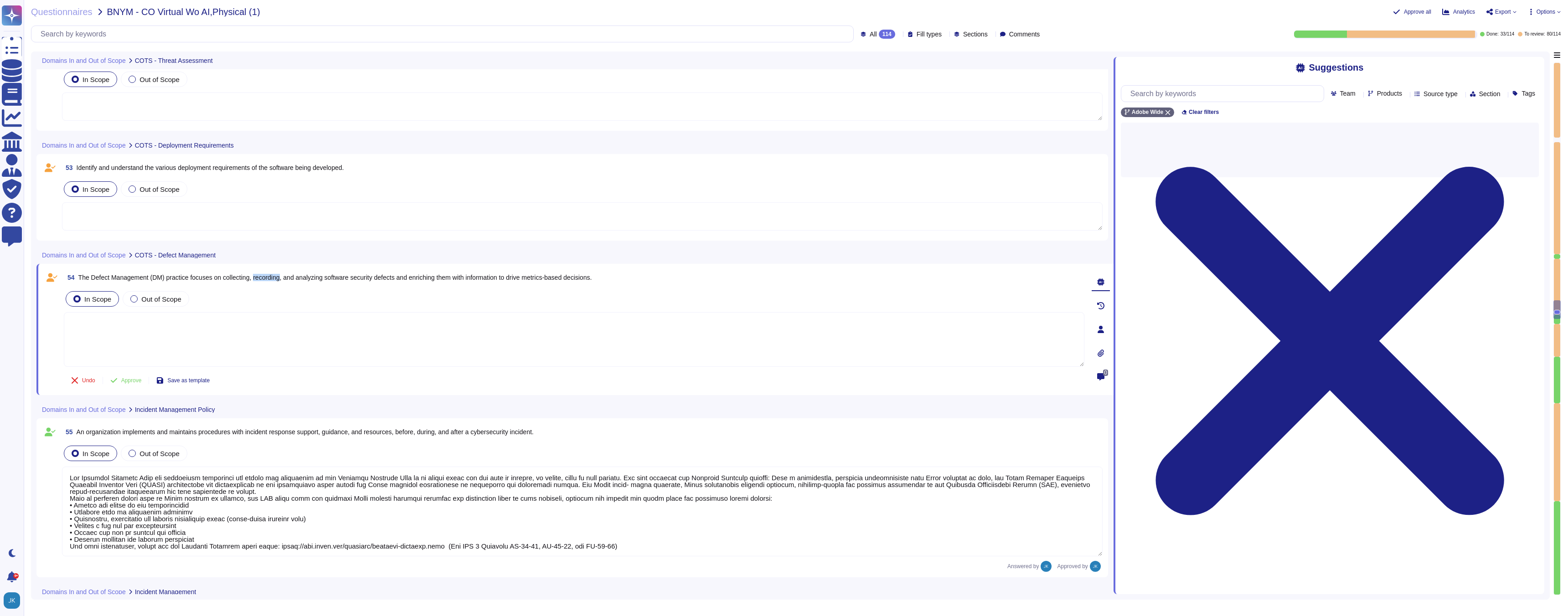
click at [283, 276] on span "The Defect Management (DM) practice focuses on collecting, recording, and analy…" at bounding box center [335, 278] width 514 height 7
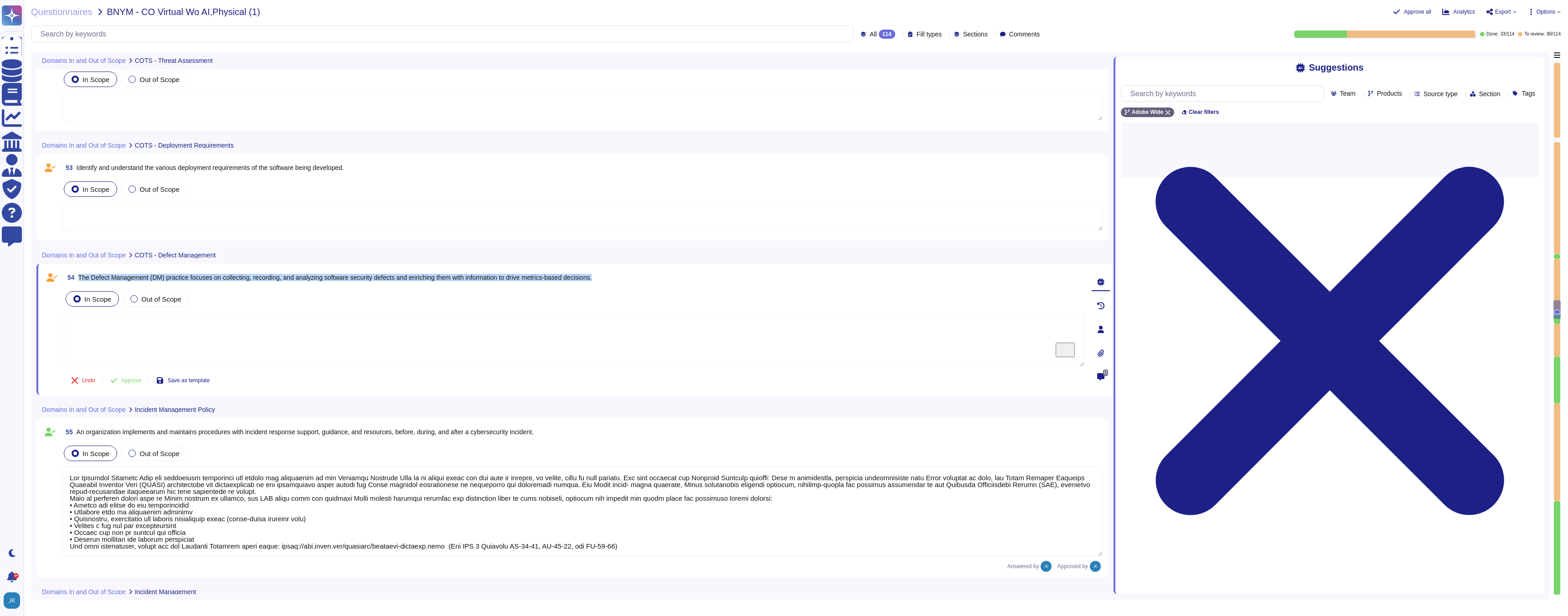
click at [283, 276] on span "The Defect Management (DM) practice focuses on collecting, recording, and analy…" at bounding box center [335, 278] width 514 height 7
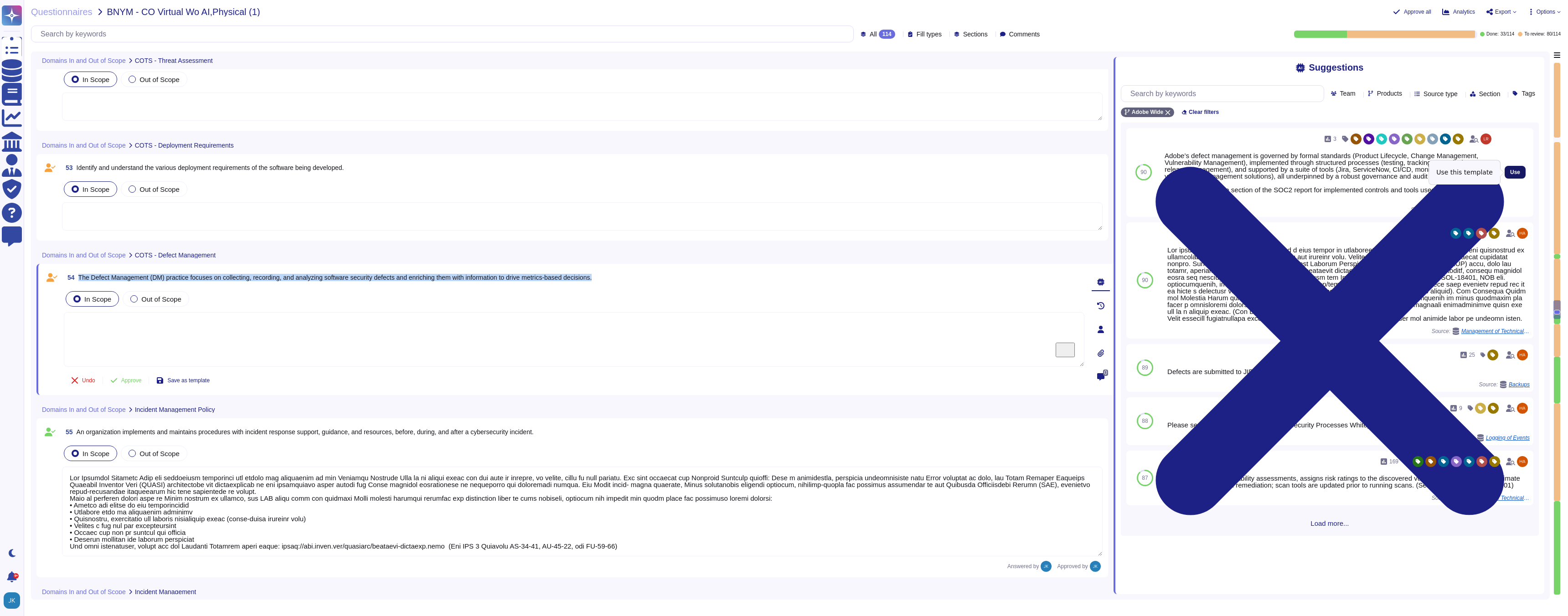
click at [1511, 175] on button "Use" at bounding box center [1515, 172] width 21 height 13
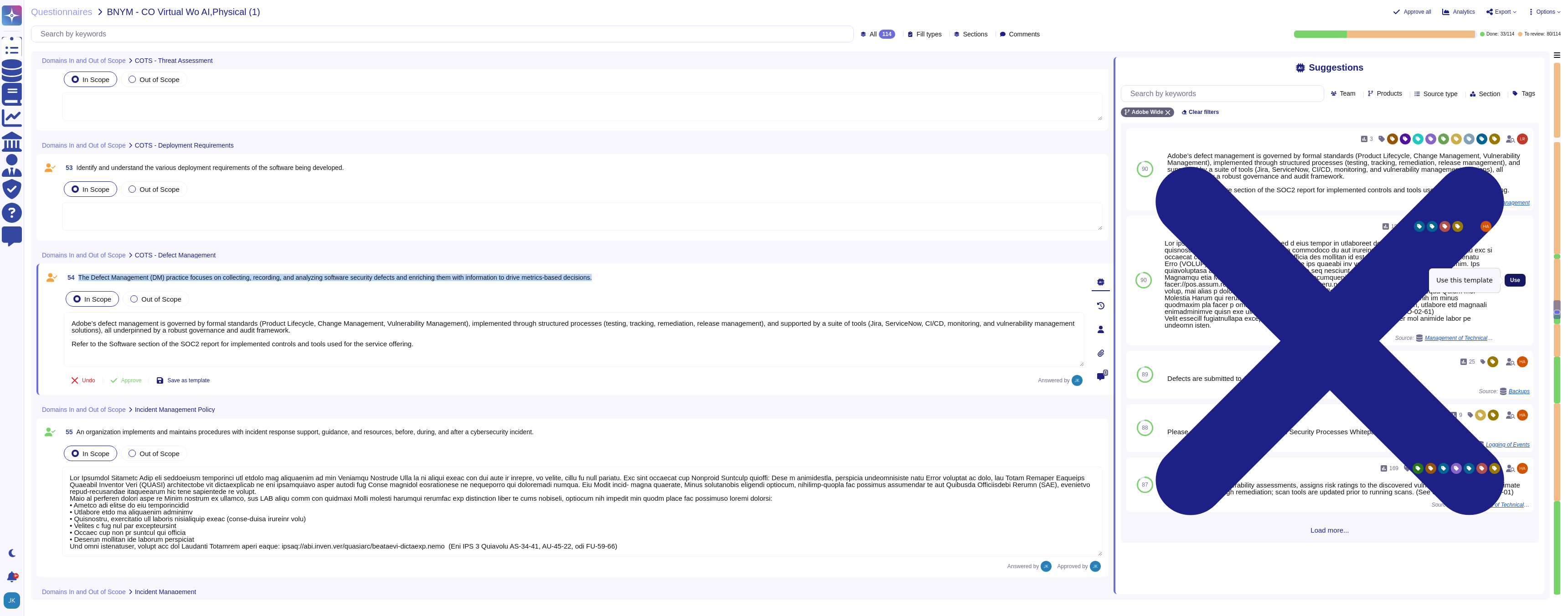
click at [1516, 281] on span "Use" at bounding box center [1515, 280] width 10 height 5
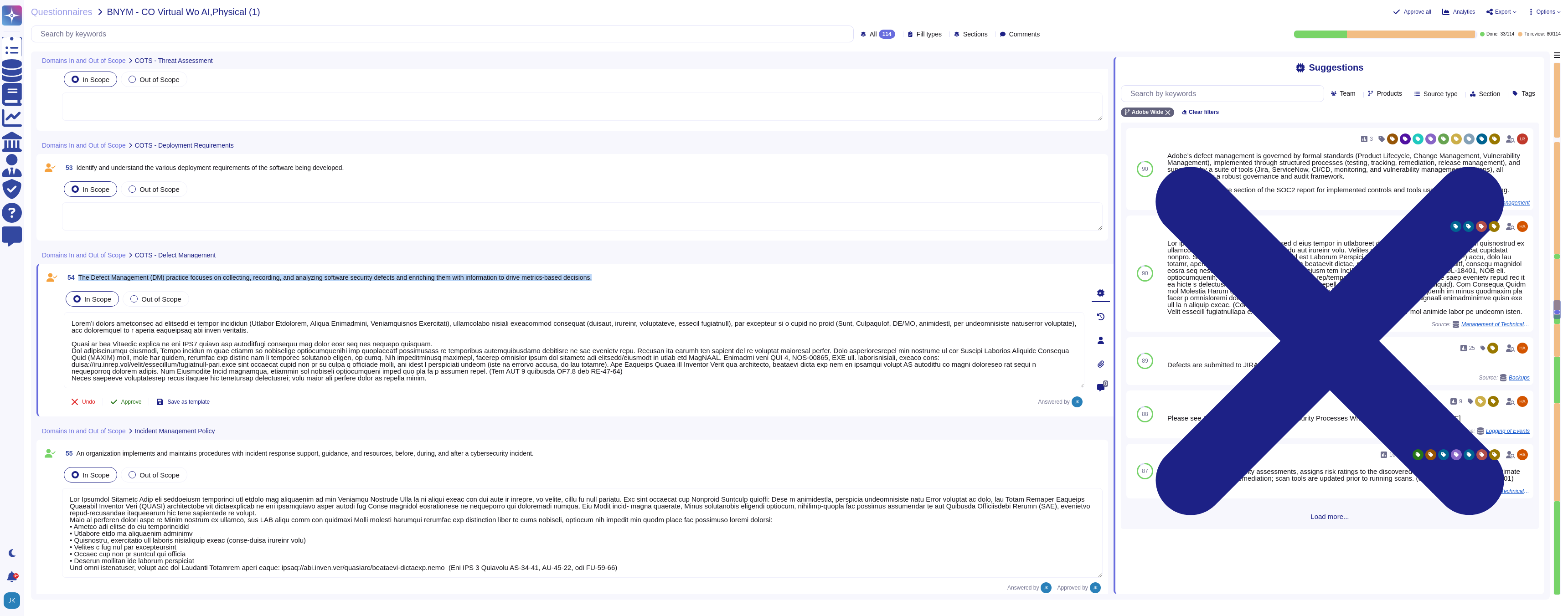
click at [133, 400] on span "Approve" at bounding box center [131, 402] width 21 height 5
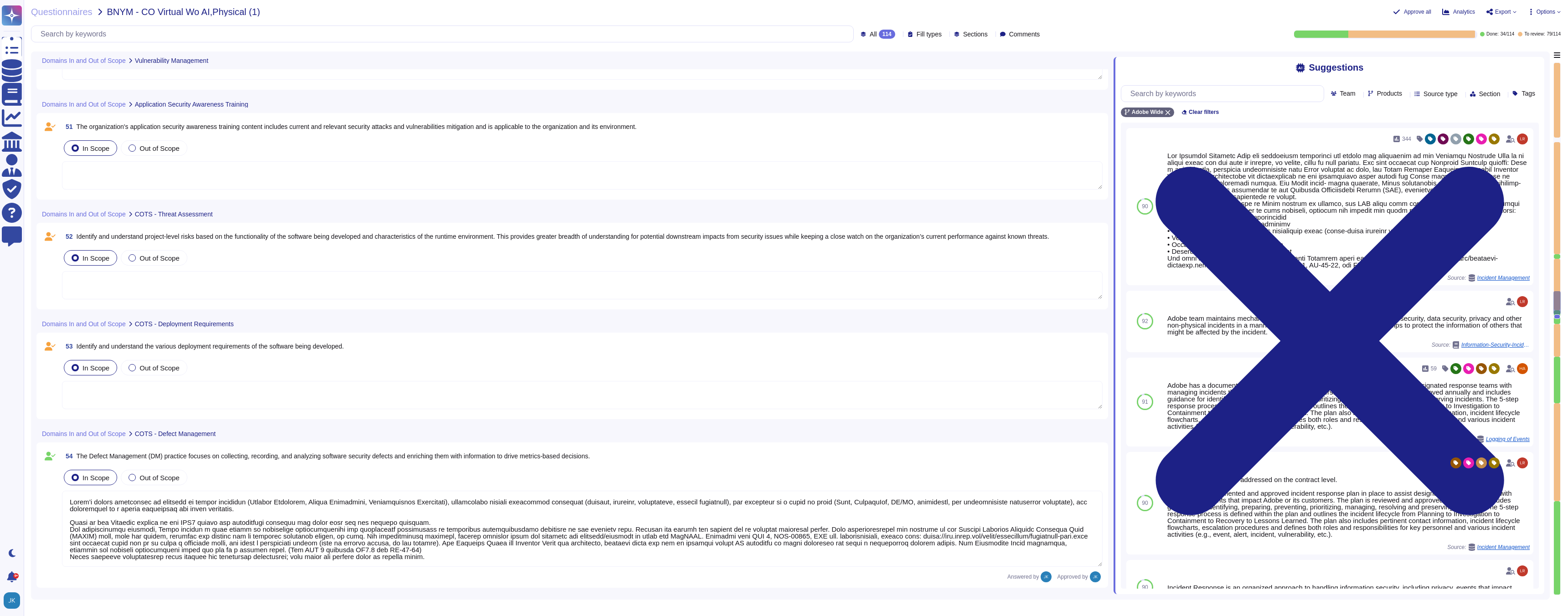
scroll to position [6445, 0]
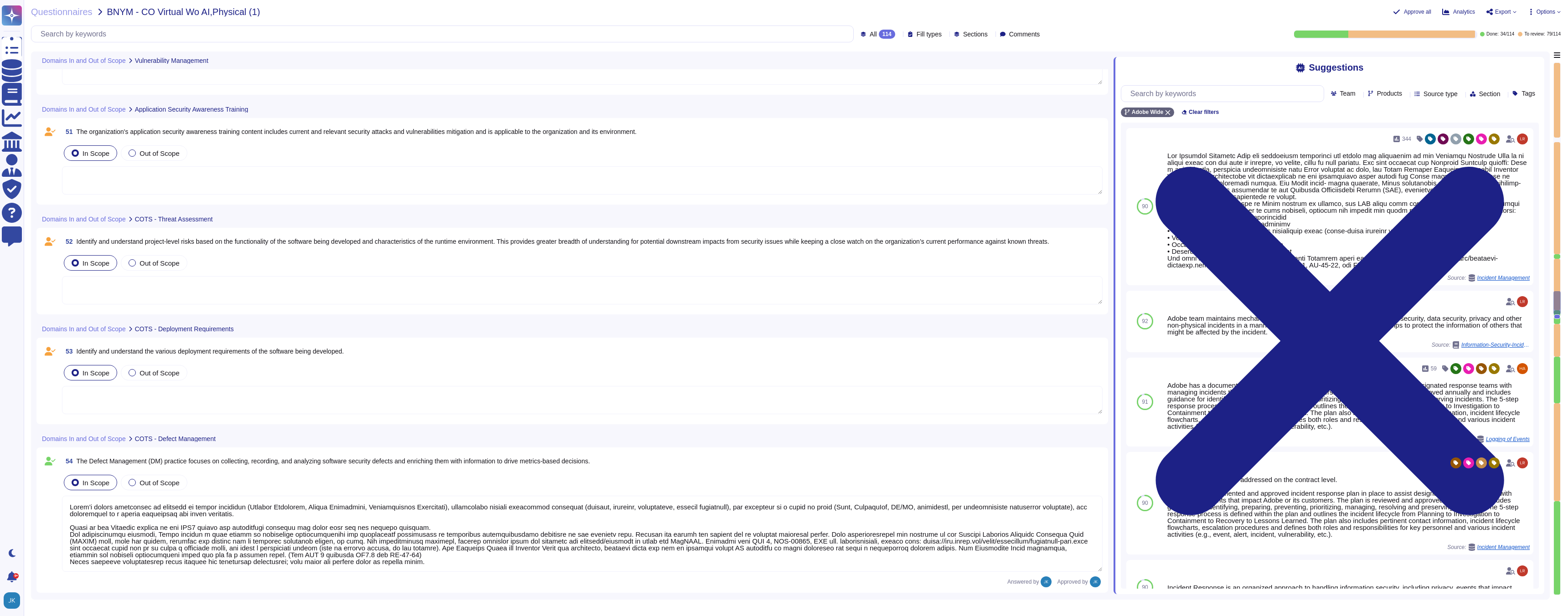
click at [195, 351] on span "Identify and understand the various deployment requirements of the software bei…" at bounding box center [211, 351] width 268 height 7
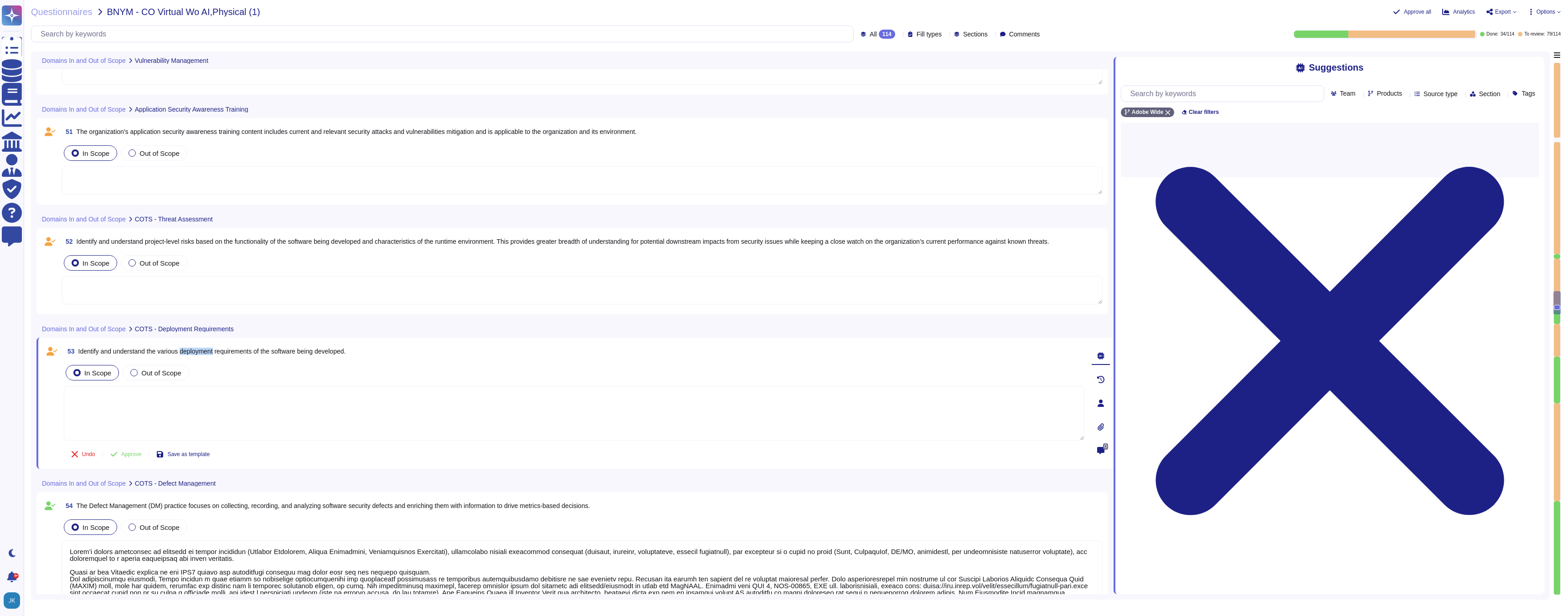
click at [195, 351] on span "Identify and understand the various deployment requirements of the software bei…" at bounding box center [212, 351] width 268 height 7
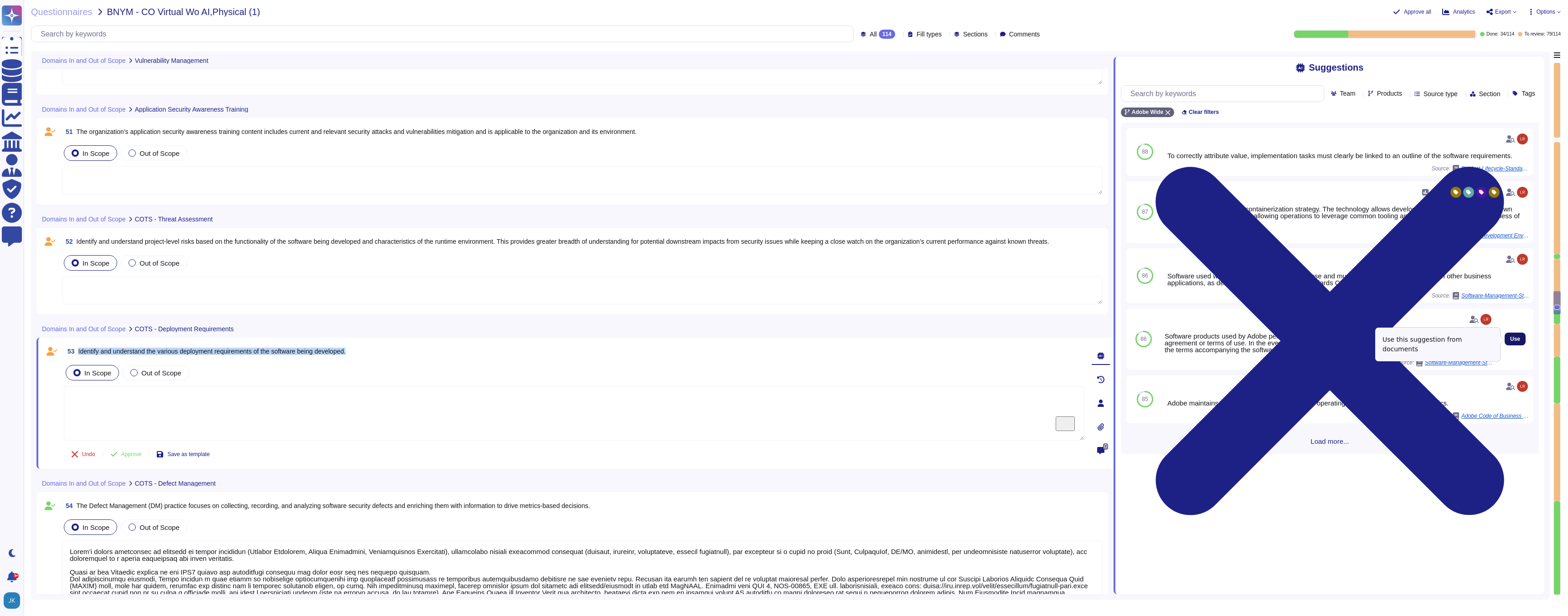
click at [1513, 338] on span "Use" at bounding box center [1515, 339] width 10 height 5
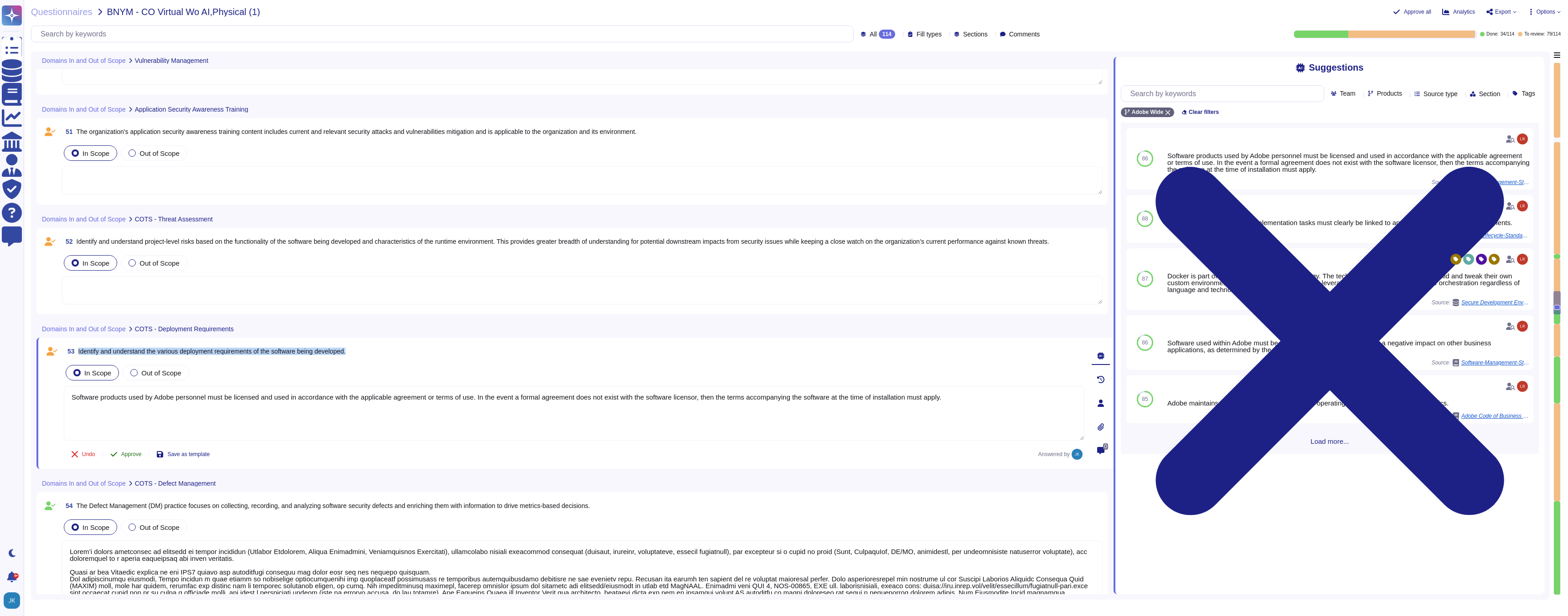
click at [130, 454] on span "Approve" at bounding box center [131, 454] width 21 height 5
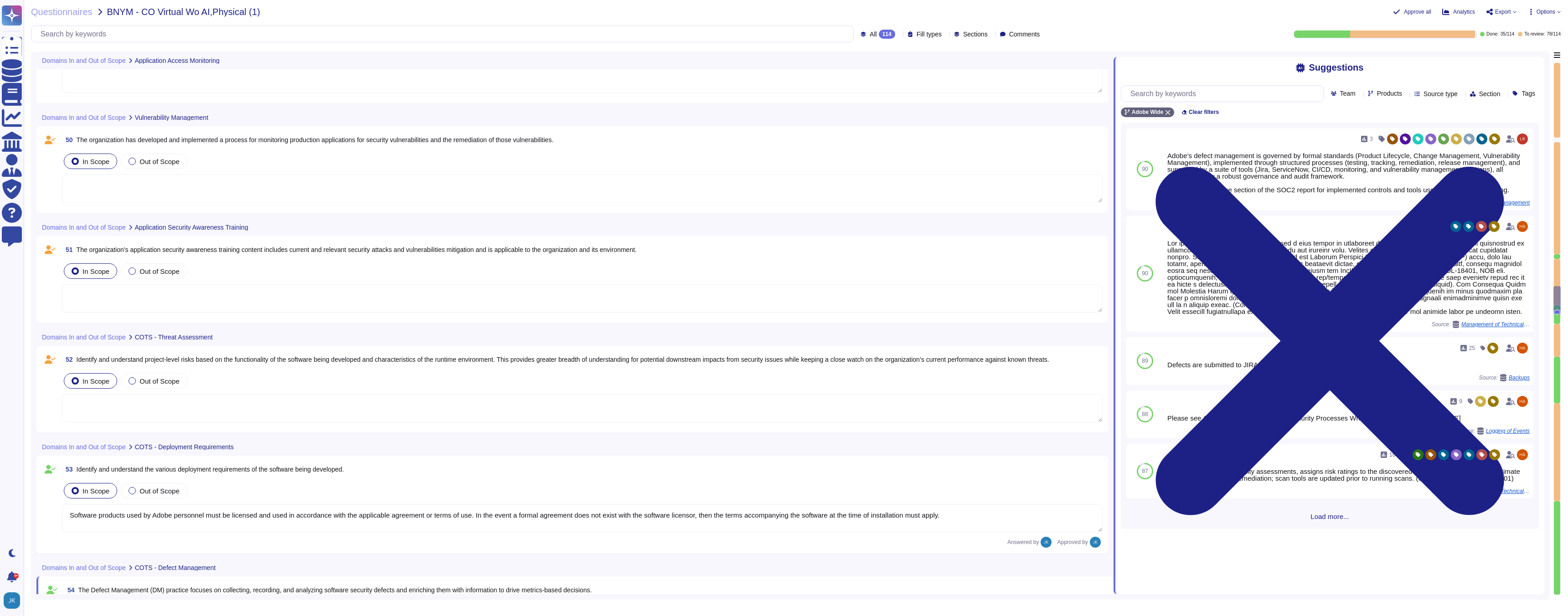
scroll to position [6333, 0]
click at [199, 357] on span "Identify and understand project-level risks based on the functionality of the s…" at bounding box center [563, 360] width 973 height 7
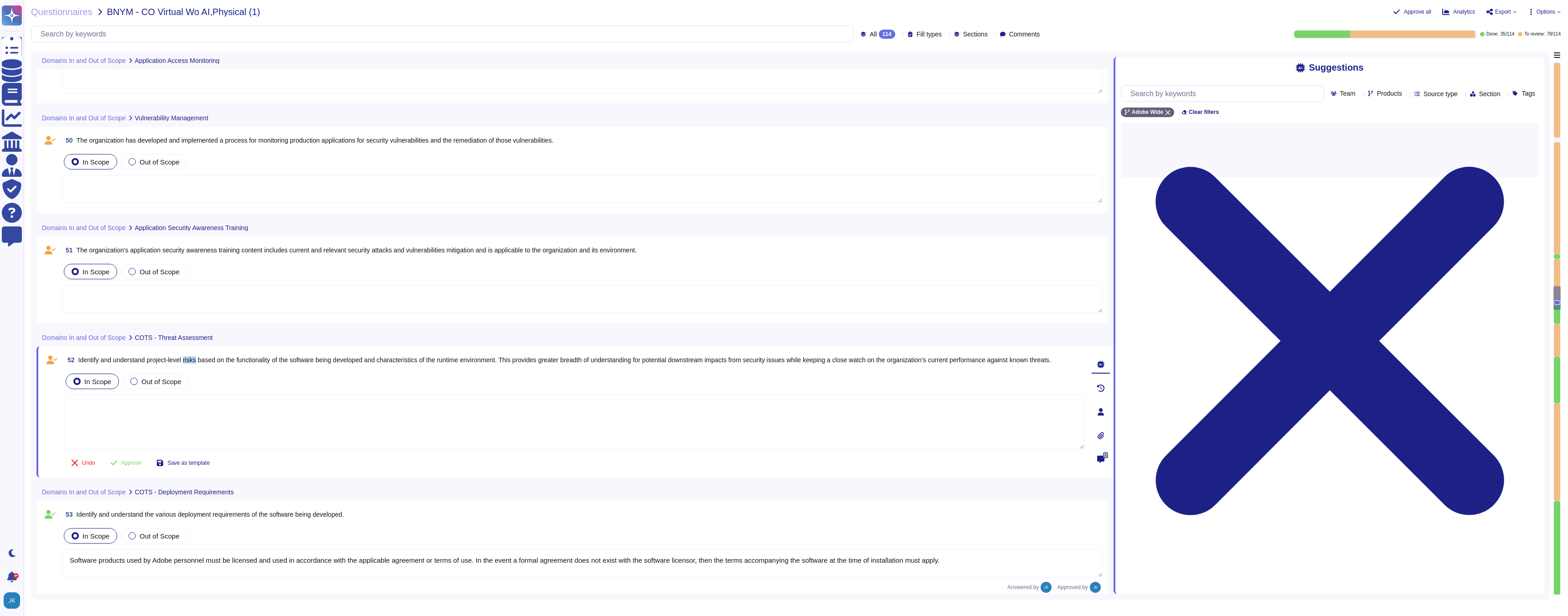
click at [199, 357] on span "Identify and understand project-level risks based on the functionality of the s…" at bounding box center [565, 360] width 973 height 7
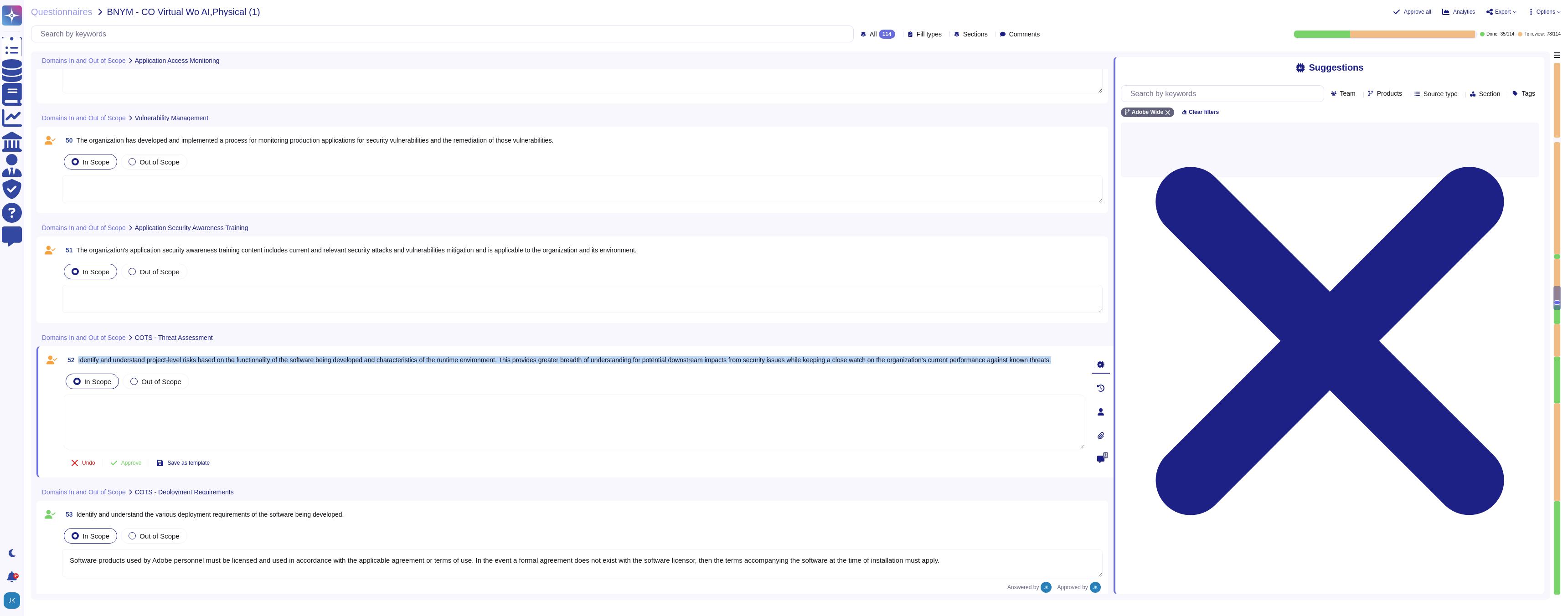
click at [199, 357] on span "Identify and understand project-level risks based on the functionality of the s…" at bounding box center [565, 360] width 973 height 7
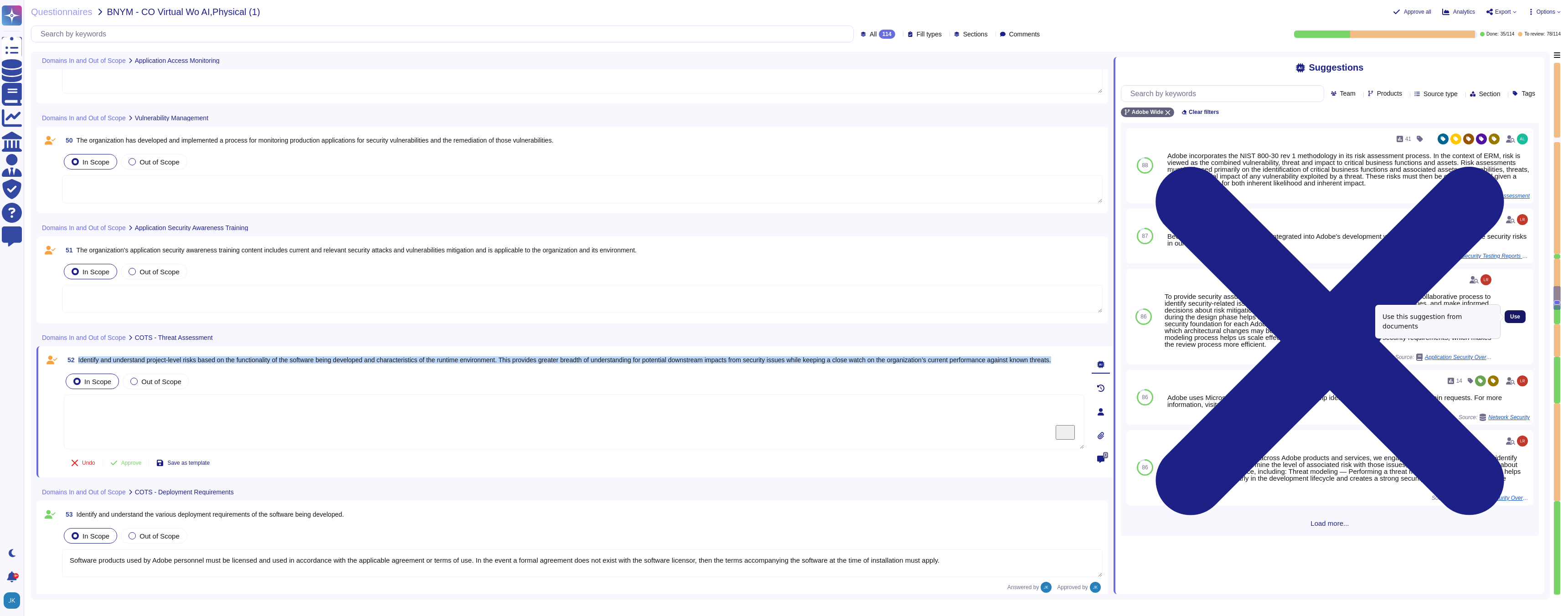
click at [1517, 318] on span "Use" at bounding box center [1515, 317] width 10 height 5
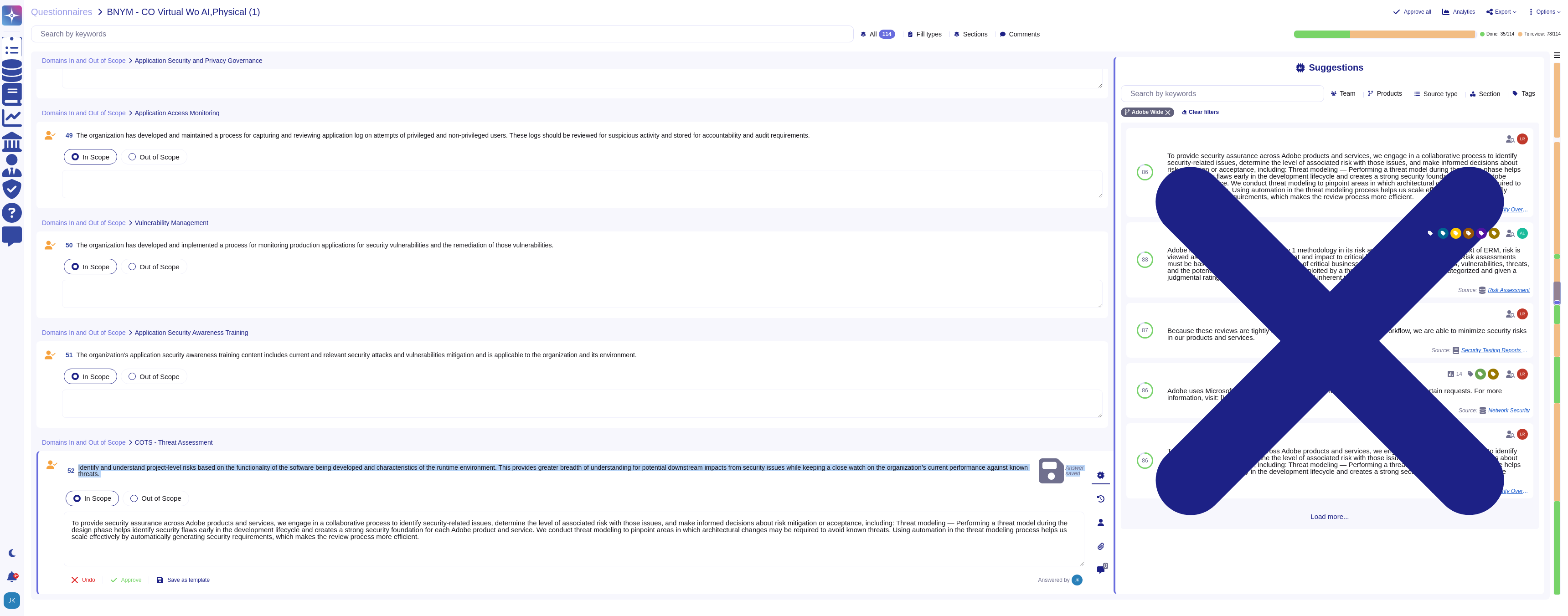
scroll to position [6233, 0]
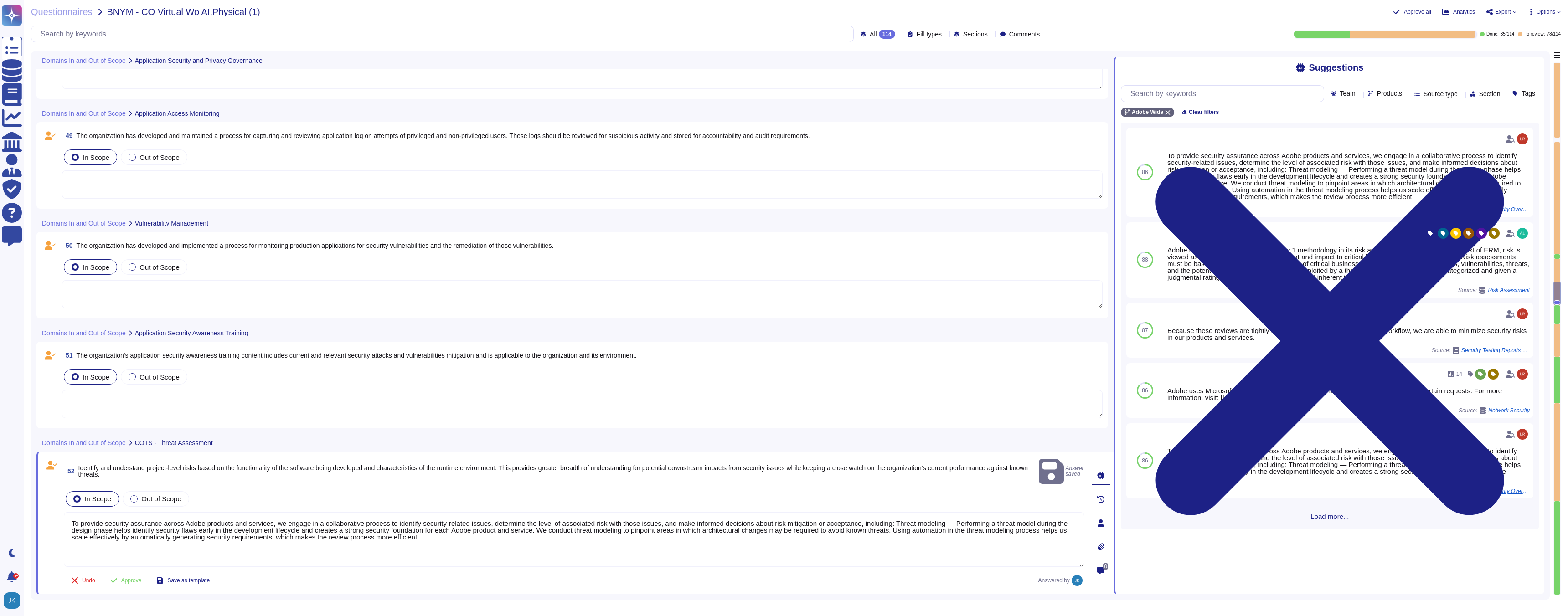
click at [316, 355] on span "The organization's application security awareness training content includes cur…" at bounding box center [357, 355] width 560 height 7
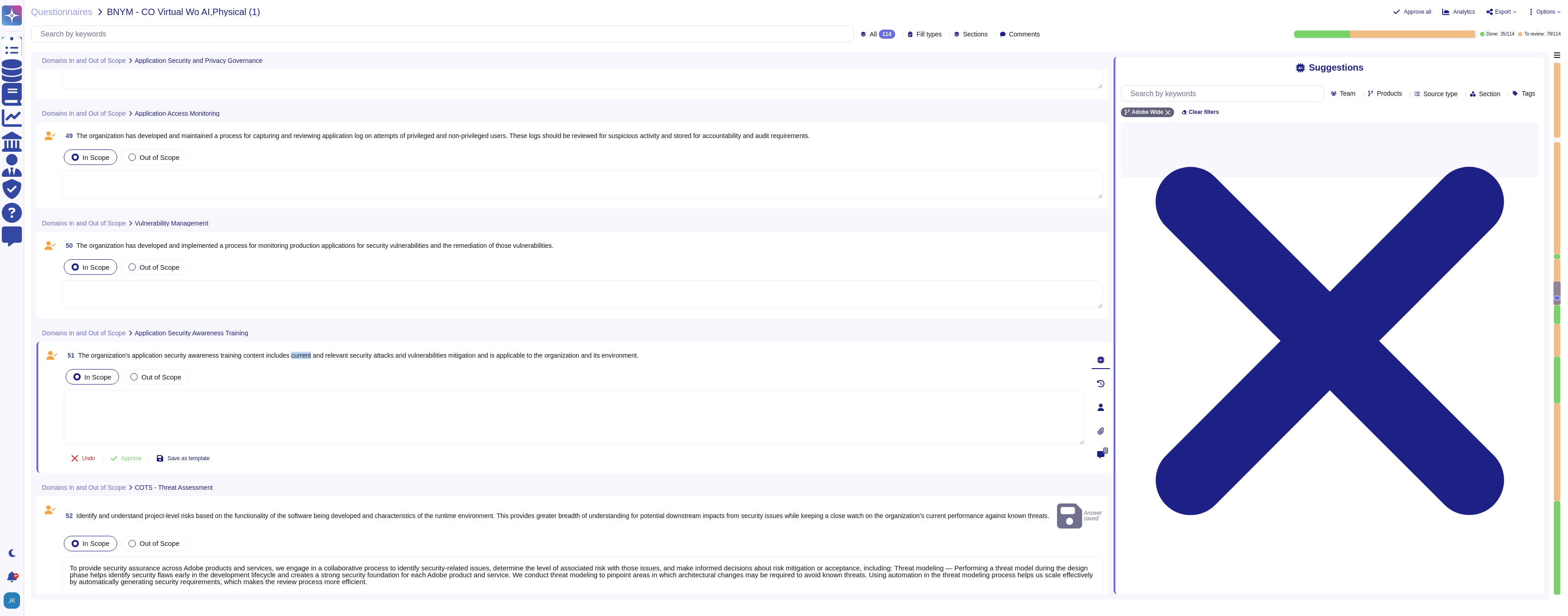
click at [316, 355] on span "The organization's application security awareness training content includes cur…" at bounding box center [359, 355] width 560 height 7
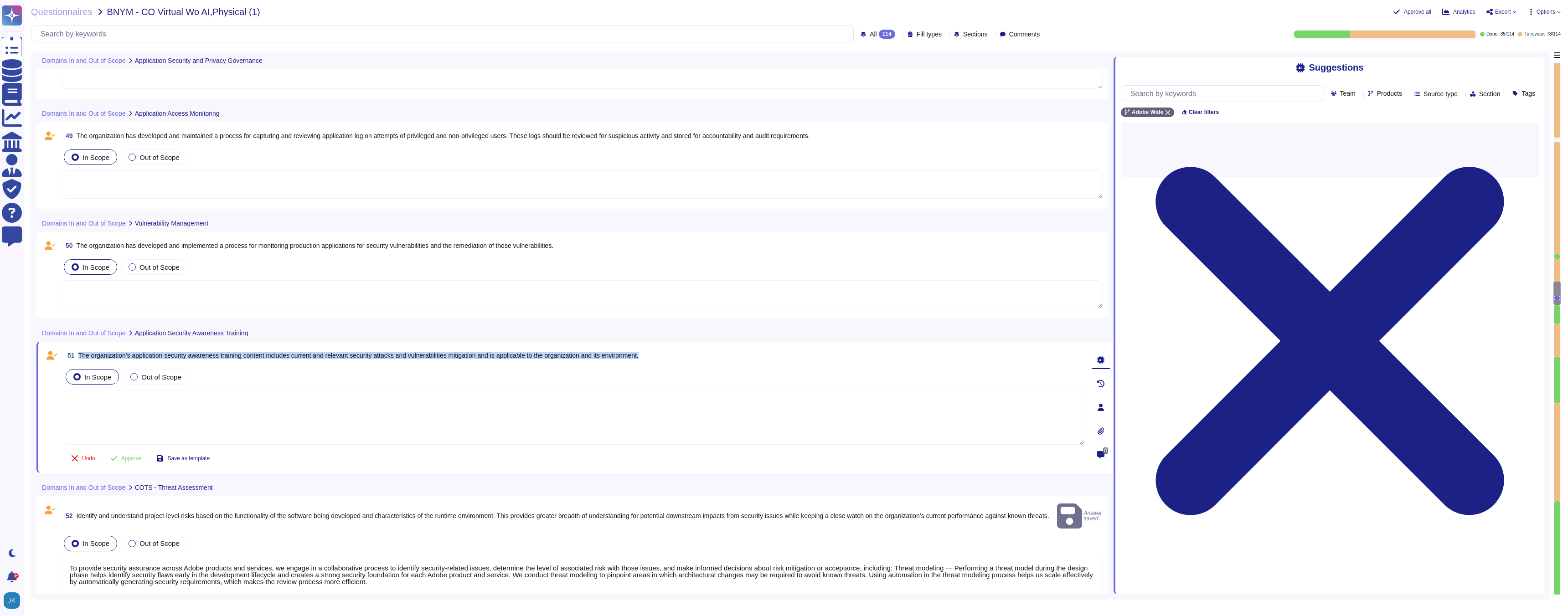
click at [316, 355] on span "The organization's application security awareness training content includes cur…" at bounding box center [359, 355] width 560 height 7
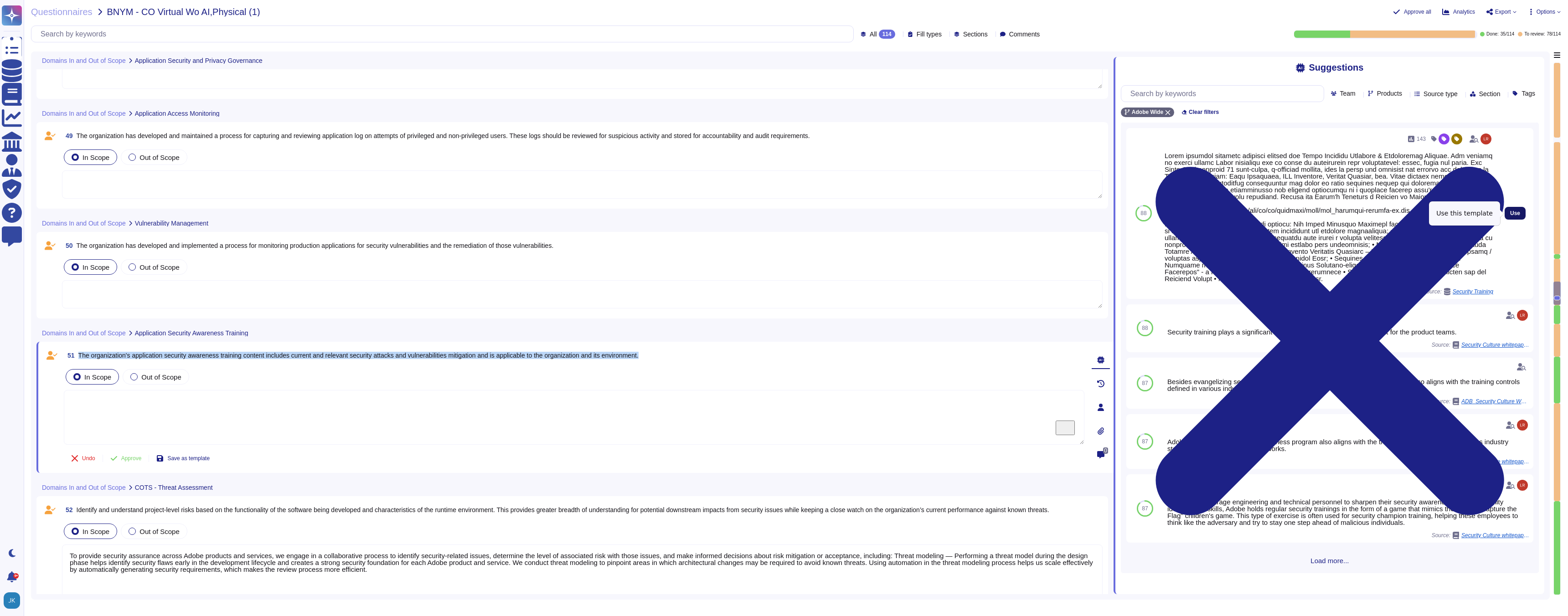
click at [1515, 213] on span "Use" at bounding box center [1515, 213] width 10 height 5
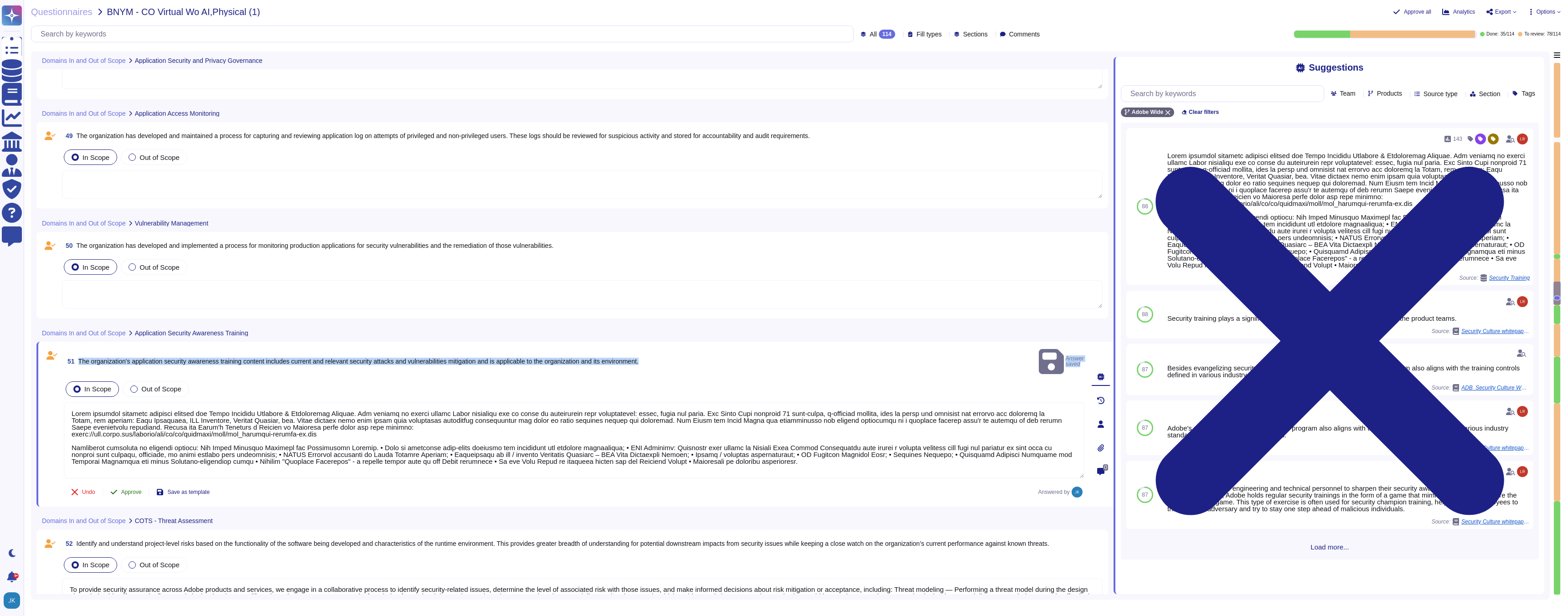
click at [130, 489] on span "Approve" at bounding box center [131, 492] width 21 height 5
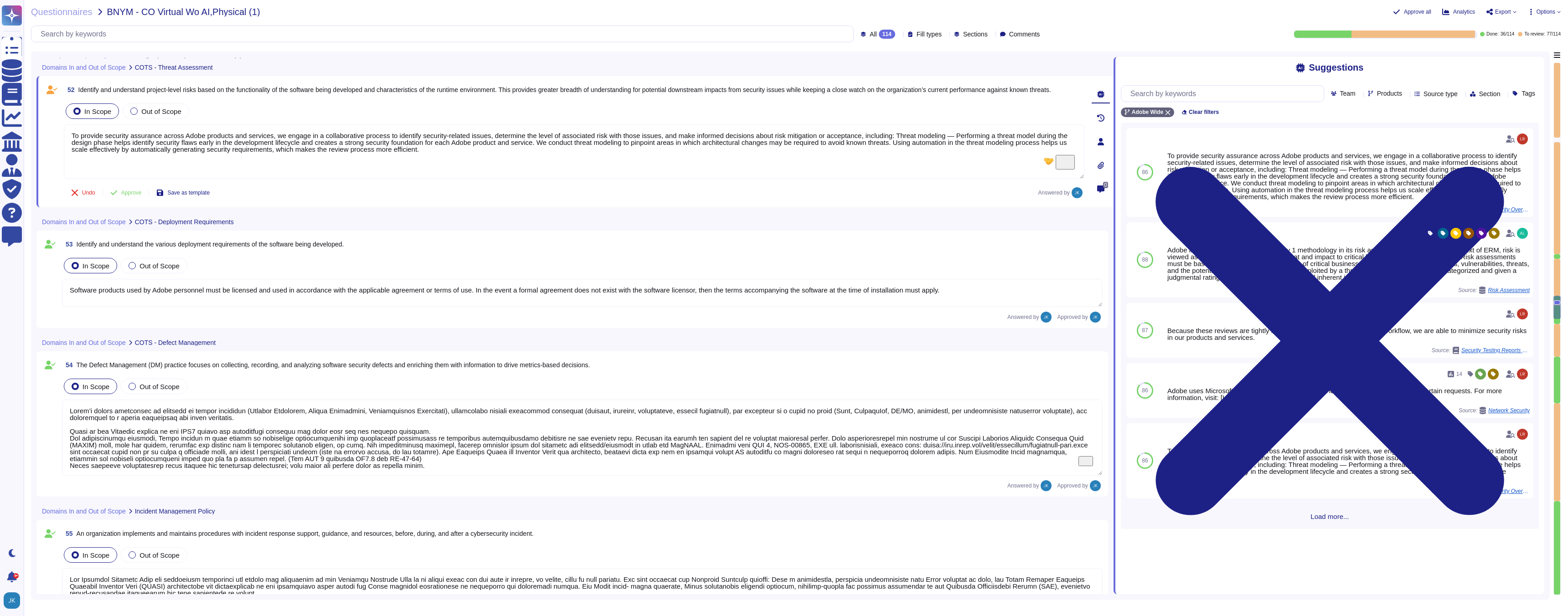
scroll to position [6653, 0]
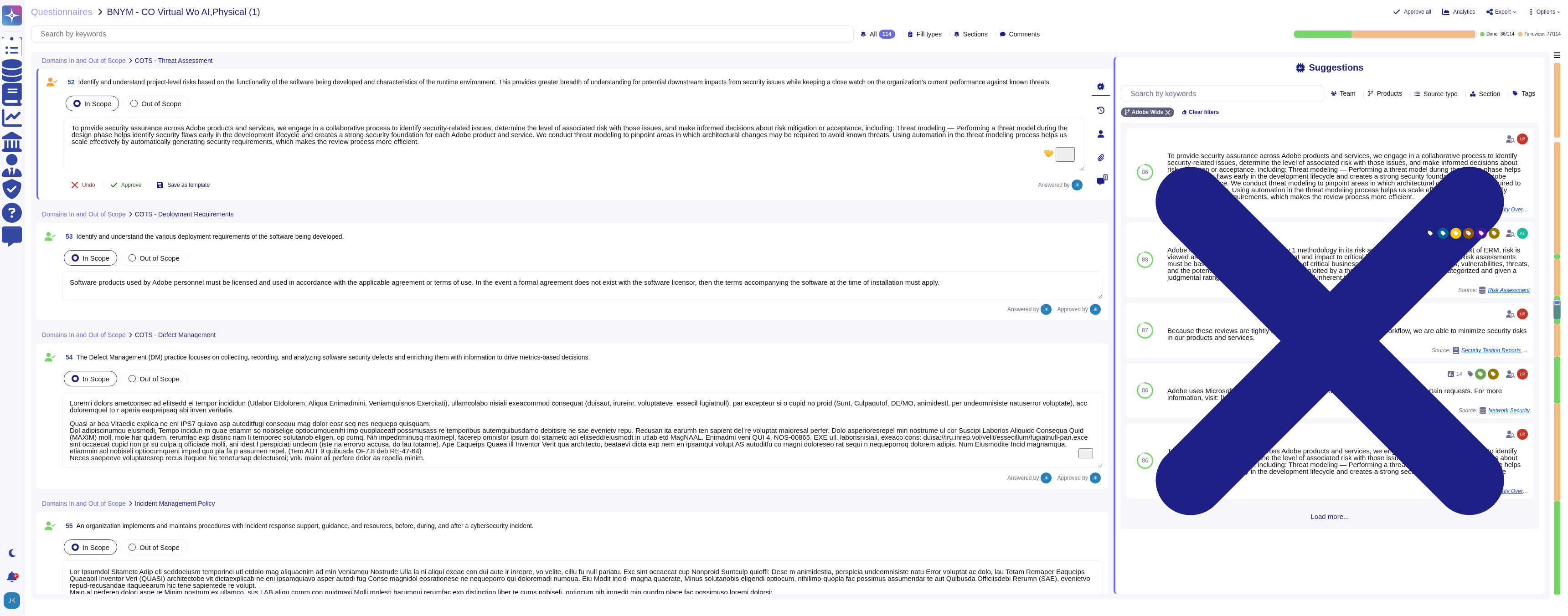
click at [129, 186] on span "Approve" at bounding box center [131, 185] width 21 height 5
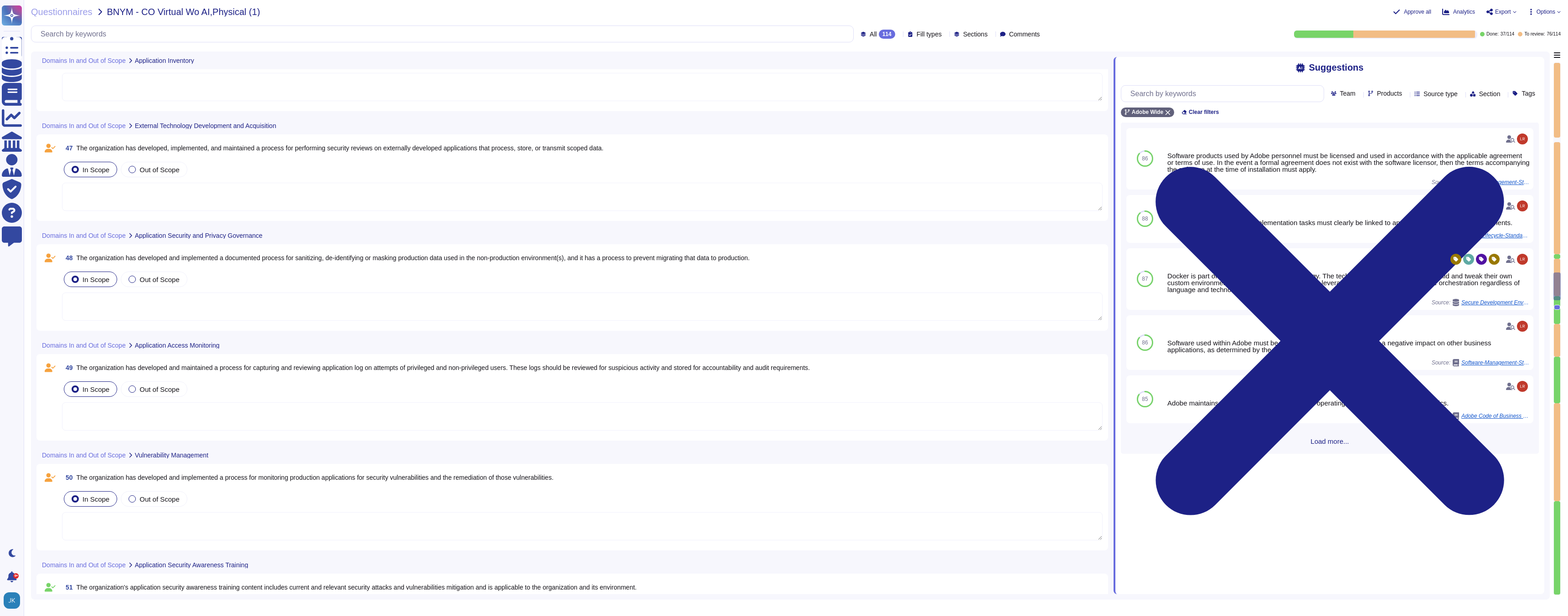
scroll to position [6013, 0]
click at [190, 478] on span "The organization has developed and implemented a process for monitoring product…" at bounding box center [315, 477] width 477 height 7
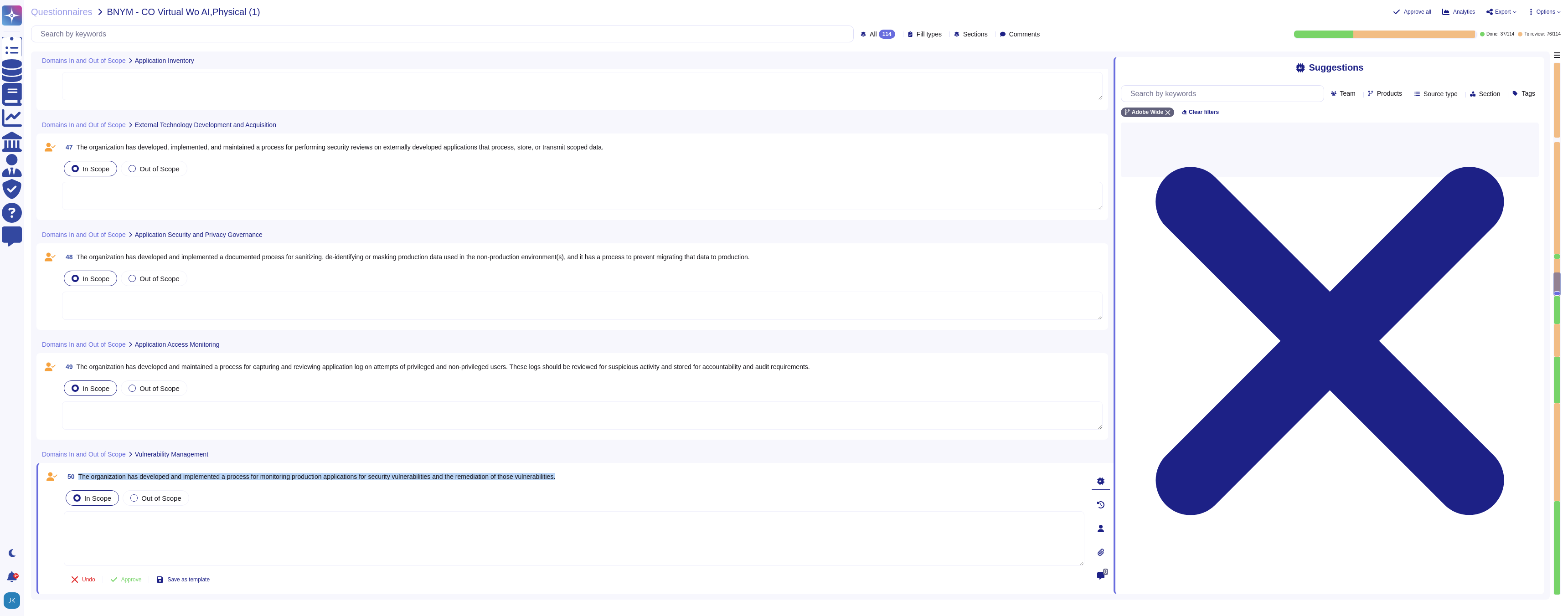
click at [190, 478] on span "The organization has developed and implemented a process for monitoring product…" at bounding box center [317, 477] width 477 height 7
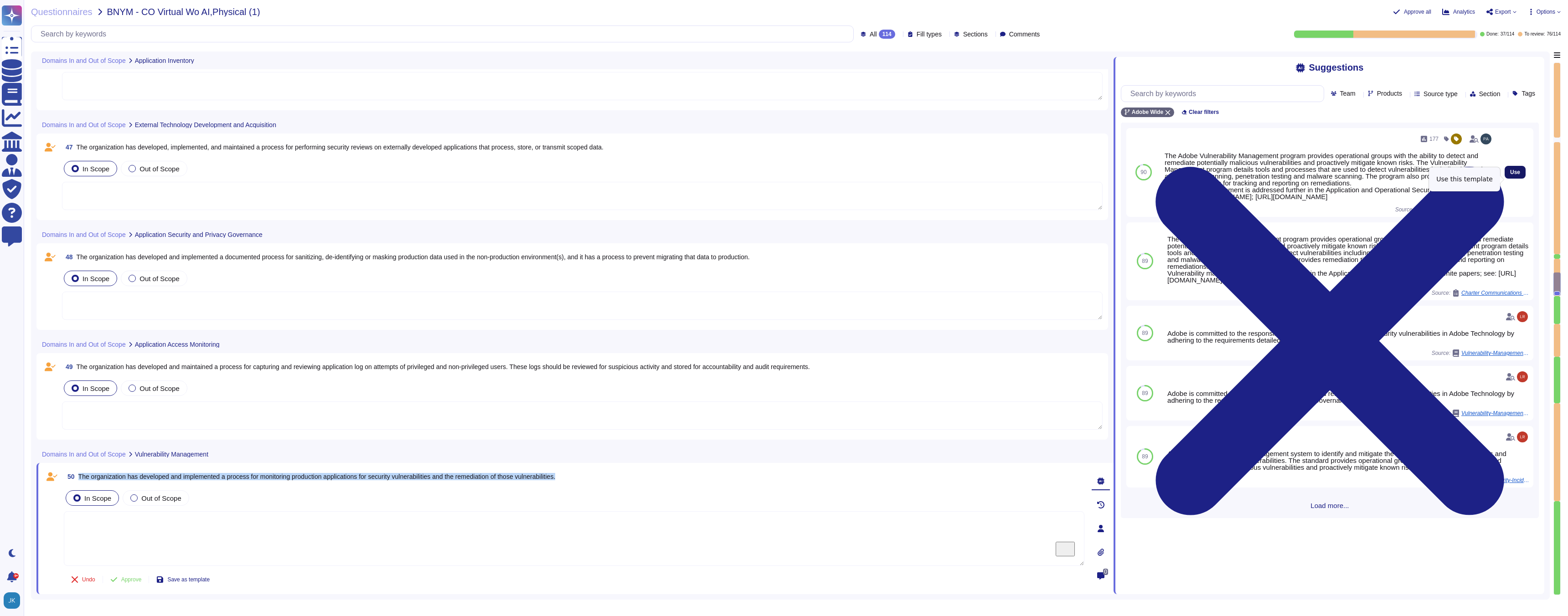
click at [1515, 175] on span "Use" at bounding box center [1515, 172] width 10 height 5
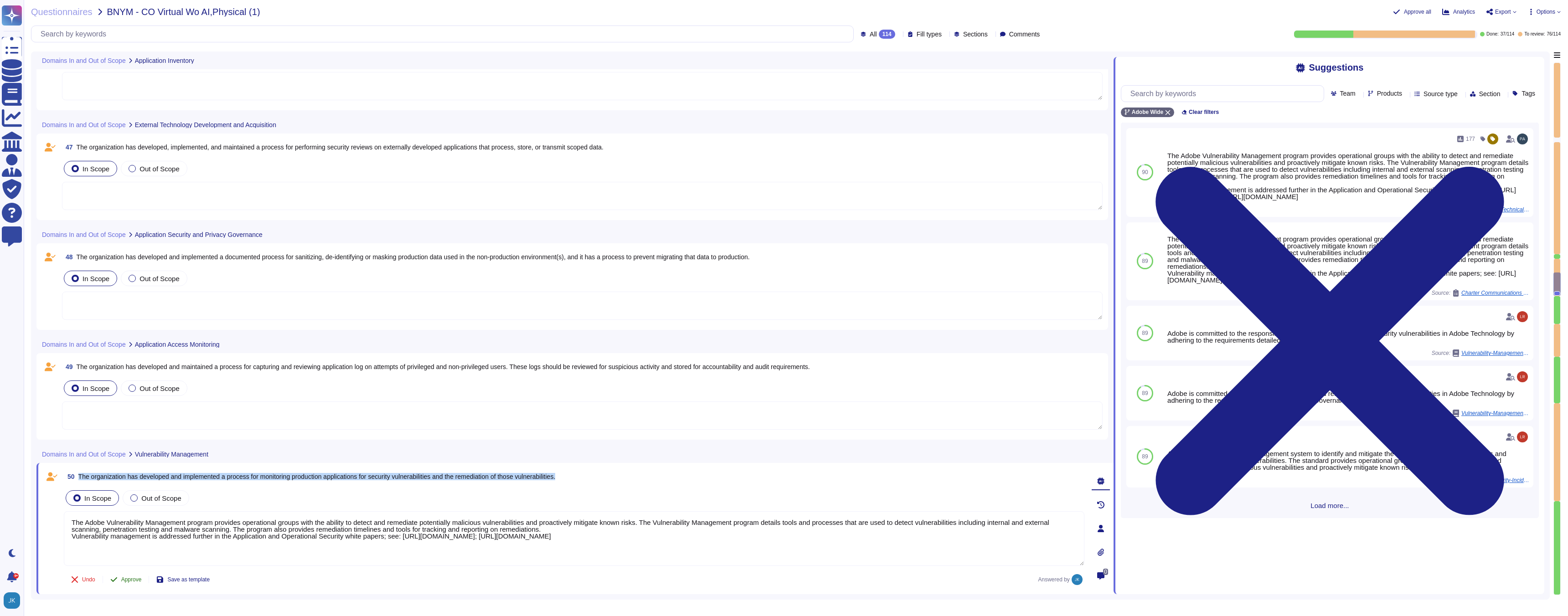
click at [134, 579] on span "Approve" at bounding box center [131, 579] width 21 height 5
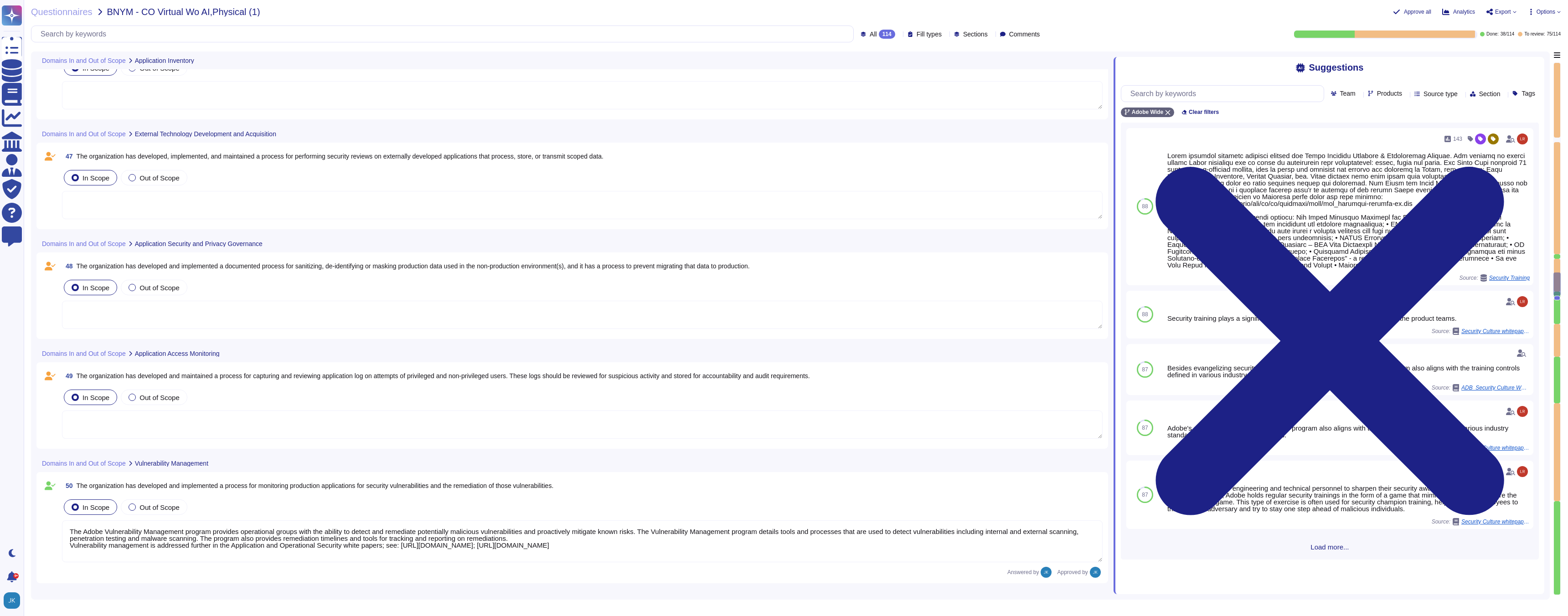
scroll to position [5997, 0]
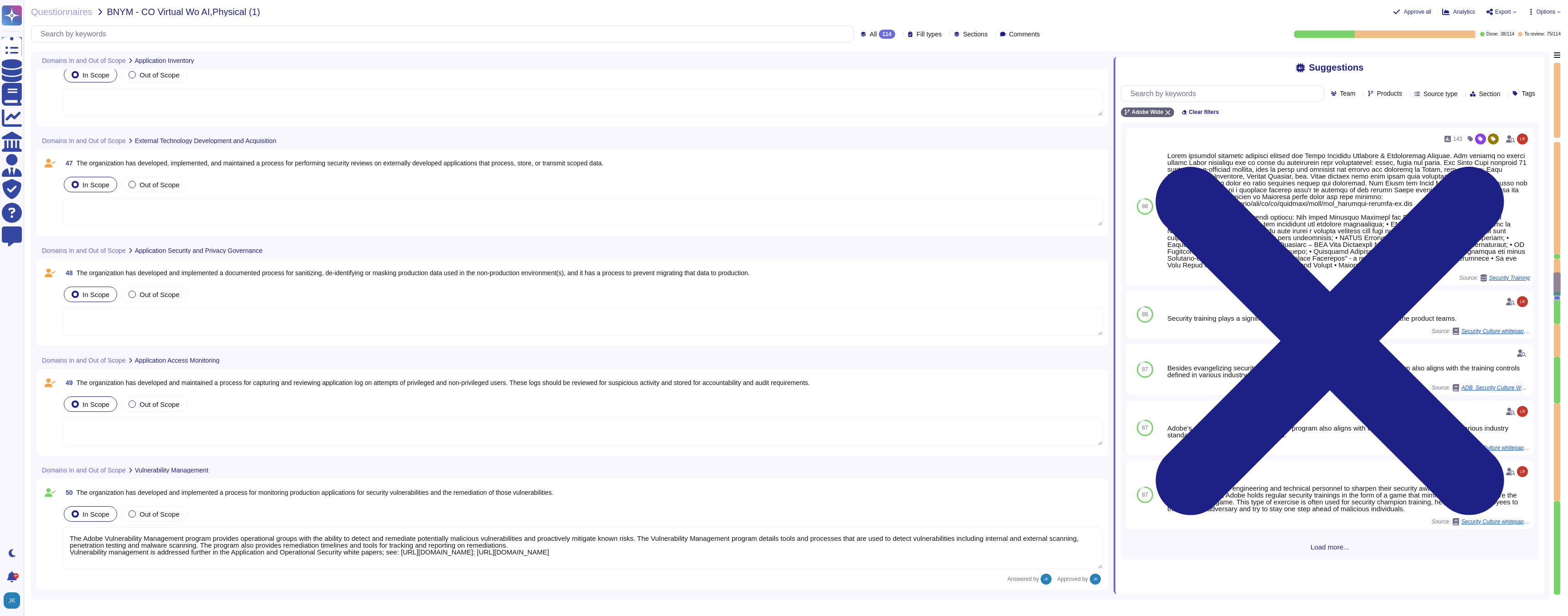
click at [218, 382] on span "The organization has developed and maintained a process for capturing and revie…" at bounding box center [443, 383] width 733 height 7
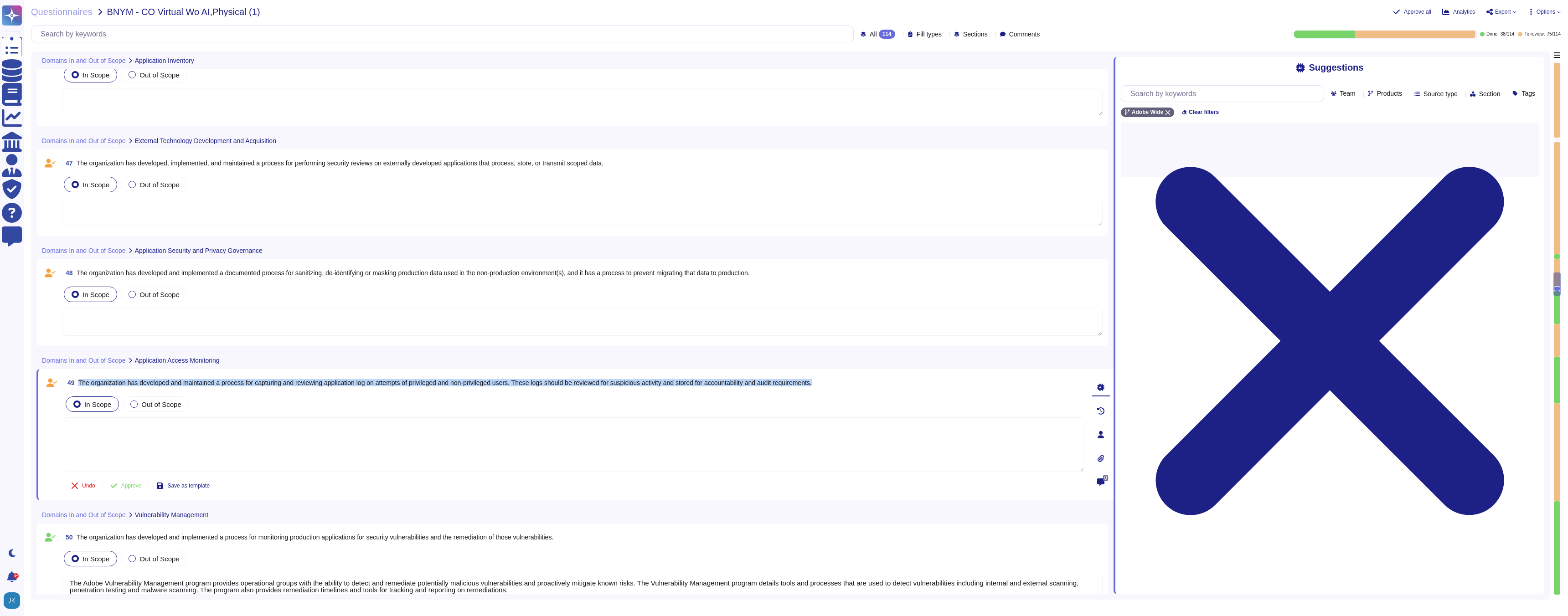
click at [218, 382] on span "The organization has developed and maintained a process for capturing and revie…" at bounding box center [445, 383] width 733 height 7
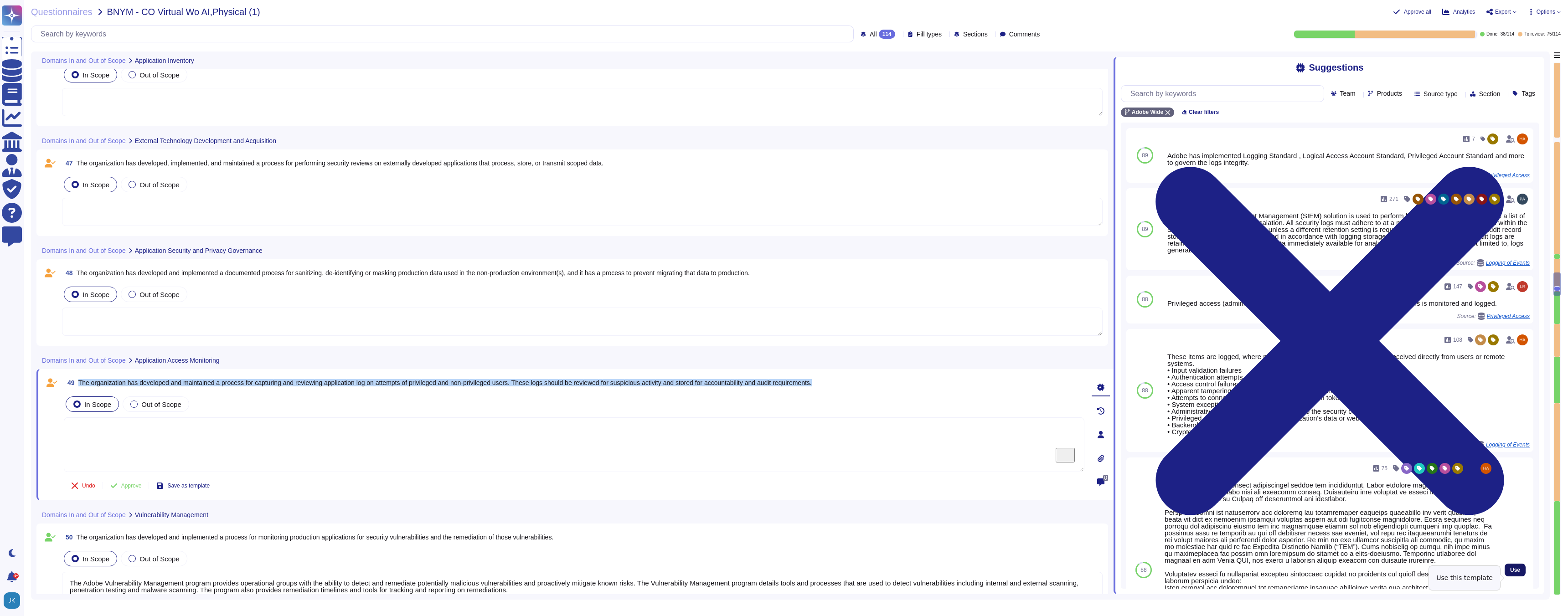
click at [1517, 573] on span "Use" at bounding box center [1515, 570] width 10 height 5
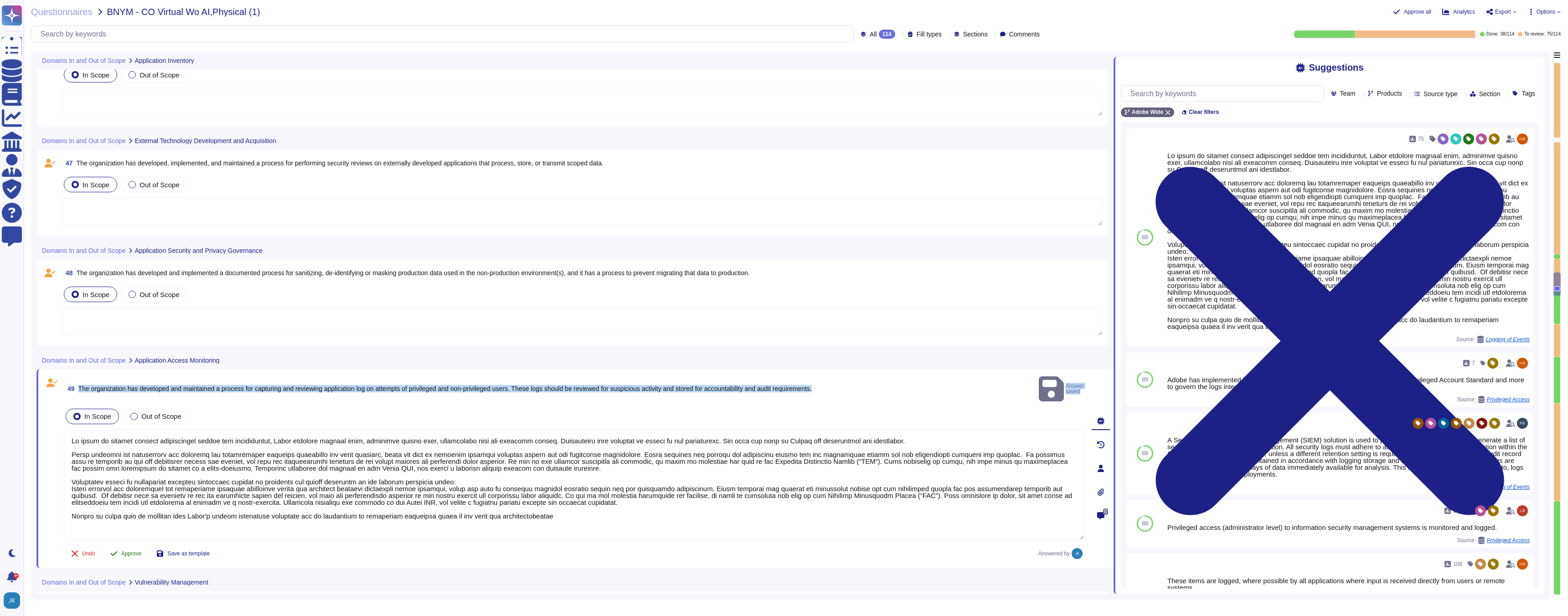
click at [130, 551] on span "Approve" at bounding box center [131, 553] width 21 height 5
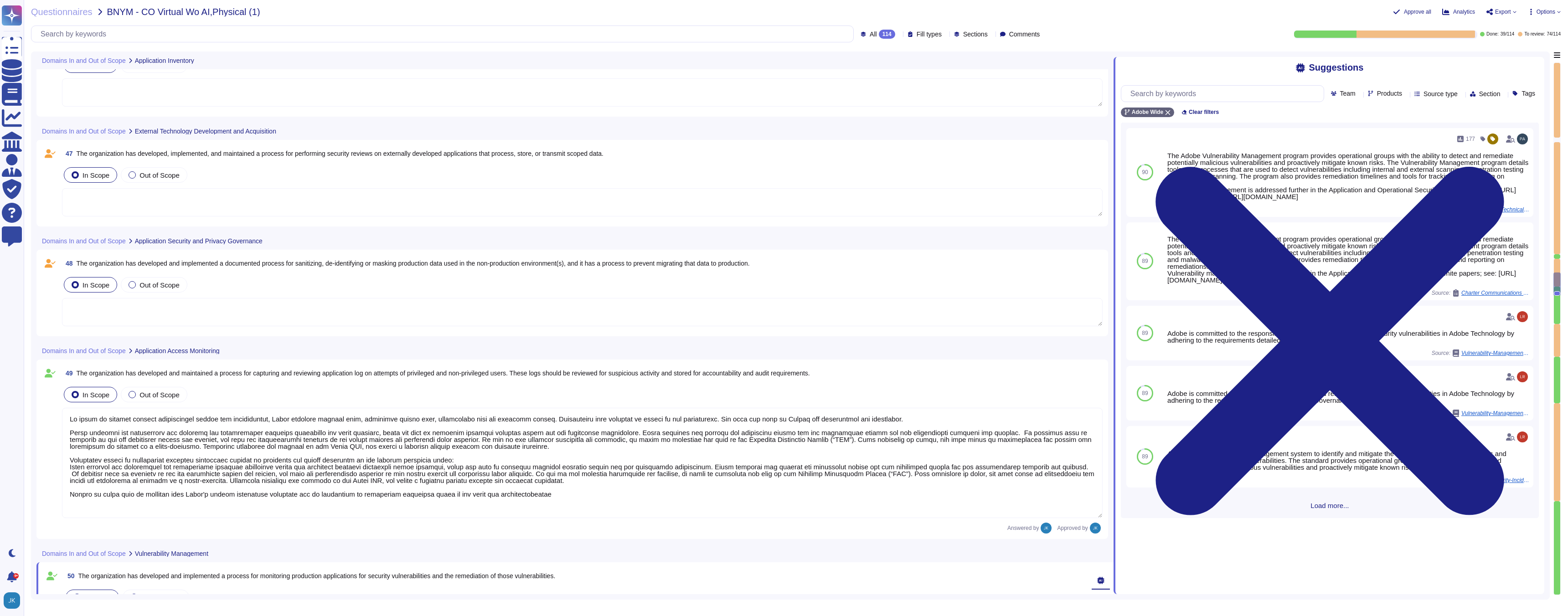
scroll to position [6004, 0]
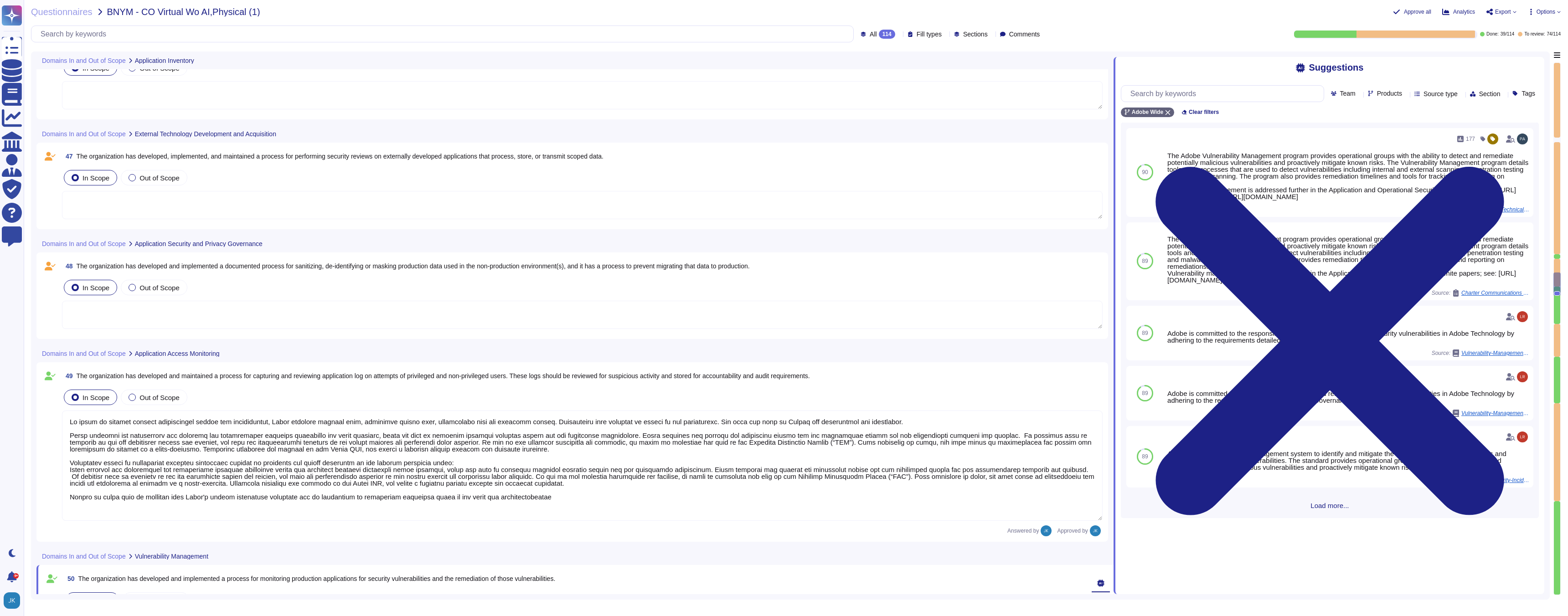
click at [242, 268] on span "The organization has developed and implemented a documented process for sanitiz…" at bounding box center [413, 266] width 673 height 7
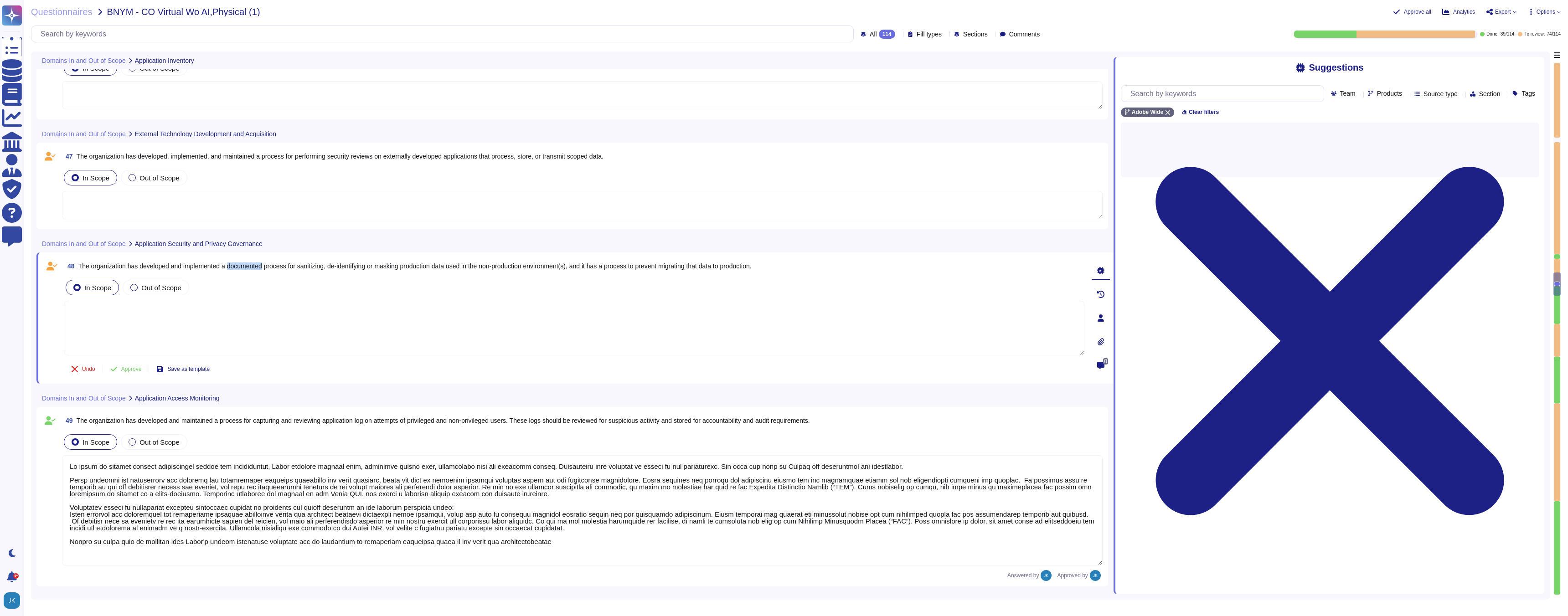
click at [242, 268] on span "The organization has developed and implemented a documented process for sanitiz…" at bounding box center [415, 266] width 673 height 7
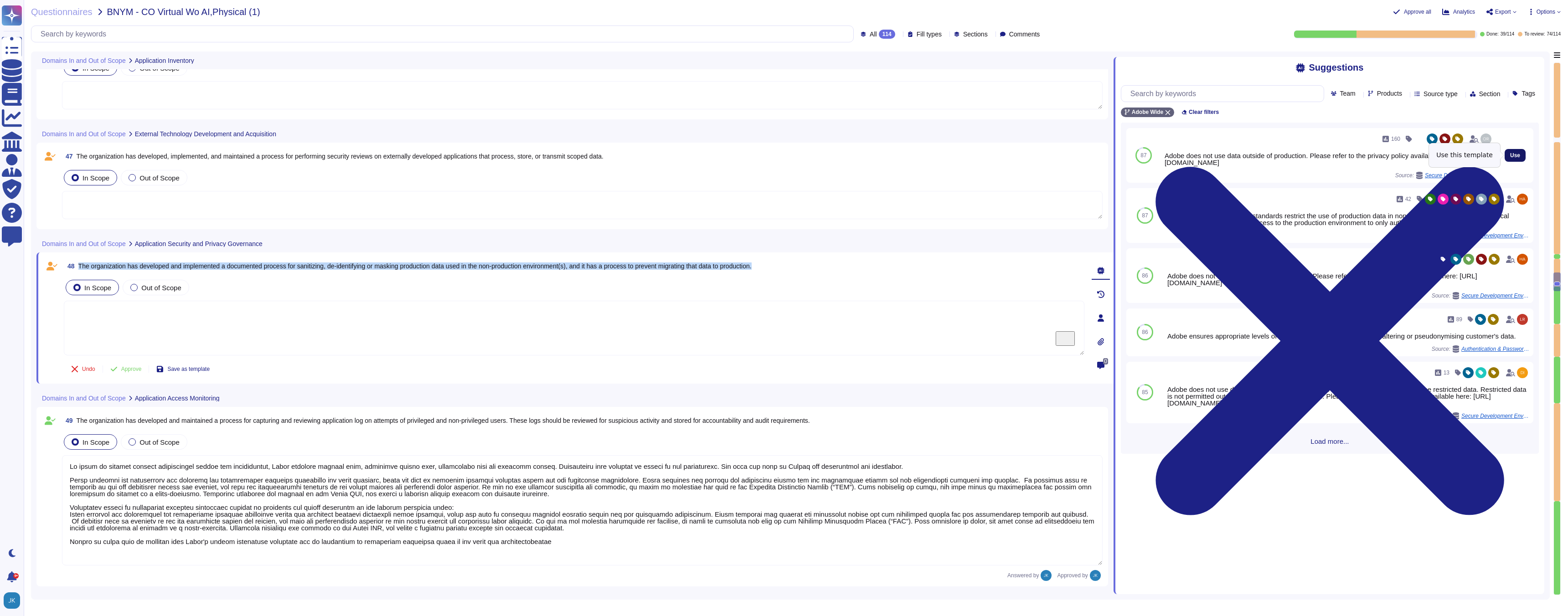
click at [1514, 155] on span "Use" at bounding box center [1515, 155] width 10 height 5
click at [131, 369] on span "Approve" at bounding box center [131, 369] width 21 height 5
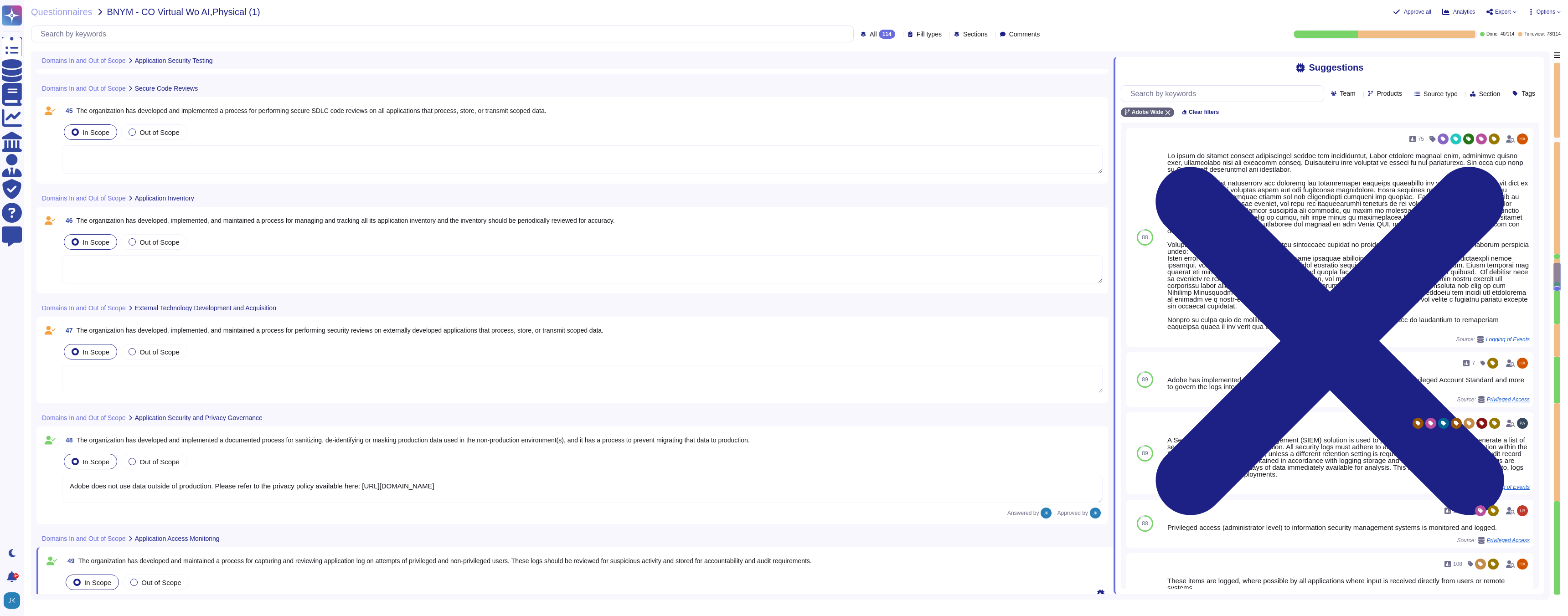
scroll to position [5837, 0]
click at [236, 335] on span "The organization has developed, implemented, and maintained a process for perfo…" at bounding box center [340, 334] width 527 height 7
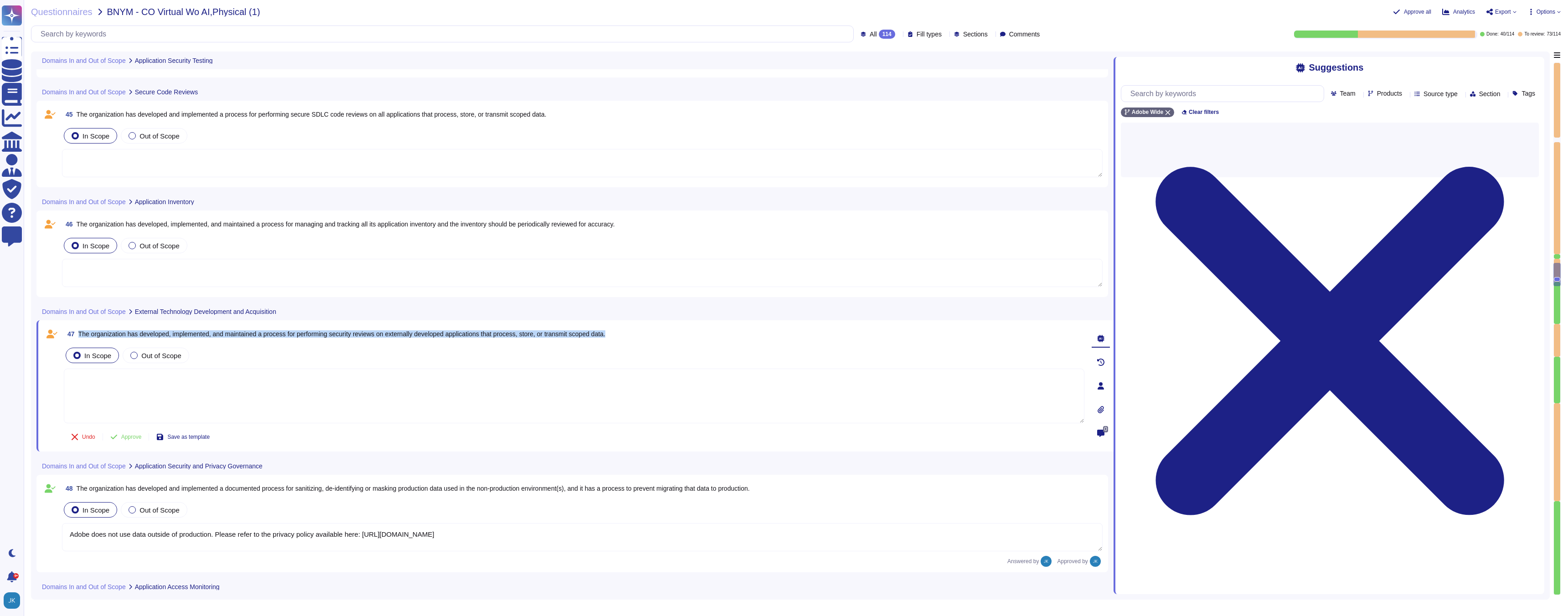
click at [236, 335] on span "The organization has developed, implemented, and maintained a process for perfo…" at bounding box center [342, 334] width 527 height 7
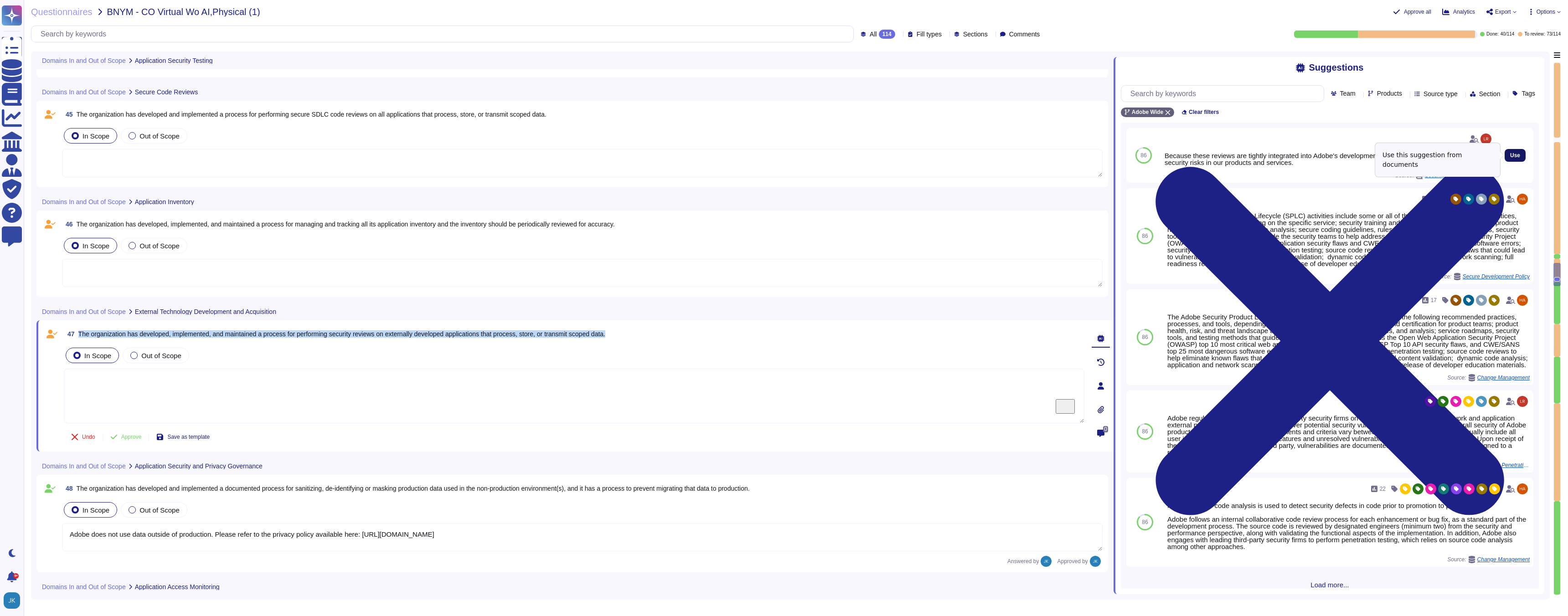
click at [1512, 153] on span "Use" at bounding box center [1515, 155] width 10 height 5
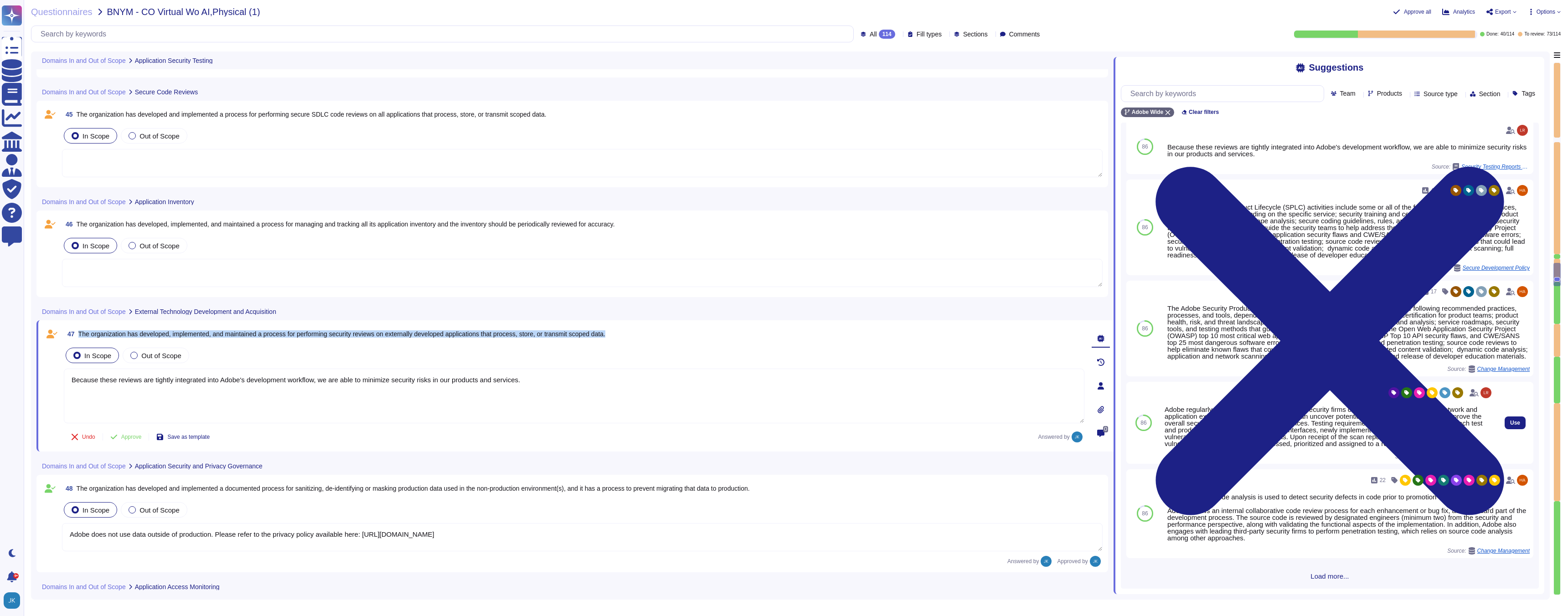
scroll to position [16, 0]
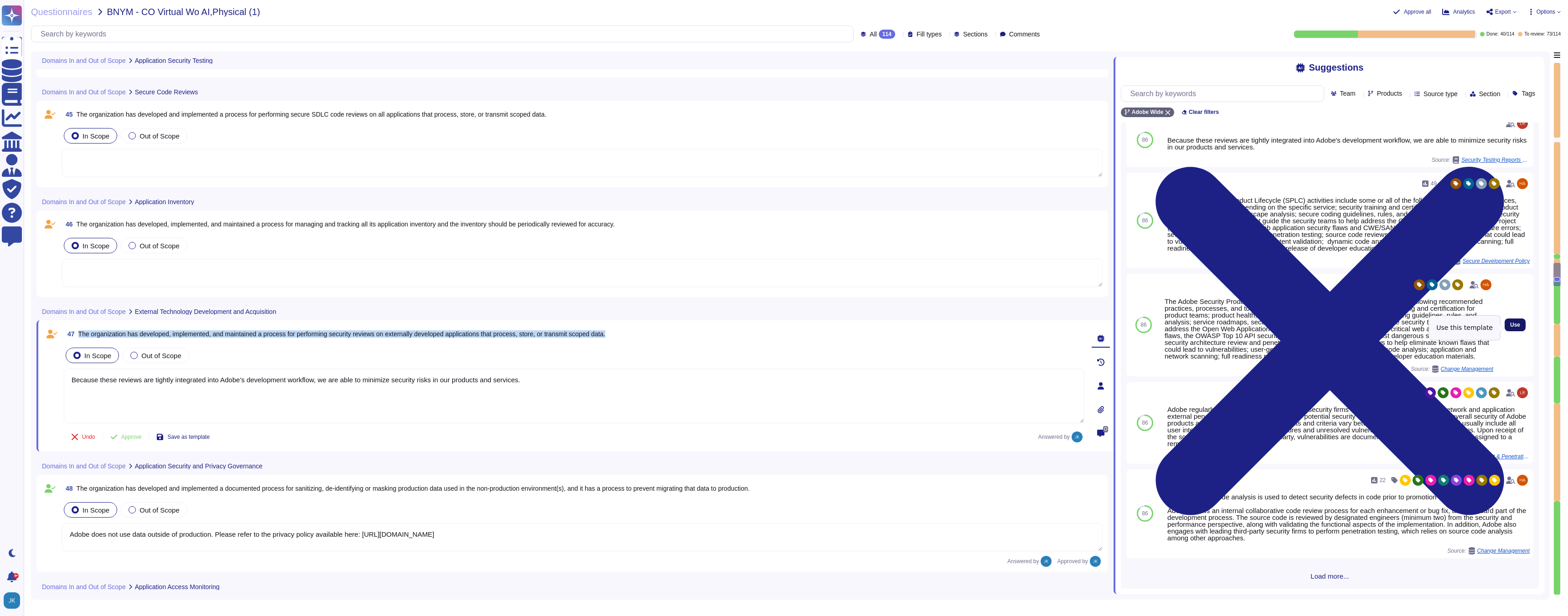
click at [1513, 327] on span "Use" at bounding box center [1515, 324] width 10 height 5
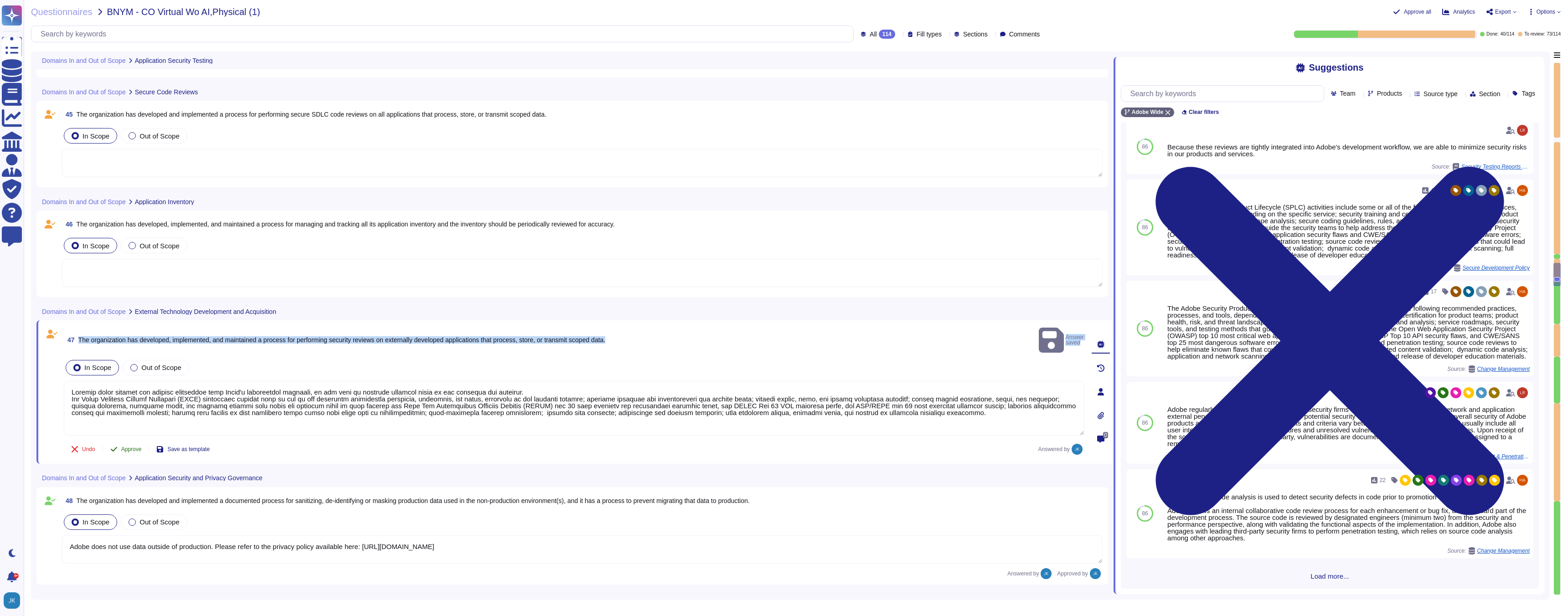
click at [135, 447] on span "Approve" at bounding box center [131, 449] width 21 height 5
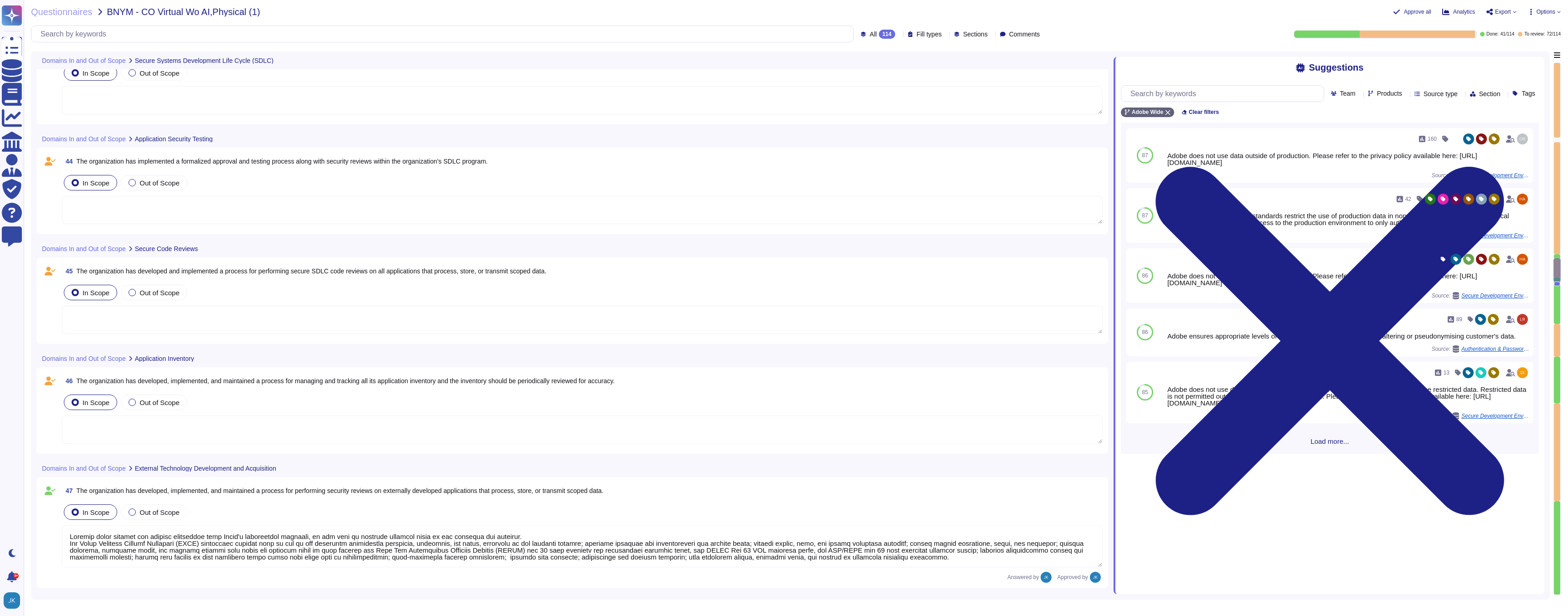
scroll to position [5632, 0]
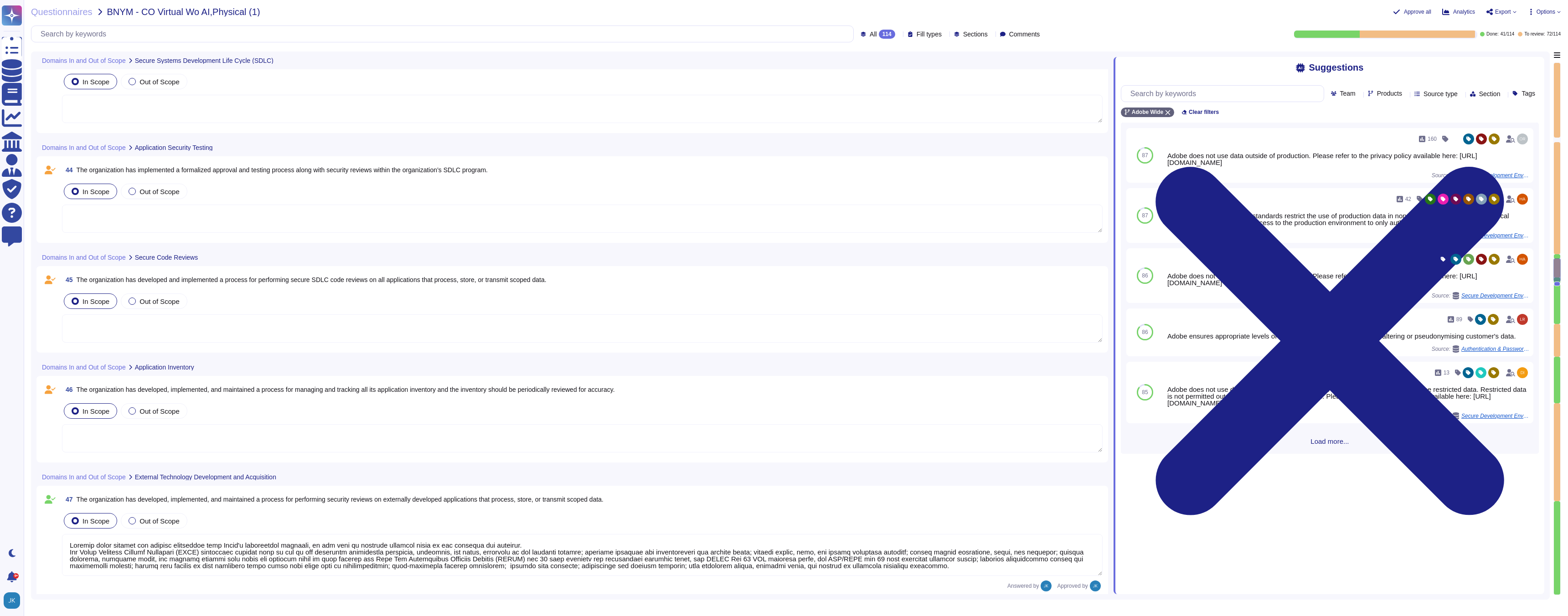
click at [237, 391] on span "The organization has developed, implemented, and maintained a process for manag…" at bounding box center [346, 390] width 538 height 7
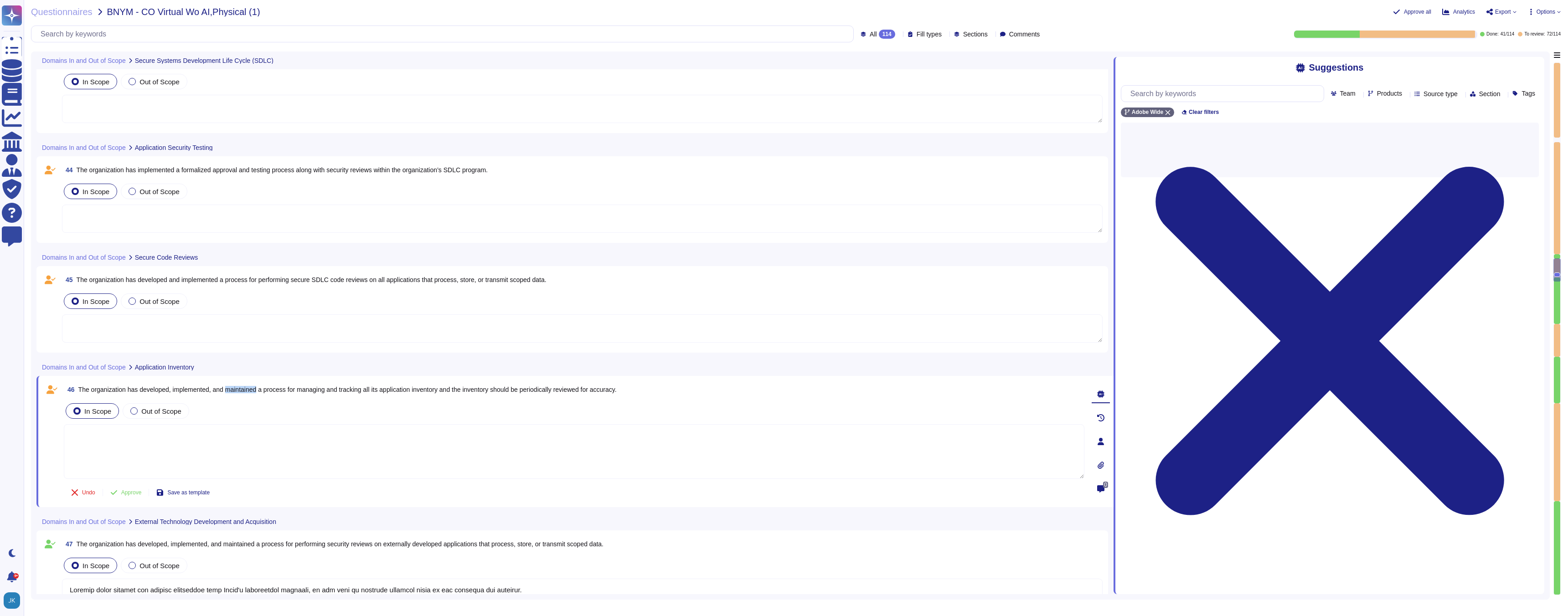
click at [237, 391] on span "The organization has developed, implemented, and maintained a process for manag…" at bounding box center [348, 390] width 538 height 7
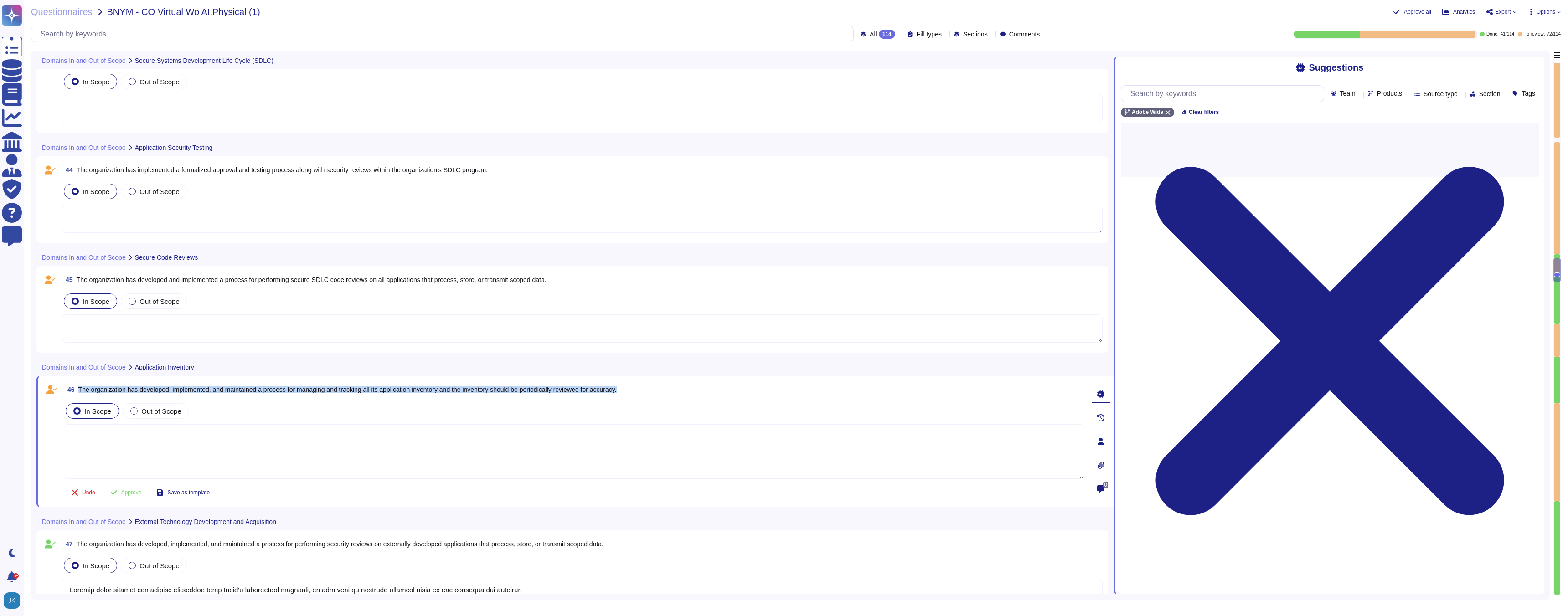
click at [237, 391] on span "The organization has developed, implemented, and maintained a process for manag…" at bounding box center [348, 390] width 538 height 7
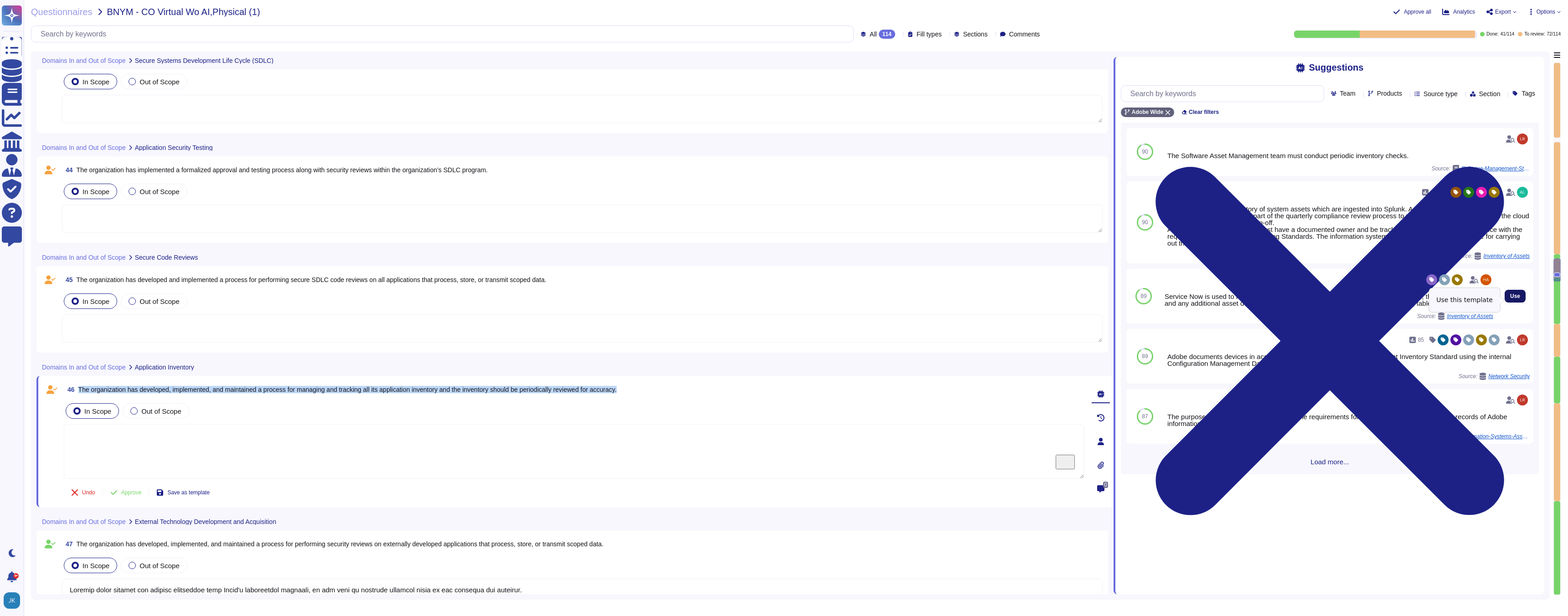
click at [1514, 299] on span "Use" at bounding box center [1515, 296] width 10 height 5
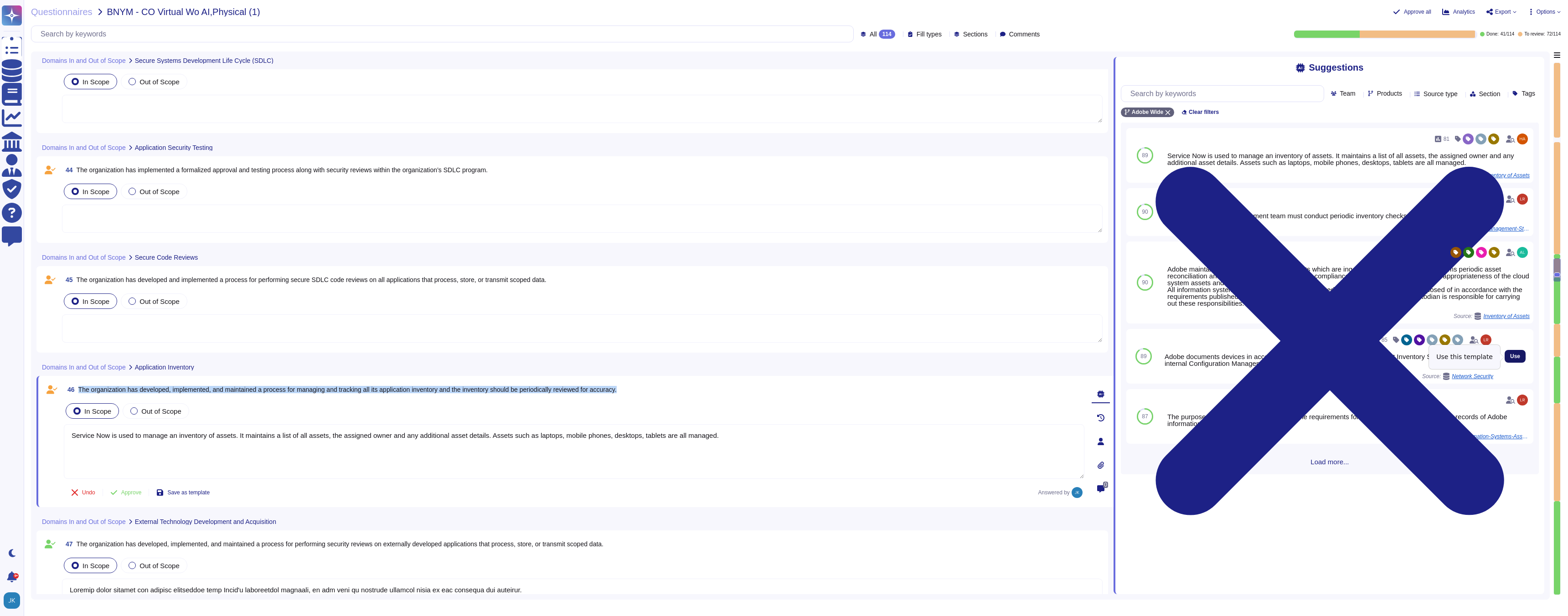
click at [1515, 357] on span "Use" at bounding box center [1515, 356] width 10 height 5
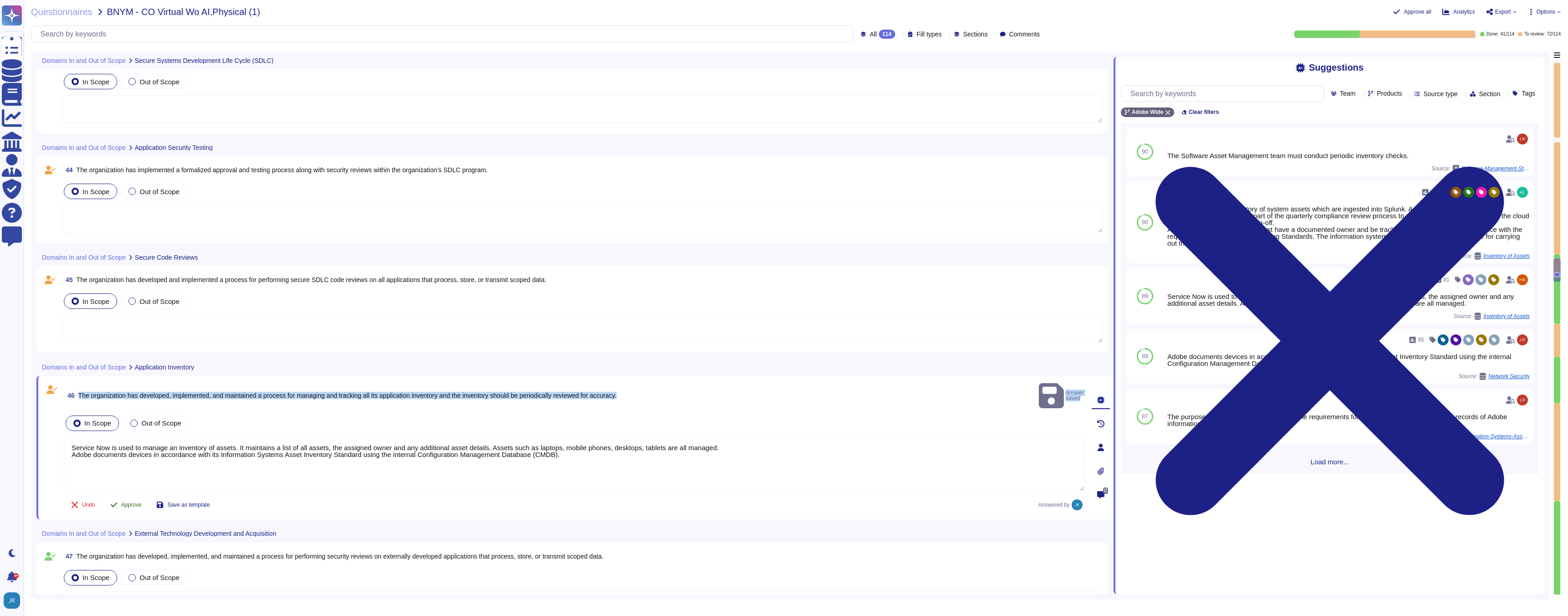
click at [129, 502] on span "Approve" at bounding box center [131, 505] width 21 height 5
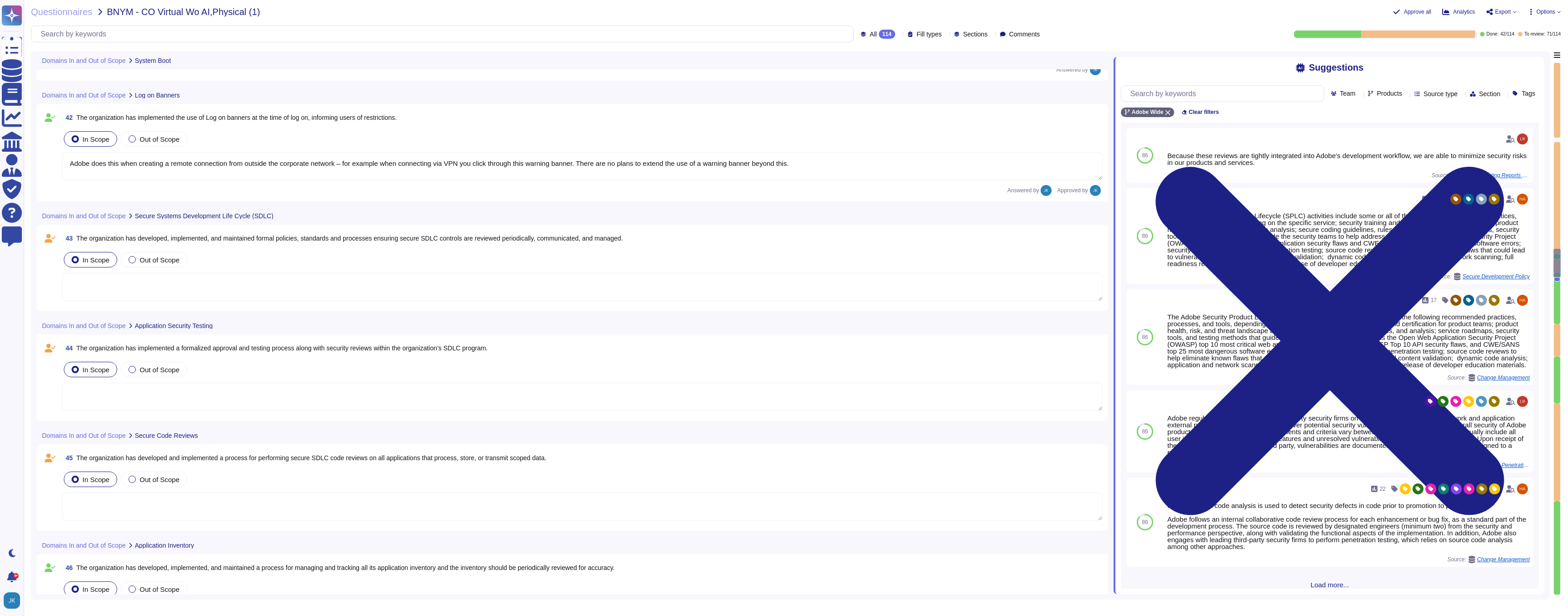
scroll to position [5434, 0]
click at [215, 464] on span "The organization has developed and implemented a process for performing secure …" at bounding box center [312, 463] width 470 height 7
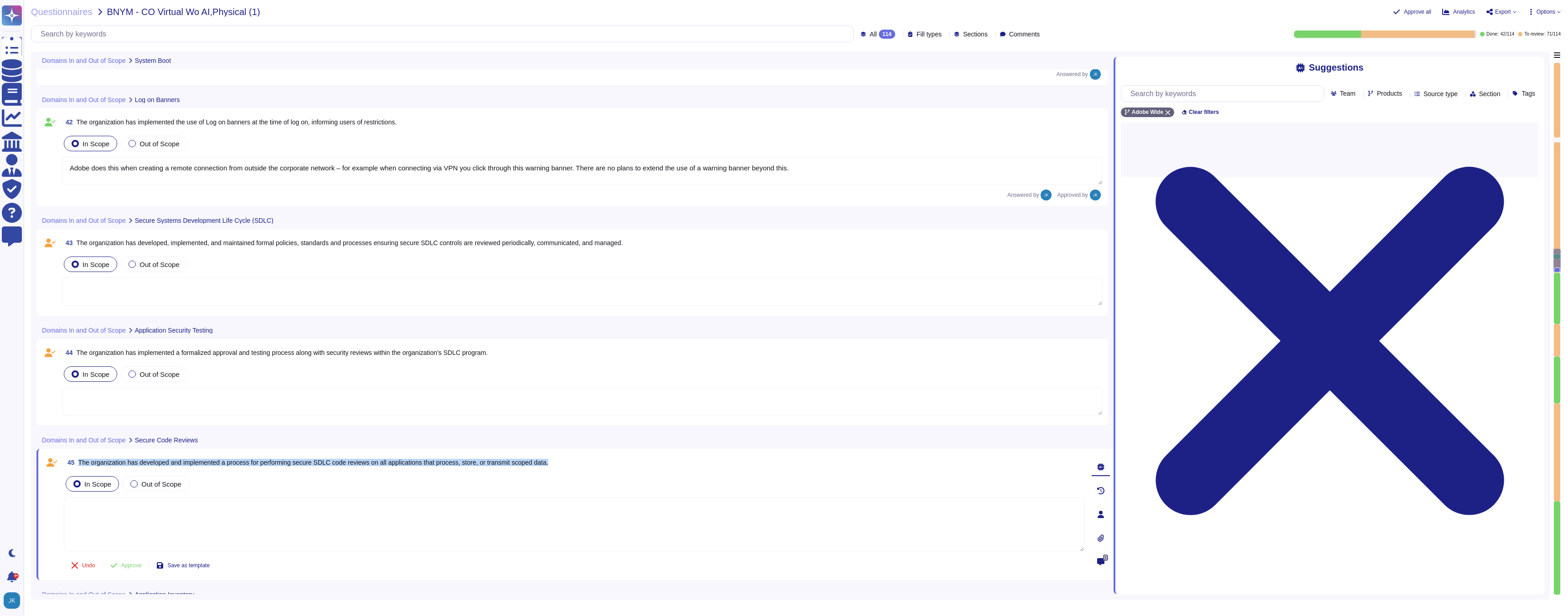
click at [215, 464] on span "The organization has developed and implemented a process for performing secure …" at bounding box center [313, 463] width 470 height 7
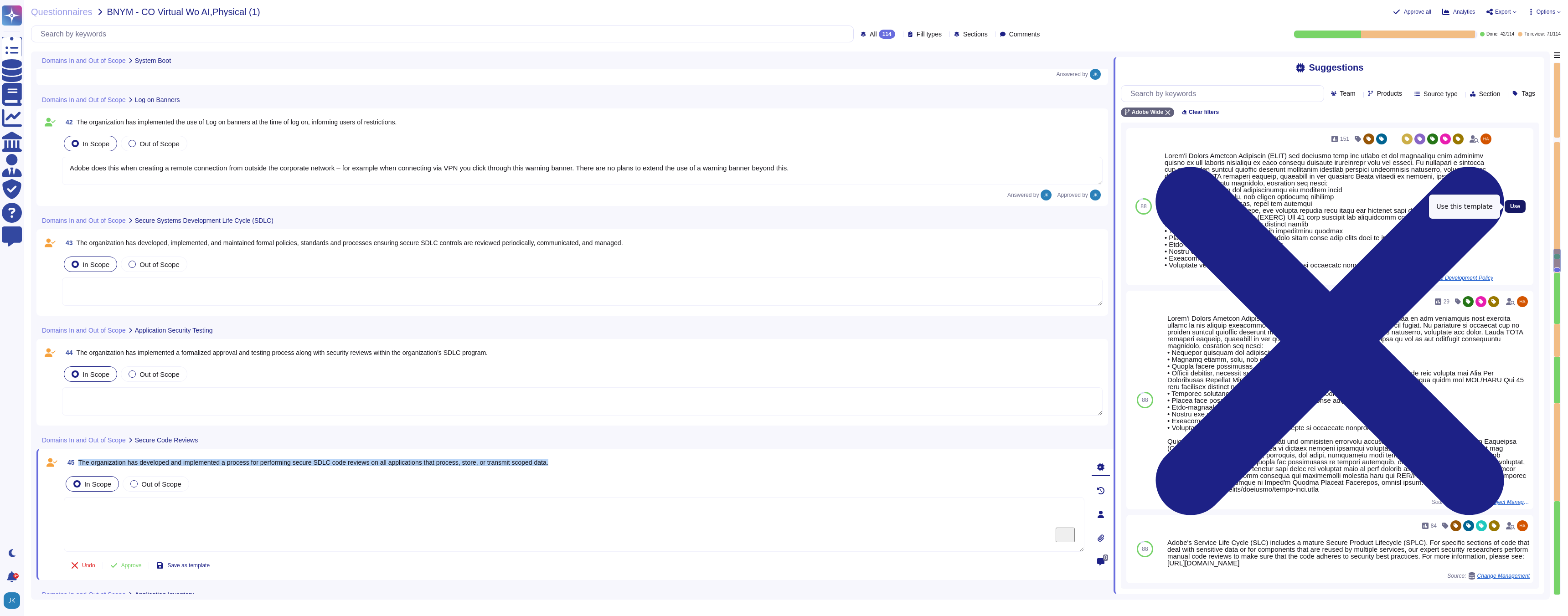
click at [1516, 205] on span "Use" at bounding box center [1515, 206] width 10 height 5
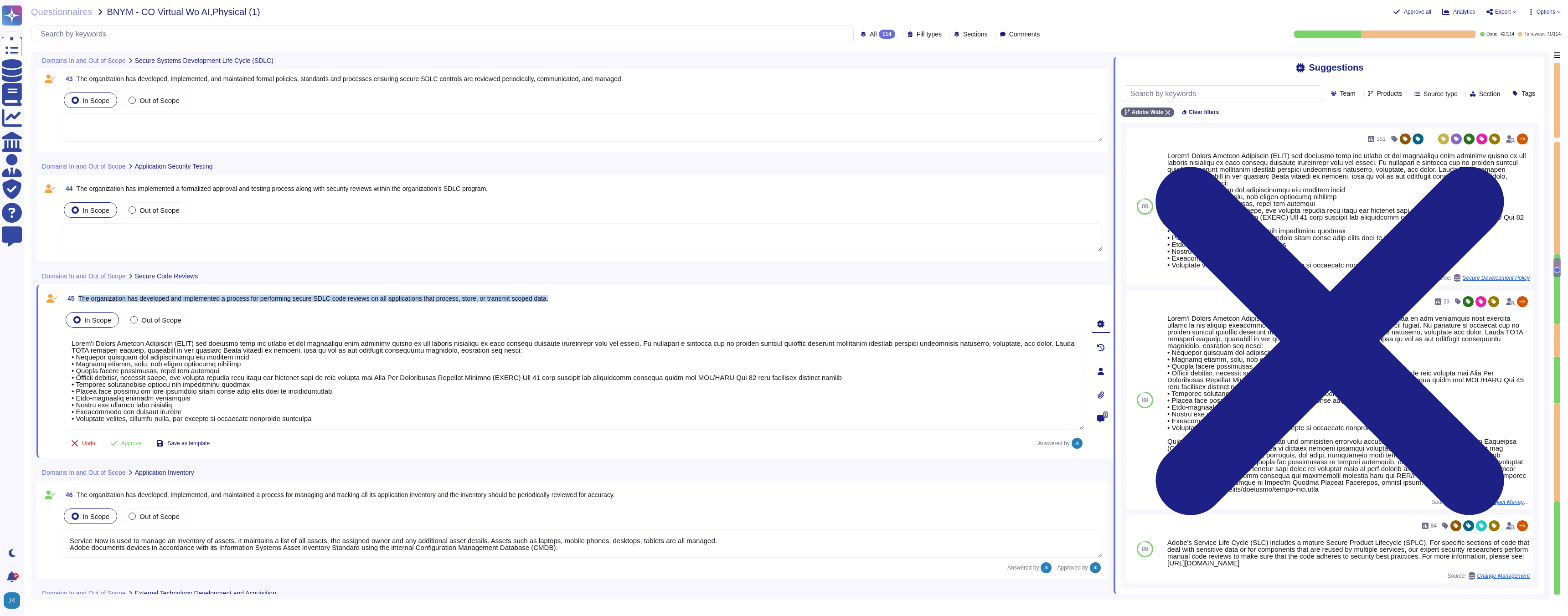
scroll to position [5595, 0]
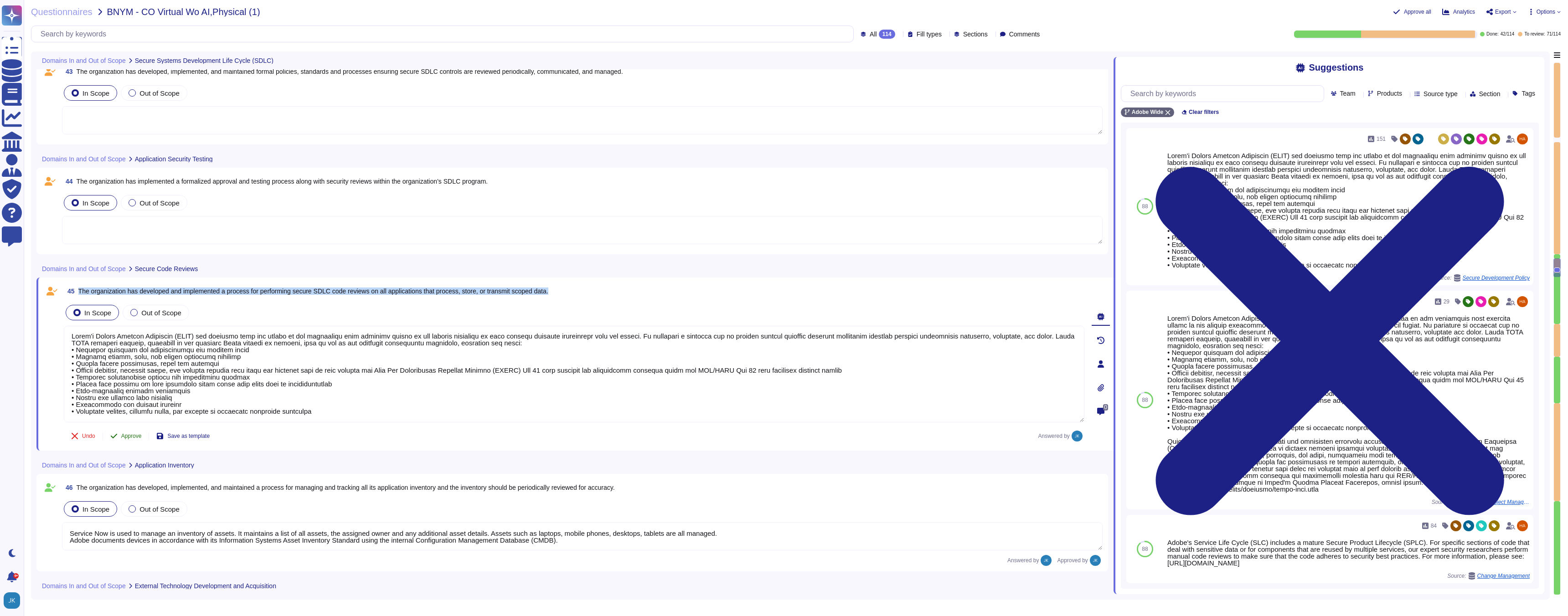
click at [131, 438] on span "Approve" at bounding box center [131, 436] width 21 height 5
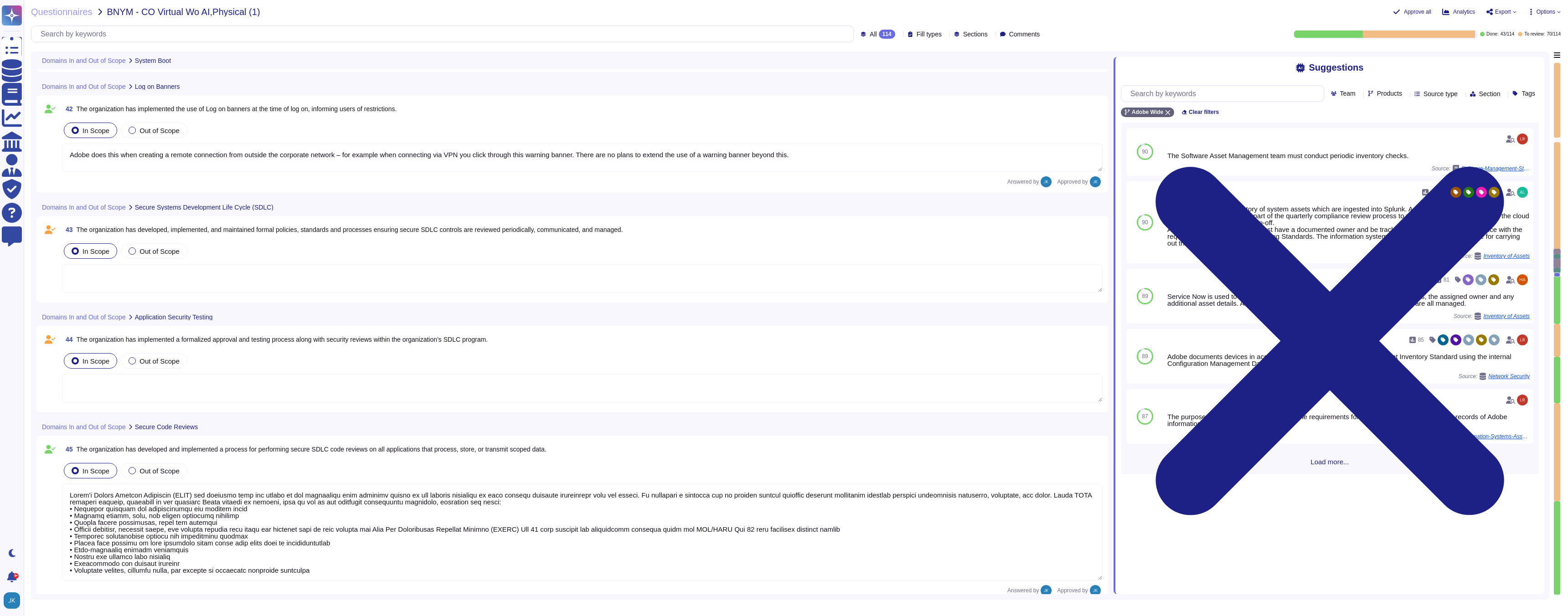
scroll to position [5427, 0]
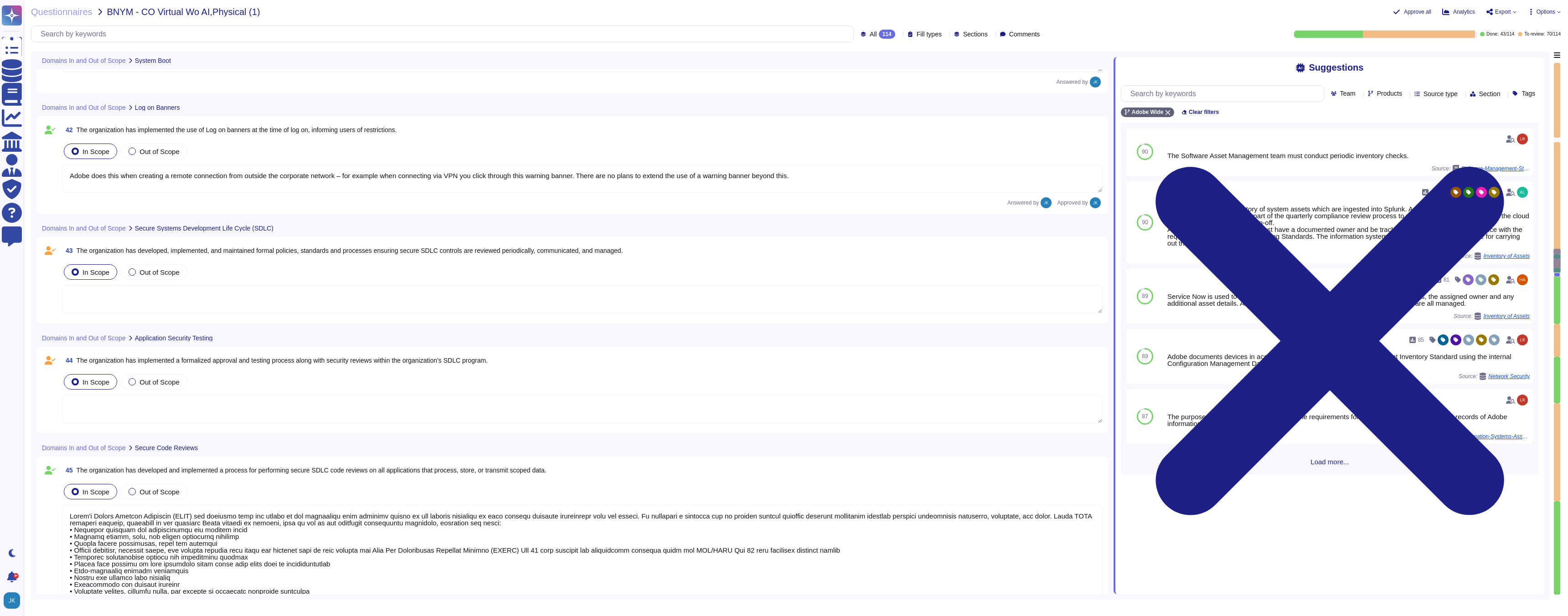
click at [243, 361] on span "The organization has implemented a formalized approval and testing process alon…" at bounding box center [282, 360] width 411 height 7
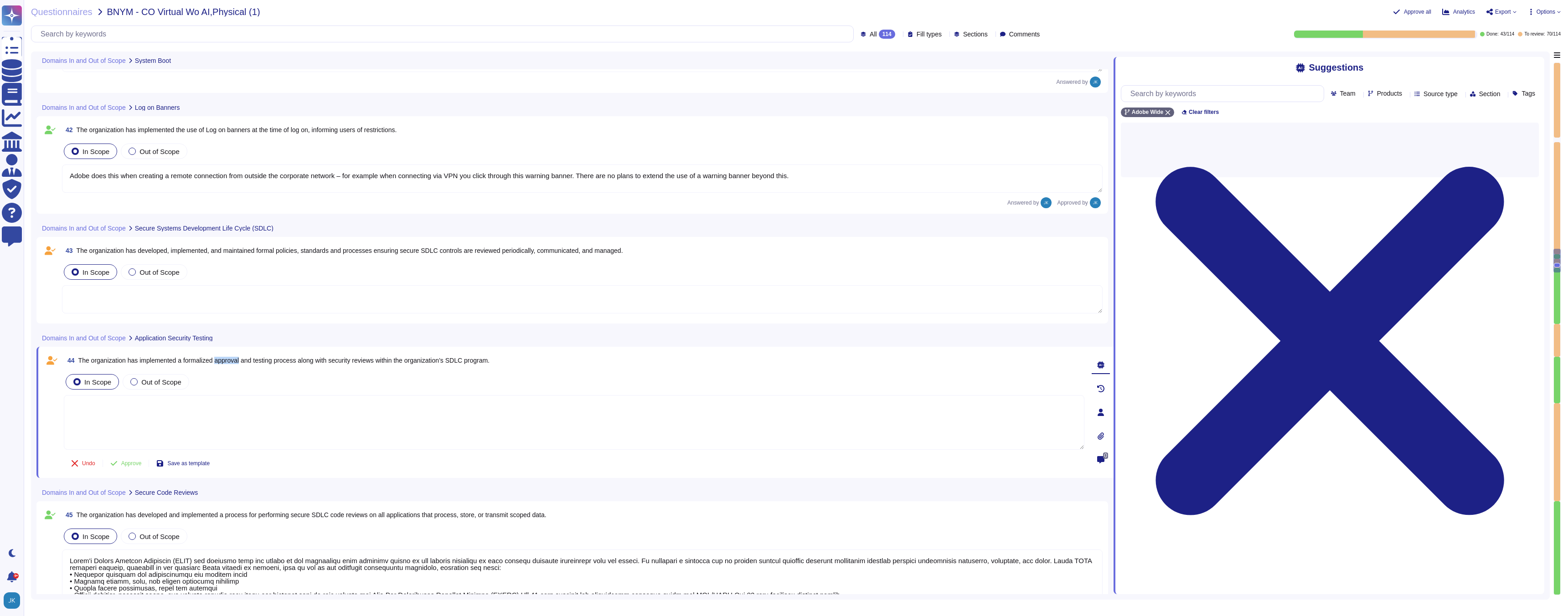
click at [243, 361] on span "The organization has implemented a formalized approval and testing process alon…" at bounding box center [284, 360] width 411 height 7
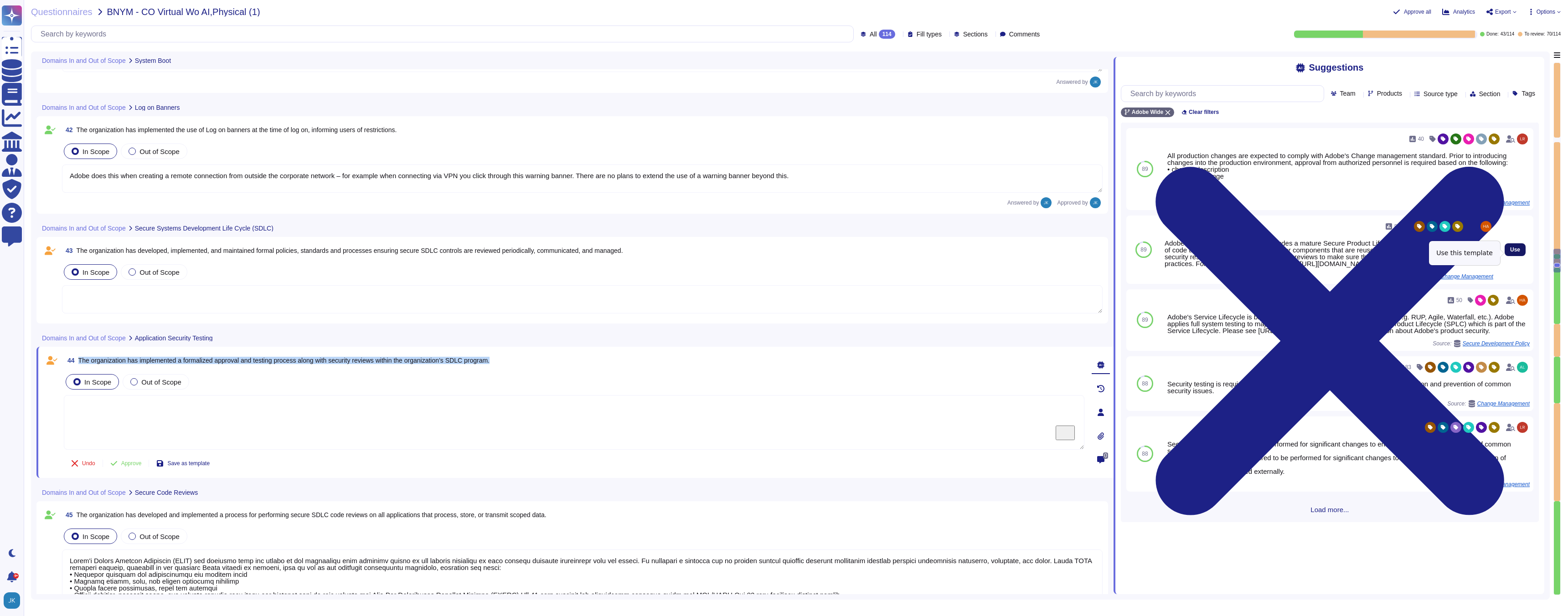
click at [1518, 253] on span "Use" at bounding box center [1515, 250] width 10 height 5
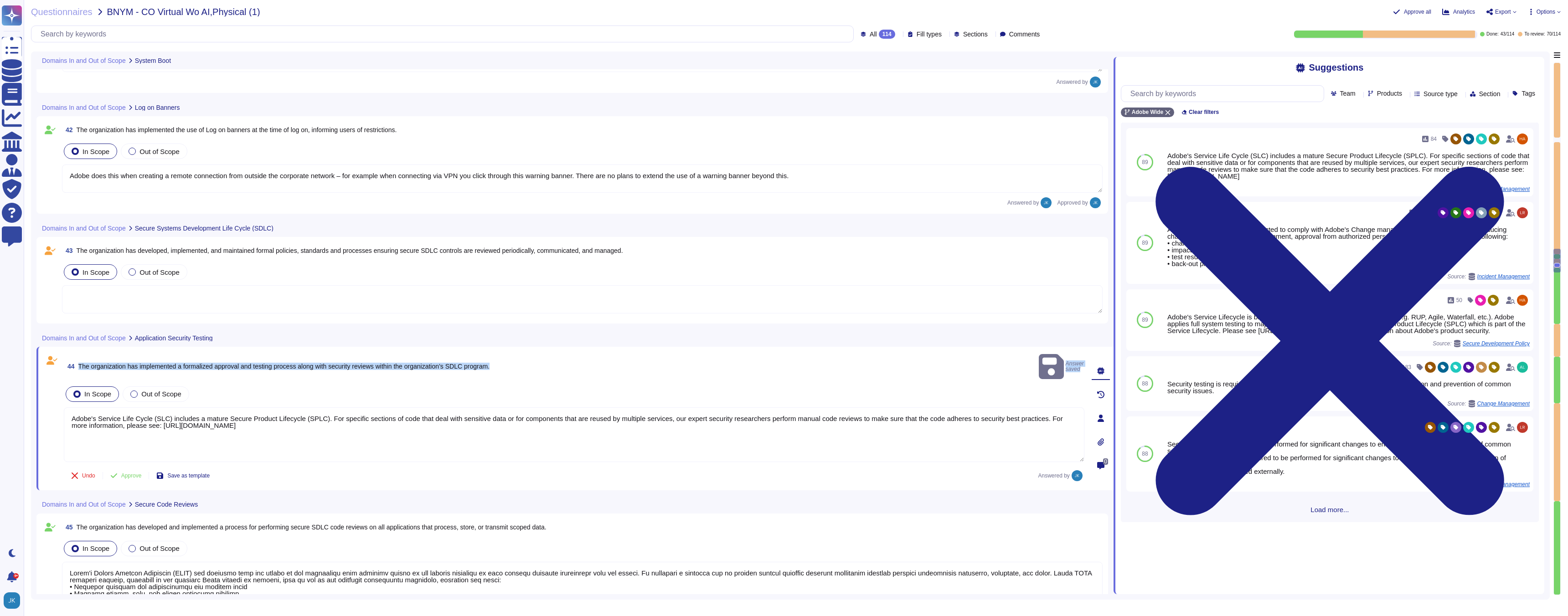
click at [1533, 254] on div "Use" at bounding box center [1533, 243] width 0 height 82
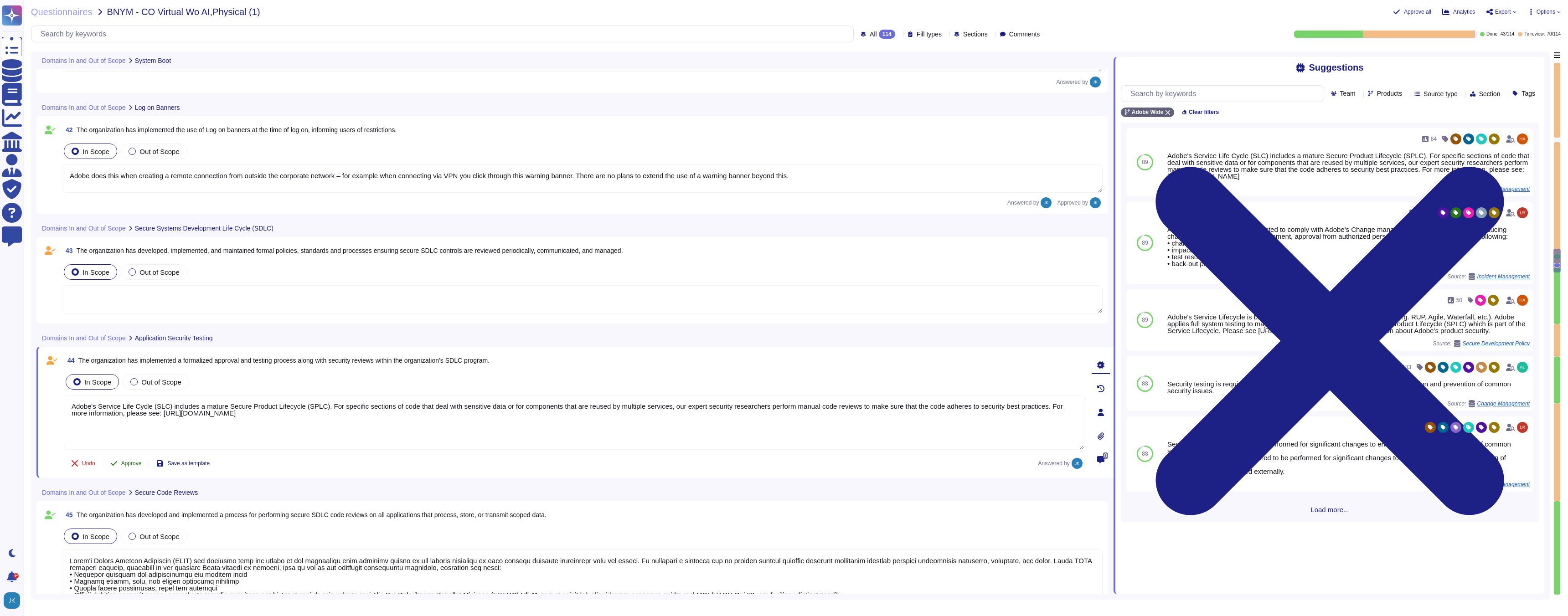
click at [122, 464] on span "Approve" at bounding box center [131, 463] width 21 height 5
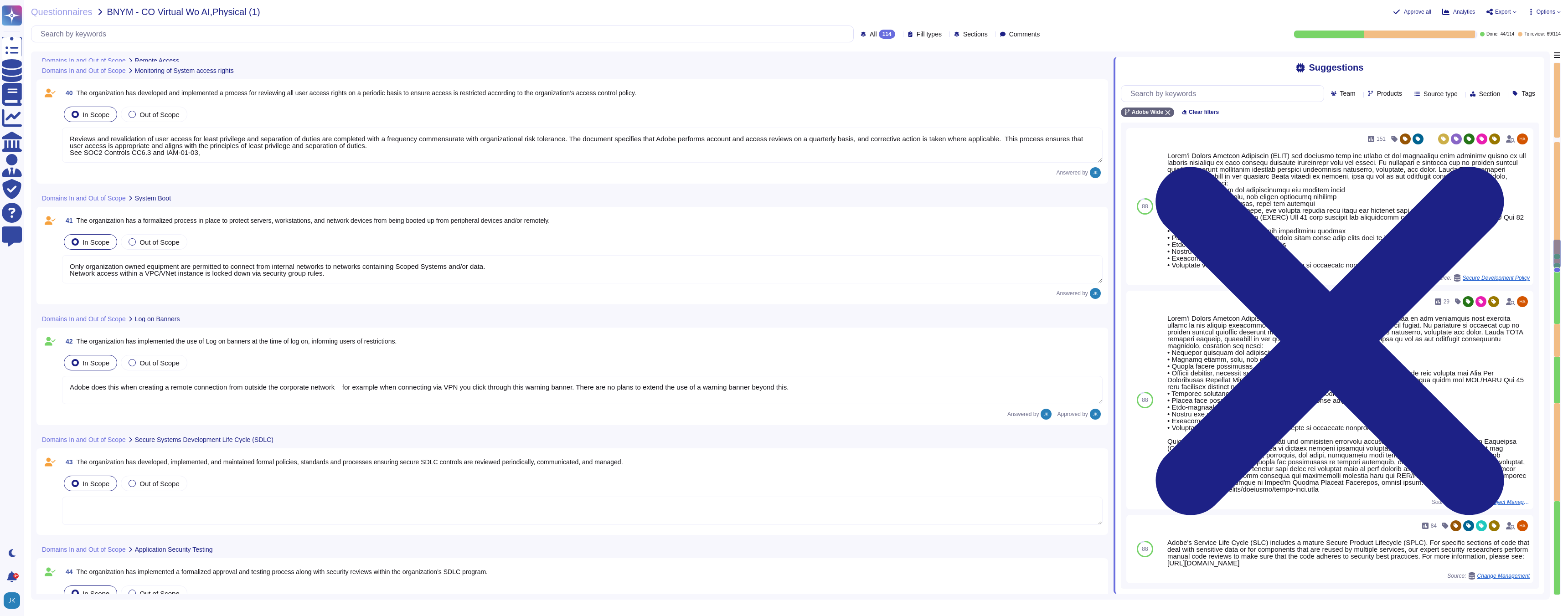
scroll to position [5177, 0]
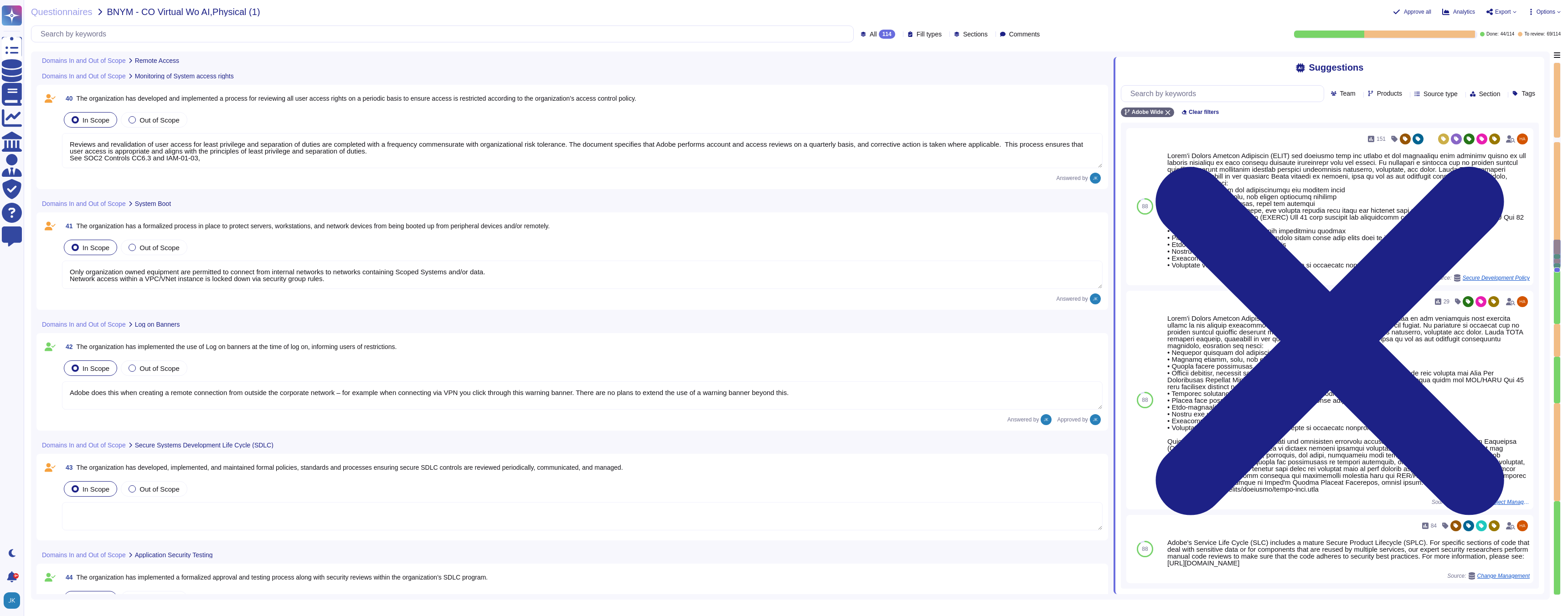
click at [236, 467] on span "The organization has developed, implemented, and maintained formal policies, st…" at bounding box center [350, 467] width 547 height 7
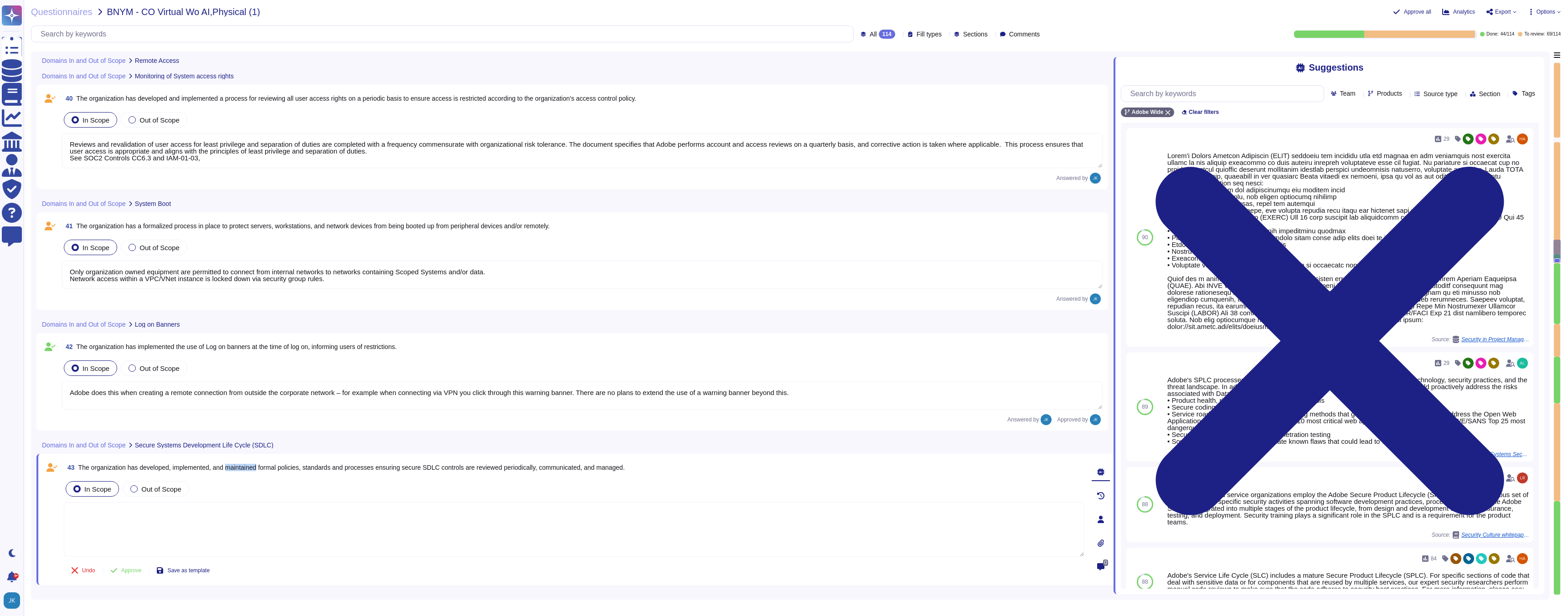
click at [236, 467] on span "The organization has developed, implemented, and maintained formal policies, st…" at bounding box center [352, 467] width 547 height 7
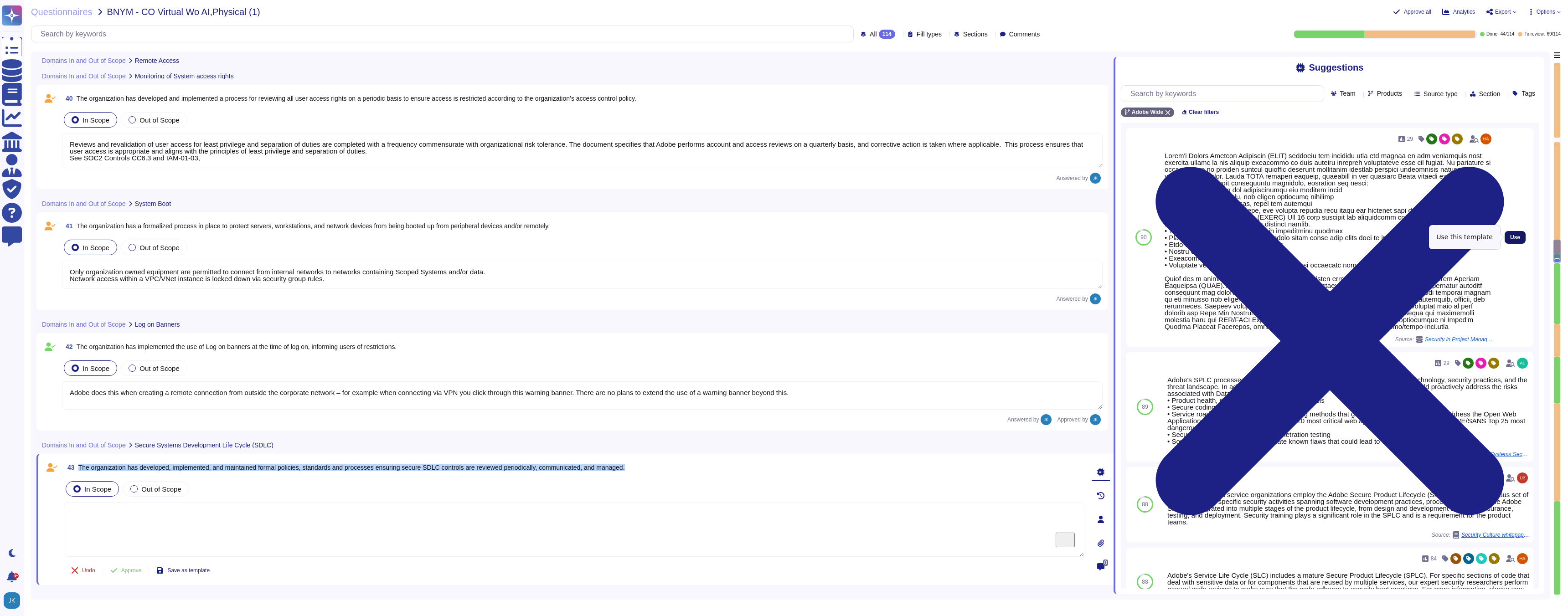
click at [1515, 237] on span "Use" at bounding box center [1515, 237] width 10 height 5
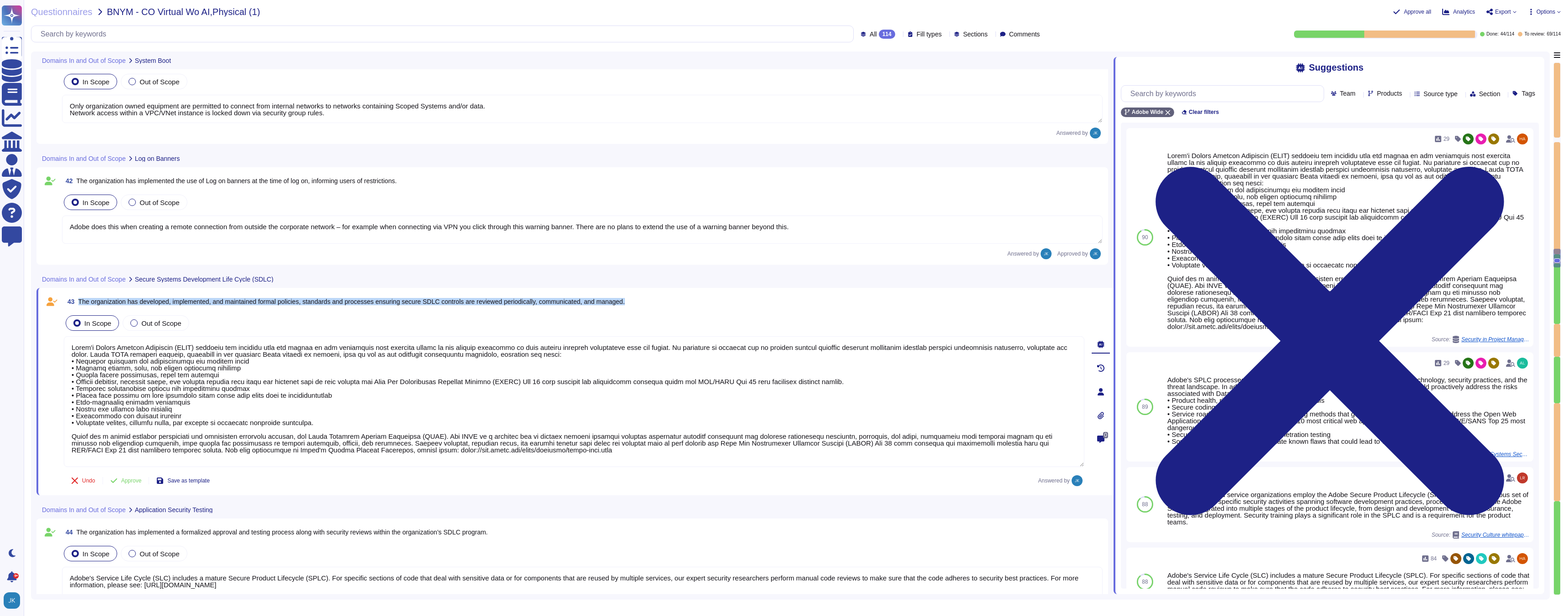
scroll to position [5351, 0]
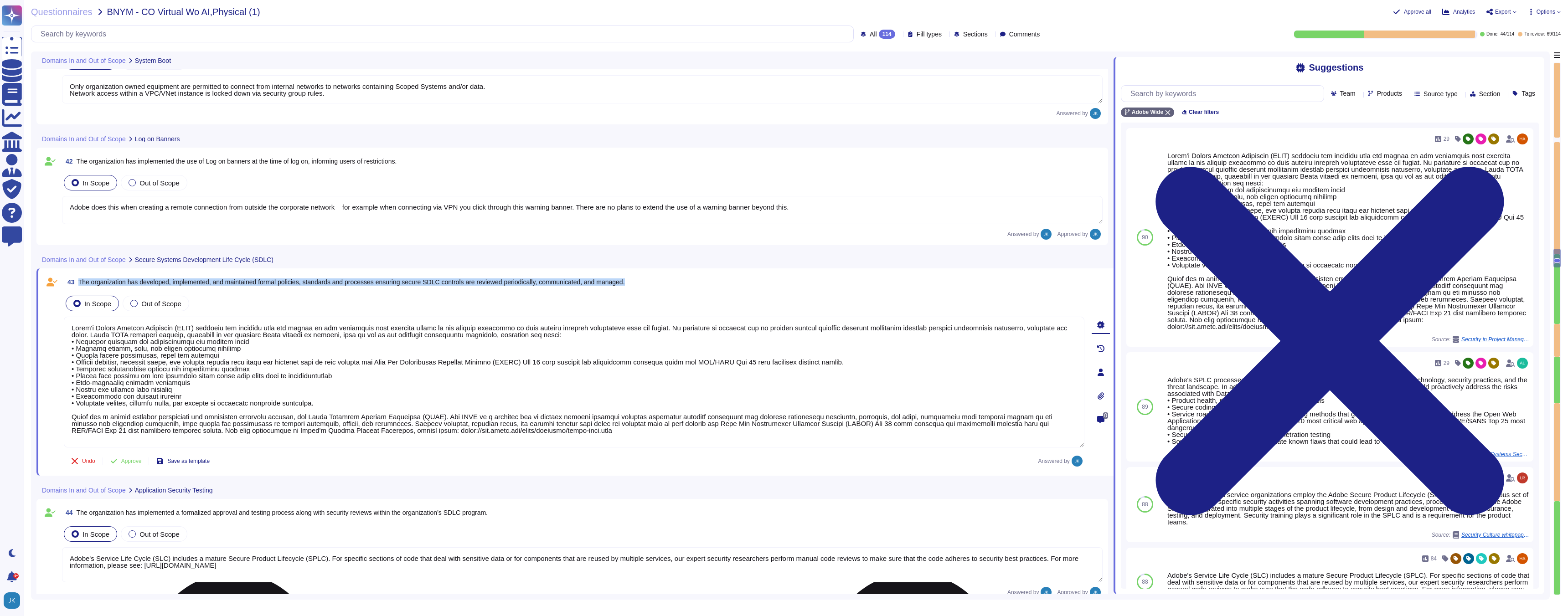
click at [561, 403] on textarea "To enrich screen reader interactions, please activate Accessibility in Grammarl…" at bounding box center [574, 382] width 1021 height 131
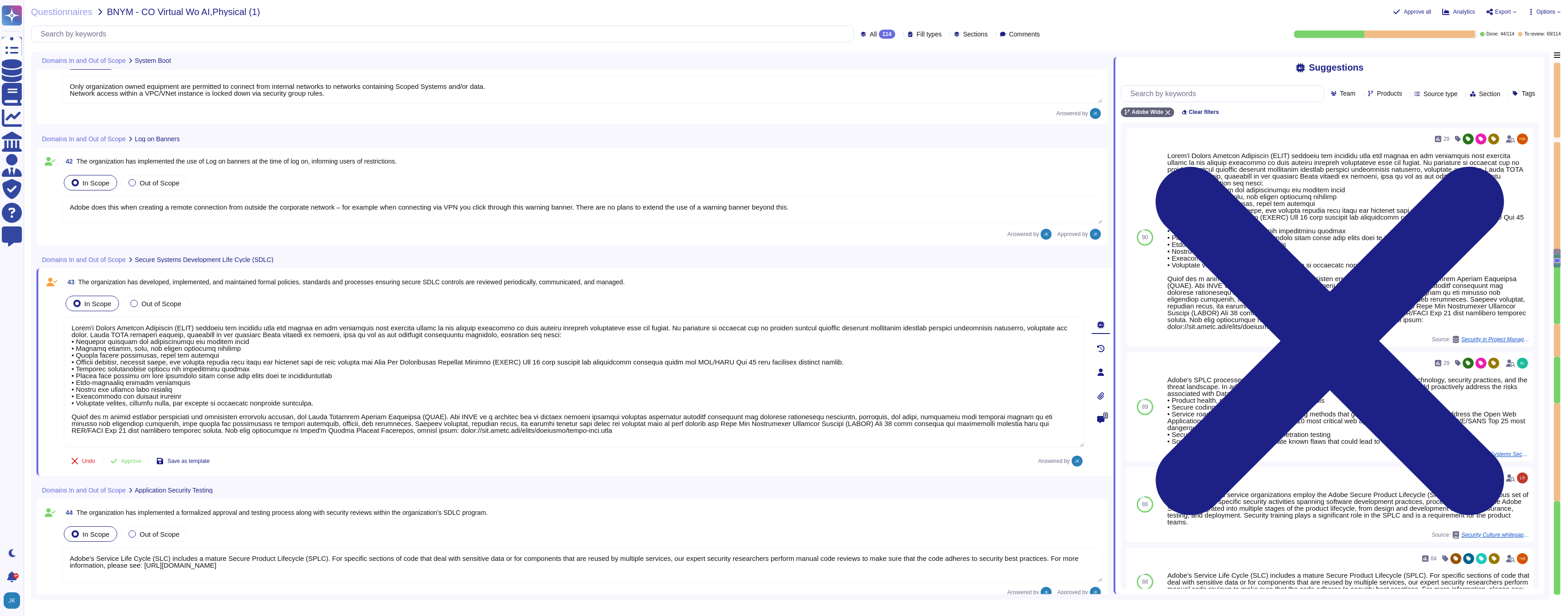
scroll to position [1, 0]
click at [133, 461] on span "Approve" at bounding box center [131, 461] width 21 height 5
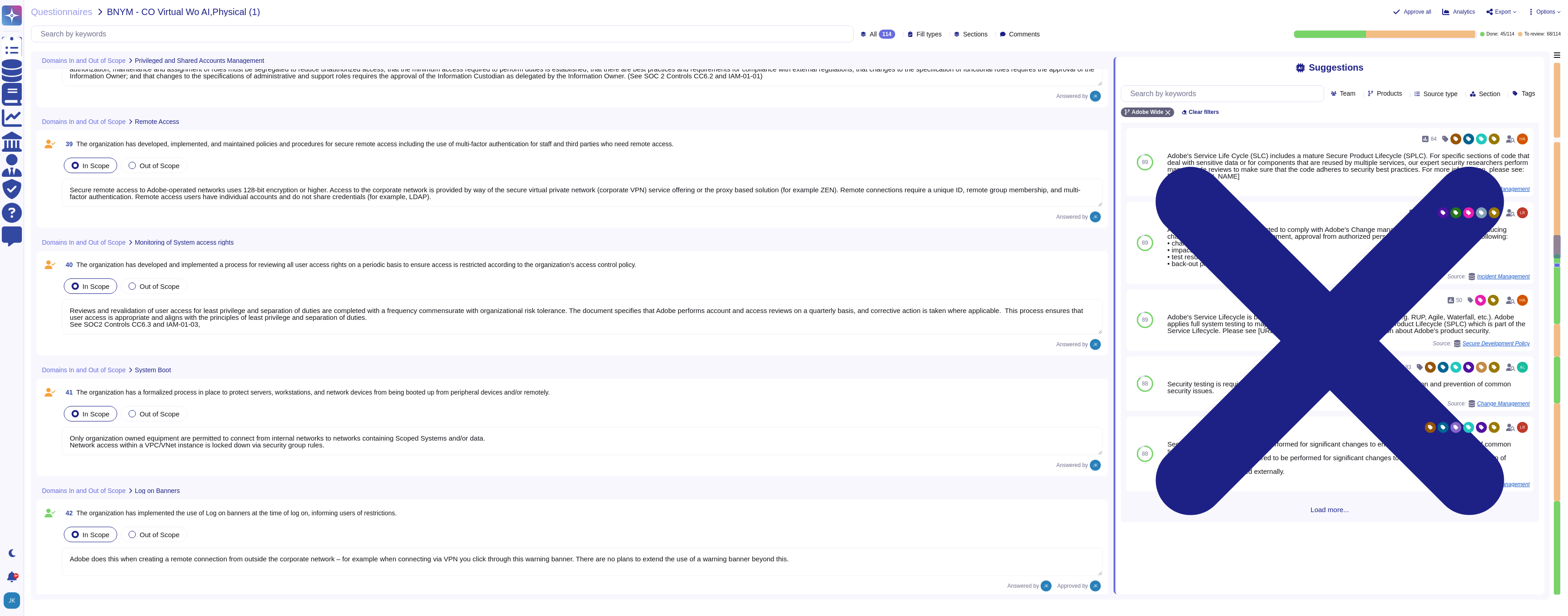
scroll to position [5008, 0]
click at [202, 394] on span "The organization has a formalized process in place to protect servers, workstat…" at bounding box center [313, 395] width 474 height 7
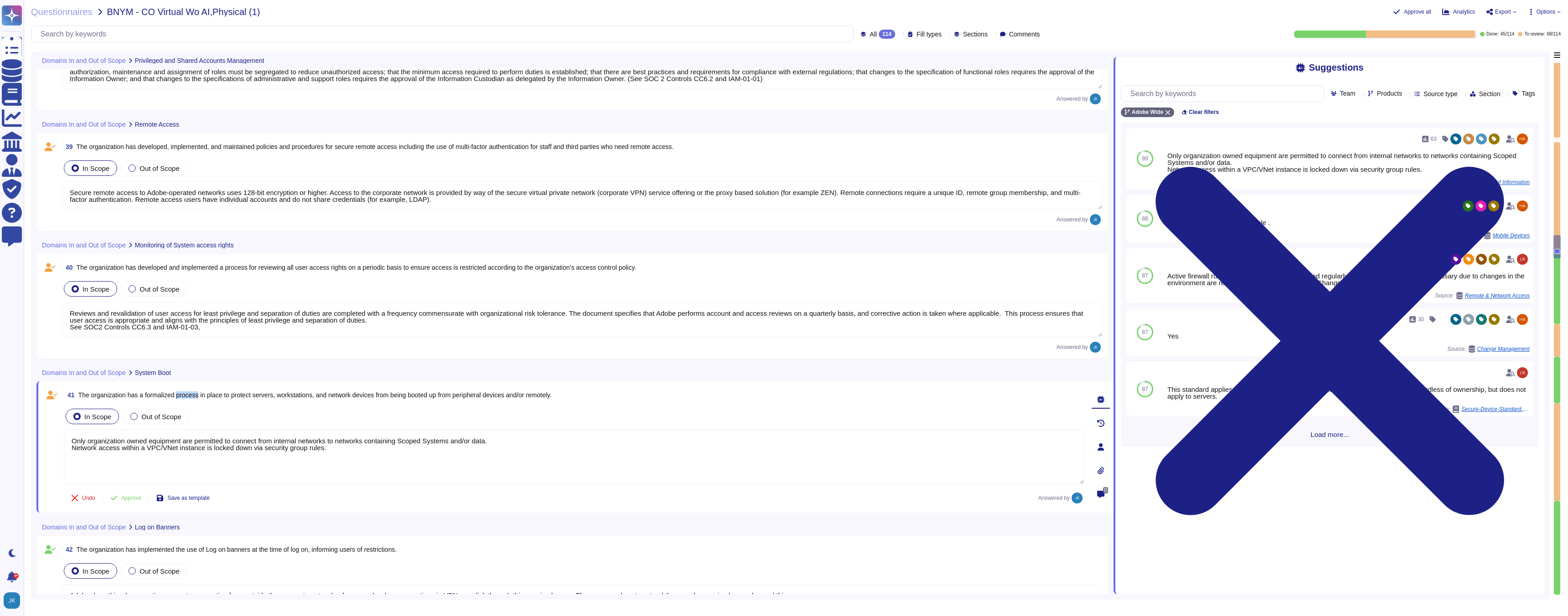
click at [202, 394] on span "The organization has a formalized process in place to protect servers, workstat…" at bounding box center [315, 395] width 474 height 7
click at [130, 496] on span "Approve" at bounding box center [131, 498] width 21 height 5
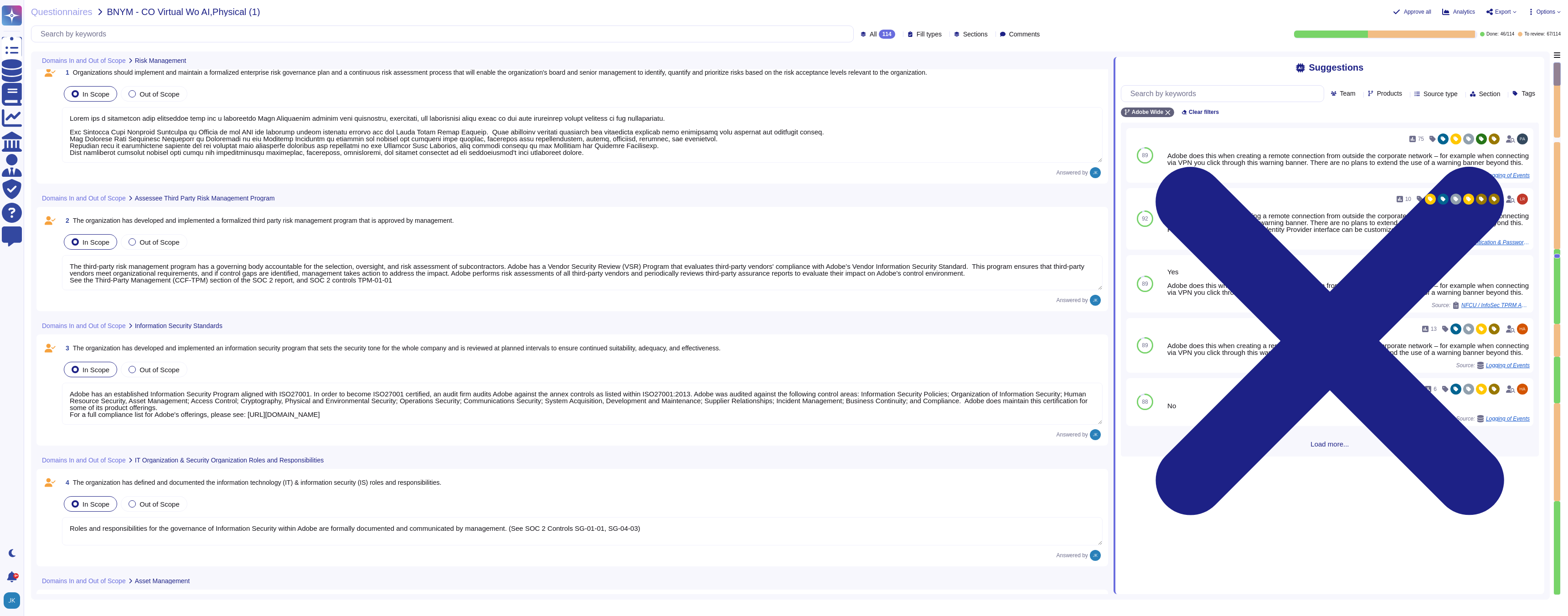
scroll to position [0, 0]
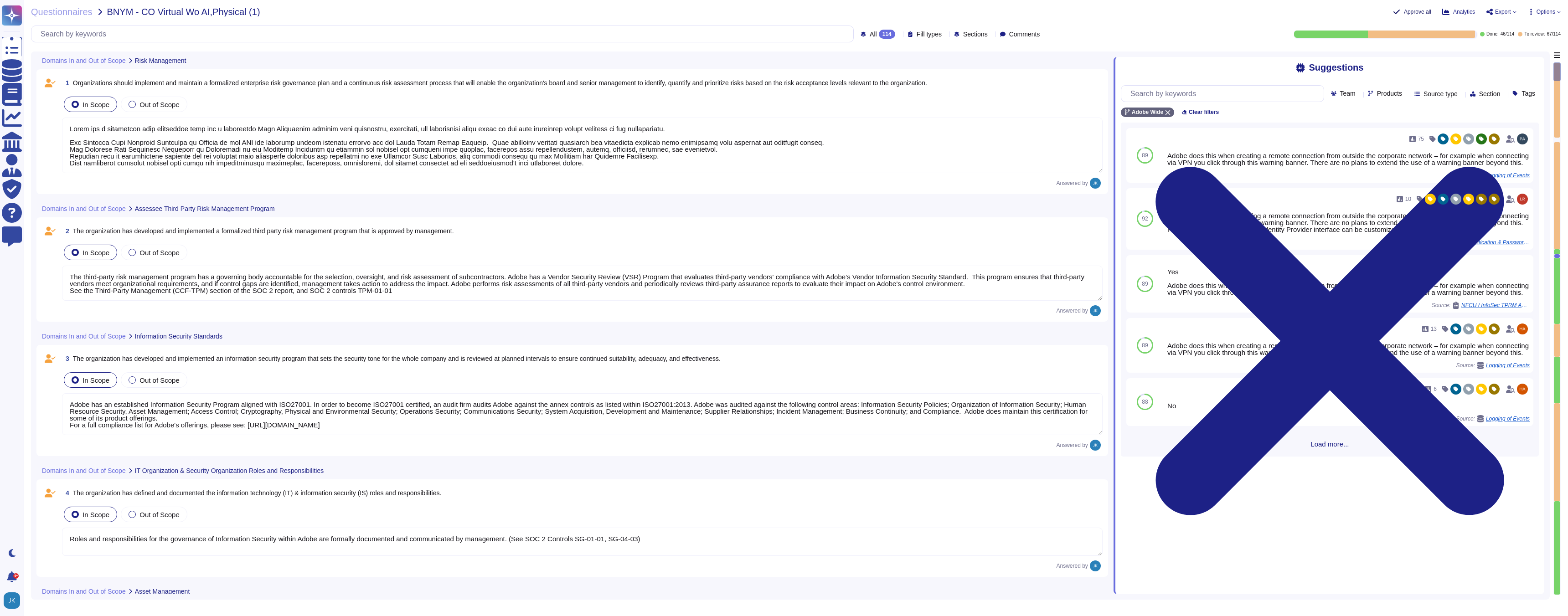
click at [1404, 12] on span "Approve all" at bounding box center [1417, 12] width 27 height 5
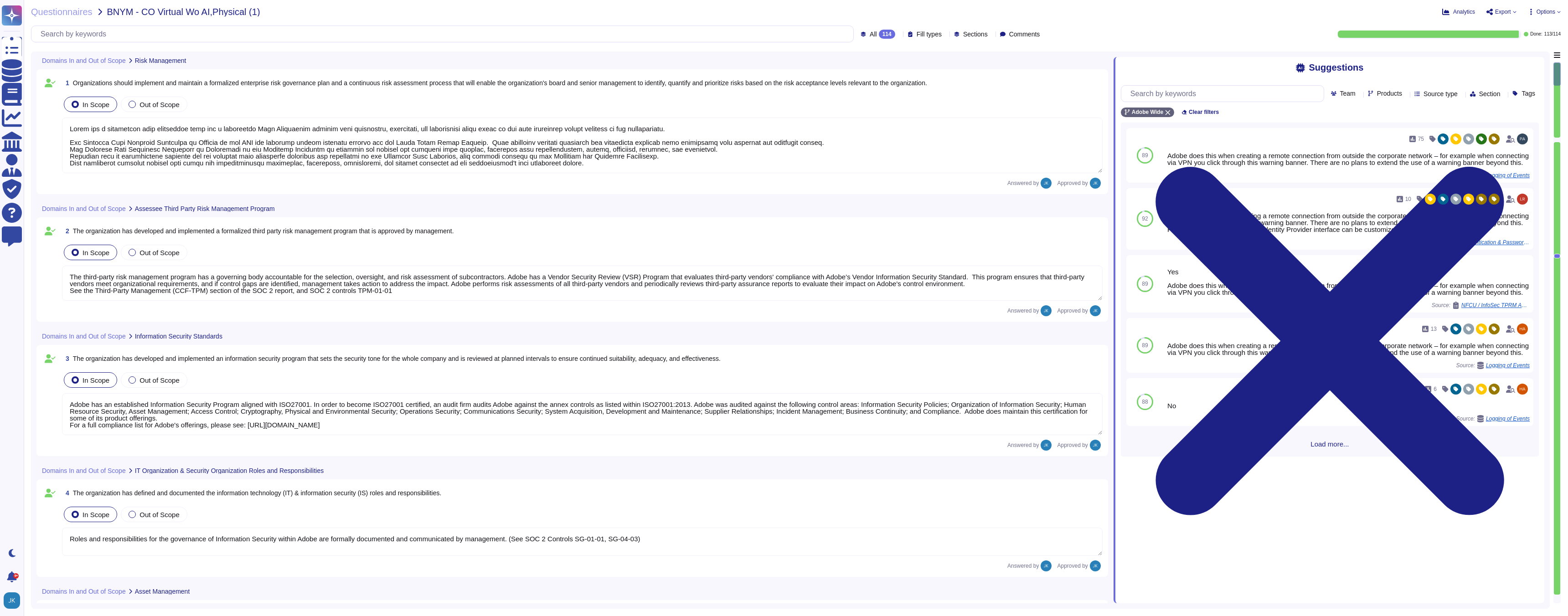
click at [1495, 11] on span "Export" at bounding box center [1503, 12] width 16 height 5
click at [1519, 55] on p "Download" at bounding box center [1535, 66] width 32 height 23
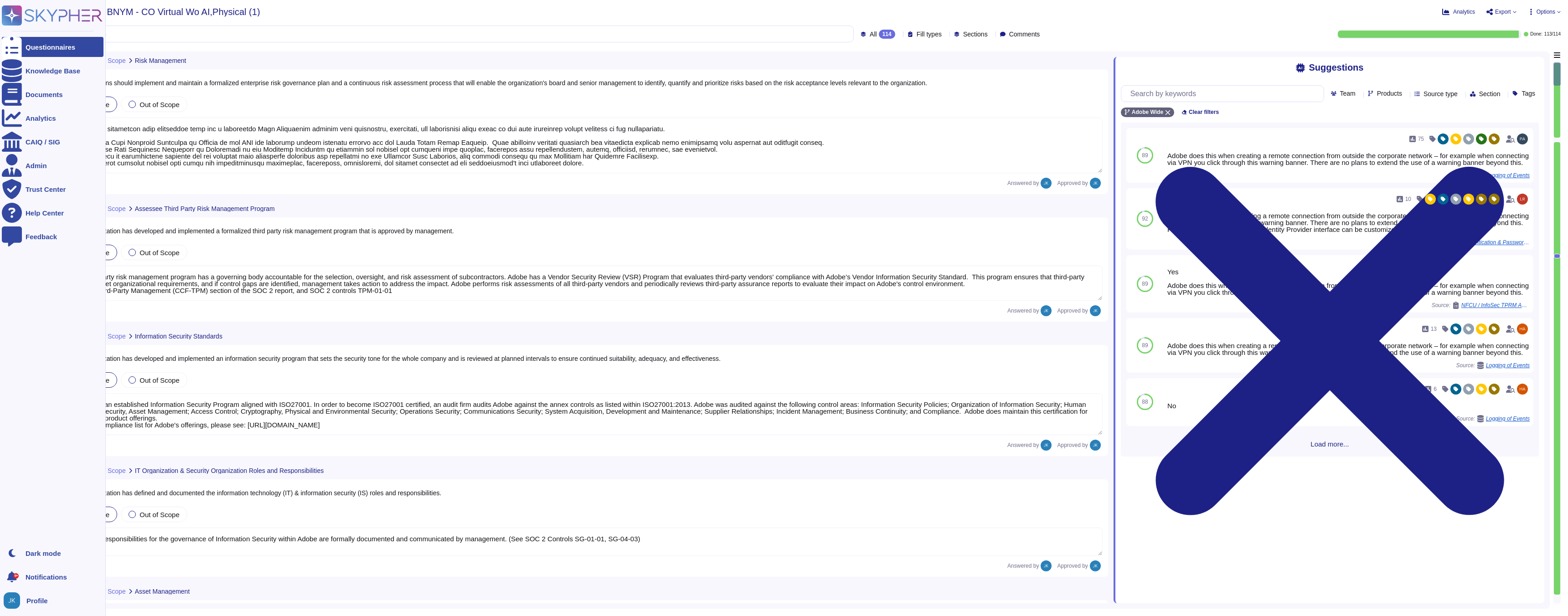
click at [21, 46] on div at bounding box center [12, 47] width 20 height 20
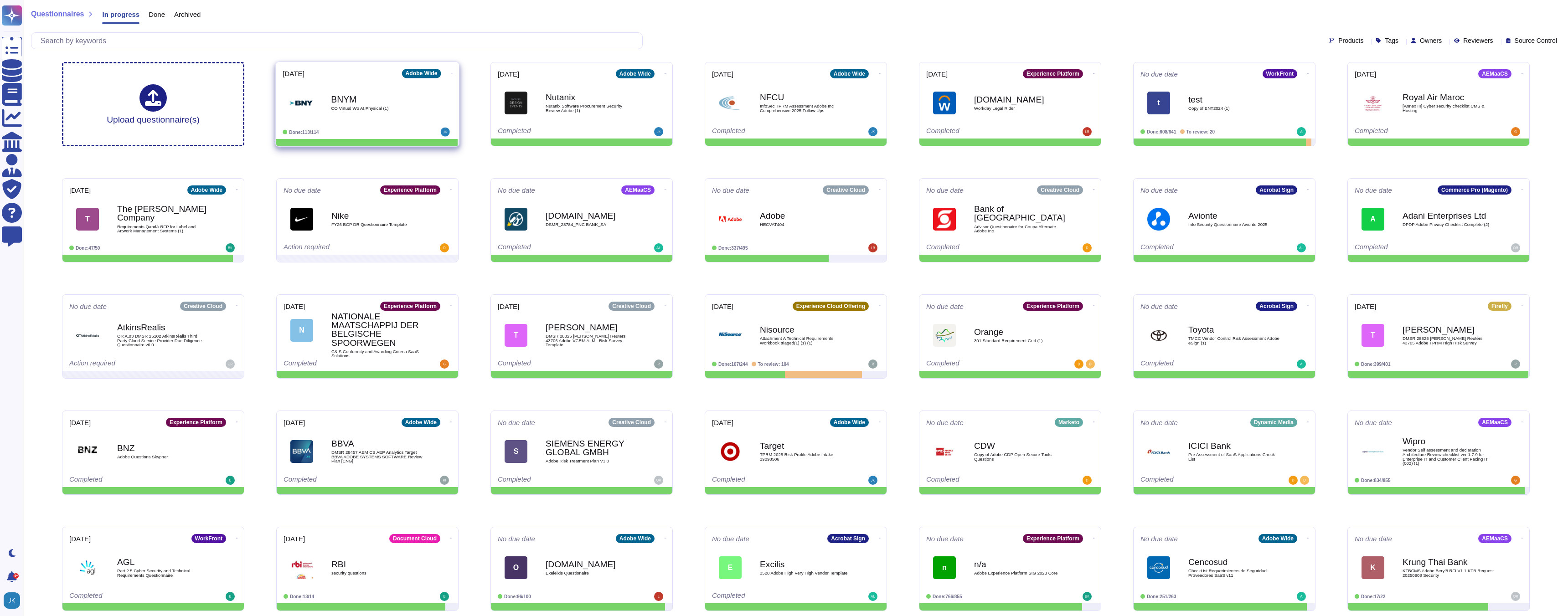
click at [451, 74] on icon at bounding box center [452, 73] width 2 height 2
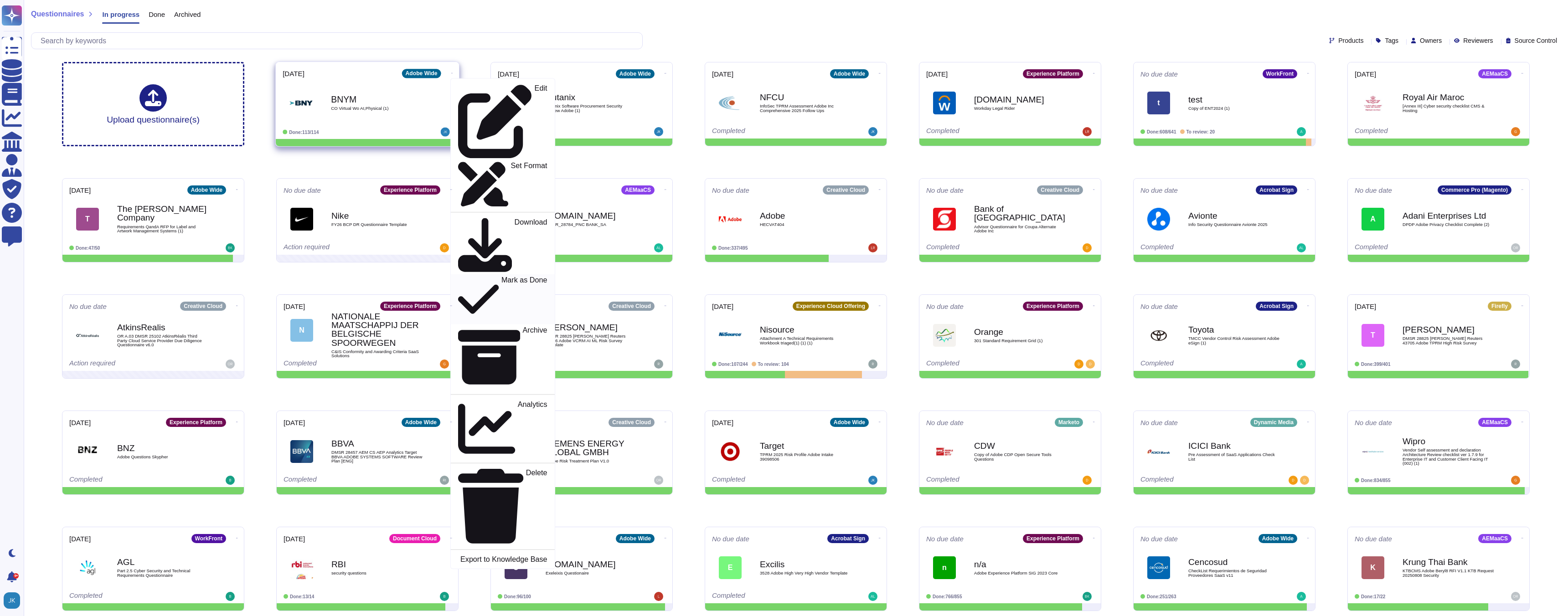
click at [502, 276] on p "Mark as Done" at bounding box center [525, 299] width 46 height 46
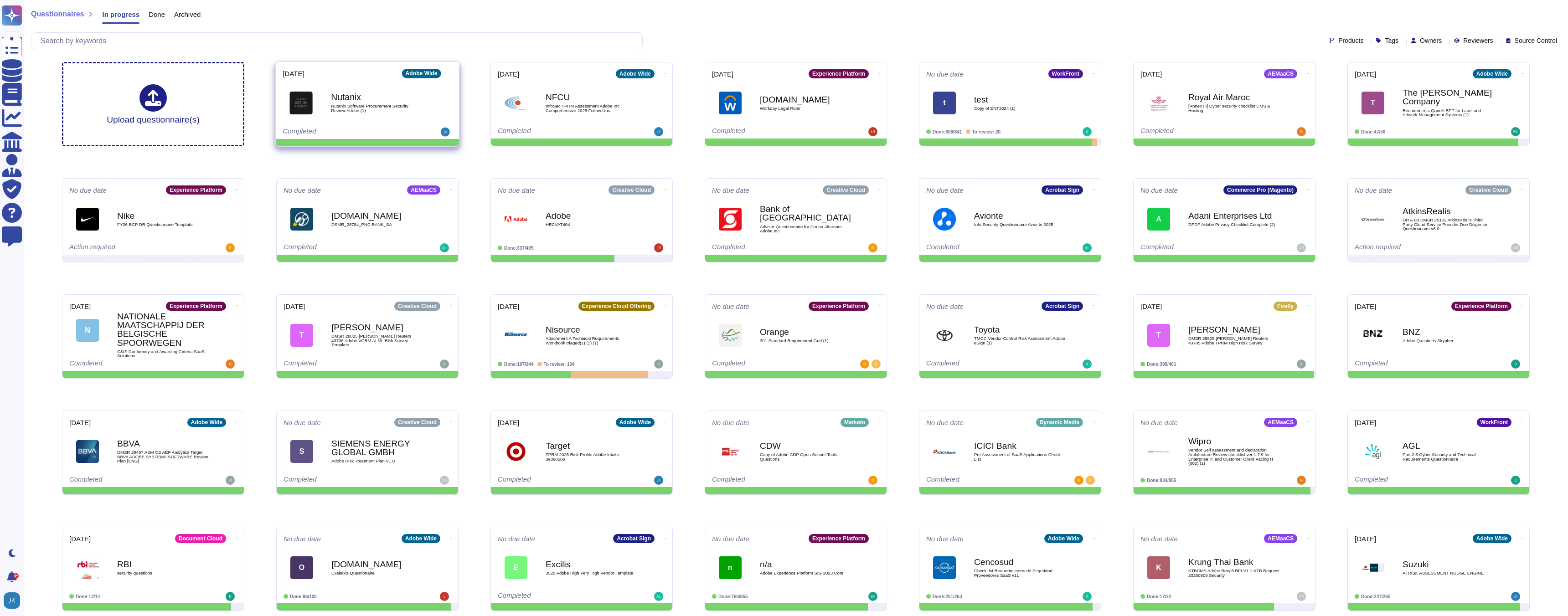
click at [451, 74] on icon at bounding box center [452, 73] width 2 height 2
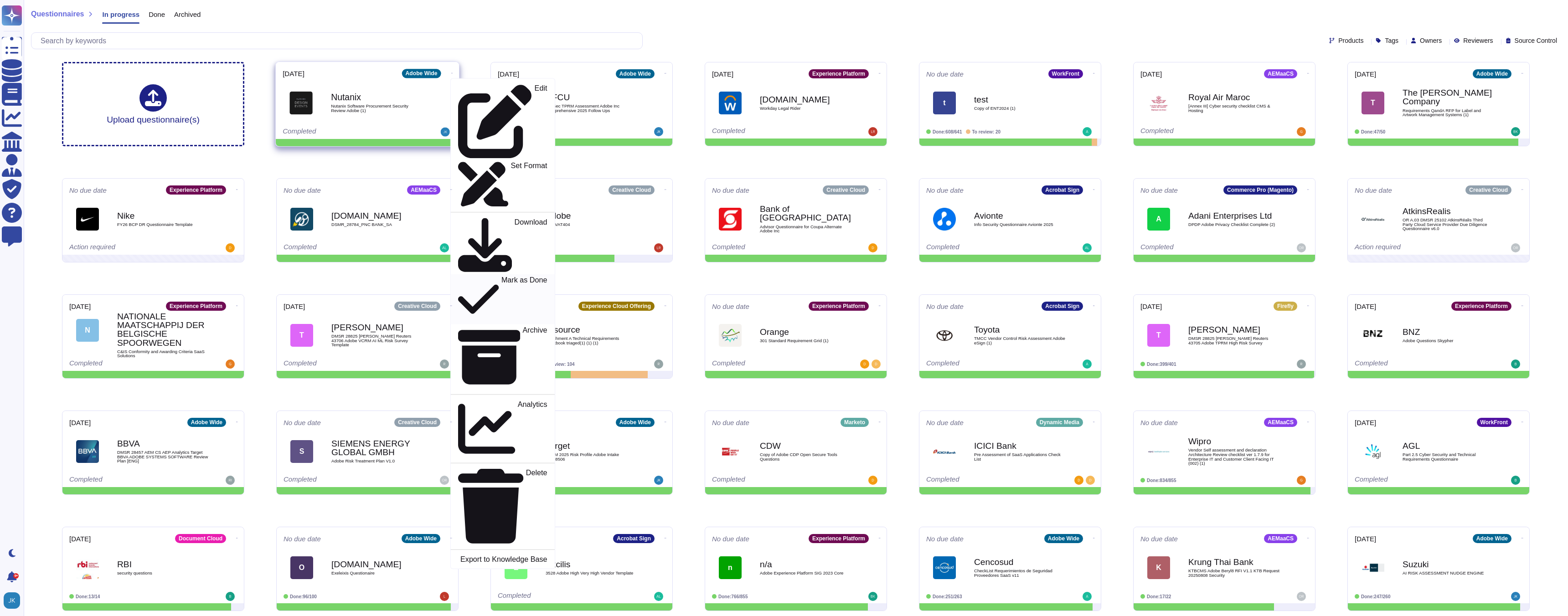
click at [502, 276] on p "Mark as Done" at bounding box center [525, 299] width 46 height 46
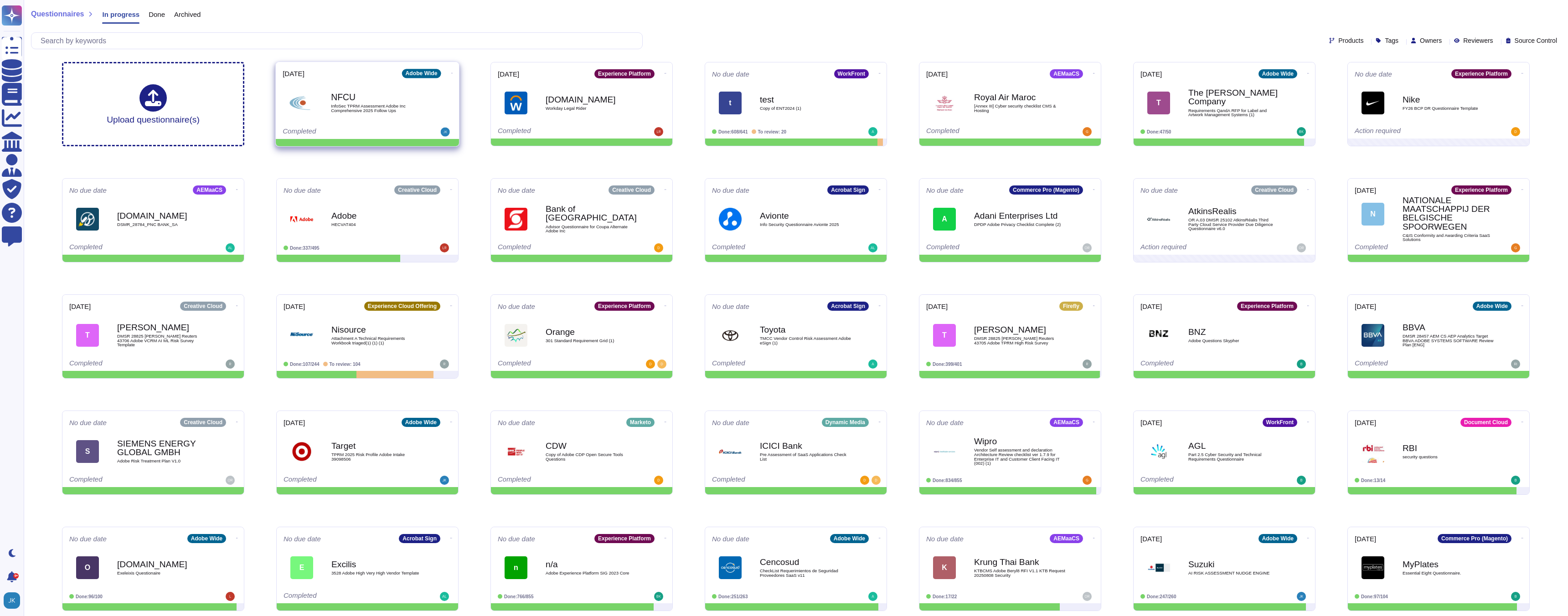
click at [451, 72] on icon at bounding box center [452, 73] width 2 height 2
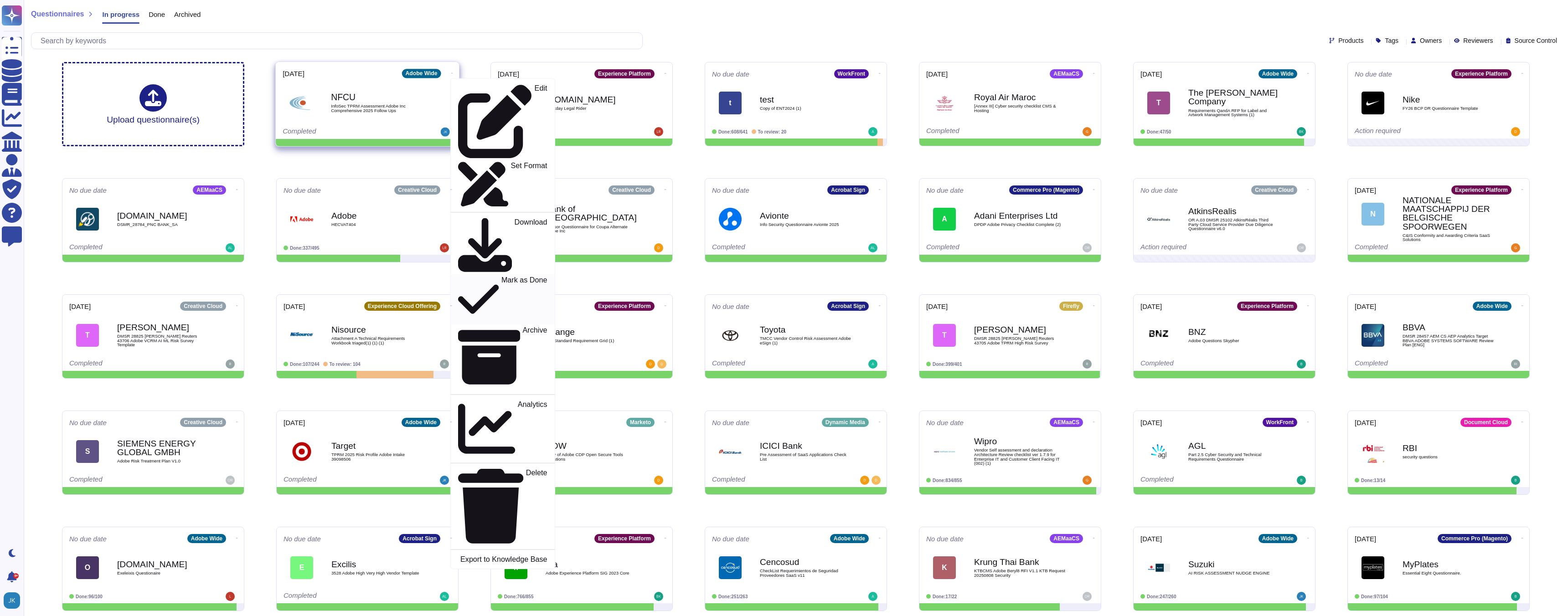
click at [502, 276] on p "Mark as Done" at bounding box center [525, 299] width 46 height 46
